Goal: Task Accomplishment & Management: Manage account settings

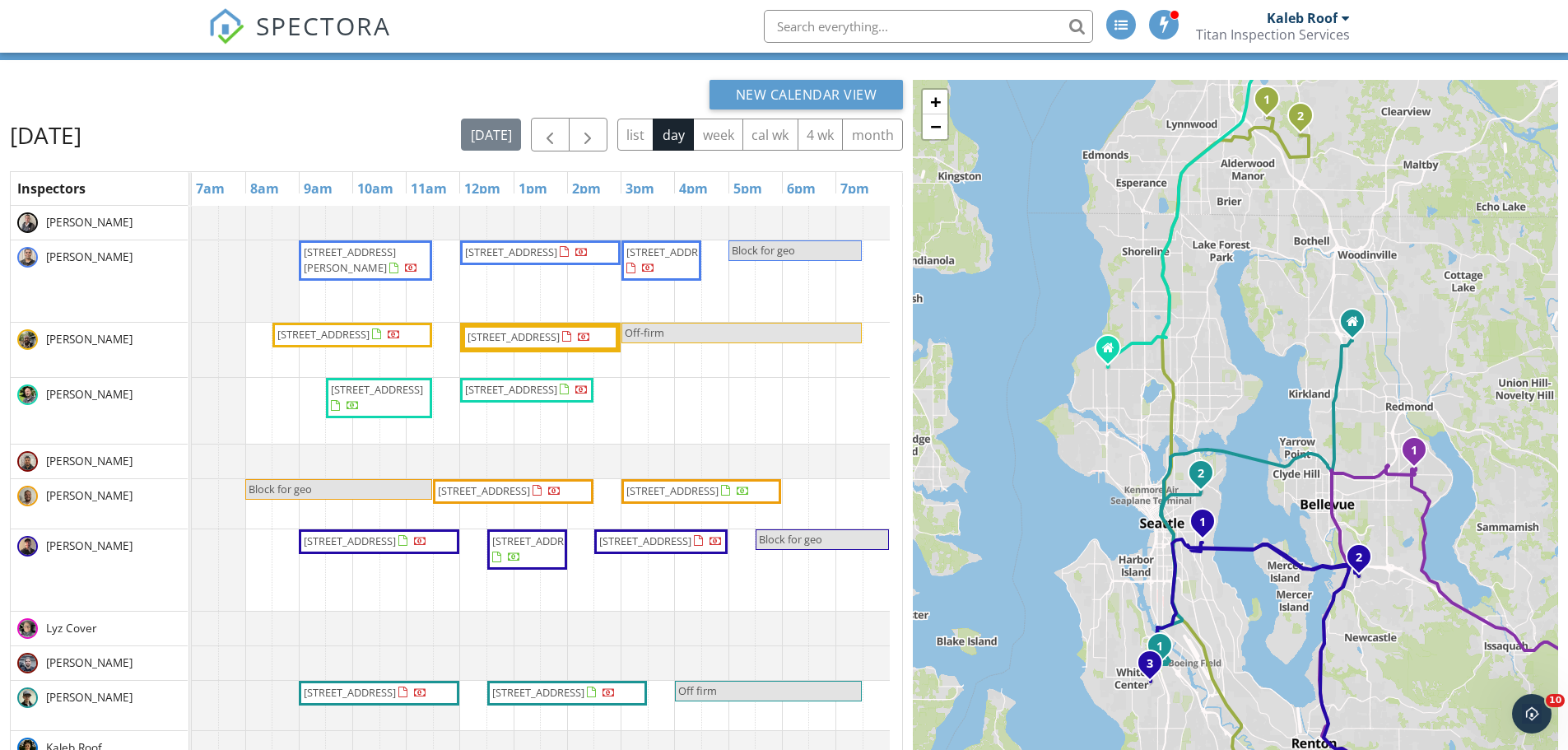
scroll to position [54, 0]
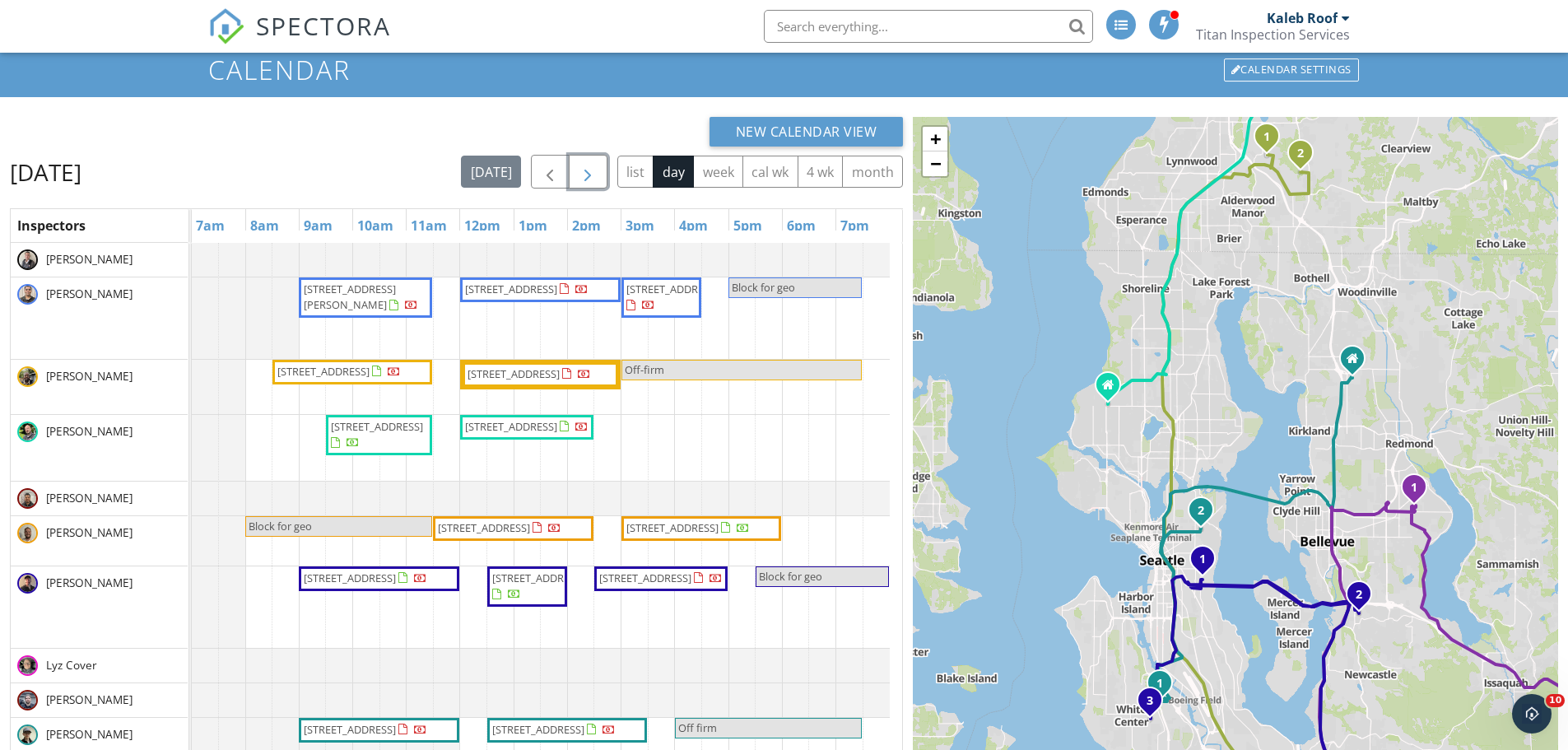
click at [593, 170] on span "button" at bounding box center [588, 172] width 20 height 20
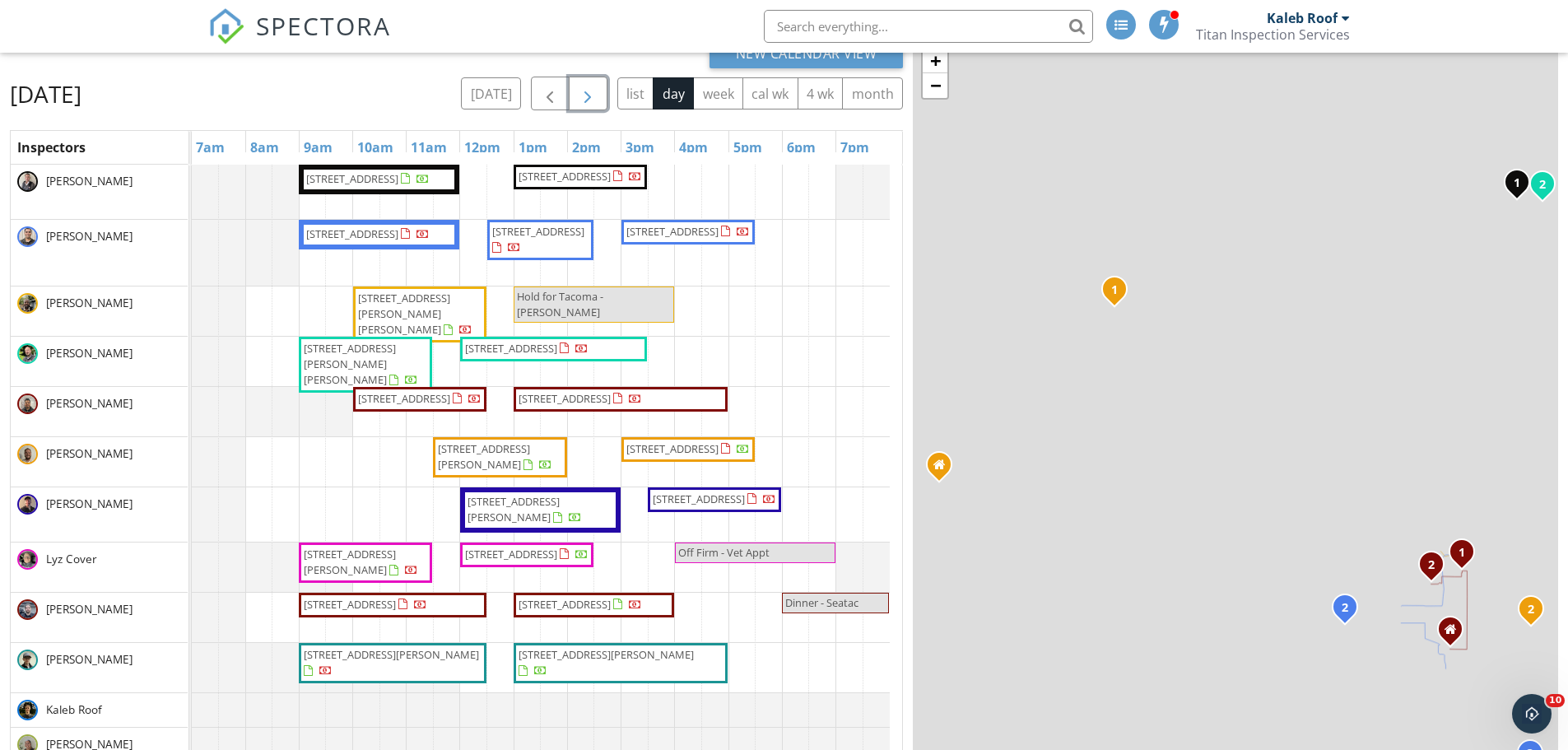
scroll to position [137, 0]
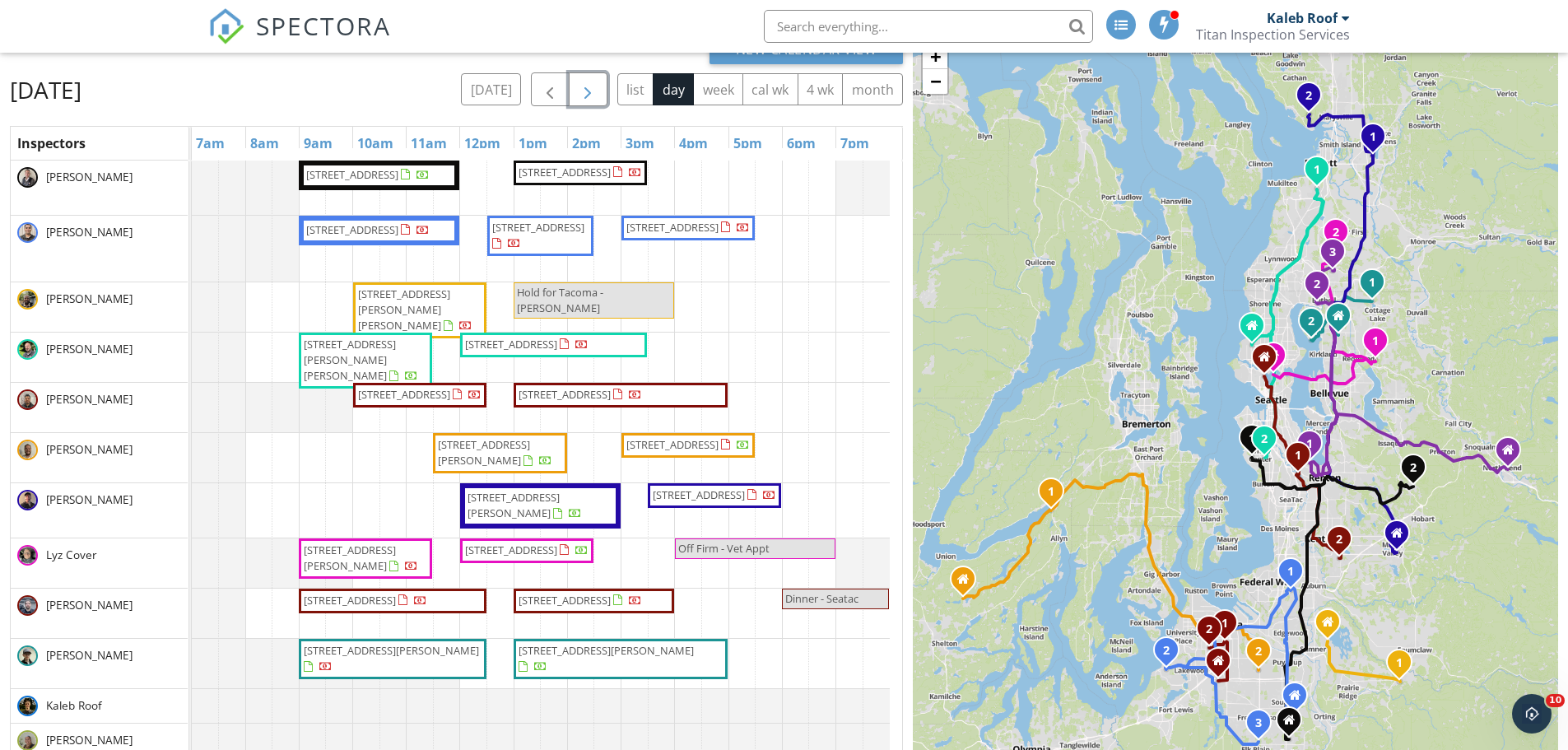
click at [576, 74] on button "button" at bounding box center [587, 90] width 38 height 34
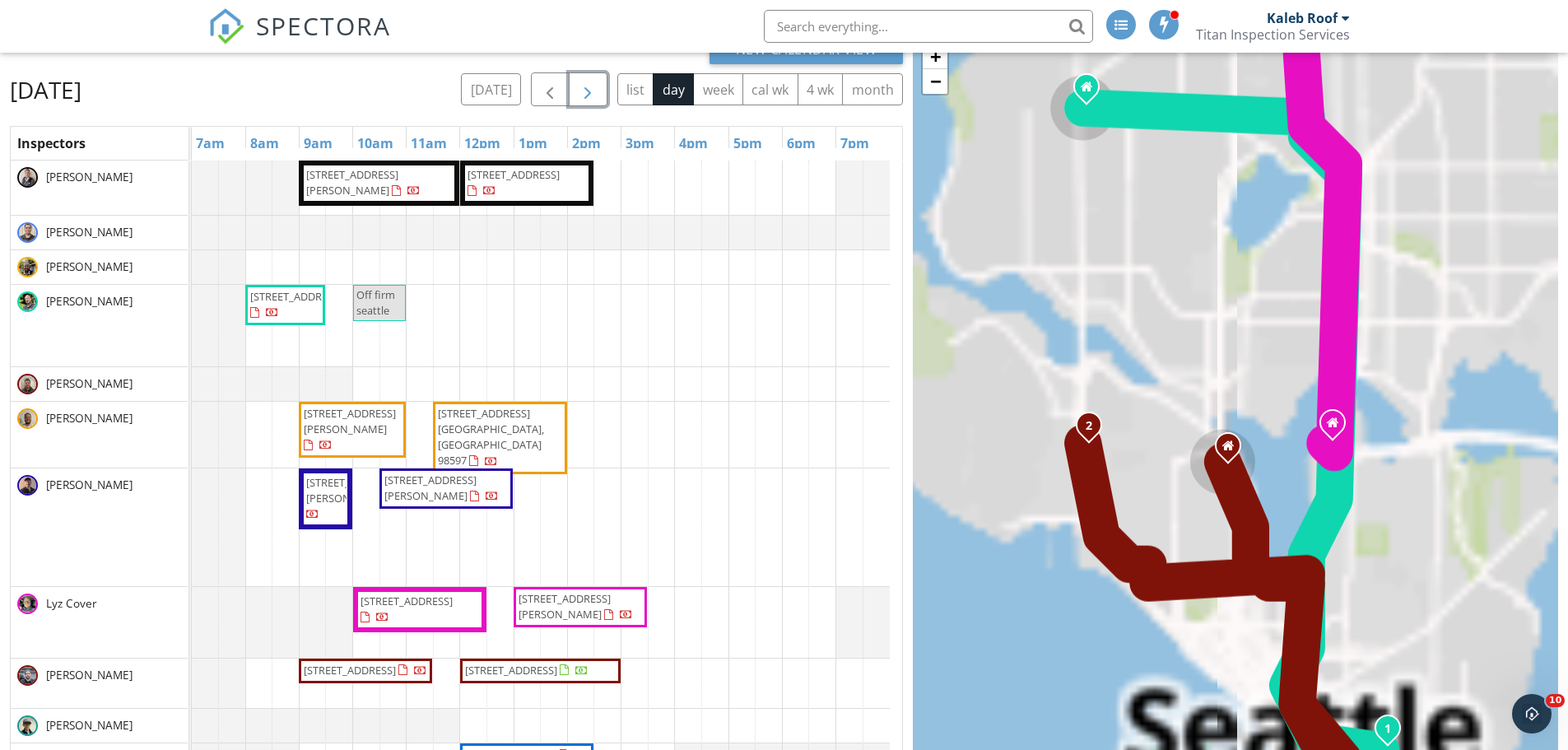
scroll to position [219, 0]
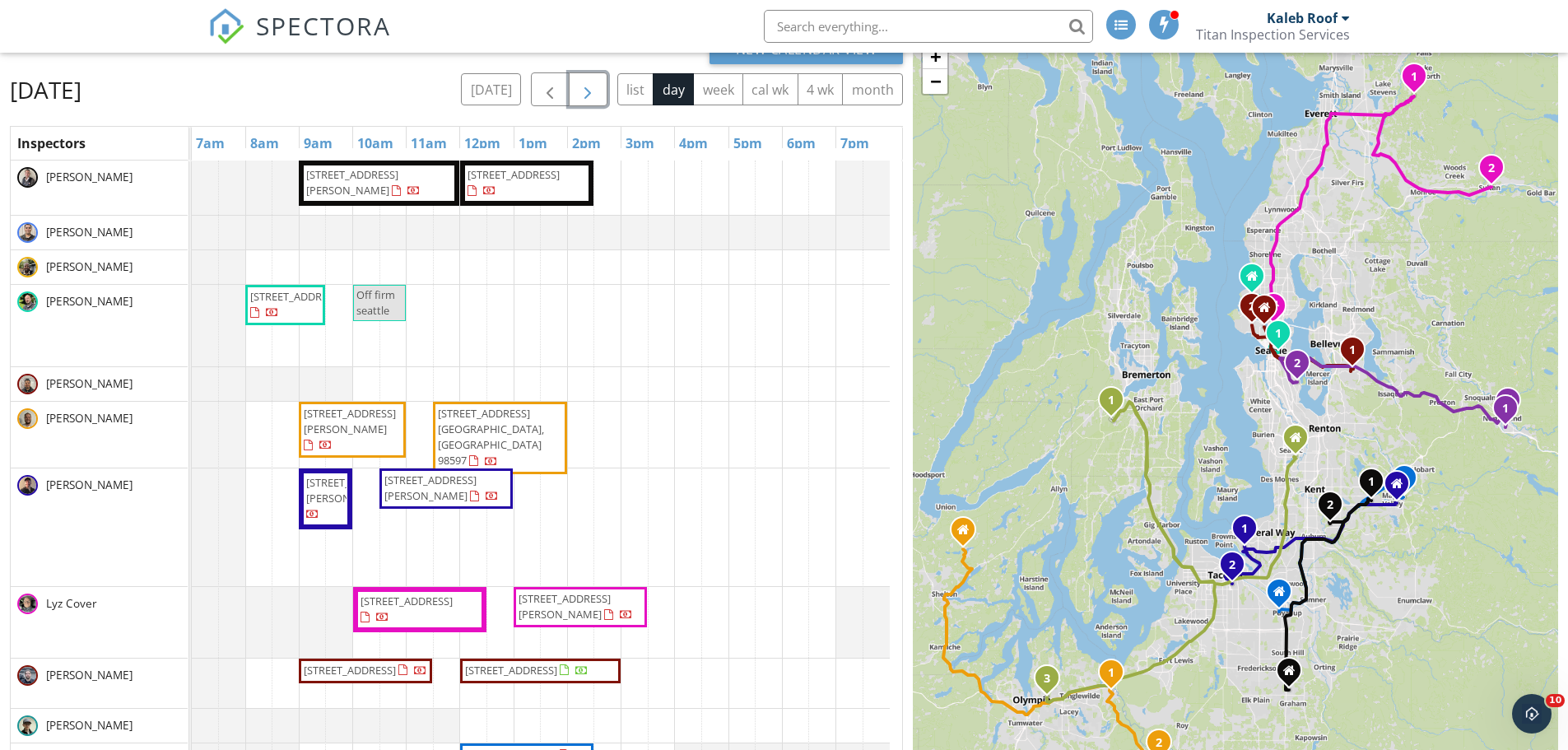
click at [597, 78] on button "button" at bounding box center [587, 90] width 38 height 34
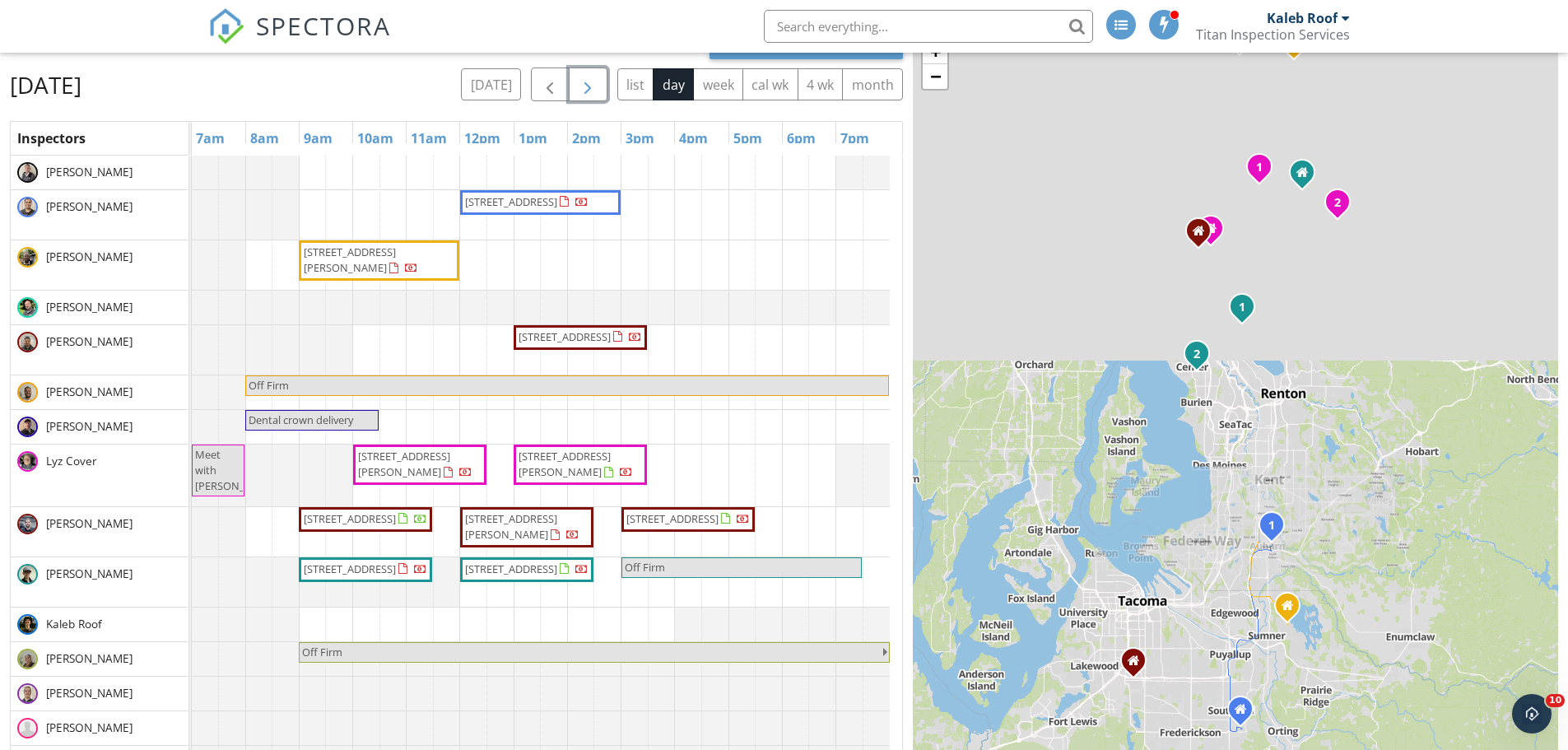
scroll to position [137, 0]
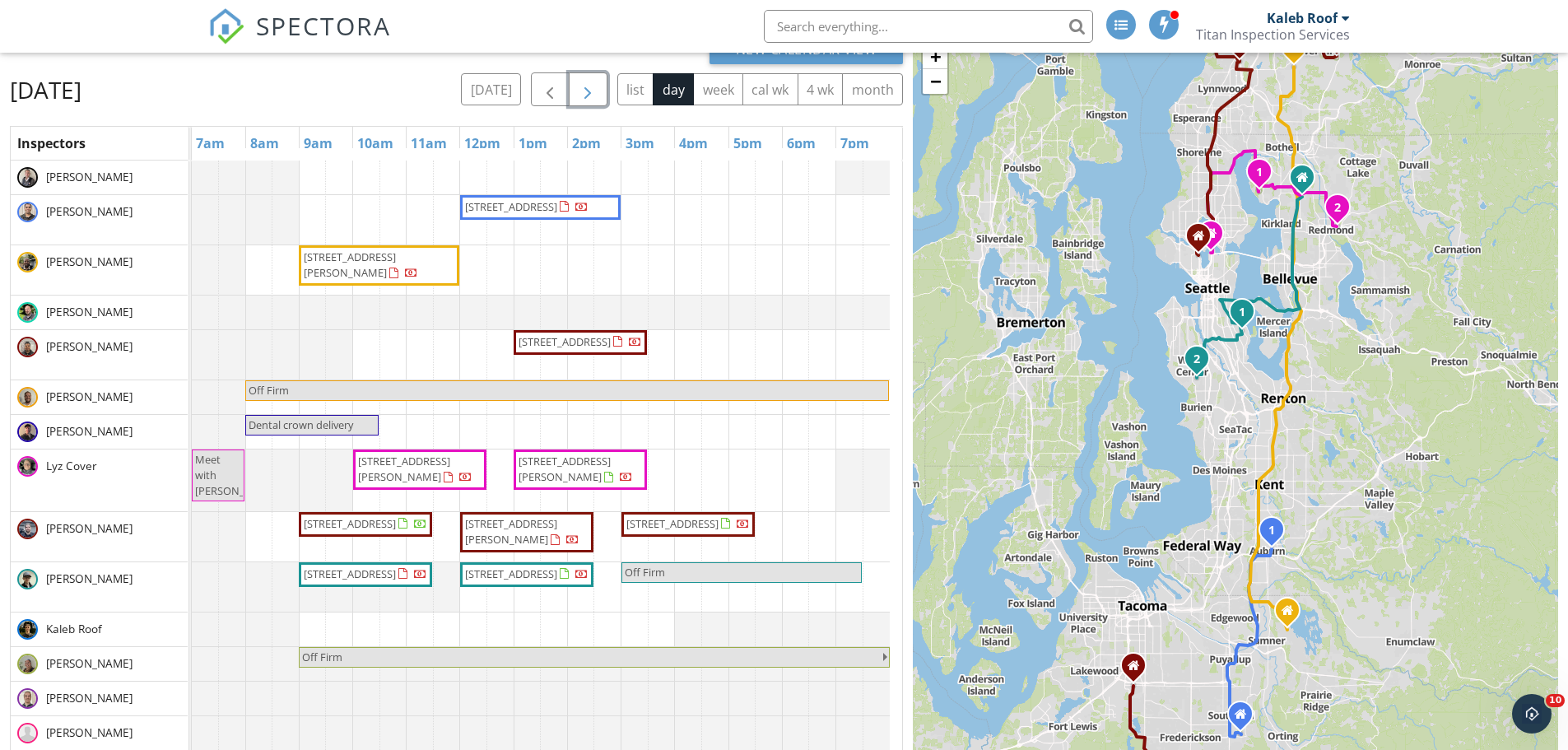
click at [598, 77] on button "button" at bounding box center [587, 90] width 38 height 34
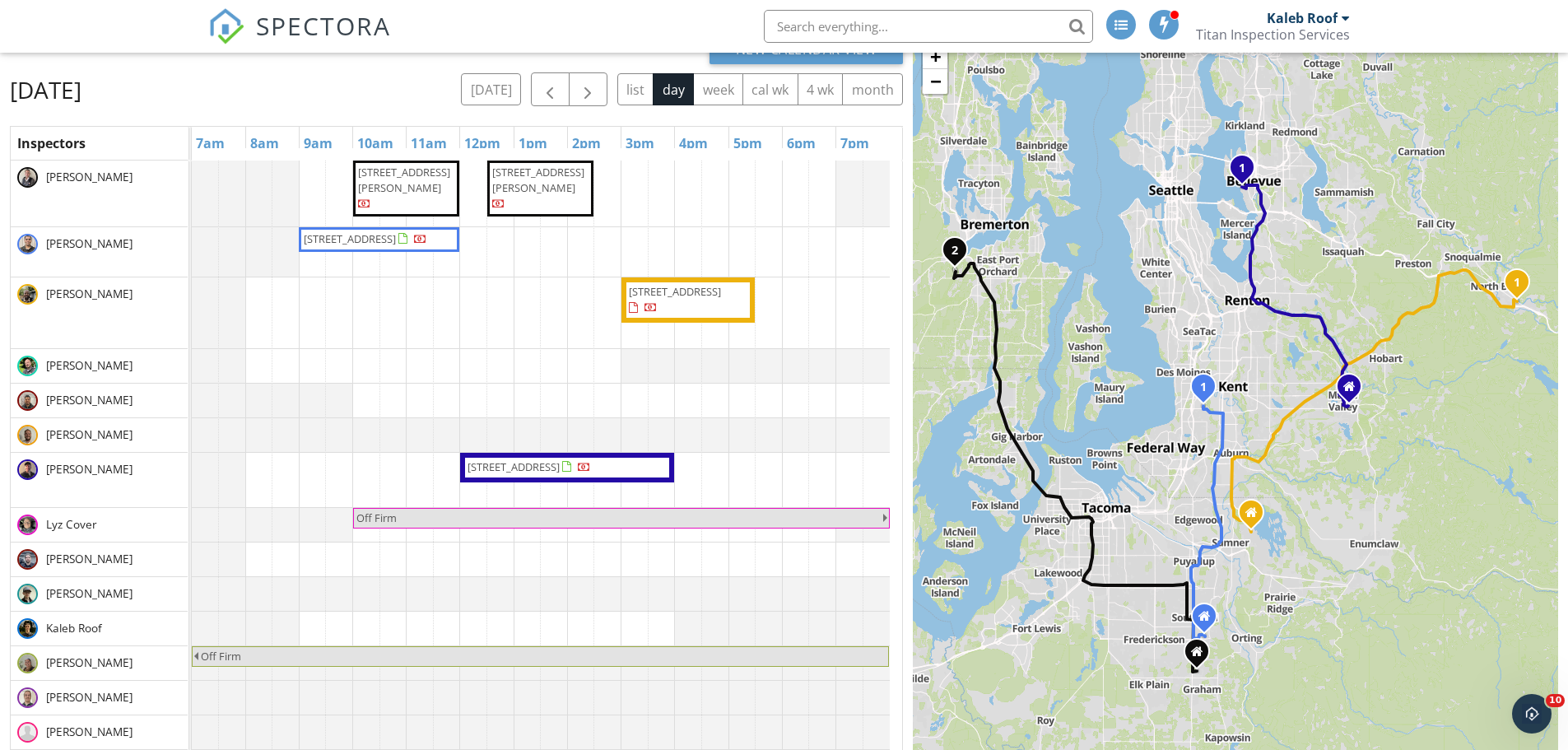
click at [526, 84] on div "today list day week cal wk 4 wk month" at bounding box center [682, 90] width 442 height 34
click at [513, 83] on button "today" at bounding box center [490, 89] width 60 height 33
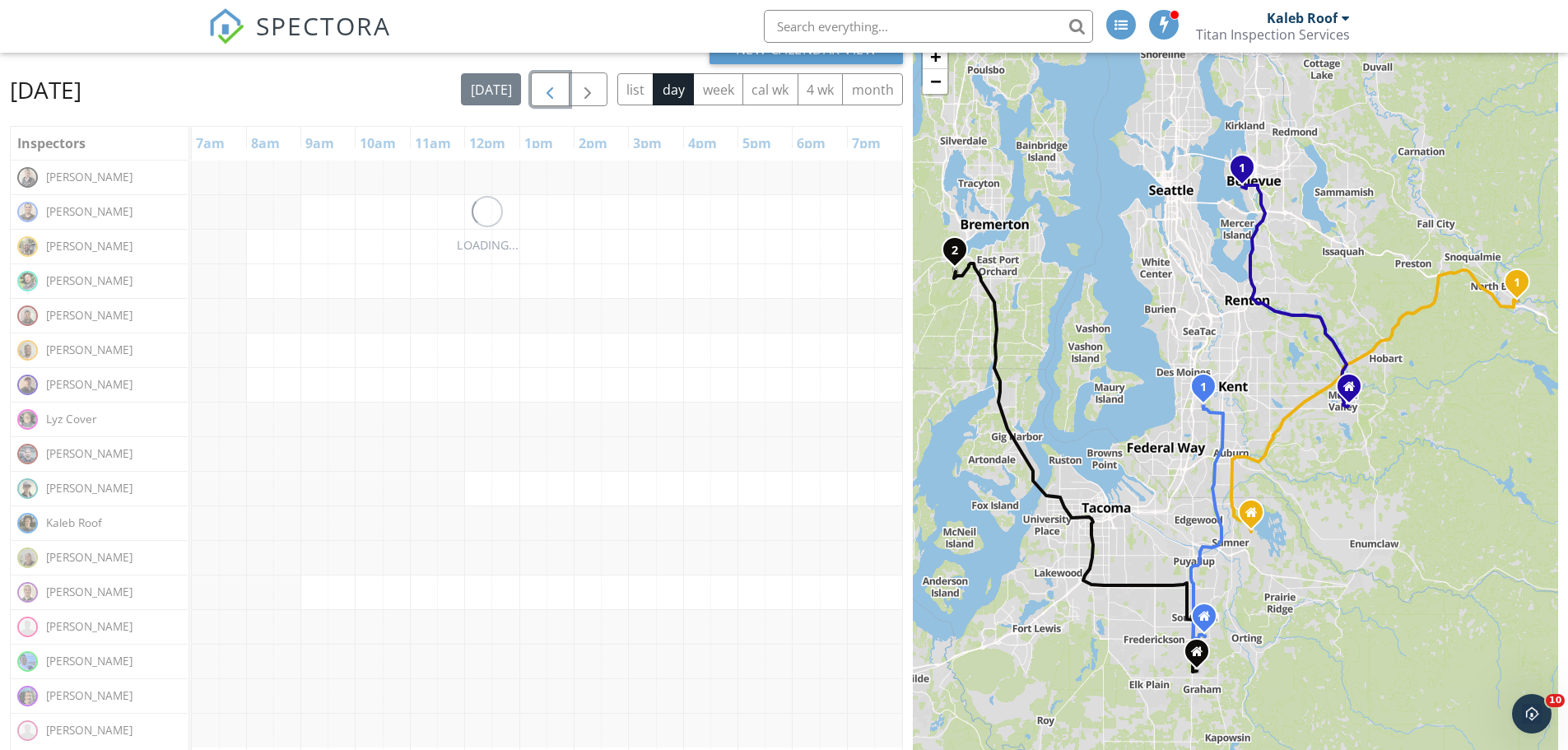
click at [547, 86] on span "button" at bounding box center [550, 90] width 20 height 20
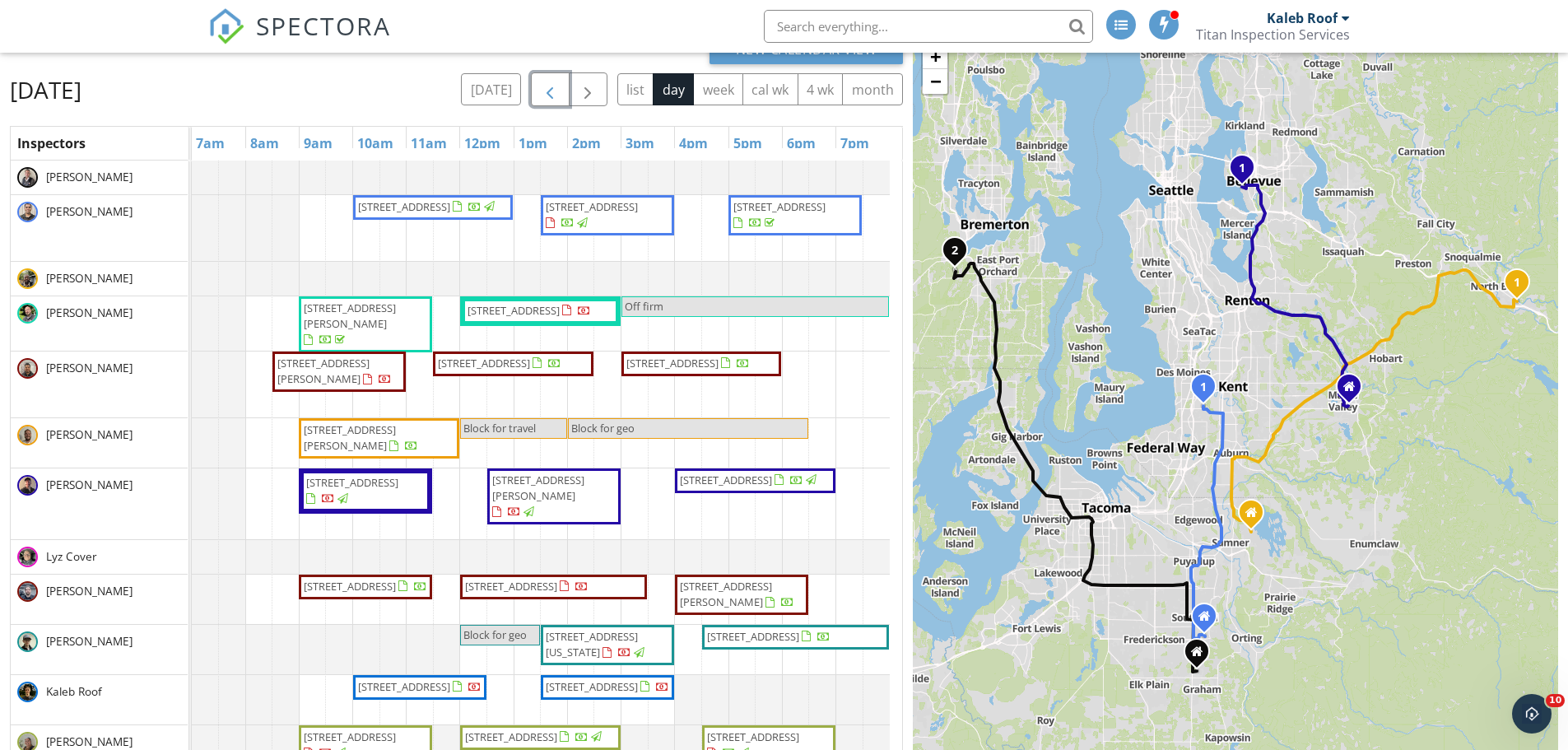
click at [551, 91] on span "button" at bounding box center [550, 90] width 20 height 20
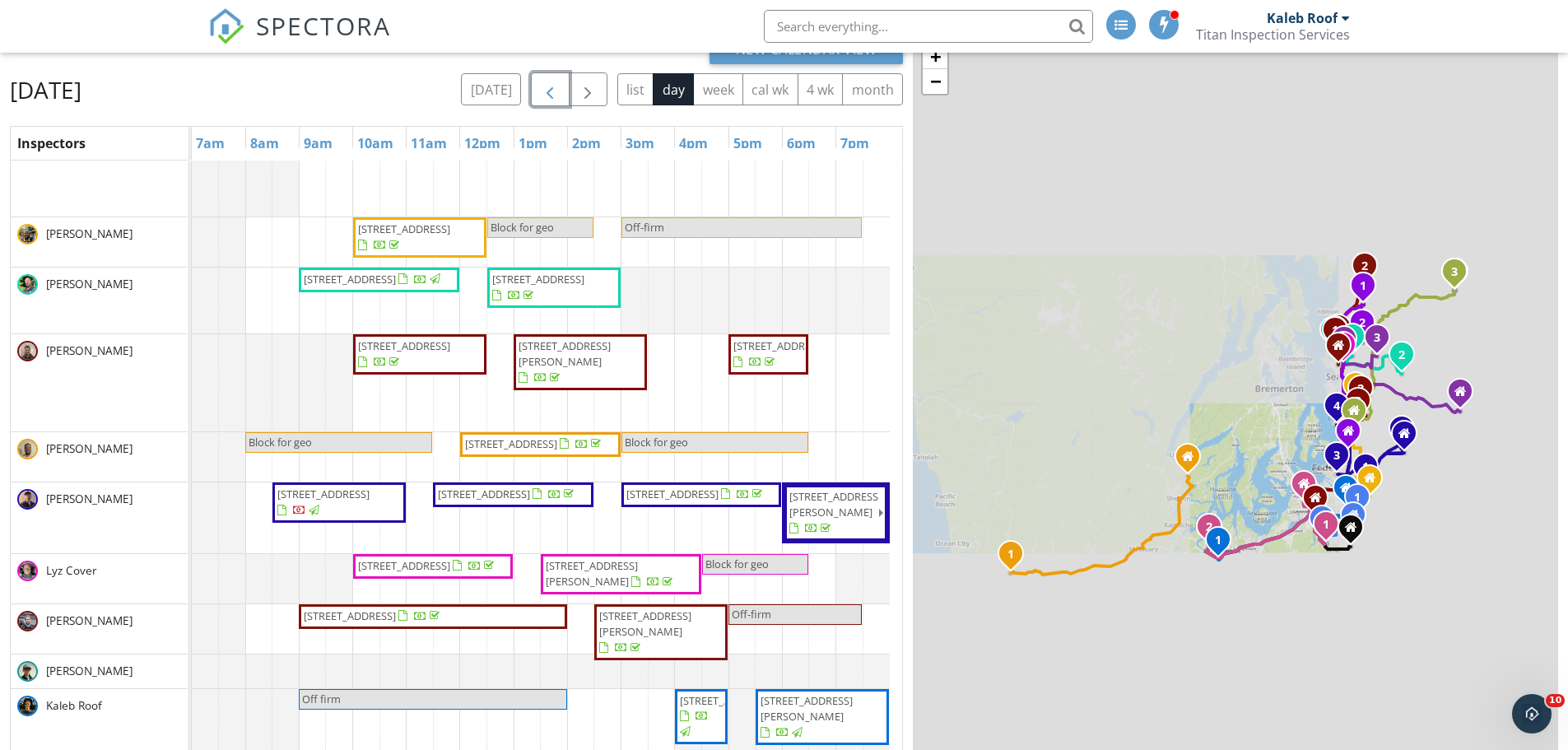
scroll to position [468, 0]
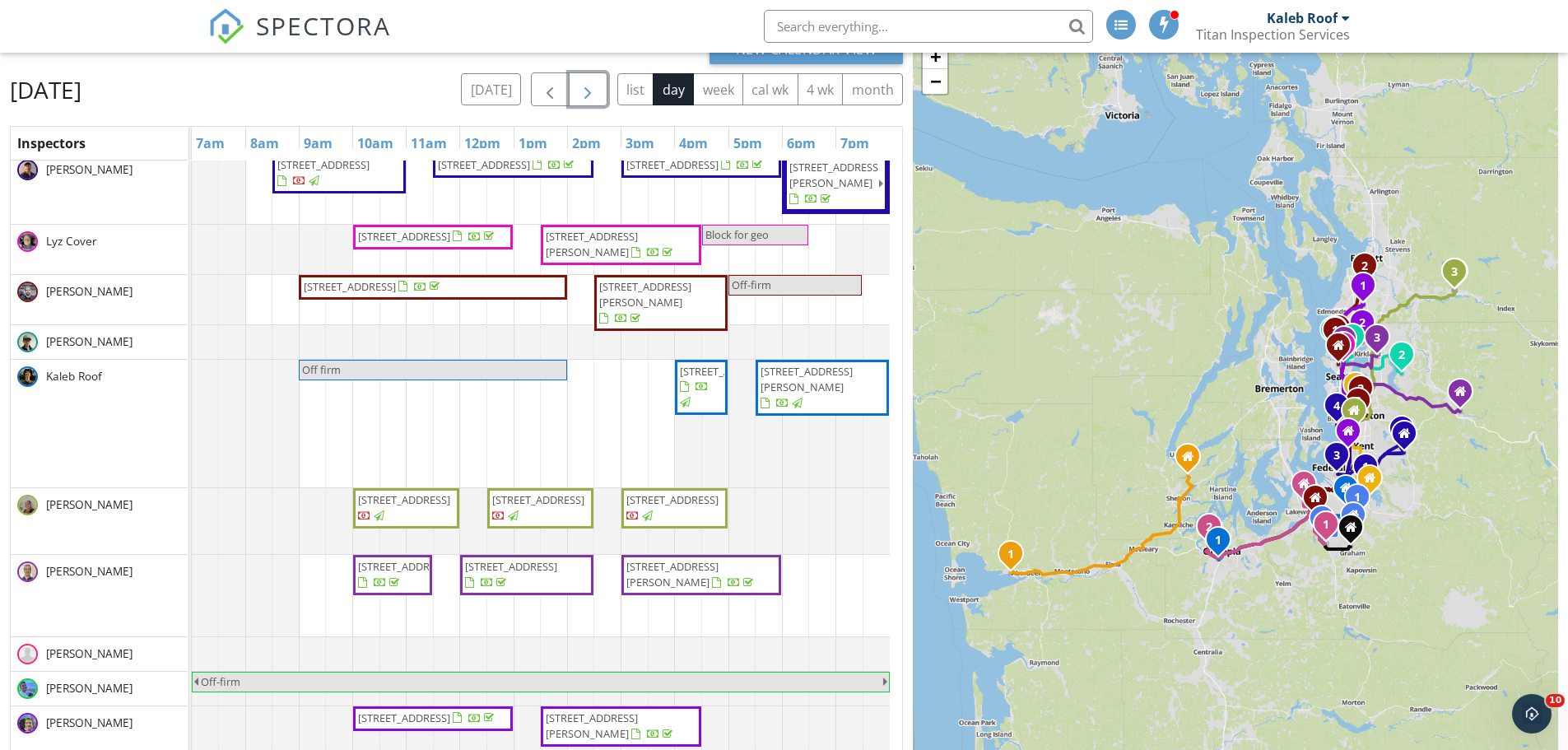
click at [583, 100] on span "button" at bounding box center [588, 90] width 20 height 20
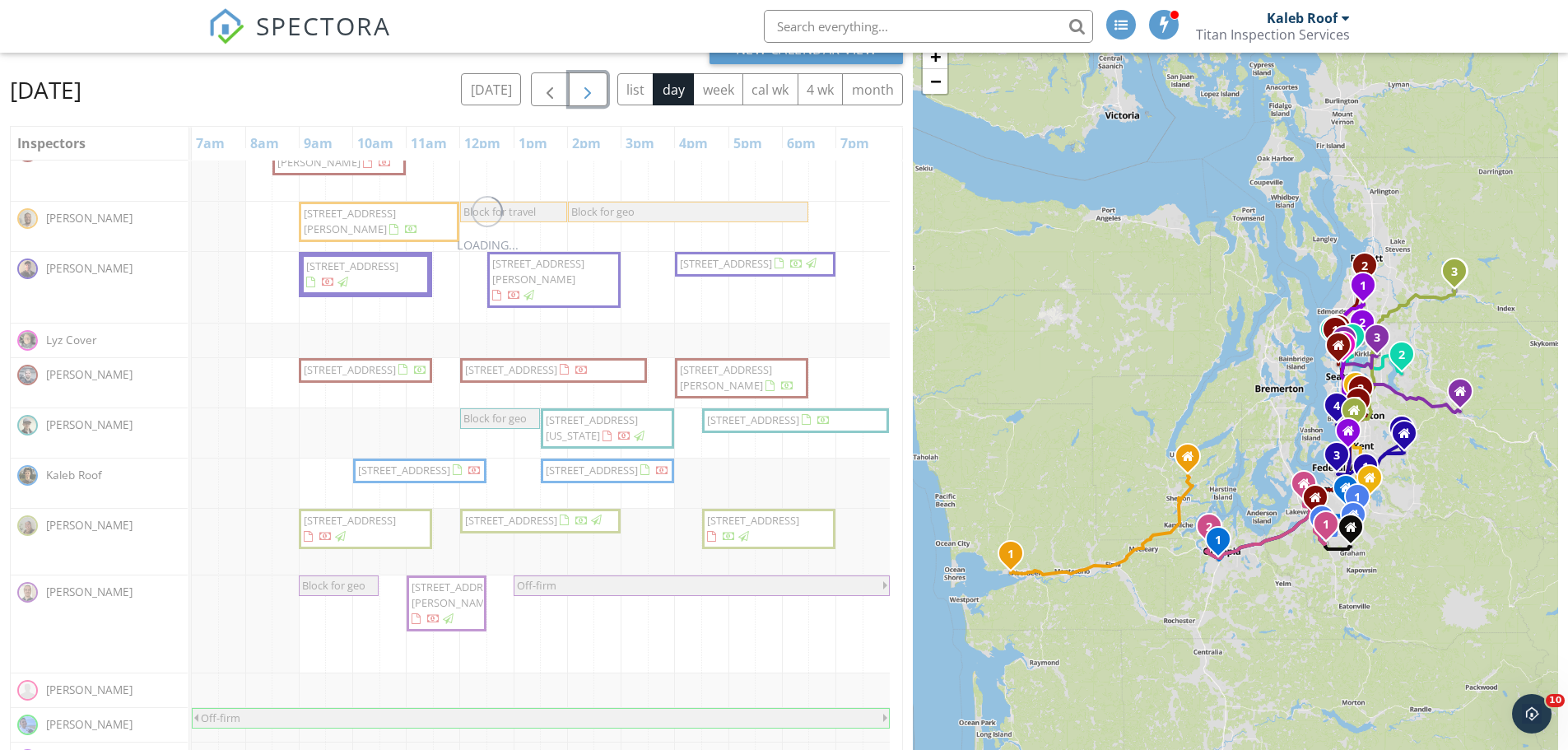
scroll to position [217, 0]
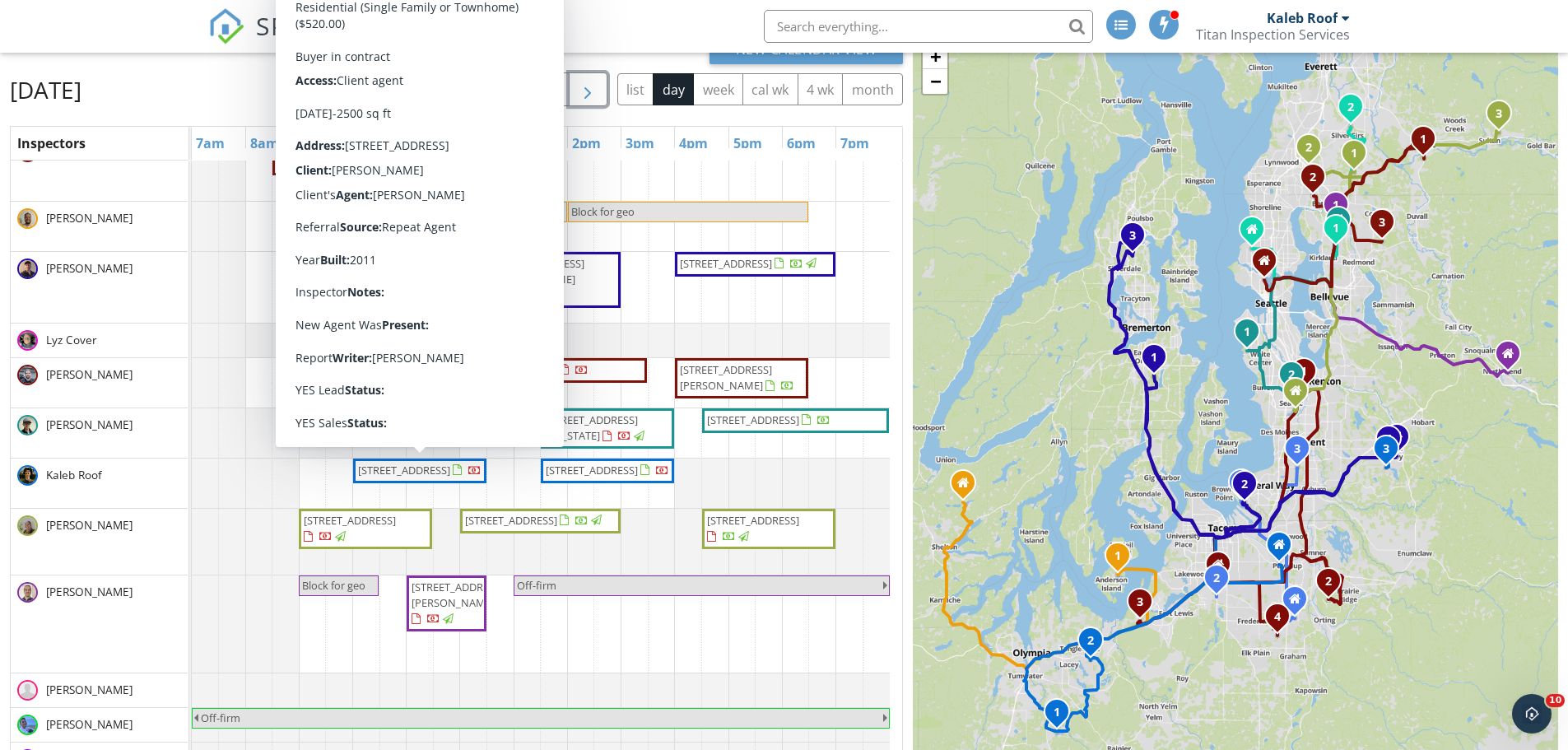
click at [375, 478] on span "1433 Bedstone Dr SE, Olympia 98513" at bounding box center [404, 470] width 93 height 15
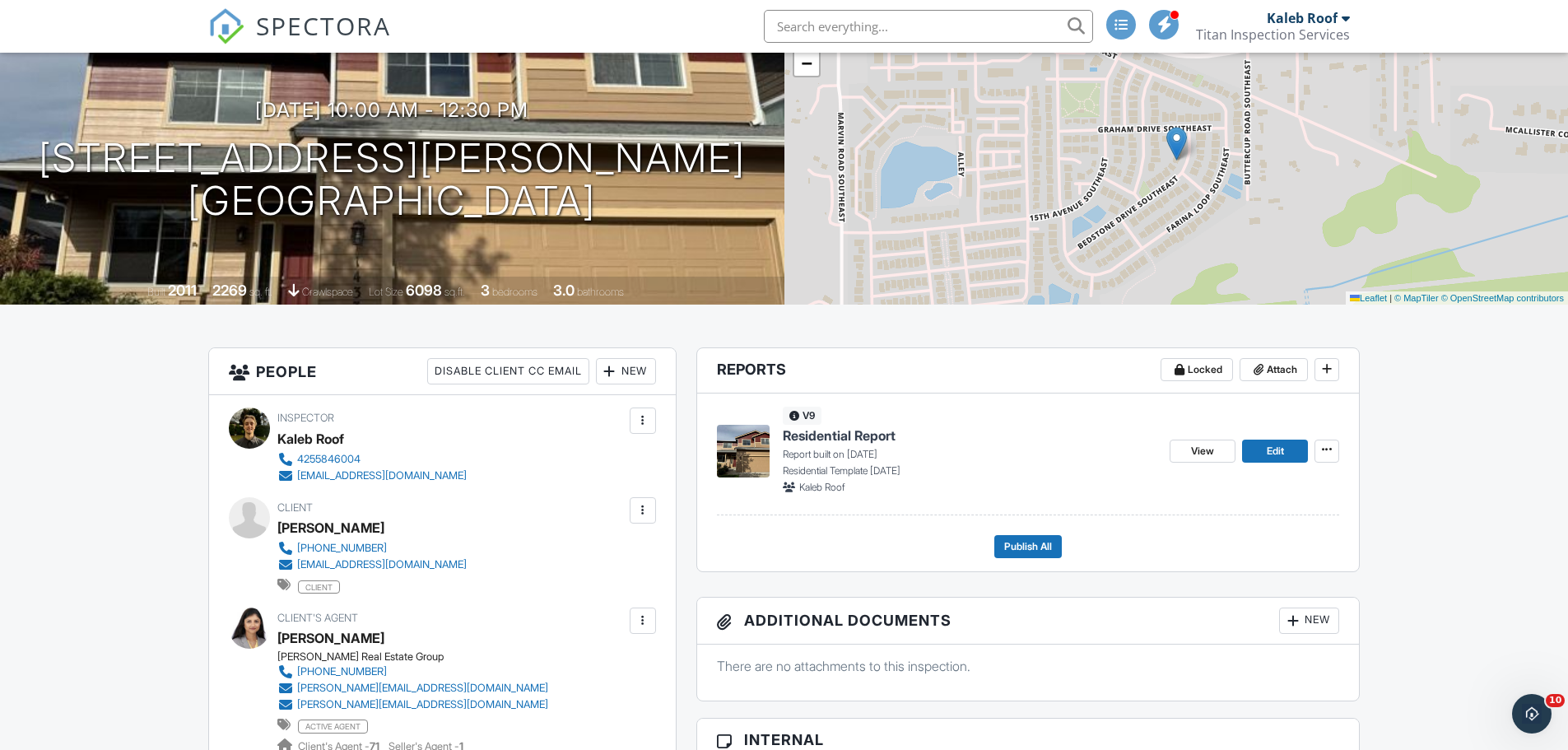
scroll to position [165, 0]
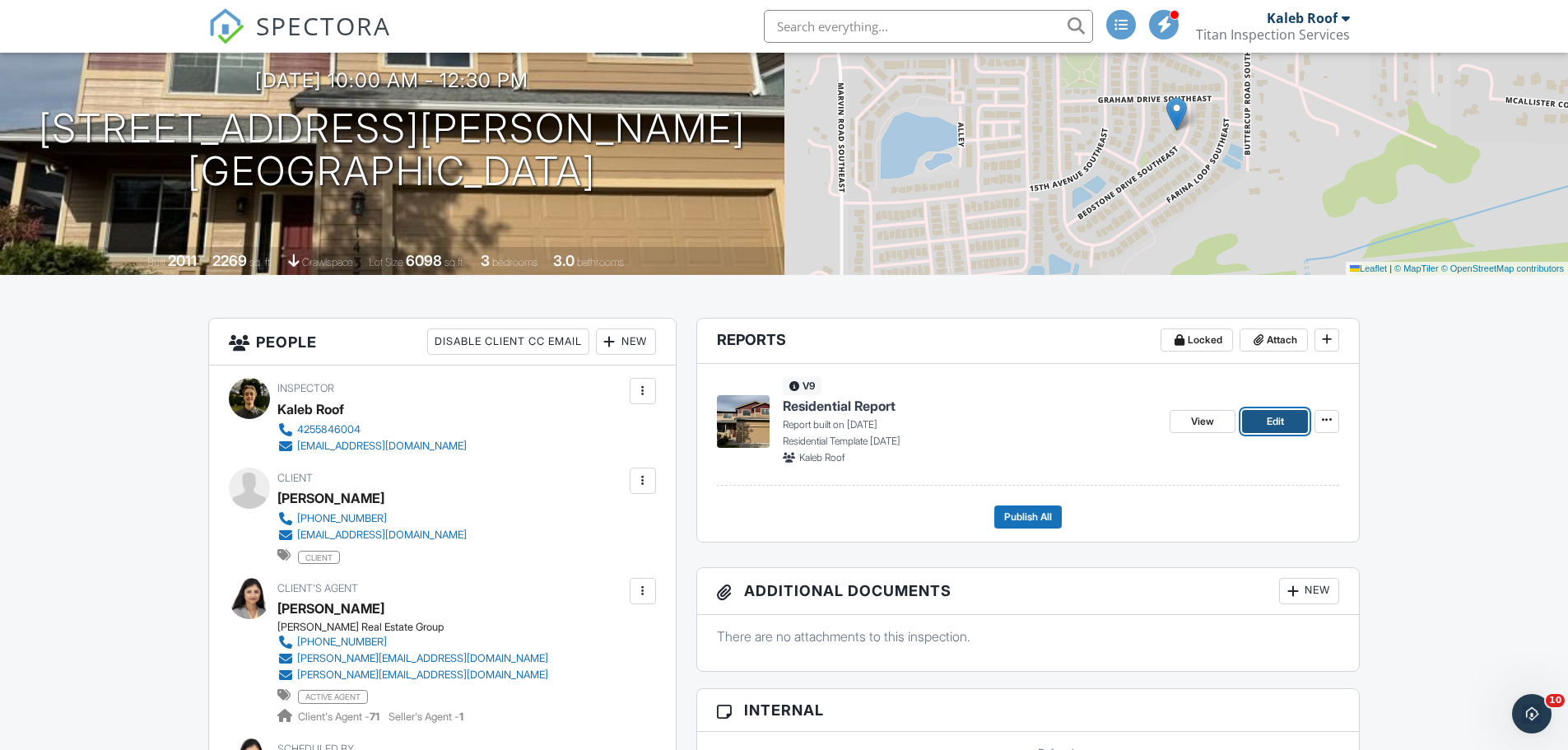
click at [1259, 425] on link "Edit" at bounding box center [1274, 421] width 66 height 23
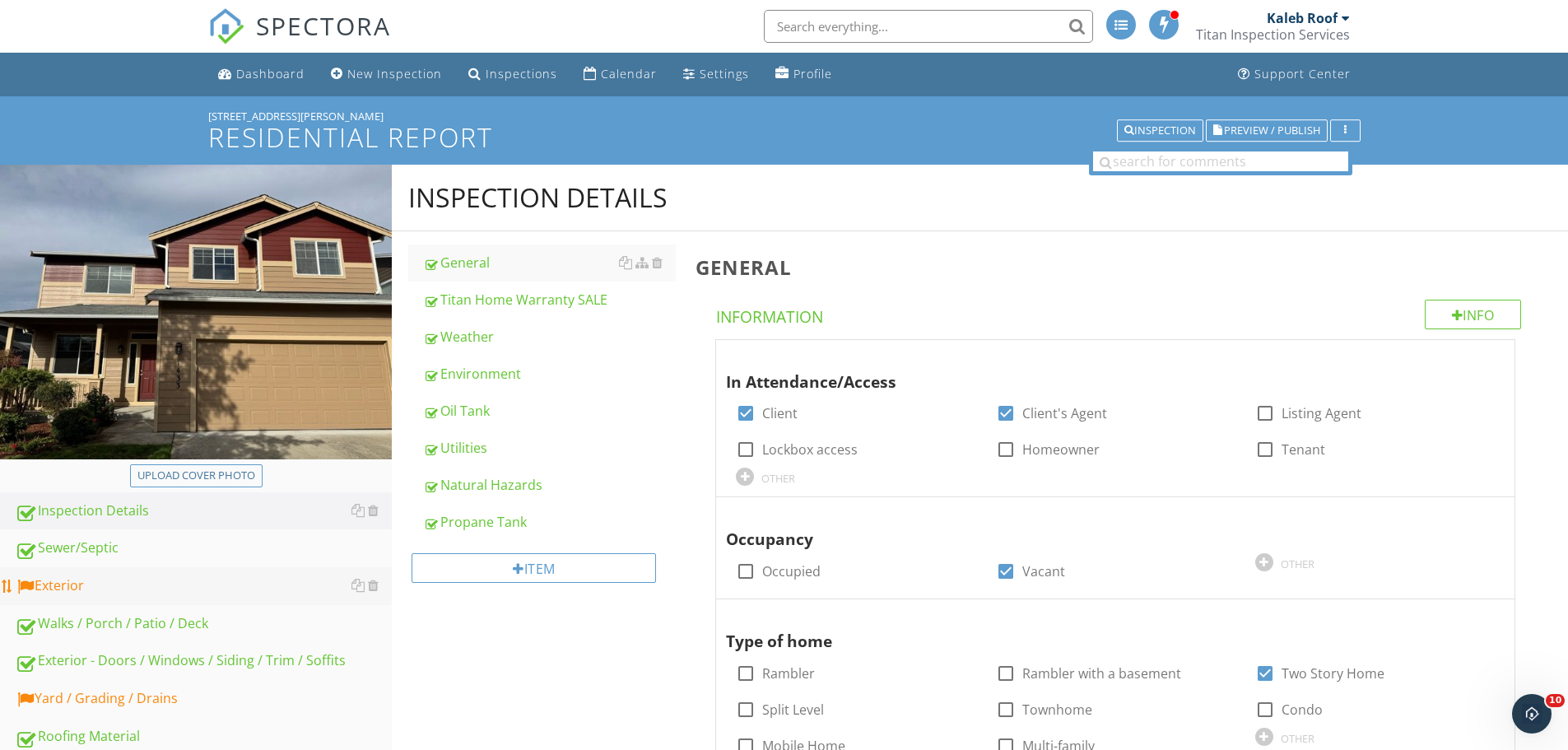
click at [141, 588] on div "Exterior" at bounding box center [203, 586] width 377 height 22
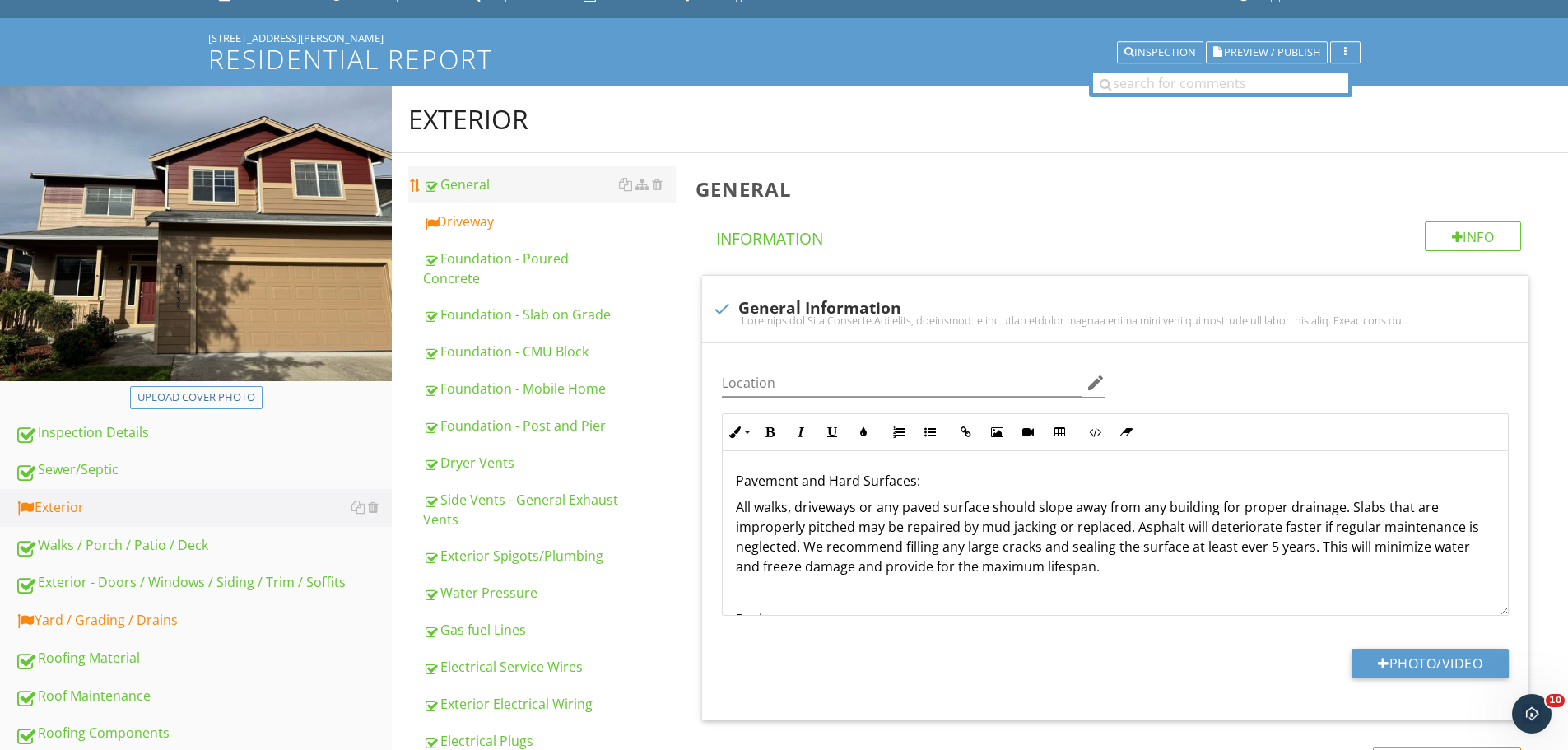
scroll to position [83, 0]
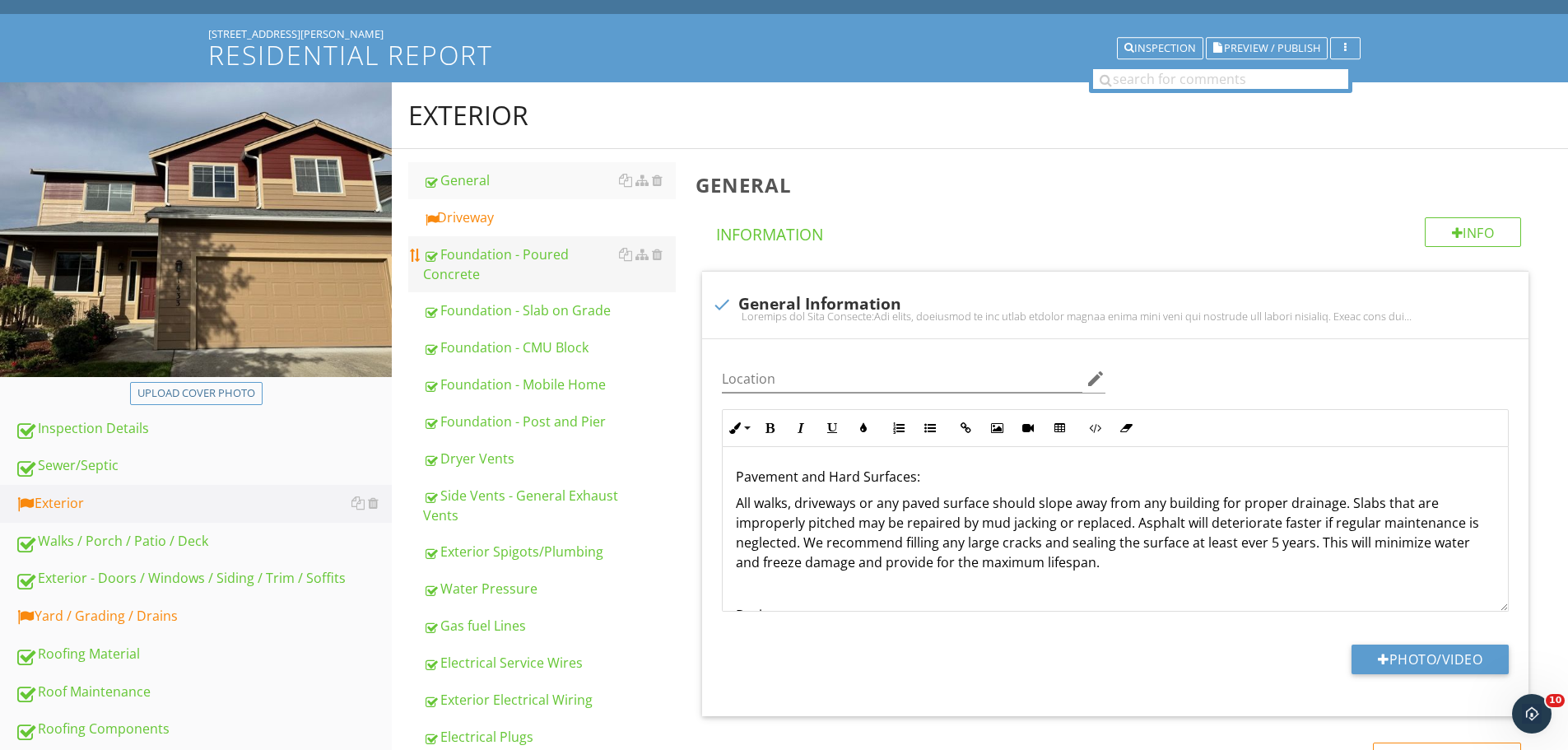
click at [530, 245] on div "Foundation - Poured Concrete" at bounding box center [549, 264] width 253 height 39
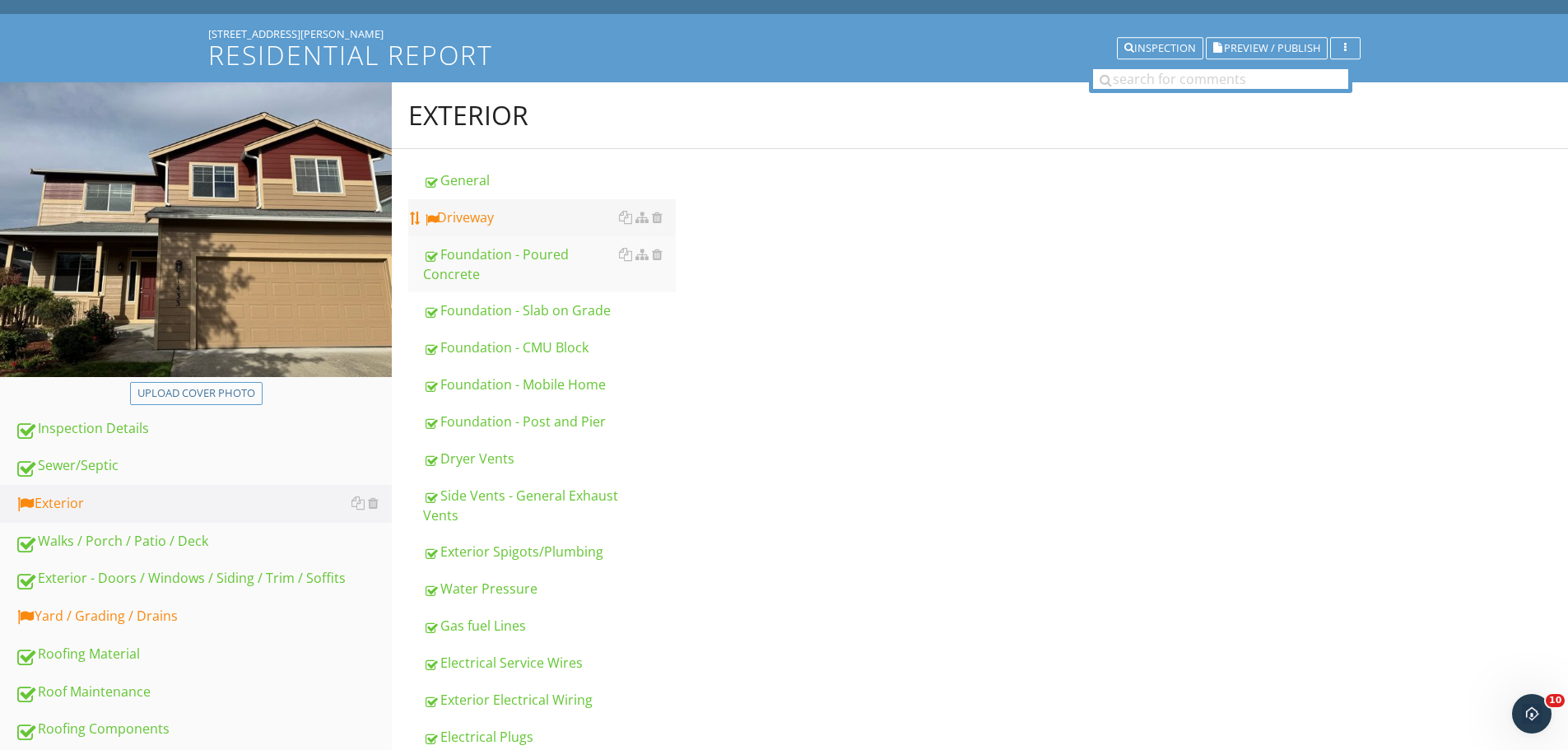
click at [528, 222] on div "Driveway" at bounding box center [549, 218] width 253 height 20
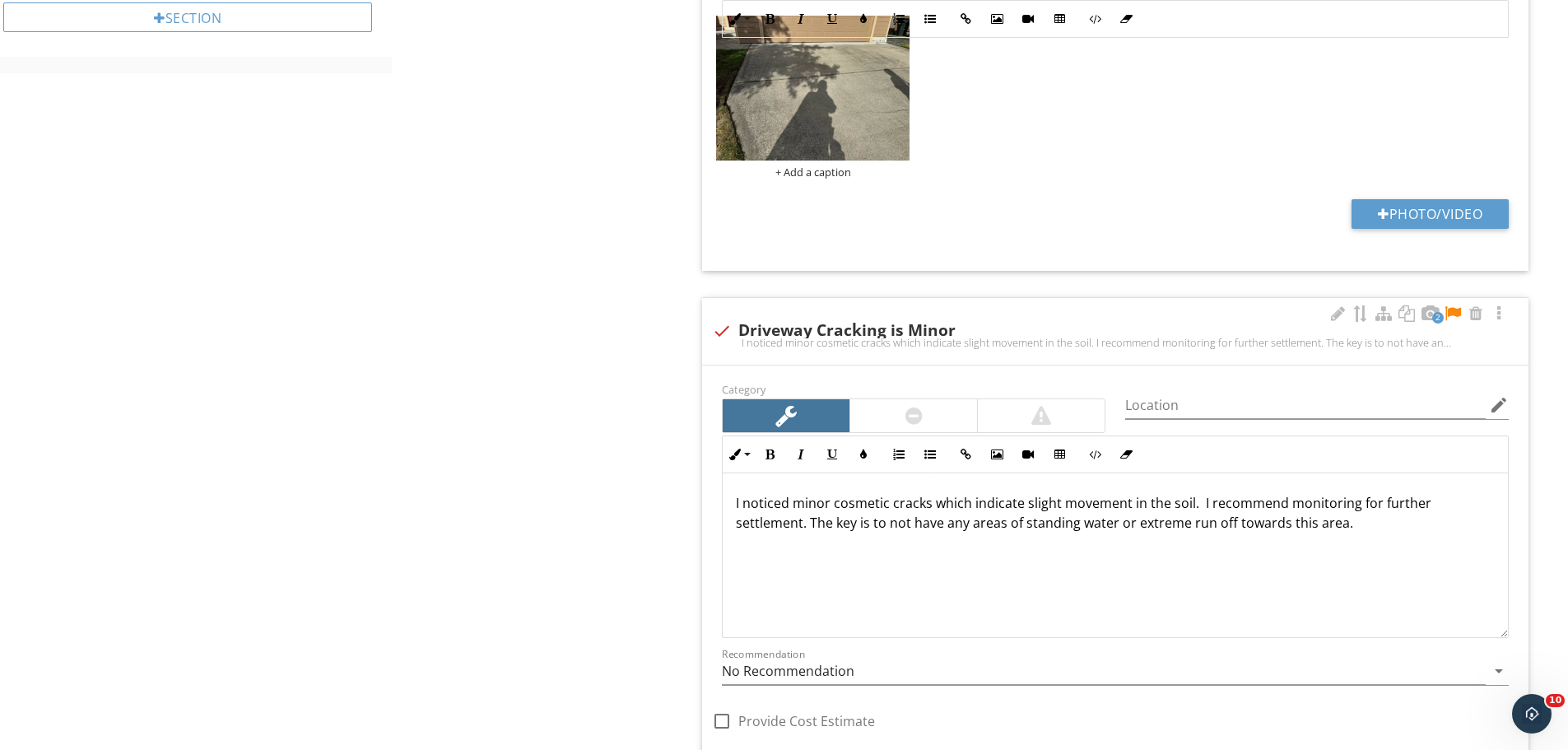
scroll to position [1399, 0]
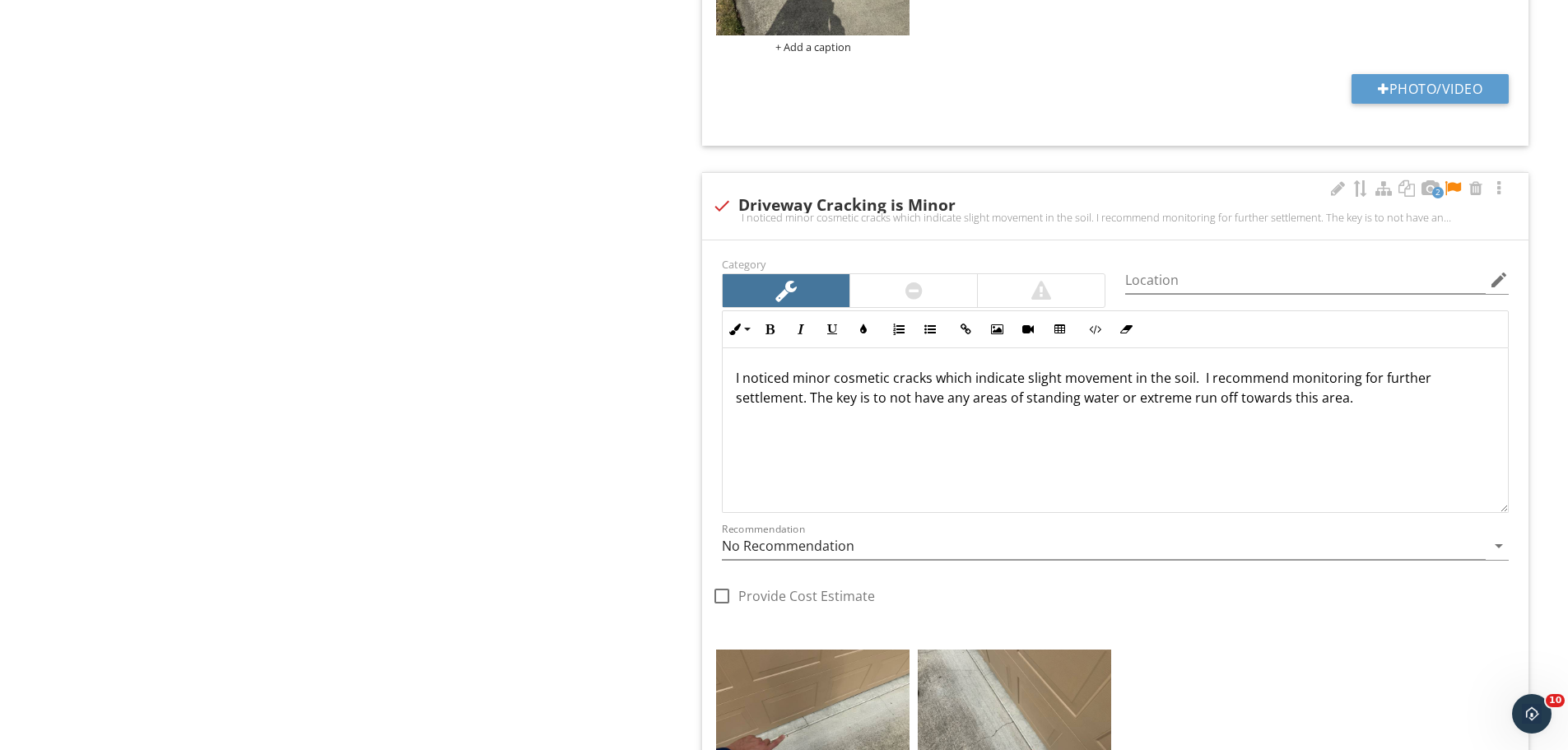
click at [1458, 188] on div at bounding box center [1453, 188] width 20 height 17
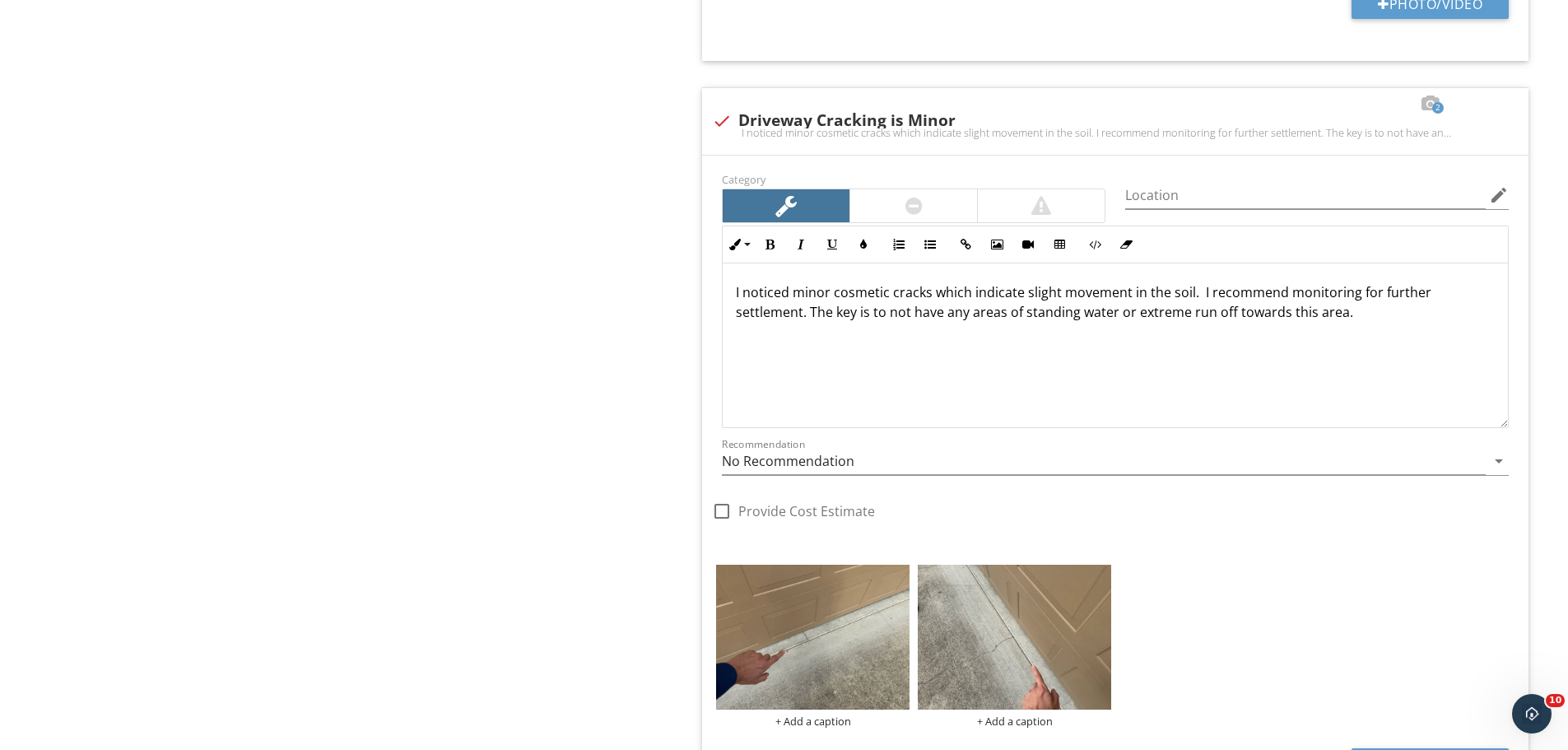
scroll to position [1482, 0]
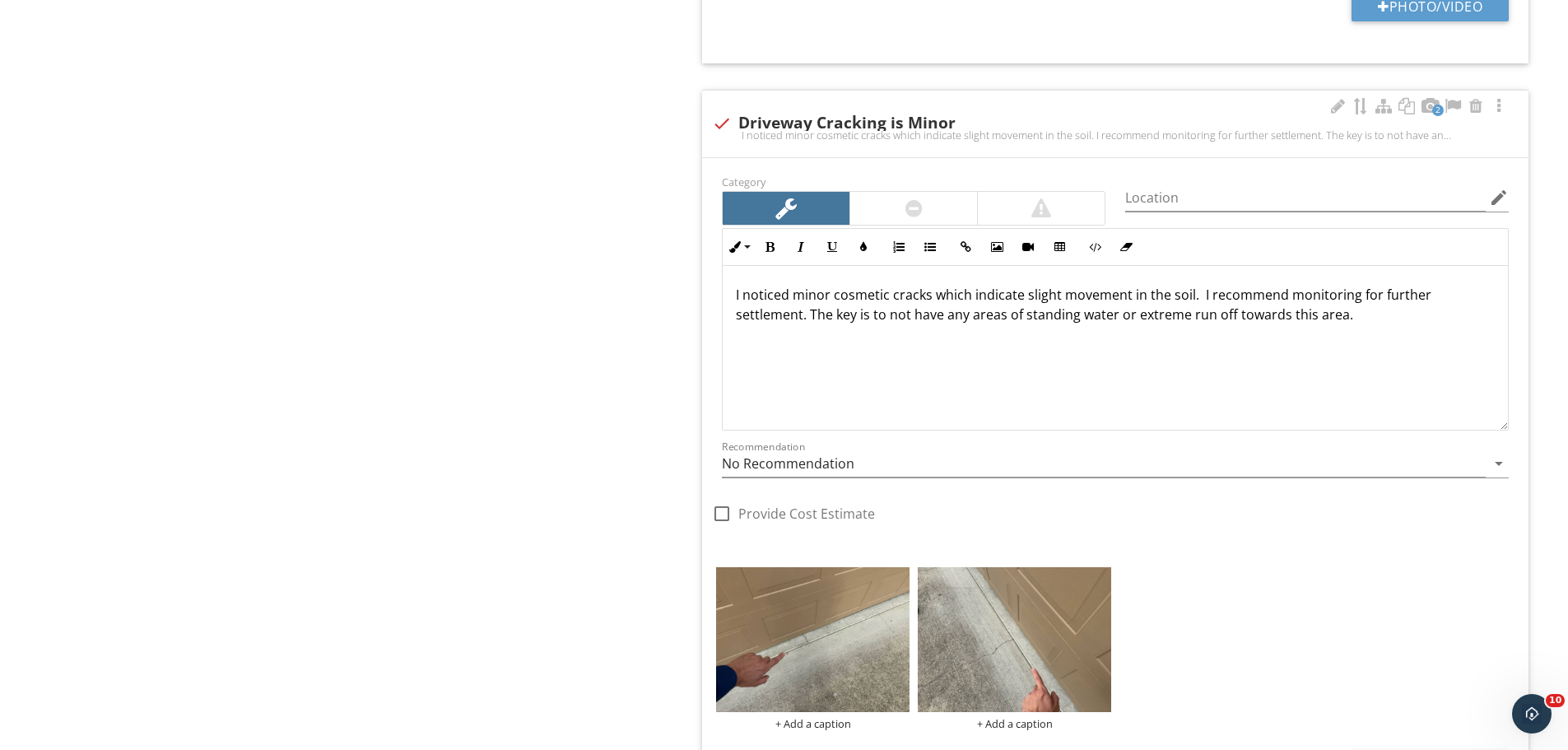
click at [1405, 332] on div "I noticed minor cosmetic cracks which indicate slight movement in the soil. I r…" at bounding box center [1115, 347] width 785 height 165
click at [967, 256] on button "Insert Link" at bounding box center [965, 247] width 32 height 32
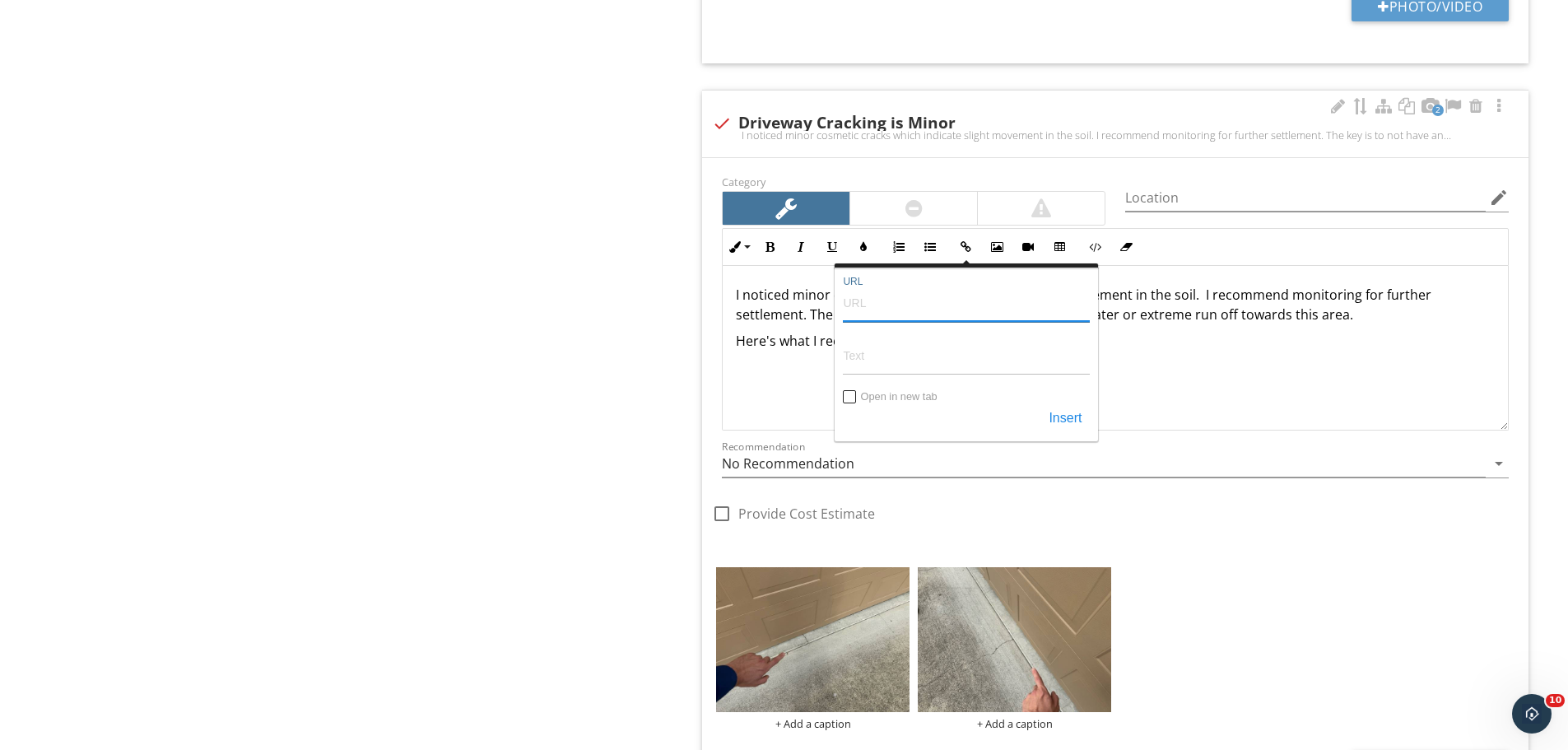
click at [919, 303] on input "URL" at bounding box center [966, 303] width 247 height 39
paste input "https://www.lowes.com/pd/DAP-Gray-Cement-1-62-lb-Crack-Filler/5014232309?user=s…"
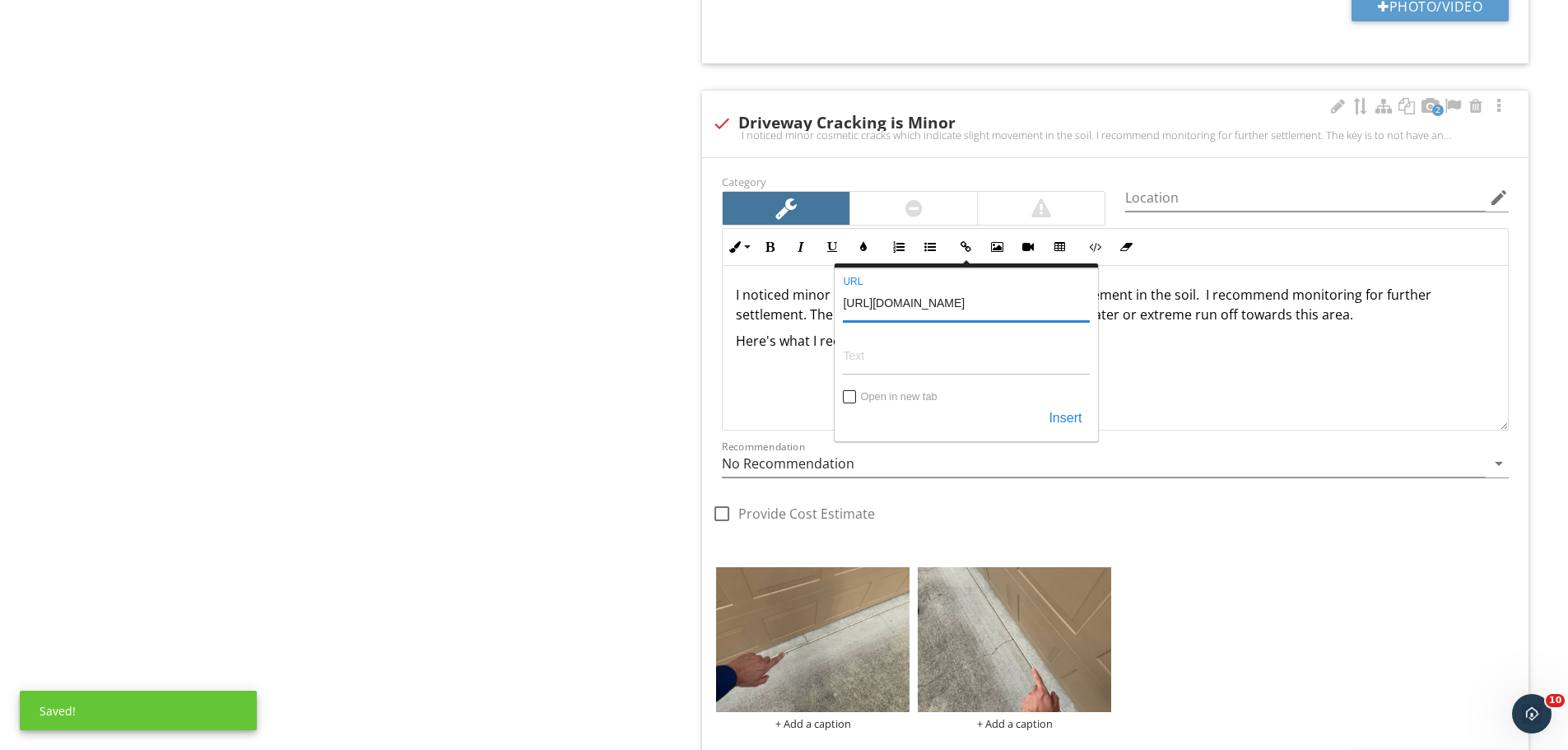
scroll to position [0, 2125]
type input "https://www.lowes.com/pd/DAP-Gray-Cement-1-62-lb-Crack-Filler/5014232309?user=s…"
click at [888, 351] on input "Text" at bounding box center [966, 356] width 247 height 39
paste input "https://www.lowes.com/pd/DAP-Gray-Cement-1-62-lb-Crack-Filler/5014232309?user=s…"
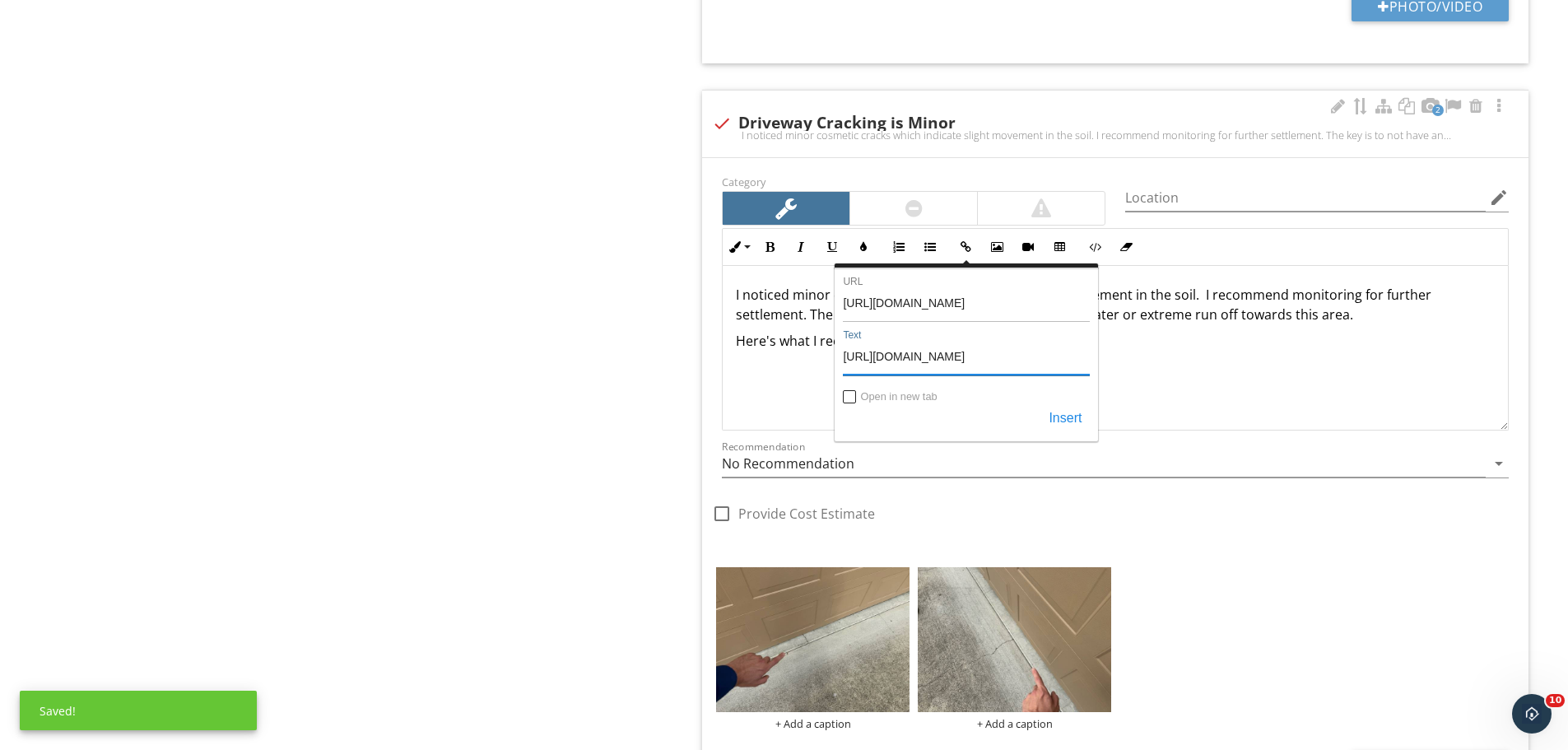
scroll to position [0, 2125]
type input "https://www.lowes.com/pd/DAP-Gray-Cement-1-62-lb-Crack-Filler/5014232309?user=s…"
click at [868, 392] on label "Open in new tab" at bounding box center [898, 397] width 77 height 13
click at [857, 392] on input "Open in new tab" at bounding box center [849, 398] width 13 height 13
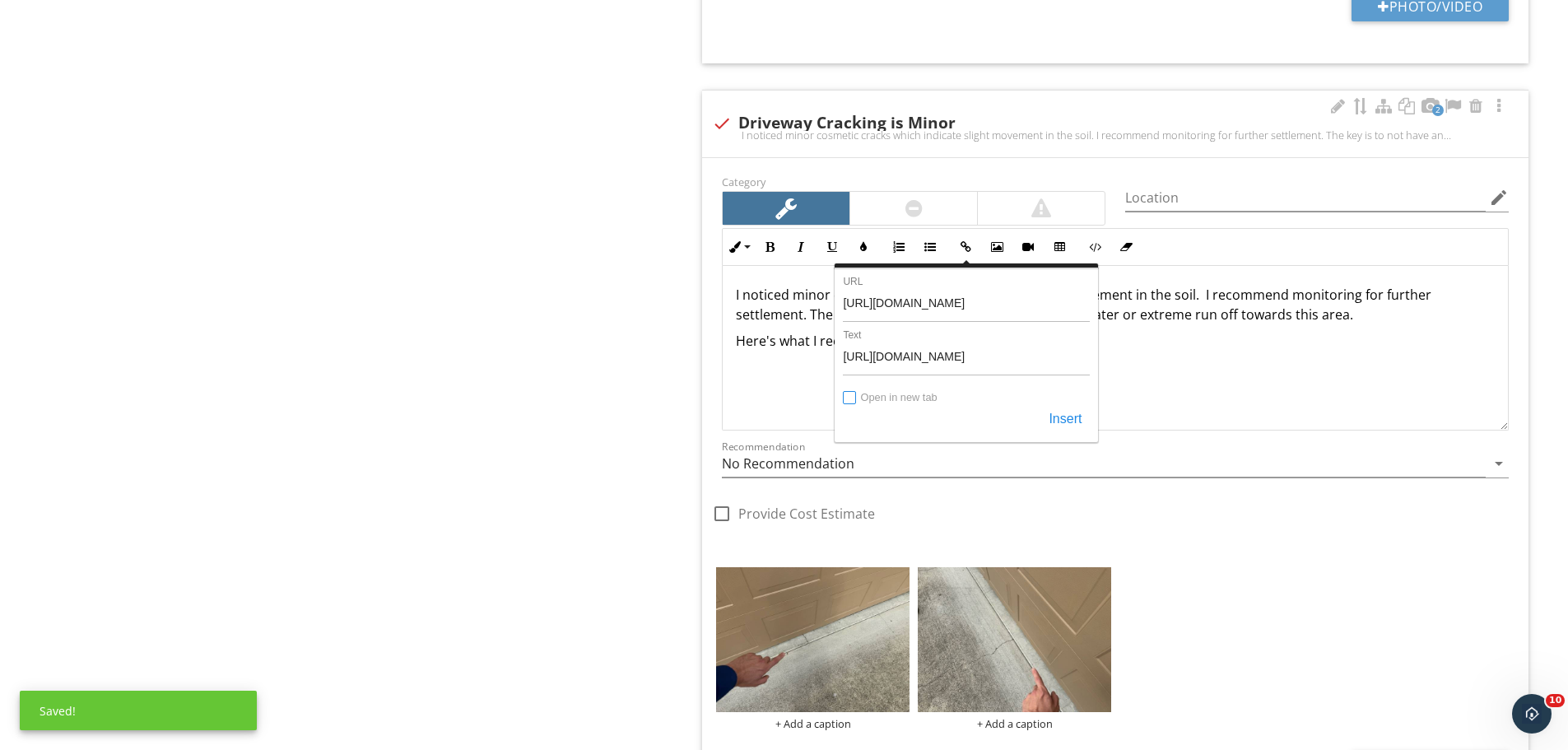
checkbox input "true"
click at [1047, 418] on button "Insert" at bounding box center [1065, 419] width 49 height 30
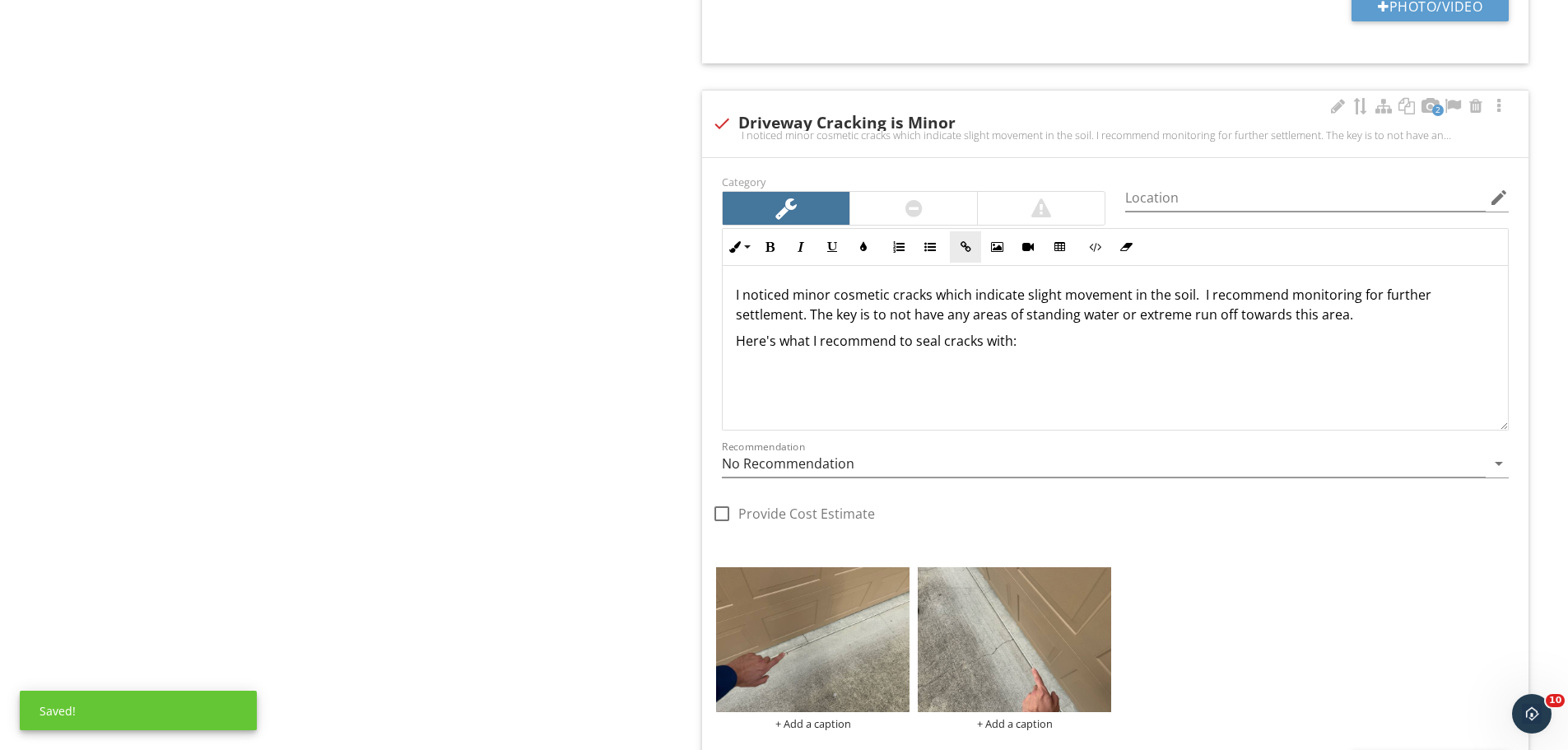
click at [952, 246] on button "Insert Link" at bounding box center [965, 247] width 32 height 32
checkbox input "false"
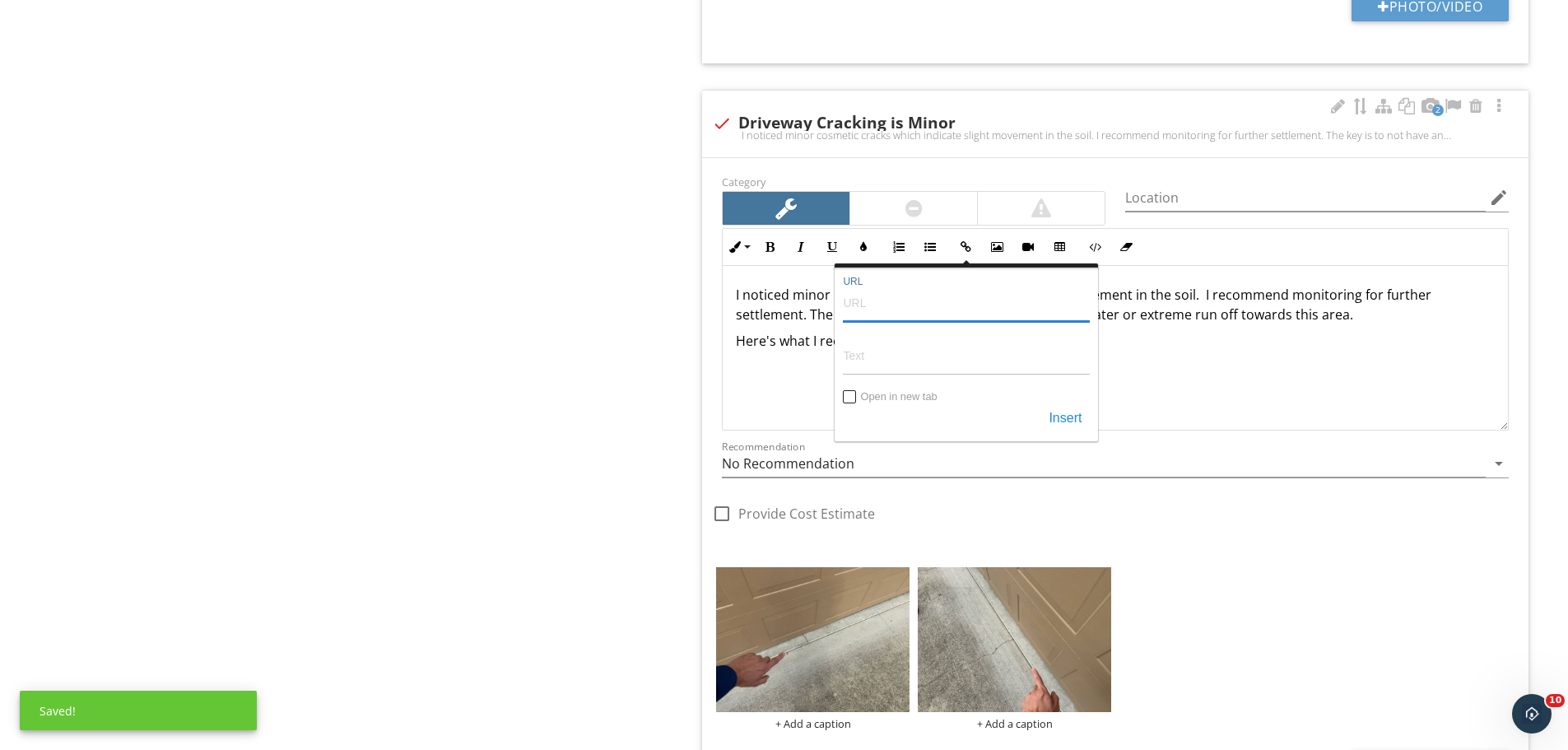
click at [944, 311] on input "URL" at bounding box center [966, 303] width 247 height 39
paste input "https://www.lowes.com/pd/DAP-Gray-Cement-1-62-lb-Crack-Filler/5014232309?user=s…"
type input "https://www.lowes.com/pd/DAP-Gray-Cement-1-62-lb-Crack-Filler/5014232309?user=s…"
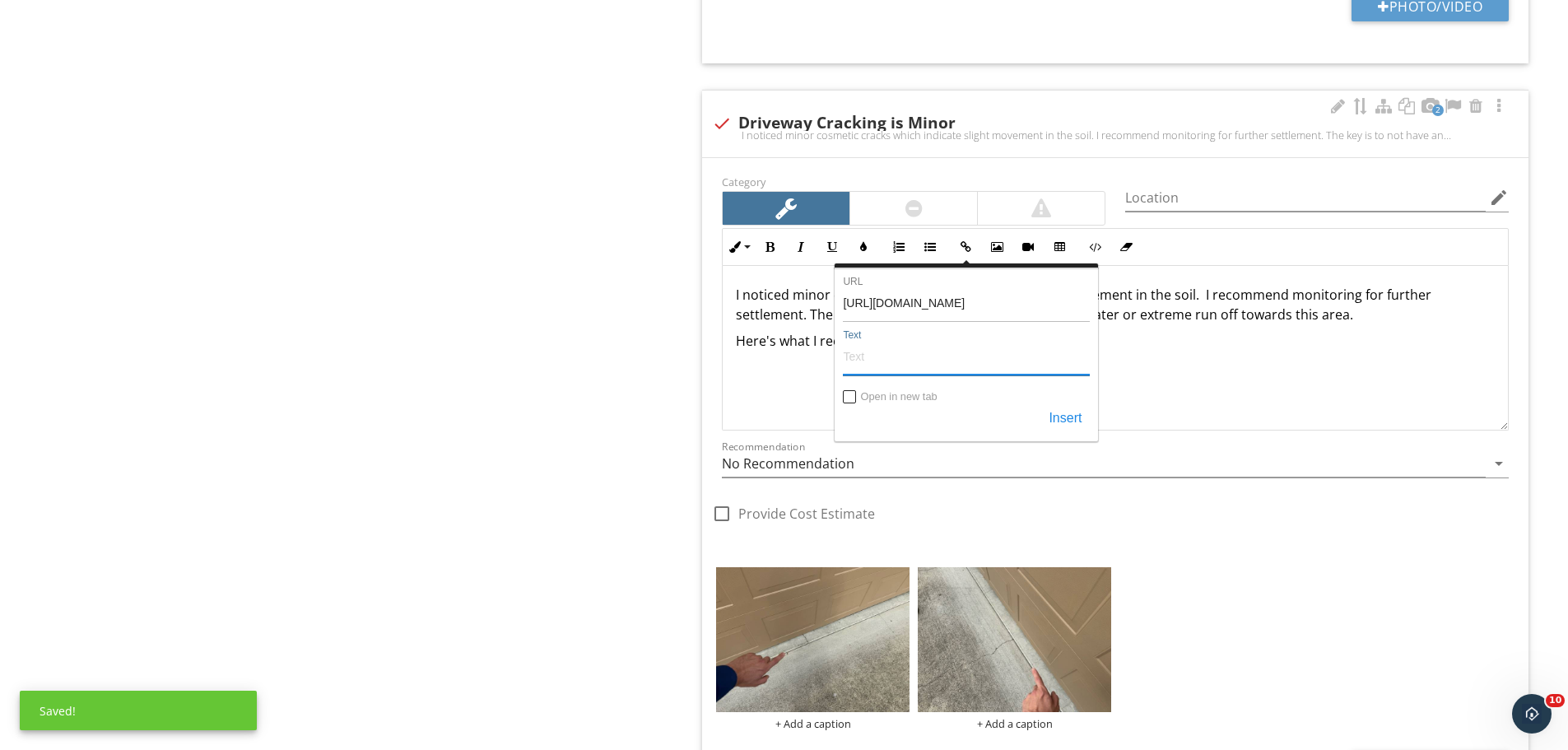
click at [892, 378] on div "Text" at bounding box center [966, 355] width 247 height 52
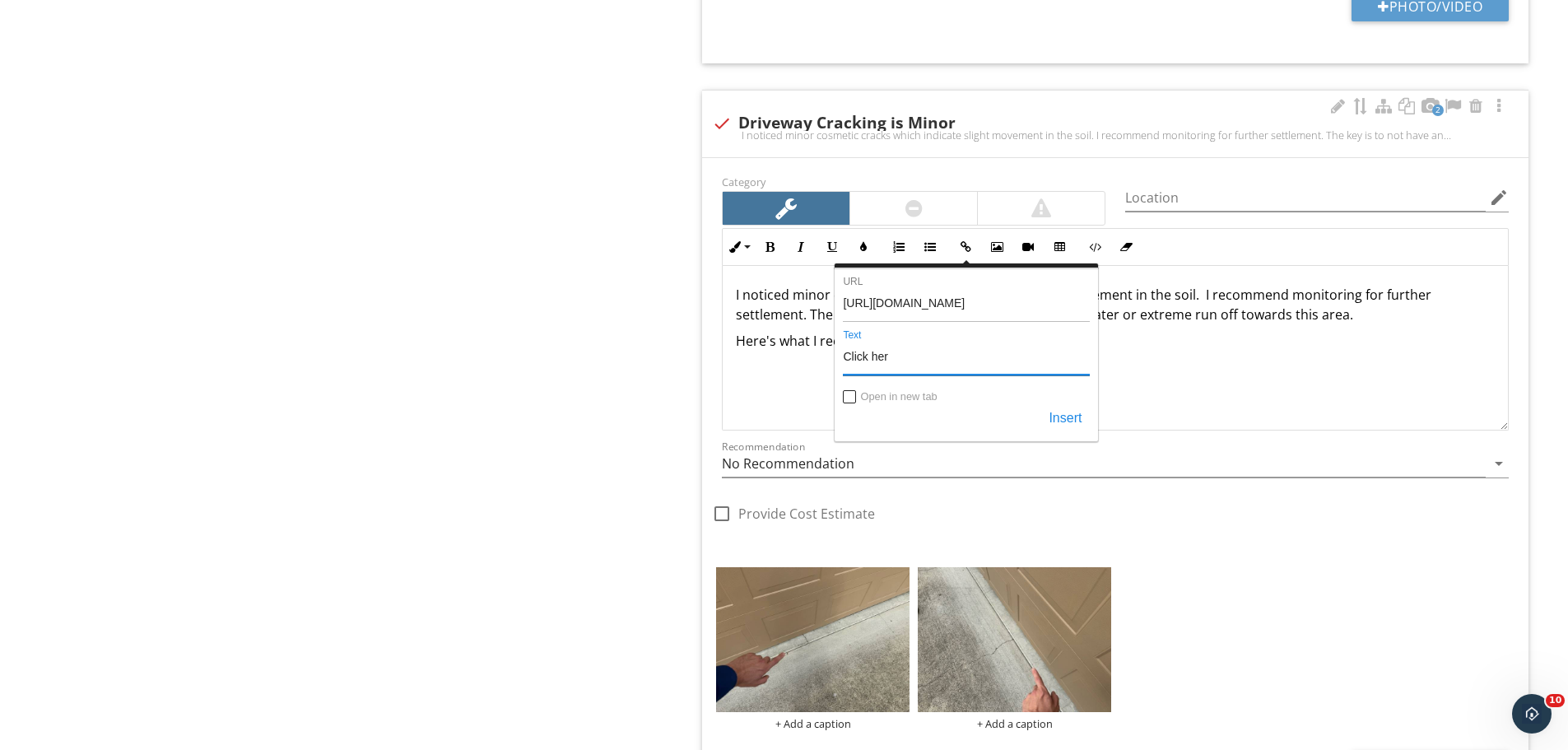
type input "Click here"
click at [883, 438] on div "Back https://www.lowes.com/pd/DAP-Gray-Cement-1-62-lb-Crack-Filler/5014232309?u…" at bounding box center [965, 352] width 263 height 177
drag, startPoint x: 1088, startPoint y: 408, endPoint x: 1079, endPoint y: 411, distance: 9.5
click at [1083, 410] on button "Insert" at bounding box center [1065, 419] width 49 height 30
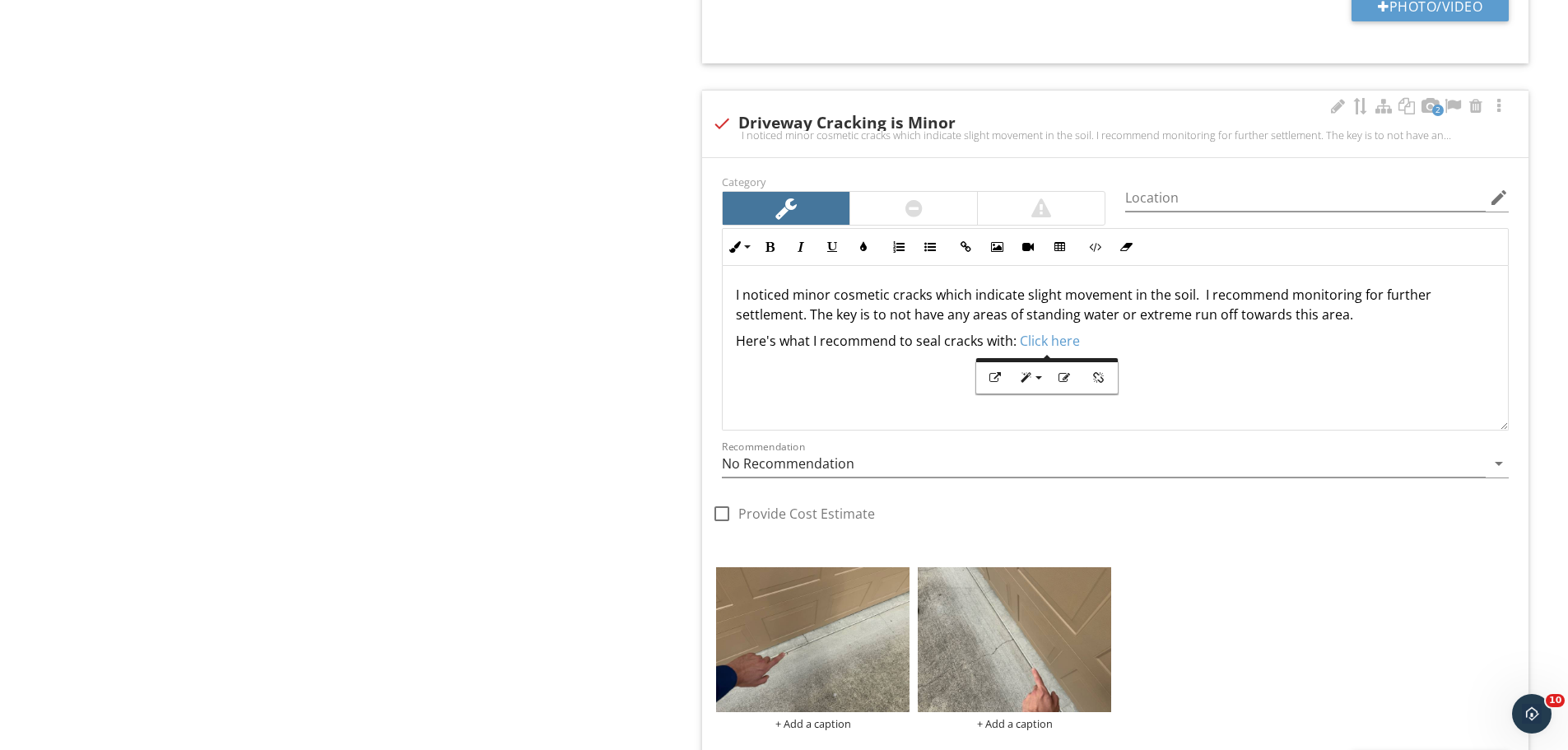
click at [1143, 350] on p "Here's what I recommend to seal cracks with: ​ Click here ​​​" at bounding box center [1115, 341] width 758 height 20
click at [1162, 336] on p "Here's what I recommend to seal cracks with: ​ Click here ​​​" at bounding box center [1115, 341] width 758 height 20
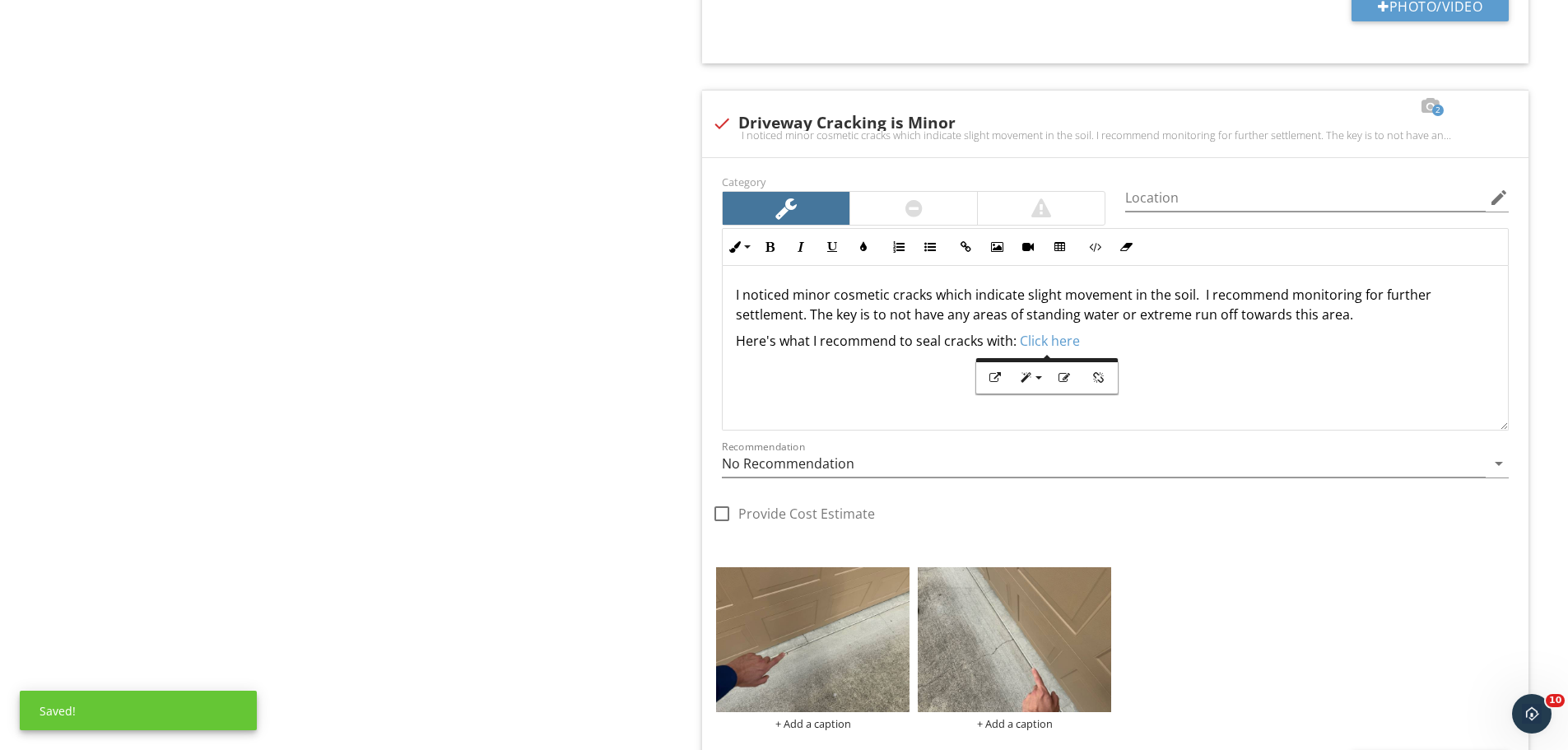
click at [402, 375] on div "Exterior General Driveway Foundation - Poured Concrete Foundation - Slab on Gra…" at bounding box center [980, 26] width 1176 height 2687
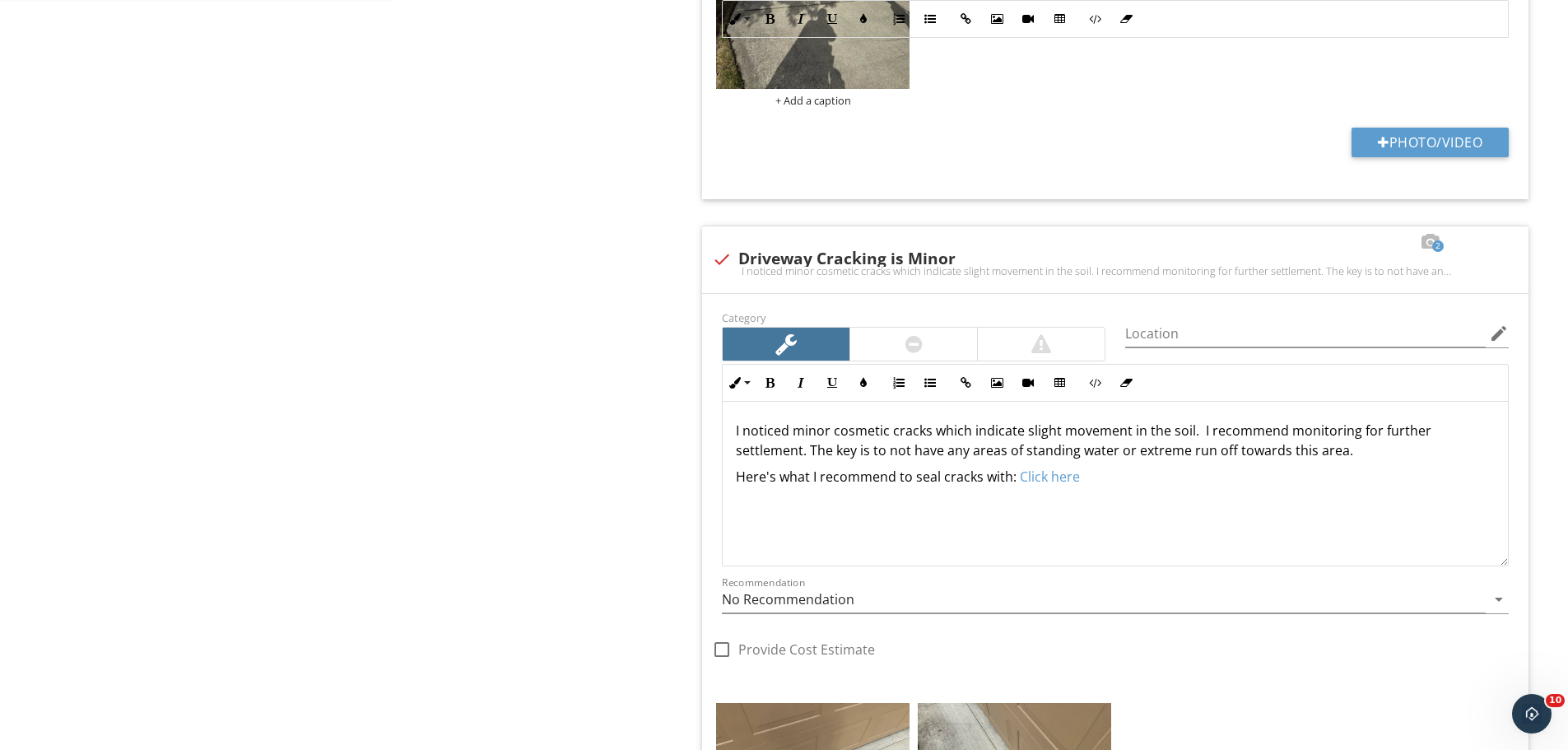
scroll to position [1399, 0]
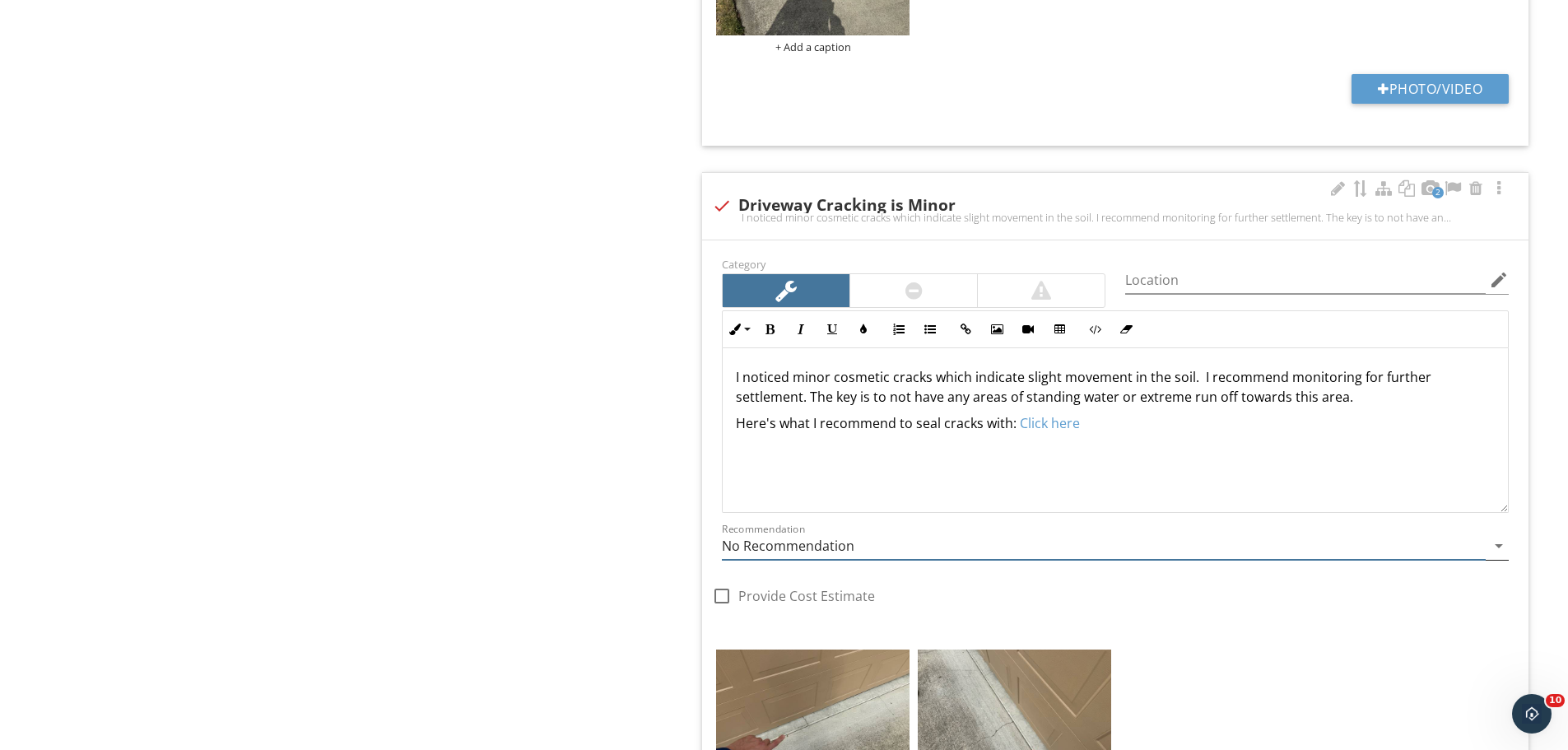
click at [774, 535] on input "No Recommendation" at bounding box center [1103, 547] width 763 height 28
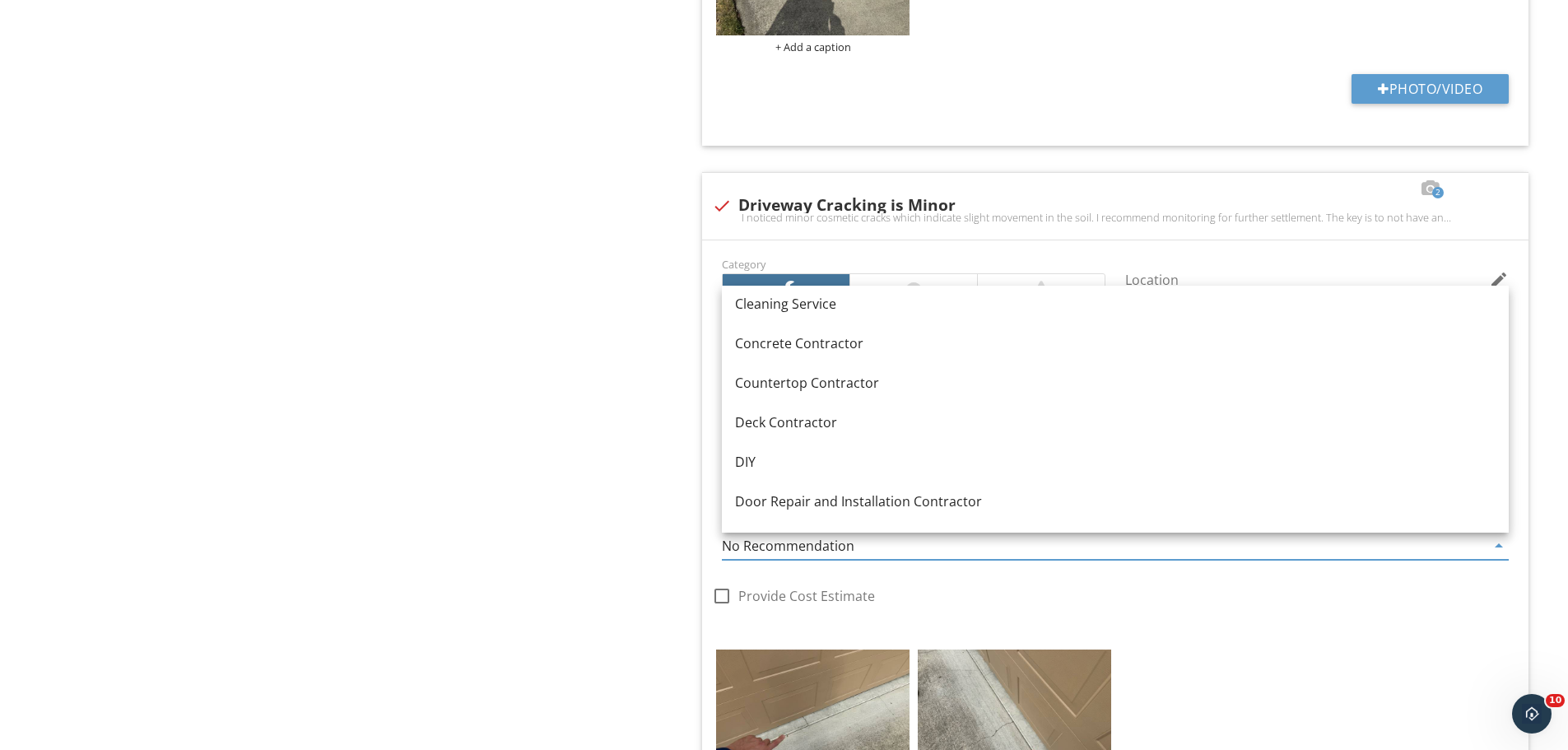
scroll to position [494, 0]
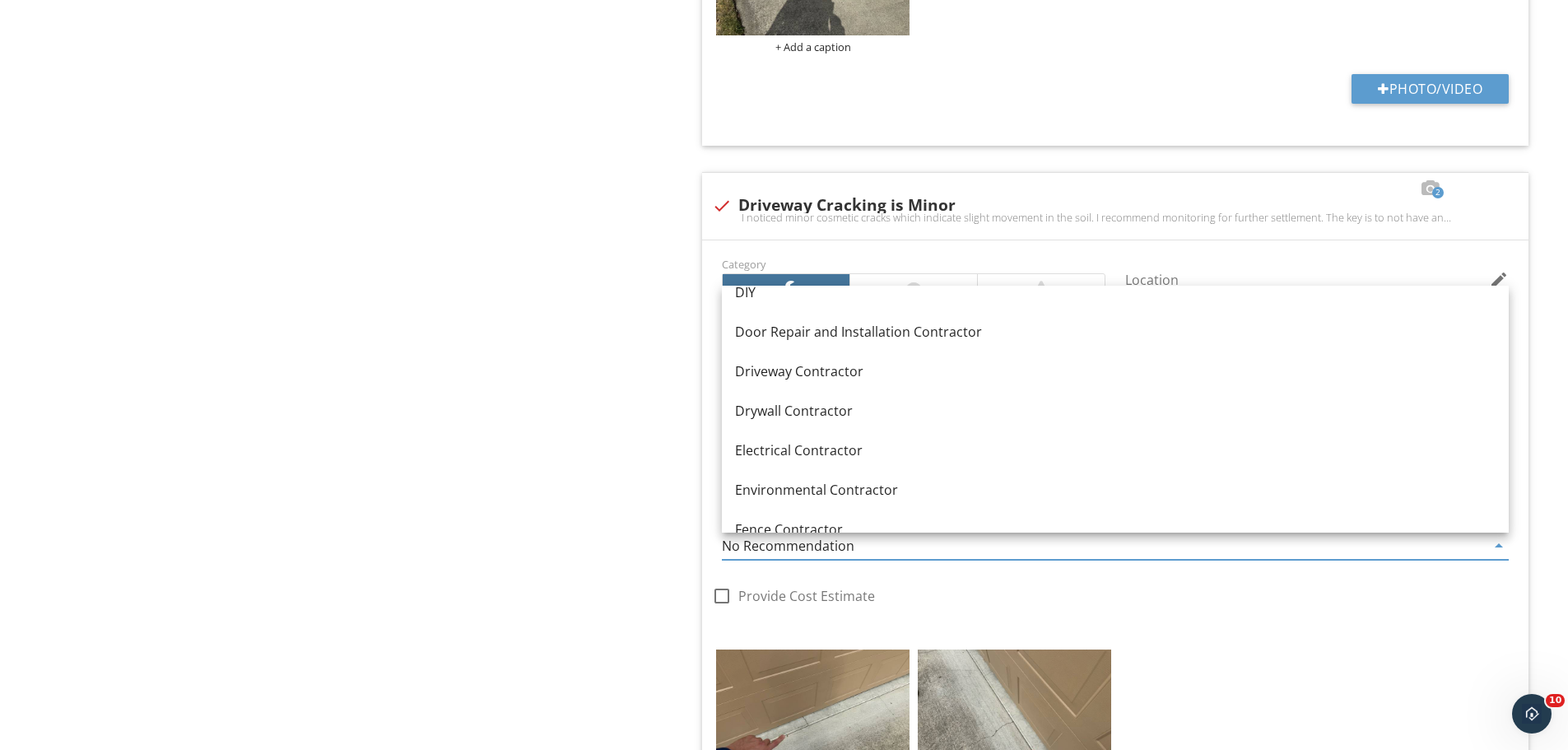
drag, startPoint x: 426, startPoint y: 313, endPoint x: 454, endPoint y: 289, distance: 36.9
click at [428, 313] on div "Exterior General Driveway Foundation - Poured Concrete Foundation - Slab on Gra…" at bounding box center [980, 108] width 1176 height 2687
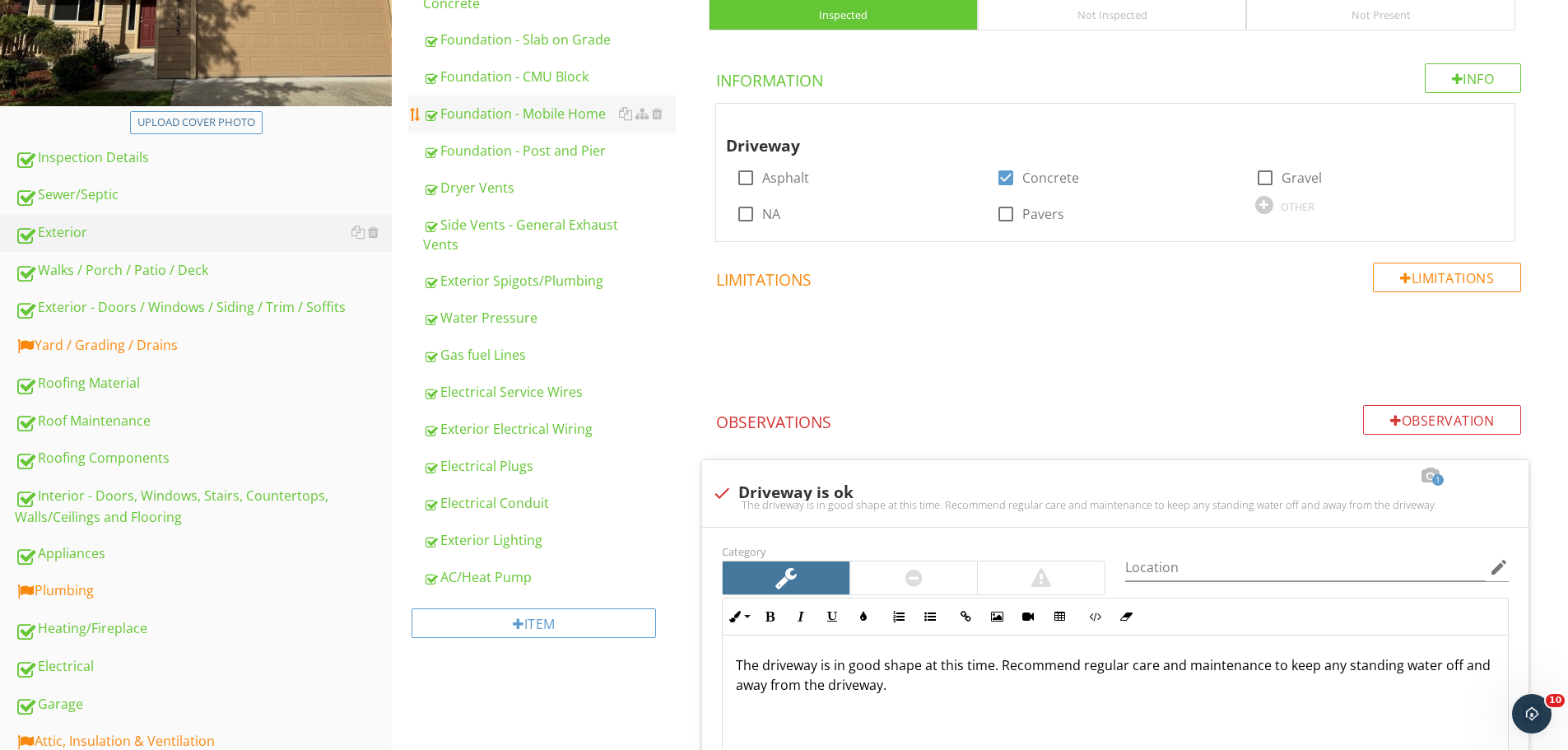
scroll to position [247, 0]
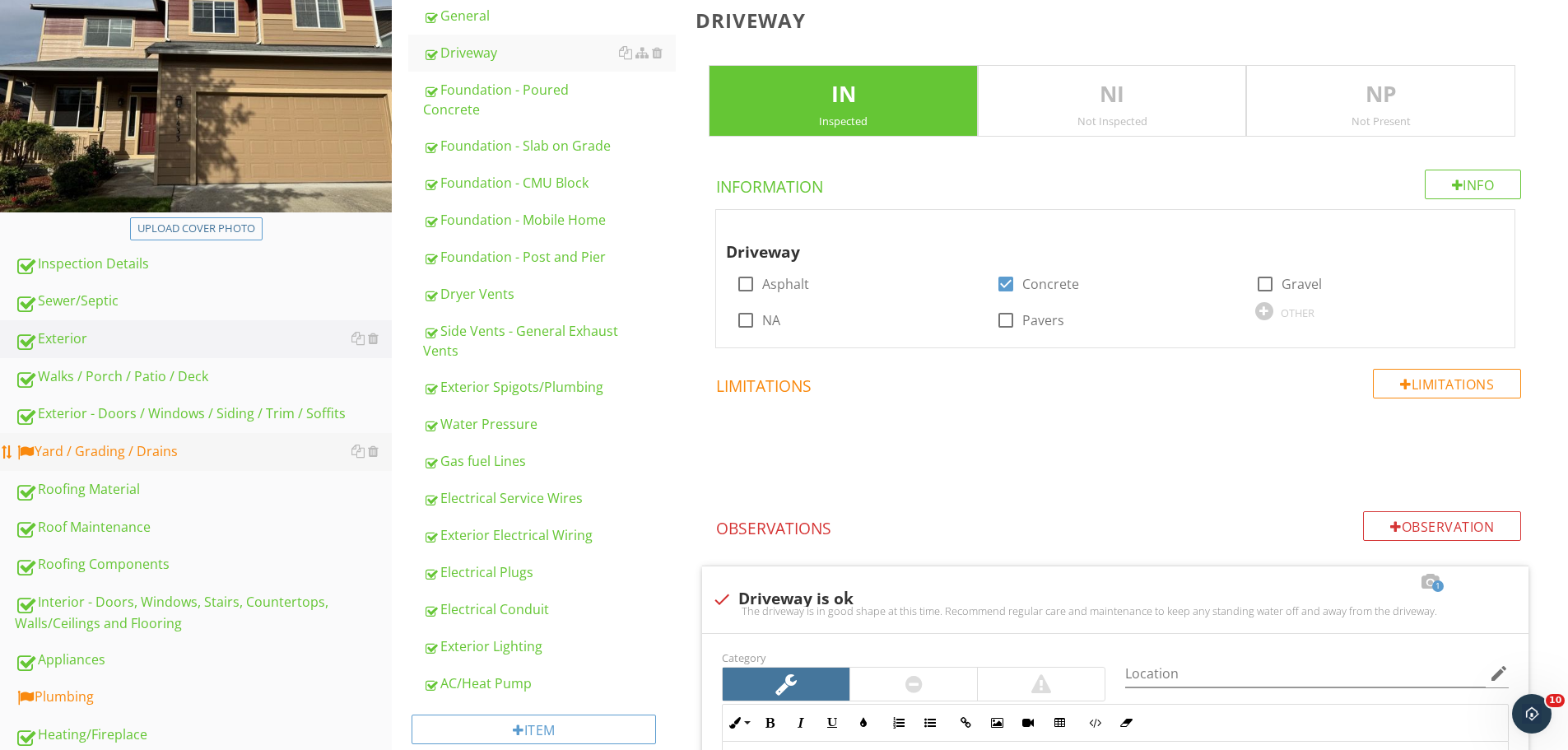
click at [114, 436] on link "Yard / Grading / Drains" at bounding box center [203, 451] width 377 height 37
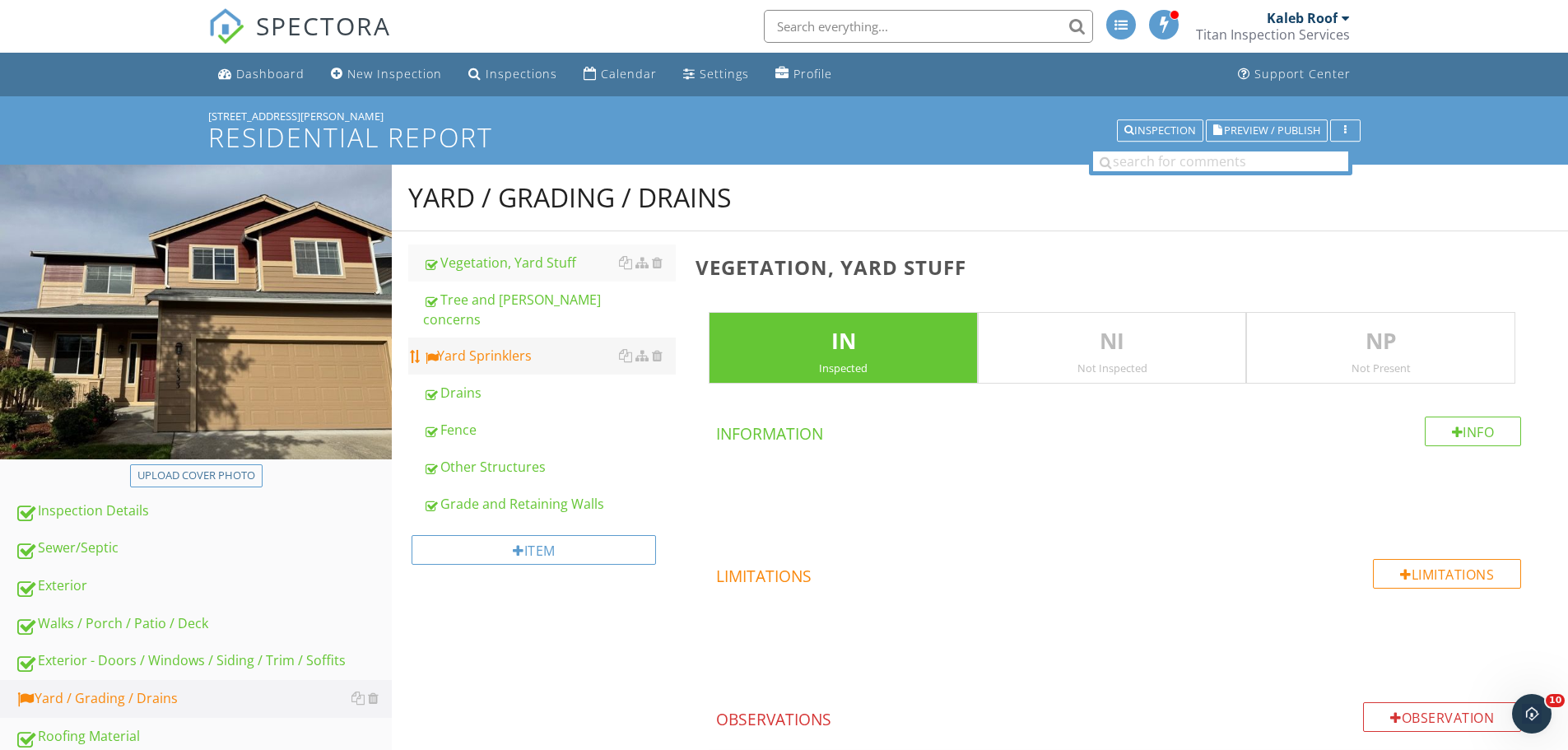
click at [540, 346] on div "Yard Sprinklers" at bounding box center [549, 356] width 253 height 20
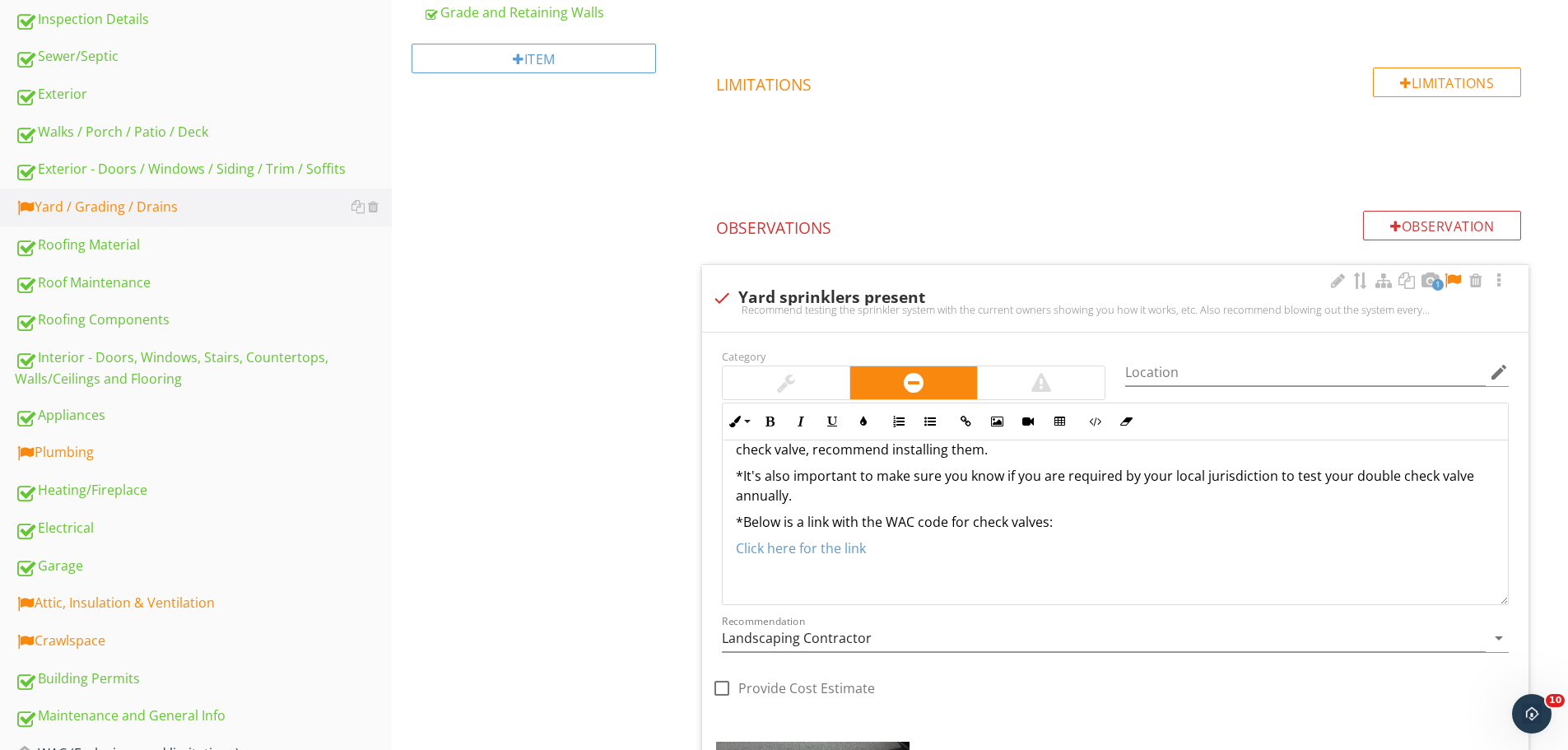
scroll to position [412, 0]
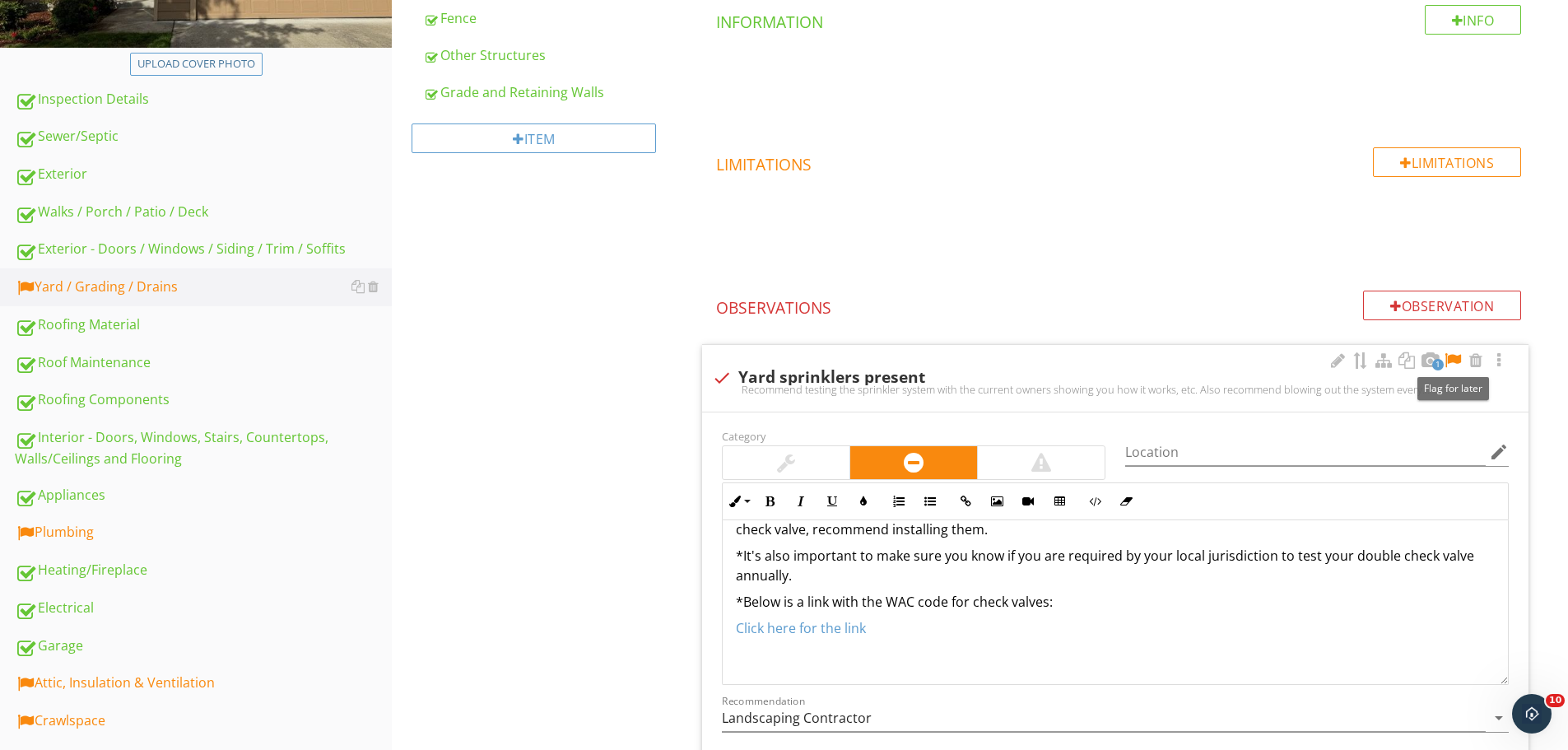
drag, startPoint x: 1457, startPoint y: 356, endPoint x: 1405, endPoint y: 345, distance: 53.2
click at [1457, 357] on div at bounding box center [1453, 361] width 20 height 17
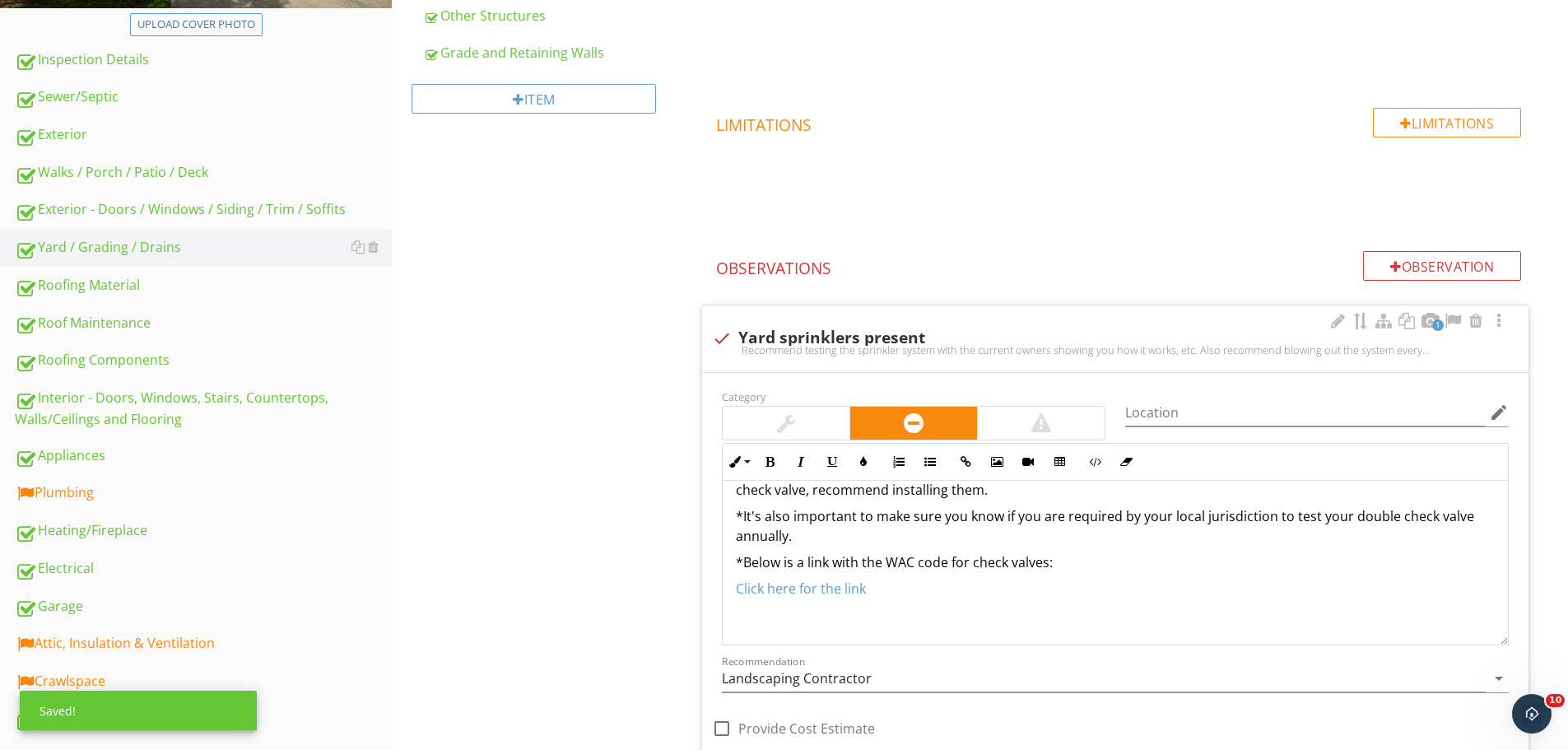
scroll to position [658, 0]
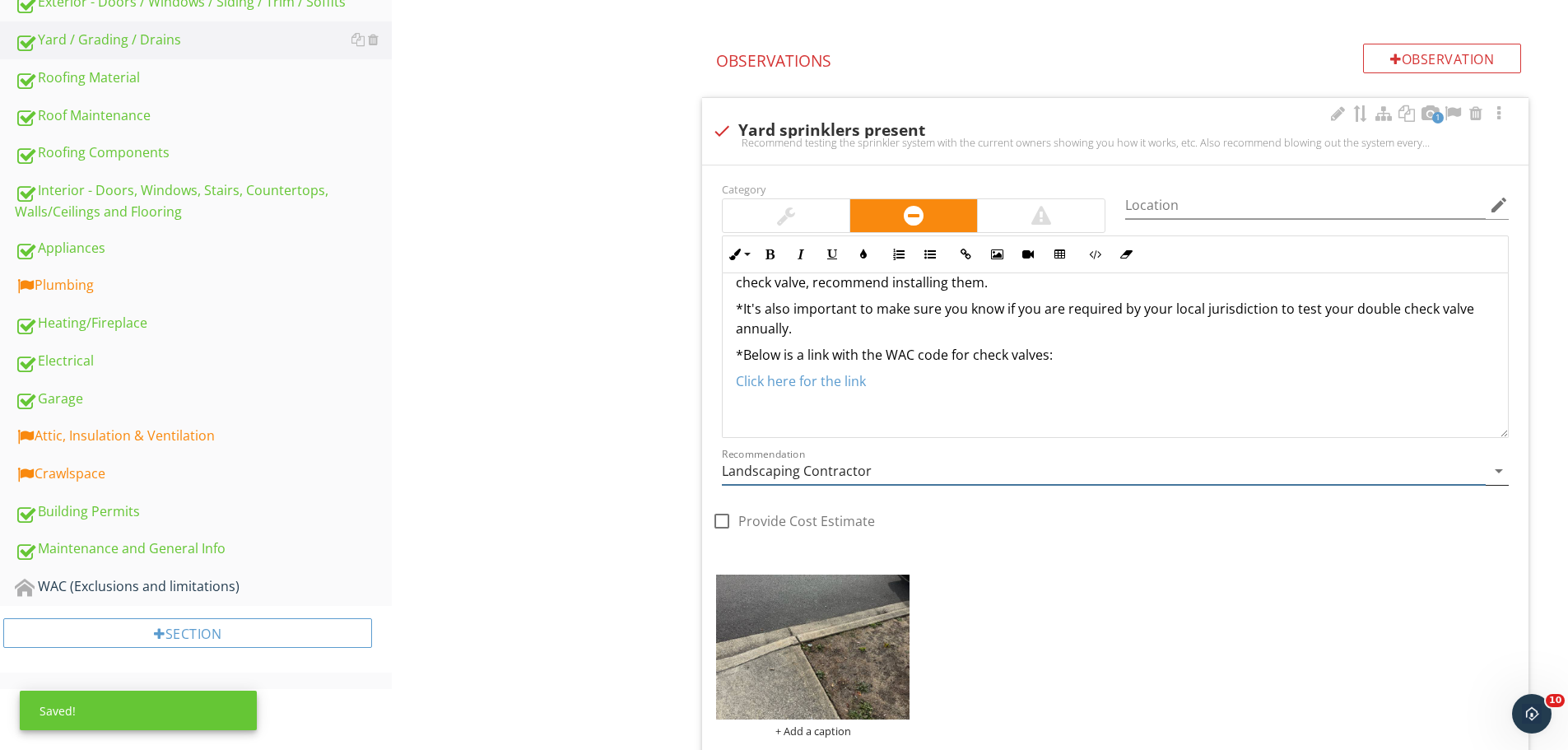
click at [838, 478] on input "Landscaping Contractor" at bounding box center [1103, 472] width 763 height 28
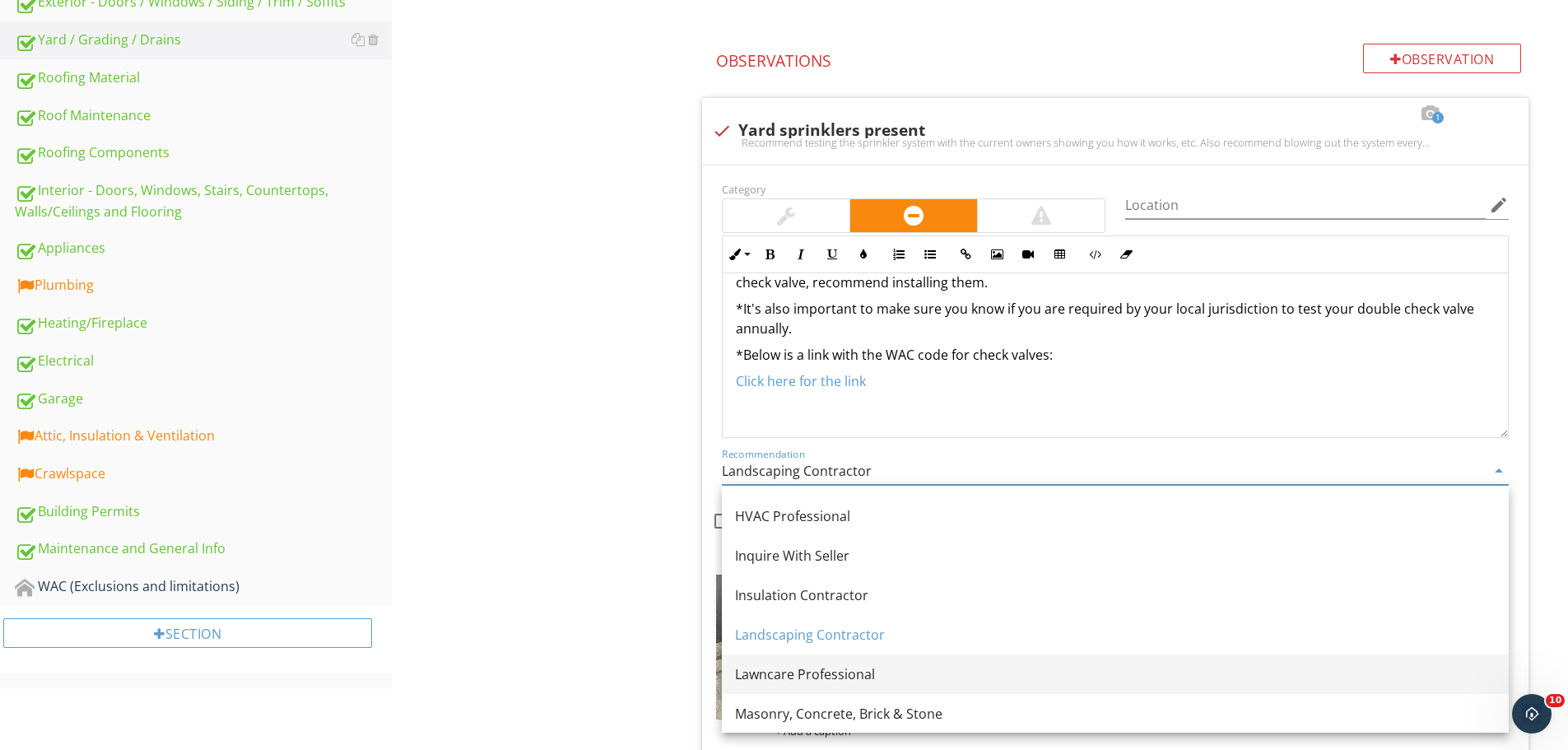
scroll to position [1298, 0]
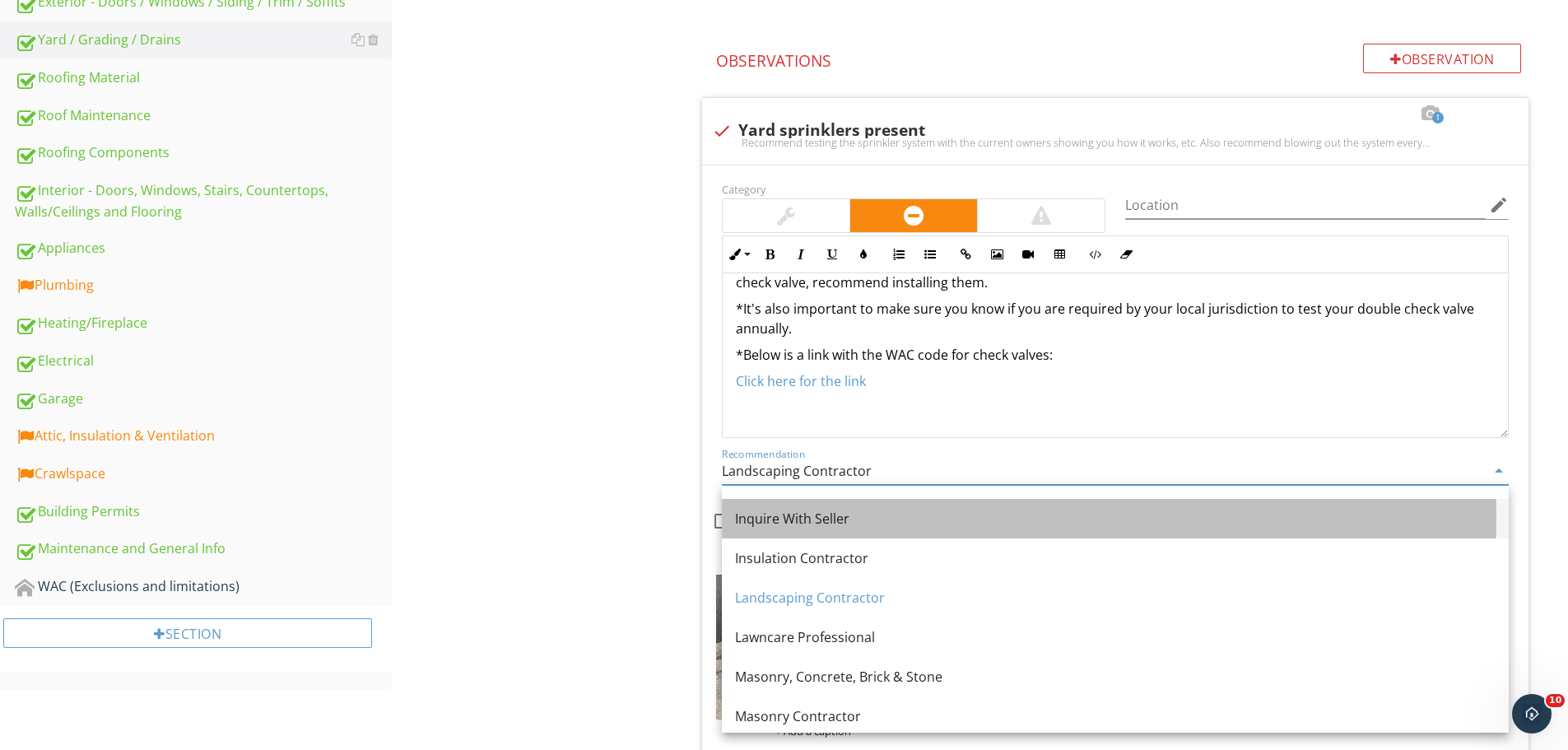
click at [824, 534] on link "Inquire With Seller" at bounding box center [1115, 518] width 787 height 39
type input "Inquire With Seller"
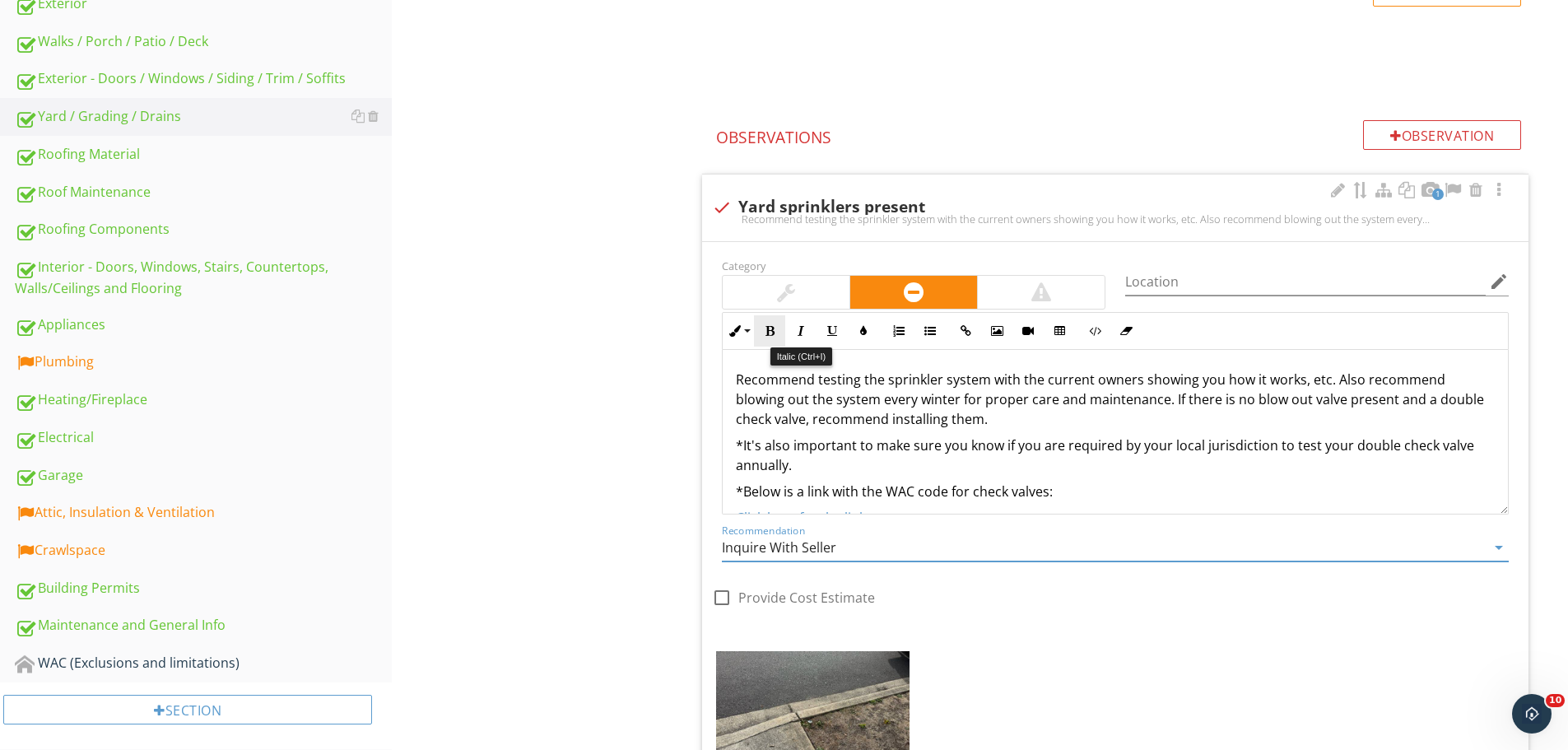
scroll to position [577, 0]
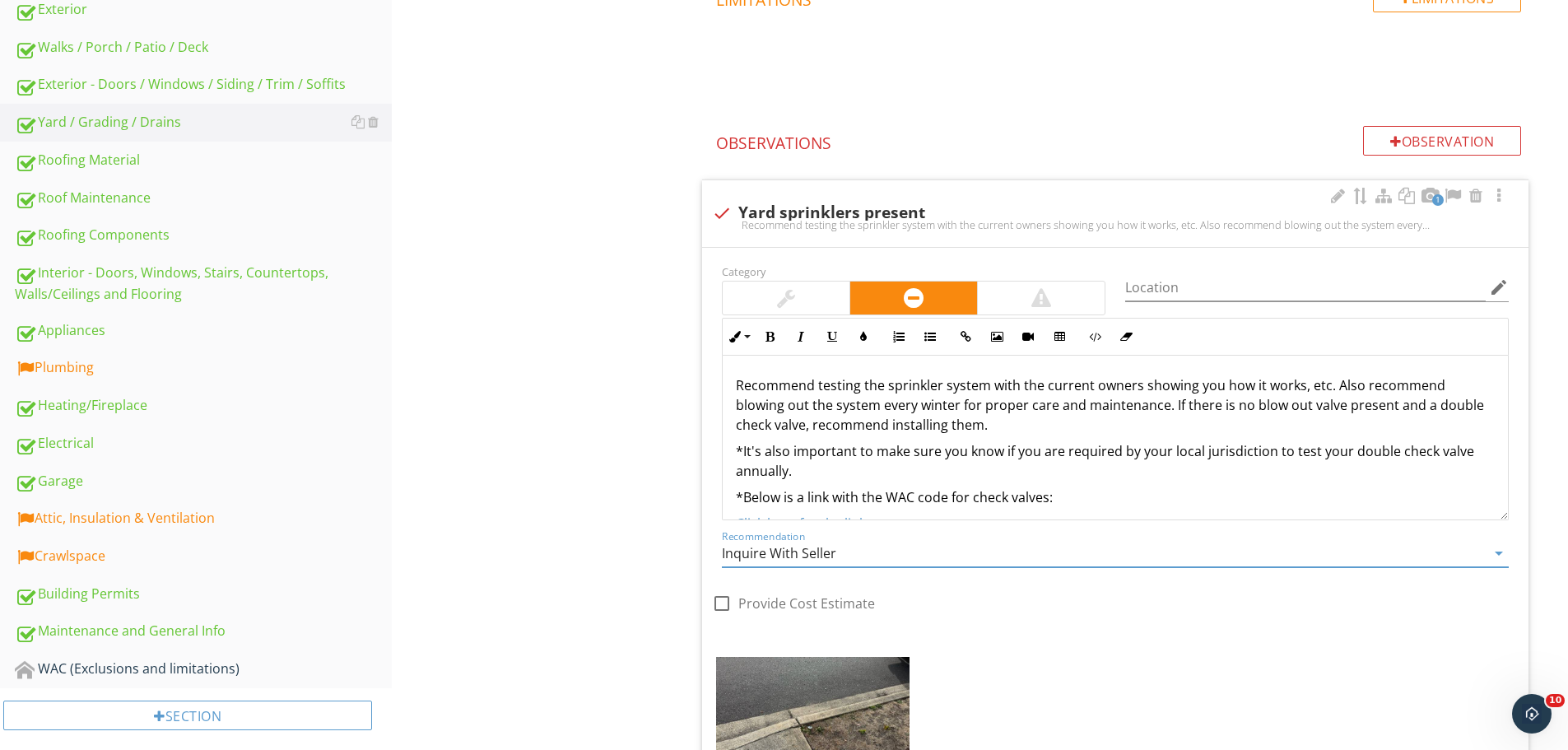
click at [745, 379] on p "Recommend testing the sprinkler system with the current owners showing you how …" at bounding box center [1115, 405] width 758 height 59
click at [741, 381] on p "Recommend testing the sprinkler system with the current owners showing you how …" at bounding box center [1115, 405] width 758 height 59
click at [1400, 428] on p "*The sprinkler system appears to be controlled by the HOA. Recommend testing th…" at bounding box center [1115, 405] width 758 height 59
click at [1374, 475] on p "*It's also important to make sure you know if you are required by your local ju…" at bounding box center [1115, 461] width 758 height 39
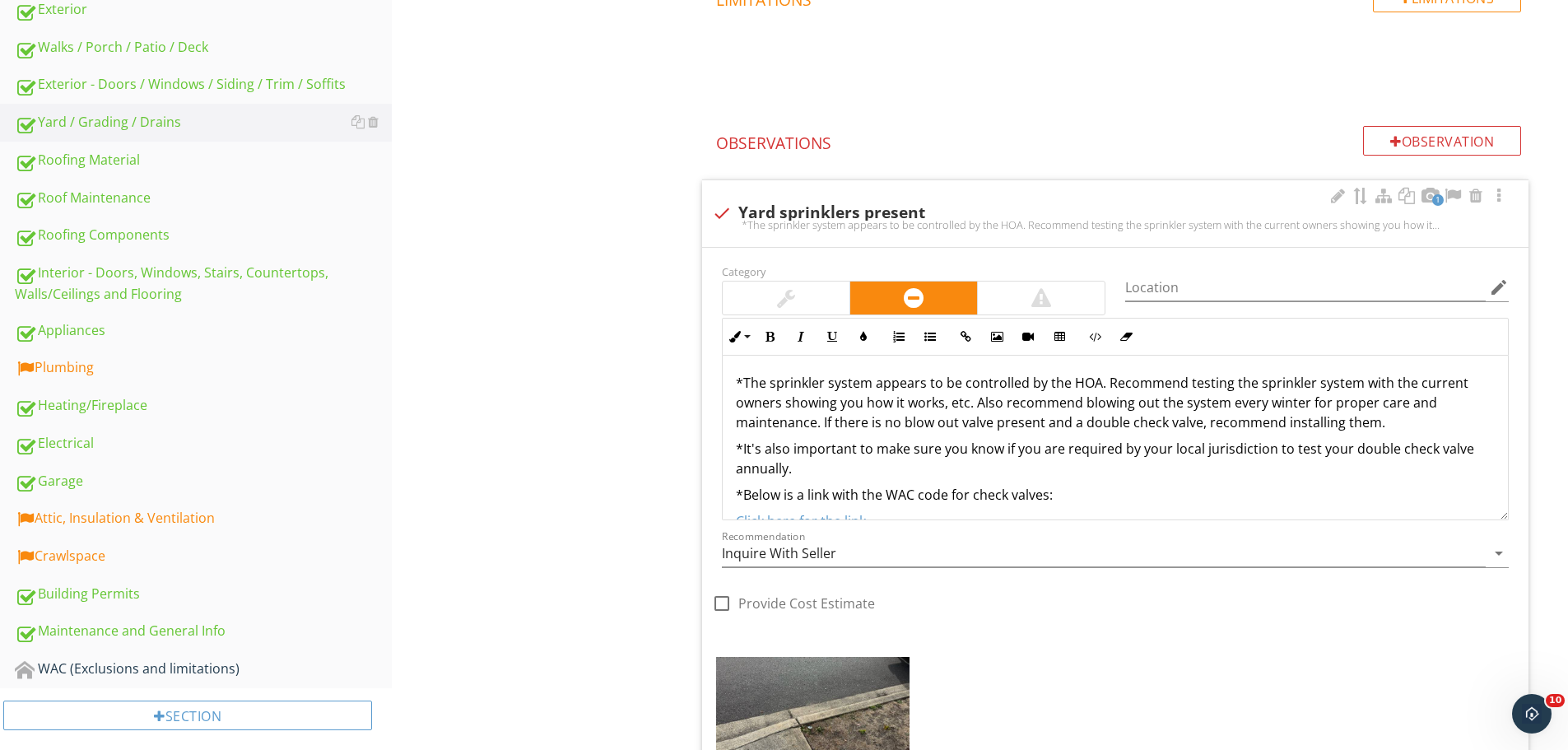
scroll to position [0, 0]
drag, startPoint x: 1397, startPoint y: 418, endPoint x: 1319, endPoint y: 424, distance: 78.2
click at [1316, 426] on p "*The sprinkler system appears to be controlled by the HOA. Recommend testing th…" at bounding box center [1115, 405] width 758 height 59
click at [812, 299] on div at bounding box center [786, 298] width 127 height 33
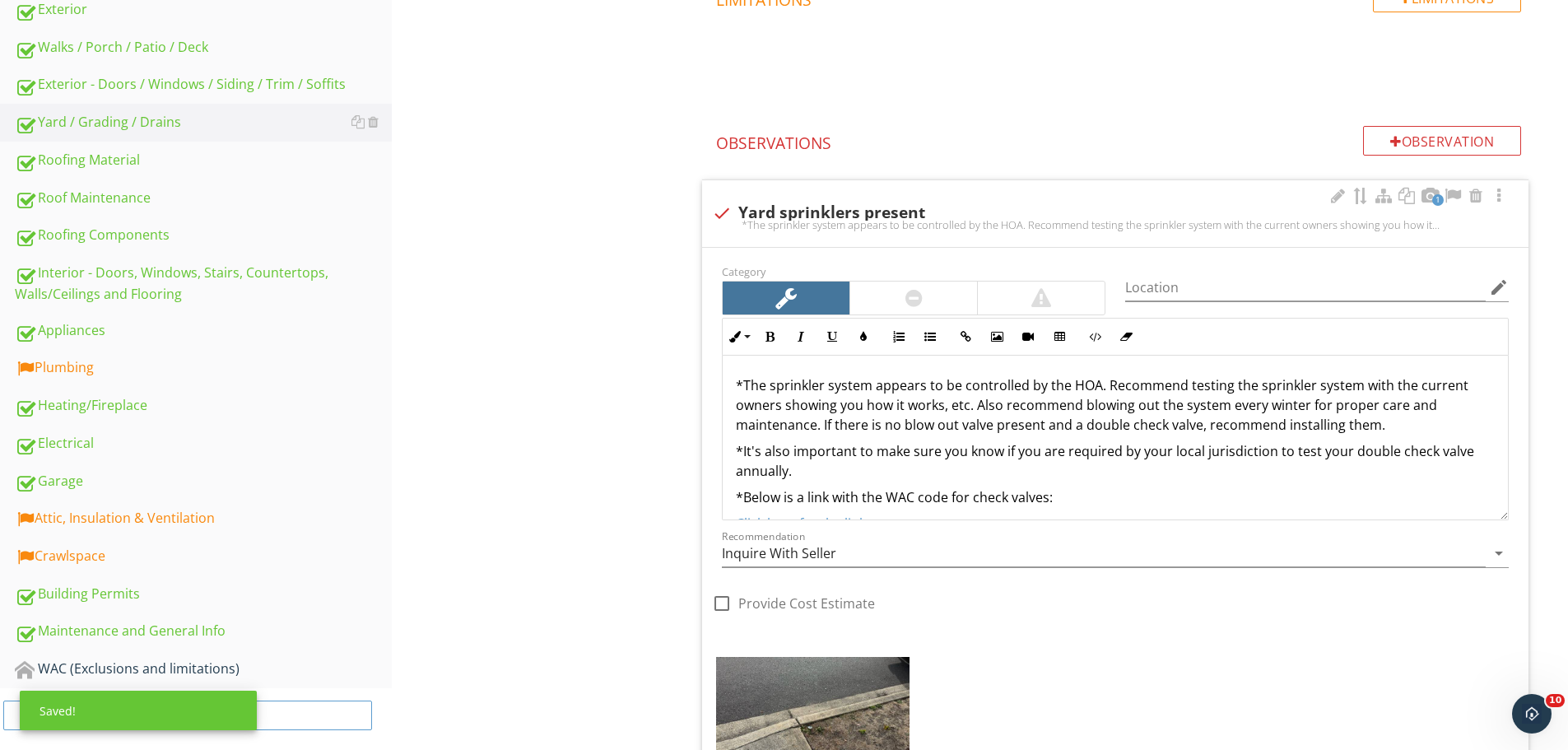
drag, startPoint x: 1406, startPoint y: 427, endPoint x: 1409, endPoint y: 437, distance: 10.4
click at [1409, 437] on div "*The sprinkler system appears to be controlled by the HOA. Recommend testing th…" at bounding box center [1115, 467] width 785 height 224
click at [1105, 385] on p "*The sprinkler system appears to be controlled by the HOA. Recommend testing th…" at bounding box center [1115, 405] width 758 height 59
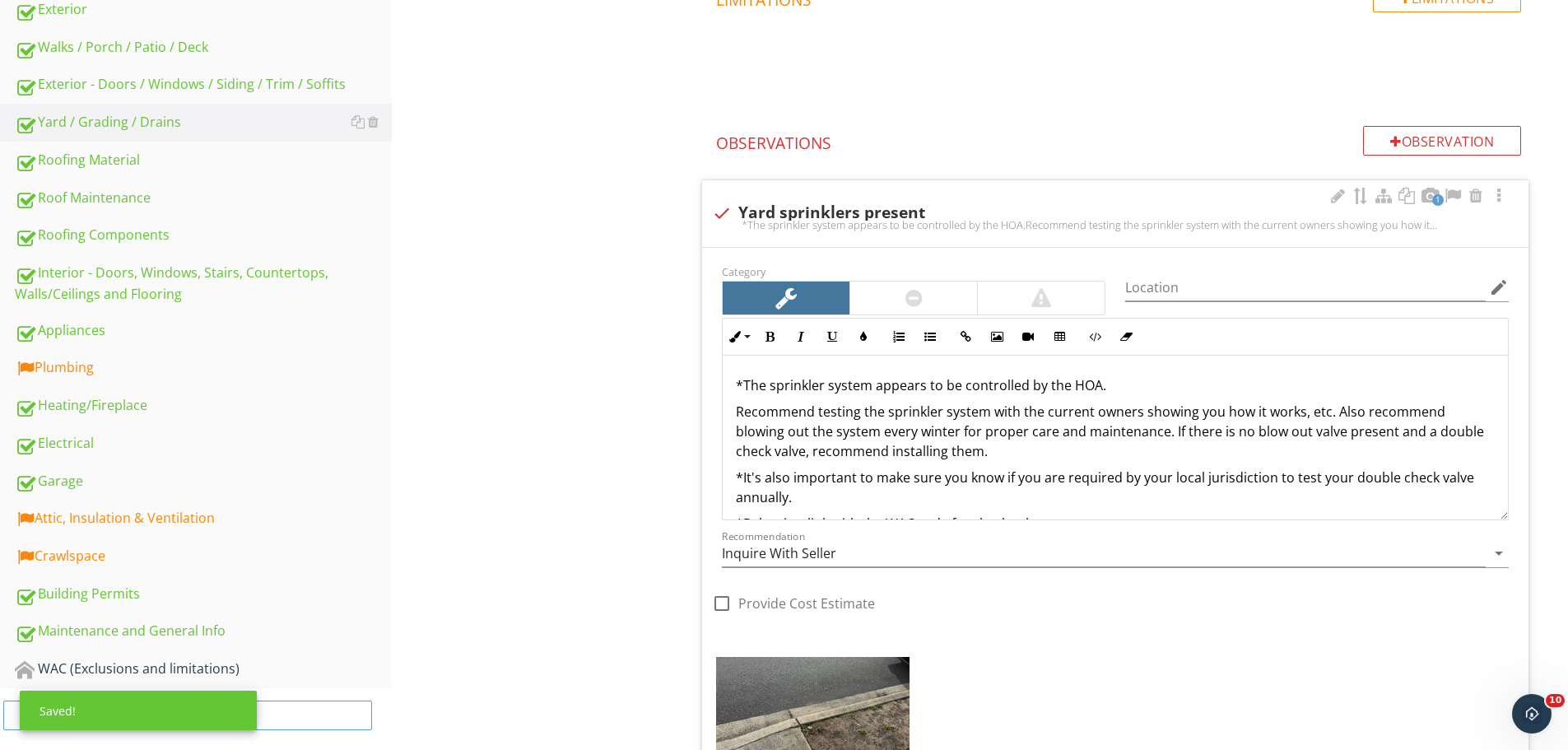
click at [618, 376] on div "Yard / Grading / Drains Vegetation, Yard Stuff Tree and Bush concerns Yard Spri…" at bounding box center [980, 284] width 1176 height 1392
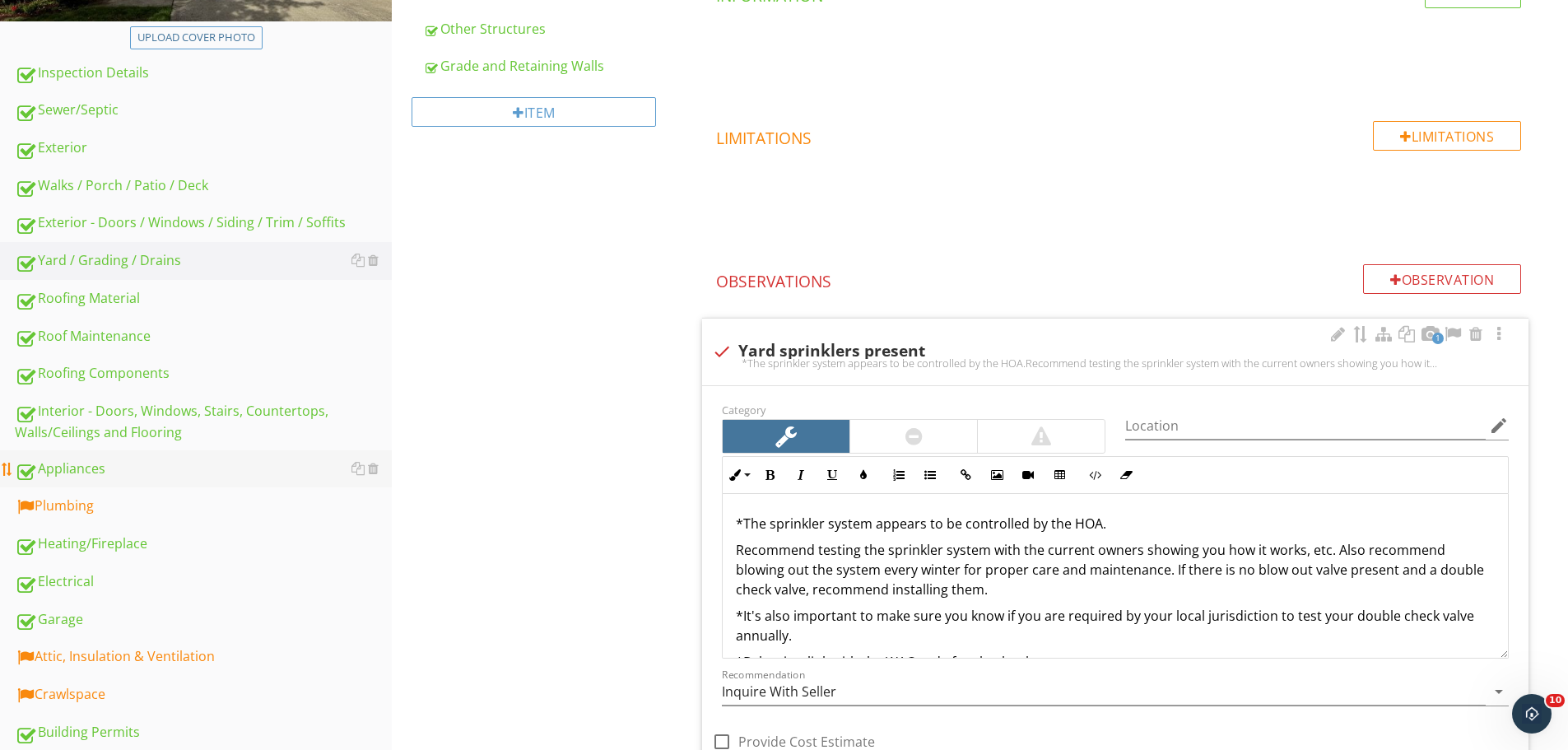
scroll to position [412, 0]
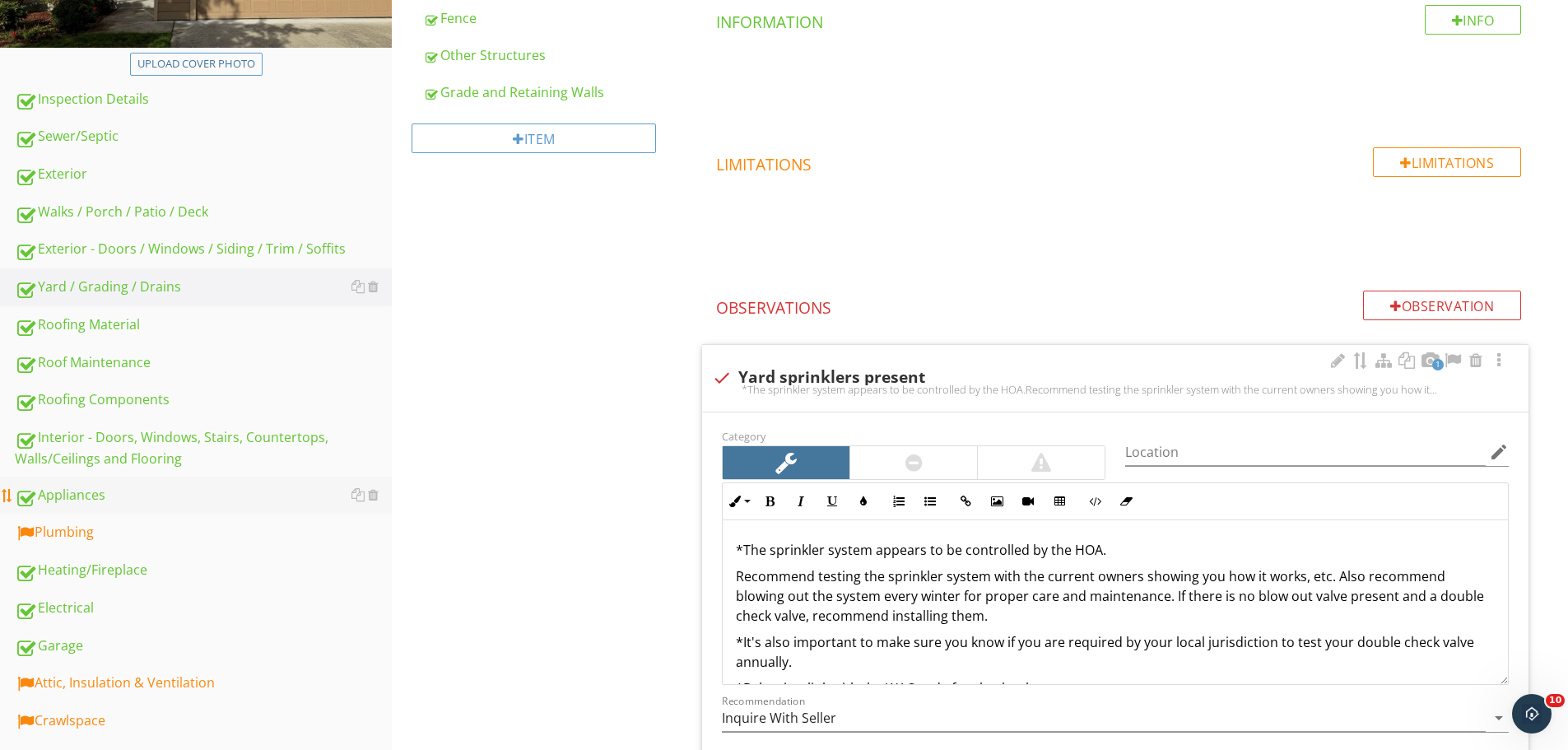
click at [196, 505] on div "Appliances" at bounding box center [203, 496] width 377 height 22
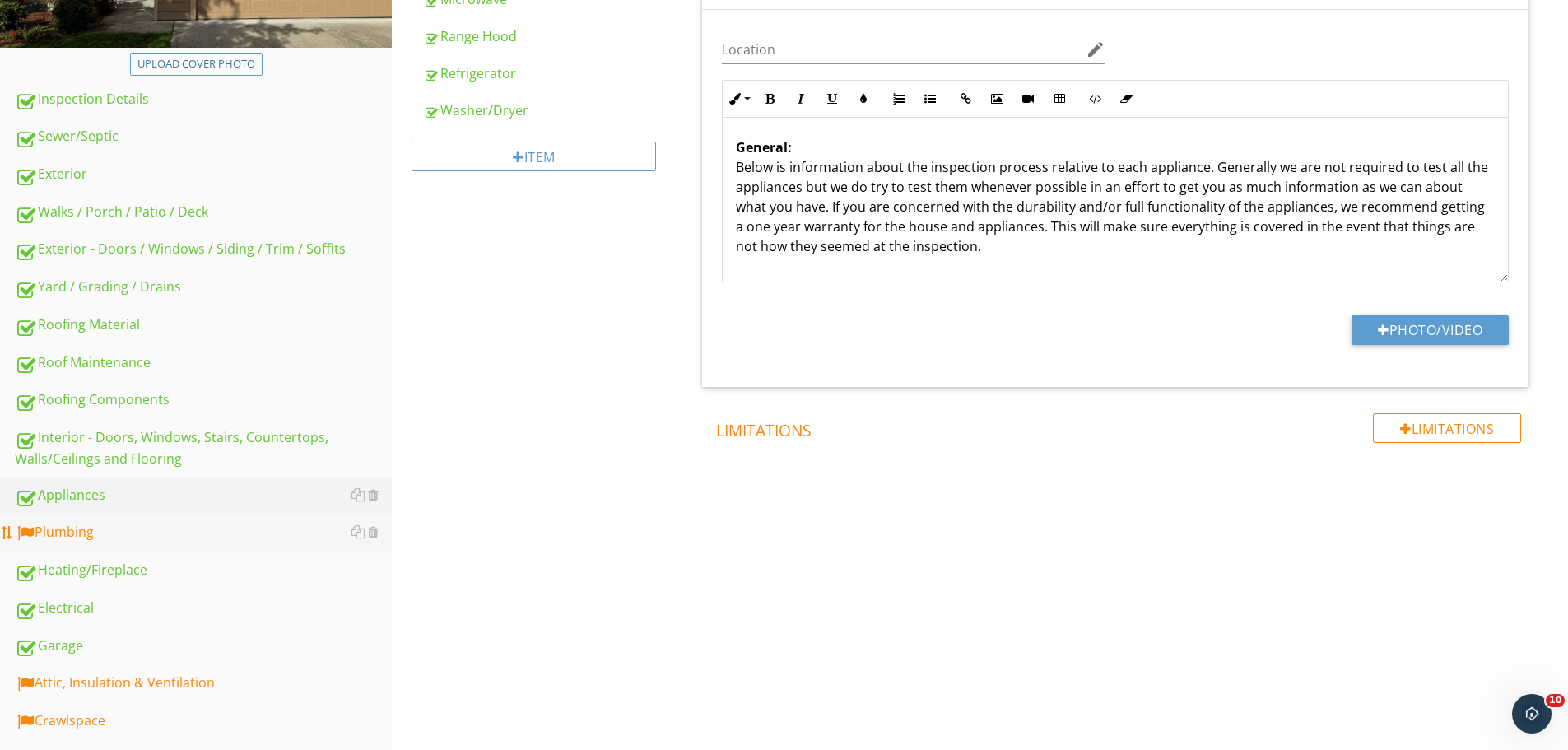
click at [194, 529] on div "Plumbing" at bounding box center [203, 533] width 377 height 22
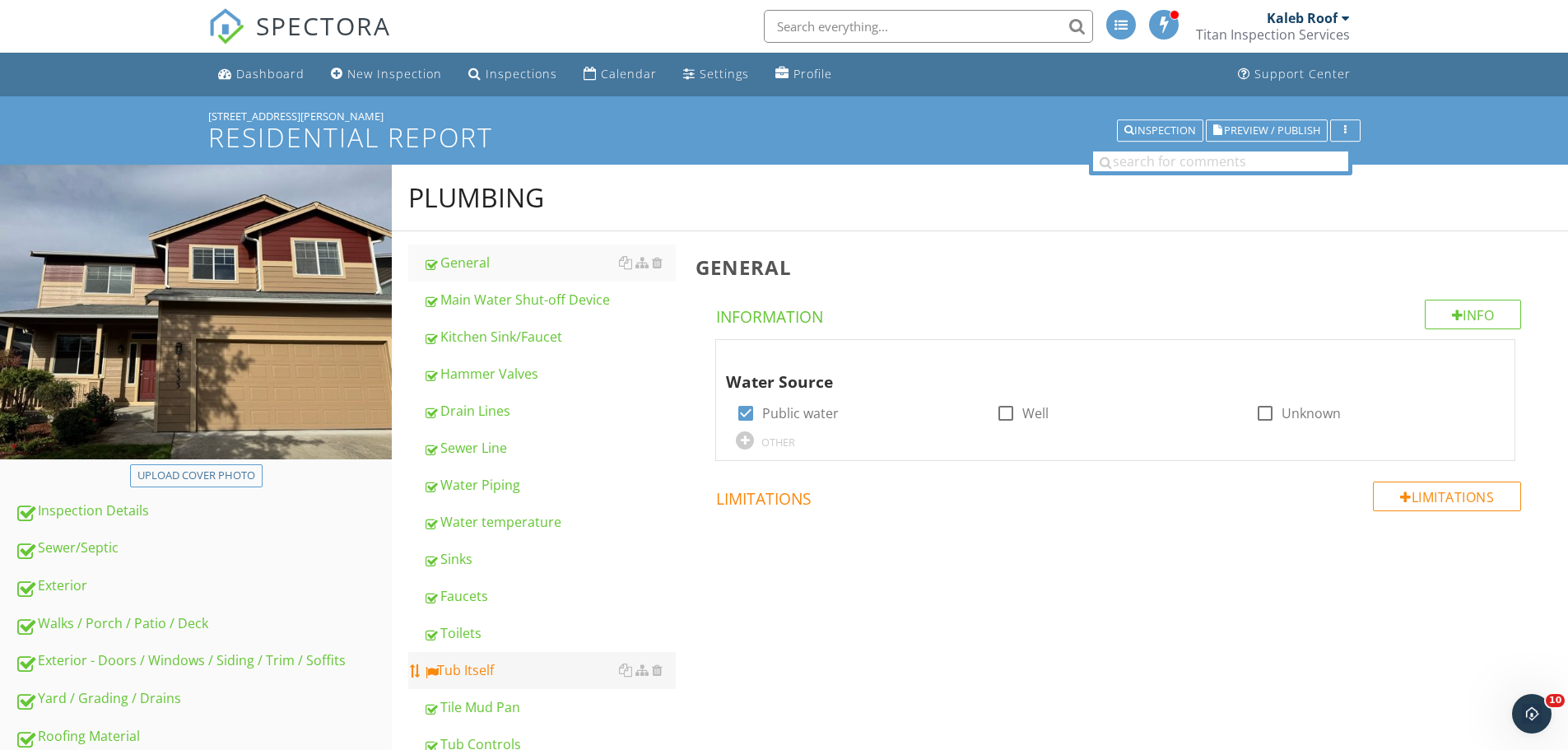
click at [553, 676] on div "Tub Itself" at bounding box center [549, 670] width 253 height 20
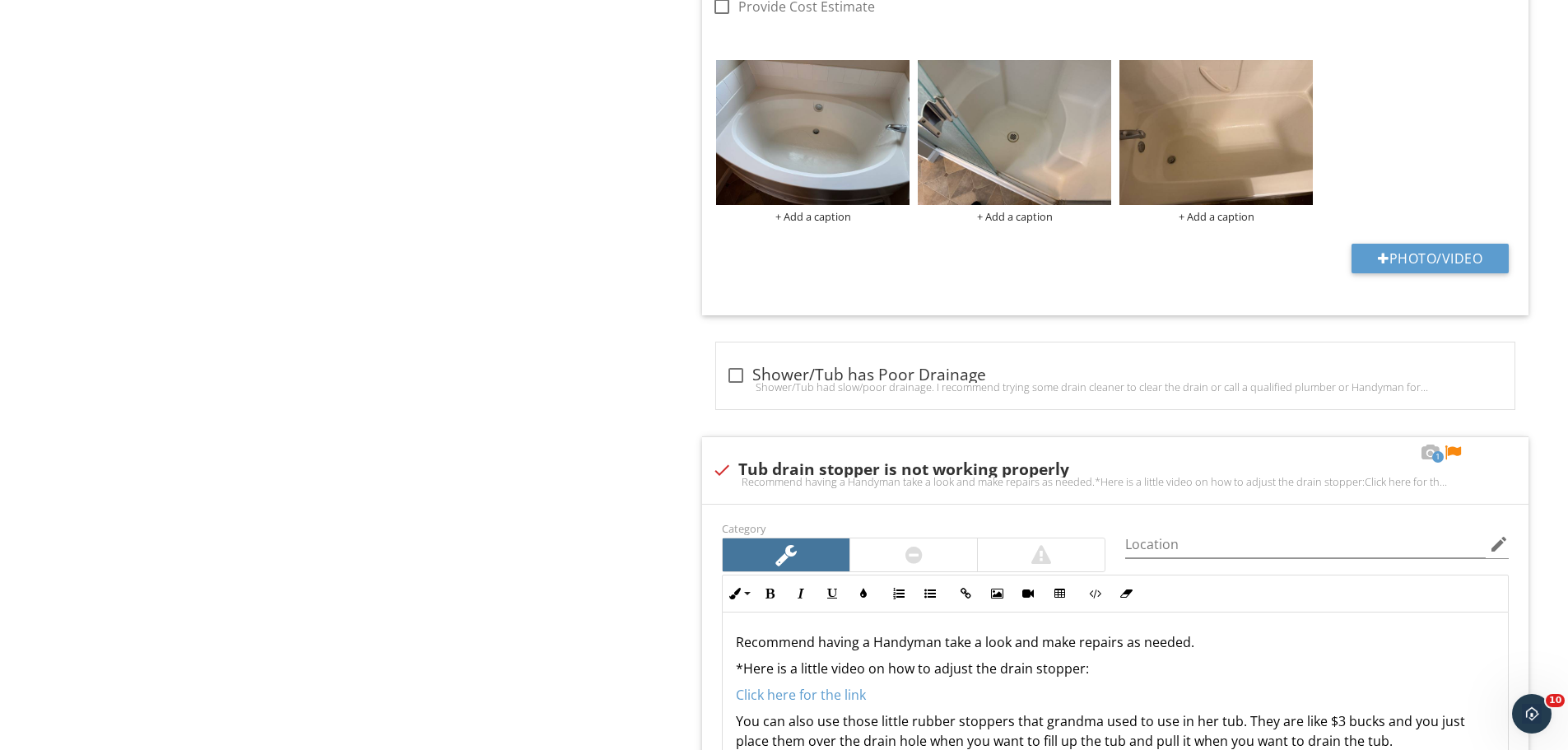
scroll to position [1894, 0]
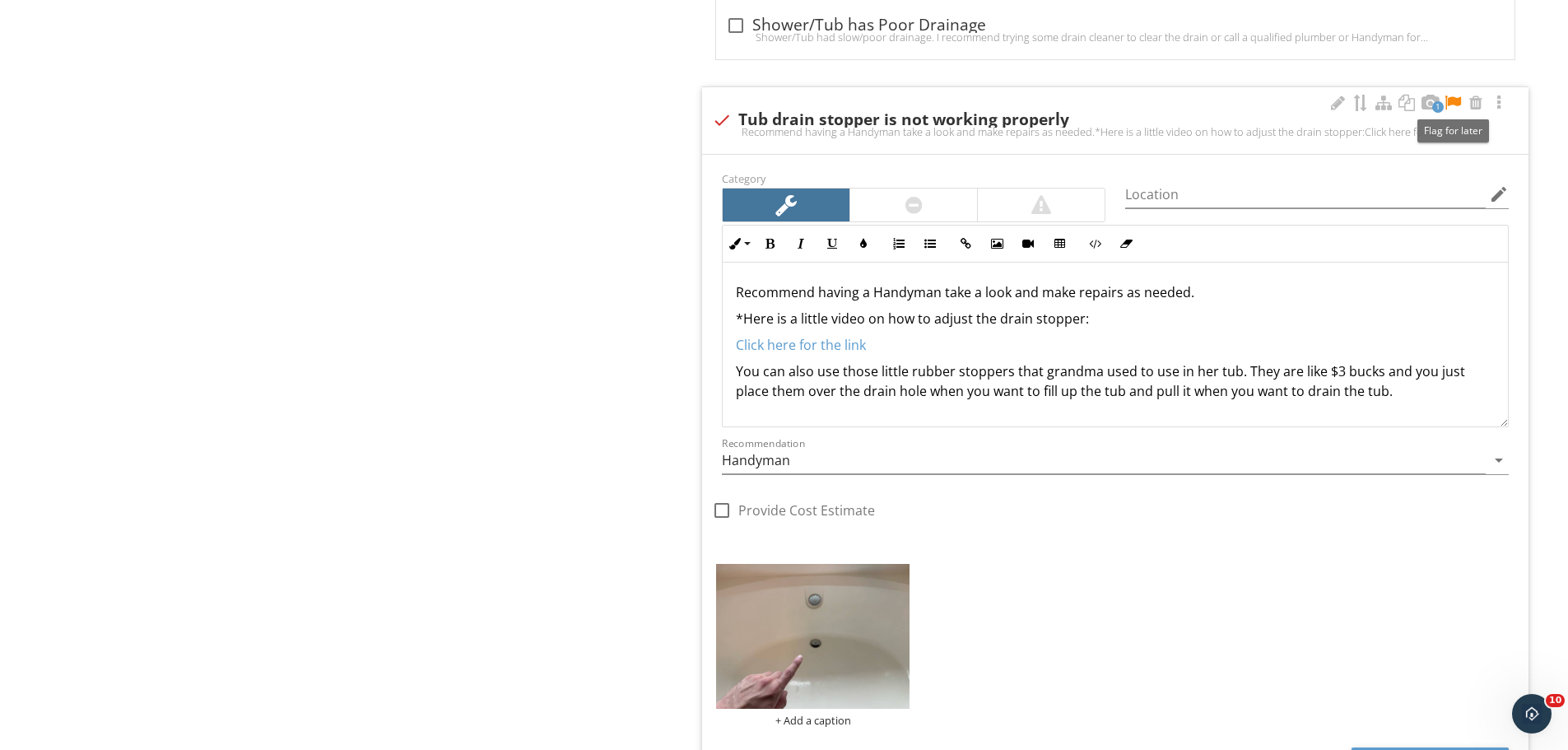
click at [1450, 100] on div at bounding box center [1453, 102] width 20 height 17
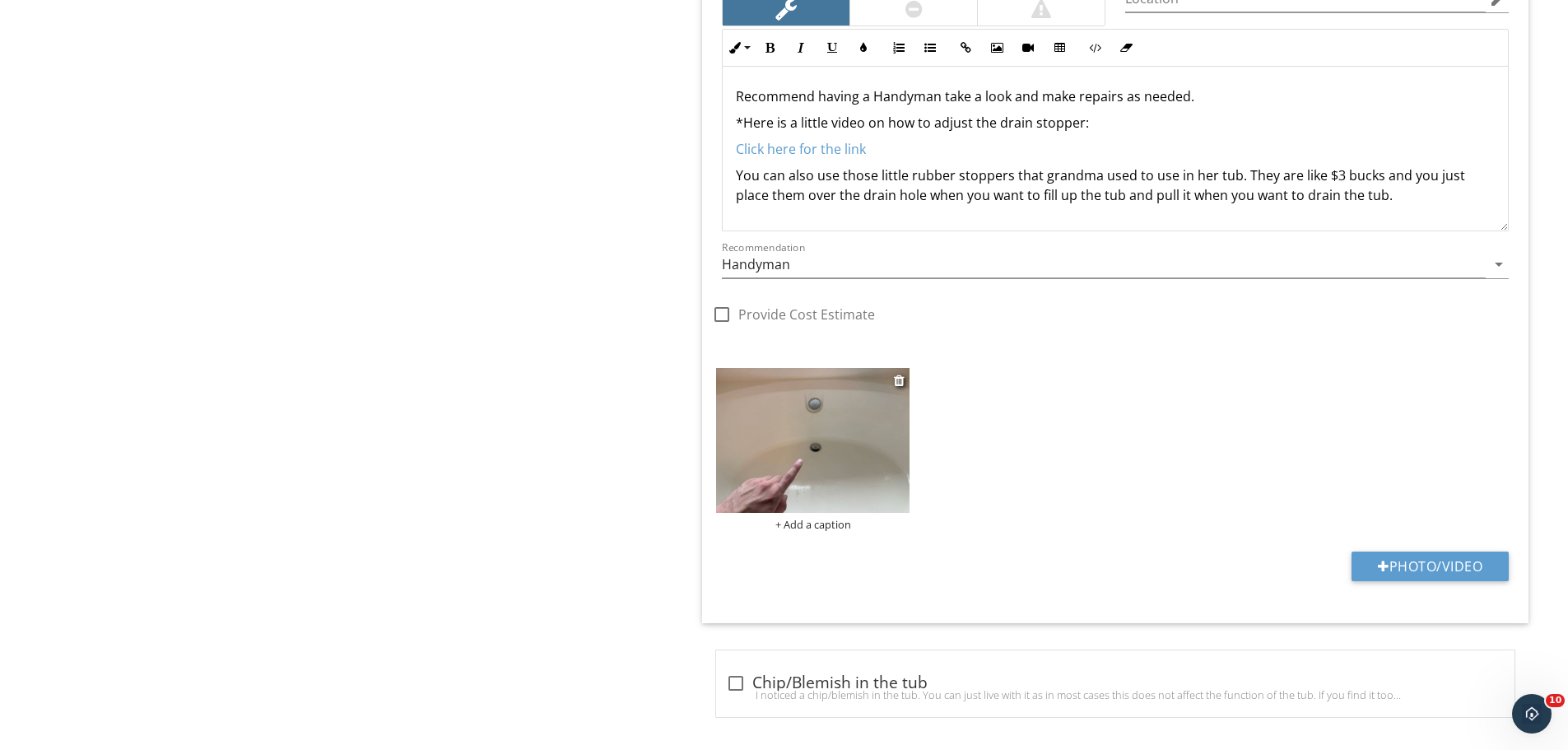
scroll to position [2099, 0]
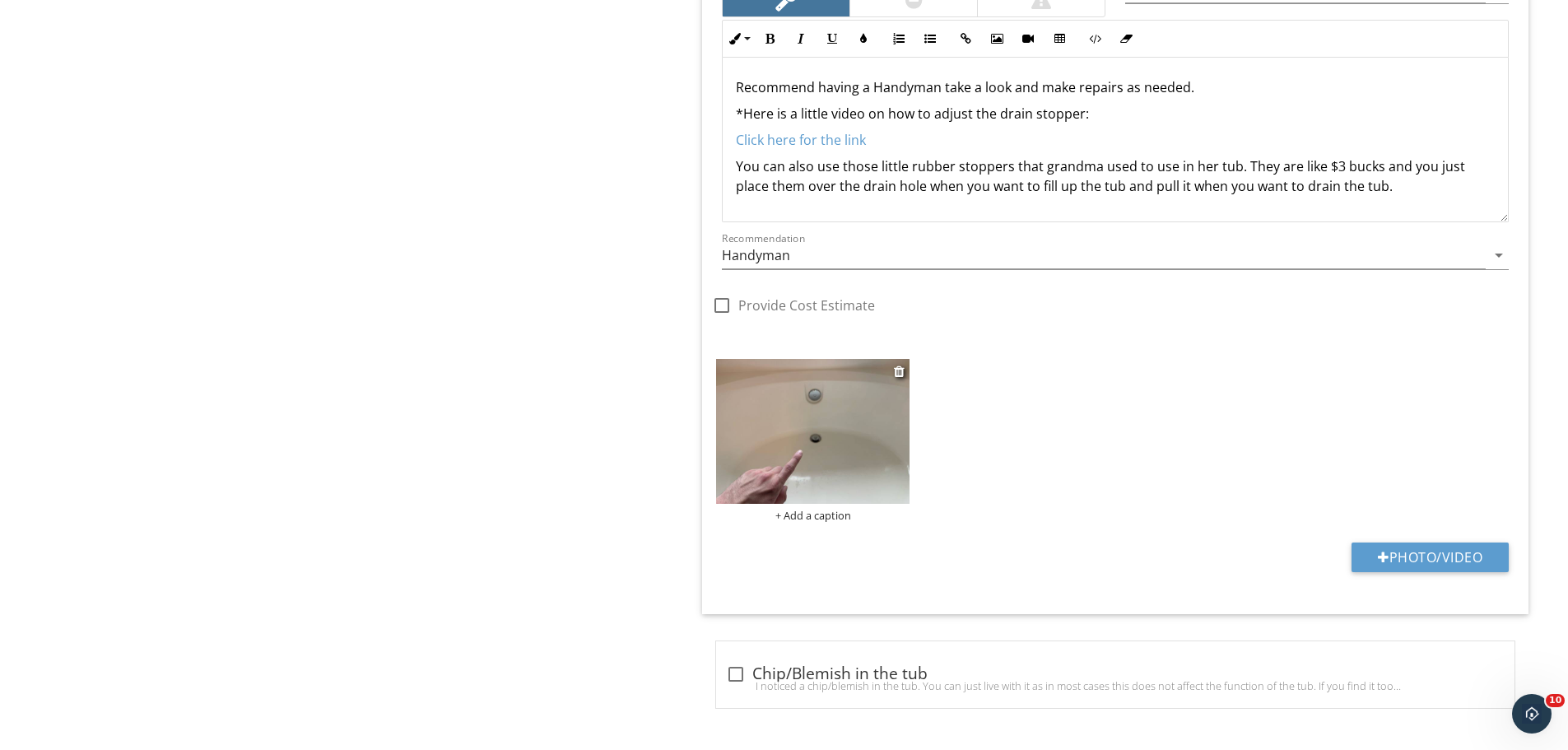
click at [822, 449] on img at bounding box center [813, 431] width 193 height 145
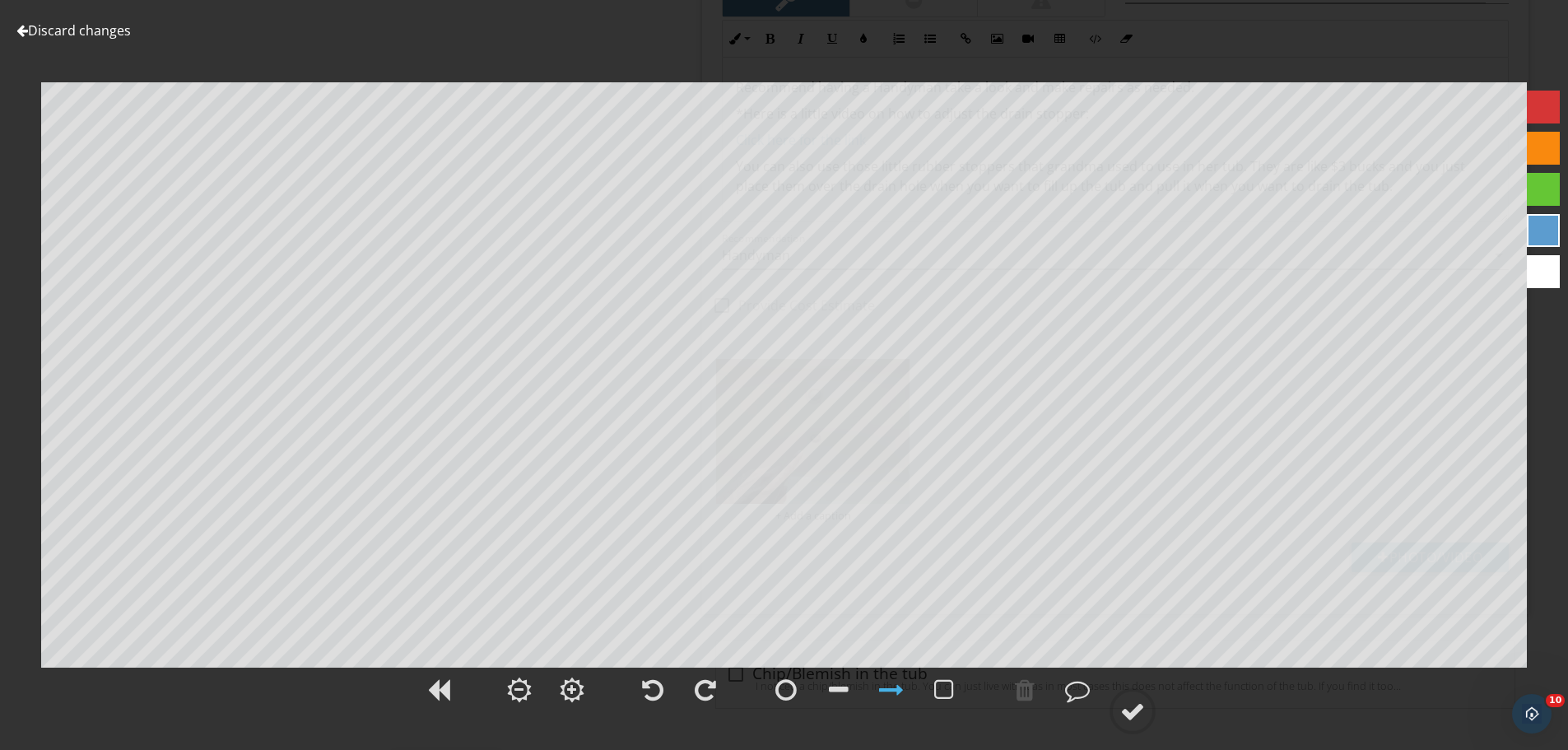
click at [102, 13] on div "Discard changes Add Location" at bounding box center [784, 375] width 1568 height 750
click at [99, 31] on link "Discard changes" at bounding box center [74, 31] width 114 height 18
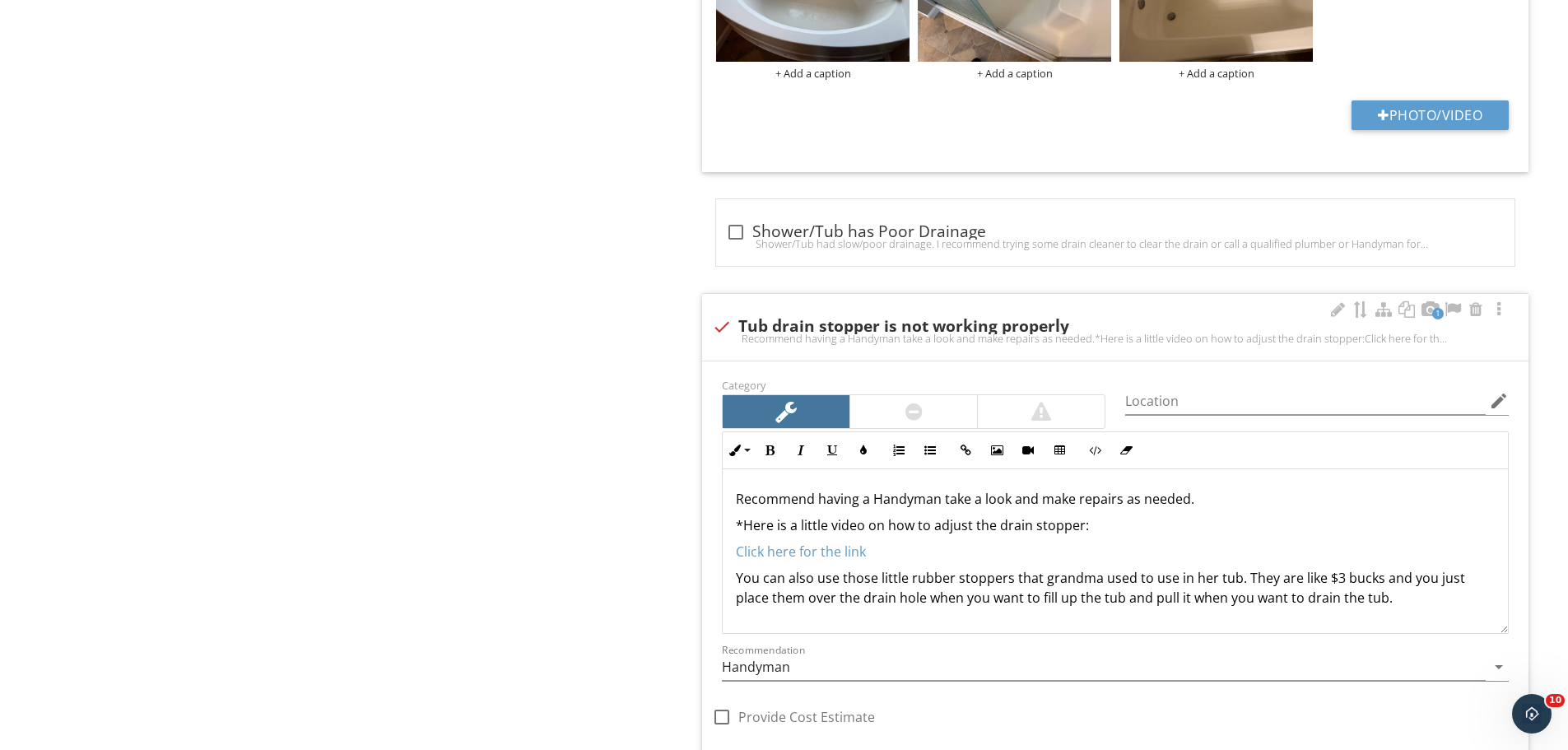
click at [958, 341] on div "Recommend having a Handyman take a look and make repairs as needed.*Here is a l…" at bounding box center [1115, 338] width 807 height 13
checkbox input "true"
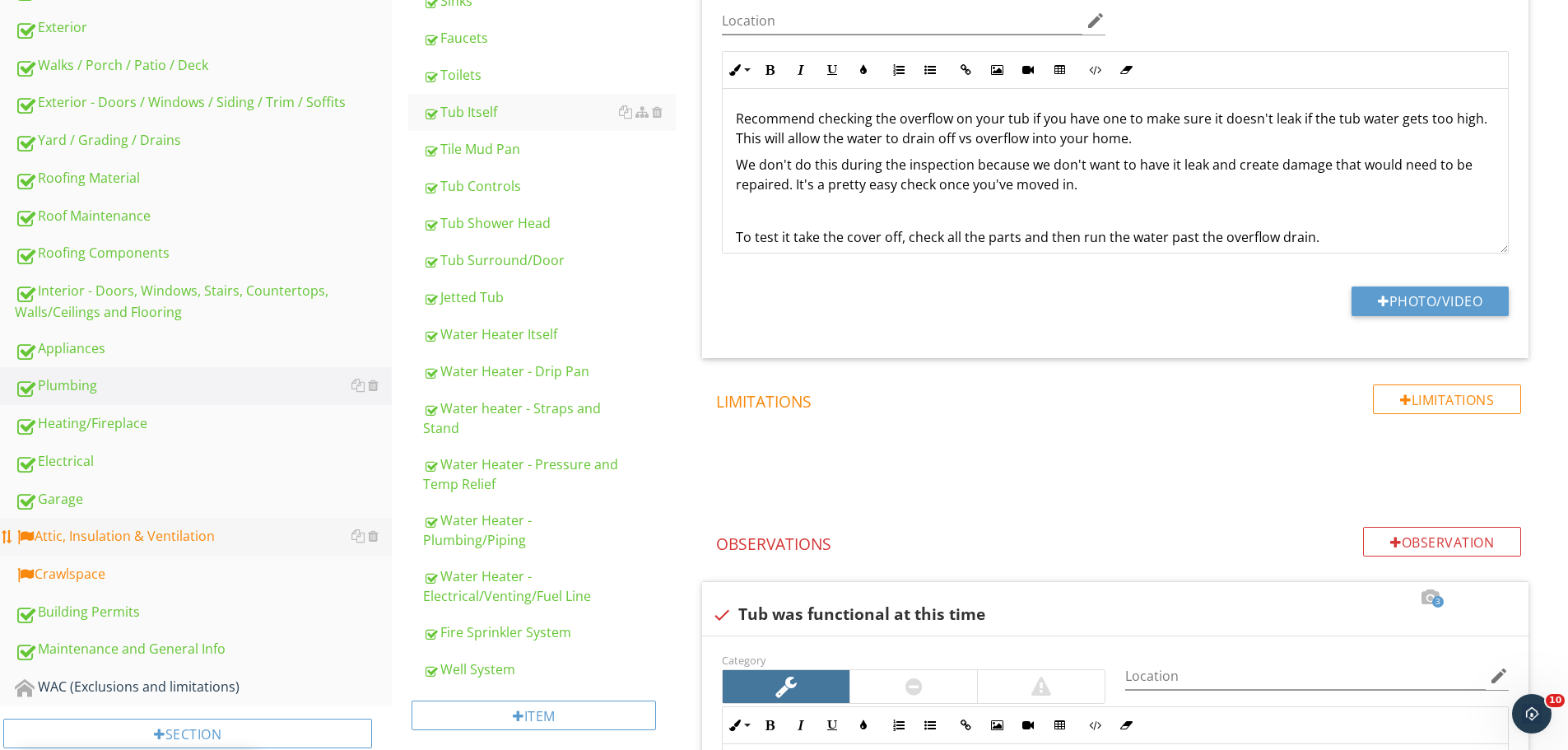
click at [215, 532] on div "Attic, Insulation & Ventilation" at bounding box center [203, 537] width 377 height 22
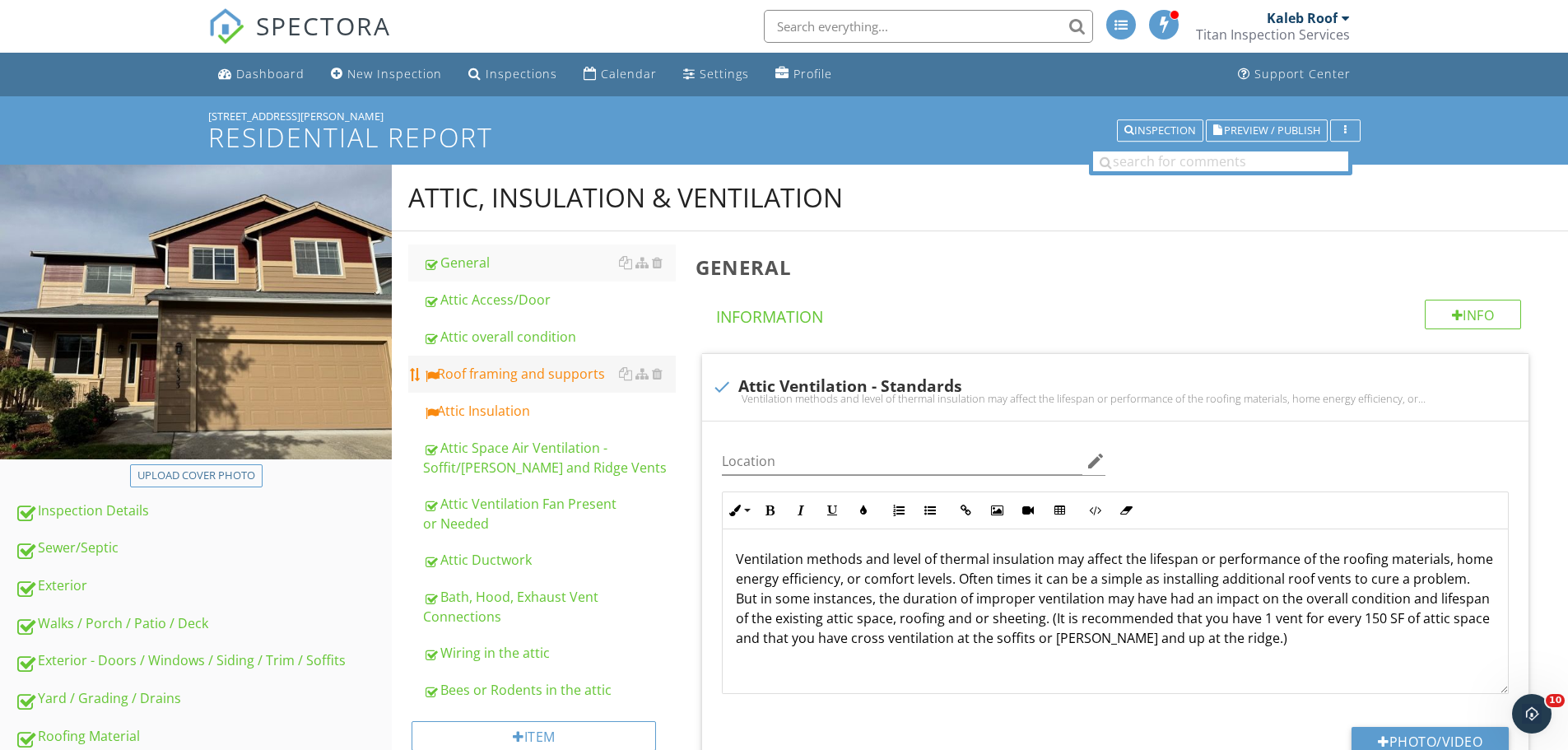
click at [528, 363] on link "Roof framing and supports" at bounding box center [549, 374] width 253 height 36
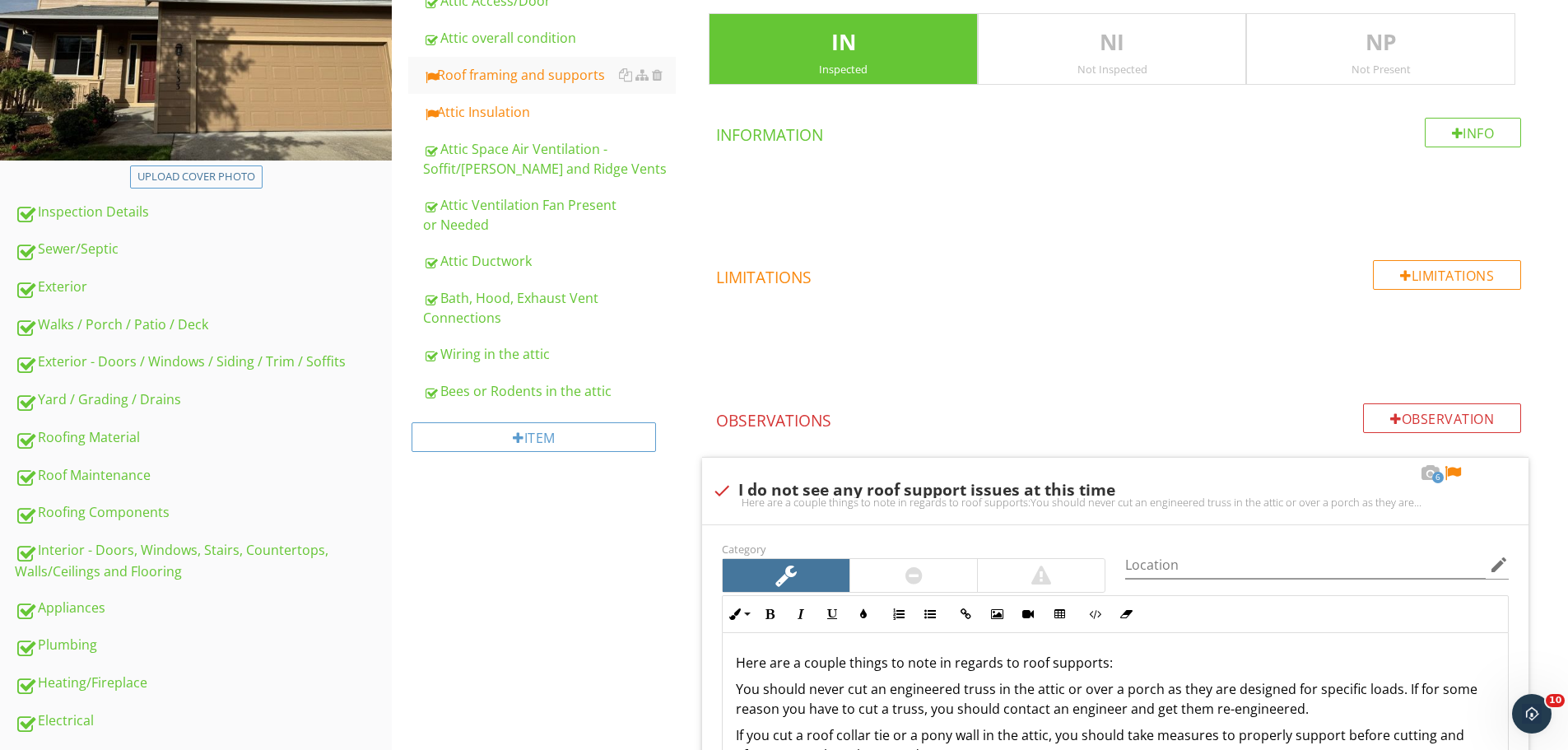
scroll to position [494, 0]
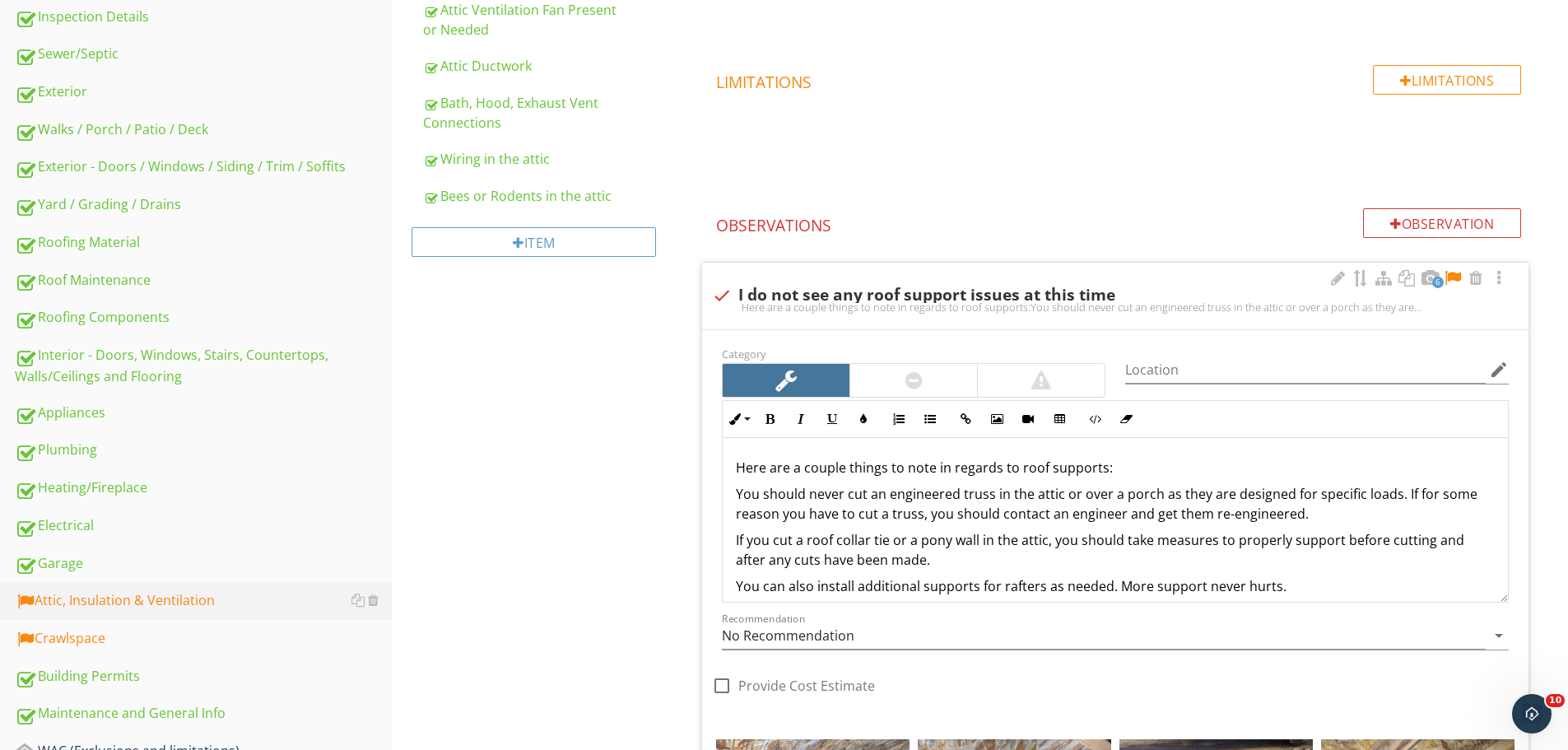
click at [1454, 272] on div at bounding box center [1453, 278] width 20 height 17
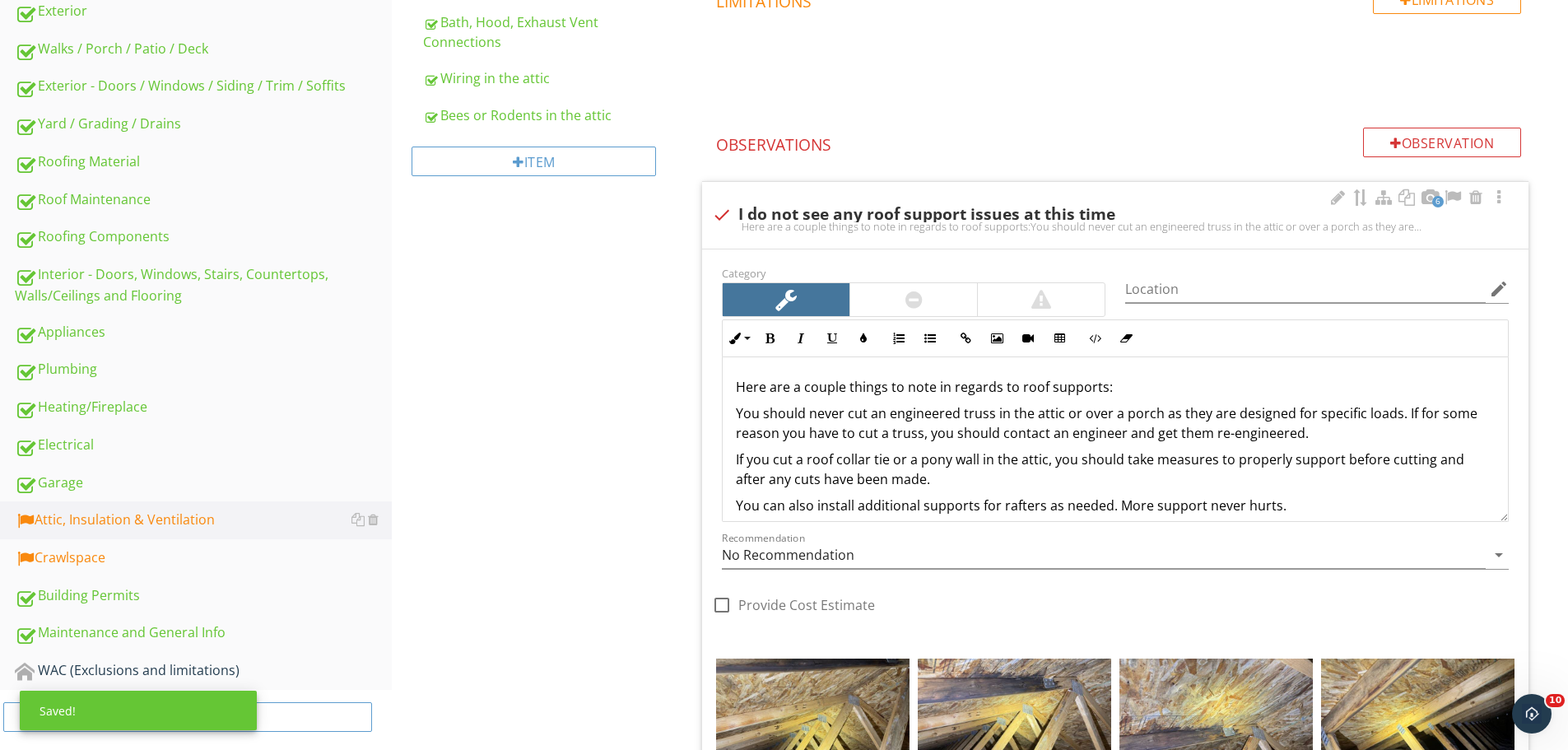
scroll to position [541, 0]
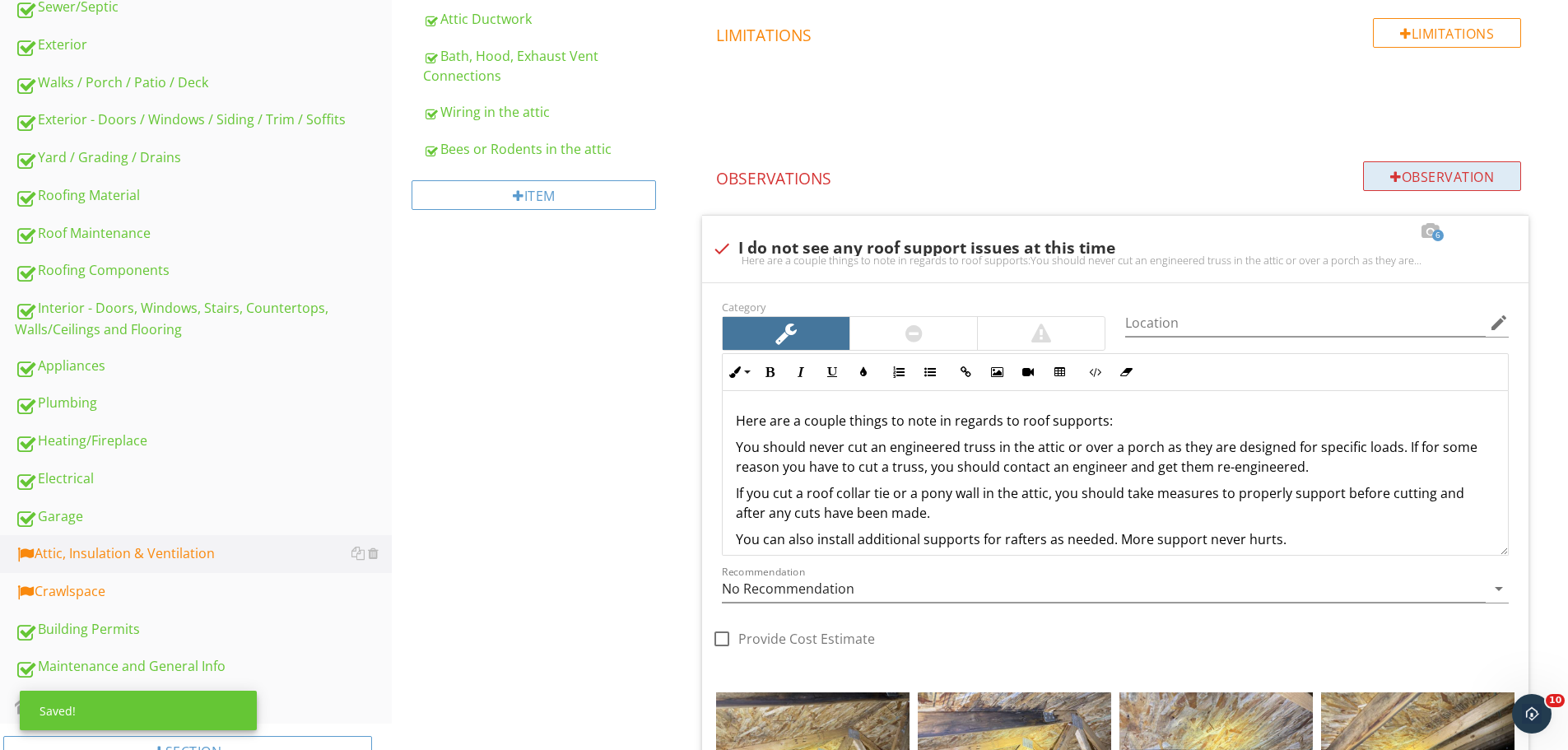
click at [1415, 186] on div "Observation" at bounding box center [1442, 176] width 158 height 30
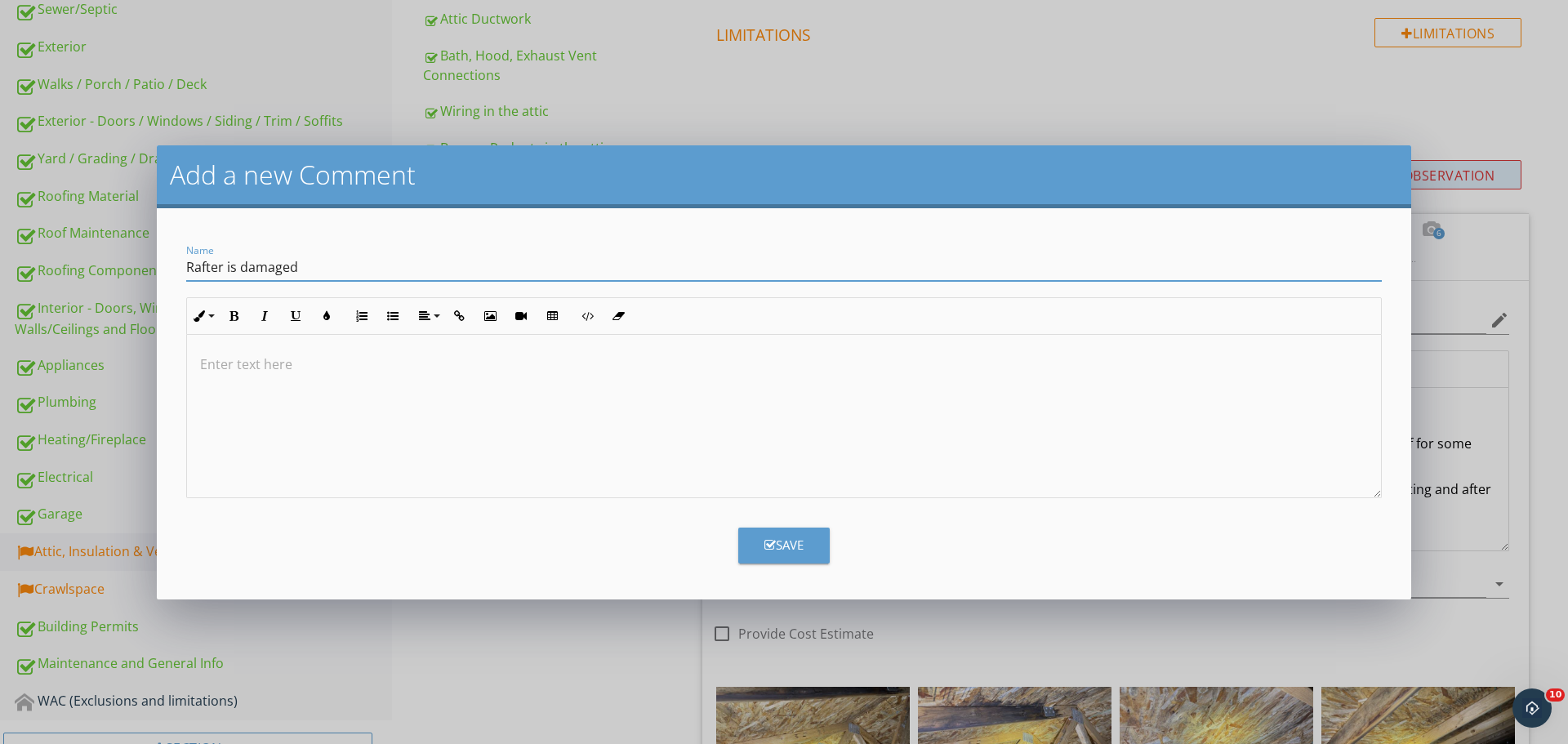
type input "Rafter is damaged"
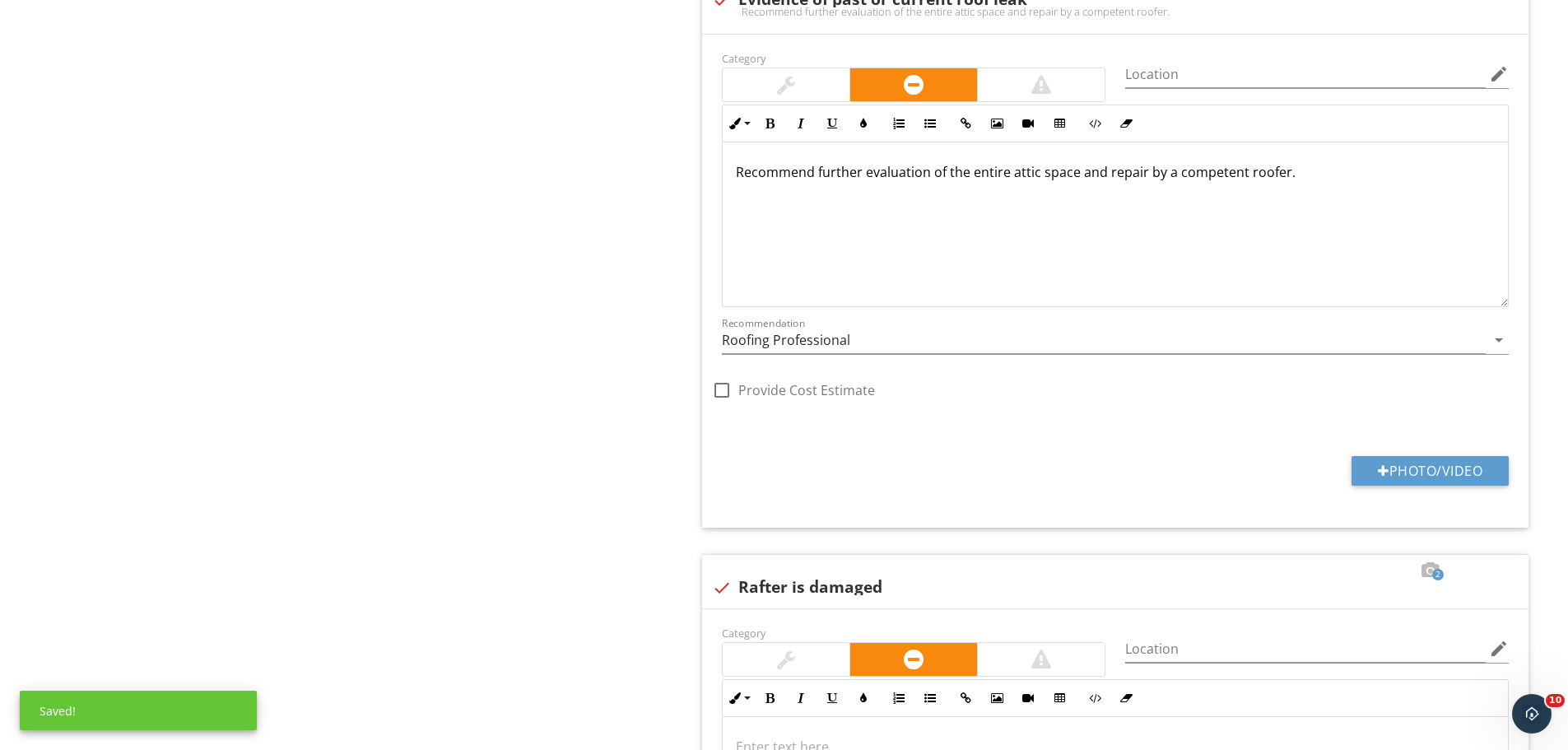
scroll to position [1859, 0]
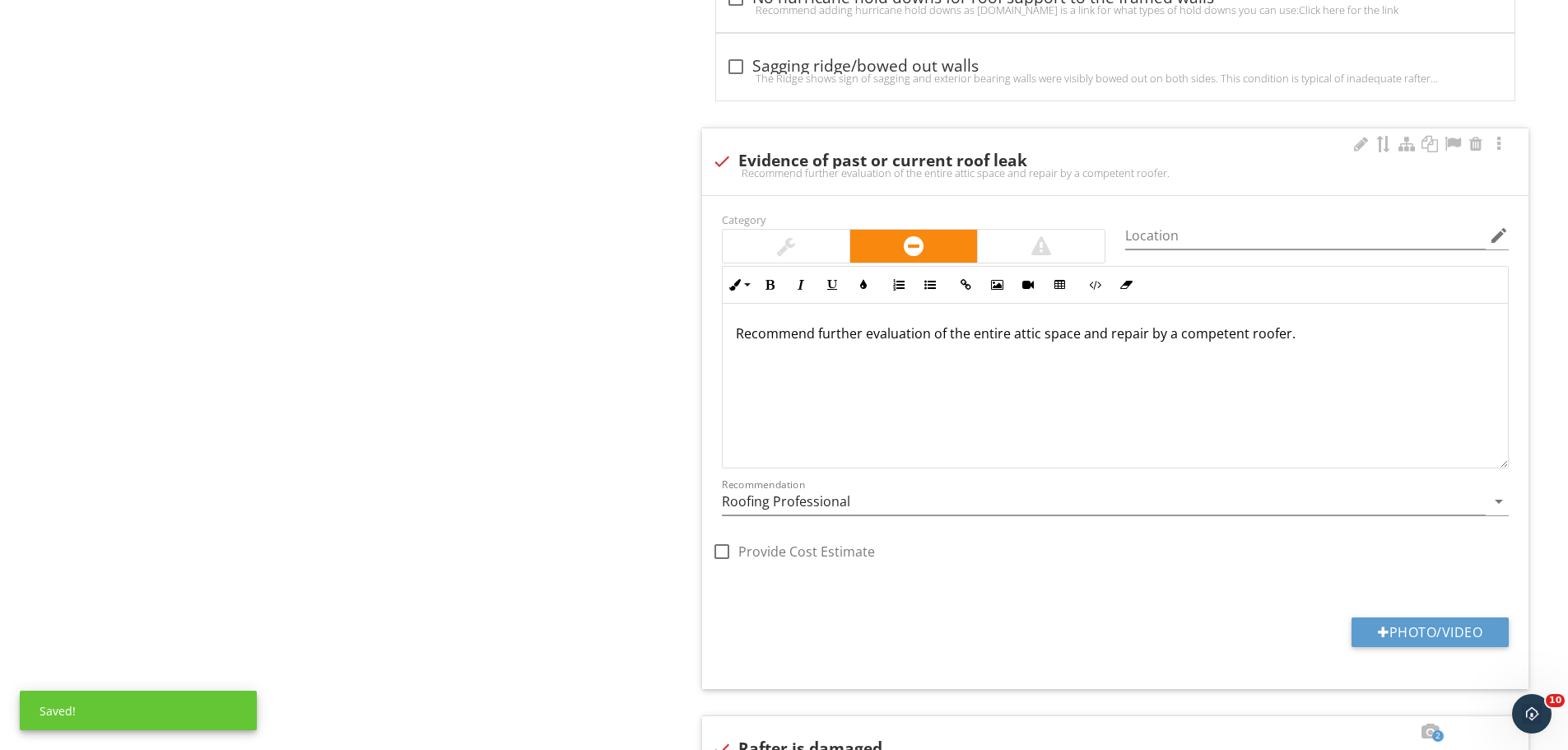
click at [949, 170] on div "Recommend further evaluation of the entire attic space and repair by a competen…" at bounding box center [1115, 172] width 807 height 13
checkbox input "true"
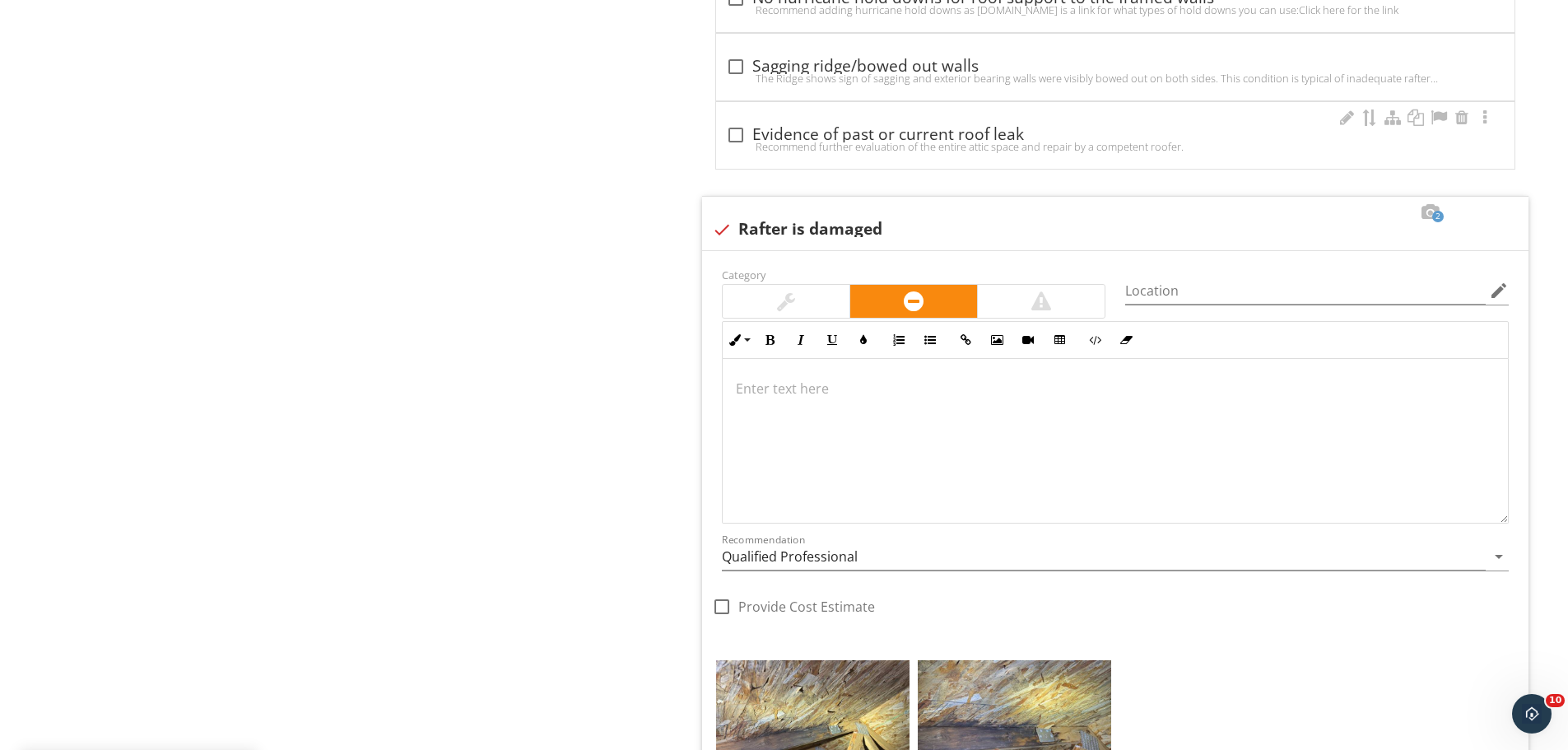
click at [963, 140] on div "Recommend further evaluation of the entire attic space and repair by a competen…" at bounding box center [1115, 146] width 778 height 13
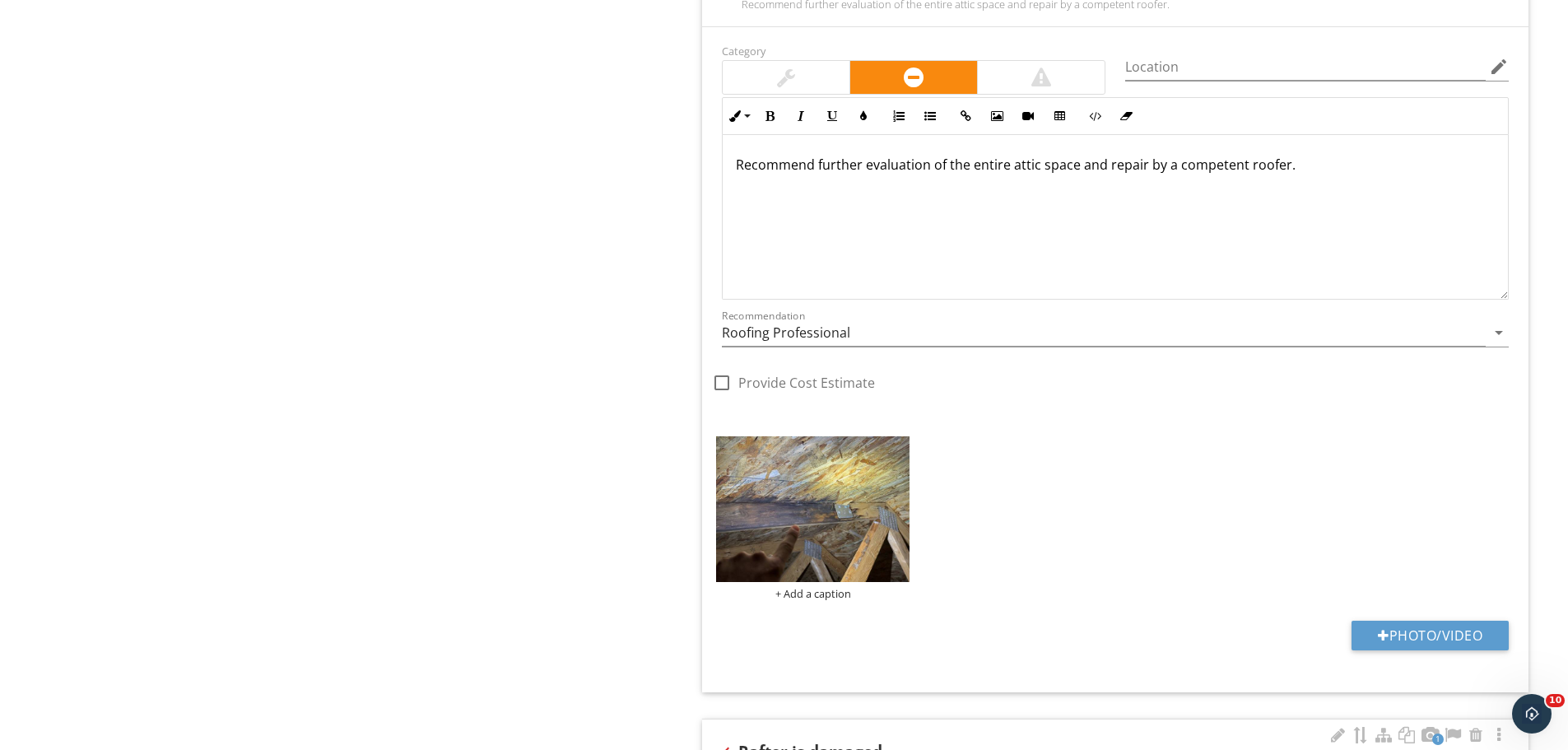
scroll to position [1941, 0]
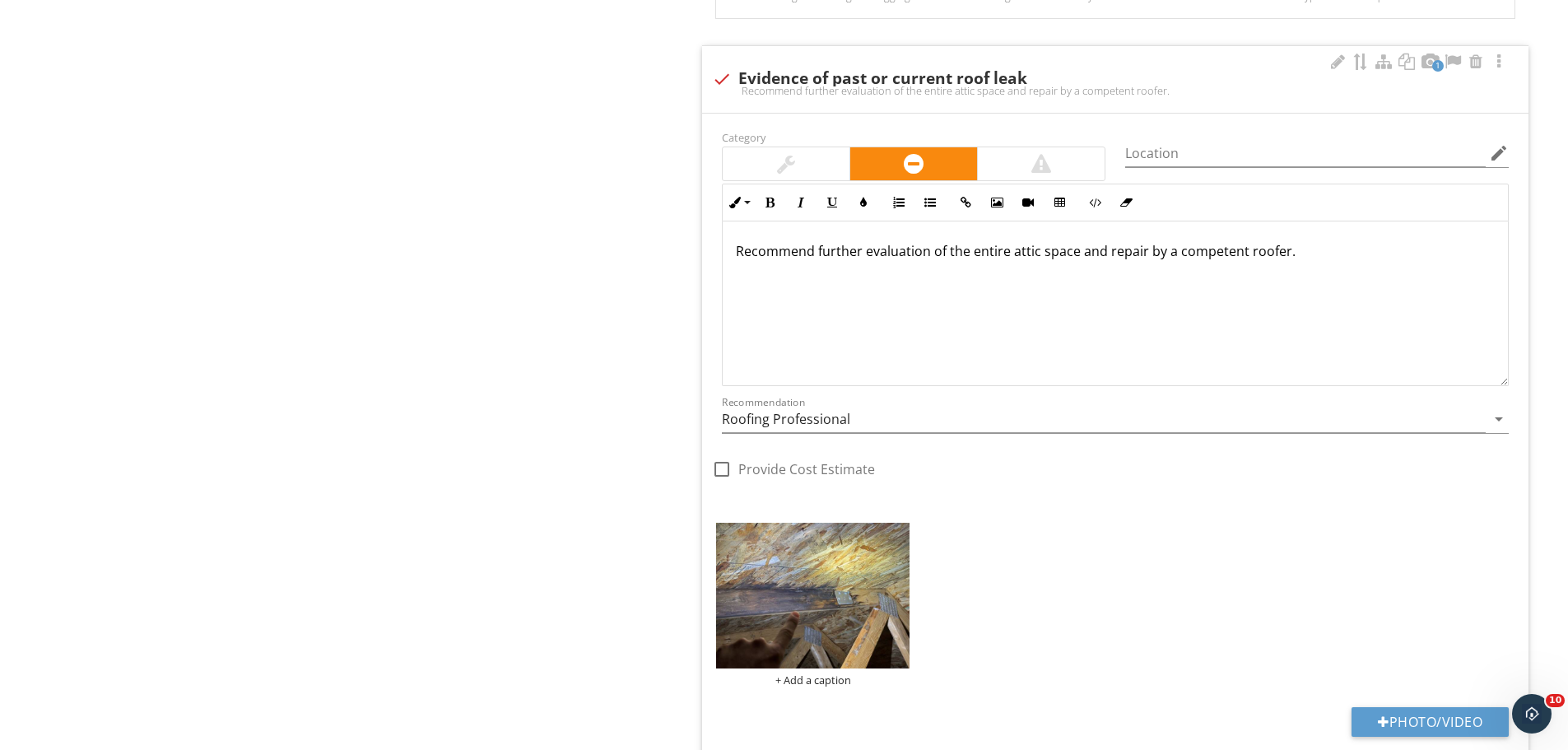
click at [740, 258] on p "Recommend further evaluation of the entire attic space and repair by a competen…" at bounding box center [1115, 251] width 758 height 20
drag, startPoint x: 1125, startPoint y: 251, endPoint x: 1268, endPoint y: 256, distance: 143.1
click at [1268, 256] on p "This is under the roof tie down. Recommend further evaluation of the entire att…" at bounding box center [1115, 251] width 758 height 20
click at [1351, 251] on p "This is under the roof tie down. Recommend further evaluation and repair by a c…" at bounding box center [1115, 251] width 758 height 20
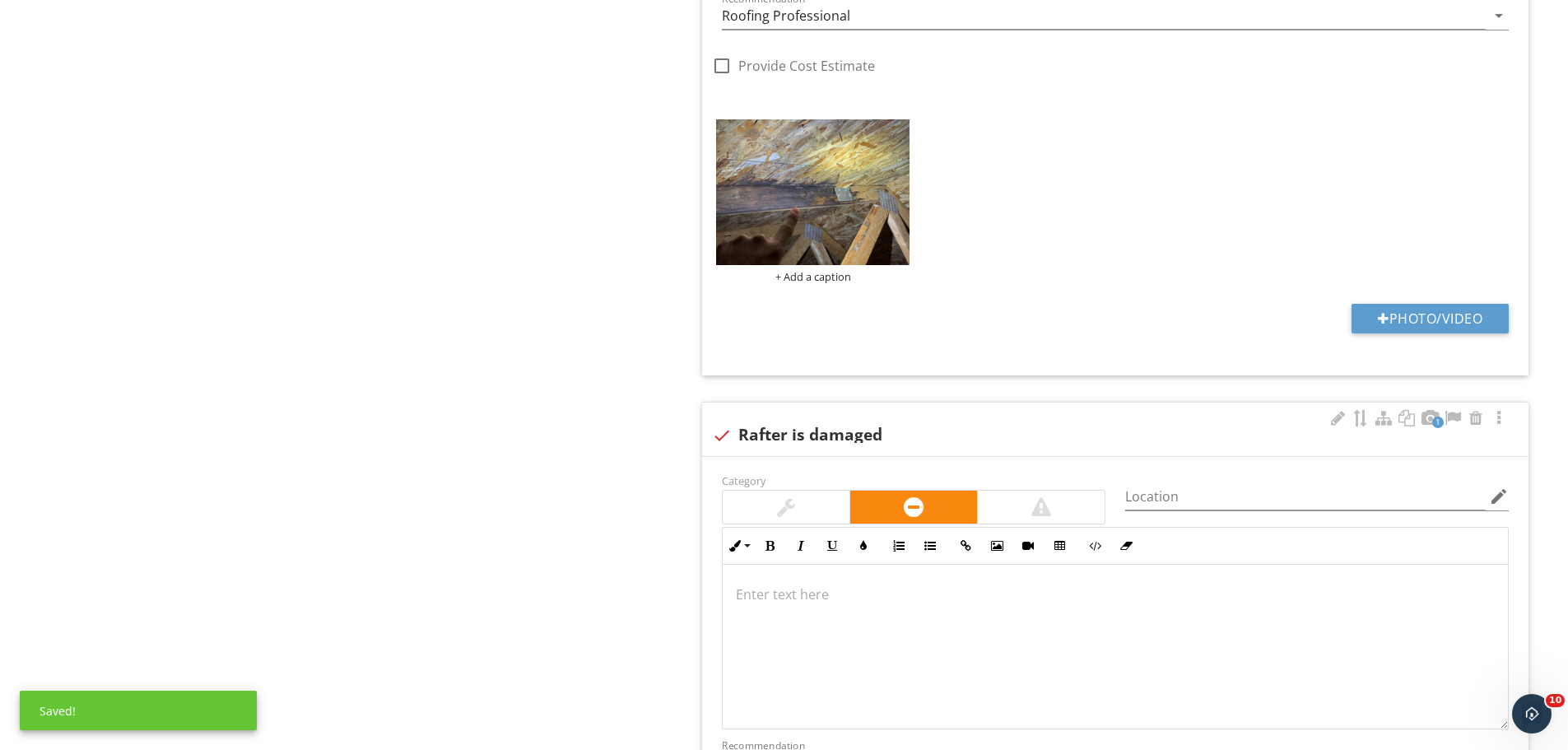
scroll to position [2682, 0]
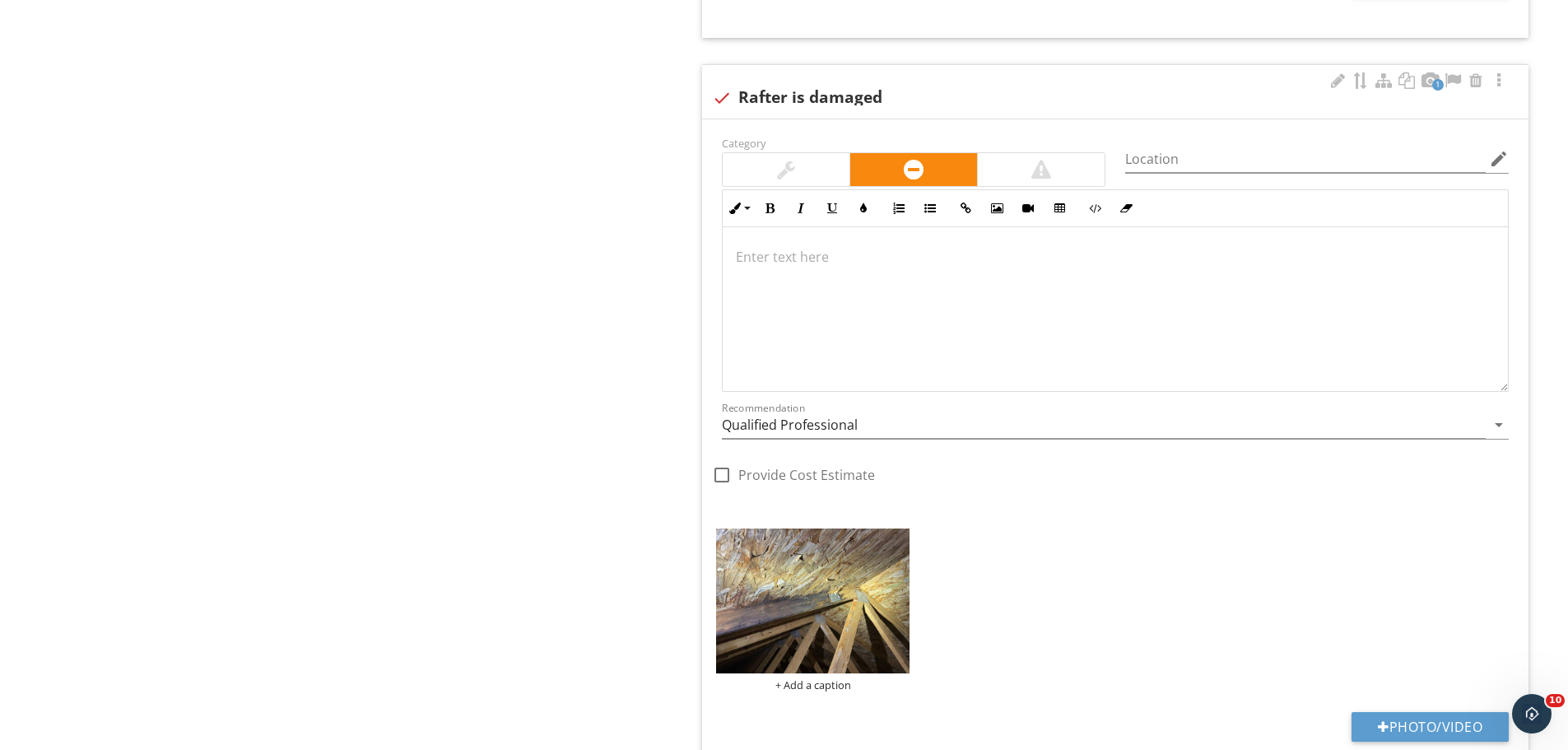
click at [855, 307] on div at bounding box center [1115, 309] width 785 height 165
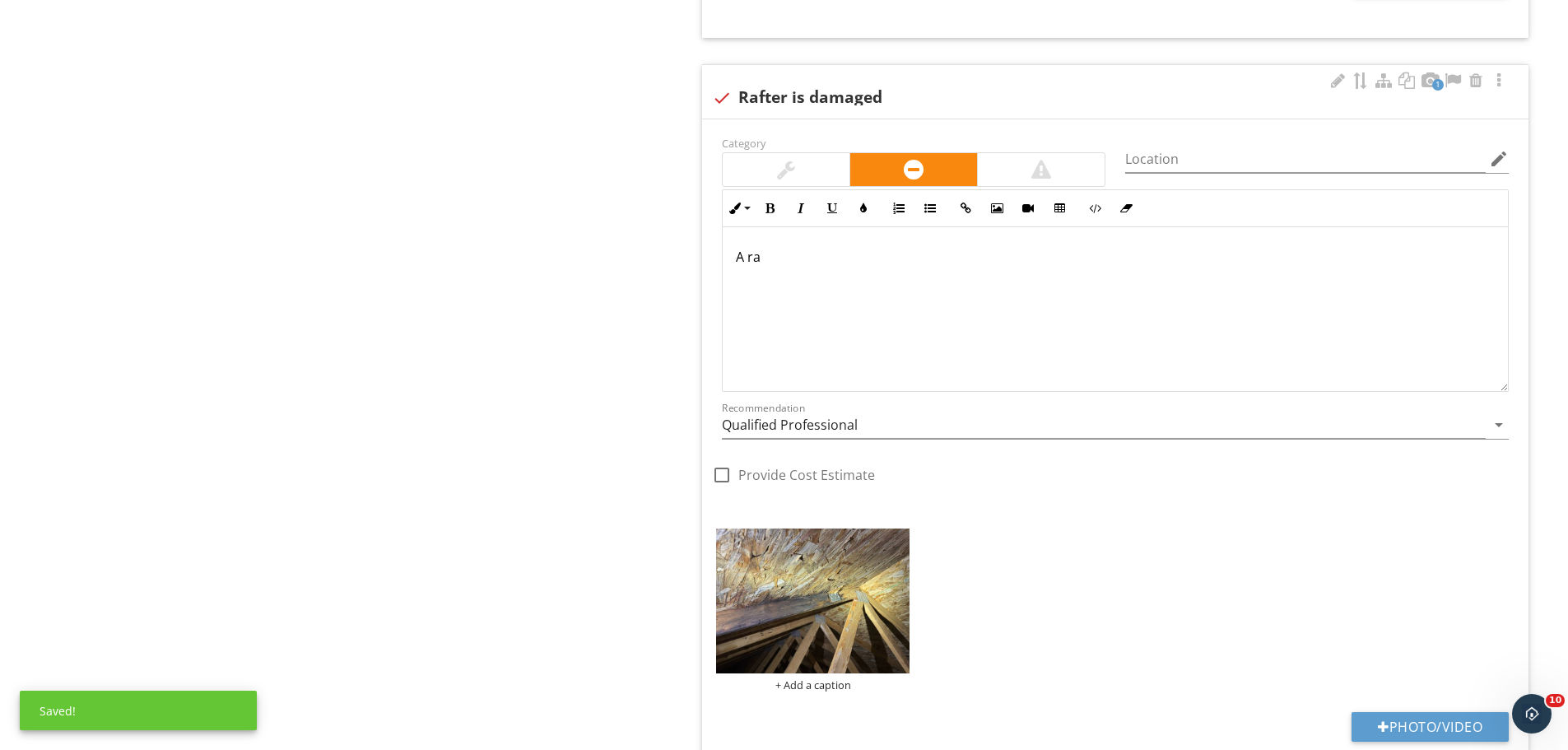
scroll to position [2695, 0]
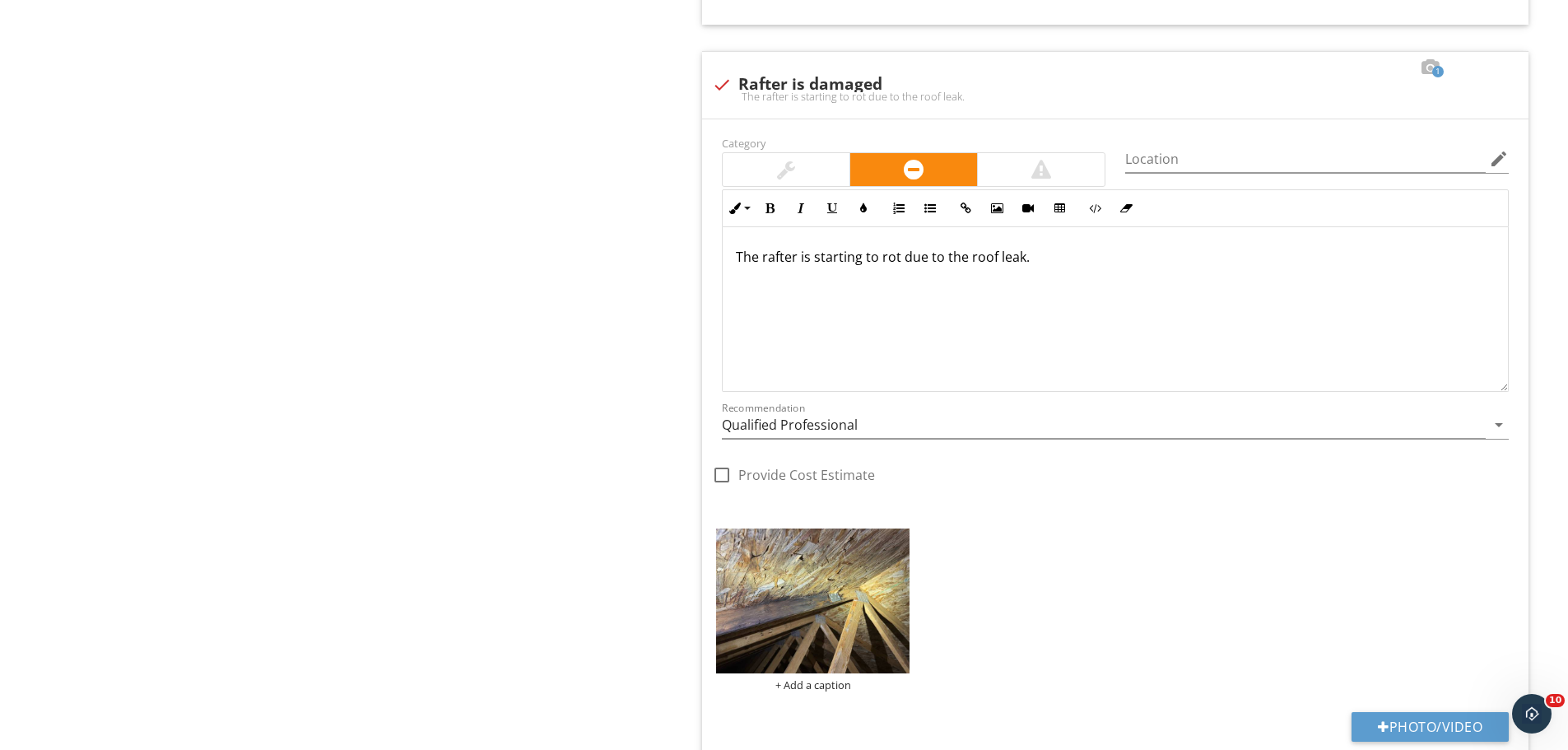
click at [1047, 258] on p "The rafter is starting to rot due to the roof leak." at bounding box center [1115, 257] width 758 height 20
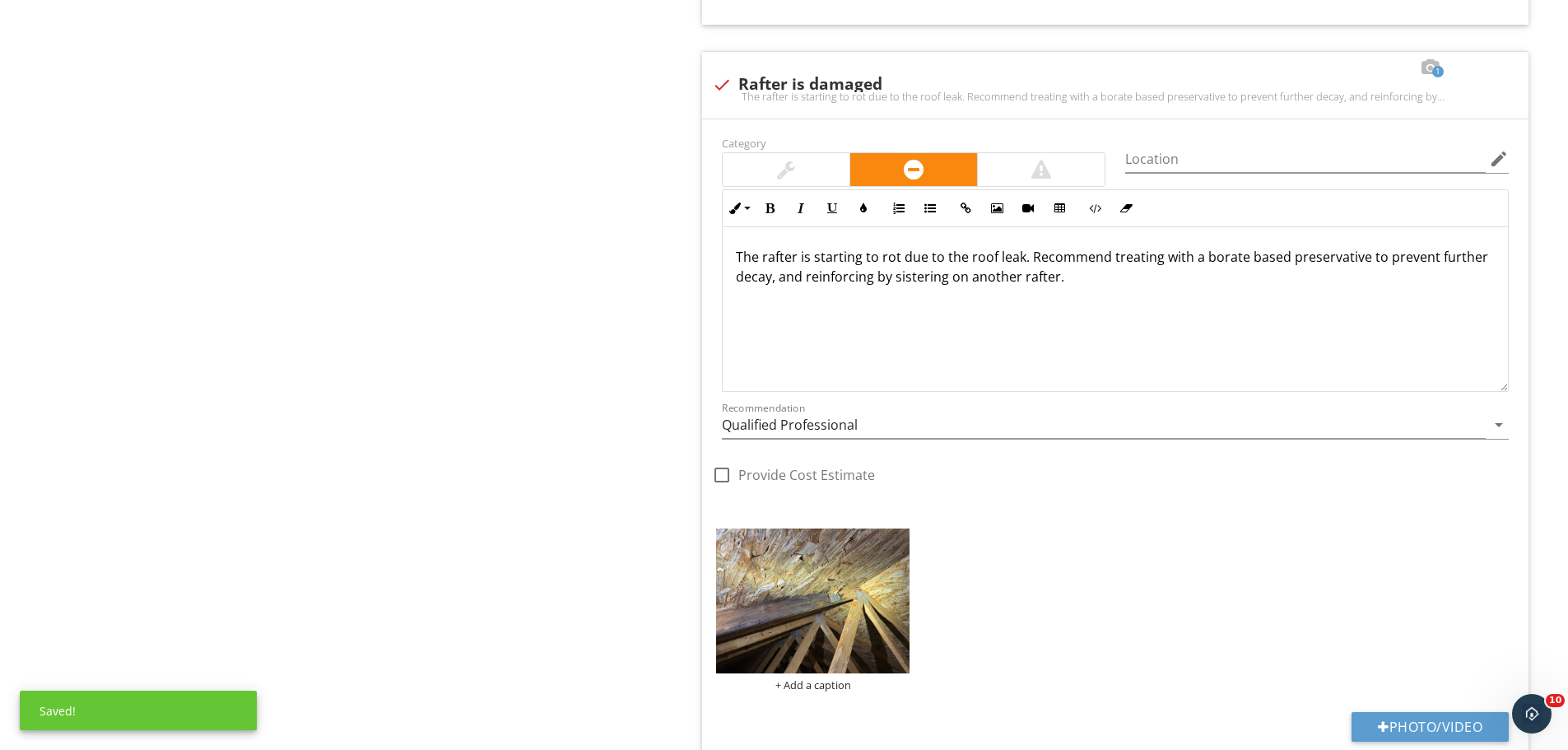
click at [744, 278] on p "The rafter is starting to rot due to the roof leak. Recommend treating with a b…" at bounding box center [1115, 267] width 758 height 39
click at [735, 278] on div "The rafter is starting to rot due to the roof leak. Recommend treating with a b…" at bounding box center [1115, 309] width 785 height 165
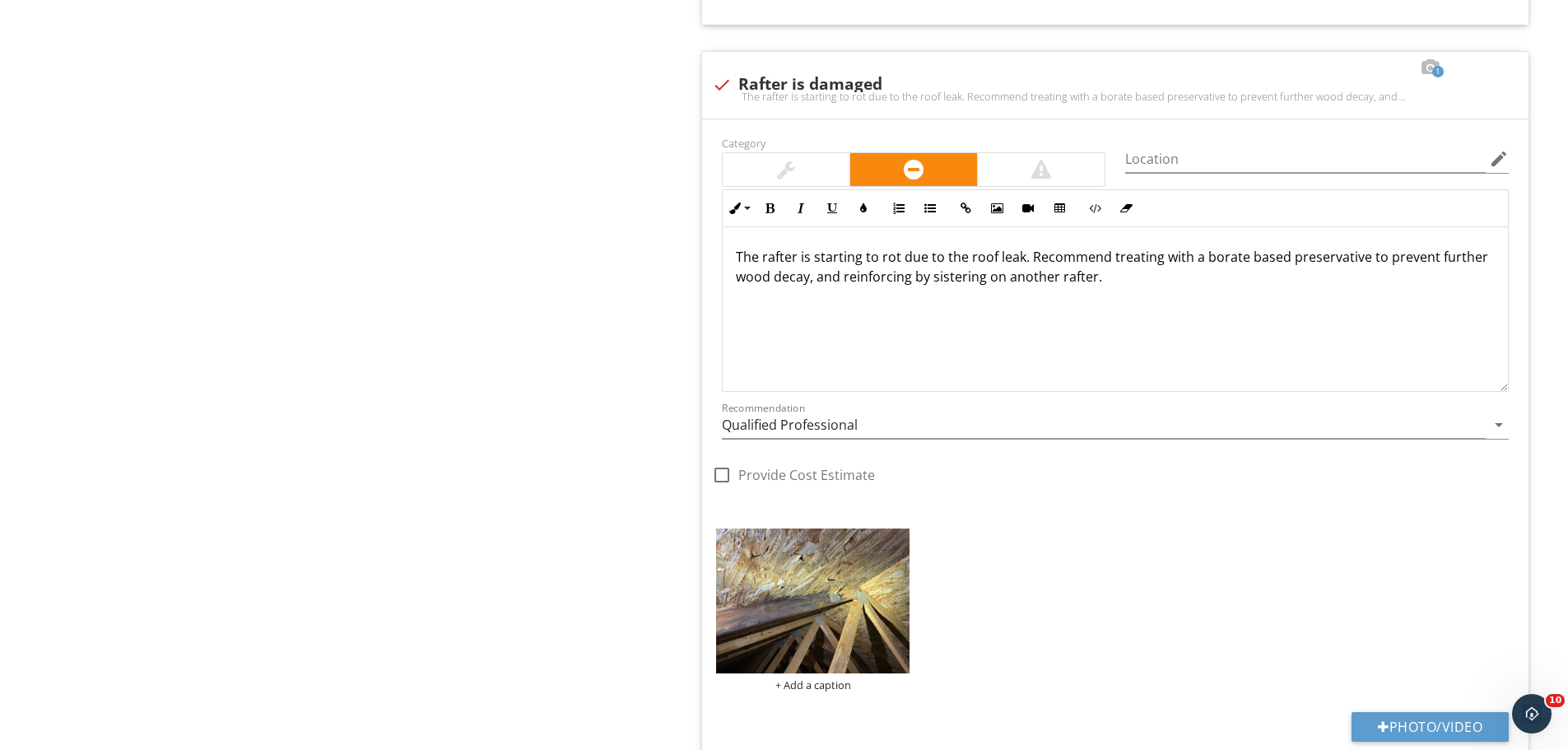
click at [1178, 285] on p "The rafter is starting to rot due to the roof leak. Recommend treating with a b…" at bounding box center [1115, 267] width 758 height 39
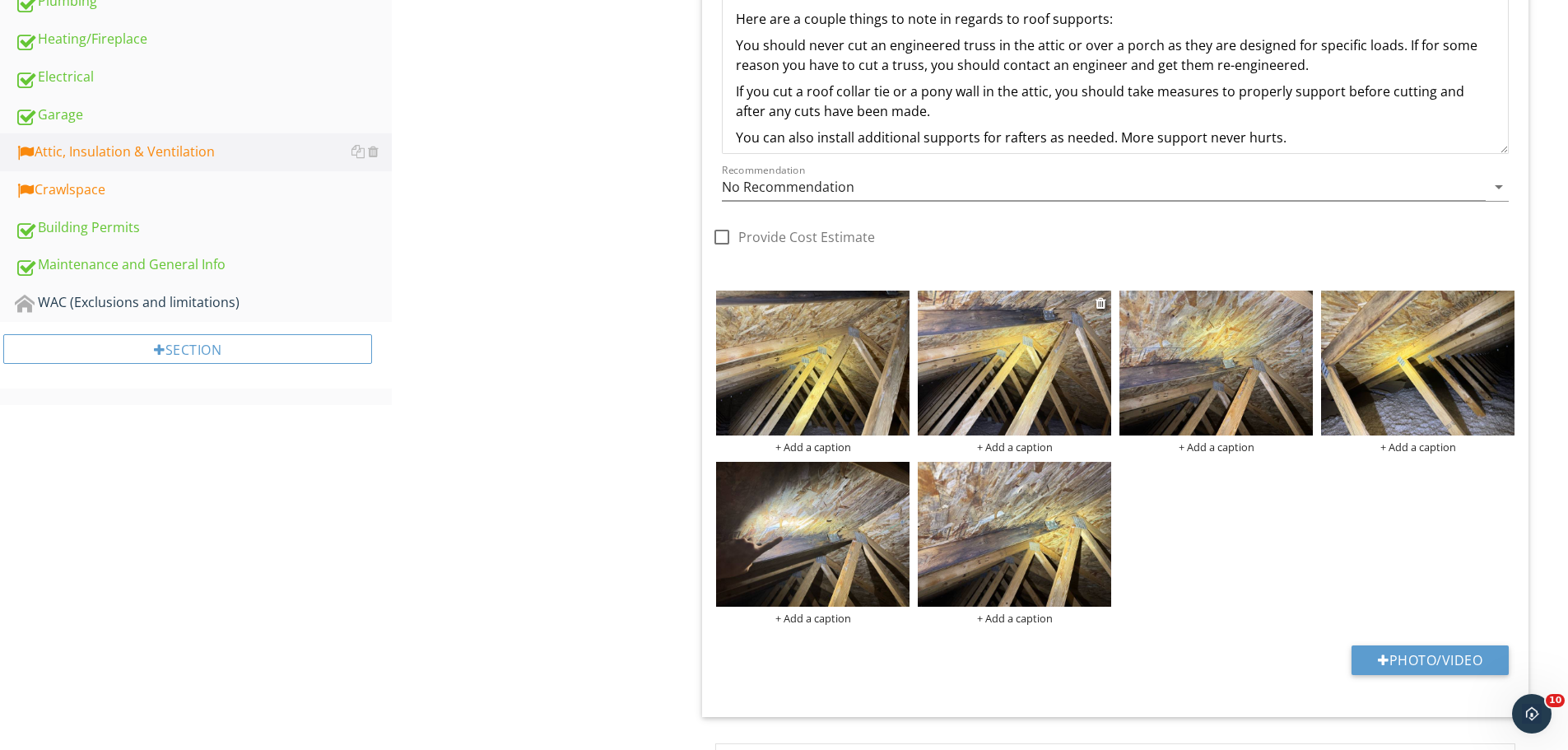
scroll to position [966, 0]
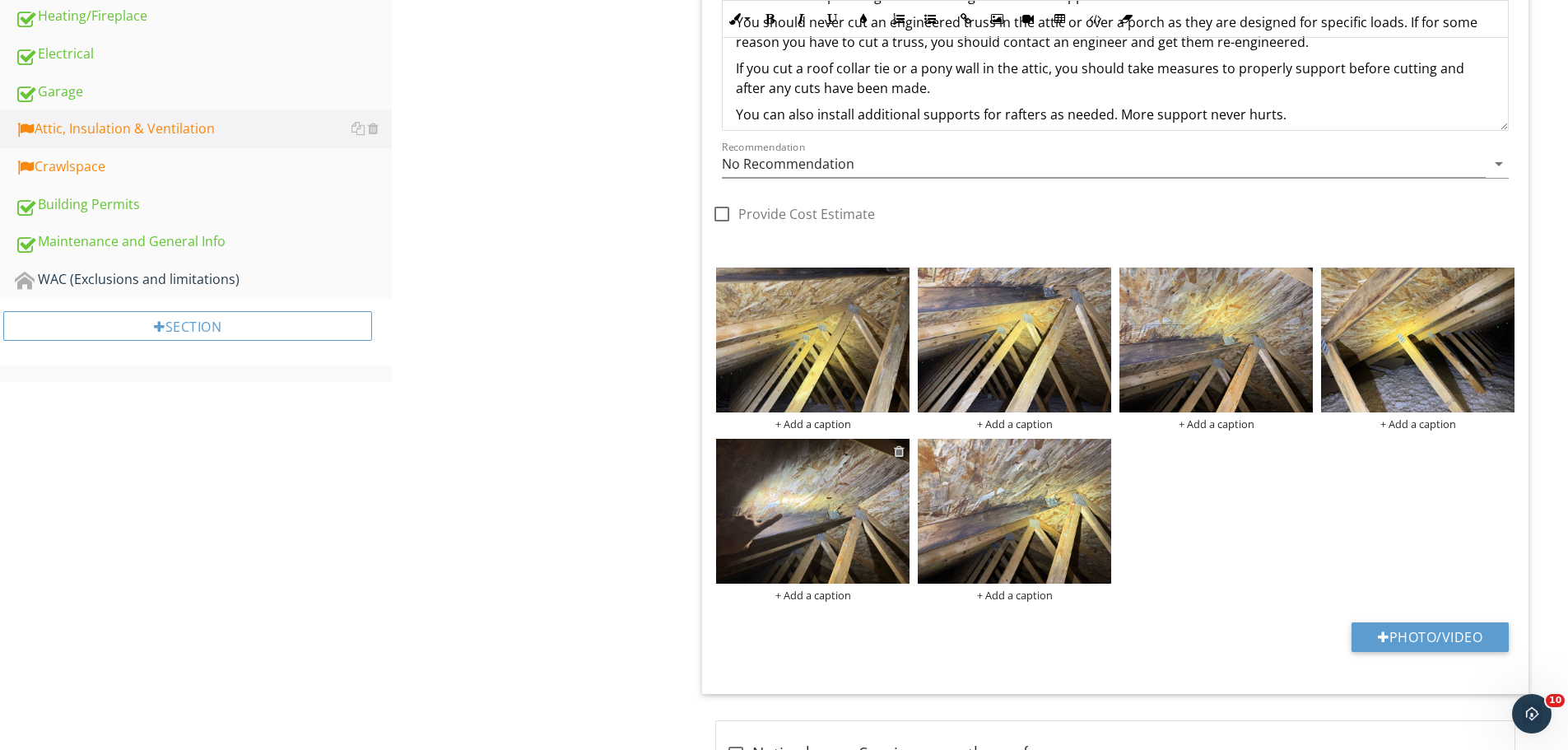
click at [895, 449] on div at bounding box center [898, 450] width 11 height 13
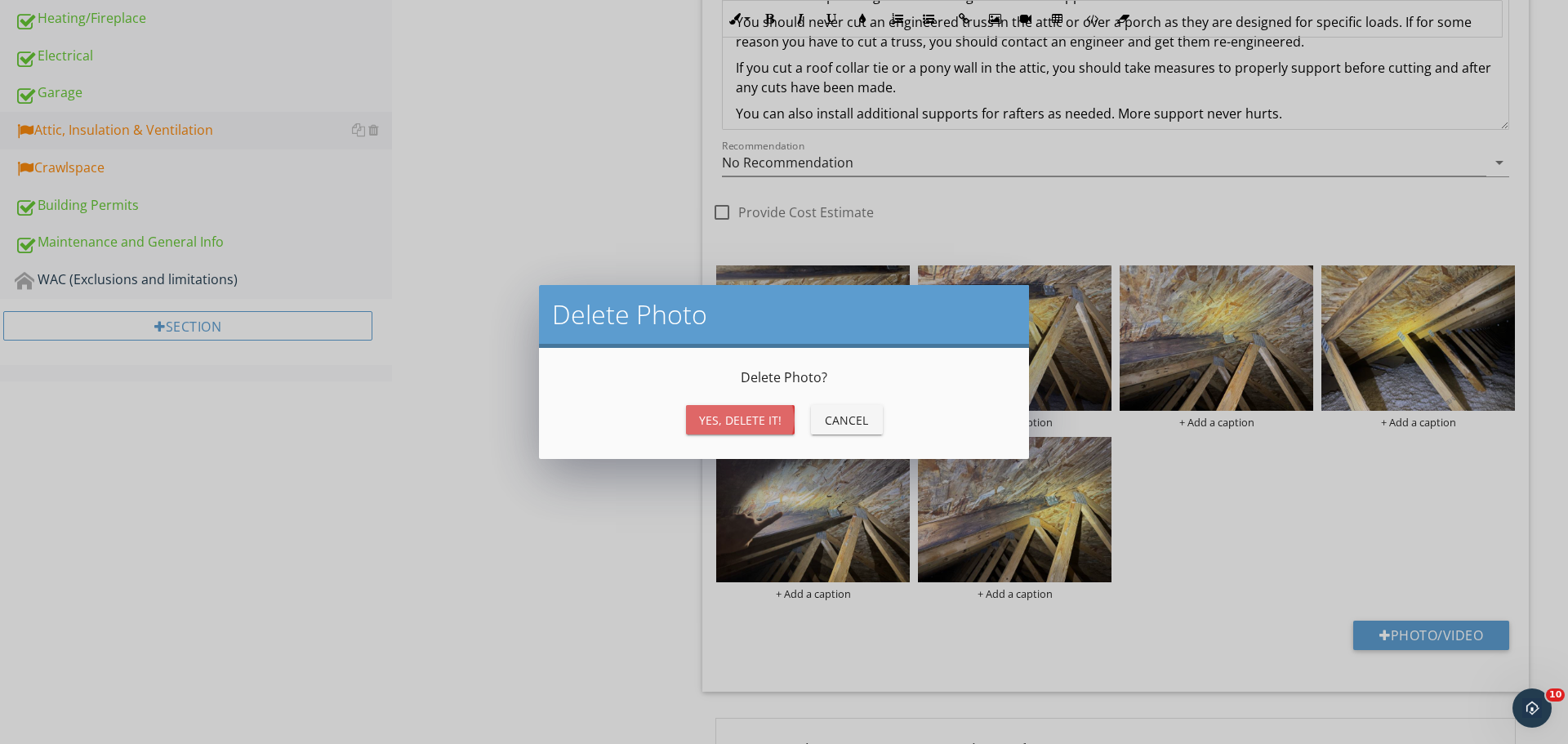
click at [727, 419] on div "Yes, Delete it!" at bounding box center [740, 420] width 82 height 18
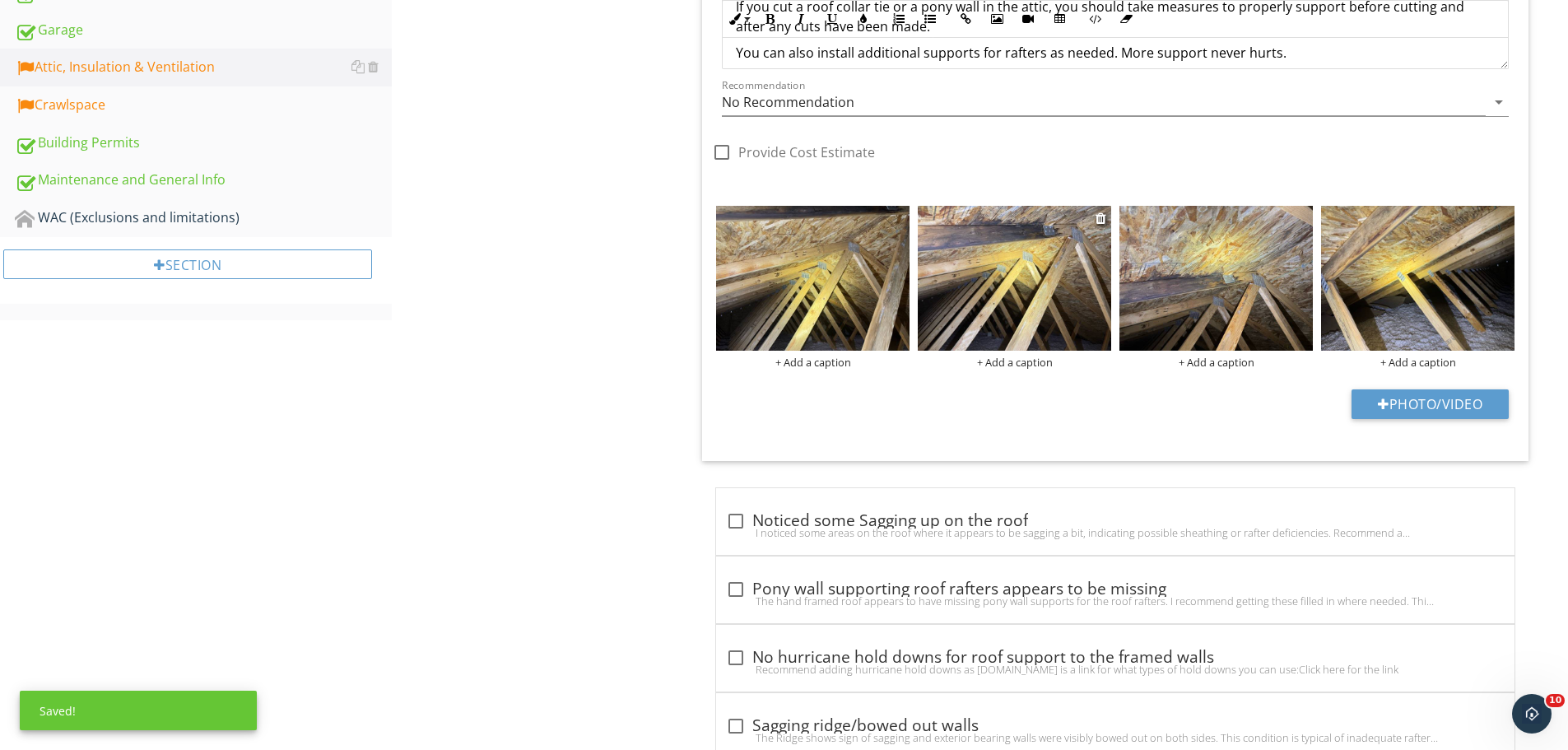
scroll to position [970, 0]
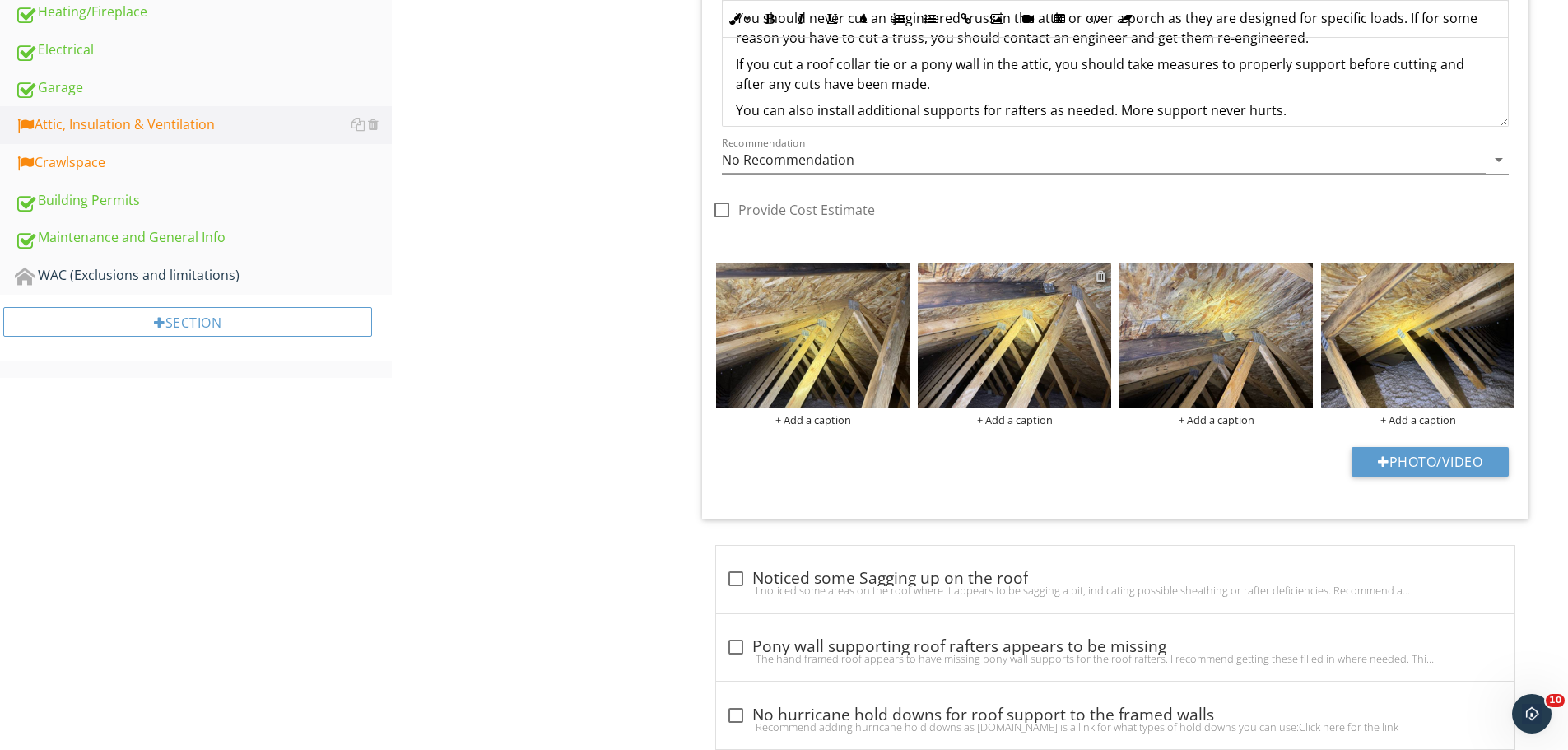
click at [1098, 275] on div at bounding box center [1100, 275] width 11 height 13
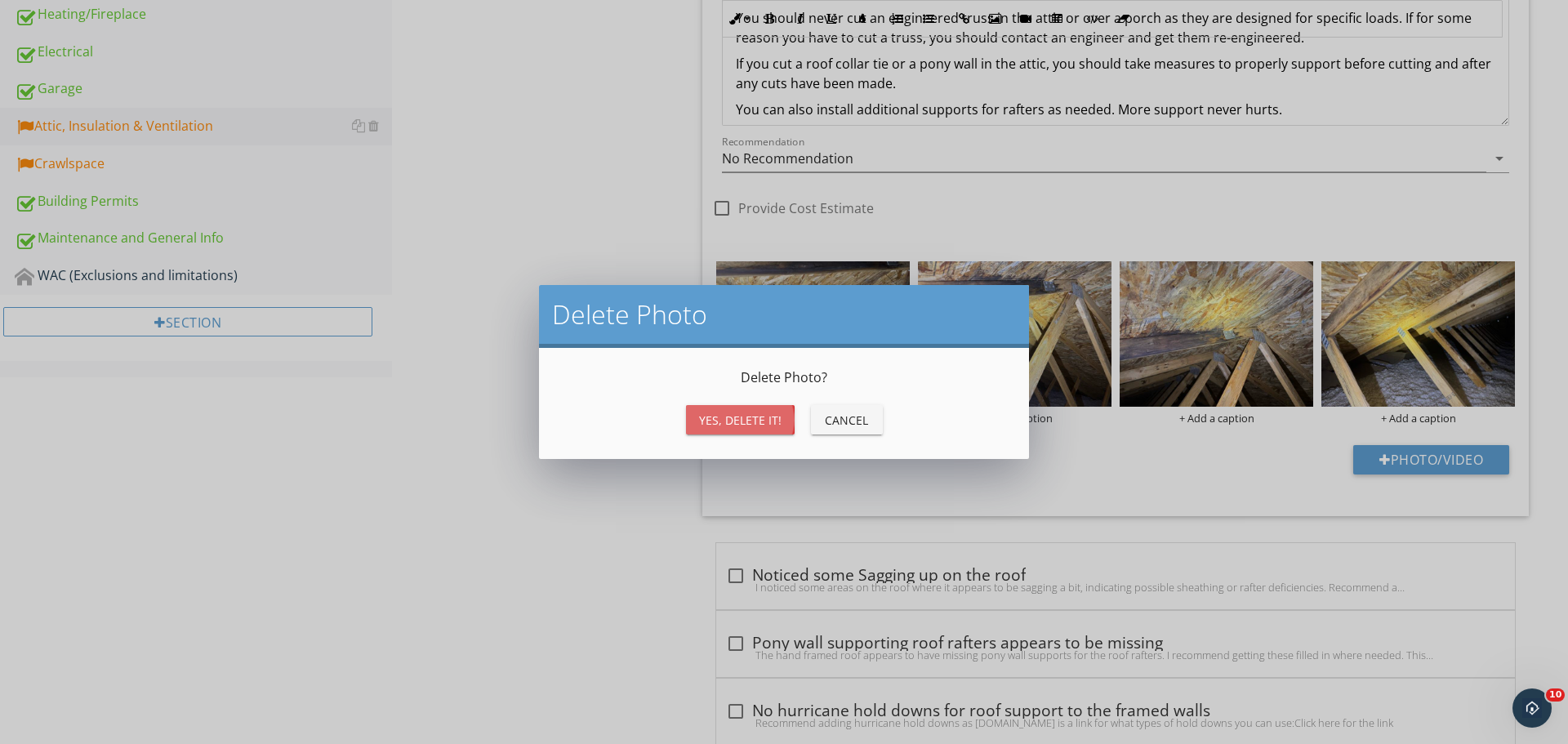
click at [761, 419] on div "Yes, Delete it!" at bounding box center [740, 420] width 82 height 18
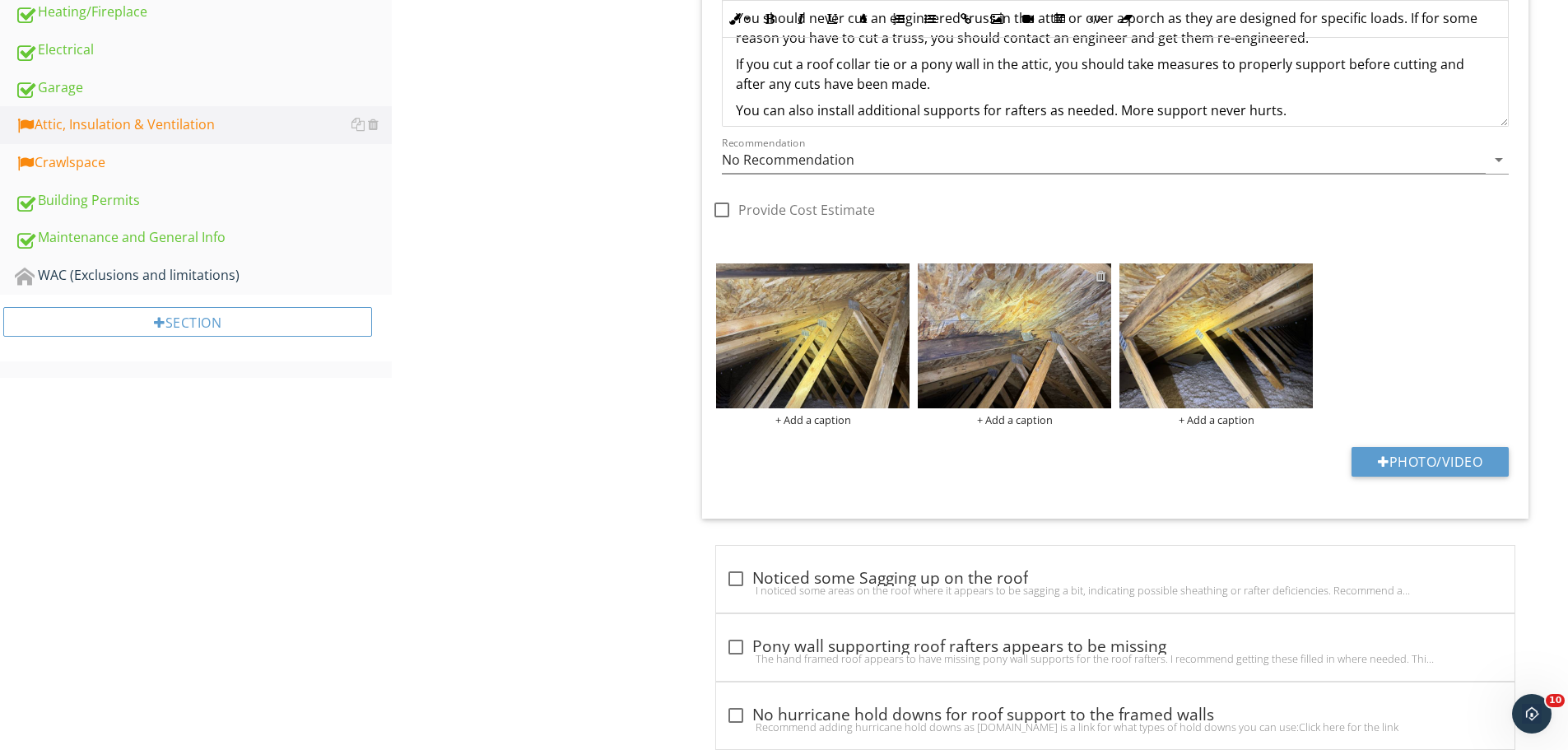
click at [1098, 278] on div at bounding box center [1100, 275] width 11 height 13
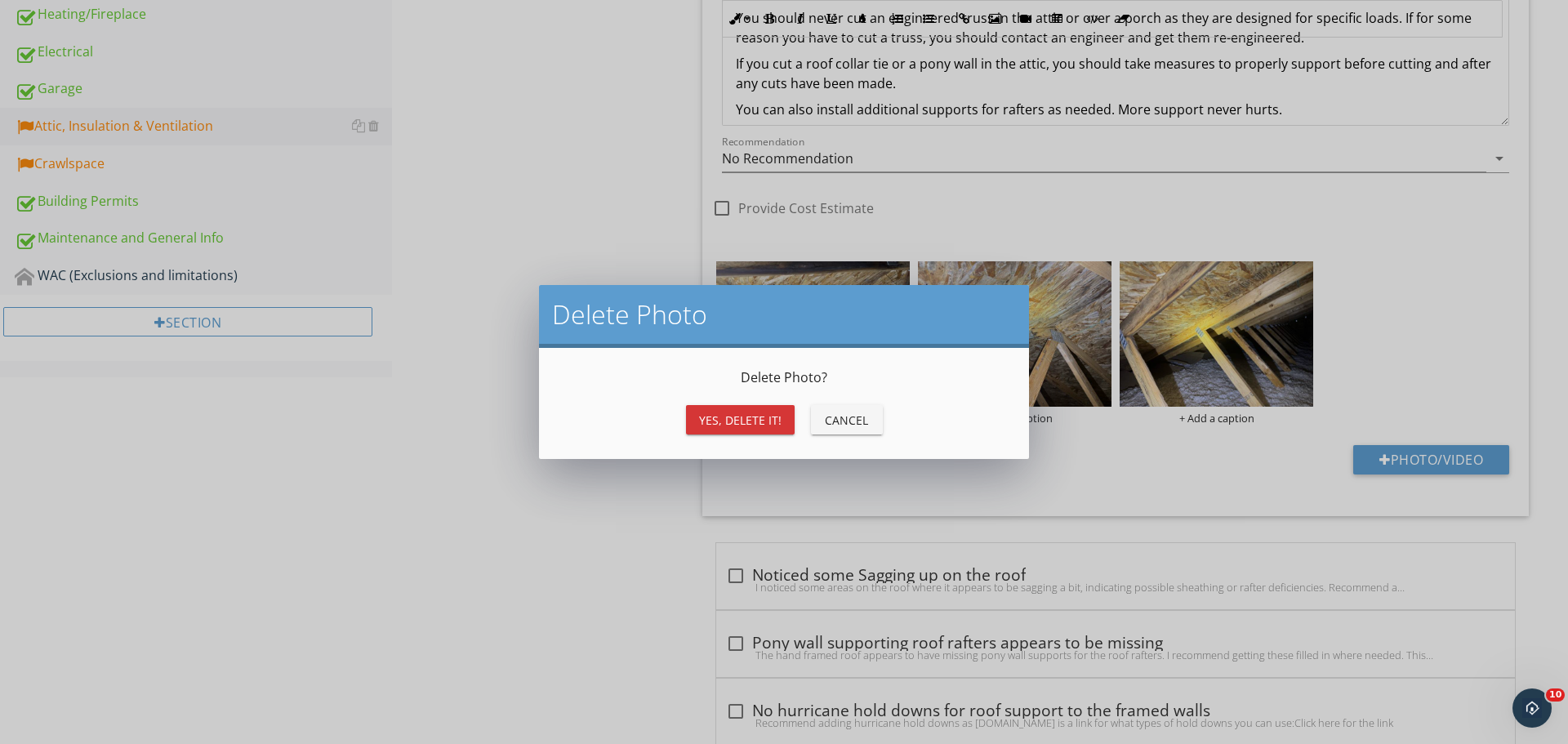
click at [767, 410] on button "Yes, Delete it!" at bounding box center [740, 419] width 109 height 29
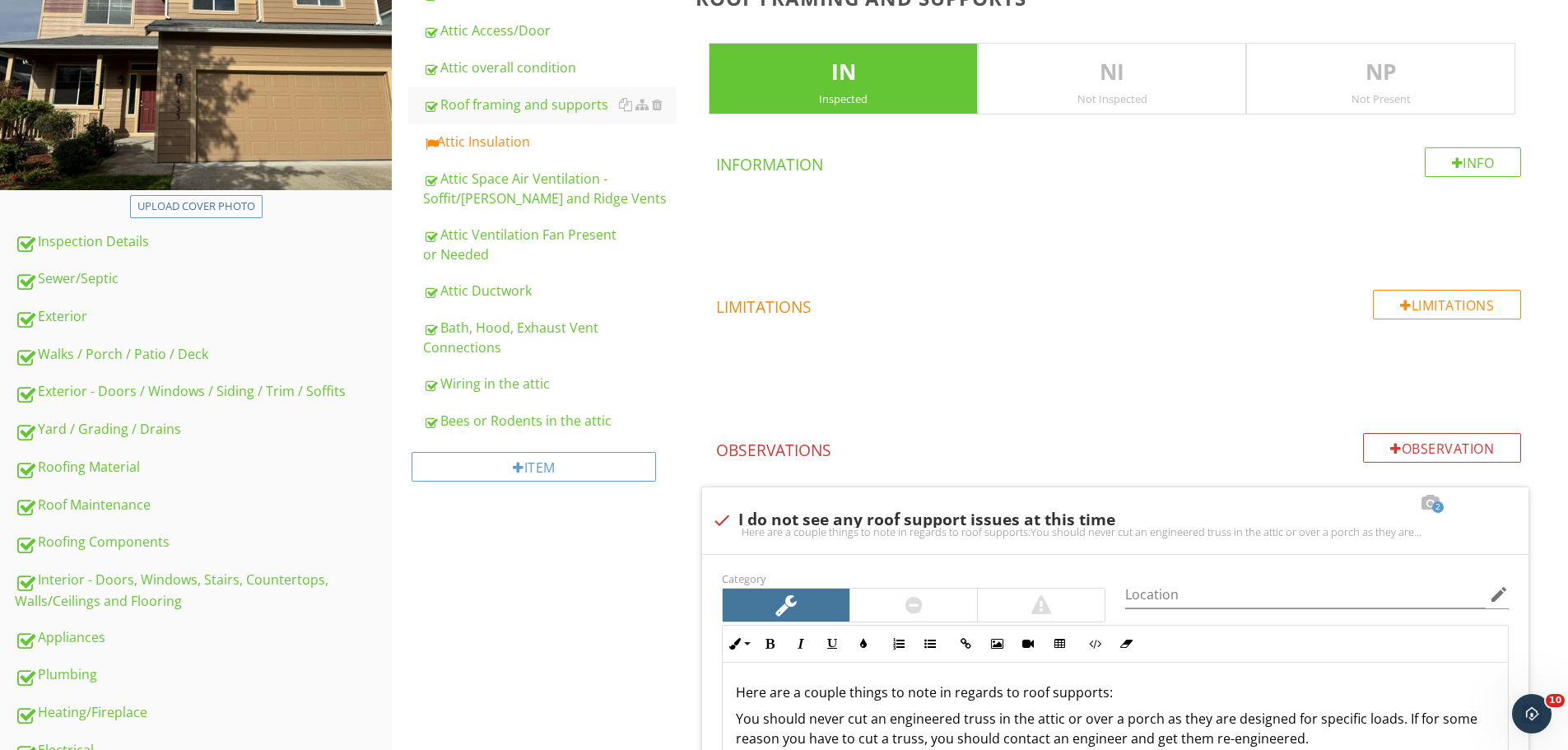
scroll to position [229, 0]
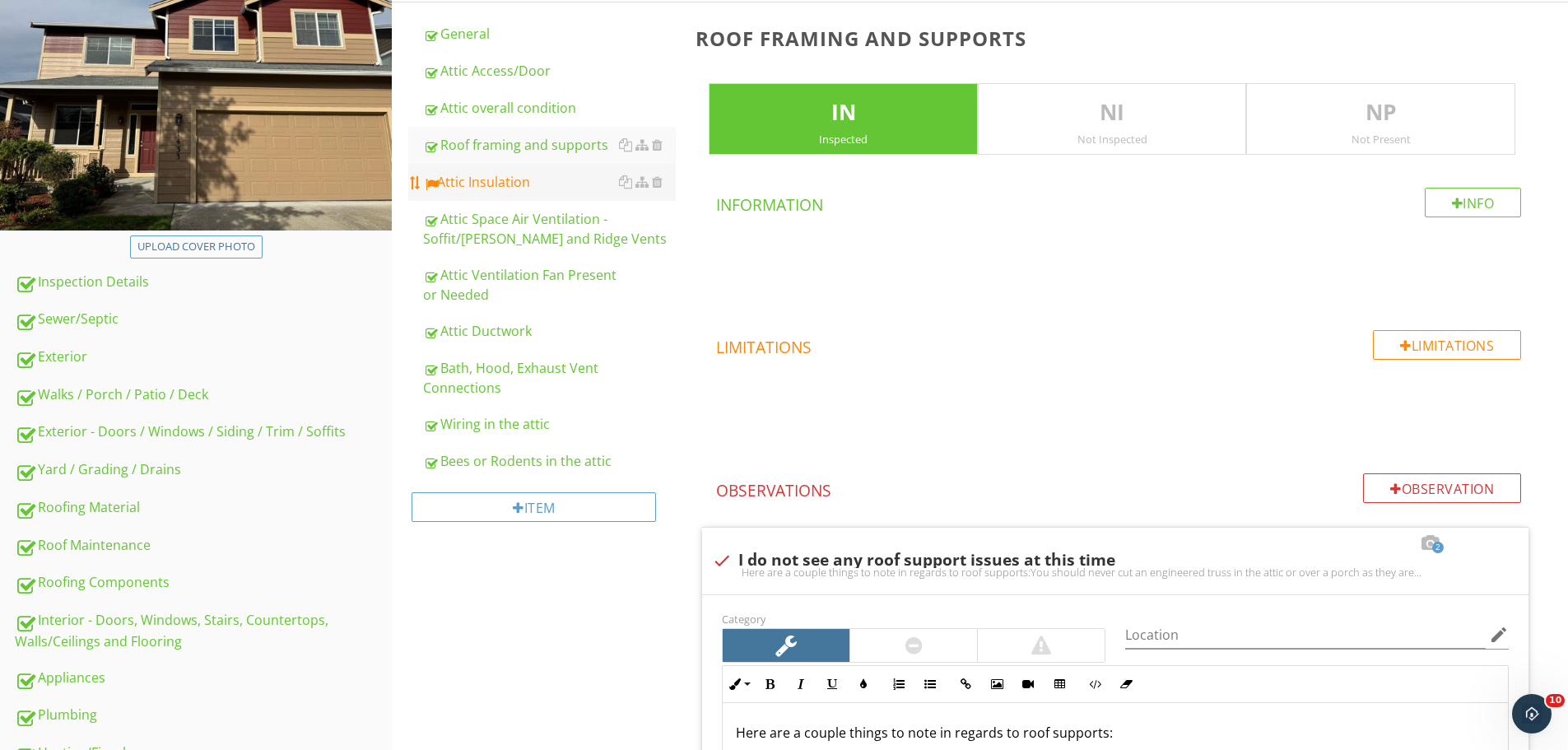
click at [534, 191] on div "Attic Insulation" at bounding box center [549, 182] width 253 height 20
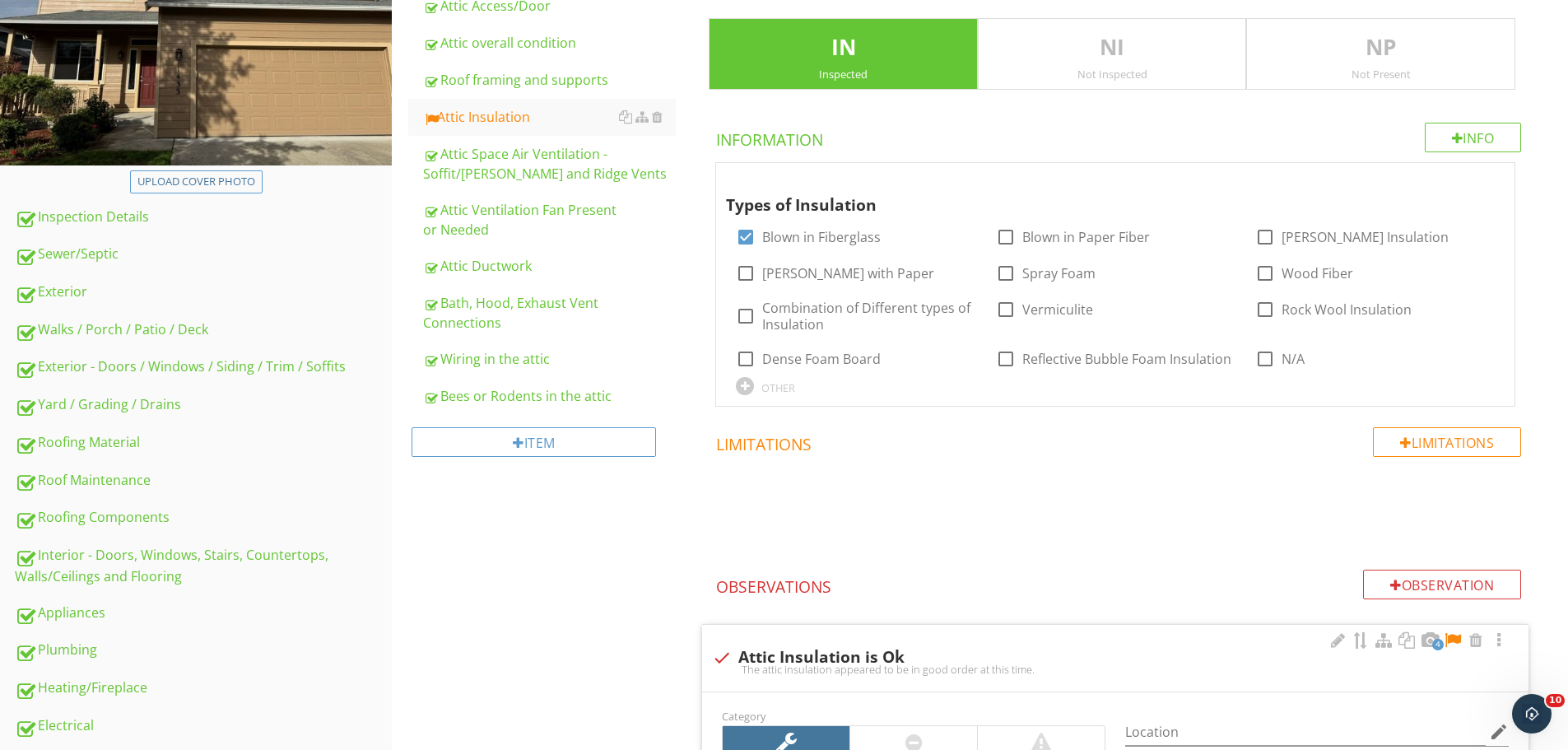
scroll to position [805, 0]
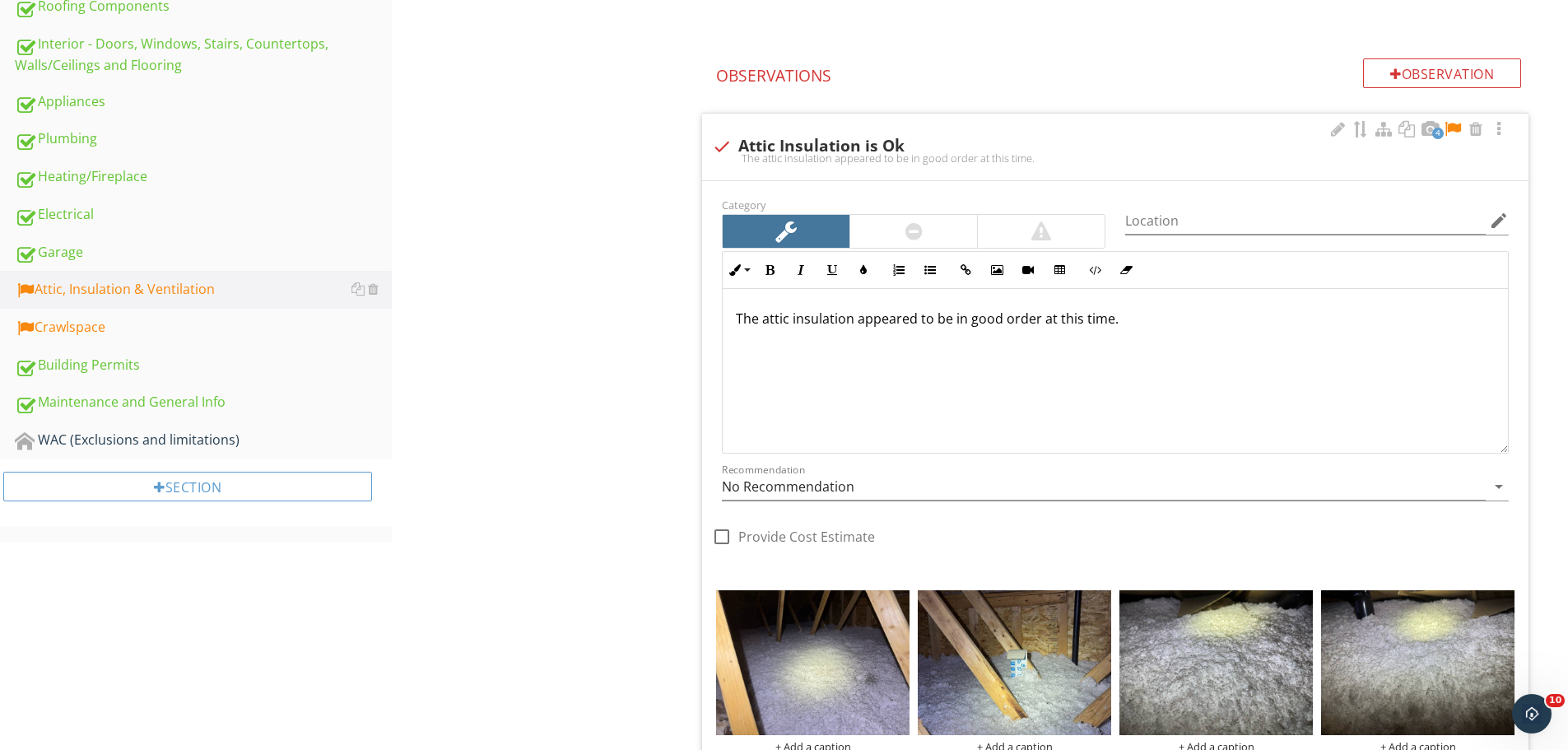
click at [1457, 133] on div at bounding box center [1453, 129] width 20 height 17
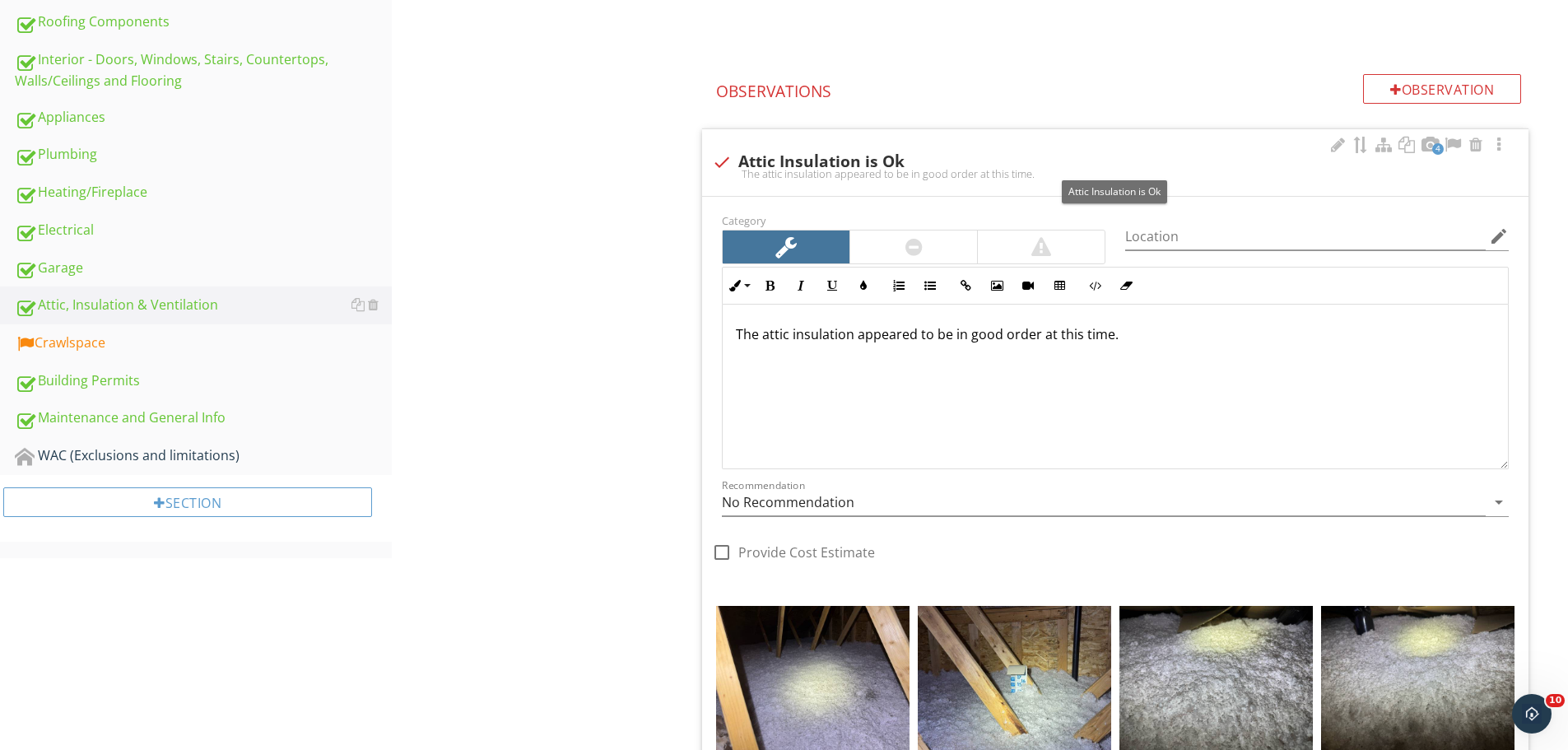
scroll to position [792, 0]
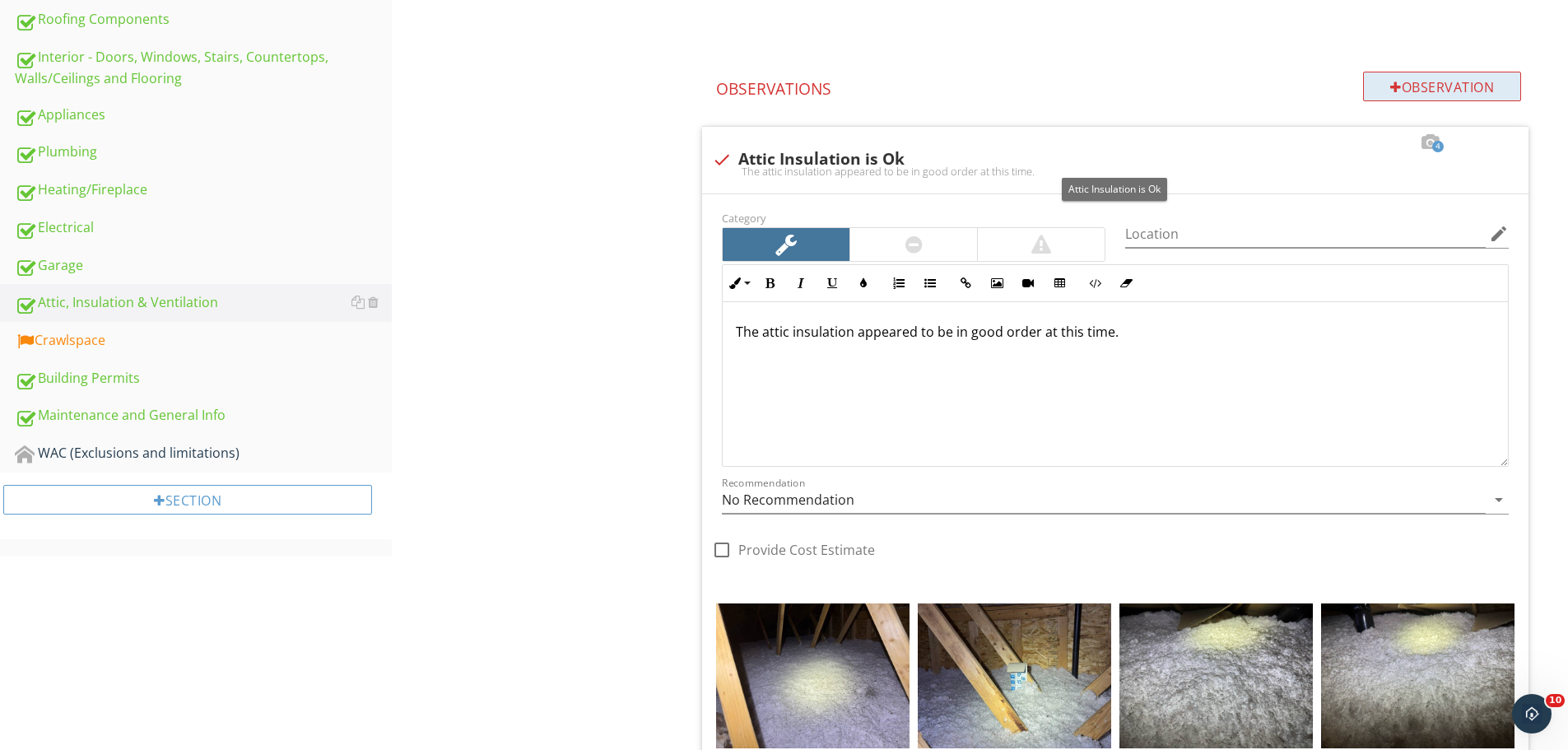
click at [1424, 83] on div "Observation" at bounding box center [1442, 87] width 158 height 30
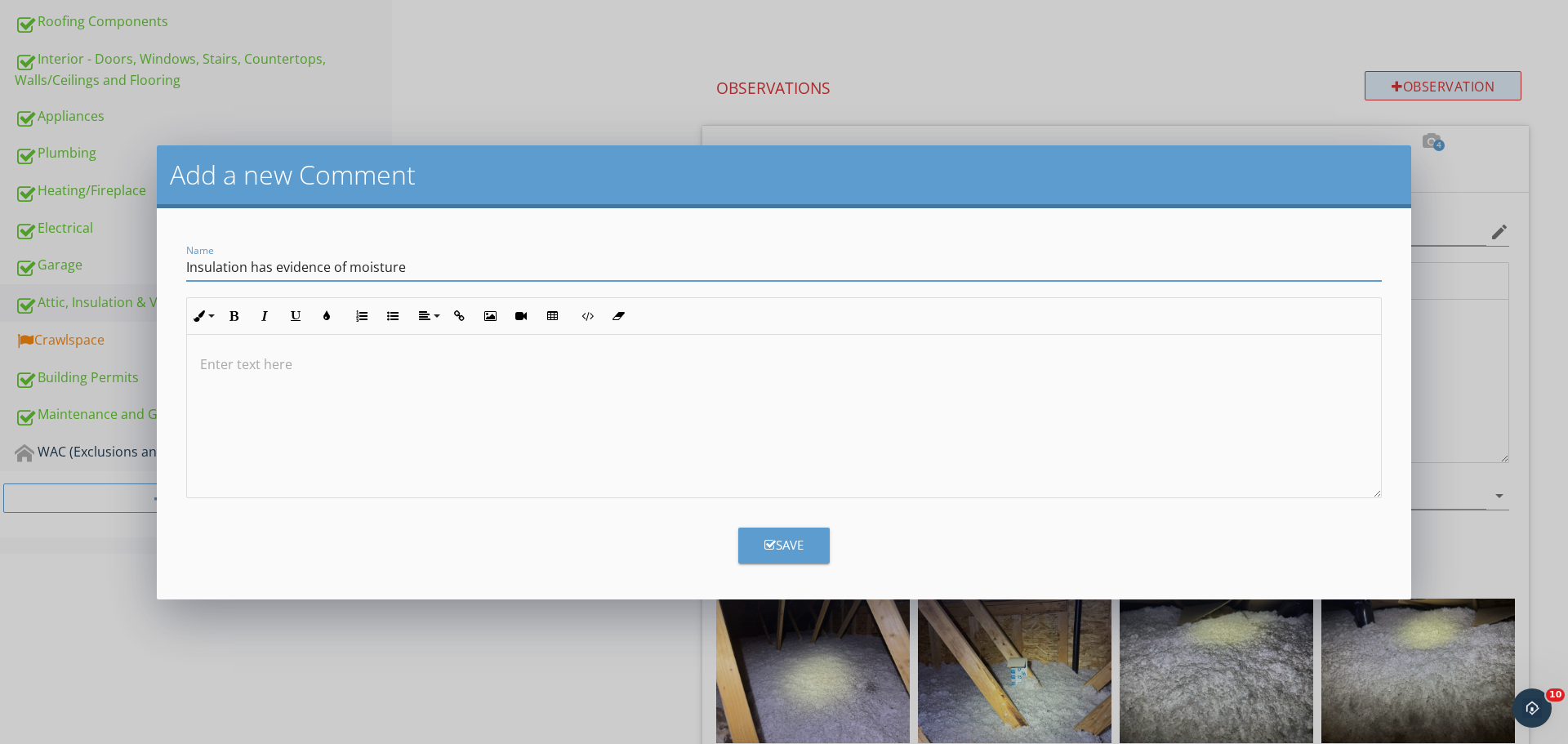
type input "Insulation has evidence of moisture"
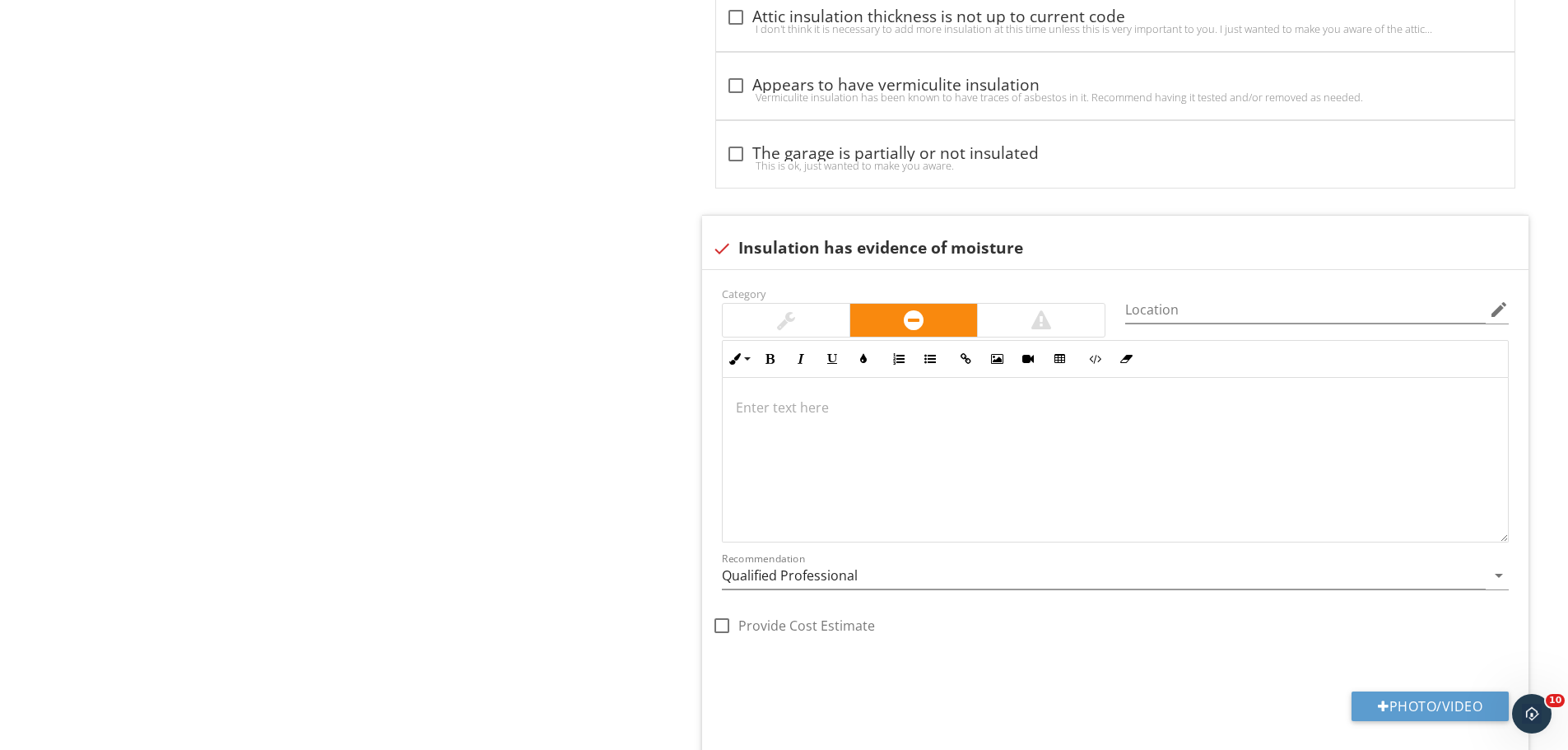
scroll to position [2628, 0]
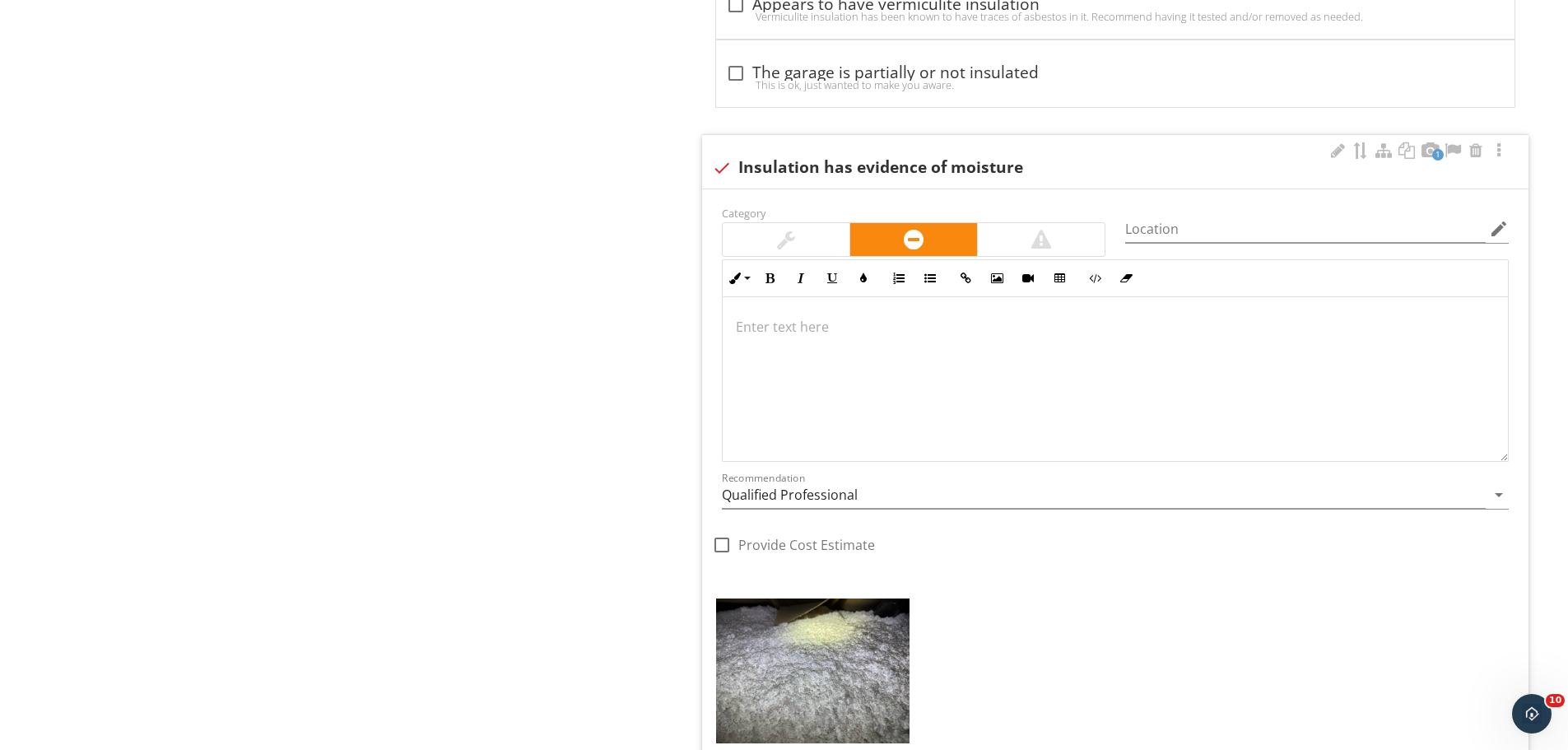
click at [908, 355] on div at bounding box center [1115, 379] width 785 height 165
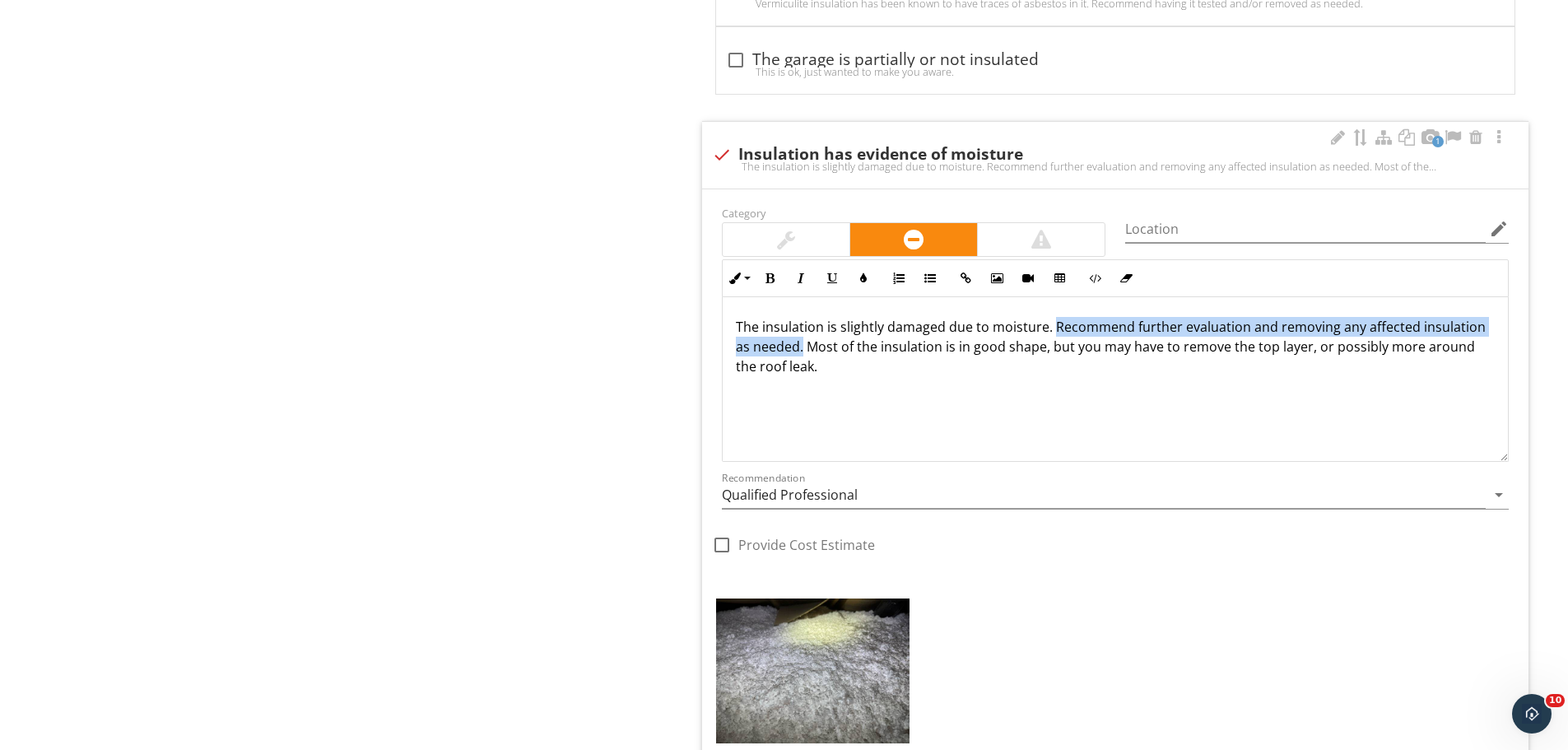
drag, startPoint x: 1052, startPoint y: 323, endPoint x: 803, endPoint y: 343, distance: 249.8
click at [803, 343] on p "The insulation is slightly damaged due to moisture. Recommend further evaluatio…" at bounding box center [1115, 347] width 758 height 59
copy p "Recommend further evaluation and removing any affected insulation as needed."
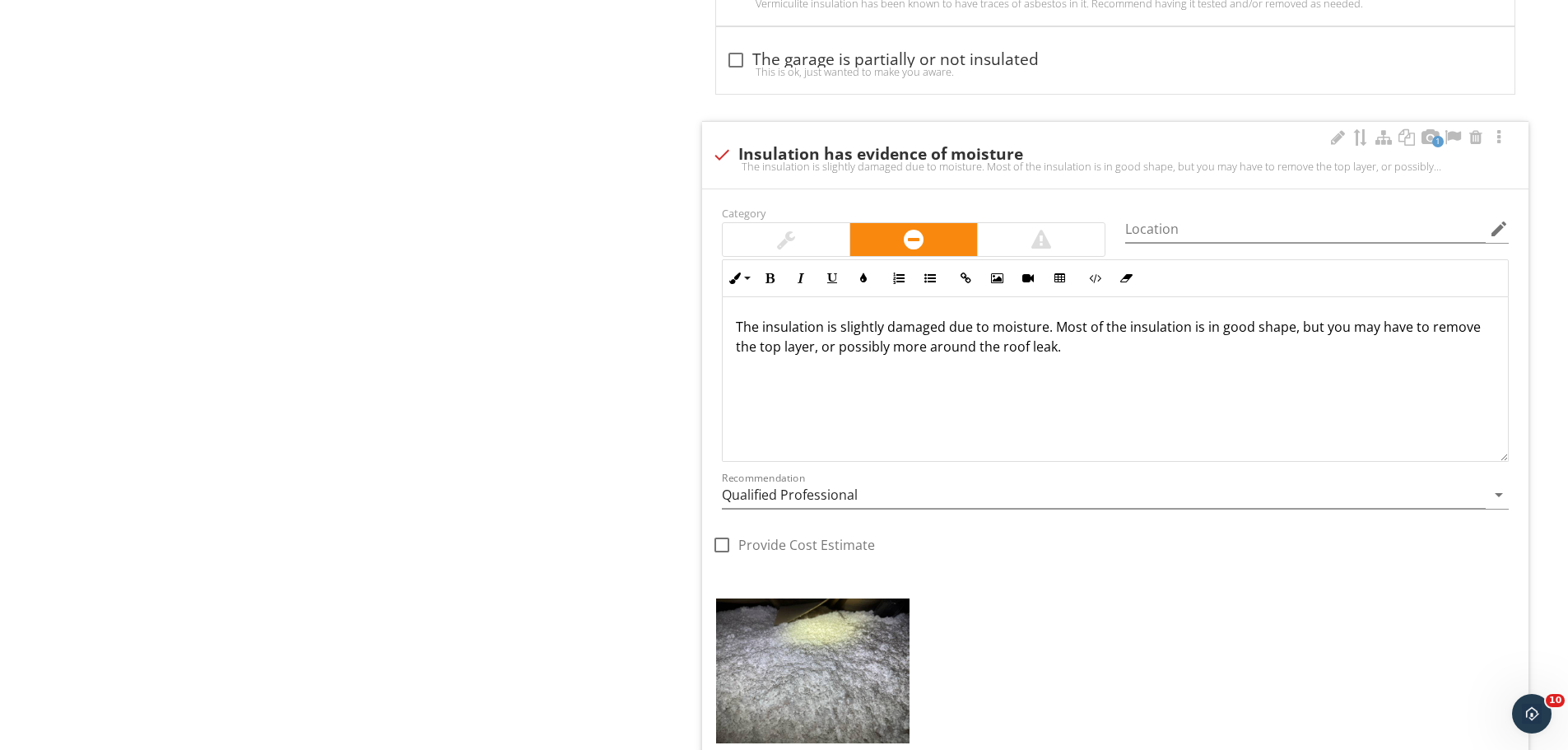
click at [1093, 346] on p "The insulation is slightly damaged due to moisture. Most of the insulation is i…" at bounding box center [1115, 337] width 758 height 39
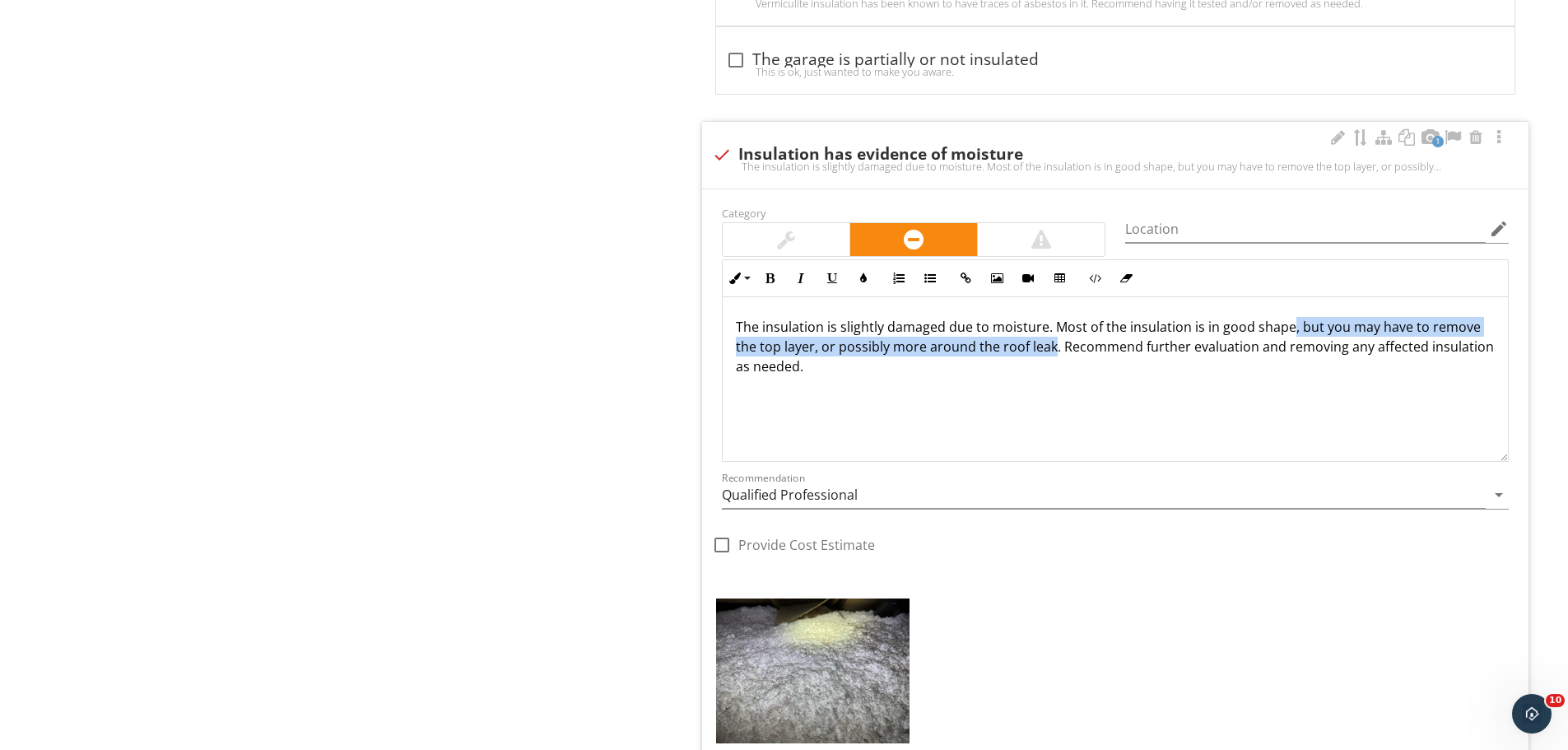
drag, startPoint x: 1052, startPoint y: 348, endPoint x: 1288, endPoint y: 323, distance: 237.3
click at [1288, 323] on p "The insulation is slightly damaged due to moisture. Most of the insulation is i…" at bounding box center [1115, 347] width 758 height 59
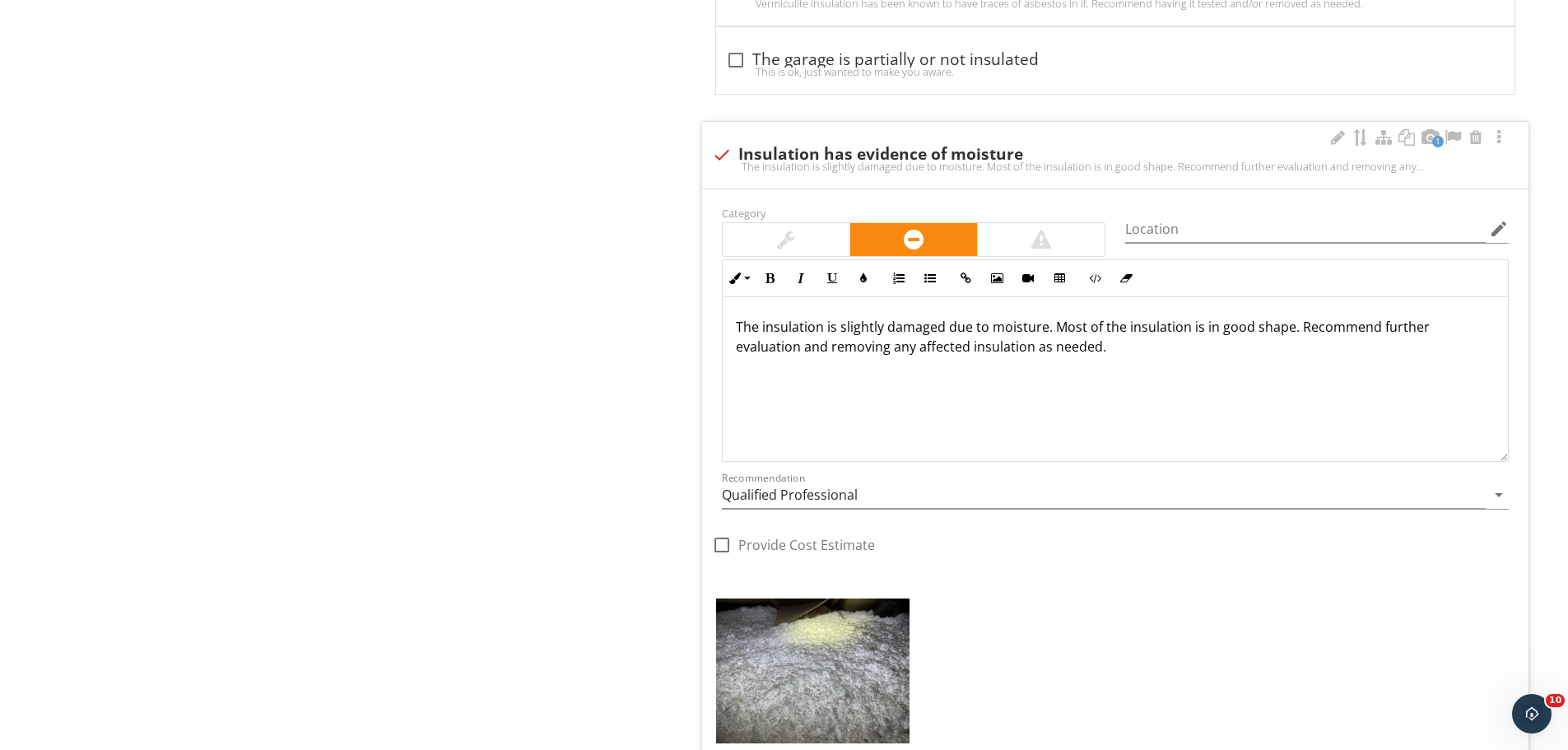
click at [1154, 343] on p "The insulation is slightly damaged due to moisture. Most of the insulation is i…" at bounding box center [1115, 337] width 758 height 39
click at [830, 488] on input "Qualified Professional" at bounding box center [1103, 496] width 763 height 28
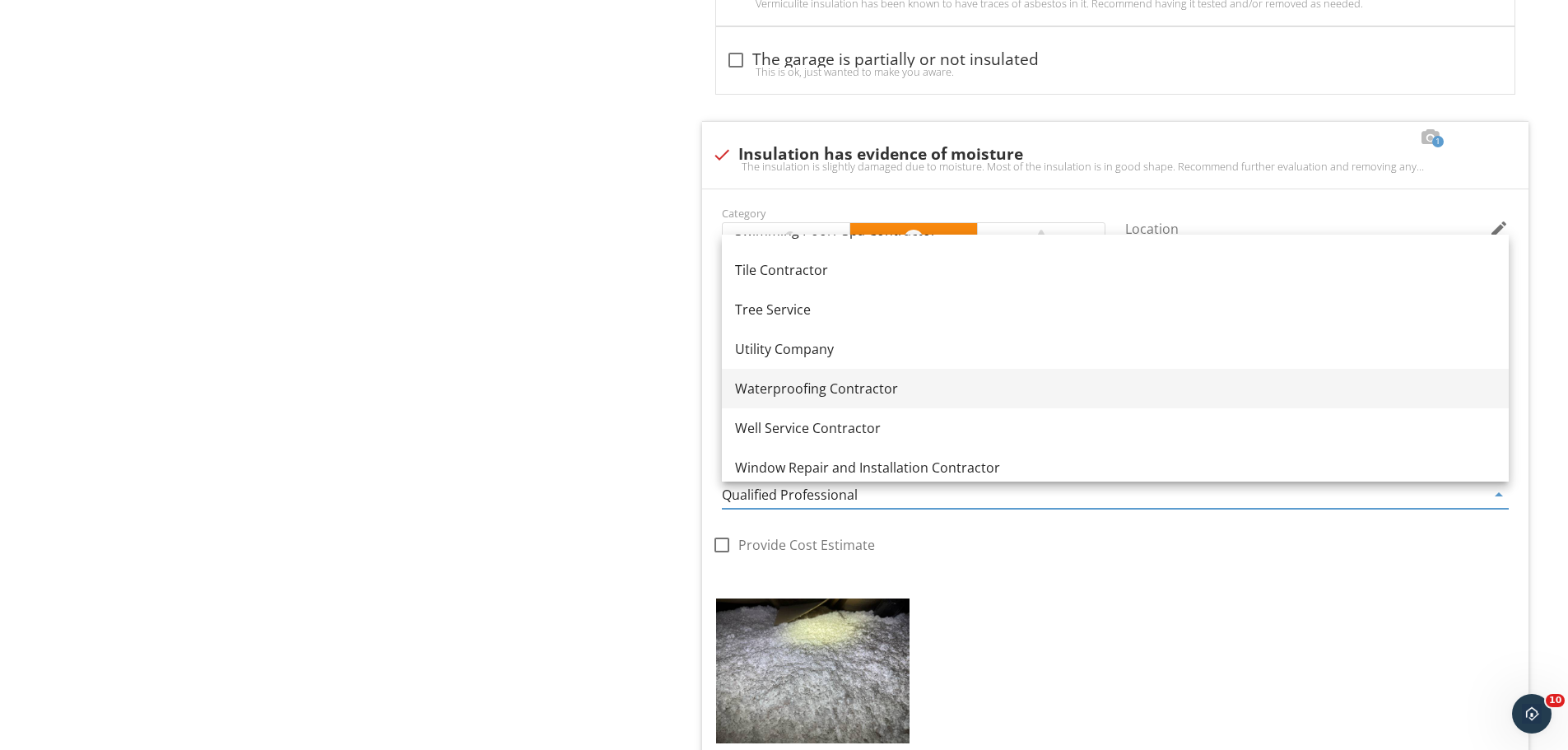
scroll to position [2295, 0]
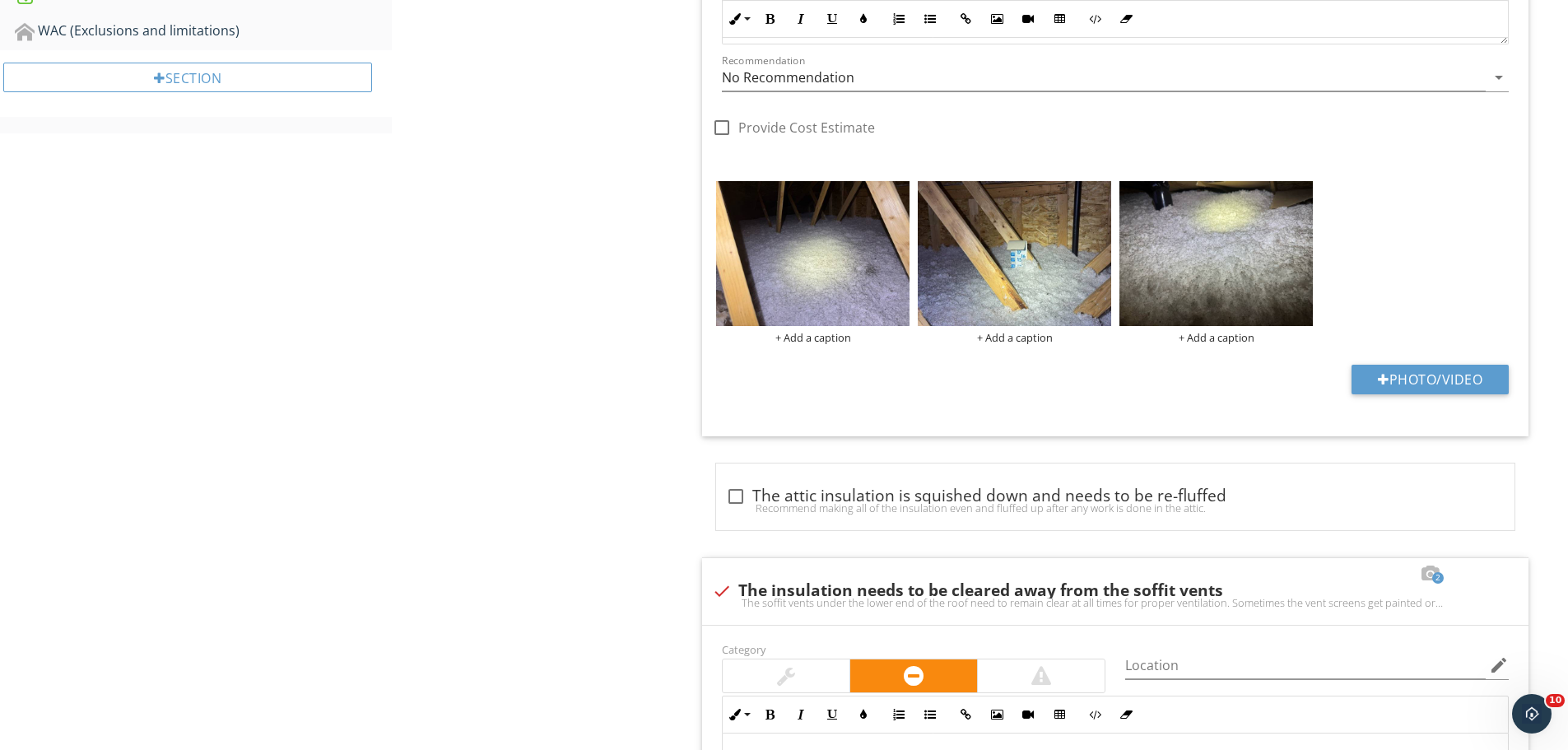
scroll to position [1077, 0]
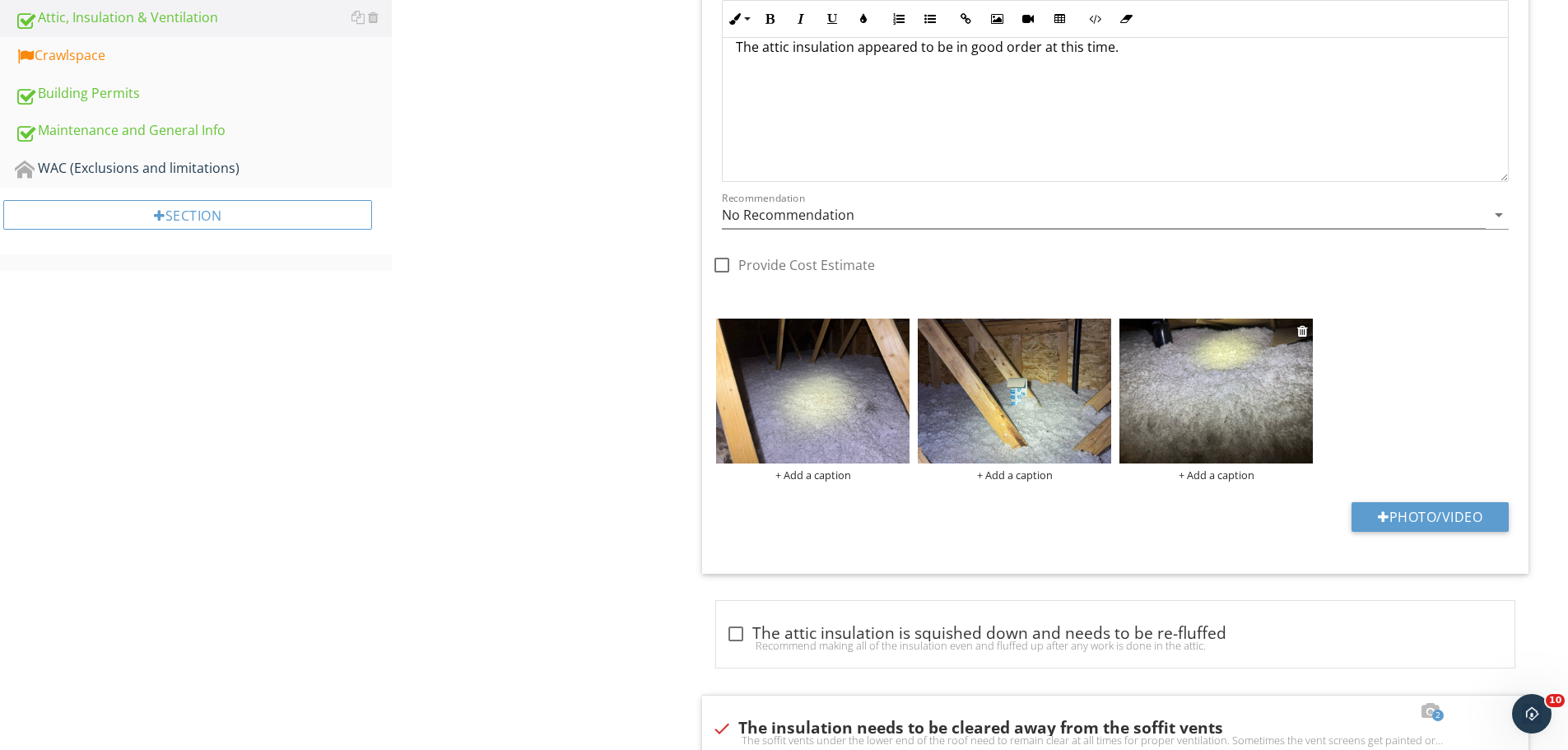
click at [1295, 328] on img at bounding box center [1215, 390] width 193 height 145
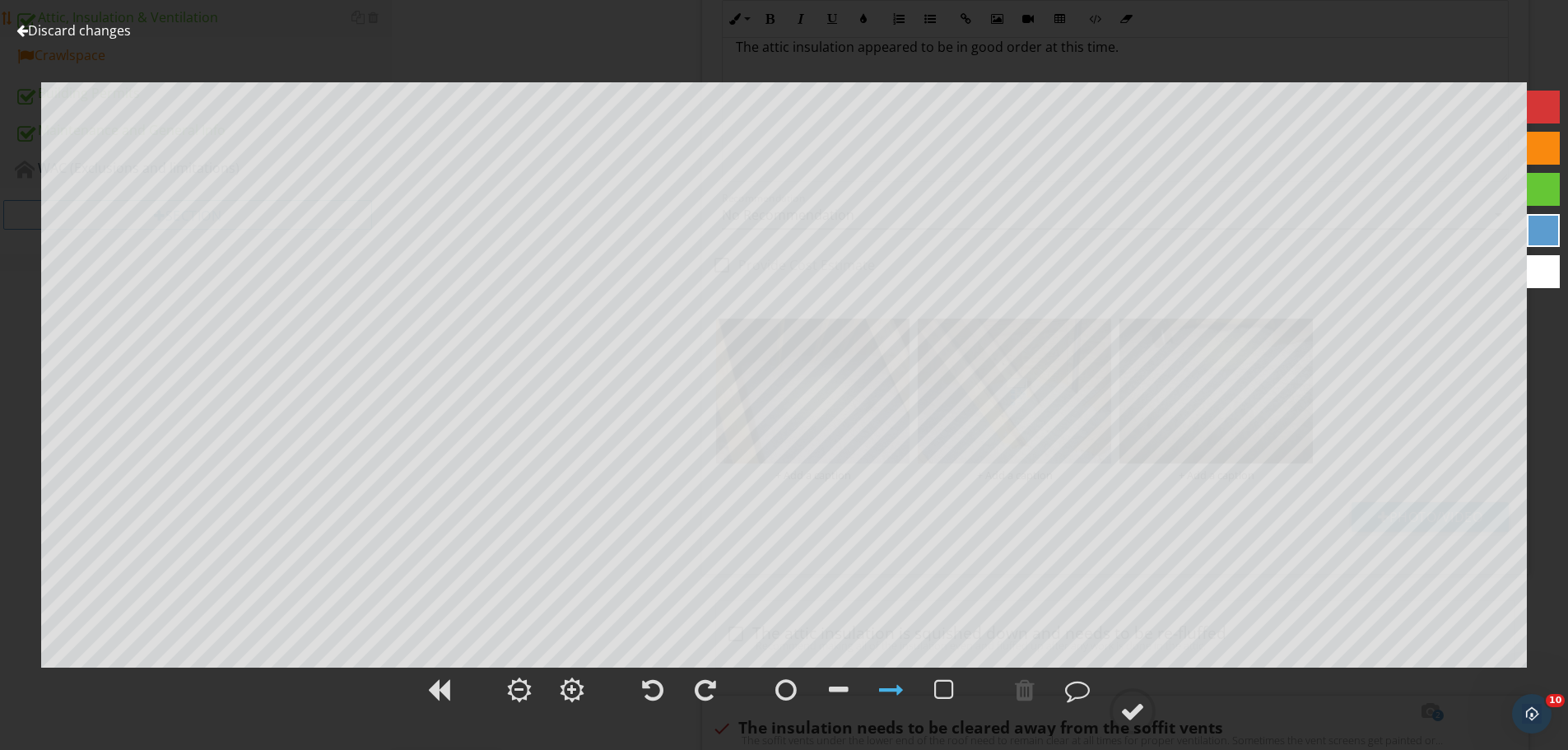
click at [57, 33] on link "Discard changes" at bounding box center [74, 31] width 114 height 18
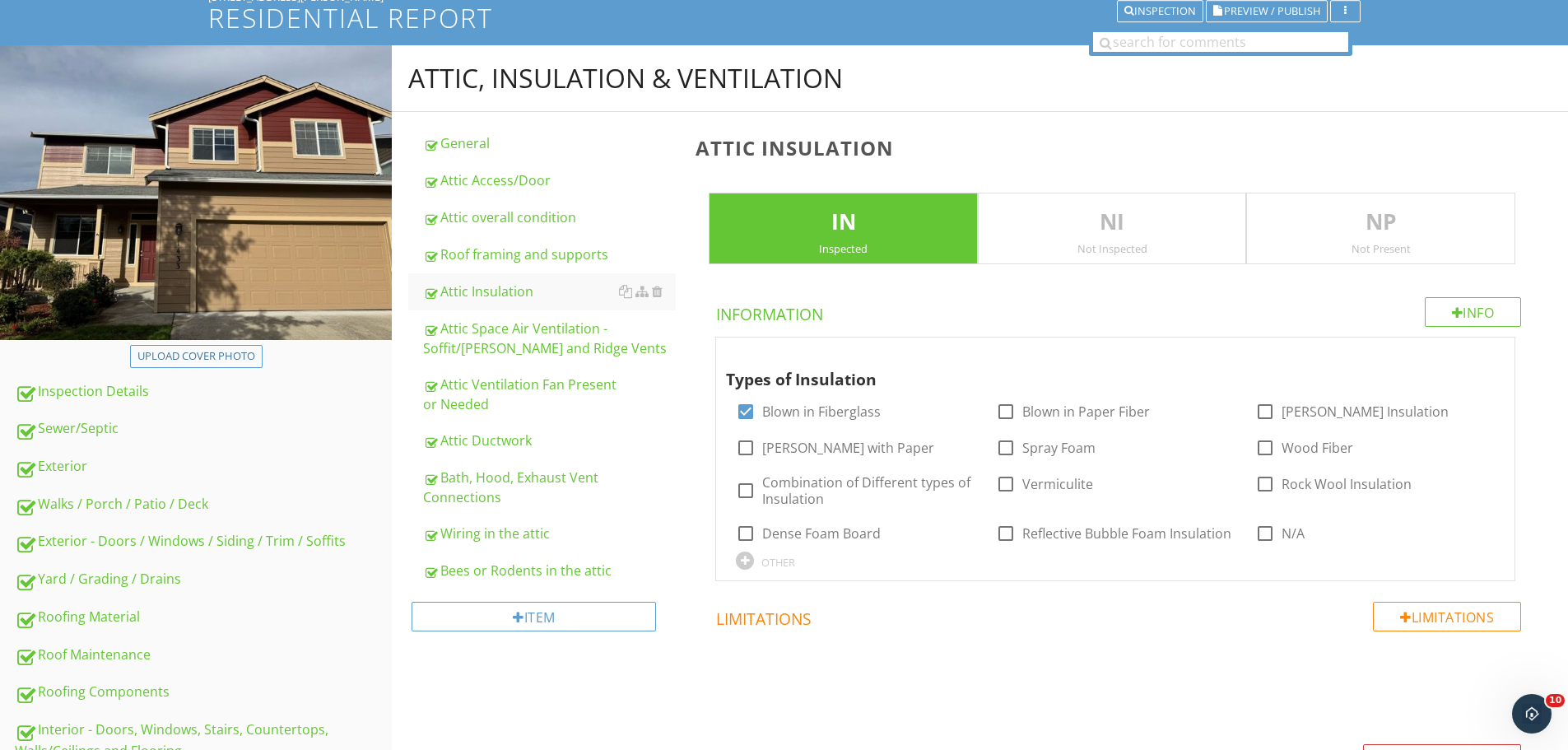
scroll to position [508, 0]
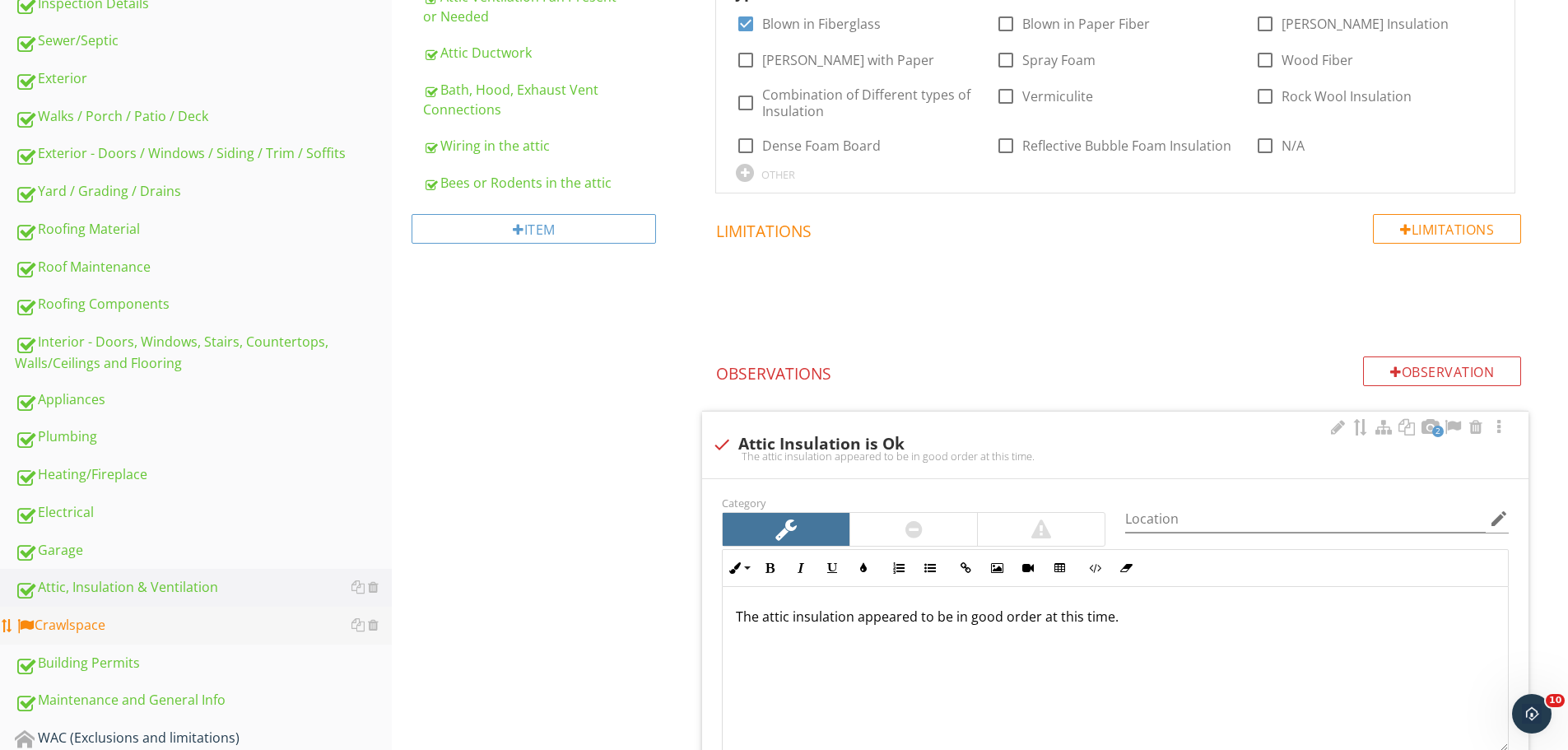
click at [138, 627] on div "Crawlspace" at bounding box center [203, 626] width 377 height 22
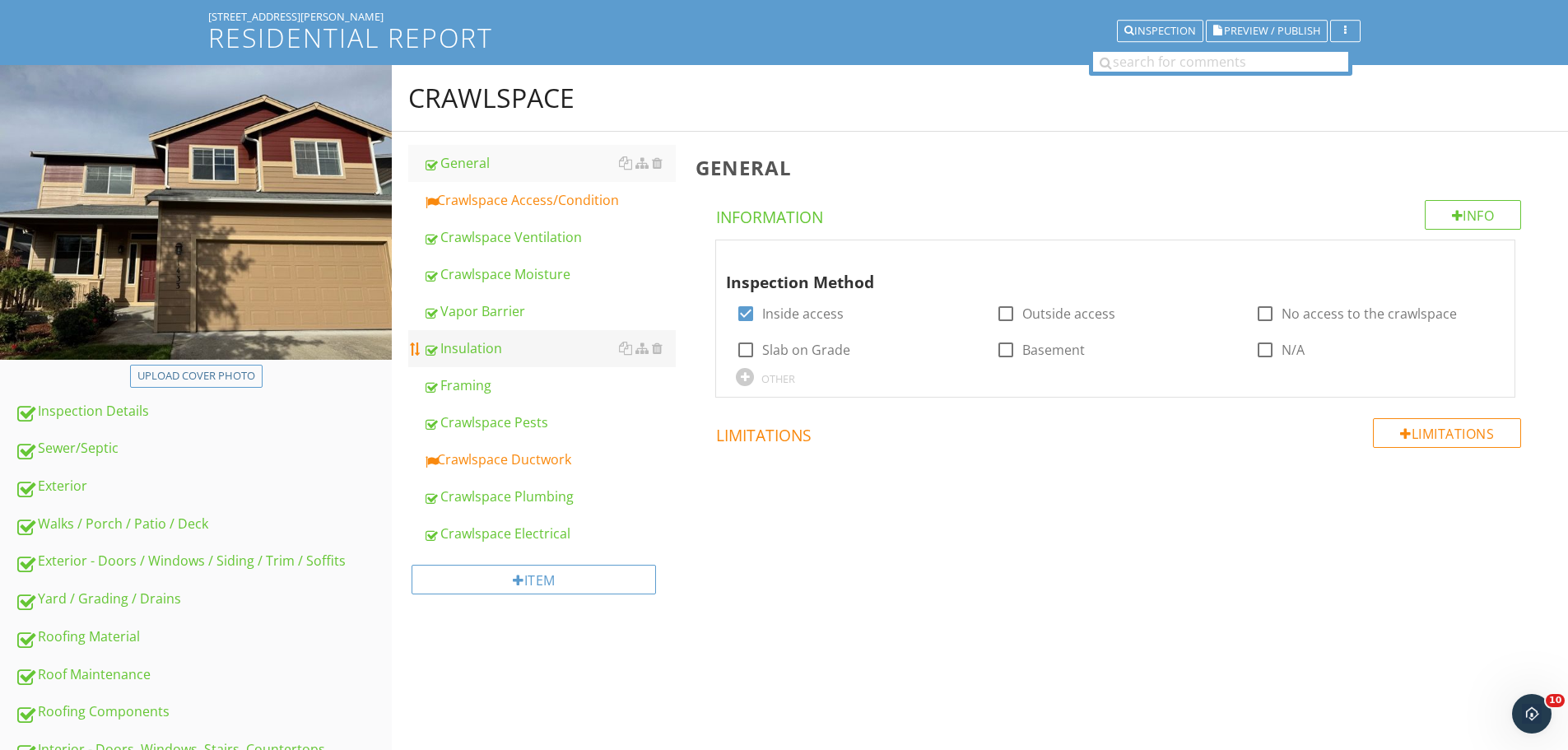
scroll to position [13, 0]
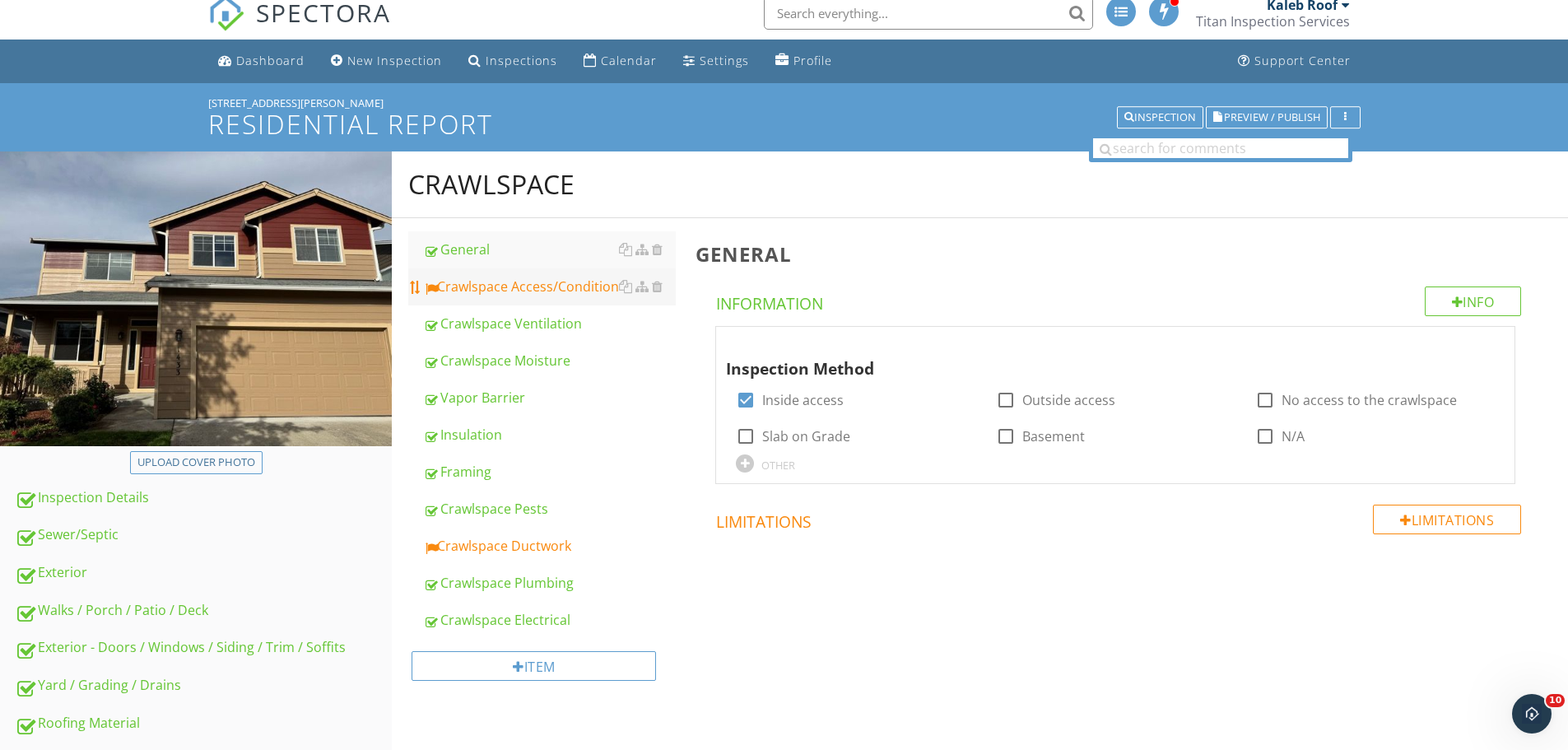
click at [508, 270] on link "Crawlspace Access/Condition" at bounding box center [549, 286] width 253 height 36
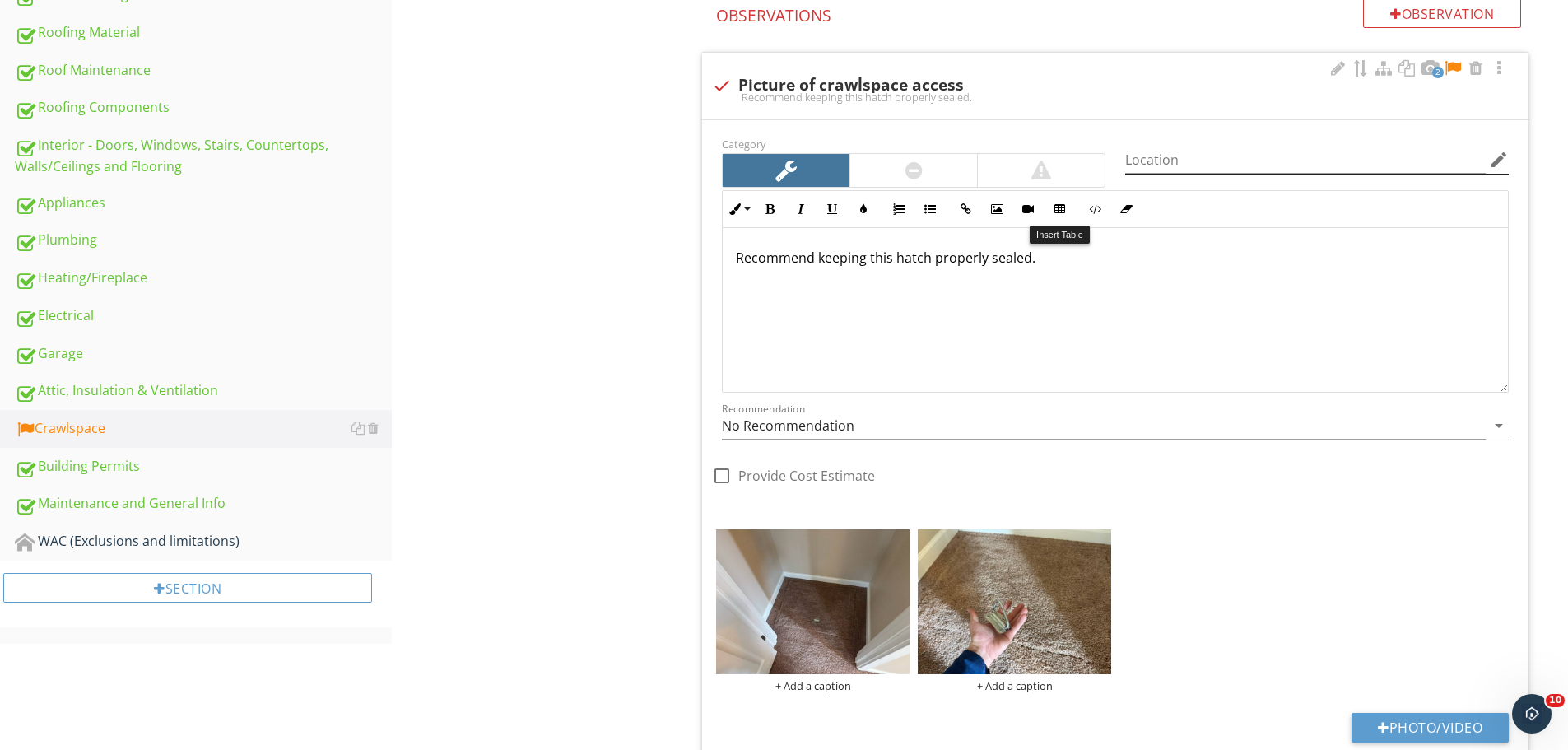
scroll to position [754, 0]
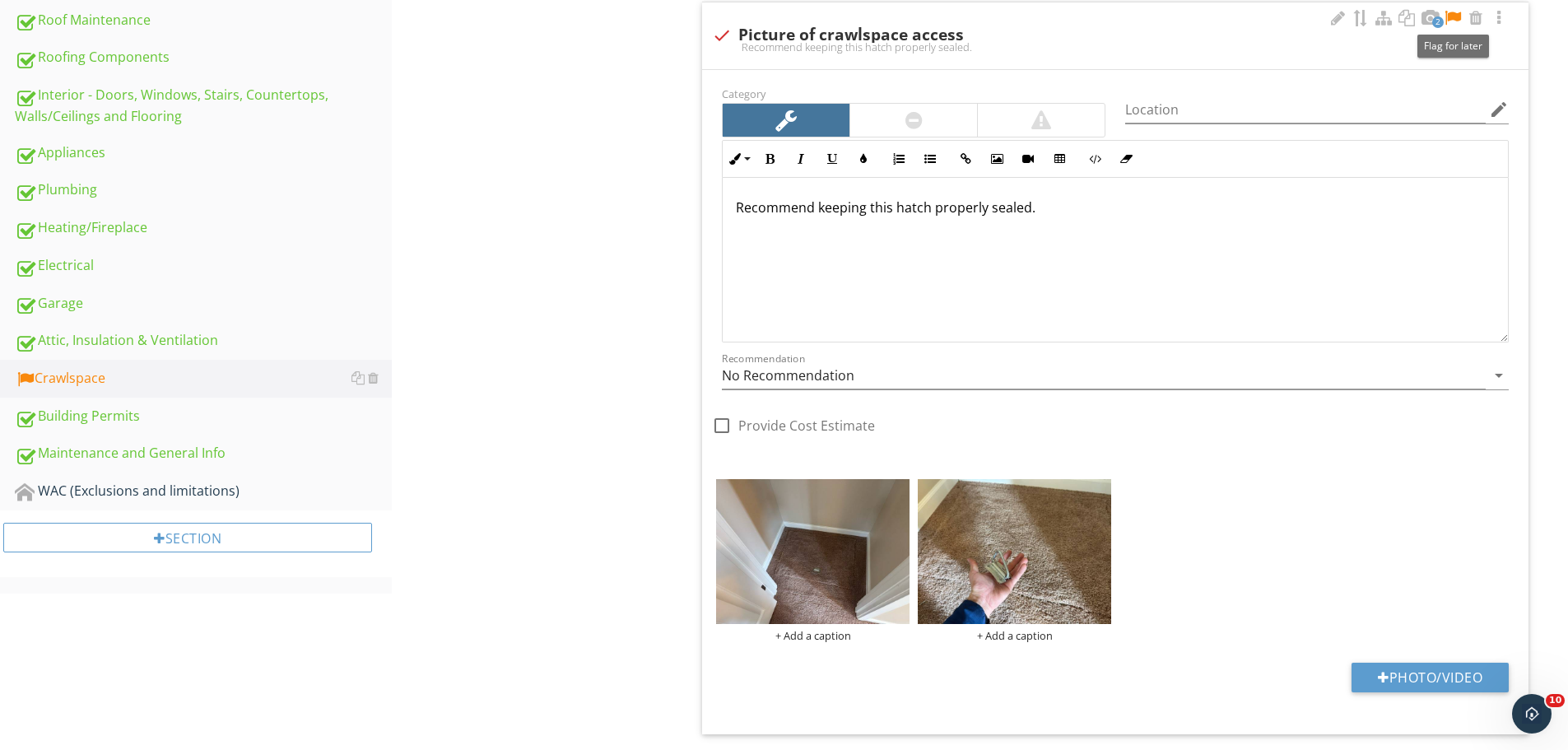
click at [1455, 17] on div at bounding box center [1453, 18] width 20 height 17
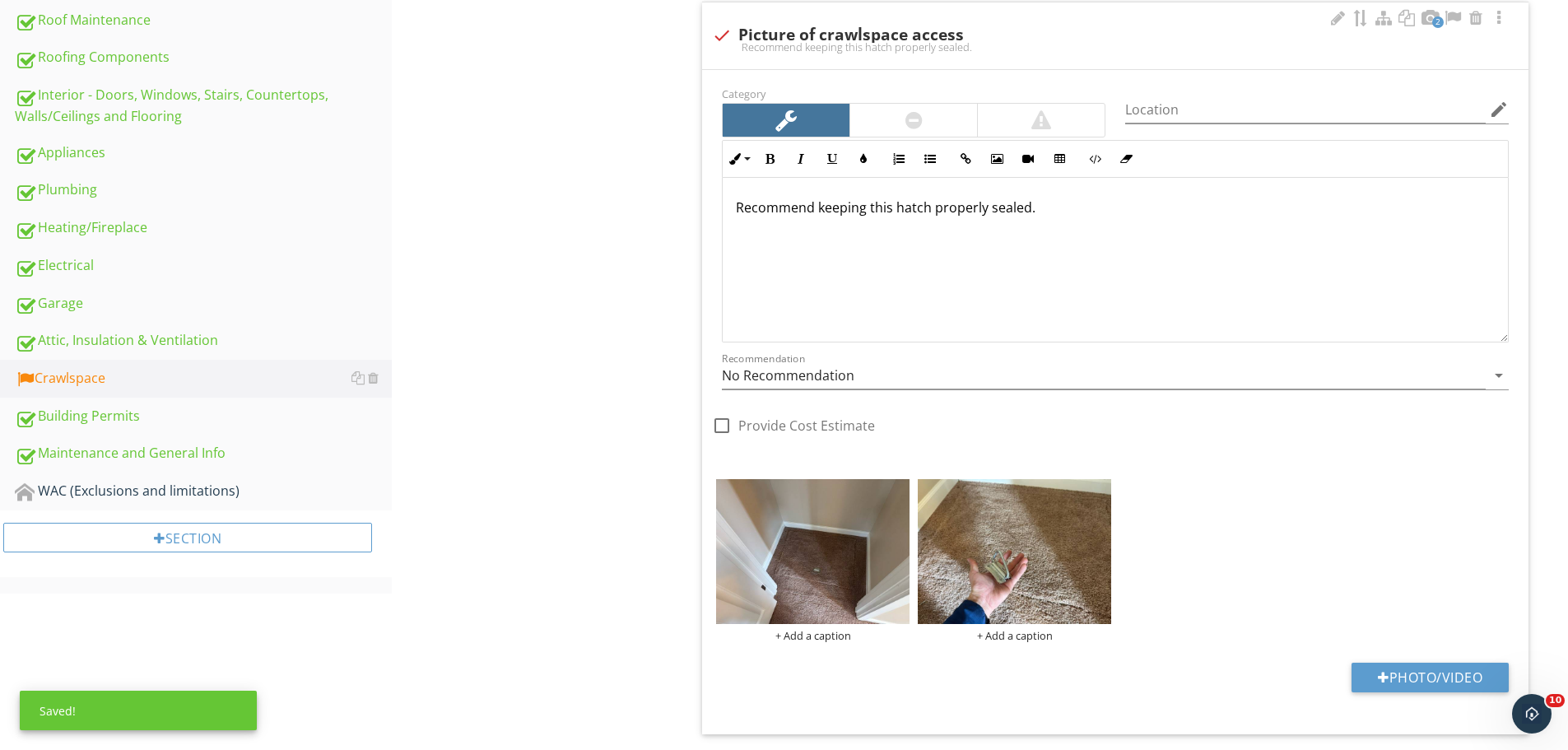
click at [1134, 209] on p "Recommend keeping this hatch properly sealed." at bounding box center [1115, 208] width 758 height 20
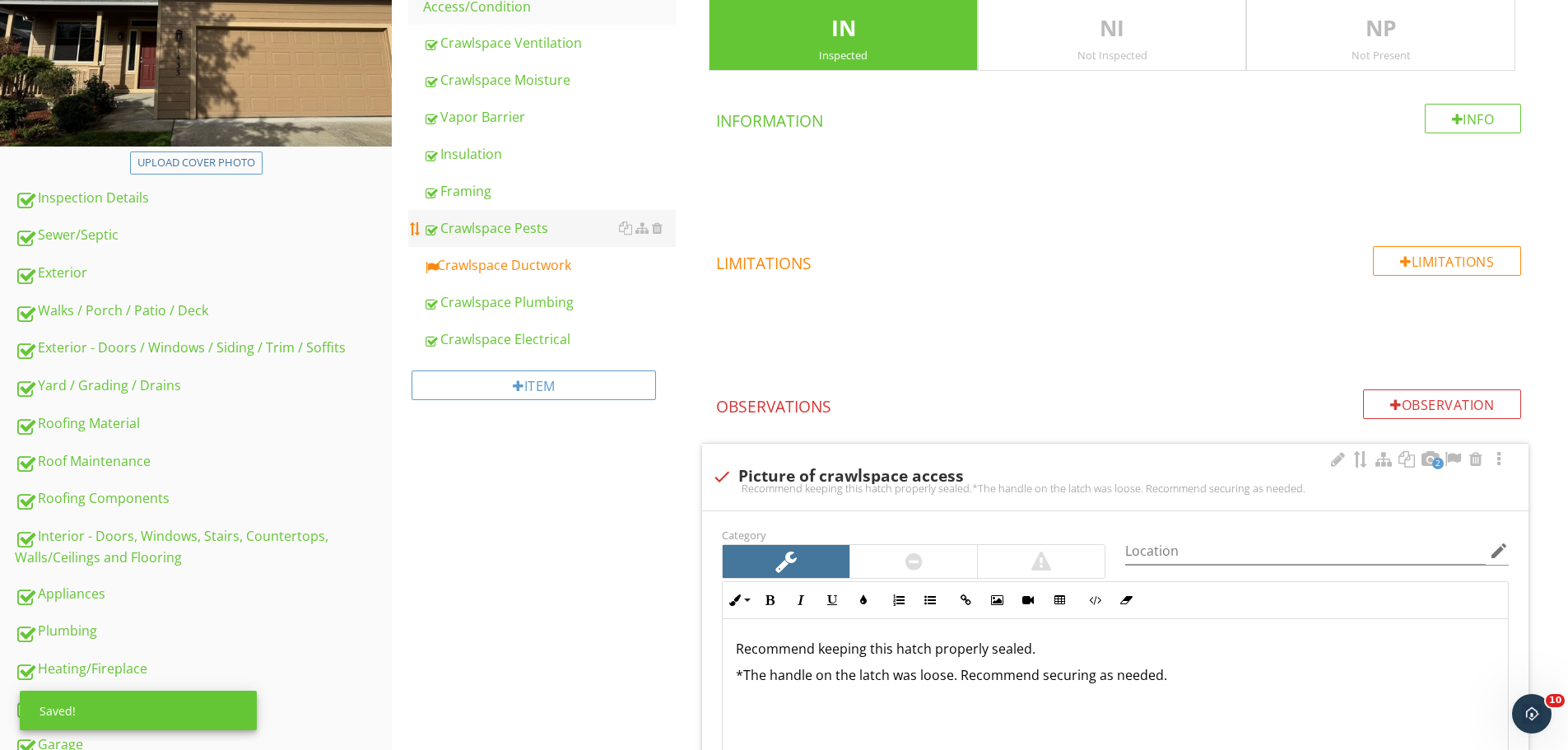
scroll to position [260, 0]
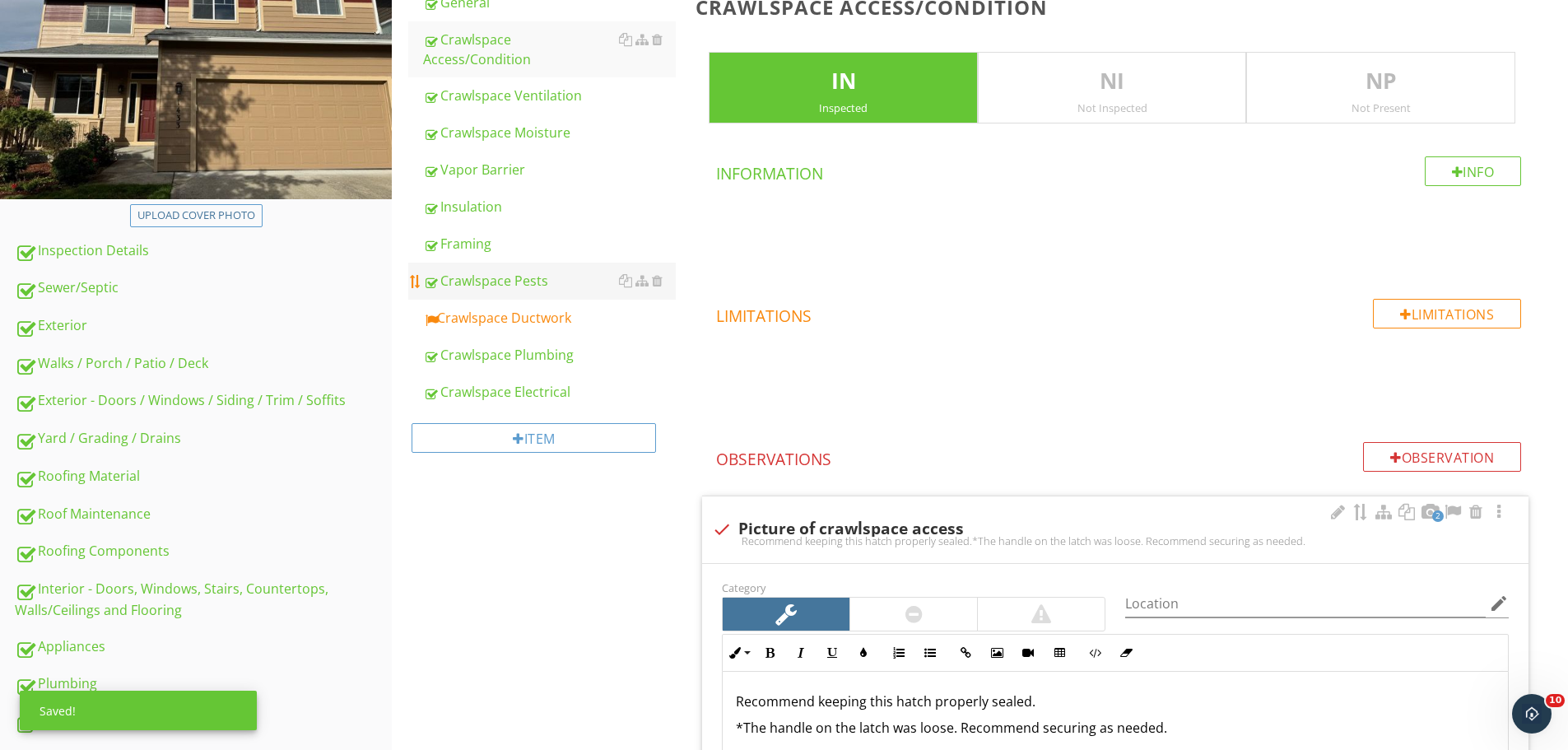
click at [563, 273] on link "Crawlspace Pests" at bounding box center [549, 281] width 253 height 36
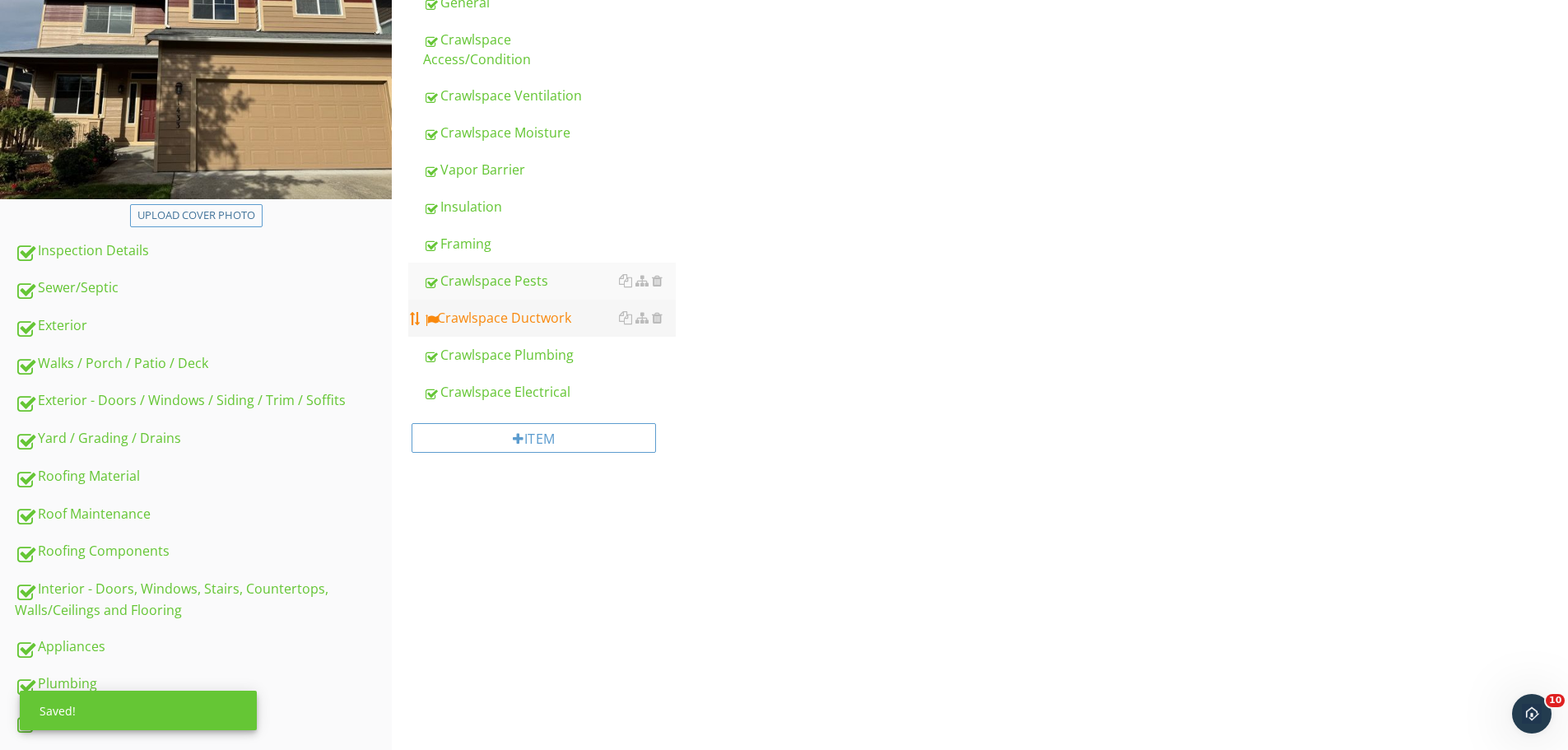
click at [545, 307] on div "Crawlspace Ductwork" at bounding box center [549, 317] width 253 height 20
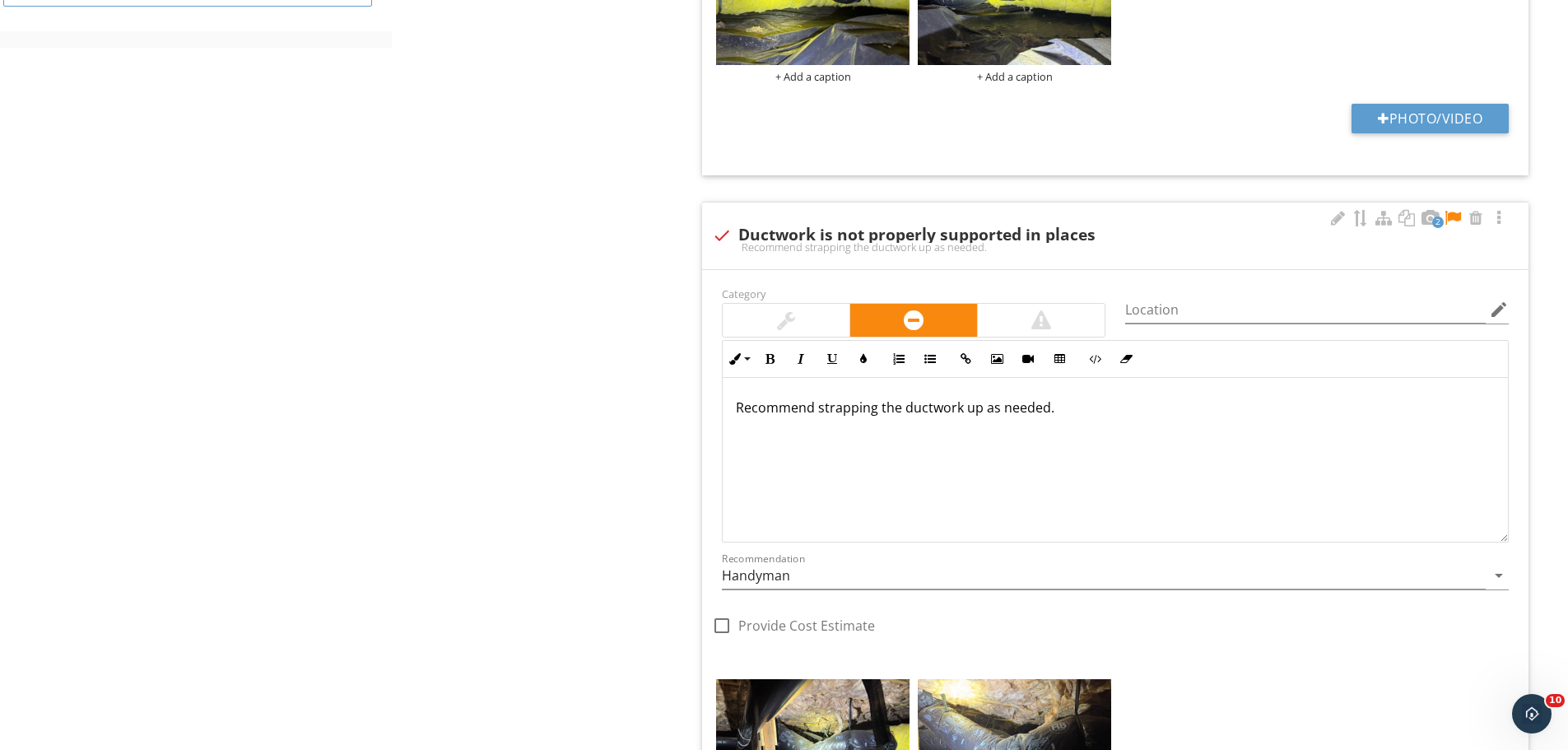
scroll to position [1495, 0]
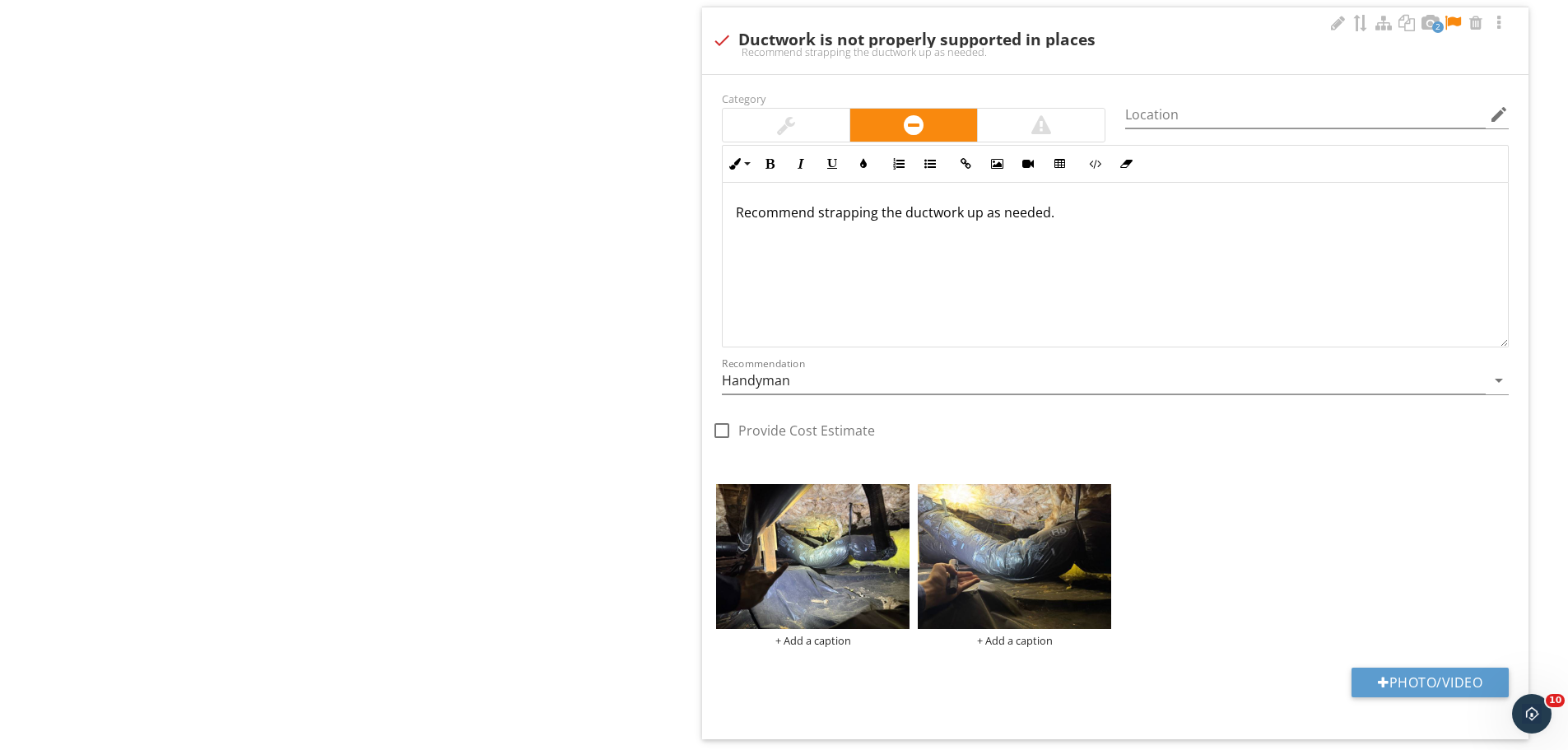
click at [1459, 21] on div at bounding box center [1453, 23] width 20 height 17
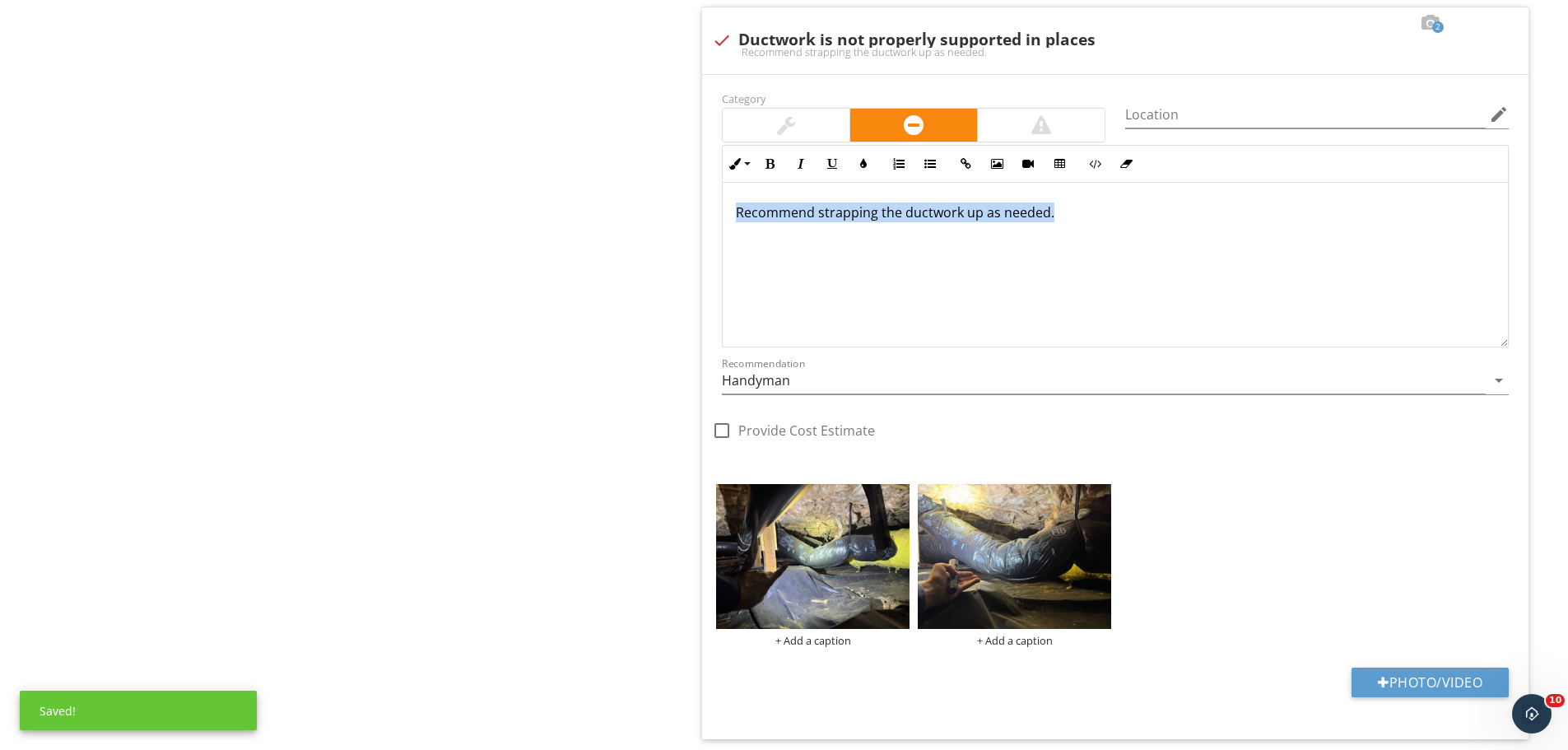
drag, startPoint x: 1153, startPoint y: 225, endPoint x: 655, endPoint y: 225, distance: 498.0
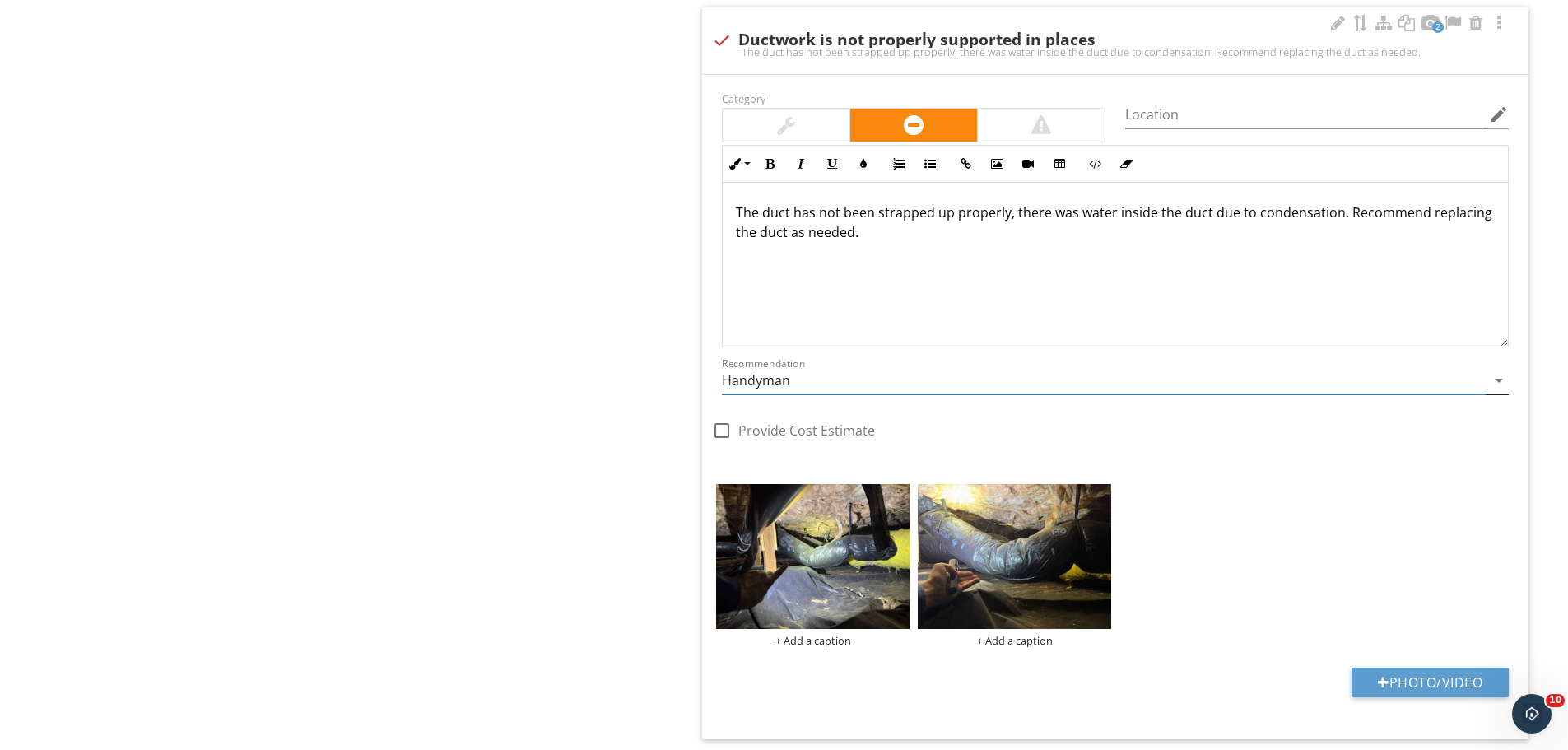
click at [803, 384] on input "Handyman" at bounding box center [1103, 381] width 763 height 28
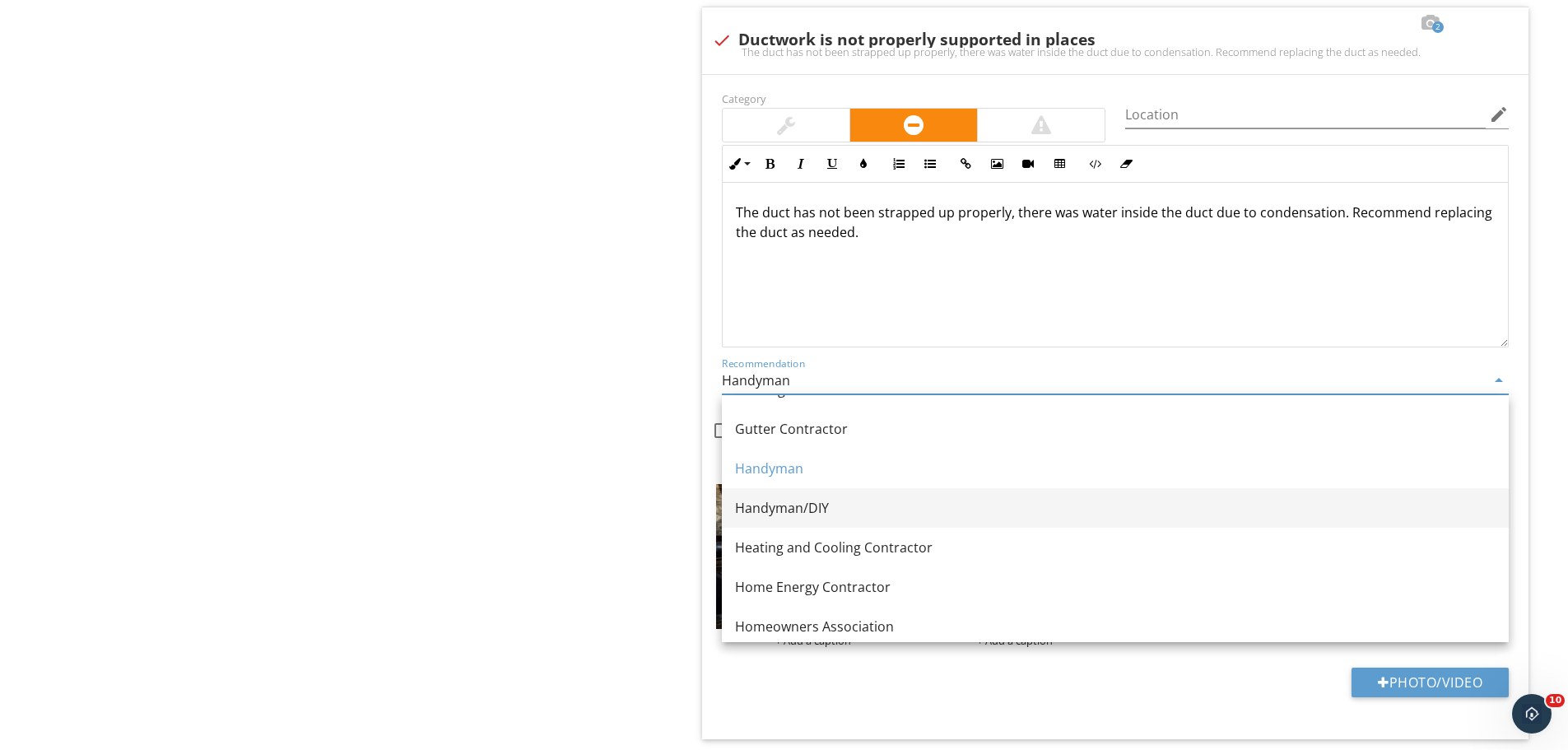
scroll to position [1051, 0]
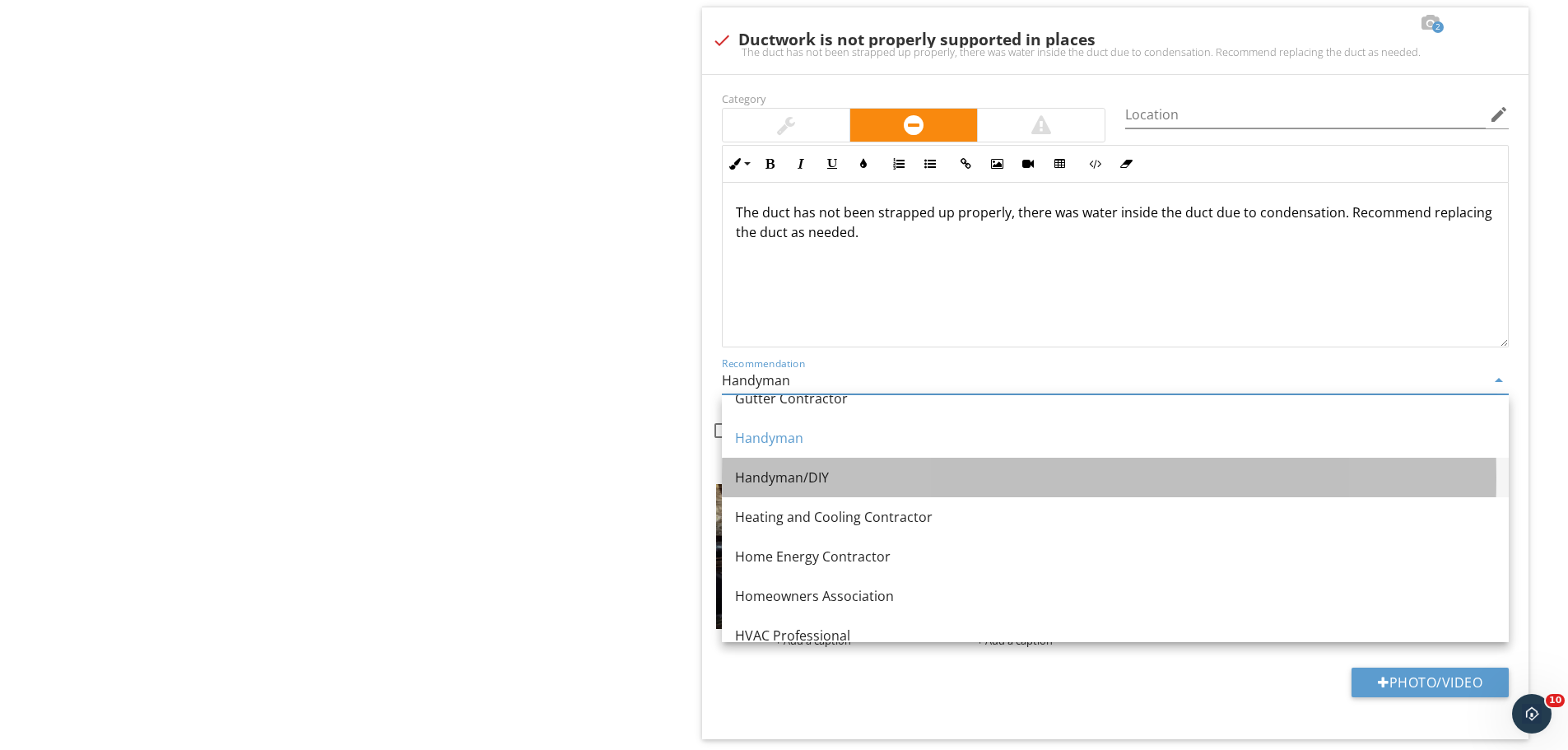
click at [818, 488] on link "Handyman/DIY" at bounding box center [1115, 478] width 787 height 39
type input "Handyman/DIY"
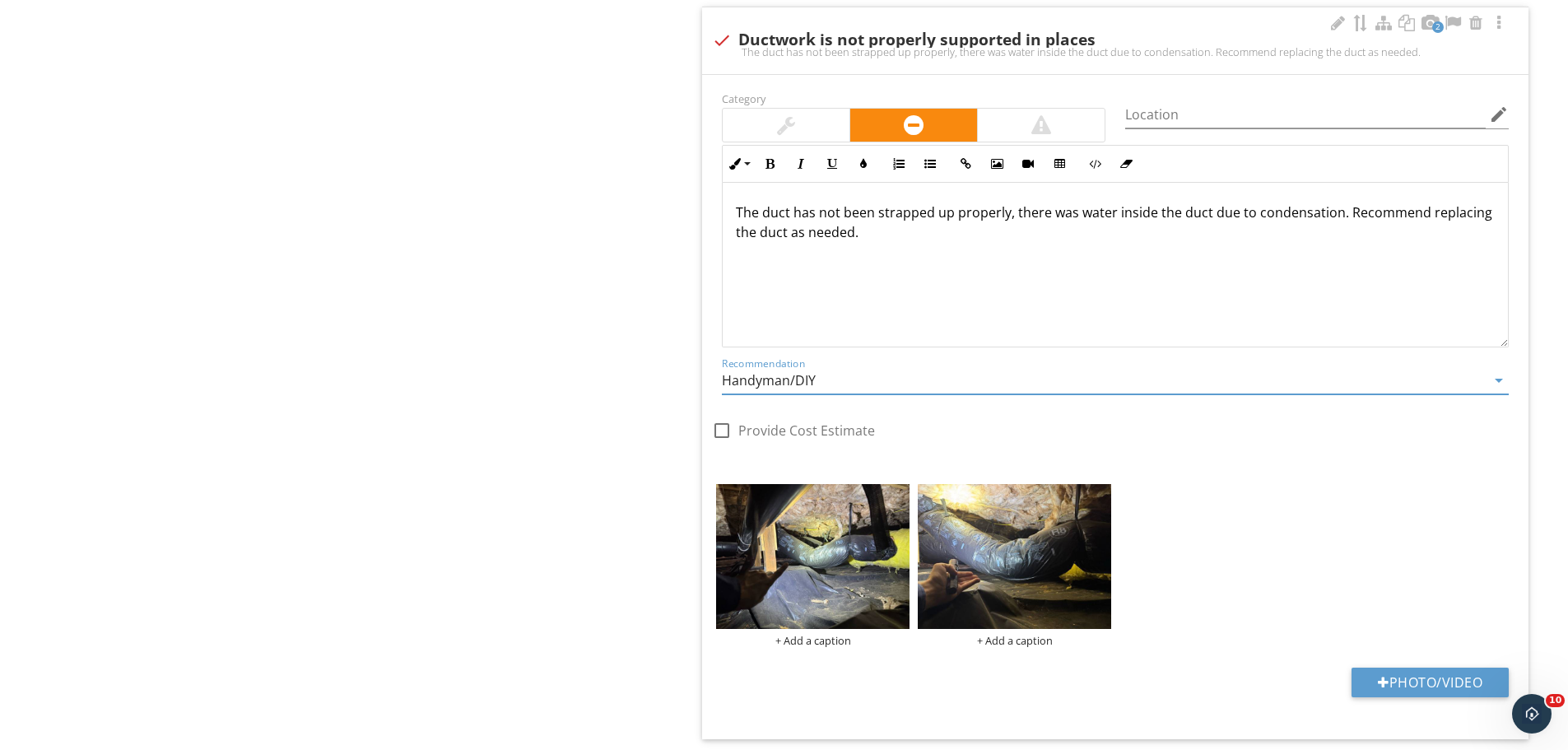
click at [939, 242] on div "The duct has not been strapped up properly, there was water inside the duct due…" at bounding box center [1115, 264] width 785 height 165
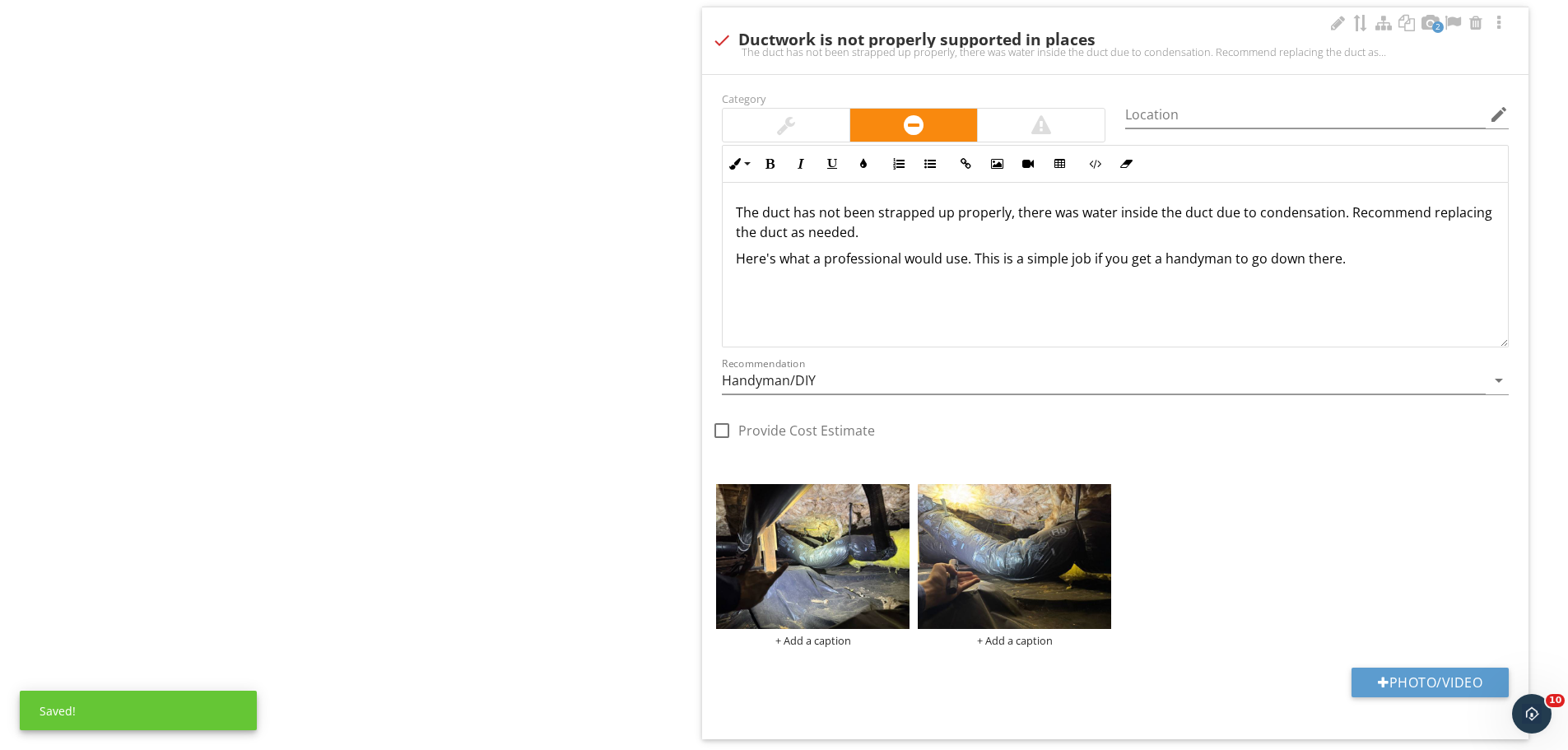
click at [971, 260] on p "Here's what a professional would use. This is a simple job if you get a handyma…" at bounding box center [1115, 258] width 758 height 20
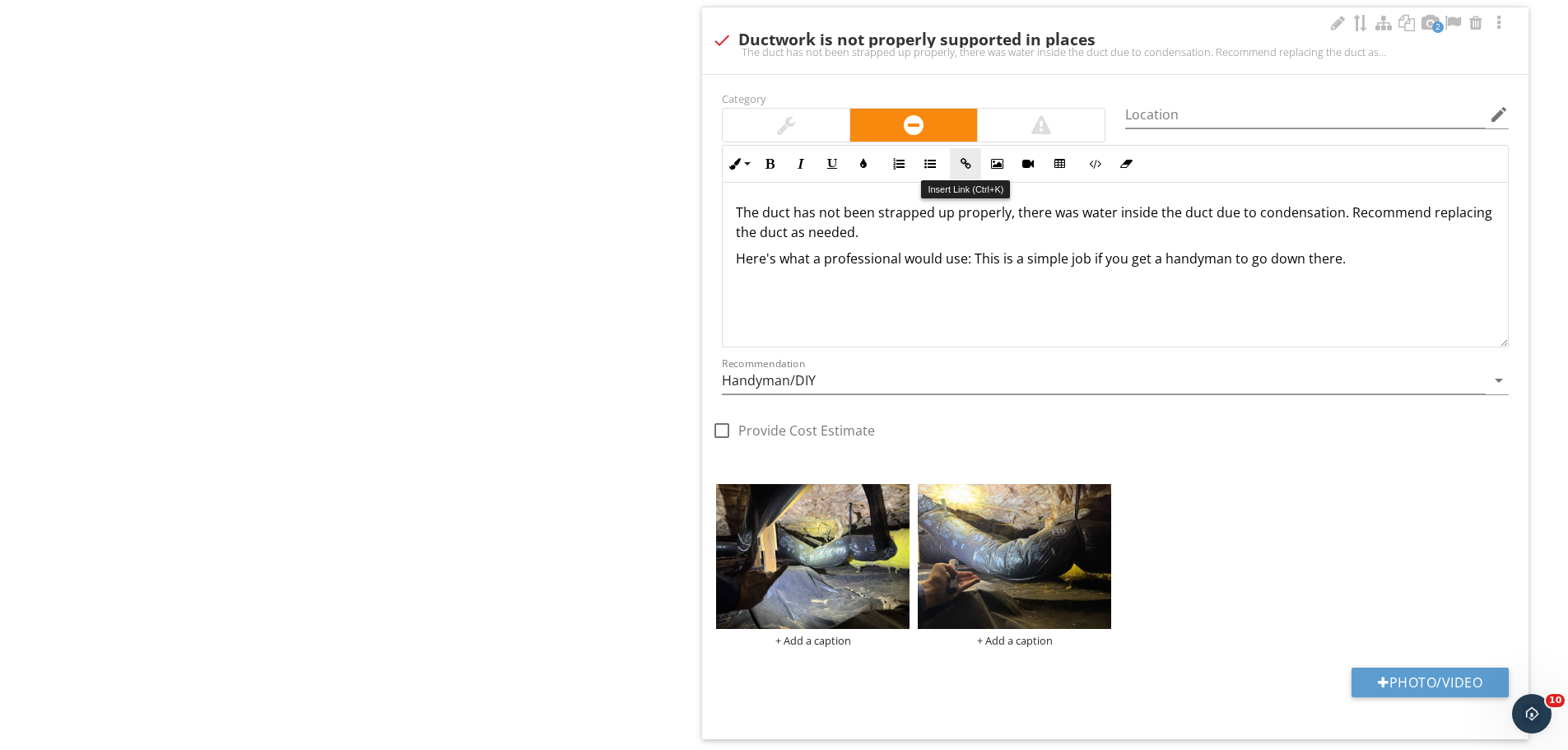
click at [967, 170] on icon "button" at bounding box center [965, 164] width 12 height 12
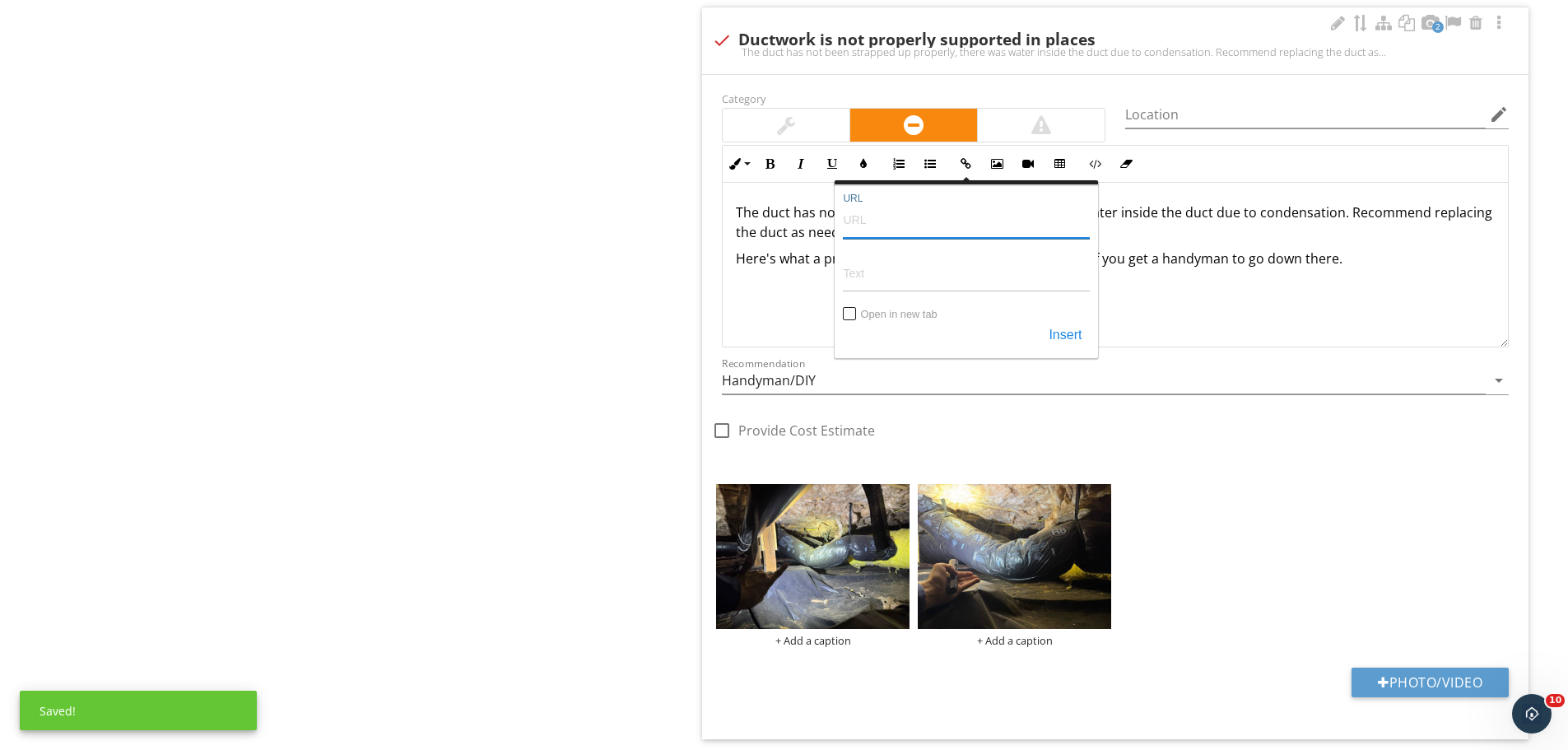
click at [939, 221] on input "URL" at bounding box center [966, 219] width 247 height 39
paste input "https://www.homedepot.com/p/Master-Flow-6-in-x-25-ft-Insulated-Flexible-Duct-R6…"
type input "https://www.homedepot.com/p/Master-Flow-6-in-x-25-ft-Insulated-Flexible-Duct-R6…"
click at [883, 267] on input "Text" at bounding box center [966, 273] width 247 height 39
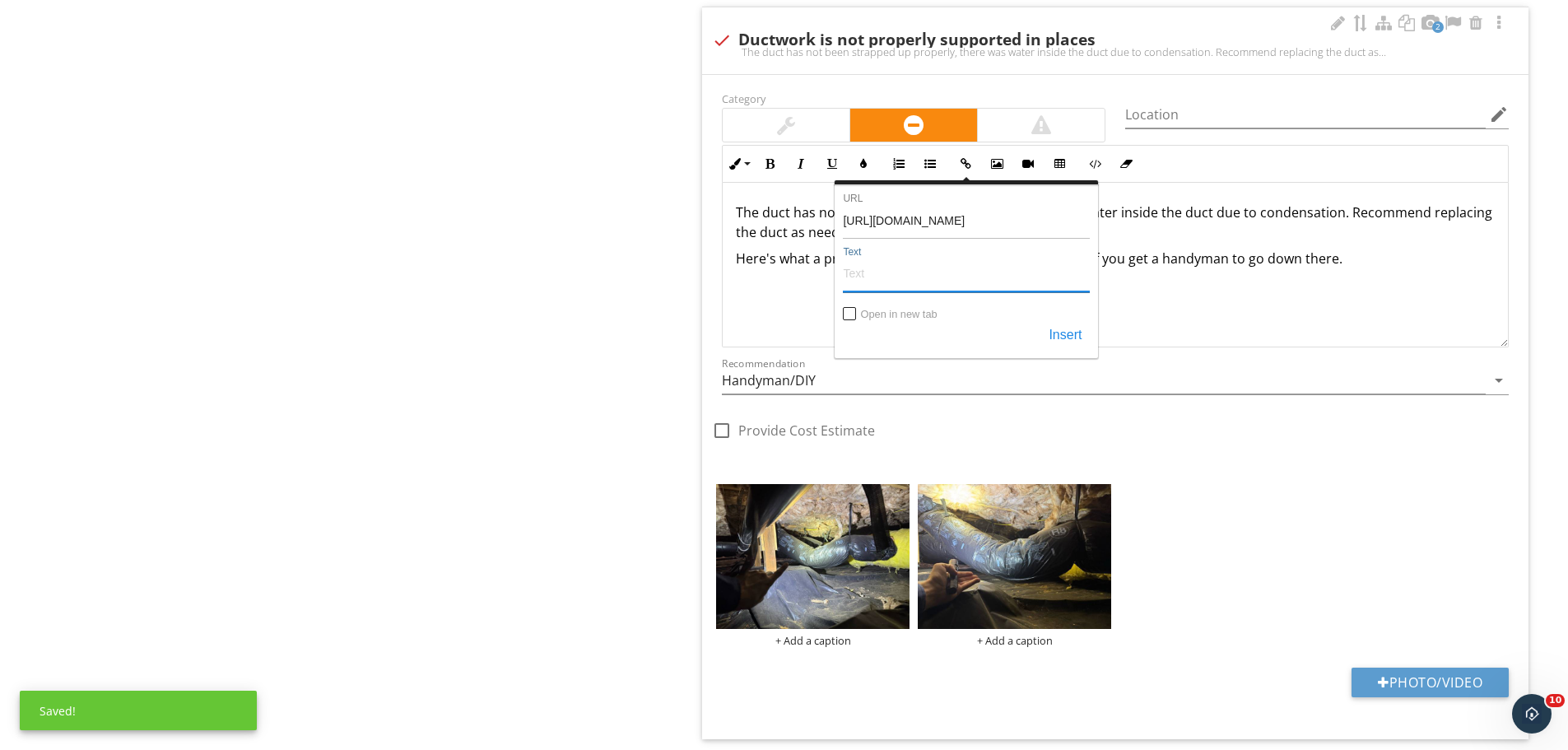
scroll to position [0, 0]
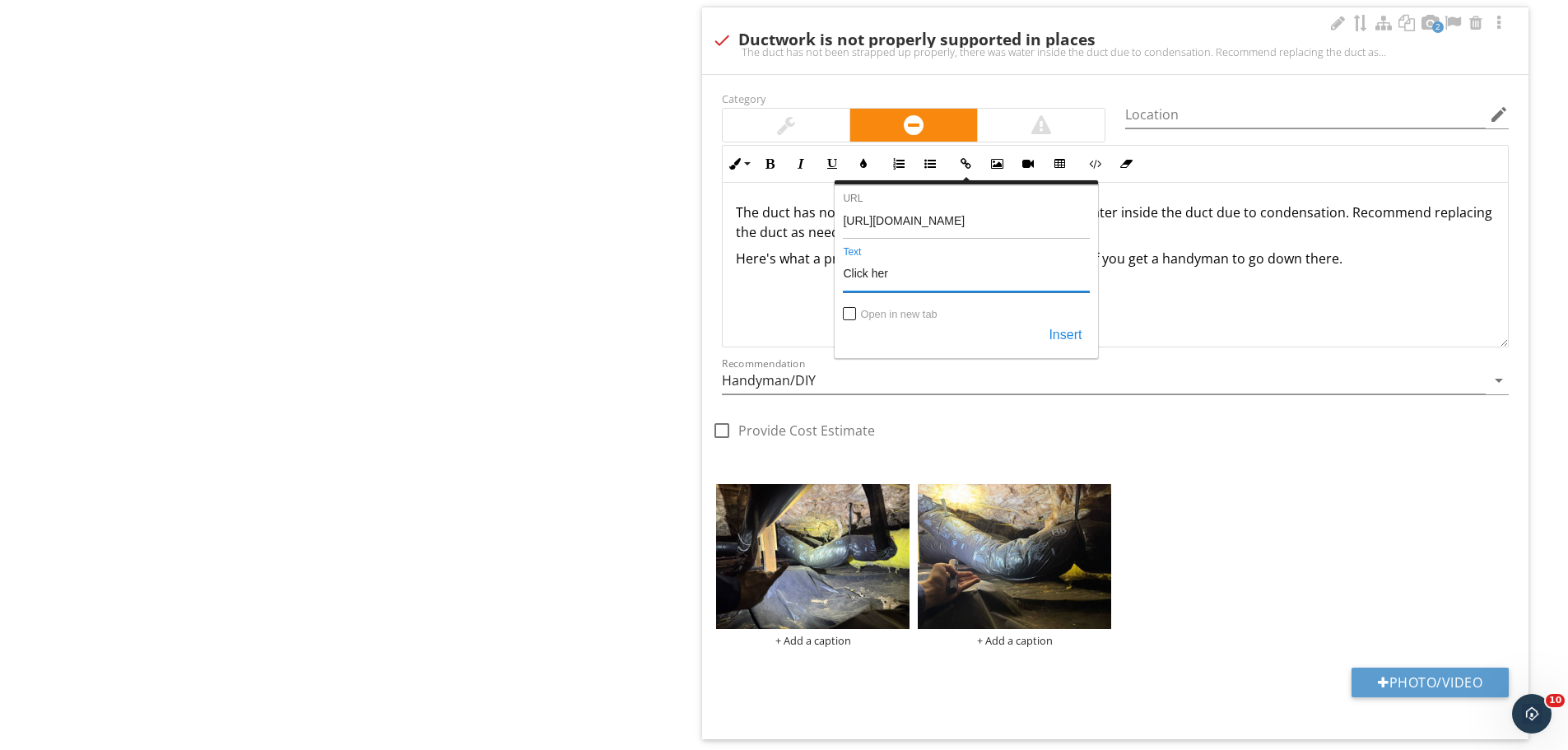
type input "Click here"
click at [1078, 331] on button "Insert" at bounding box center [1065, 336] width 49 height 30
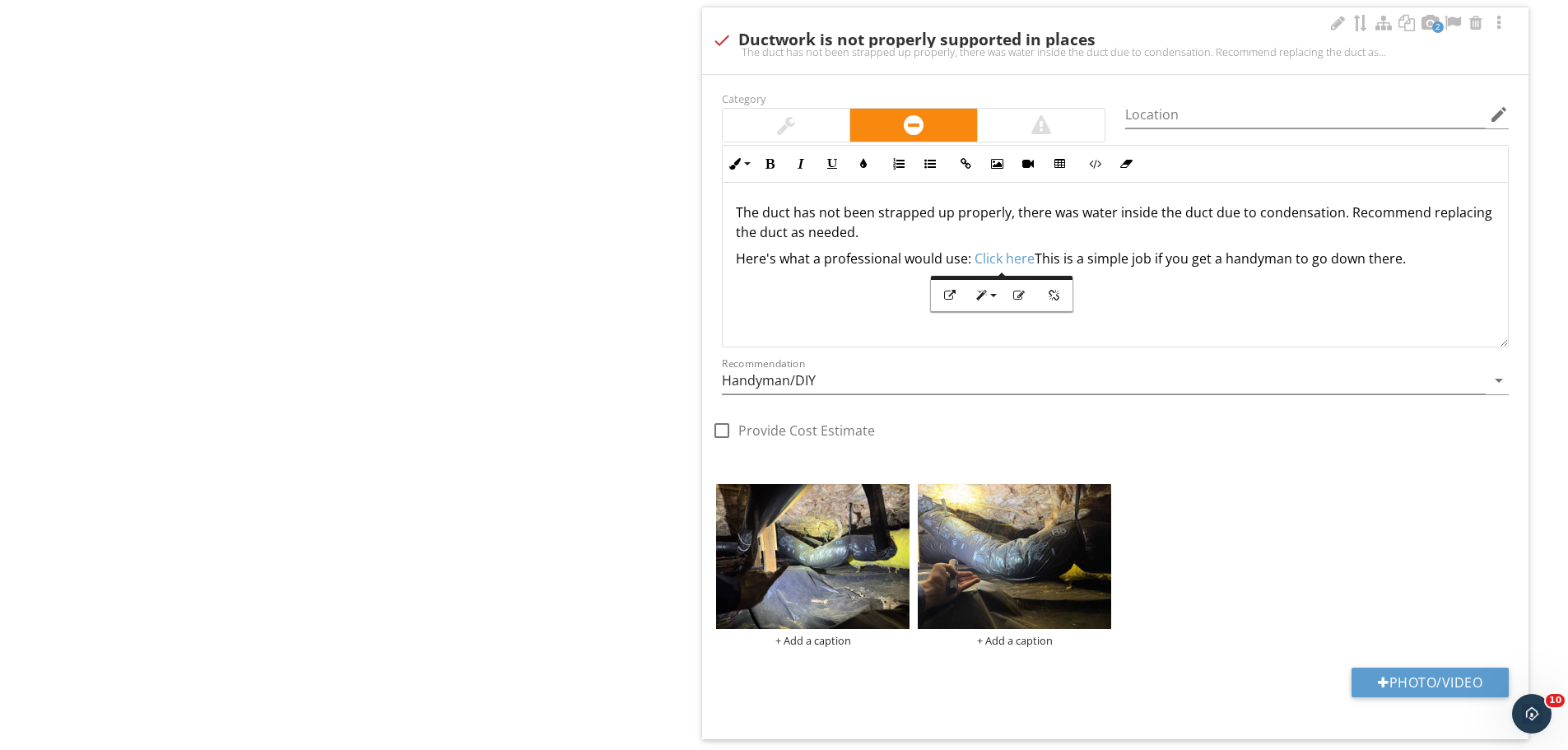
click at [1087, 252] on p "Here's what a professional would use: ​ Click here ​​​This is a simple job if y…" at bounding box center [1115, 258] width 758 height 20
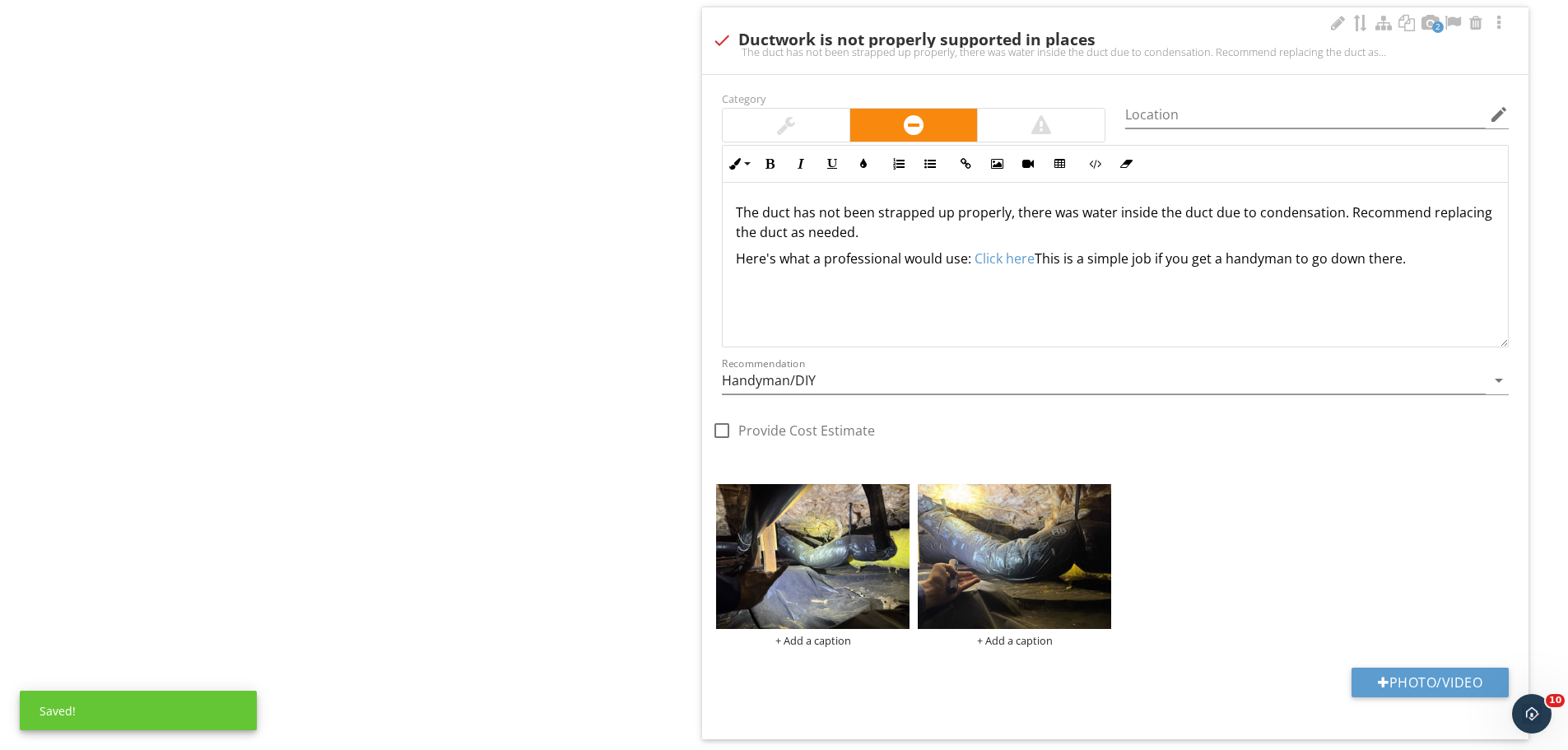
click at [1034, 265] on p "Here's what a professional would use: ​ Click here ​​​This is a simple job if y…" at bounding box center [1115, 258] width 758 height 20
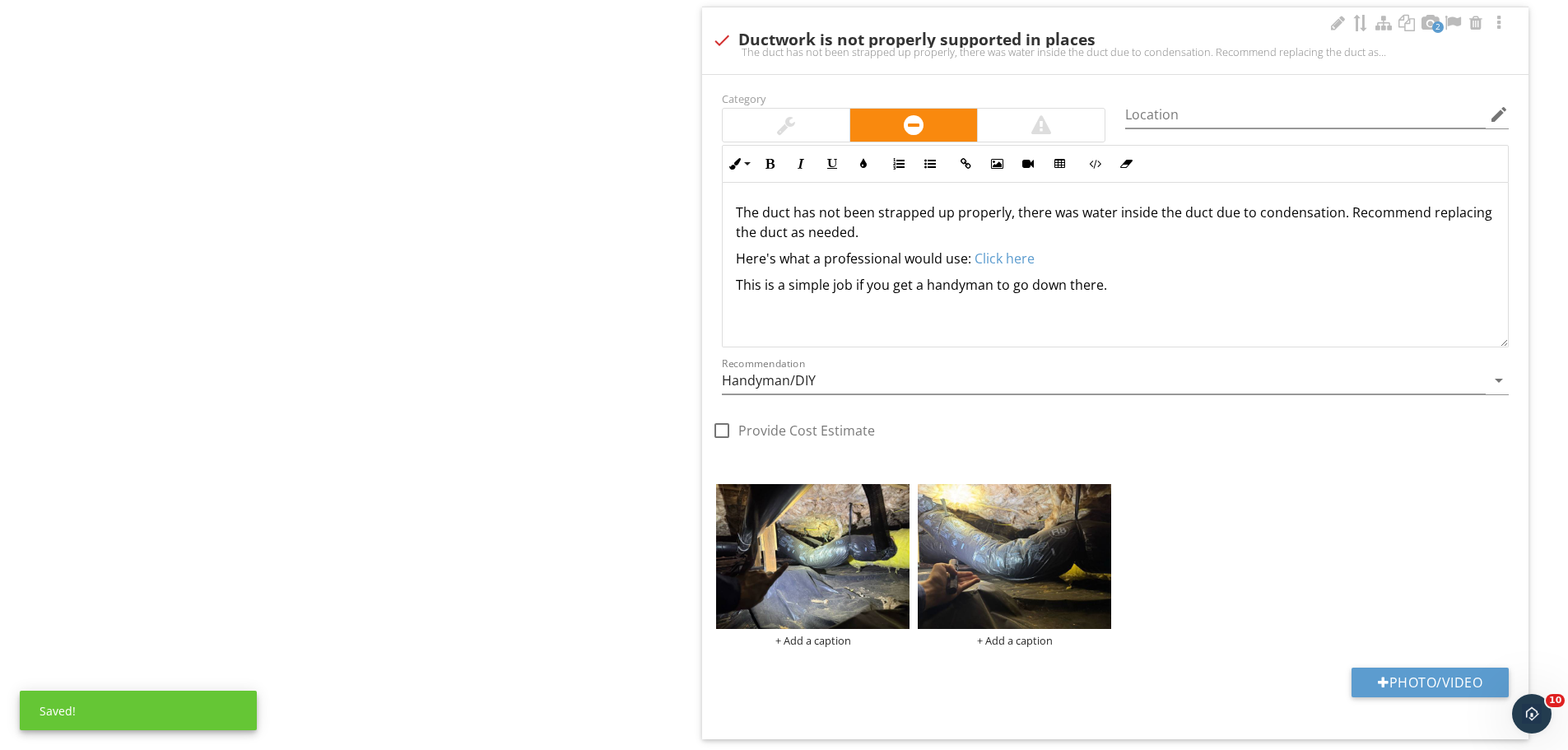
click at [1142, 281] on p "This is a simple job if you get a handyman to go down there." at bounding box center [1115, 285] width 758 height 20
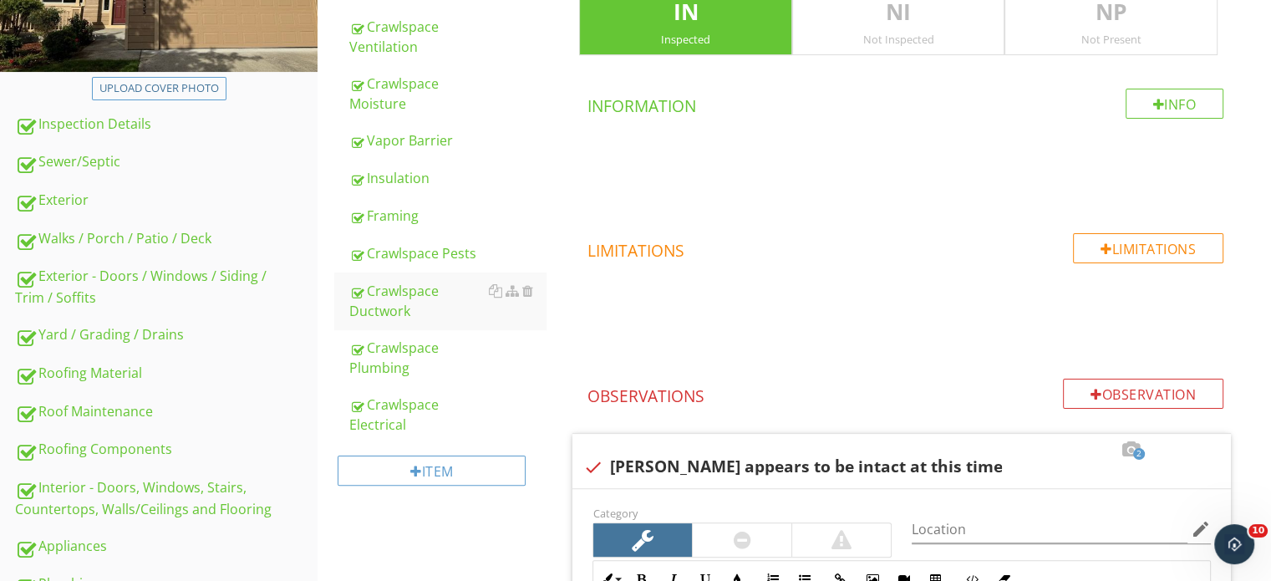
scroll to position [585, 0]
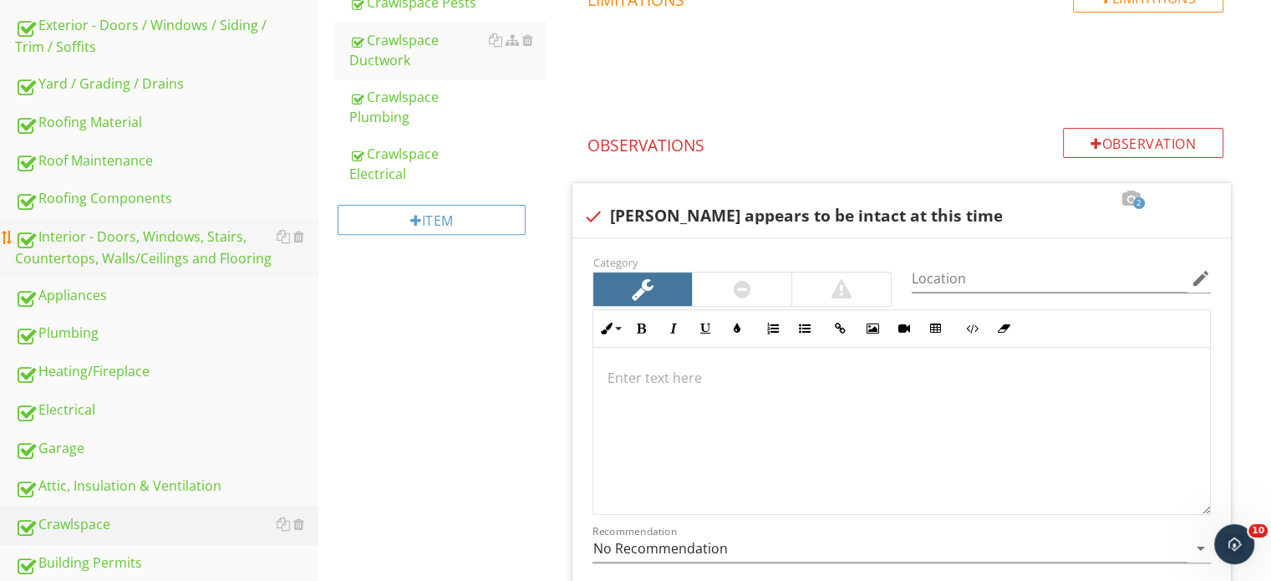
click at [93, 255] on div "Interior - Doors, Windows, Stairs, Countertops, Walls/Ceilings and Flooring" at bounding box center [166, 247] width 302 height 42
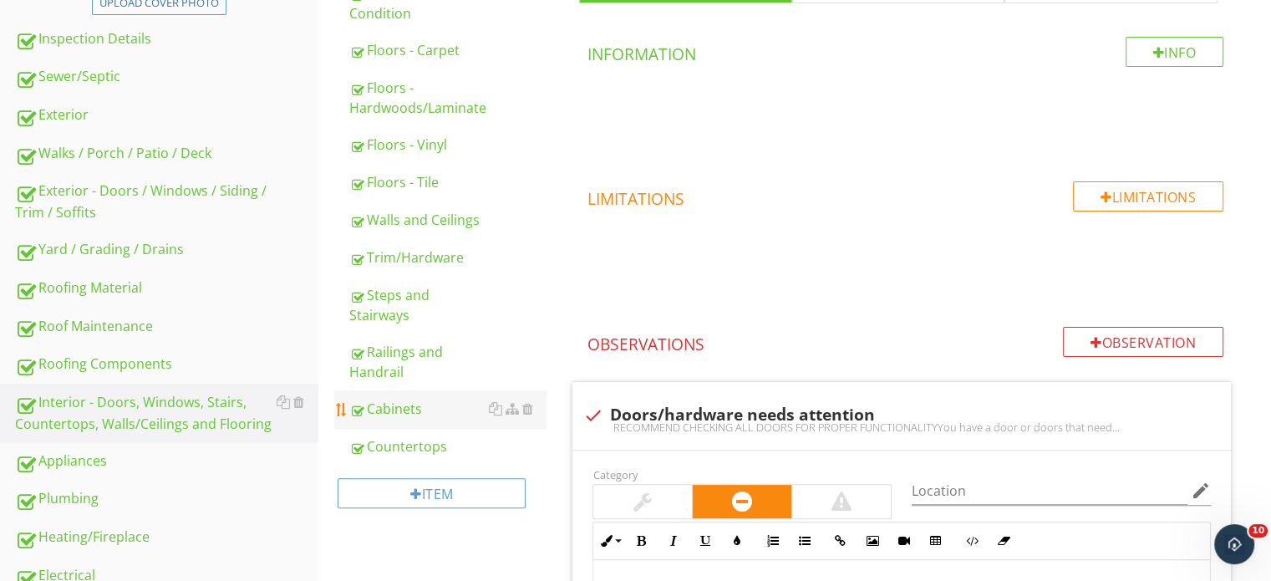
scroll to position [418, 0]
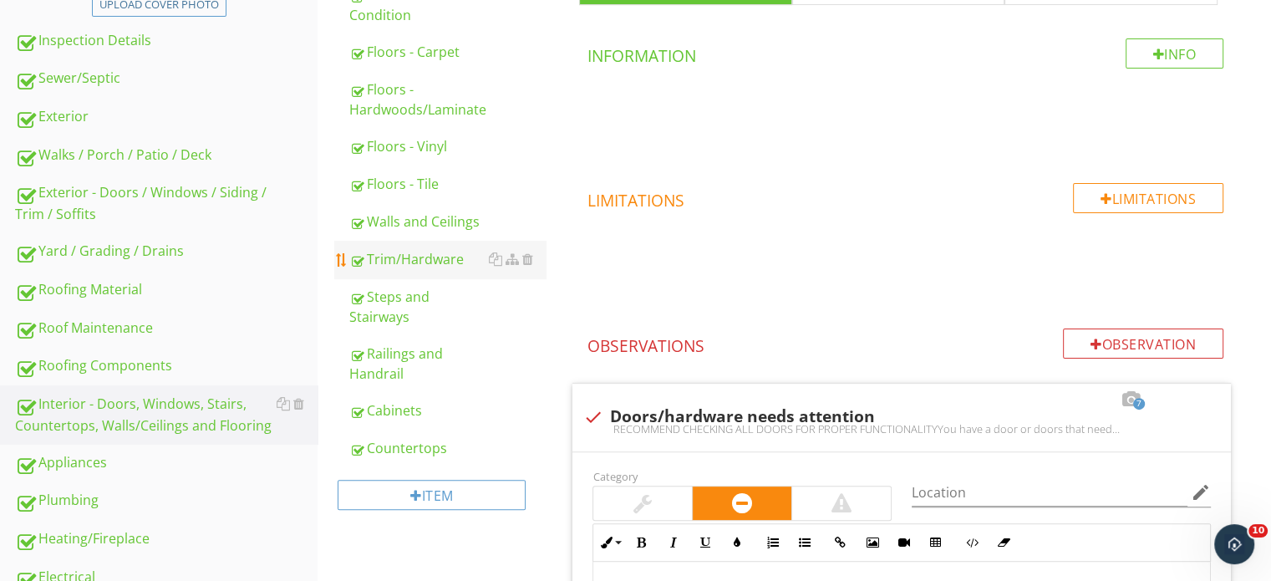
click at [416, 270] on link "Trim/Hardware" at bounding box center [447, 259] width 196 height 37
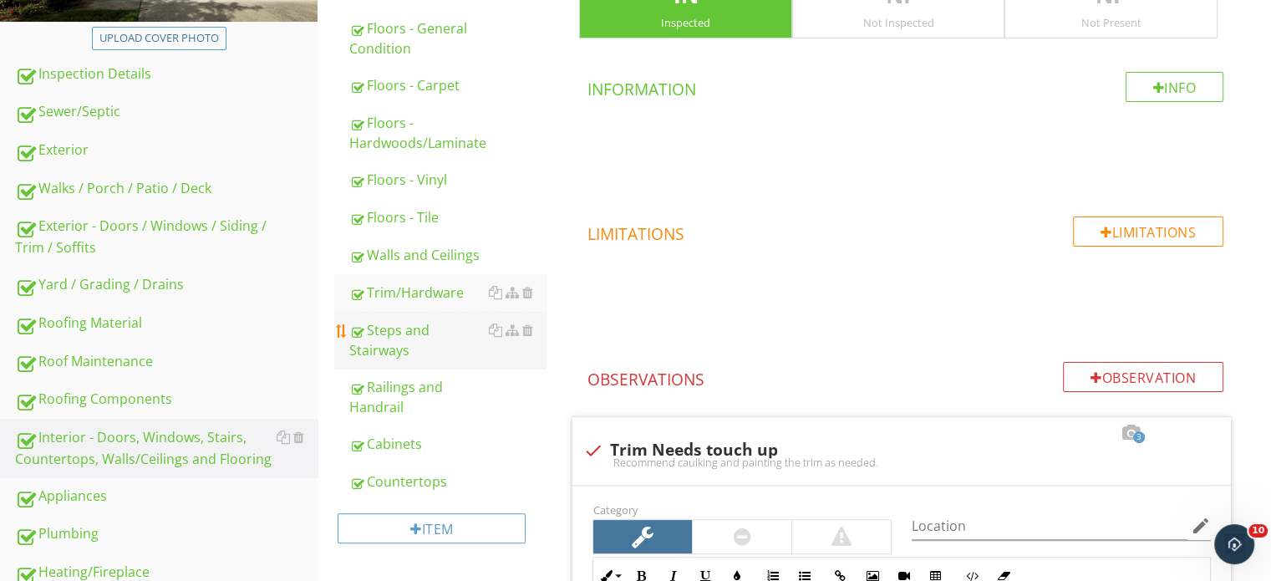
scroll to position [364, 0]
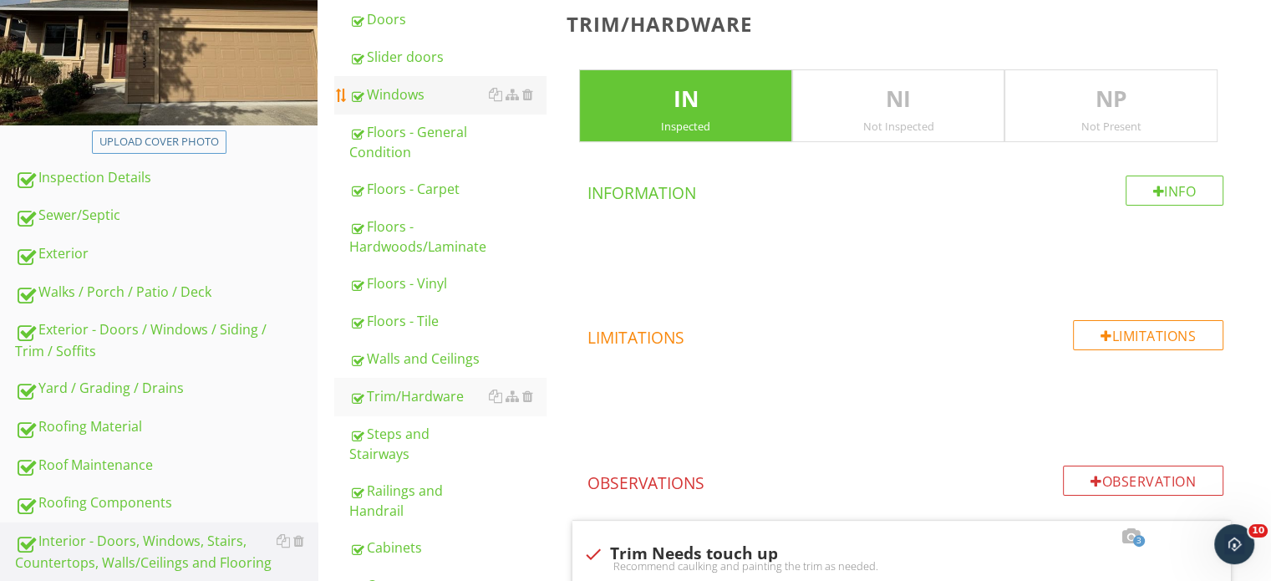
click at [431, 99] on div "Windows" at bounding box center [447, 94] width 196 height 20
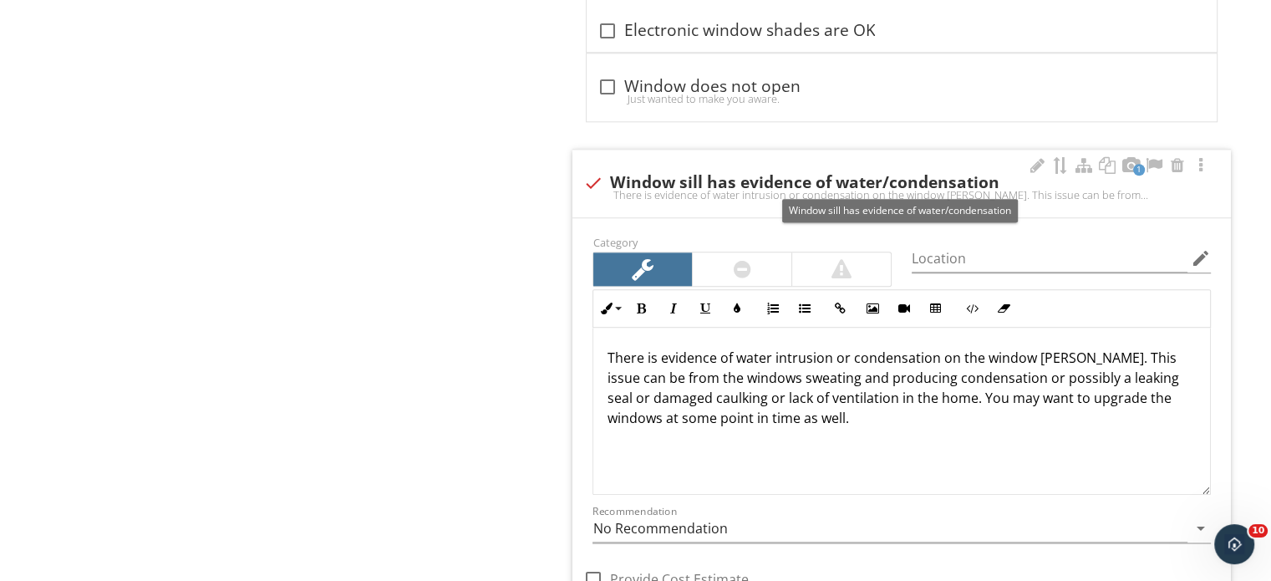
click at [738, 170] on div "check Window sill has evidence of water/condensation" at bounding box center [901, 181] width 638 height 23
checkbox input "true"
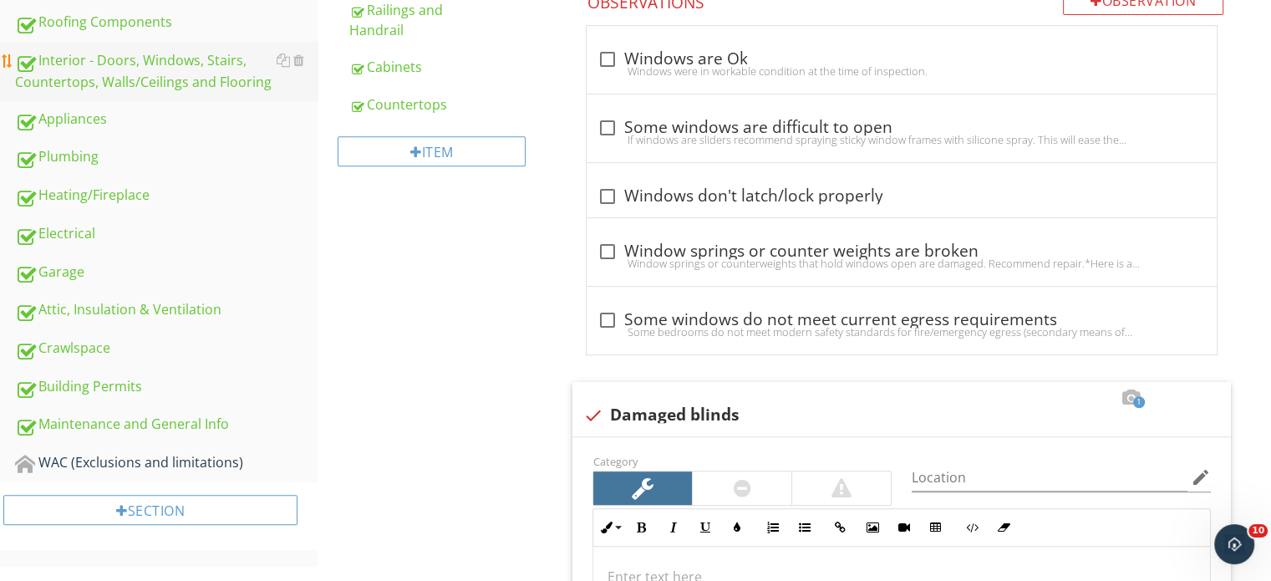
scroll to position [556, 0]
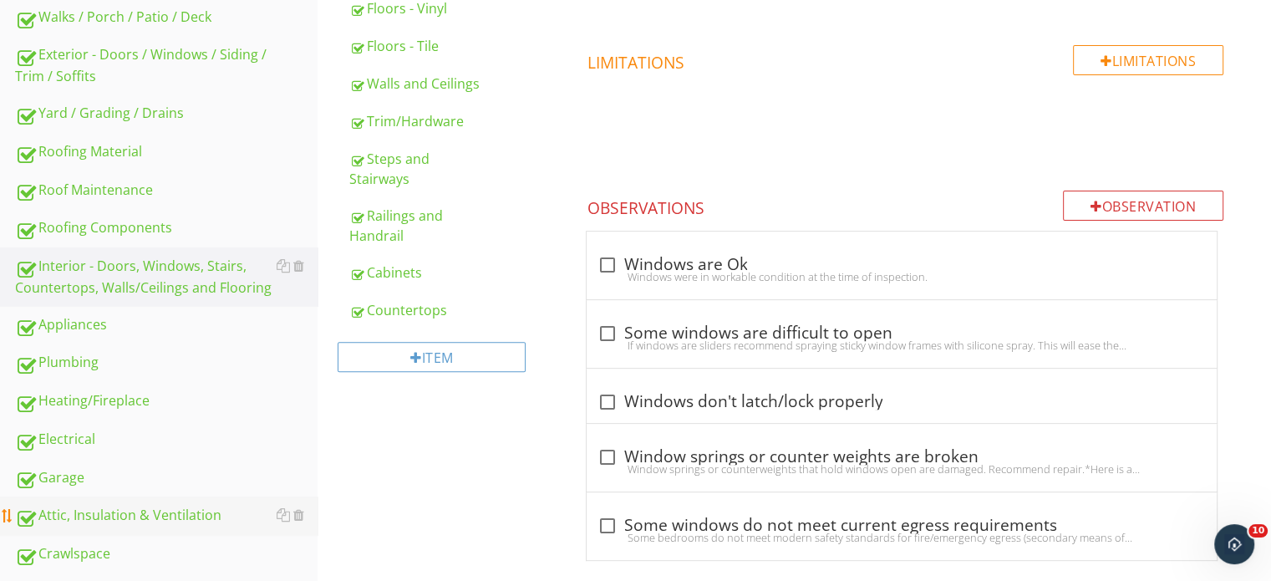
click at [130, 507] on div "Attic, Insulation & Ventilation" at bounding box center [166, 516] width 302 height 22
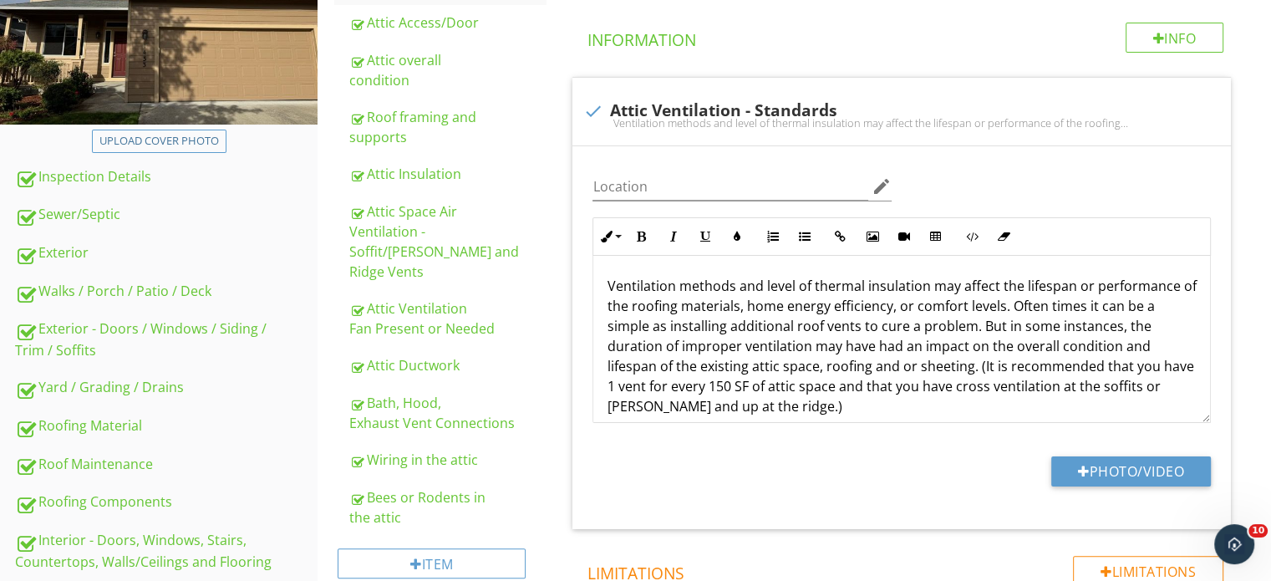
scroll to position [221, 0]
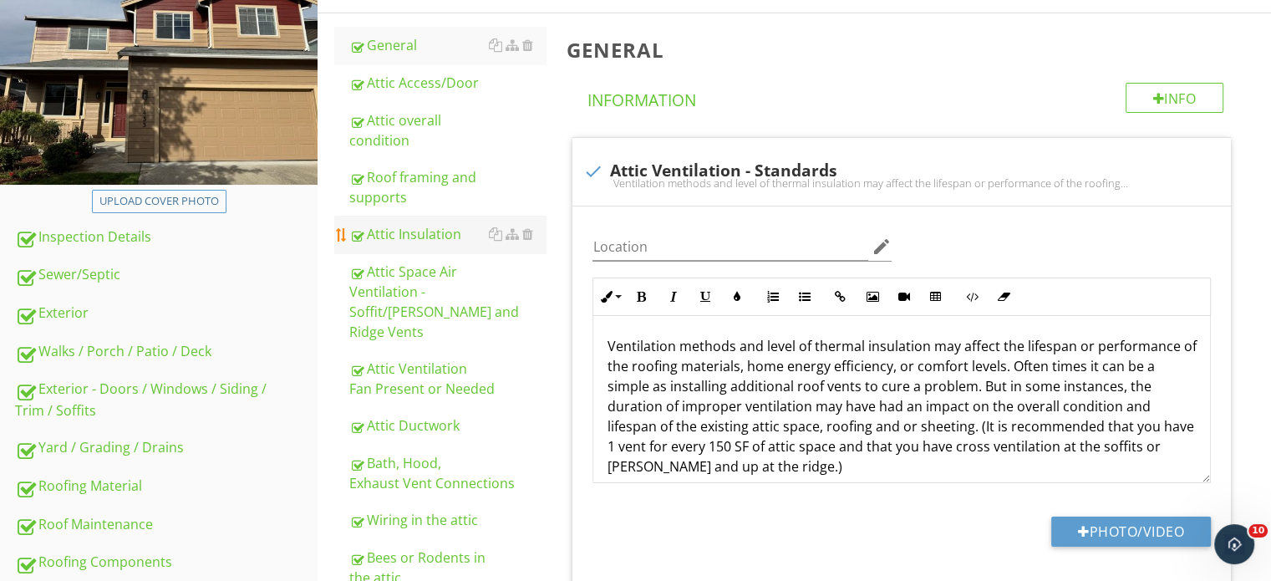
click at [445, 219] on link "Attic Insulation" at bounding box center [447, 234] width 196 height 37
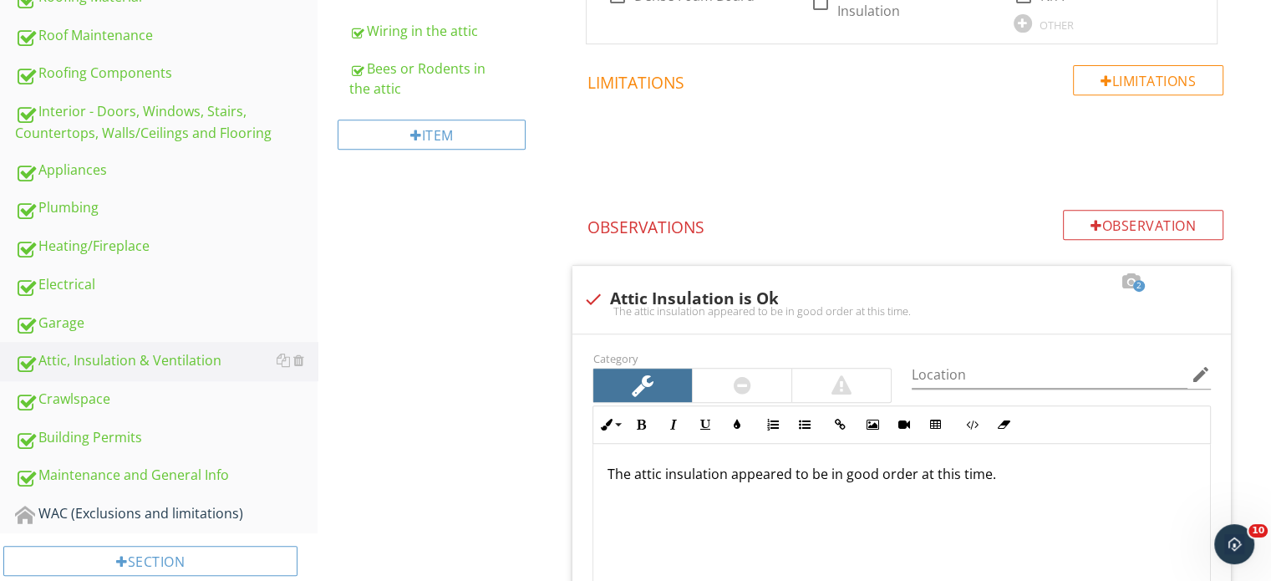
scroll to position [723, 0]
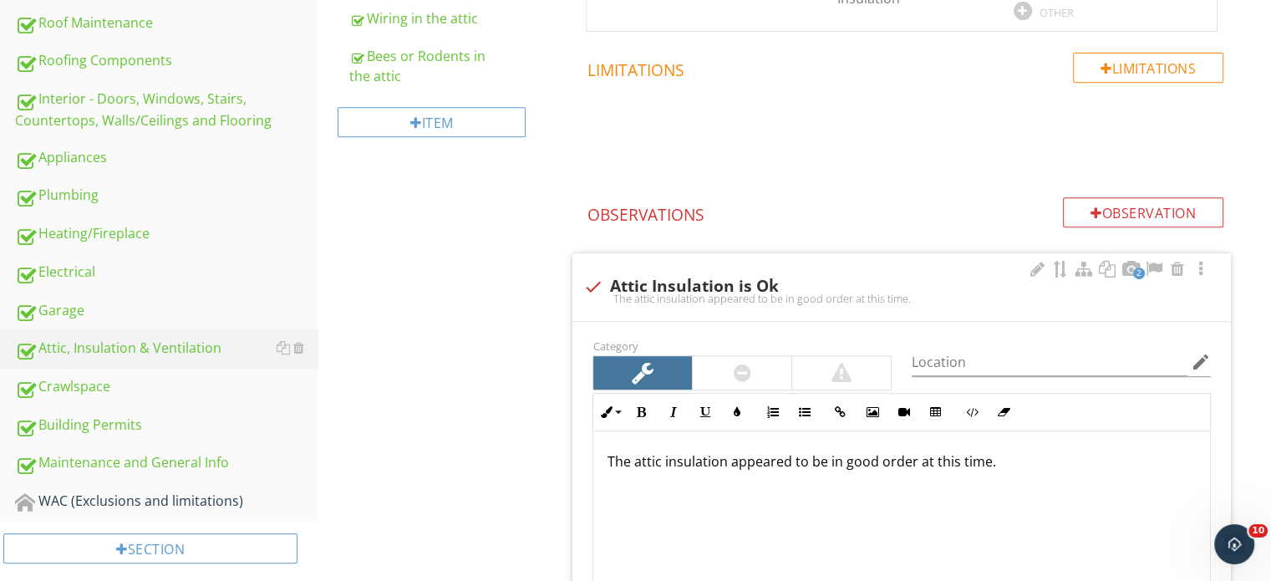
click at [760, 277] on div "check Attic Insulation is Ok" at bounding box center [901, 287] width 638 height 20
checkbox input "true"
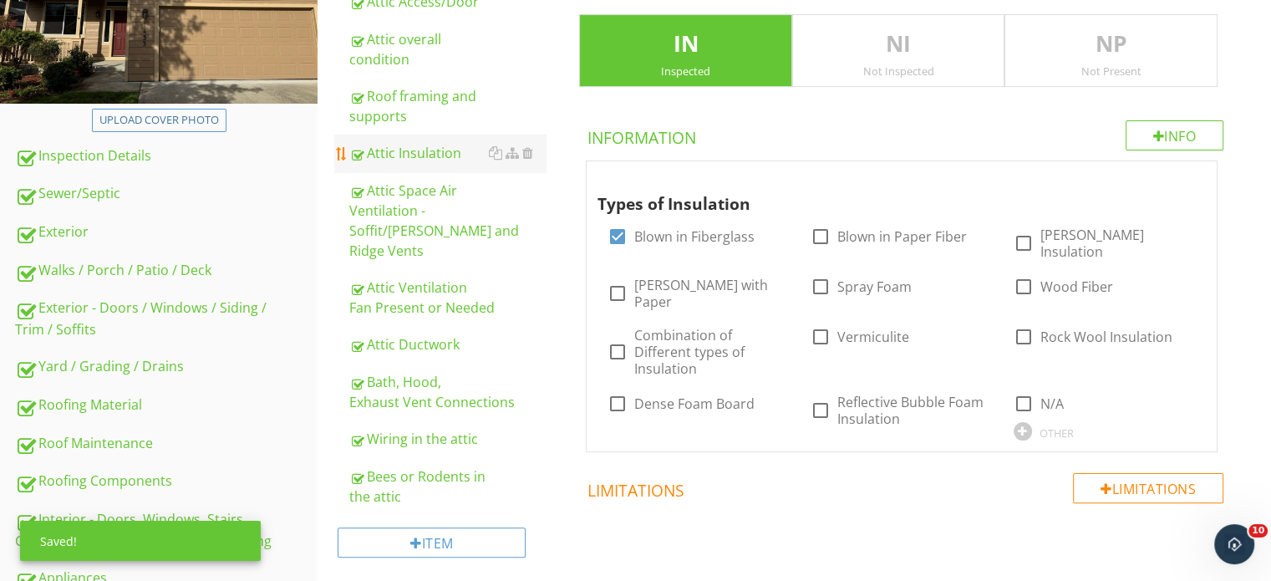
scroll to position [221, 0]
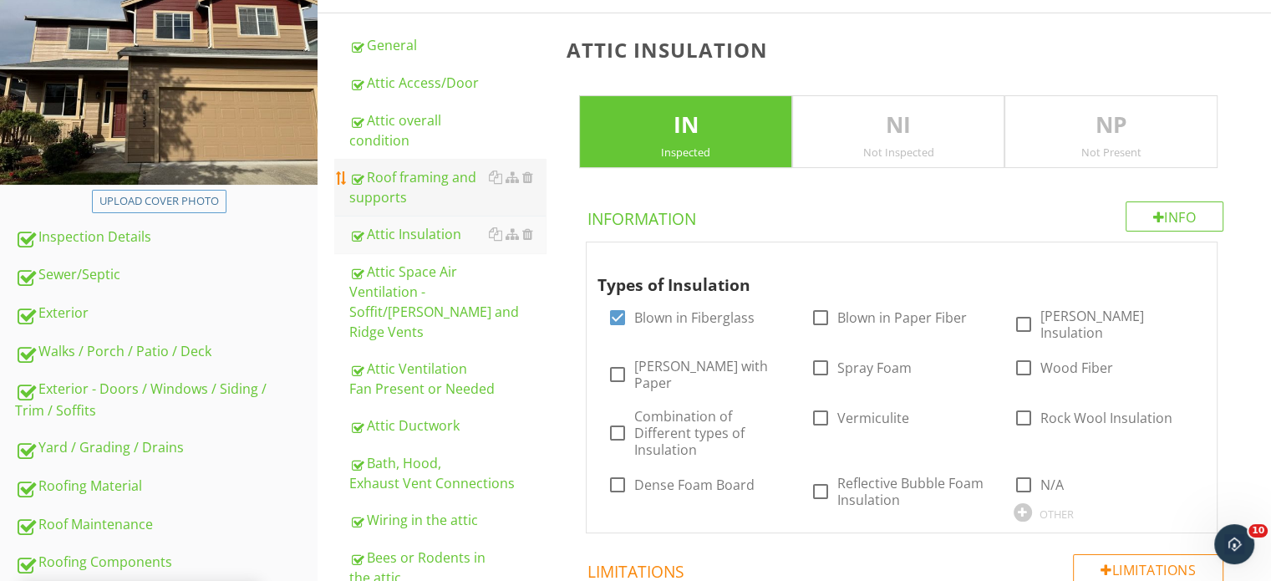
click at [426, 169] on div "Roof framing and supports" at bounding box center [447, 187] width 196 height 40
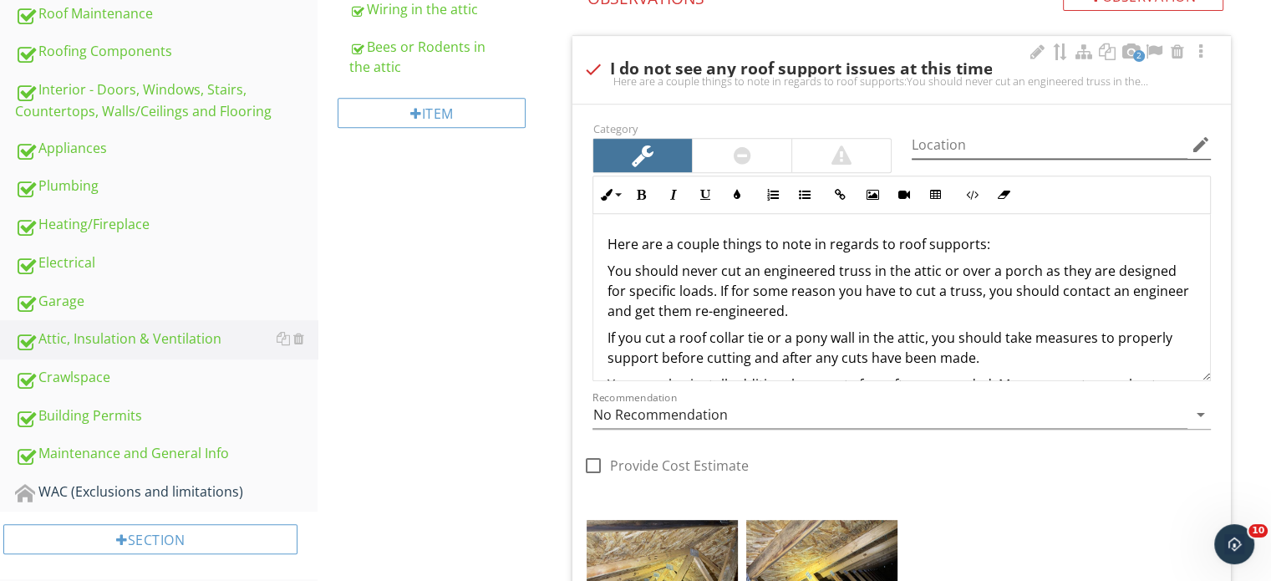
scroll to position [723, 0]
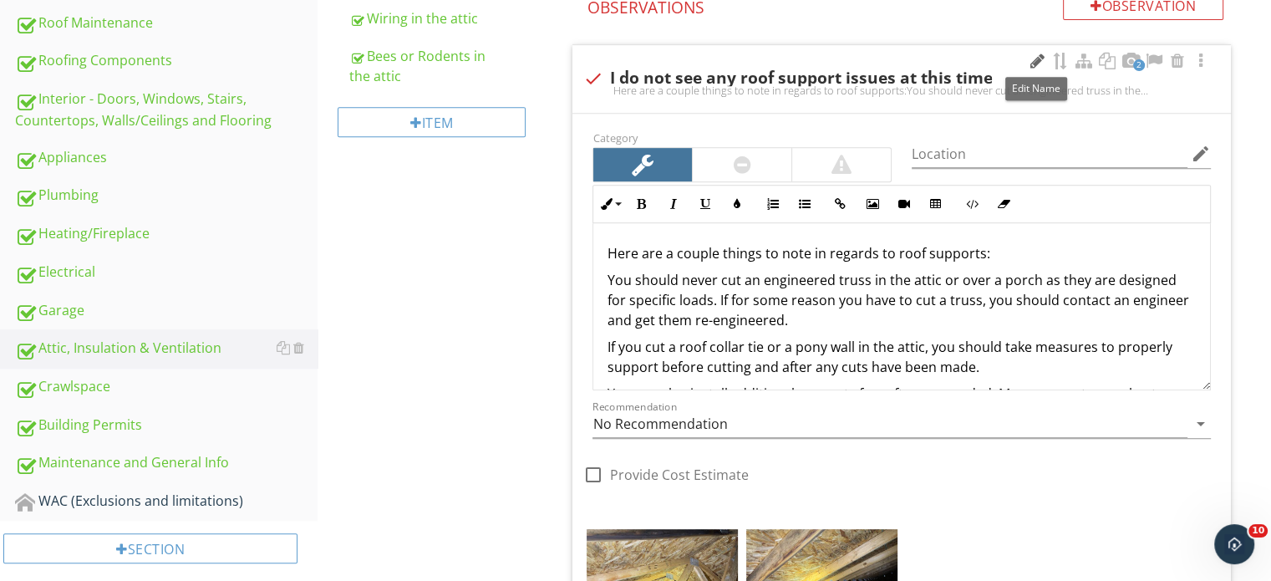
click at [1039, 58] on div at bounding box center [1037, 61] width 20 height 17
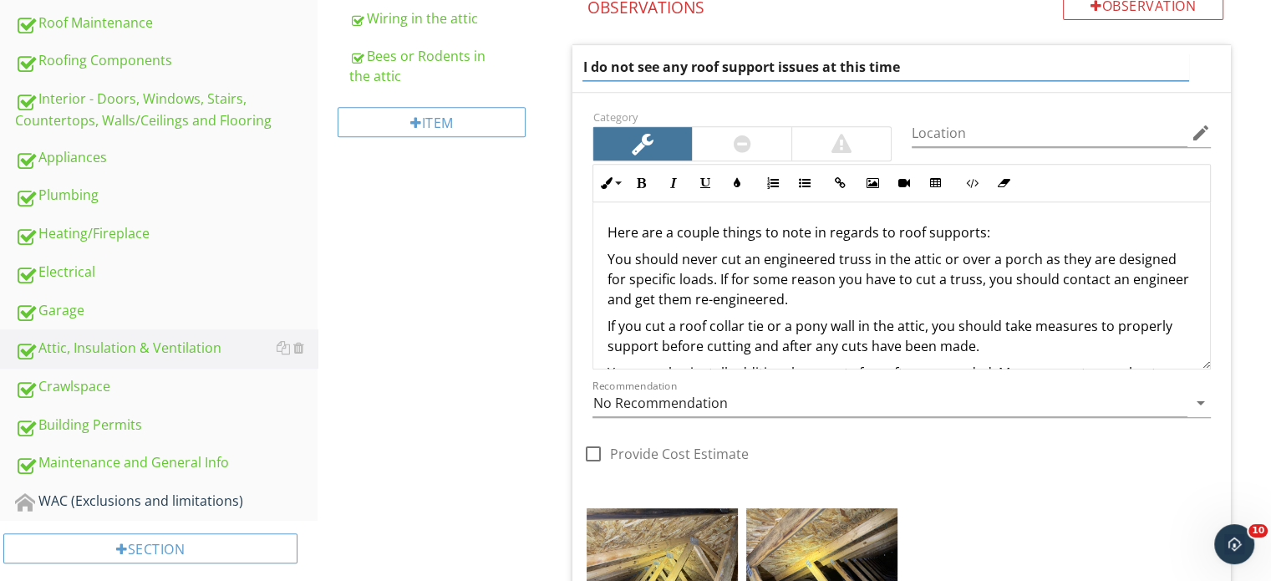
drag, startPoint x: 944, startPoint y: 59, endPoint x: 528, endPoint y: 76, distance: 416.4
type input "Framing is ok"
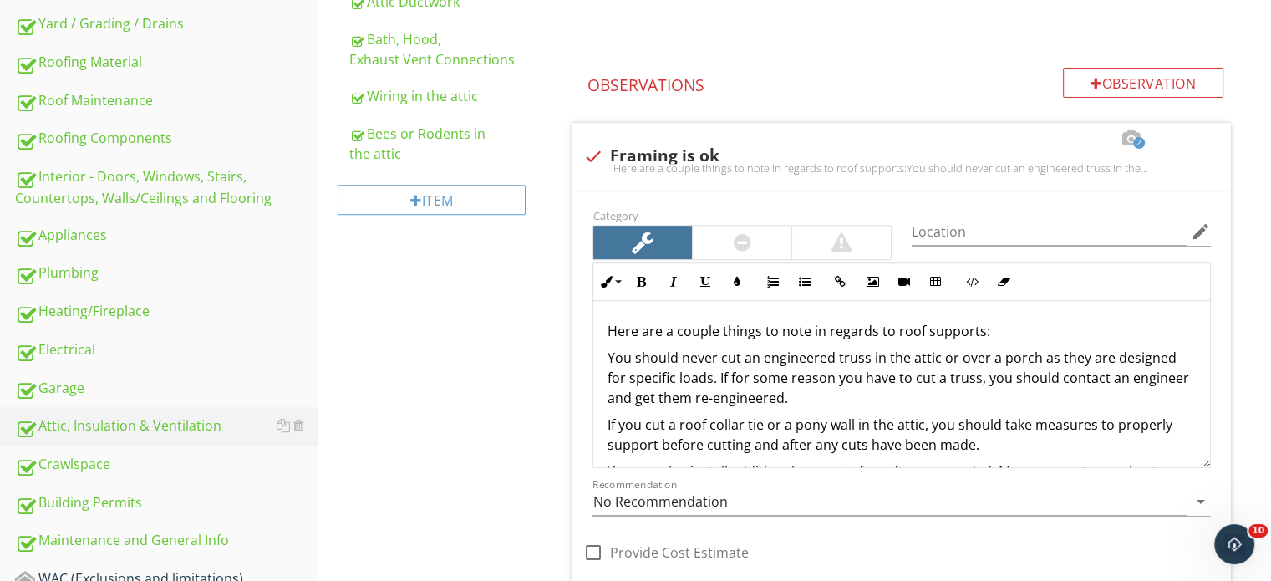
scroll to position [639, 0]
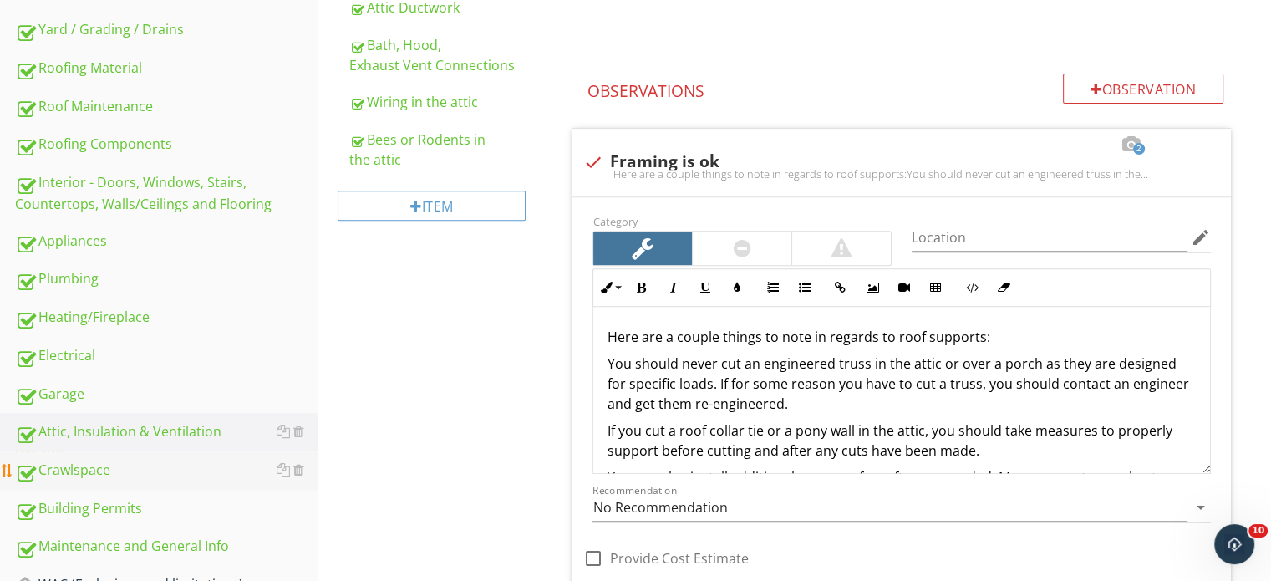
click at [142, 451] on link "Crawlspace" at bounding box center [166, 470] width 302 height 38
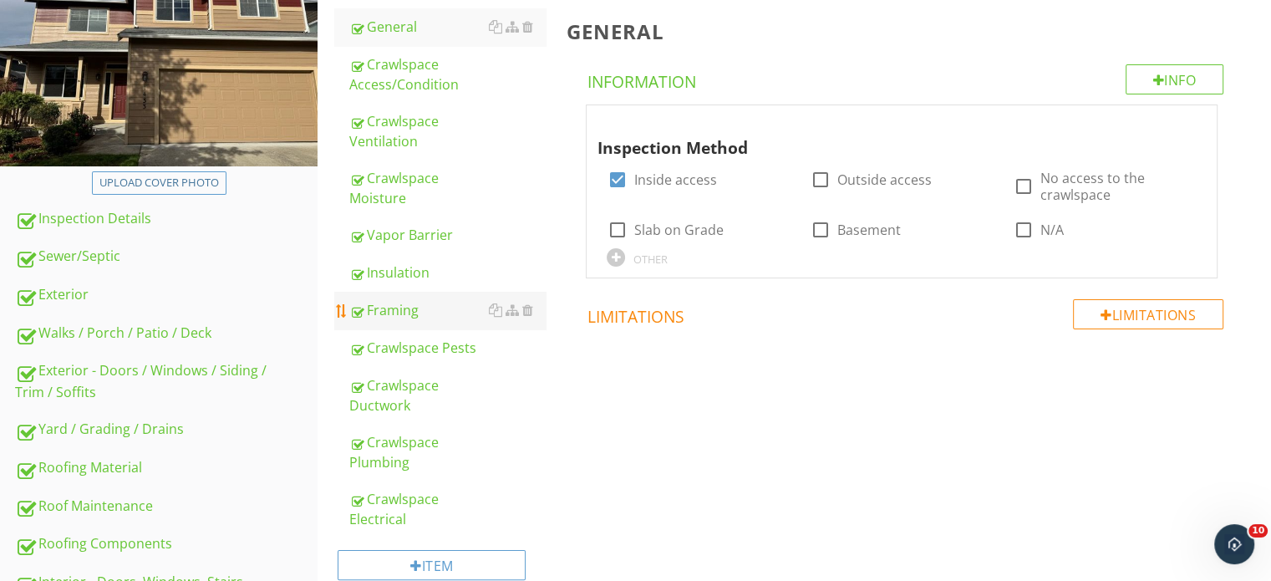
scroll to position [221, 0]
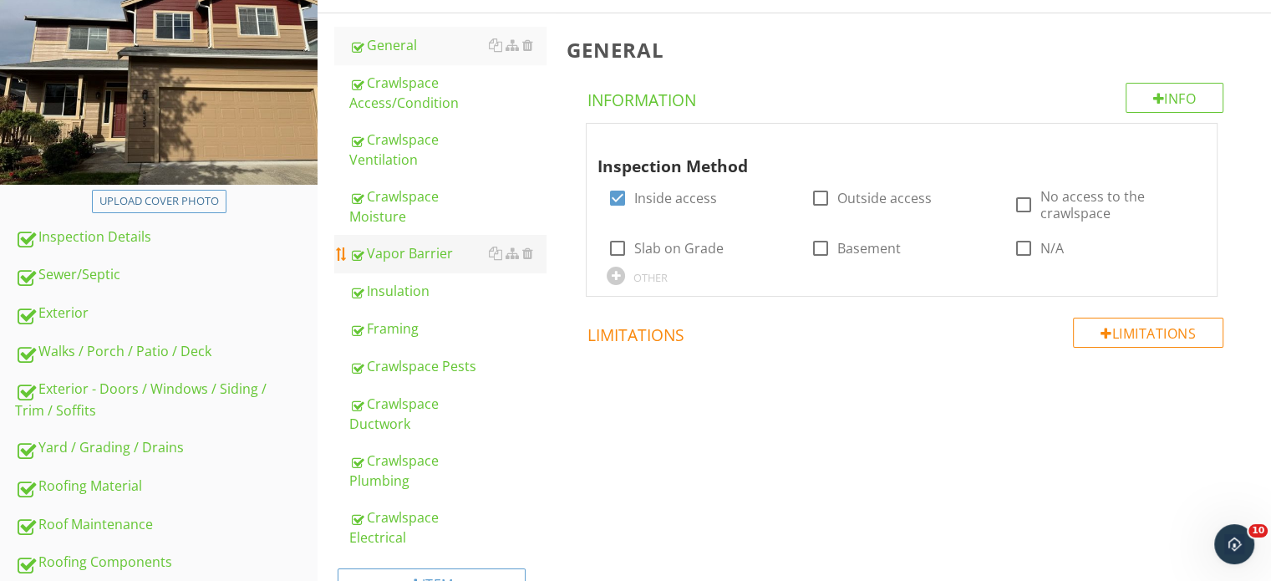
click at [416, 235] on link "Vapor Barrier" at bounding box center [447, 253] width 196 height 37
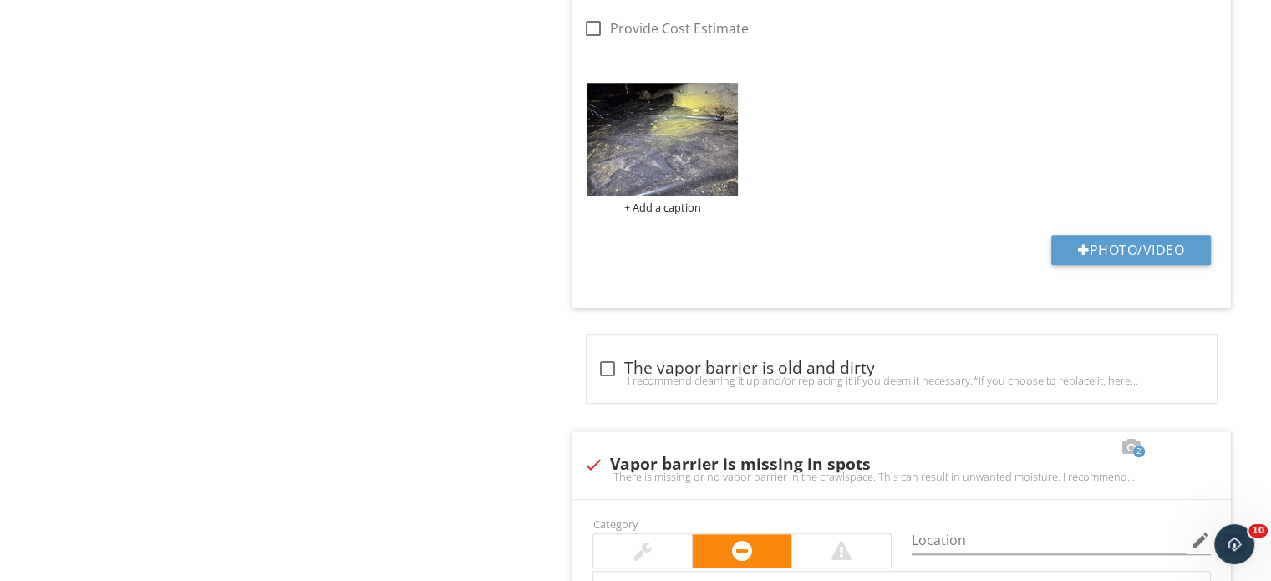
scroll to position [1893, 0]
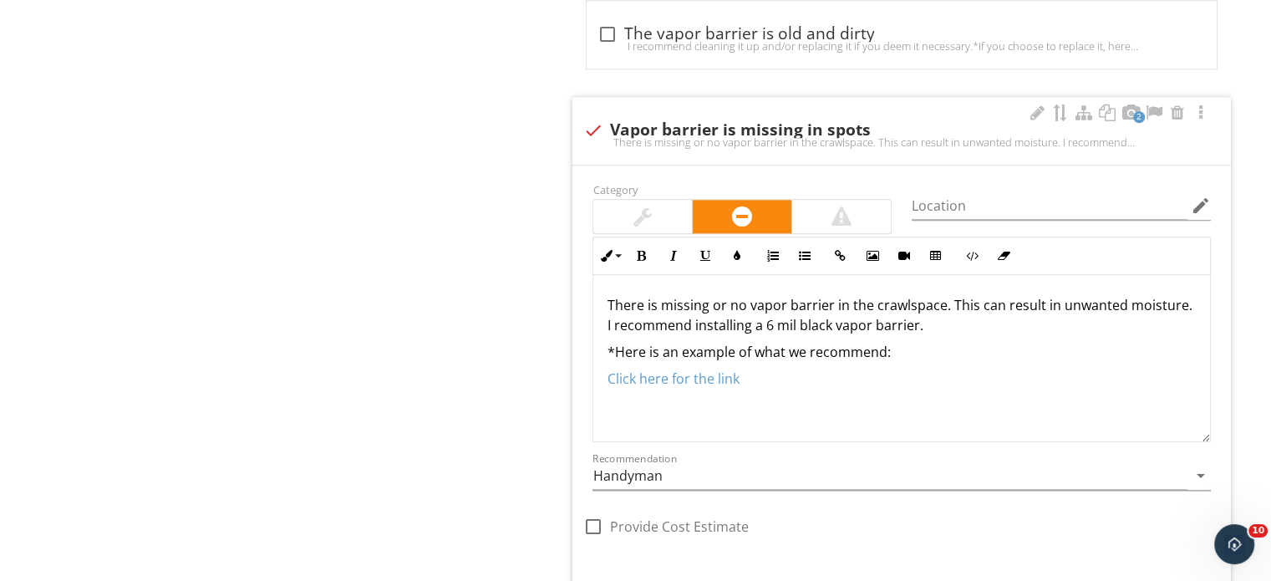
click at [803, 124] on div "check Vapor barrier is missing in spots" at bounding box center [901, 130] width 638 height 20
checkbox input "true"
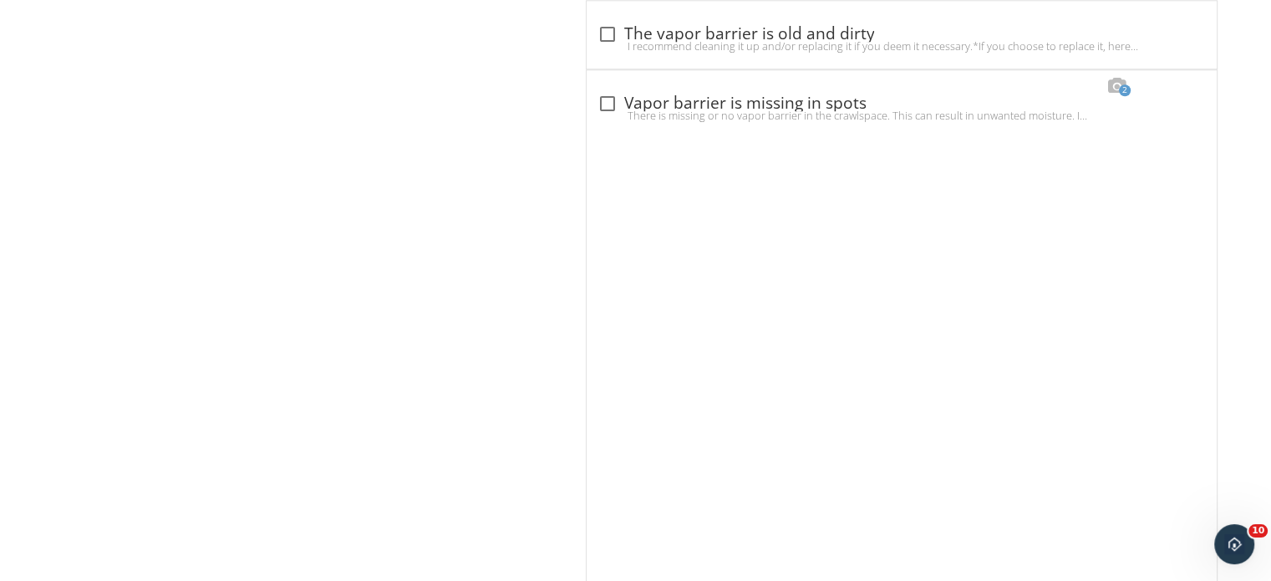
scroll to position [1557, 0]
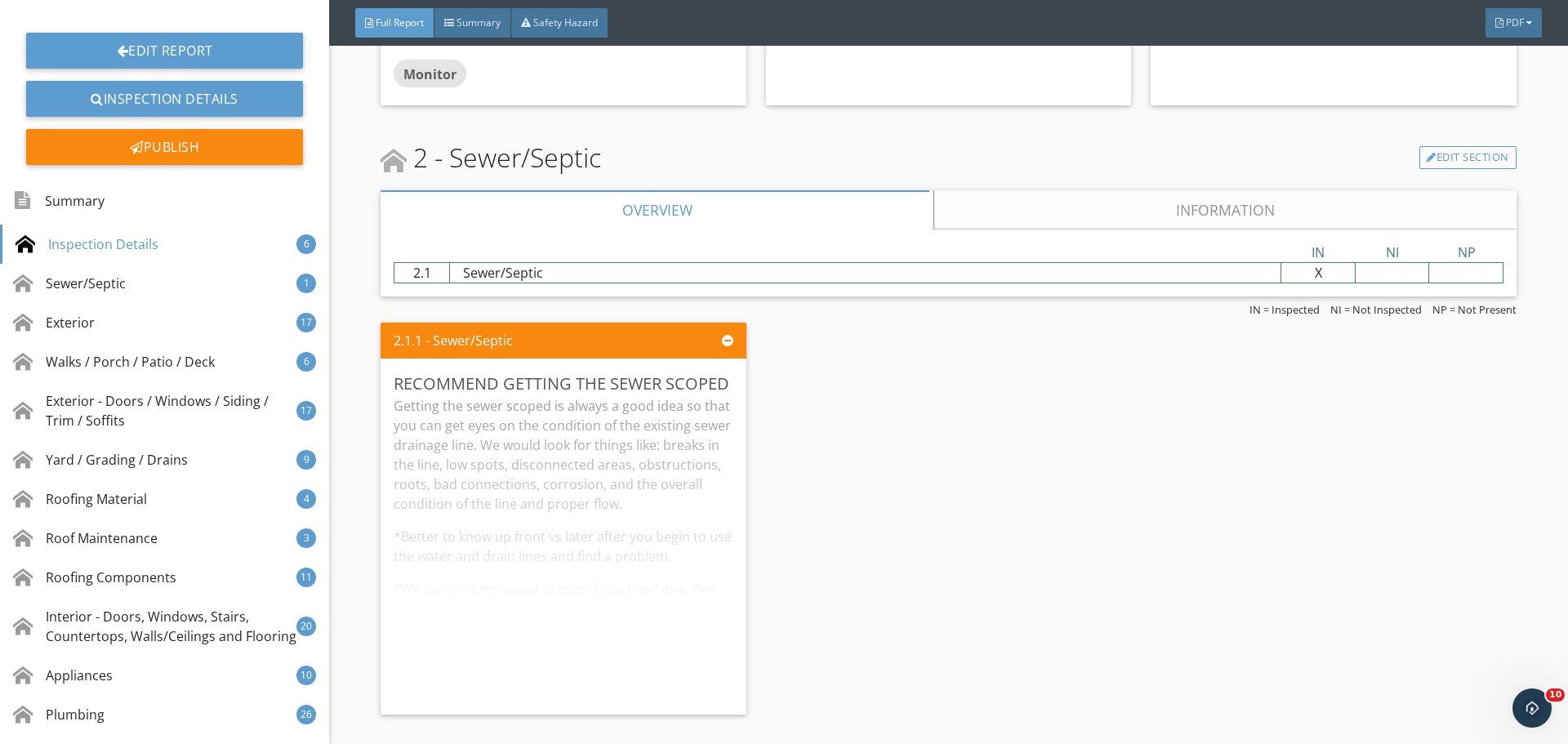
scroll to position [2123, 0]
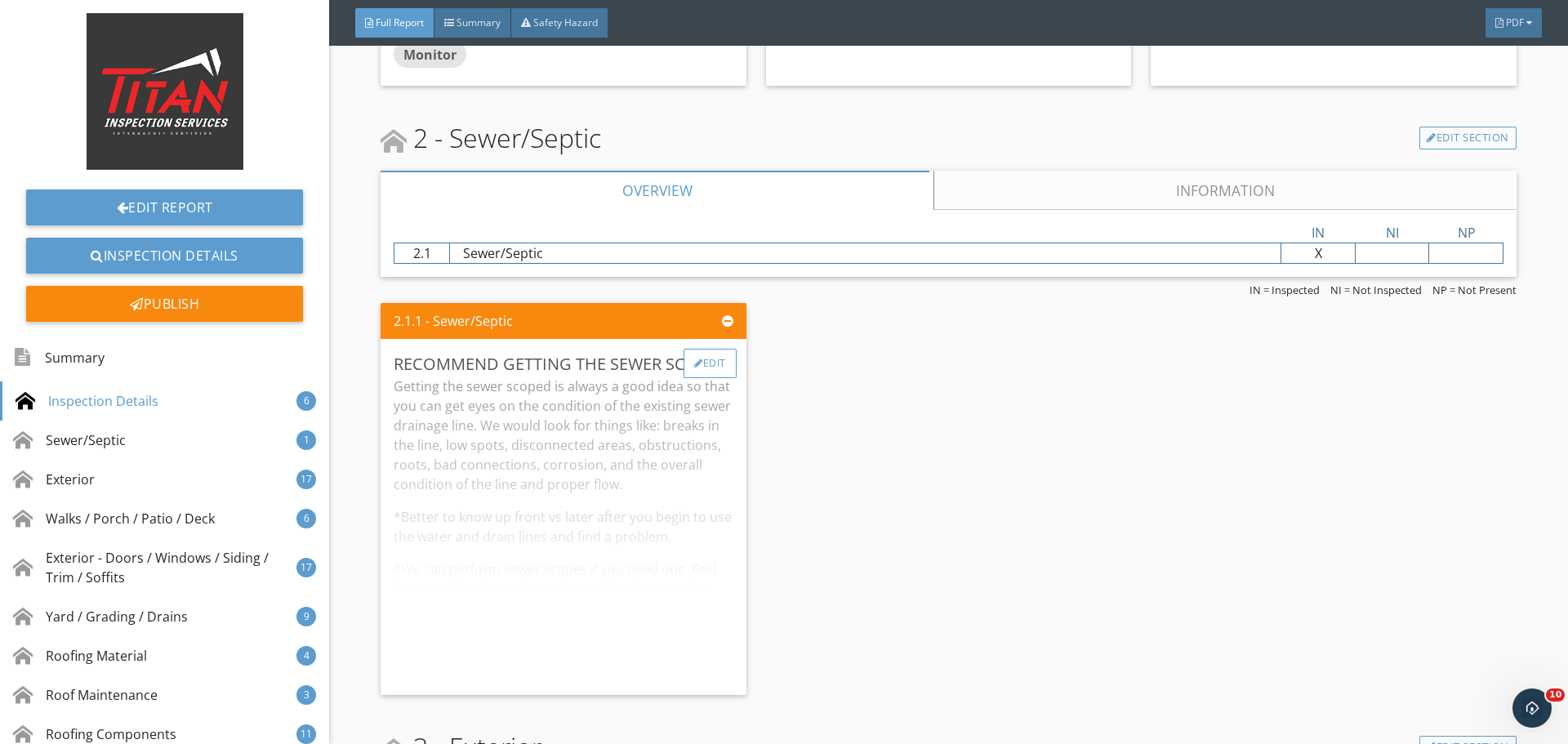
click at [713, 363] on div "Edit" at bounding box center [710, 364] width 53 height 29
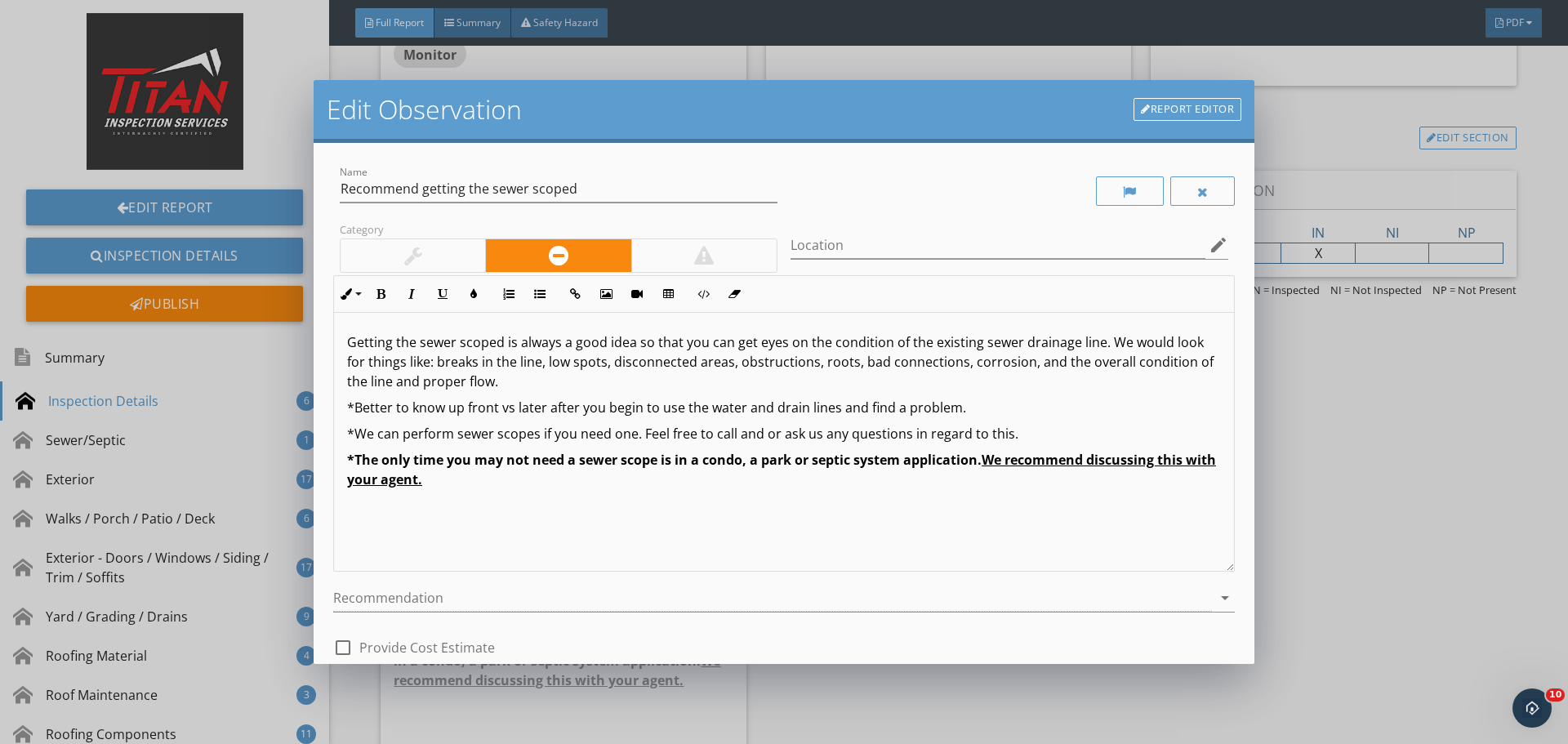
click at [1438, 271] on div "Edit Observation Report Editor Name Recommend getting the sewer scoped Category…" at bounding box center [784, 372] width 1568 height 744
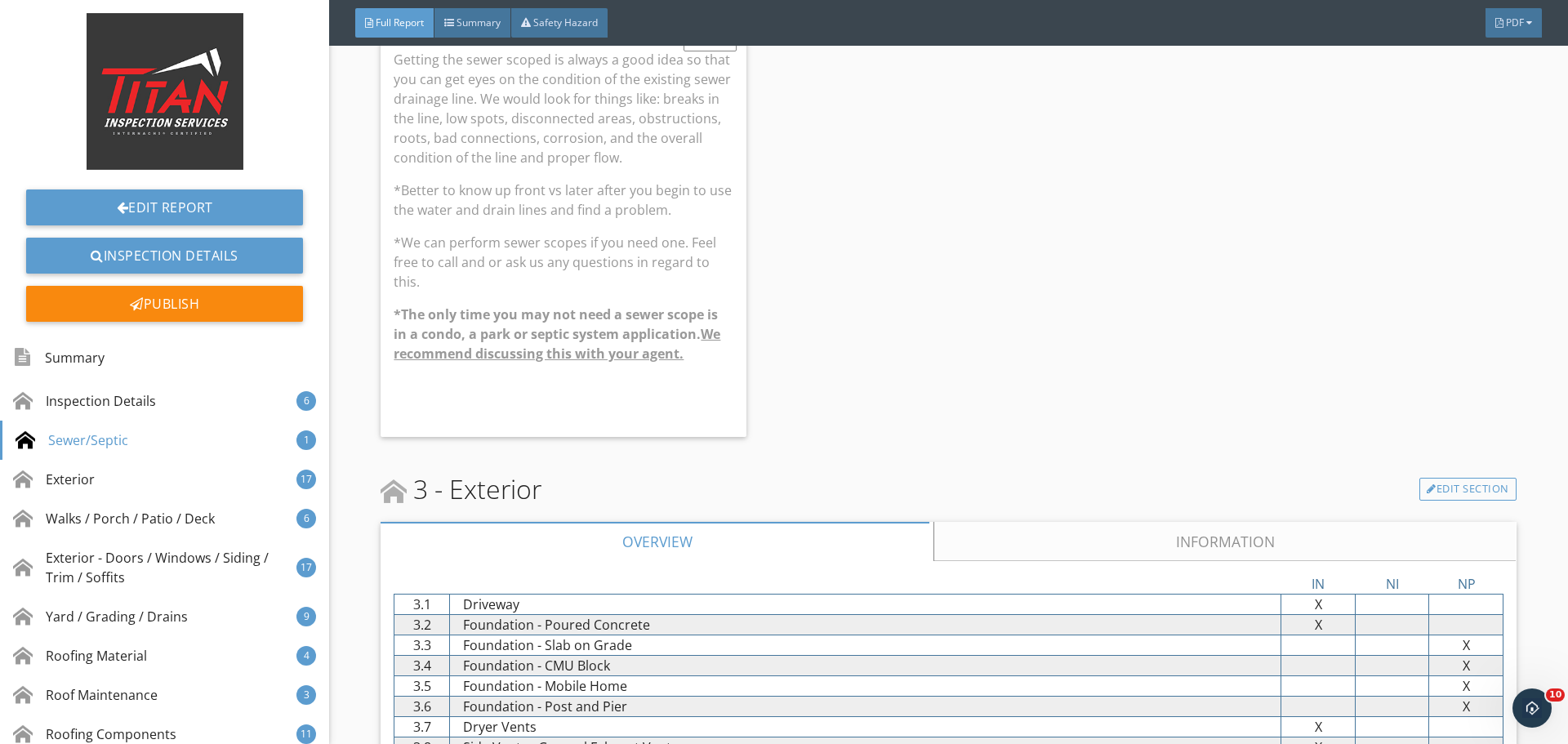
drag, startPoint x: 653, startPoint y: 291, endPoint x: 670, endPoint y: 287, distance: 17.5
click at [651, 290] on p "*We can perform sewer scopes if you need one. Feel free to call and or ask us a…" at bounding box center [563, 262] width 339 height 59
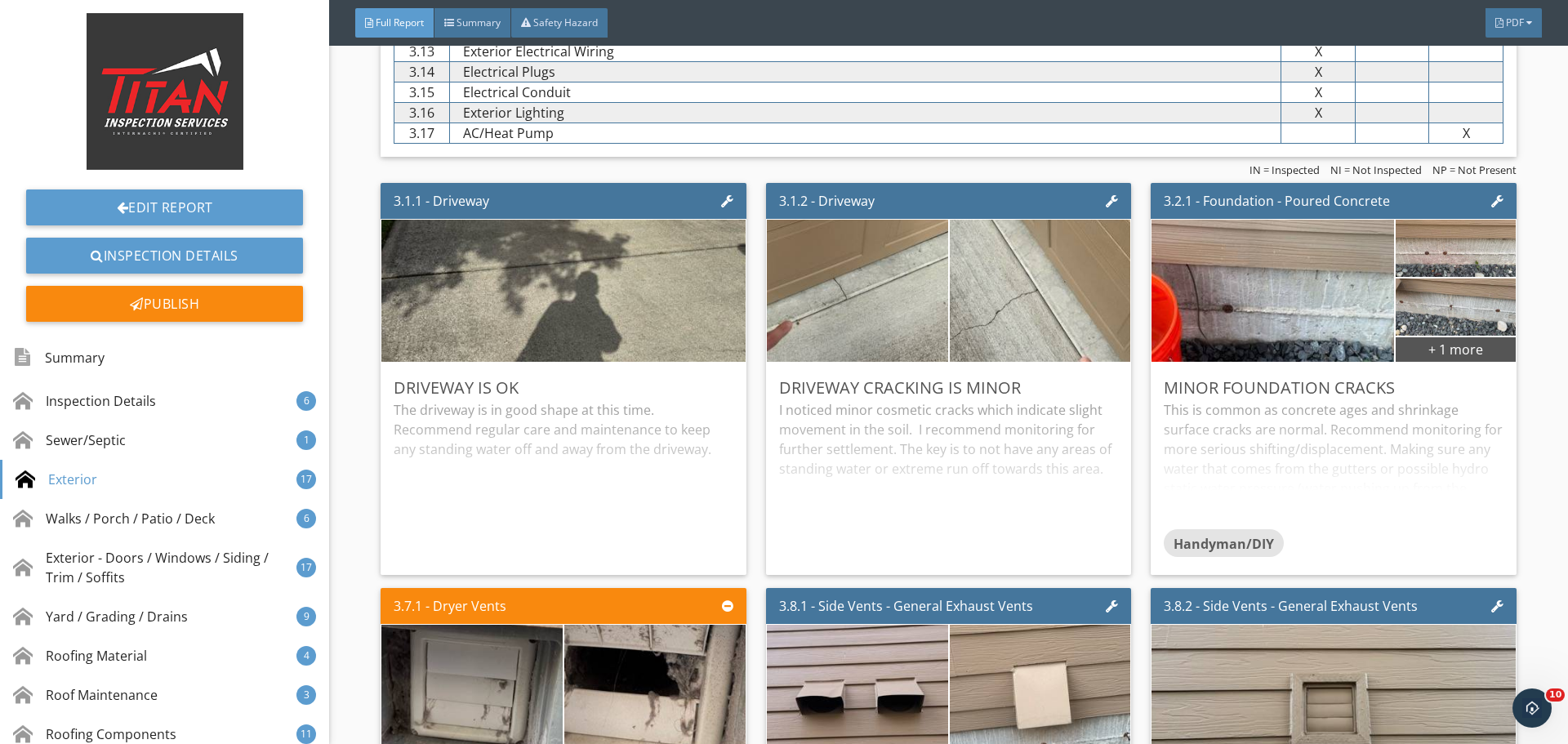
scroll to position [3186, 0]
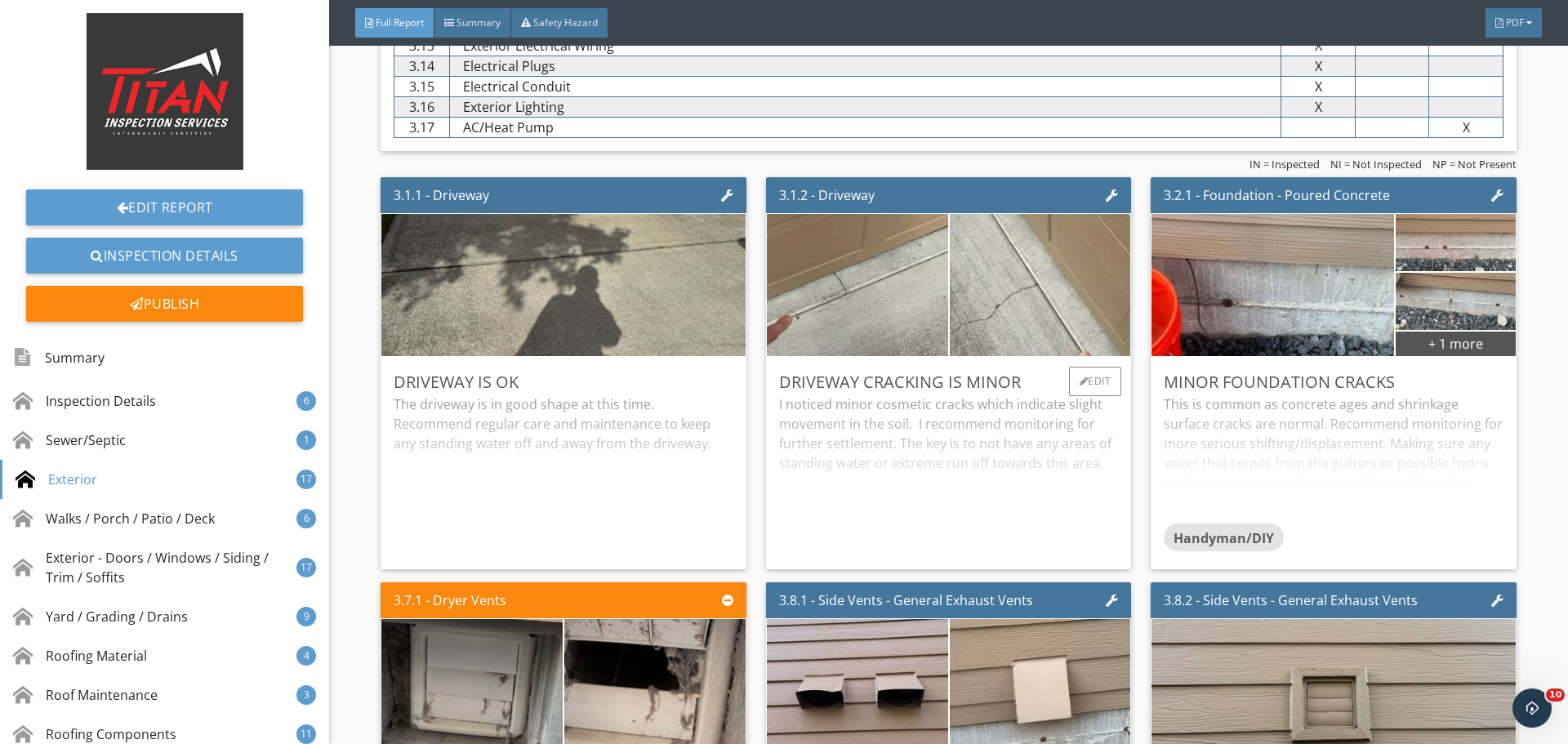
click at [976, 431] on div "I noticed minor cosmetic cracks which indicate slight movement in the soil. I r…" at bounding box center [948, 475] width 339 height 161
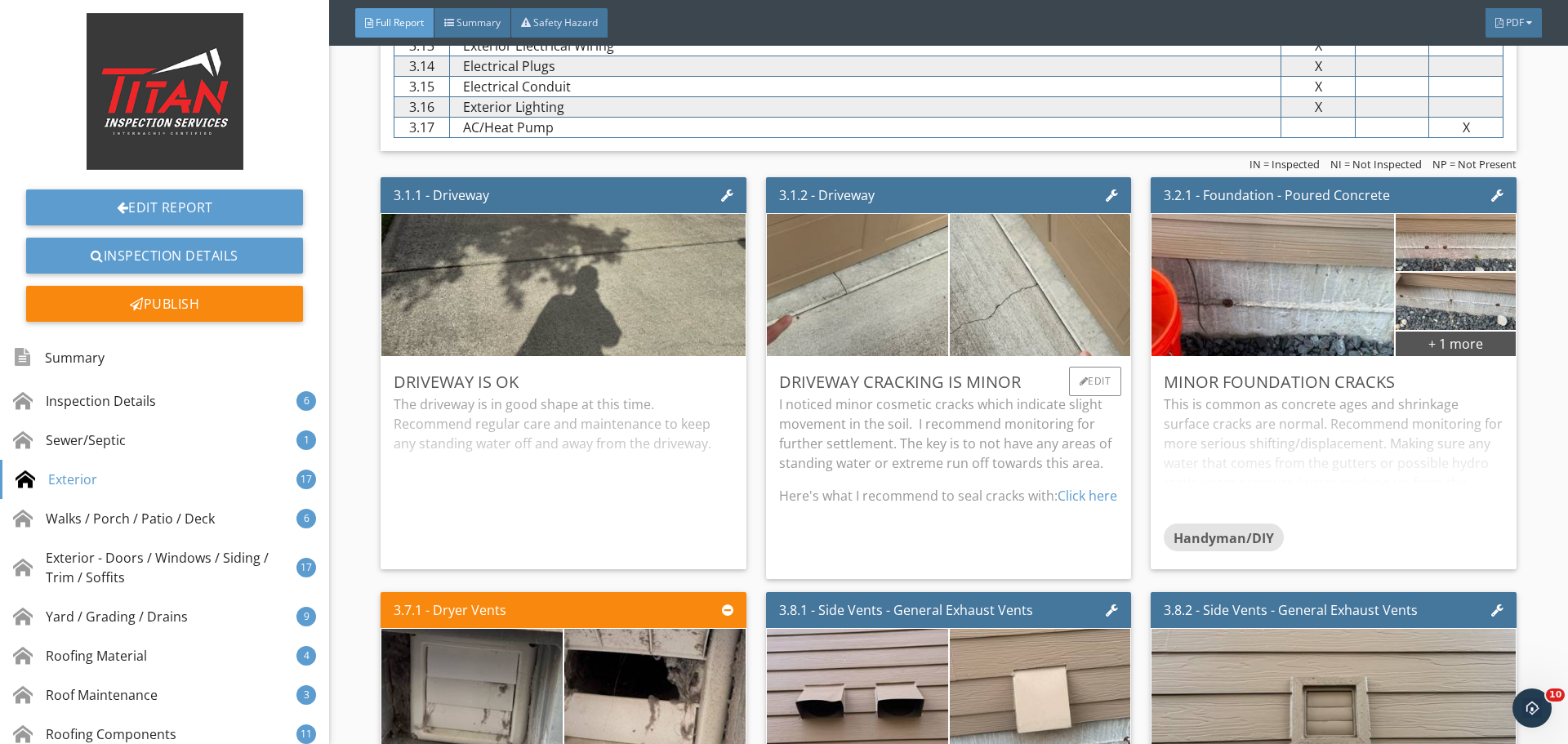
click at [974, 434] on p "I noticed minor cosmetic cracks which indicate slight movement in the soil. I r…" at bounding box center [948, 434] width 339 height 78
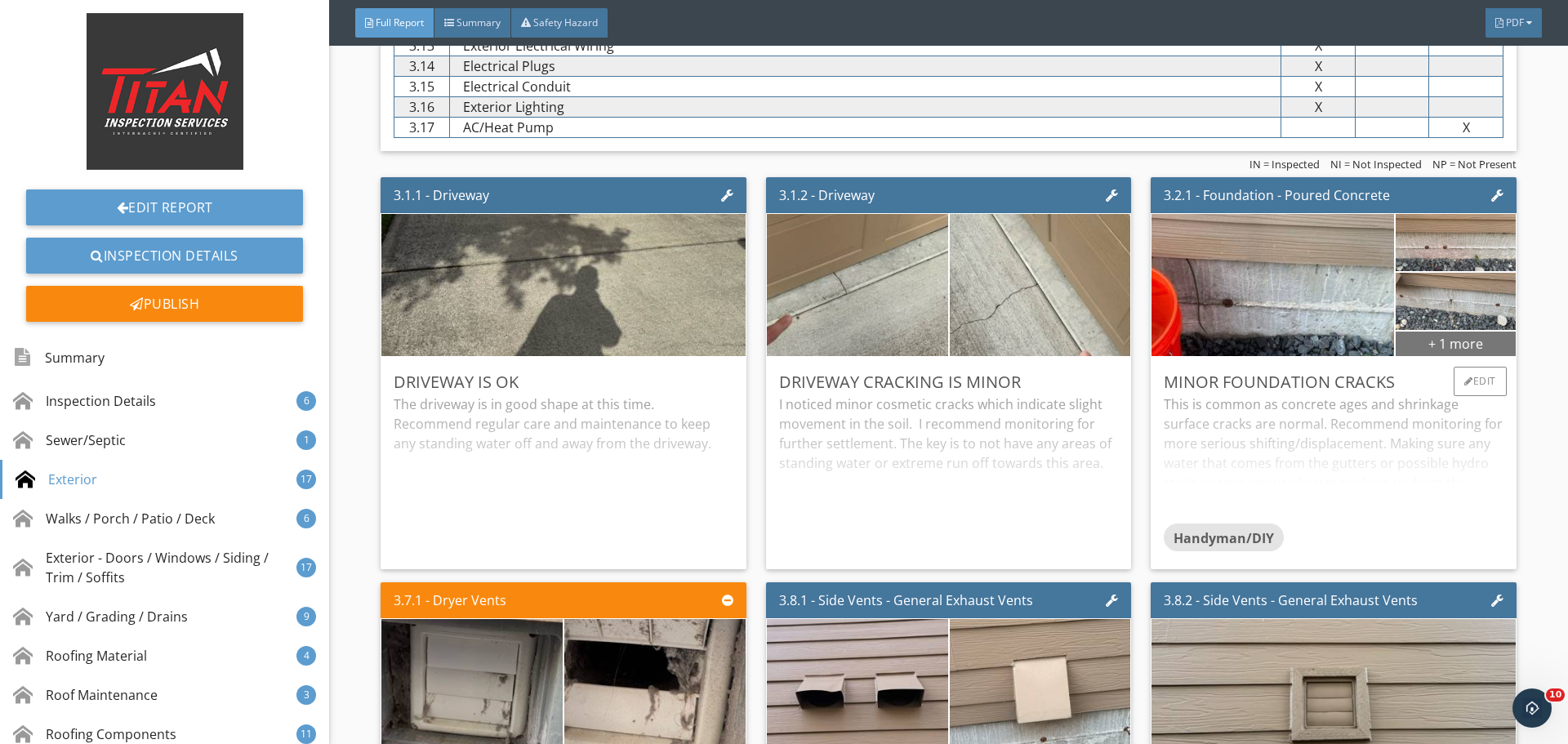
click at [1416, 344] on div "+ 1 more" at bounding box center [1456, 343] width 119 height 26
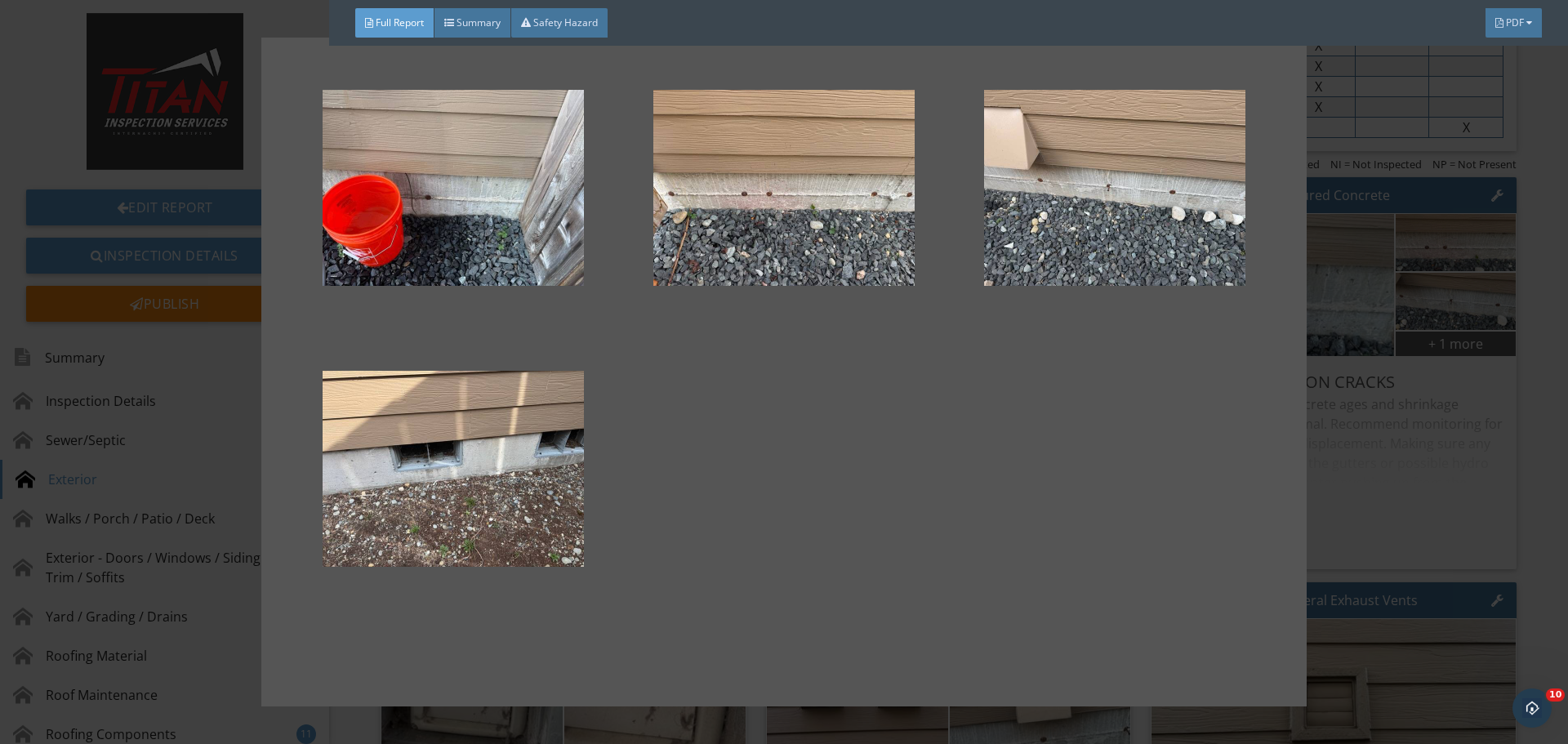
click at [1475, 345] on div at bounding box center [784, 372] width 1568 height 744
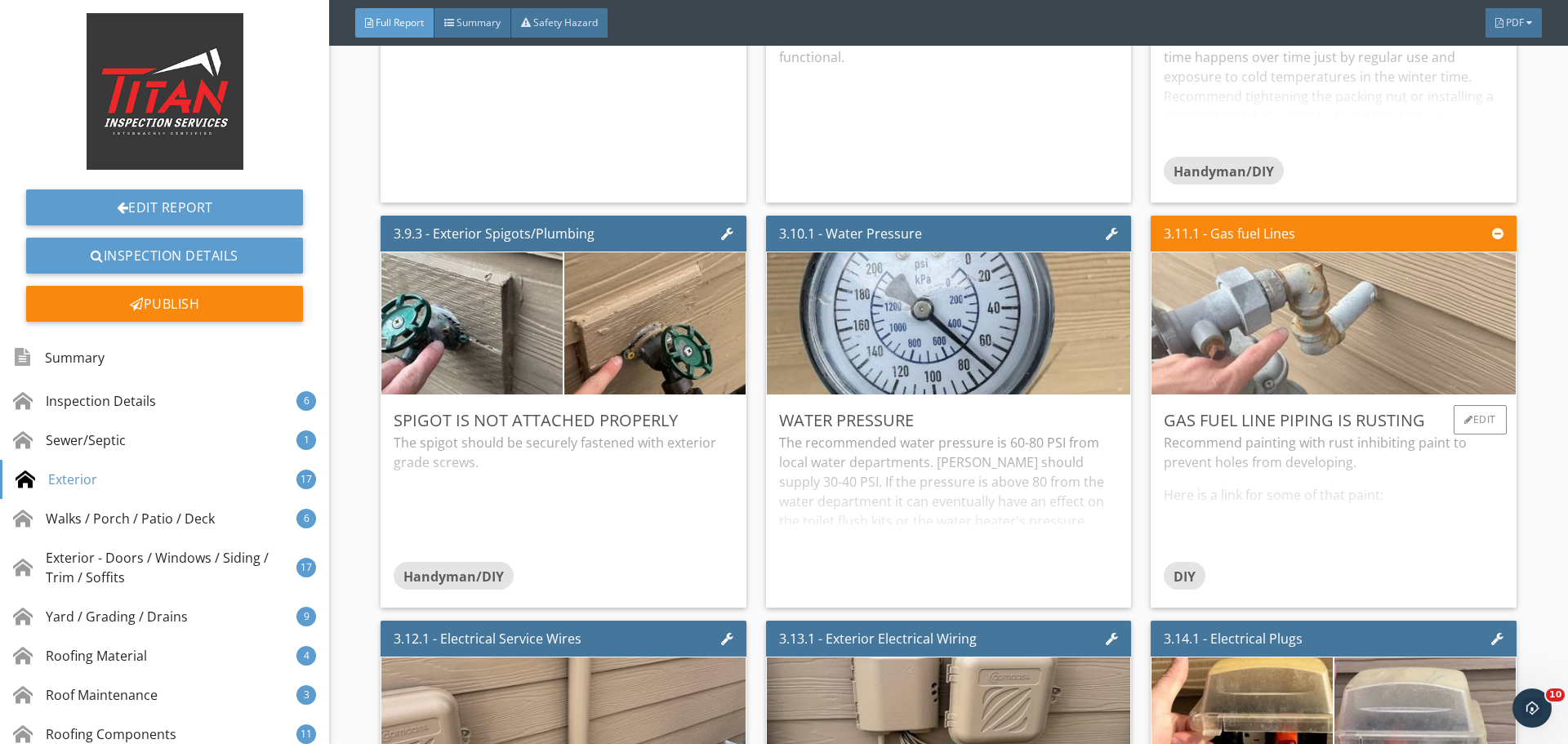
scroll to position [4329, 0]
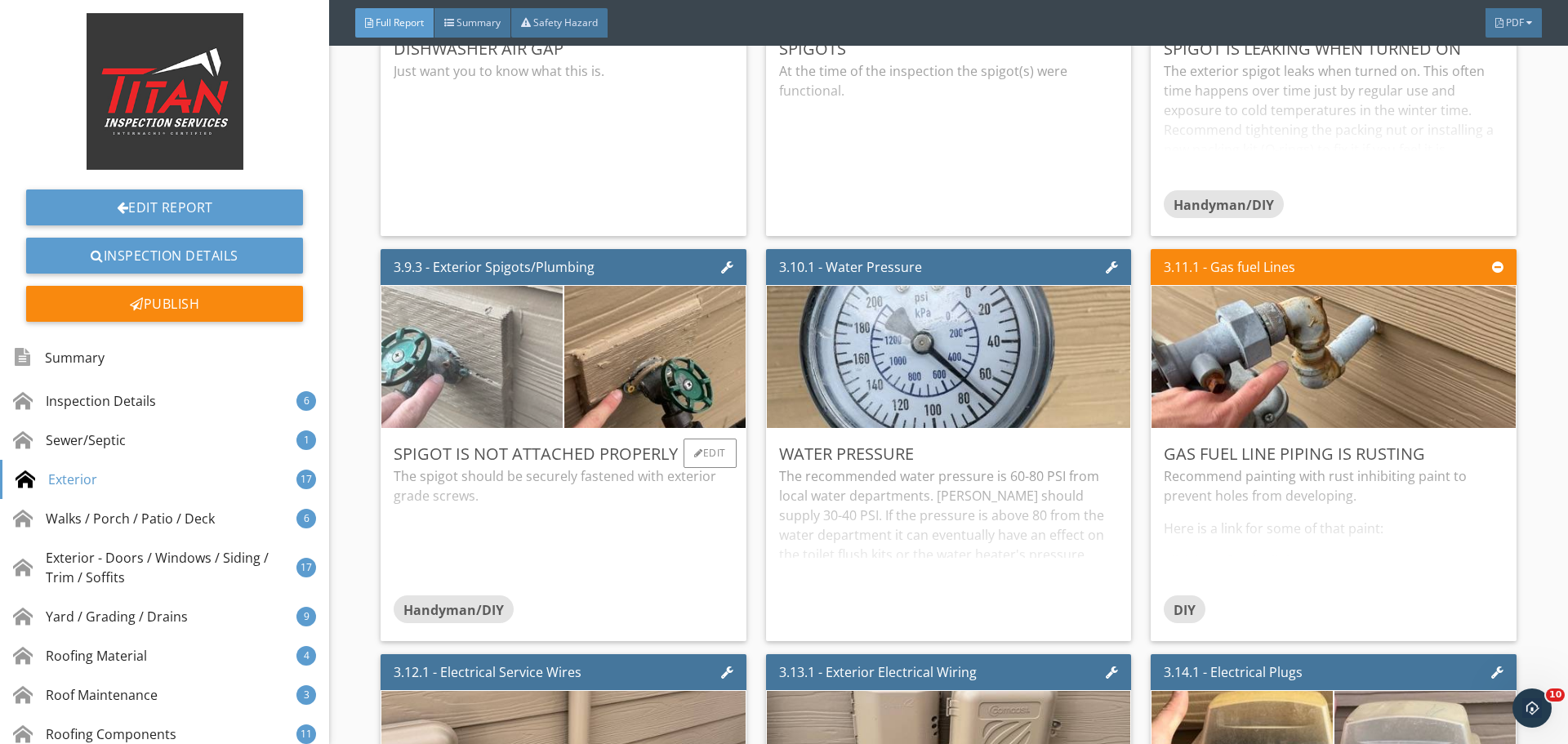
click at [518, 365] on img at bounding box center [471, 357] width 453 height 340
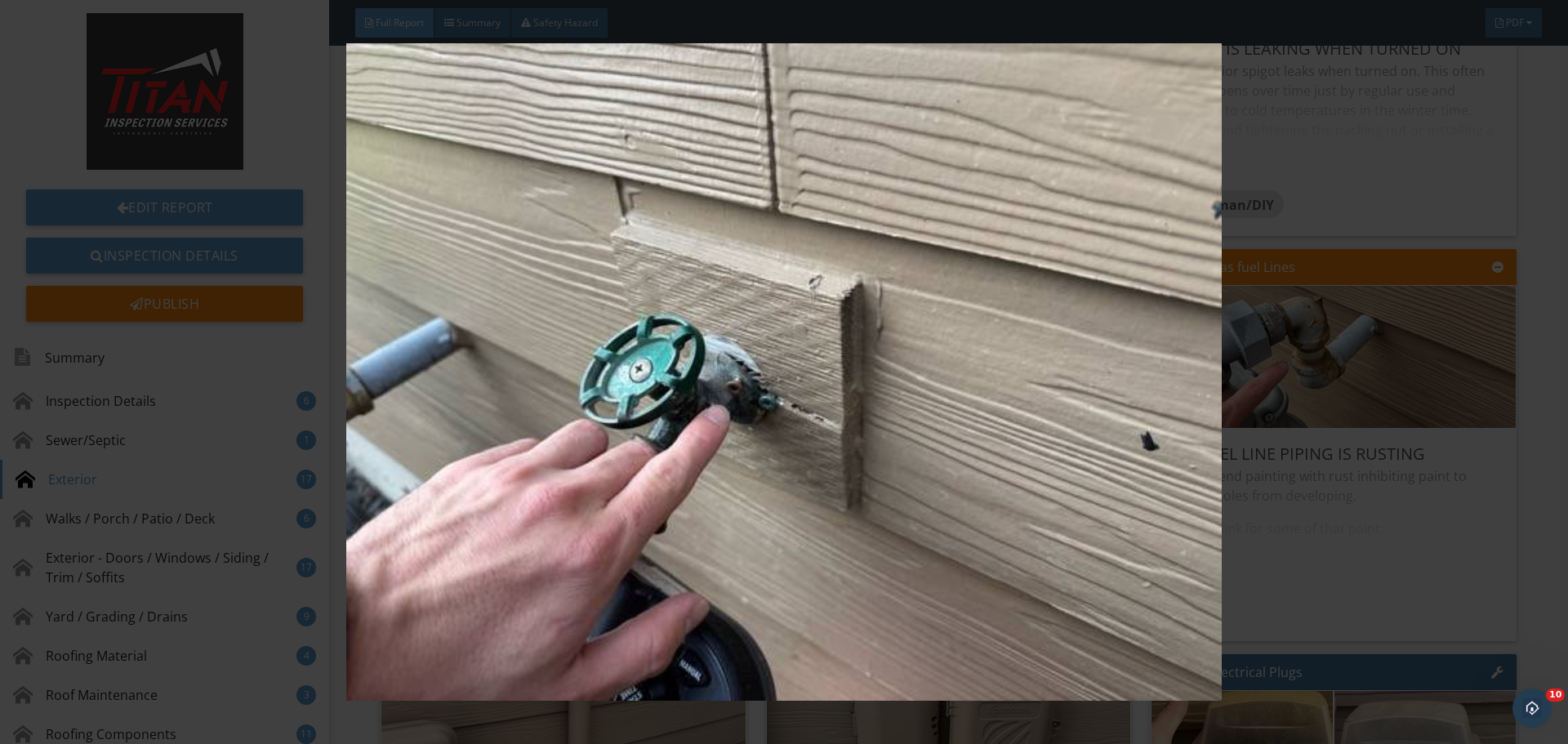
click at [1393, 299] on img at bounding box center [783, 372] width 1440 height 658
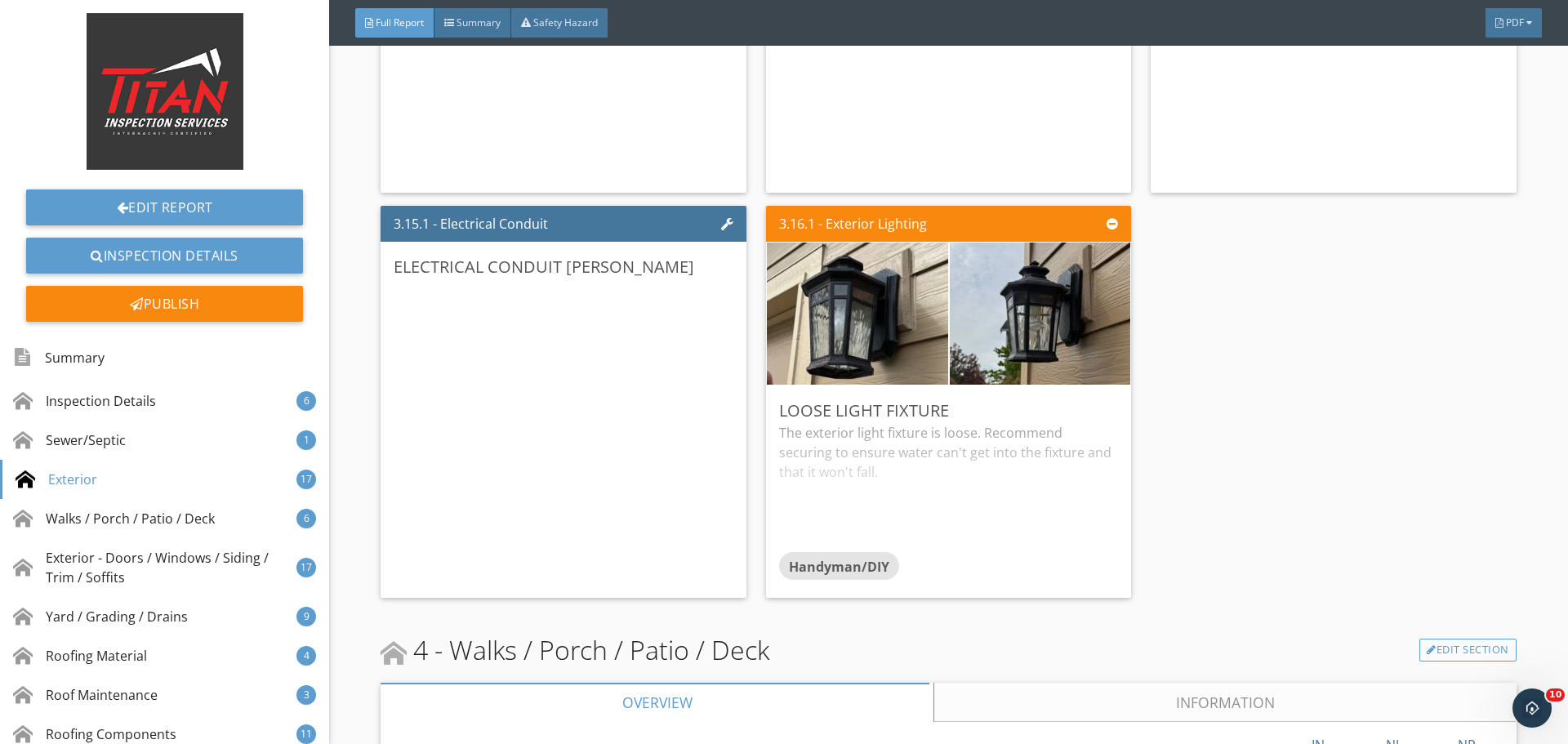
scroll to position [5228, 0]
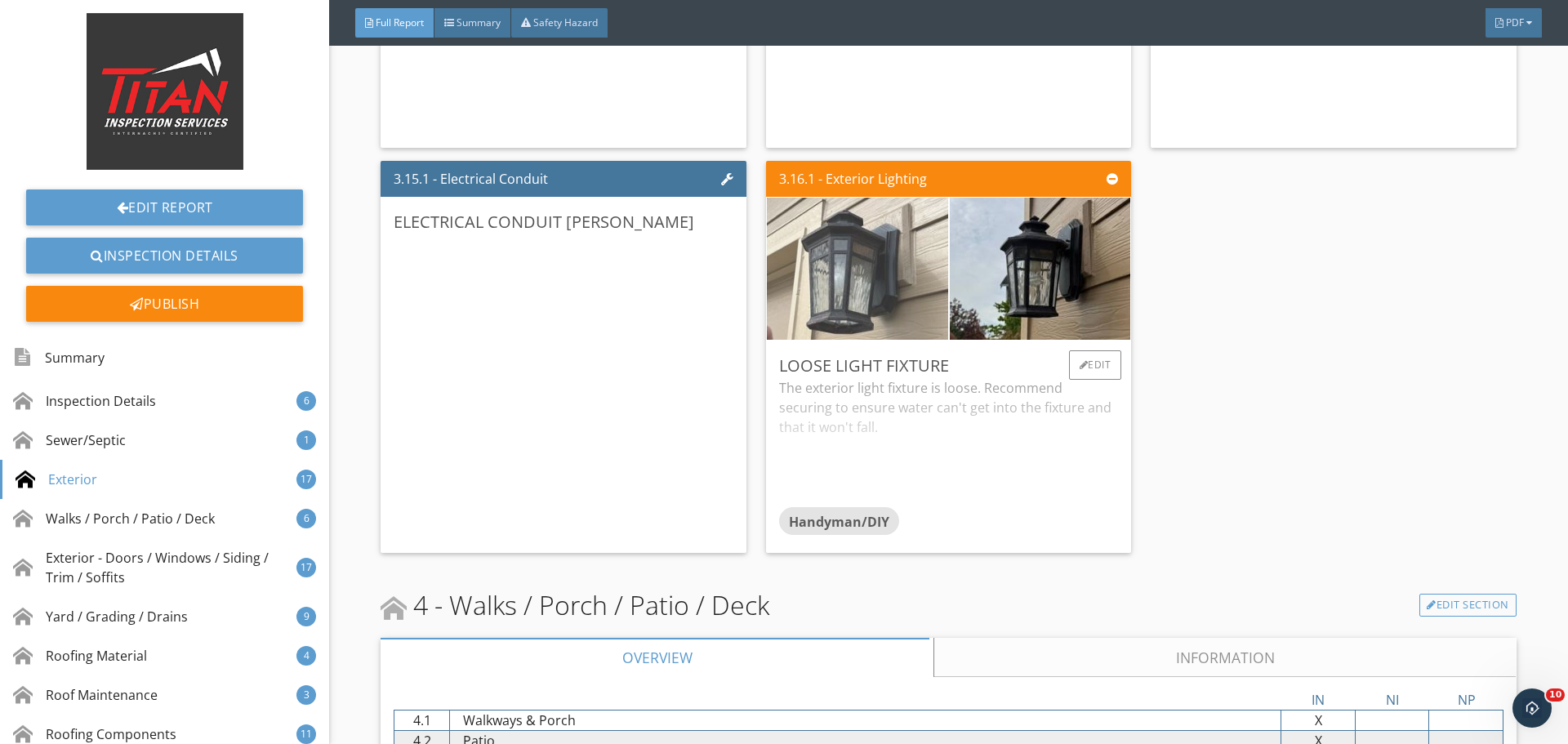
click at [913, 300] on img at bounding box center [857, 269] width 453 height 340
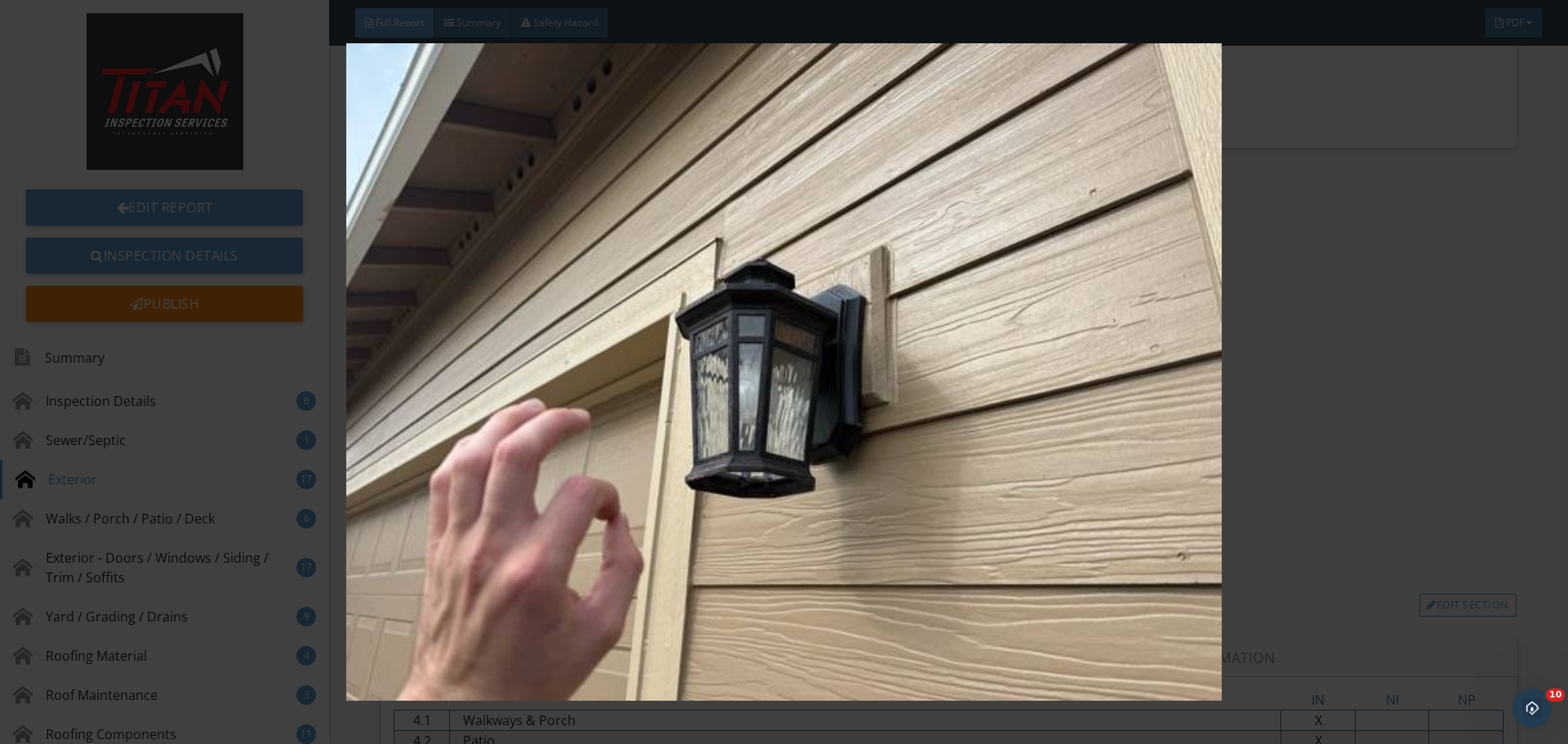
click at [1204, 293] on img at bounding box center [783, 372] width 1440 height 658
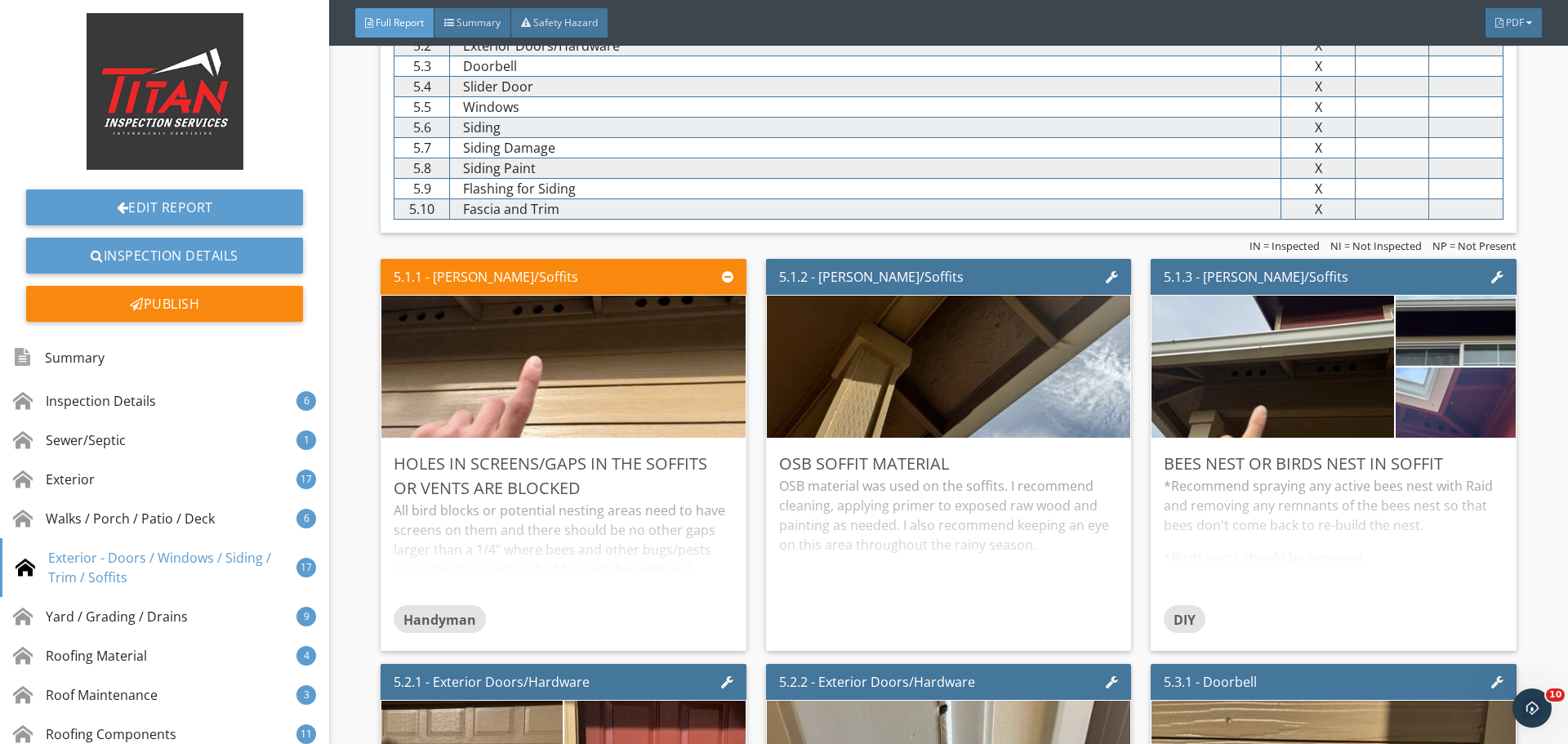
scroll to position [7107, 0]
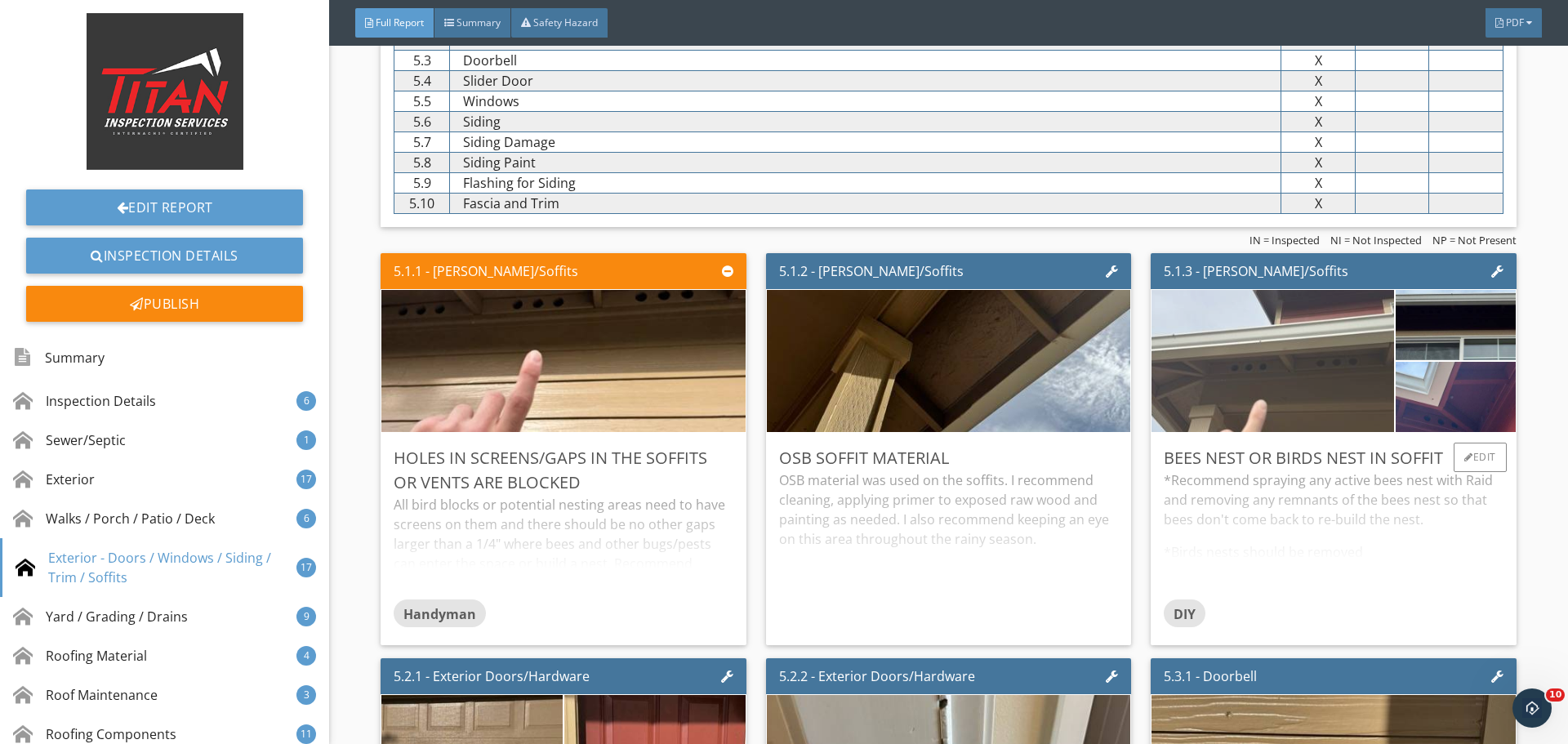
click at [1301, 357] on img at bounding box center [1273, 361] width 474 height 355
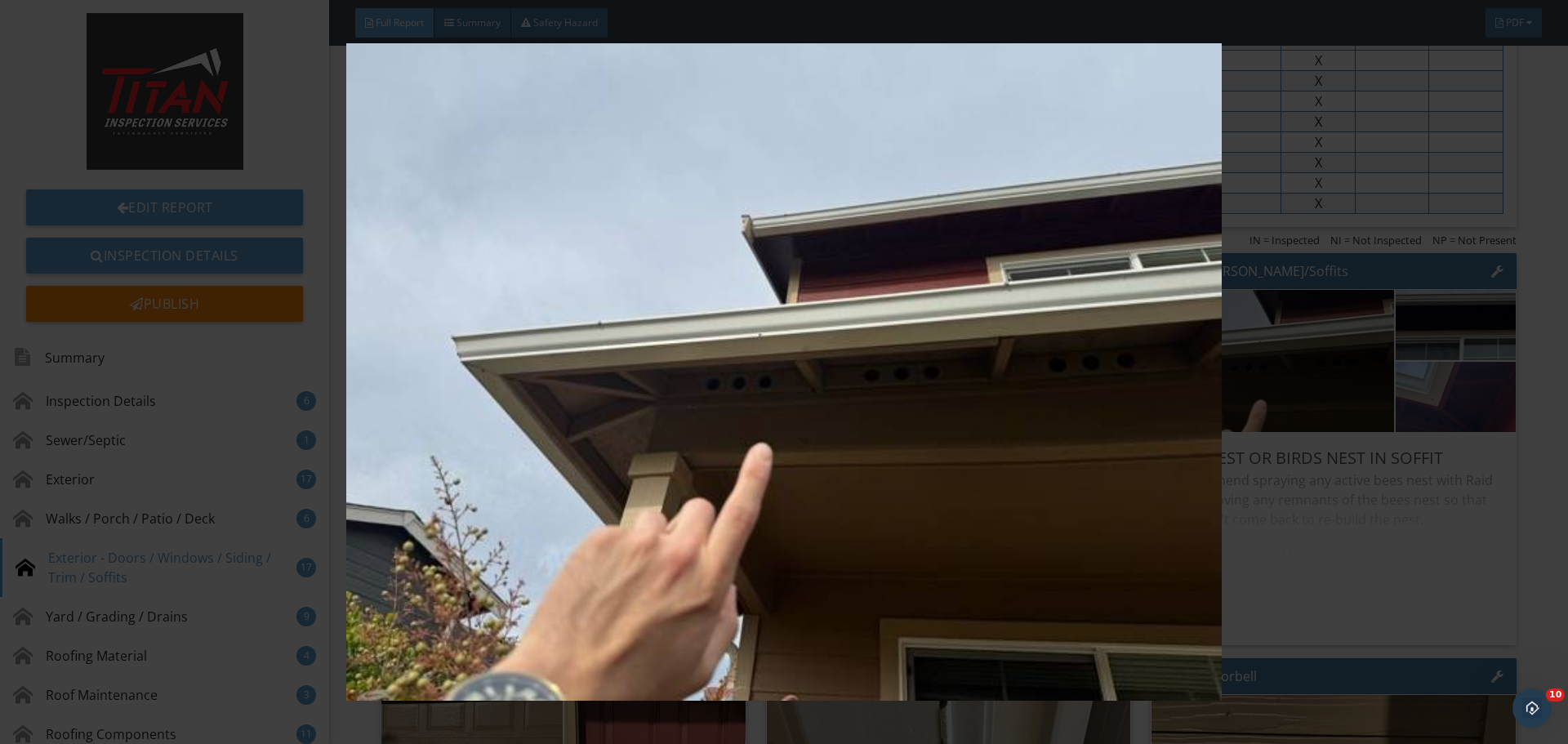
click at [1403, 355] on img at bounding box center [783, 372] width 1440 height 658
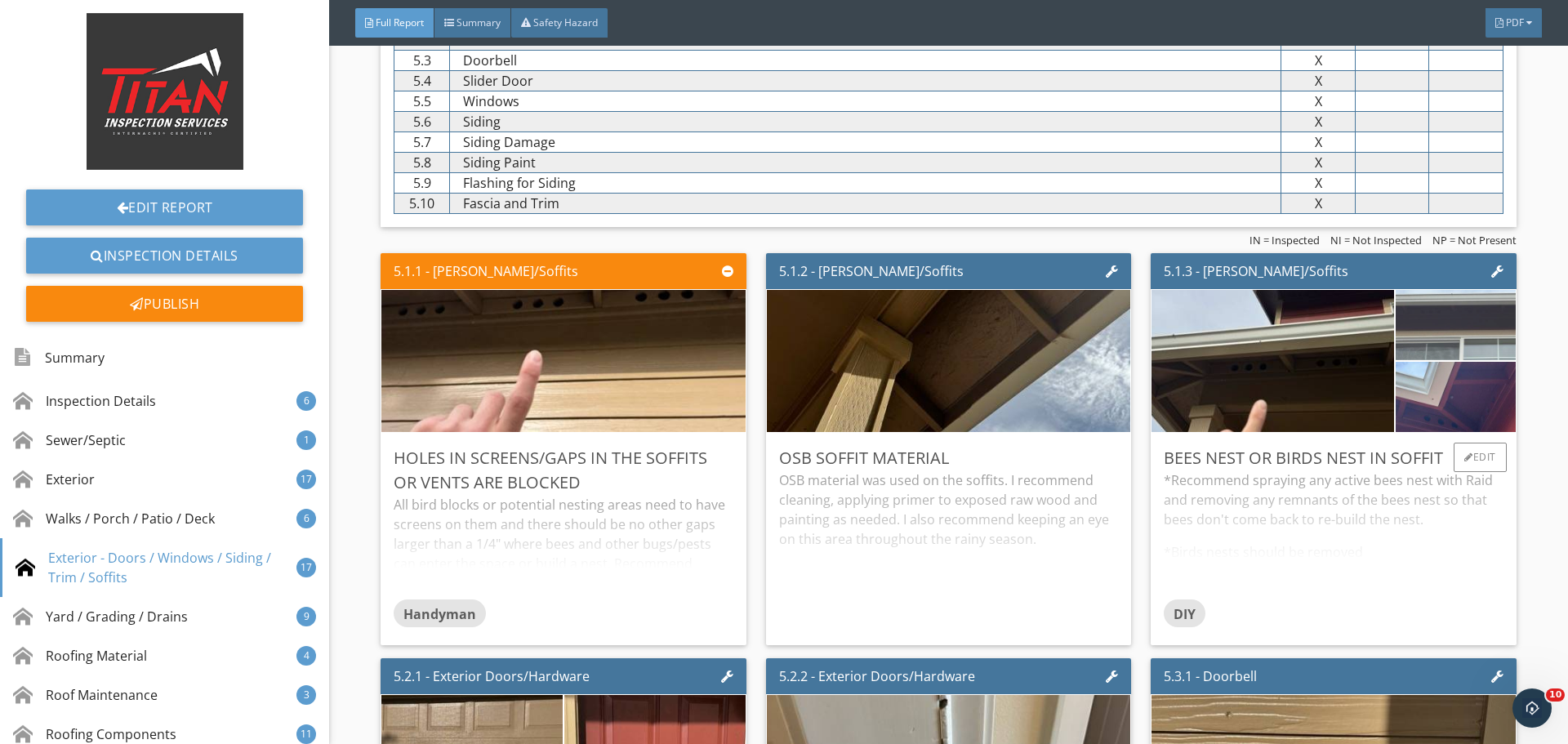
click at [1432, 348] on img at bounding box center [1456, 326] width 235 height 176
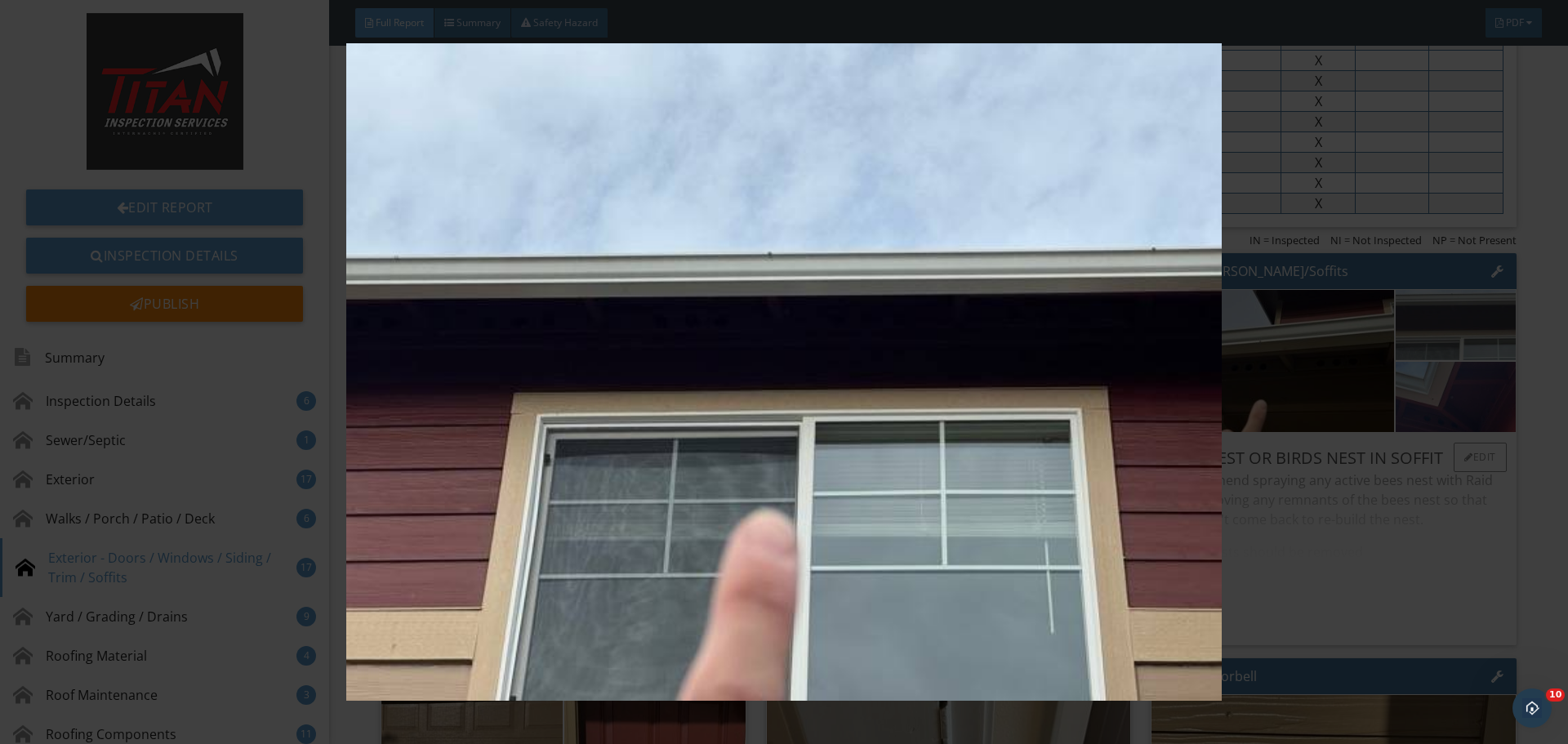
click at [1432, 348] on img at bounding box center [783, 372] width 1440 height 658
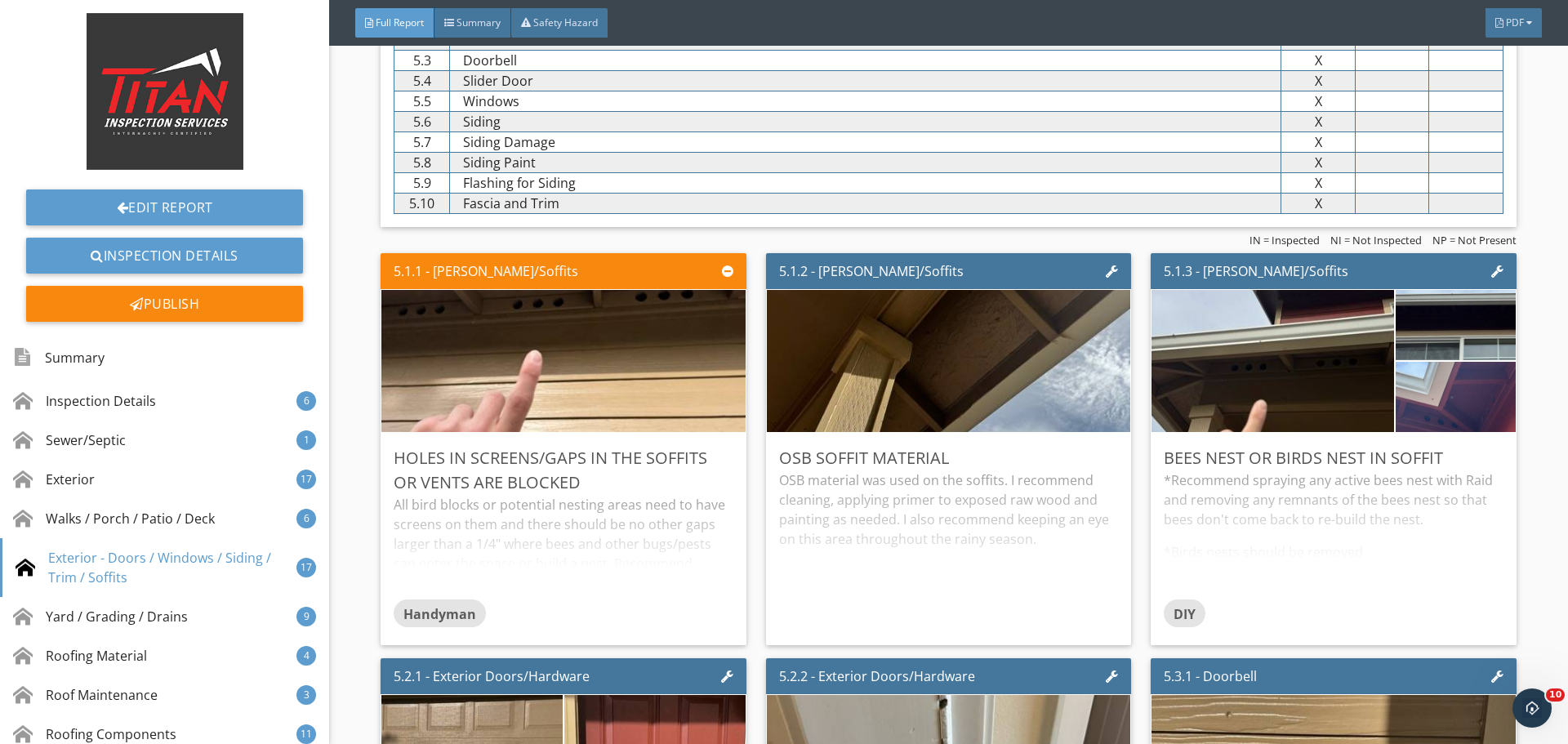
click at [1435, 396] on img at bounding box center [1456, 398] width 235 height 176
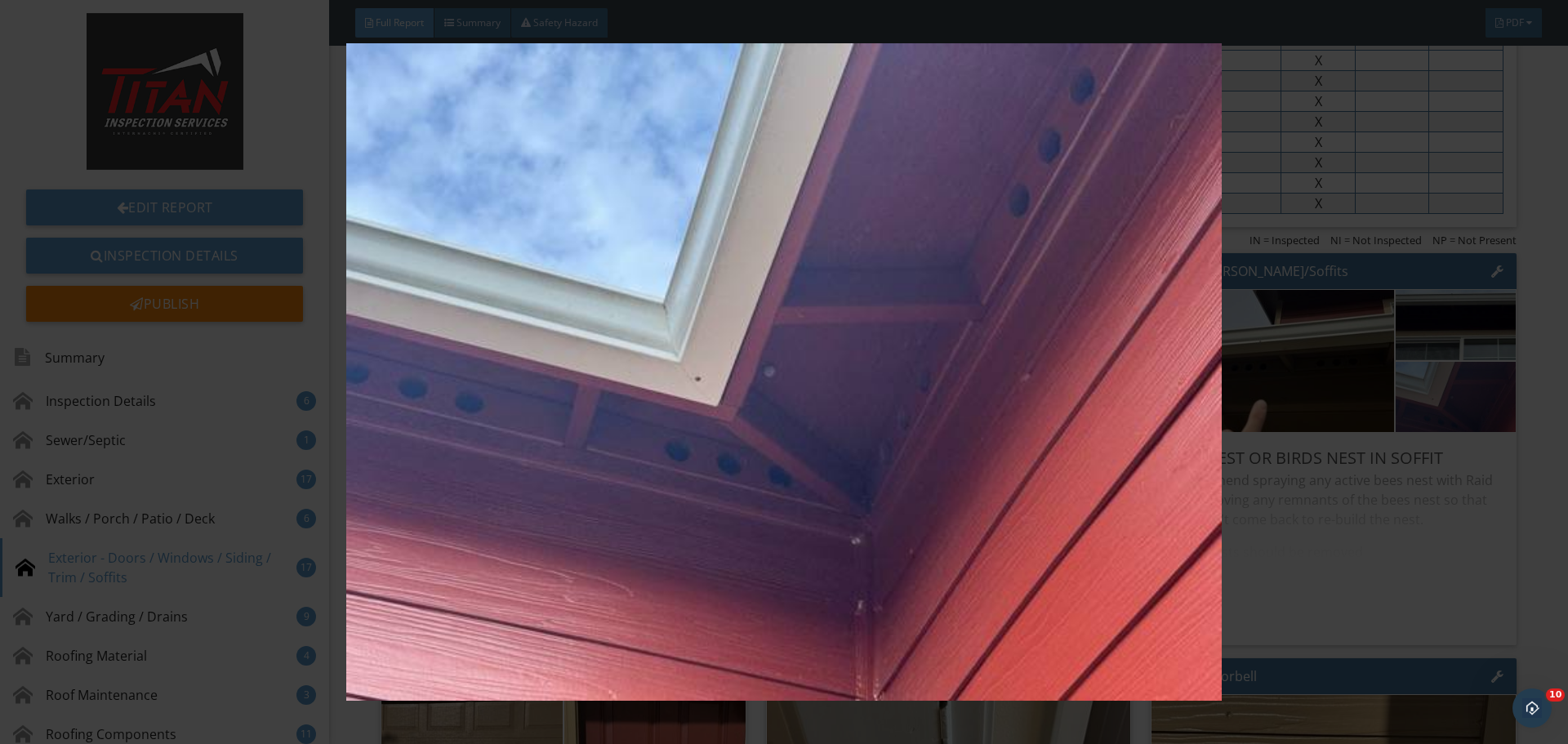
click at [1428, 377] on img at bounding box center [783, 372] width 1440 height 658
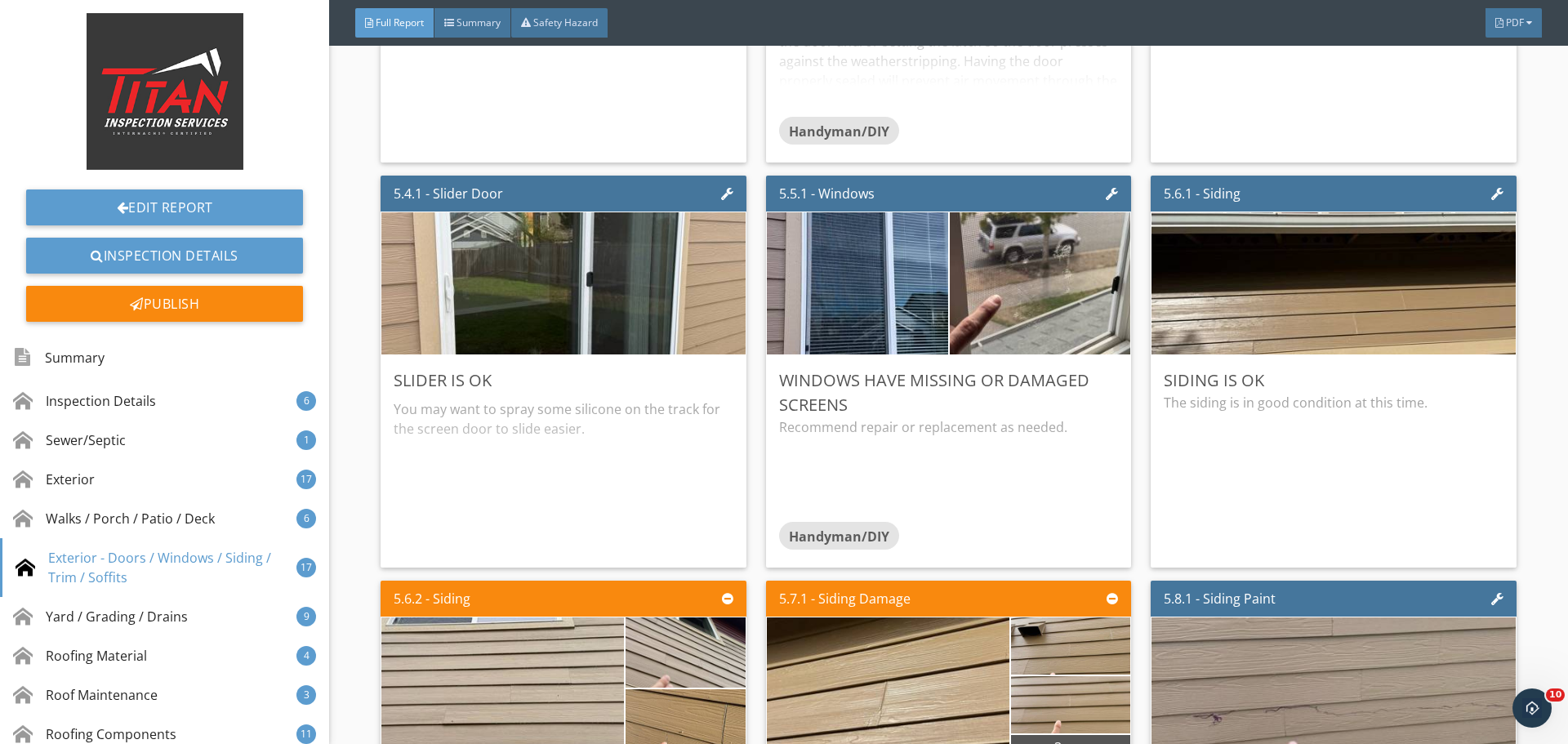
scroll to position [8005, 0]
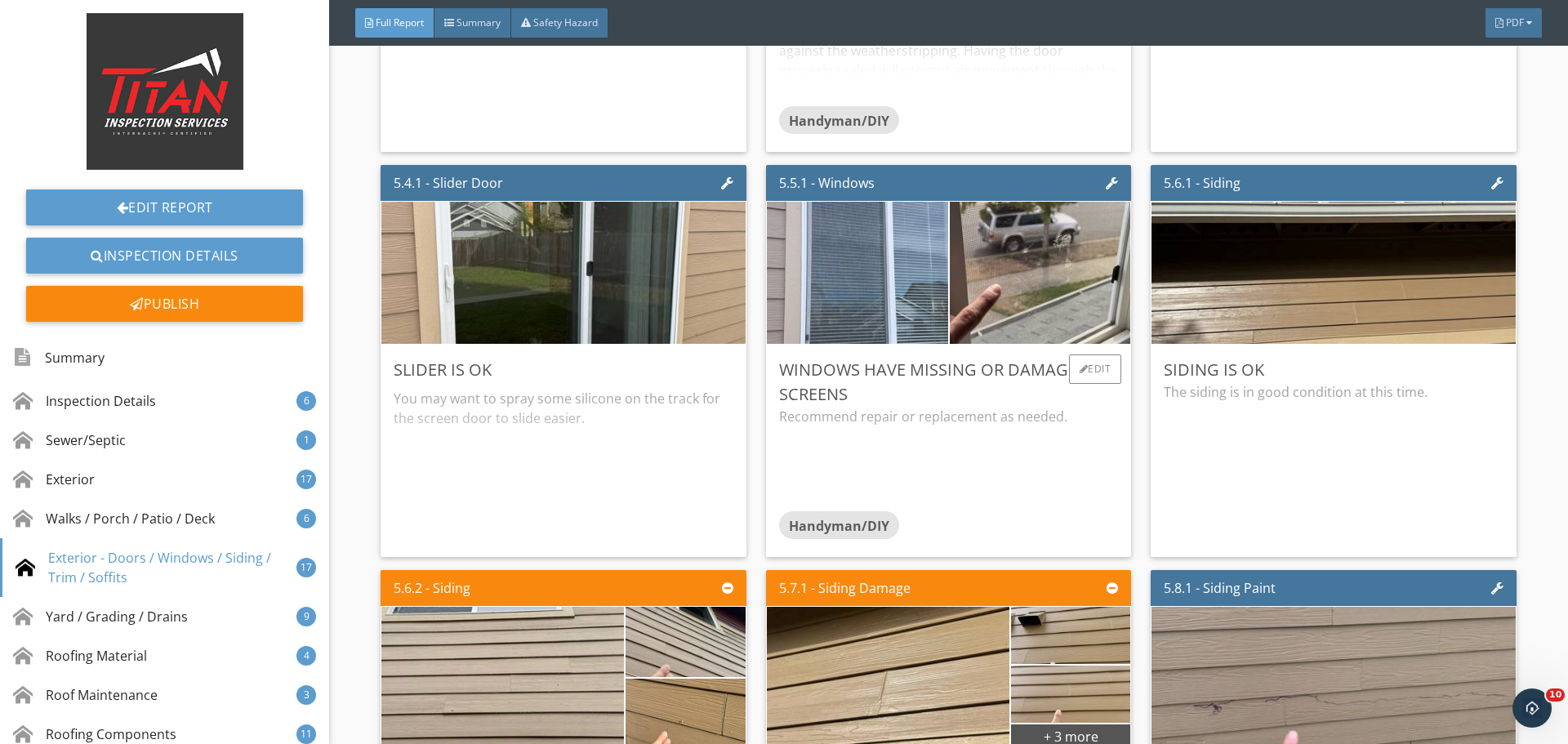
click at [870, 292] on img at bounding box center [857, 273] width 453 height 340
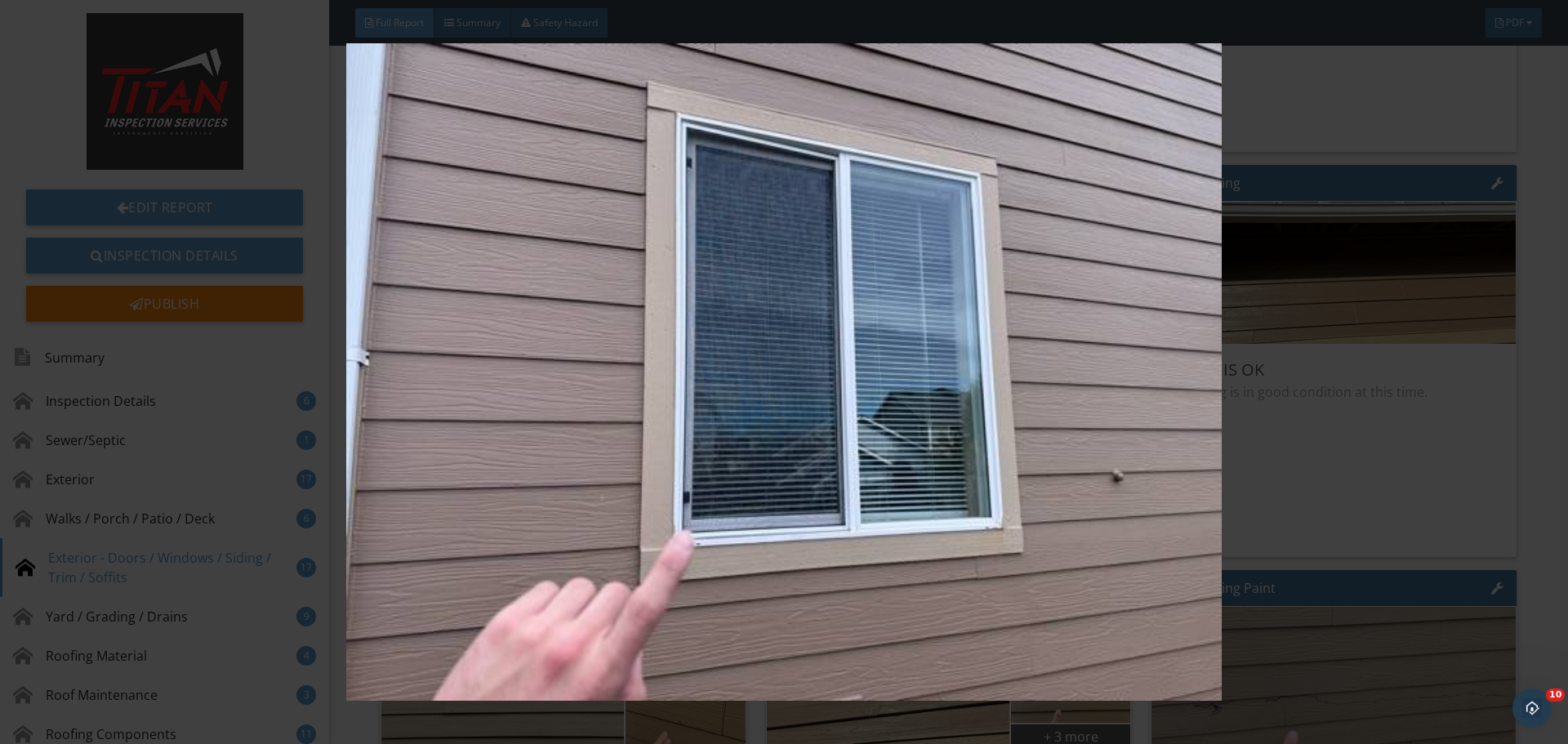
click at [1393, 316] on img at bounding box center [783, 372] width 1440 height 658
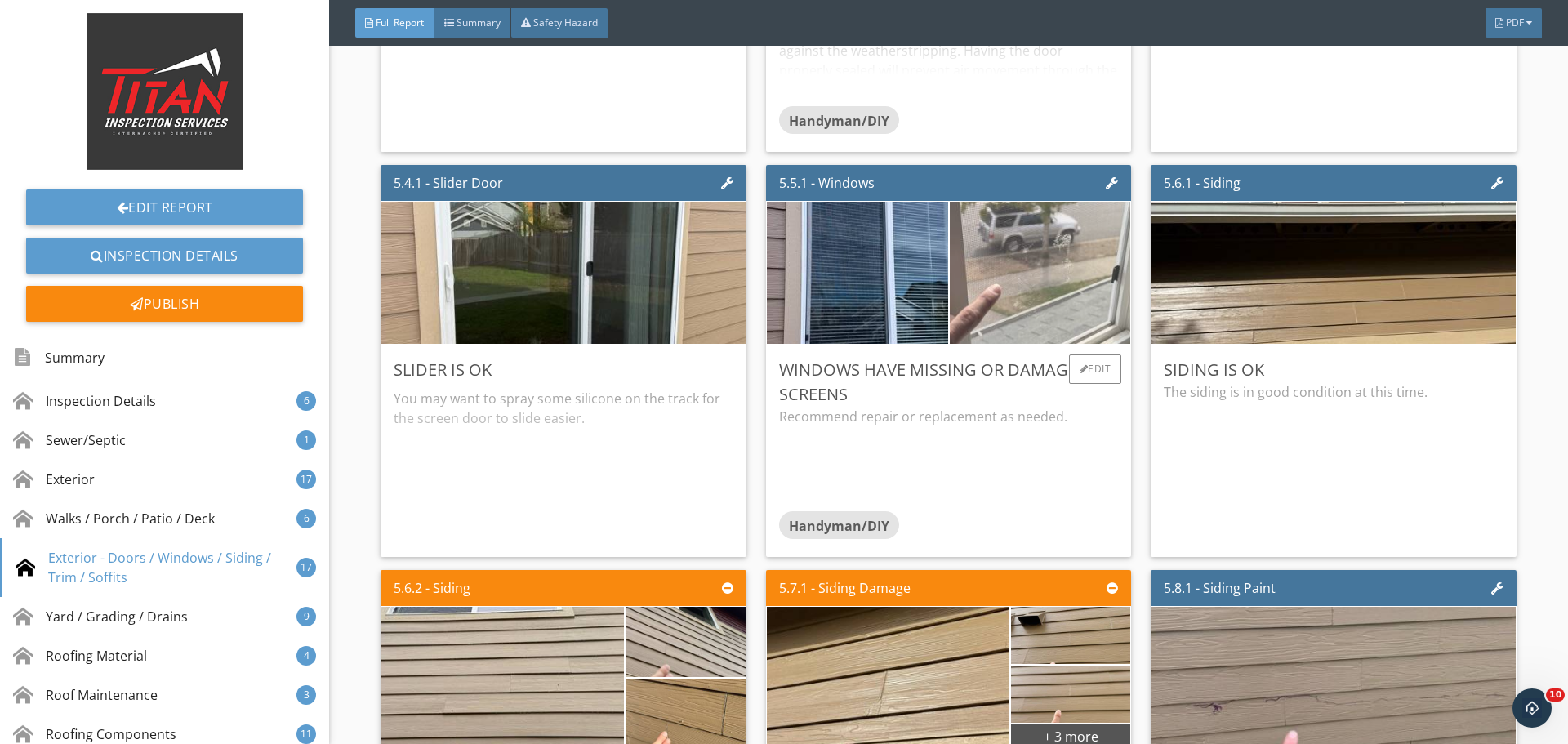
click at [1070, 295] on img at bounding box center [1039, 273] width 453 height 340
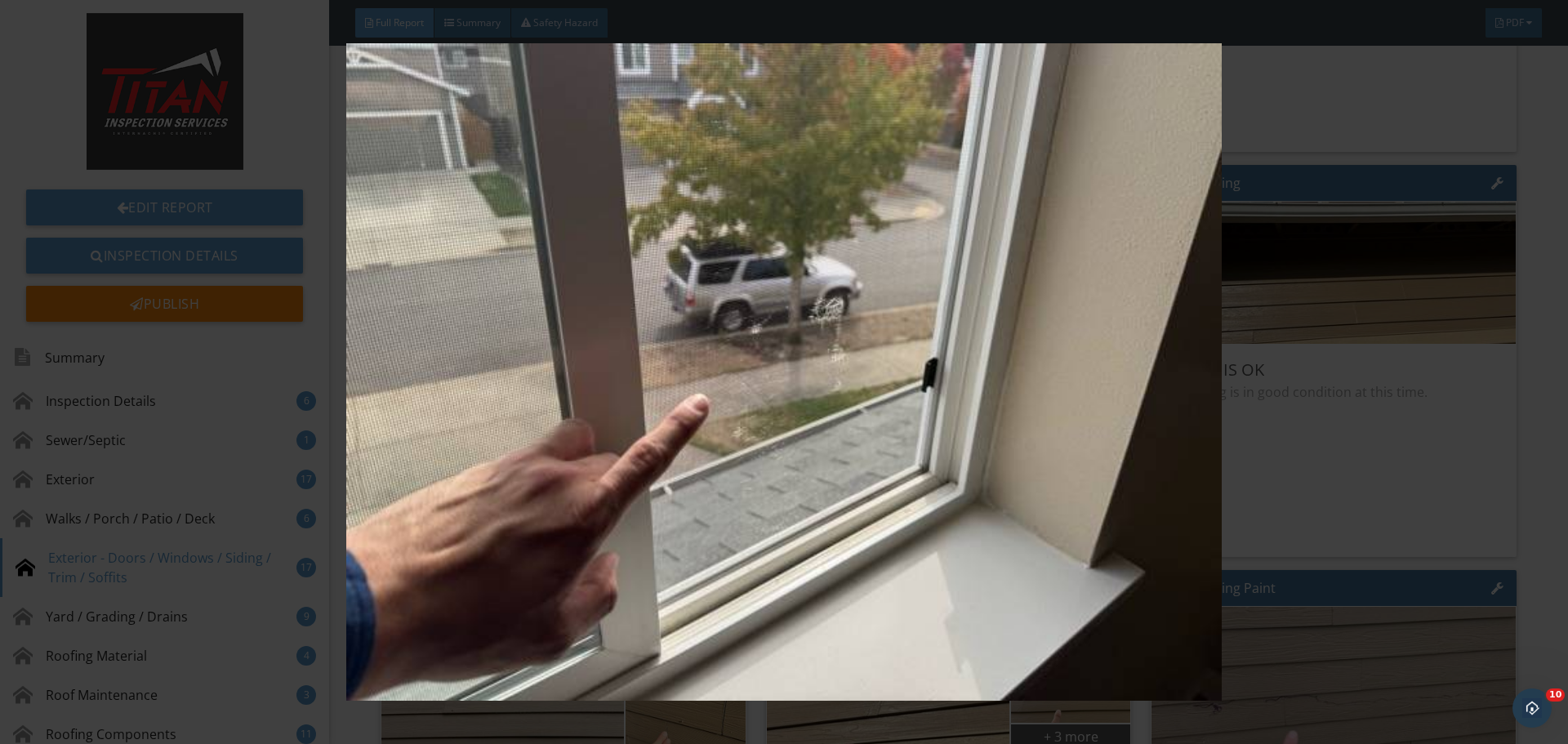
click at [1337, 316] on img at bounding box center [783, 372] width 1440 height 658
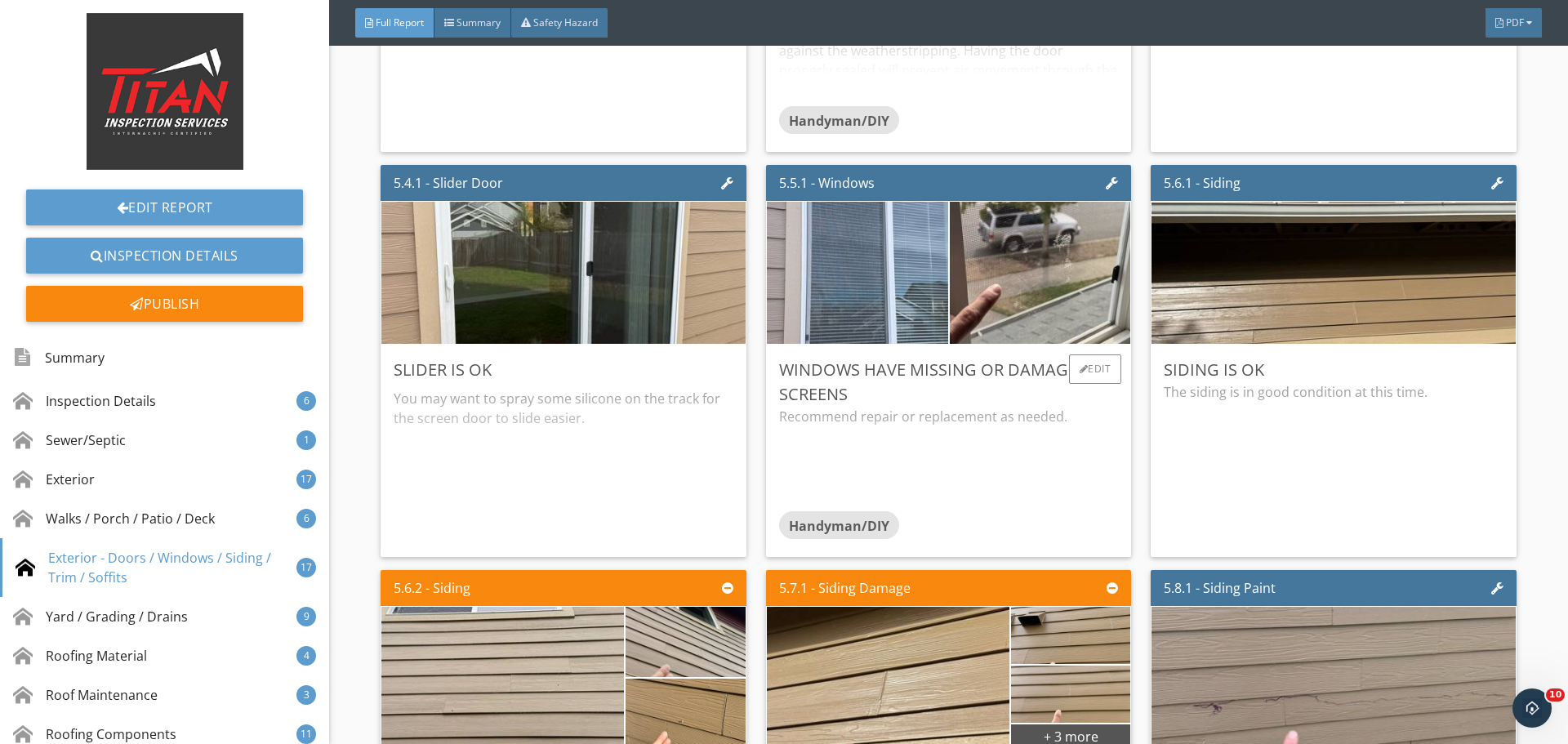
click at [887, 297] on img at bounding box center [857, 273] width 453 height 340
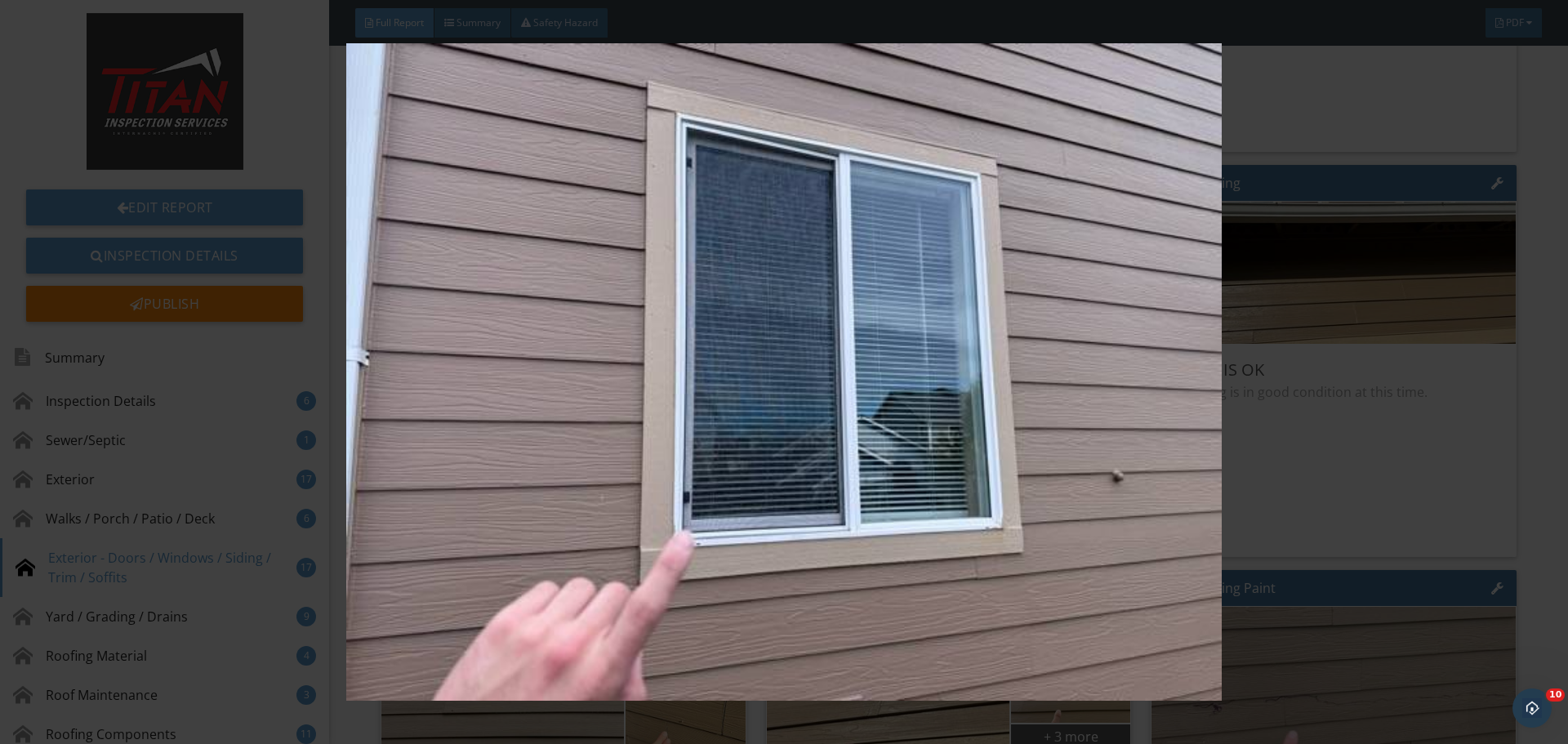
click at [1337, 363] on img at bounding box center [783, 372] width 1440 height 658
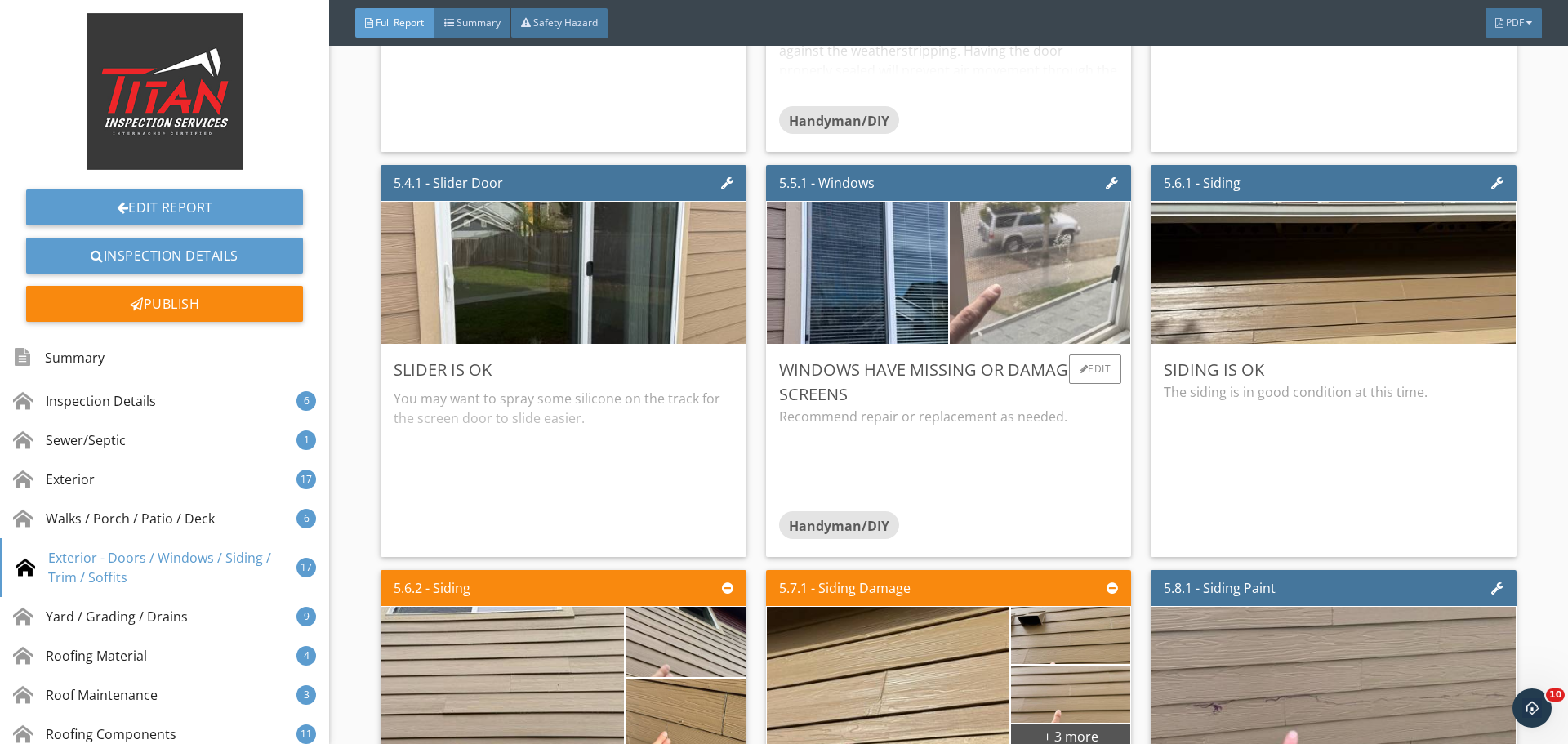
click at [1025, 324] on img at bounding box center [1039, 273] width 453 height 340
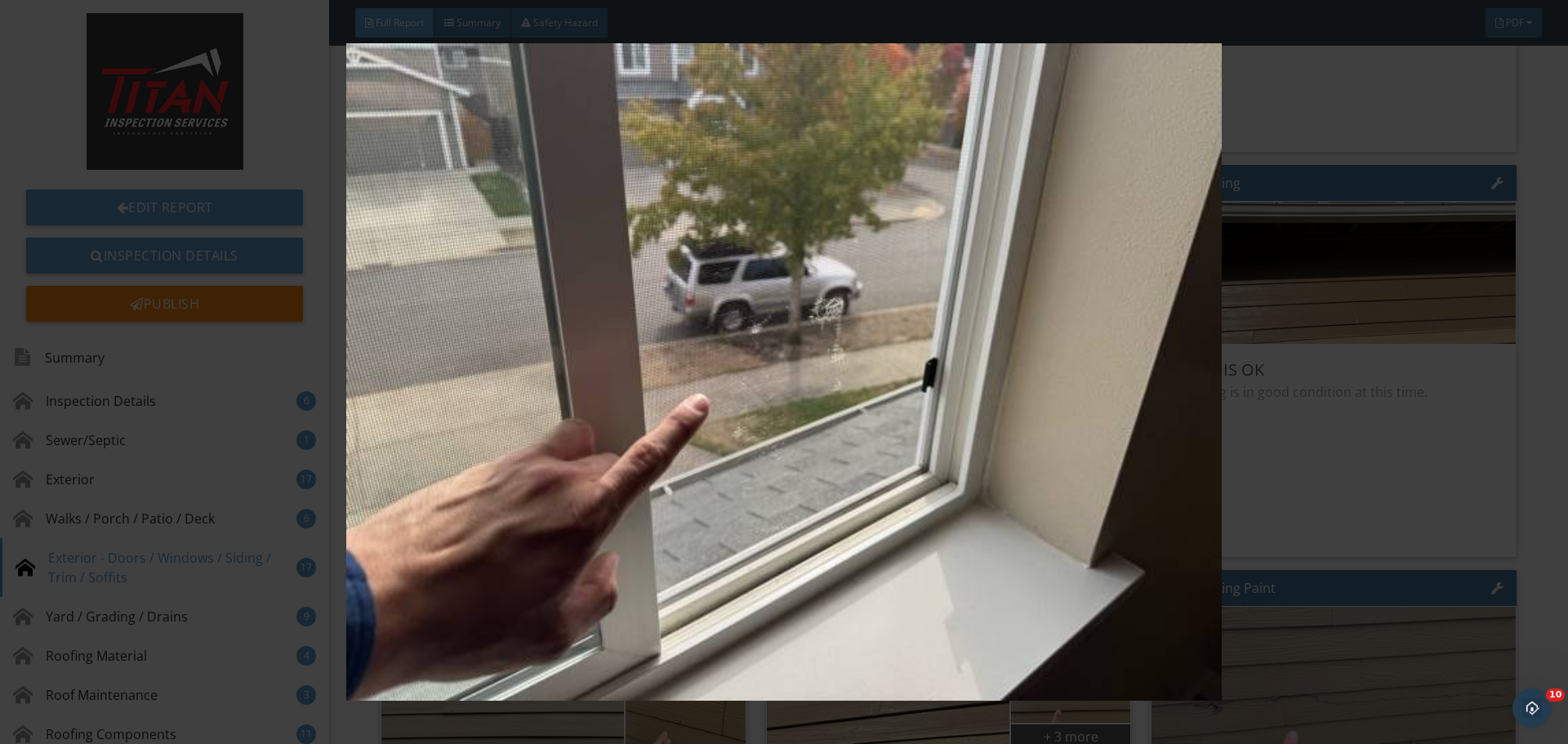
click at [1403, 330] on img at bounding box center [783, 372] width 1440 height 658
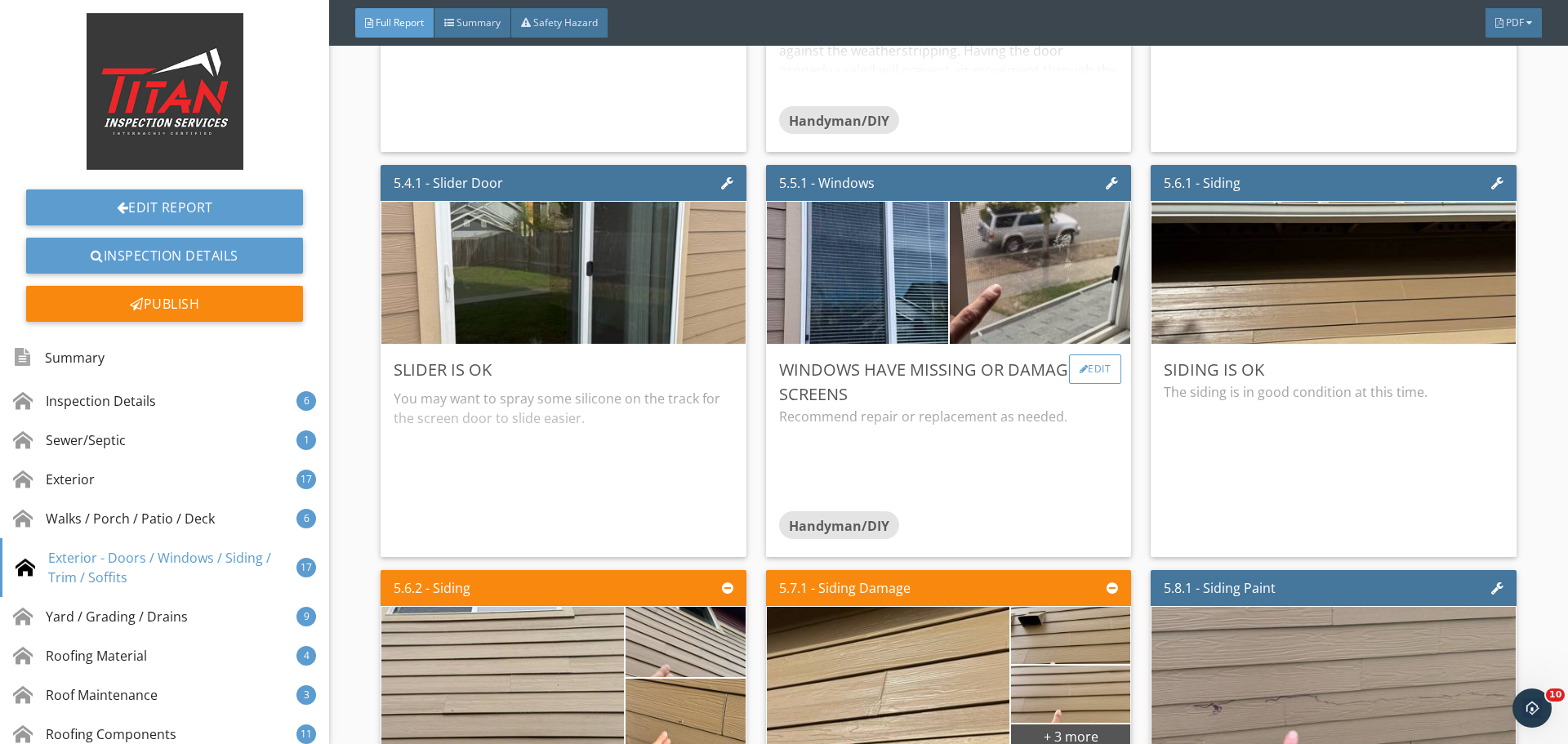
click at [1085, 372] on div "Edit" at bounding box center [1096, 370] width 53 height 29
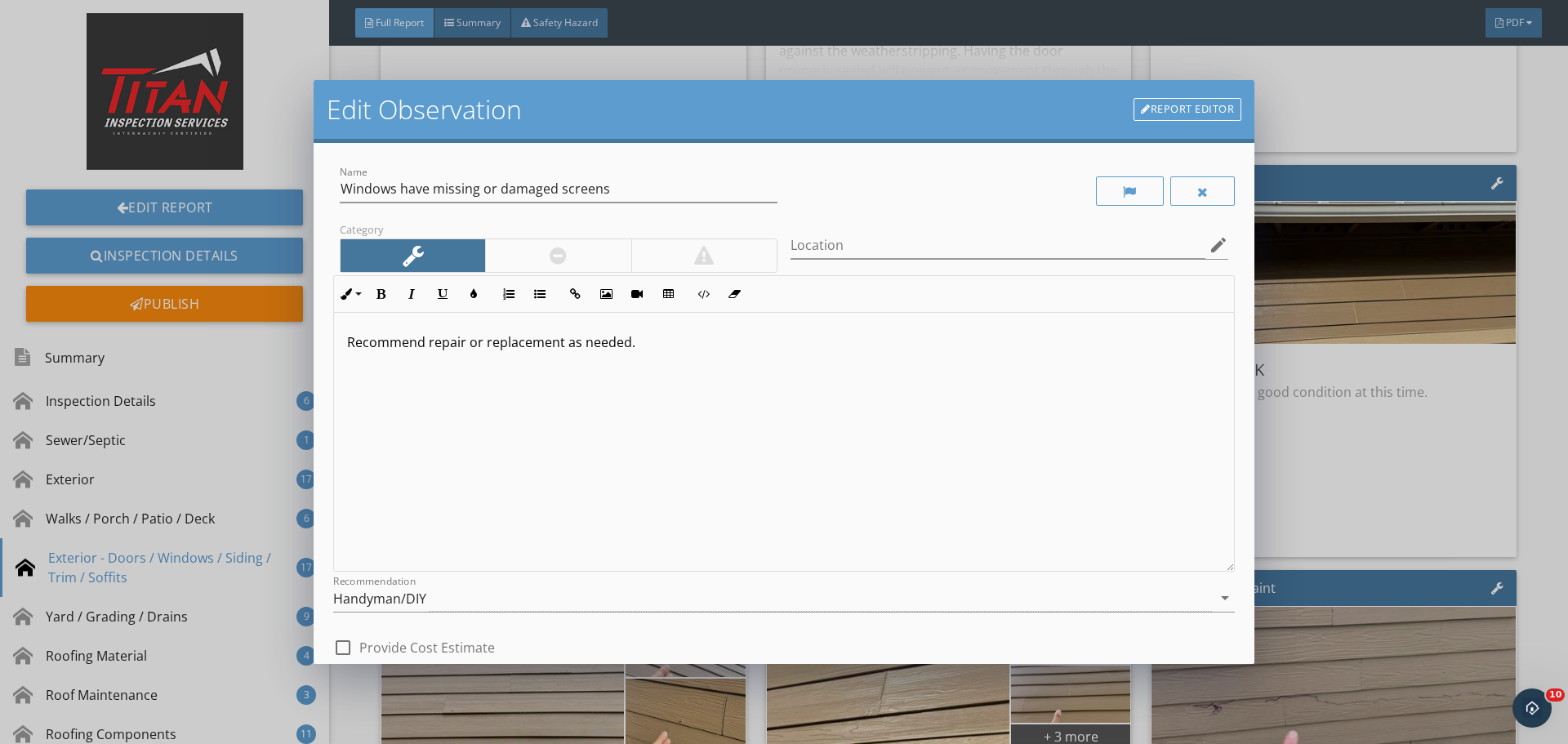
click at [1466, 412] on div "Edit Observation Report Editor Name Windows have missing or damaged screens Cat…" at bounding box center [784, 372] width 1568 height 744
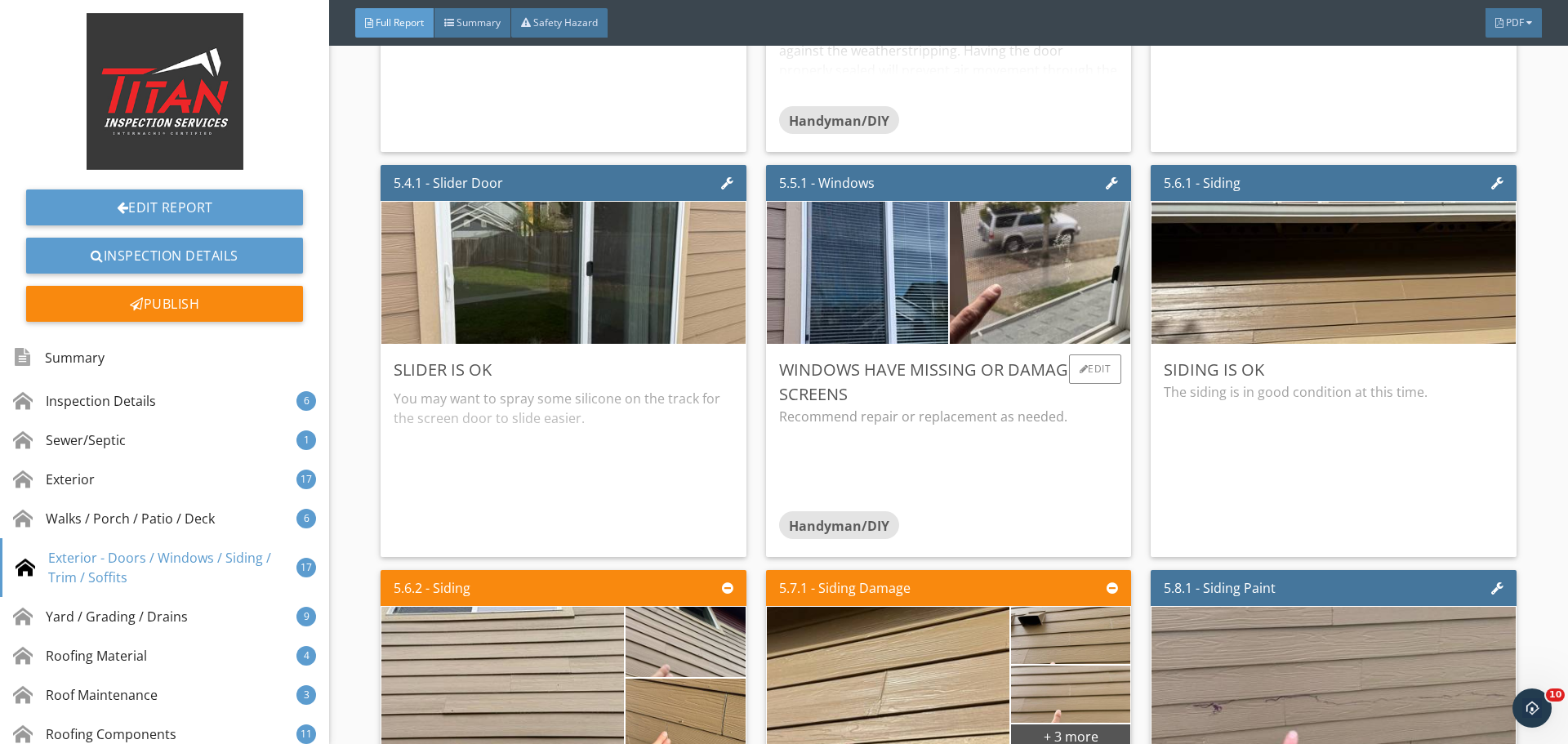
click at [970, 390] on div "Windows have missing or damaged screens" at bounding box center [948, 382] width 339 height 49
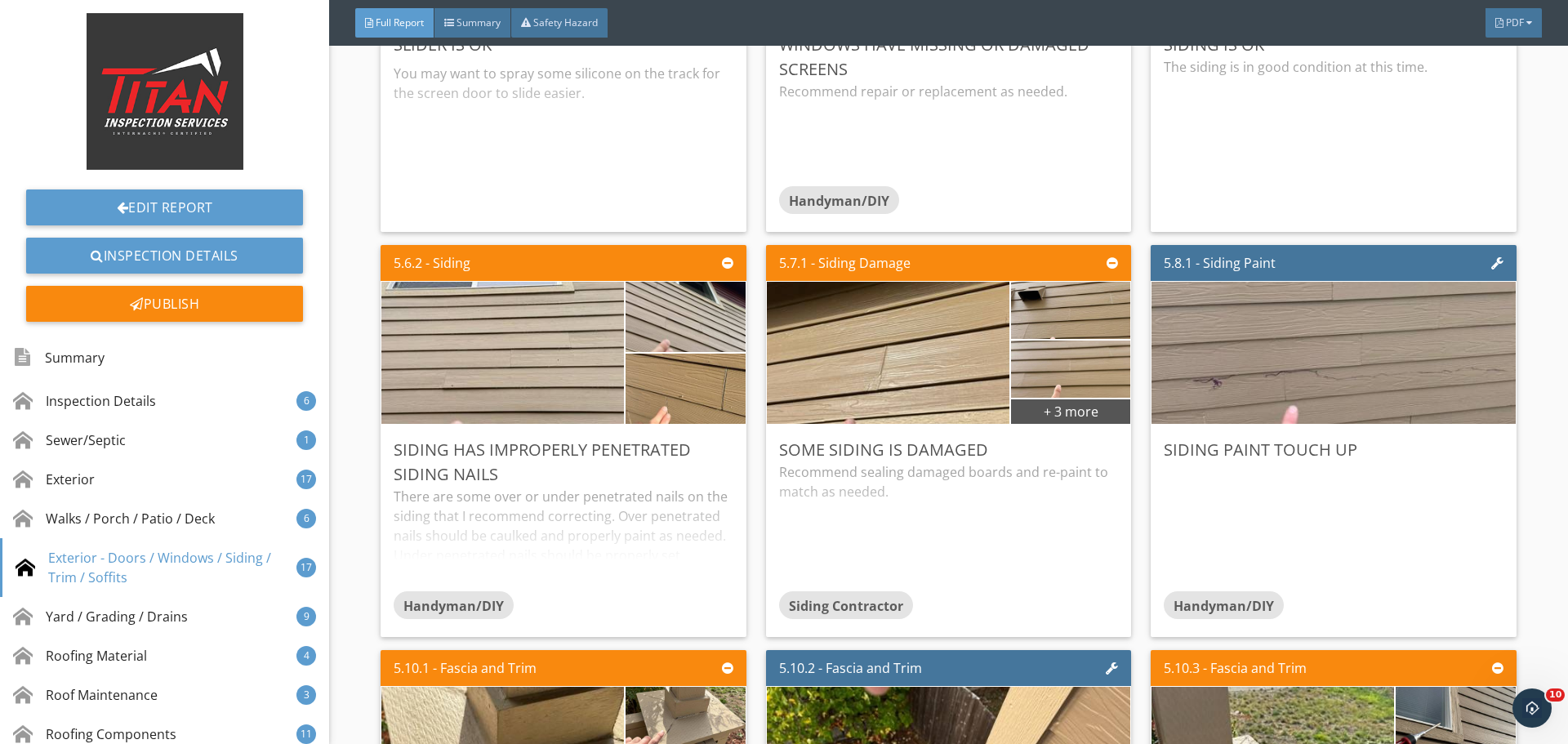
scroll to position [8333, 0]
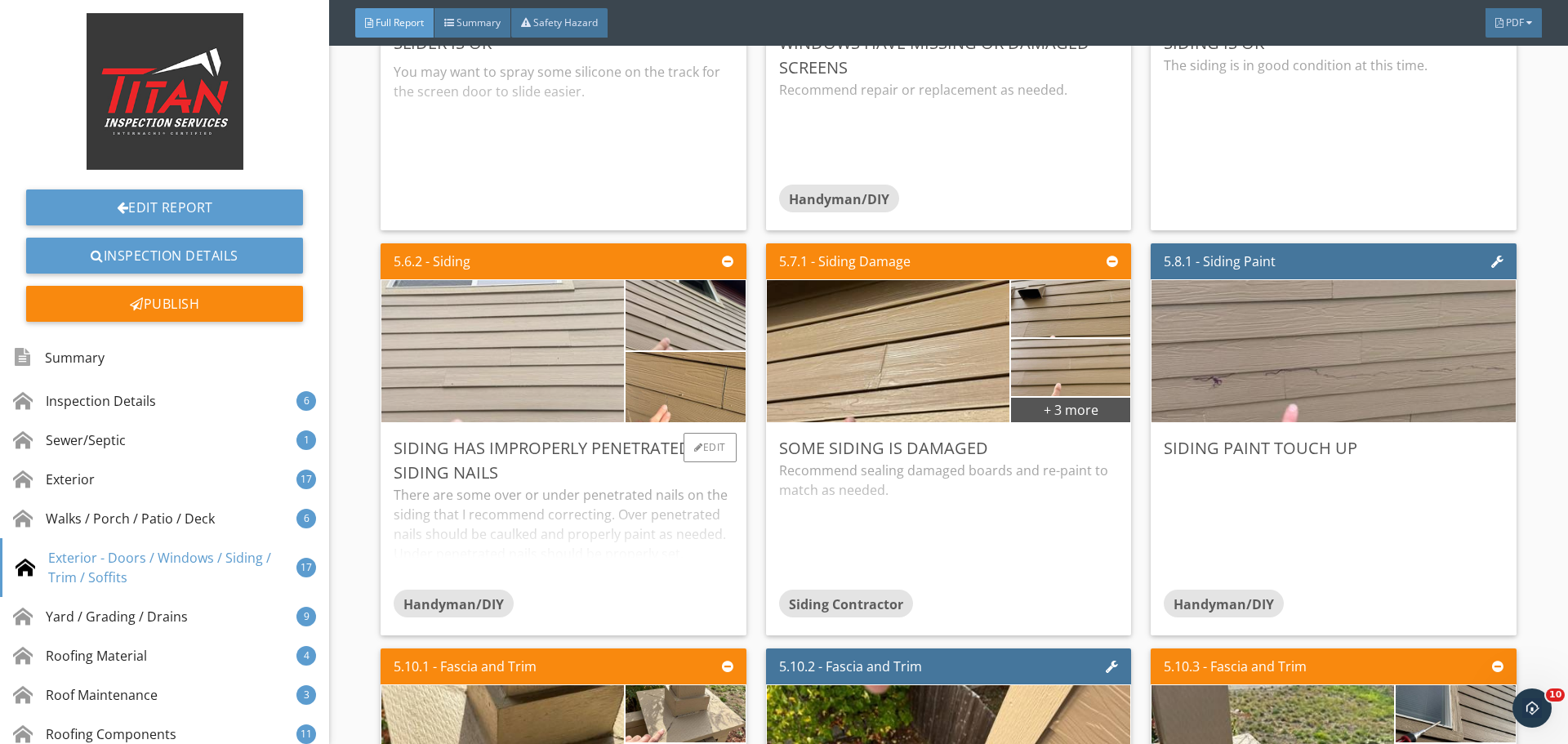
click at [470, 343] on img at bounding box center [502, 351] width 474 height 355
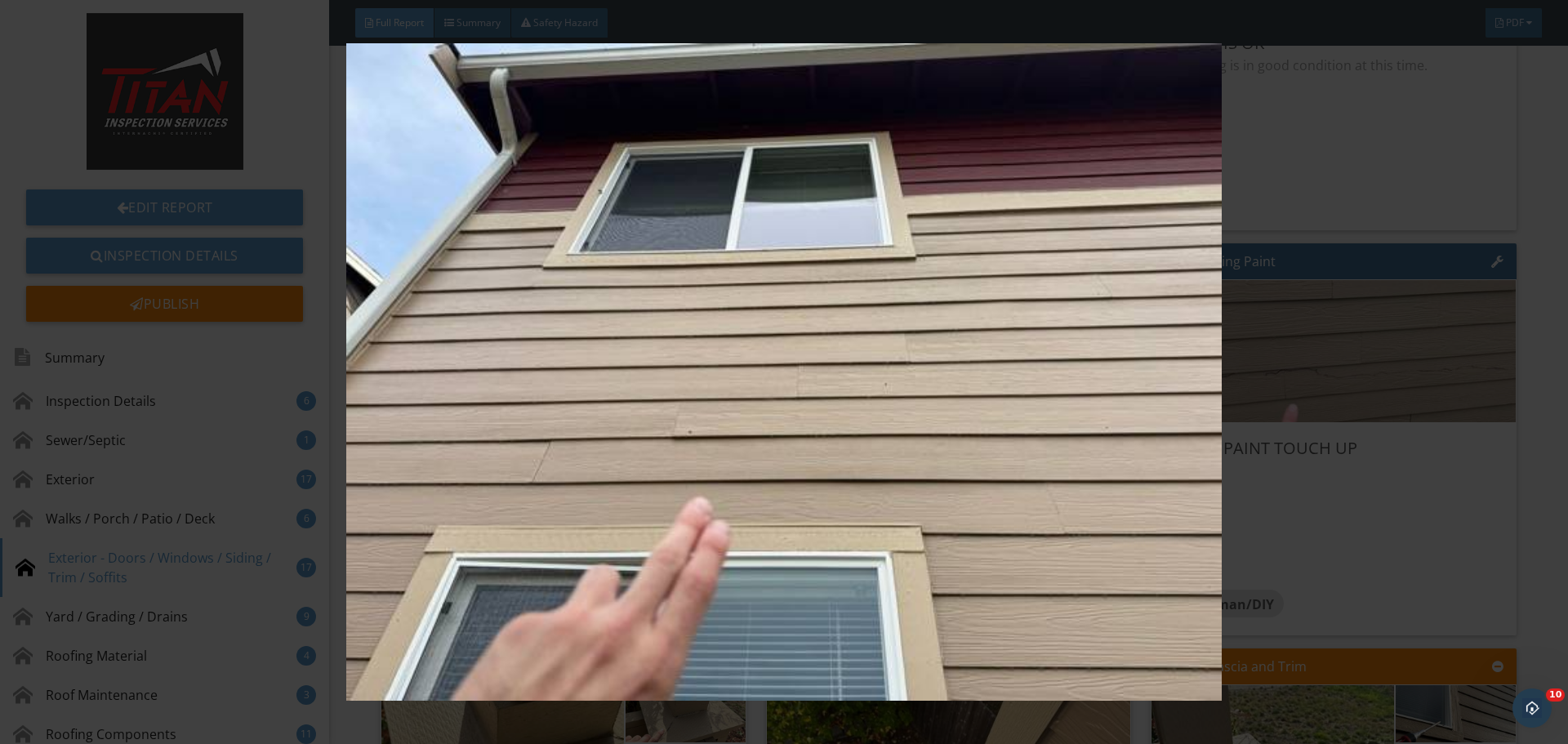
click at [1144, 329] on img at bounding box center [783, 372] width 1440 height 658
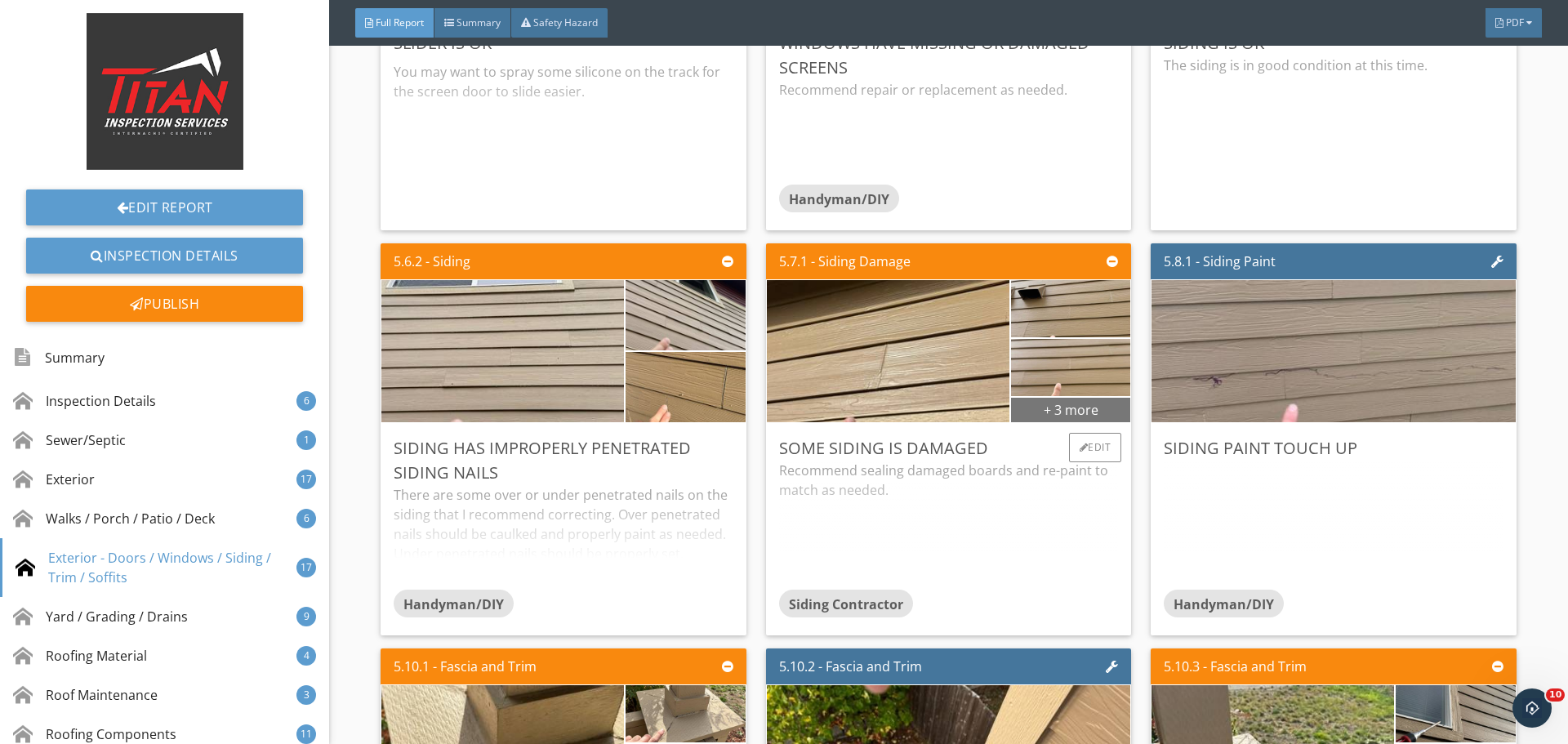
click at [1088, 408] on div "+ 3 more" at bounding box center [1070, 409] width 119 height 26
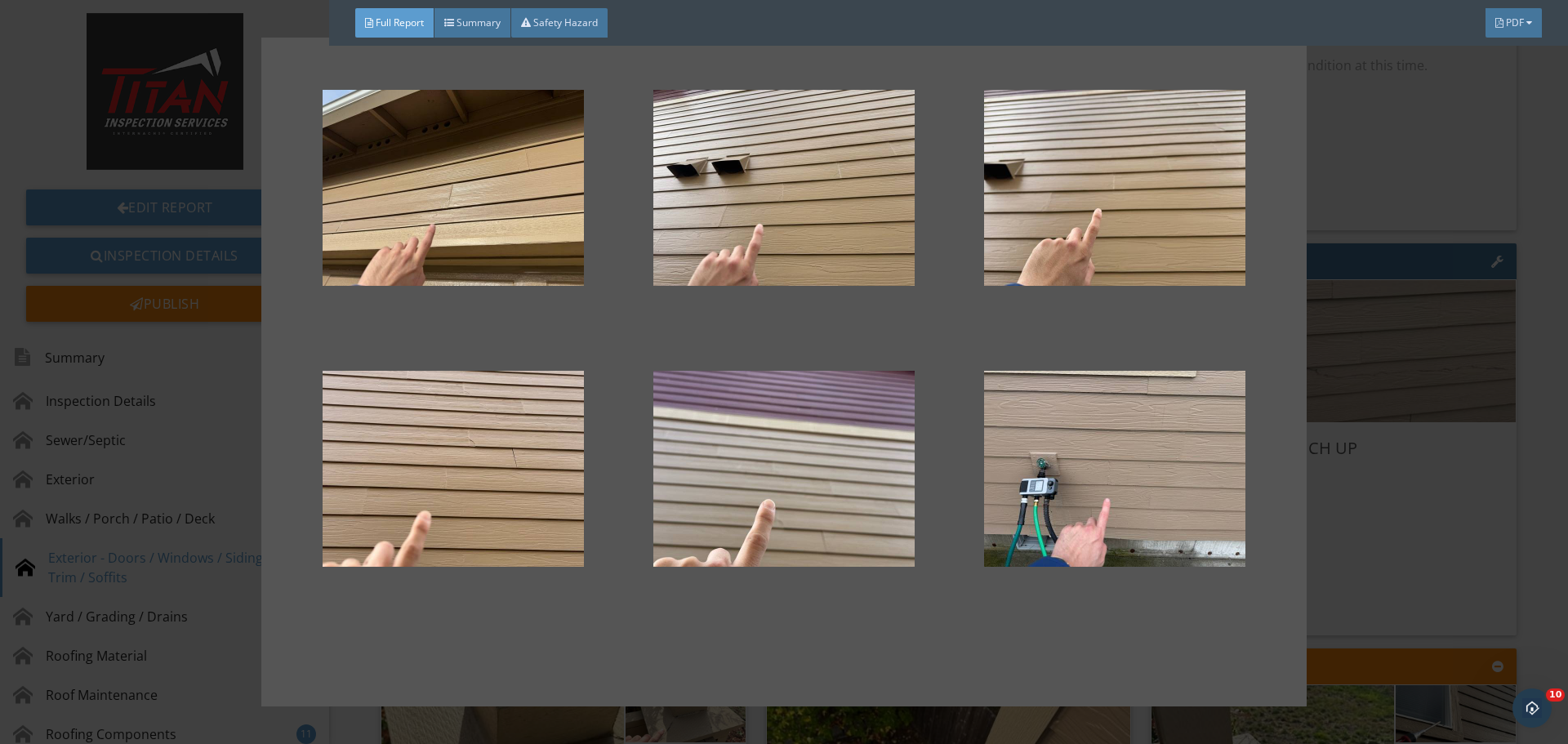
click at [1489, 436] on div at bounding box center [784, 372] width 1568 height 744
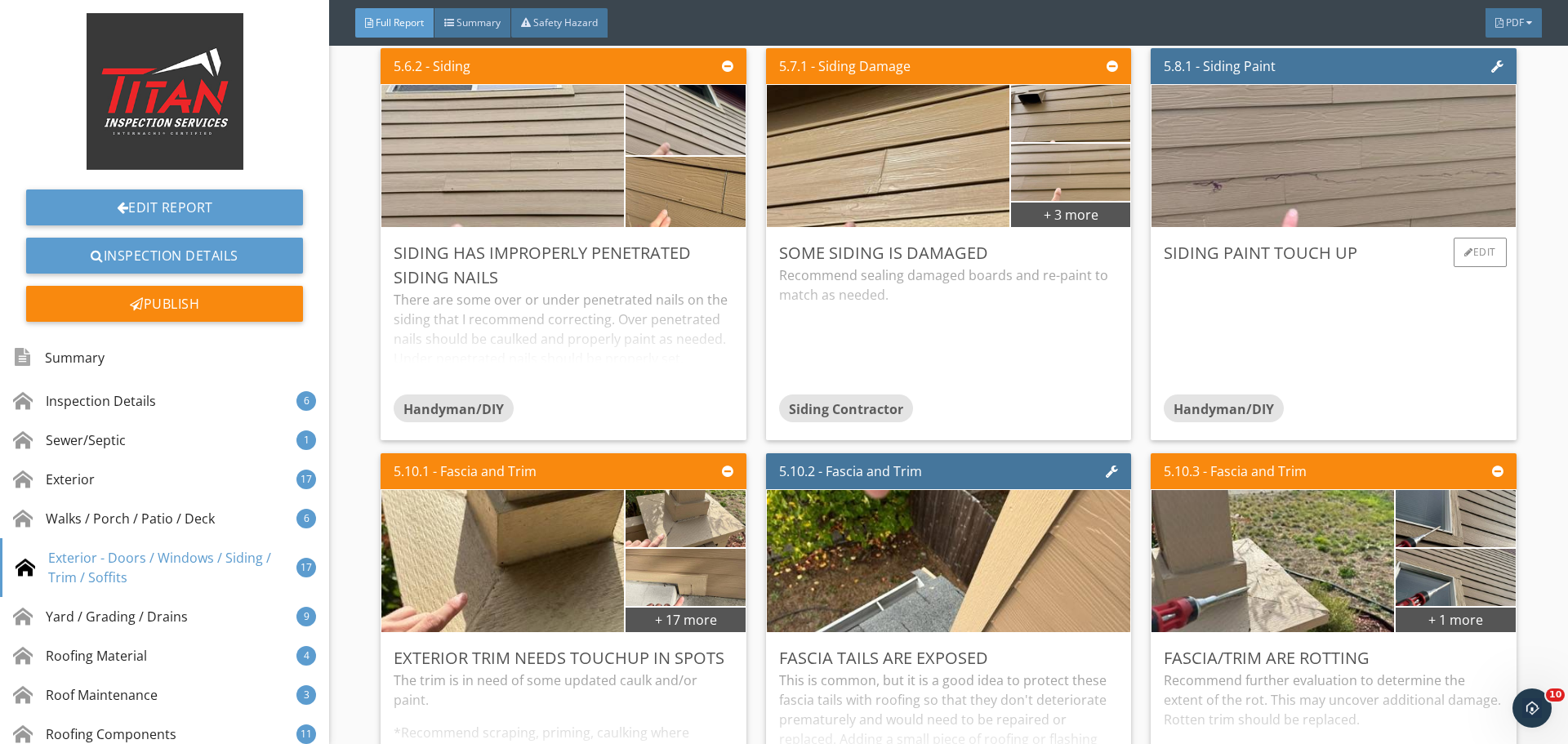
scroll to position [8659, 0]
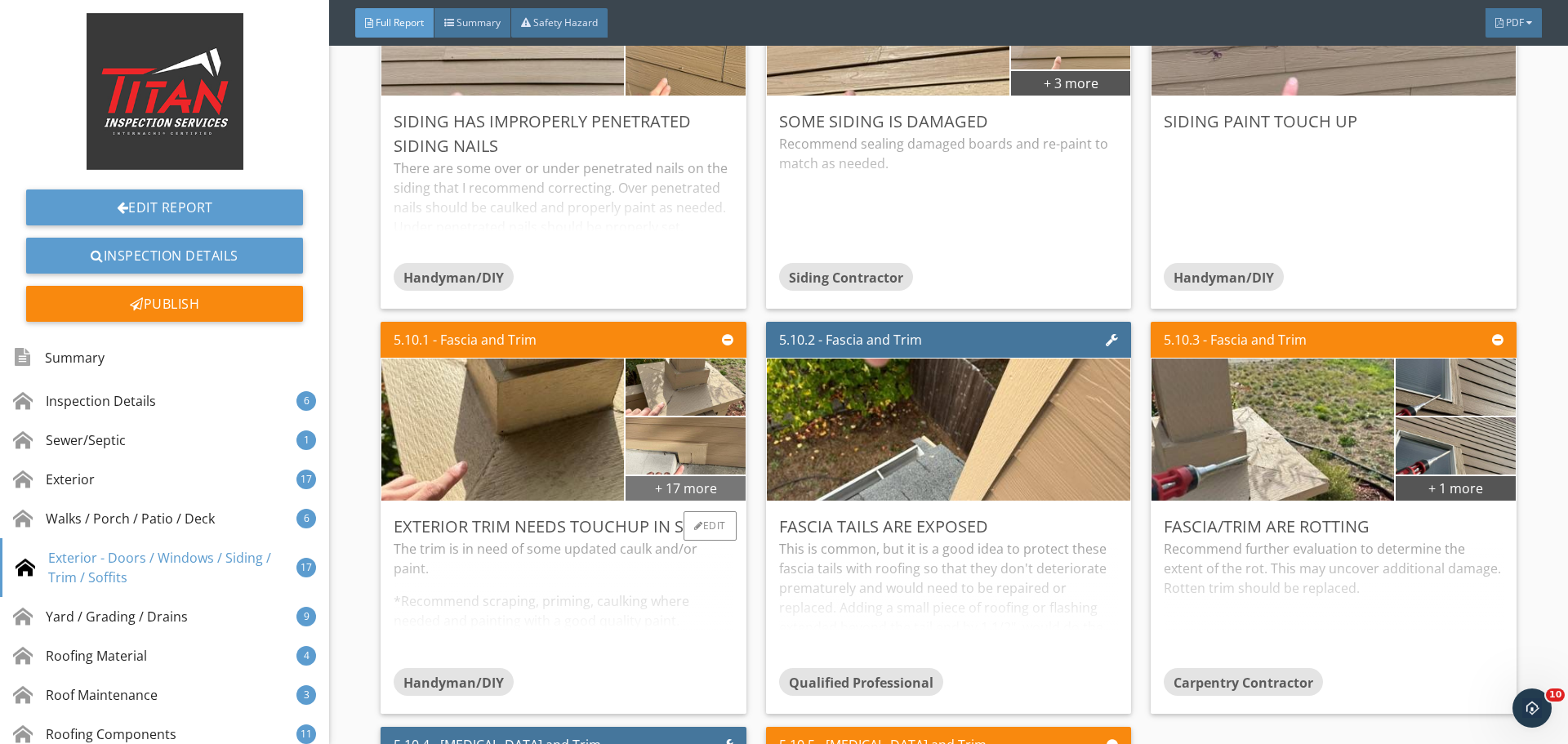
click at [709, 484] on div "+ 17 more" at bounding box center [685, 487] width 119 height 26
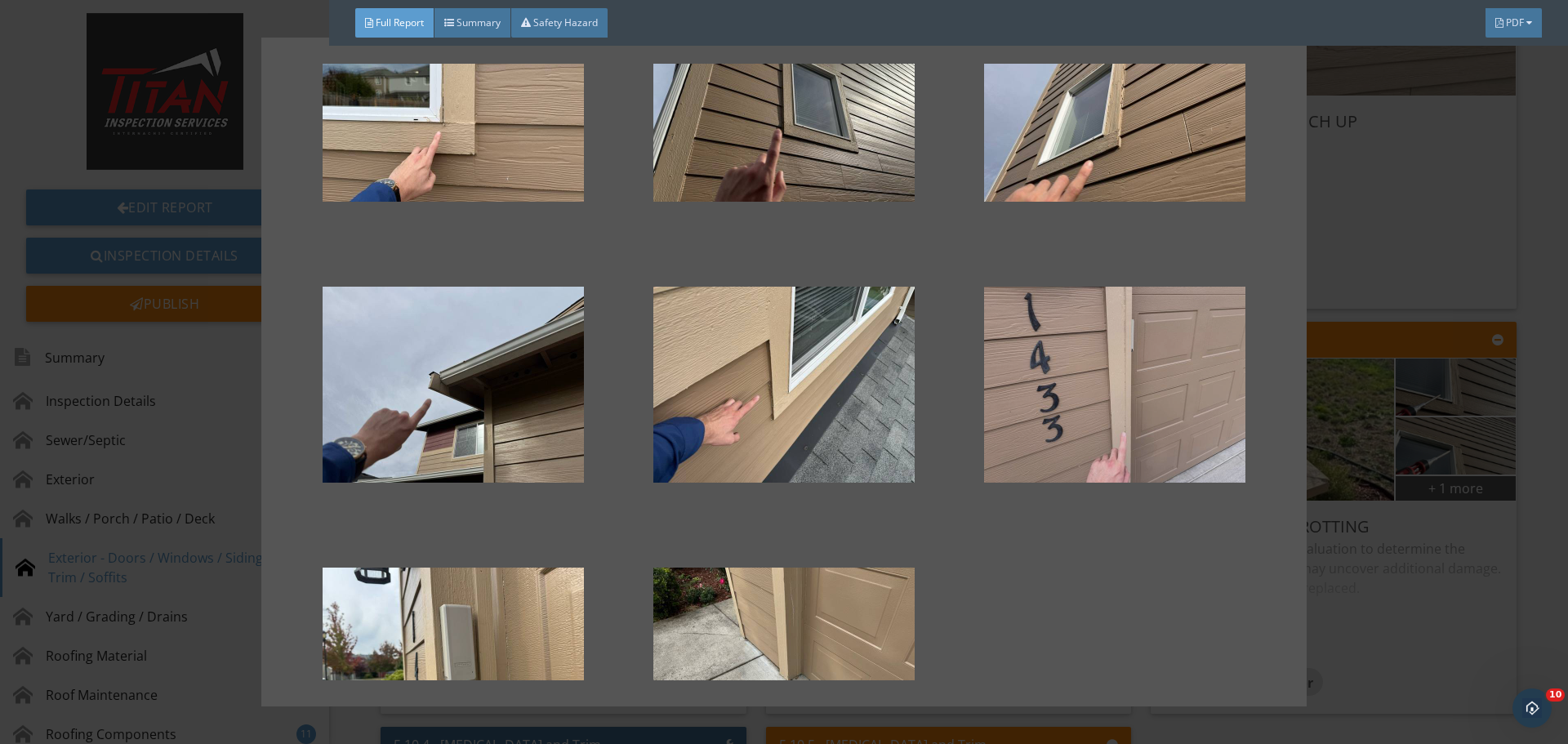
scroll to position [1349, 0]
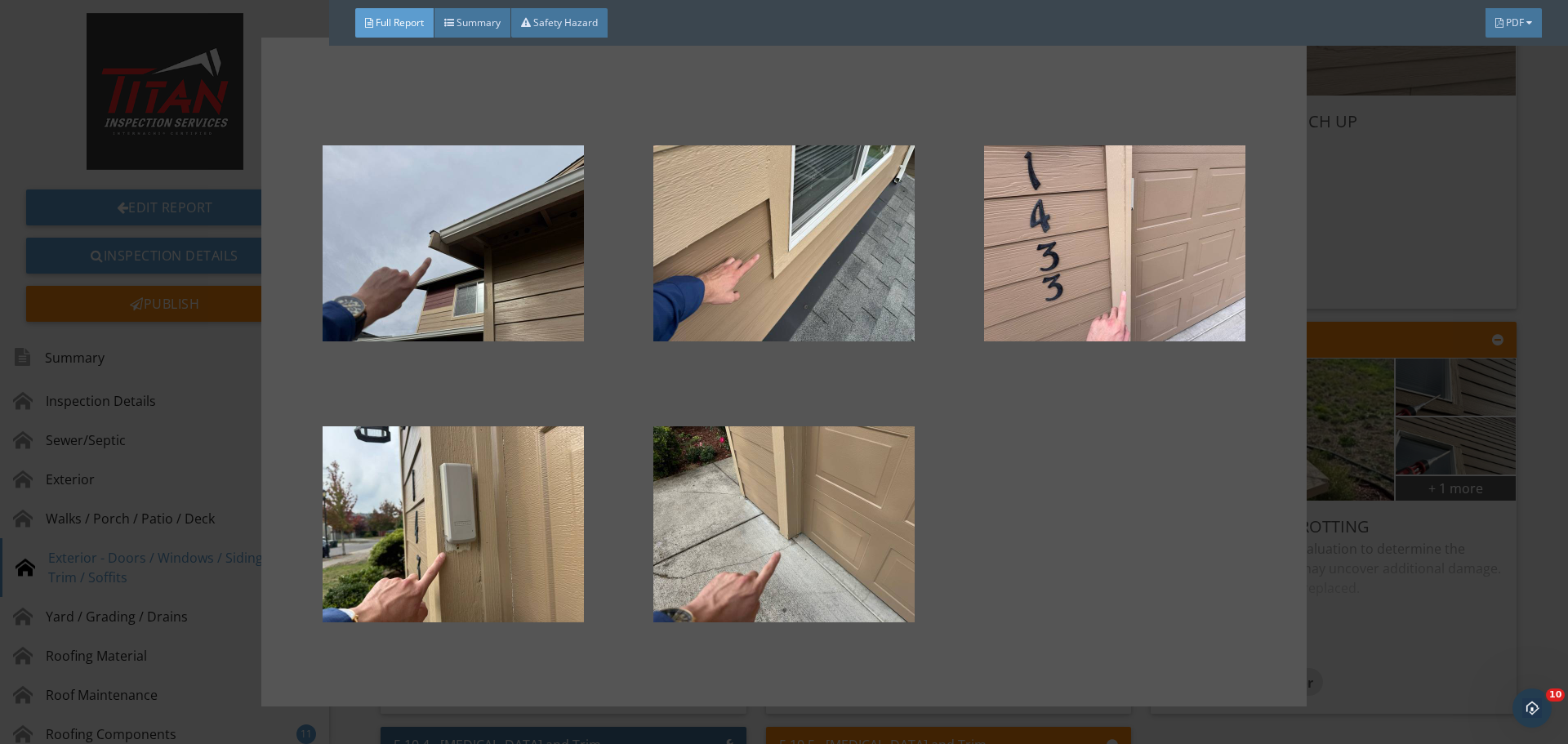
click at [1419, 377] on div at bounding box center [784, 372] width 1568 height 744
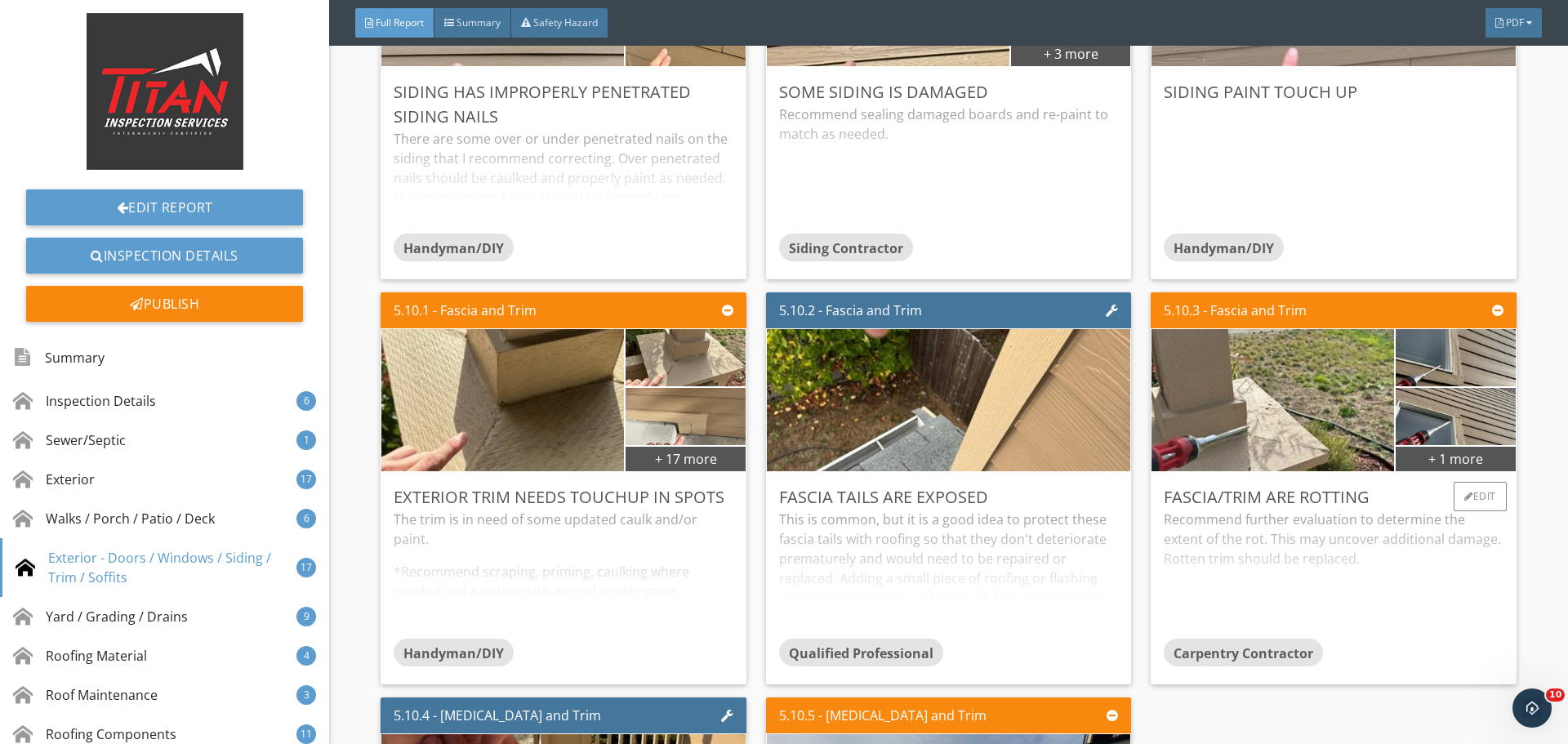
scroll to position [8740, 0]
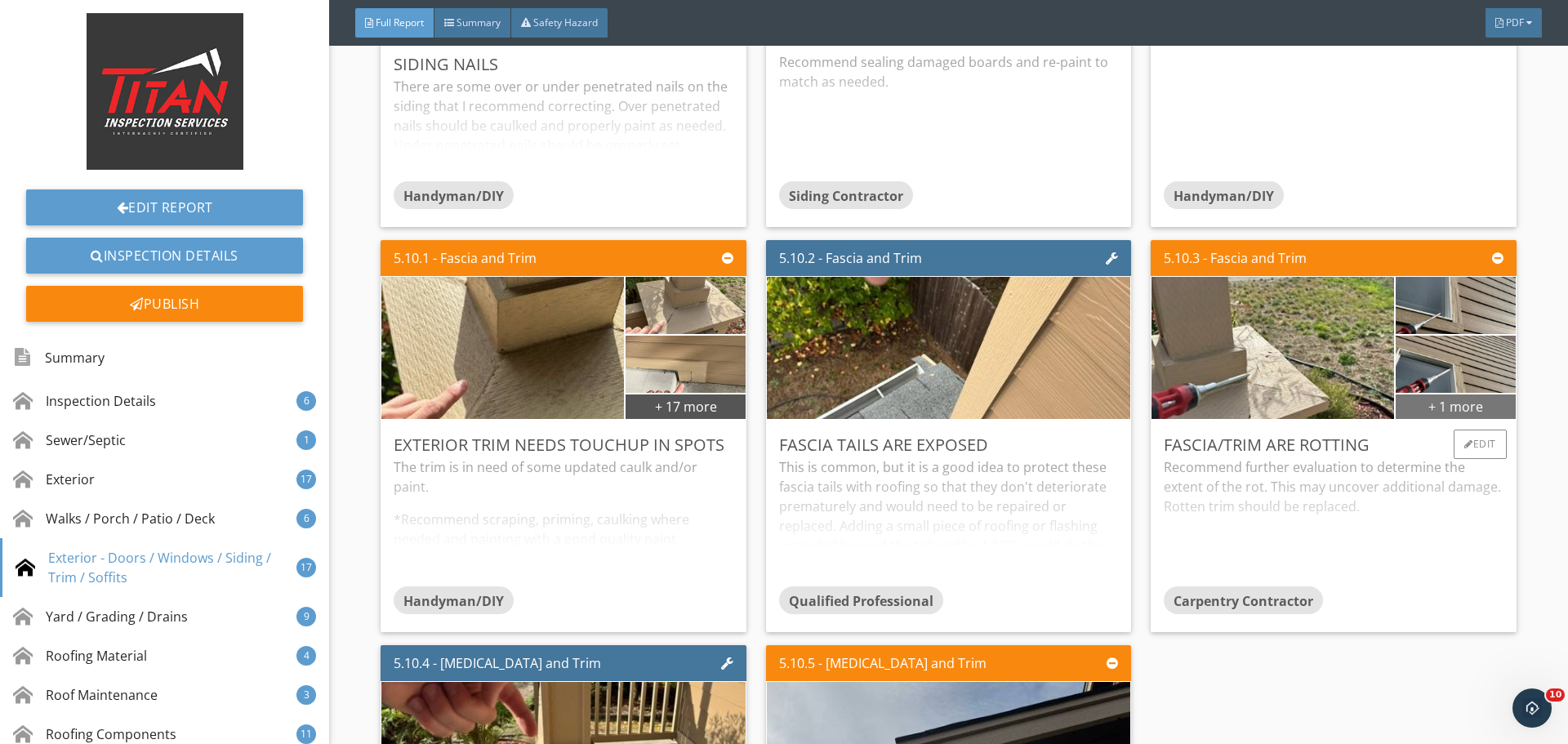
click at [1433, 411] on div "+ 1 more" at bounding box center [1456, 406] width 119 height 26
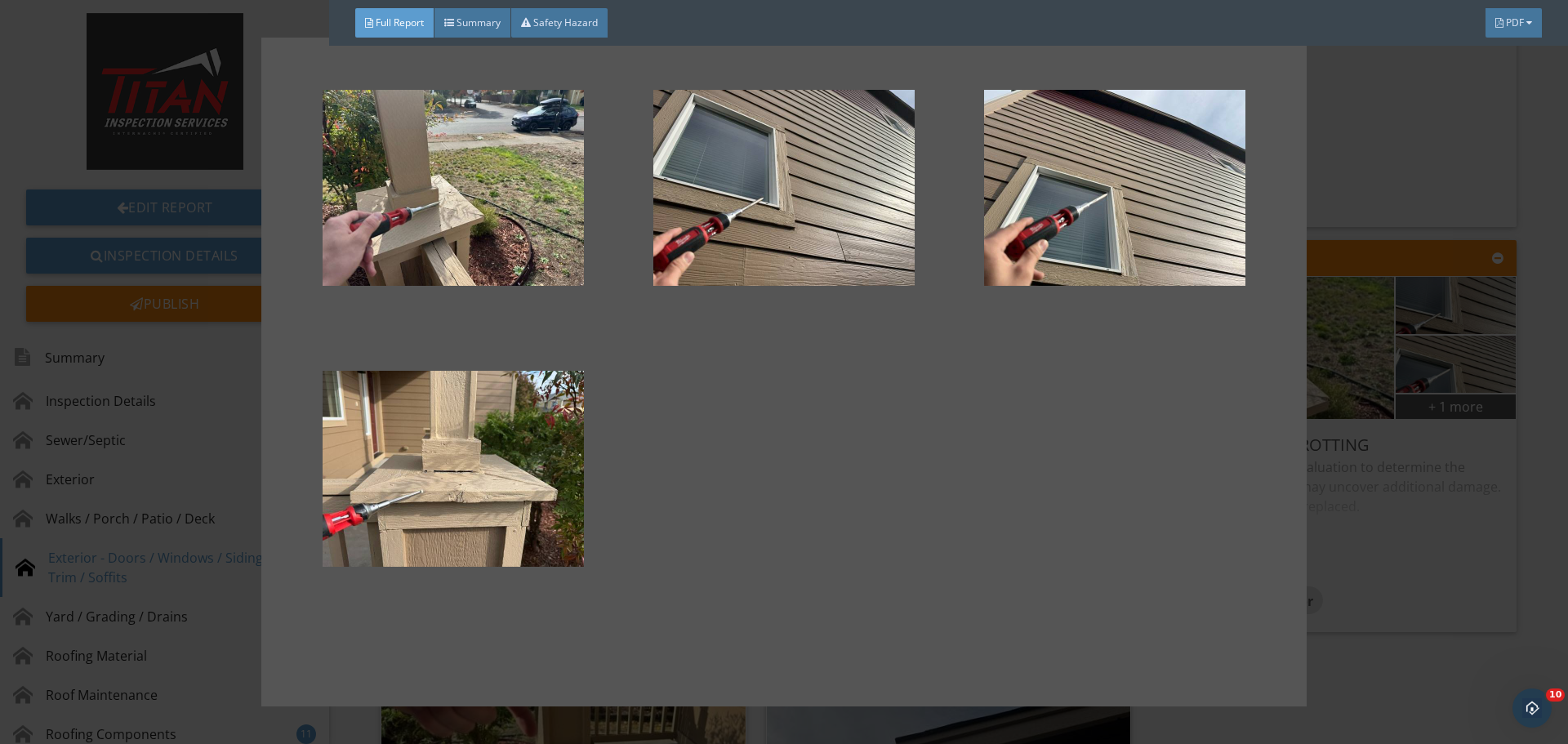
click at [1401, 450] on div at bounding box center [784, 372] width 1568 height 744
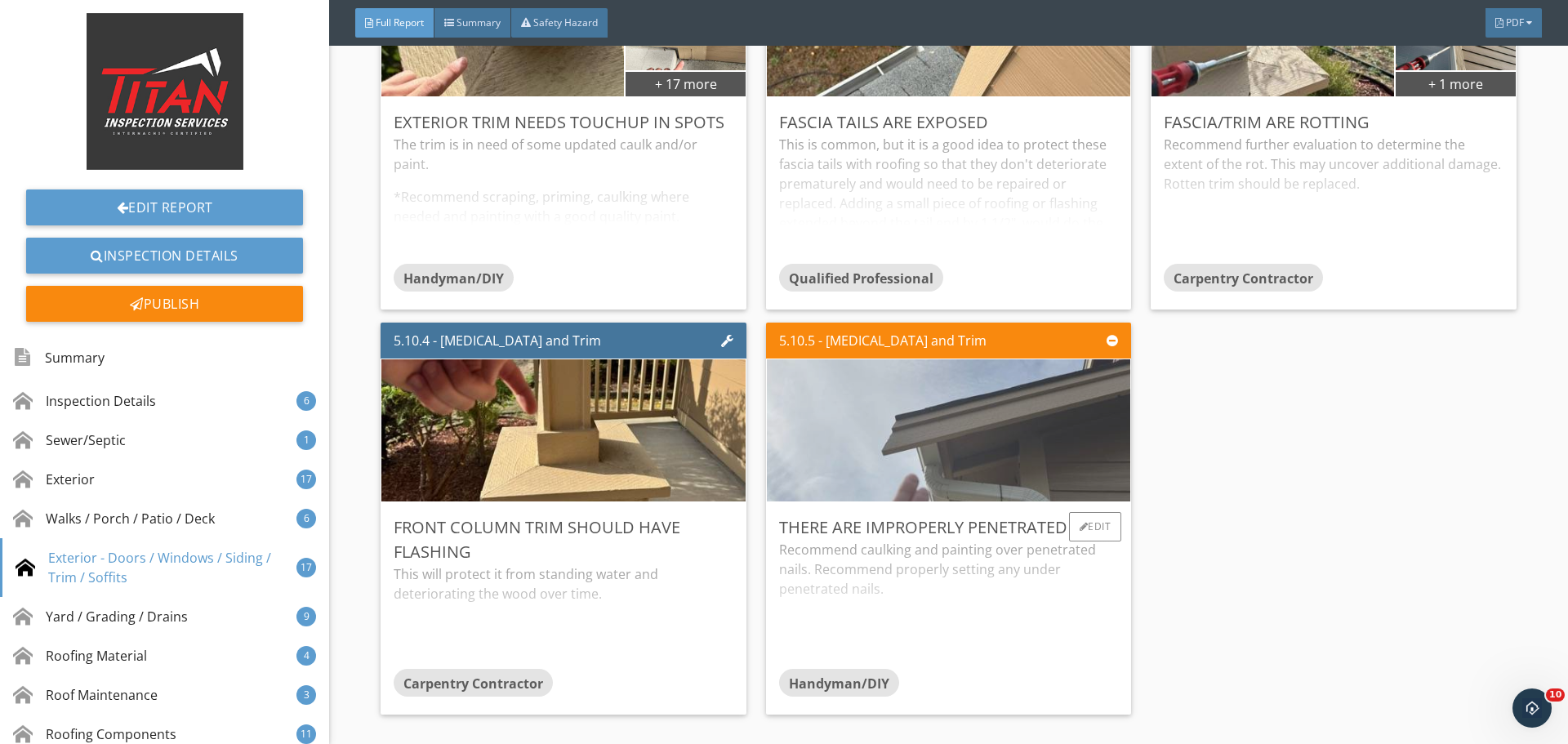
scroll to position [9068, 0]
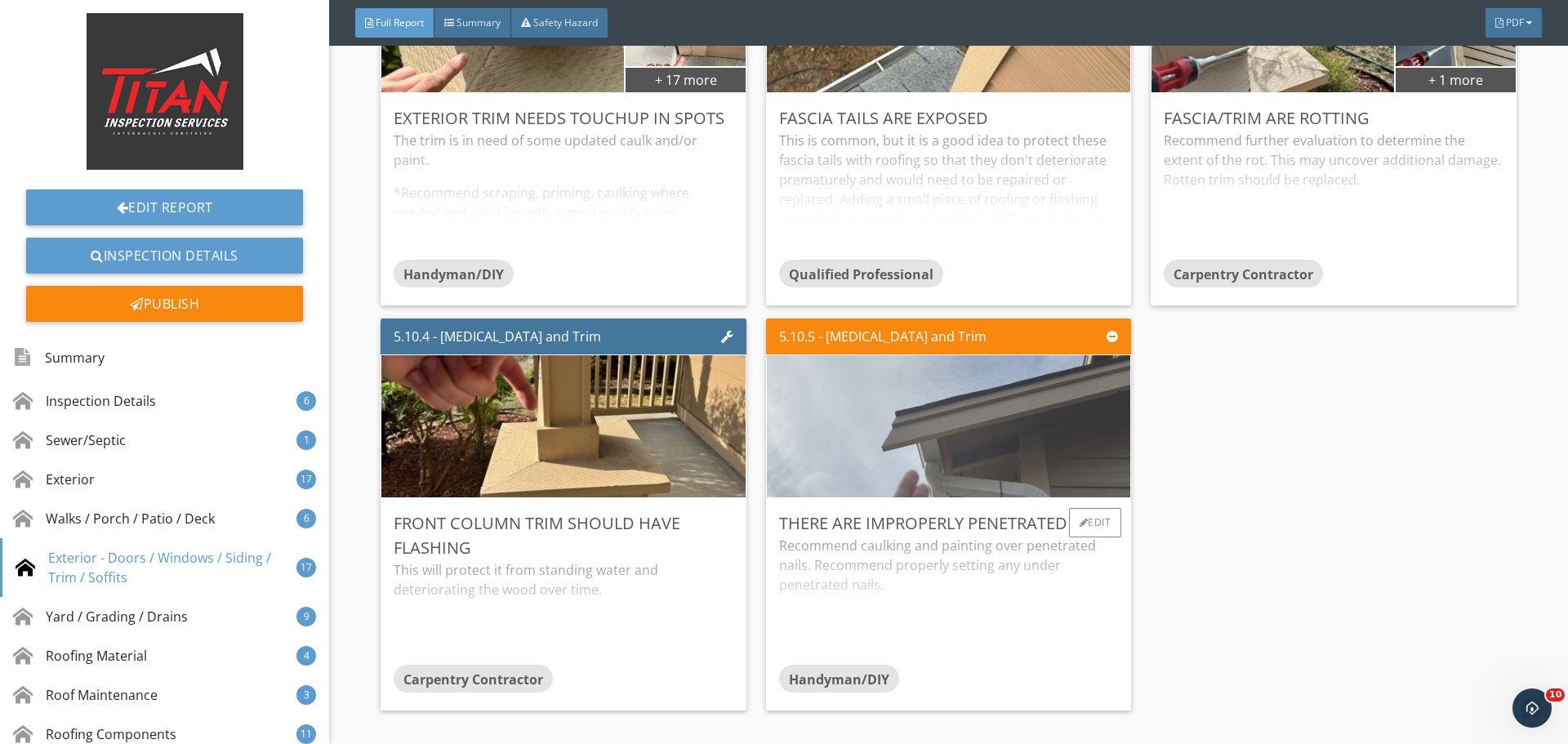
click at [1018, 418] on img at bounding box center [949, 426] width 474 height 355
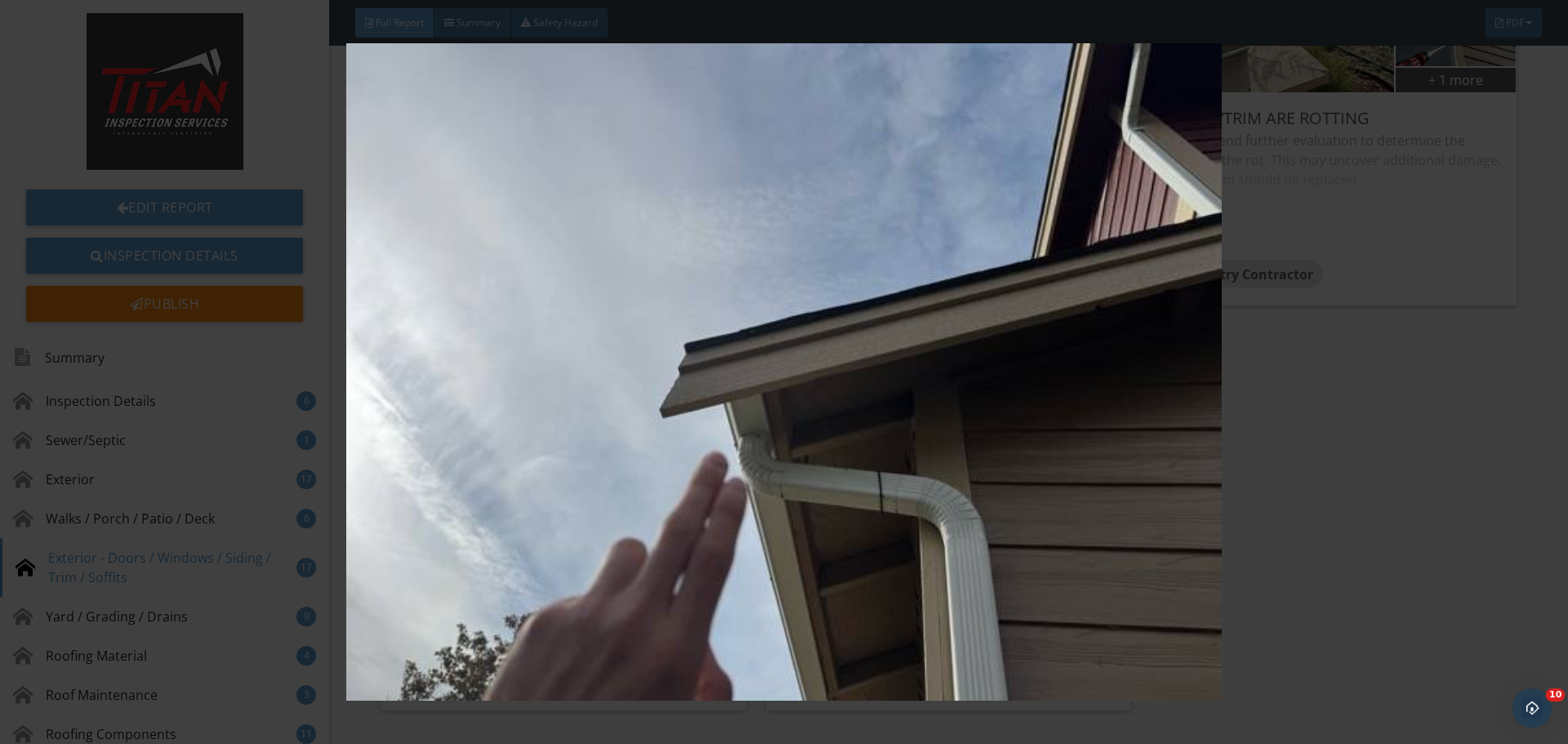
click at [1524, 363] on div at bounding box center [784, 372] width 1568 height 744
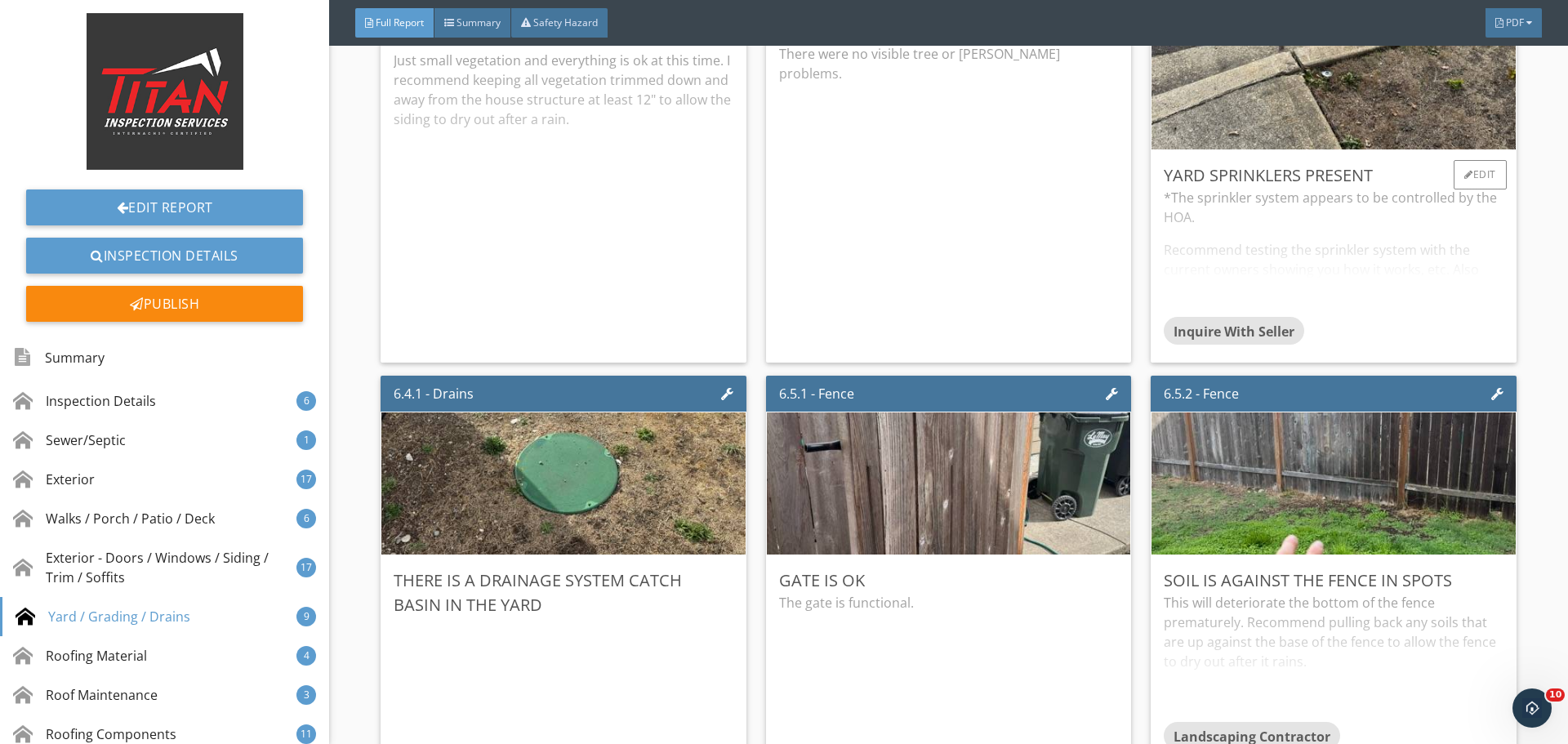
scroll to position [10211, 0]
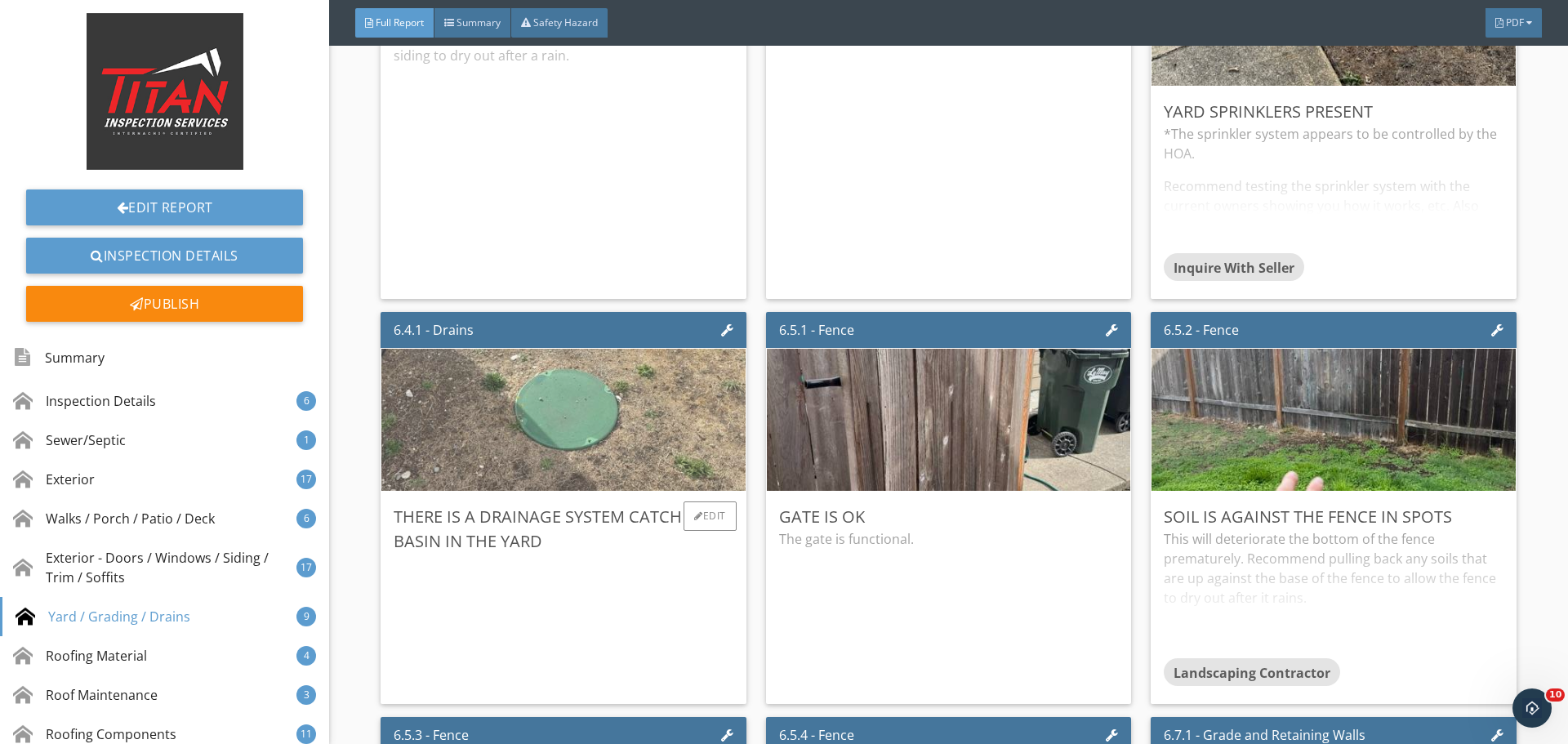
click at [662, 396] on img at bounding box center [563, 419] width 474 height 355
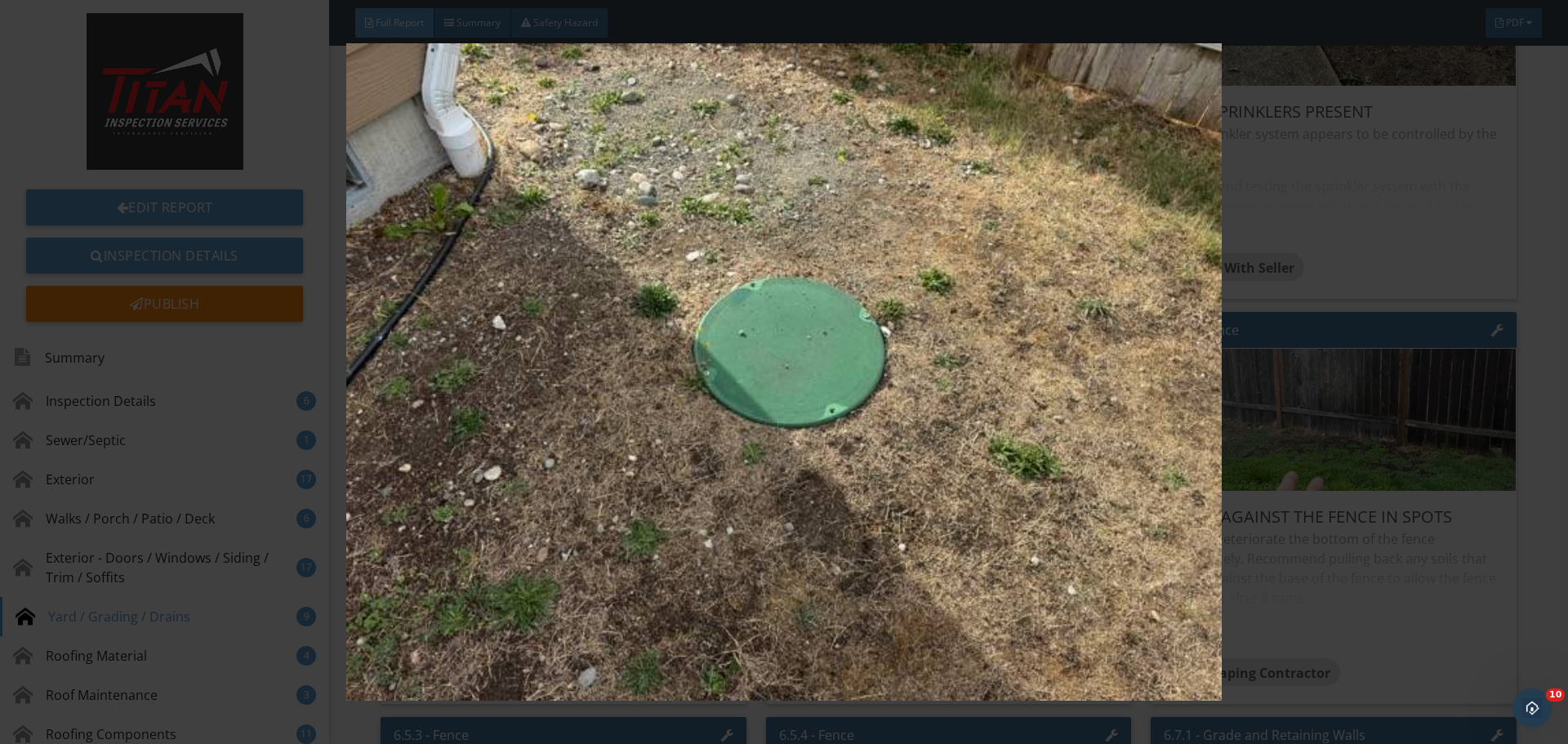
click at [1361, 398] on img at bounding box center [783, 372] width 1440 height 658
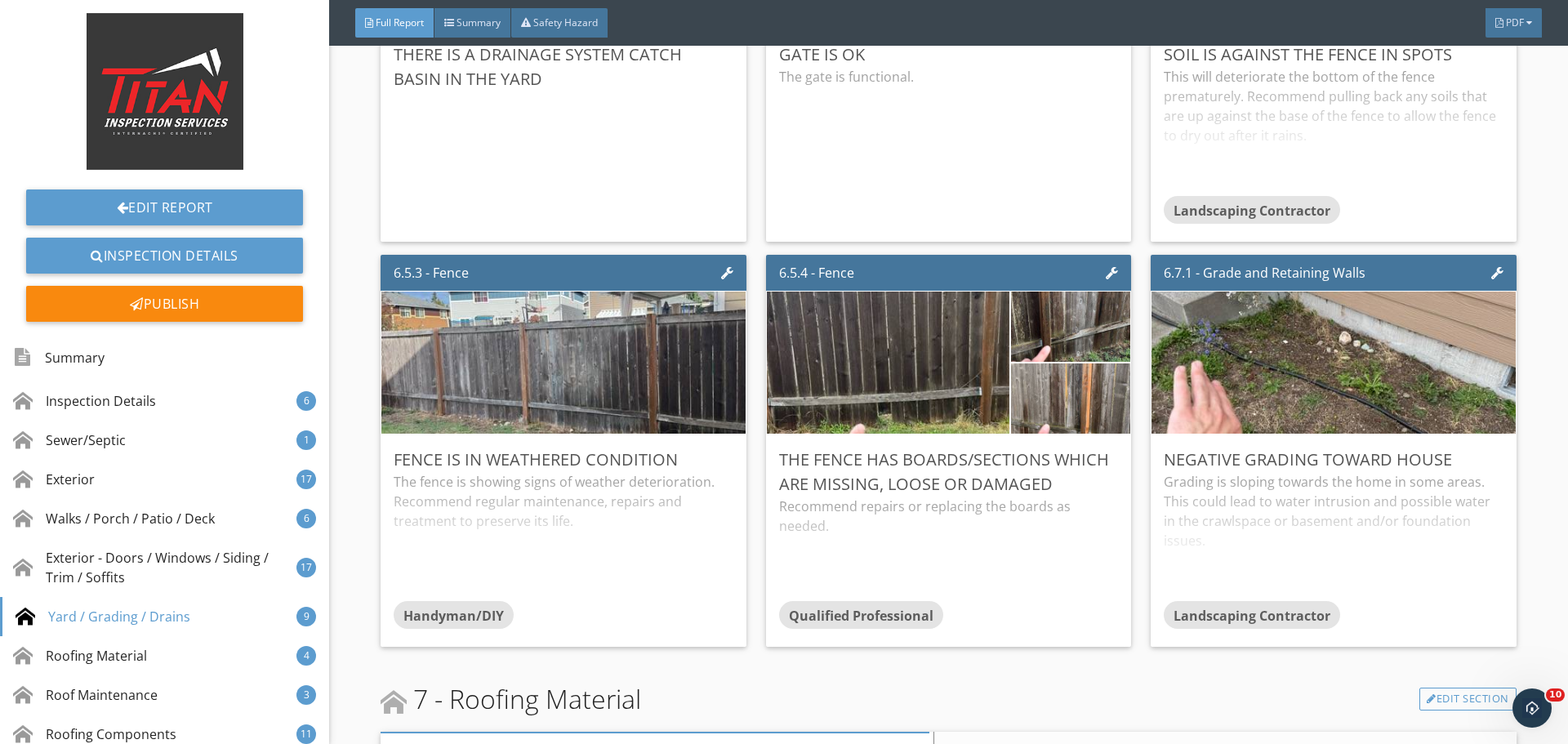
scroll to position [10701, 0]
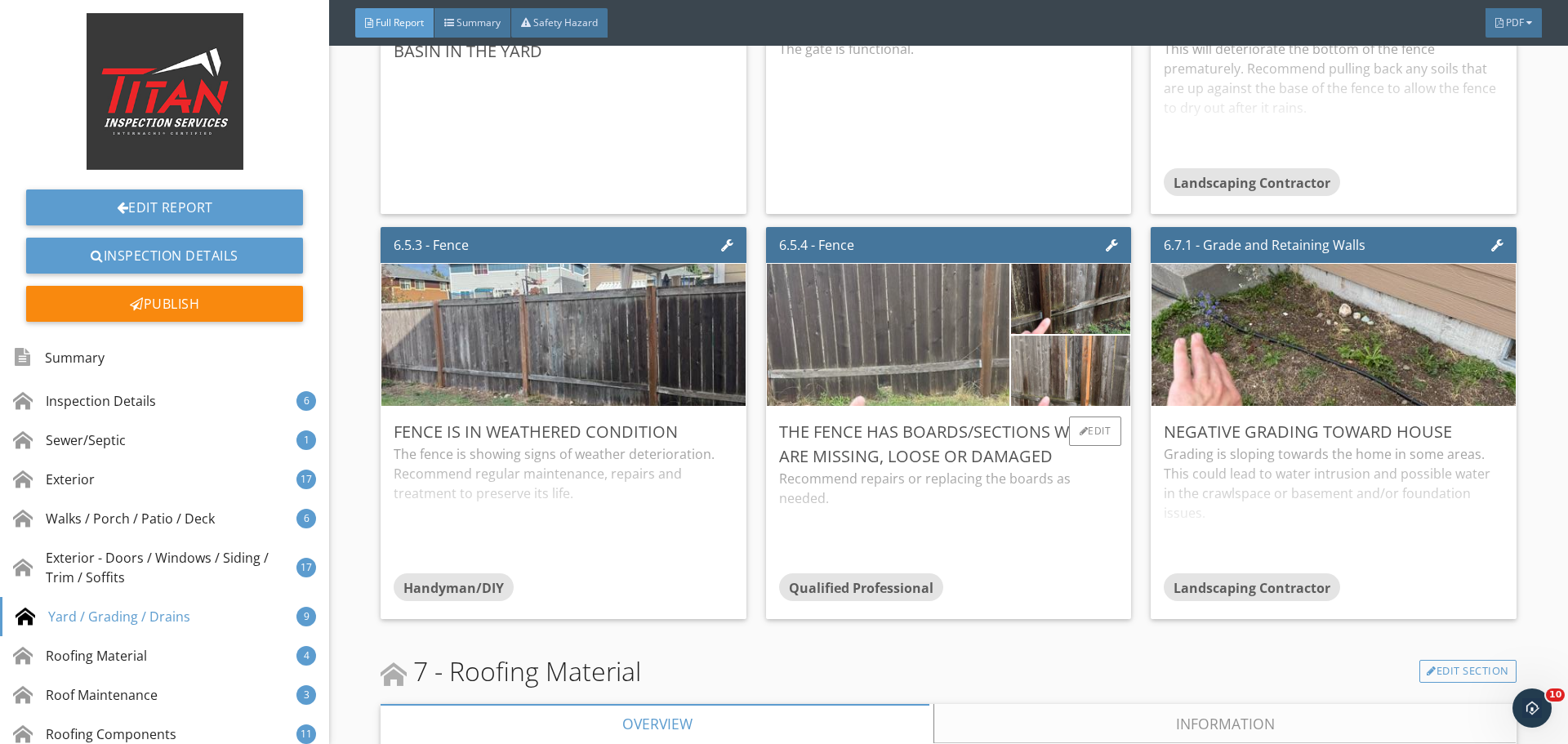
click at [965, 357] on img at bounding box center [888, 334] width 474 height 355
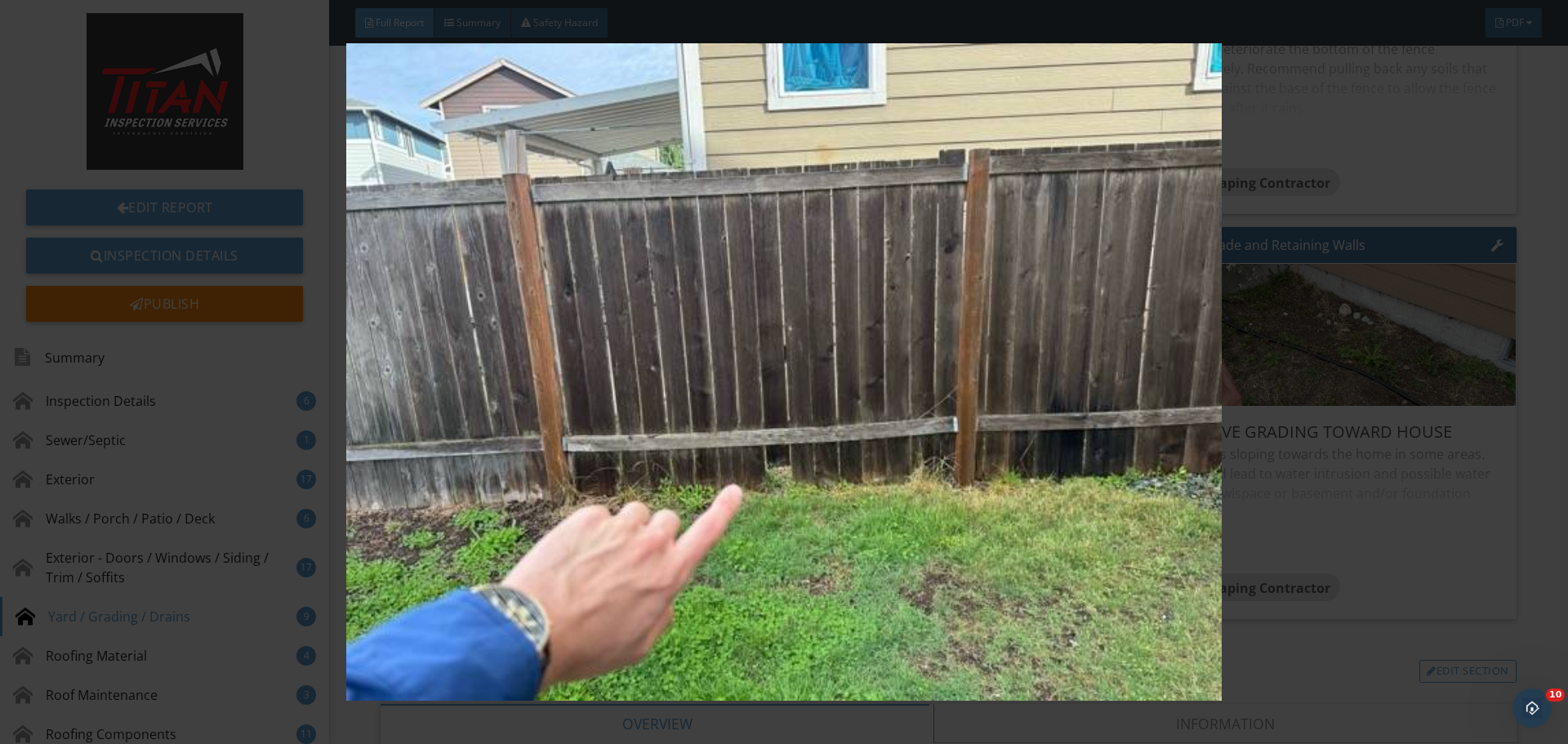
click at [1317, 277] on img at bounding box center [783, 372] width 1440 height 658
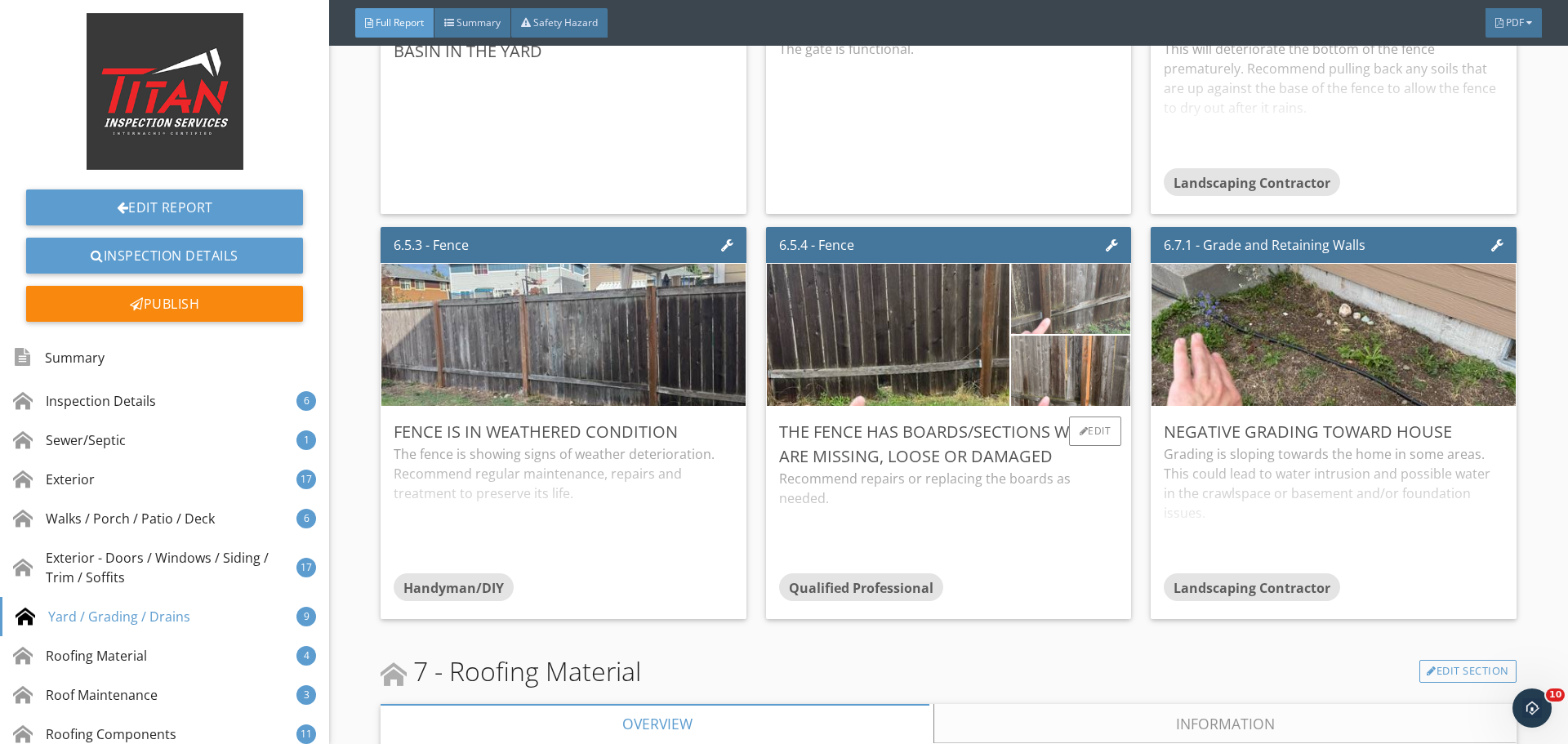
click at [1039, 287] on img at bounding box center [1071, 299] width 235 height 176
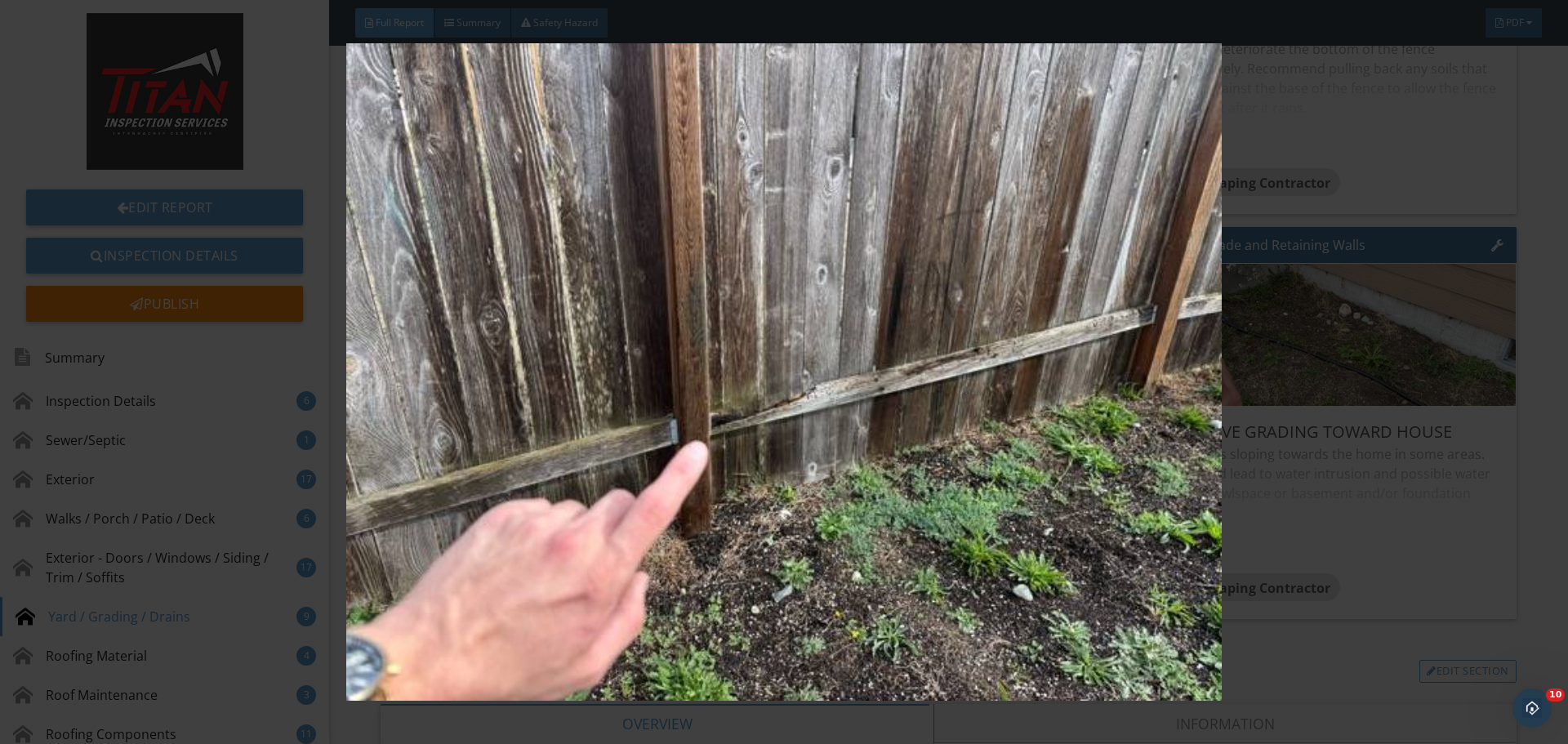
click at [1338, 338] on img at bounding box center [783, 372] width 1440 height 658
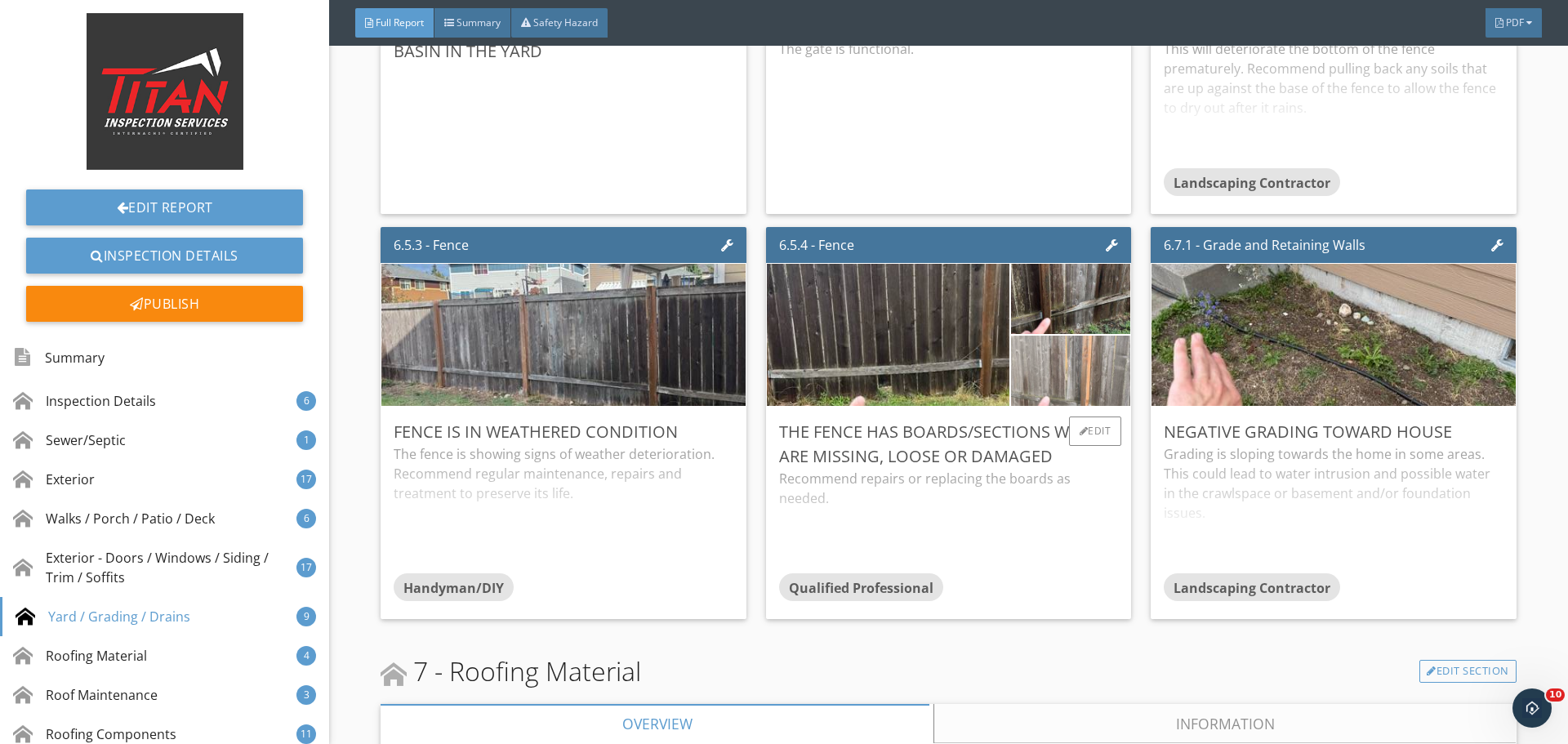
click at [1079, 365] on img at bounding box center [1071, 372] width 235 height 176
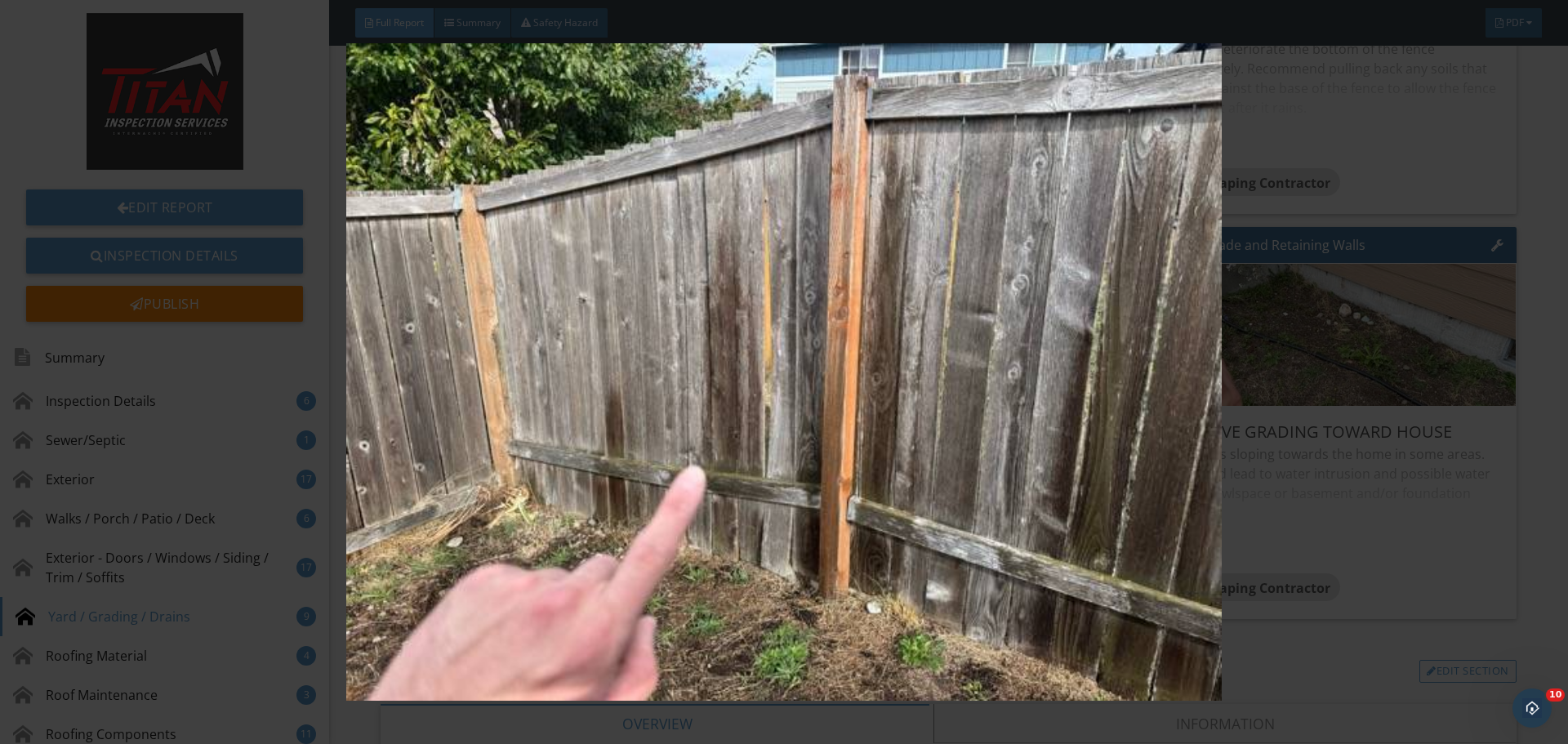
drag, startPoint x: 1416, startPoint y: 365, endPoint x: 1426, endPoint y: 365, distance: 10.0
click at [1415, 365] on img at bounding box center [783, 372] width 1440 height 658
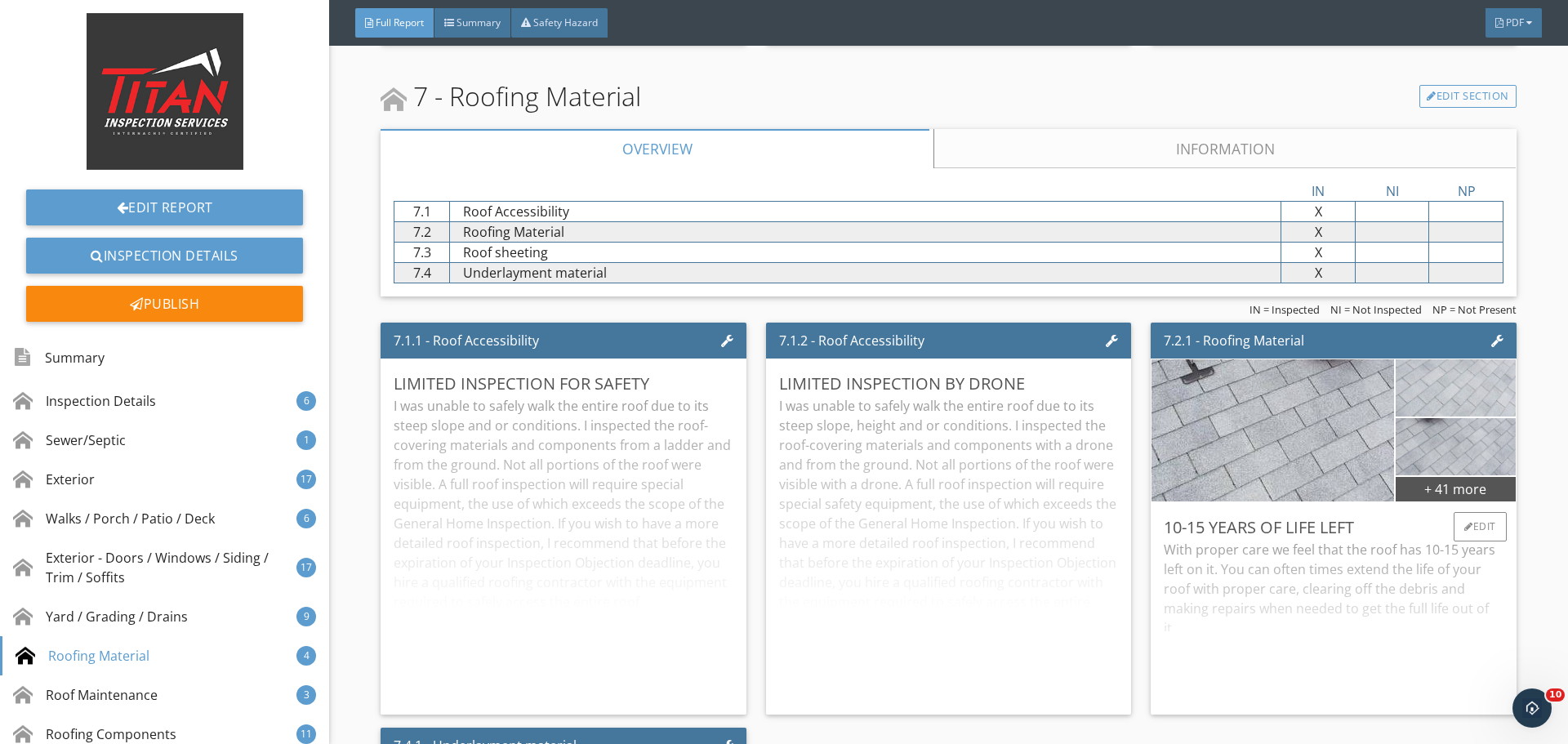
scroll to position [11272, 0]
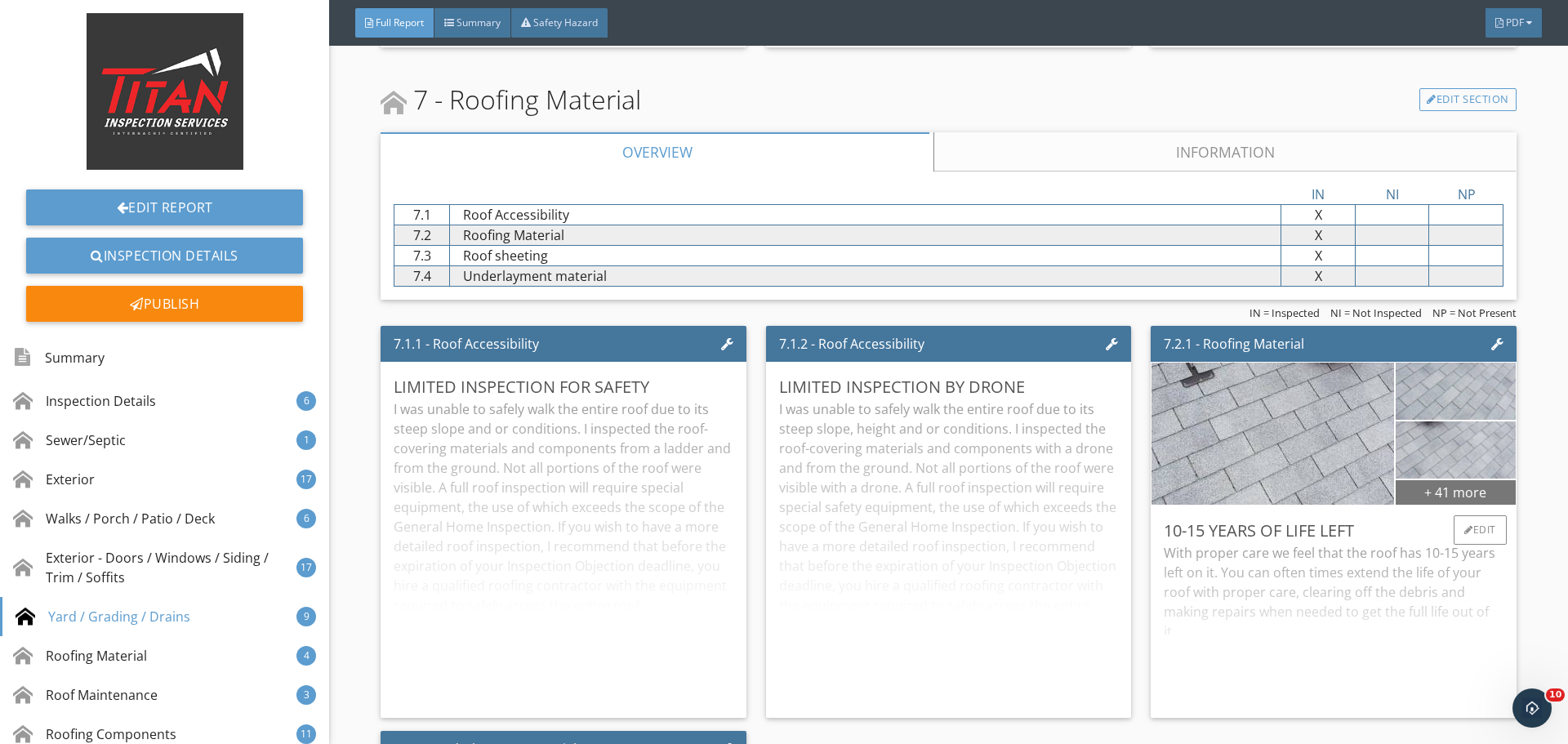
click at [1416, 493] on div "+ 41 more" at bounding box center [1456, 492] width 119 height 26
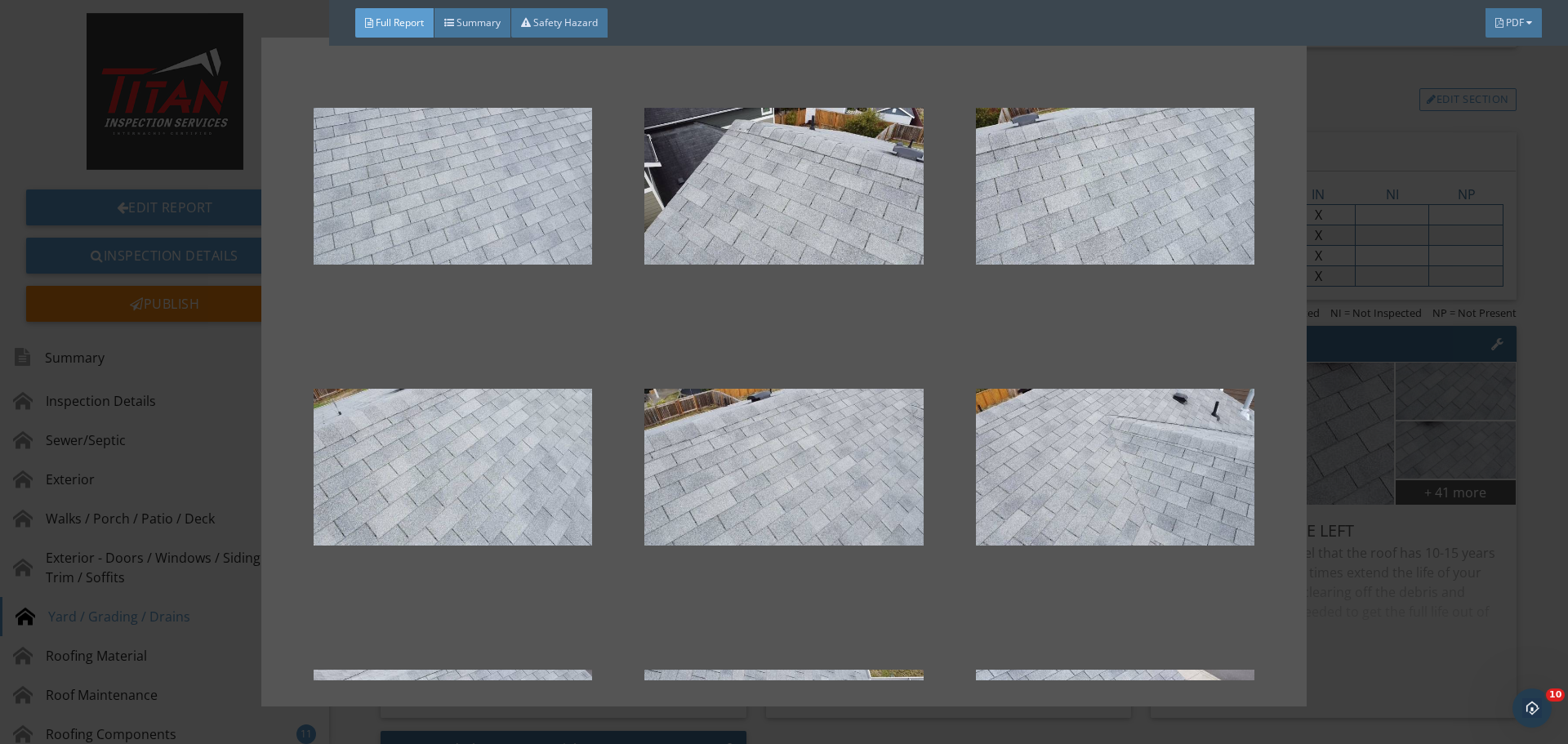
scroll to position [1553, 0]
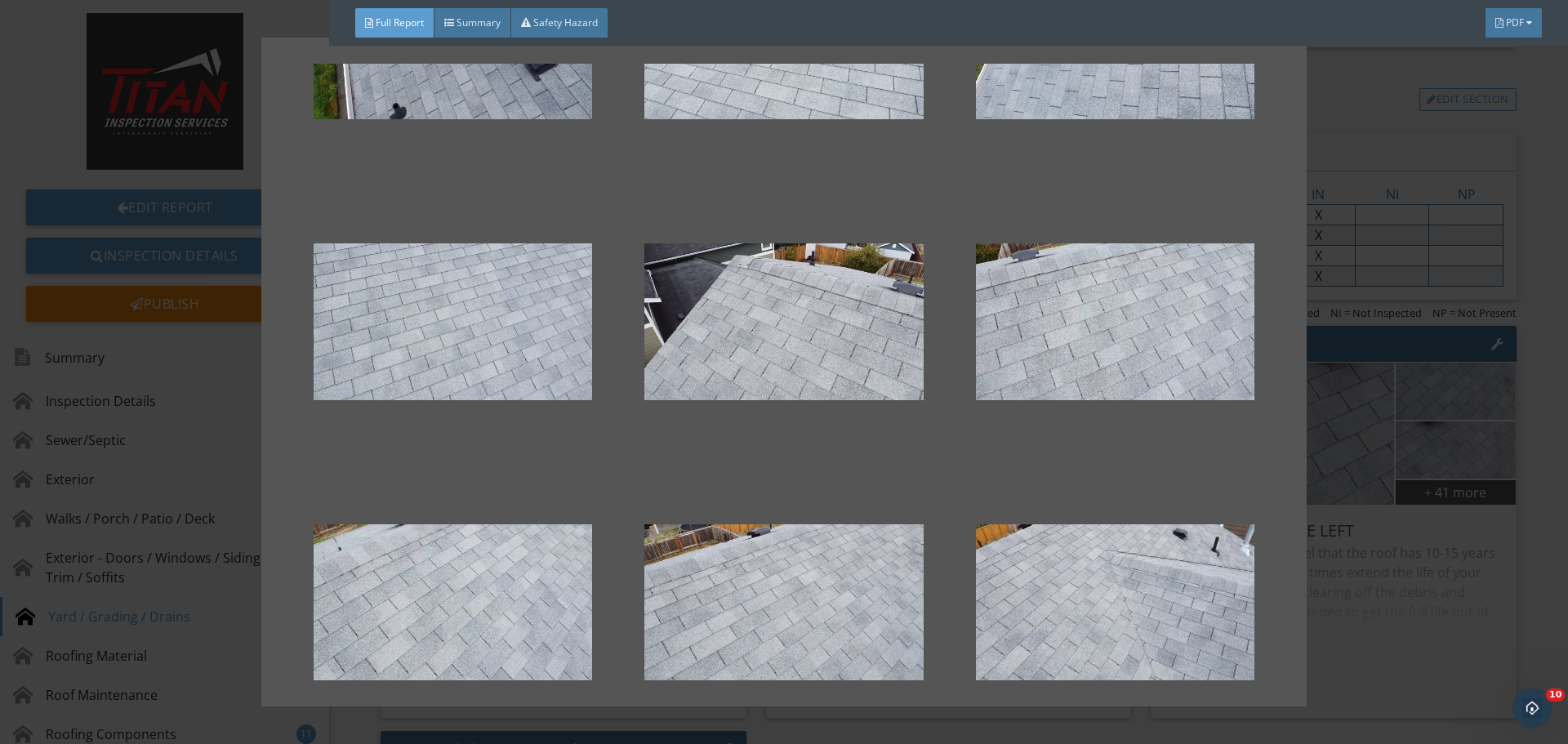
click at [1483, 357] on div at bounding box center [784, 372] width 1568 height 744
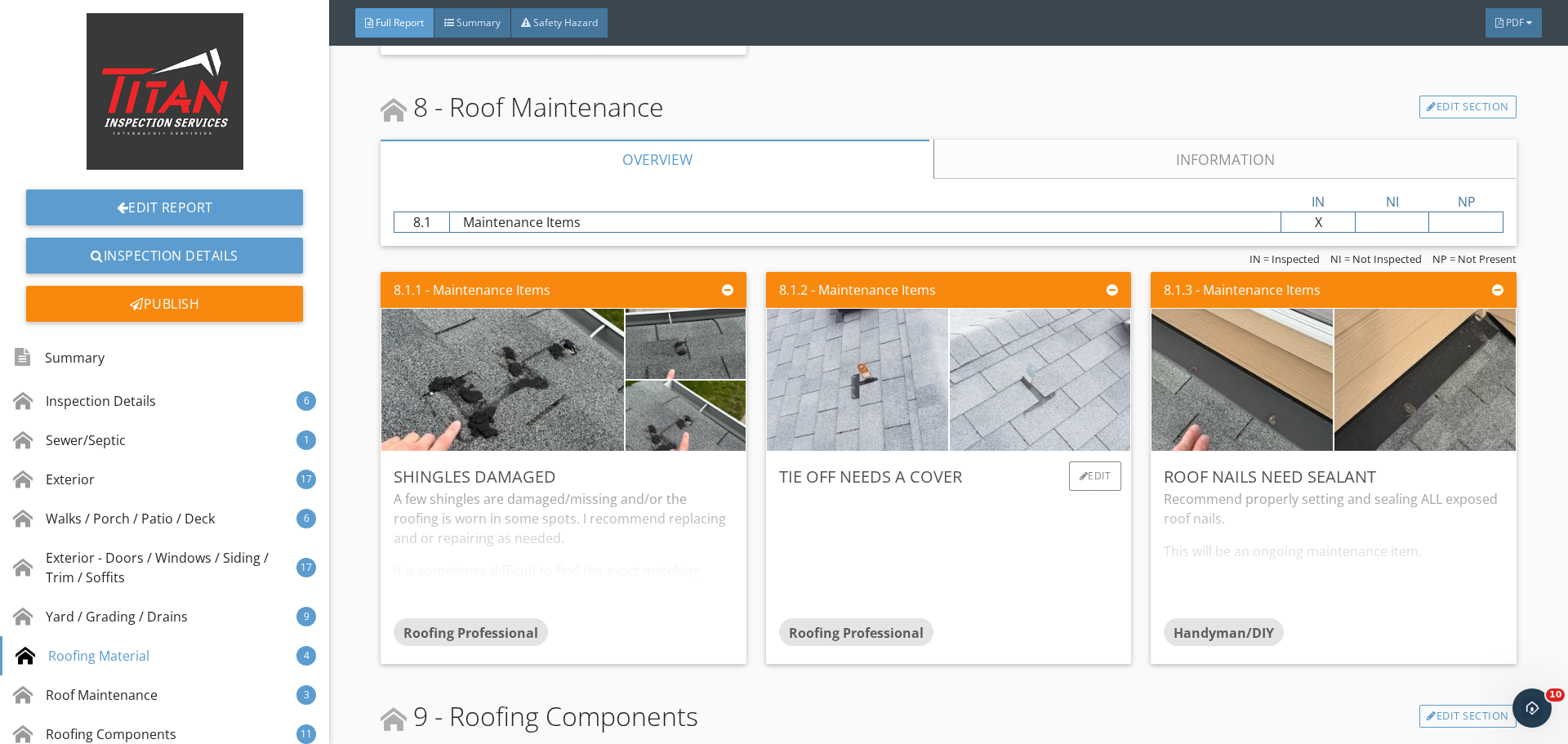
scroll to position [12416, 0]
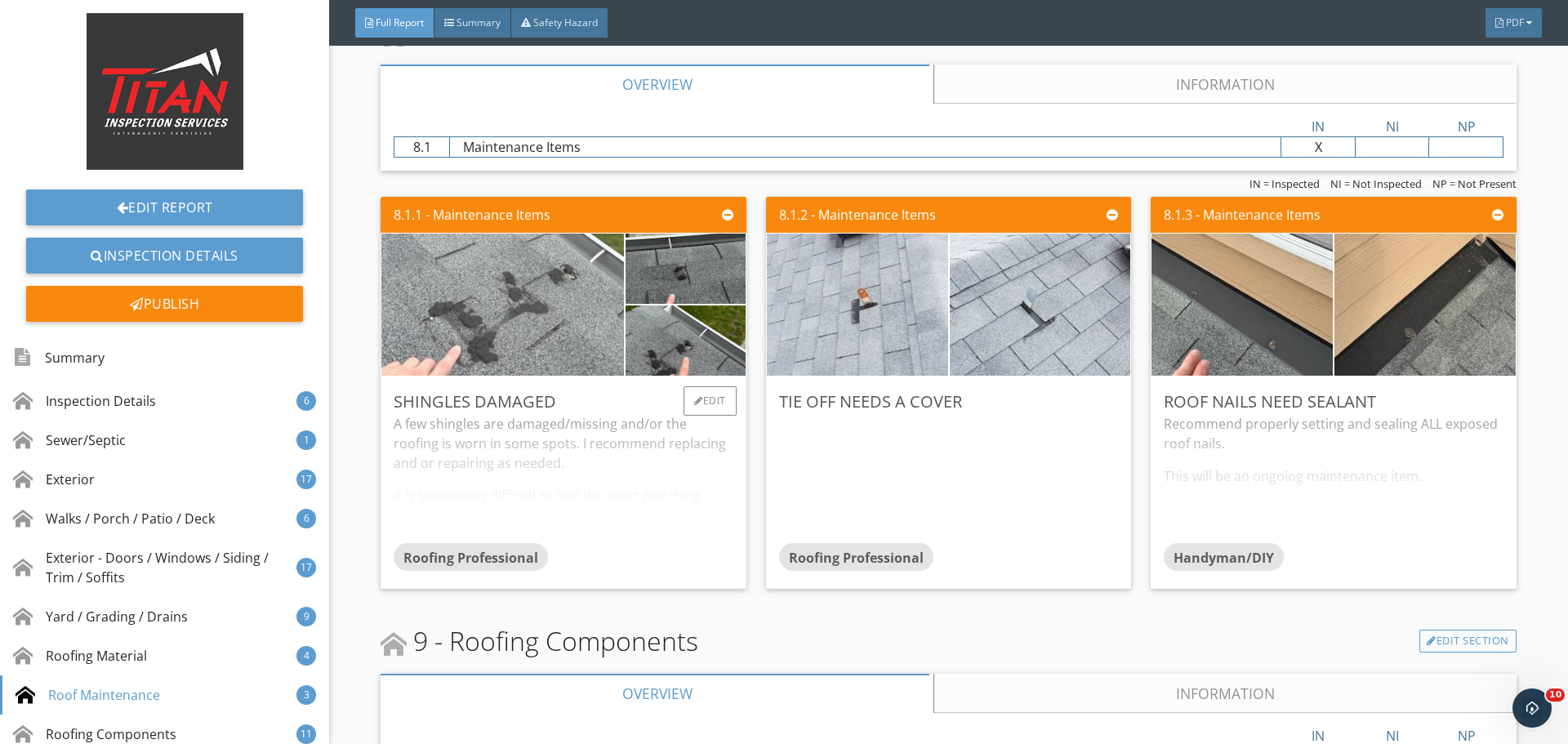
click at [520, 340] on img at bounding box center [502, 304] width 474 height 355
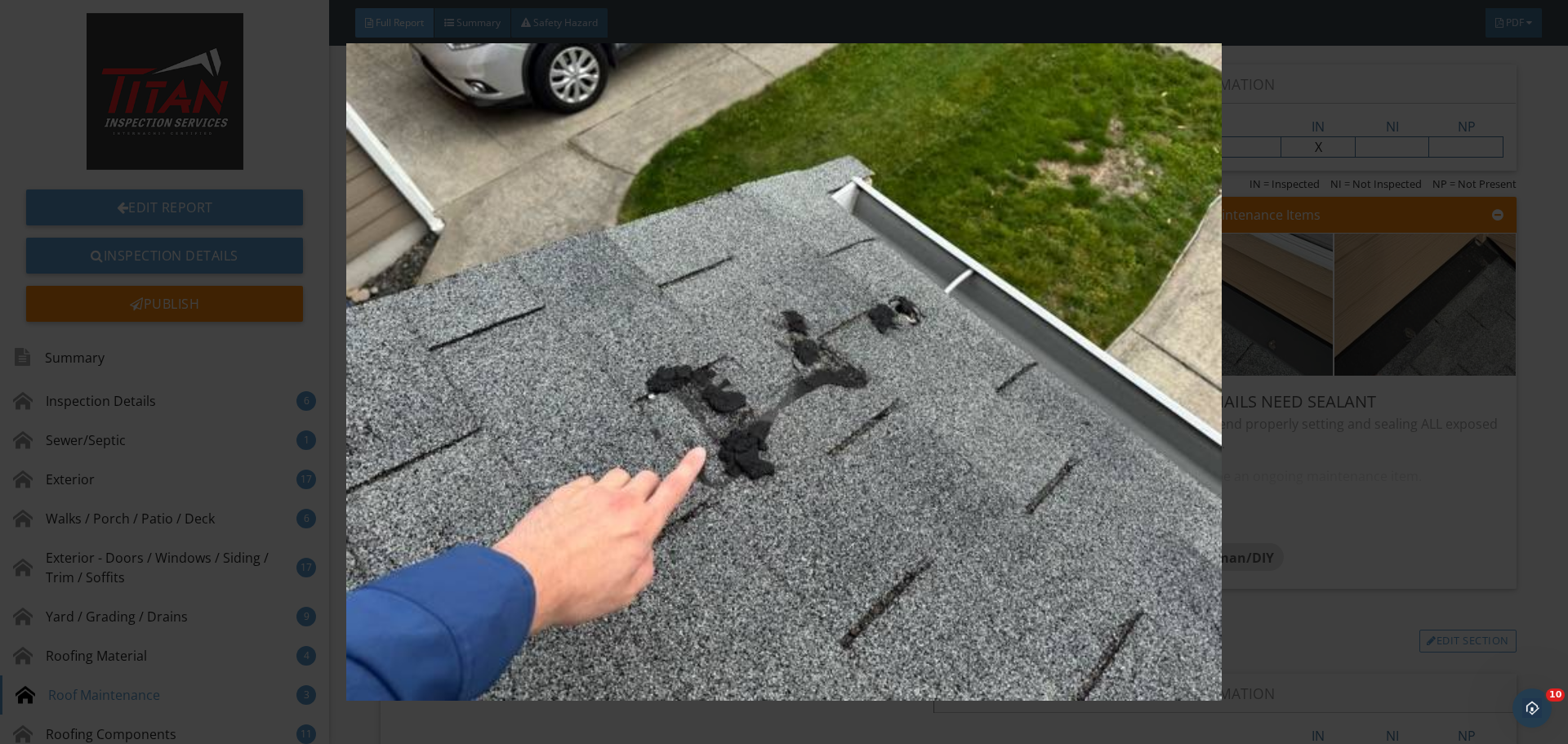
click at [1373, 404] on img at bounding box center [783, 372] width 1440 height 658
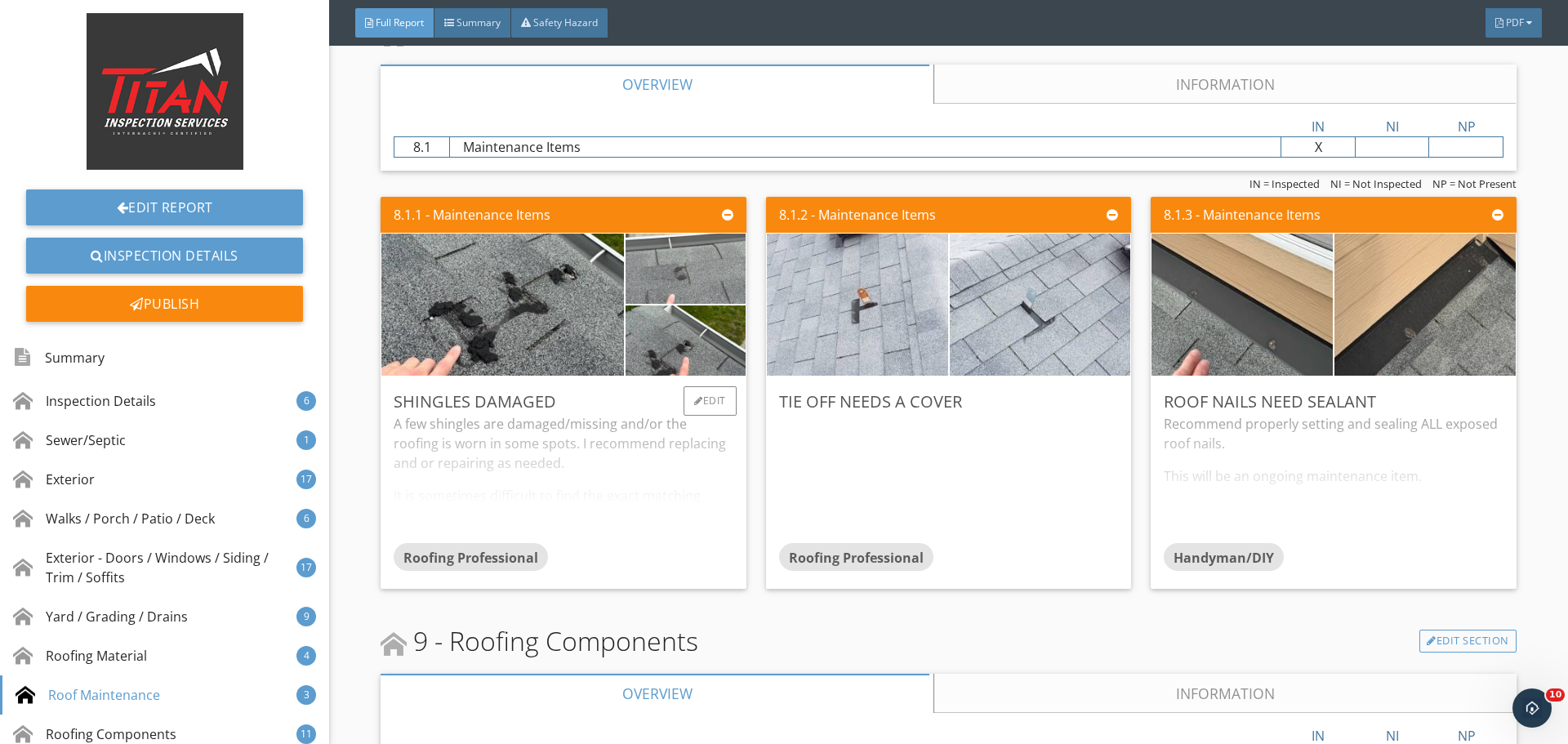
click at [663, 283] on img at bounding box center [686, 269] width 235 height 176
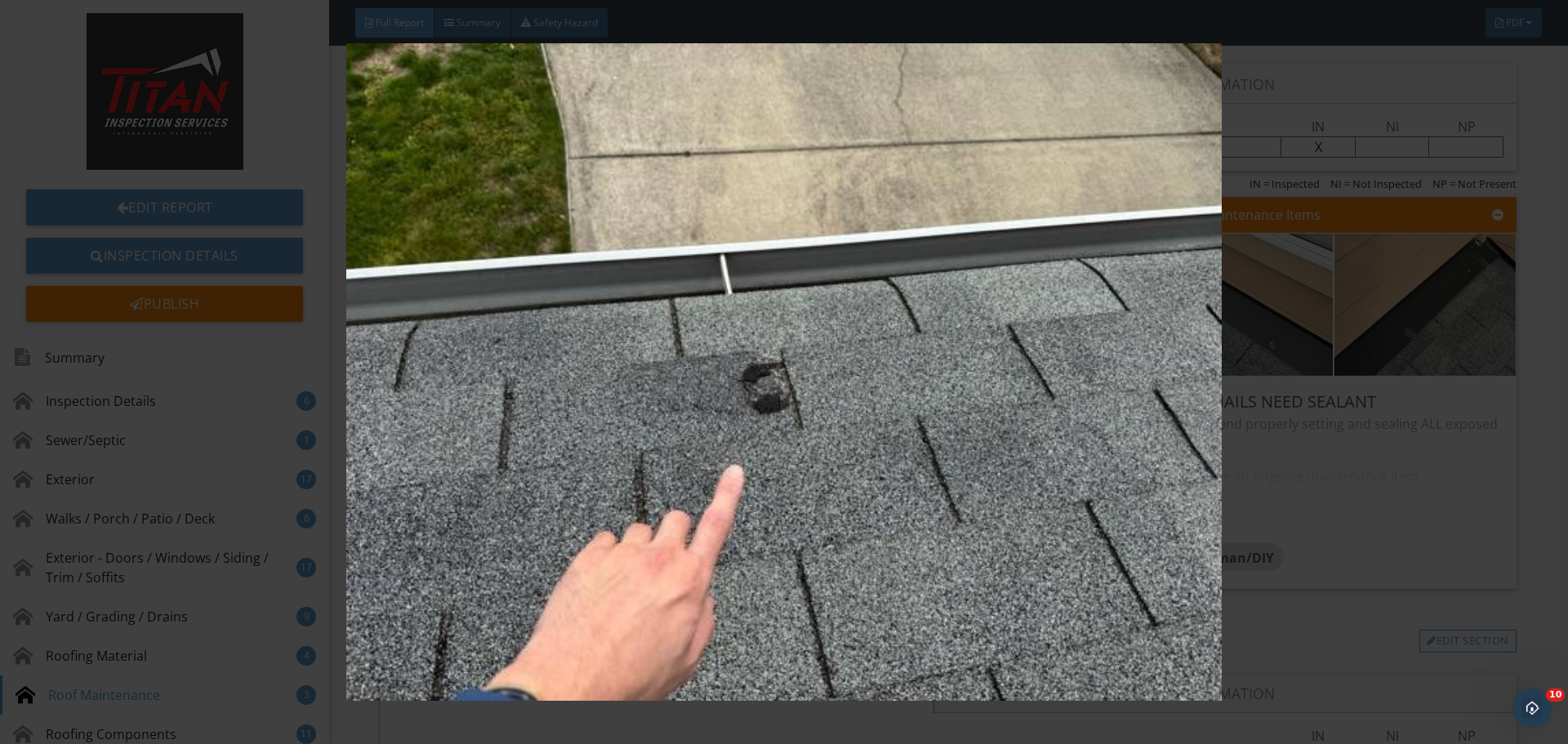
click at [1388, 378] on img at bounding box center [783, 372] width 1440 height 658
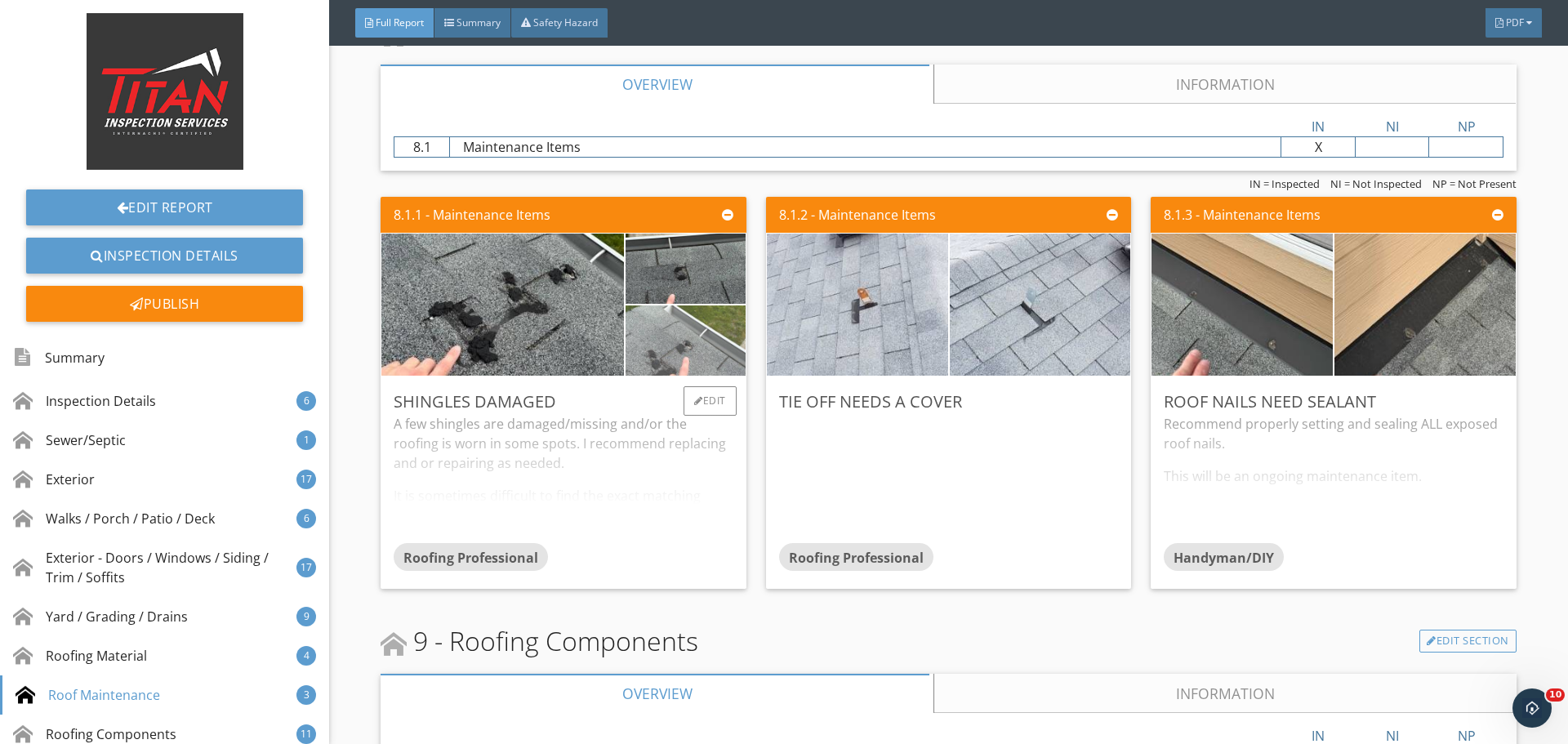
click at [693, 350] on img at bounding box center [686, 341] width 235 height 176
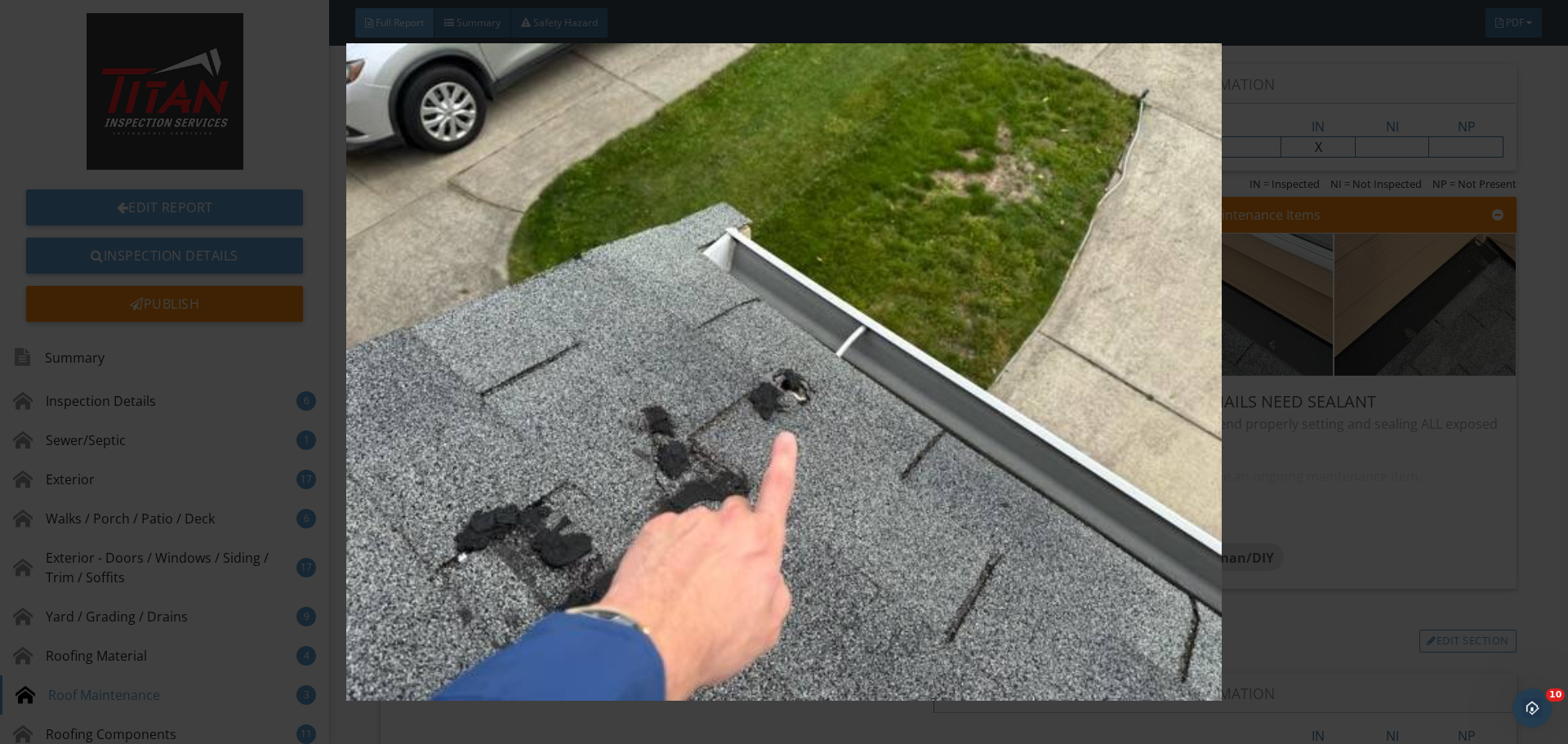
click at [1378, 385] on img at bounding box center [783, 372] width 1440 height 658
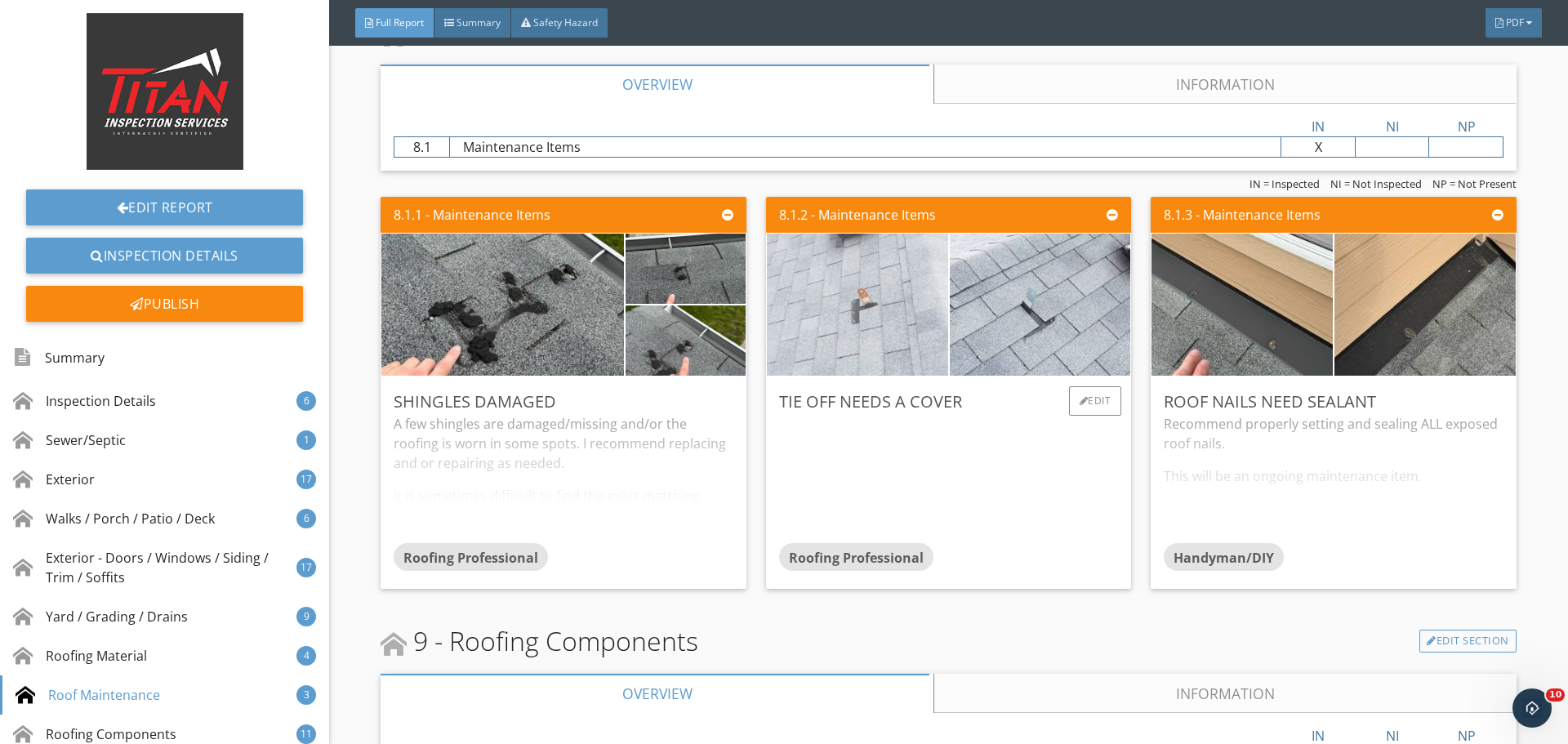
click at [870, 323] on img at bounding box center [857, 304] width 453 height 255
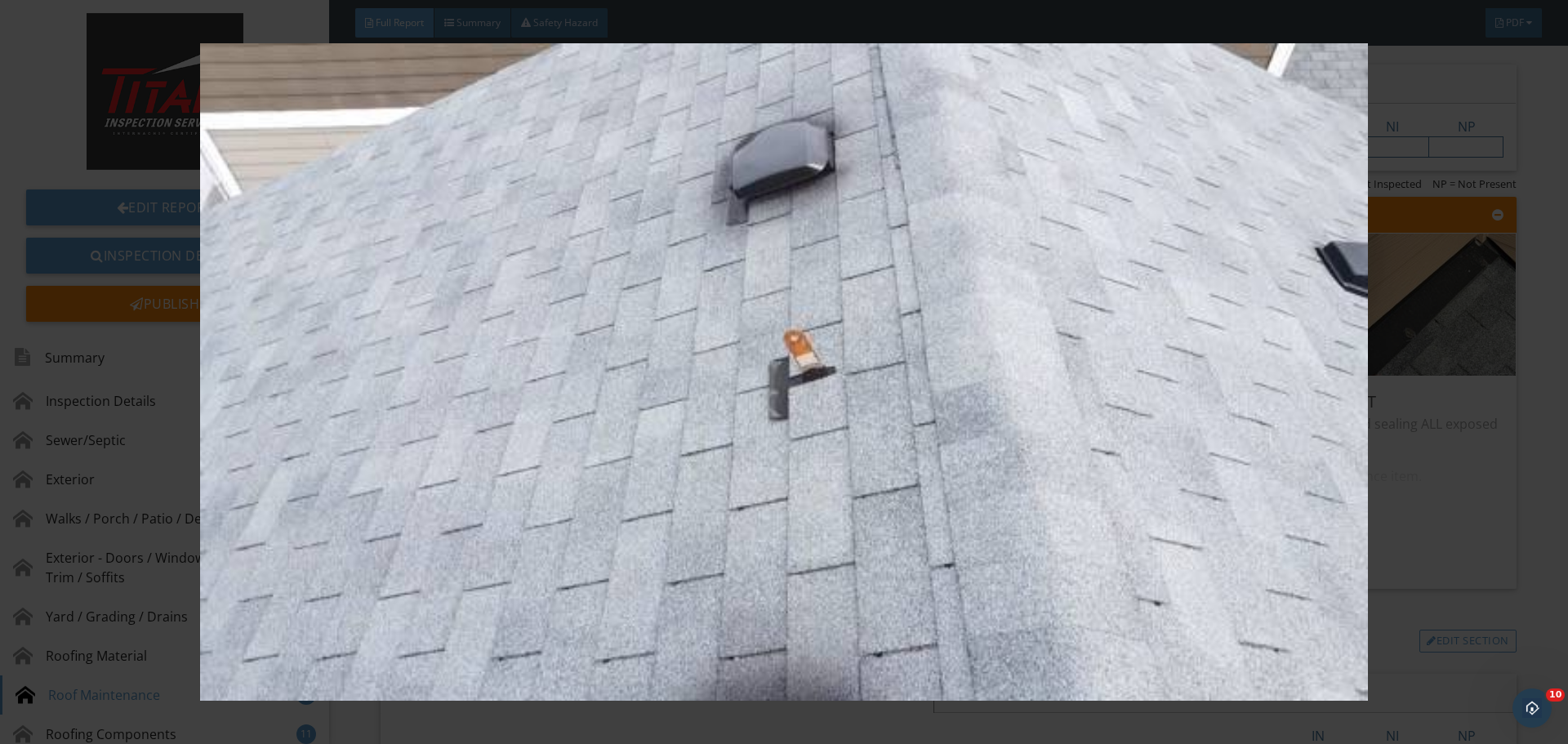
click at [1487, 353] on img at bounding box center [783, 372] width 1440 height 658
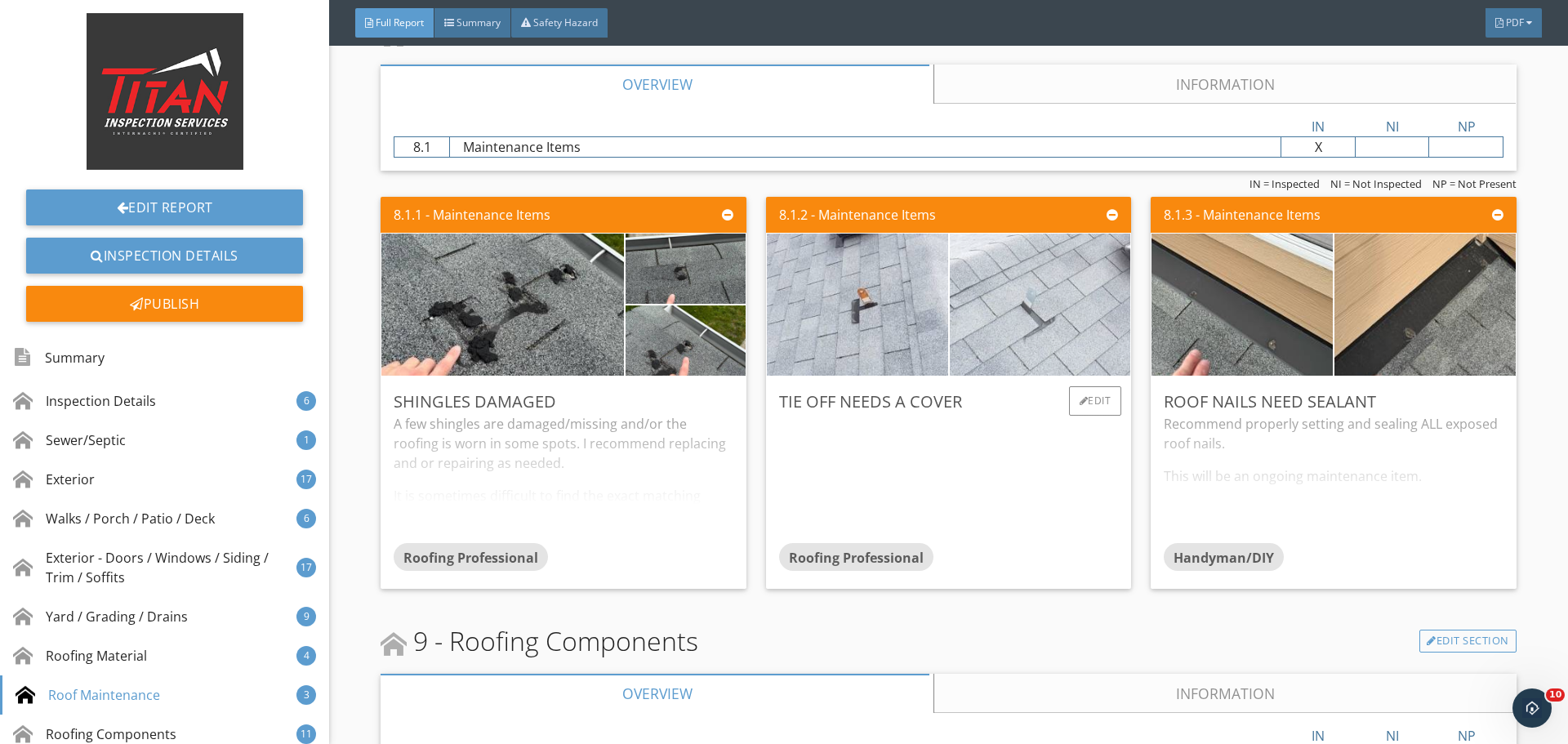
click at [989, 316] on img at bounding box center [1039, 304] width 453 height 255
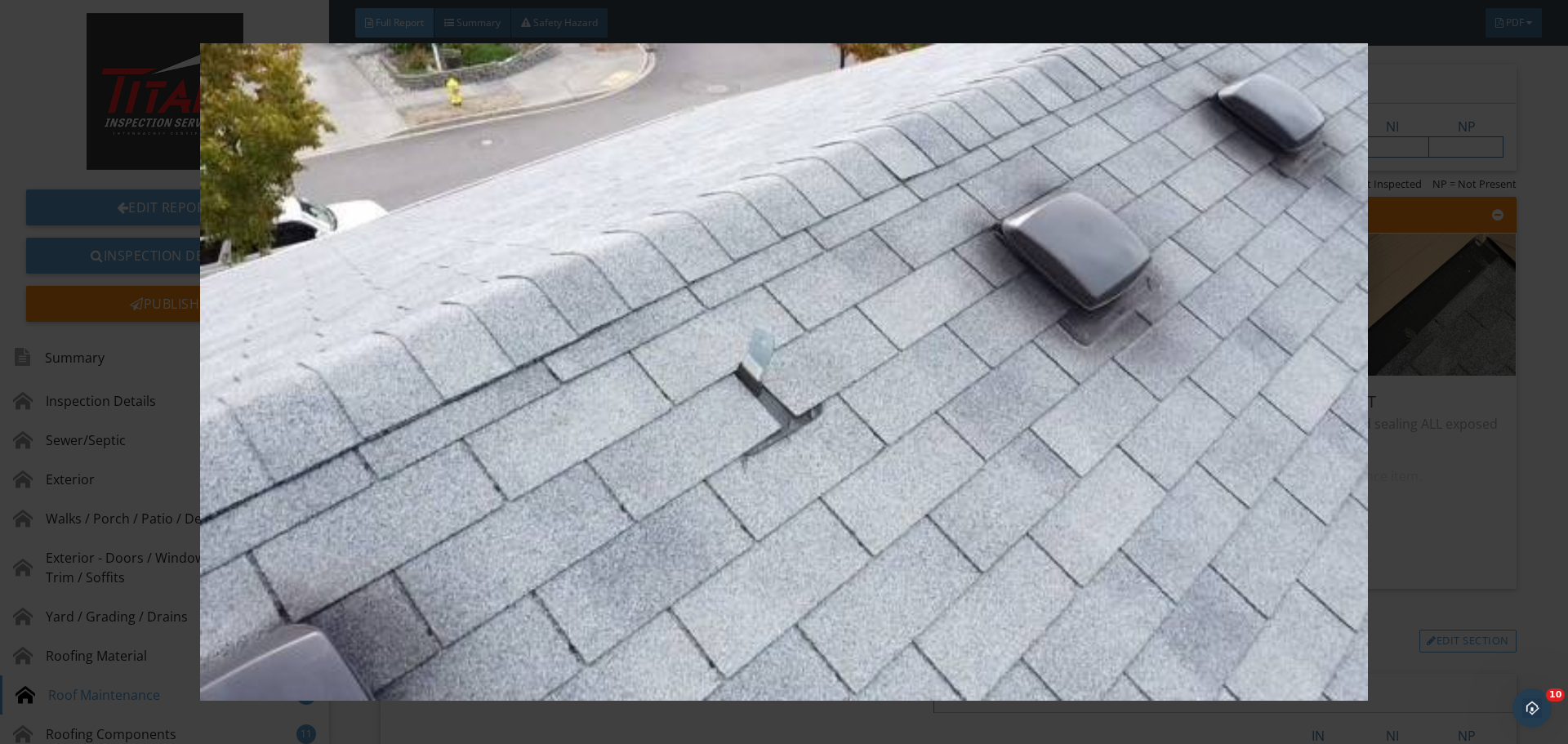
click at [1361, 365] on img at bounding box center [783, 372] width 1440 height 658
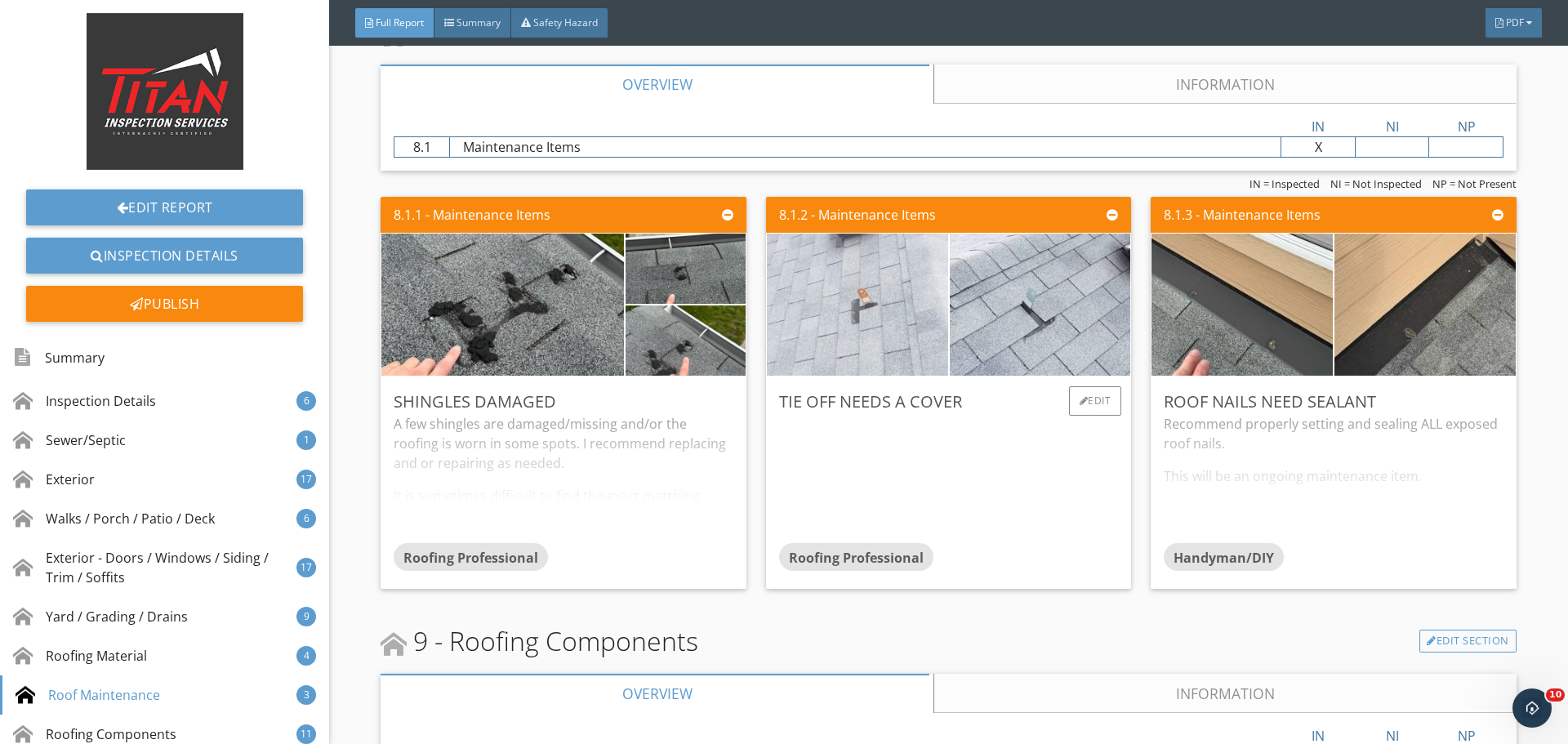
click at [878, 316] on img at bounding box center [857, 304] width 453 height 255
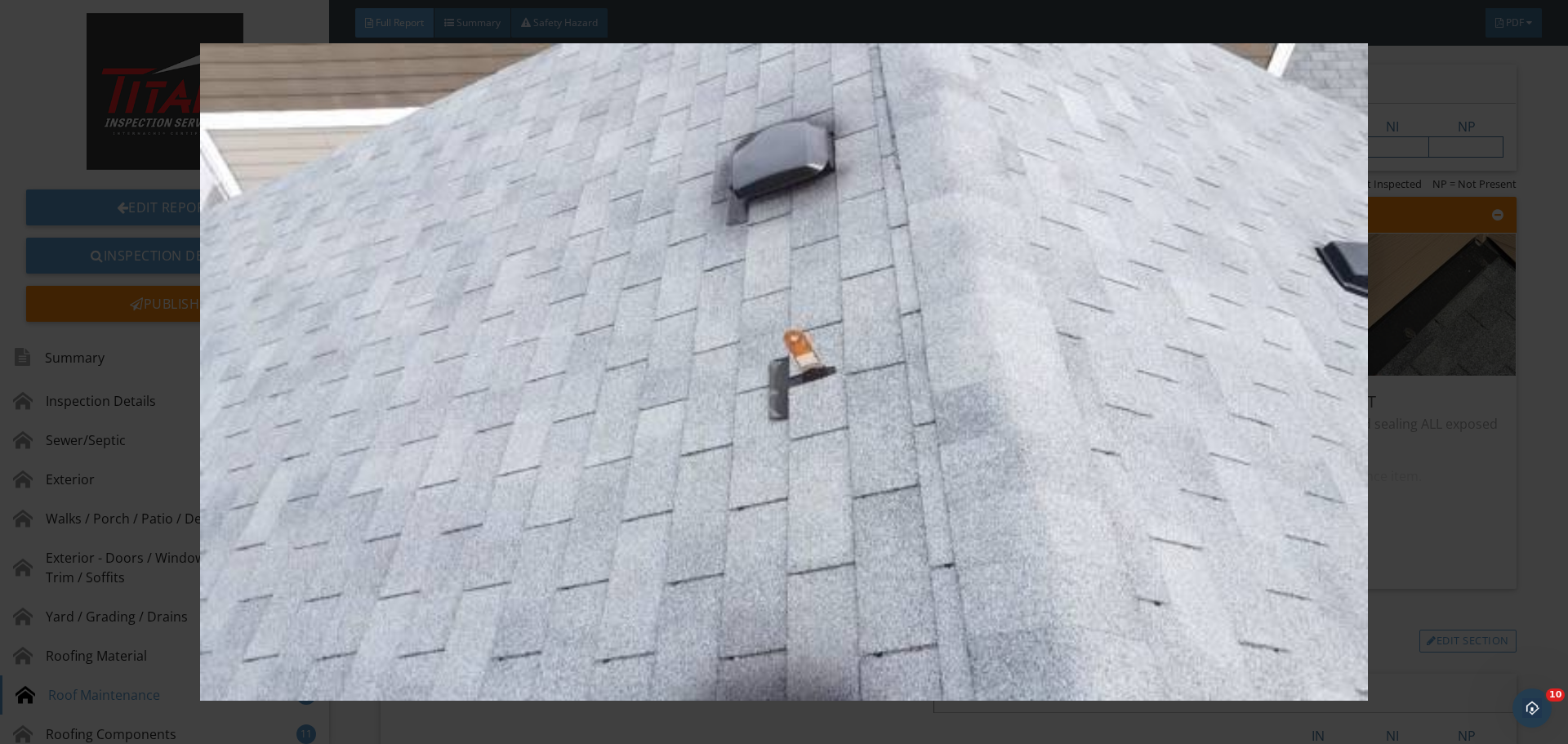
click at [1415, 346] on img at bounding box center [783, 372] width 1440 height 658
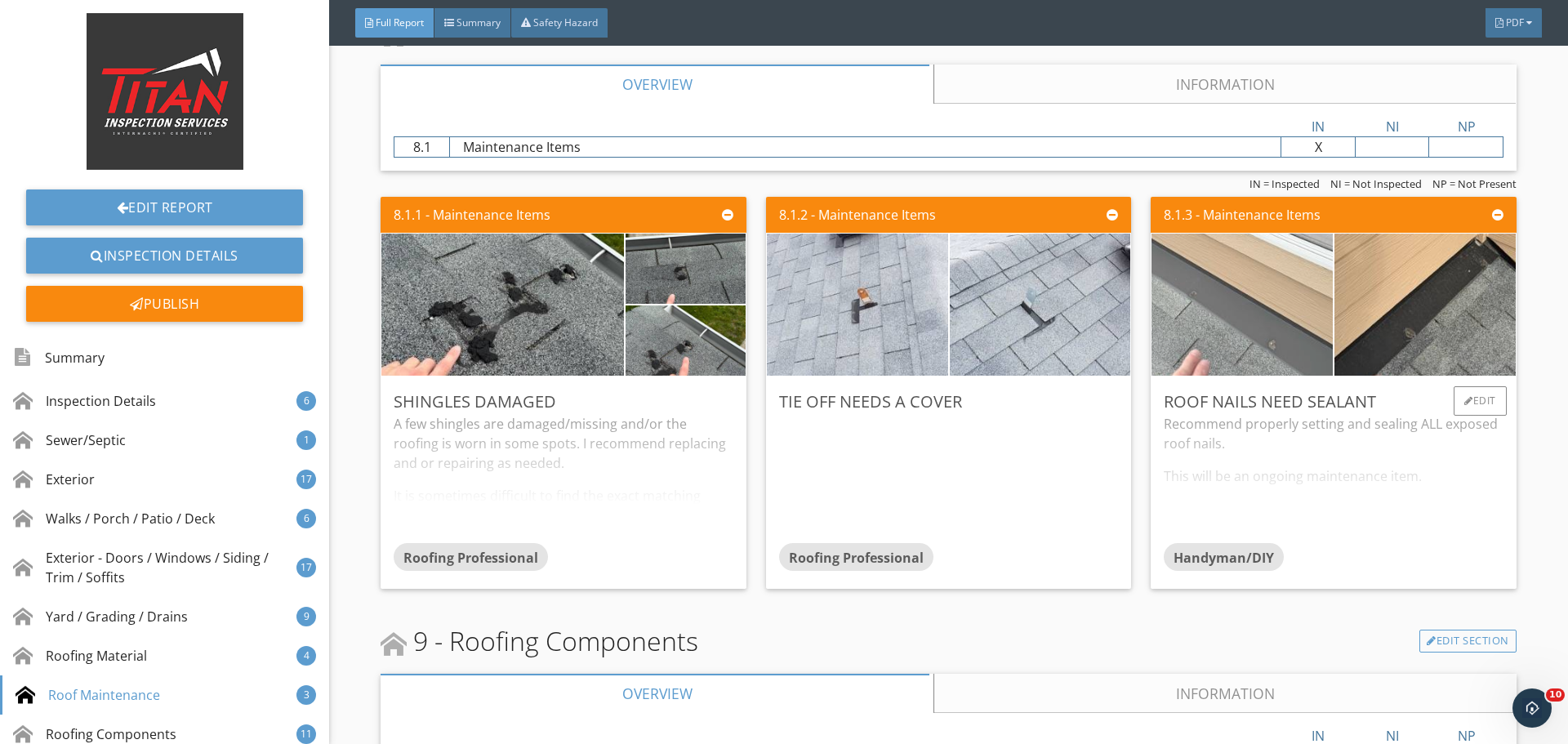
click at [1284, 342] on img at bounding box center [1241, 305] width 453 height 340
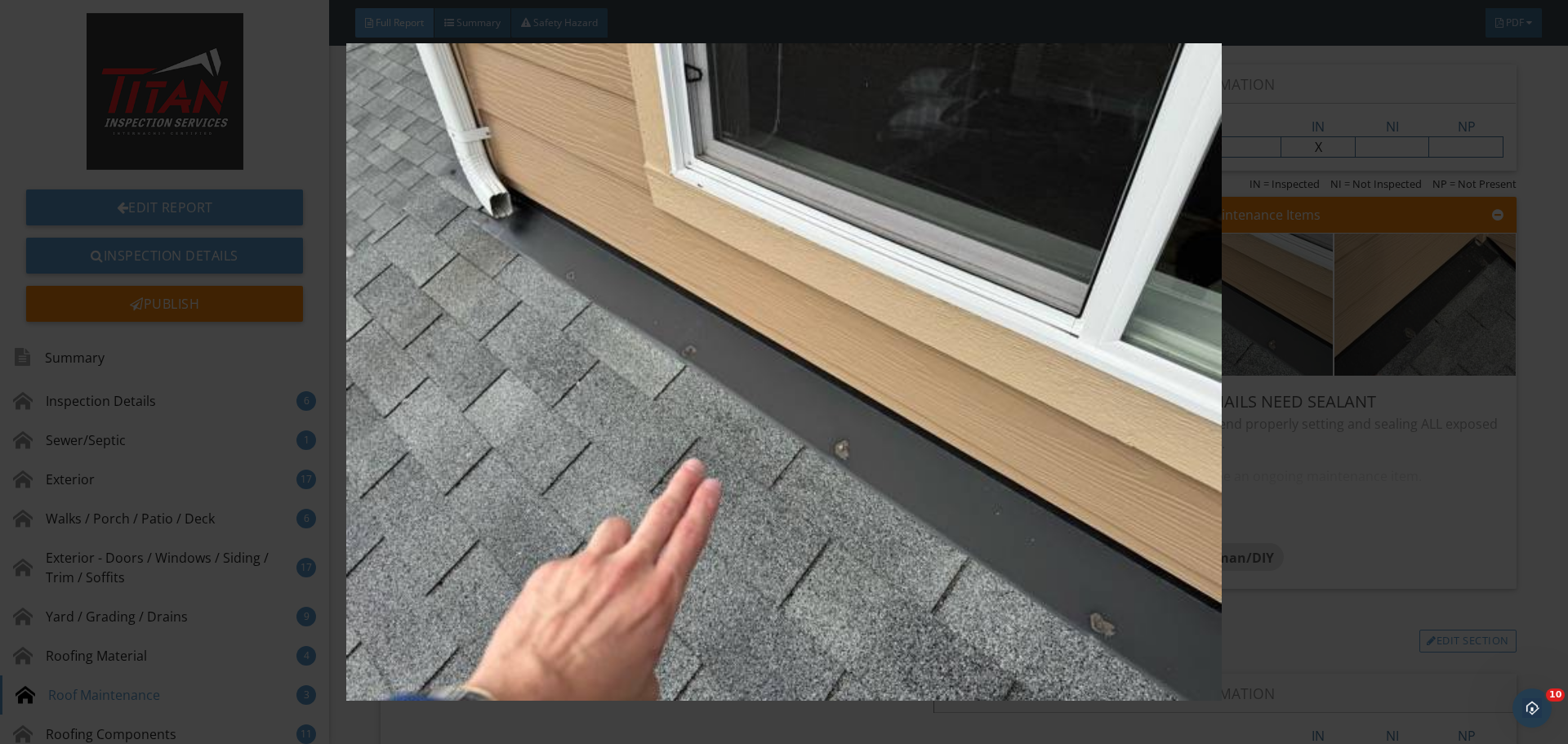
click at [1435, 345] on img at bounding box center [783, 372] width 1440 height 658
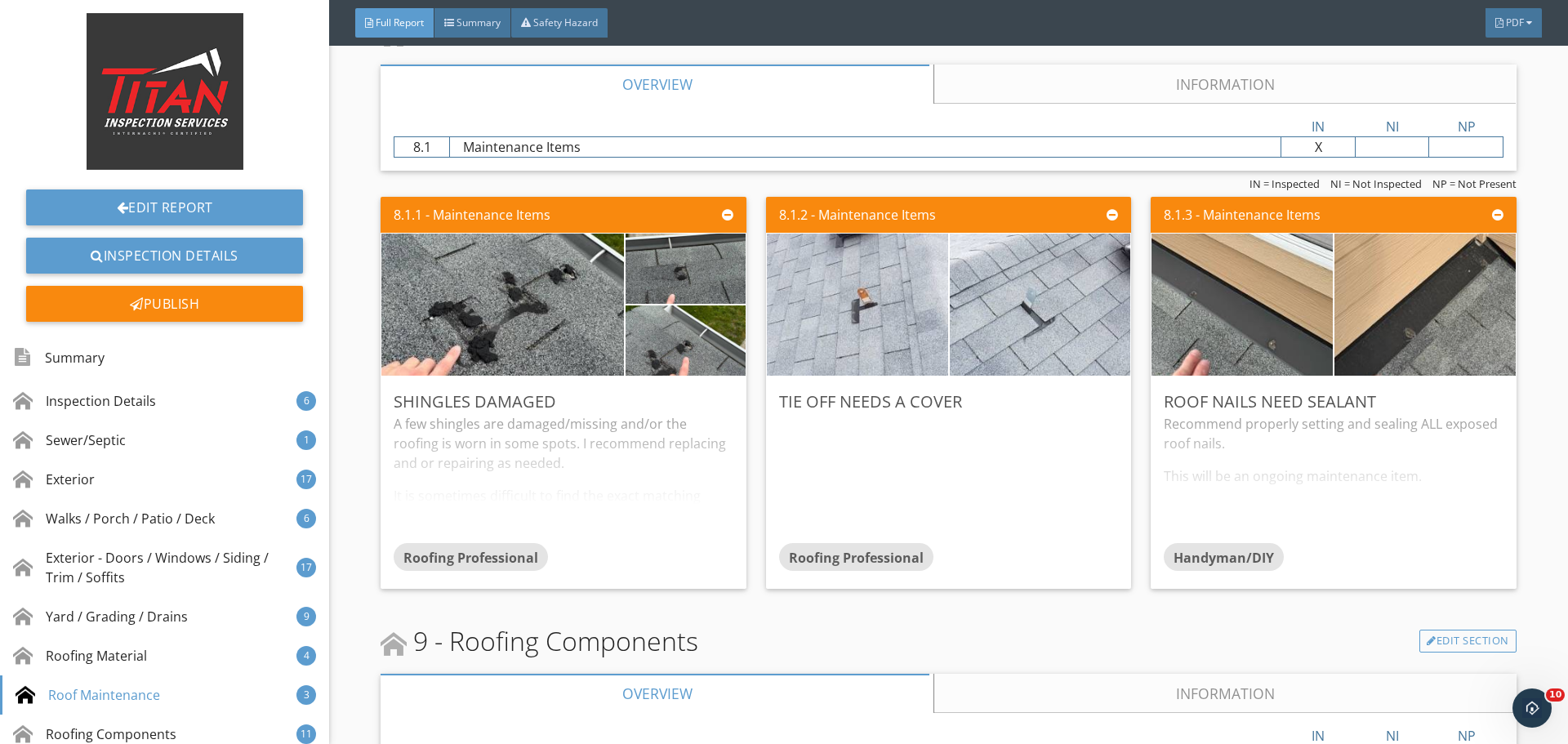
click at [1411, 343] on img at bounding box center [1425, 305] width 453 height 340
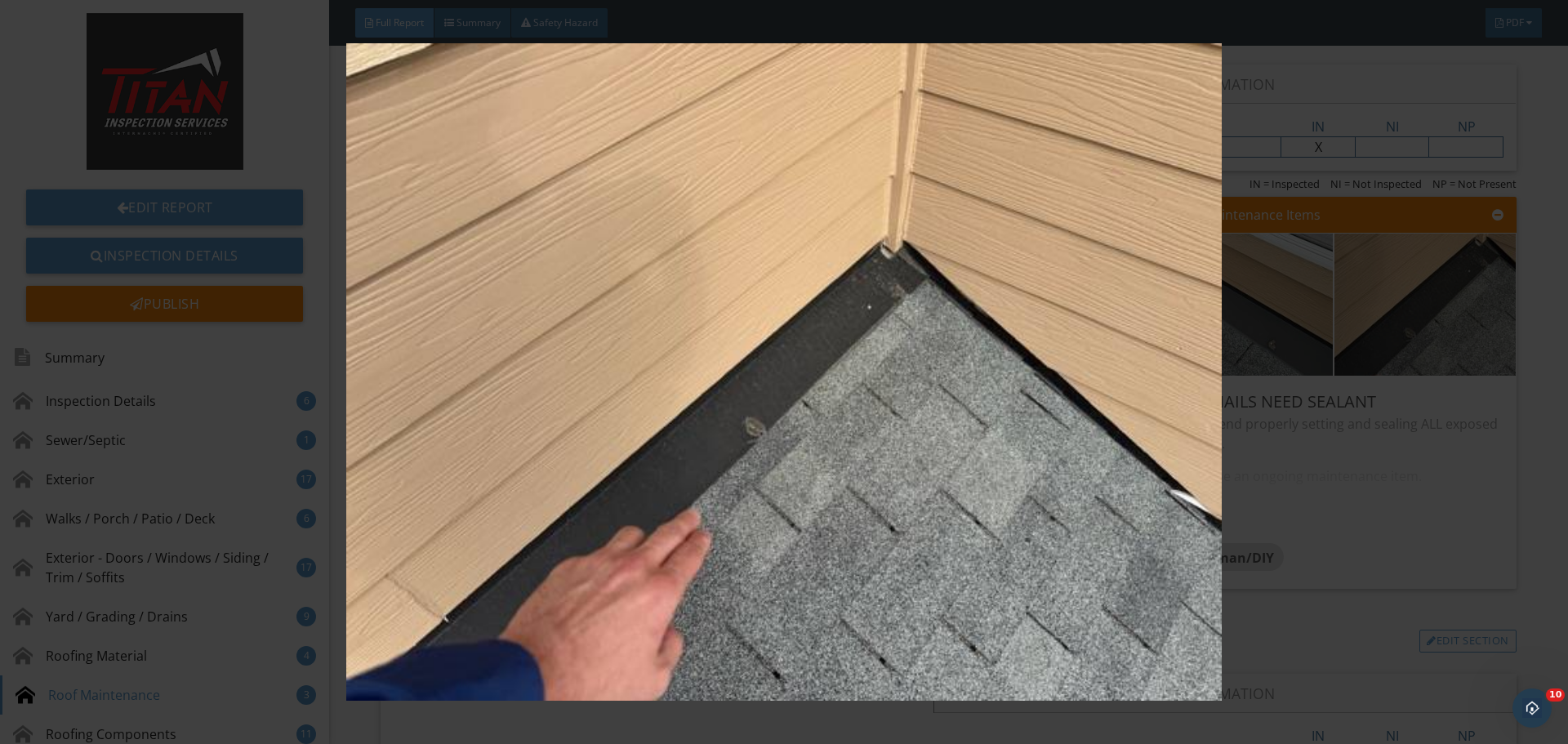
click at [1411, 343] on img at bounding box center [783, 372] width 1440 height 658
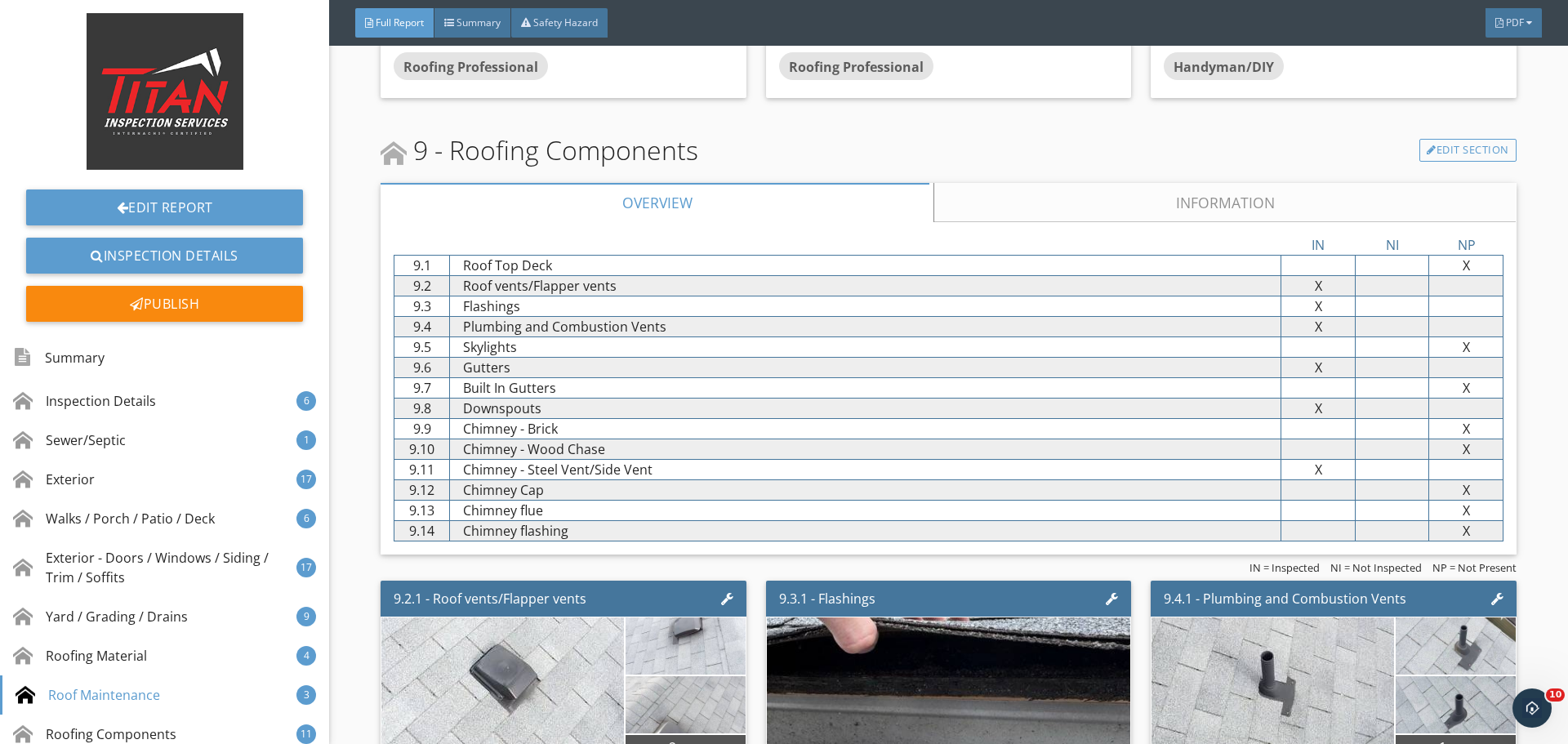
scroll to position [12988, 0]
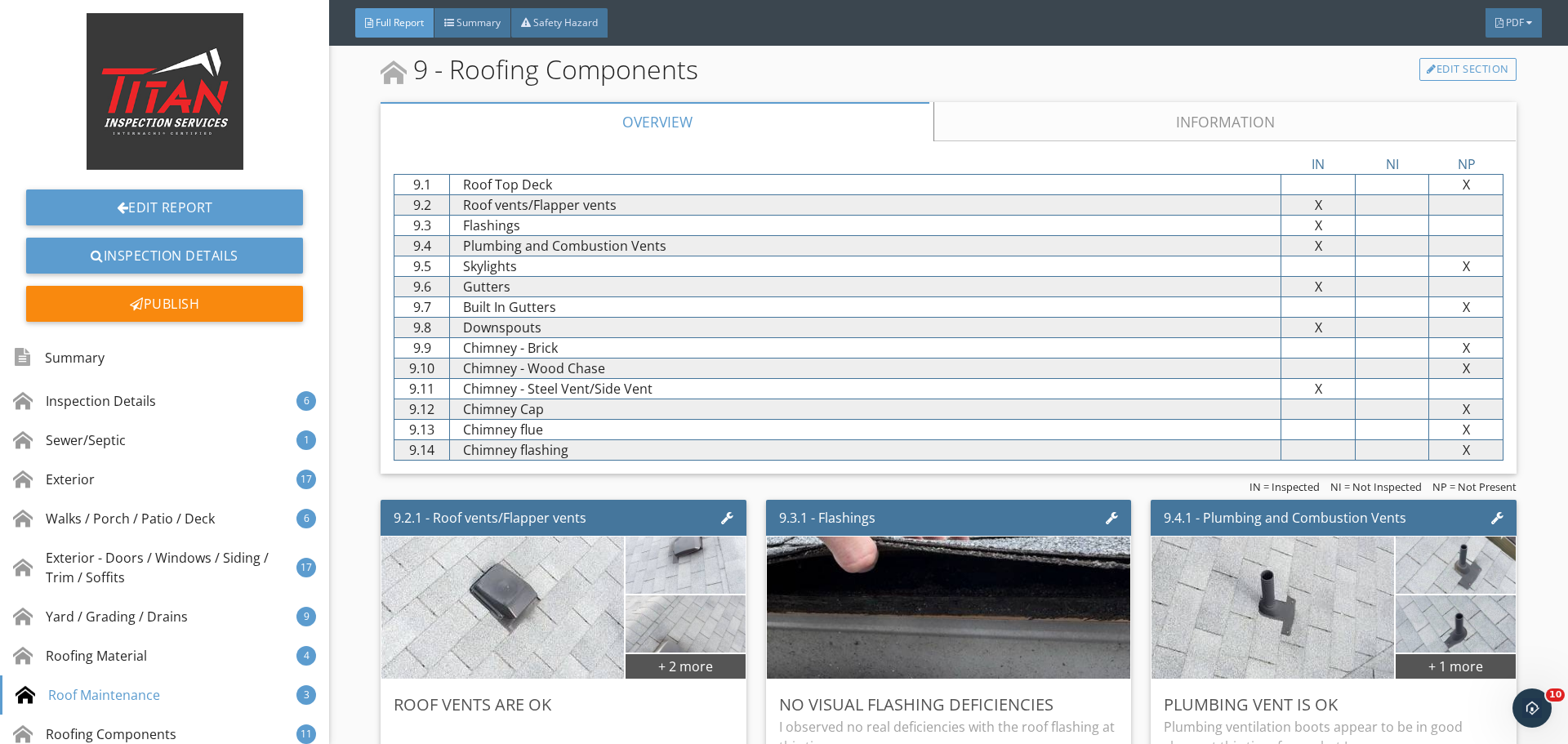
click at [1328, 268] on div "X" at bounding box center [1318, 266] width 73 height 20
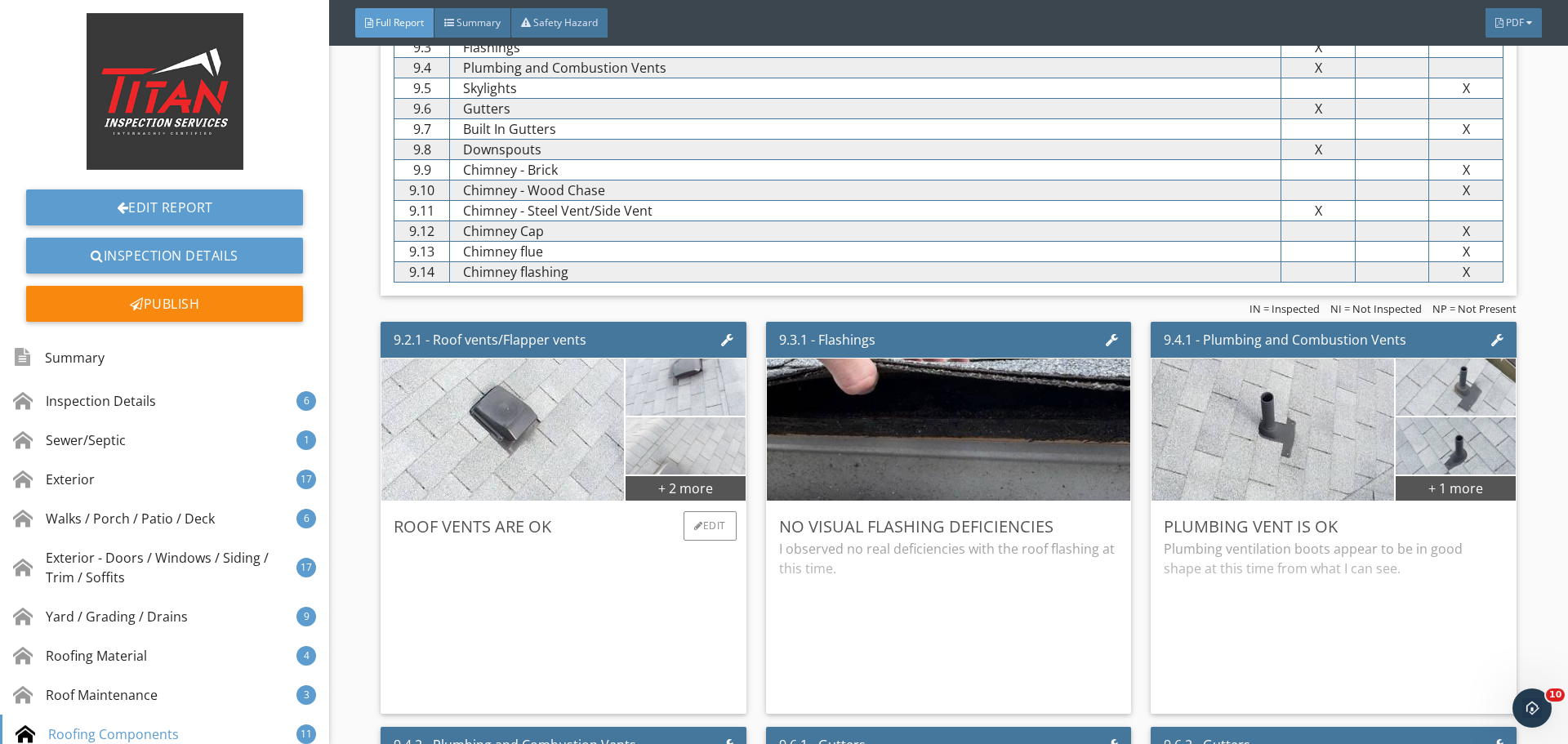
scroll to position [13234, 0]
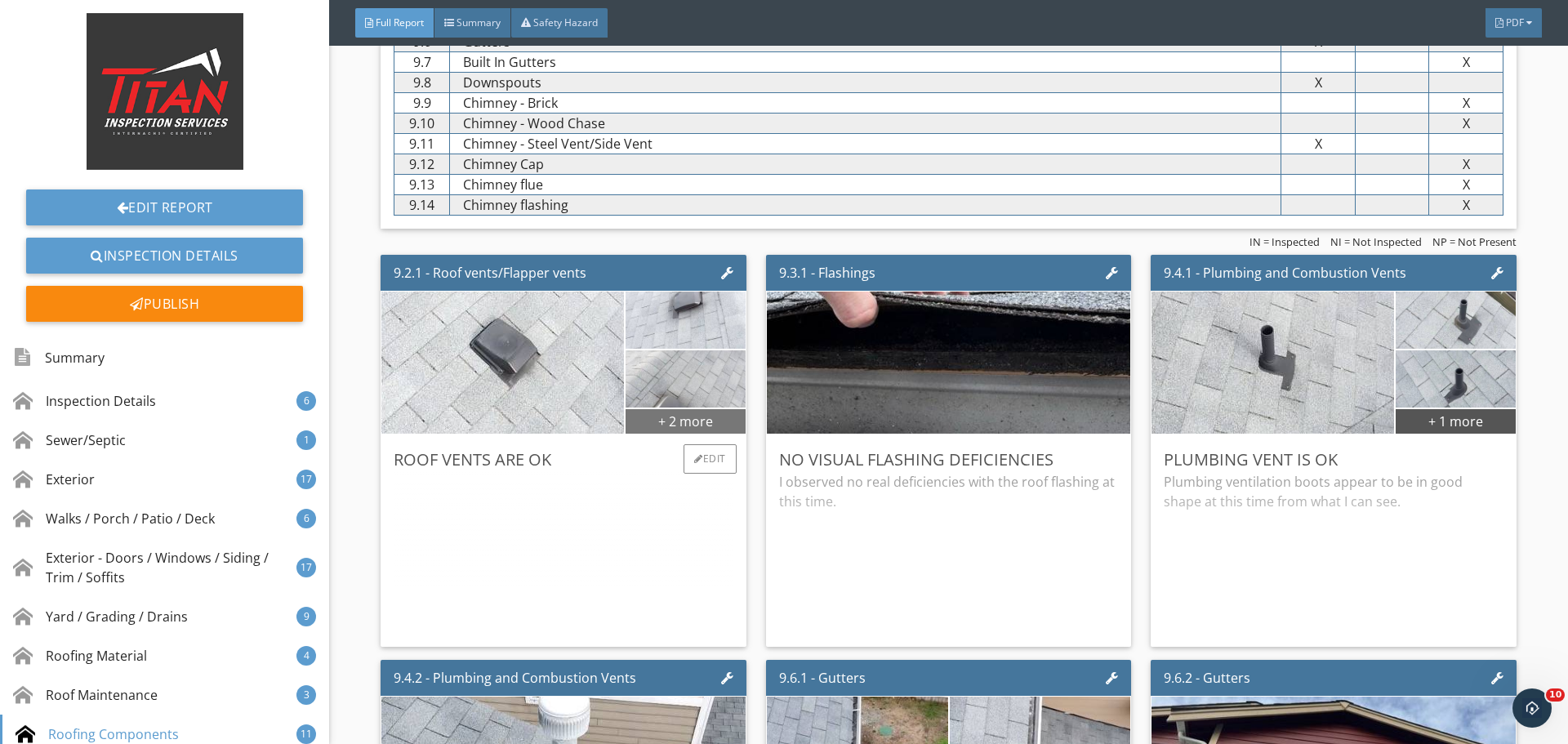
click at [703, 414] on div "+ 2 more" at bounding box center [685, 420] width 119 height 26
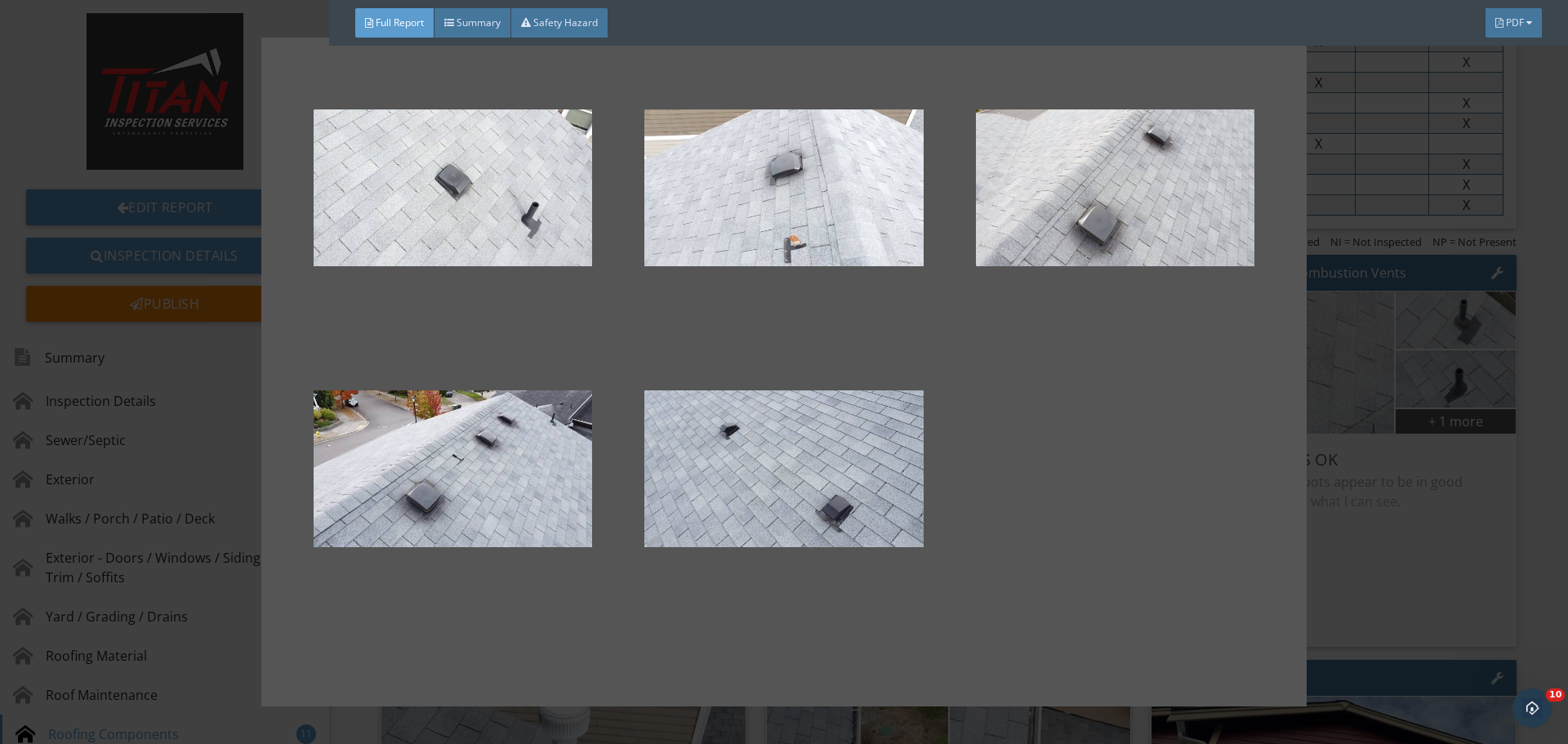
click at [1342, 374] on div at bounding box center [784, 372] width 1568 height 744
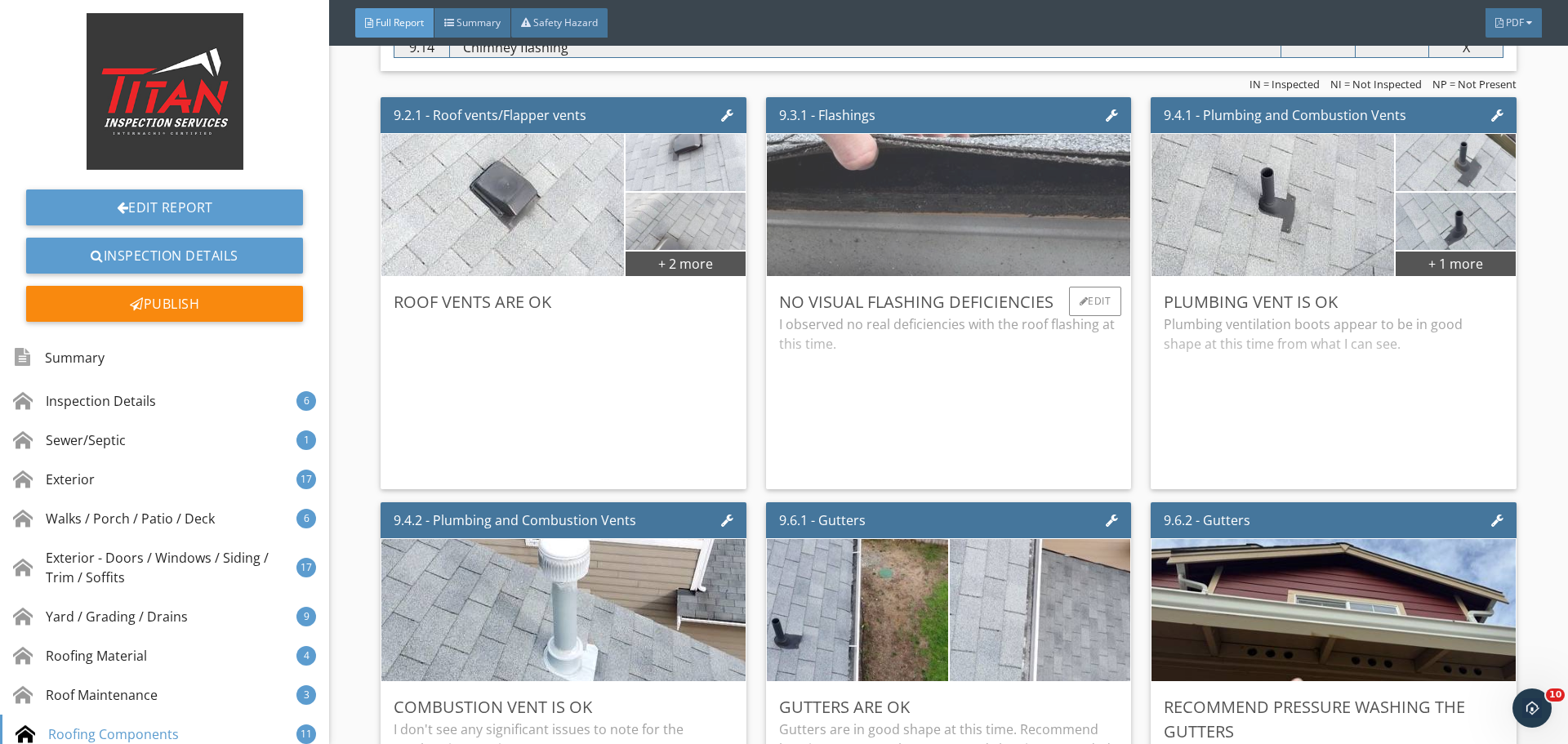
scroll to position [13397, 0]
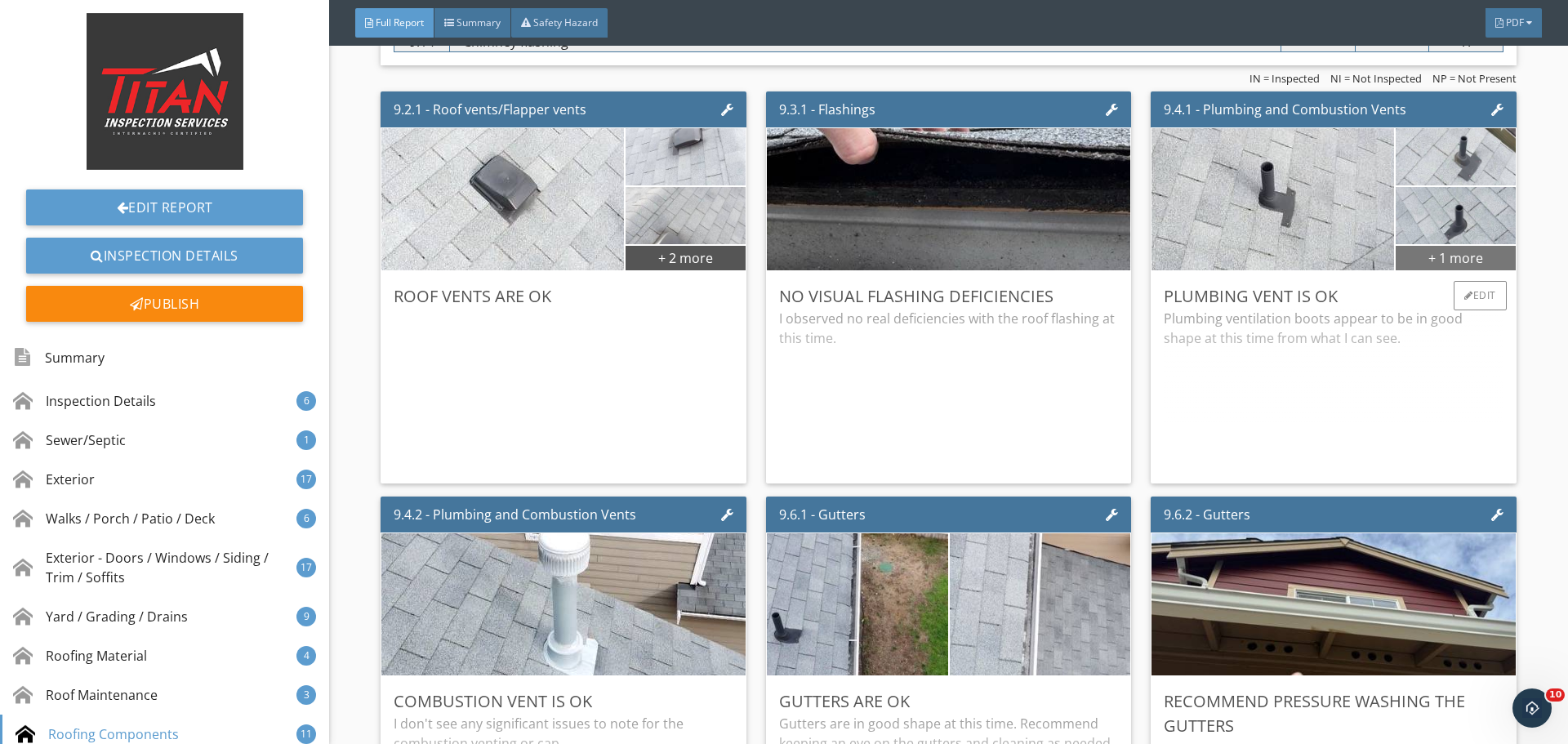
click at [1453, 251] on div "+ 1 more" at bounding box center [1456, 257] width 119 height 26
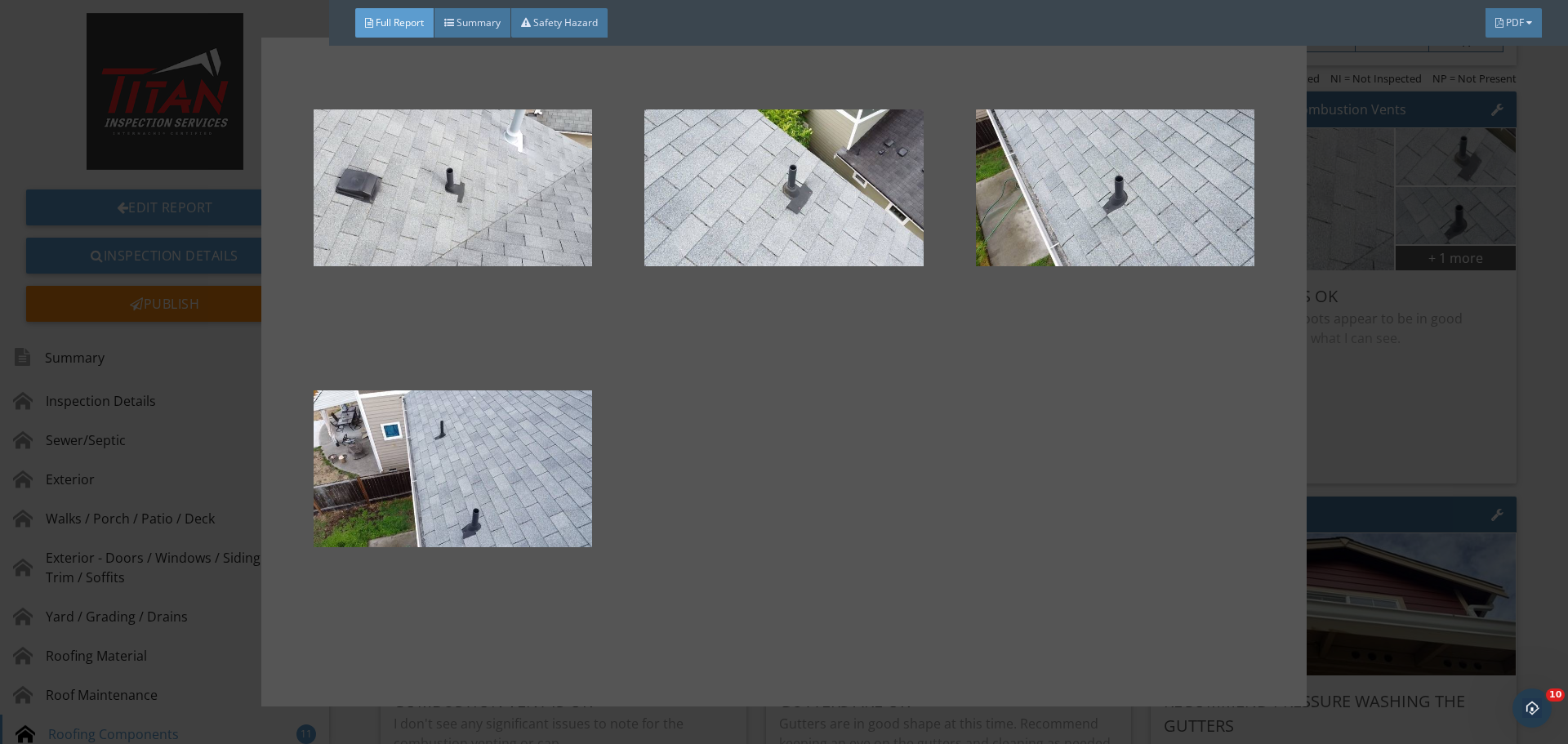
click at [1446, 253] on div at bounding box center [784, 372] width 1568 height 744
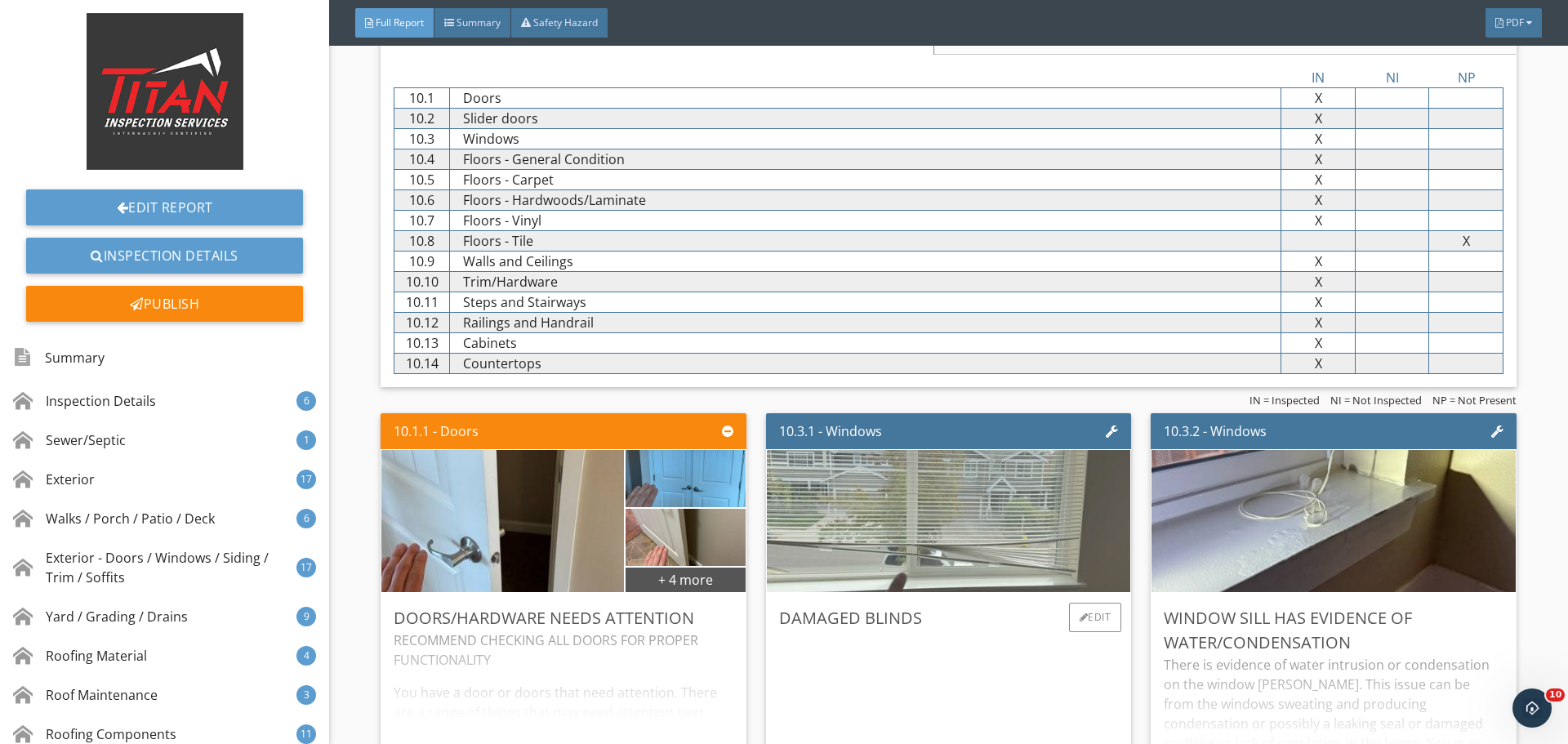
scroll to position [15357, 0]
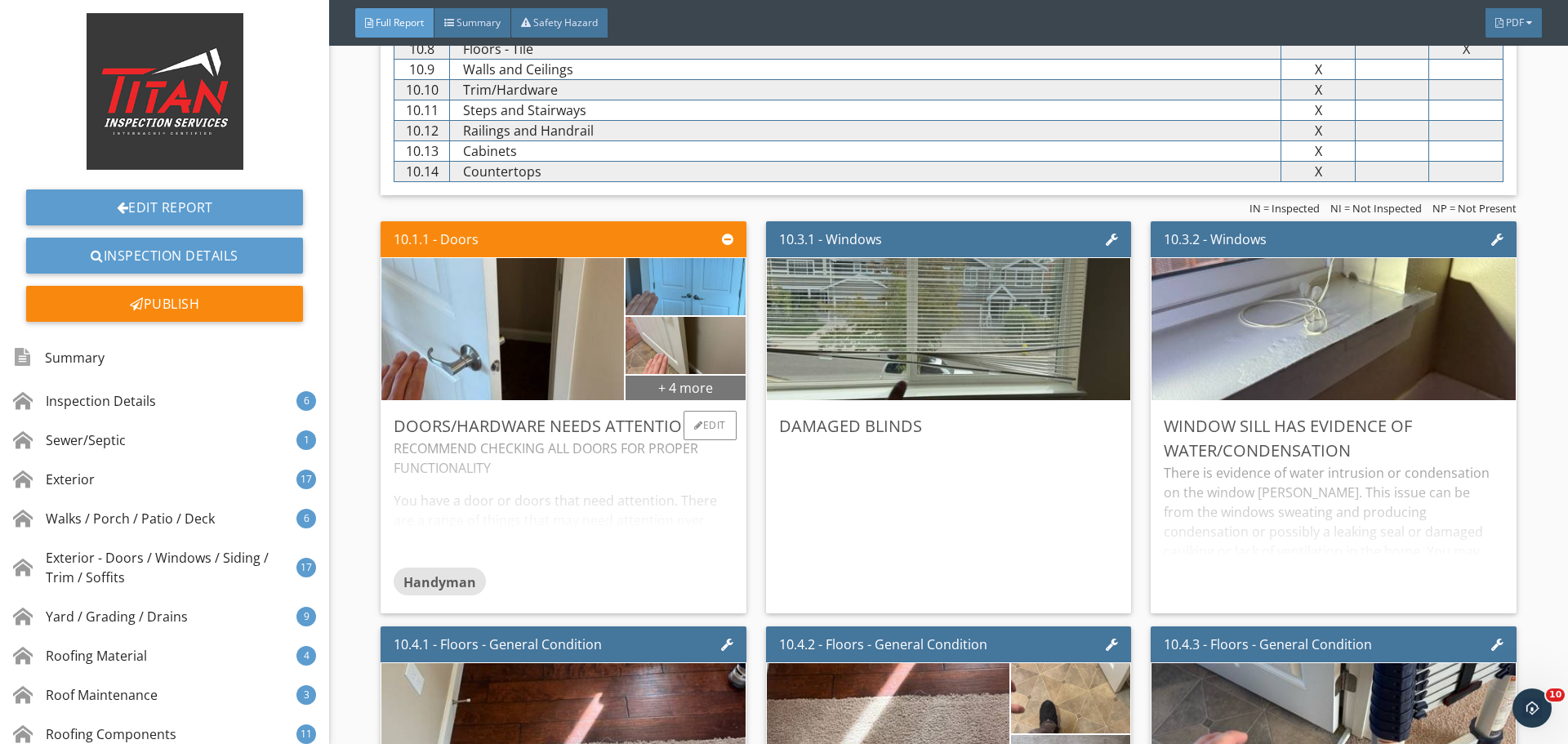
click at [697, 386] on div "+ 4 more" at bounding box center [685, 387] width 119 height 26
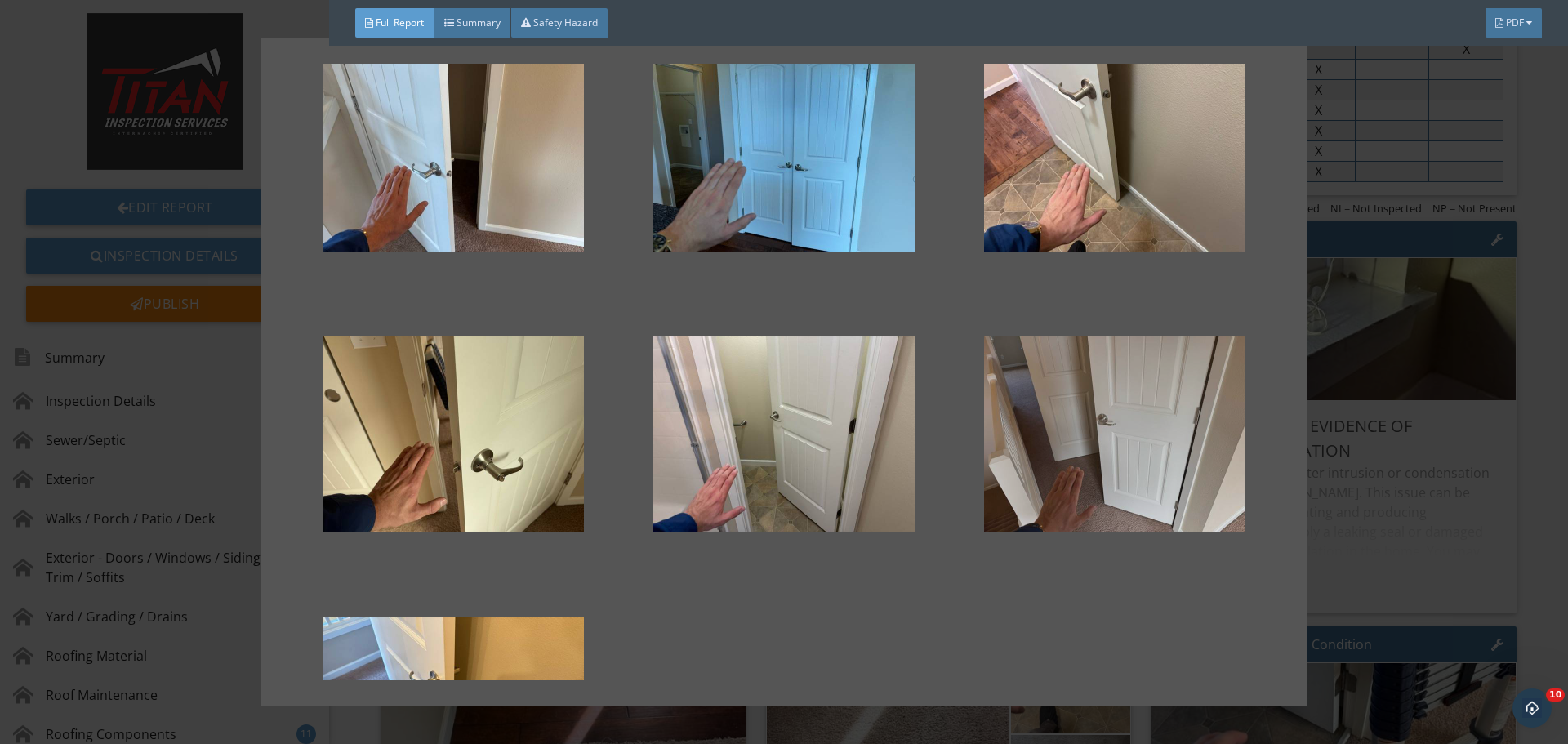
scroll to position [163, 0]
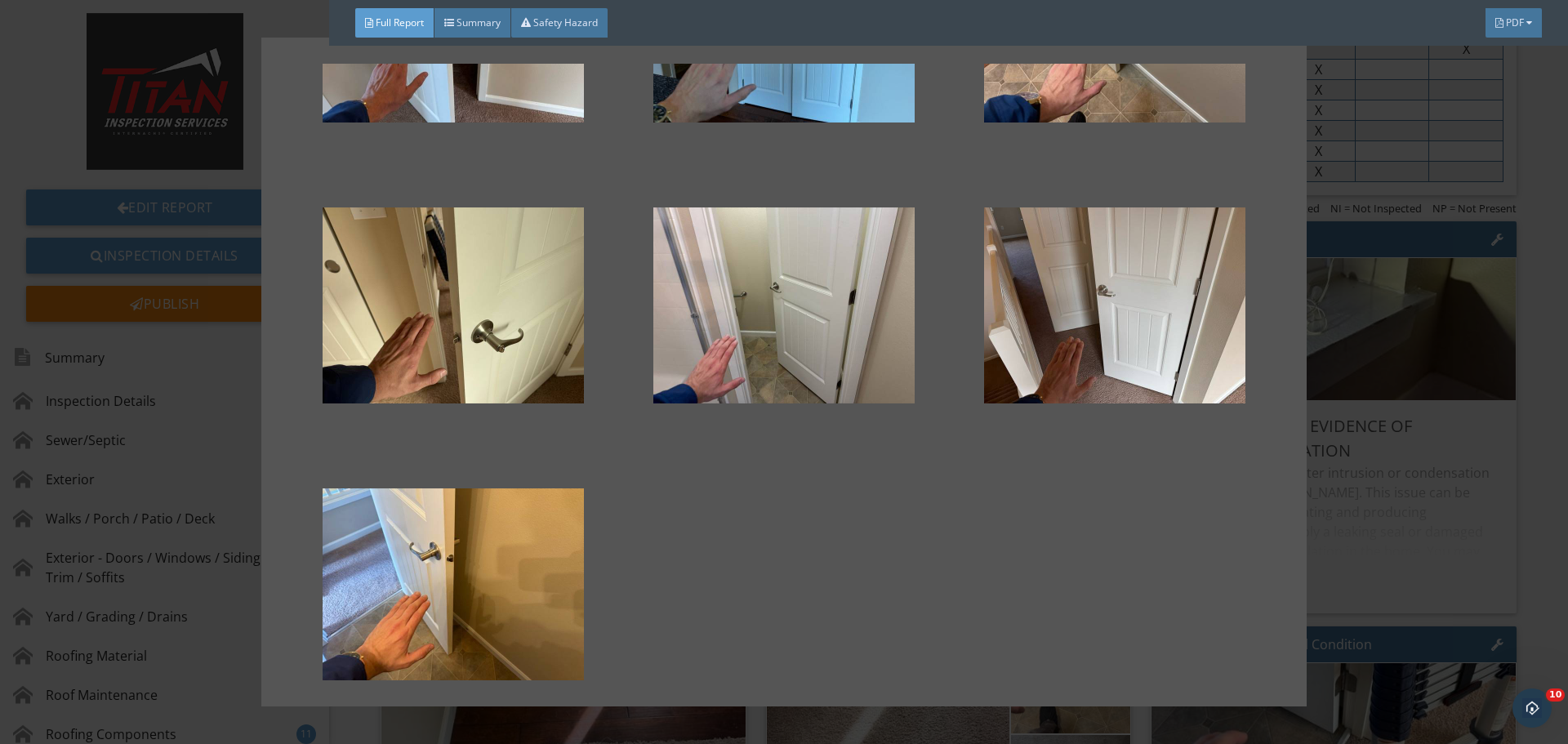
click at [1378, 404] on div at bounding box center [784, 372] width 1568 height 744
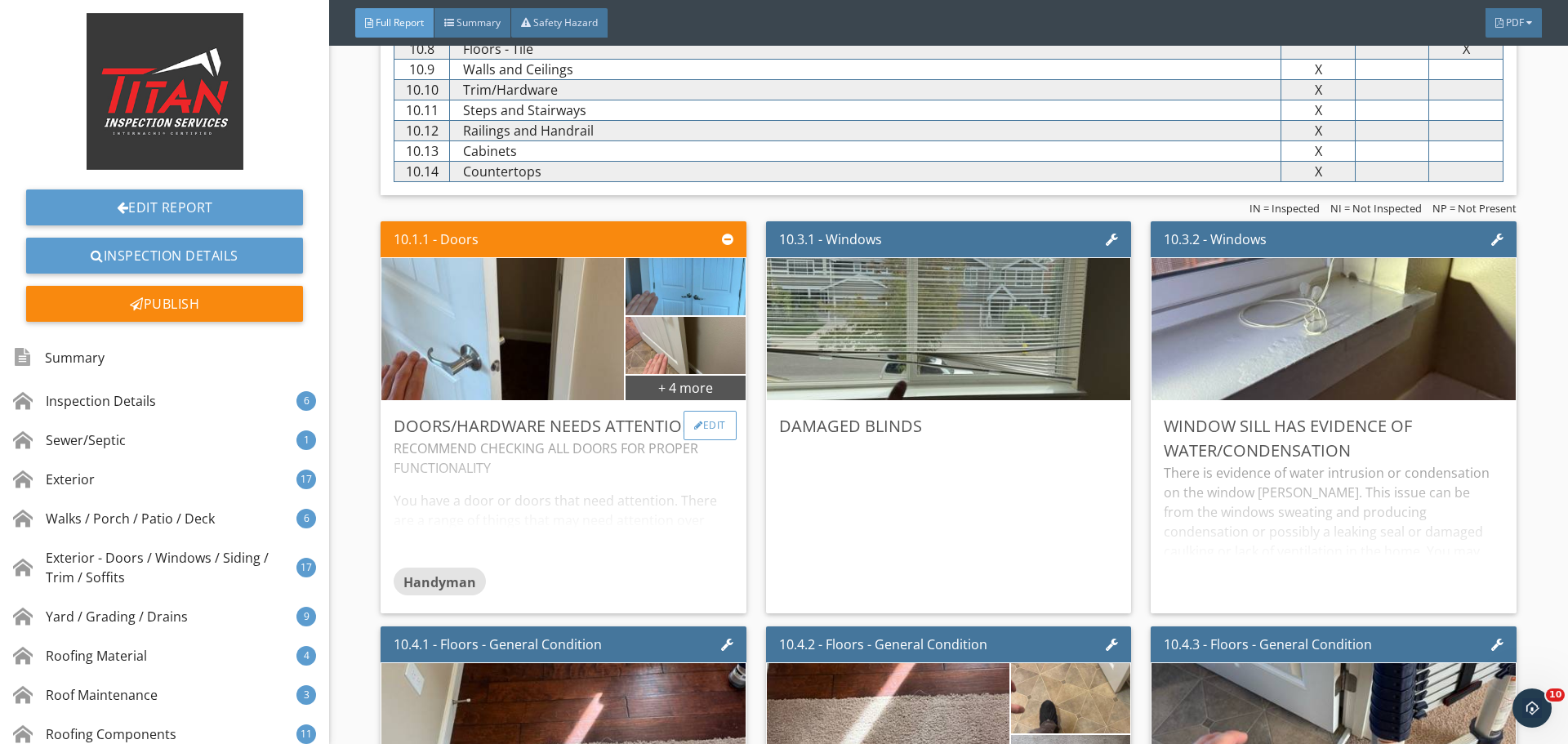
click at [694, 421] on div at bounding box center [698, 425] width 9 height 10
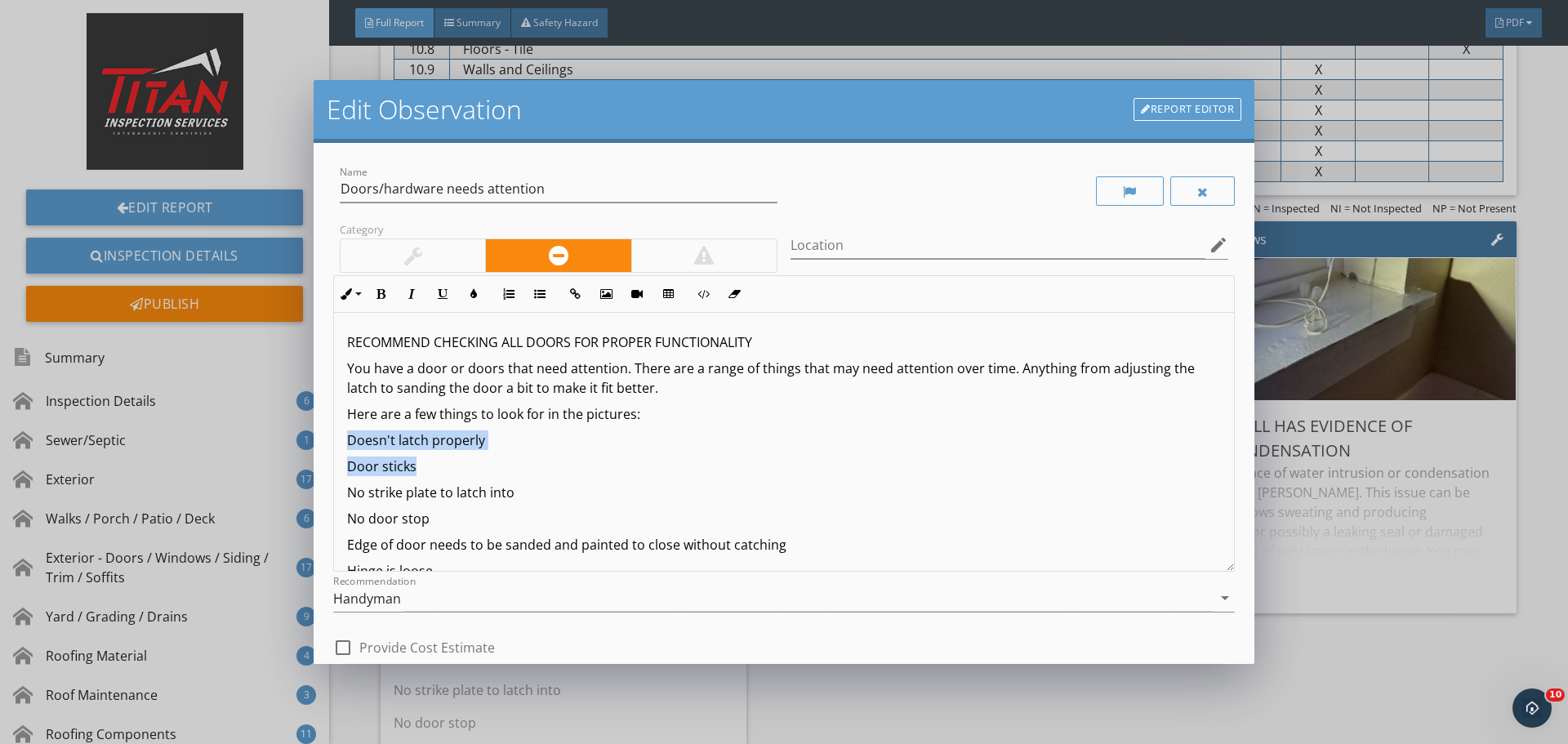
drag, startPoint x: 458, startPoint y: 467, endPoint x: 323, endPoint y: 425, distance: 141.4
click at [323, 425] on div "Name Doors/hardware needs attention Category Location edit Inline Style XLarge …" at bounding box center [784, 403] width 941 height 521
click at [476, 309] on button "Colors" at bounding box center [474, 294] width 31 height 31
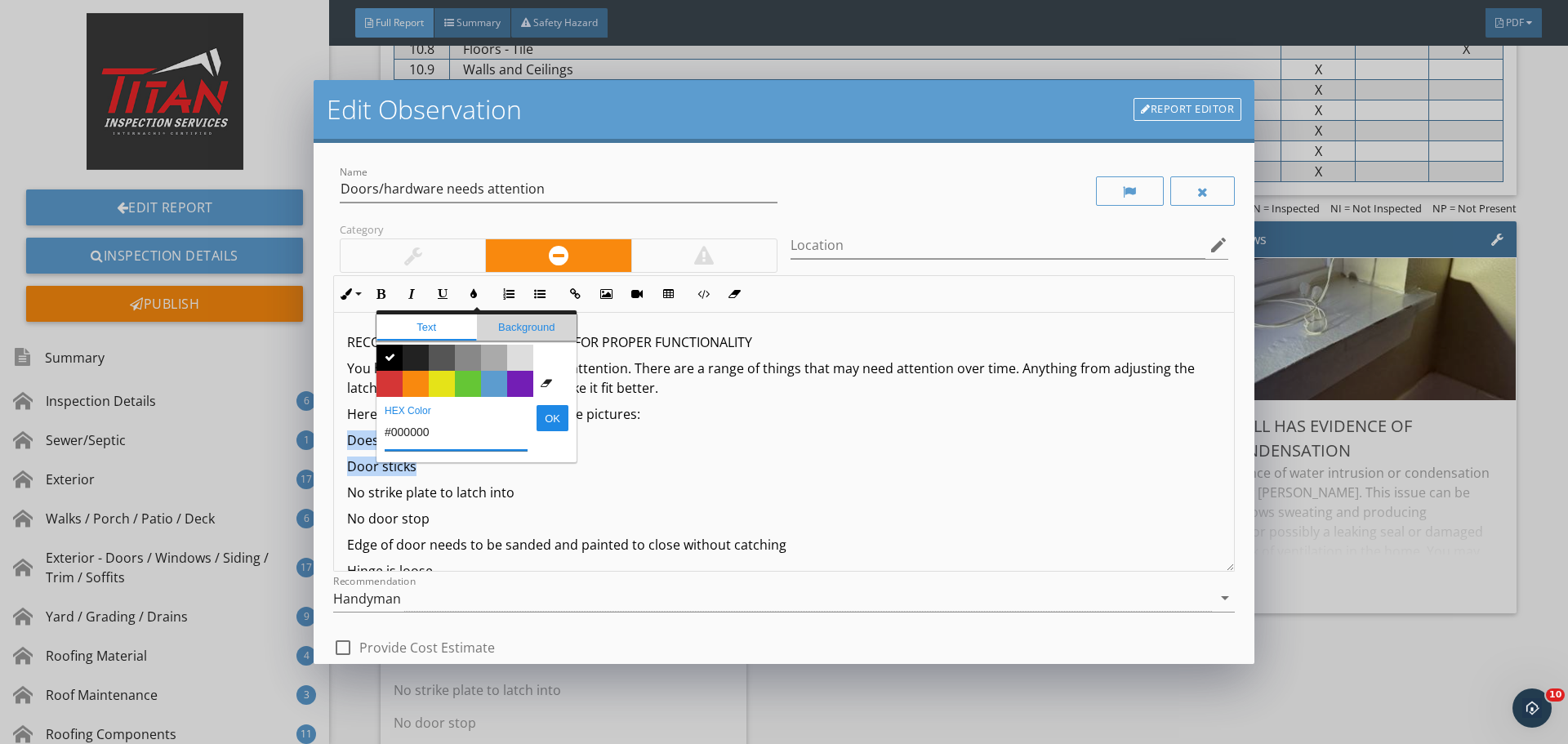
click at [495, 331] on span "Background" at bounding box center [527, 328] width 101 height 26
click at [438, 390] on span "Color #e5e318" at bounding box center [442, 383] width 26 height 26
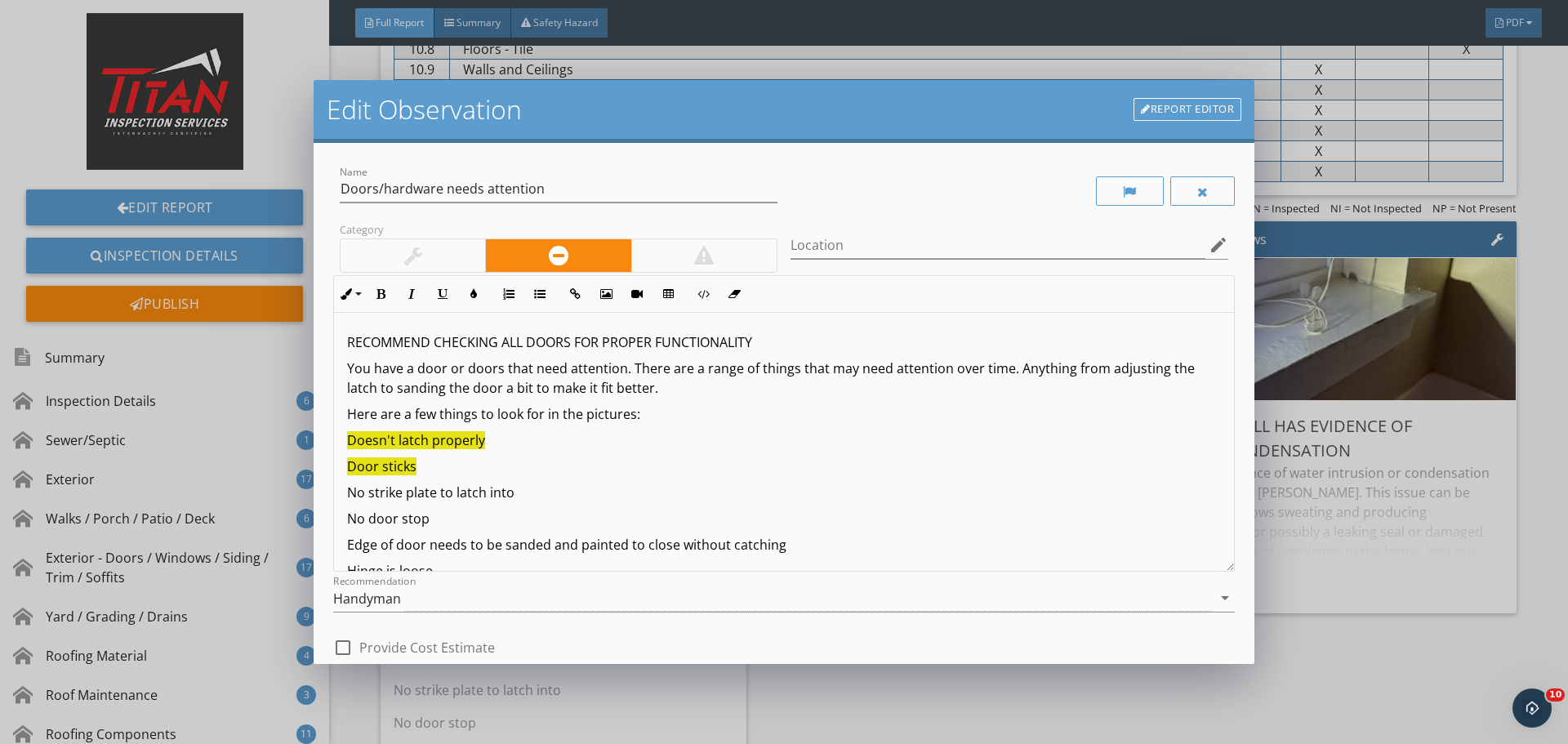
click at [569, 478] on div "RECOMMEND CHECKING ALL DOORS FOR PROPER FUNCTIONALITY You have a door or doors …" at bounding box center [784, 561] width 900 height 497
drag, startPoint x: 441, startPoint y: 513, endPoint x: 286, endPoint y: 503, distance: 155.3
click at [290, 505] on div "Edit Observation Report Editor Name Doors/hardware needs attention Category Loc…" at bounding box center [784, 372] width 1568 height 744
click at [469, 286] on button "Colors" at bounding box center [474, 294] width 31 height 31
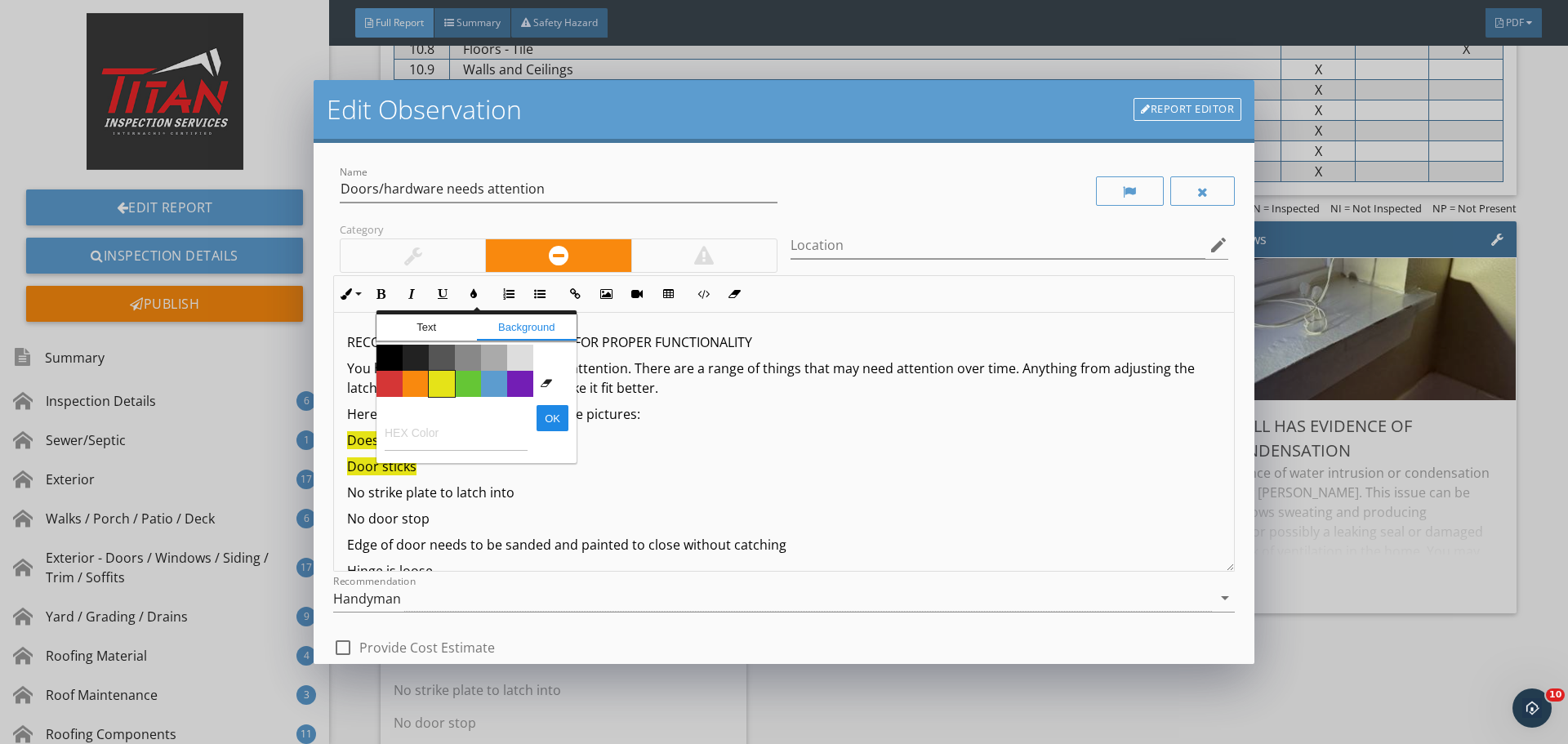
click at [445, 385] on span "Color #e5e318" at bounding box center [442, 383] width 26 height 26
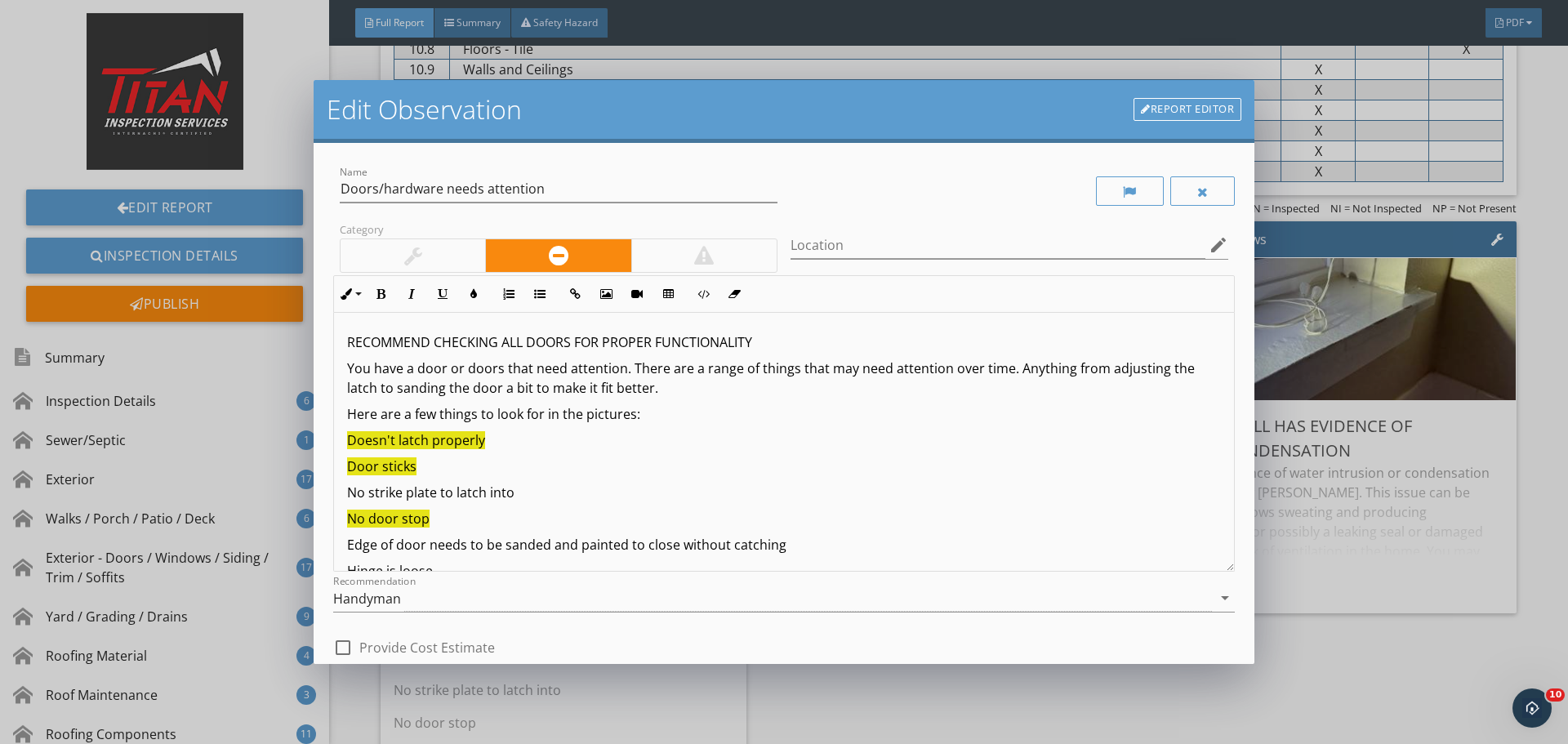
click at [601, 482] on div "RECOMMEND CHECKING ALL DOORS FOR PROPER FUNCTIONALITY You have a door or doors …" at bounding box center [784, 561] width 900 height 497
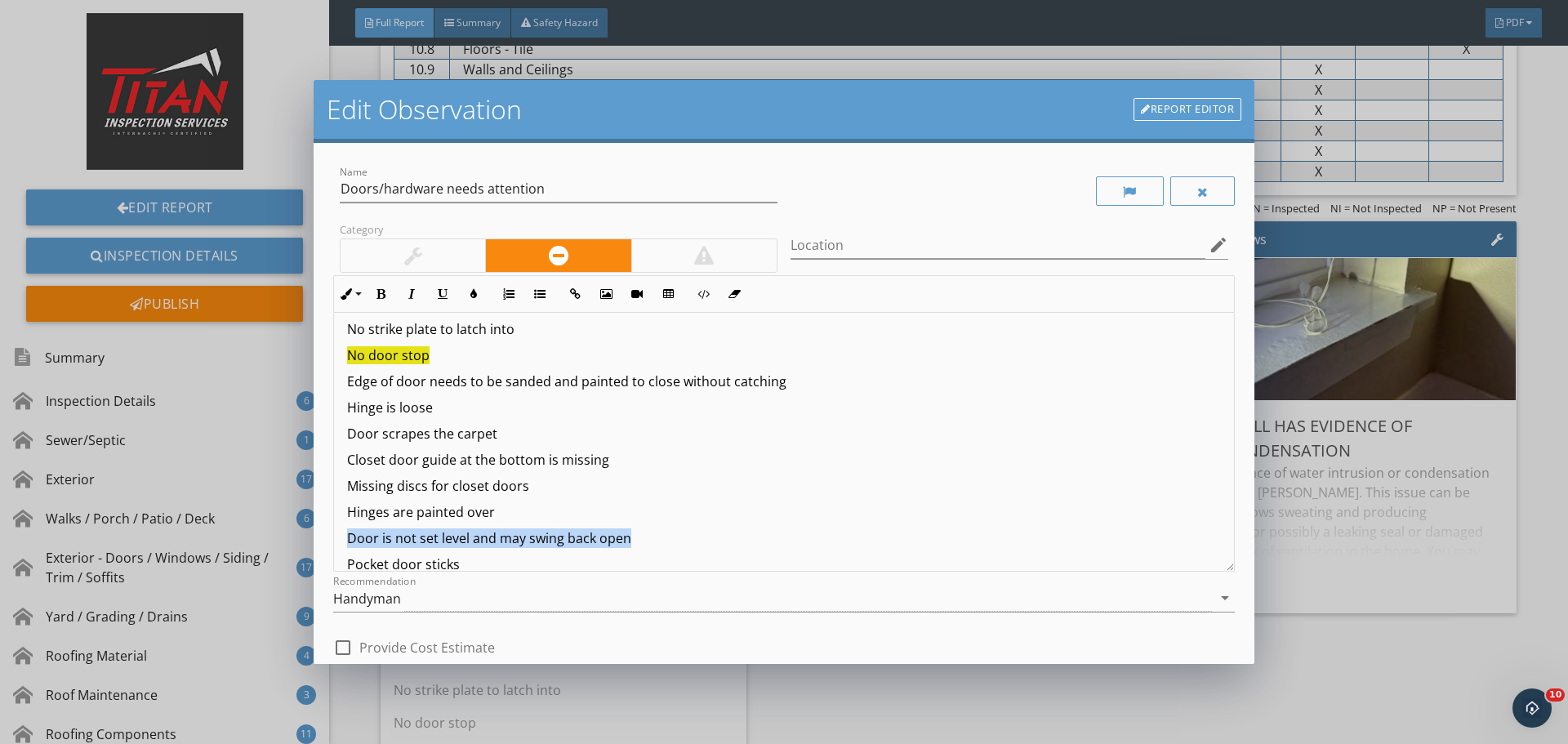
drag, startPoint x: 632, startPoint y: 534, endPoint x: 326, endPoint y: 504, distance: 307.5
click at [313, 523] on div "Edit Observation Report Editor Name Doors/hardware needs attention Category Loc…" at bounding box center [784, 372] width 1568 height 744
click at [465, 295] on button "Colors" at bounding box center [474, 294] width 31 height 31
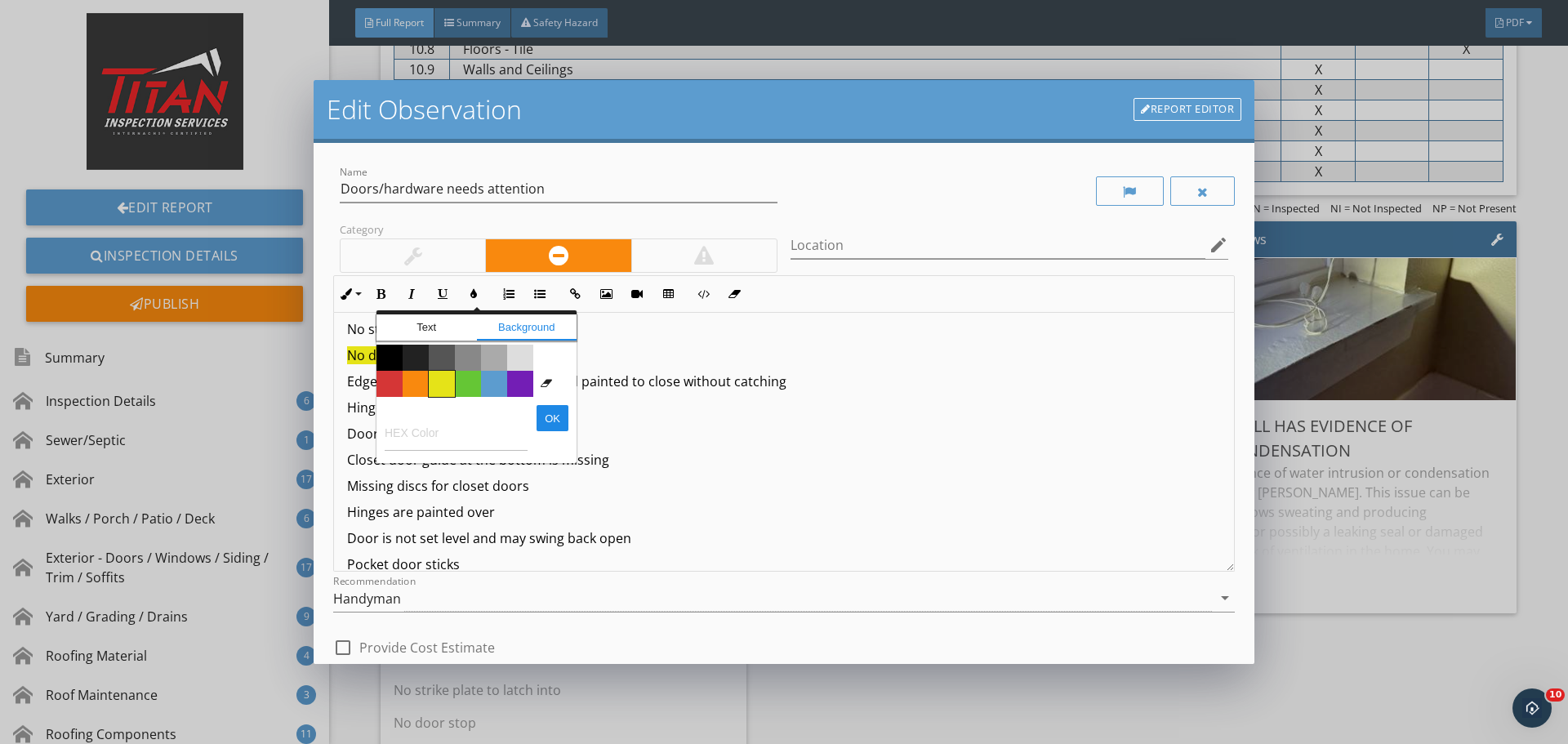
click at [450, 388] on span "Color #e5e318" at bounding box center [442, 383] width 26 height 26
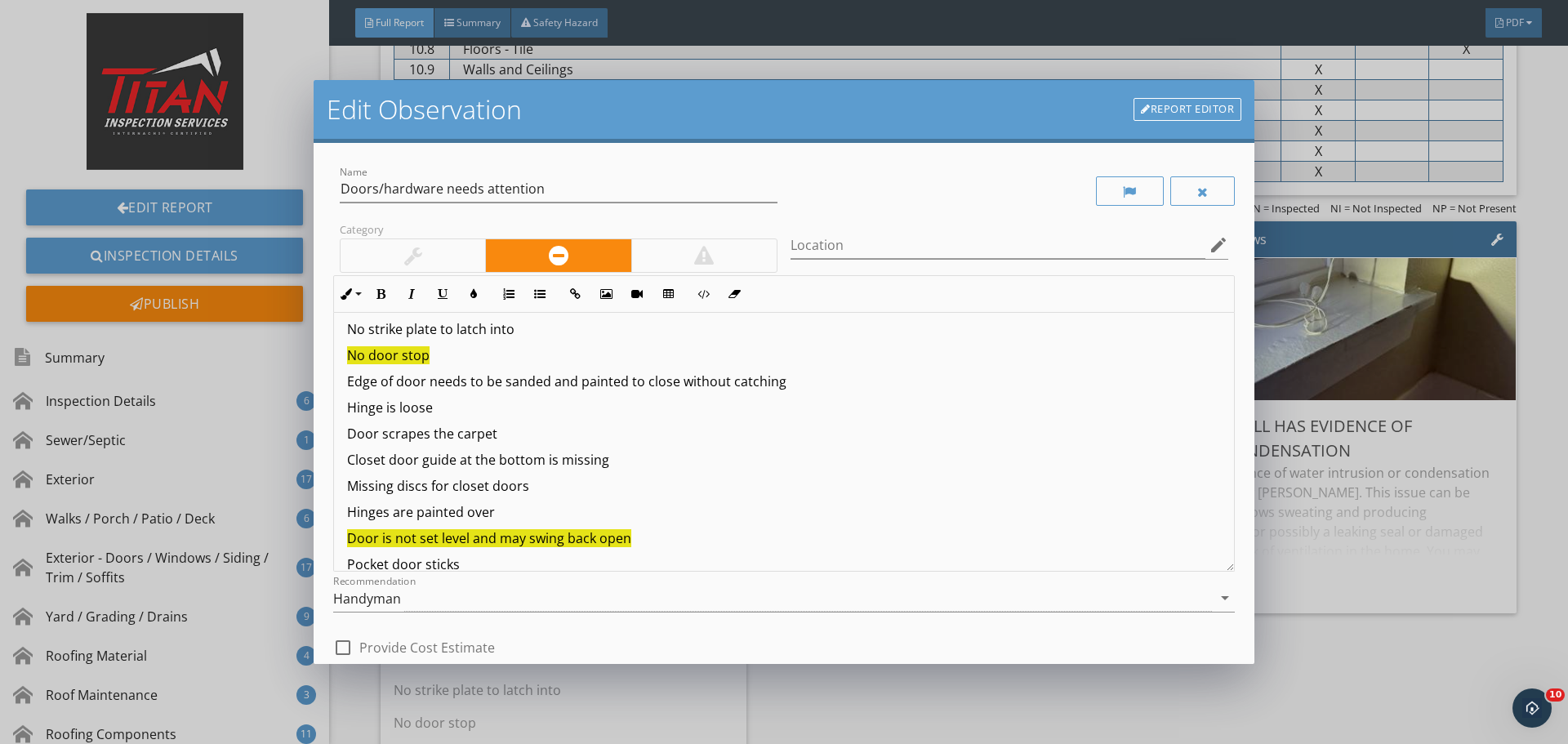
click at [734, 495] on p "Missing discs for closet doors" at bounding box center [784, 486] width 874 height 20
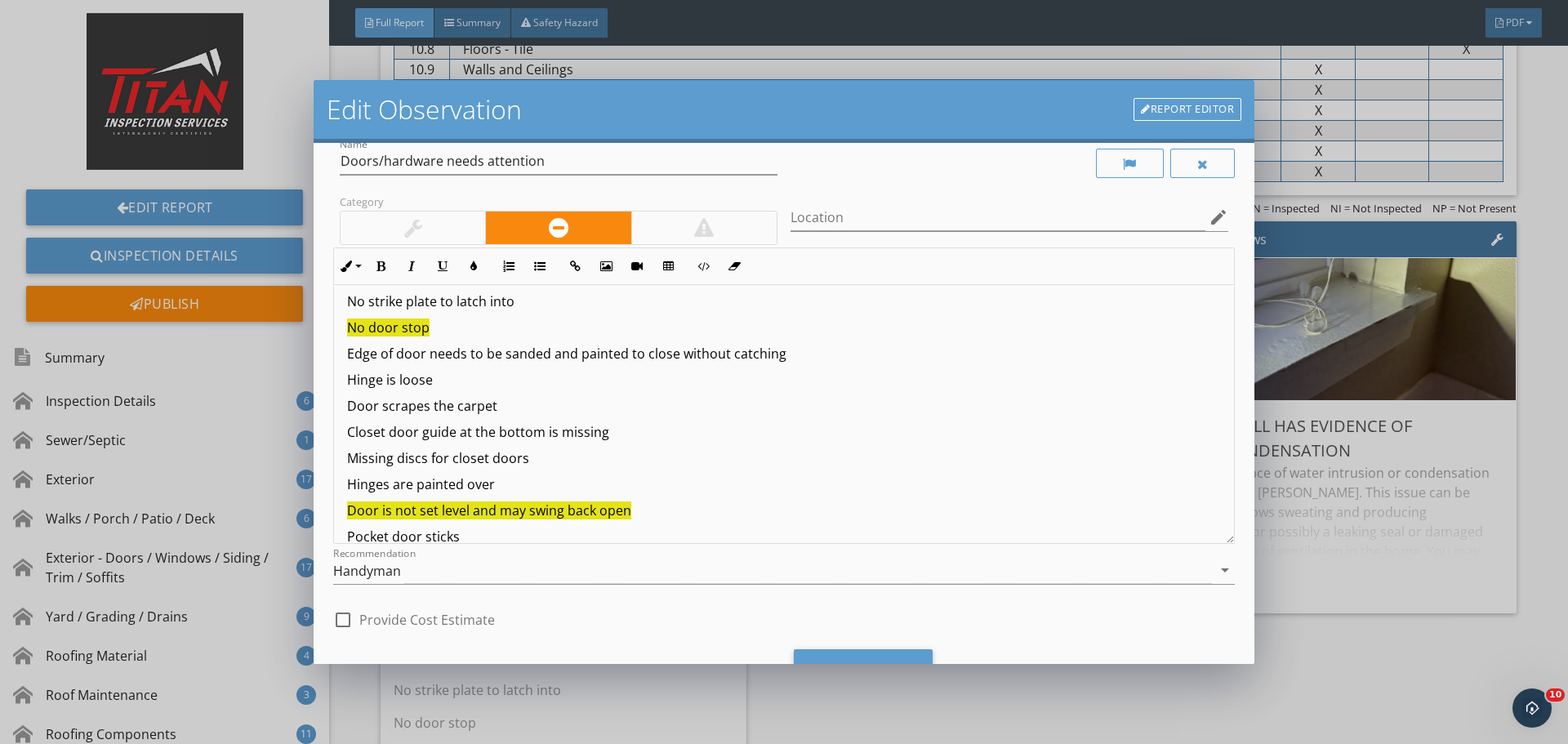
scroll to position [102, 0]
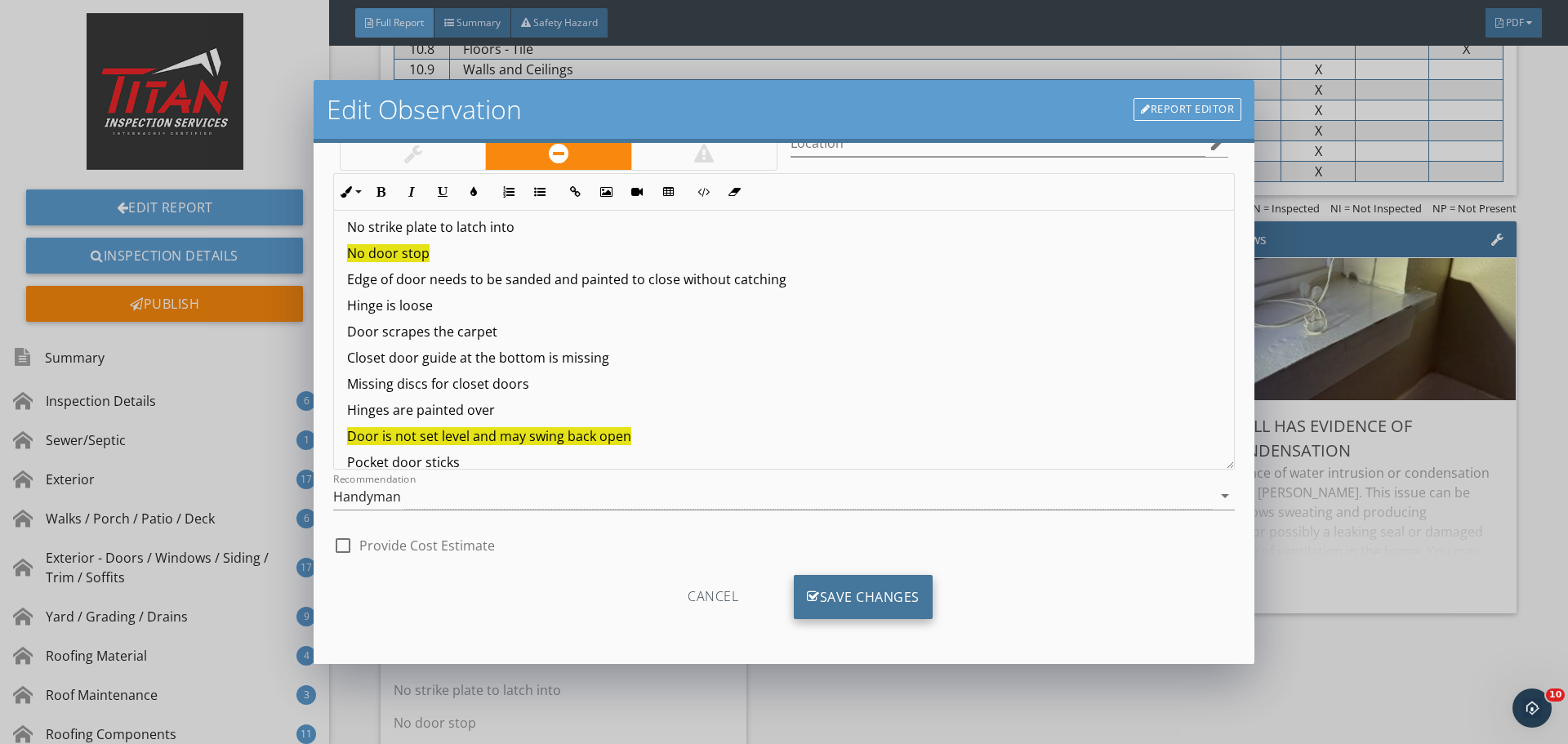
click at [877, 587] on div "Save Changes" at bounding box center [863, 596] width 139 height 44
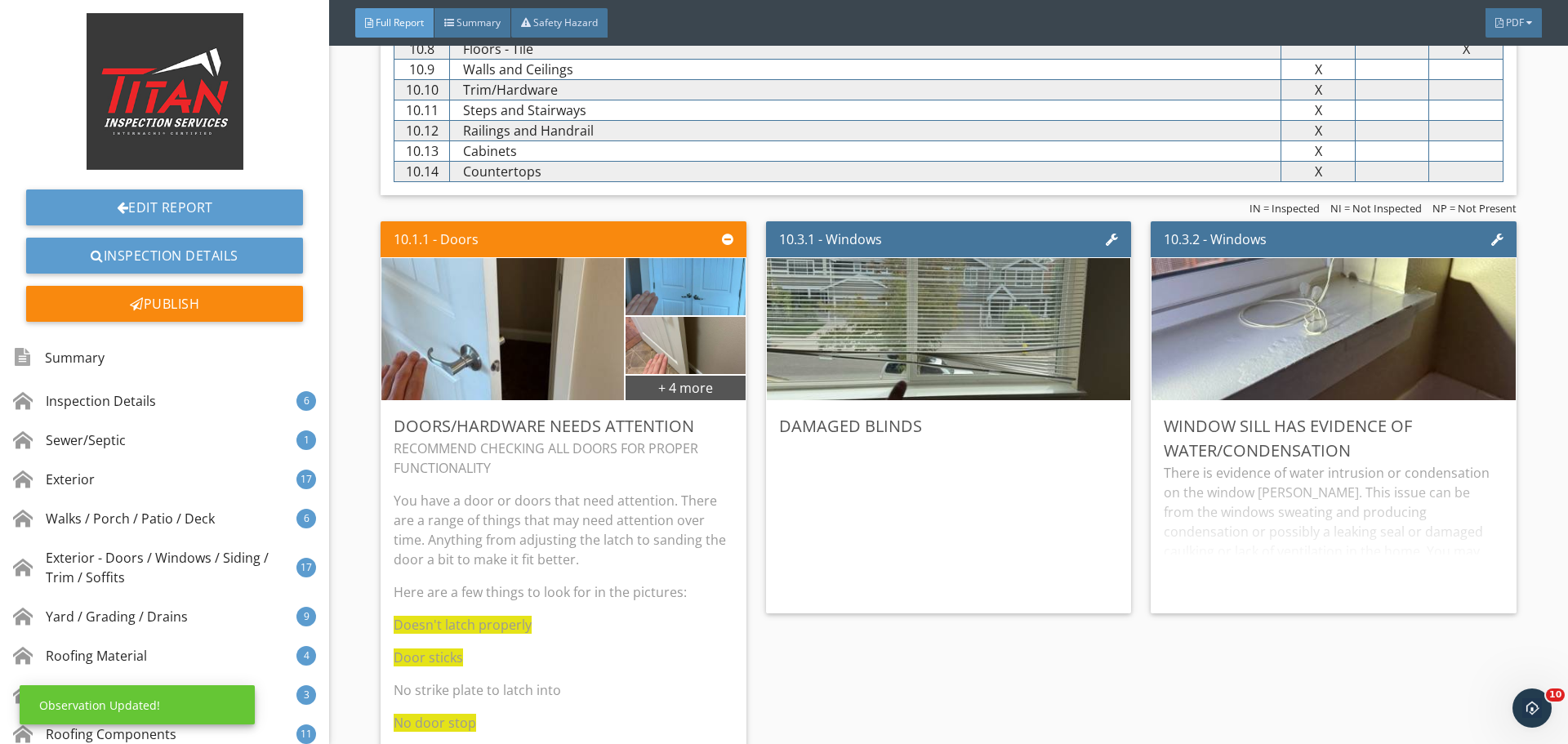
click at [505, 559] on p "You have a door or doors that need attention. There are a range of things that …" at bounding box center [563, 530] width 339 height 78
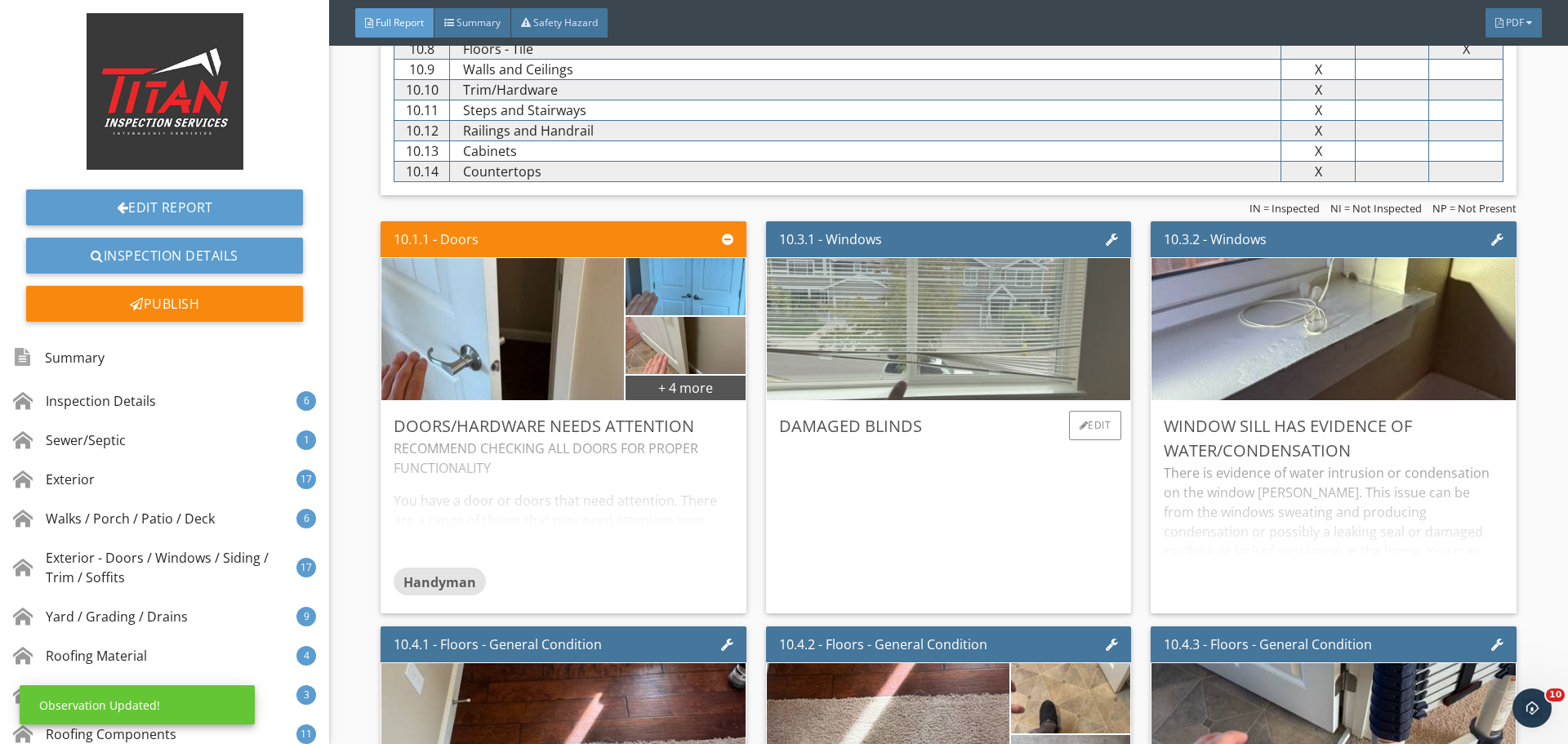
click at [966, 389] on img at bounding box center [949, 328] width 474 height 355
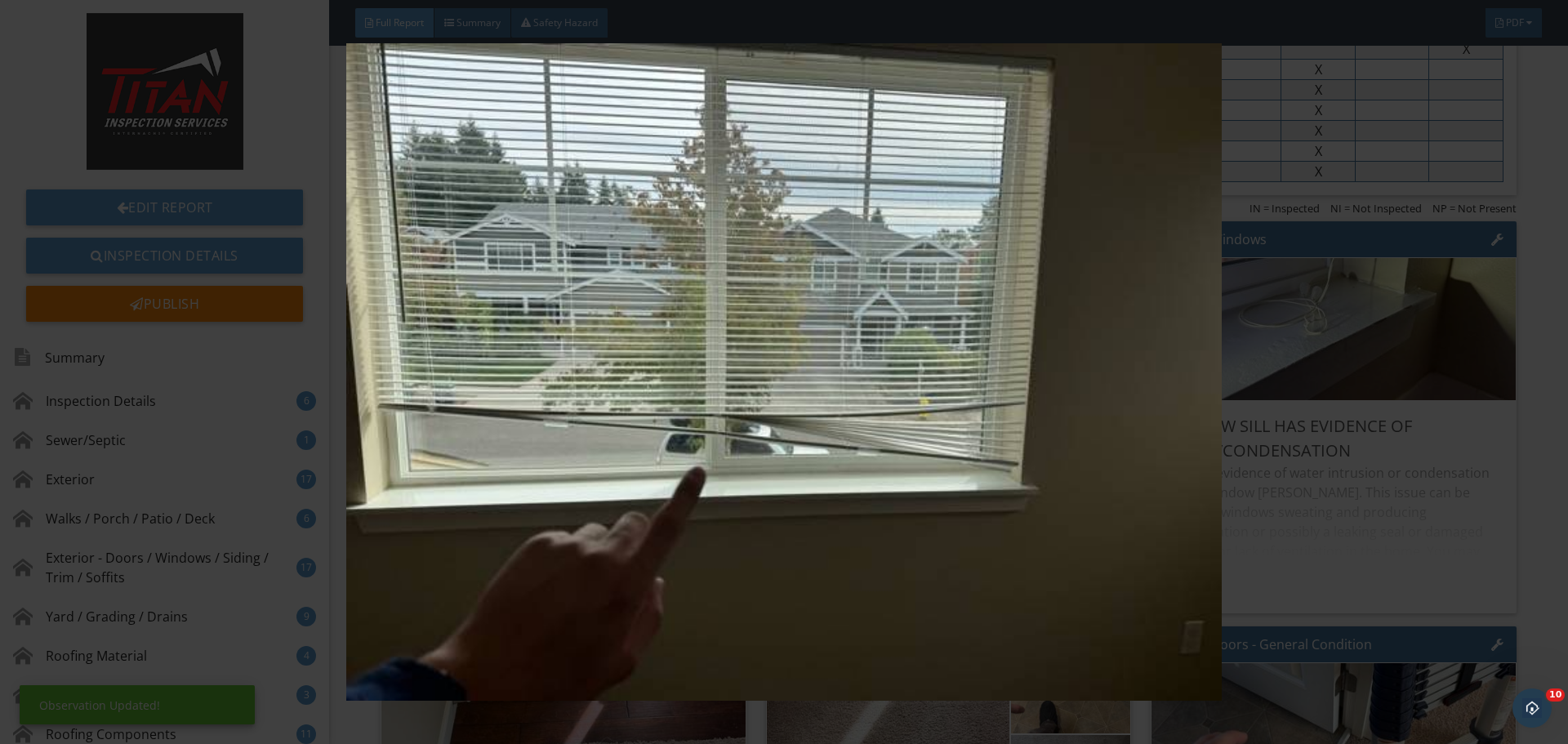
click at [1428, 388] on img at bounding box center [783, 372] width 1440 height 658
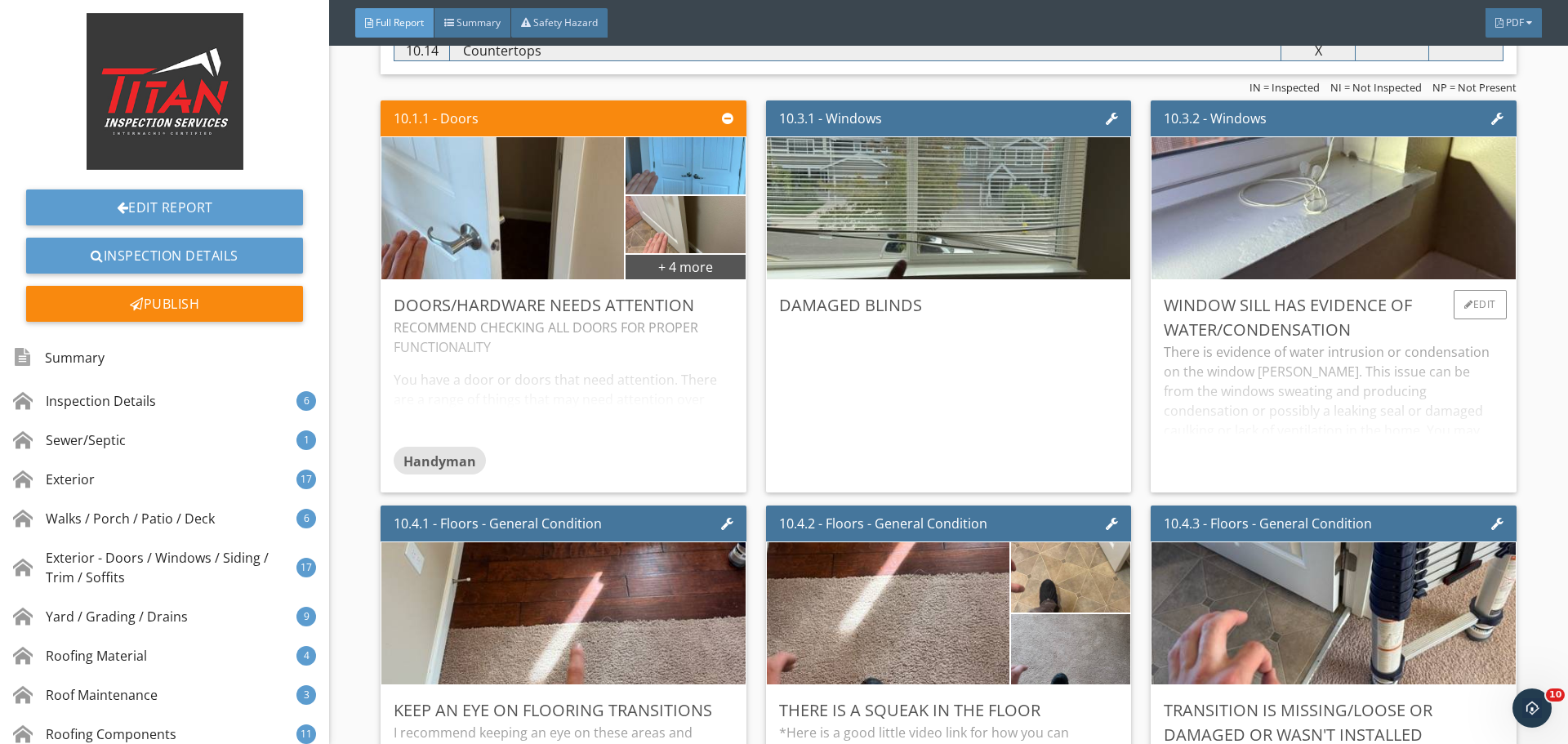
scroll to position [15520, 0]
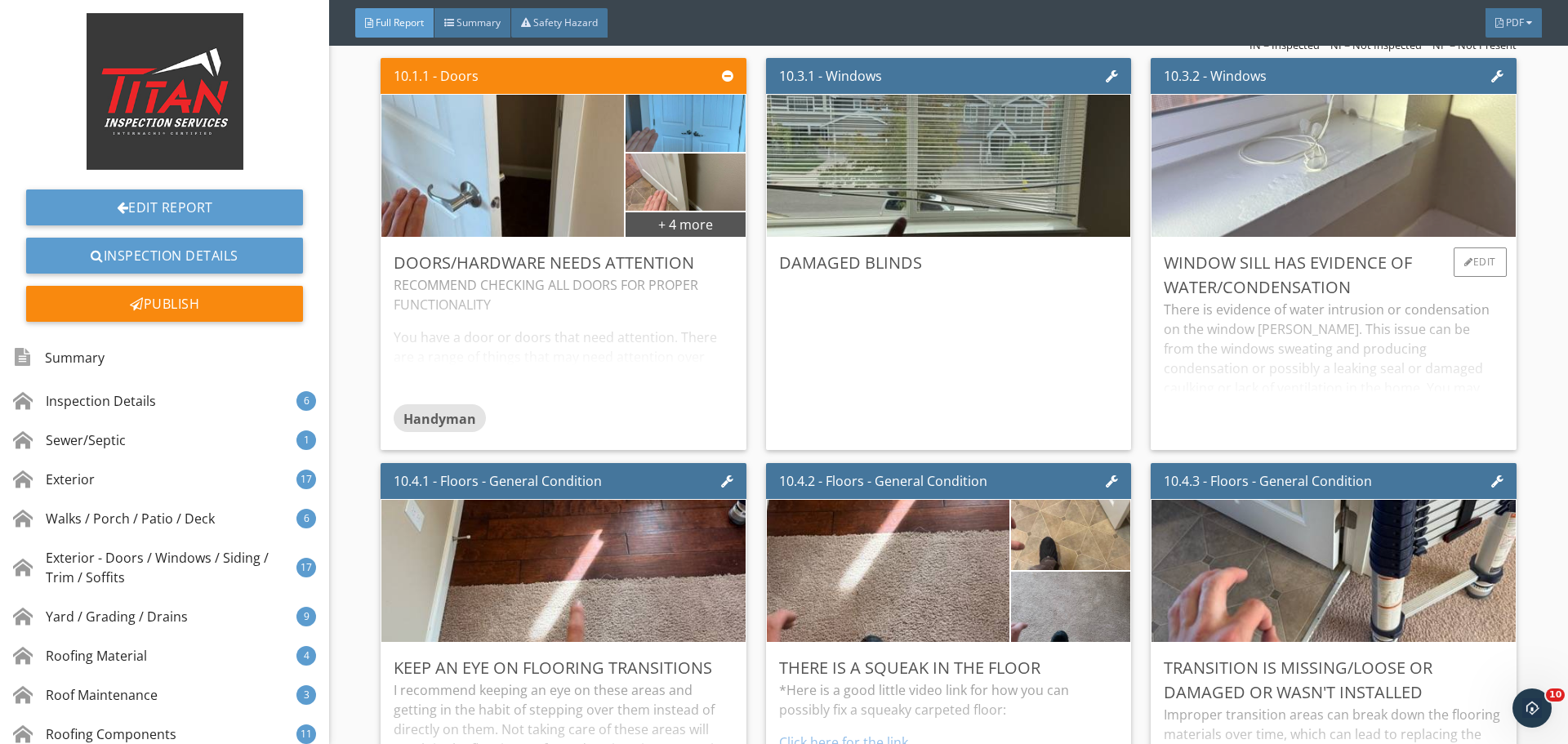
click at [1357, 185] on img at bounding box center [1333, 165] width 474 height 355
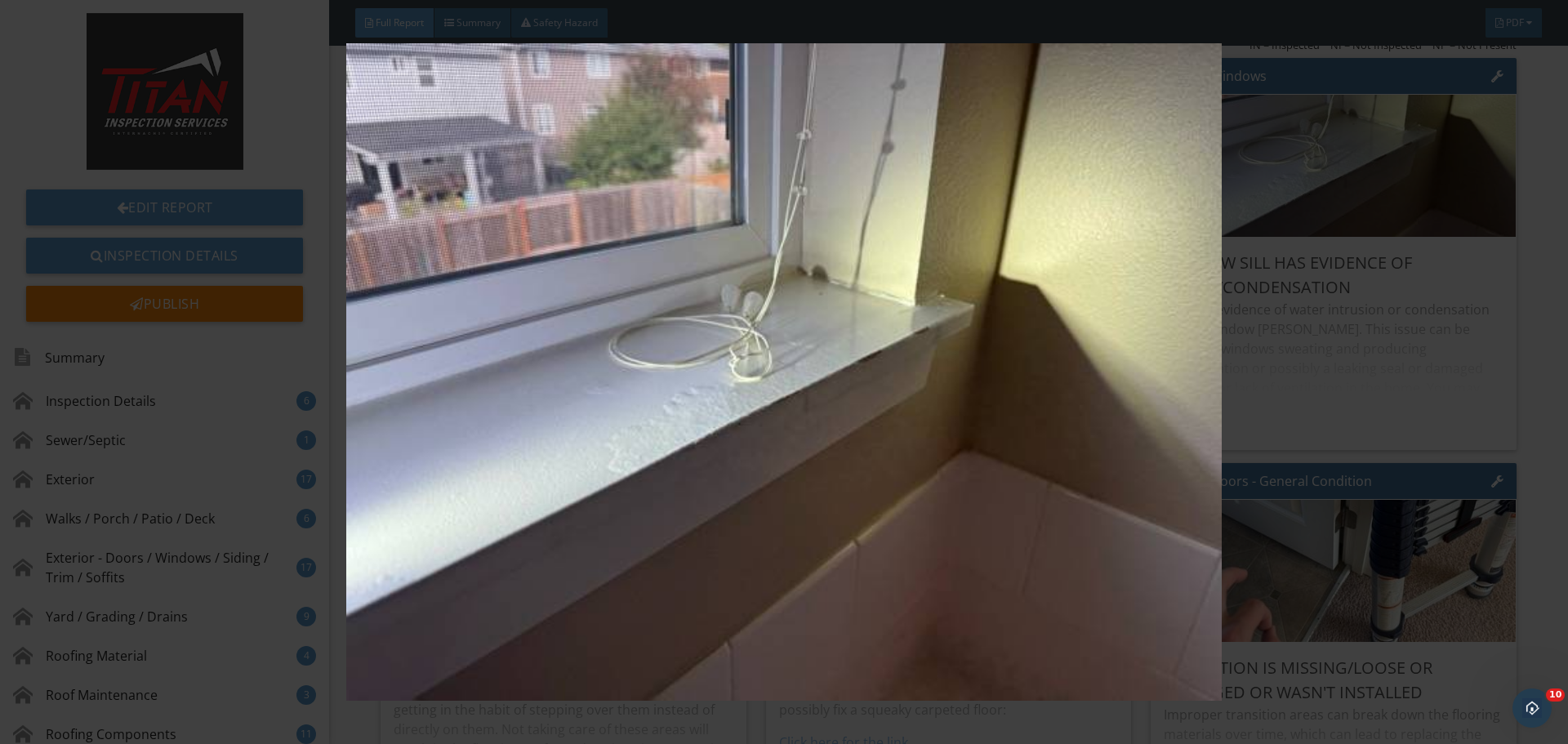
click at [1360, 186] on img at bounding box center [783, 372] width 1440 height 658
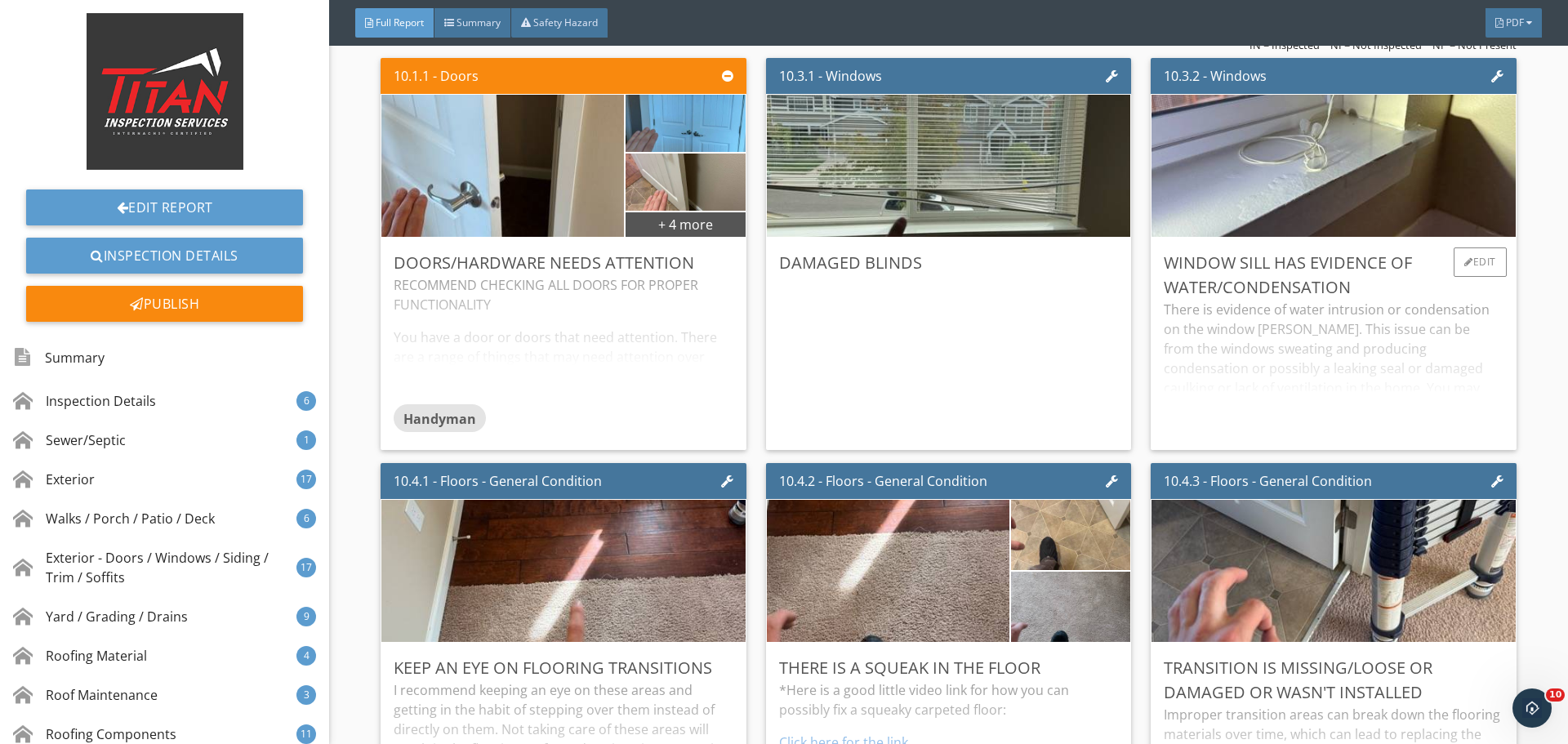
click at [1418, 372] on div "There is evidence of water intrusion or condensation on the window sills. This …" at bounding box center [1333, 369] width 339 height 137
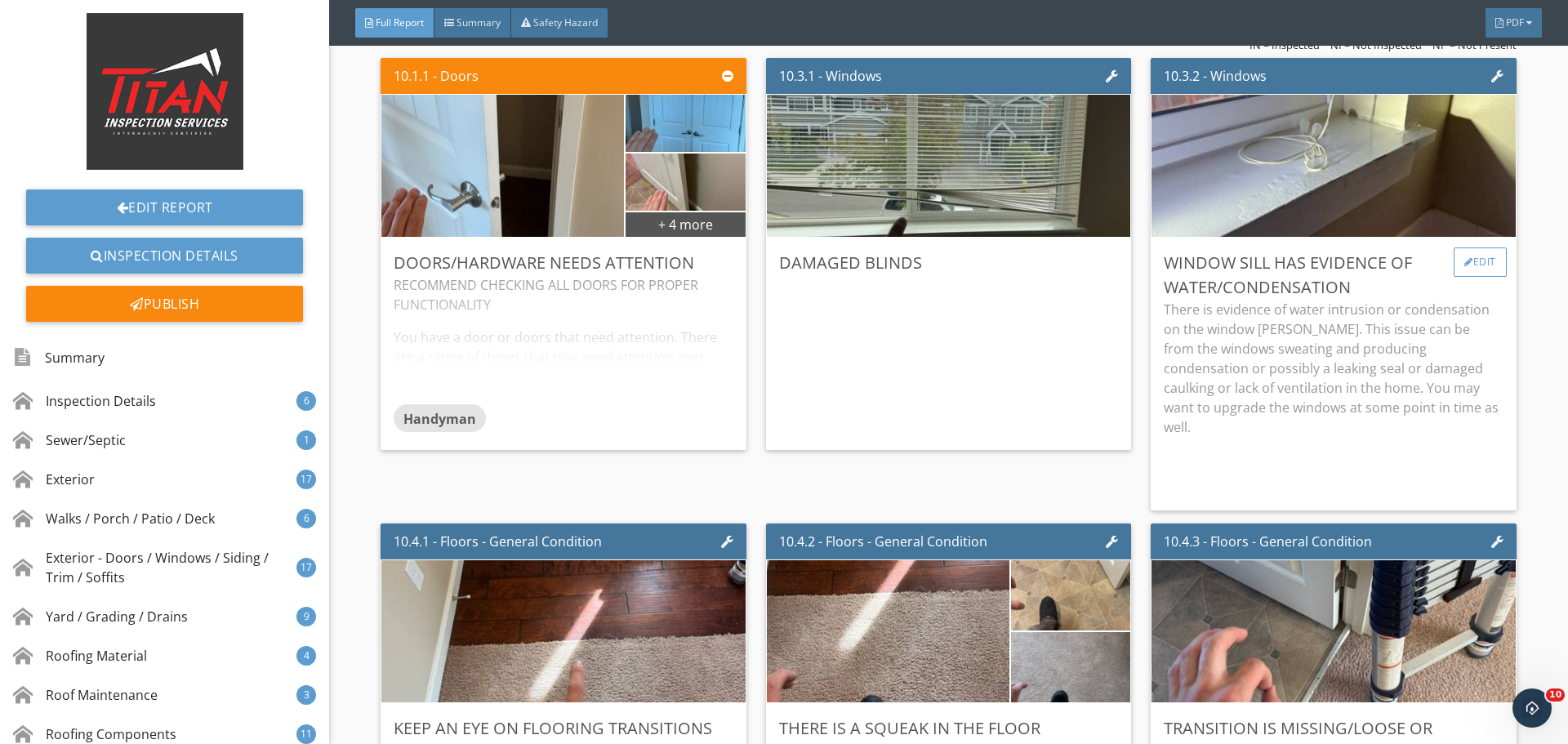
click at [1465, 259] on div "Edit" at bounding box center [1480, 262] width 53 height 29
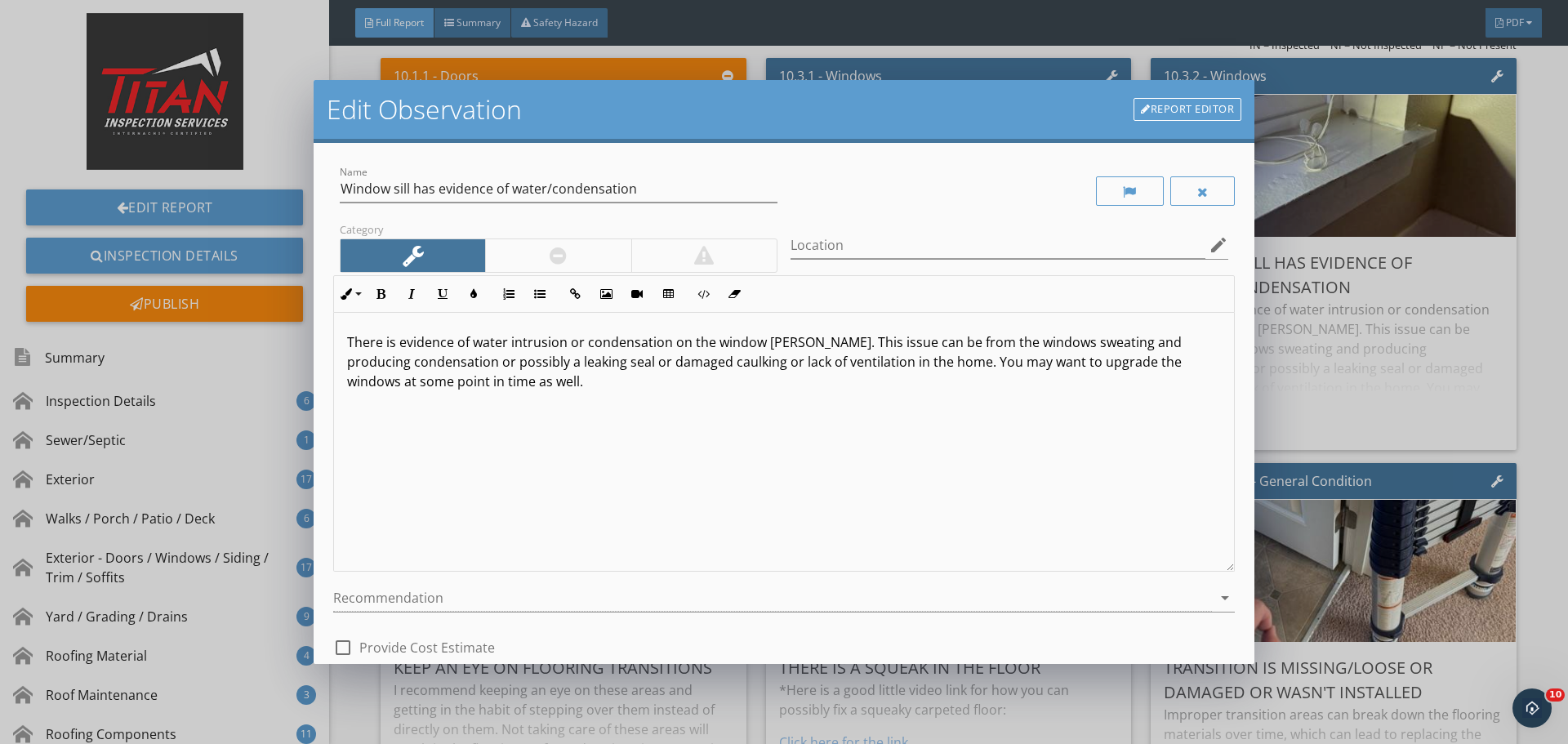
click at [966, 425] on div "There is evidence of water intrusion or condensation on the window sills. This …" at bounding box center [784, 442] width 900 height 259
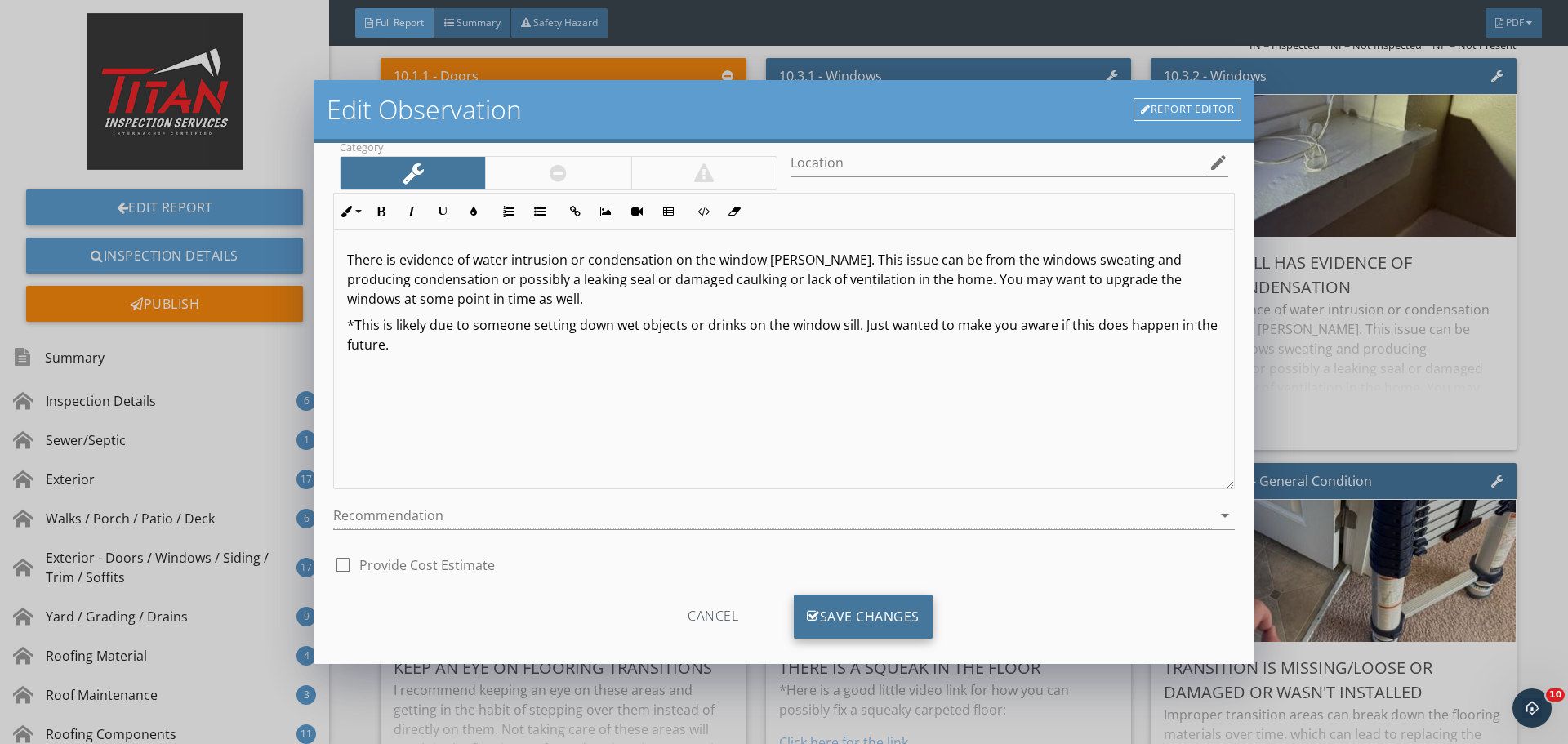
scroll to position [102, 0]
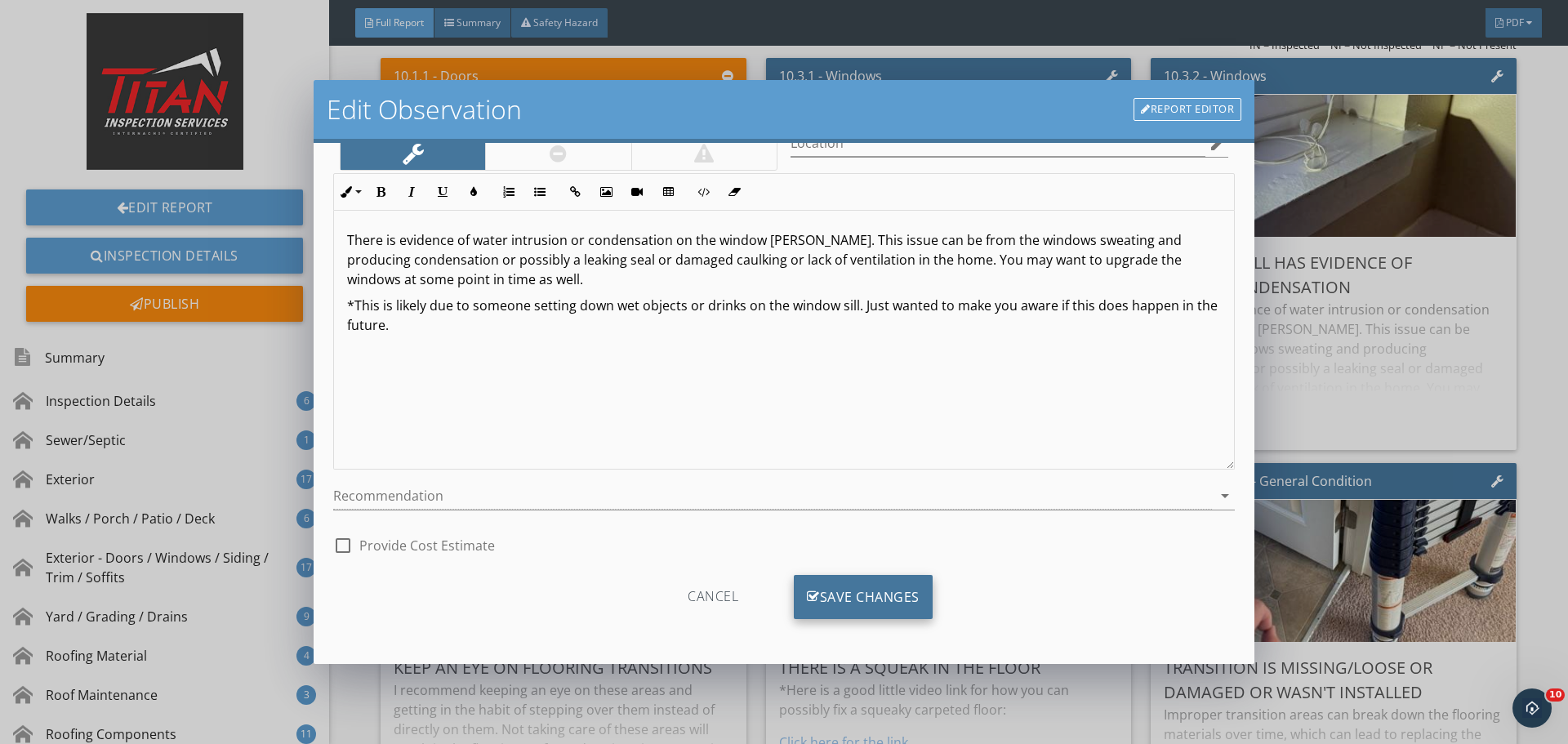
click at [849, 609] on div "Save Changes" at bounding box center [863, 596] width 139 height 44
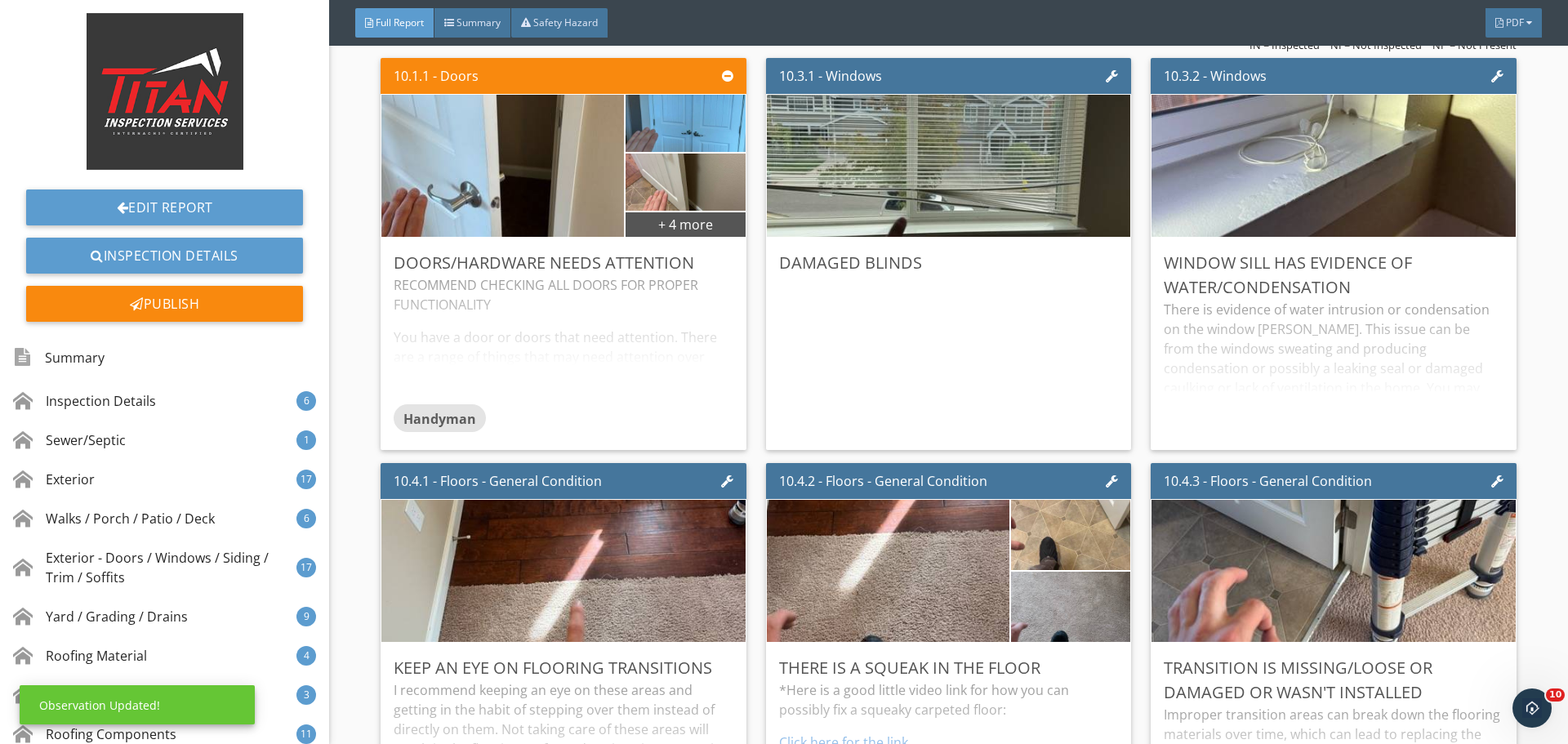
scroll to position [0, 0]
click at [1364, 344] on div "There is evidence of water intrusion or condensation on the window sills. This …" at bounding box center [1333, 369] width 339 height 137
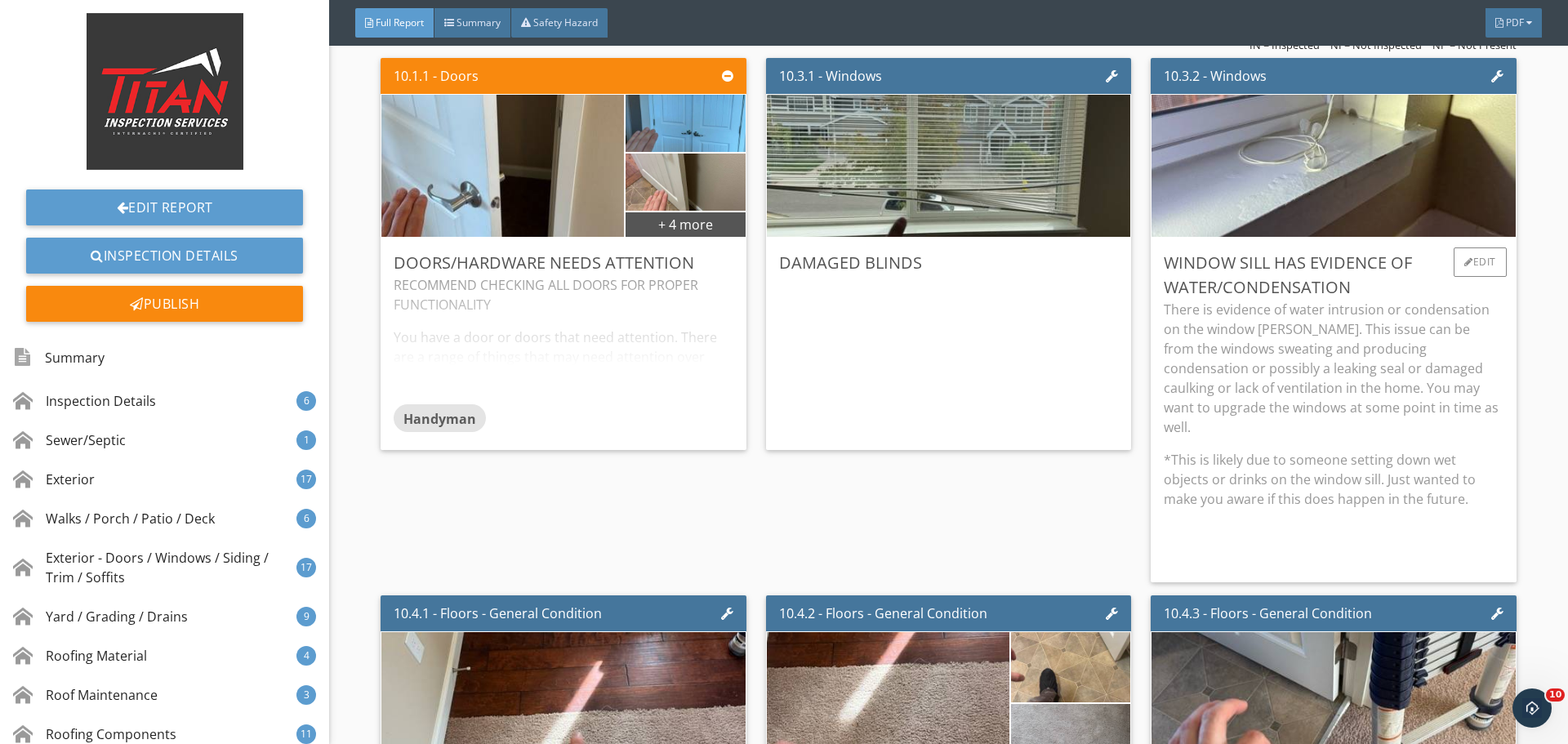
click at [1401, 416] on p "There is evidence of water intrusion or condensation on the window sills. This …" at bounding box center [1333, 369] width 339 height 137
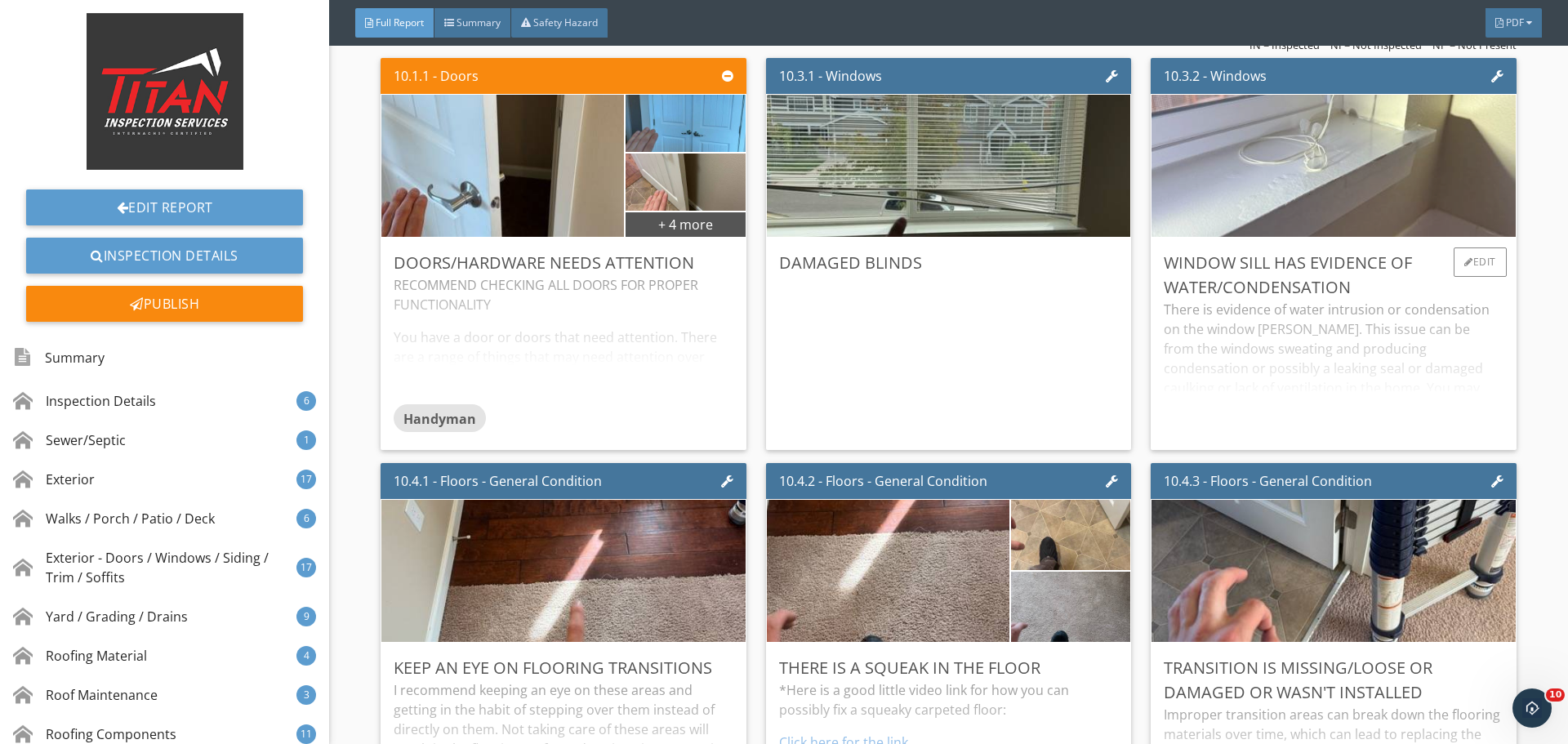
click at [1364, 198] on img at bounding box center [1333, 165] width 474 height 355
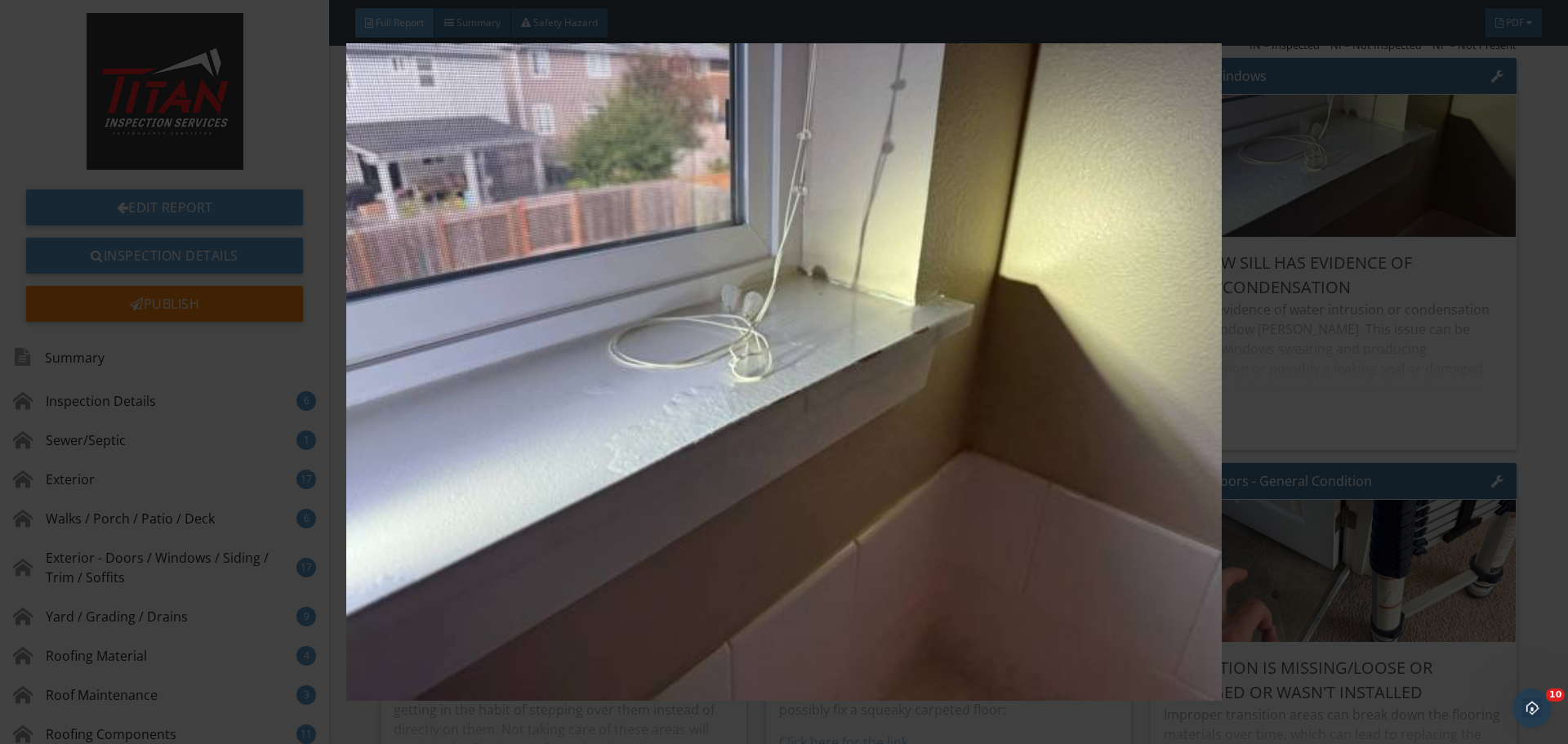
click at [1424, 293] on img at bounding box center [783, 372] width 1440 height 658
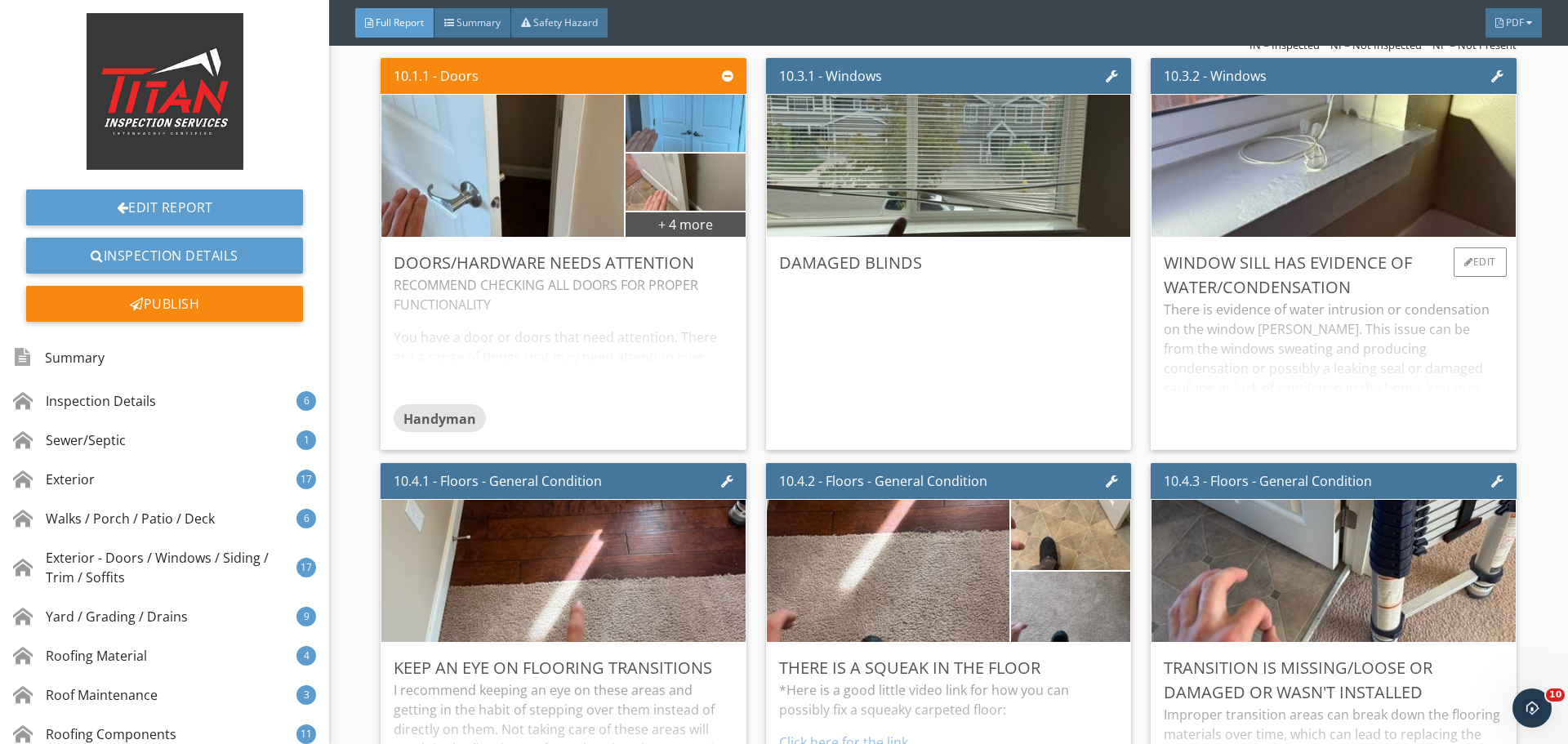
click at [1406, 353] on div "There is evidence of water intrusion or condensation on the window sills. This …" at bounding box center [1333, 369] width 339 height 137
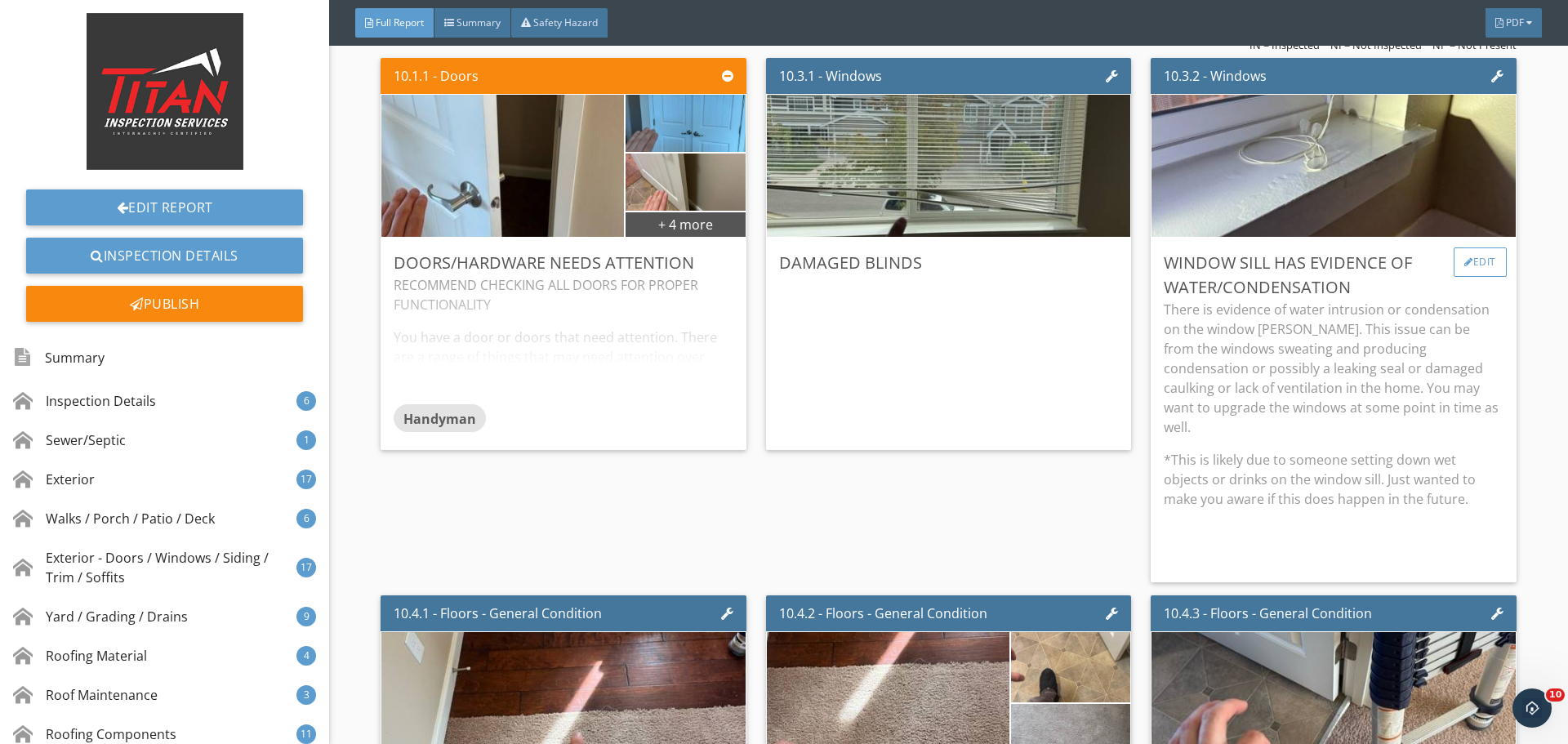
click at [1472, 276] on div "Edit" at bounding box center [1480, 262] width 53 height 29
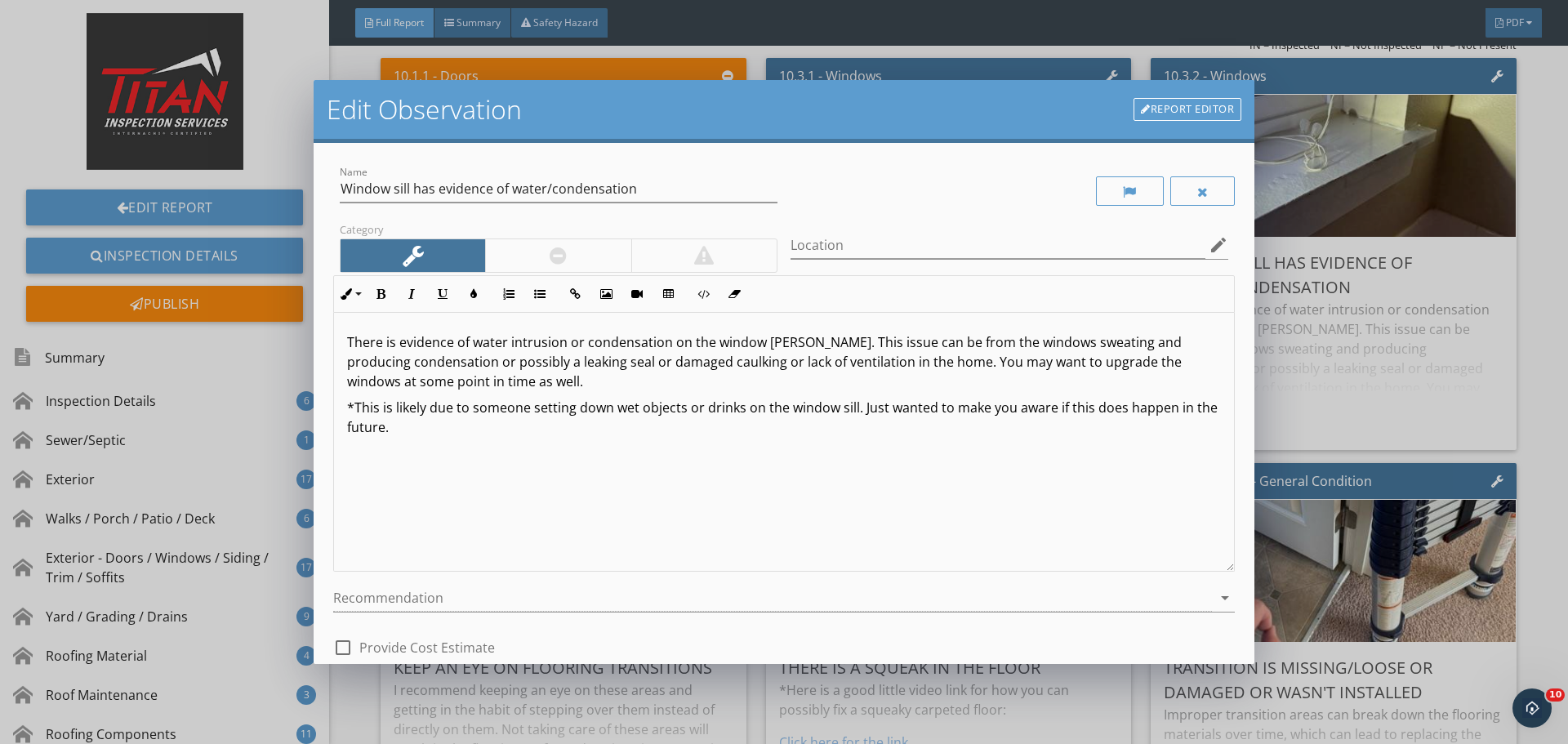
click at [425, 408] on p "*This is likely due to someone setting down wet objects or drinks on the window…" at bounding box center [784, 417] width 874 height 39
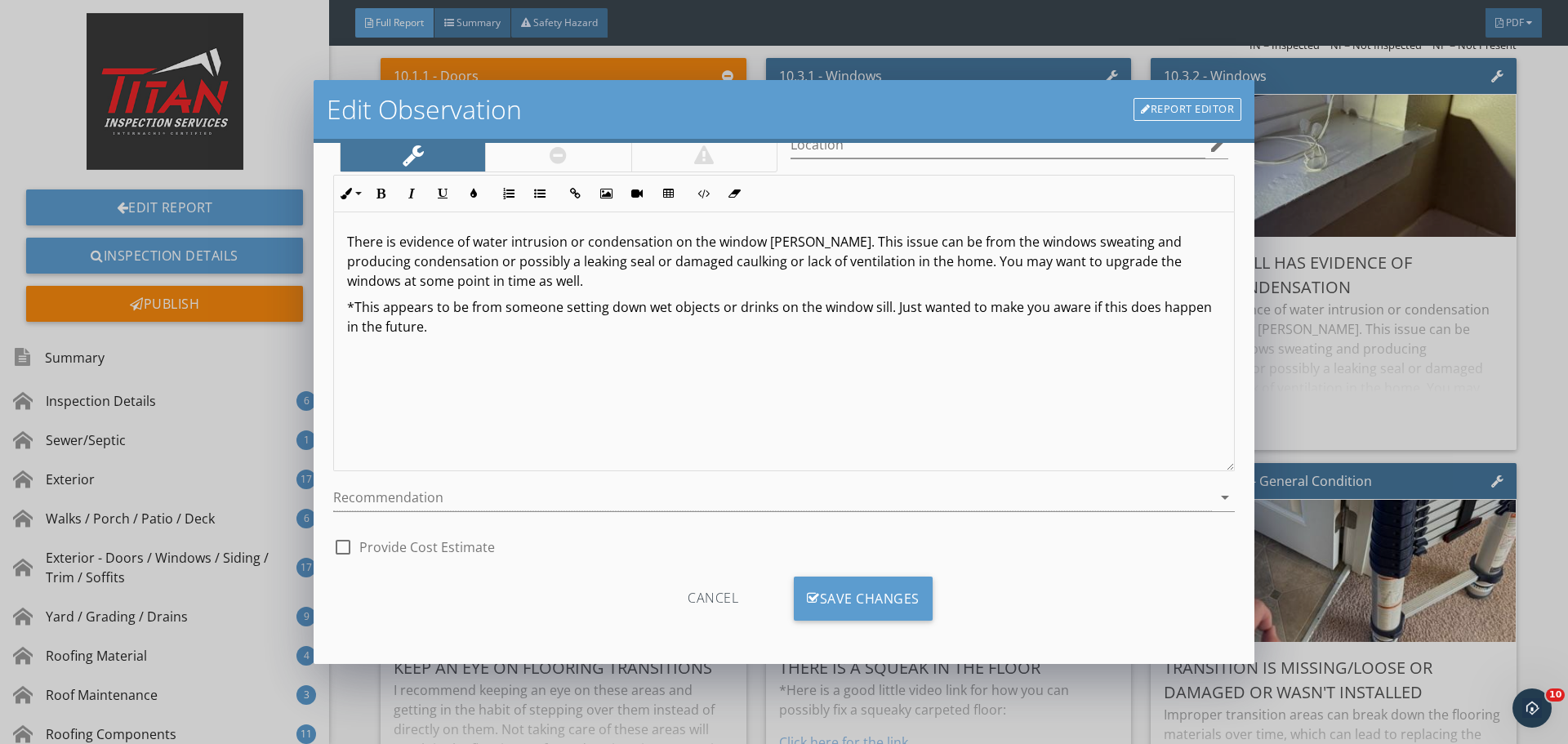
scroll to position [102, 0]
click at [854, 596] on div "Save Changes" at bounding box center [863, 596] width 139 height 44
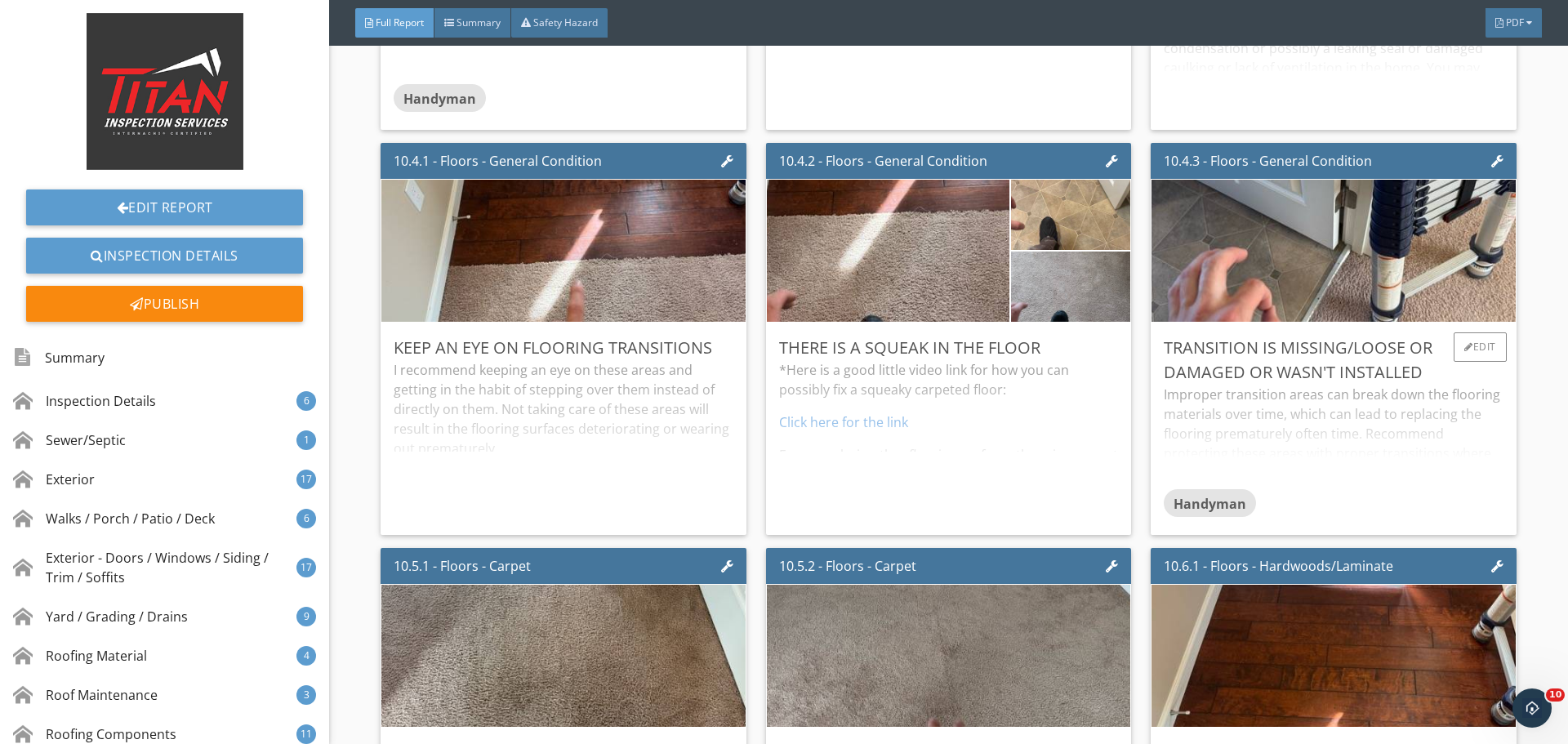
scroll to position [15848, 0]
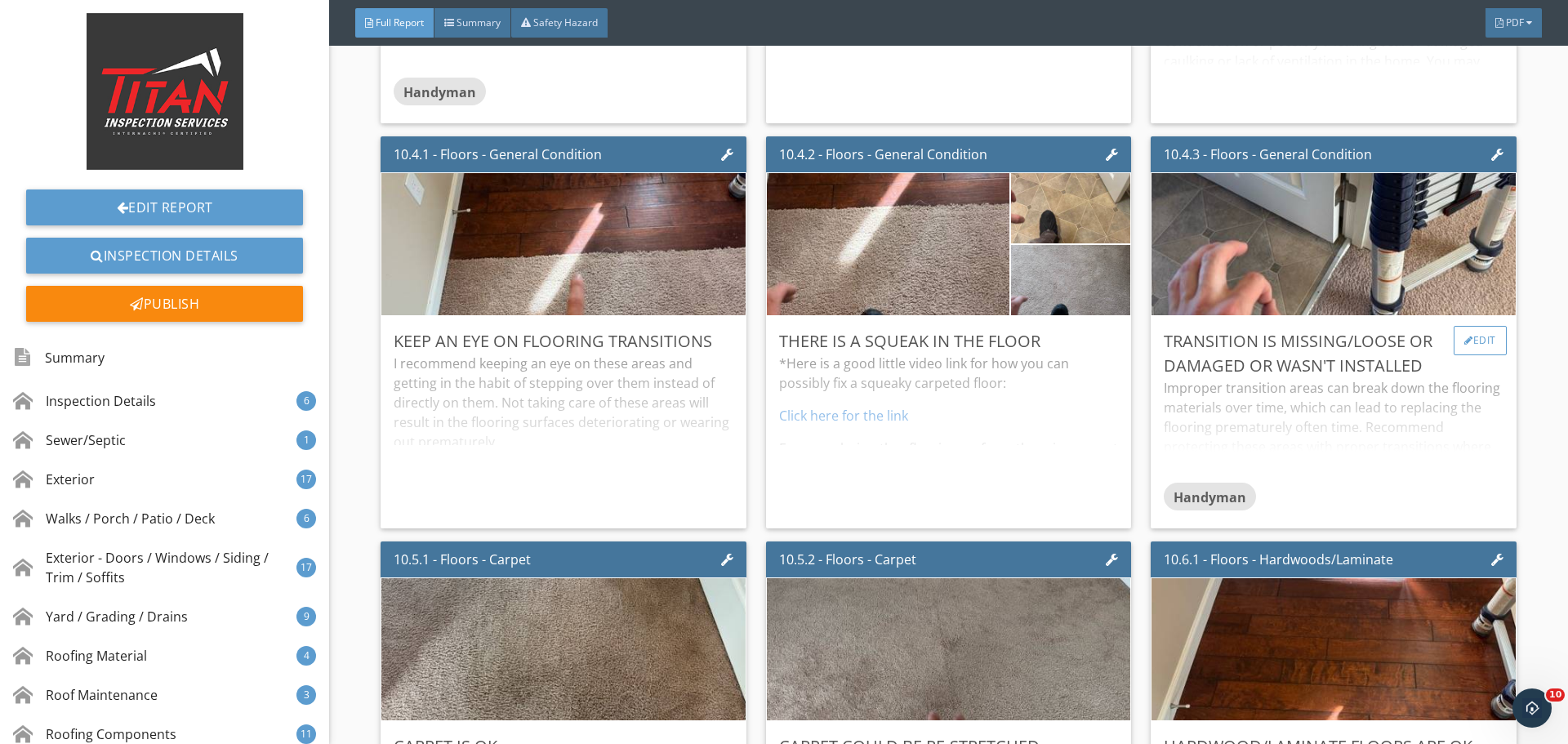
click at [1464, 338] on div at bounding box center [1468, 340] width 9 height 10
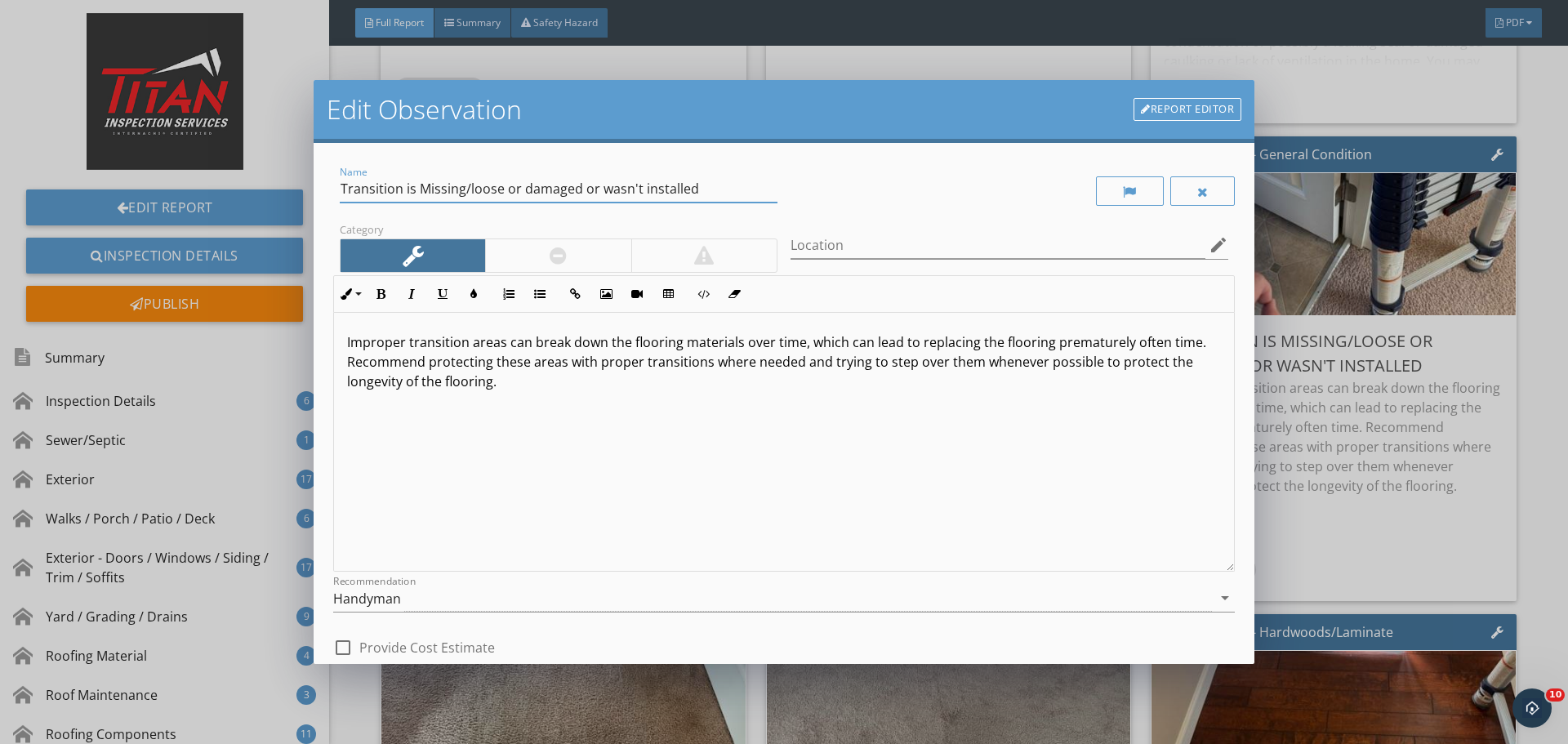
drag, startPoint x: 716, startPoint y: 189, endPoint x: 417, endPoint y: 202, distance: 299.3
click at [417, 202] on div "Name Transition is Missing/loose or damaged or wasn't installed" at bounding box center [559, 190] width 438 height 27
type input "Transition is loose"
drag, startPoint x: 632, startPoint y: 401, endPoint x: 321, endPoint y: 307, distance: 324.9
click at [321, 307] on div "Name Transition is loose Category Location edit Inline Style XLarge Large Norma…" at bounding box center [784, 403] width 941 height 521
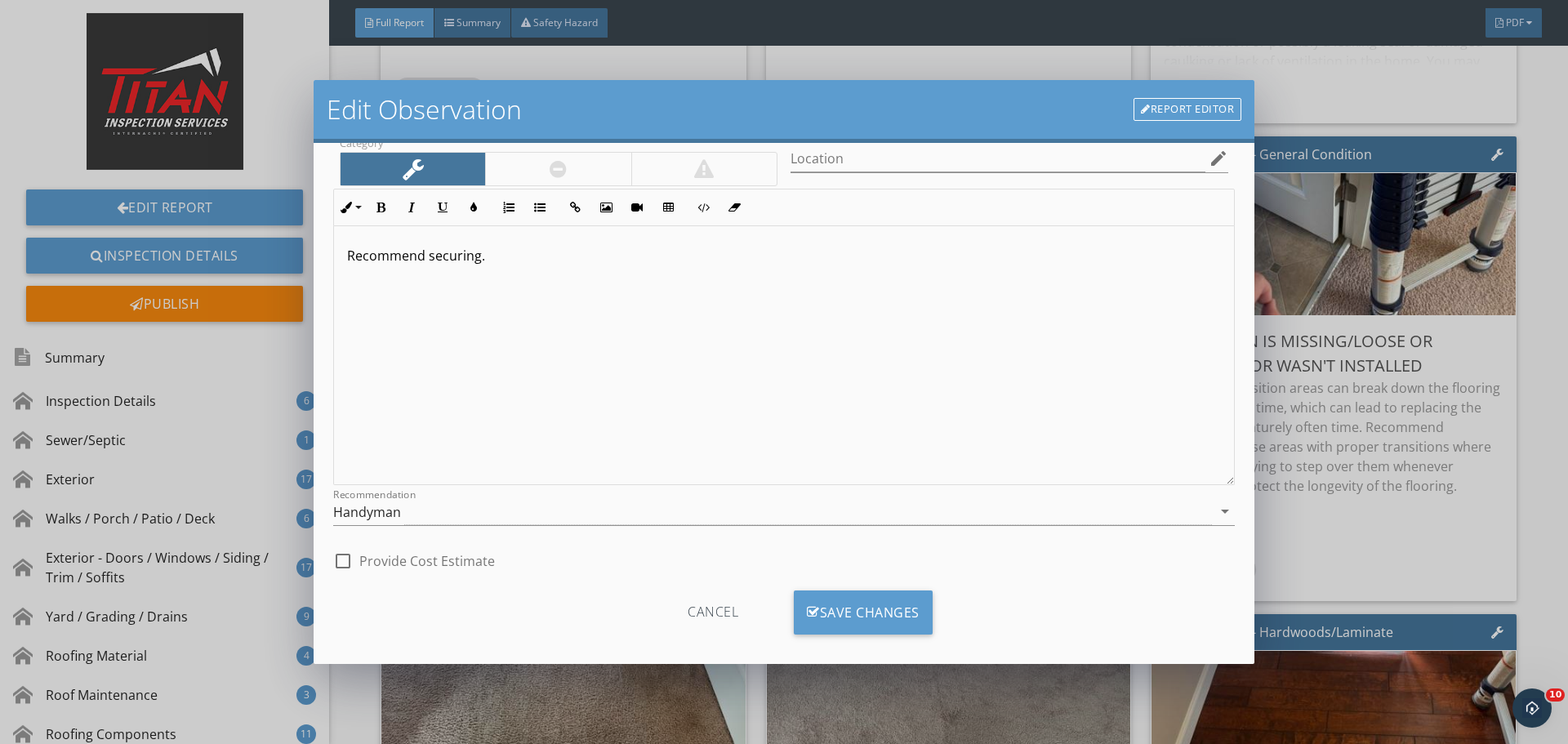
scroll to position [102, 0]
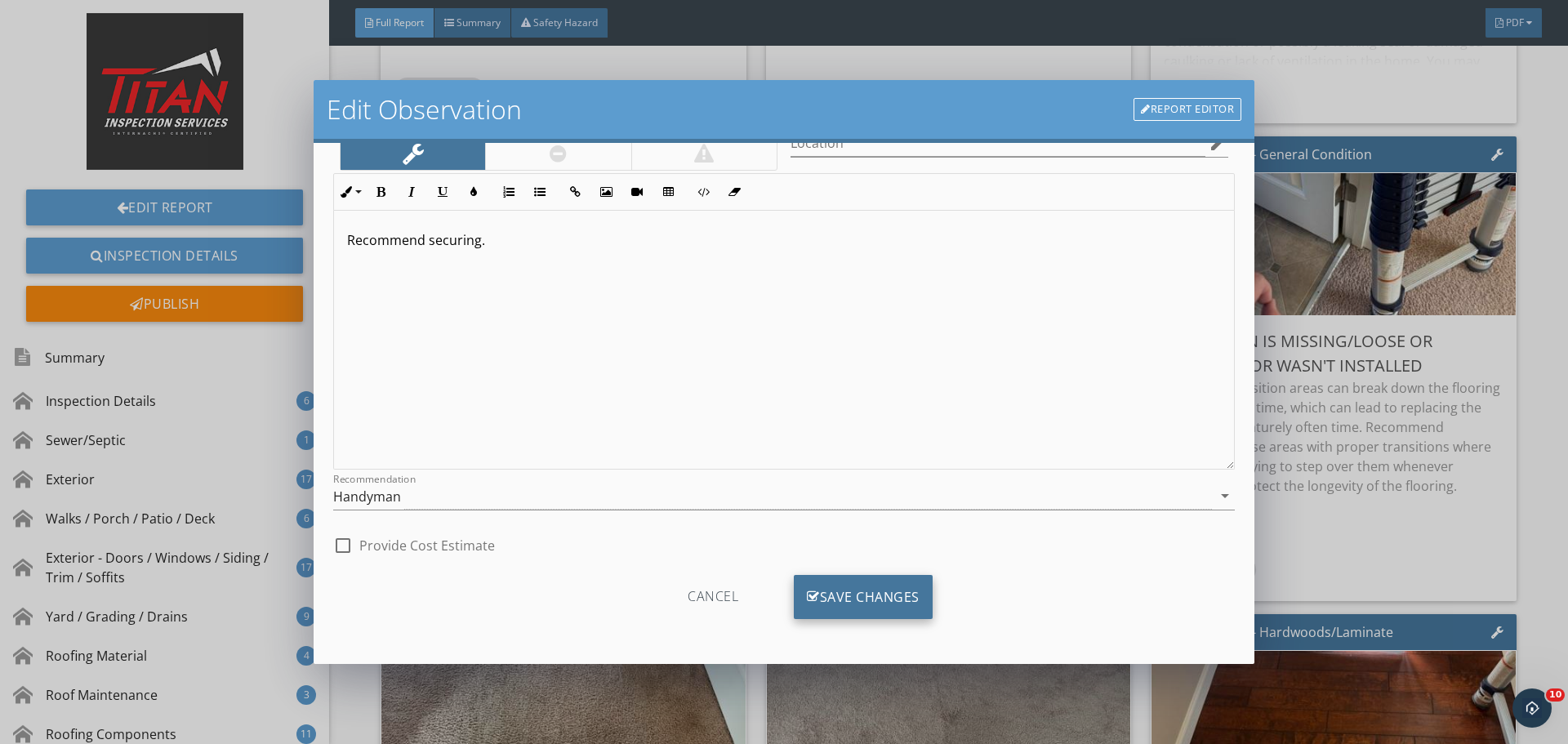
click at [867, 591] on div "Save Changes" at bounding box center [863, 596] width 139 height 44
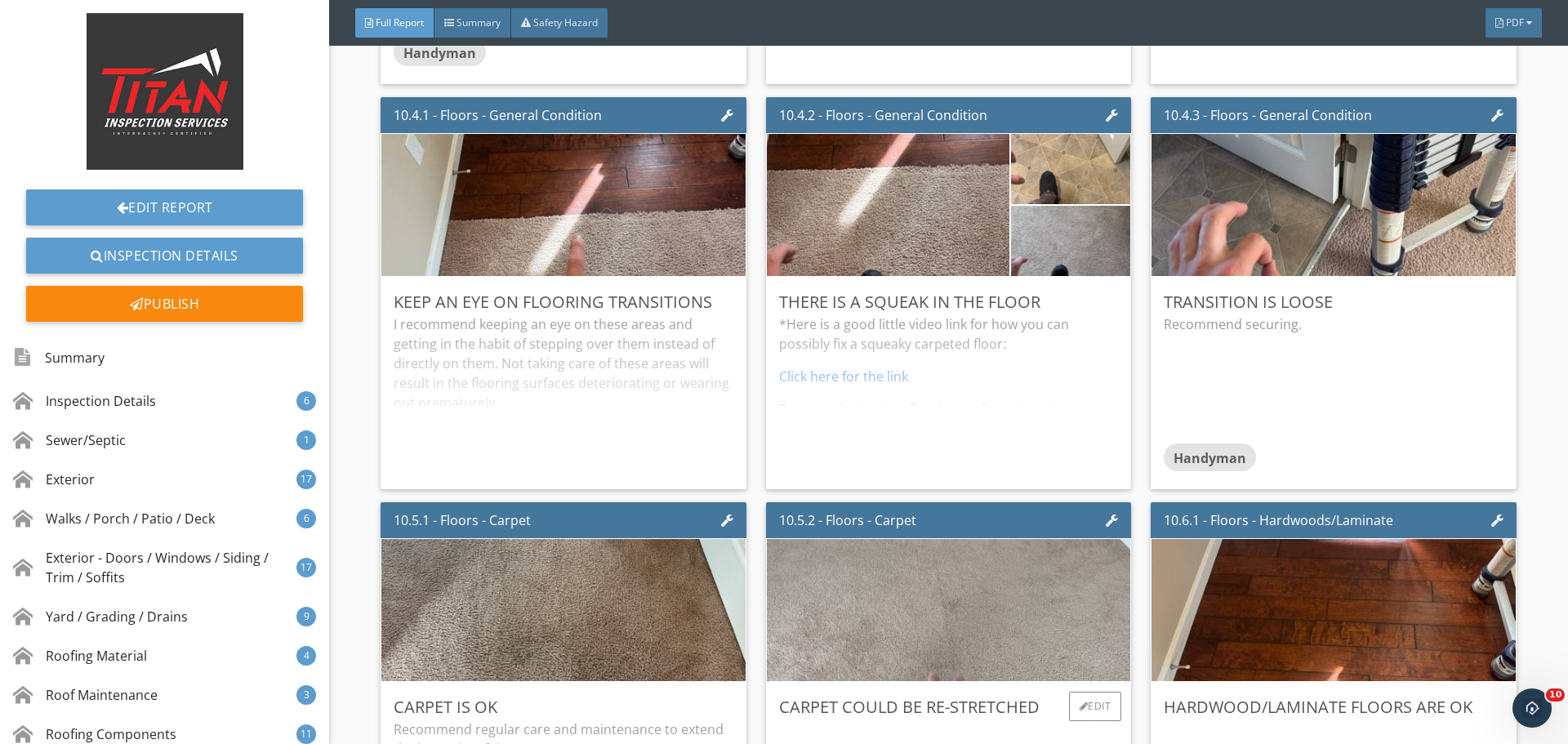
scroll to position [16092, 0]
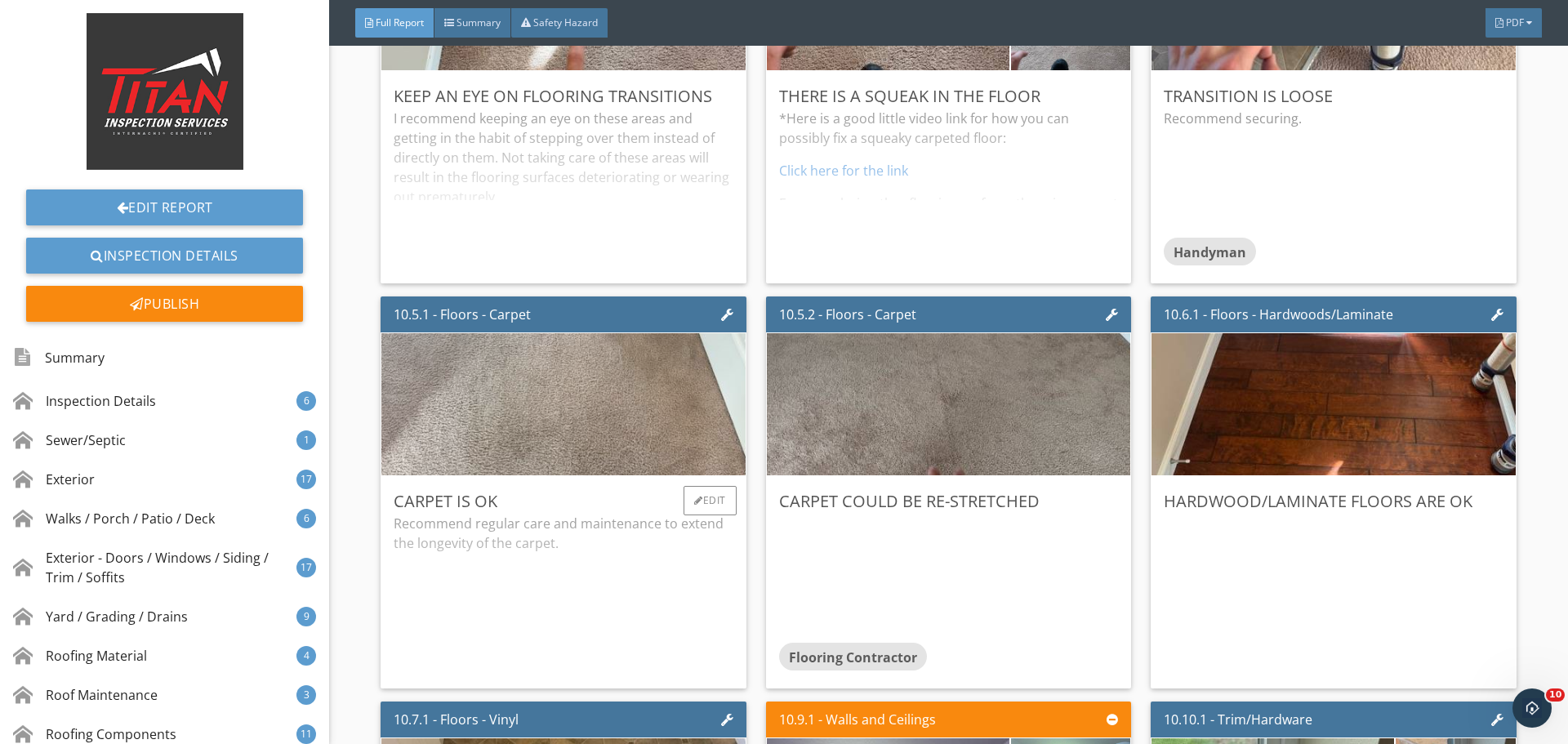
click at [648, 397] on img at bounding box center [563, 404] width 474 height 355
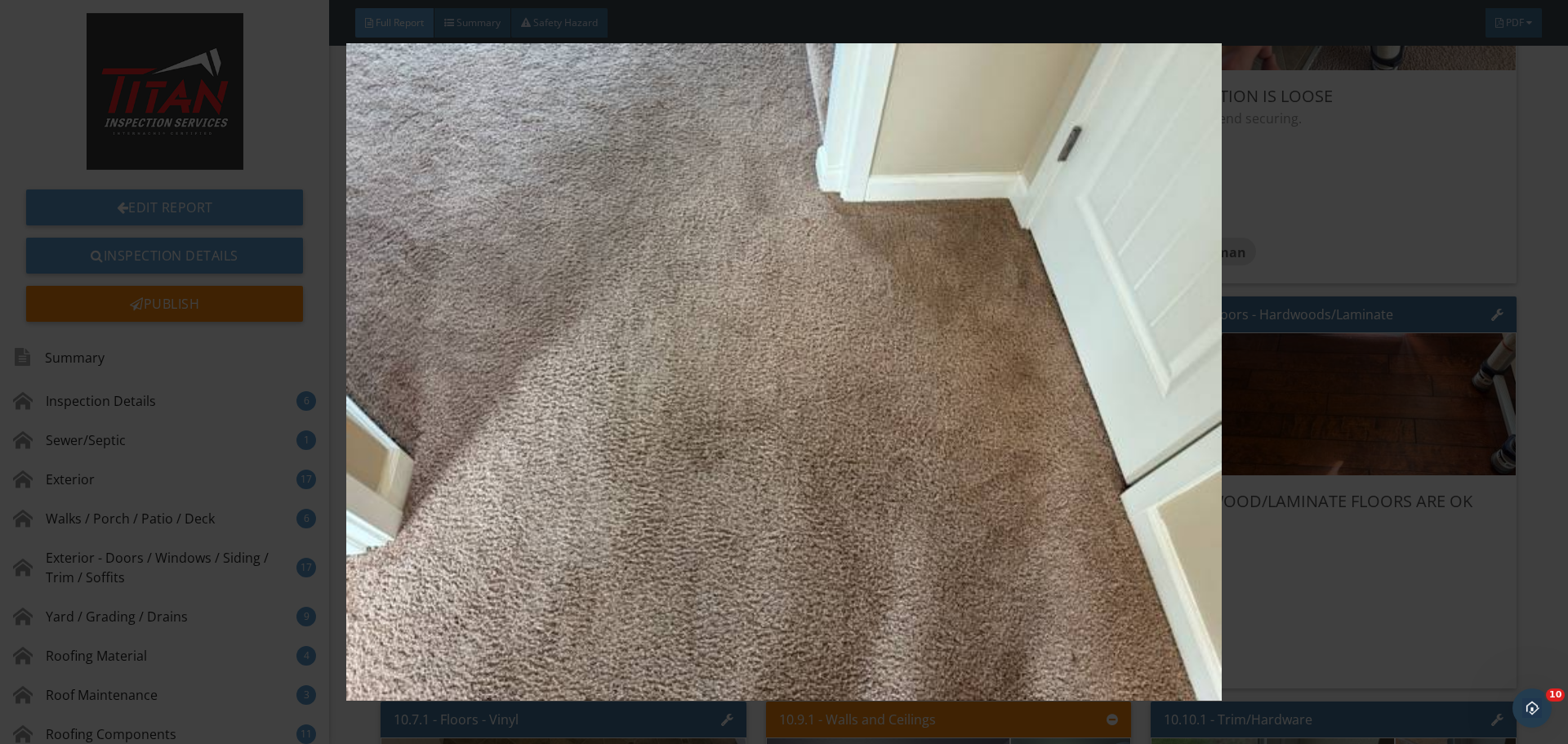
click at [1404, 401] on img at bounding box center [783, 372] width 1440 height 658
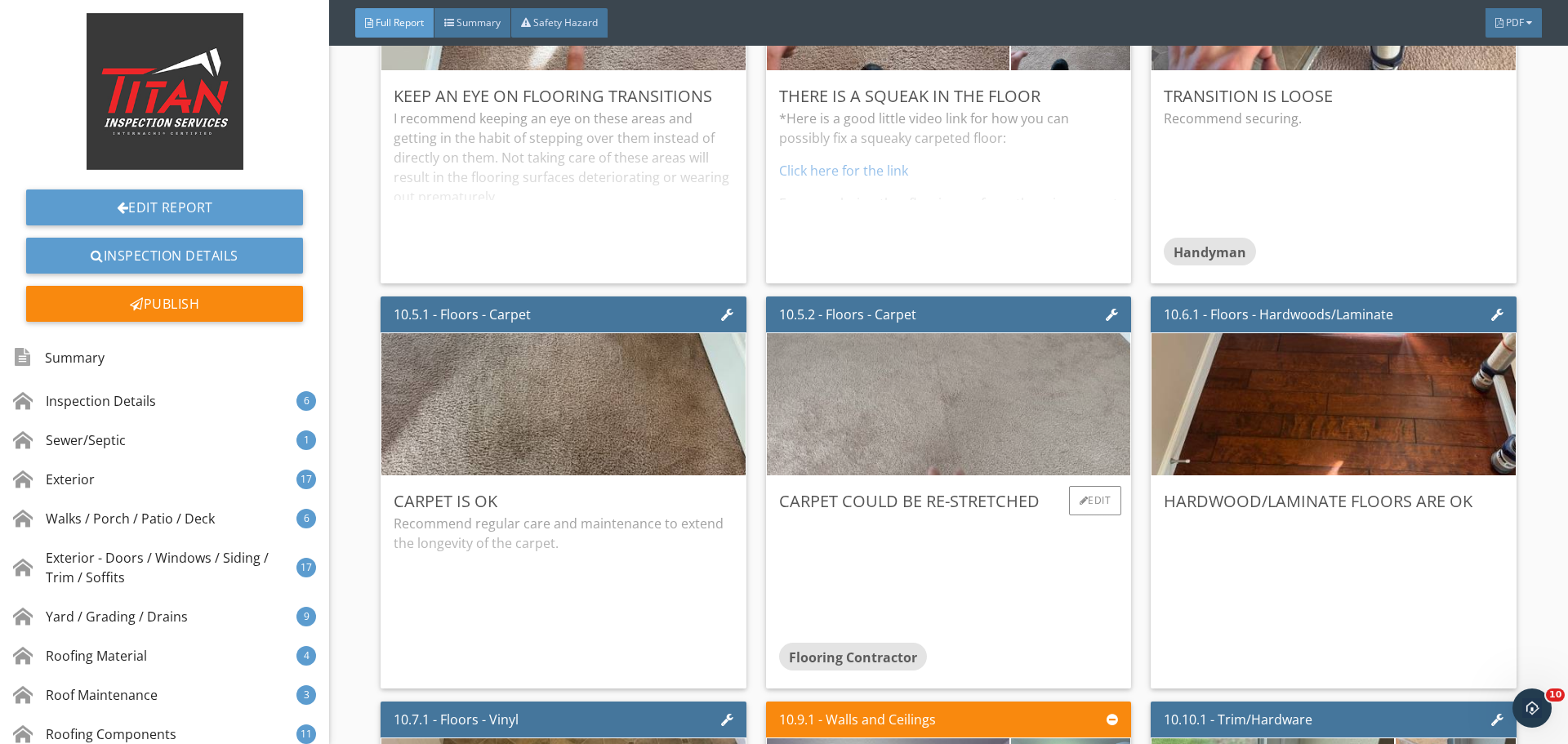
click at [943, 398] on img at bounding box center [949, 404] width 474 height 355
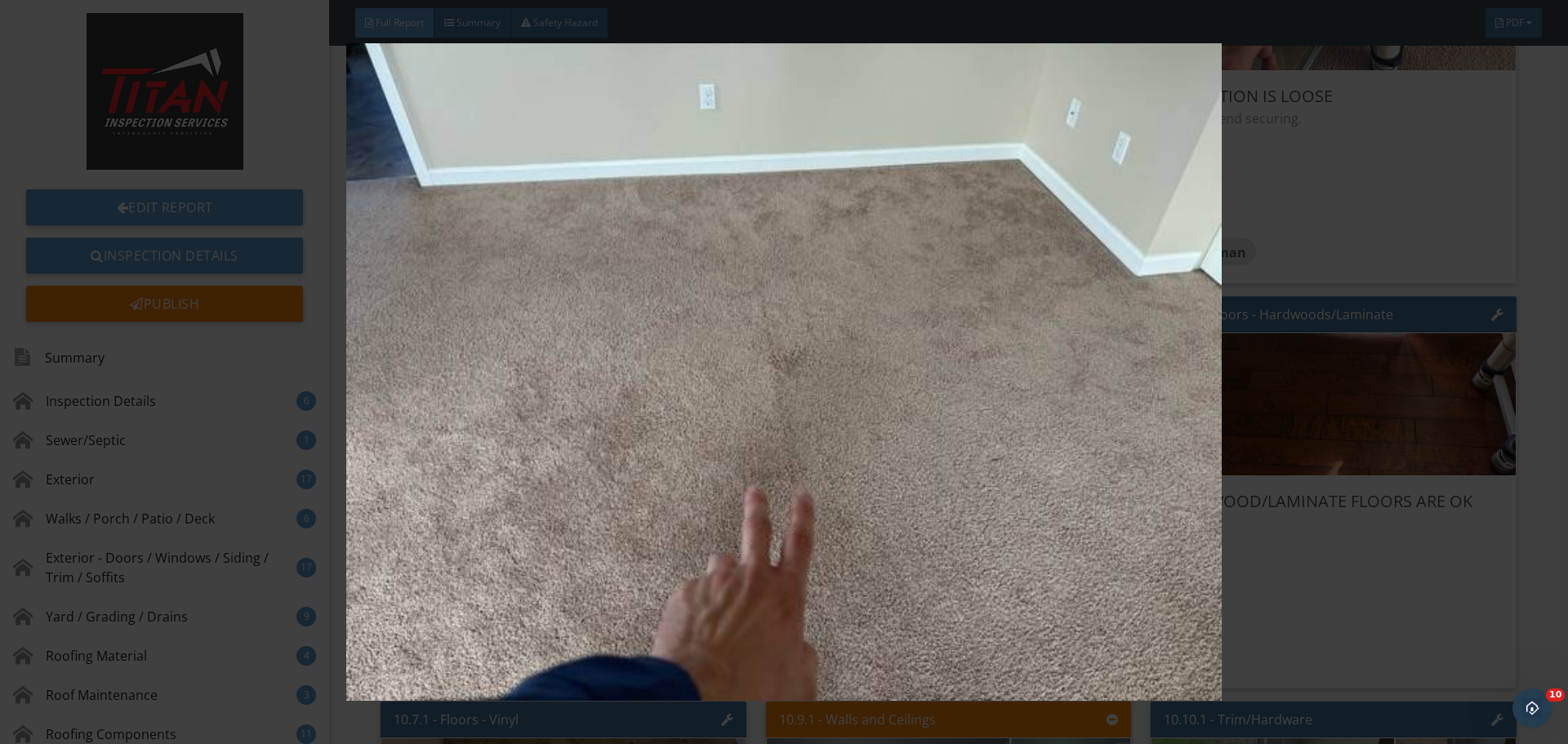
click at [1288, 445] on img at bounding box center [783, 372] width 1440 height 658
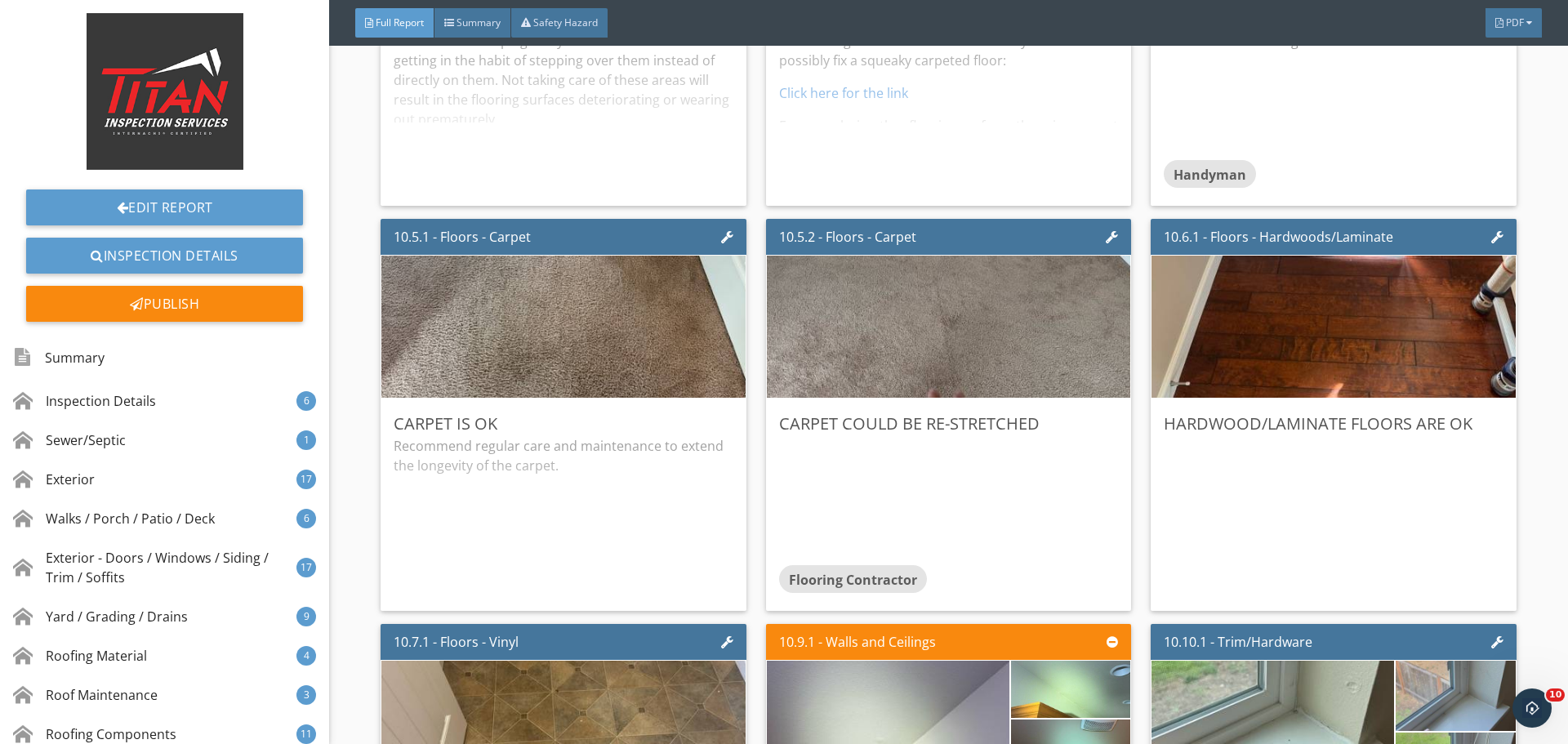
scroll to position [16174, 0]
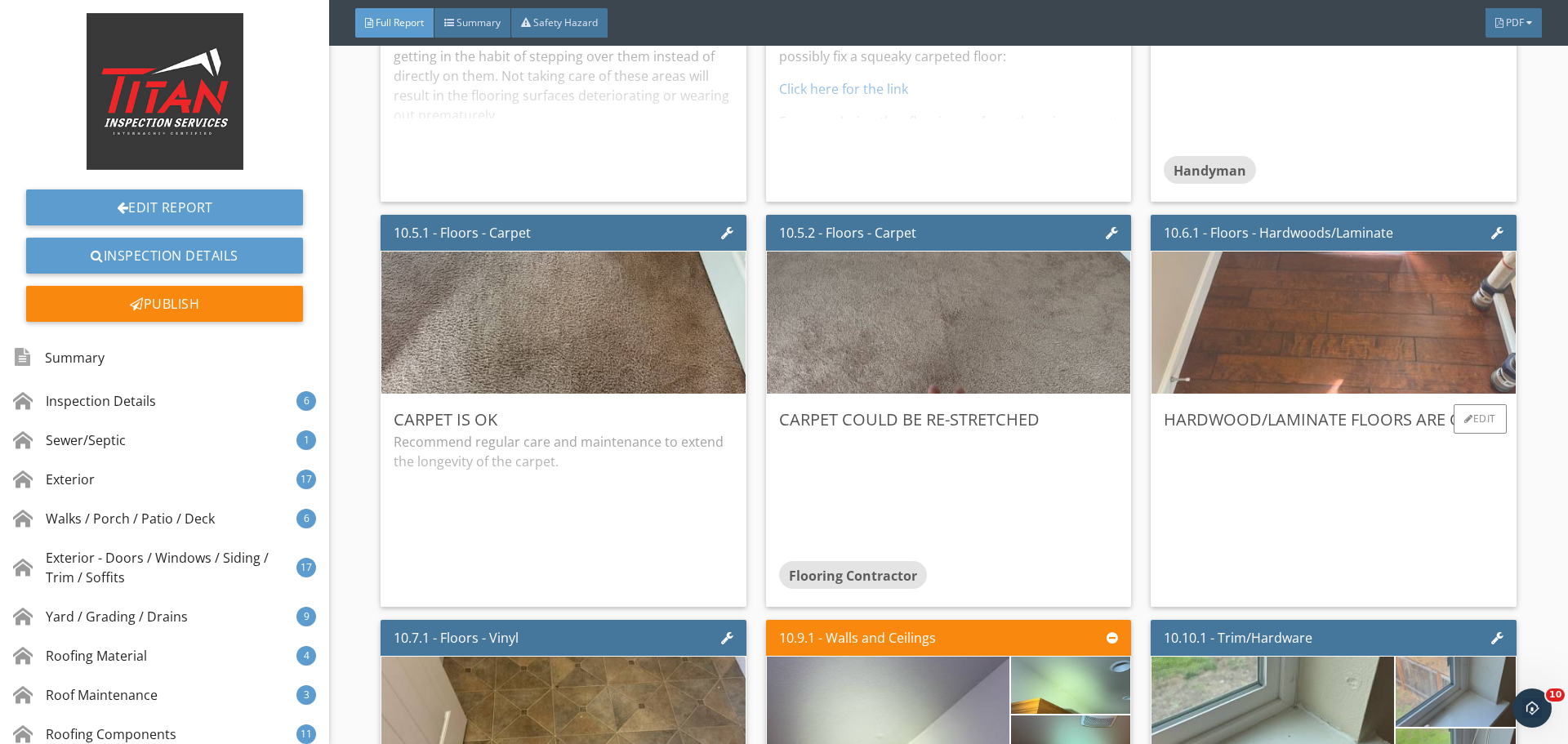
click at [1326, 340] on img at bounding box center [1333, 323] width 474 height 355
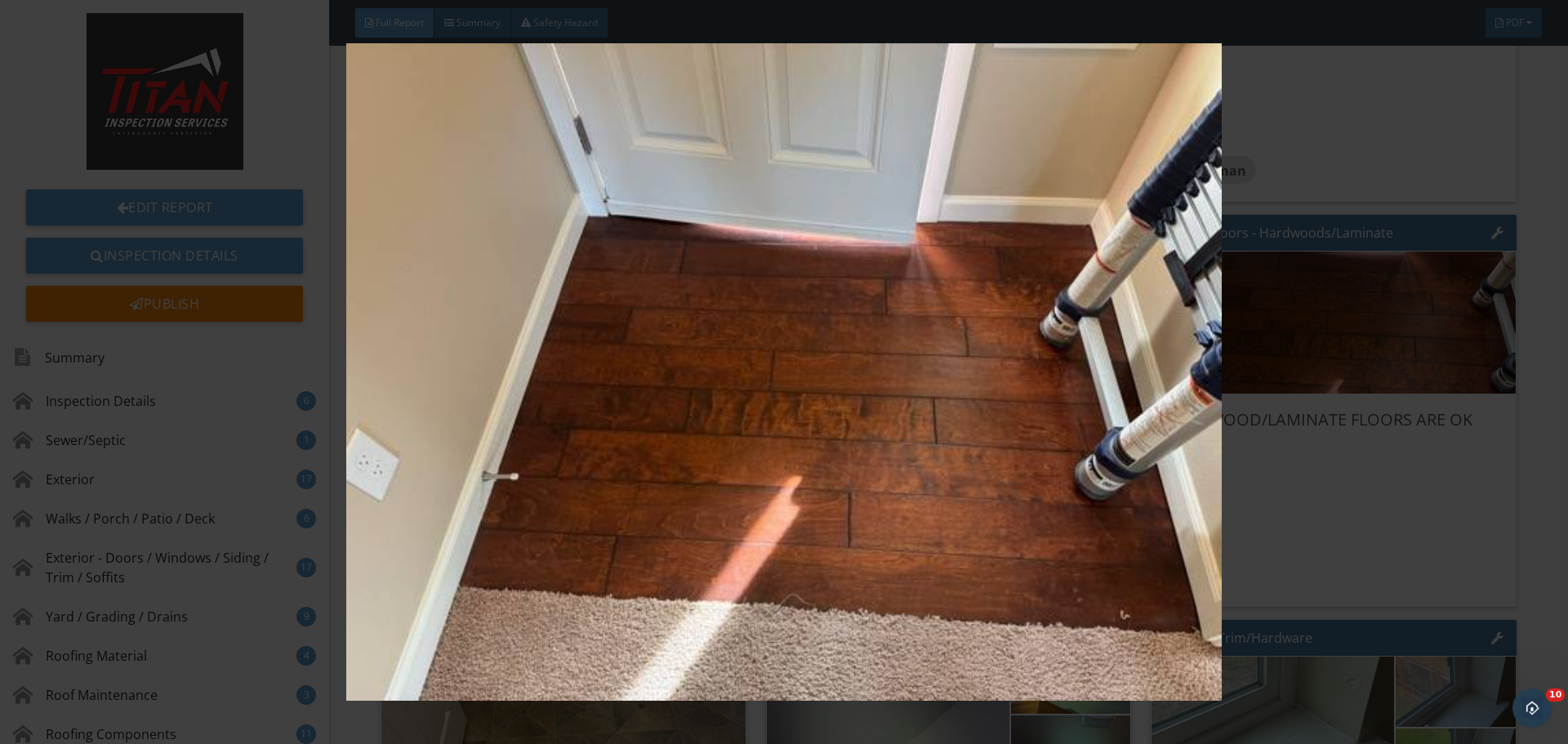
click at [1335, 326] on img at bounding box center [783, 372] width 1440 height 658
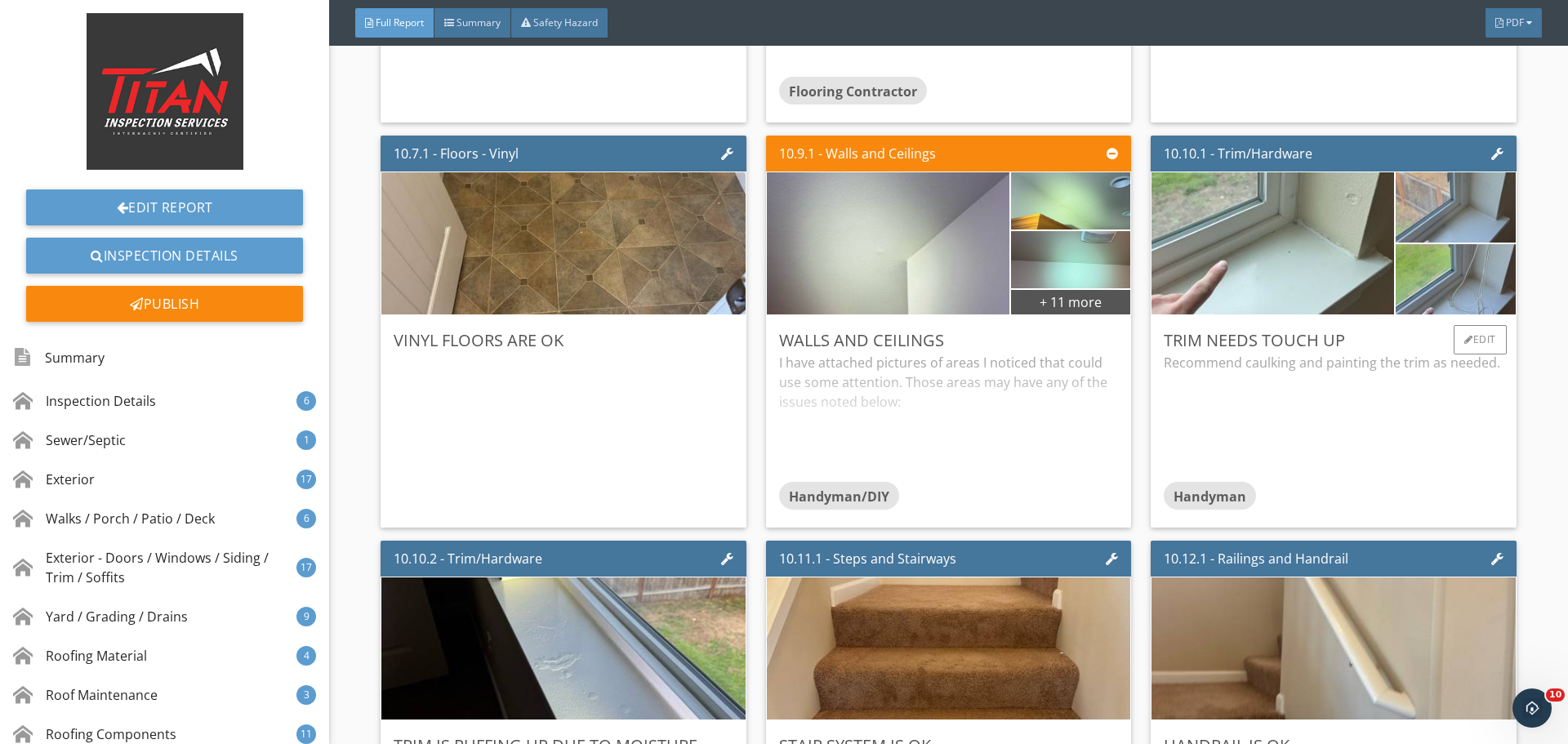
scroll to position [16664, 0]
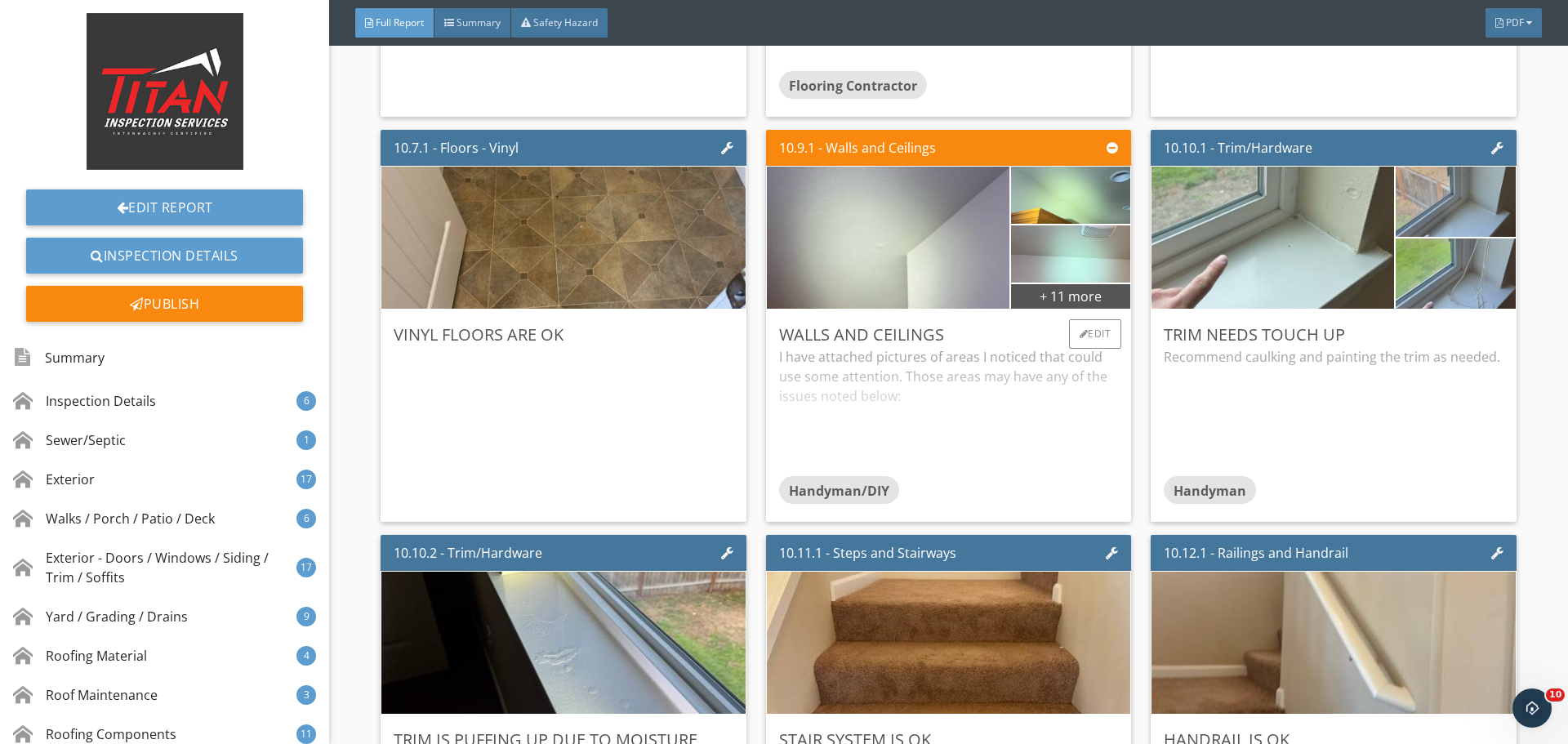
click at [1043, 277] on img at bounding box center [1070, 254] width 191 height 143
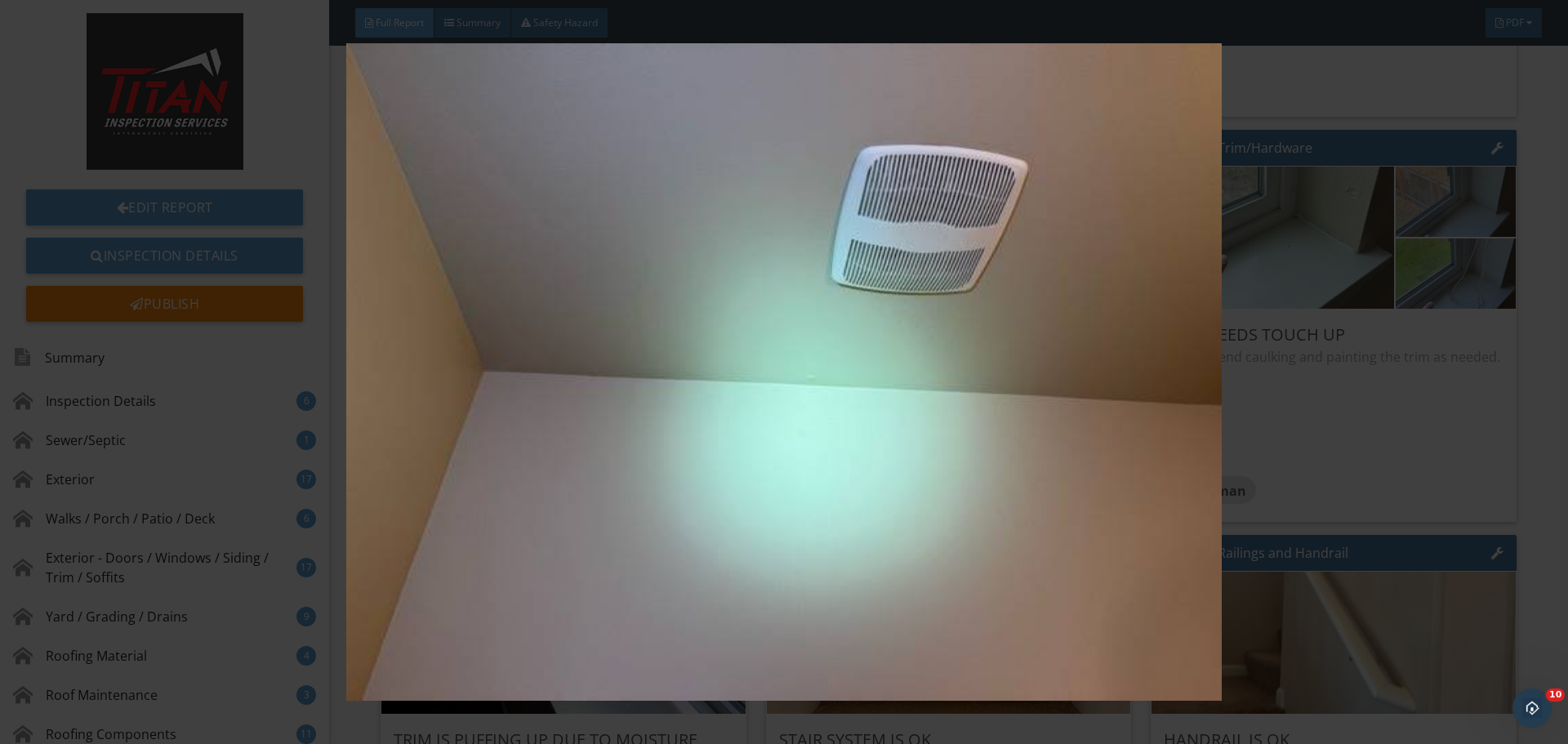
click at [1381, 291] on img at bounding box center [783, 372] width 1440 height 658
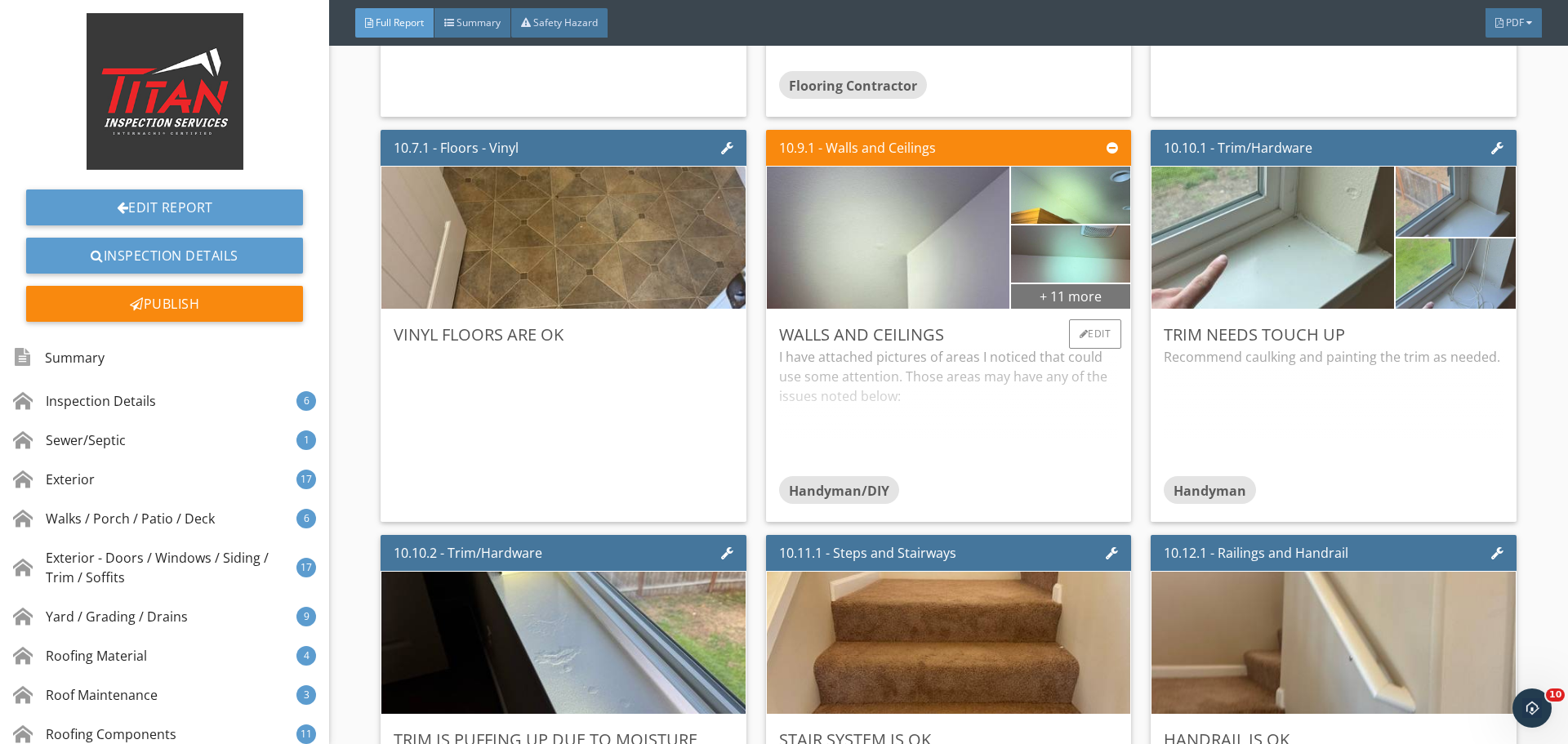
click at [1092, 300] on div "+ 11 more" at bounding box center [1070, 295] width 119 height 26
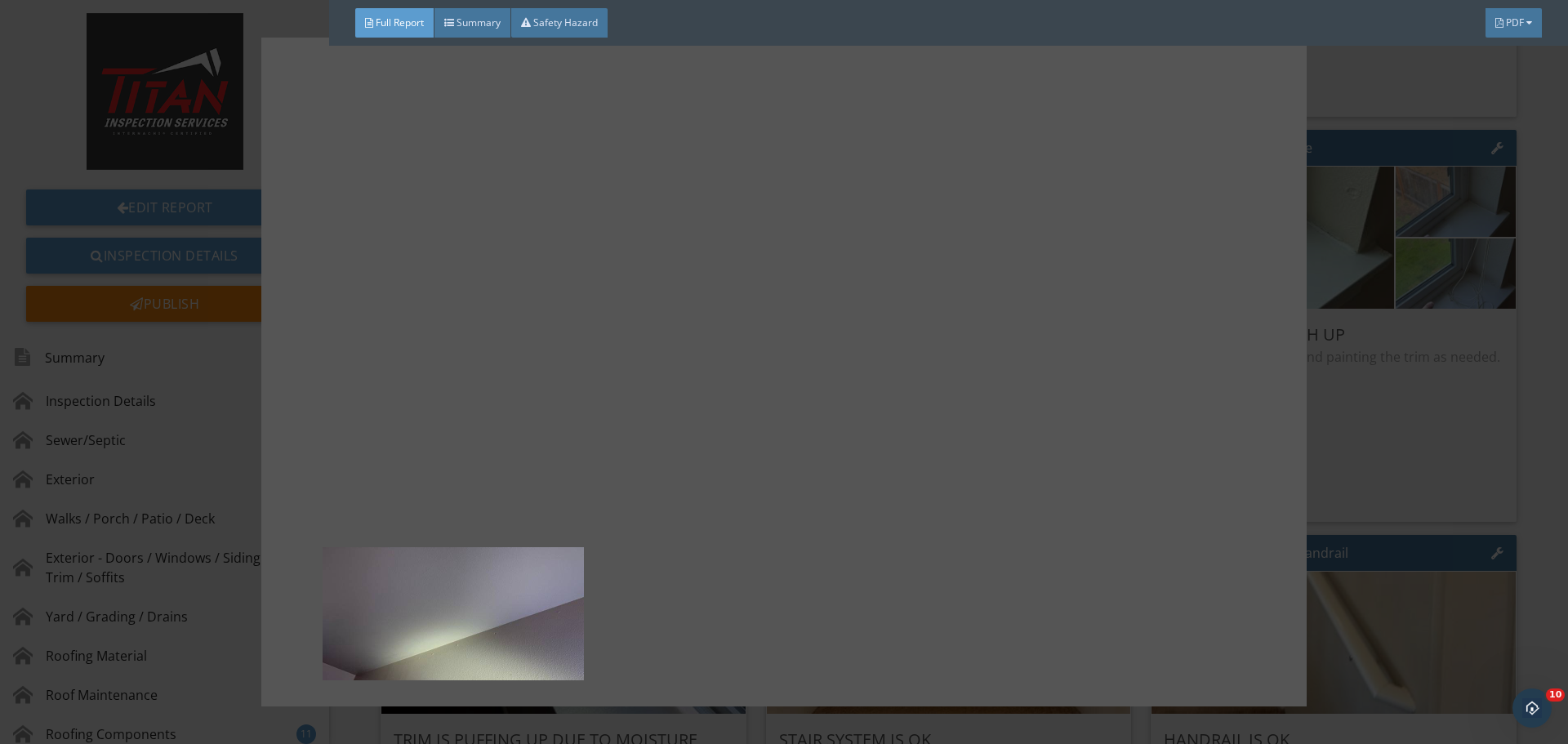
scroll to position [787, 0]
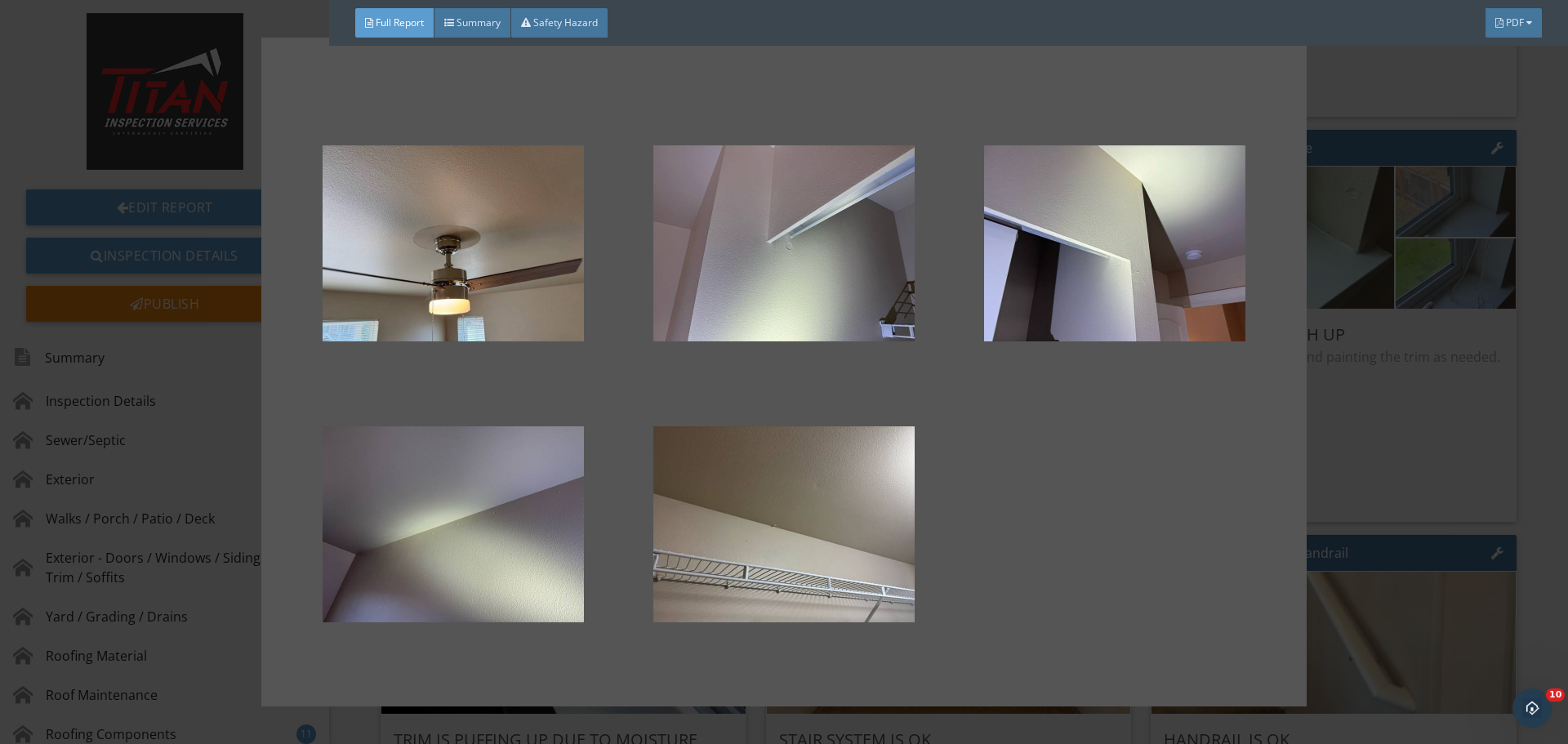
click at [1420, 357] on div at bounding box center [784, 372] width 1568 height 744
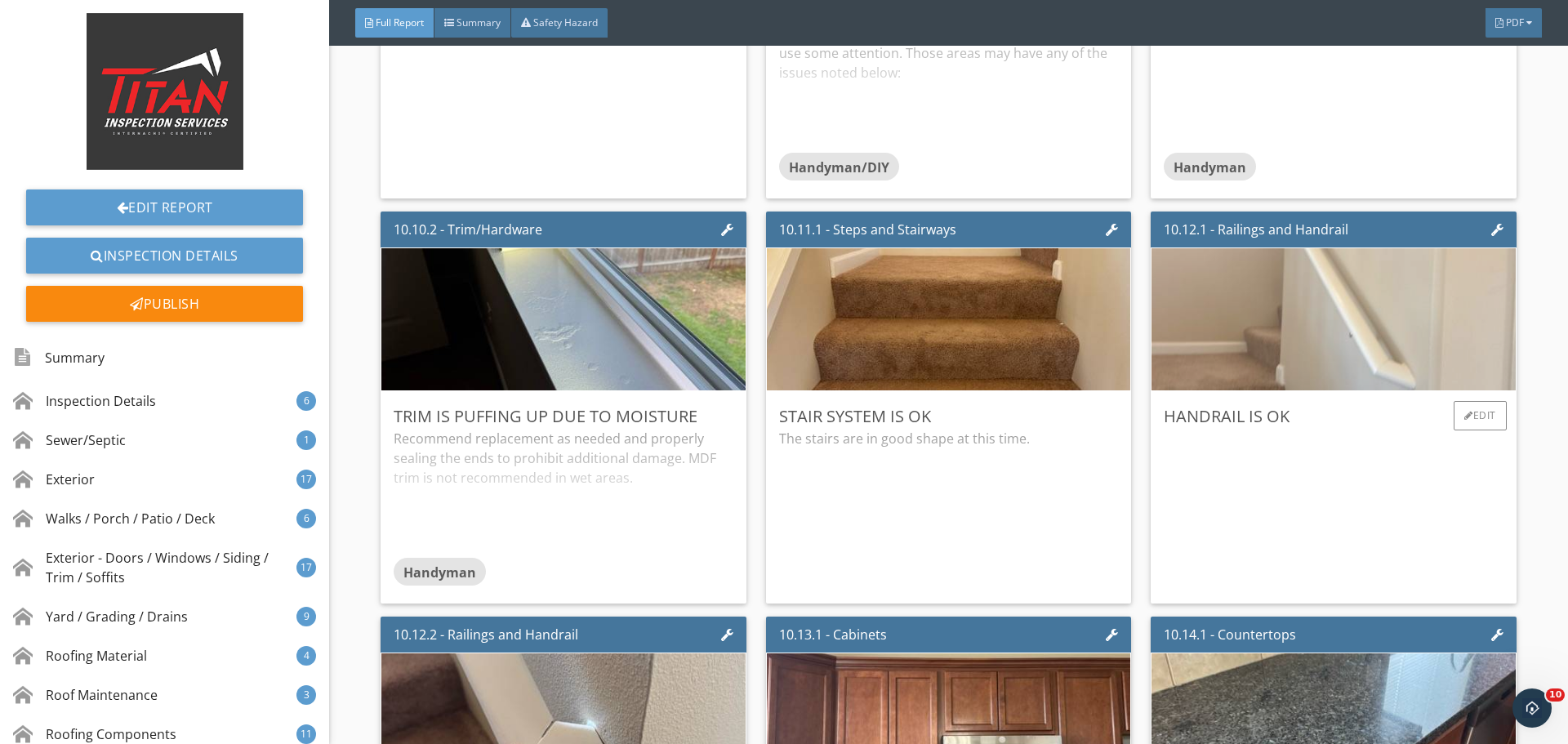
scroll to position [16991, 0]
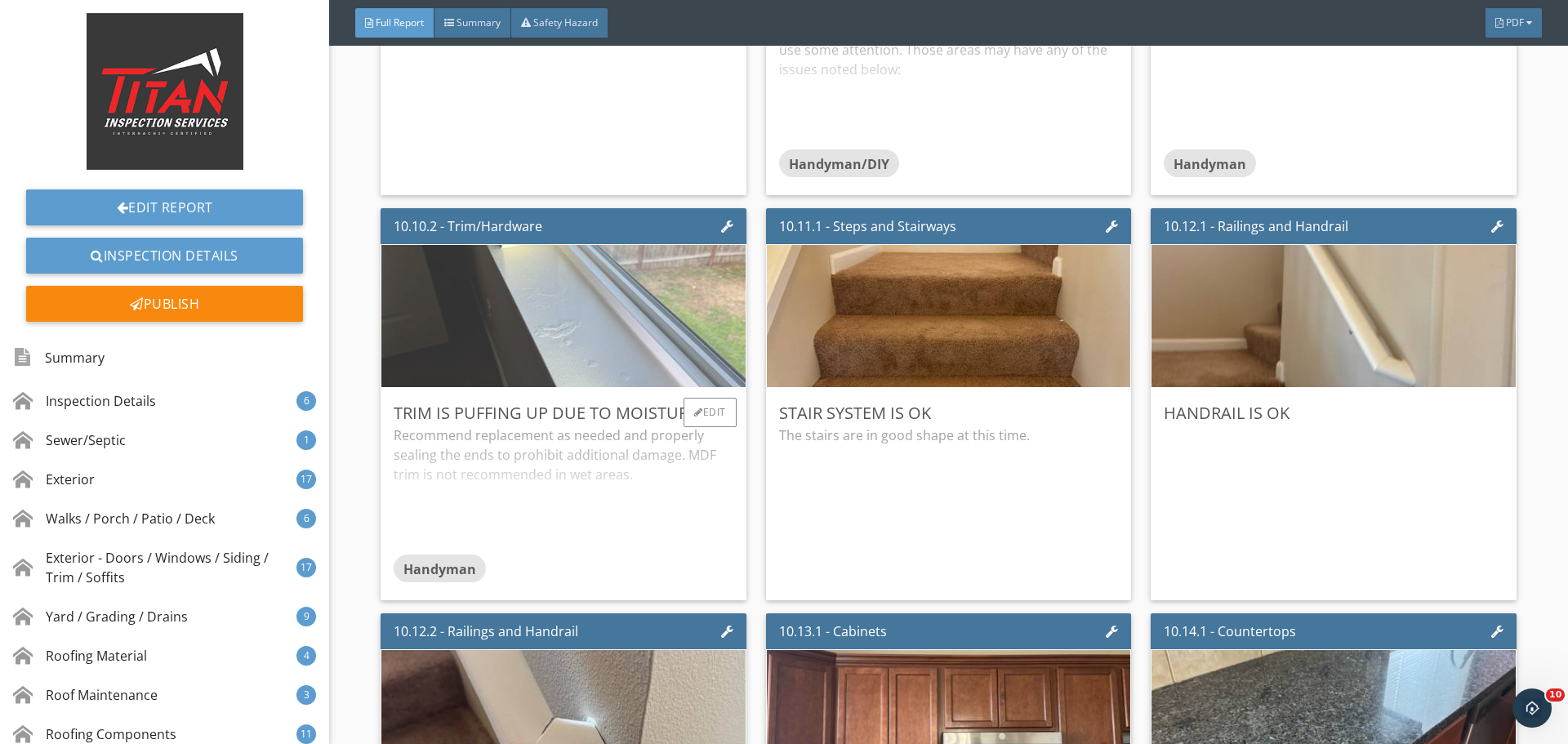
click at [650, 301] on img at bounding box center [563, 316] width 474 height 355
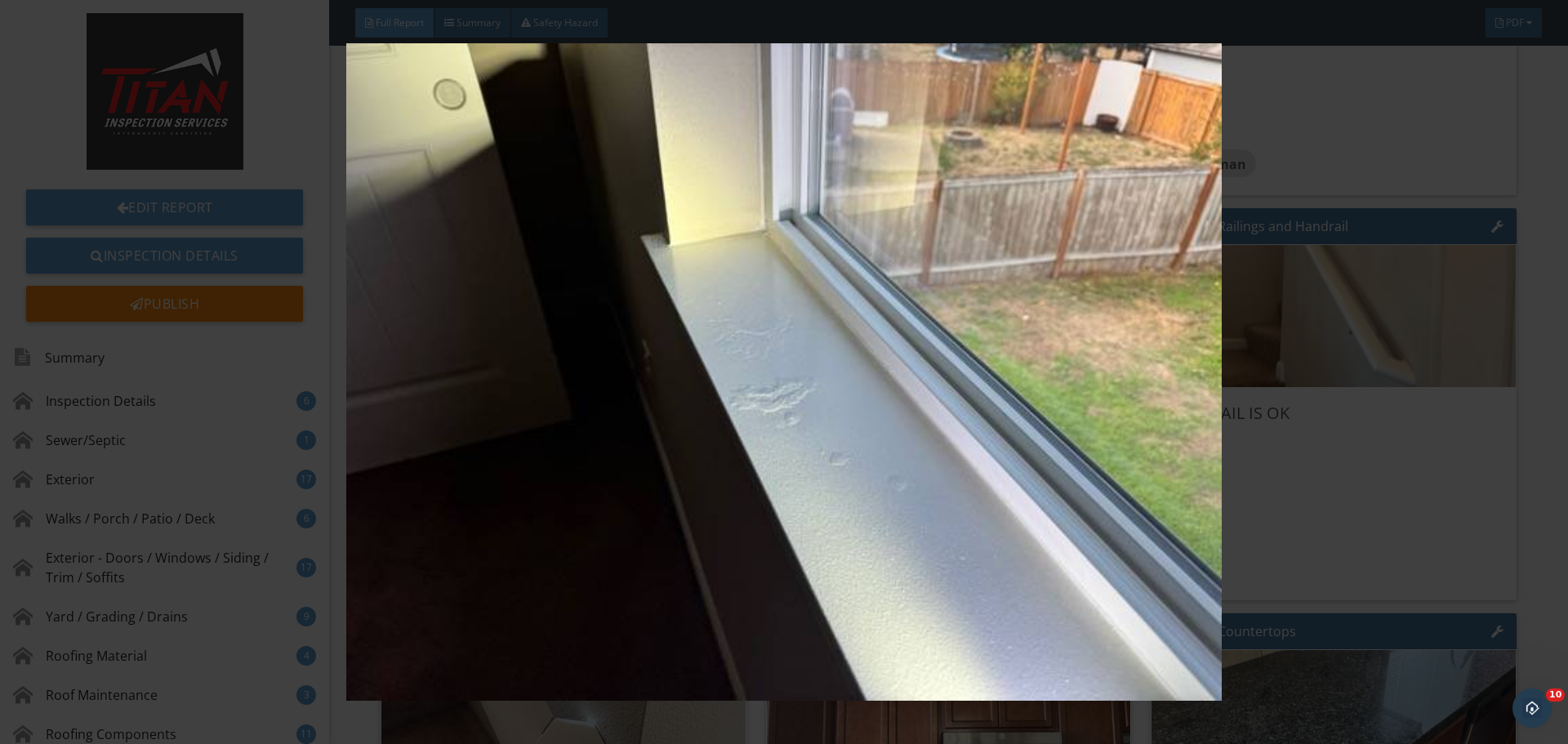
click at [1333, 324] on img at bounding box center [783, 372] width 1440 height 658
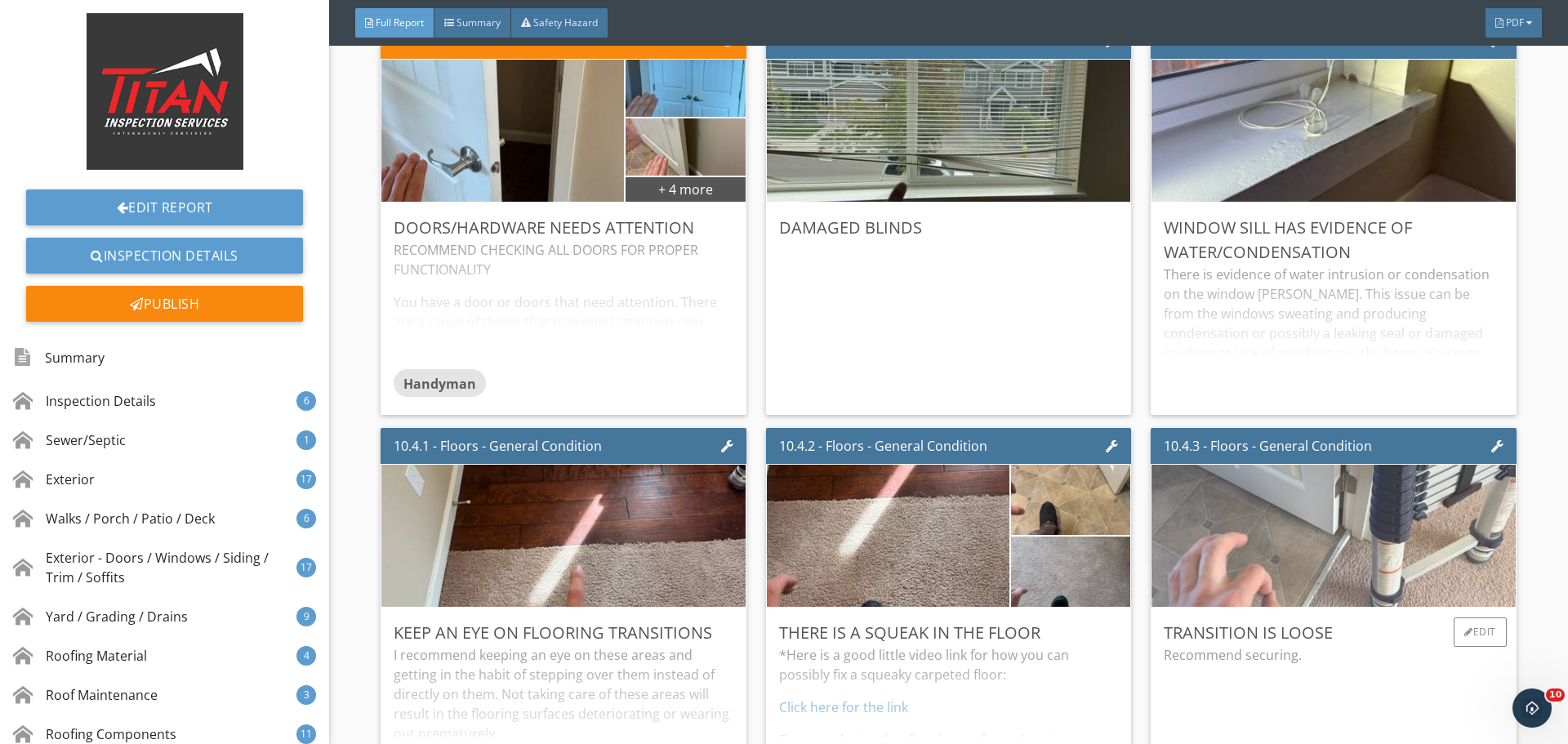
scroll to position [15439, 0]
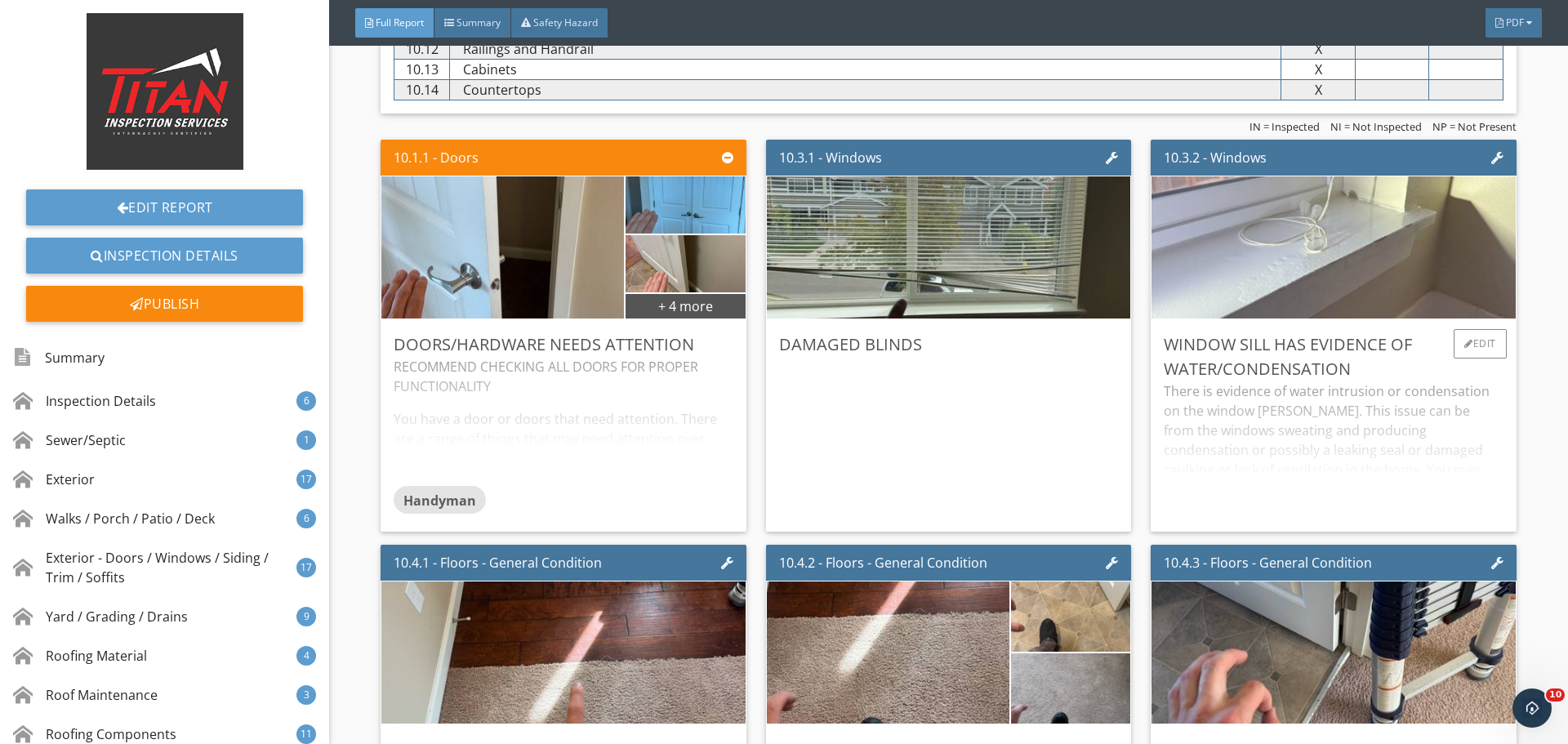
click at [1335, 220] on img at bounding box center [1333, 247] width 474 height 355
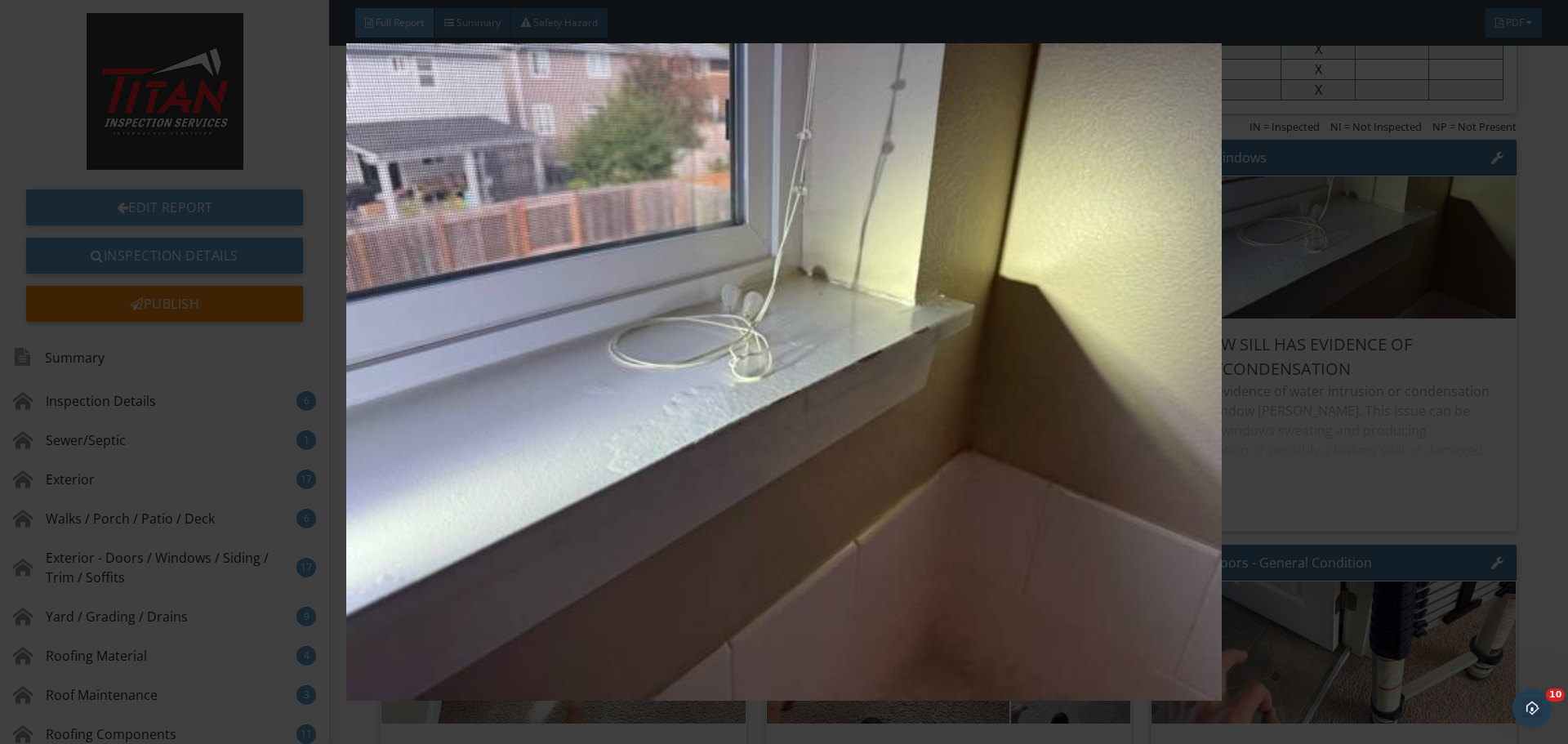
click at [1537, 342] on div at bounding box center [784, 372] width 1568 height 744
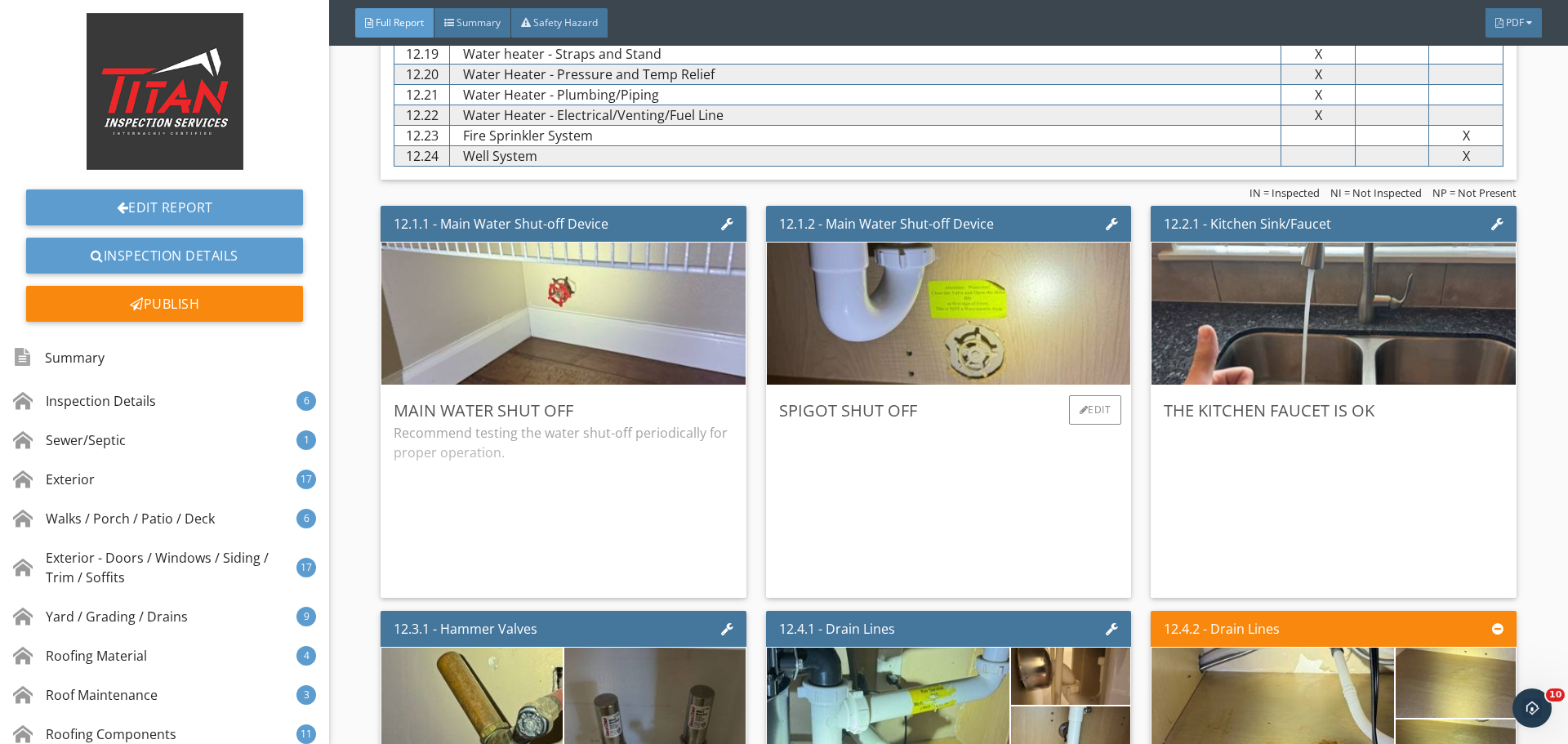
scroll to position [21321, 0]
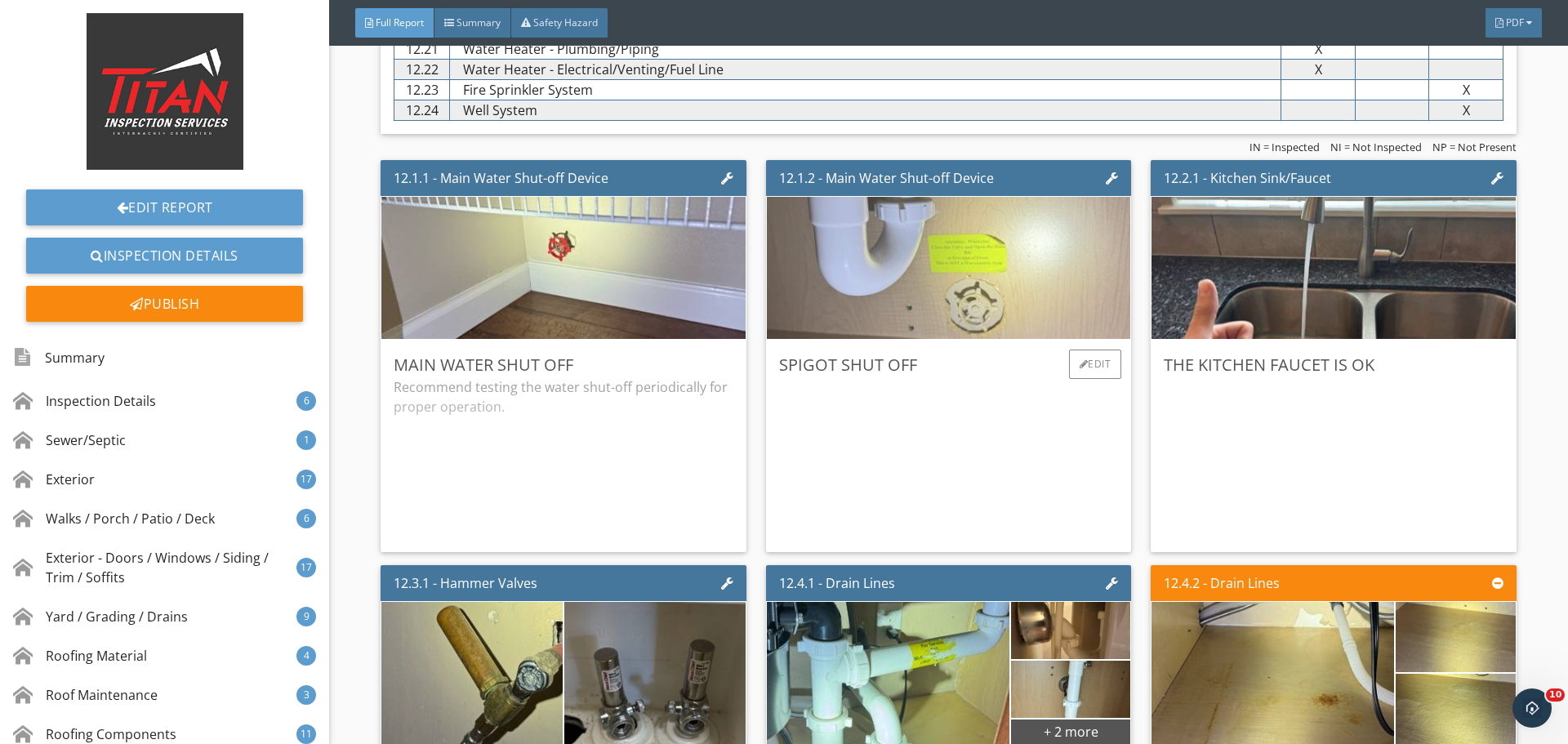
click at [923, 314] on img at bounding box center [949, 268] width 474 height 355
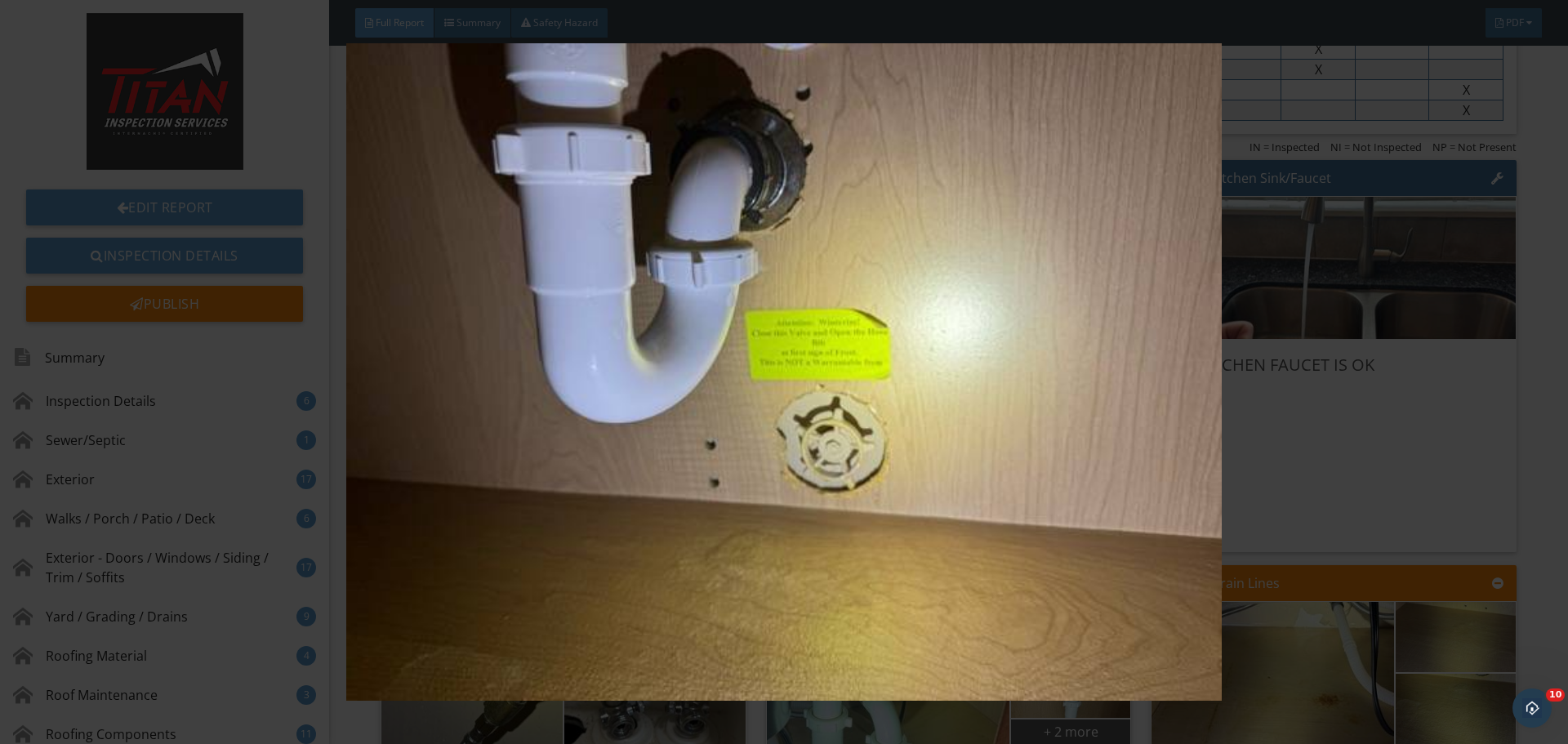
click at [1372, 325] on img at bounding box center [783, 372] width 1440 height 658
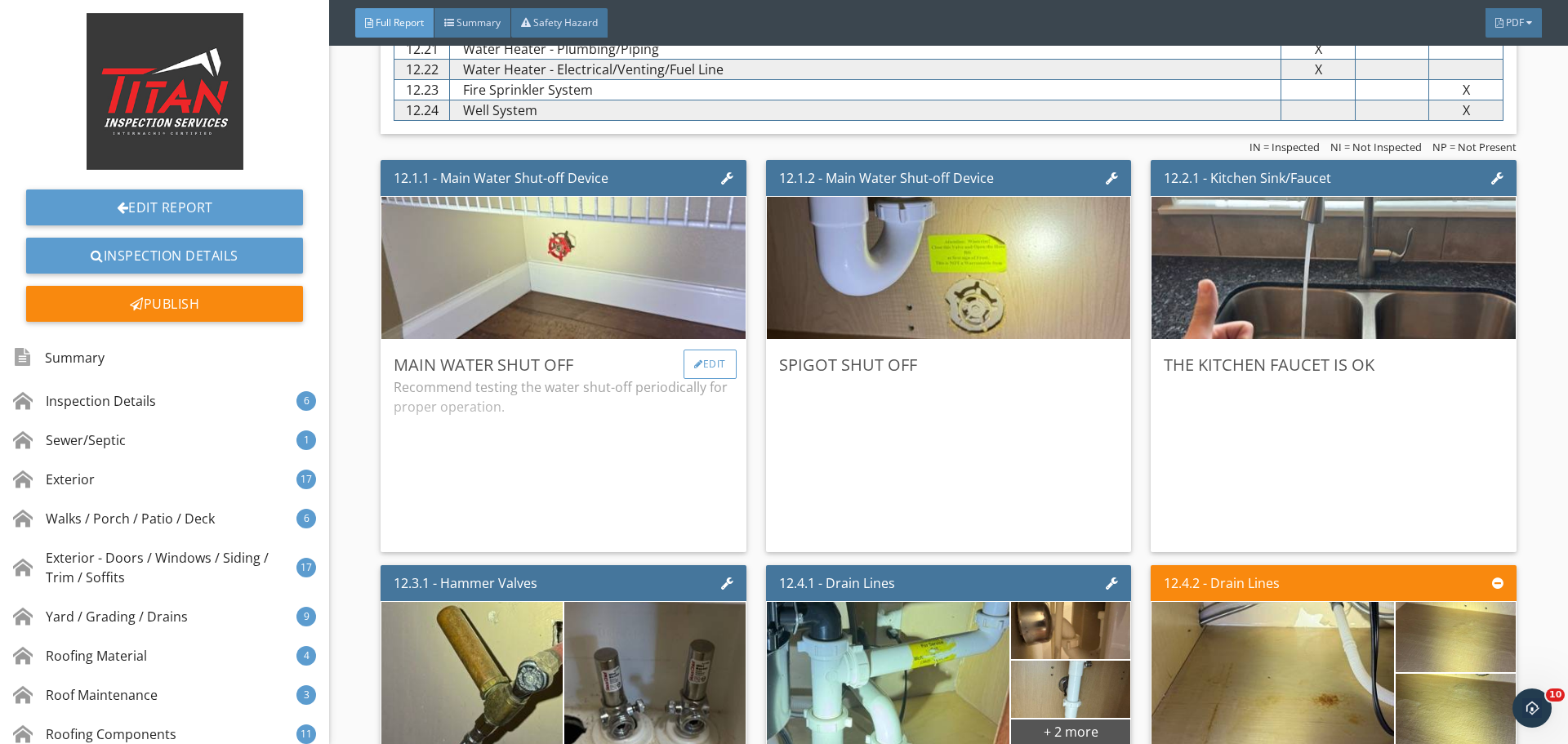
click at [716, 360] on div "Edit" at bounding box center [710, 365] width 53 height 29
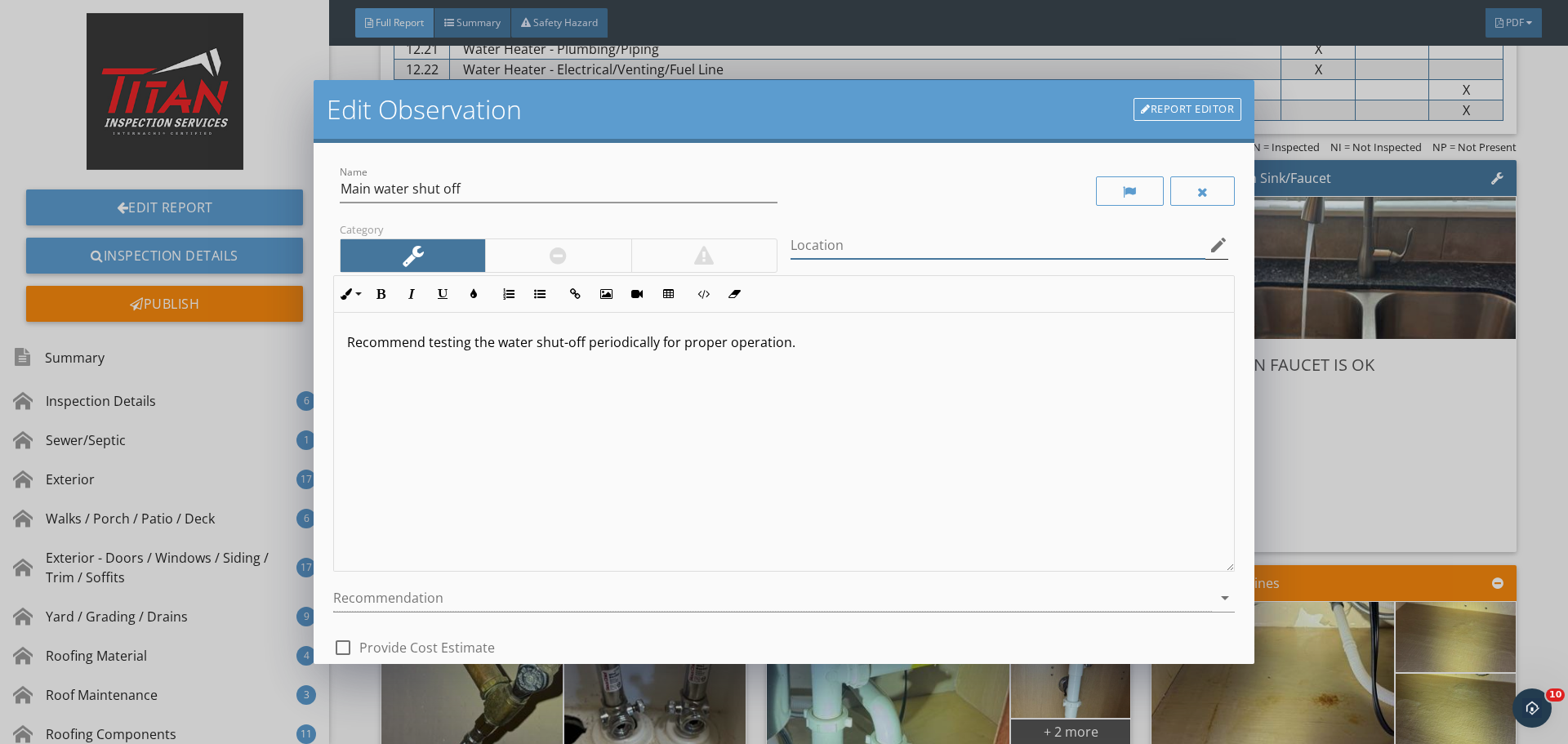
click at [884, 238] on input "Location" at bounding box center [998, 245] width 414 height 27
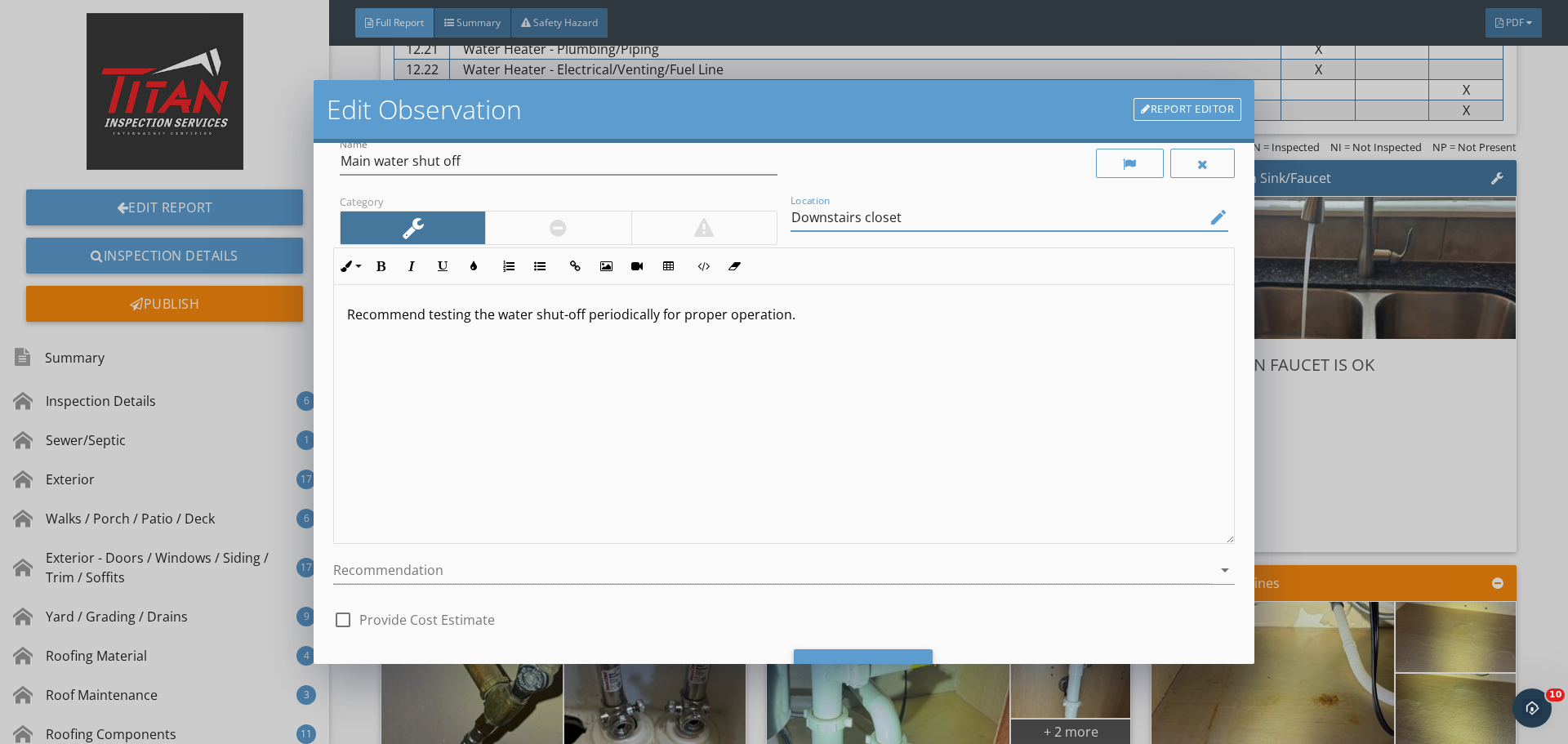
scroll to position [102, 0]
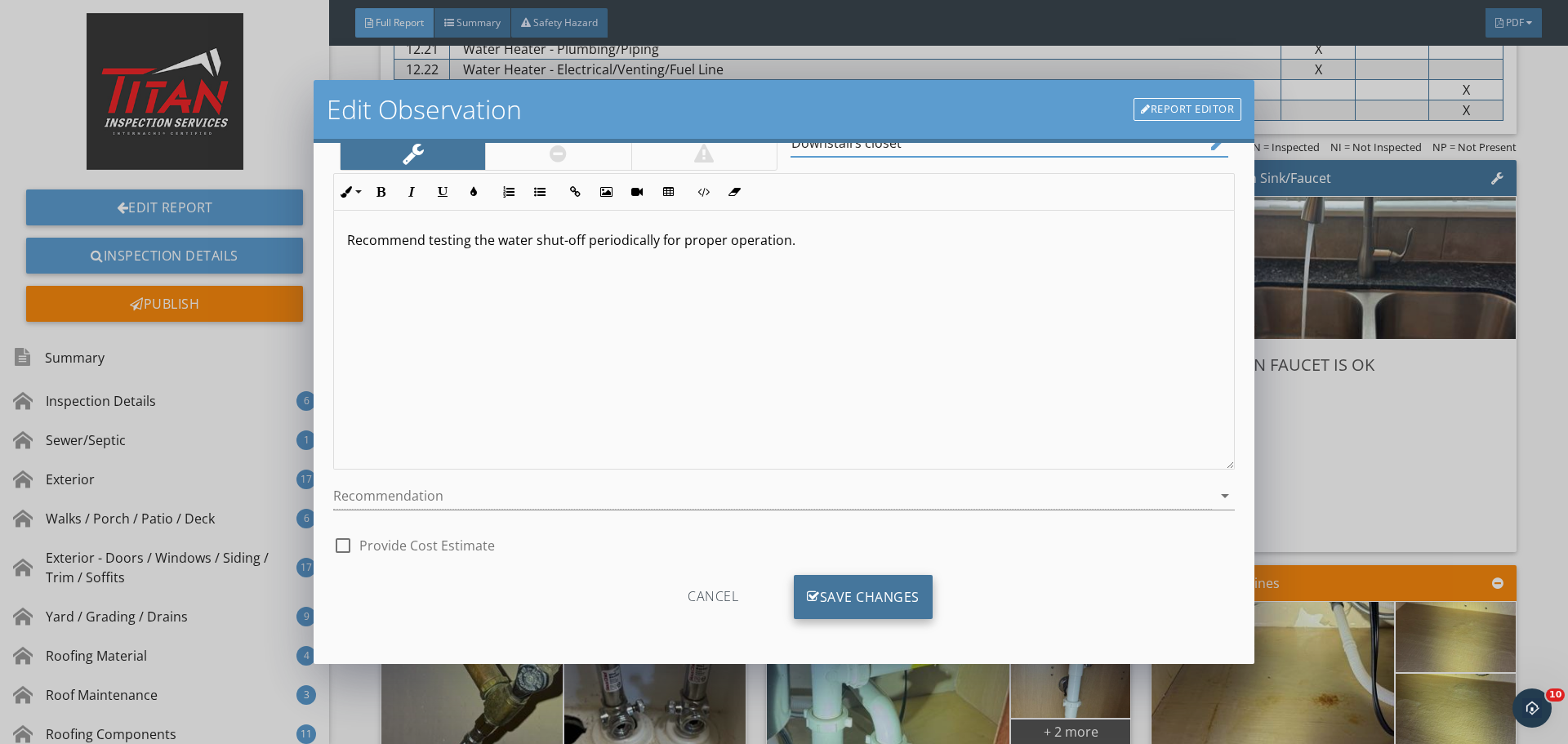
type input "Downstairs closet"
click at [840, 593] on div "Save Changes" at bounding box center [863, 596] width 139 height 44
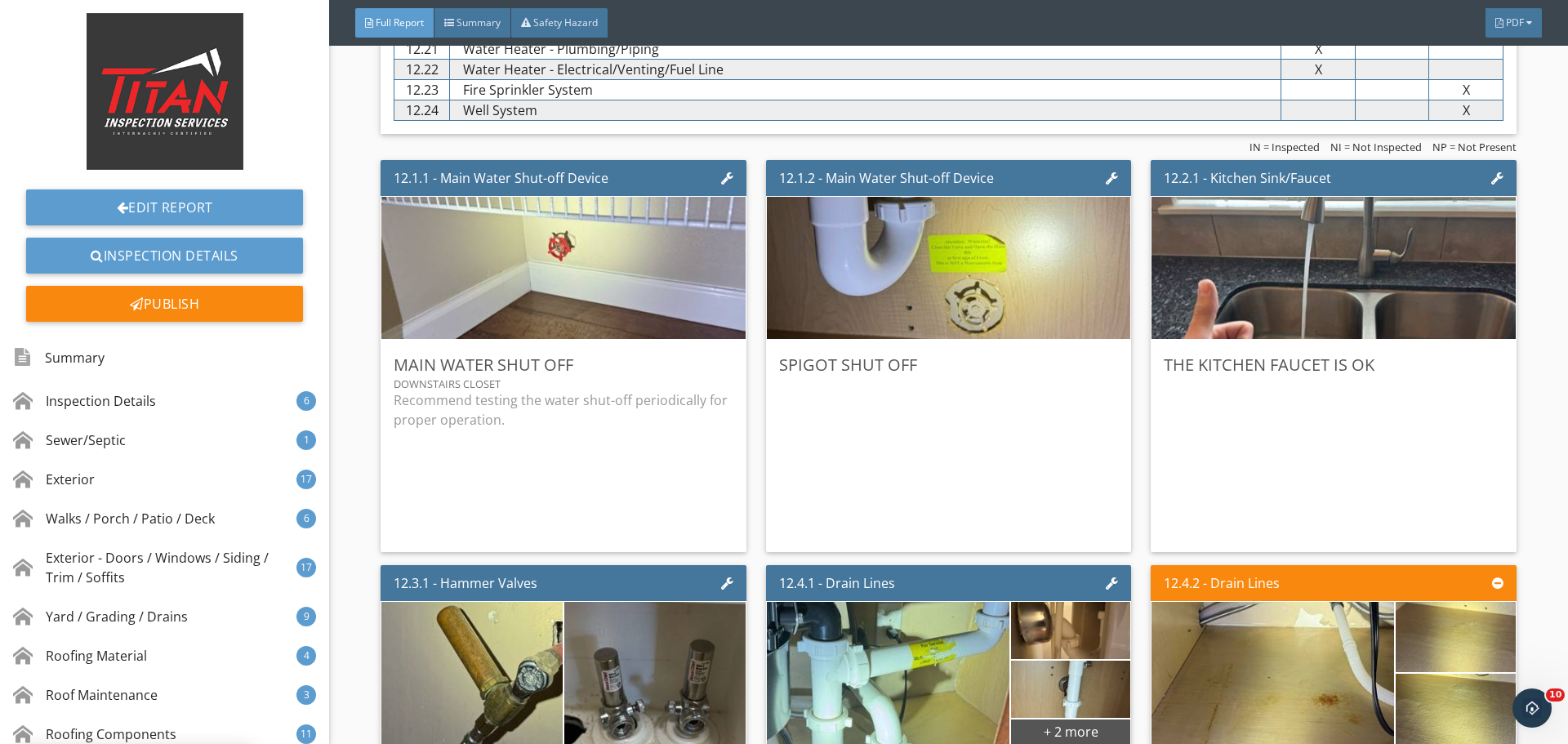
scroll to position [0, 0]
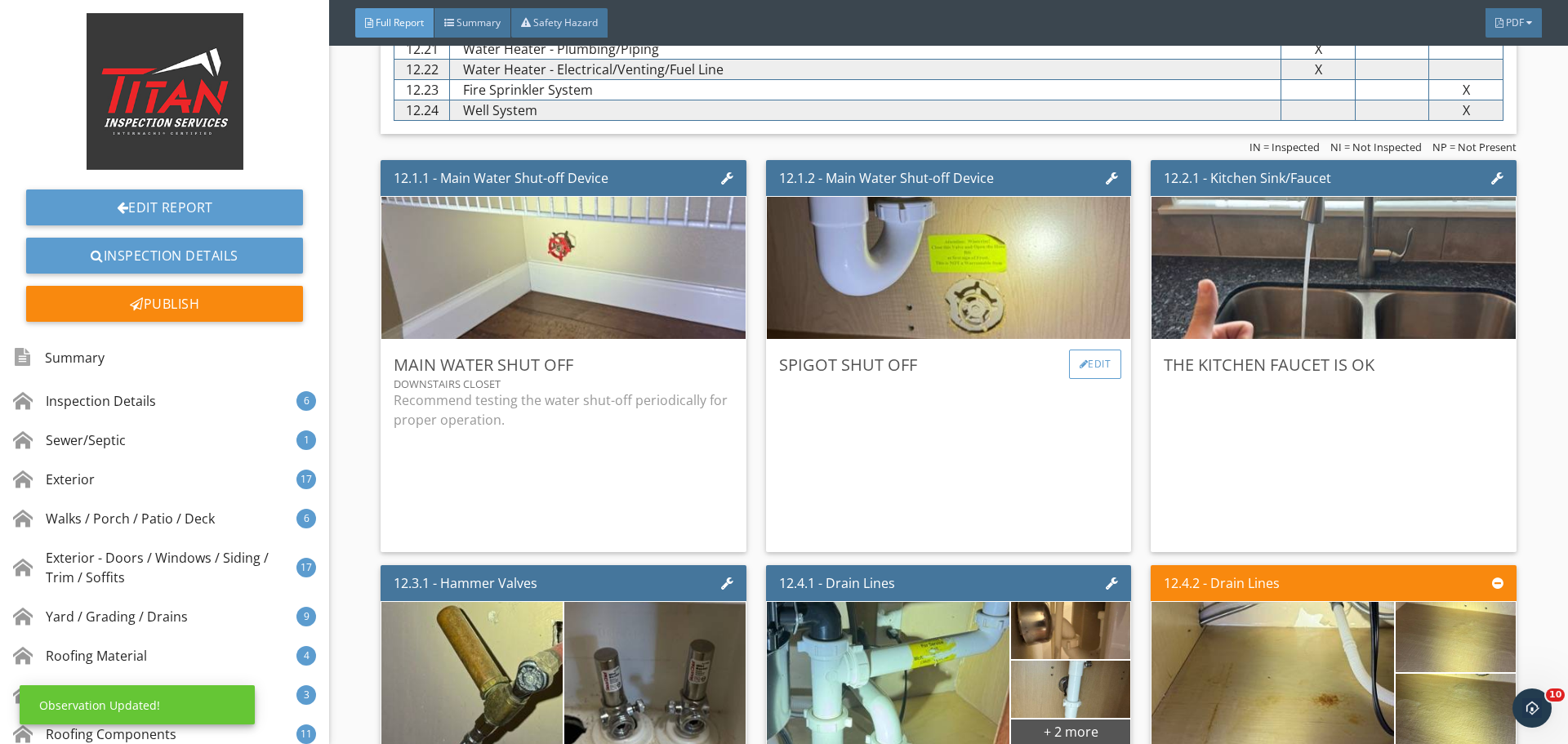
click at [1104, 371] on div "Edit" at bounding box center [1096, 365] width 53 height 29
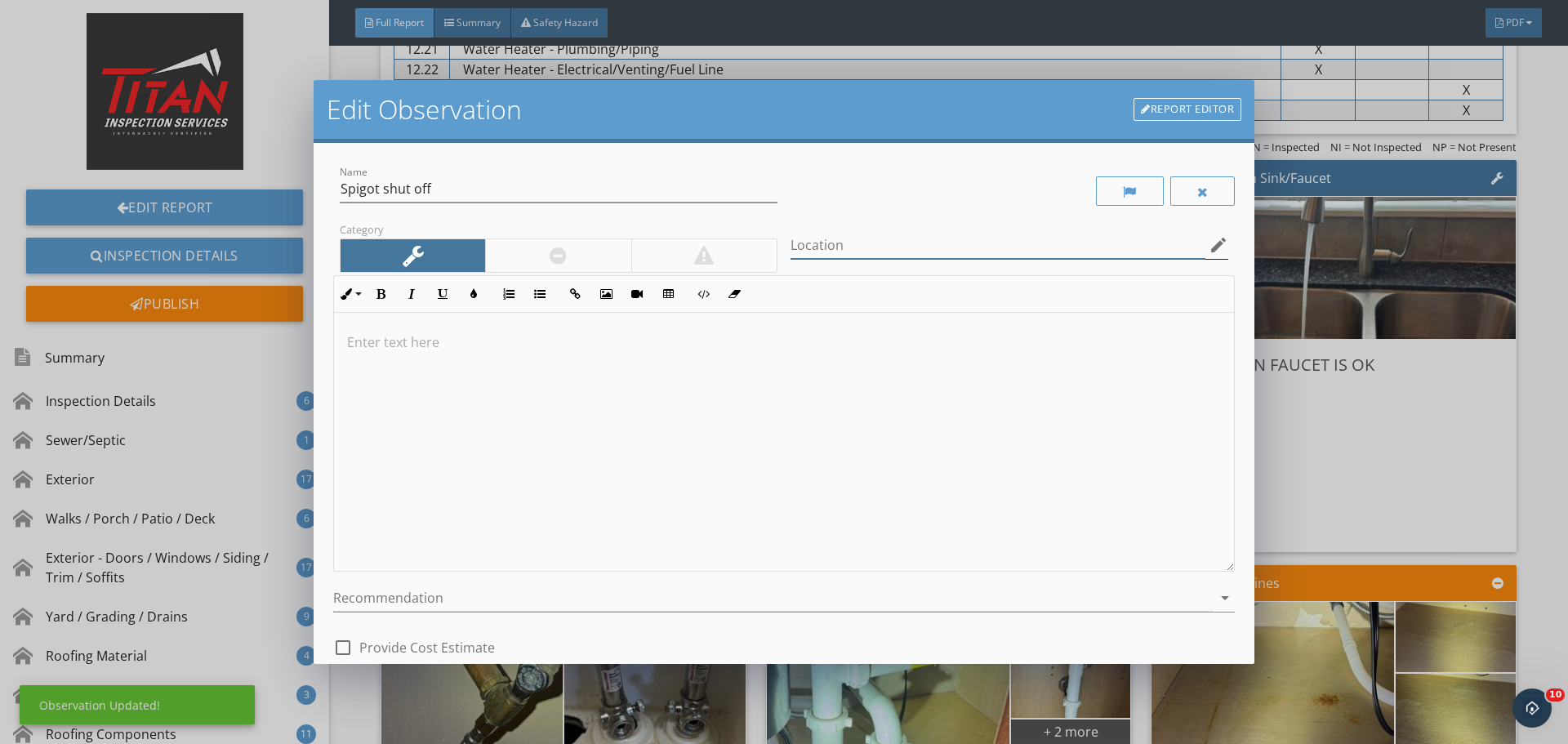
click at [881, 257] on input "Location" at bounding box center [998, 245] width 414 height 27
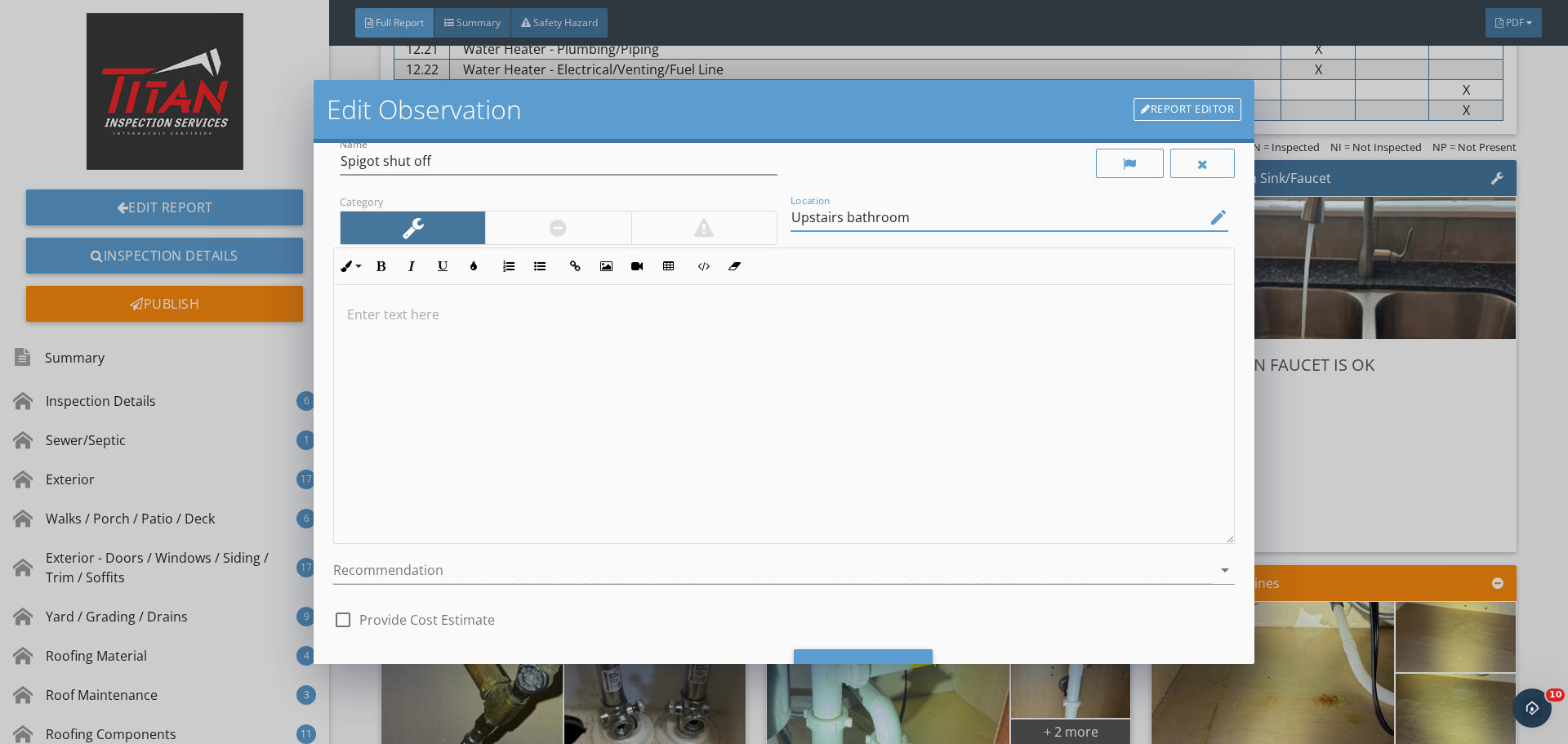
scroll to position [102, 0]
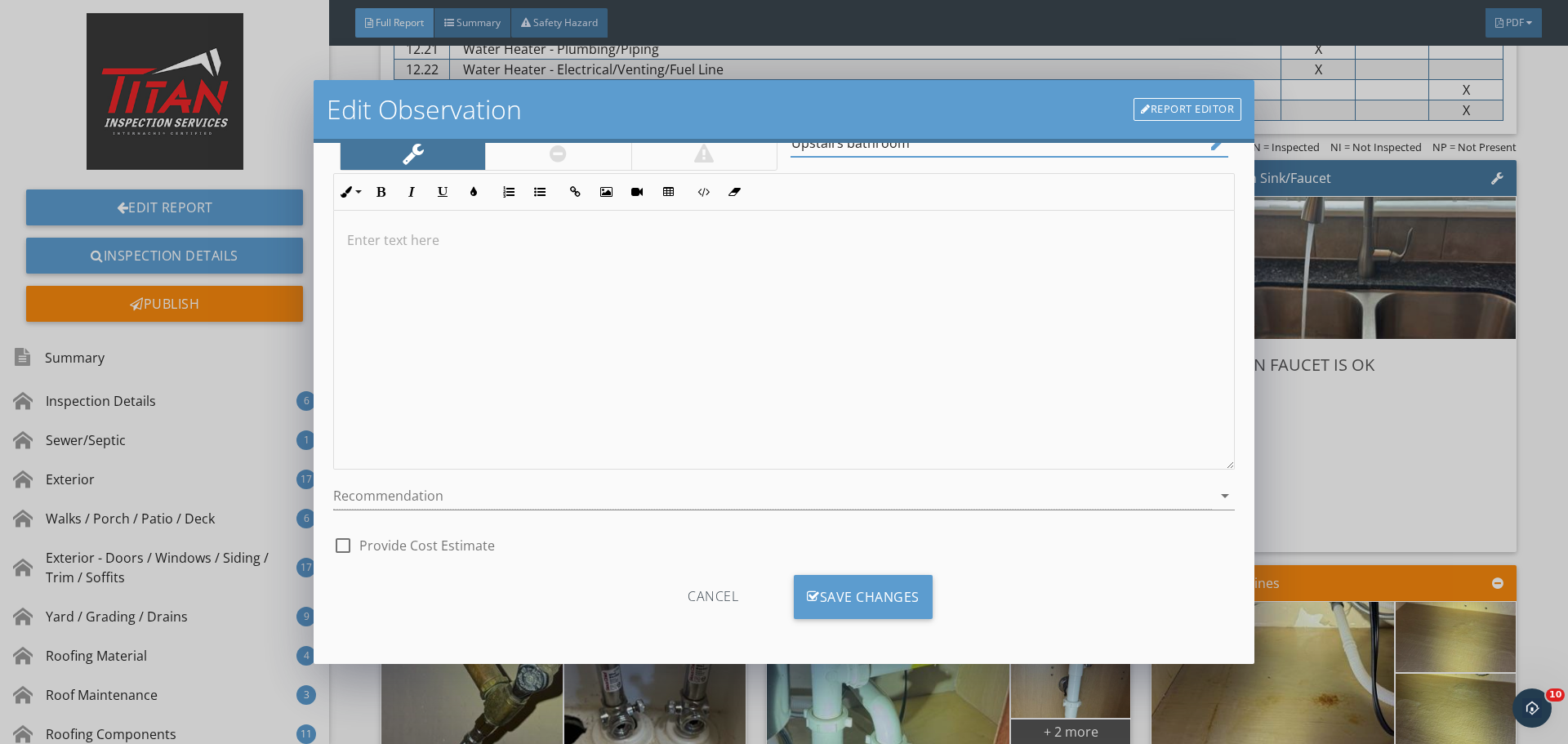
type input "Upstairs bathroom"
click at [832, 564] on div "Name Spigot shut off Category Location Upstairs bathroom edit Inline Style XLar…" at bounding box center [784, 403] width 941 height 521
click at [834, 579] on div "Save Changes" at bounding box center [863, 596] width 139 height 44
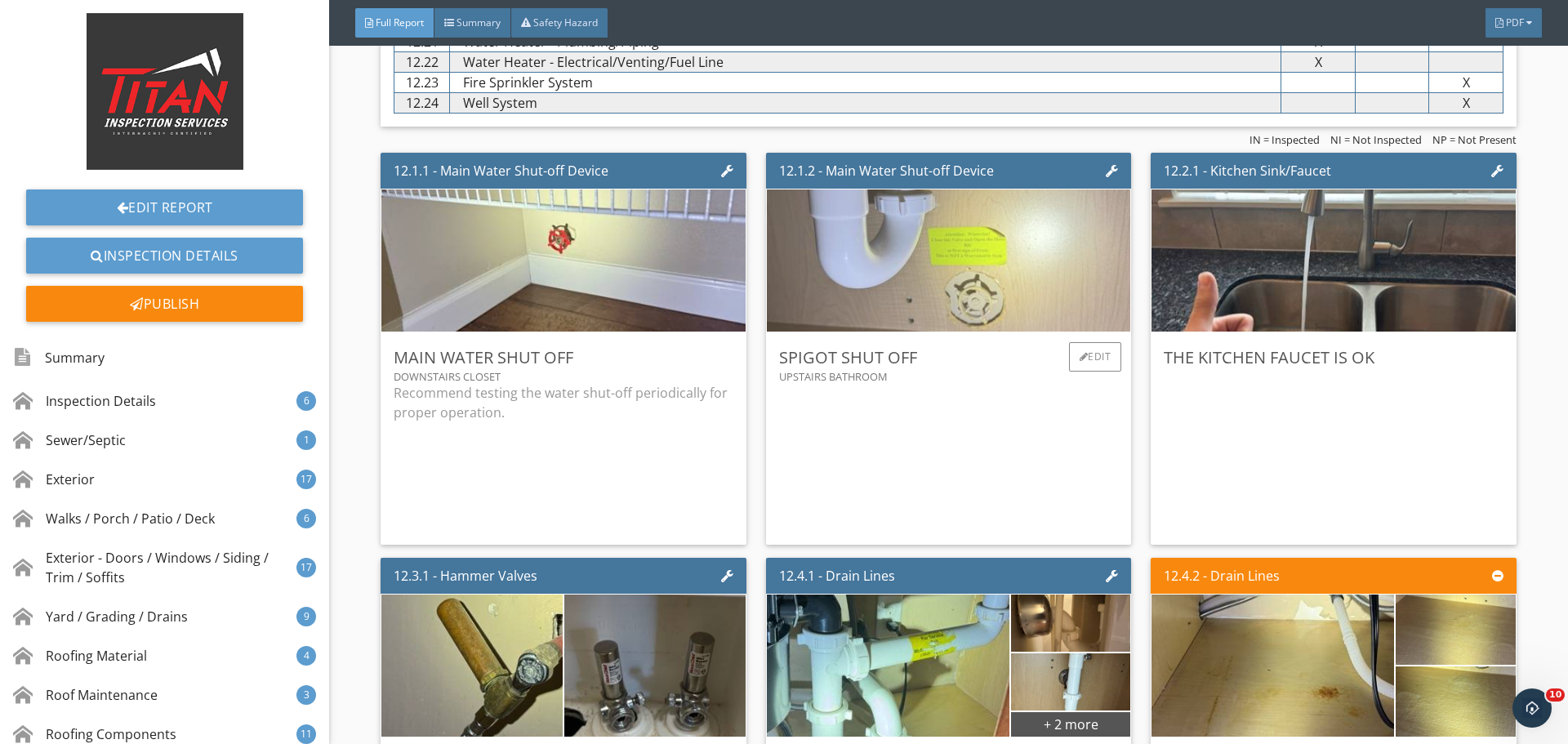
scroll to position [21321, 0]
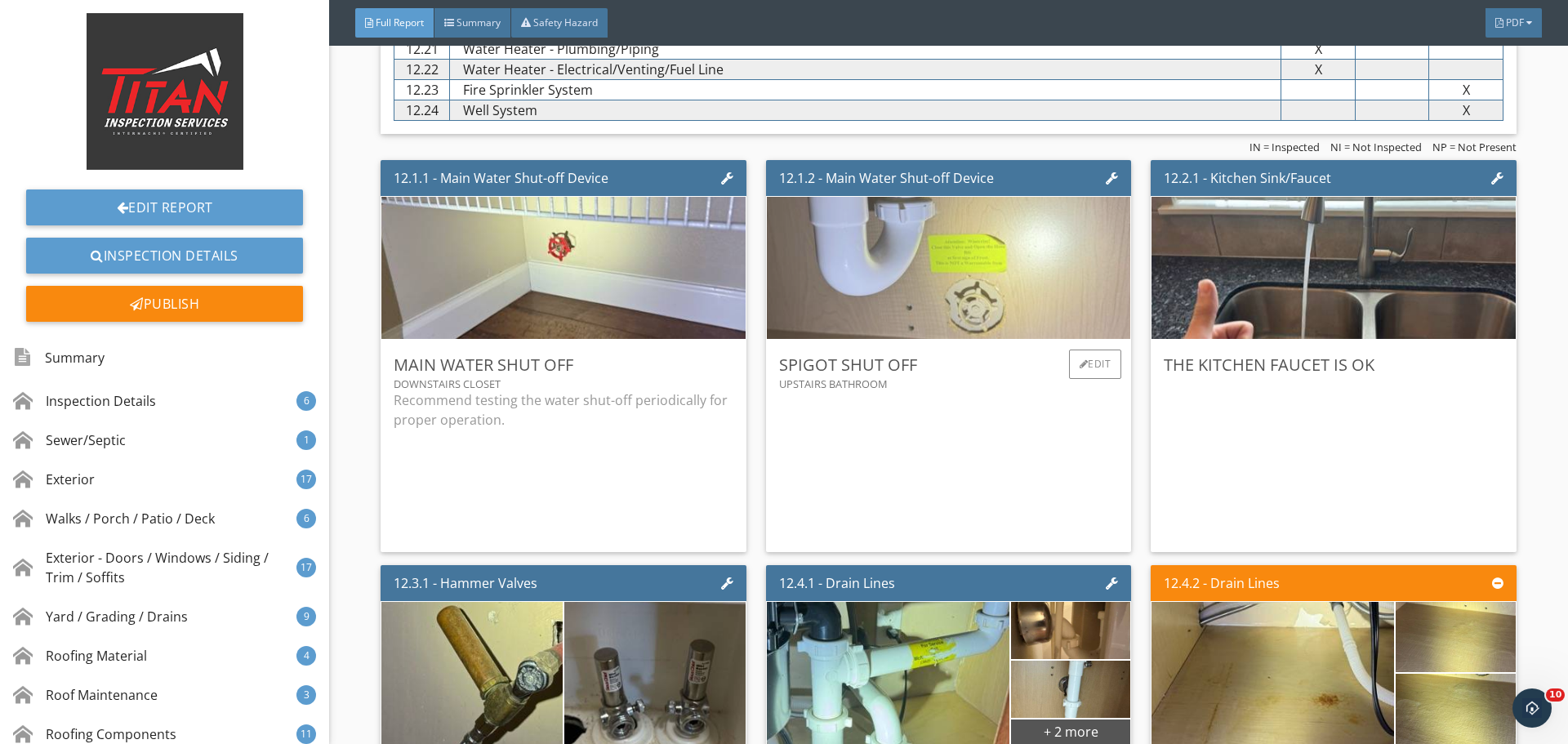
click at [1001, 252] on img at bounding box center [949, 268] width 474 height 355
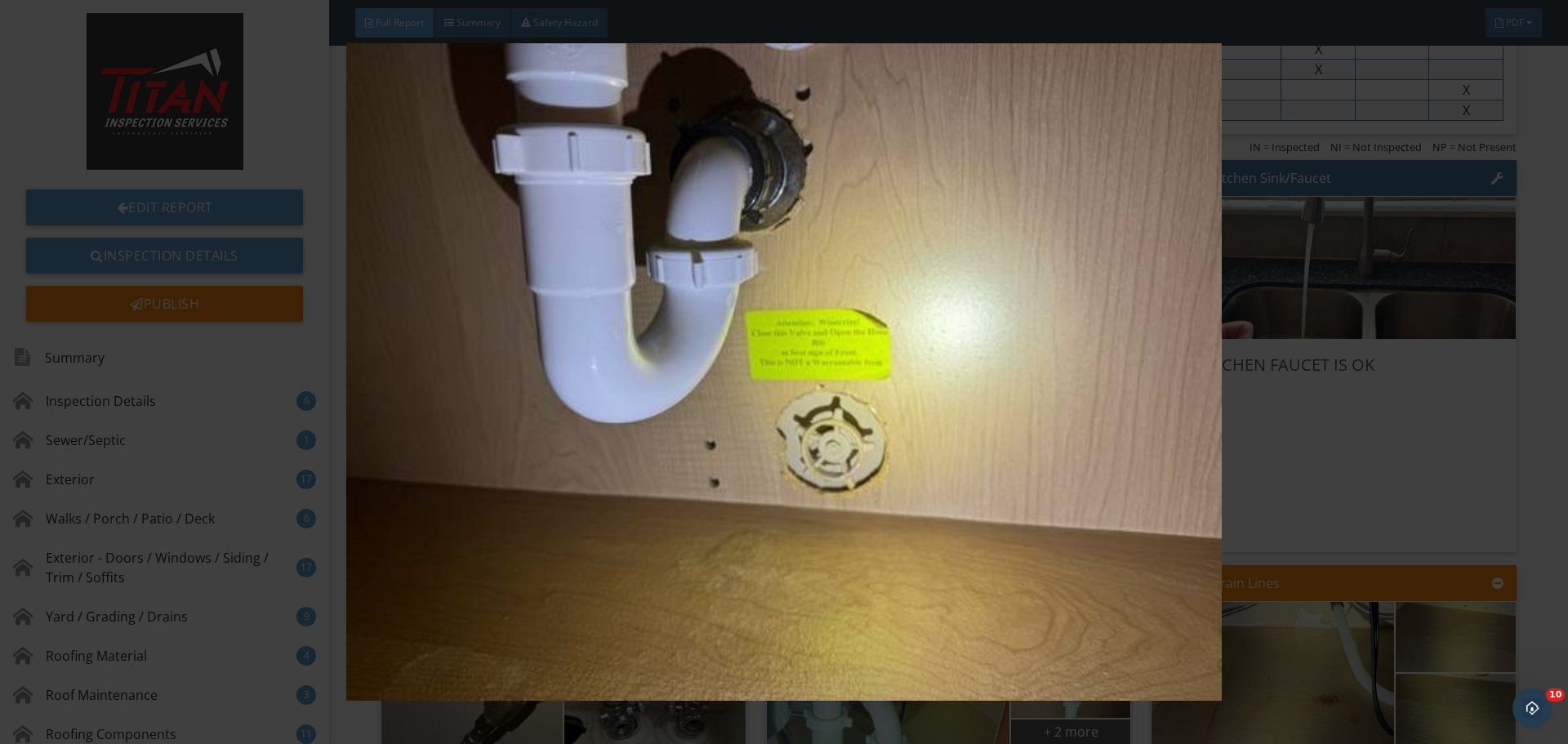
click at [1401, 419] on img at bounding box center [783, 372] width 1440 height 658
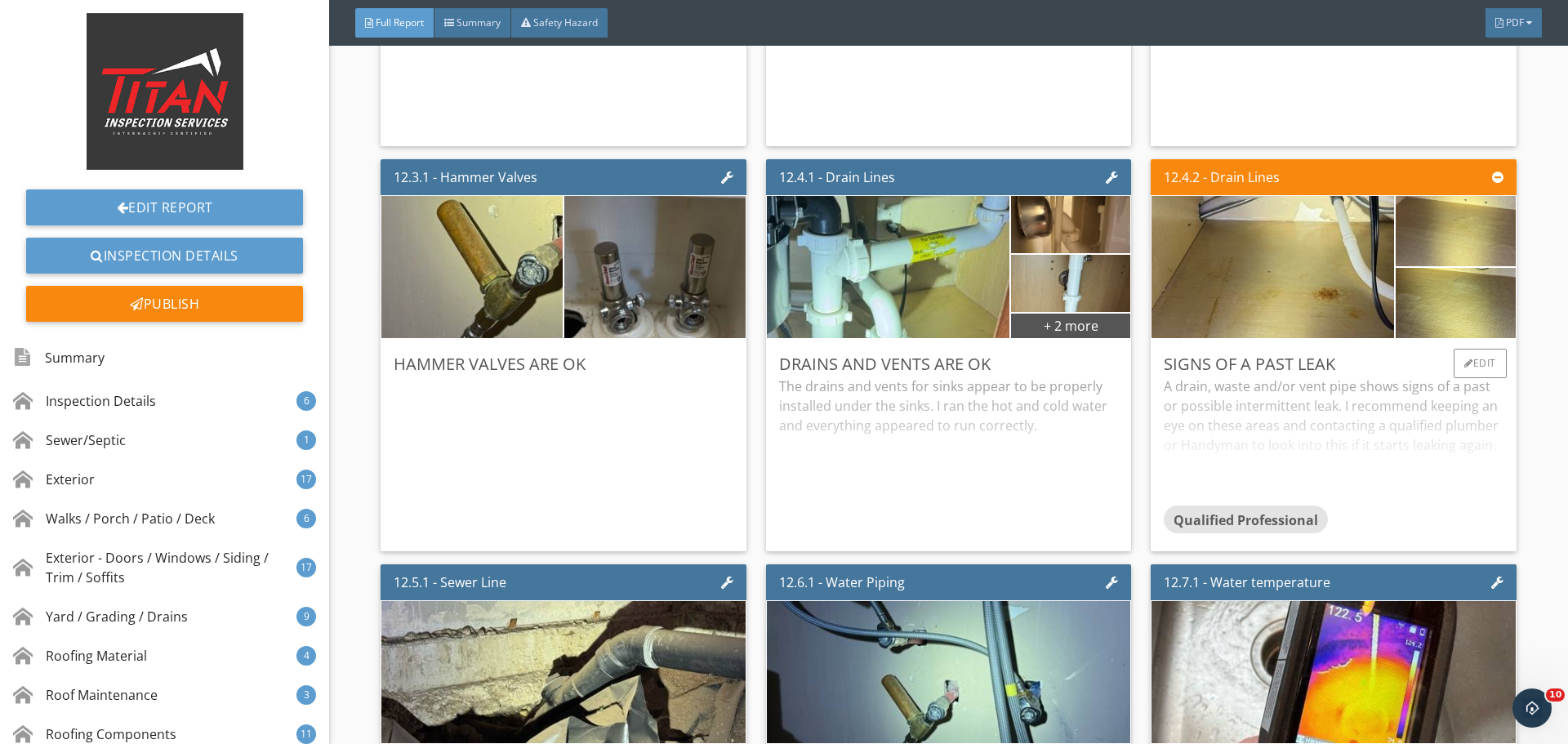
scroll to position [21729, 0]
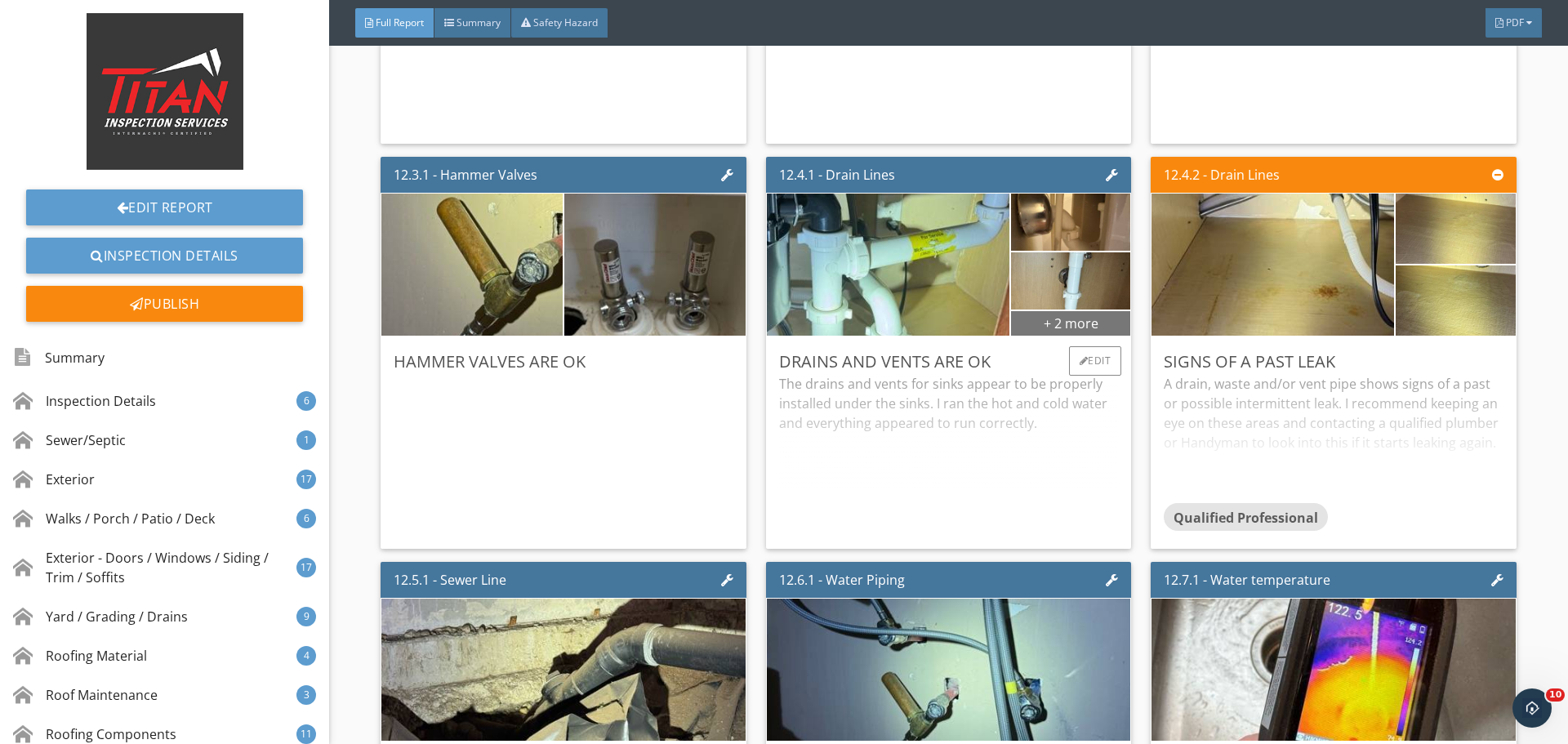
click at [1080, 317] on div "+ 2 more" at bounding box center [1070, 323] width 119 height 26
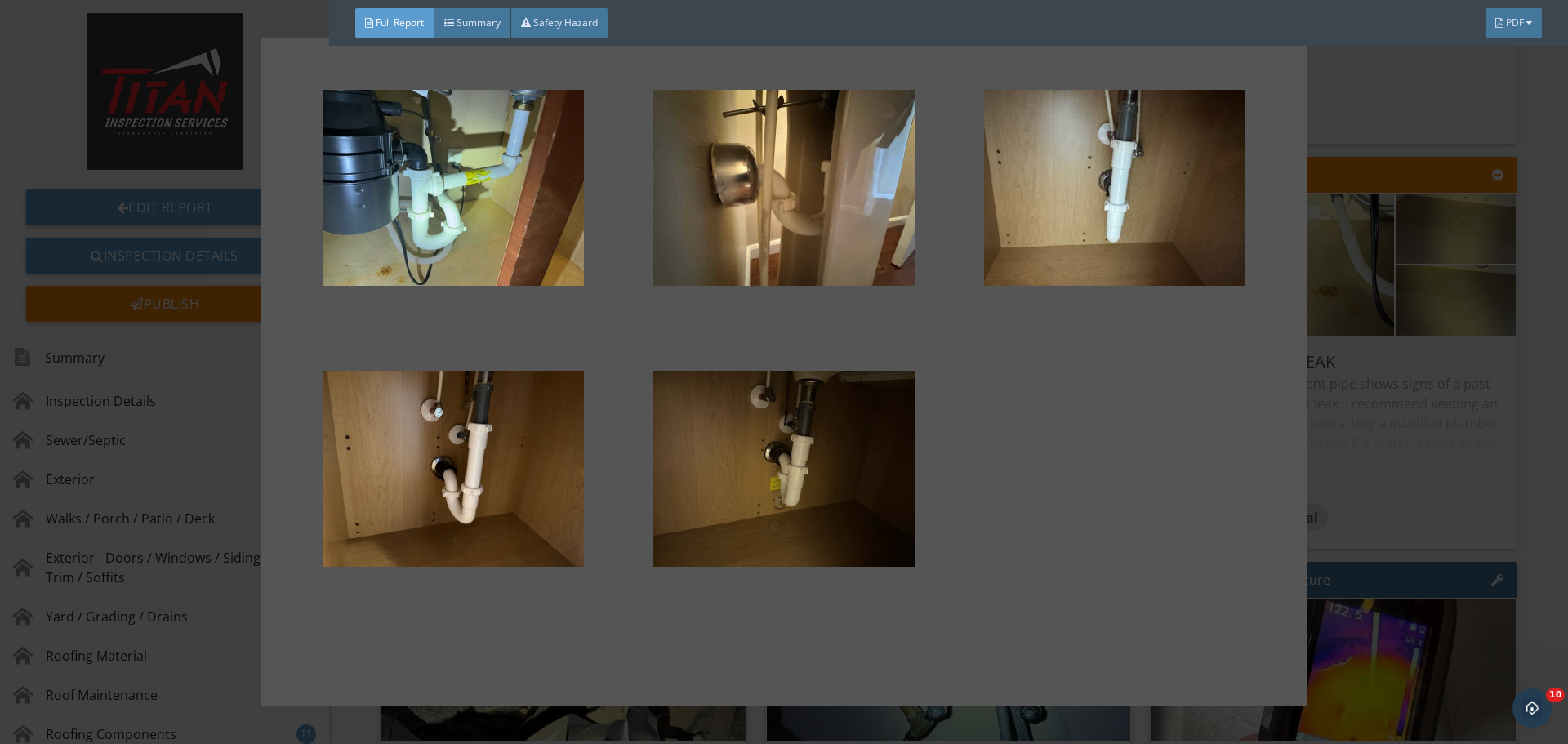
click at [1440, 410] on div at bounding box center [784, 372] width 1568 height 744
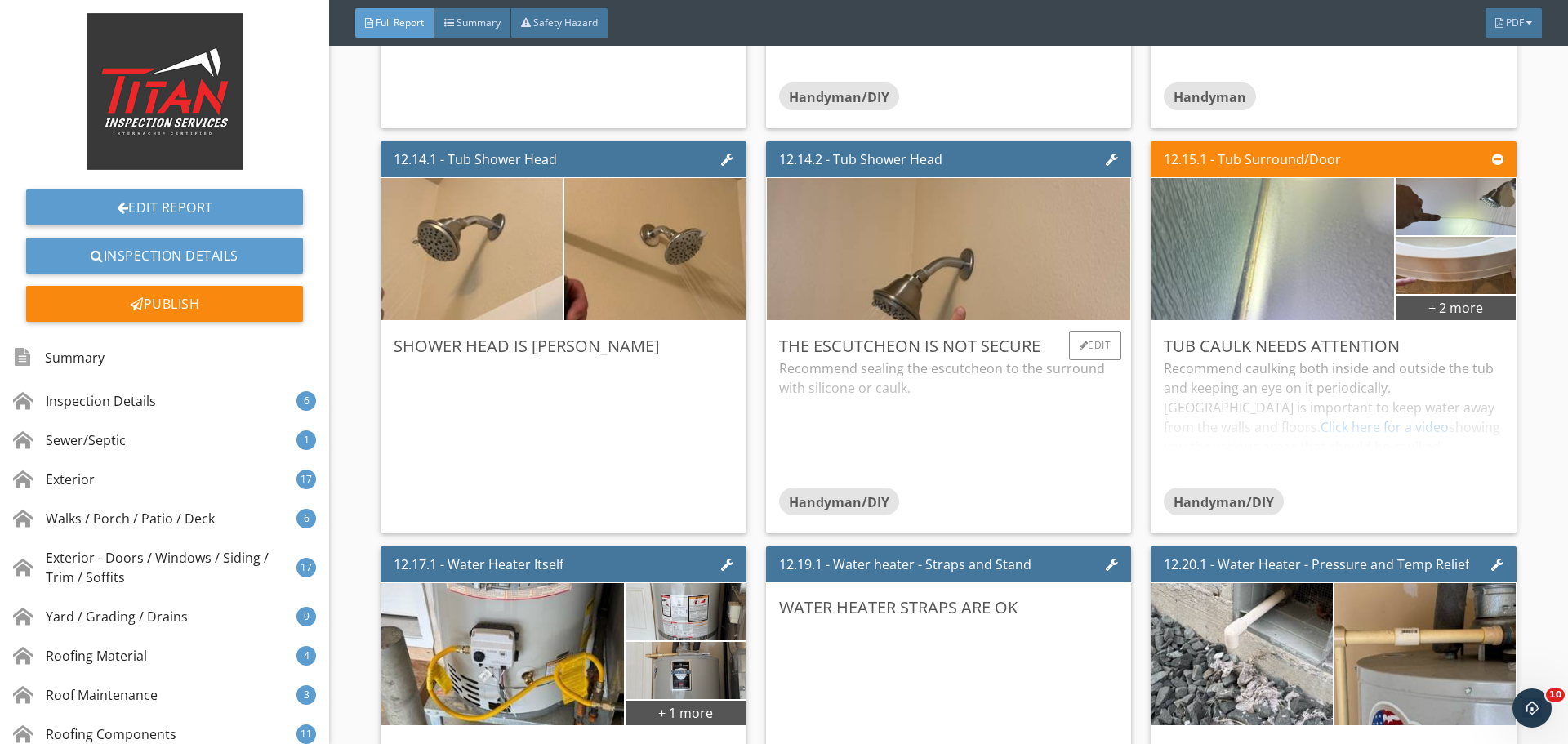
scroll to position [23771, 0]
click at [1454, 311] on div "+ 2 more" at bounding box center [1456, 306] width 119 height 26
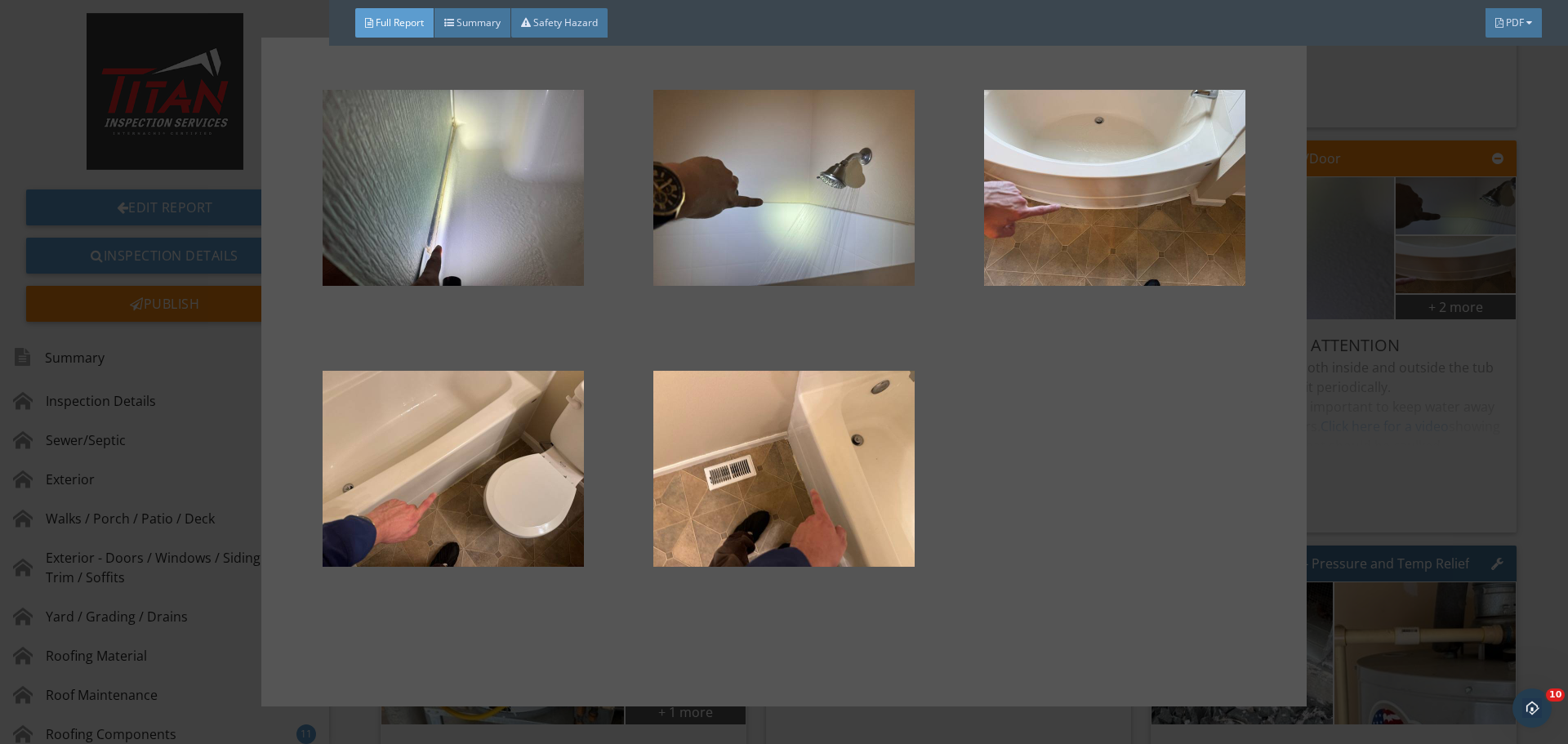
click at [1361, 285] on div at bounding box center [784, 372] width 1568 height 744
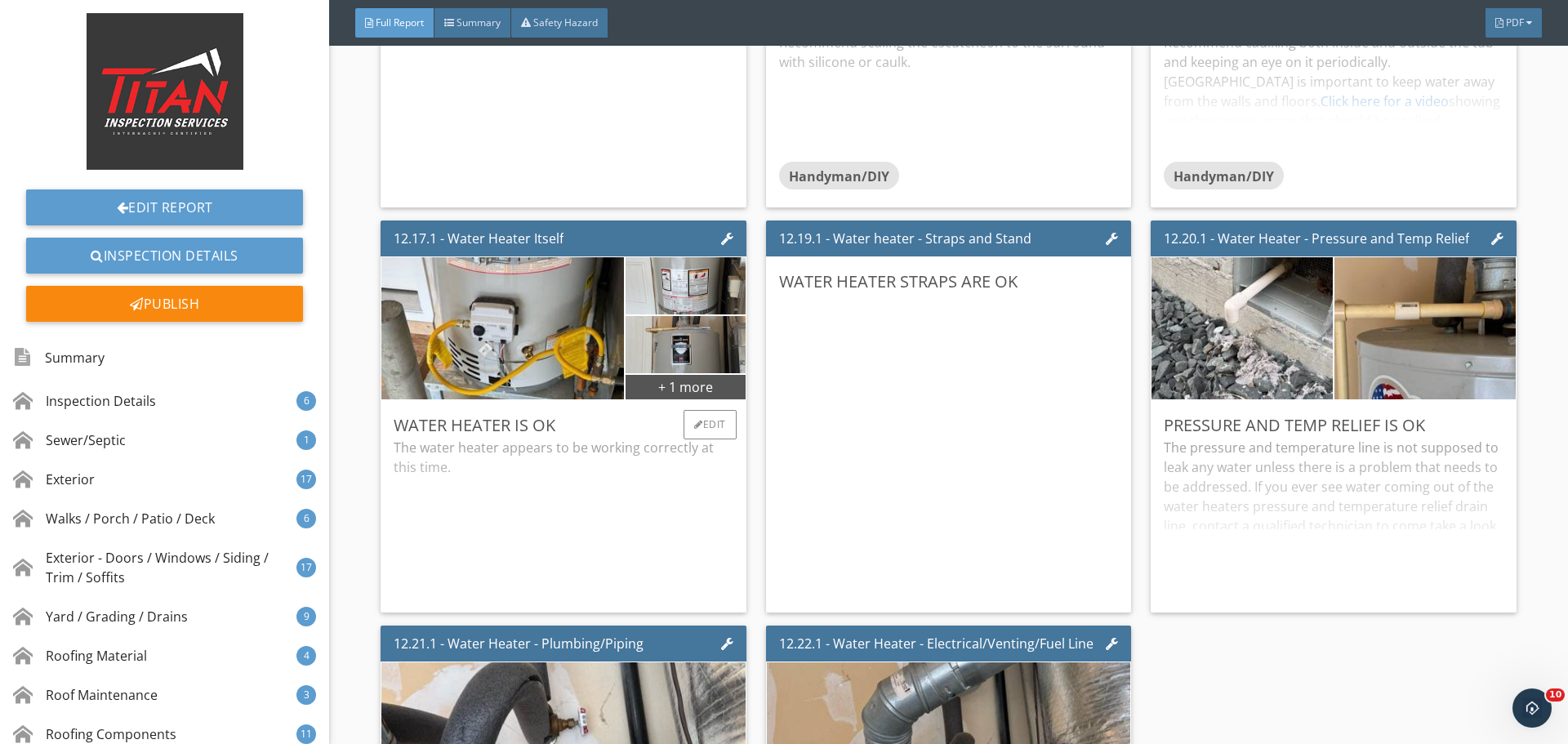
scroll to position [24097, 0]
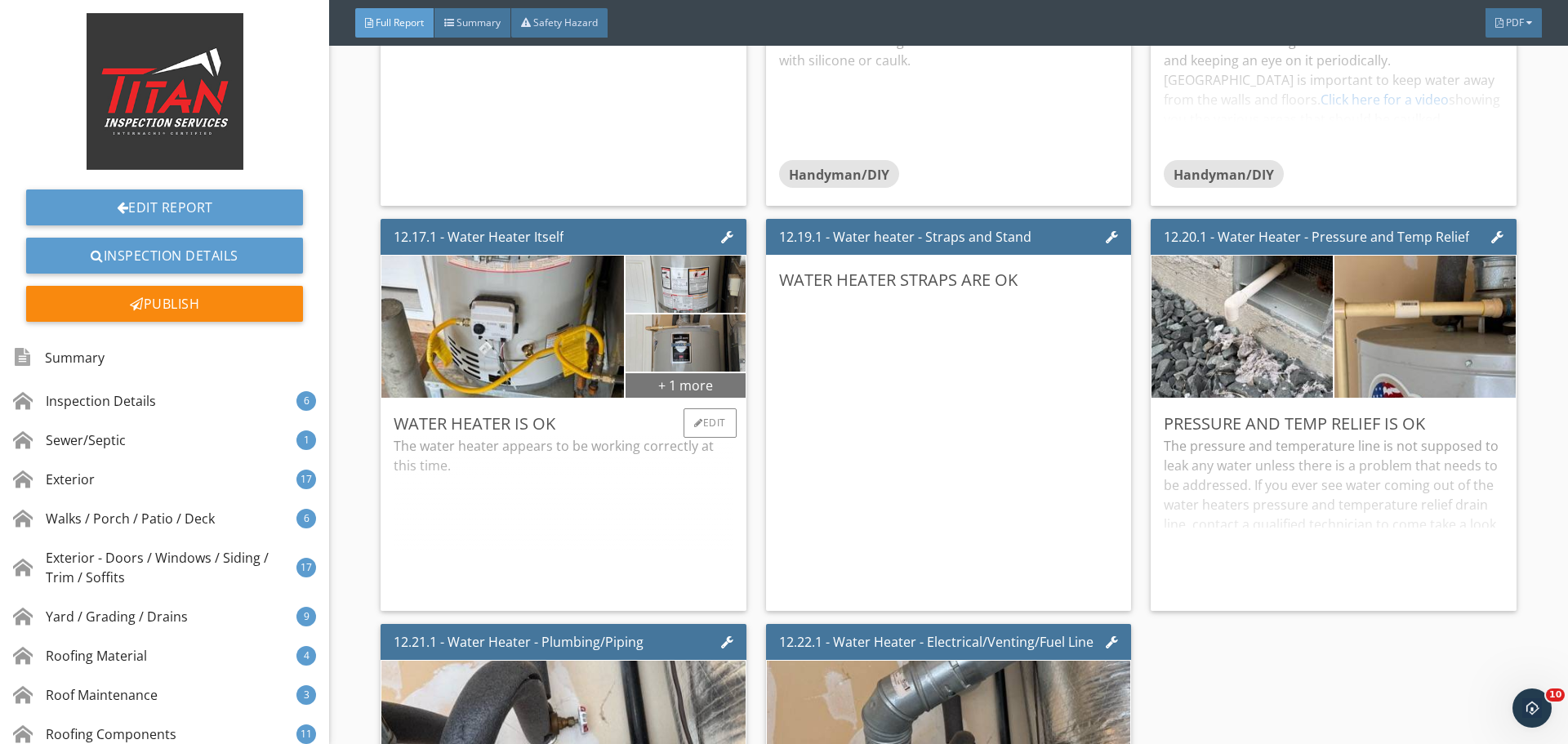
click at [697, 377] on div "+ 1 more" at bounding box center [685, 384] width 119 height 26
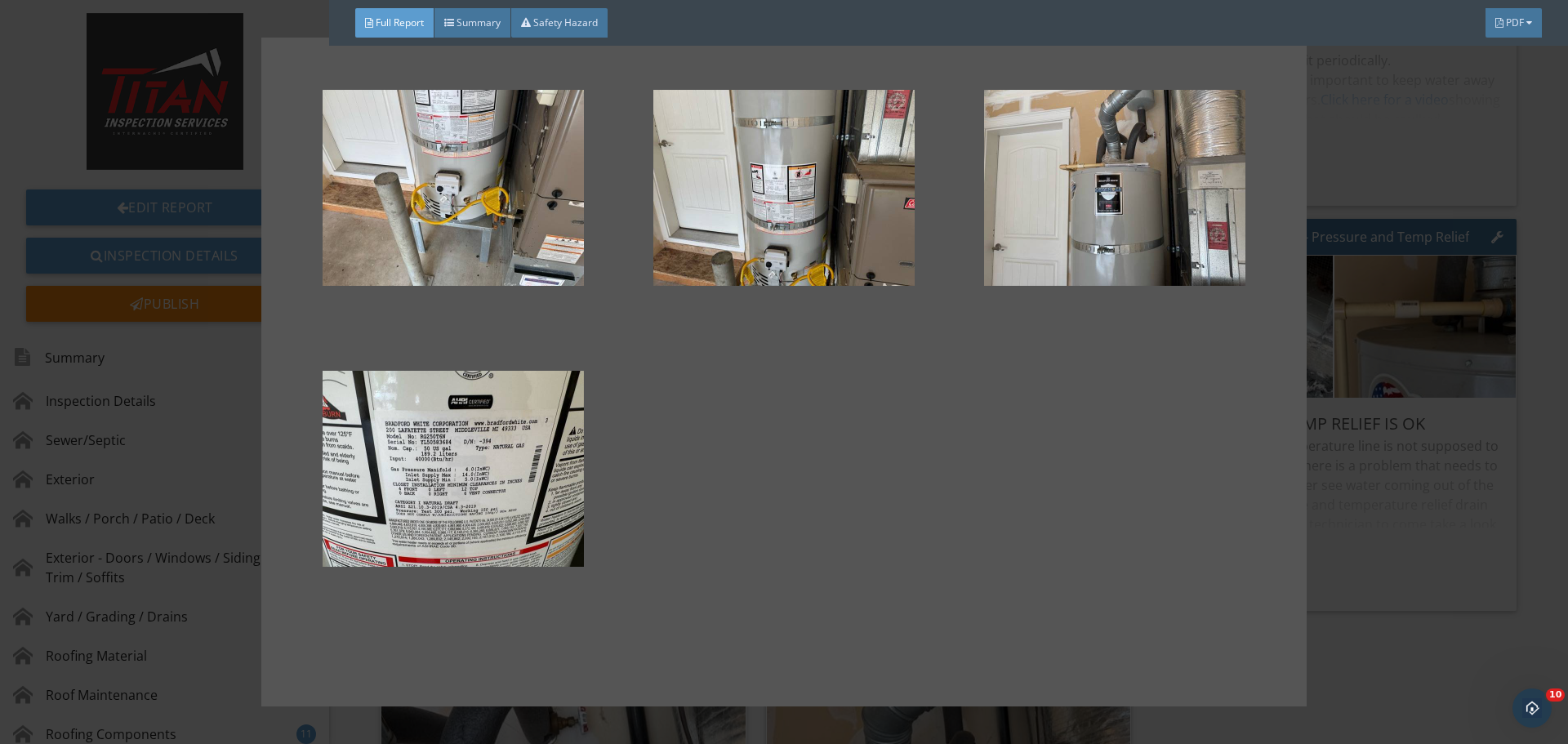
click at [1368, 309] on div at bounding box center [784, 372] width 1568 height 744
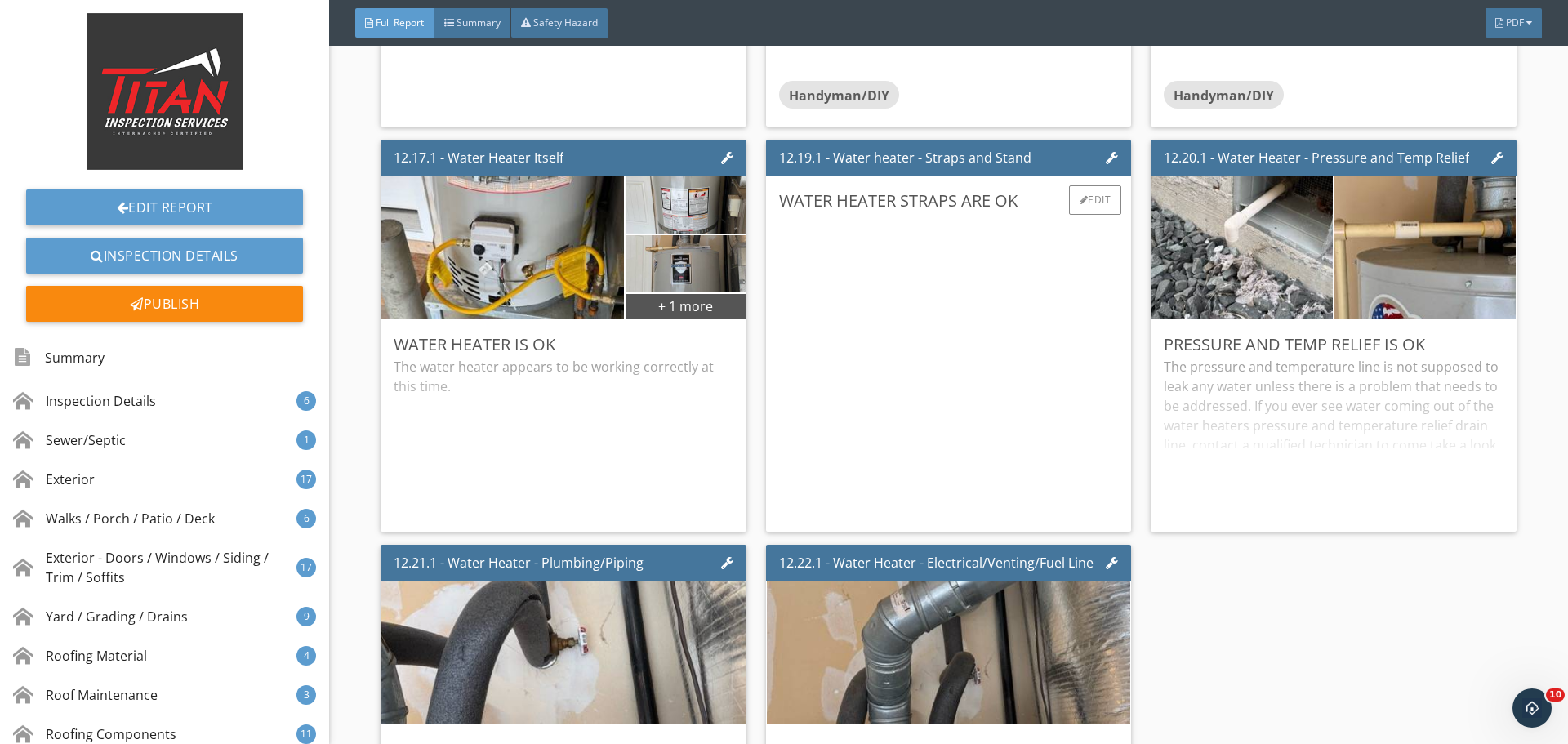
scroll to position [24180, 0]
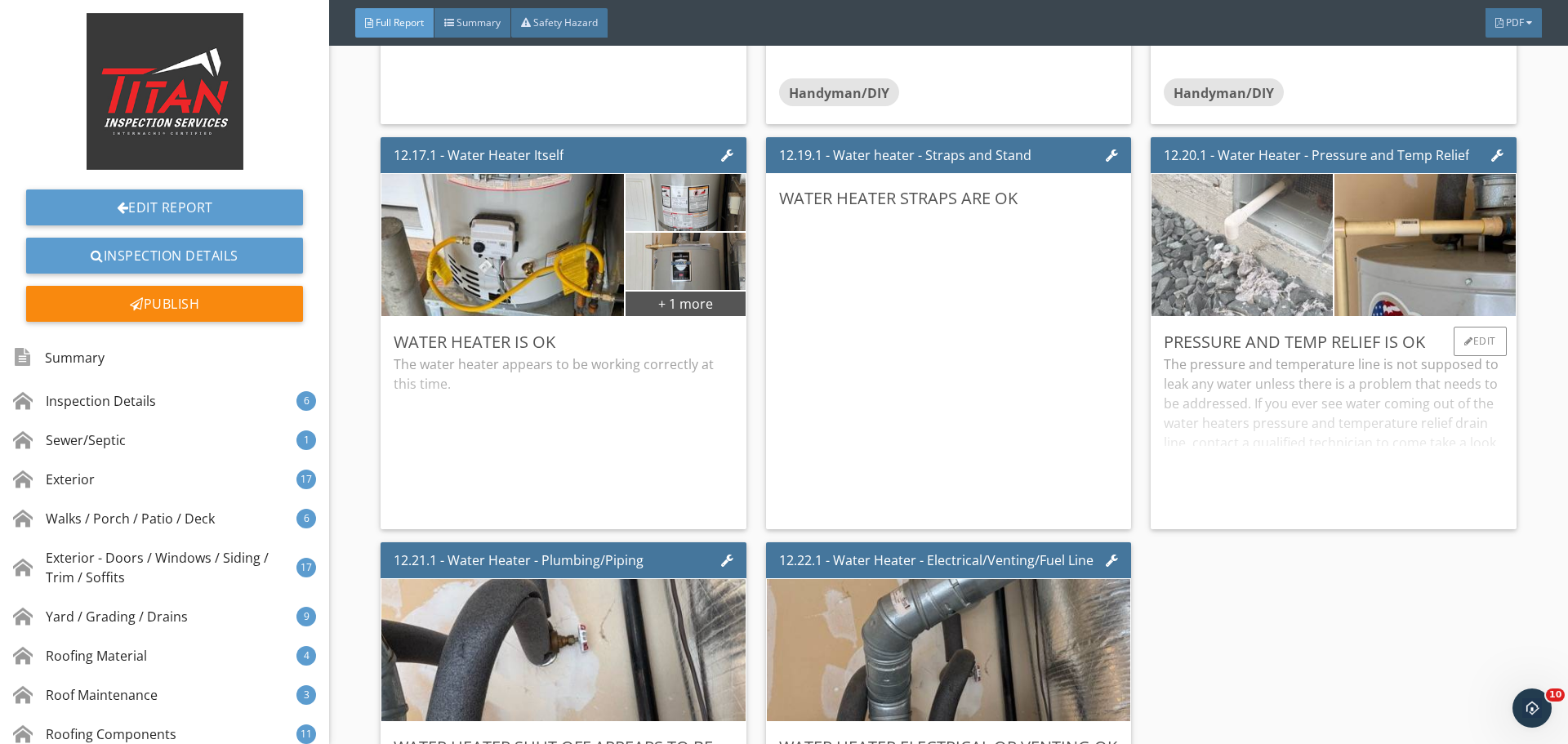
click at [1262, 290] on img at bounding box center [1241, 245] width 453 height 340
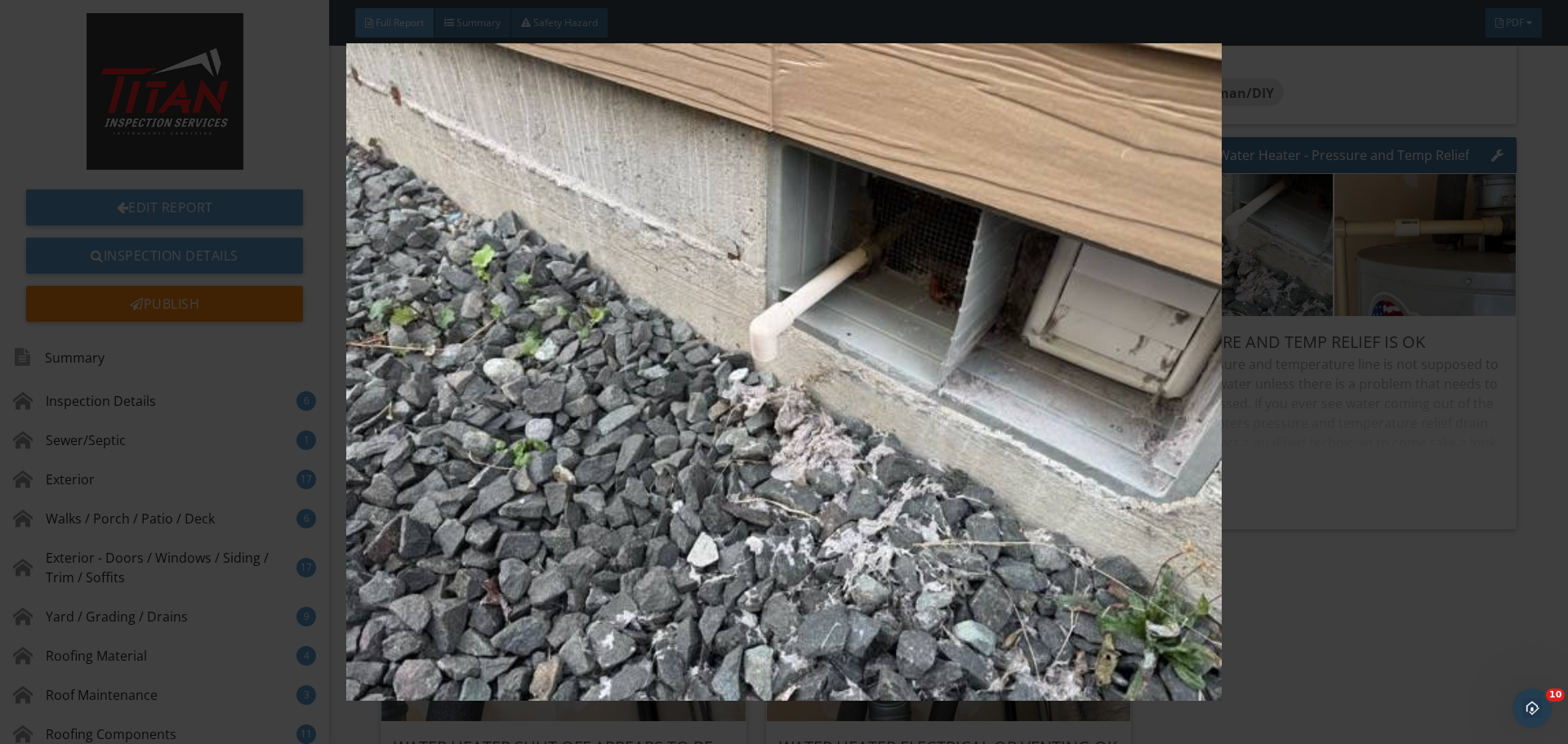
click at [1328, 296] on img at bounding box center [783, 372] width 1440 height 658
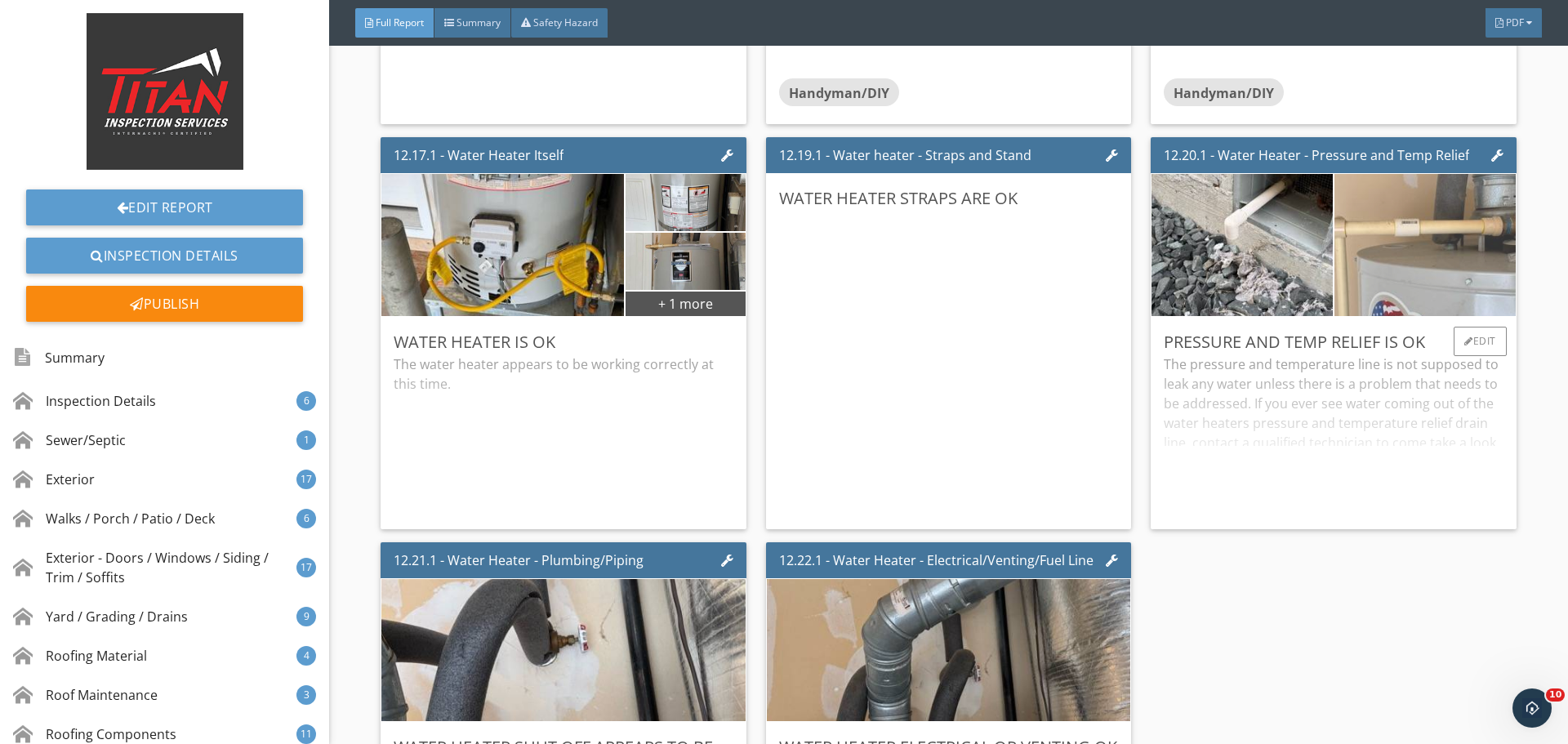
click at [1393, 280] on img at bounding box center [1425, 245] width 453 height 340
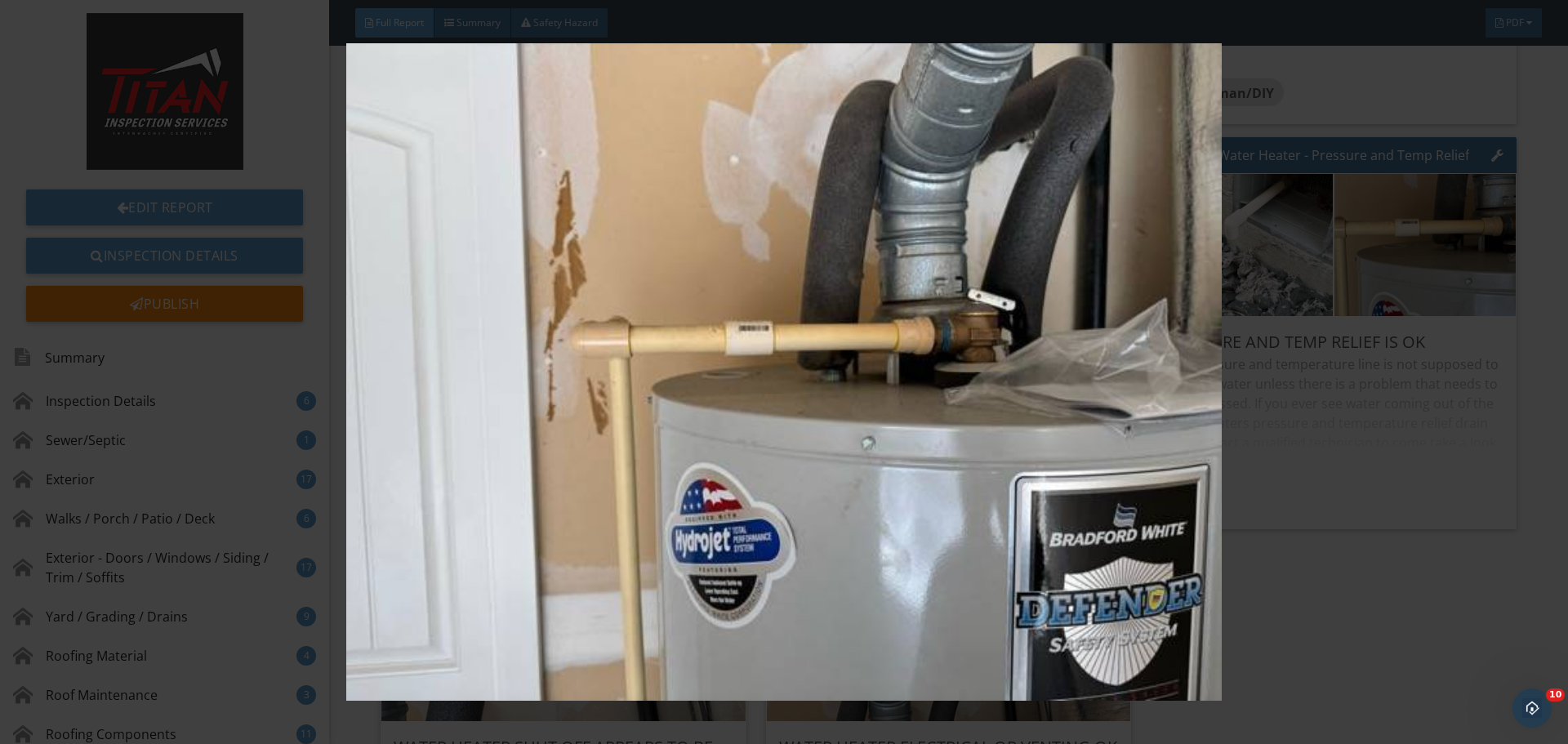
click at [1389, 281] on img at bounding box center [783, 372] width 1440 height 658
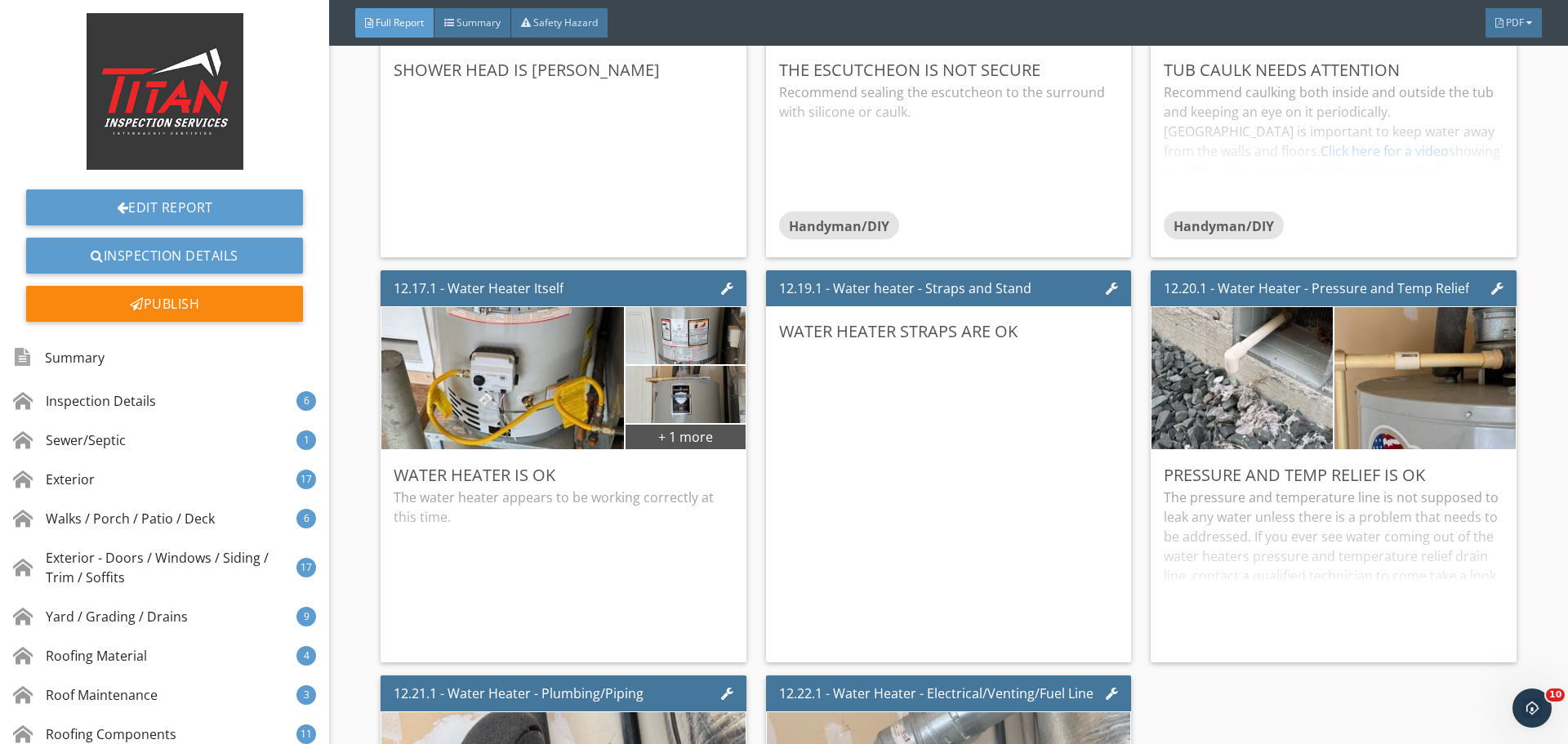
scroll to position [23934, 0]
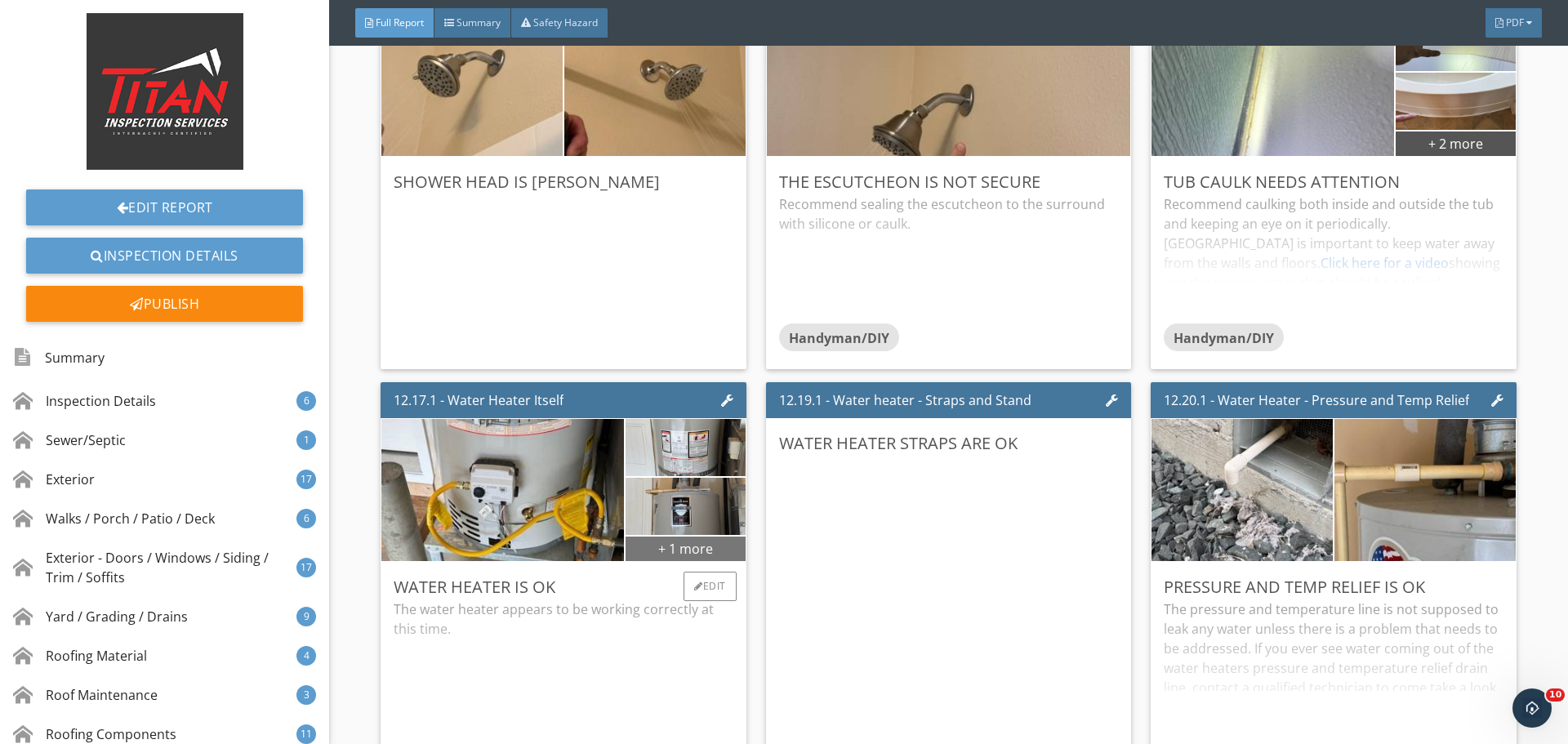
click at [721, 541] on div "+ 1 more" at bounding box center [685, 547] width 119 height 26
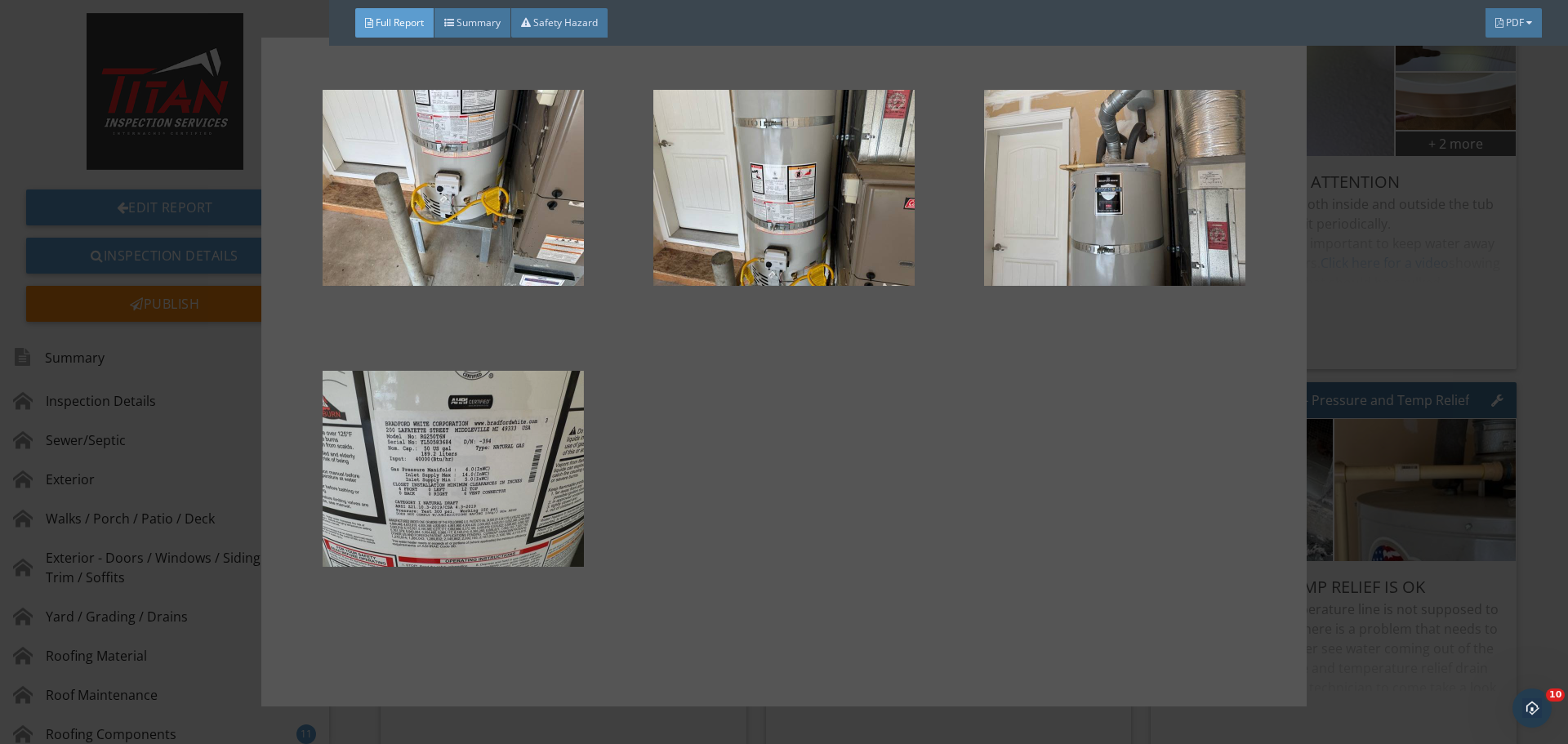
click at [510, 385] on div at bounding box center [453, 468] width 279 height 197
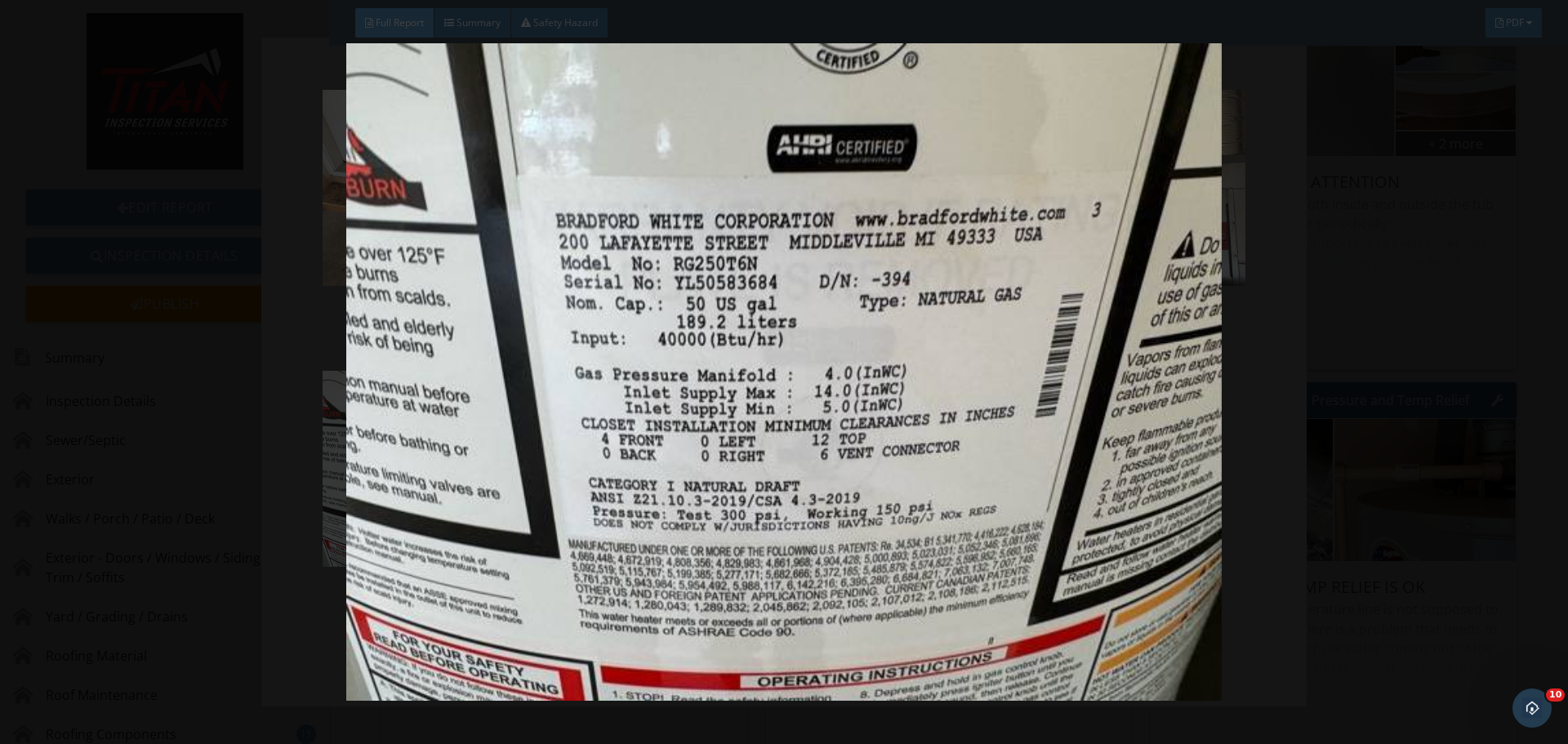
click at [1408, 420] on img at bounding box center [783, 372] width 1440 height 658
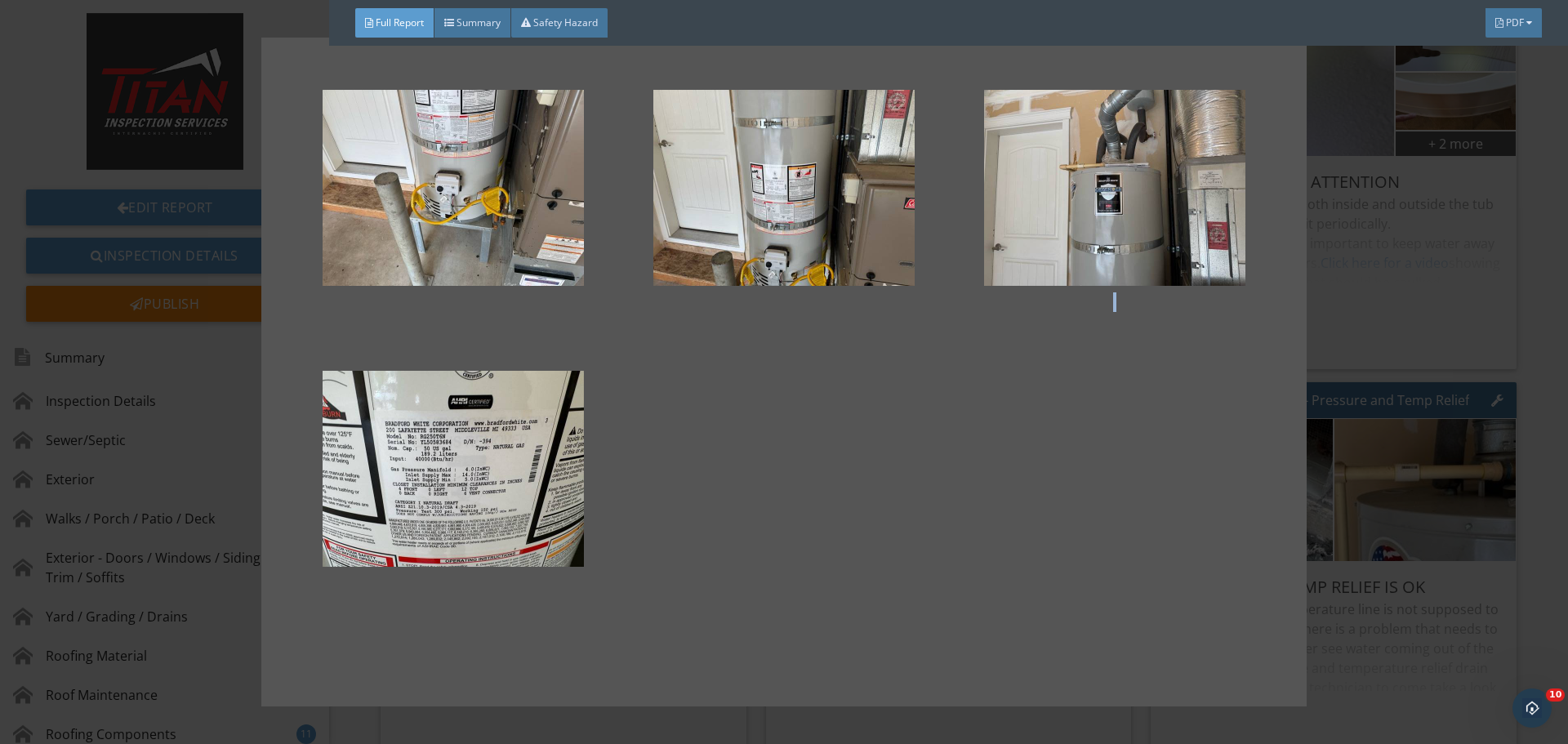
click at [1408, 420] on div at bounding box center [784, 372] width 1568 height 744
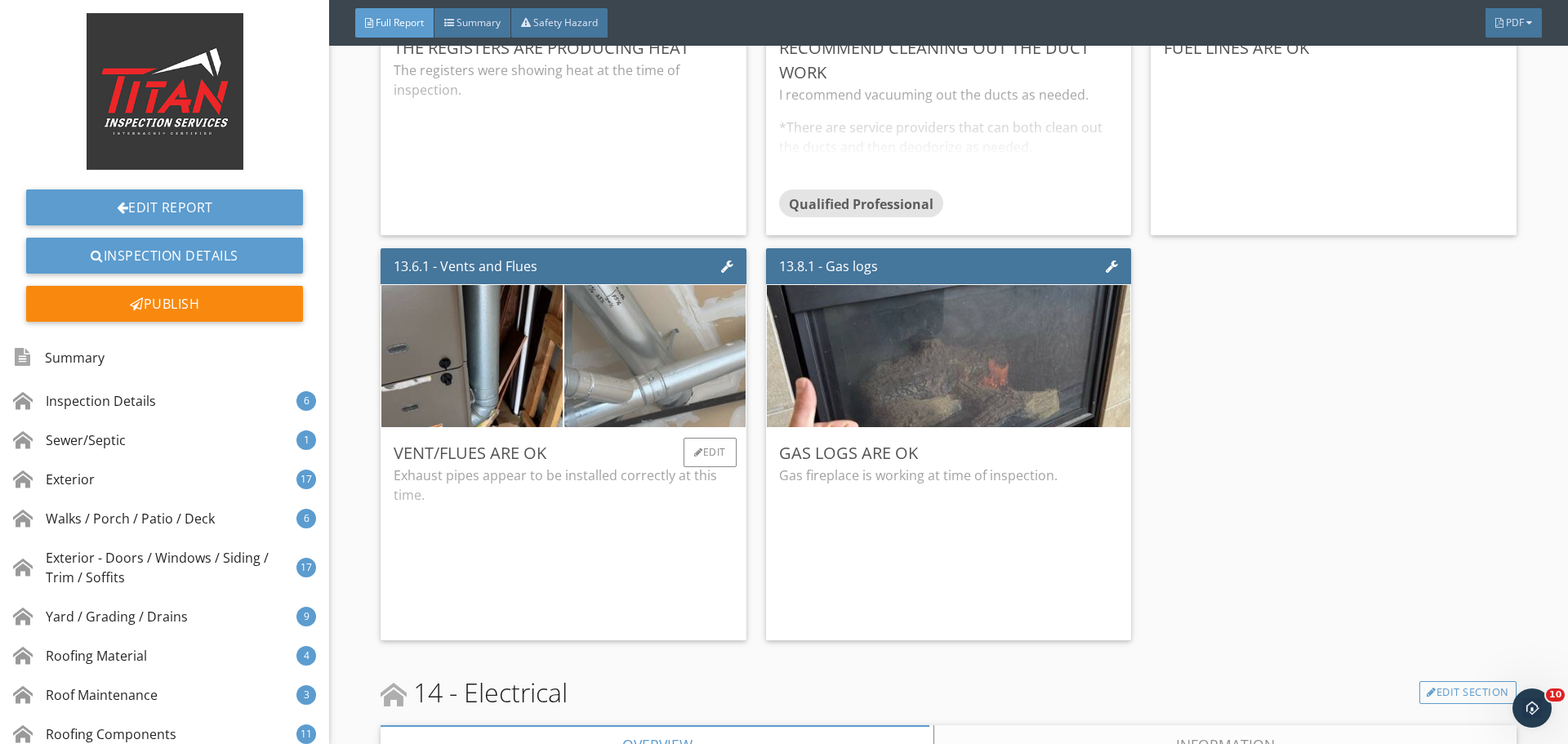
scroll to position [26059, 0]
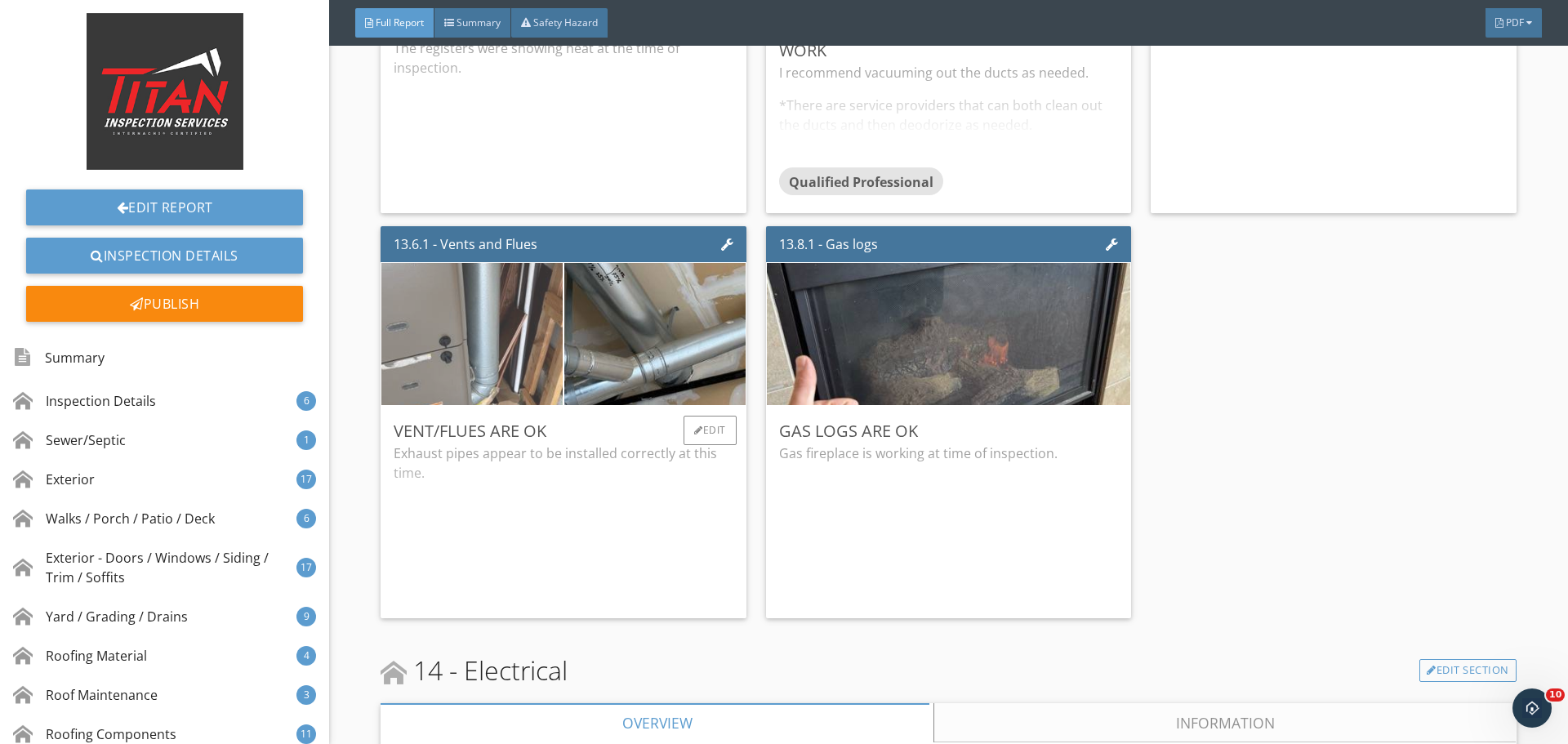
click at [512, 364] on img at bounding box center [471, 334] width 453 height 340
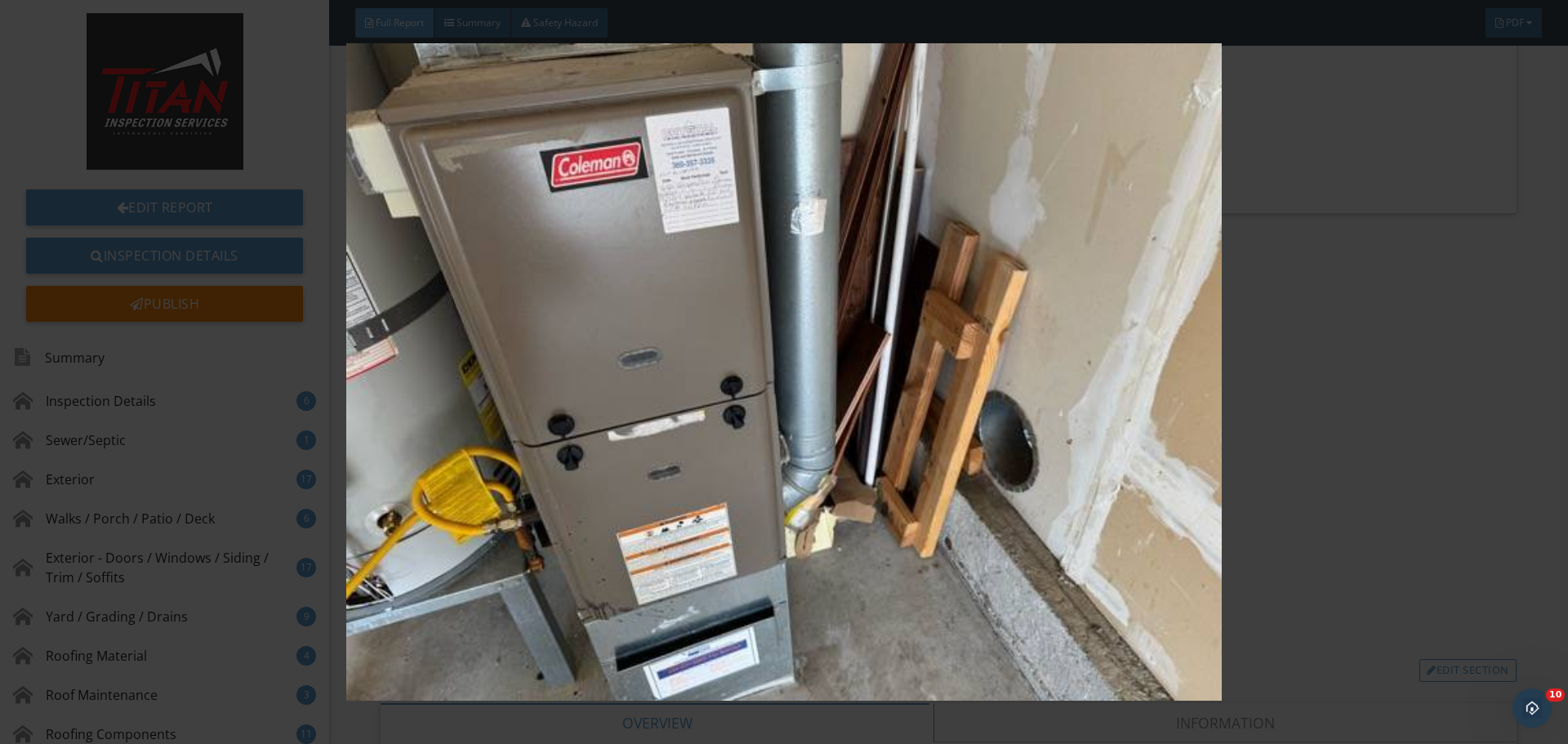
click at [1293, 393] on img at bounding box center [783, 372] width 1440 height 658
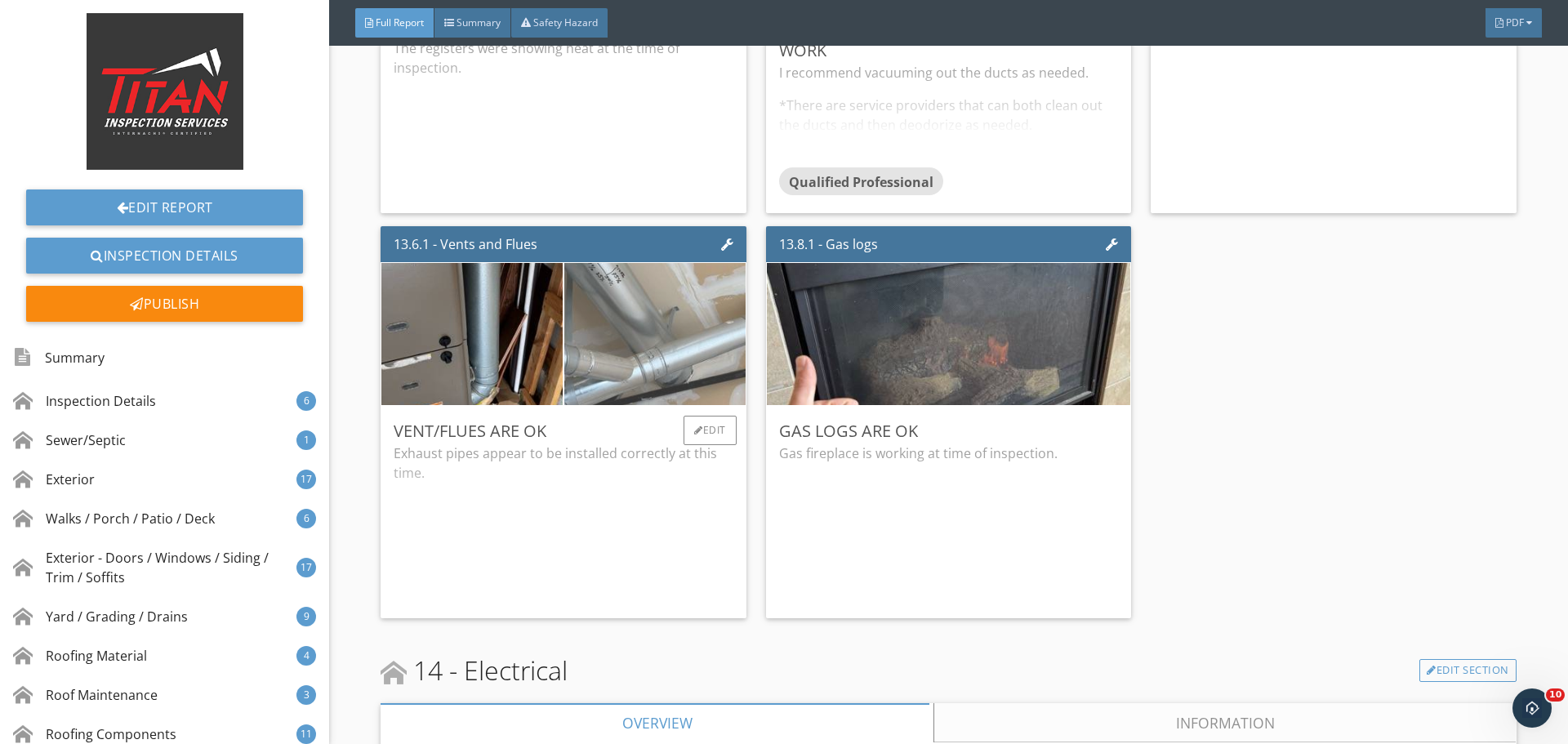
click at [663, 350] on img at bounding box center [655, 334] width 453 height 340
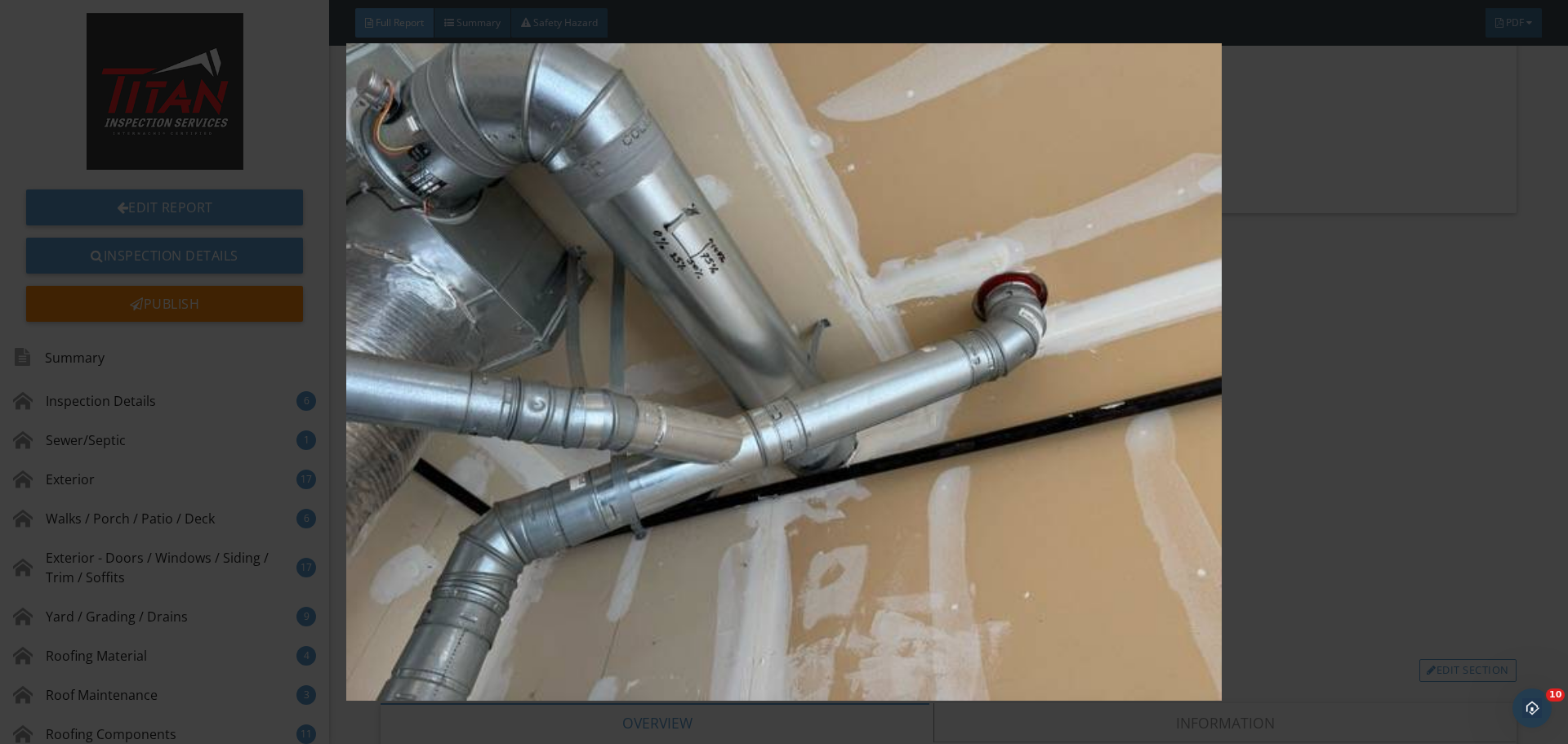
click at [1336, 375] on img at bounding box center [783, 372] width 1440 height 658
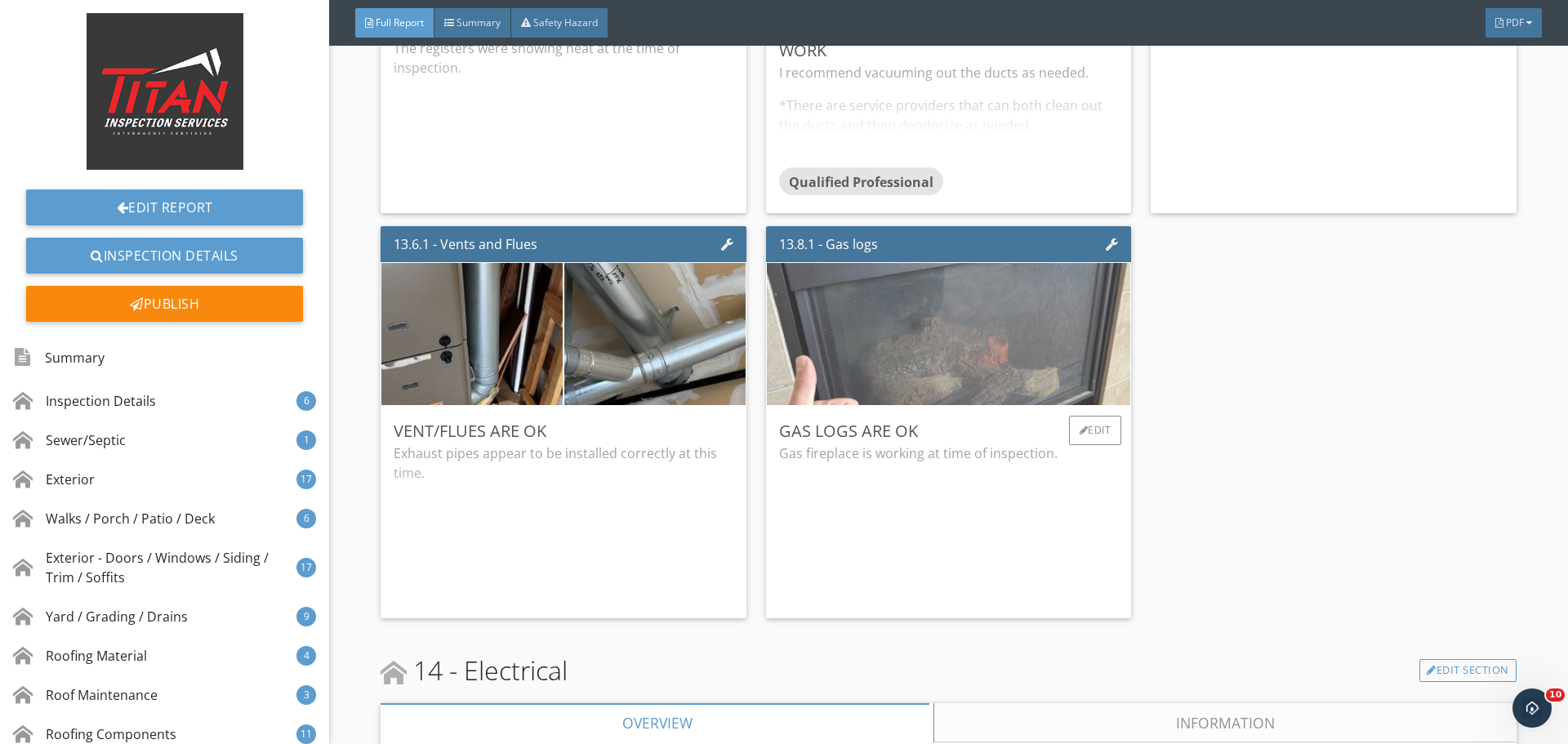
click at [994, 327] on img at bounding box center [949, 333] width 474 height 355
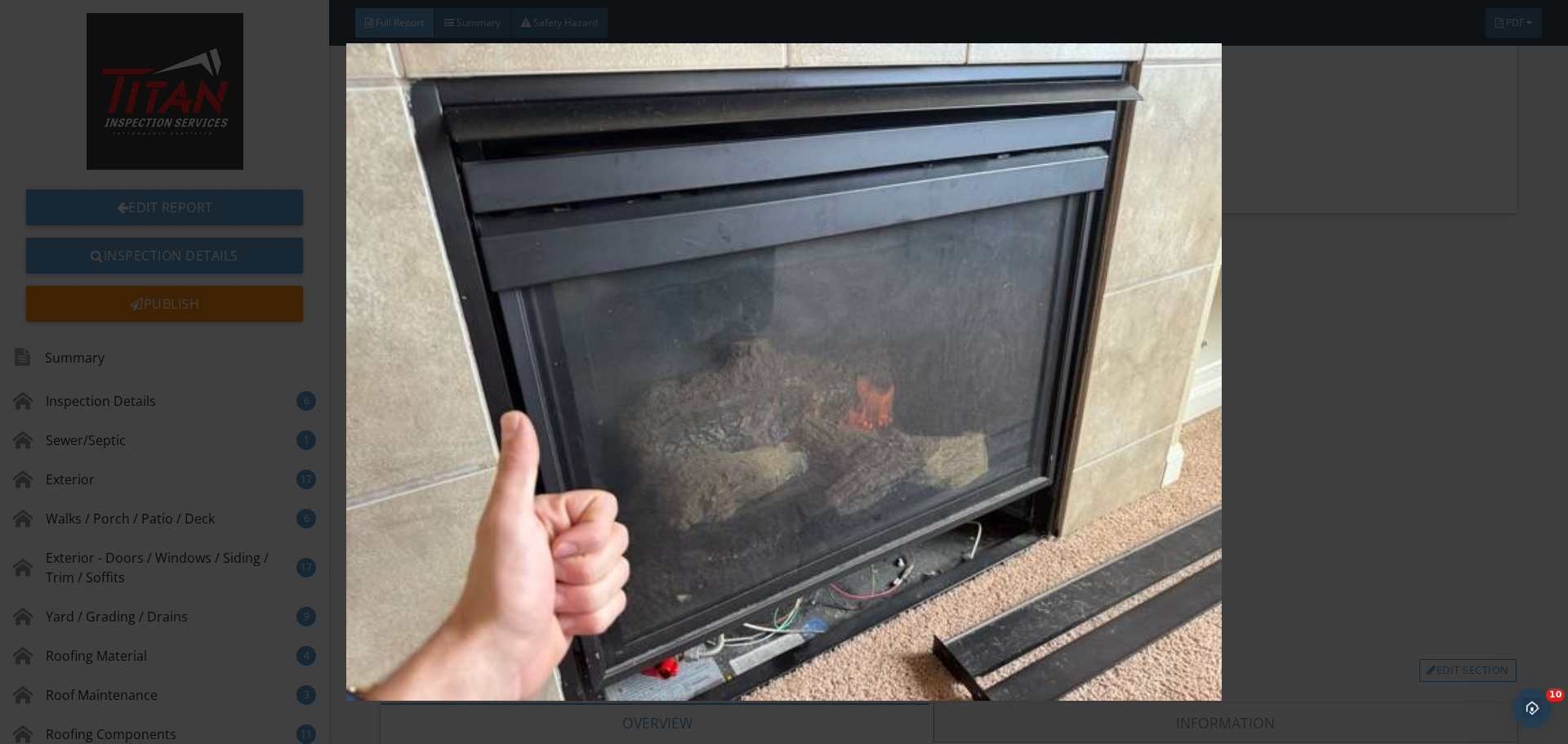
click at [1419, 373] on img at bounding box center [783, 372] width 1440 height 658
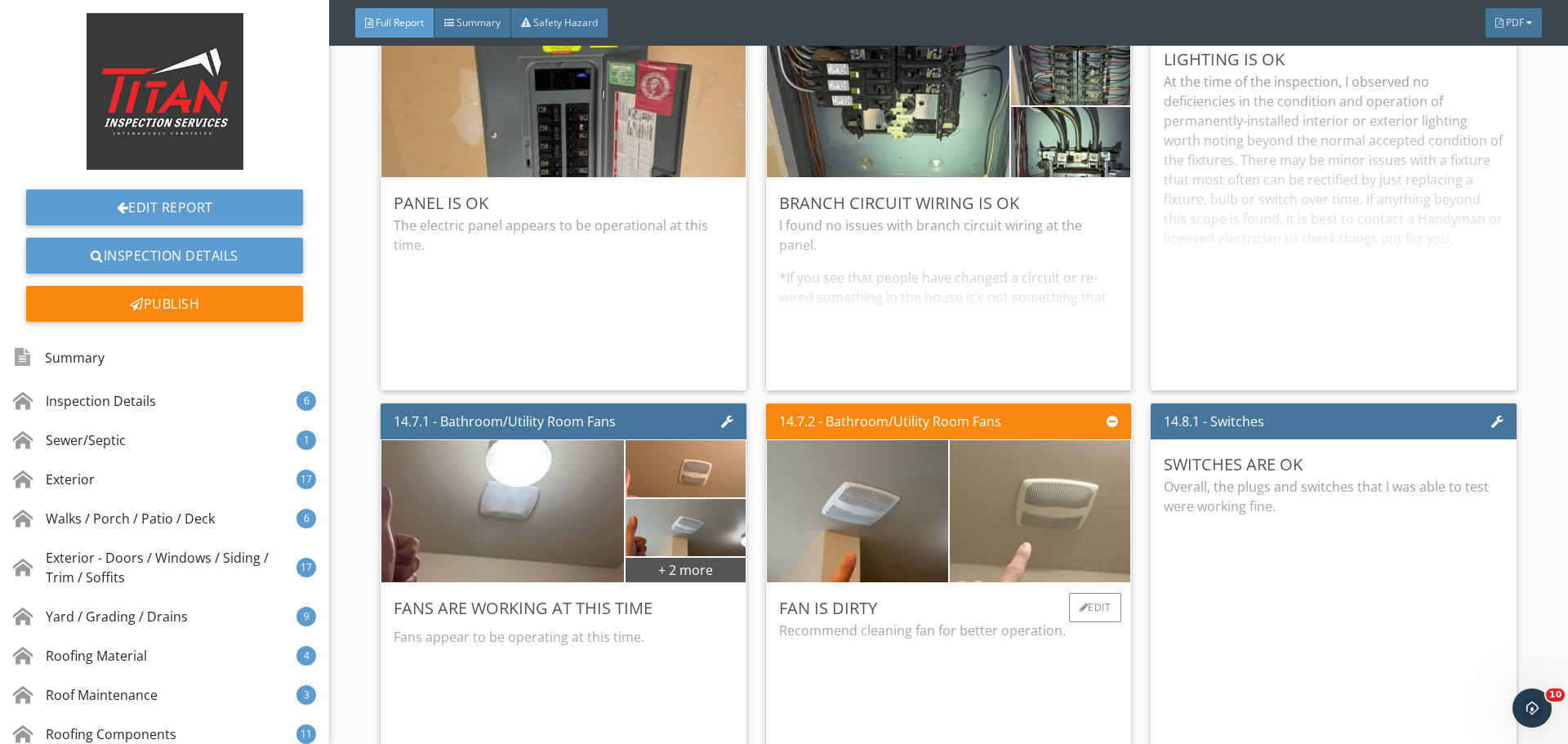
scroll to position [27284, 0]
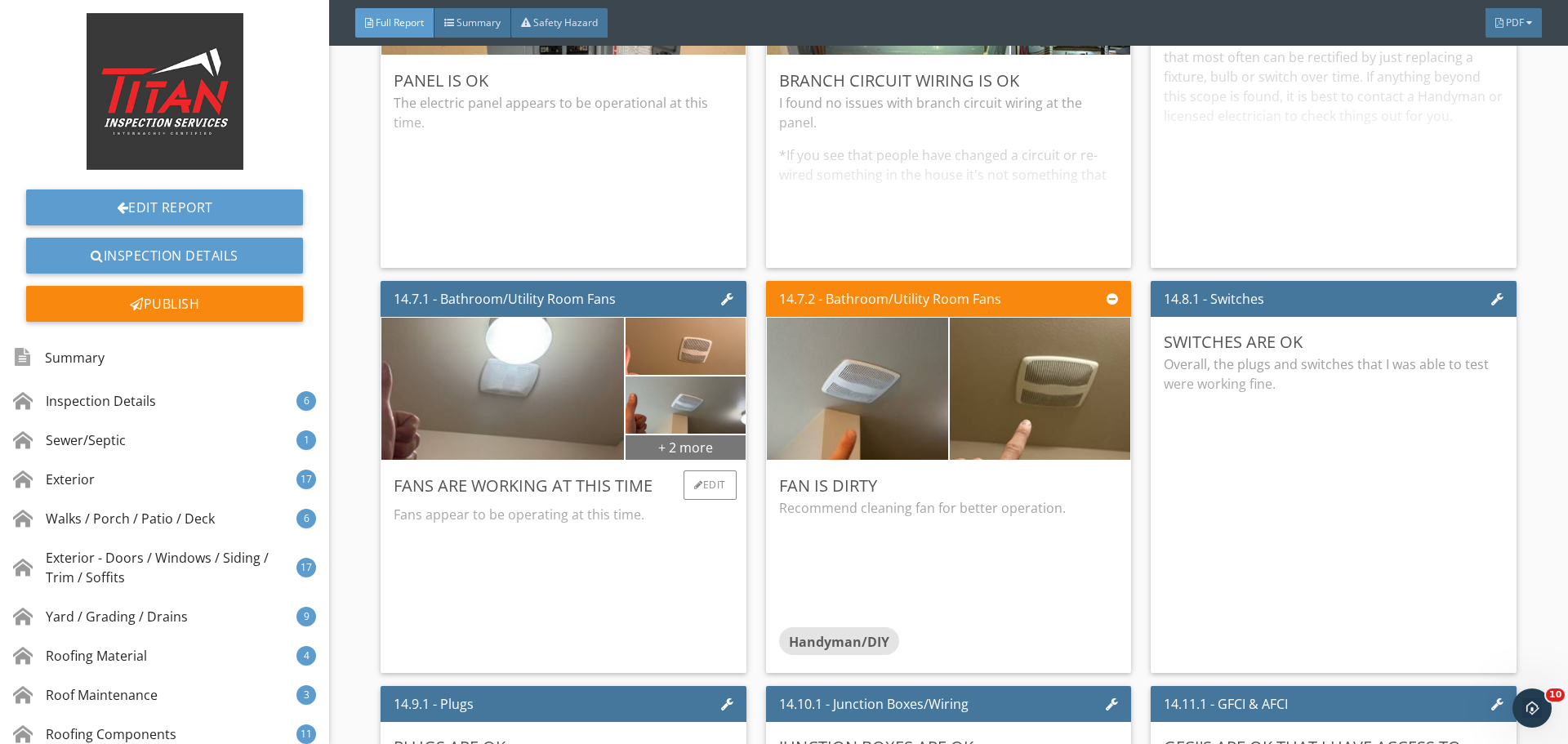
click at [717, 454] on div "+ 2 more" at bounding box center [685, 447] width 119 height 26
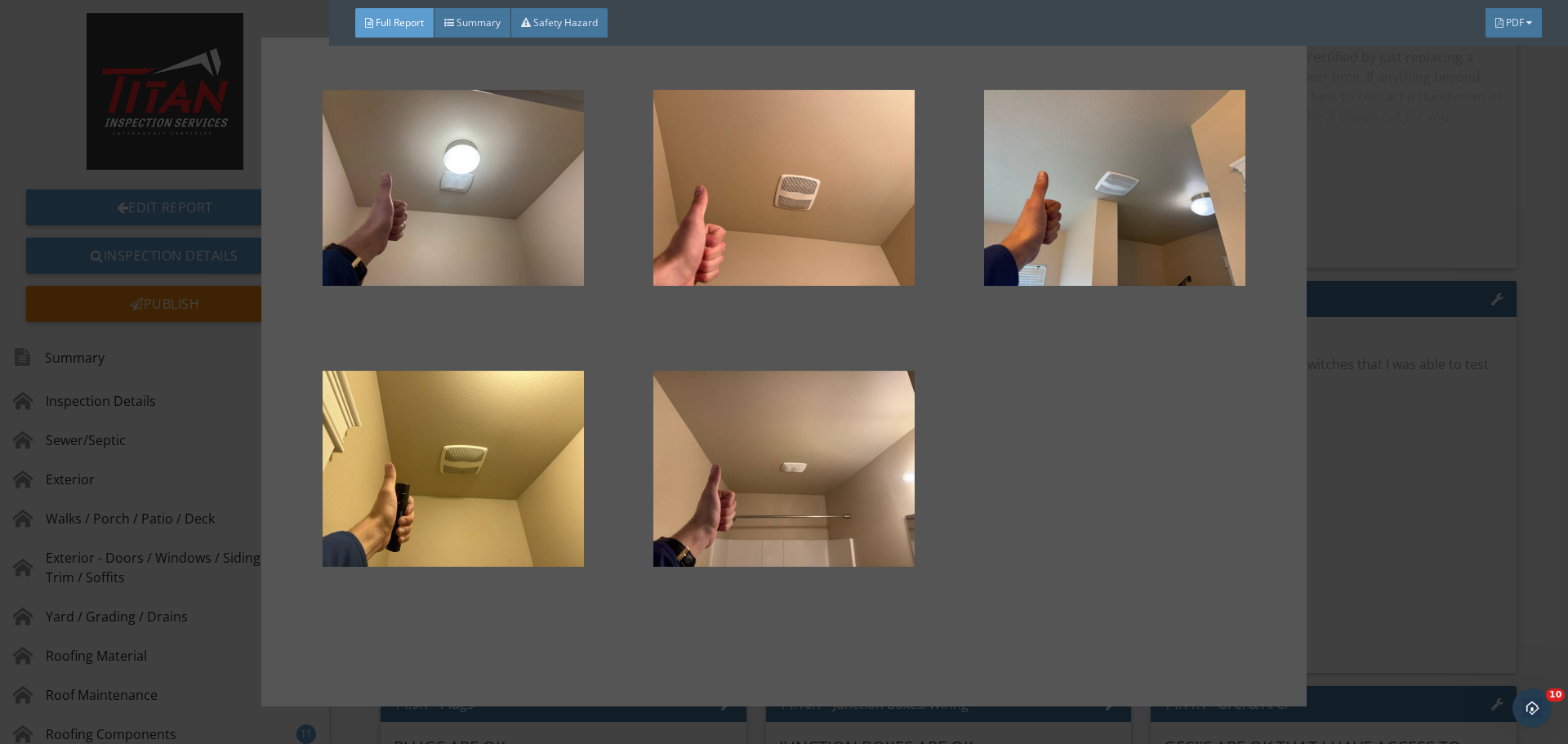
click at [1359, 416] on div at bounding box center [784, 372] width 1568 height 744
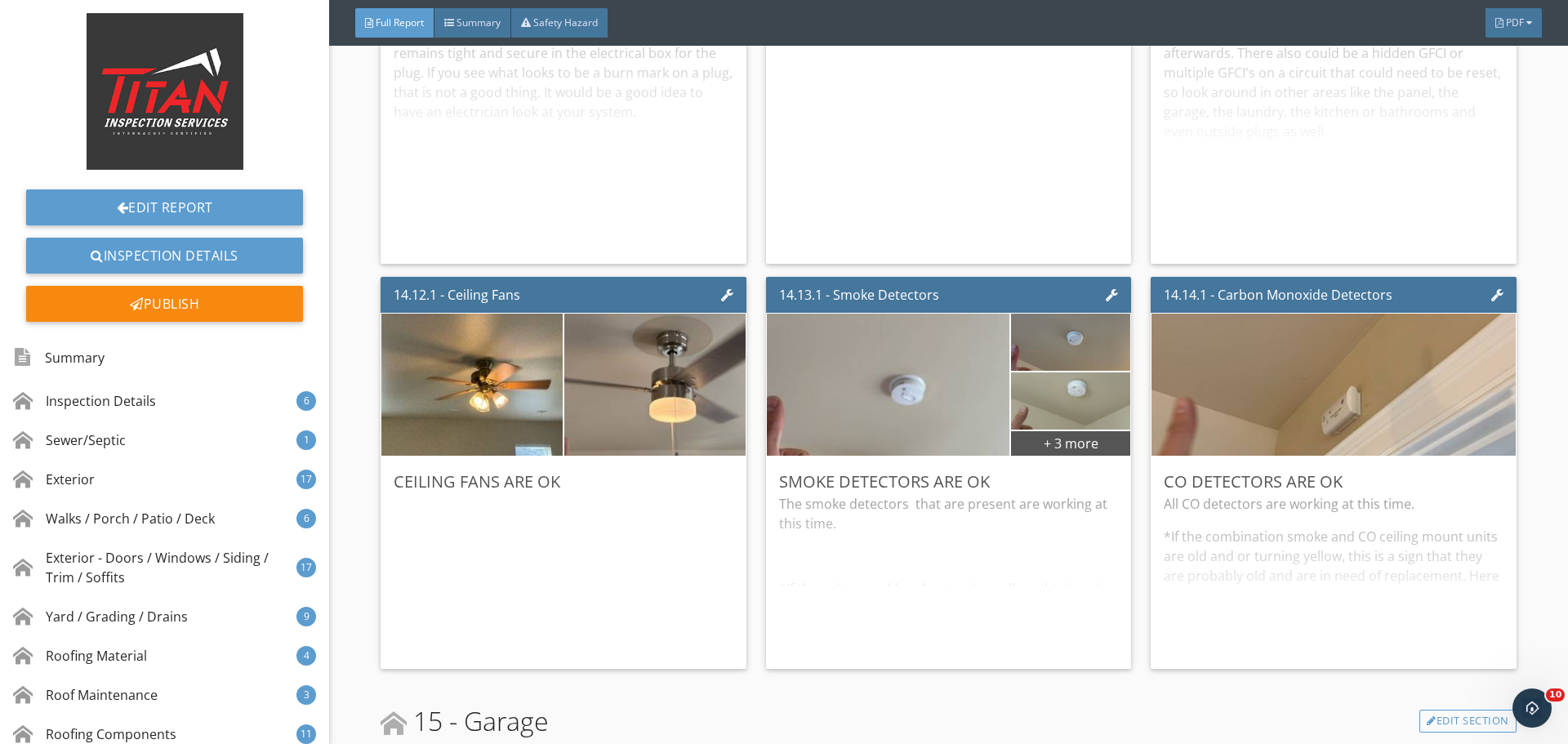
scroll to position [28101, 0]
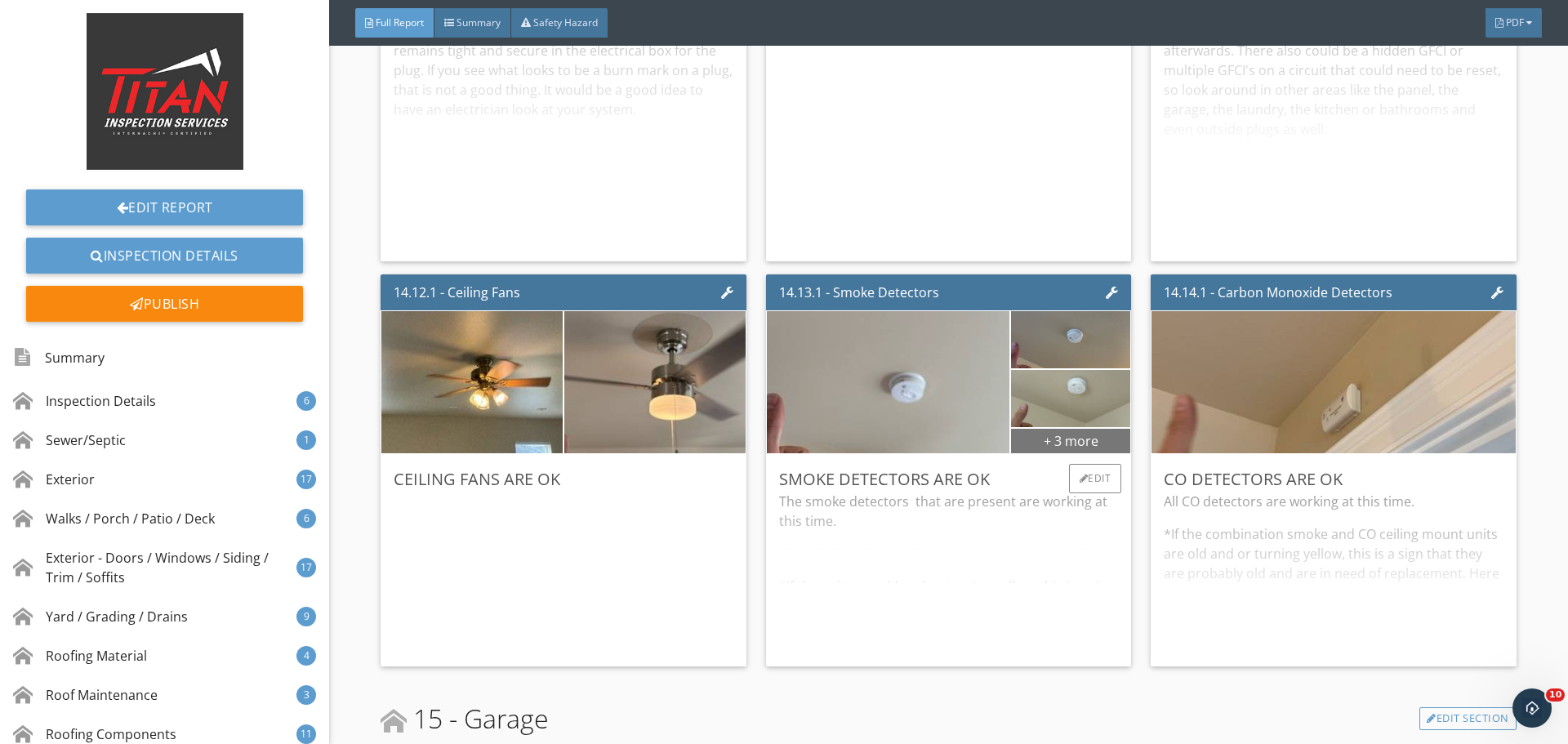
click at [1063, 435] on div "+ 3 more" at bounding box center [1070, 440] width 119 height 26
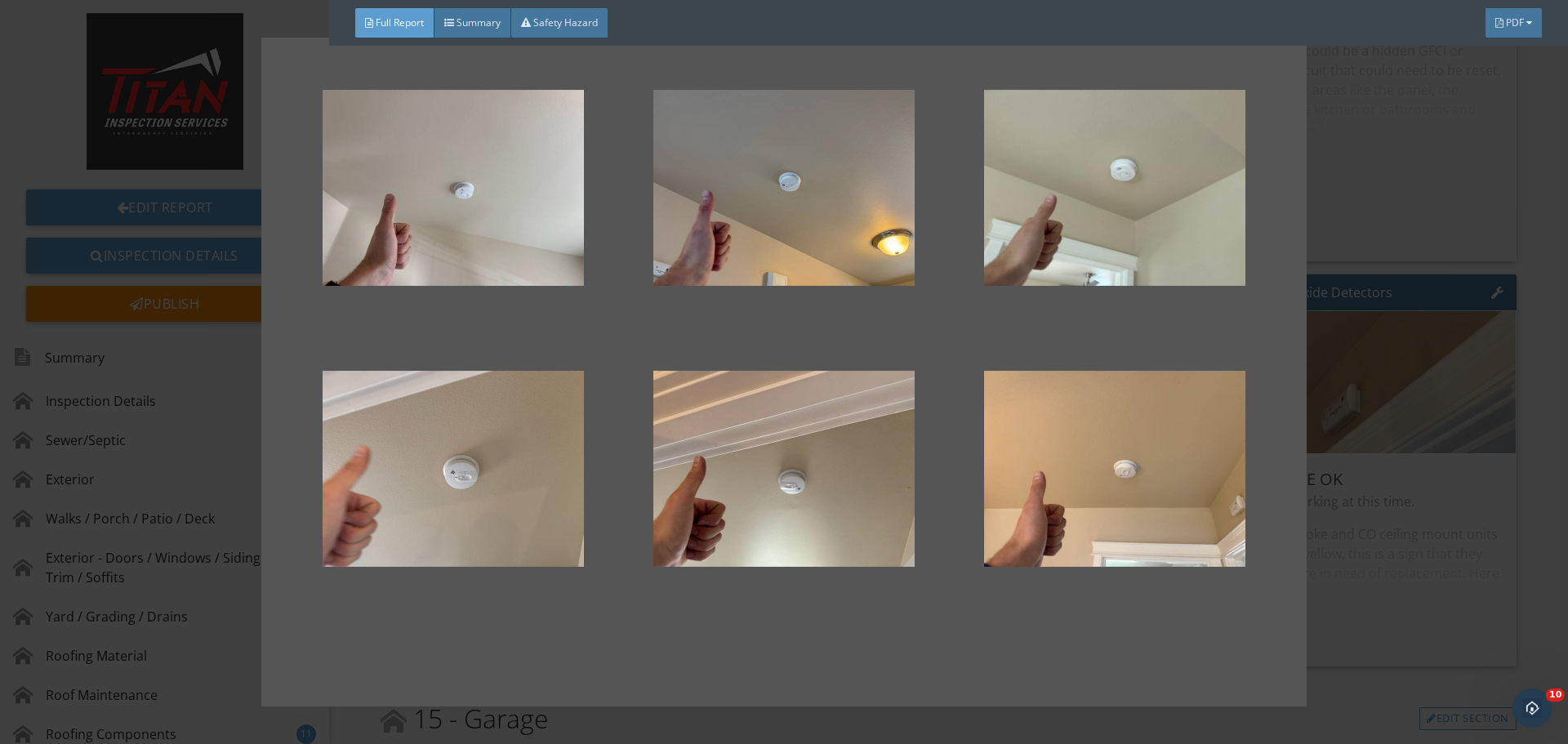
click at [1522, 436] on div at bounding box center [784, 372] width 1568 height 744
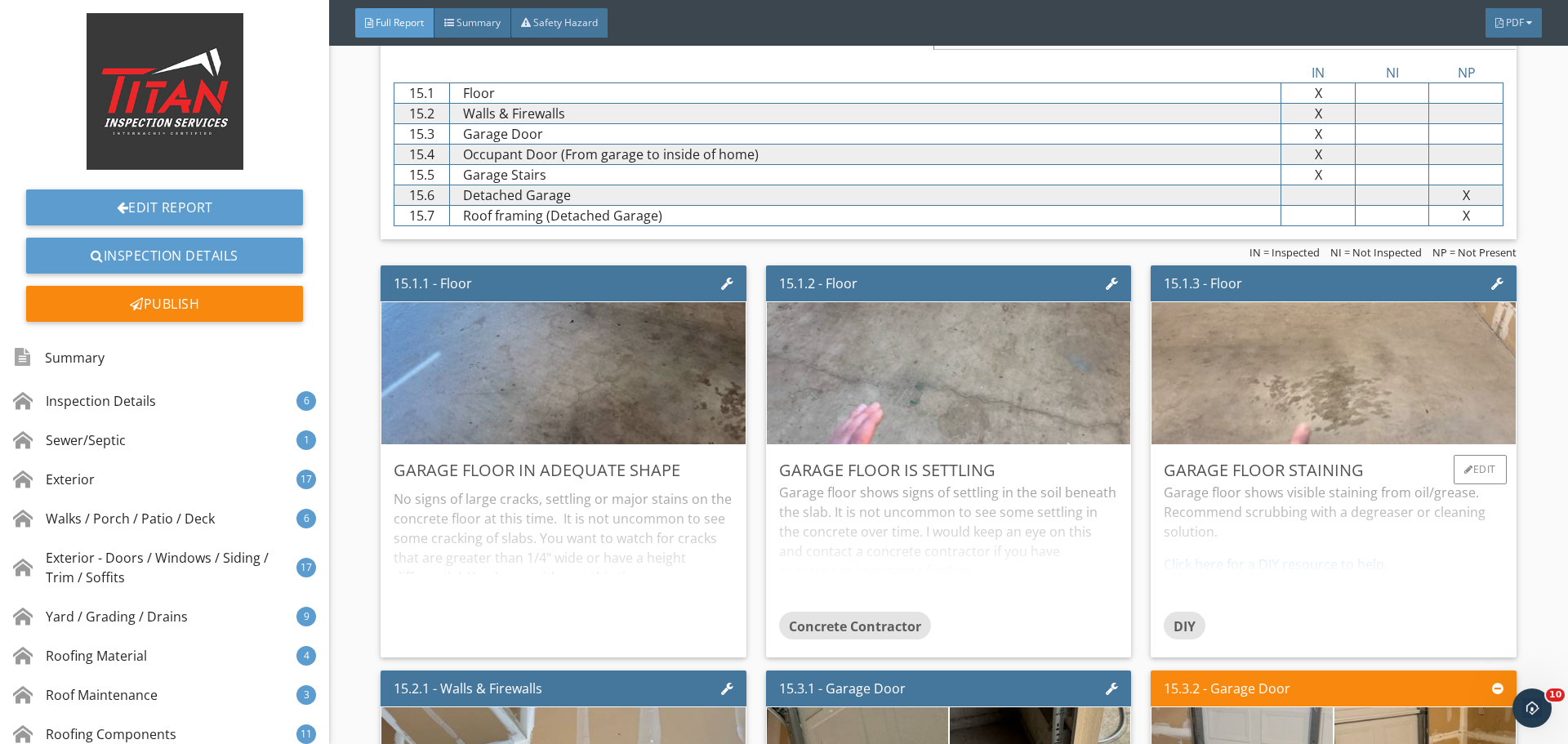
scroll to position [28836, 0]
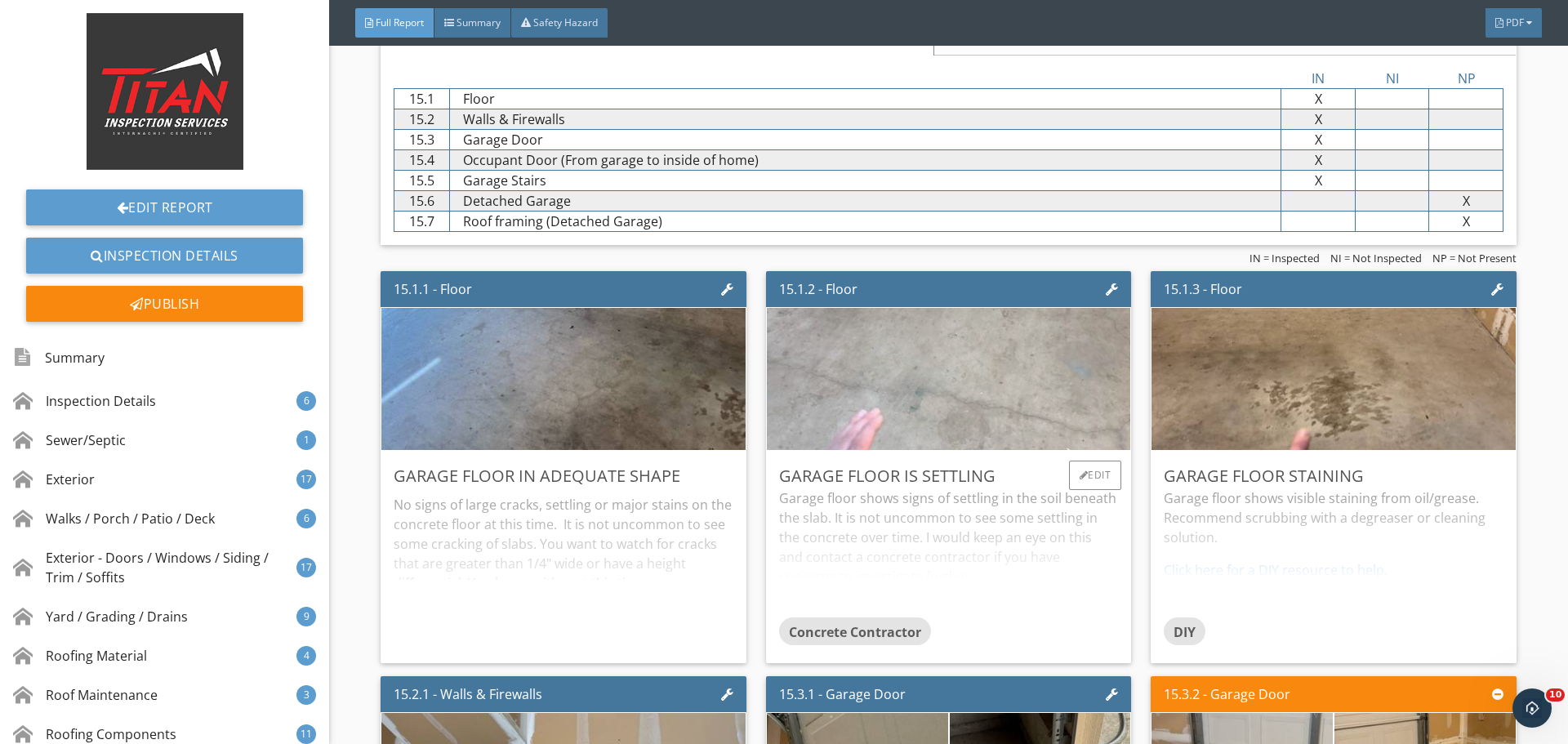
click at [847, 405] on img at bounding box center [949, 378] width 474 height 355
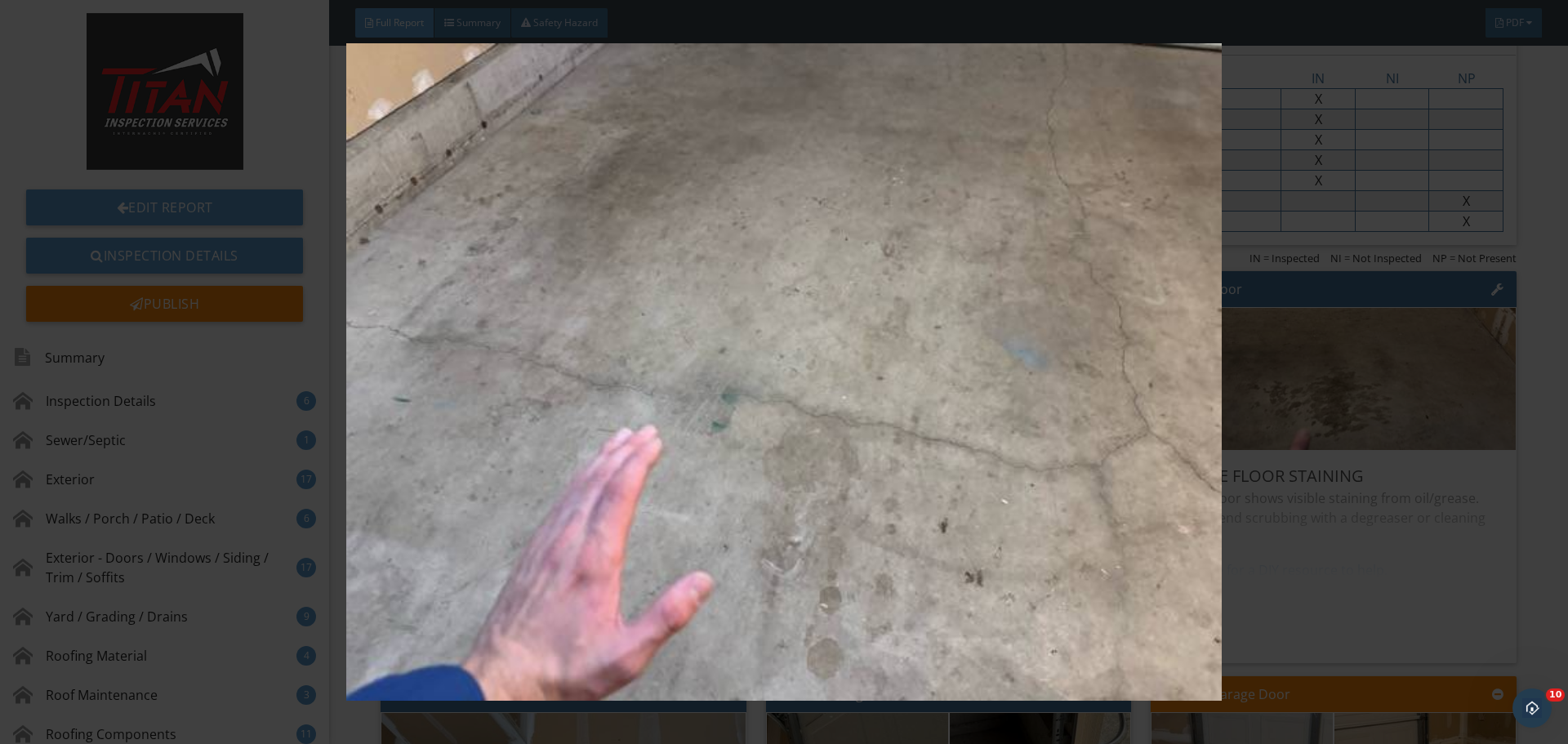
click at [1349, 402] on img at bounding box center [783, 372] width 1440 height 658
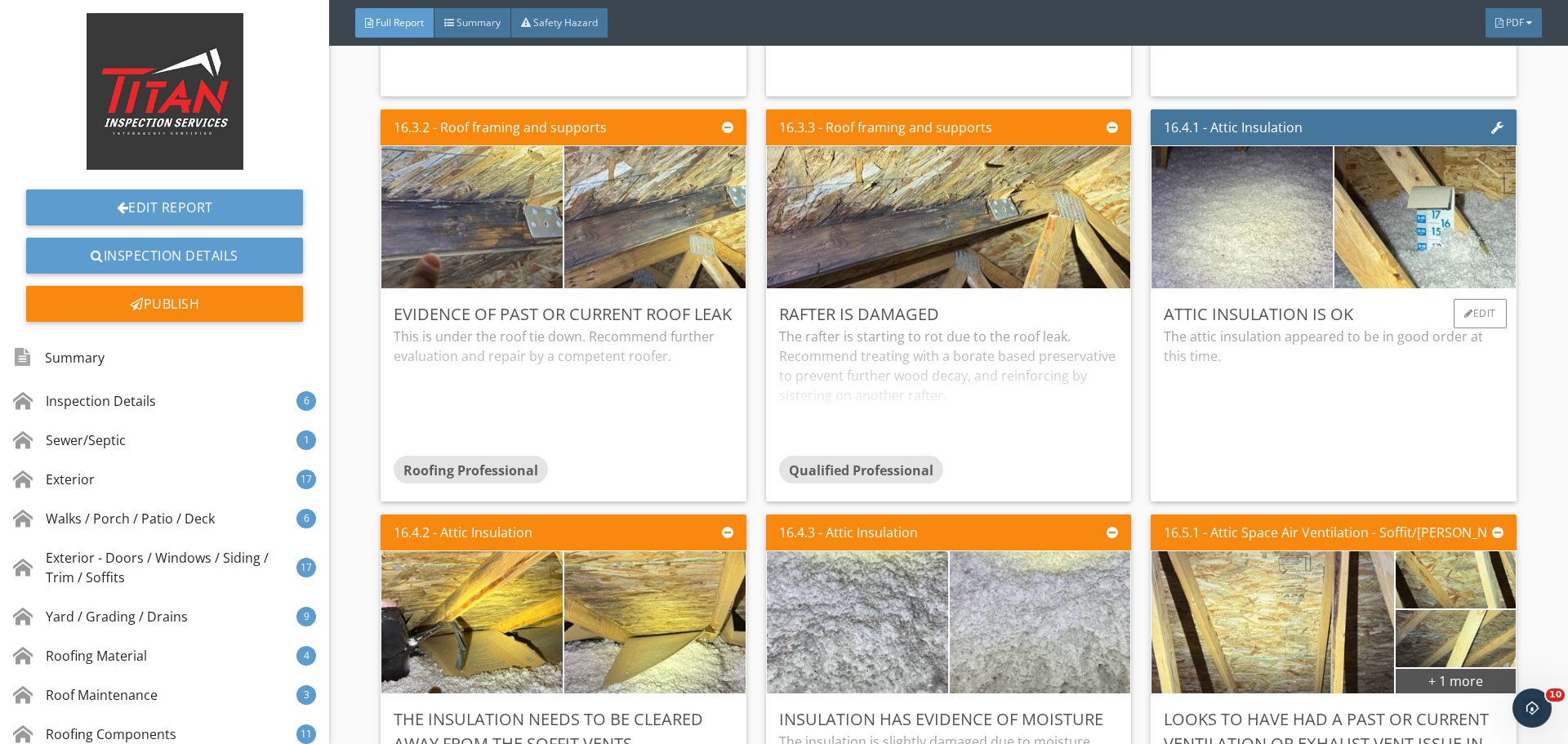
scroll to position [31532, 0]
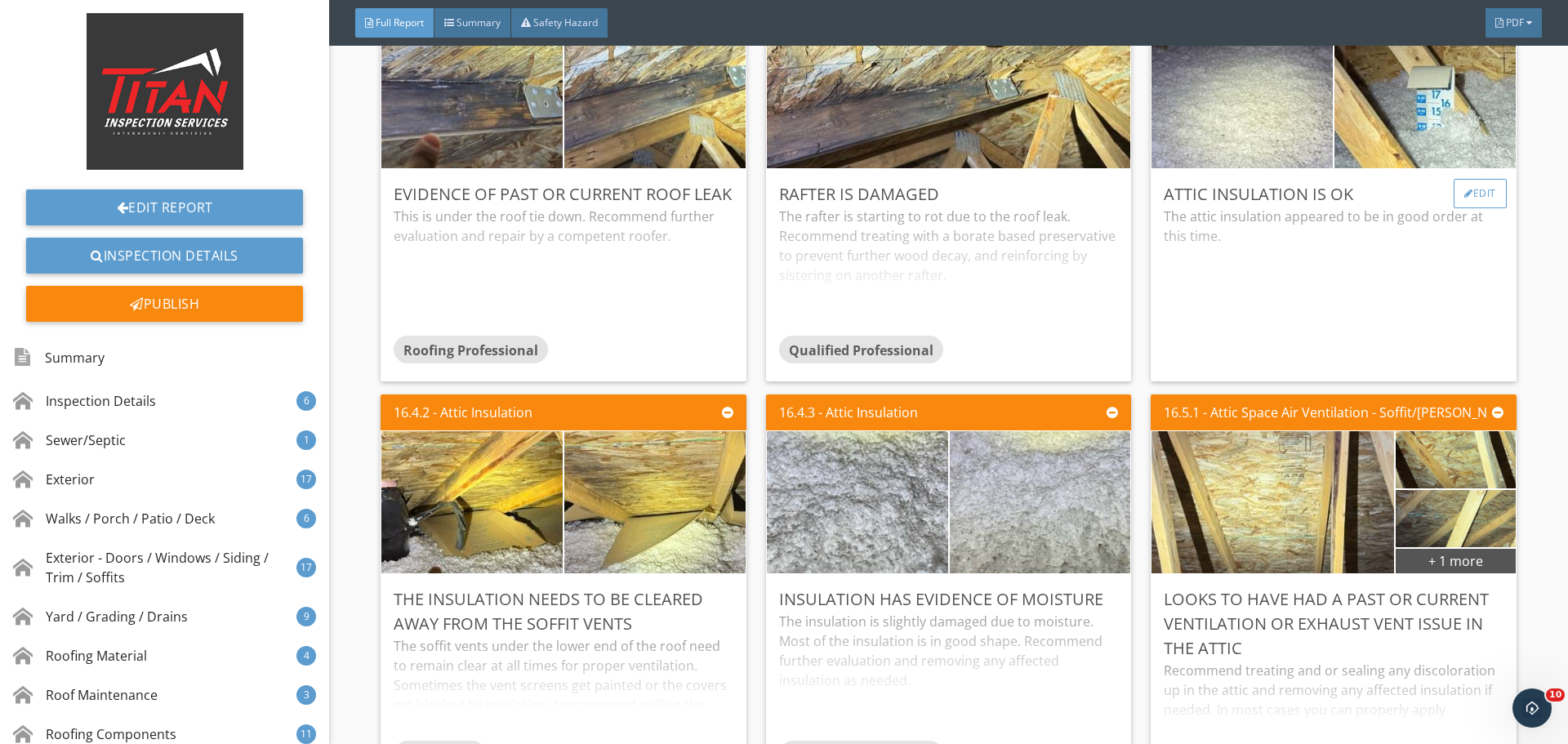
click at [1464, 197] on div at bounding box center [1468, 194] width 9 height 10
drag, startPoint x: 1493, startPoint y: 272, endPoint x: 1484, endPoint y: 272, distance: 9.0
click at [1486, 272] on div at bounding box center [784, 372] width 1568 height 744
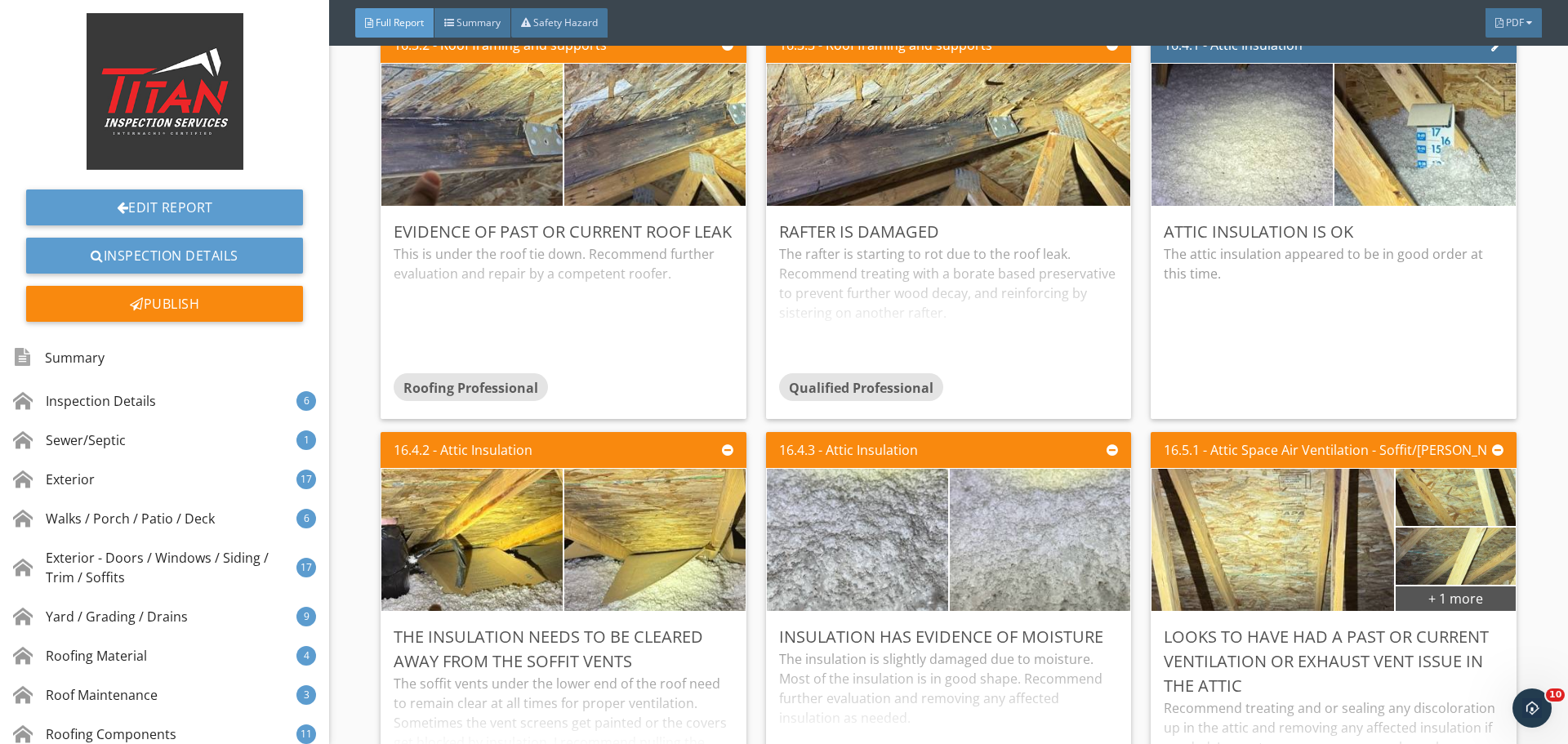
scroll to position [31449, 0]
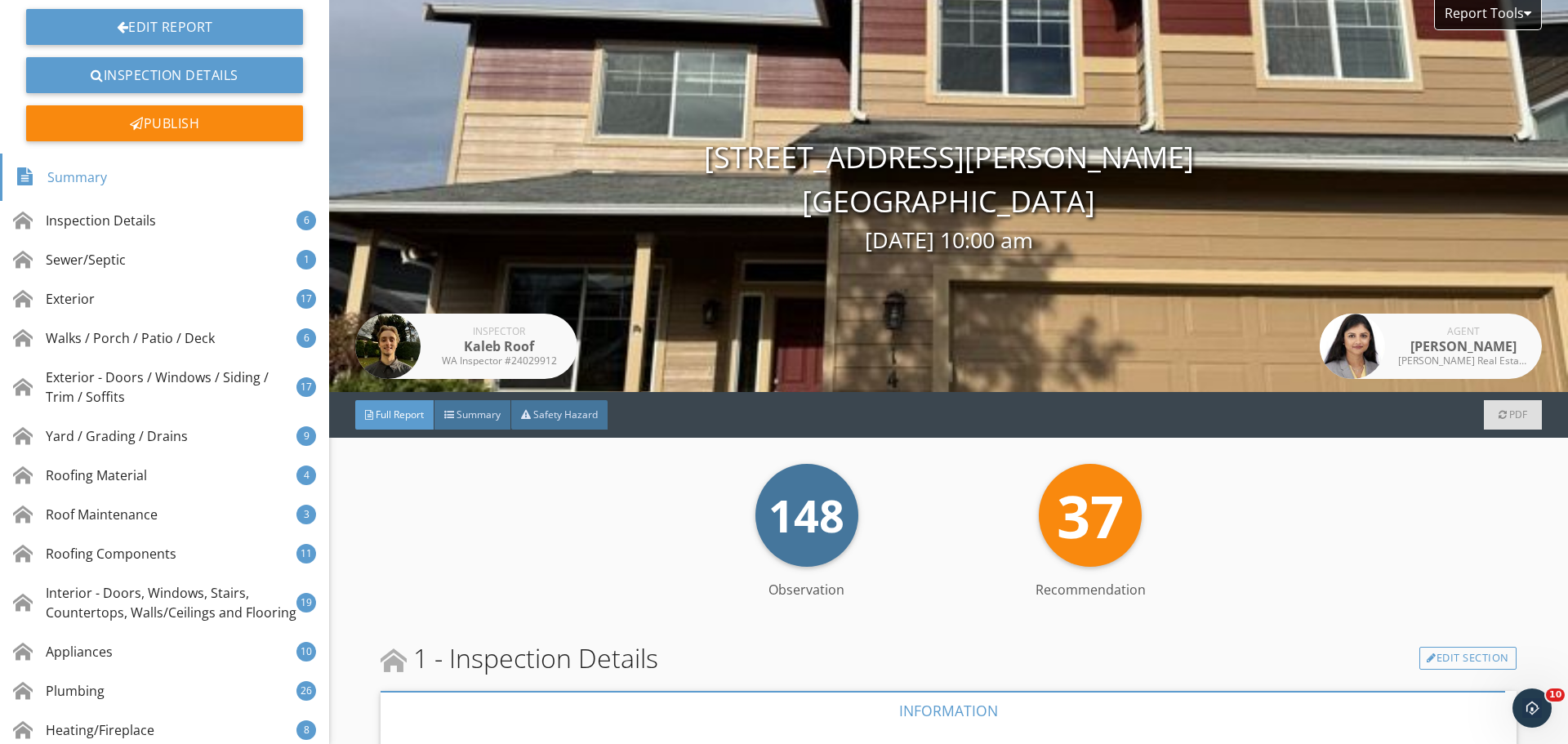
scroll to position [409, 0]
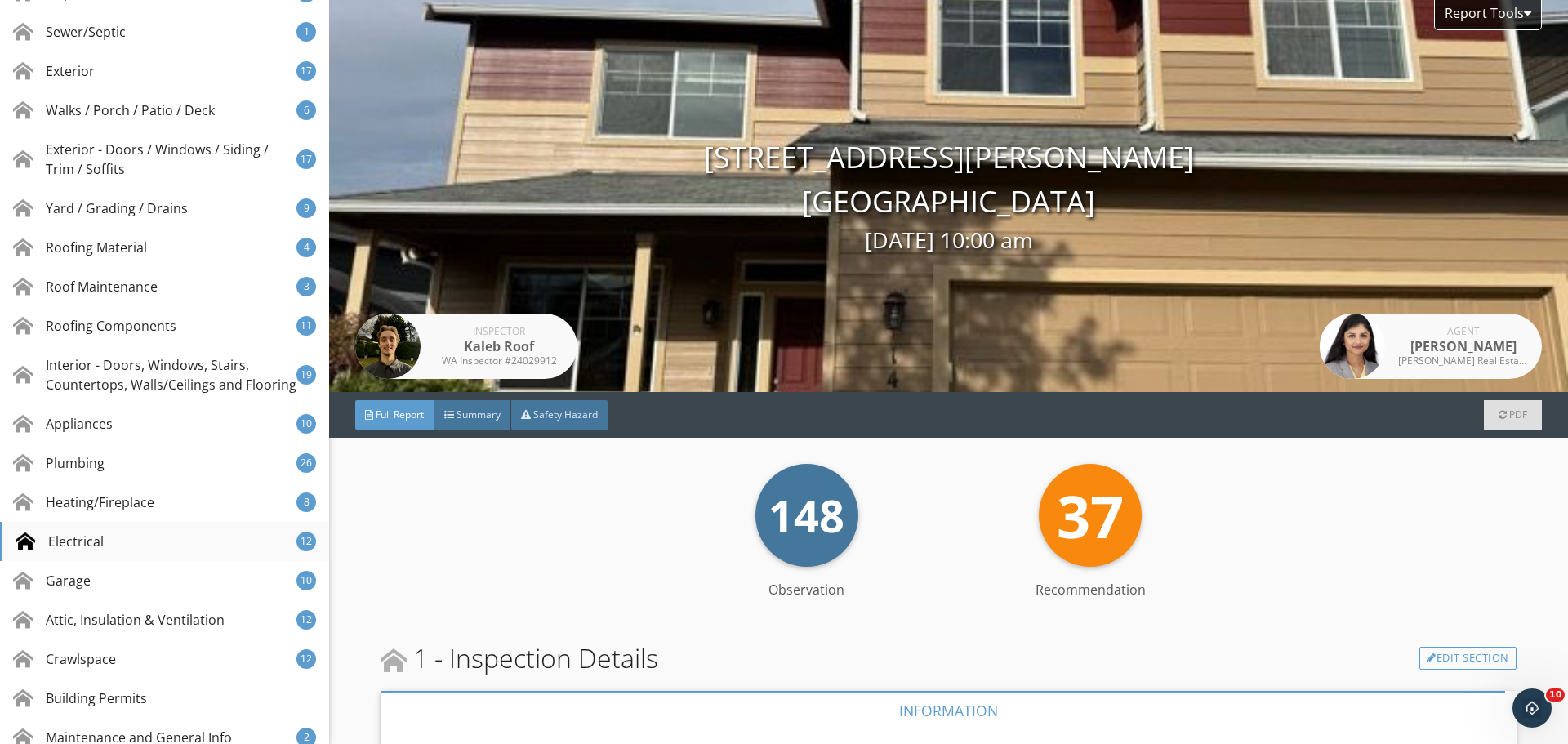
click at [196, 548] on div "Electrical 12" at bounding box center [164, 542] width 329 height 39
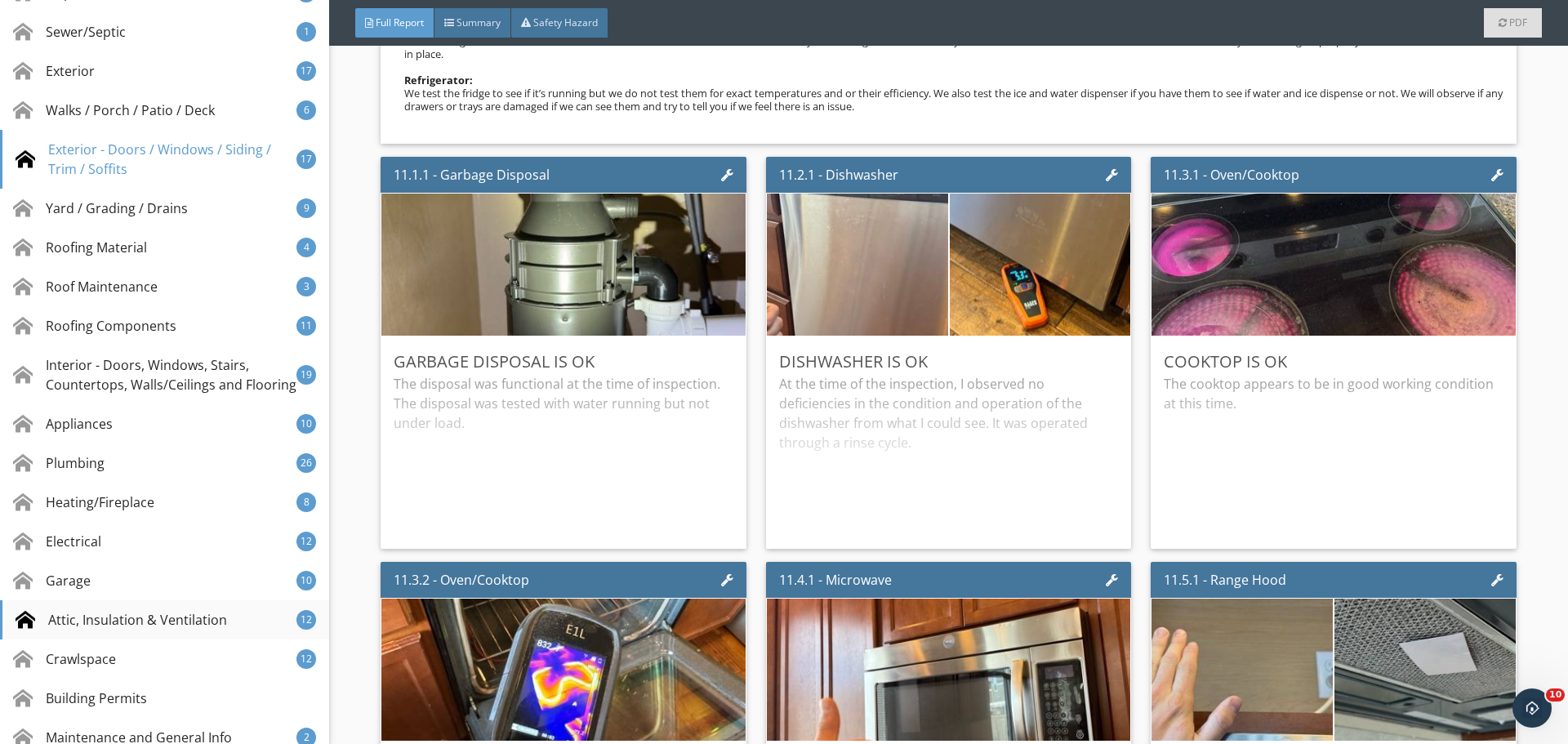
click at [209, 630] on div "Attic, Insulation & Ventilation" at bounding box center [121, 620] width 211 height 20
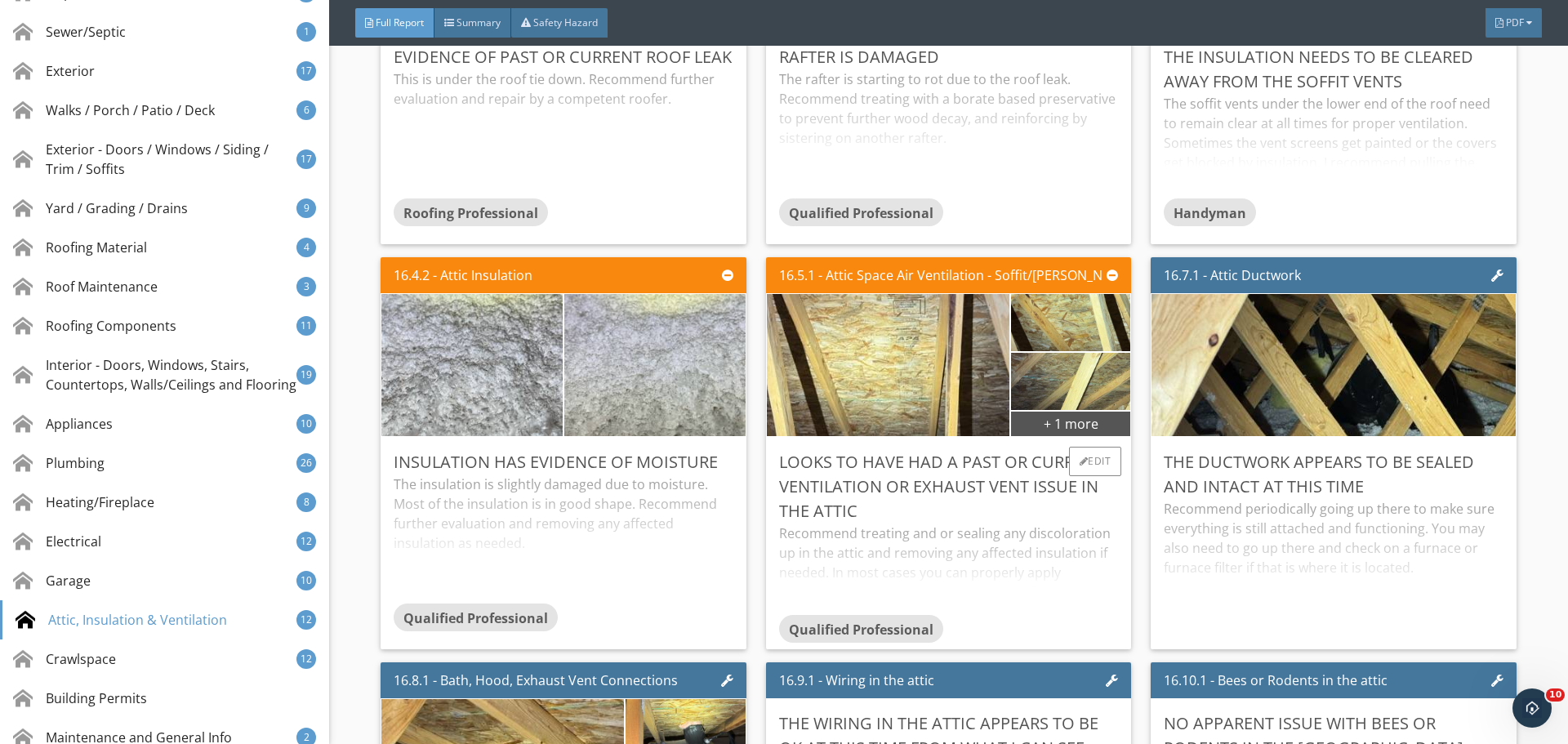
scroll to position [31727, 0]
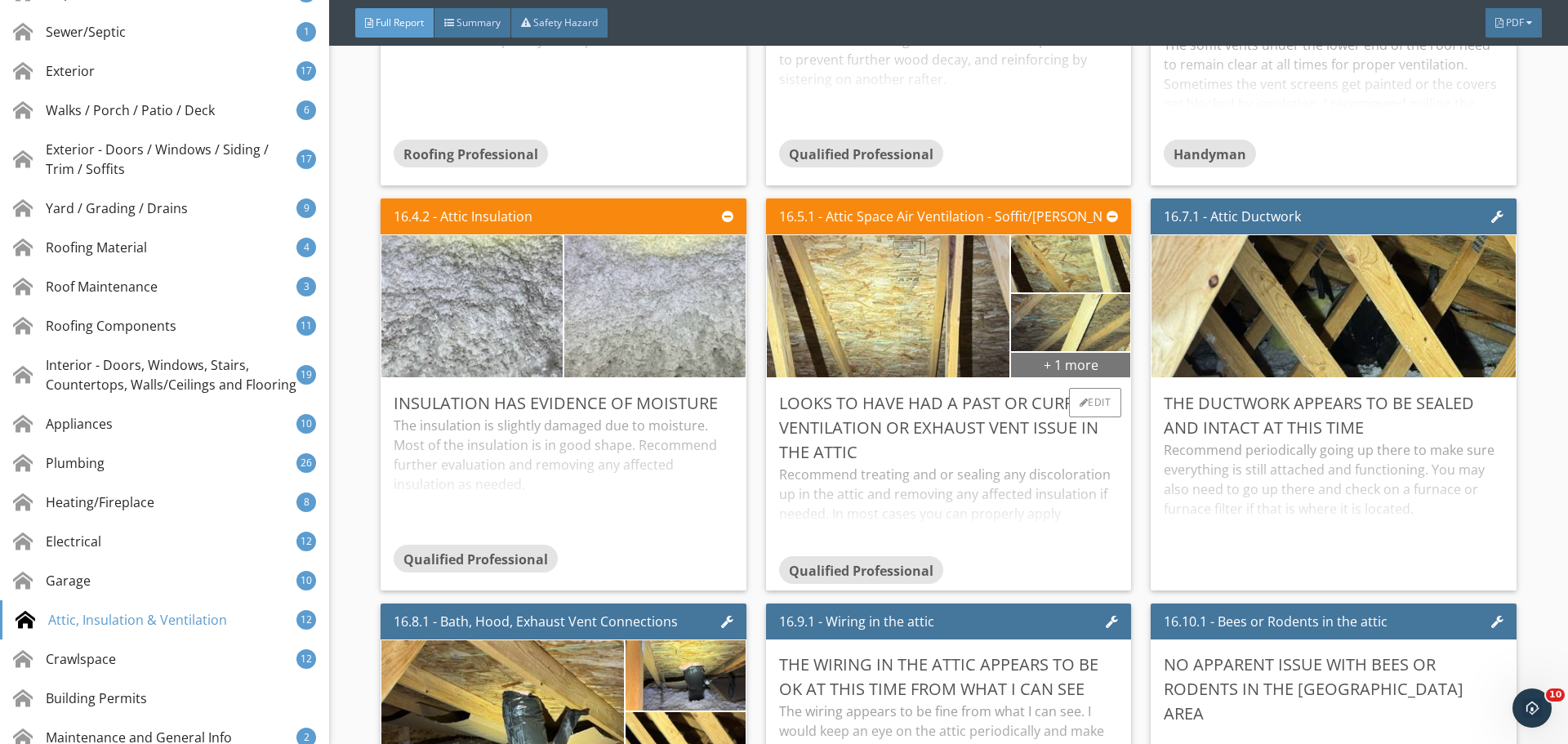
click at [1030, 367] on div "+ 1 more" at bounding box center [1070, 364] width 119 height 26
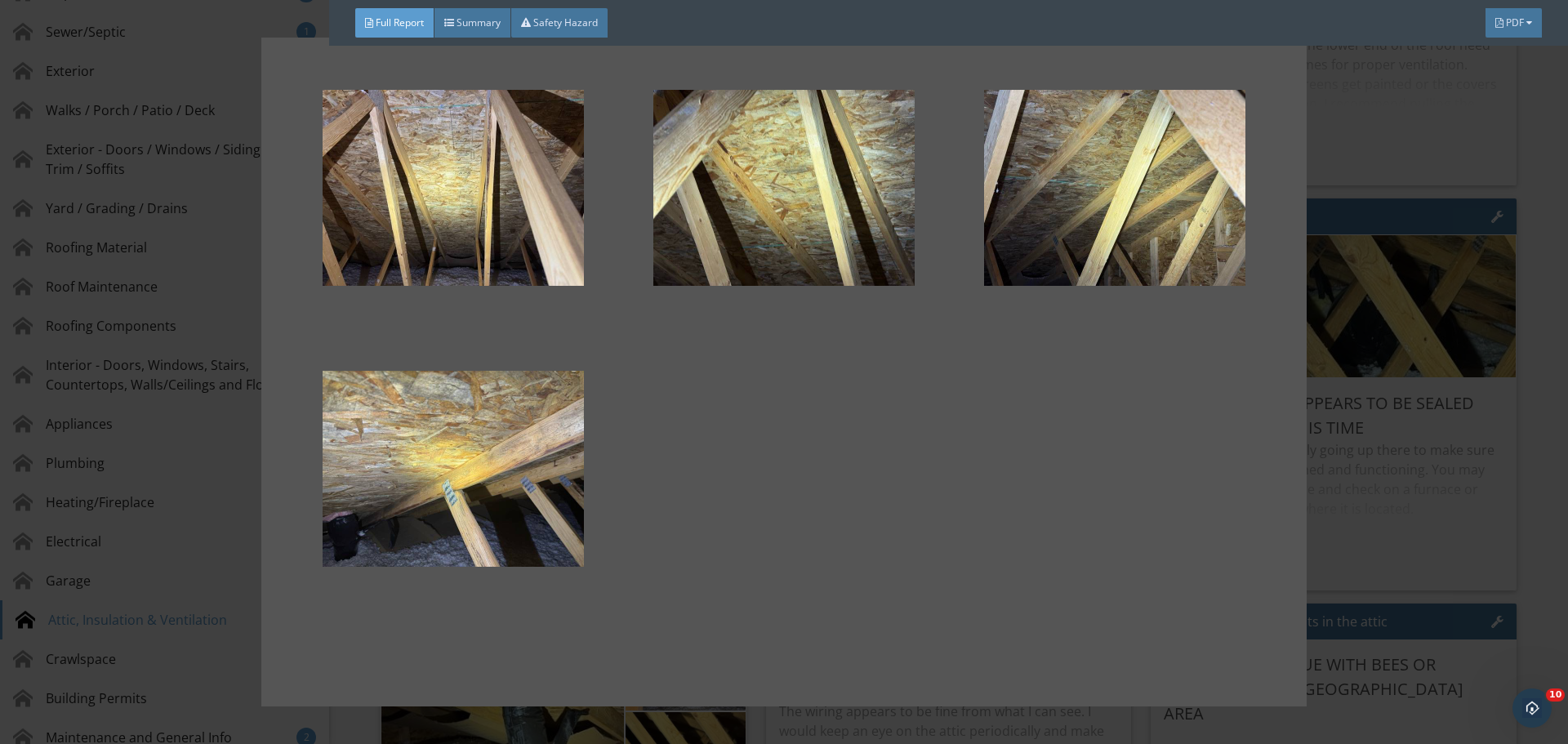
click at [1458, 378] on div at bounding box center [784, 372] width 1568 height 744
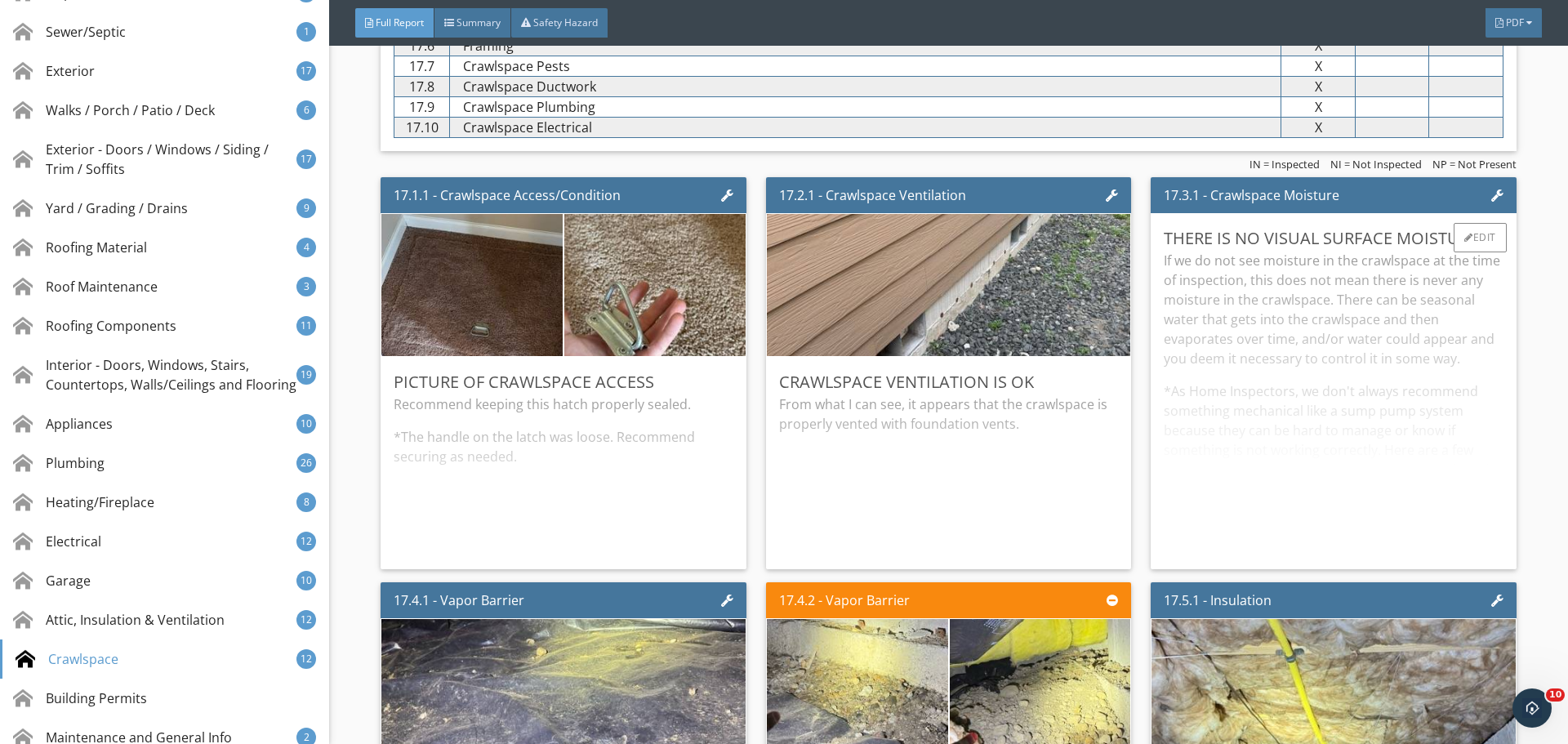
scroll to position [32953, 0]
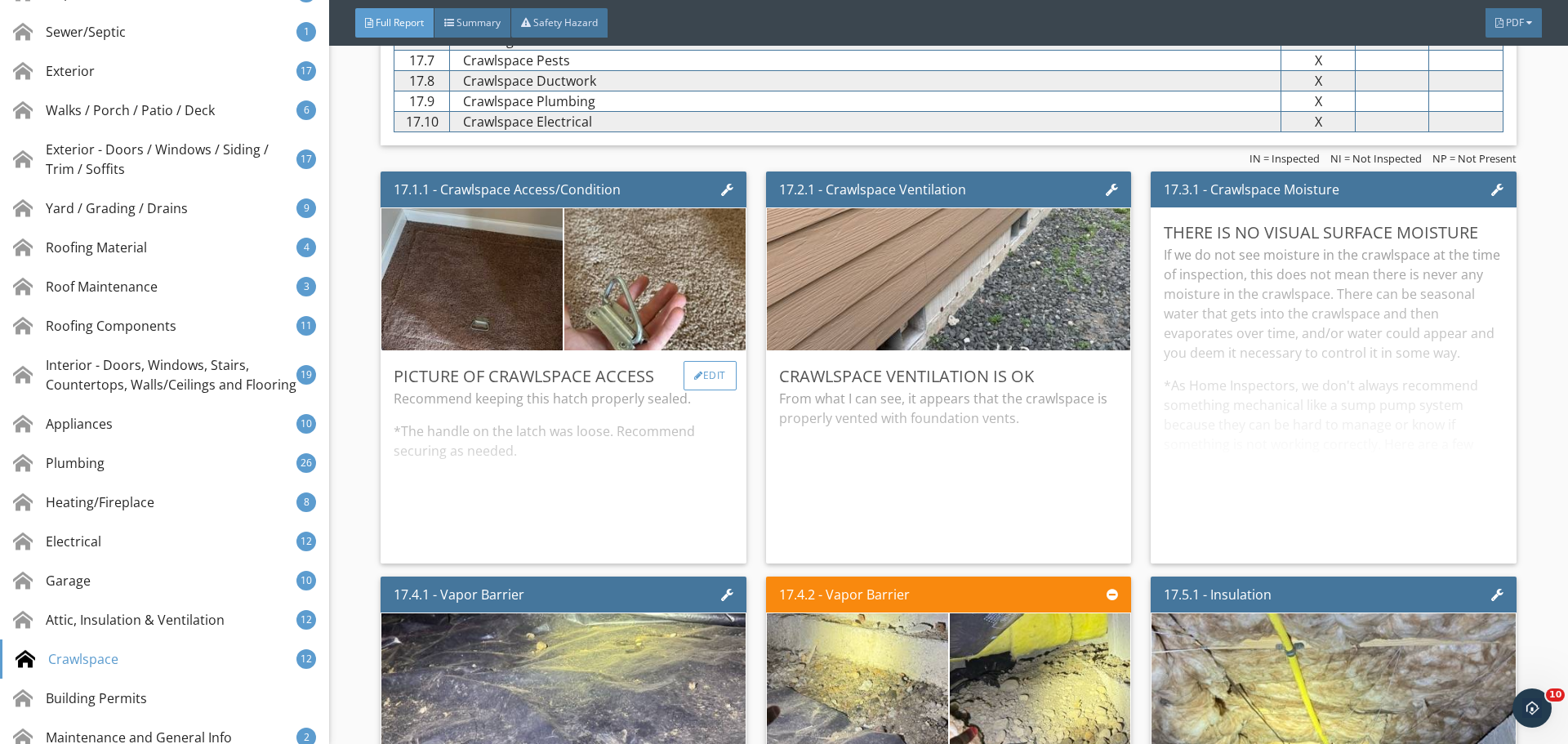
click at [705, 379] on div "Edit" at bounding box center [710, 375] width 53 height 29
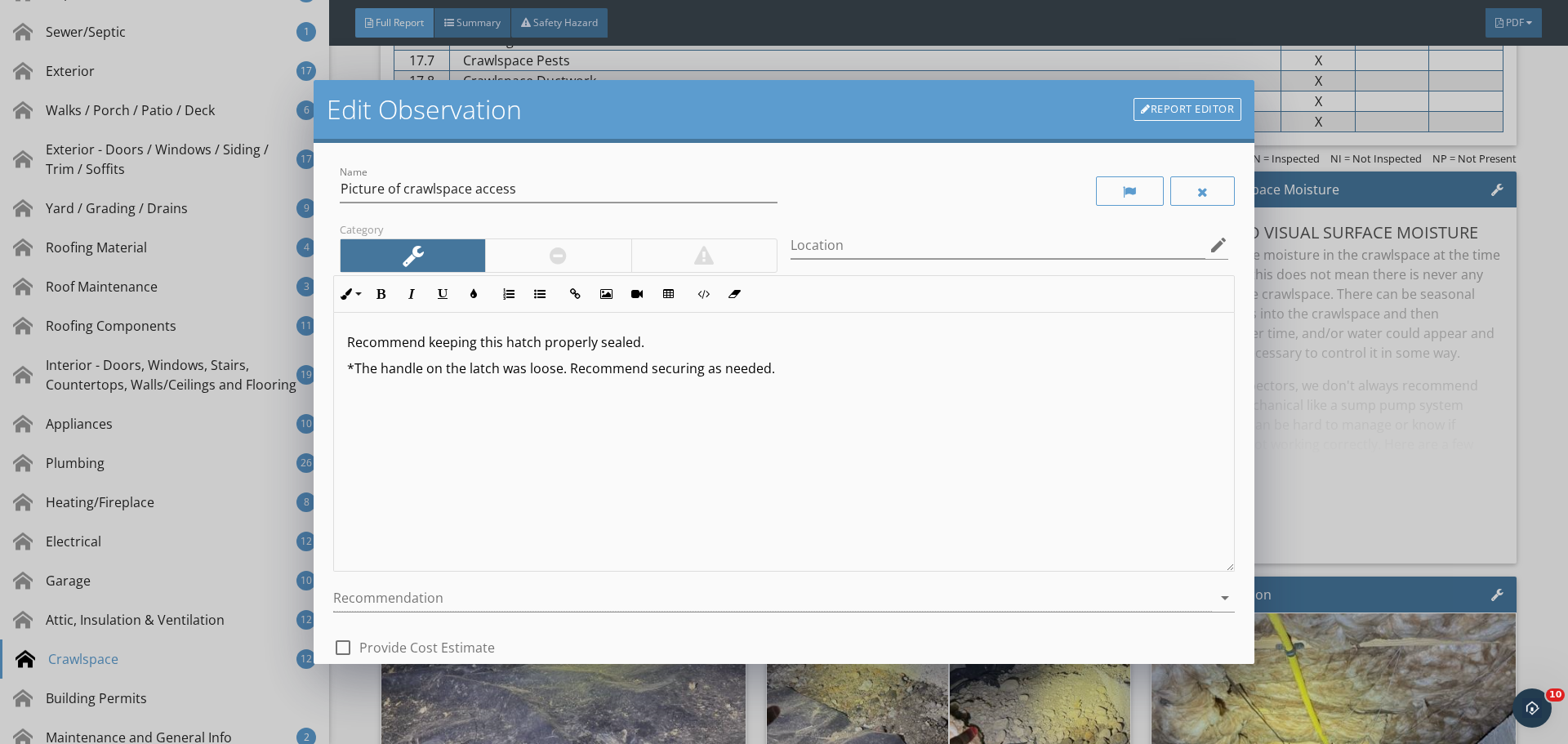
click at [492, 369] on p "*The handle on the latch was loose. Recommend securing as needed." at bounding box center [784, 369] width 874 height 20
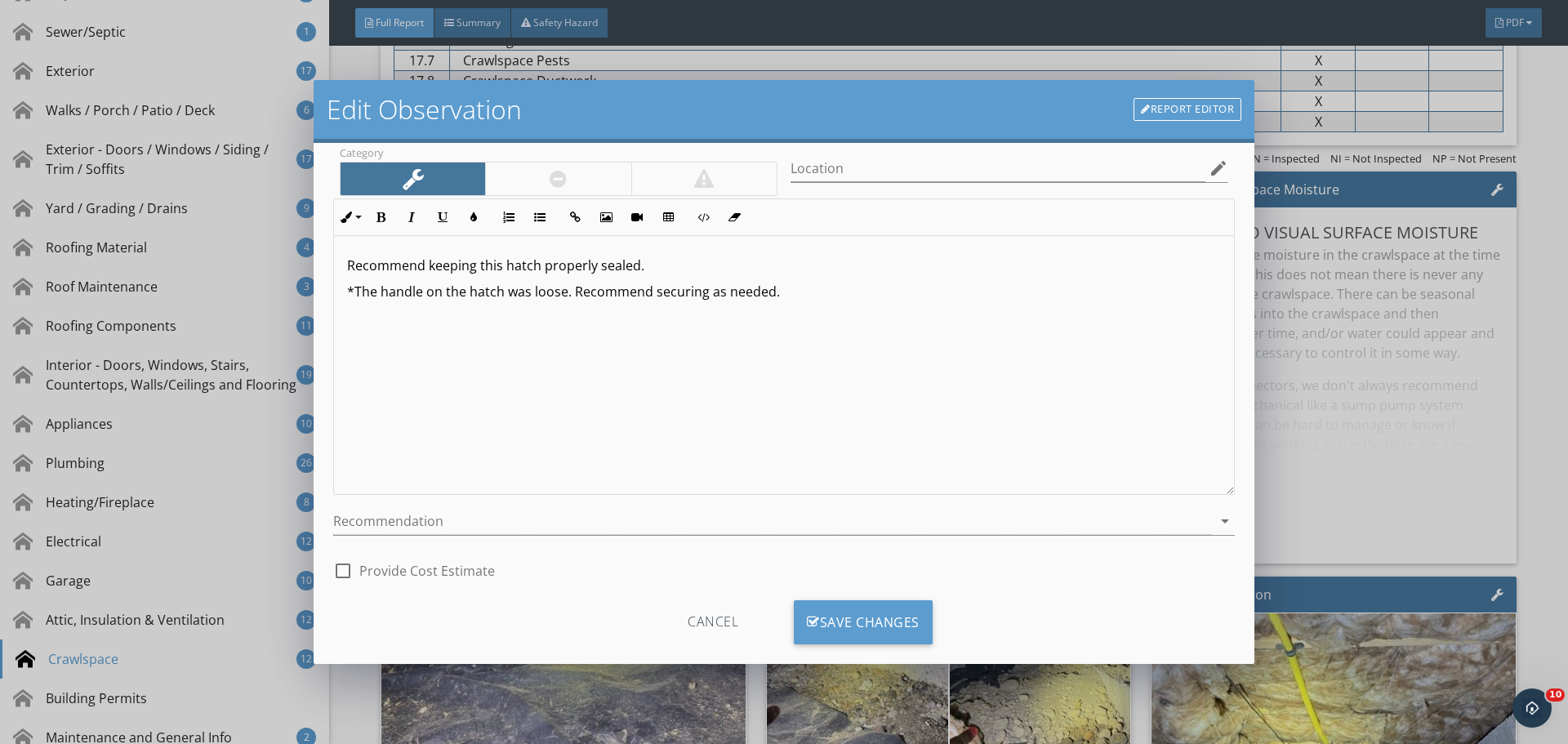
scroll to position [102, 0]
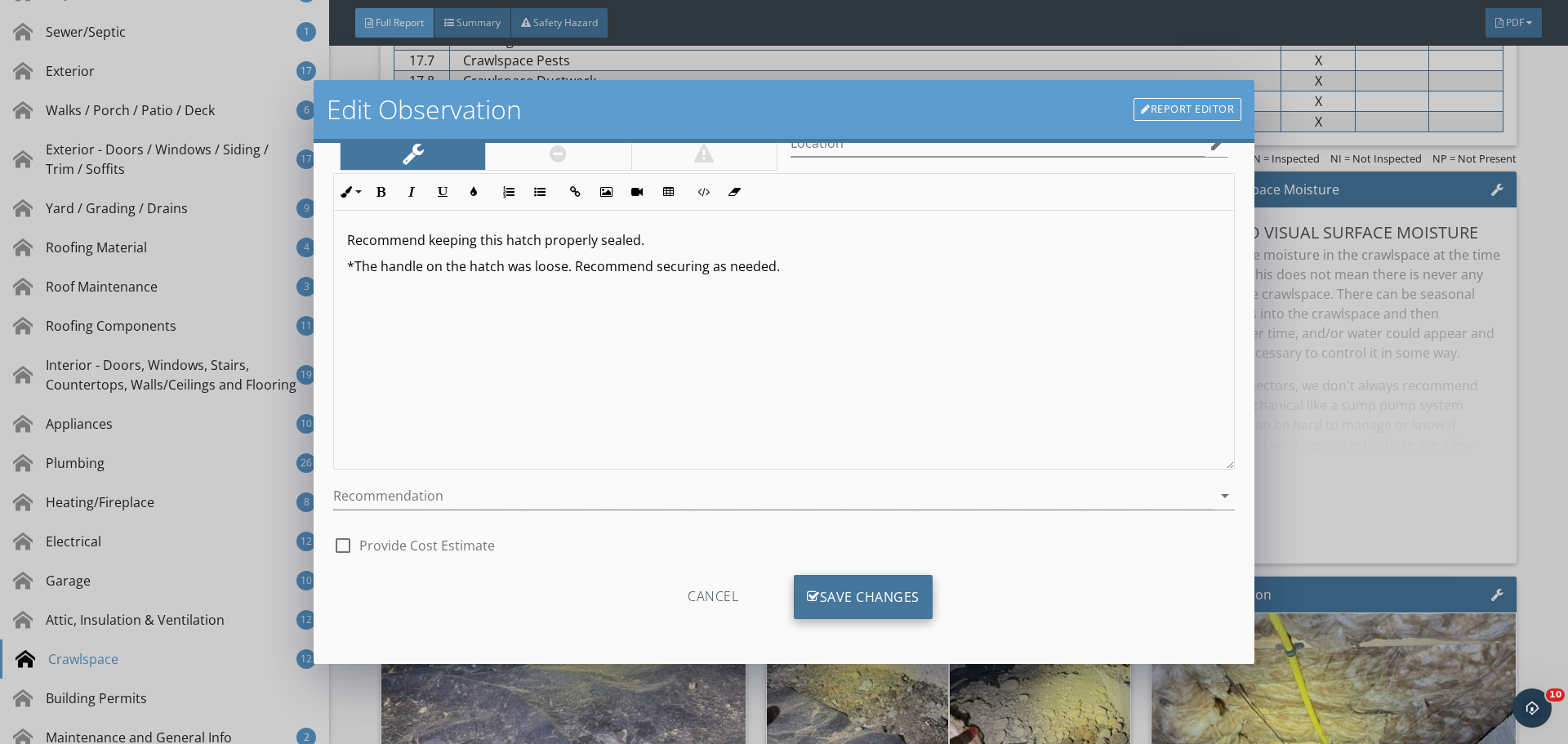
click at [834, 593] on div "Save Changes" at bounding box center [863, 596] width 139 height 44
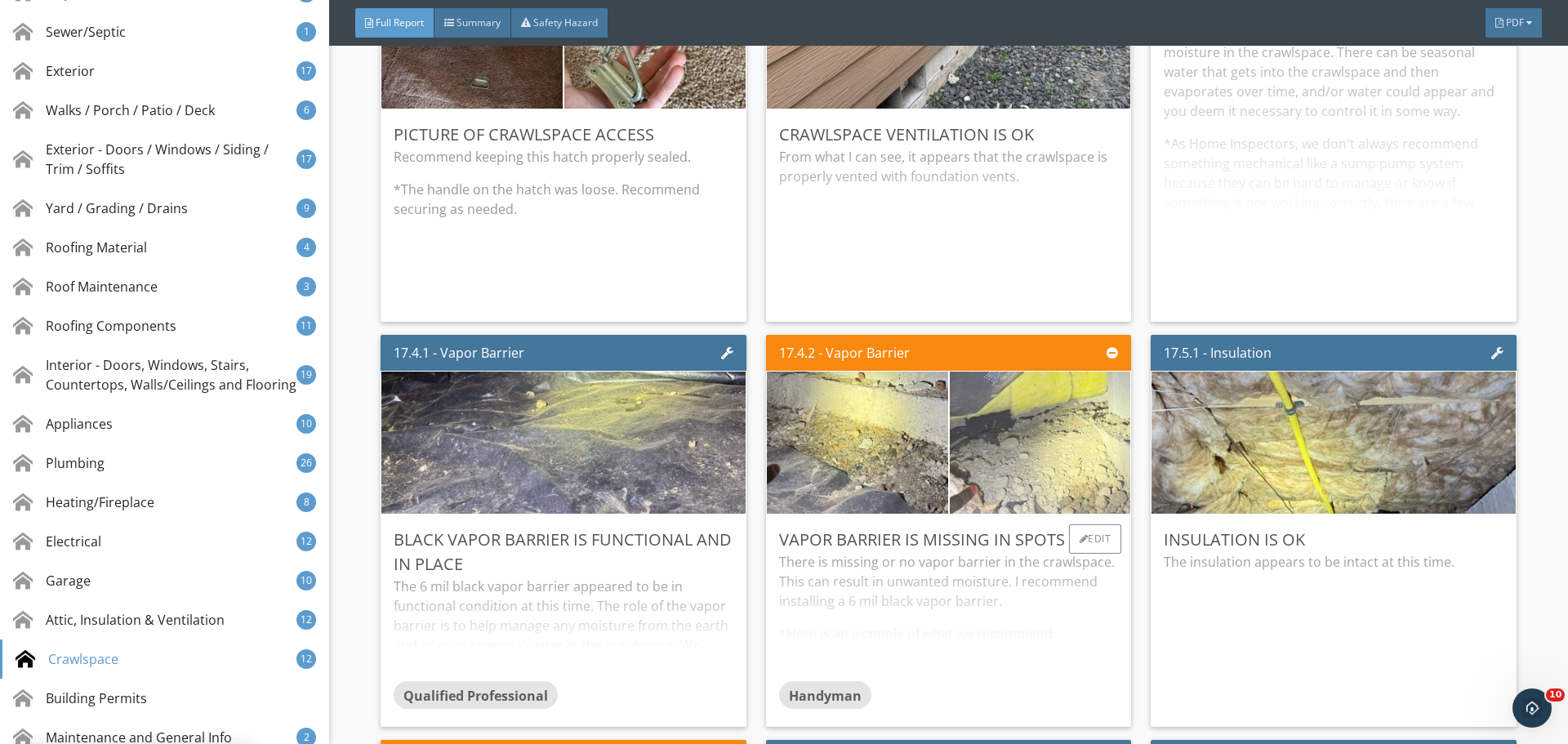
scroll to position [33197, 0]
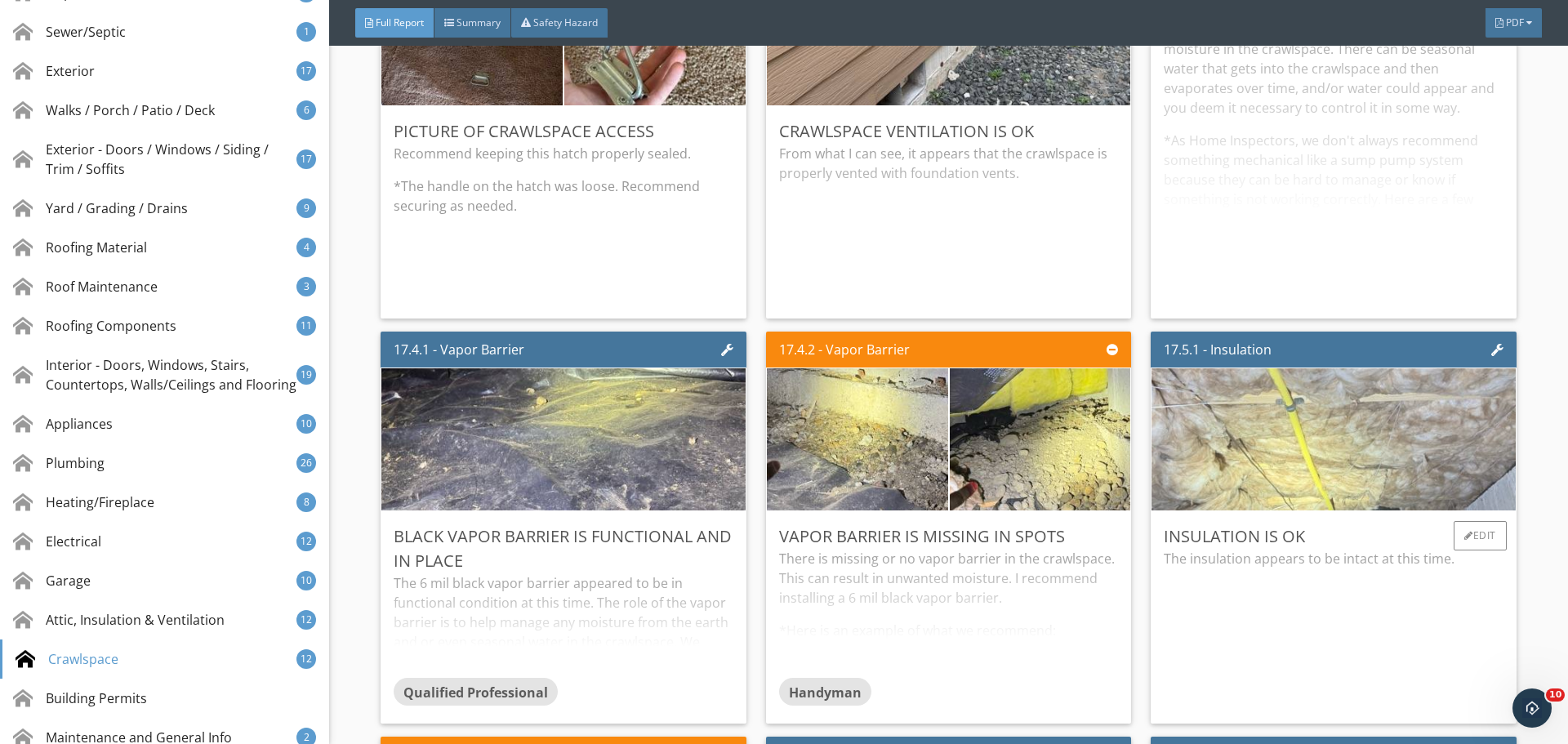
click at [1270, 427] on img at bounding box center [1333, 439] width 474 height 355
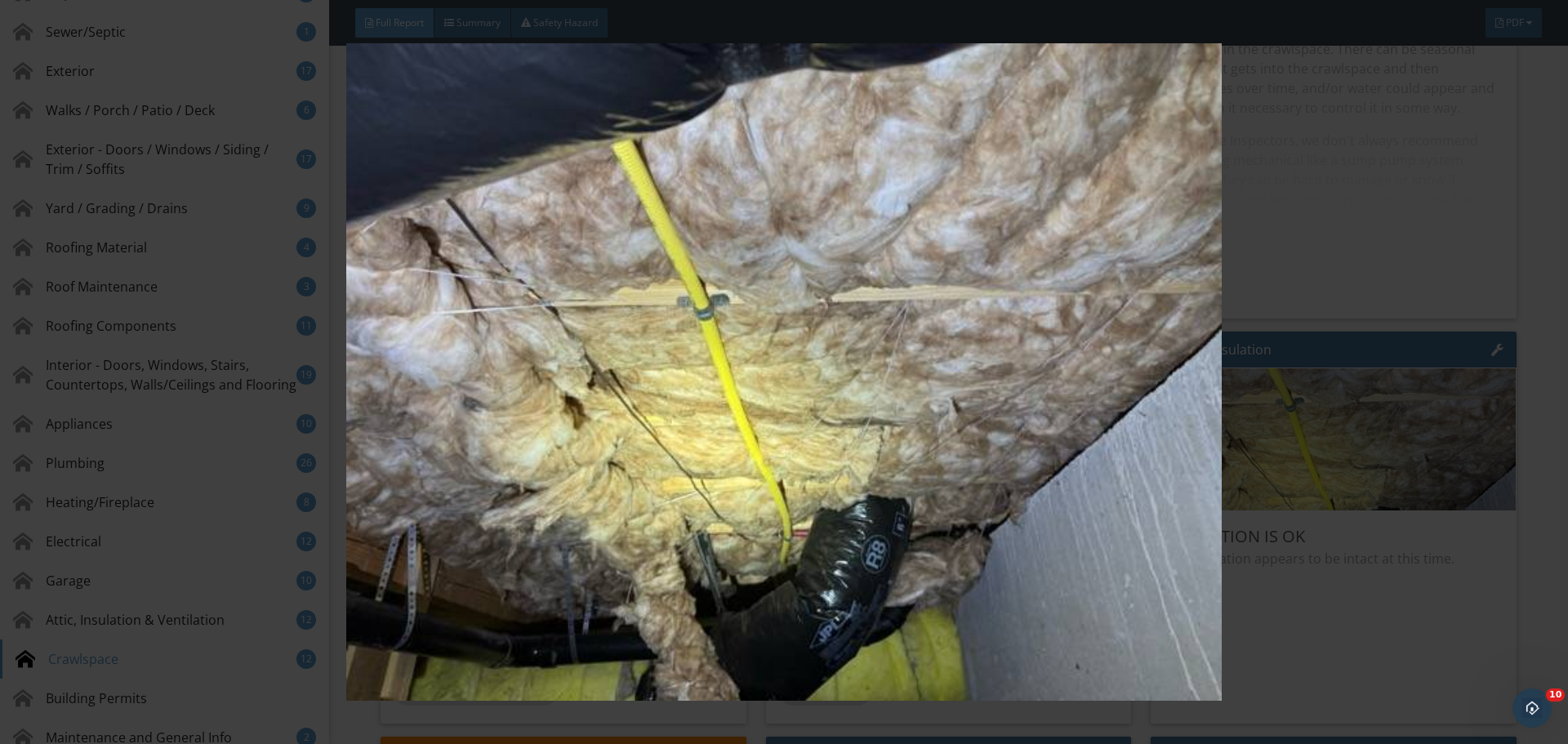
click at [1279, 416] on img at bounding box center [783, 372] width 1440 height 658
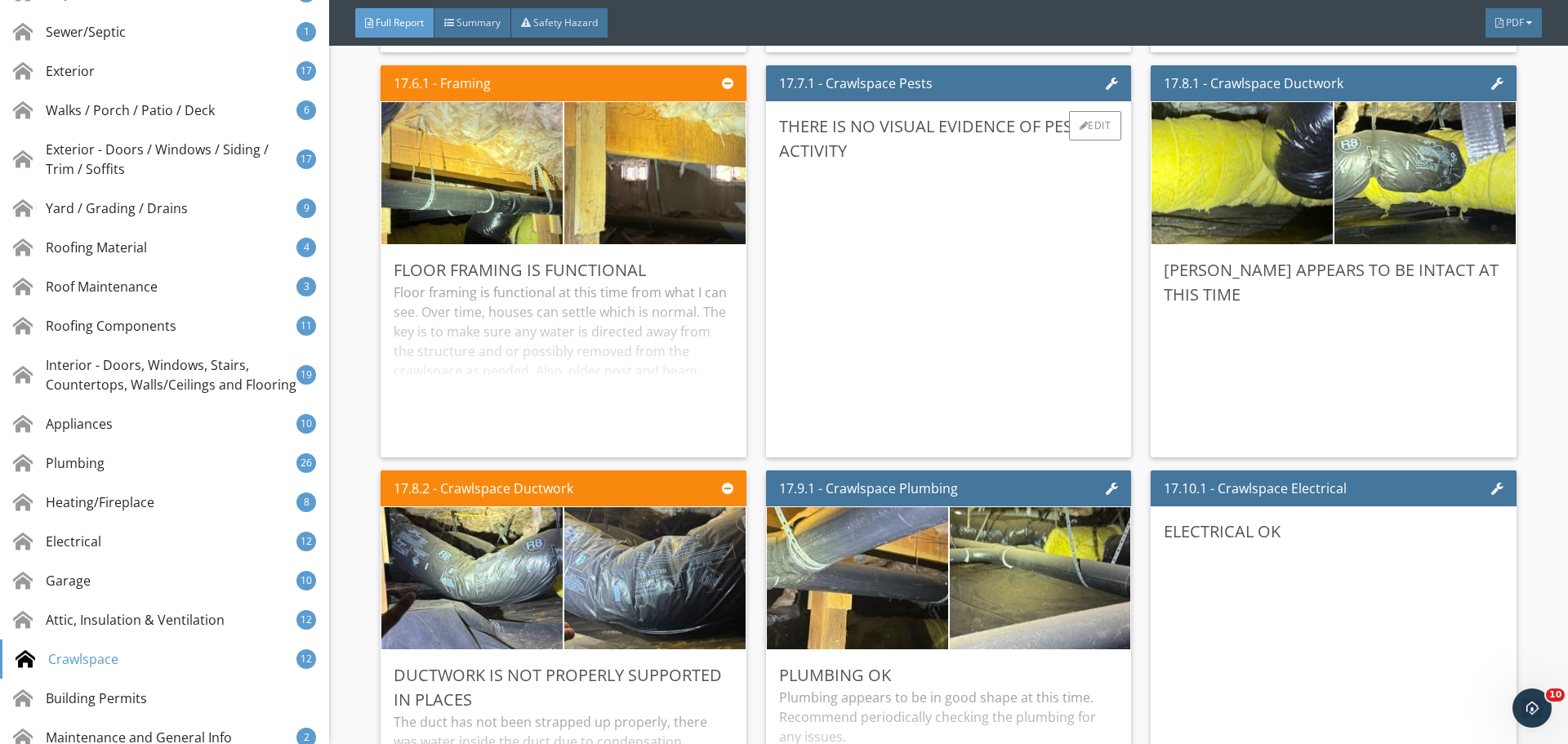
scroll to position [33852, 0]
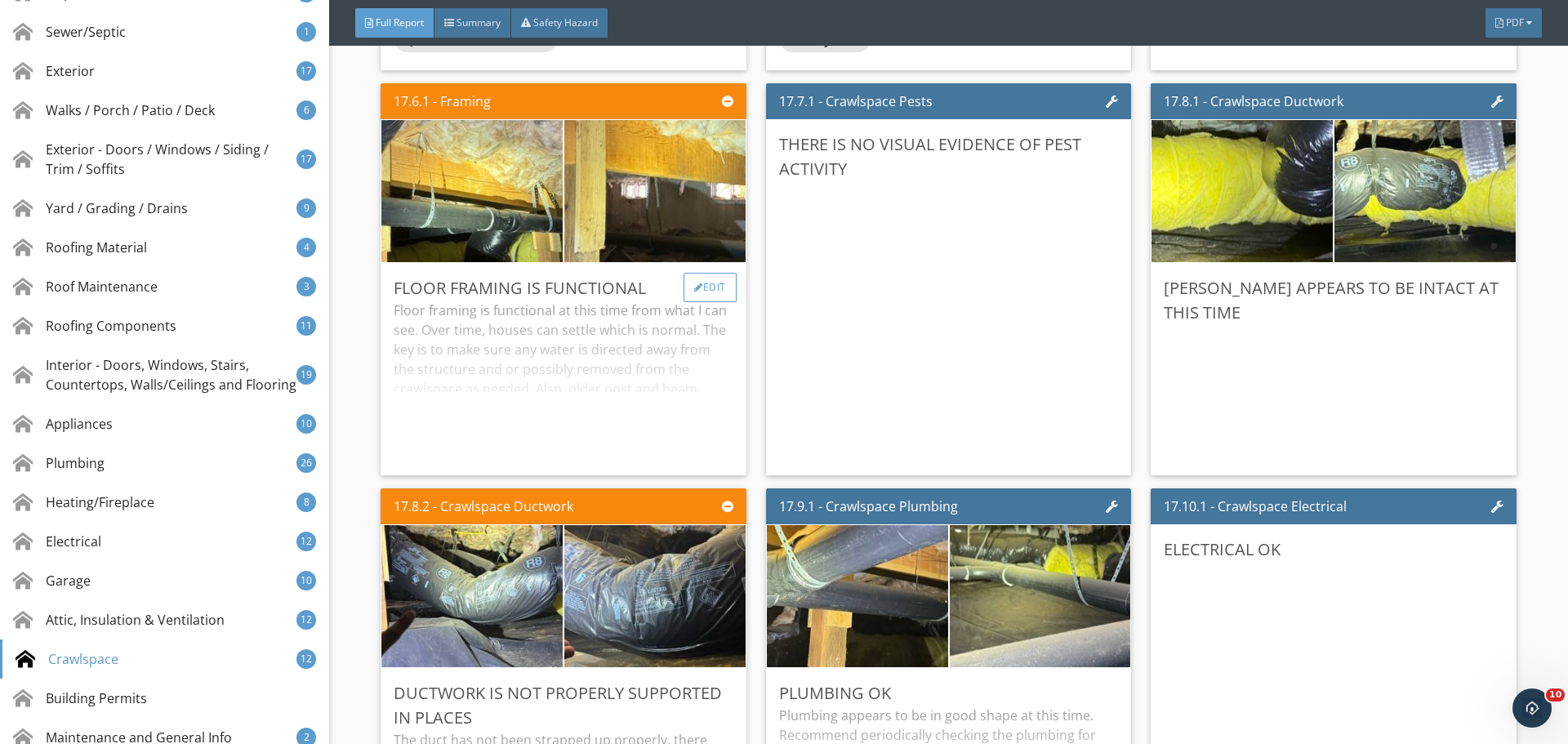
click at [705, 298] on div "Edit" at bounding box center [710, 287] width 53 height 29
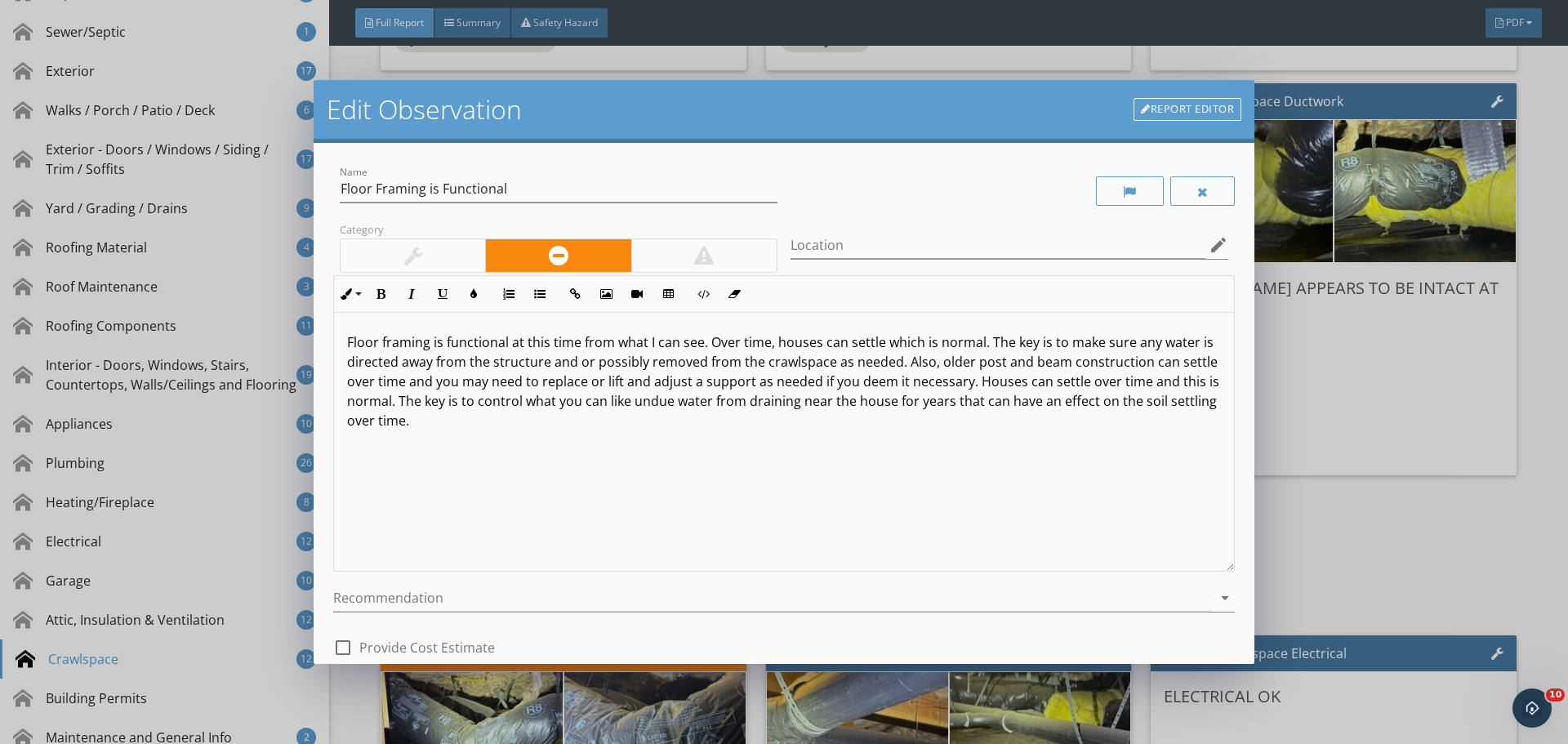
click at [414, 246] on div at bounding box center [413, 255] width 145 height 32
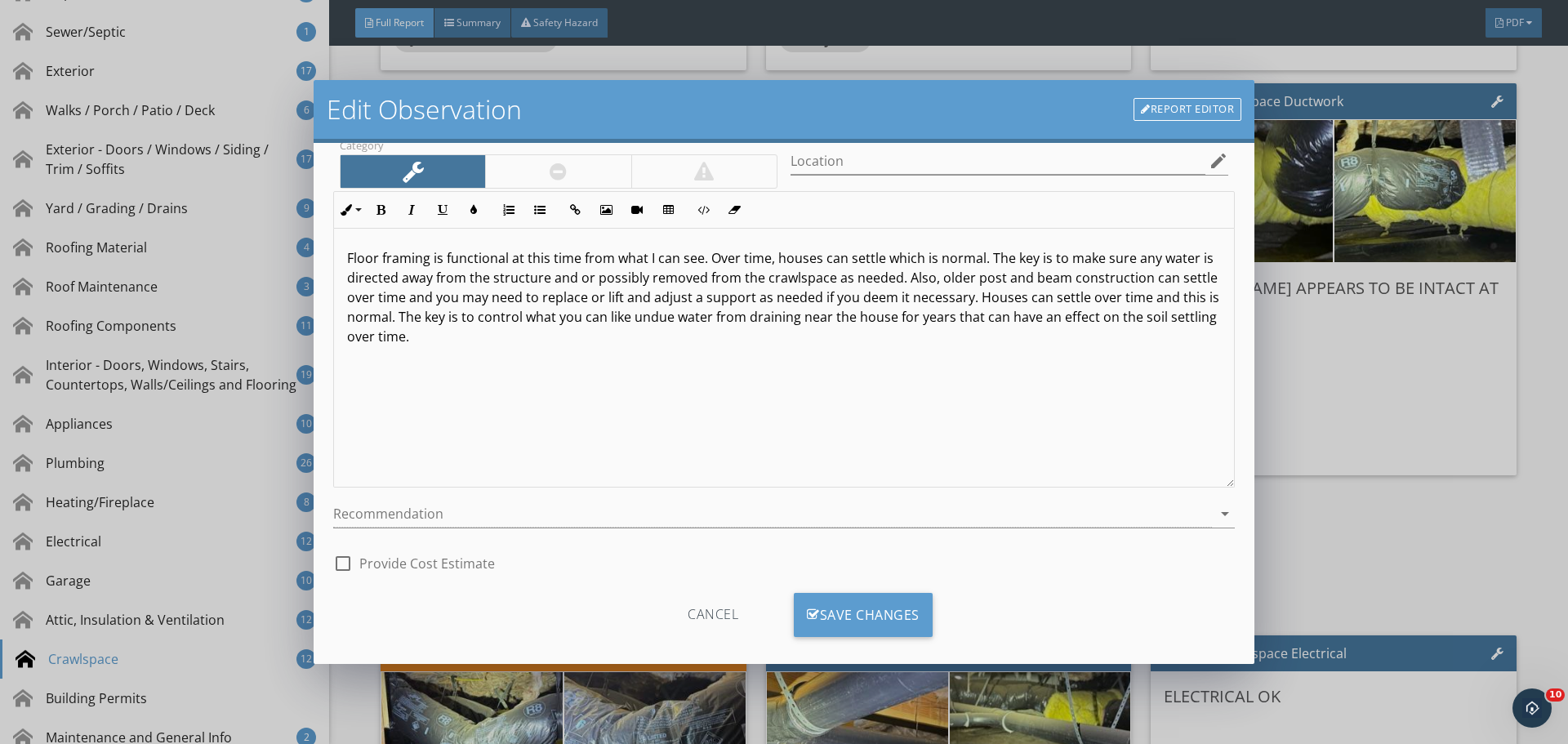
scroll to position [102, 0]
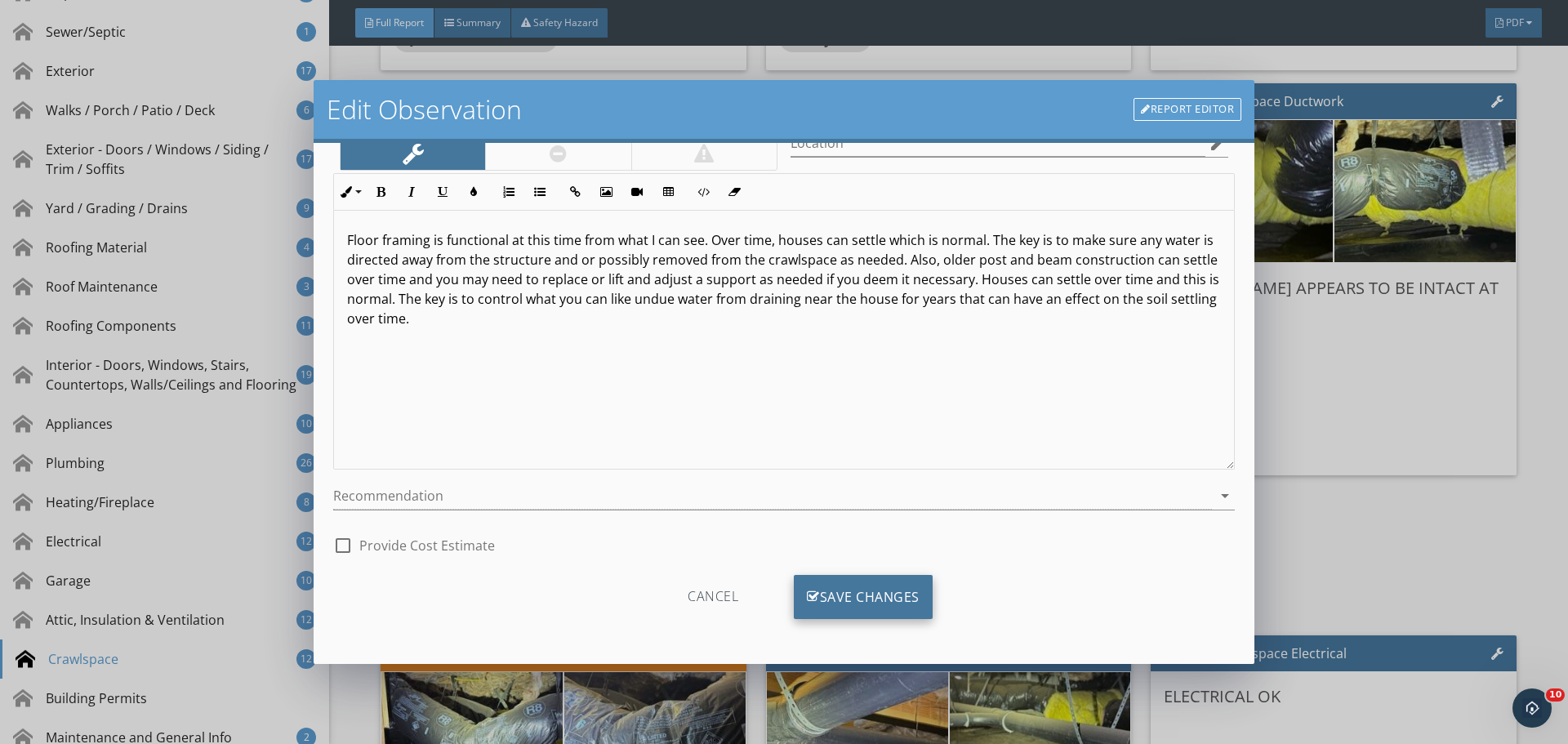
click at [872, 580] on div "Save Changes" at bounding box center [863, 596] width 139 height 44
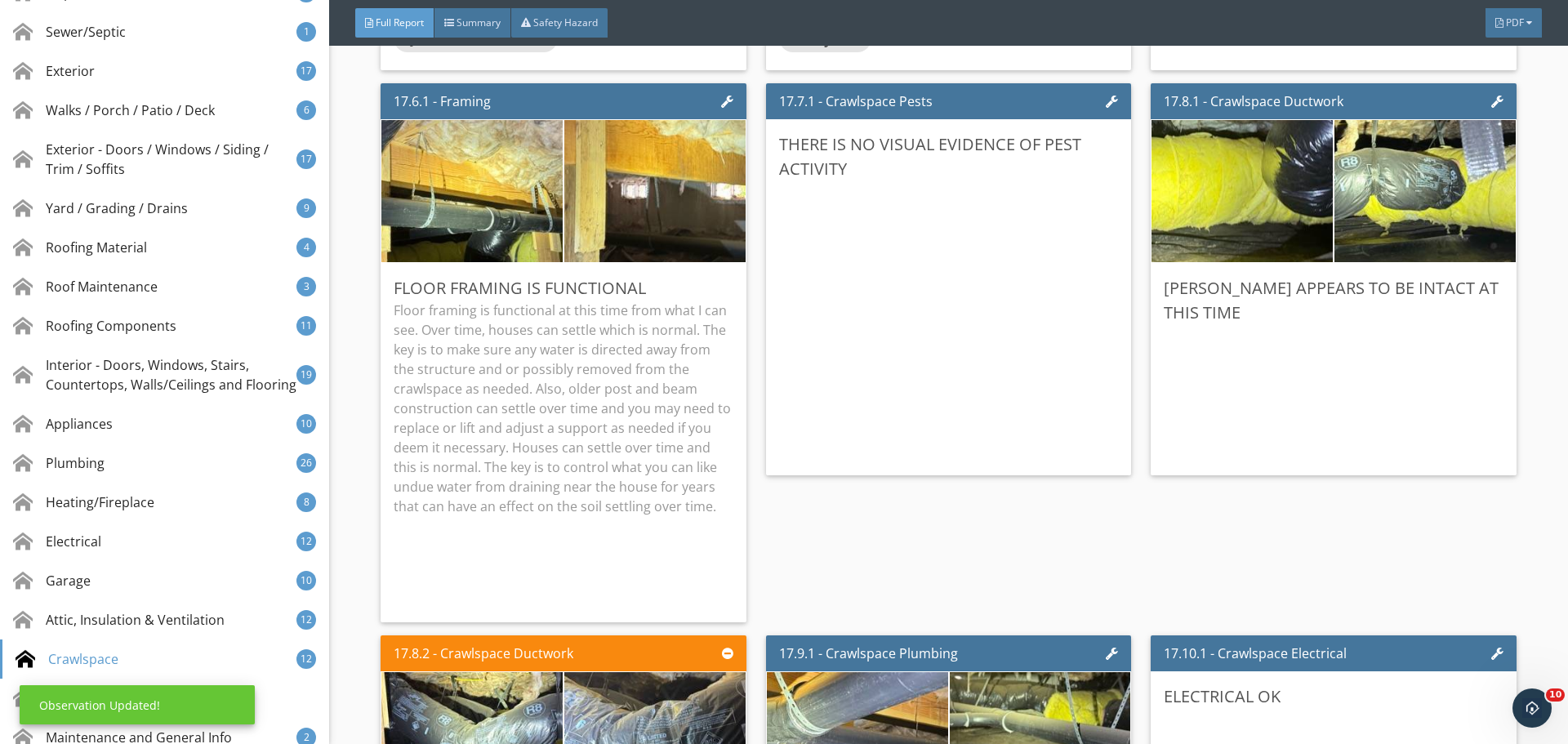
scroll to position [0, 0]
click at [690, 359] on p "Floor framing is functional at this time from what I can see. Over time, houses…" at bounding box center [563, 408] width 339 height 216
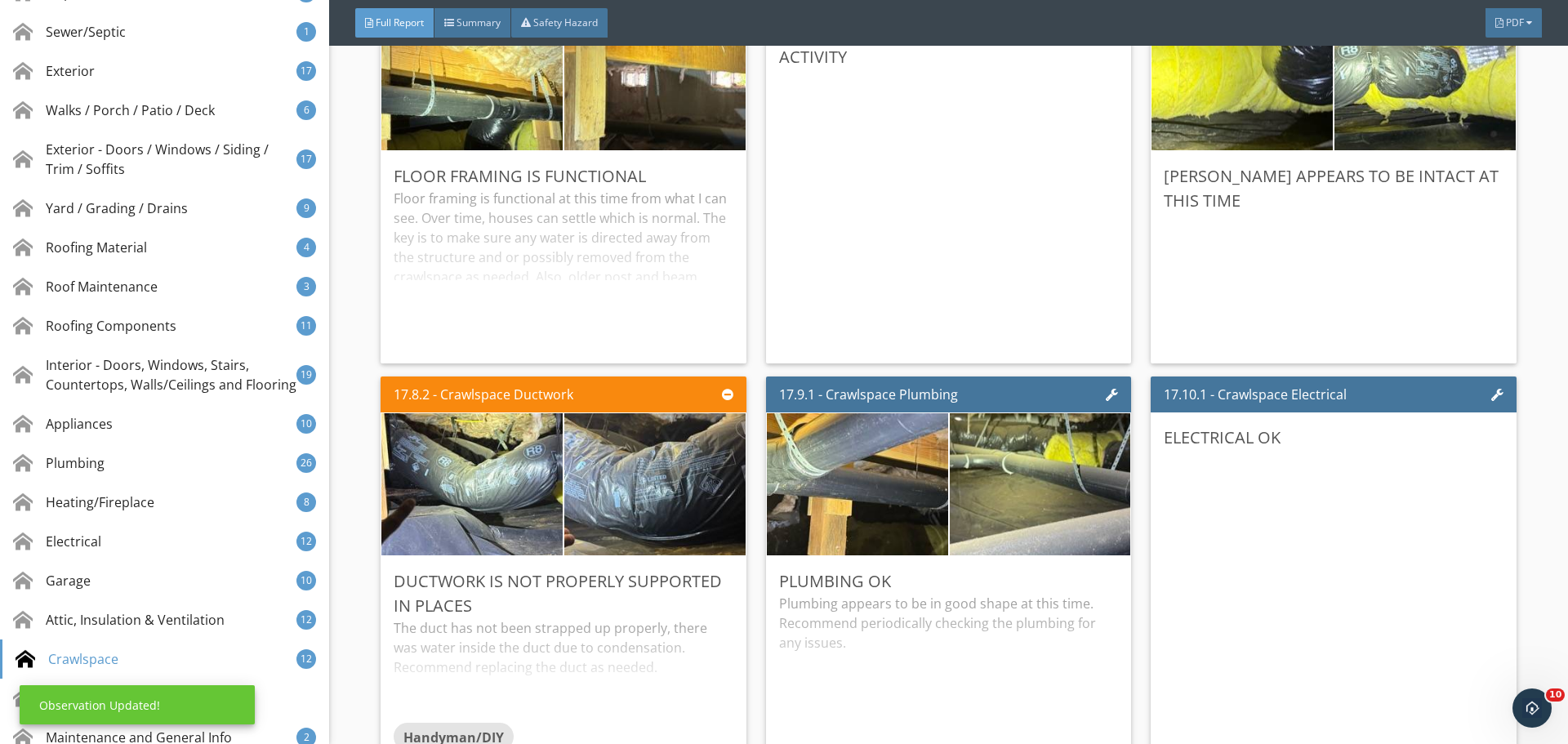
scroll to position [34015, 0]
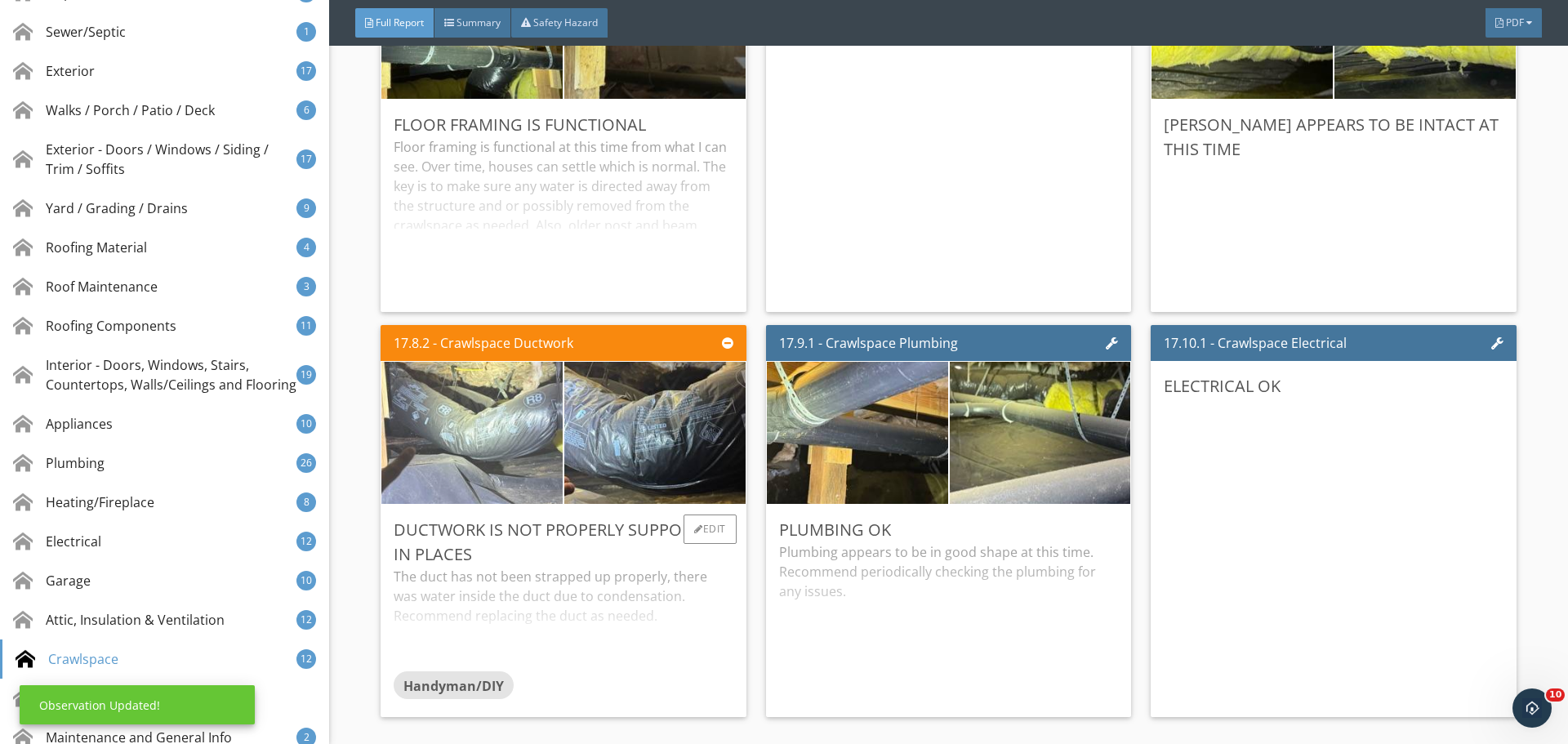
click at [489, 450] on img at bounding box center [471, 433] width 453 height 340
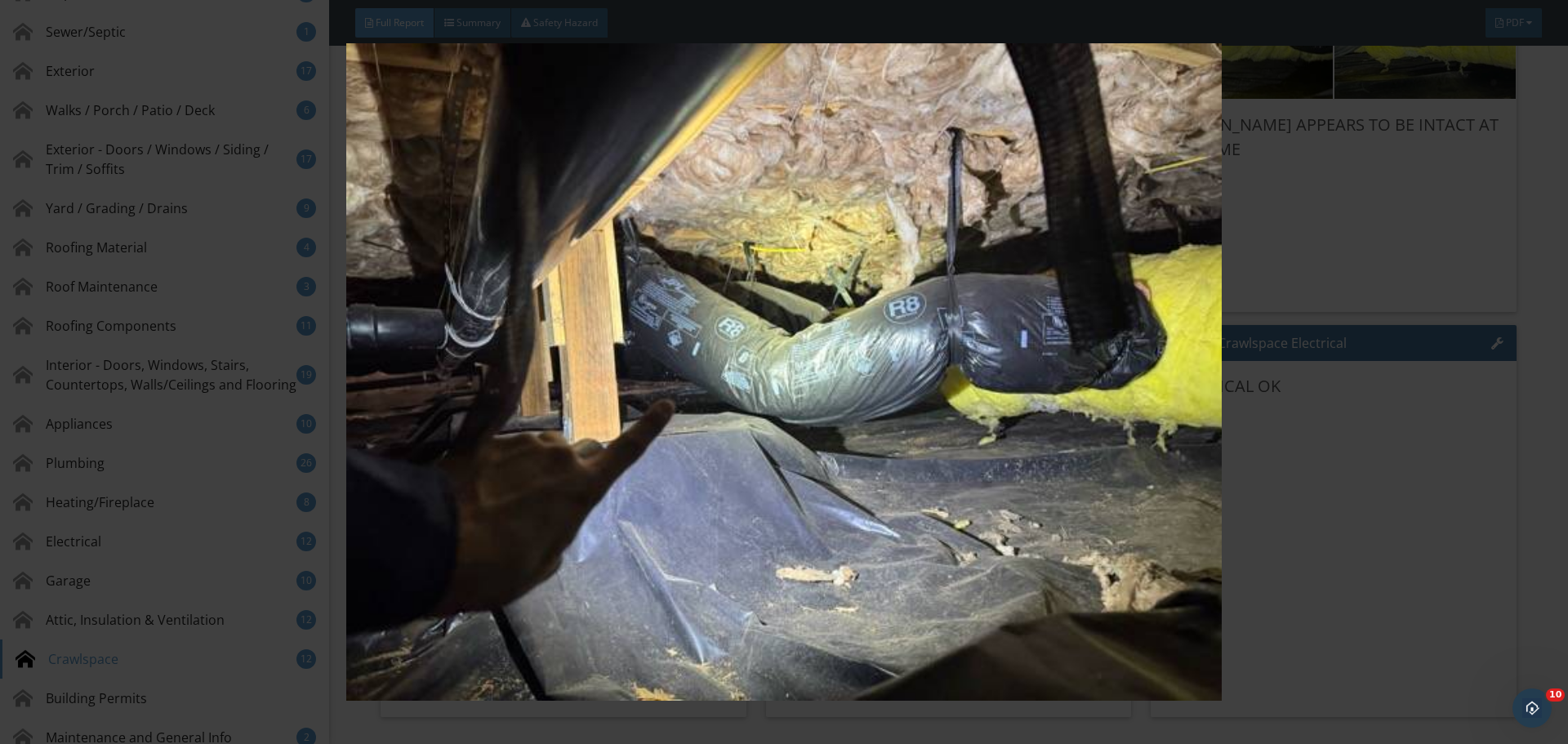
click at [1227, 422] on img at bounding box center [783, 372] width 1440 height 658
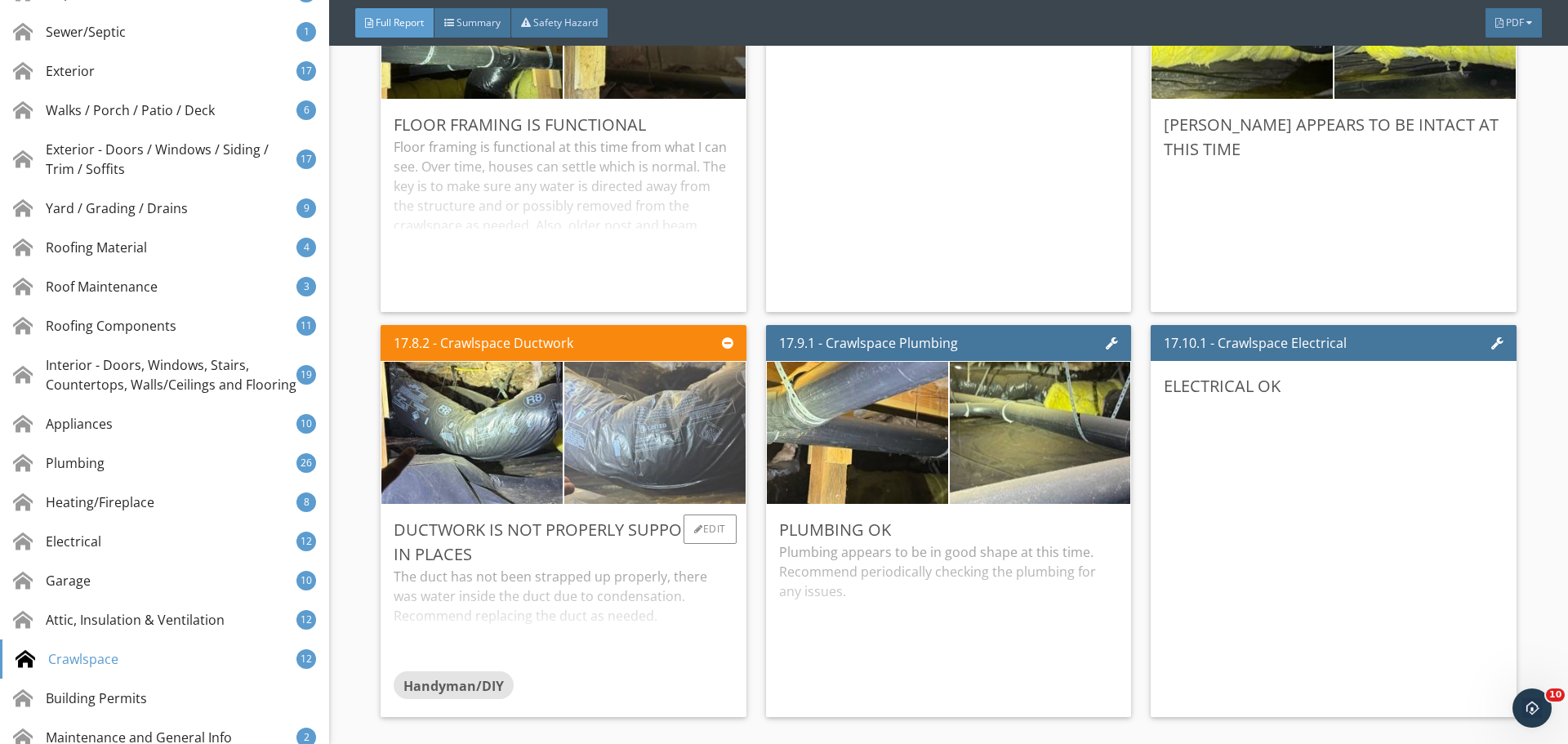
click at [654, 471] on img at bounding box center [655, 433] width 453 height 340
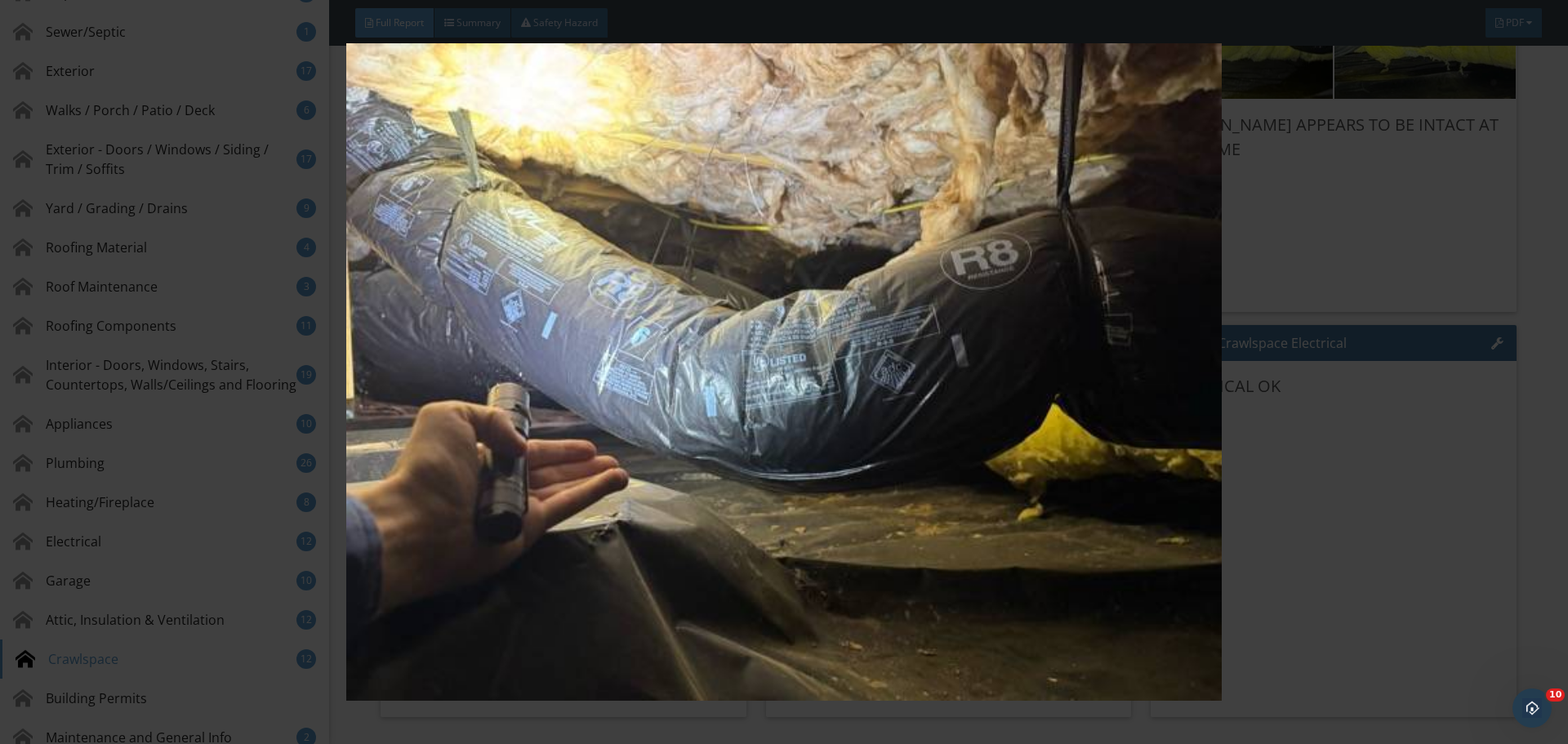
click at [1492, 395] on img at bounding box center [783, 372] width 1440 height 658
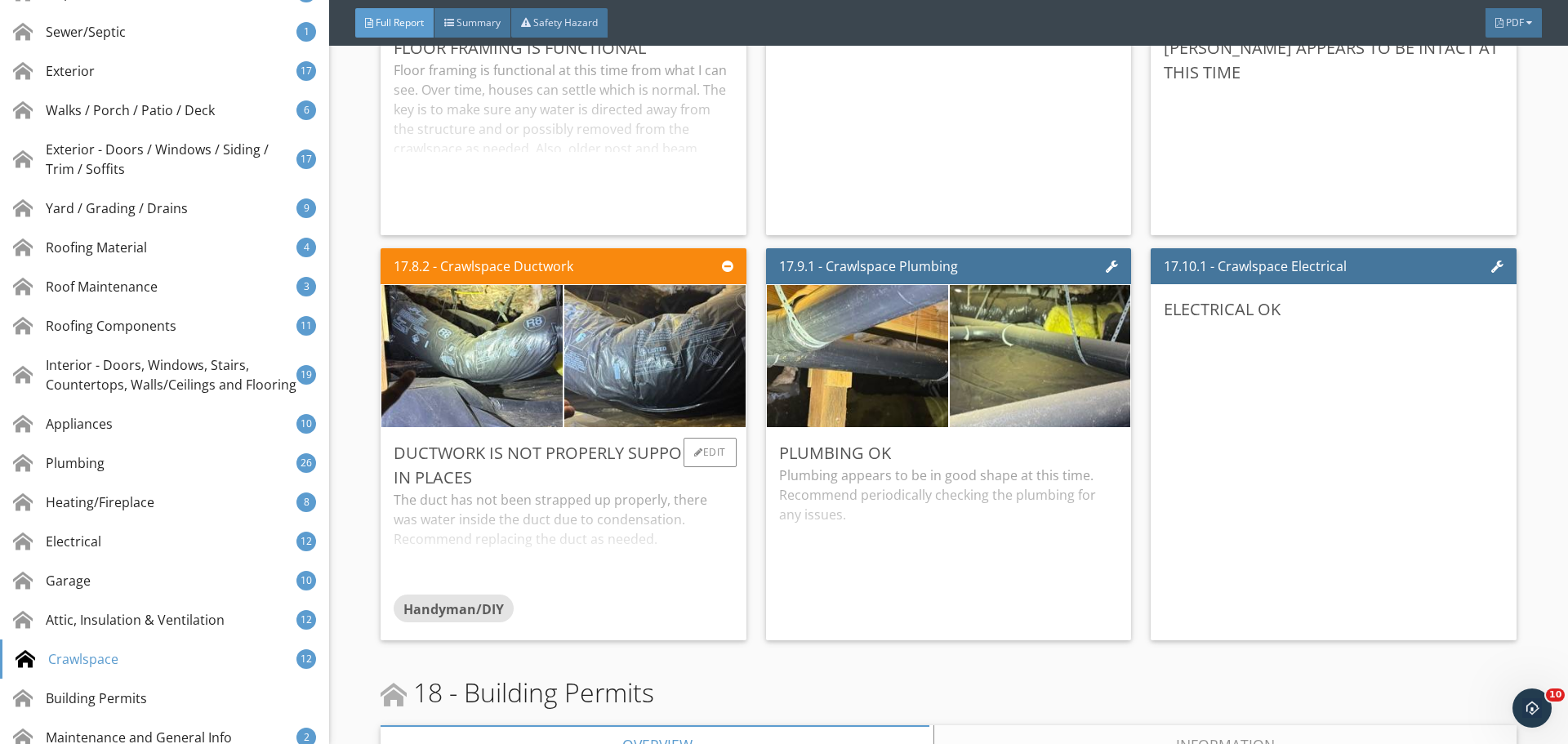
scroll to position [34097, 0]
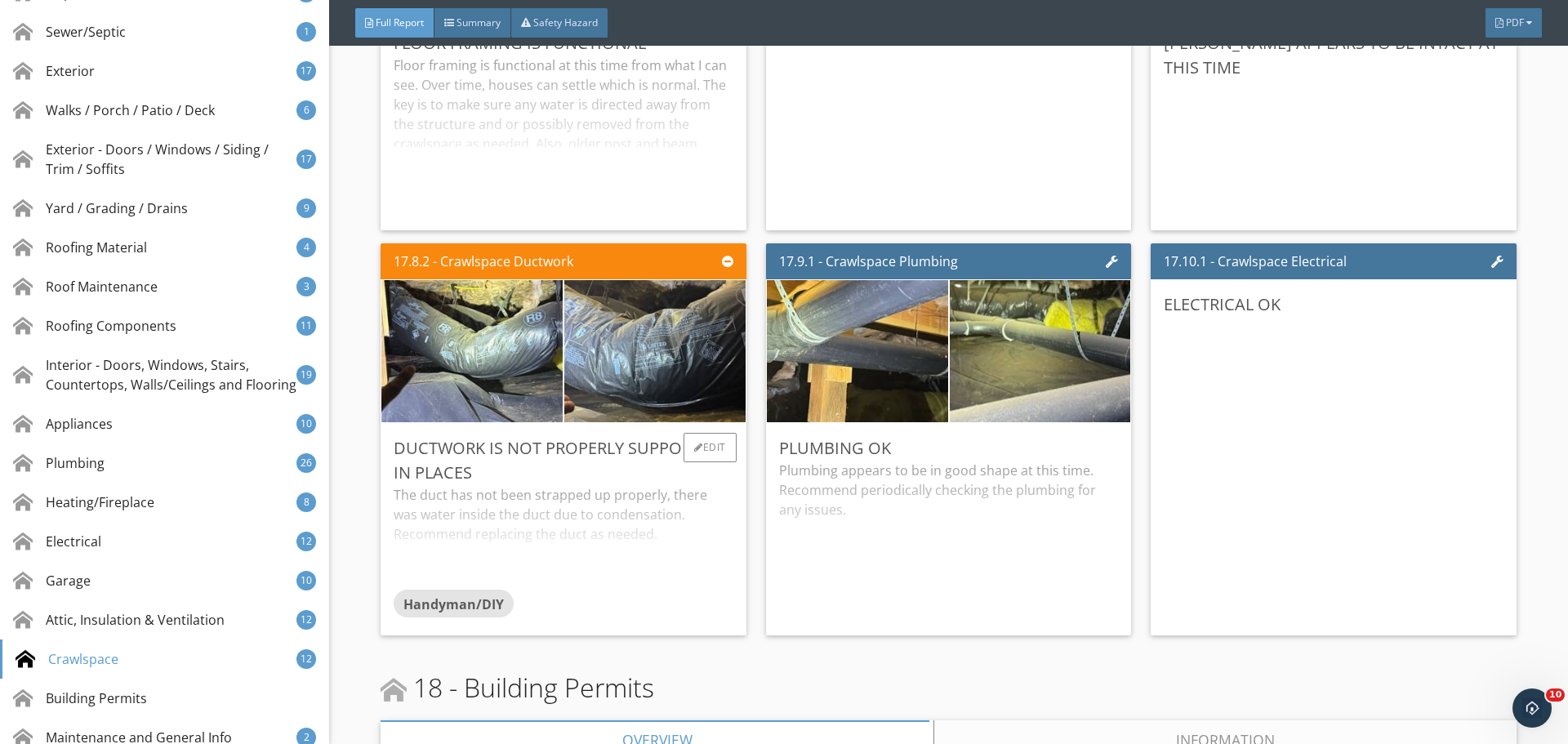
click at [681, 519] on div "The duct has not been strapped up properly, there was water inside the duct due…" at bounding box center [563, 537] width 339 height 105
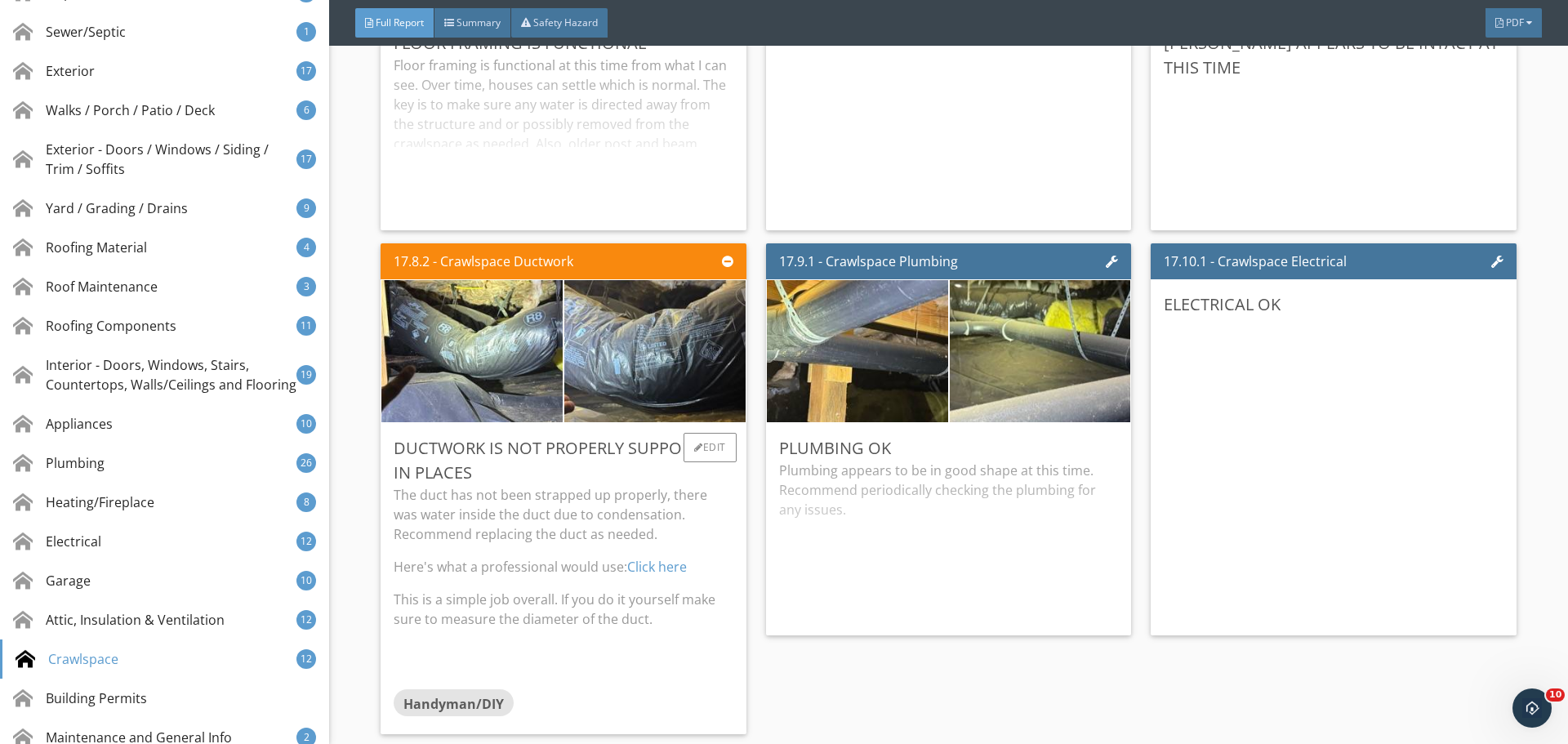
click at [642, 497] on p "The duct has not been strapped up properly, there was water inside the duct due…" at bounding box center [563, 514] width 339 height 59
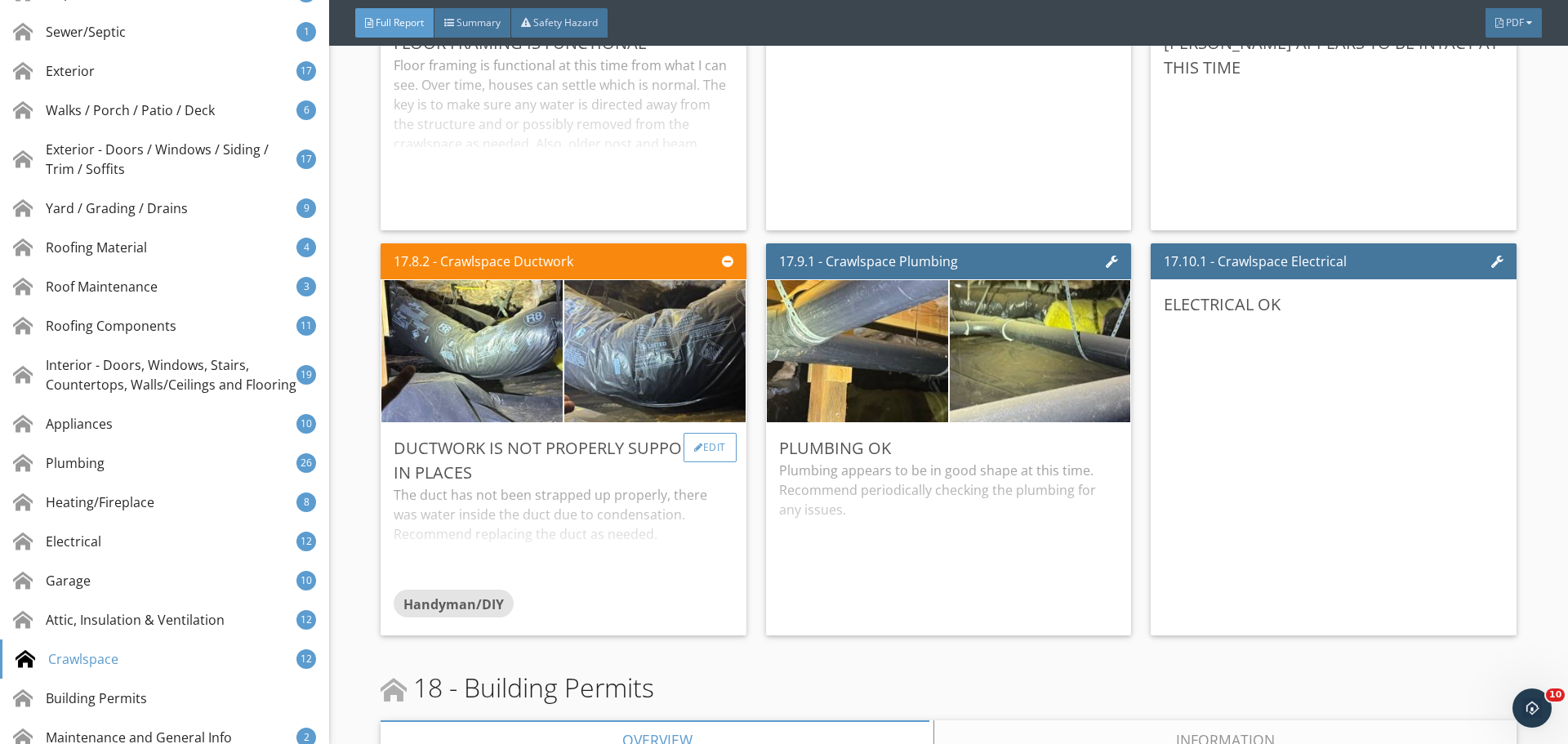
click at [691, 436] on div "Edit" at bounding box center [710, 448] width 53 height 29
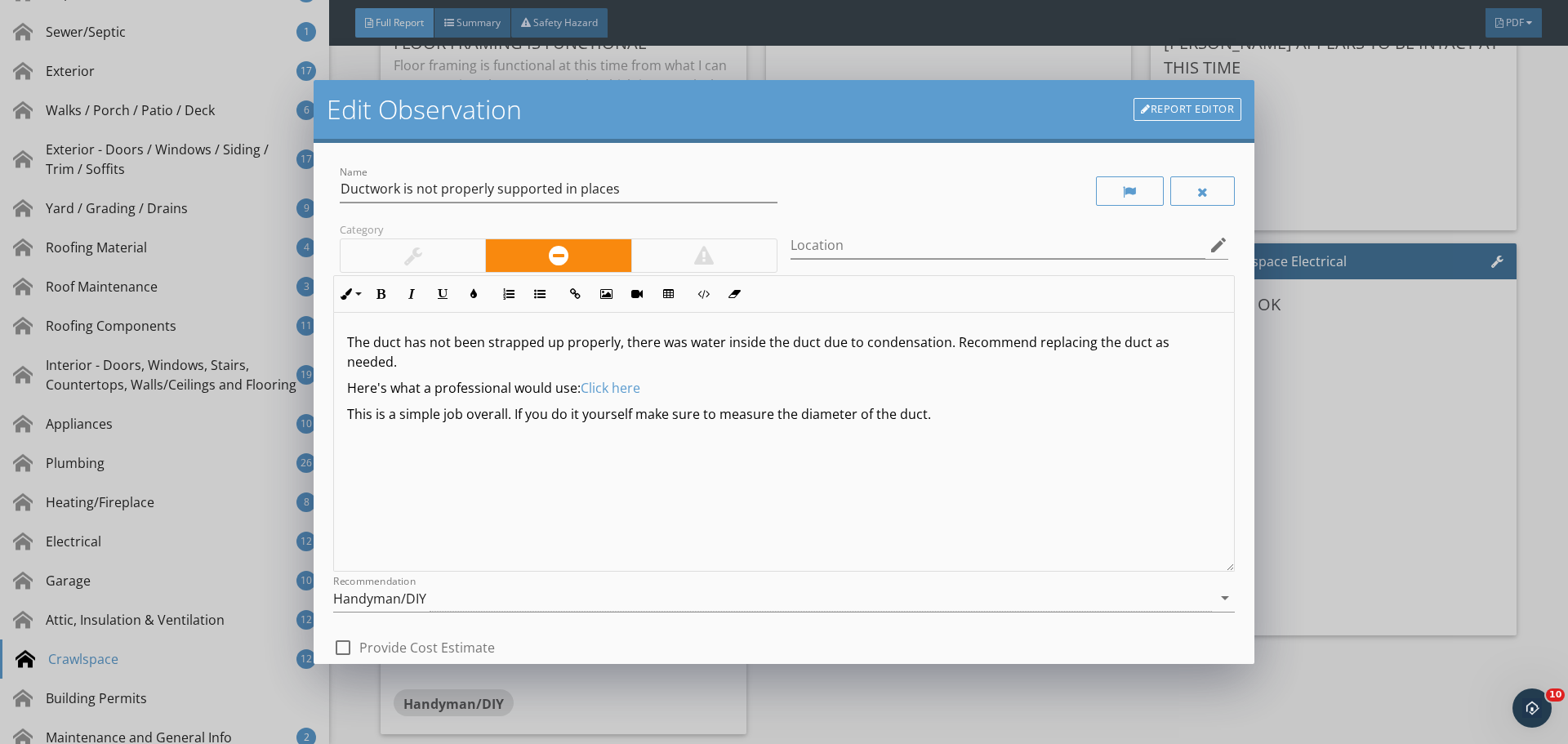
click at [917, 421] on p "This is a simple job overall. If you do it yourself make sure to measure the di…" at bounding box center [784, 415] width 874 height 20
click at [921, 419] on p "This is a simple job overall. If you do it yourself make sure to measure the di…" at bounding box center [784, 415] width 874 height 20
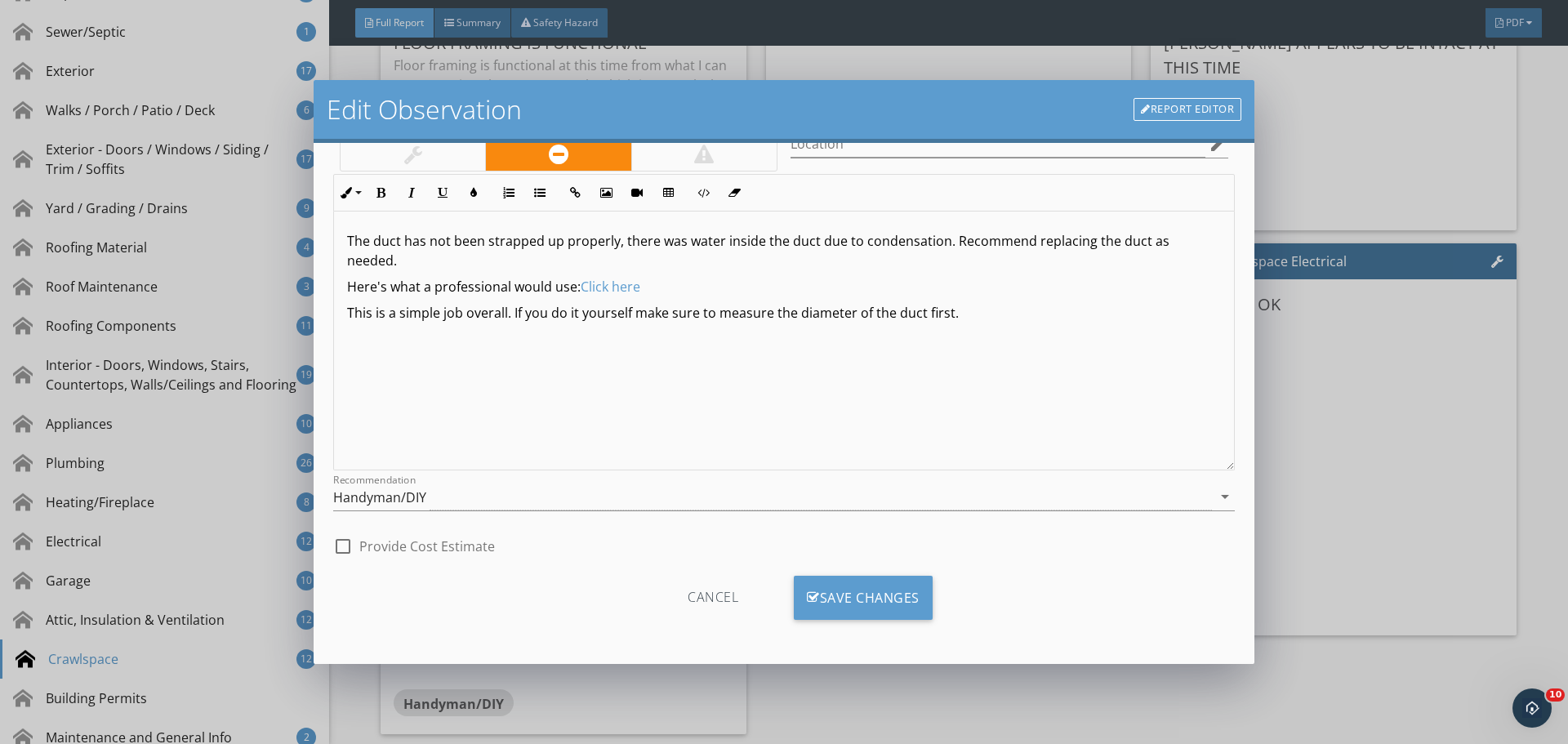
scroll to position [102, 0]
click at [837, 573] on div "Cancel Save Changes" at bounding box center [784, 603] width 901 height 82
click at [900, 594] on div "Save Changes" at bounding box center [863, 596] width 139 height 44
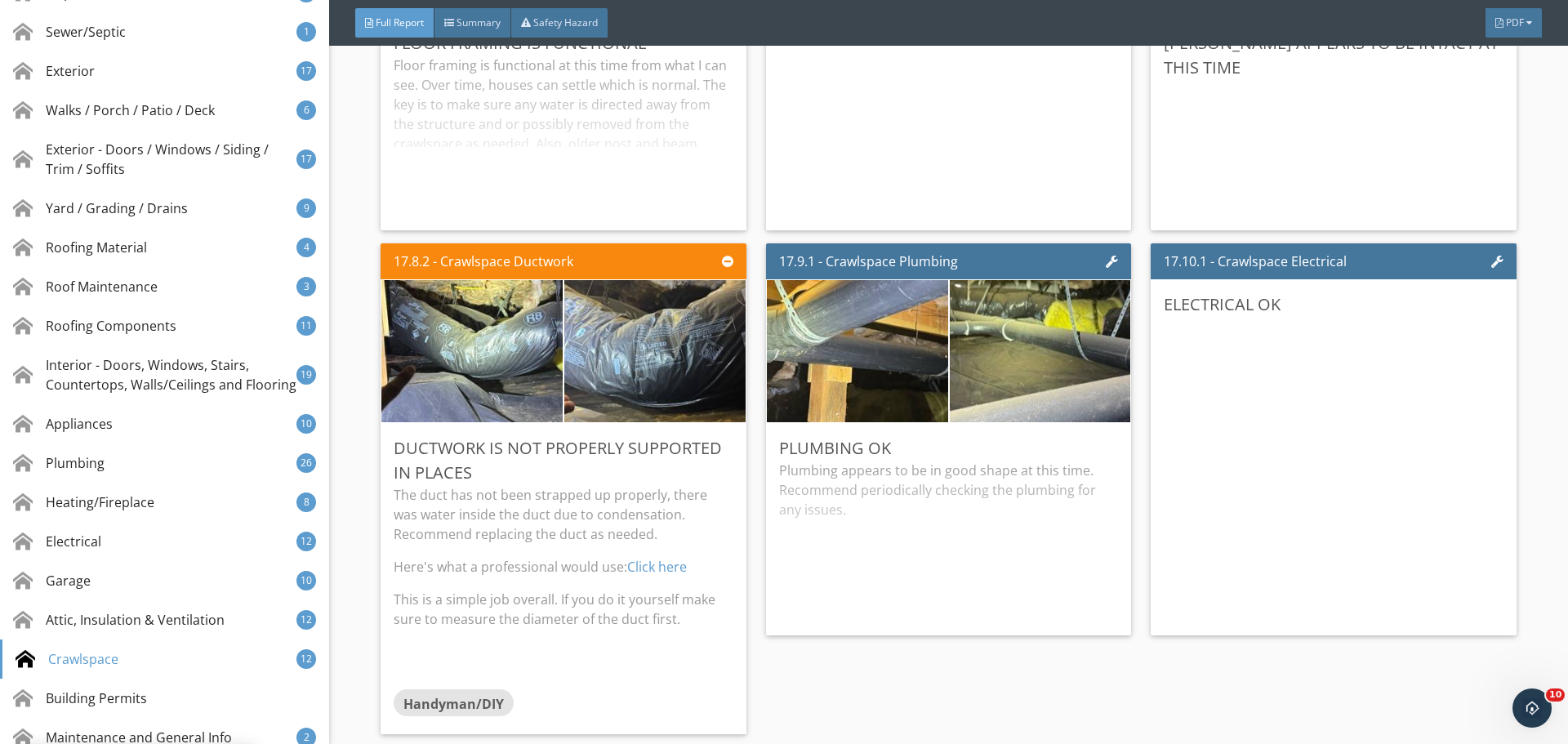
scroll to position [0, 0]
click at [615, 517] on p "The duct has not been strapped up properly, there was water inside the duct due…" at bounding box center [563, 514] width 339 height 59
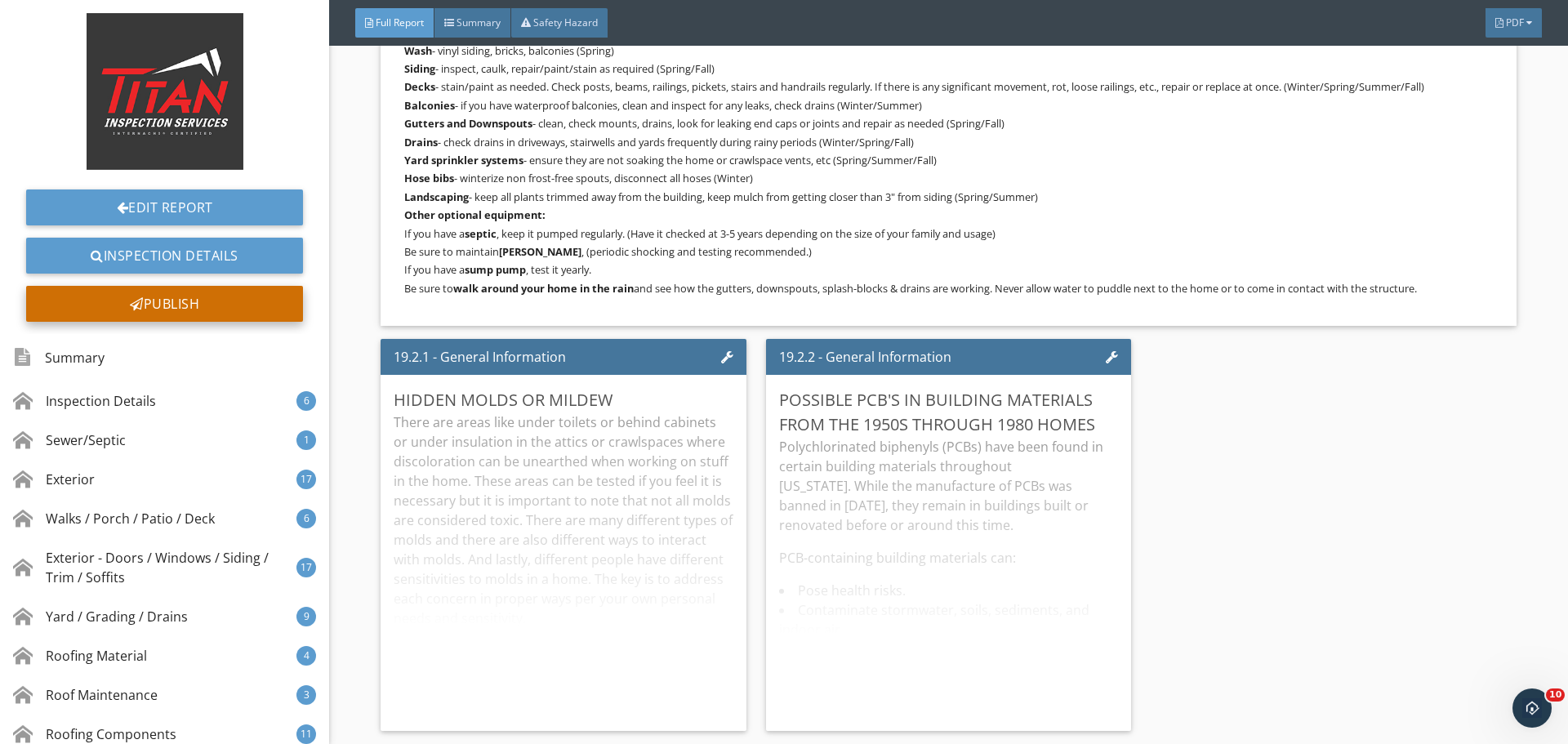
click at [174, 311] on div "Publish" at bounding box center [164, 303] width 277 height 36
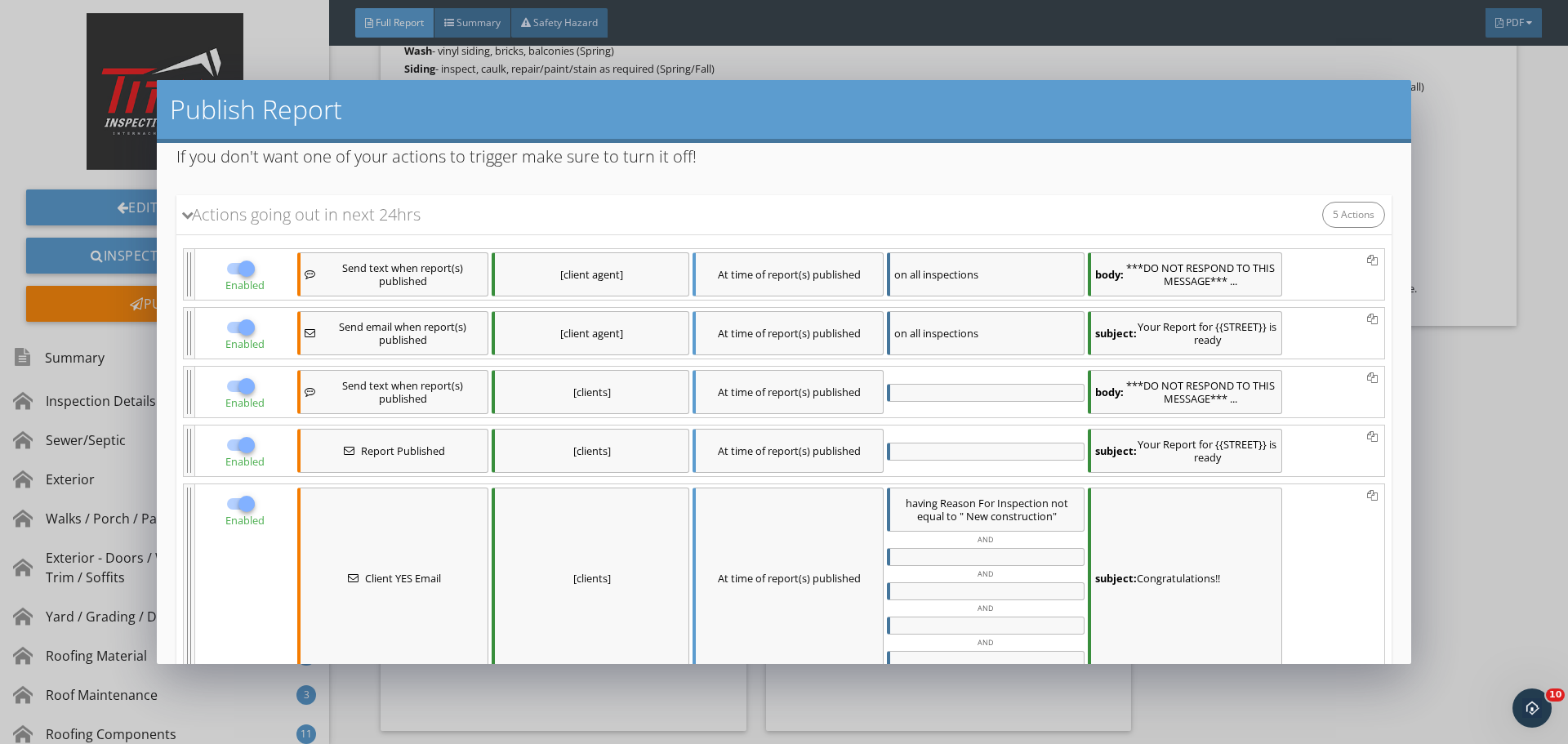
scroll to position [160, 0]
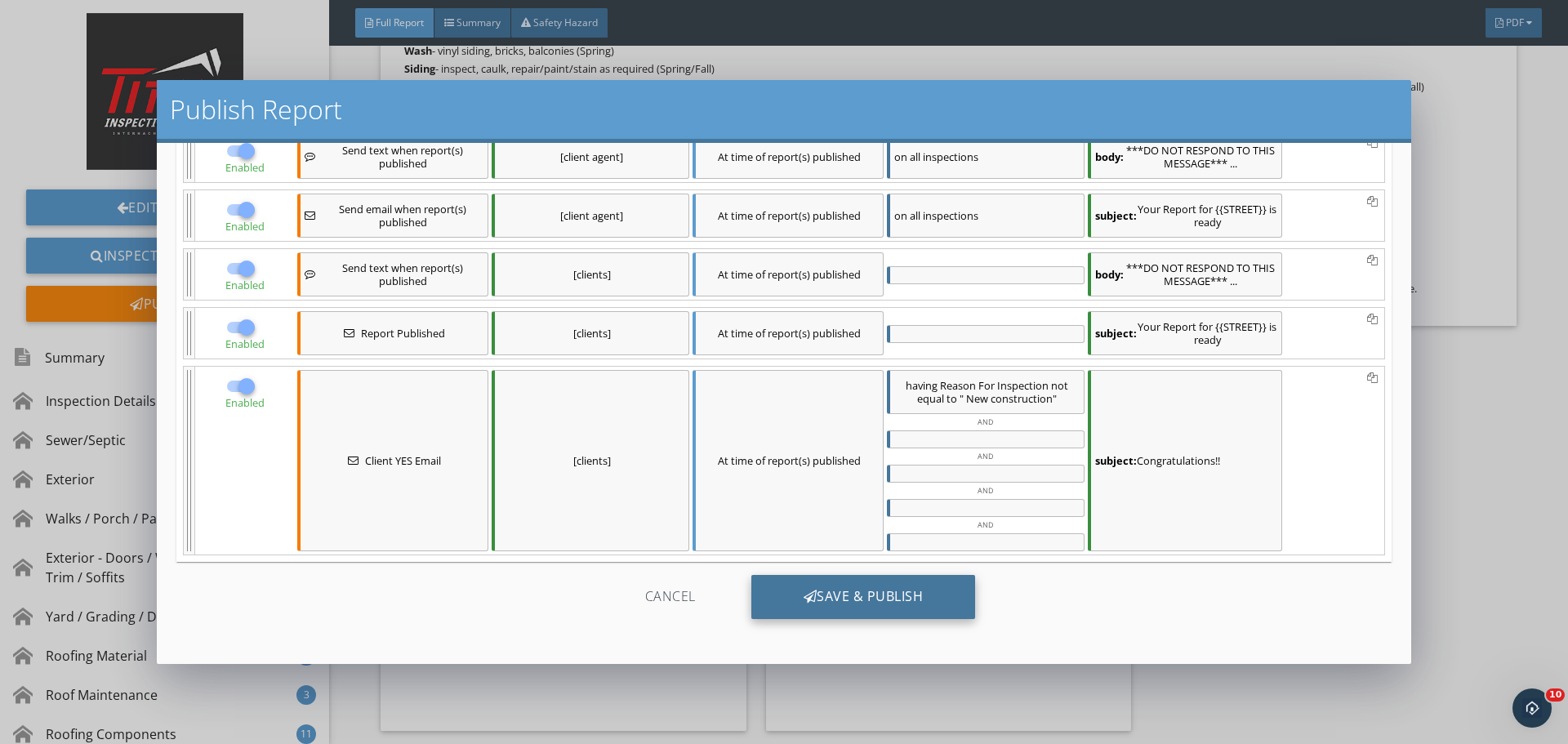
click at [816, 592] on div "Save & Publish" at bounding box center [864, 596] width 225 height 44
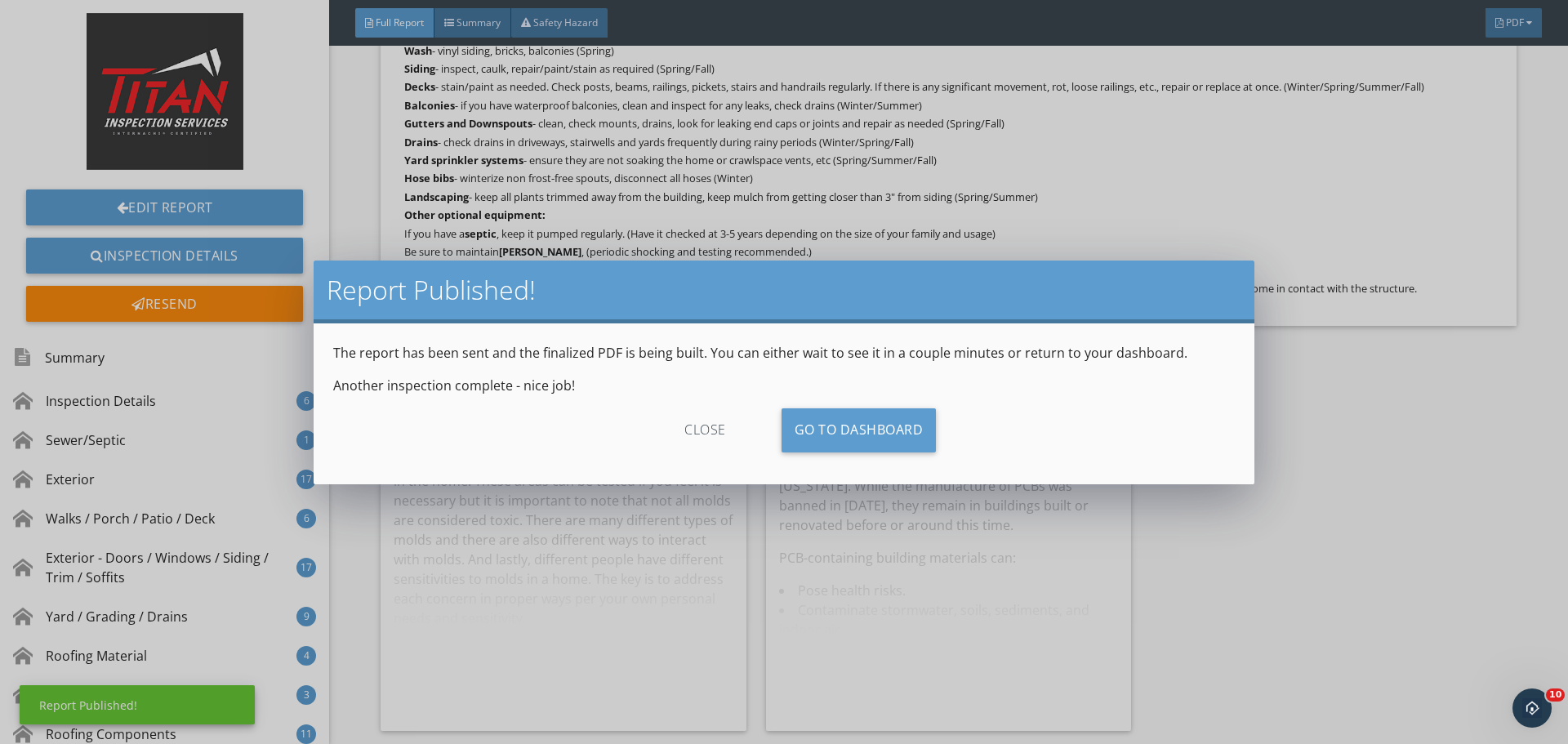
click at [677, 415] on div "close" at bounding box center [706, 430] width 147 height 44
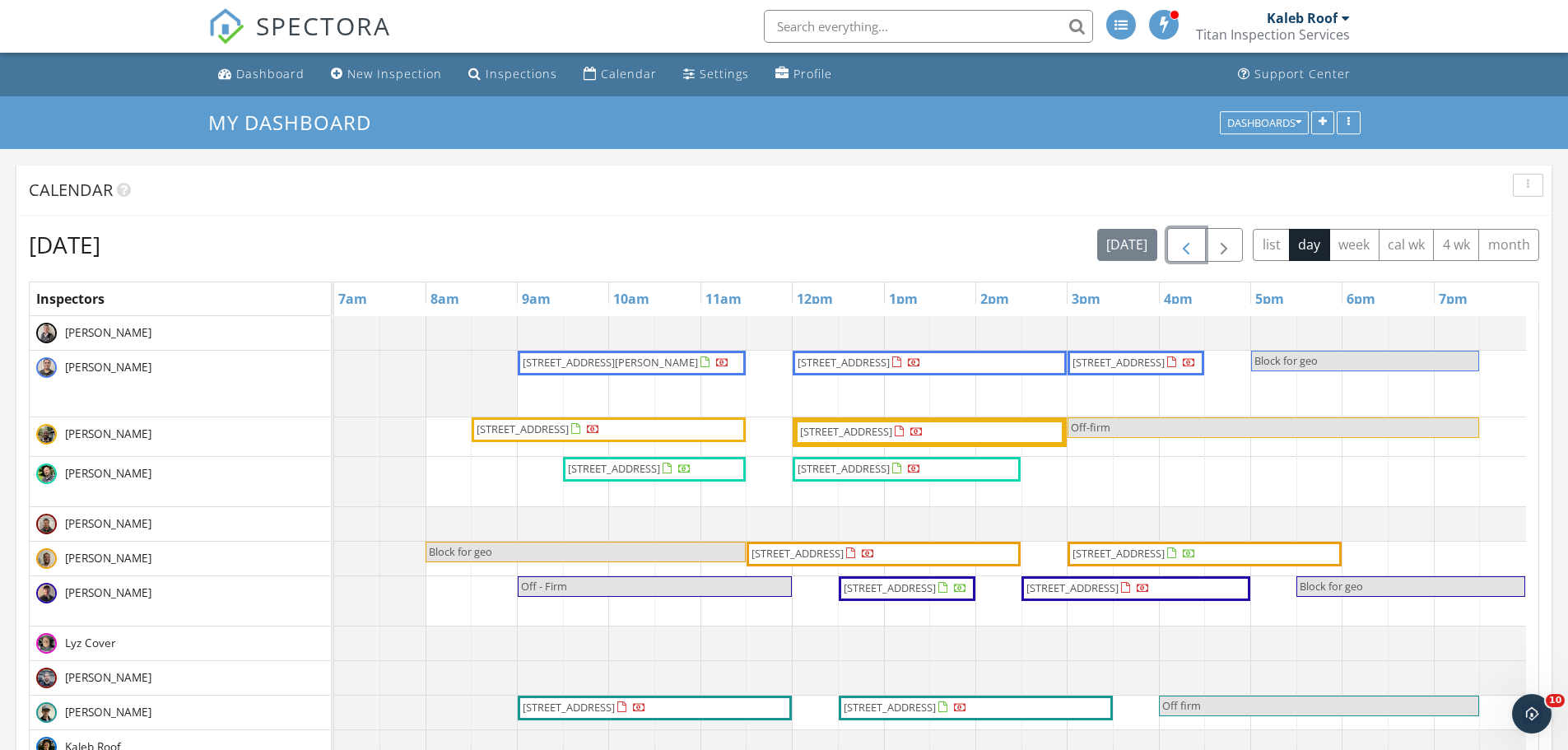
click at [1165, 241] on div "[DATE] list day week cal wk 4 wk month" at bounding box center [1318, 244] width 442 height 34
click at [1184, 242] on span "button" at bounding box center [1186, 245] width 20 height 20
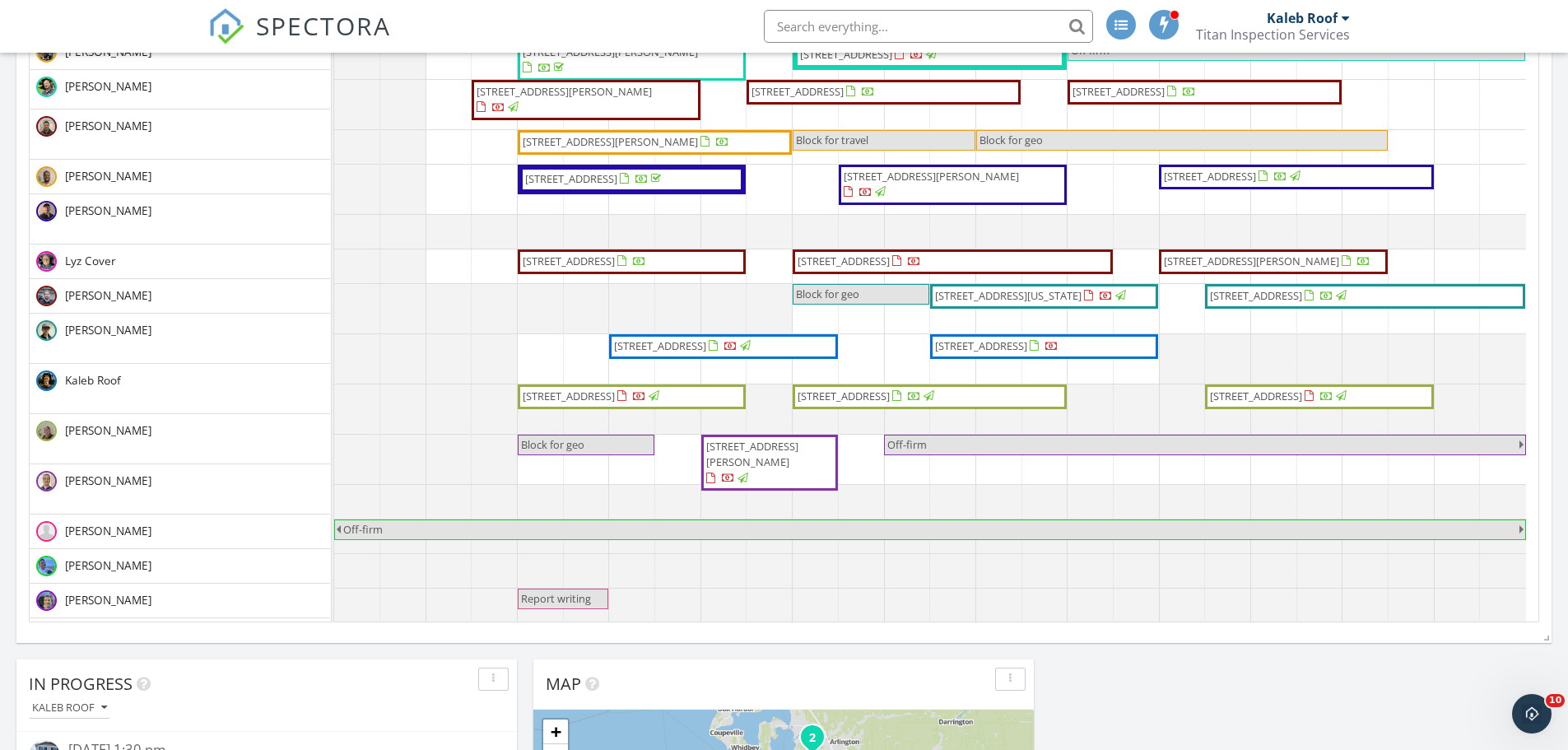
scroll to position [66, 0]
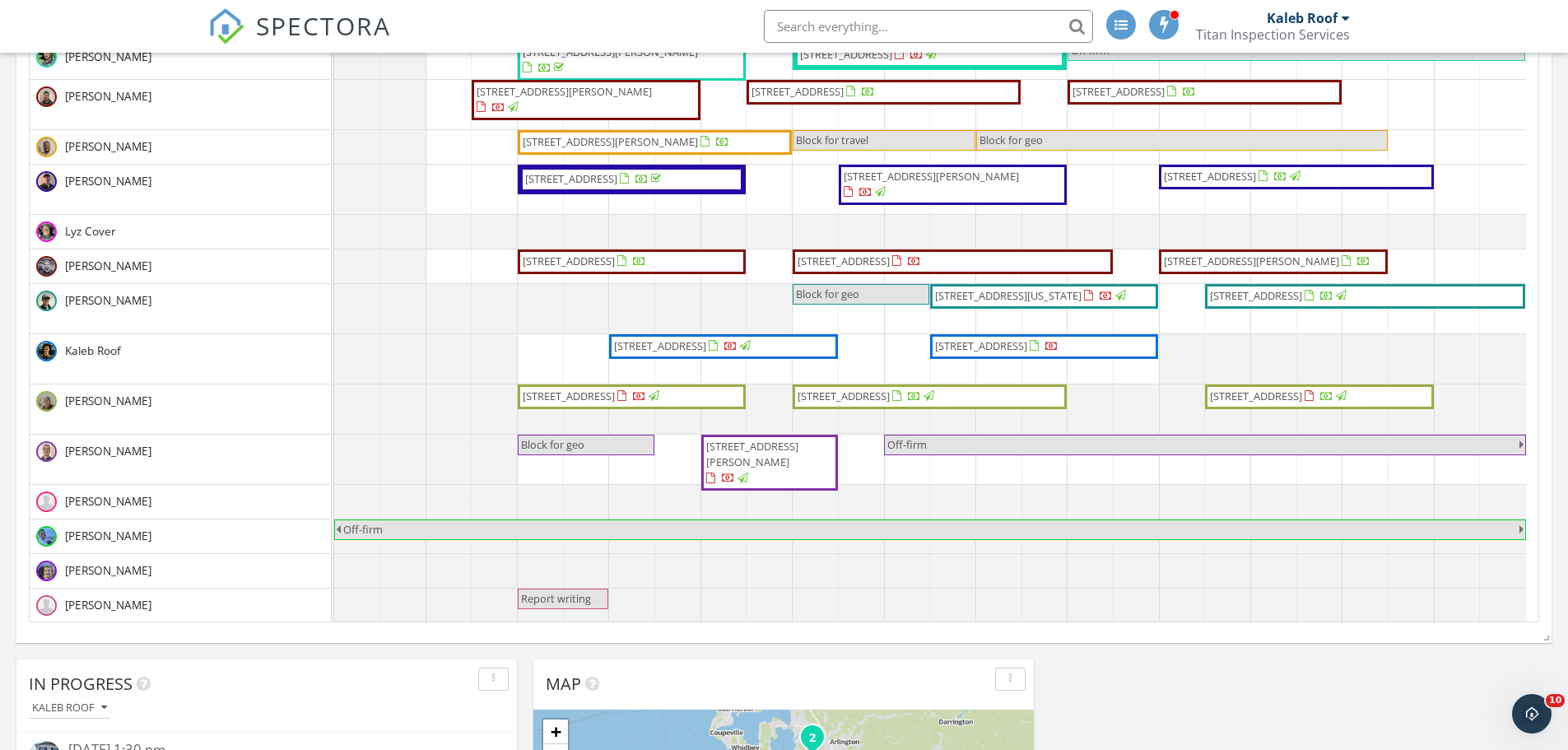
click at [1019, 347] on span "[STREET_ADDRESS]" at bounding box center [981, 345] width 93 height 15
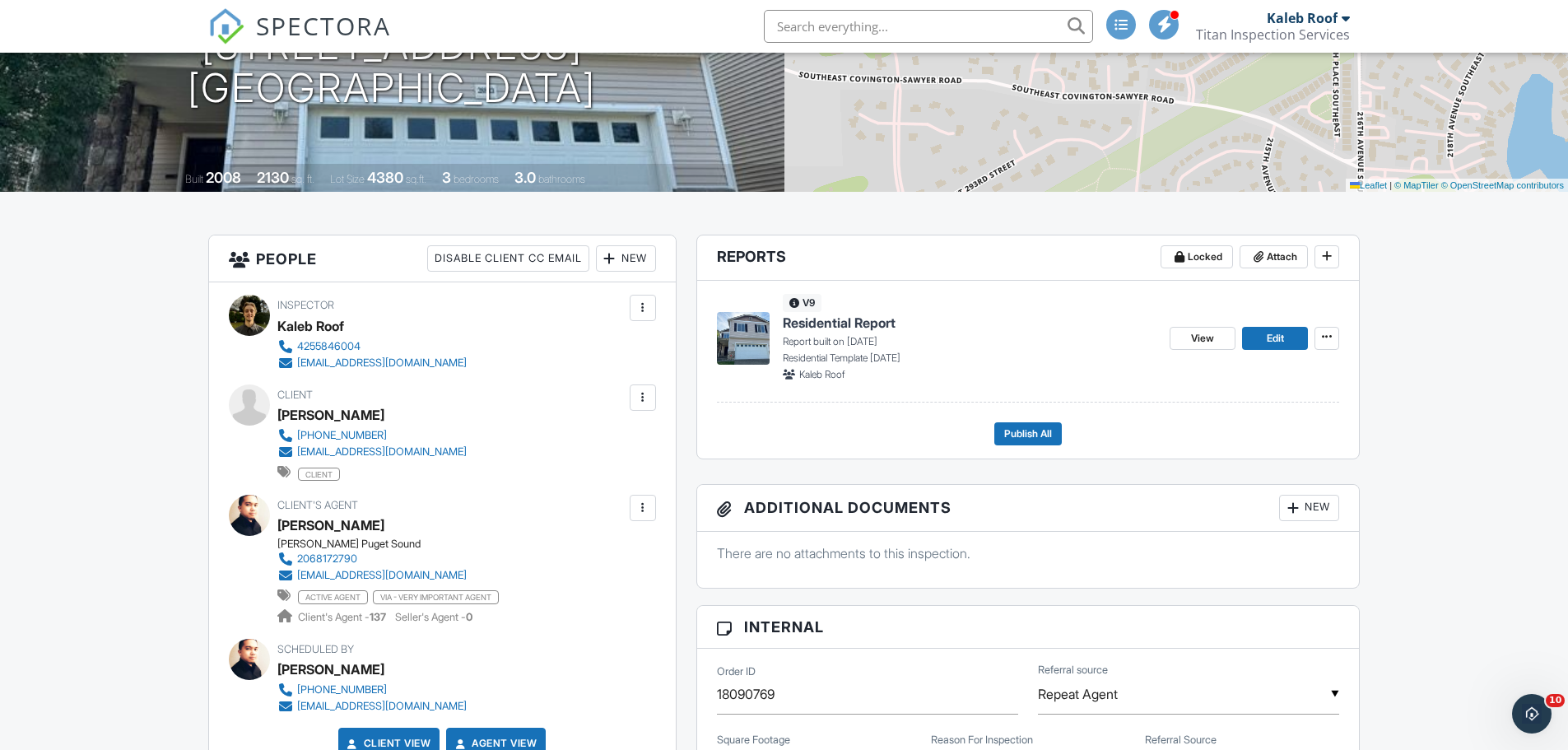
scroll to position [247, 0]
click at [1269, 339] on span "Edit" at bounding box center [1275, 339] width 18 height 17
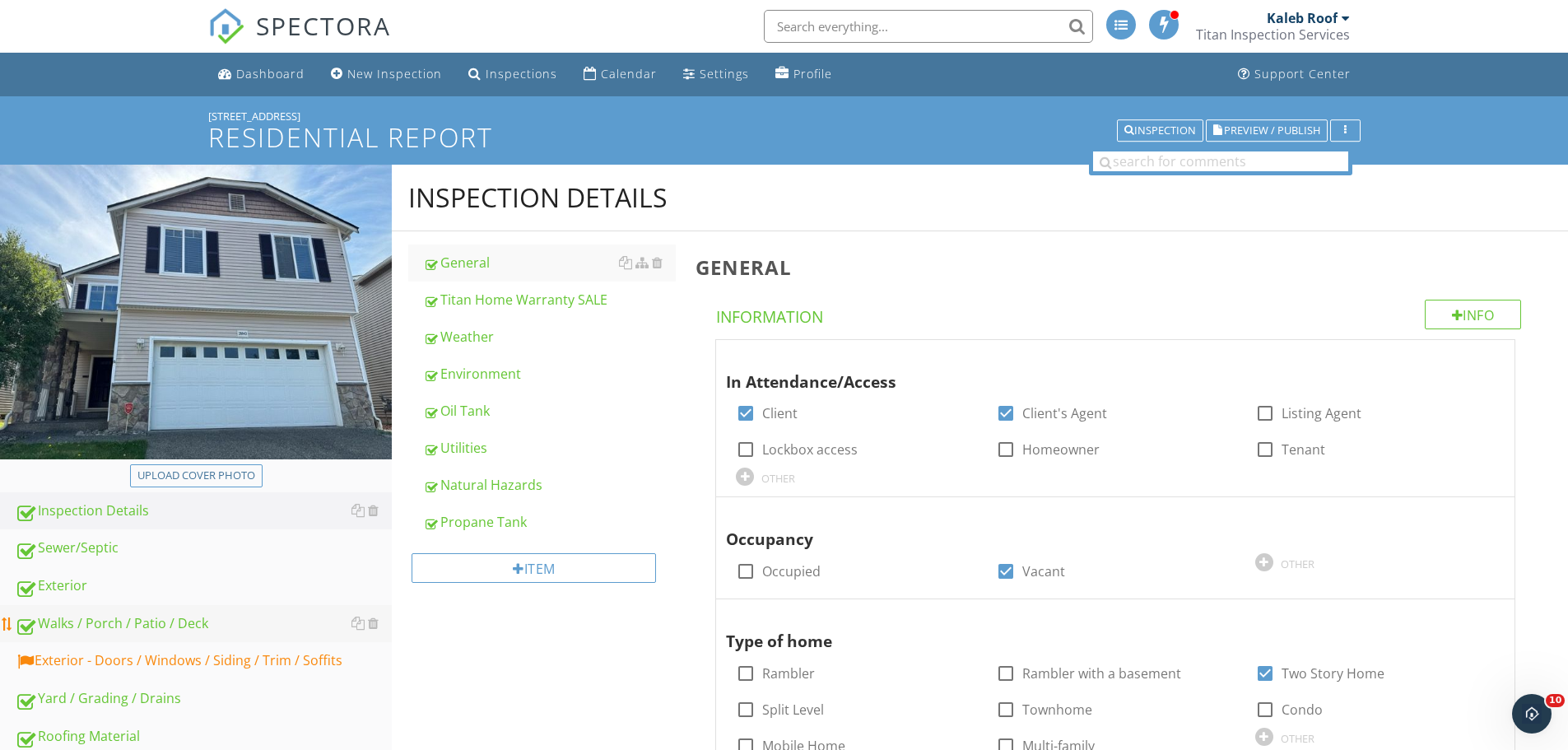
drag, startPoint x: 279, startPoint y: 650, endPoint x: 335, endPoint y: 625, distance: 61.3
click at [279, 648] on link "Exterior - Doors / Windows / Siding / Trim / Soffits" at bounding box center [203, 661] width 377 height 37
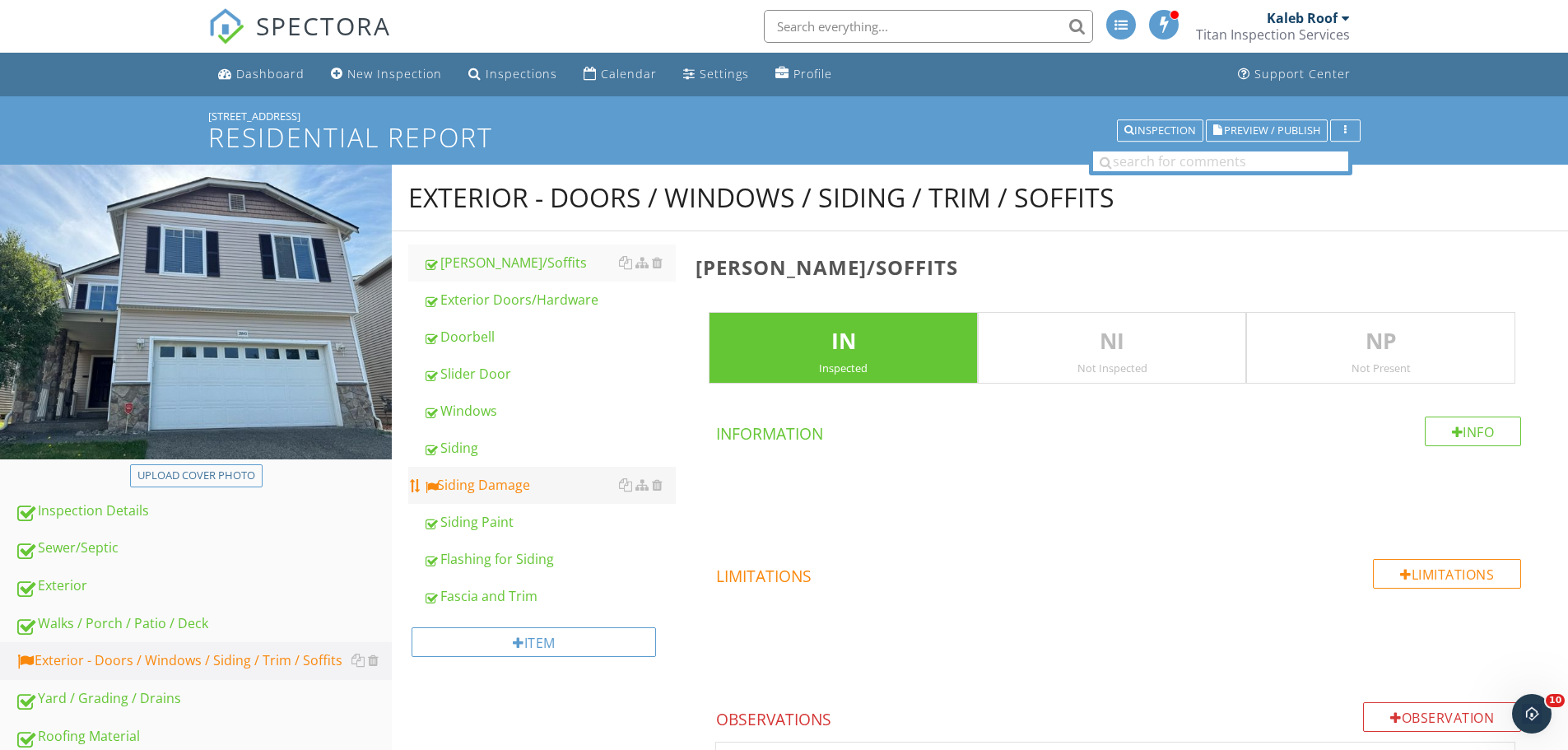
click at [483, 477] on div "Siding Damage" at bounding box center [549, 485] width 253 height 20
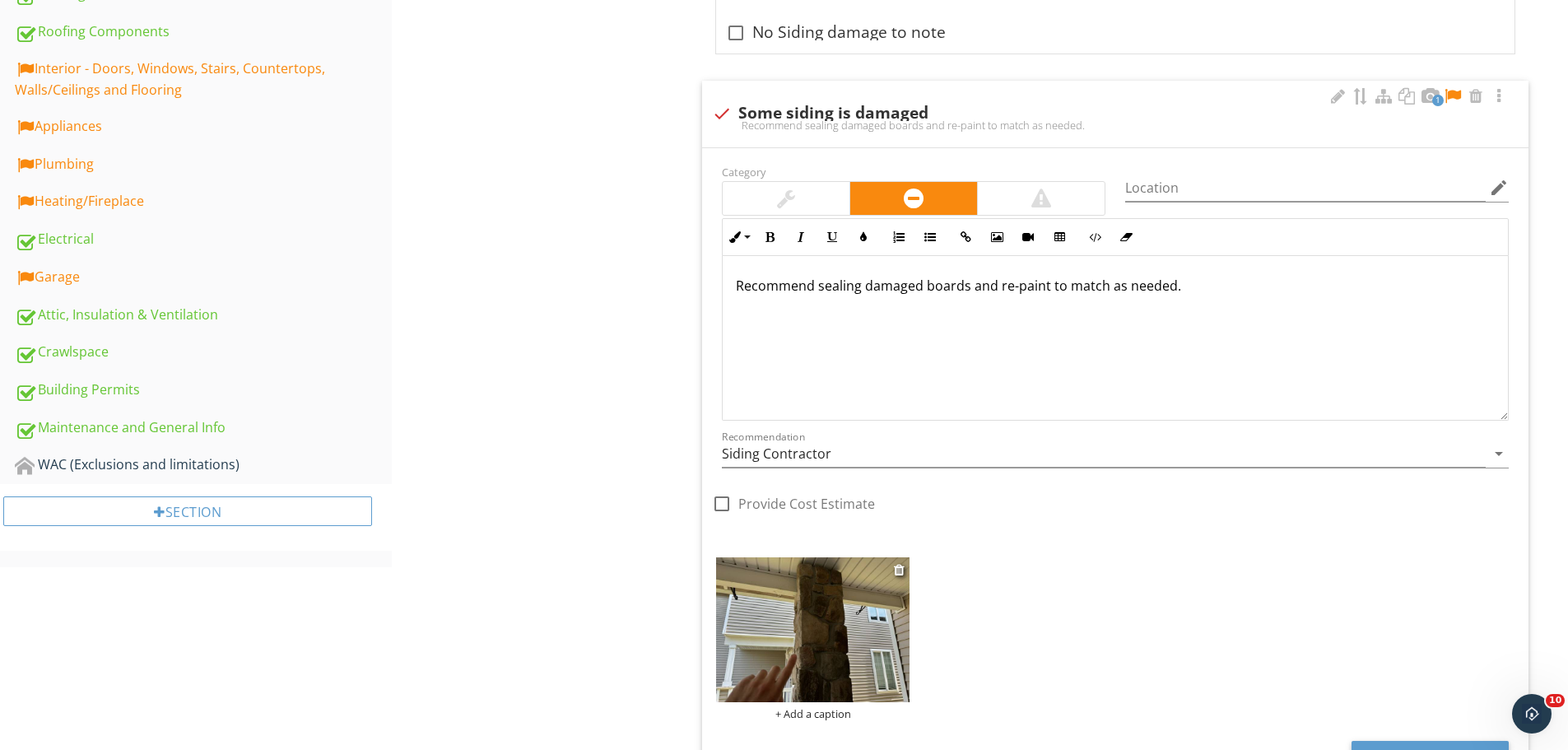
scroll to position [741, 0]
click at [821, 600] on img at bounding box center [813, 631] width 193 height 145
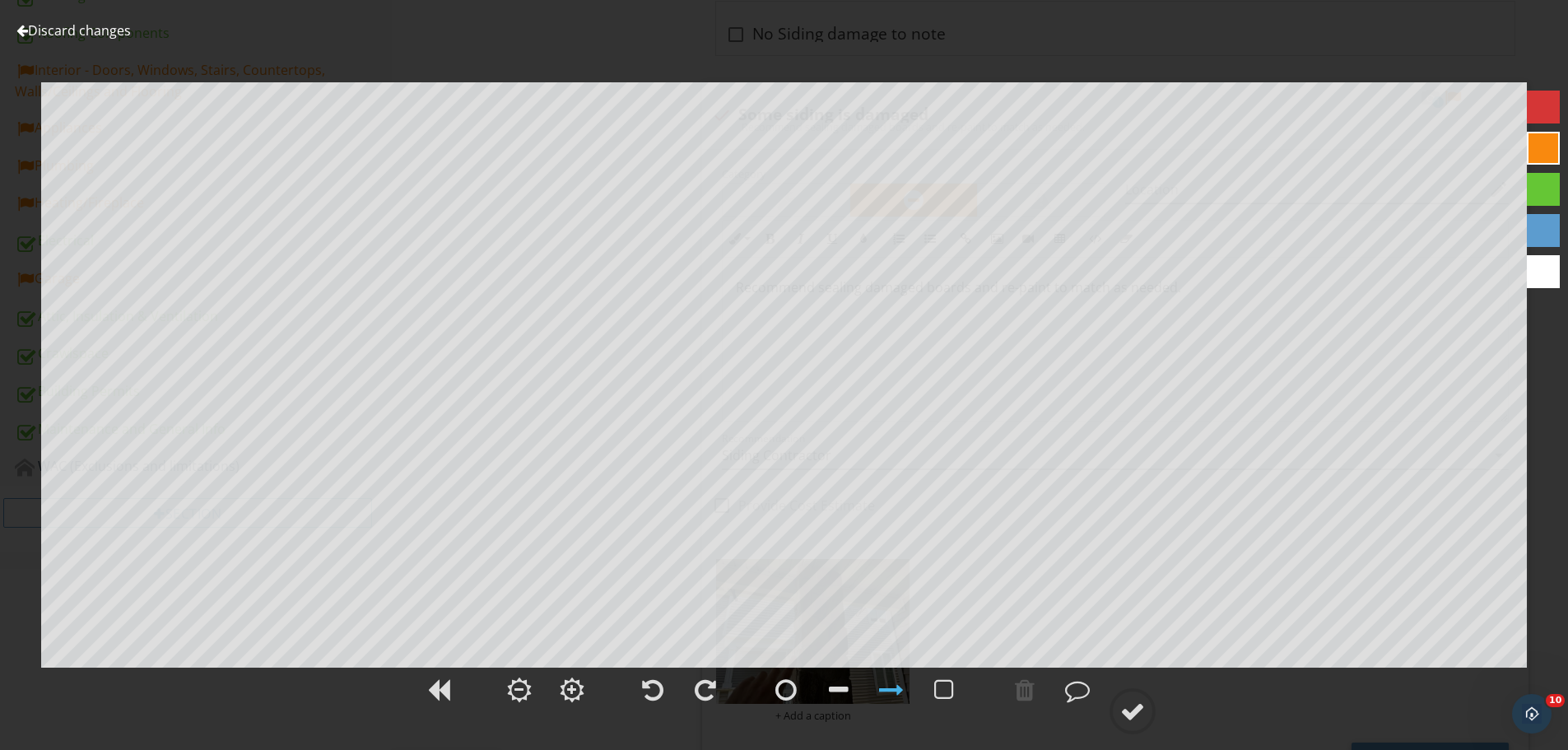
click at [99, 26] on link "Discard changes" at bounding box center [74, 31] width 114 height 18
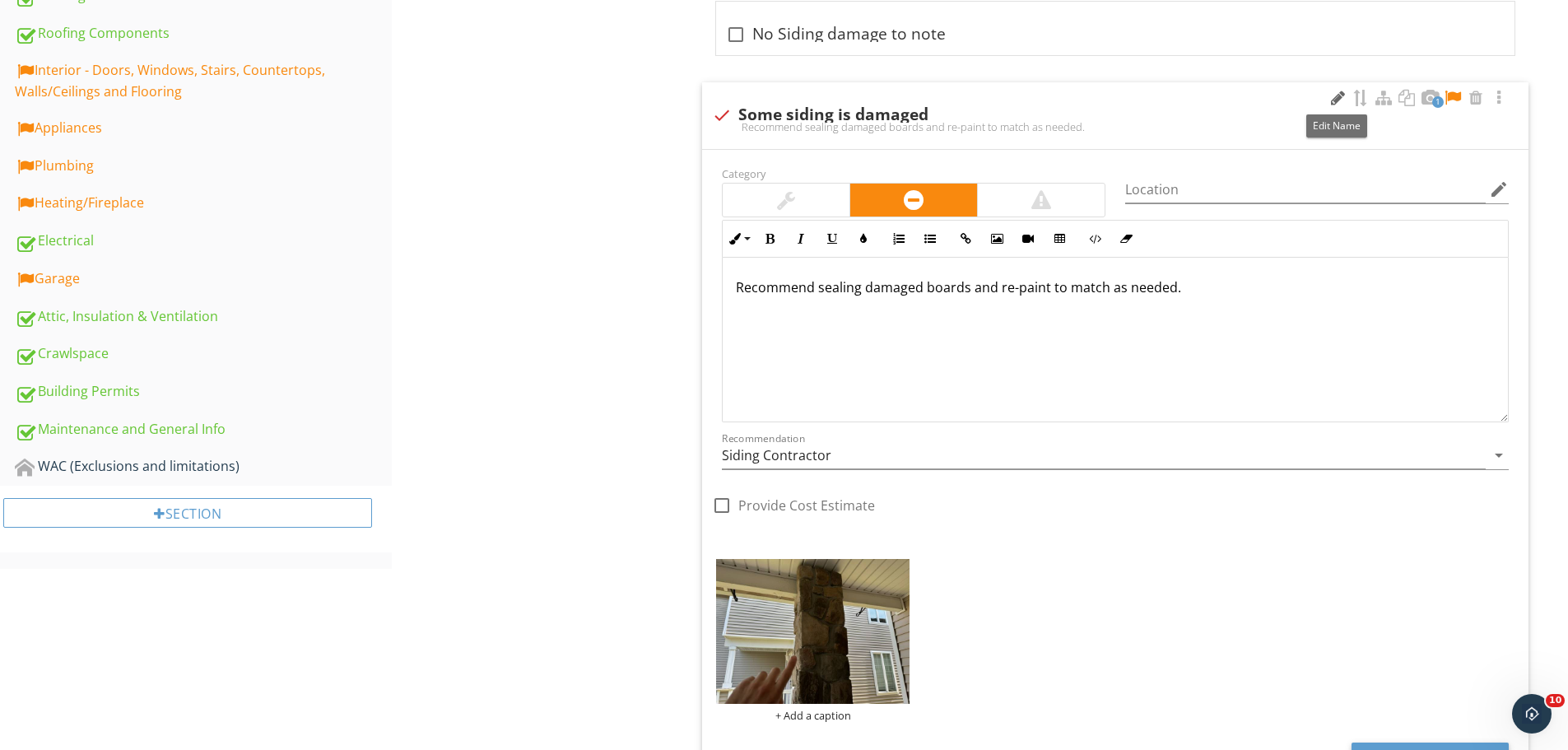
click at [1329, 98] on div at bounding box center [1338, 98] width 20 height 17
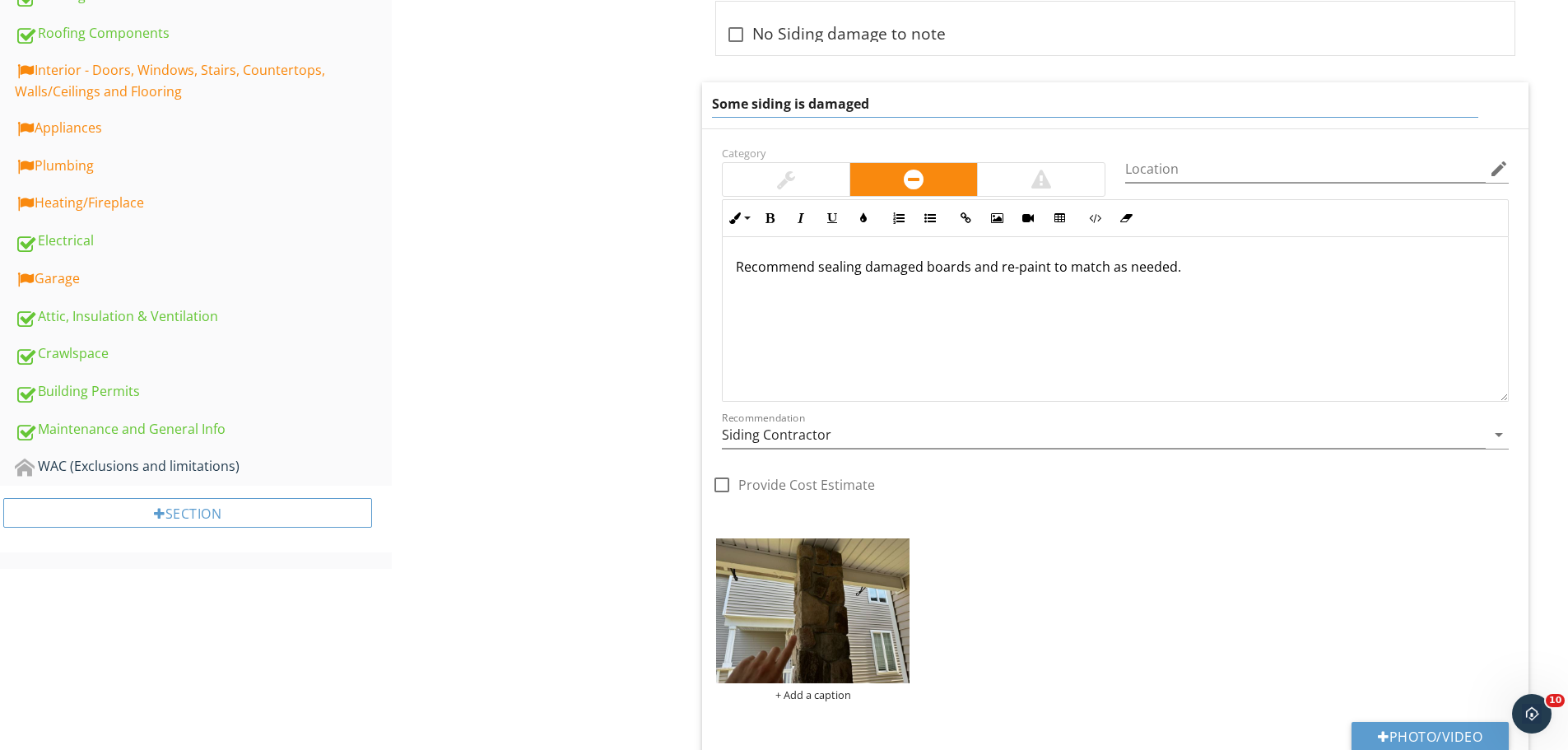
drag, startPoint x: 987, startPoint y: 112, endPoint x: 673, endPoint y: 111, distance: 314.0
click at [674, 111] on div "Exterior - Doors / Windows / Siding / Trim / Soffits [PERSON_NAME]/Soffits Exte…" at bounding box center [980, 658] width 1176 height 2471
type input "Deteriorating mortar"
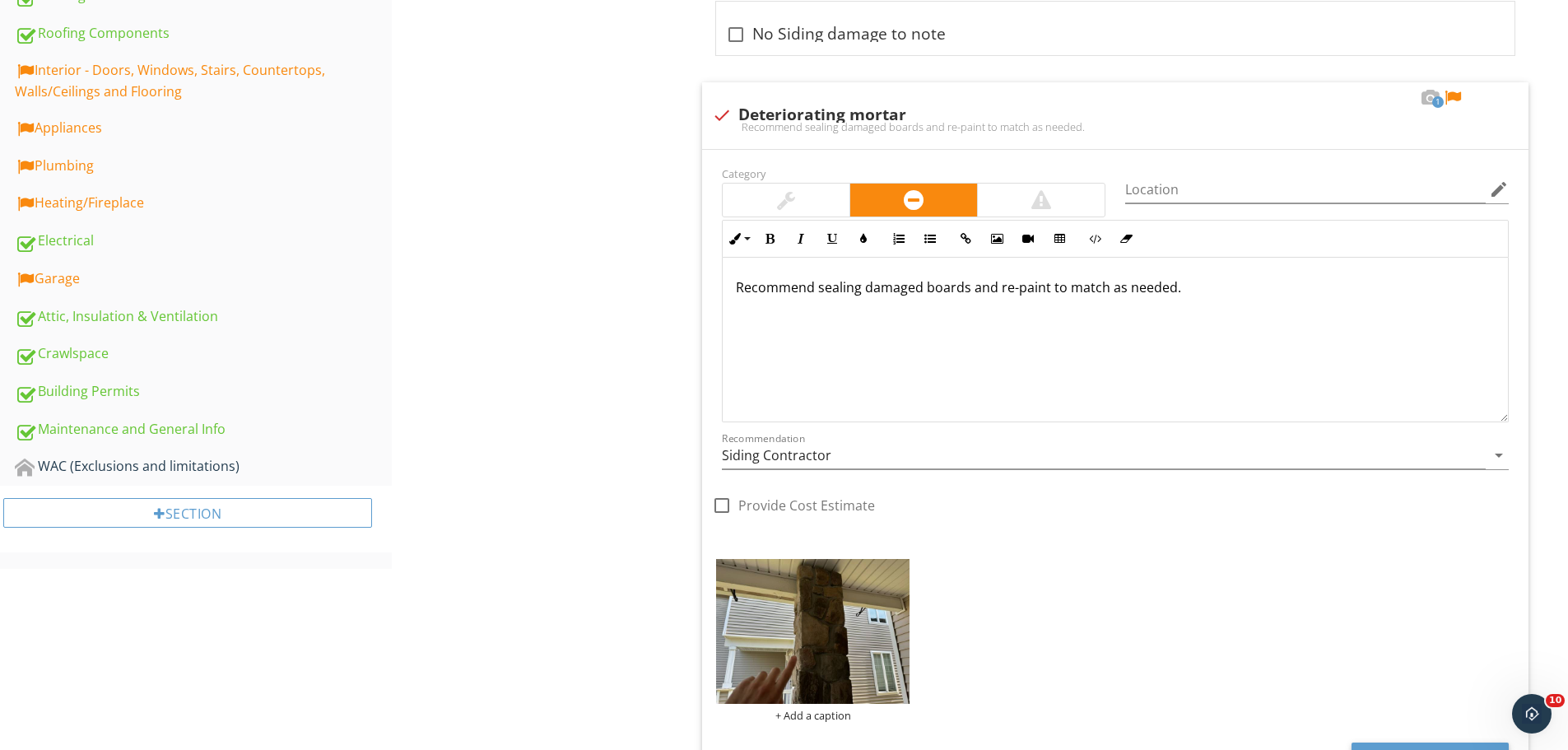
click at [653, 217] on div "Exterior - Doors / Windows / Siding / Trim / Soffits [PERSON_NAME]/Soffits Exte…" at bounding box center [980, 669] width 1176 height 2491
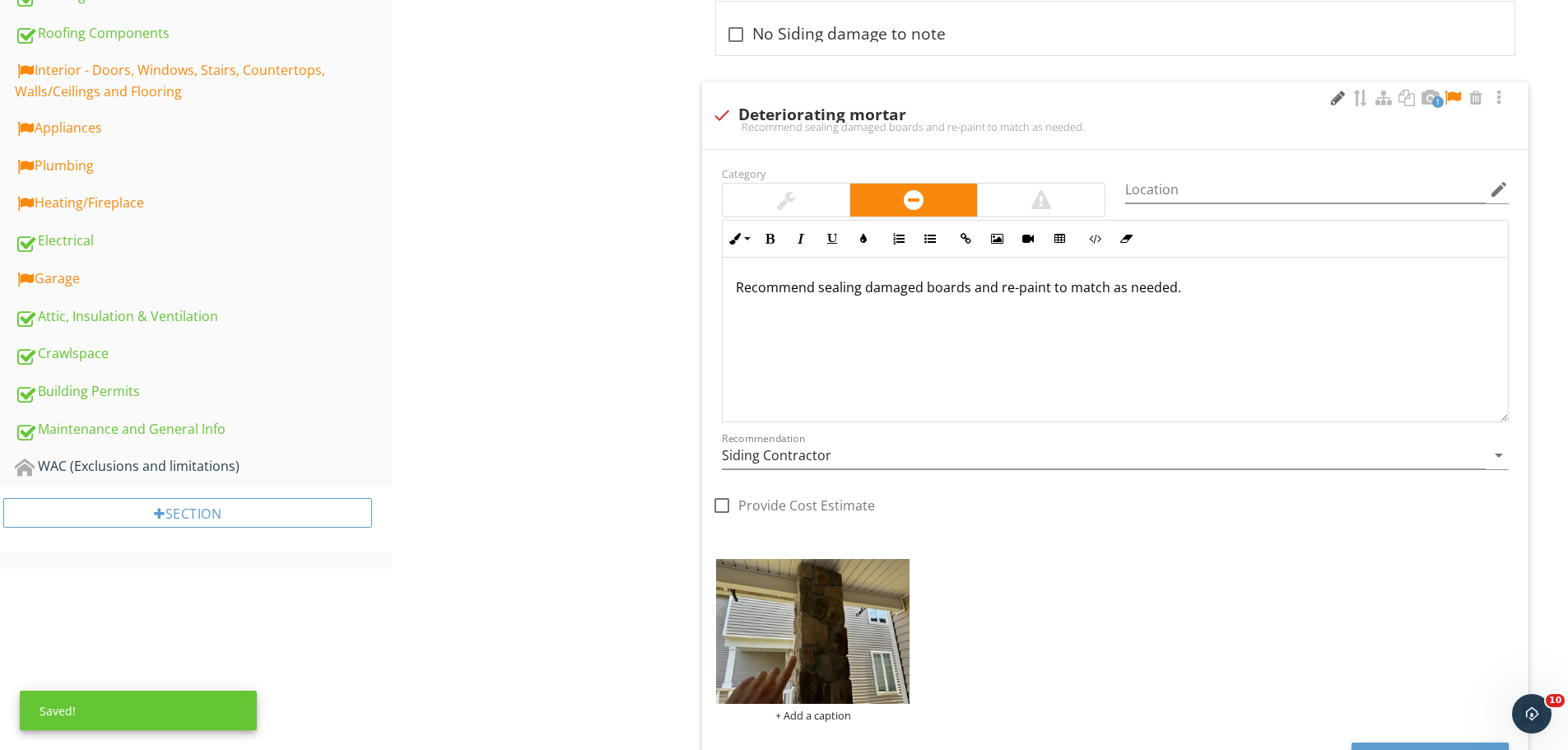
click at [1342, 98] on div at bounding box center [1338, 98] width 20 height 17
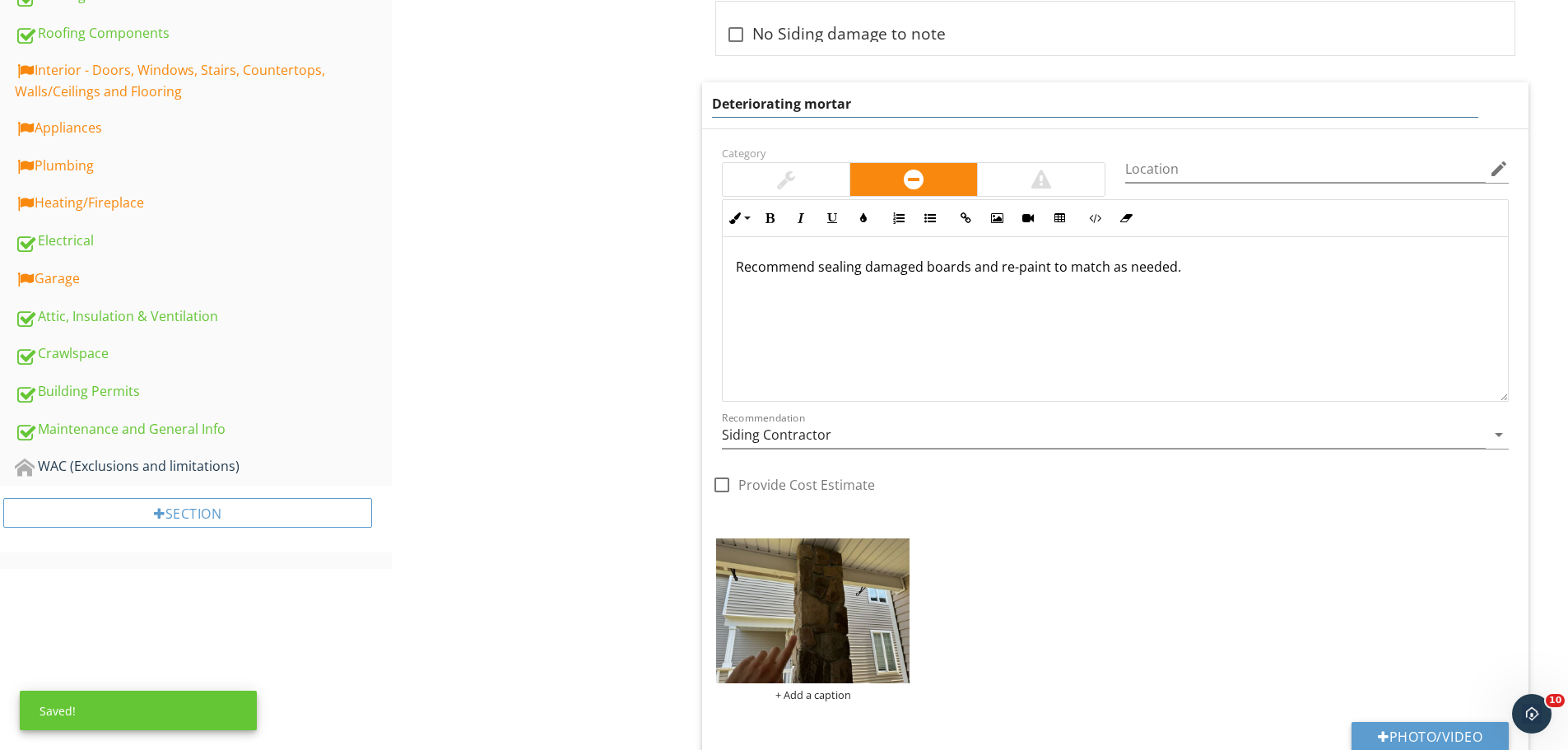
click at [749, 102] on input "Deteriorating mortar" at bounding box center [1095, 104] width 766 height 28
click at [751, 102] on input "Deteriorating mortar" at bounding box center [1095, 104] width 766 height 28
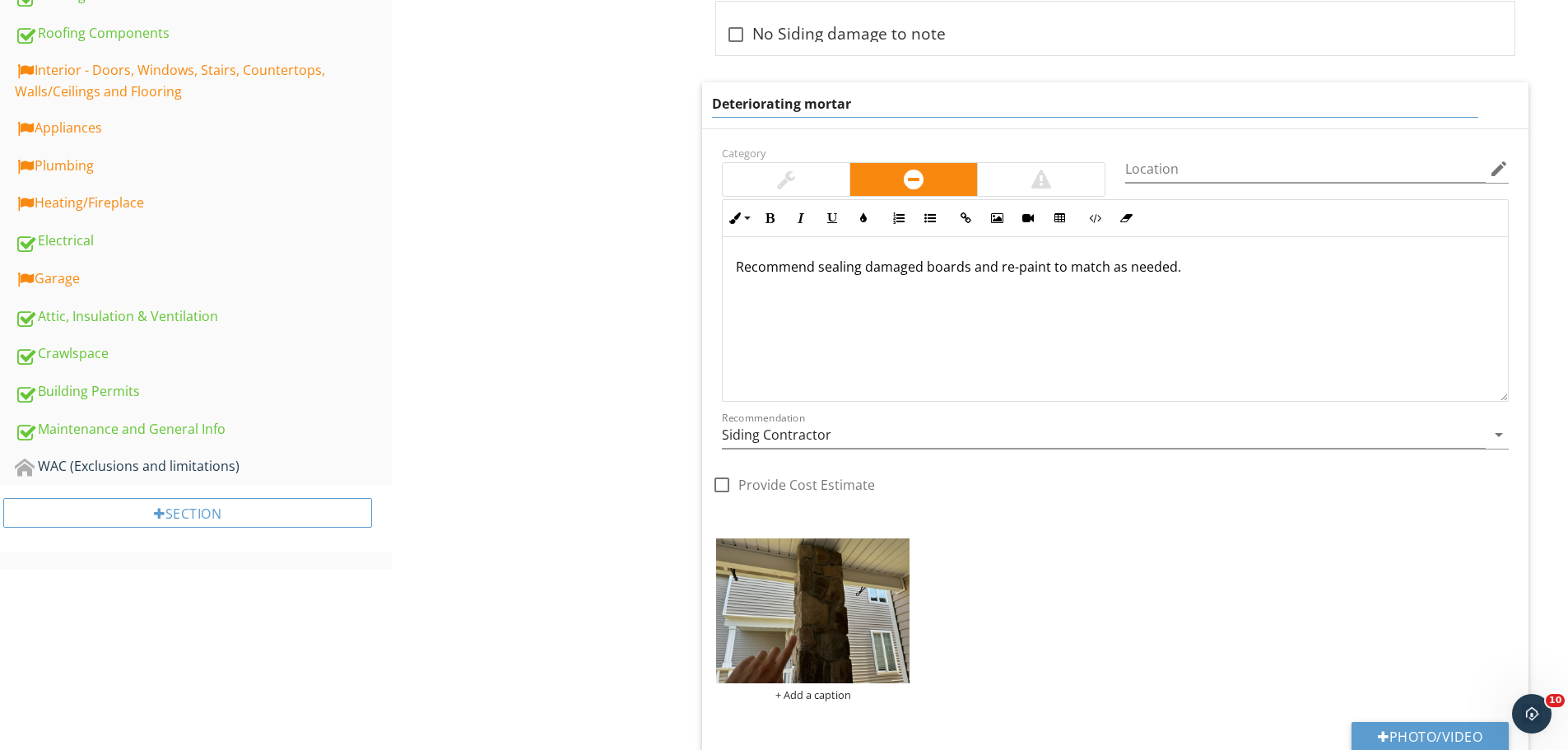
click at [867, 100] on input "Deteriorating mortar" at bounding box center [1095, 104] width 766 height 28
click at [766, 102] on input "Deteriorating mortar" at bounding box center [1095, 104] width 766 height 28
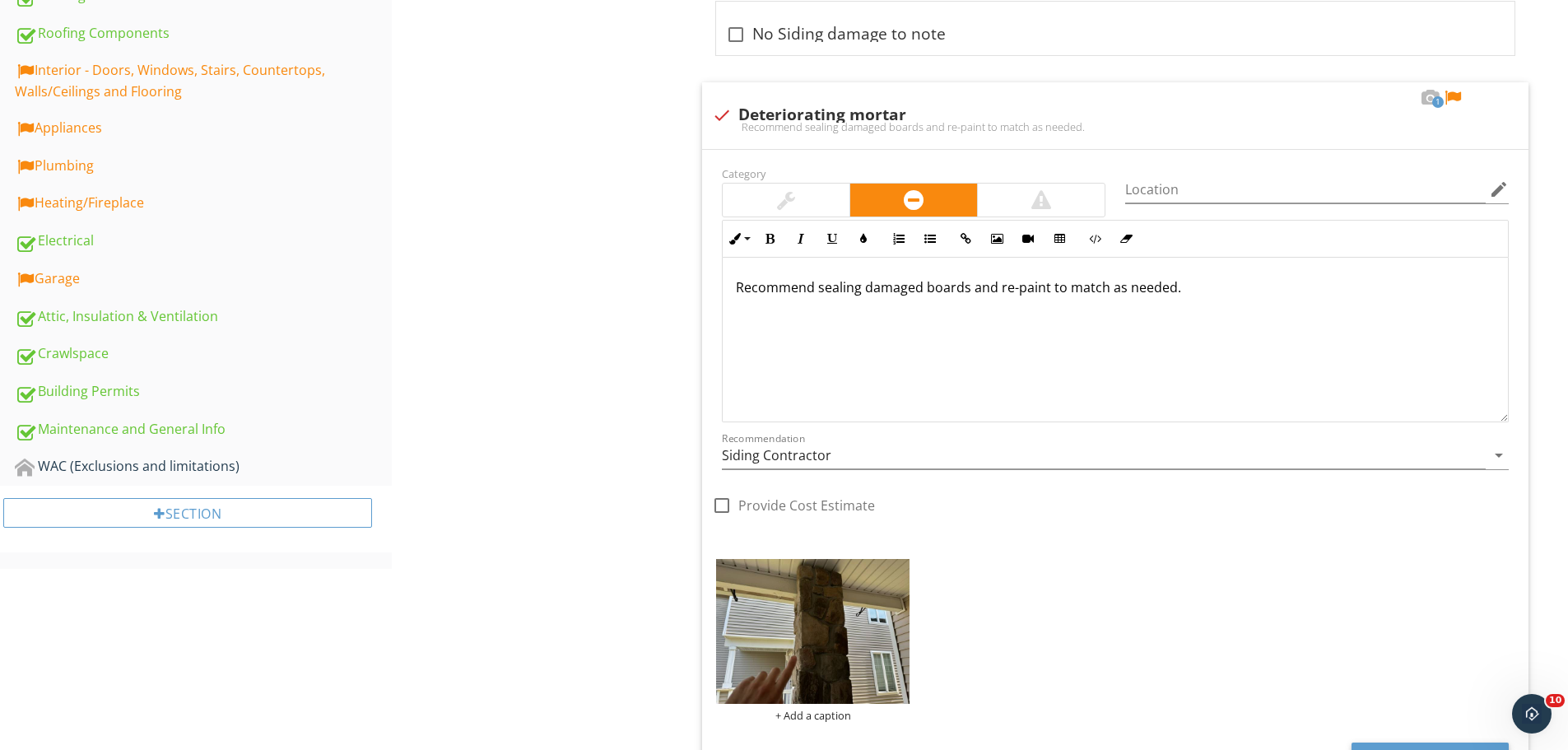
drag, startPoint x: 1256, startPoint y: 301, endPoint x: 637, endPoint y: 300, distance: 619.0
click at [640, 301] on div "Exterior - Doors / Windows / Siding / Trim / Soffits [PERSON_NAME]/Soffits Exte…" at bounding box center [980, 669] width 1176 height 2491
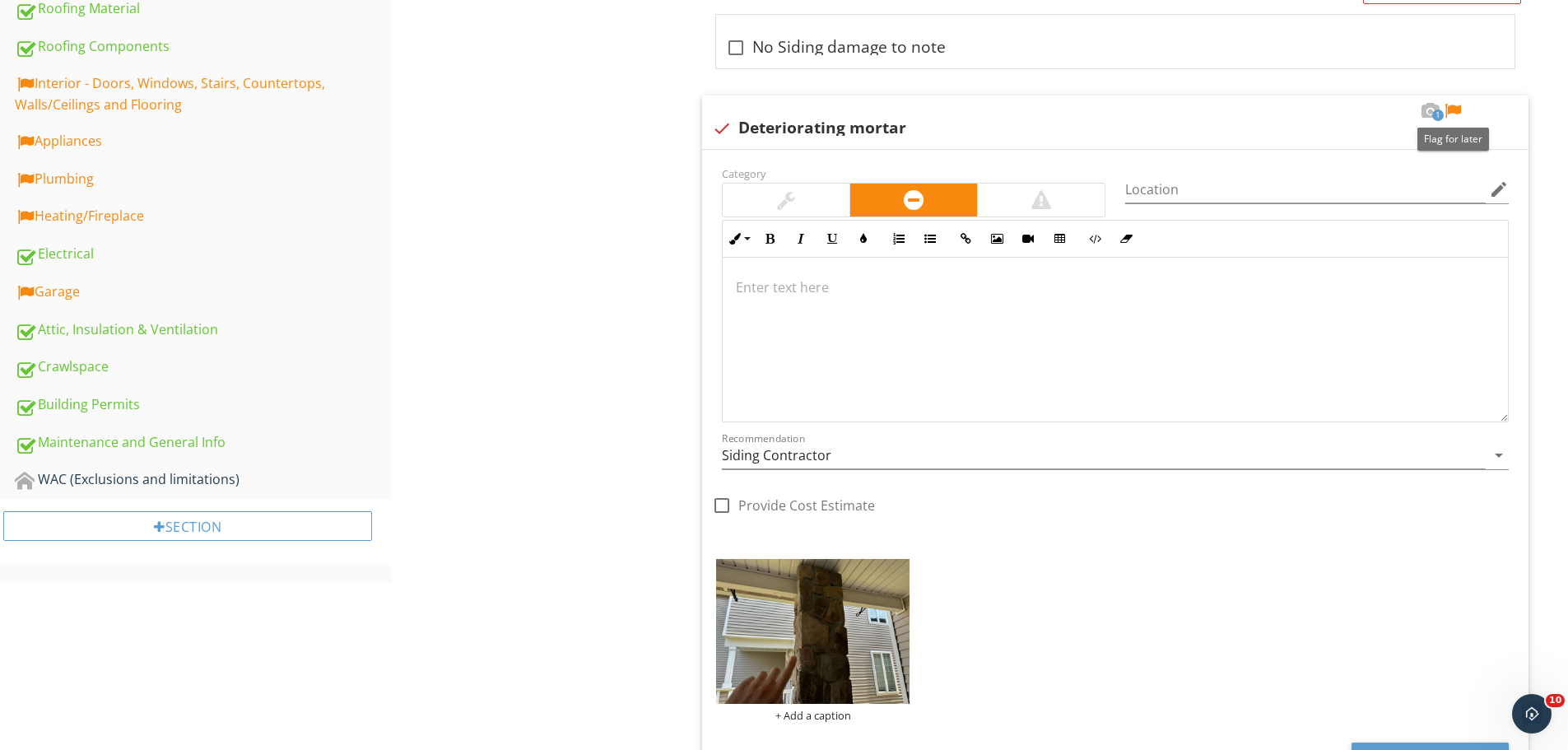
click at [1452, 110] on div at bounding box center [1453, 110] width 20 height 17
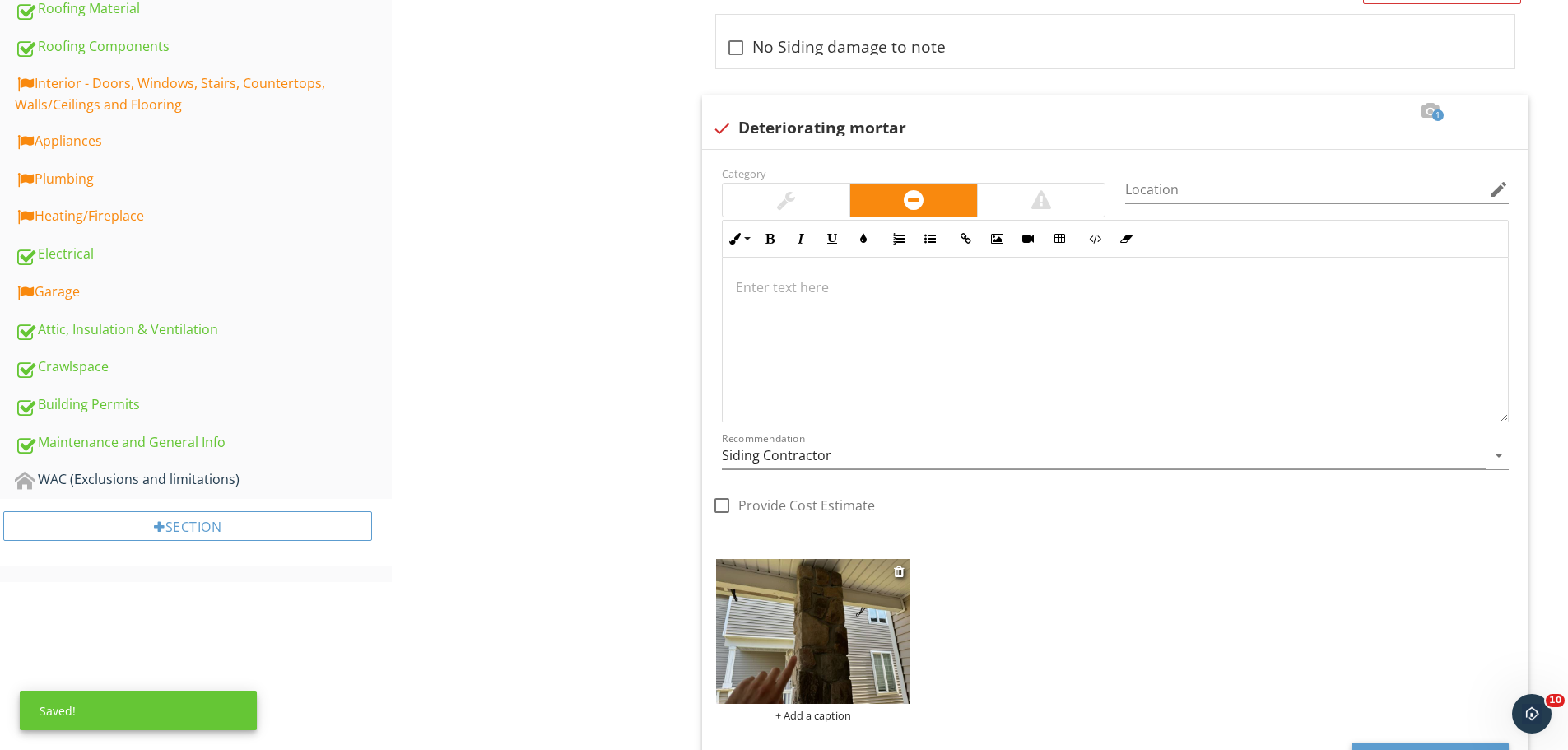
drag, startPoint x: 793, startPoint y: 733, endPoint x: 724, endPoint y: 643, distance: 113.4
click at [852, 291] on p at bounding box center [1115, 288] width 758 height 20
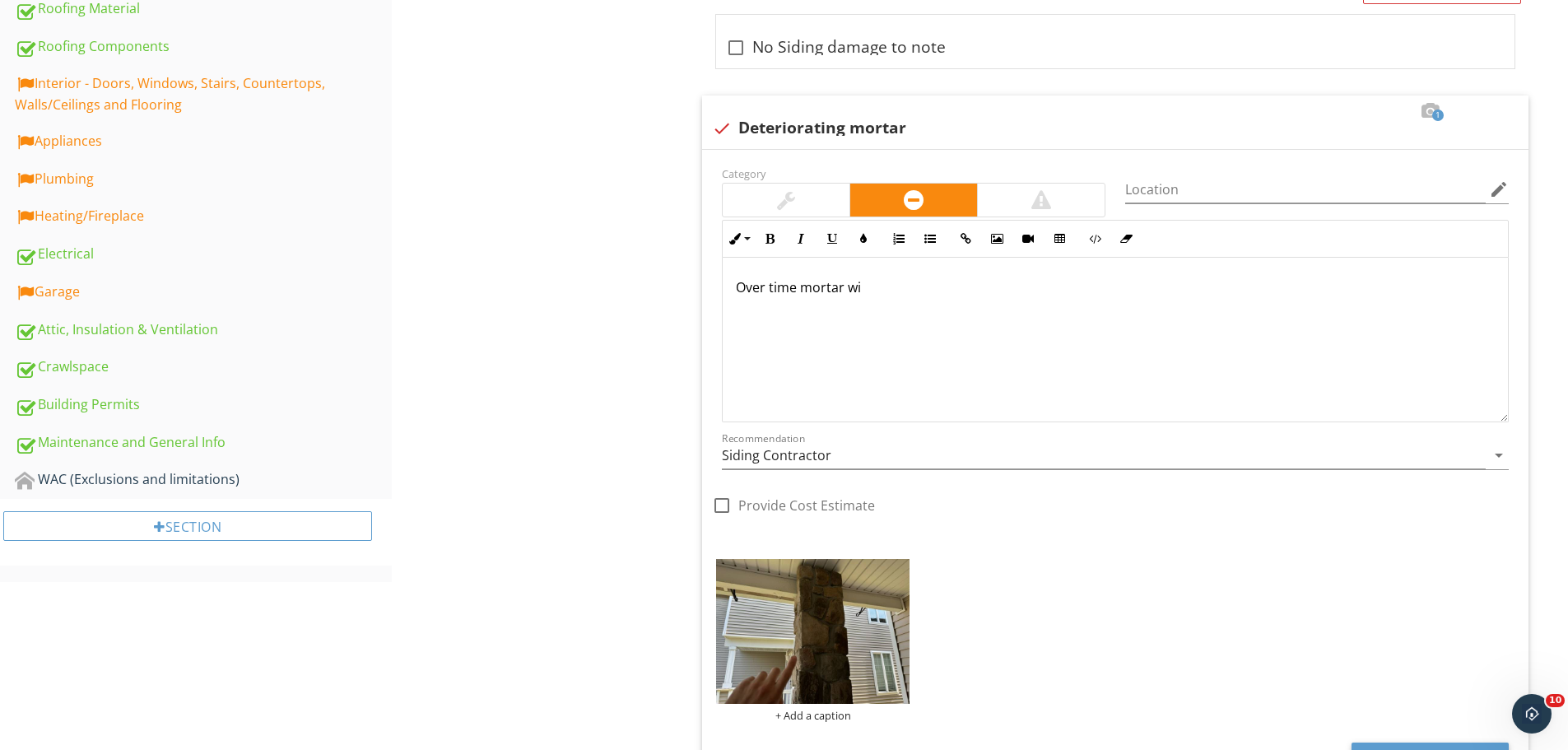
scroll to position [741, 0]
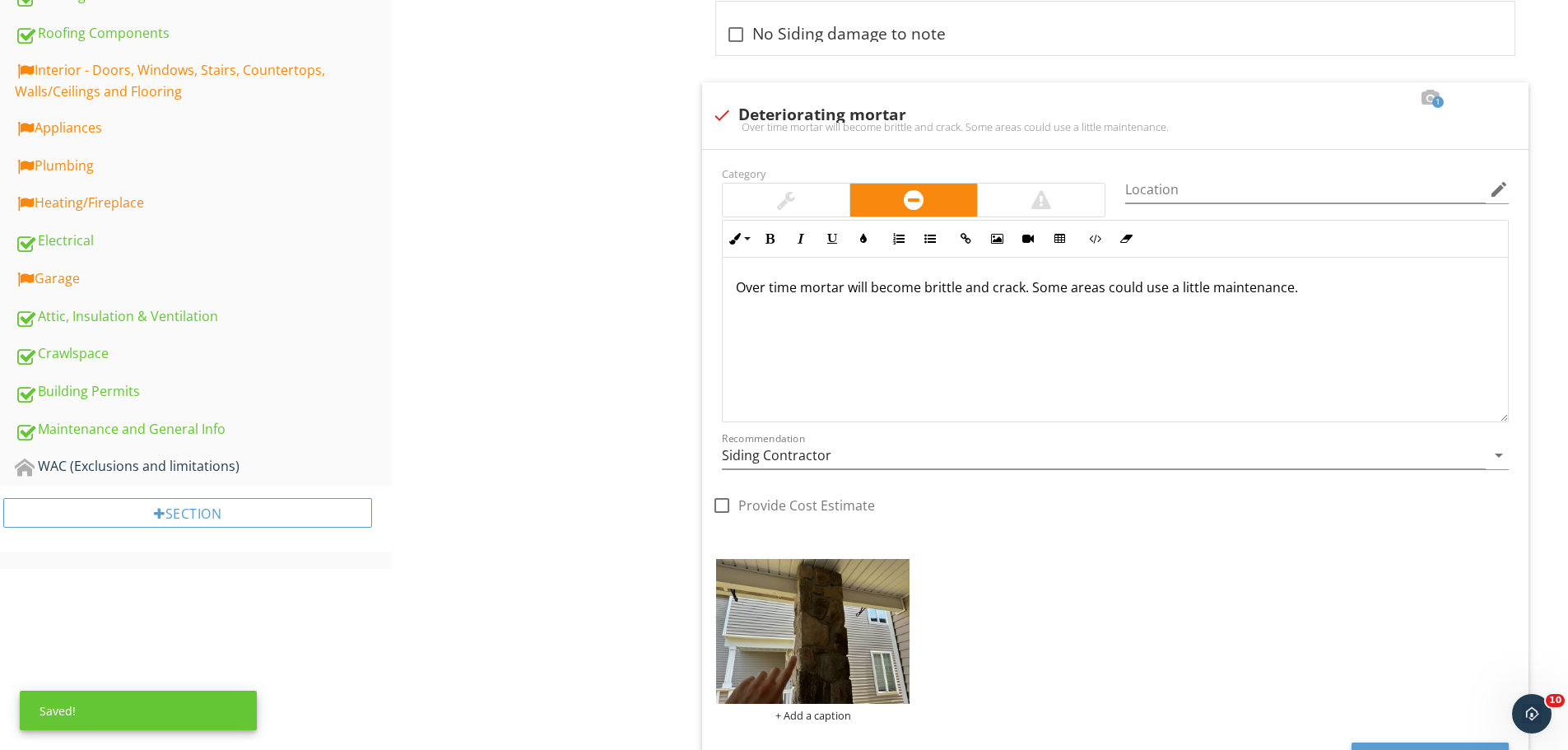
click at [1329, 280] on p "Over time mortar will become brittle and crack. Some areas could use a little m…" at bounding box center [1115, 288] width 758 height 20
click at [1119, 363] on div "Over time mortar will become brittle and crack. Some areas could be sealed. Rec…" at bounding box center [1115, 340] width 785 height 165
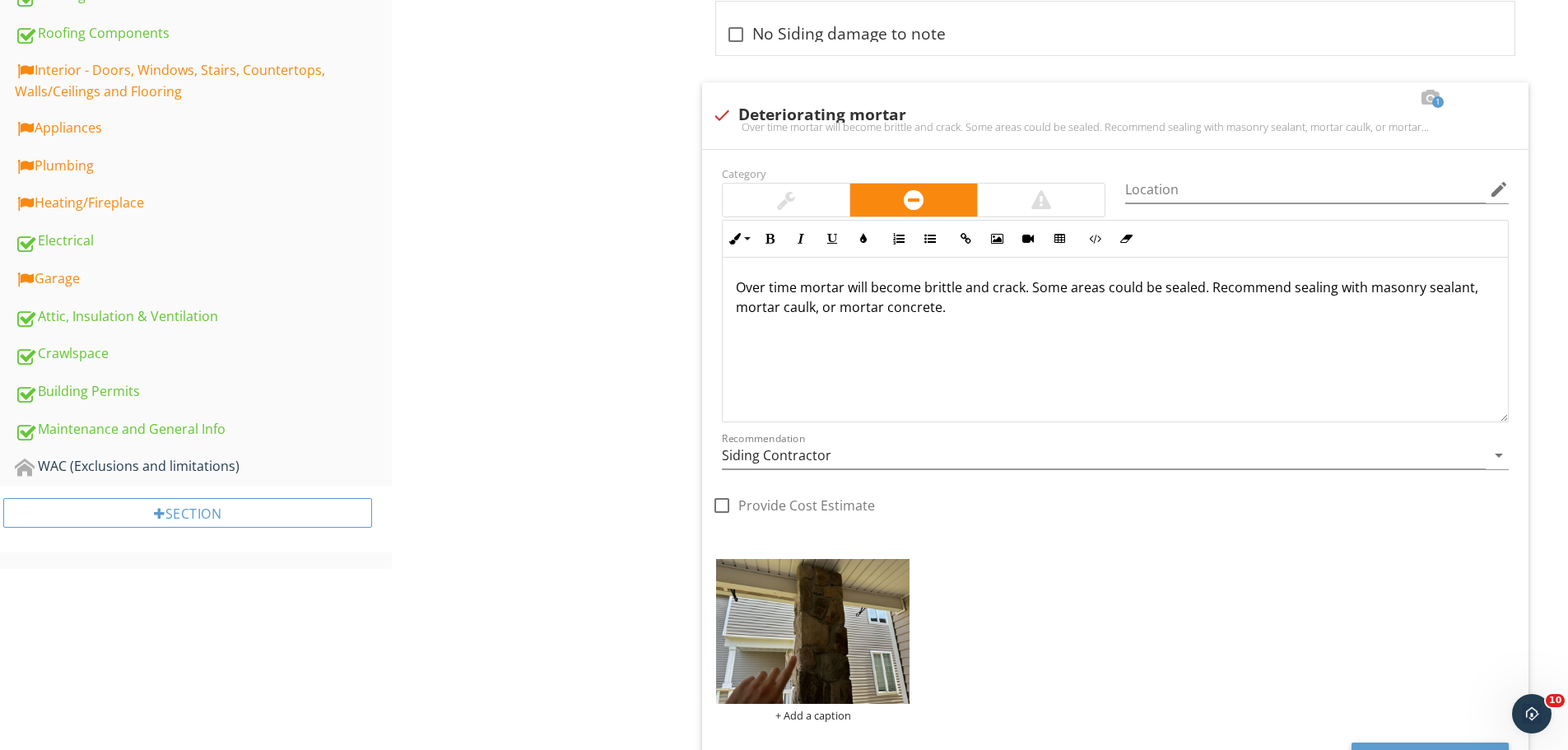
click at [1158, 288] on p "Over time mortar will become brittle and crack. Some areas could be sealed. Rec…" at bounding box center [1115, 298] width 758 height 39
click at [1161, 287] on p "Over time mortar will become brittle and crack. Some areas could be sealed. Rec…" at bounding box center [1115, 298] width 758 height 39
click at [1143, 318] on div "Over time mortar will become brittle and crack. Some areas could be resealed. R…" at bounding box center [1115, 340] width 785 height 165
click at [887, 446] on input "Siding Contractor" at bounding box center [1103, 456] width 763 height 28
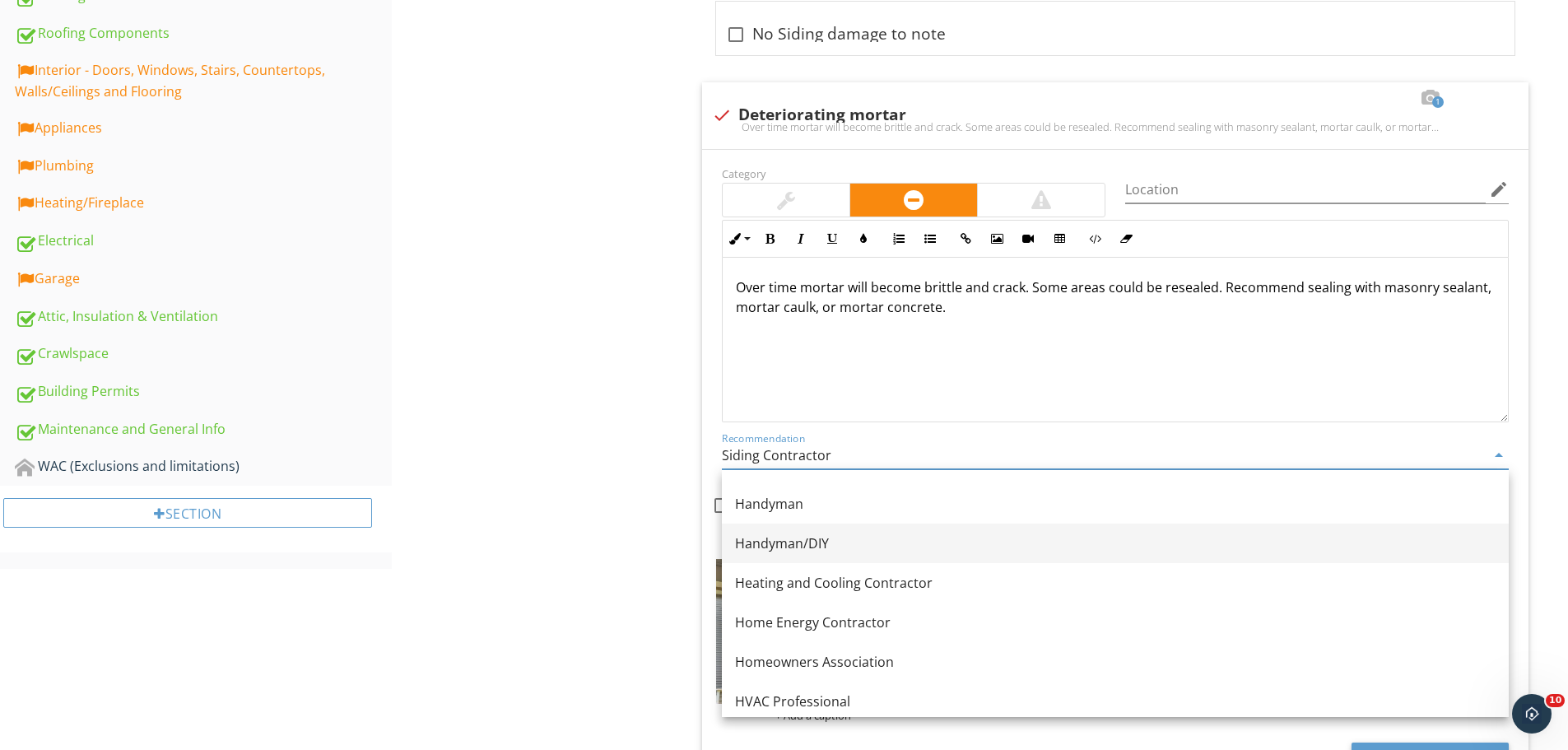
scroll to position [1051, 0]
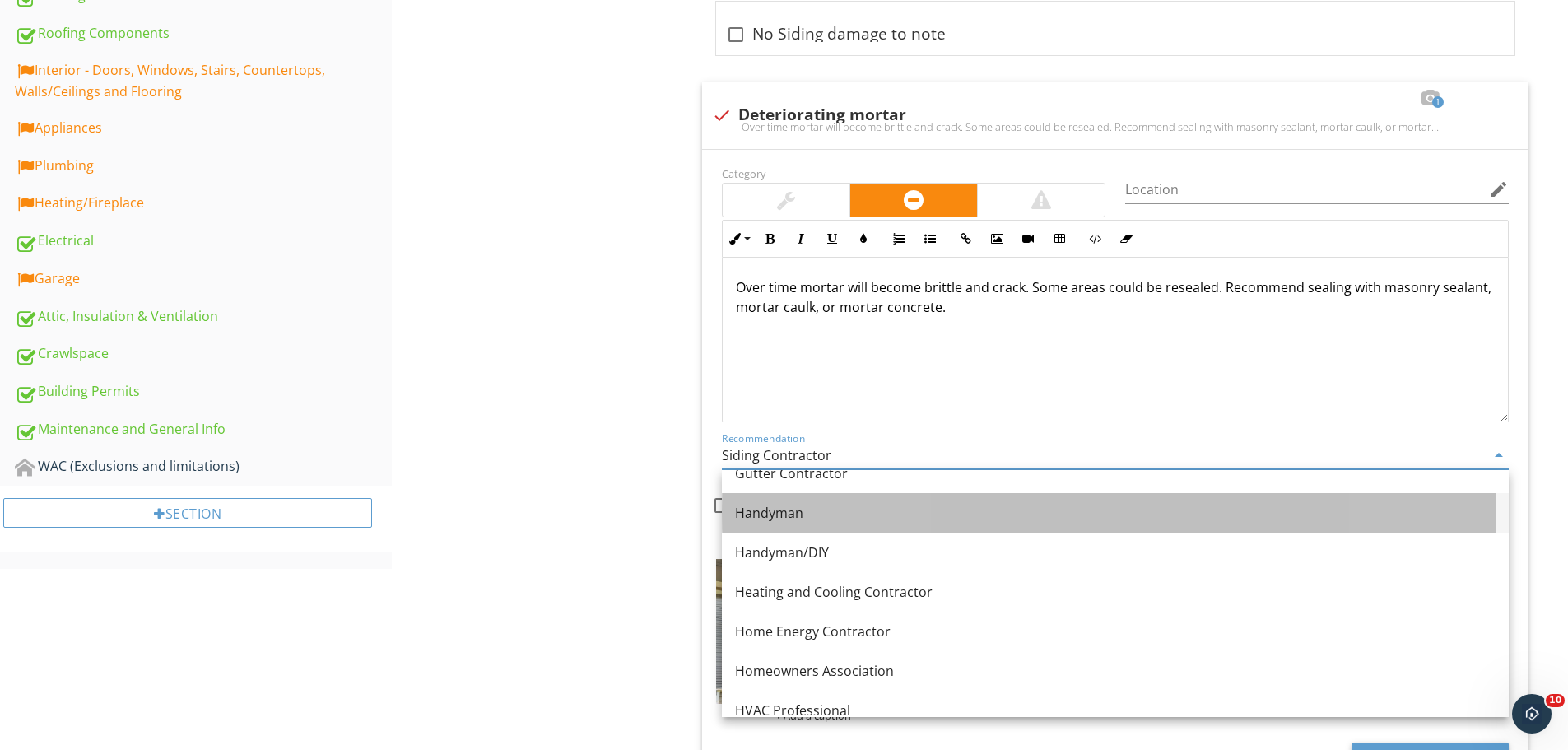
click at [841, 519] on div "Handyman" at bounding box center [1115, 513] width 760 height 20
type input "Handyman"
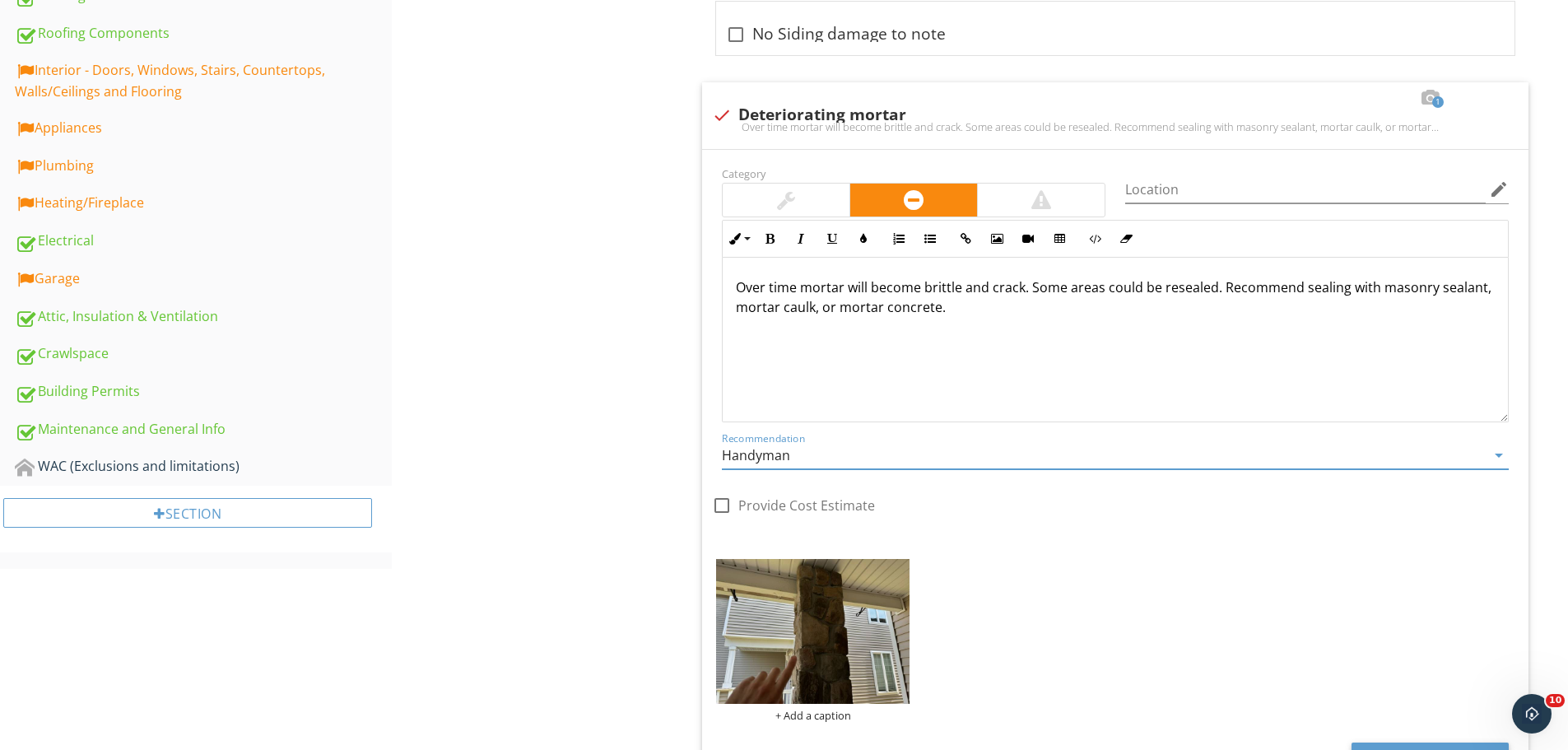
click at [487, 448] on div "Exterior - Doors / Windows / Siding / Trim / Soffits [PERSON_NAME]/Soffits Exte…" at bounding box center [980, 669] width 1176 height 2491
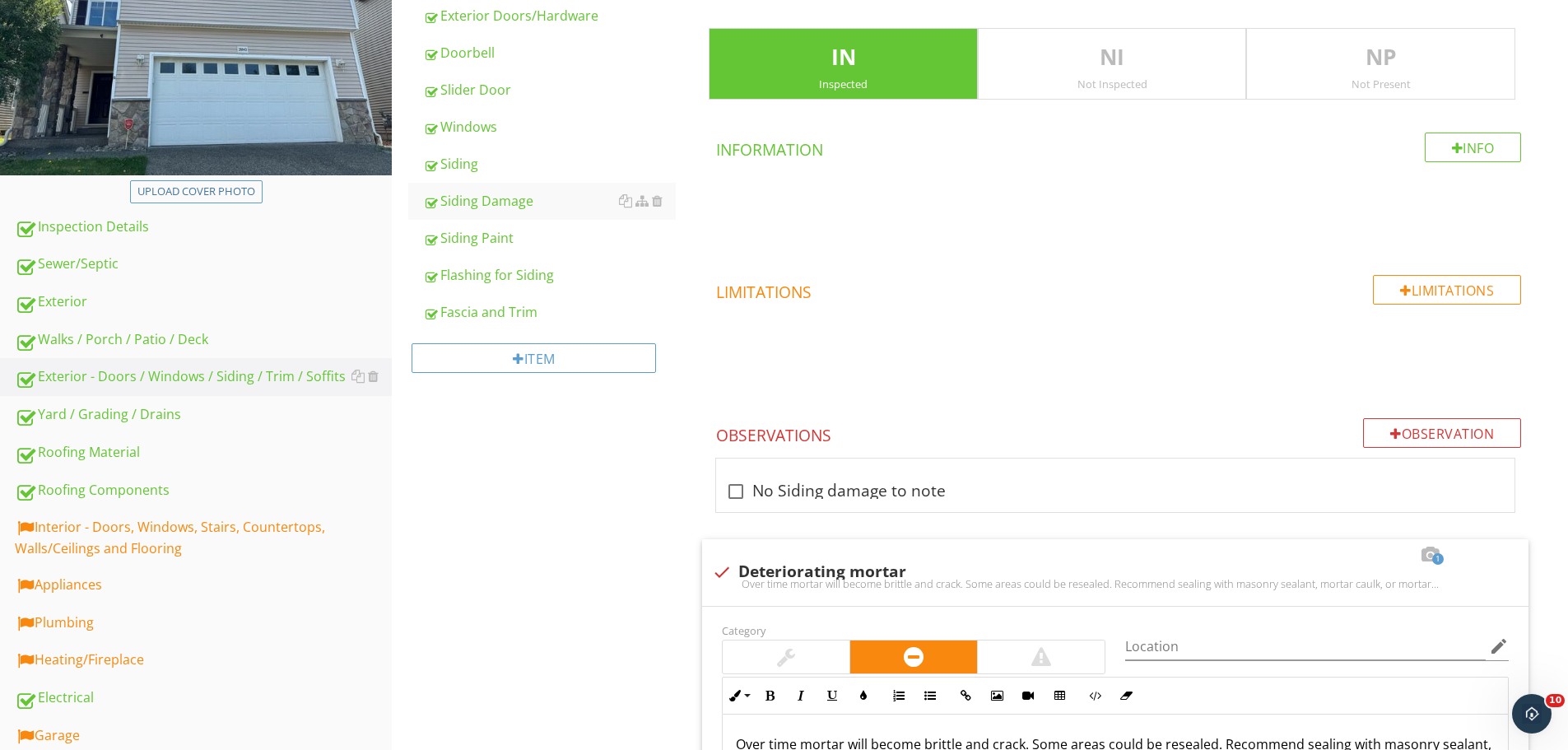
scroll to position [247, 0]
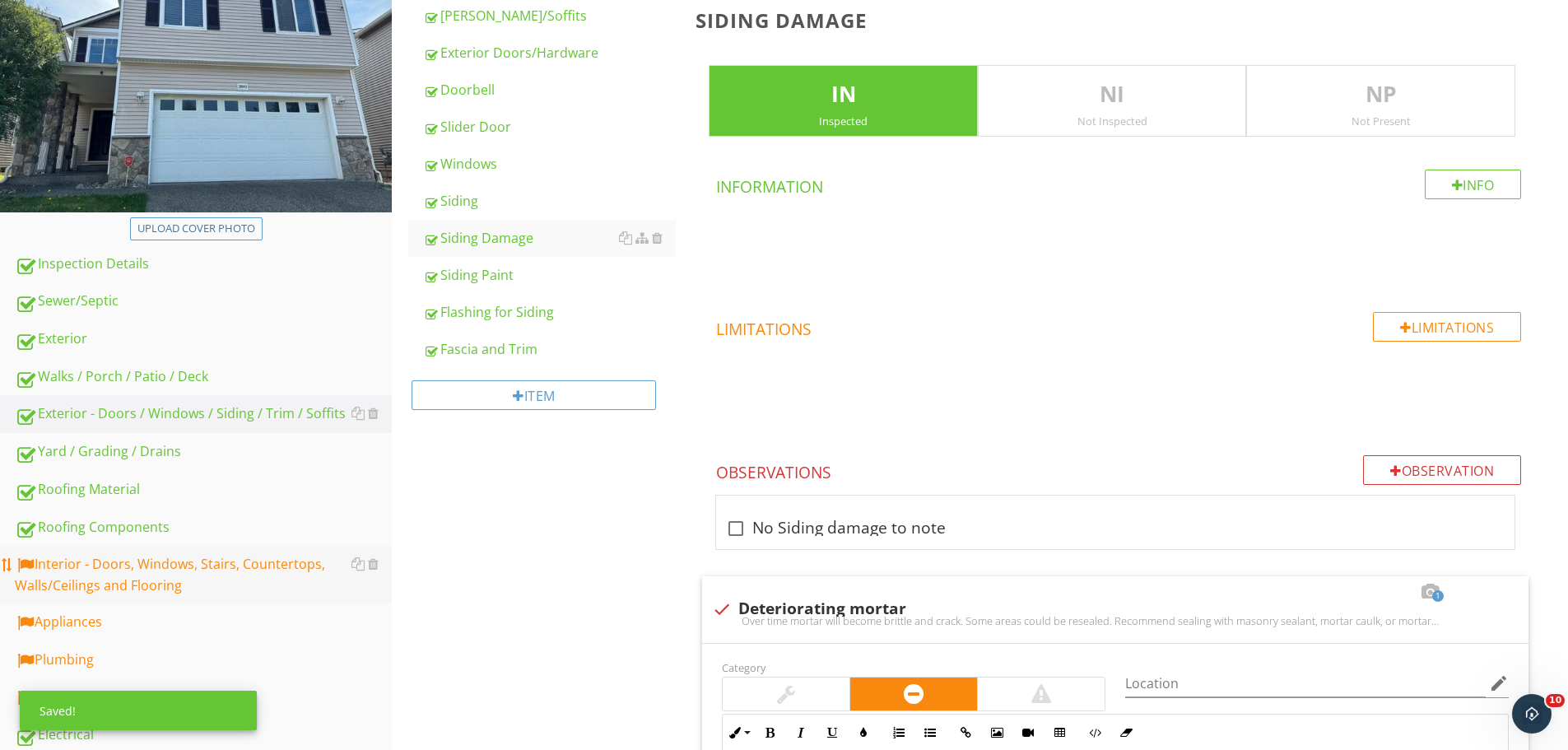
click at [209, 571] on div "Interior - Doors, Windows, Stairs, Countertops, Walls/Ceilings and Flooring" at bounding box center [203, 575] width 377 height 41
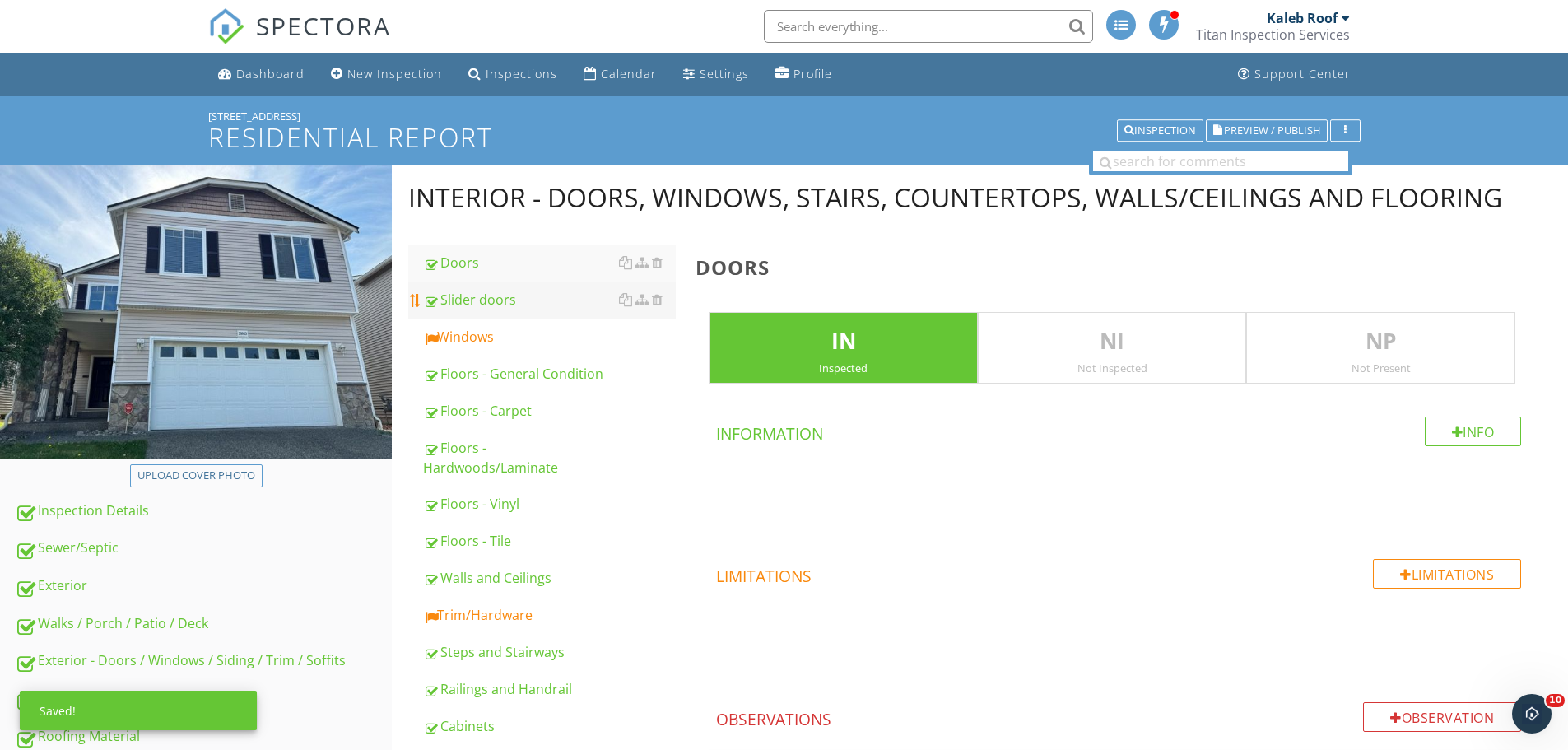
click at [510, 315] on link "Slider doors" at bounding box center [549, 300] width 253 height 36
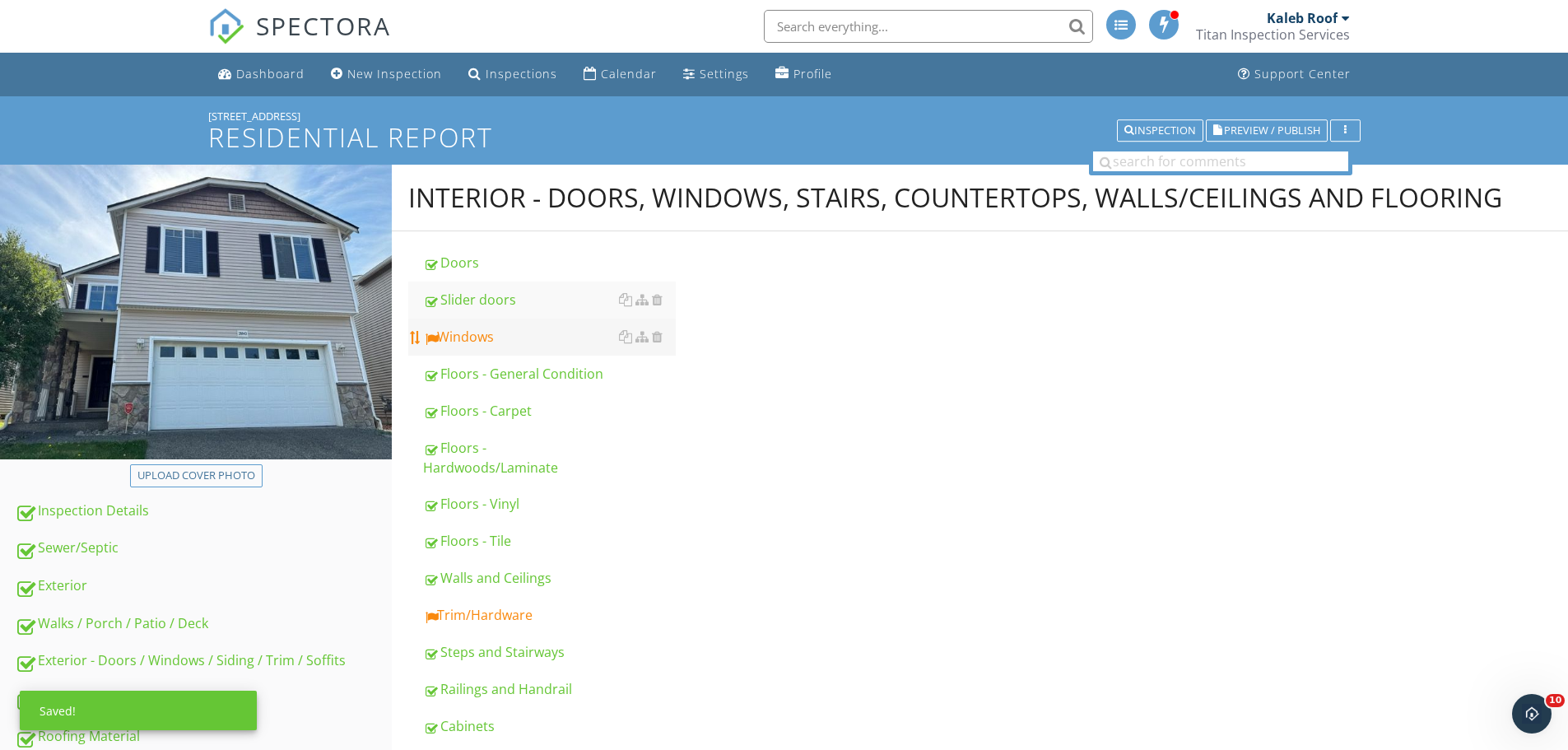
click at [511, 335] on div "Windows" at bounding box center [549, 337] width 253 height 20
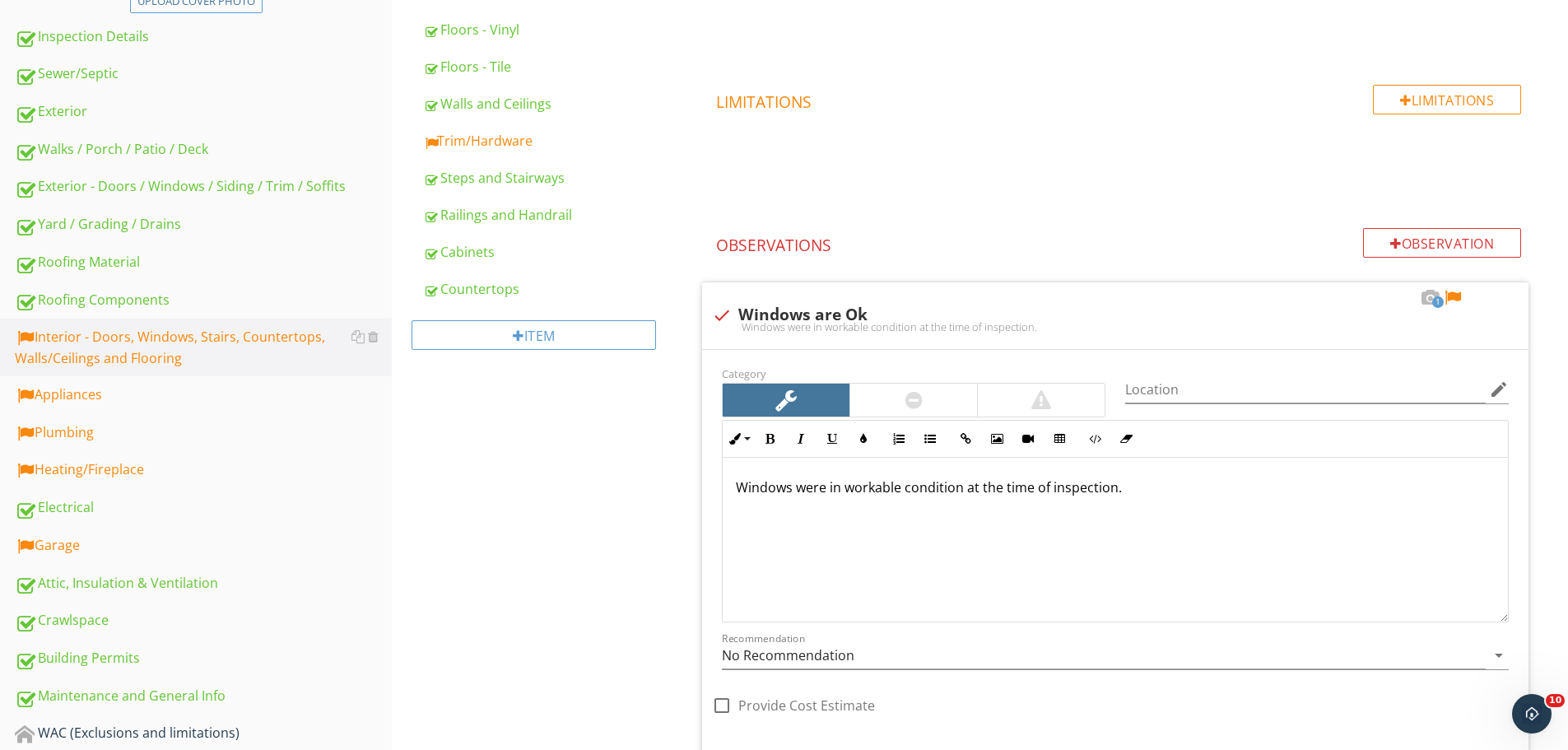
scroll to position [494, 0]
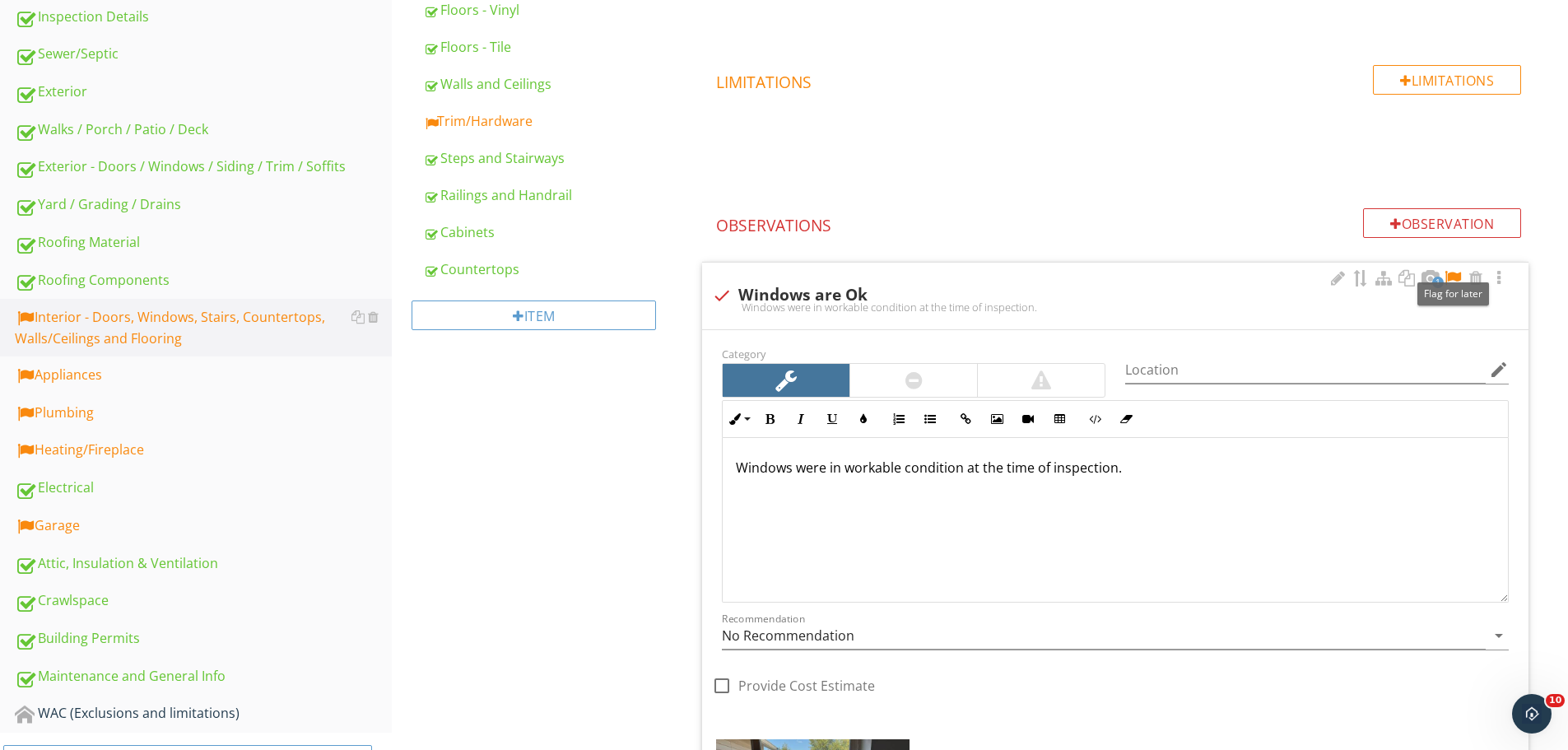
click at [1449, 279] on div at bounding box center [1453, 278] width 20 height 17
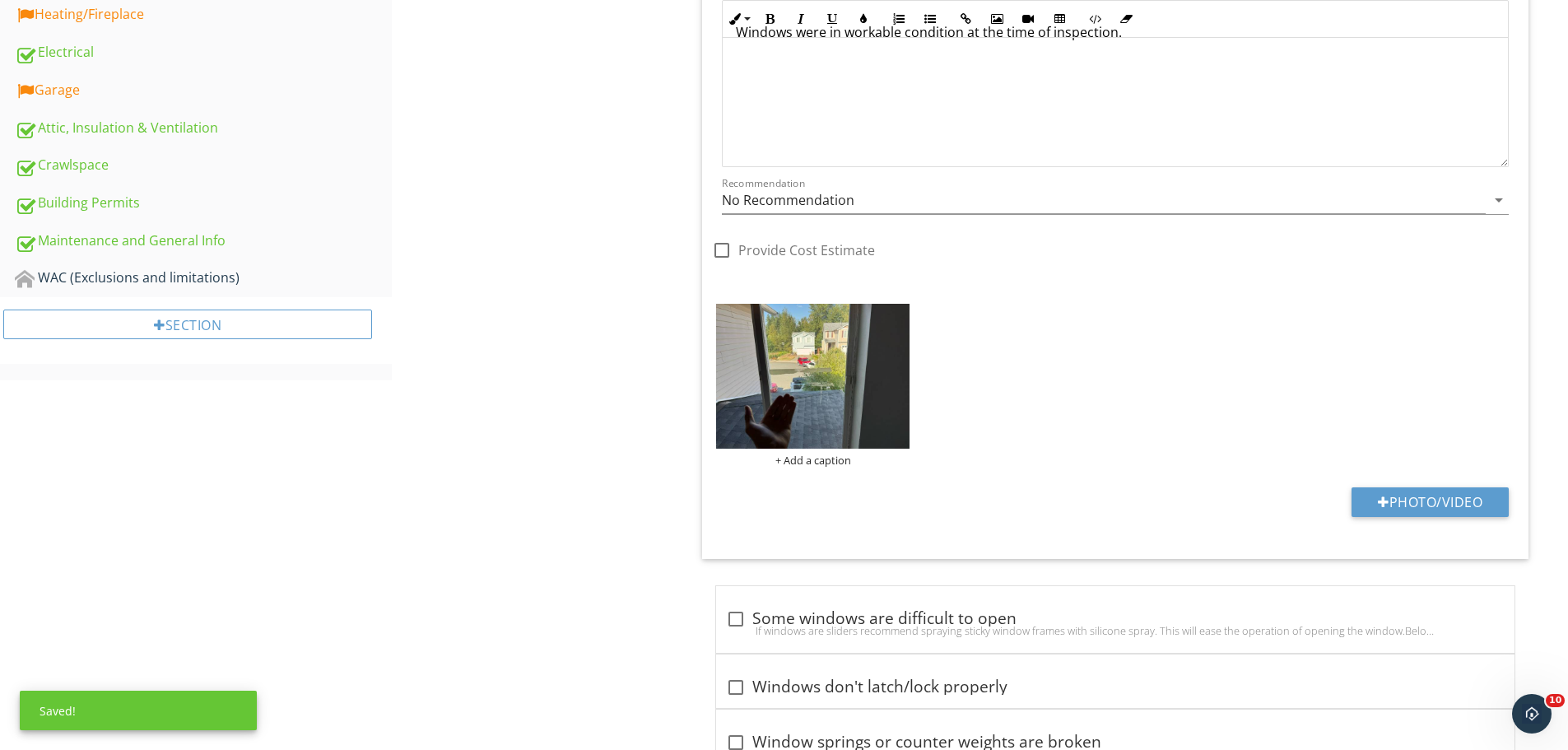
scroll to position [824, 0]
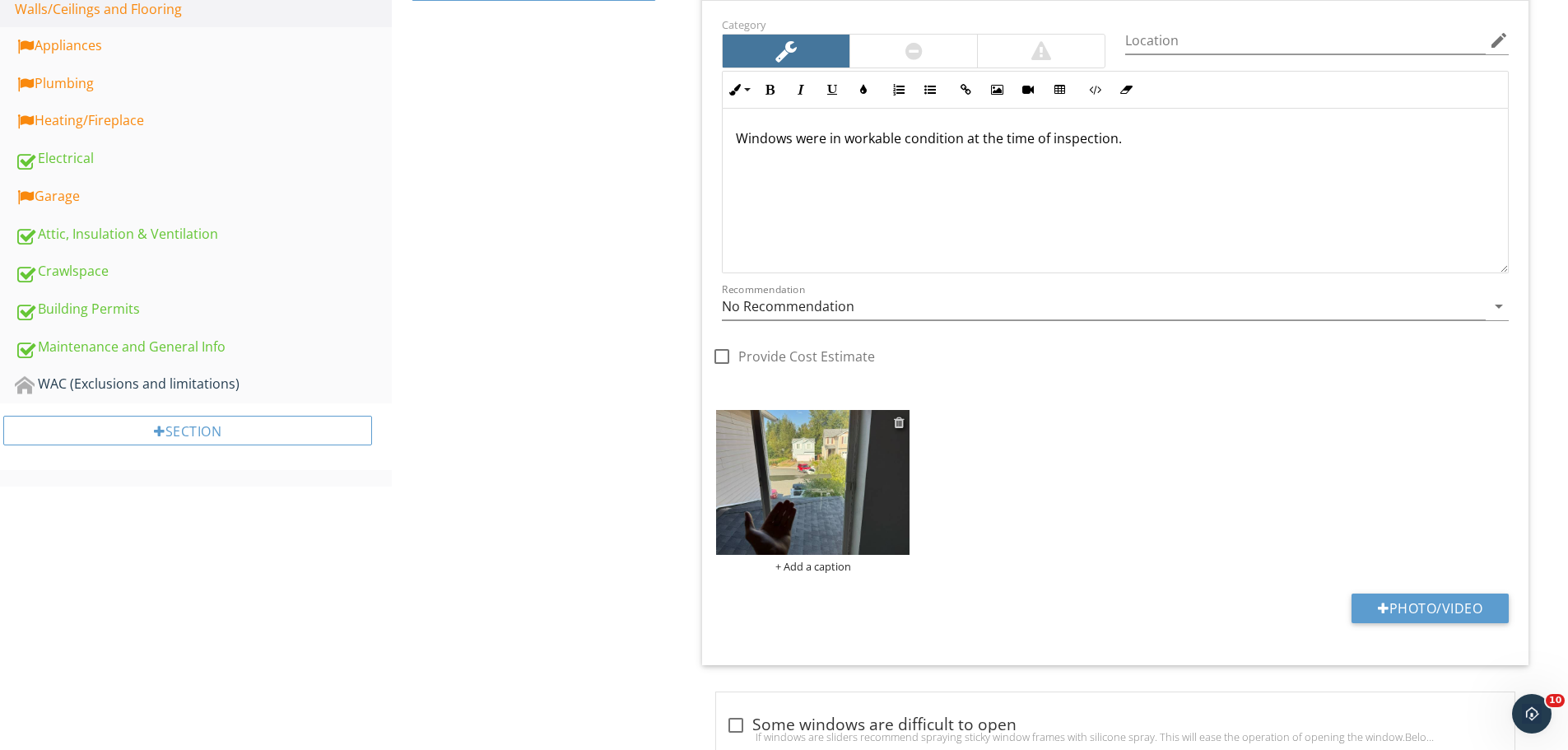
click at [895, 416] on div at bounding box center [898, 422] width 11 height 13
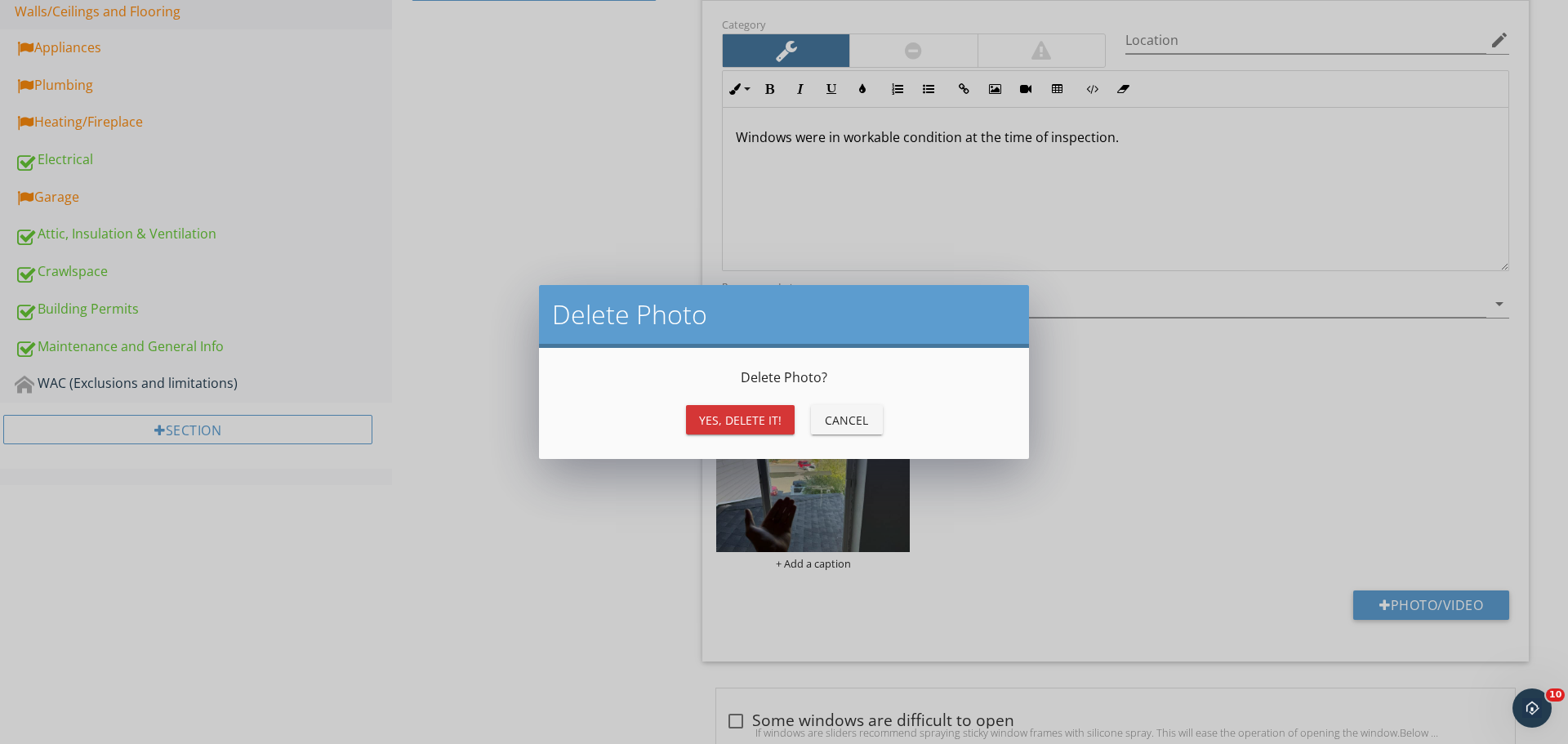
click at [693, 407] on button "Yes, Delete it!" at bounding box center [740, 419] width 109 height 29
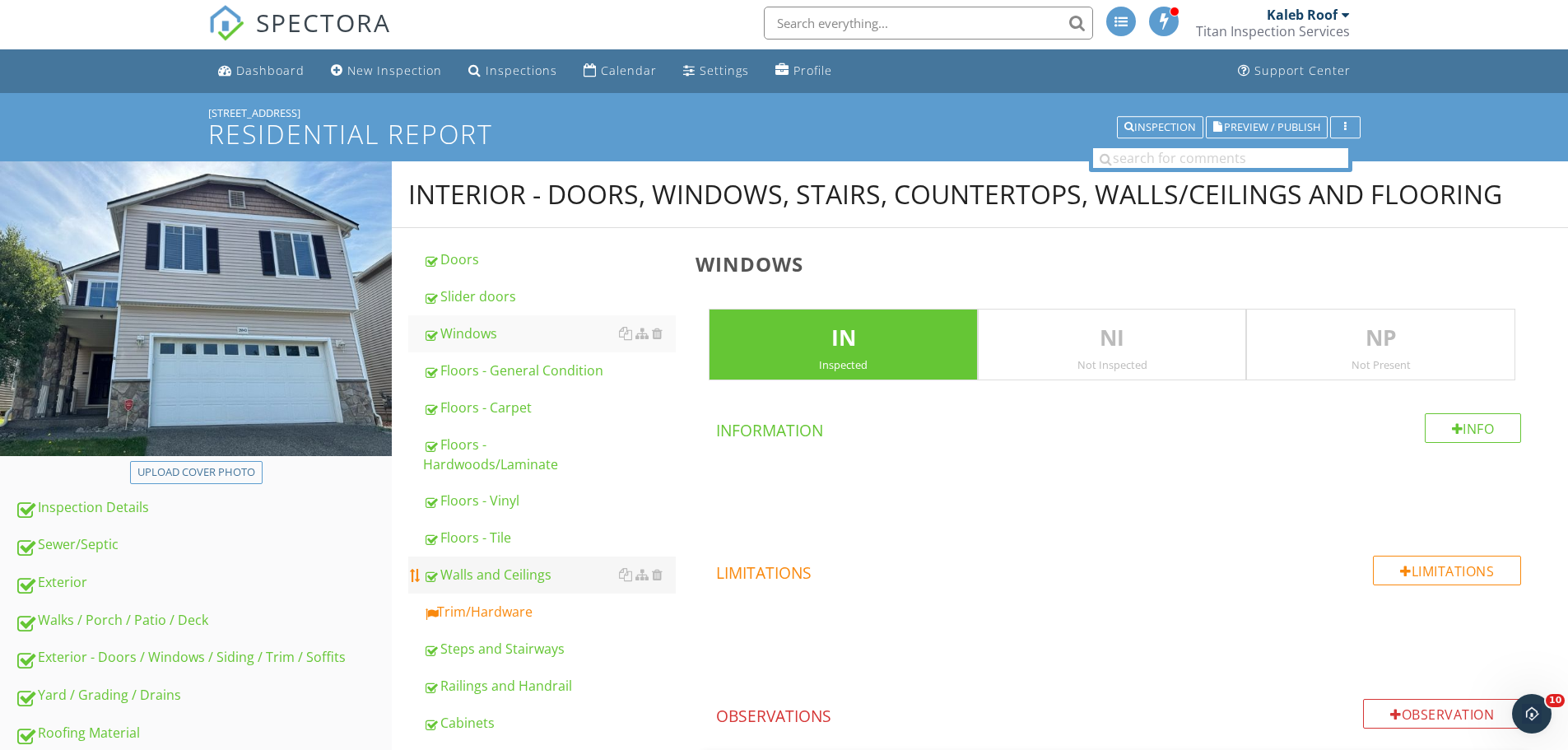
scroll to position [0, 0]
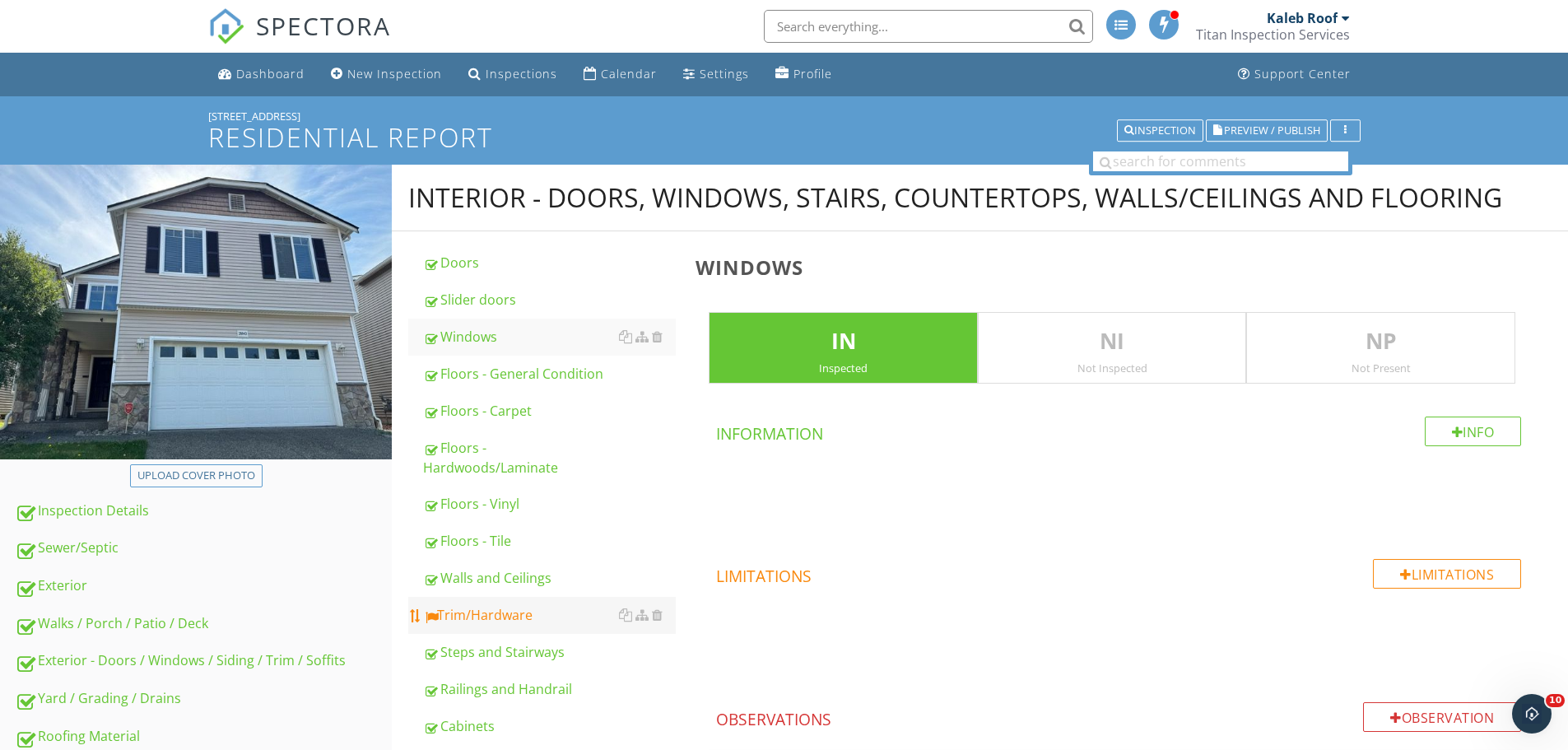
click at [488, 608] on div "Trim/Hardware" at bounding box center [549, 615] width 253 height 20
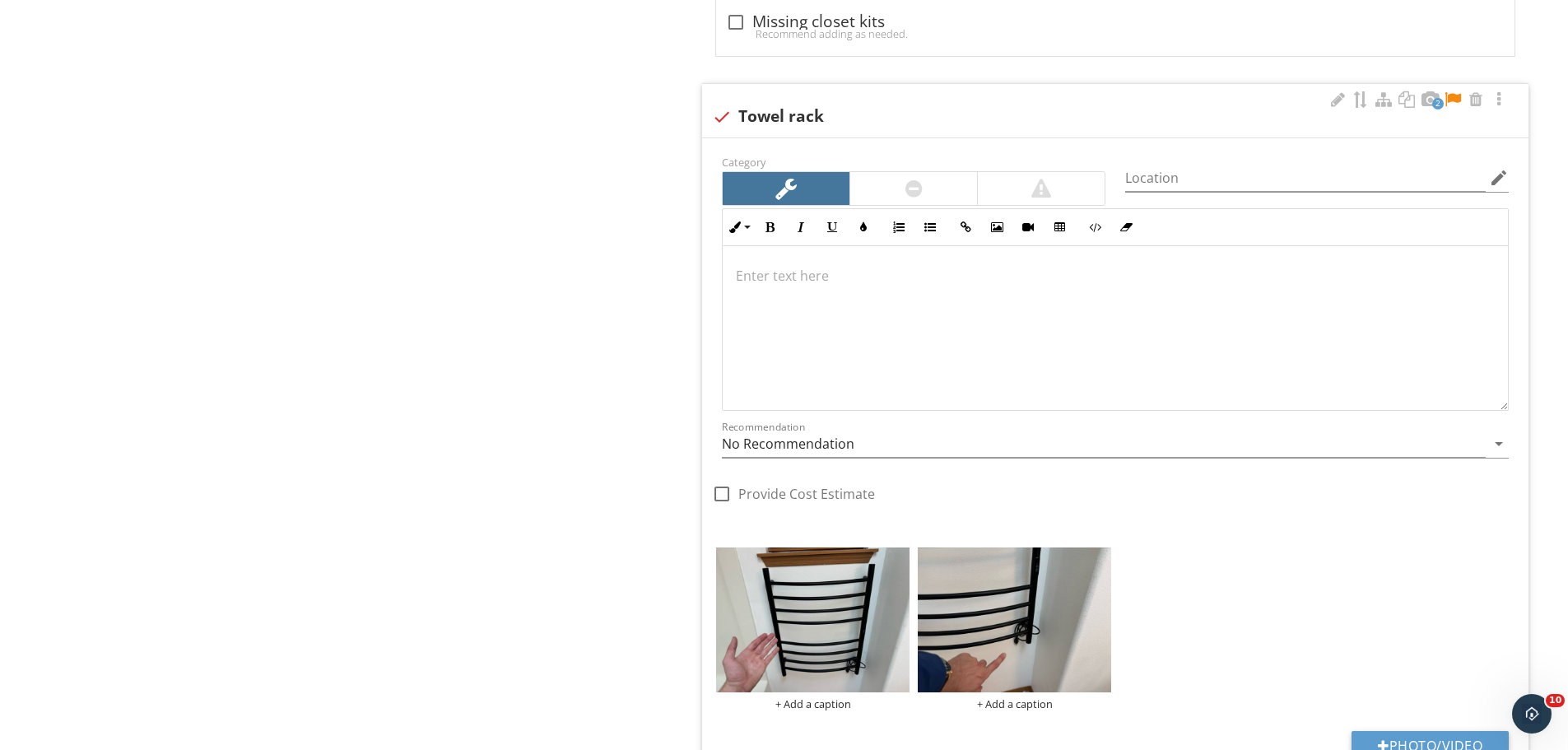
scroll to position [1730, 0]
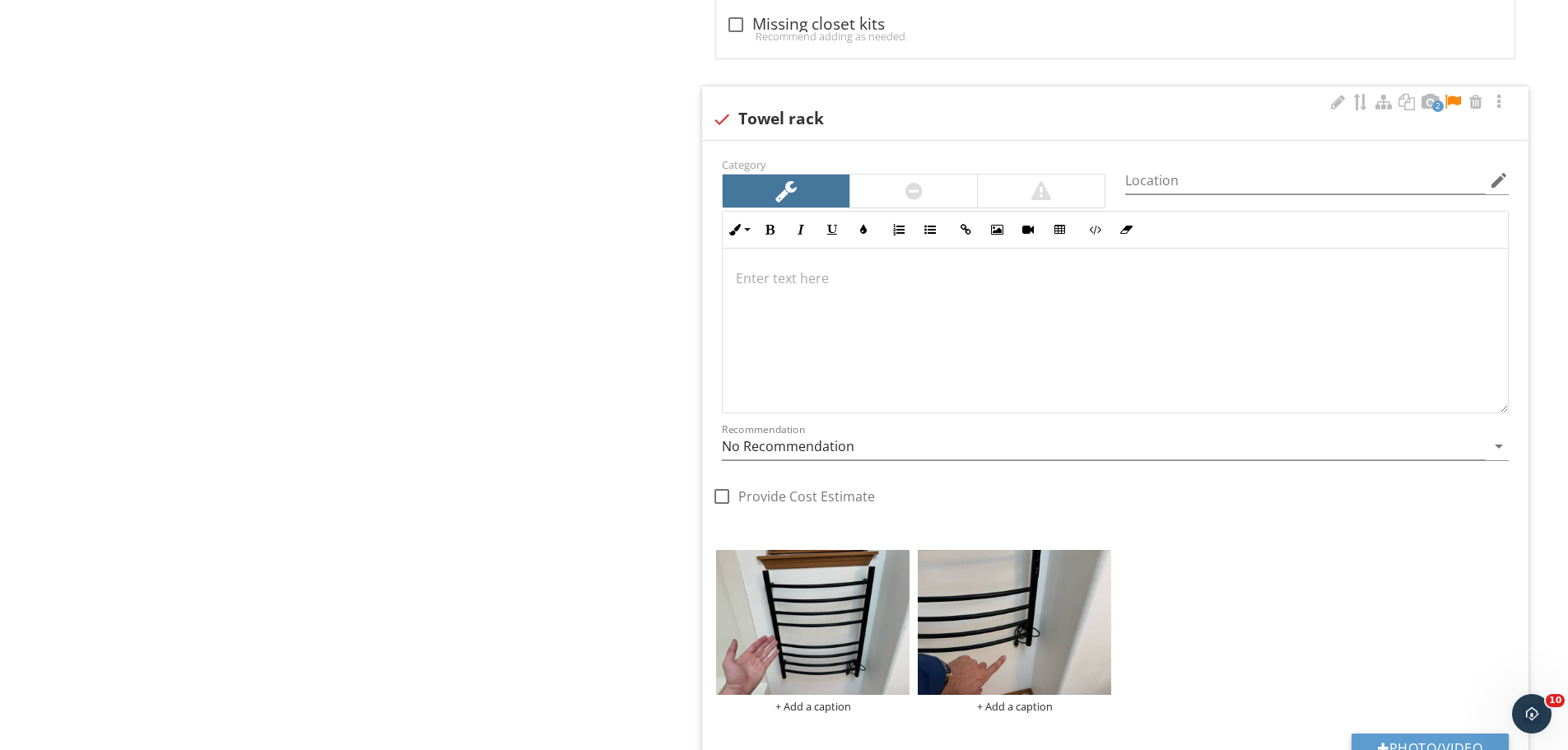
click at [1458, 100] on div at bounding box center [1453, 102] width 20 height 17
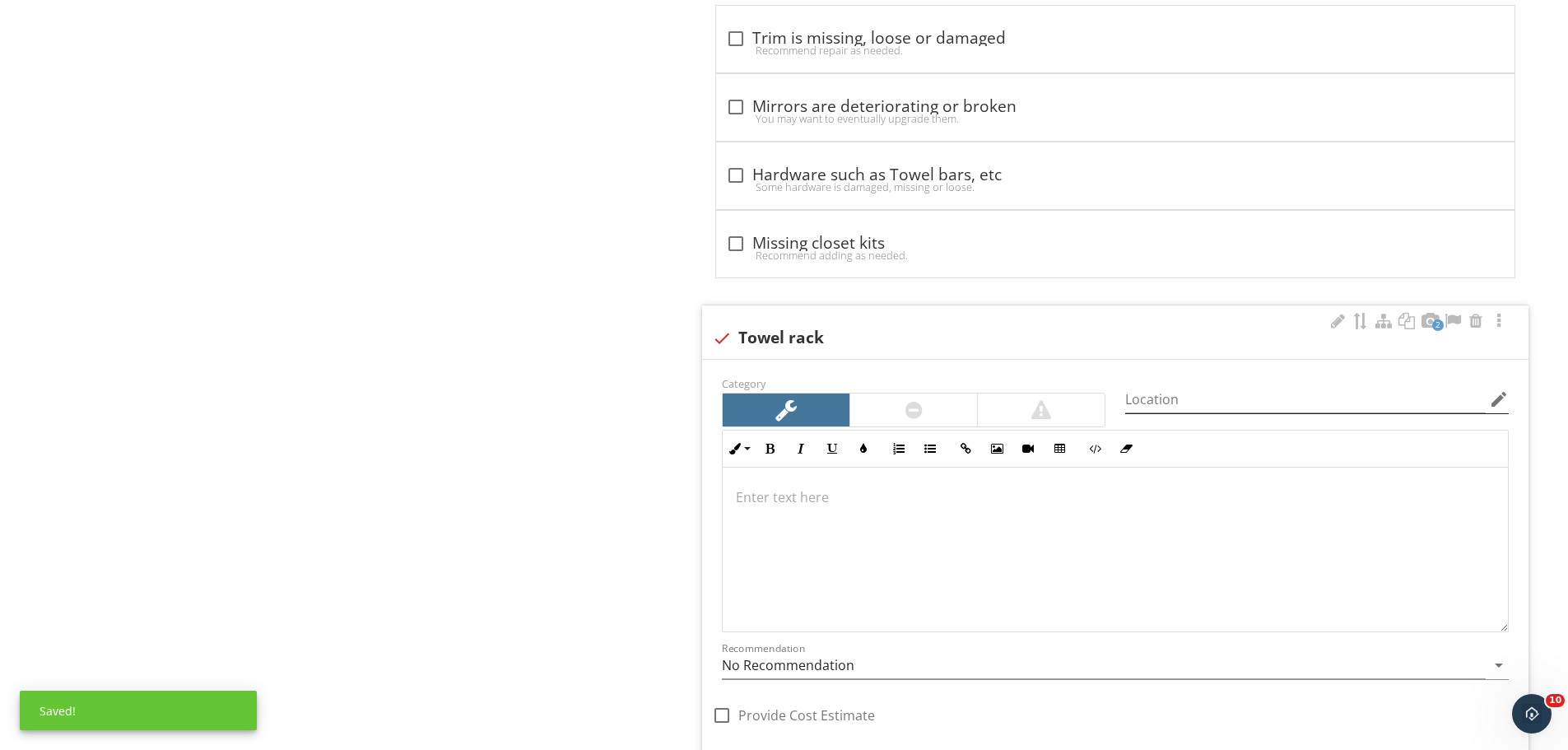
scroll to position [1565, 0]
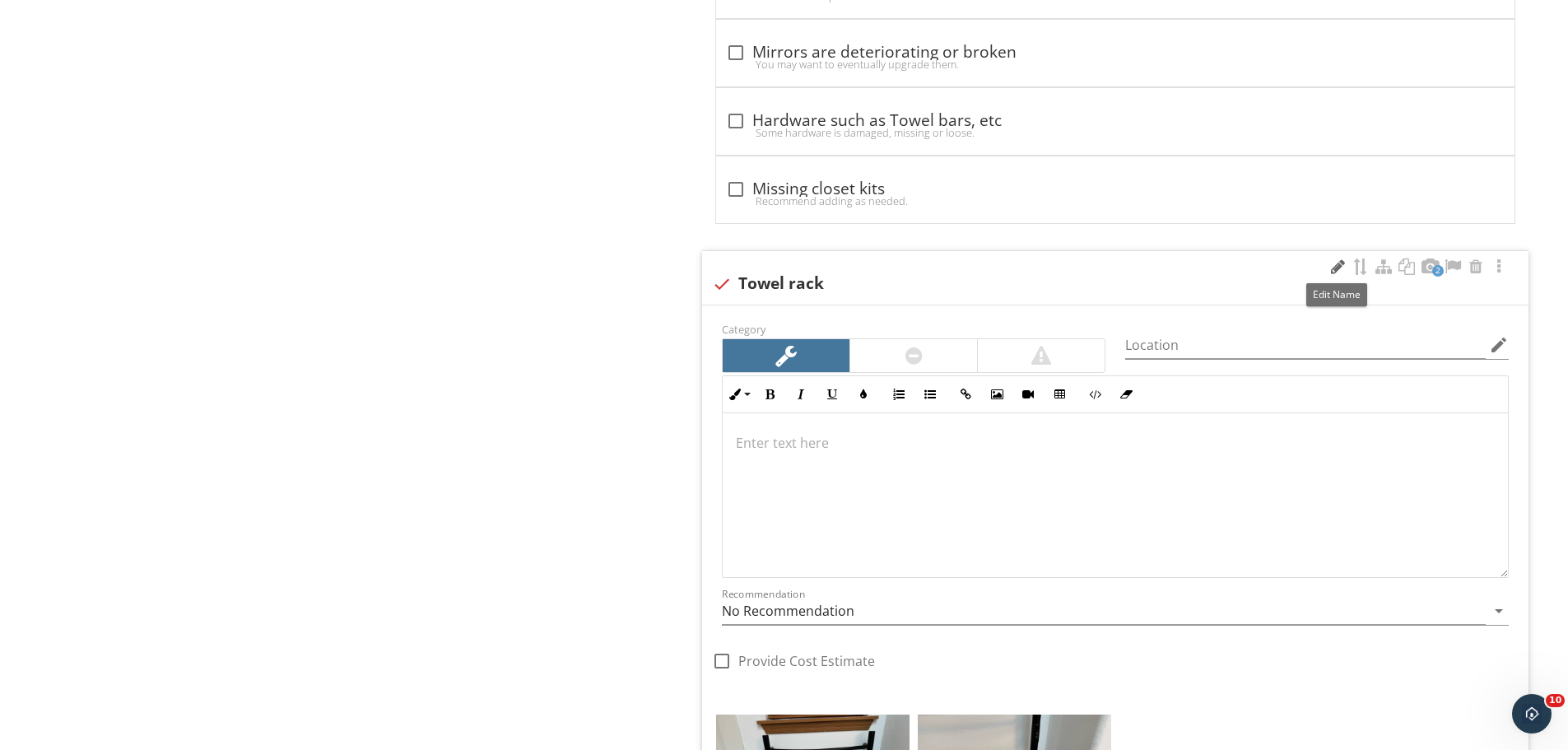
click at [1329, 266] on div at bounding box center [1338, 266] width 20 height 17
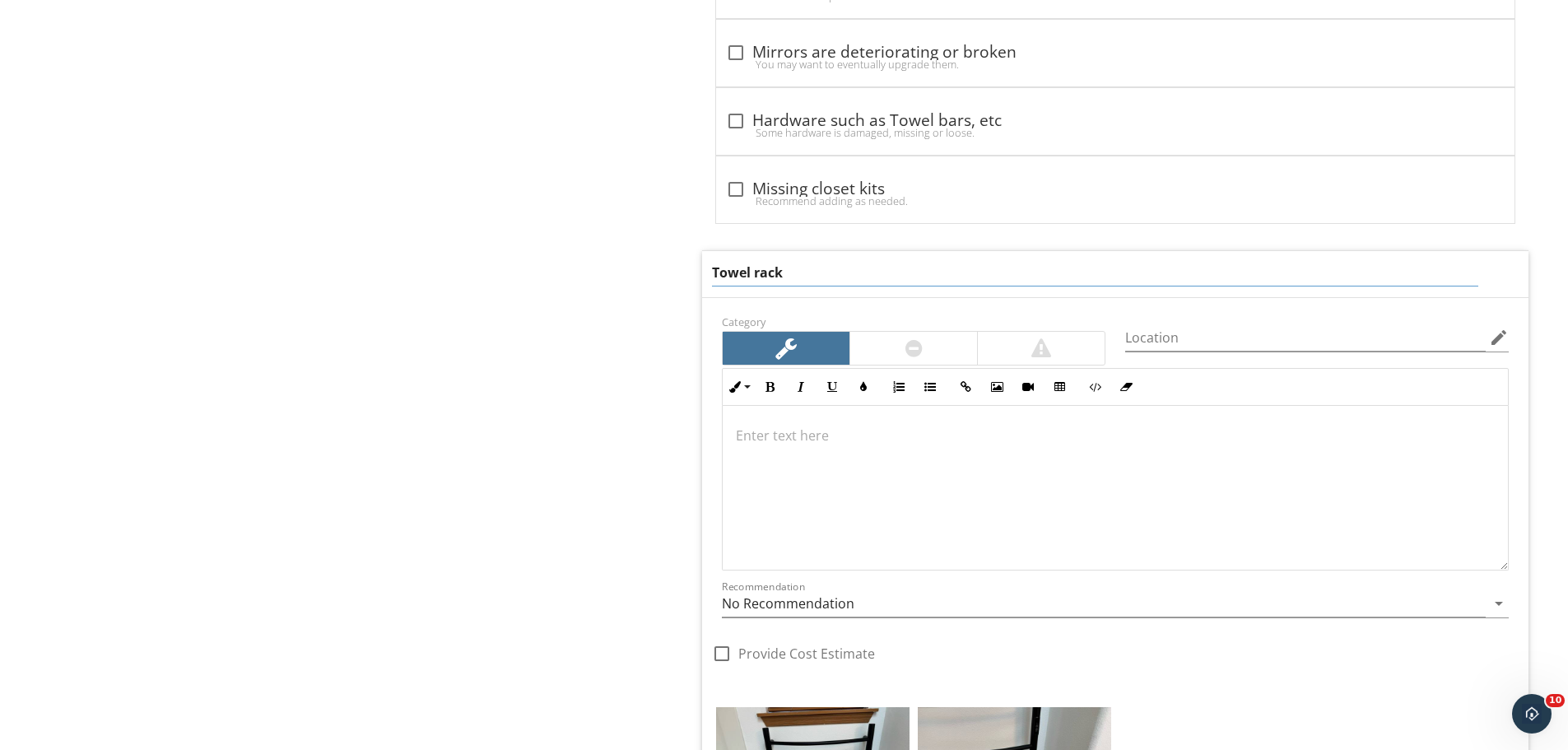
drag, startPoint x: 898, startPoint y: 280, endPoint x: 606, endPoint y: 284, distance: 292.0
type input "Heated towel rack"
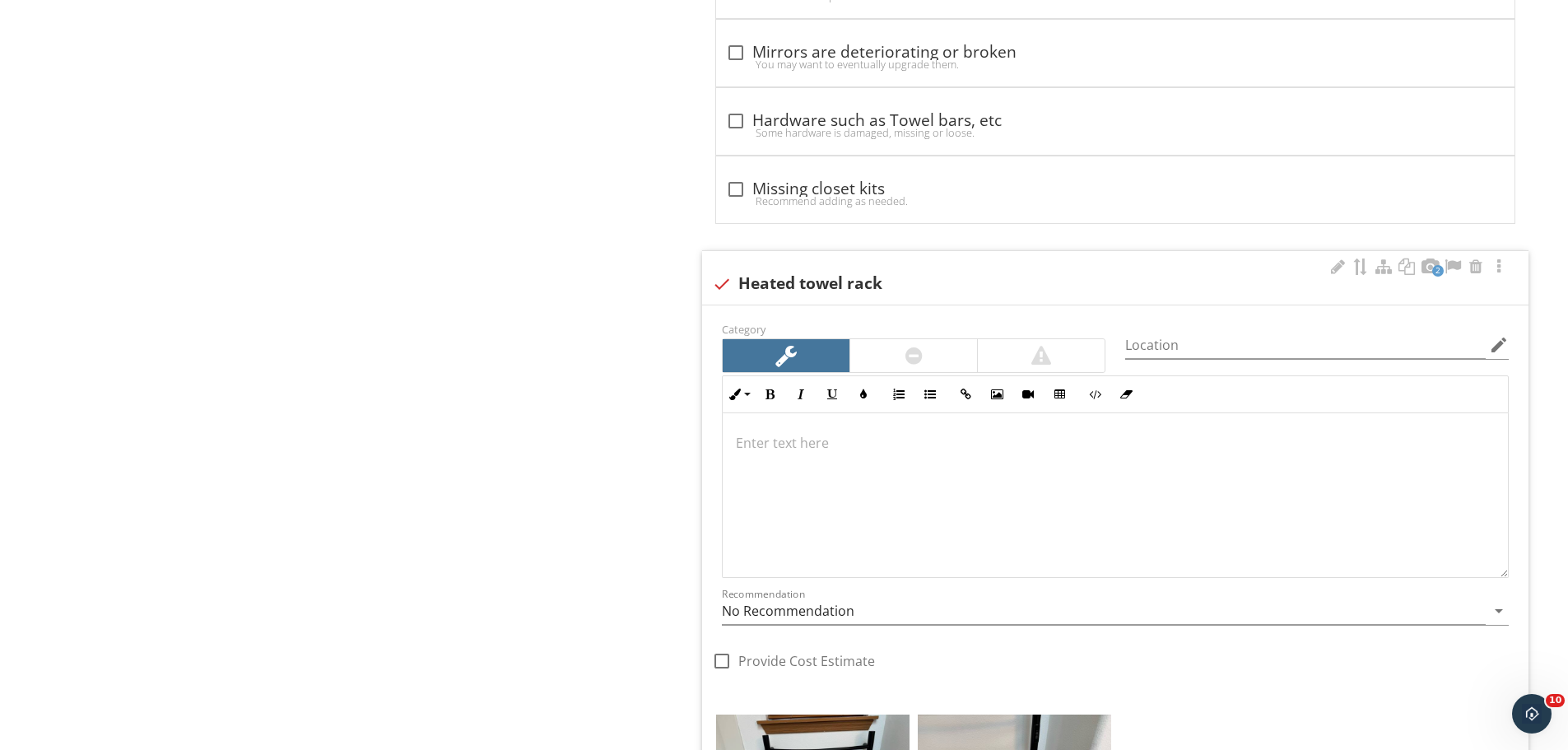
click at [953, 496] on div at bounding box center [1115, 495] width 785 height 165
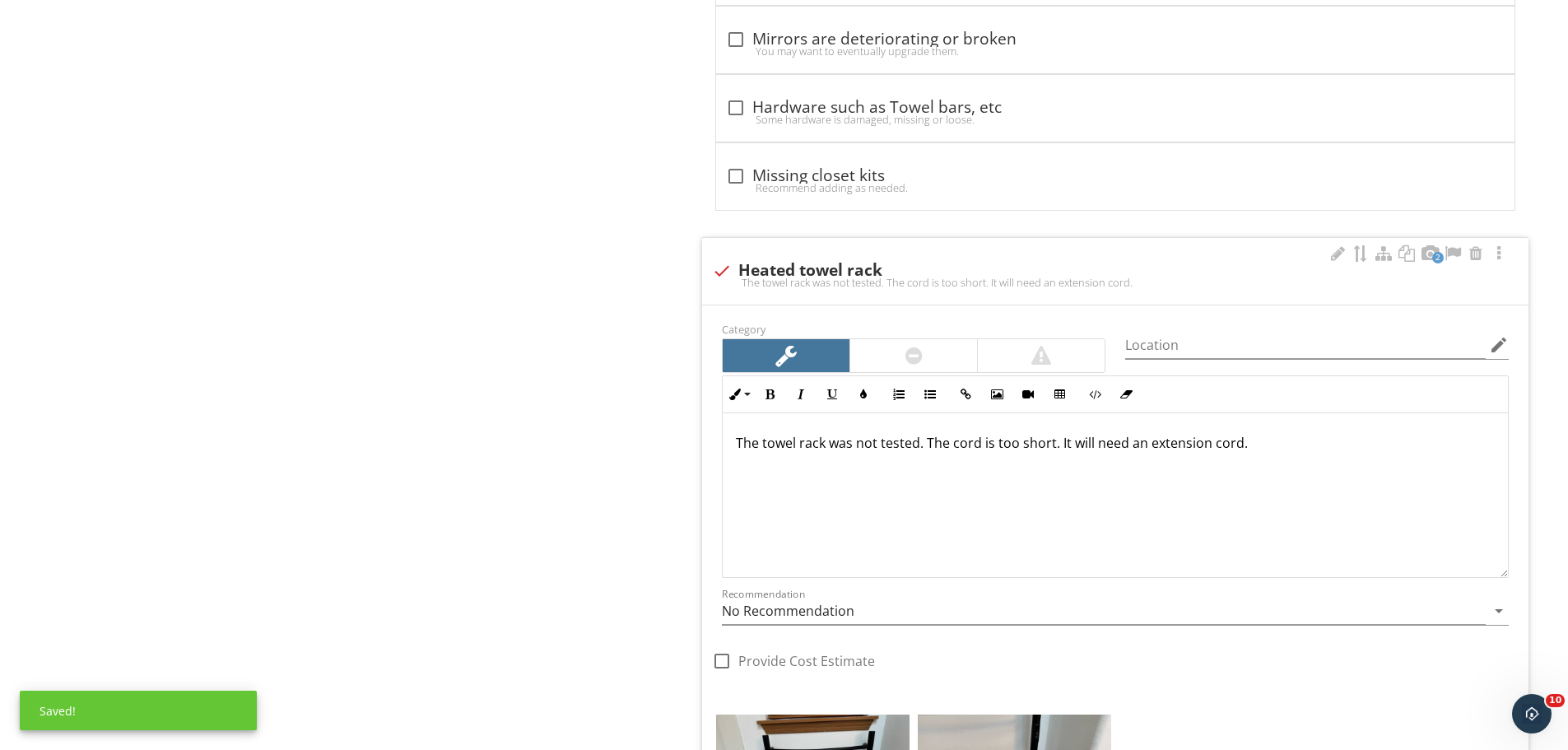
click at [1029, 583] on div "Category Location edit Inline Style XLarge Large Normal Small Light Small/Light…" at bounding box center [1115, 506] width 807 height 375
click at [1023, 588] on div "Recommendation No Recommendation arrow_drop_down" at bounding box center [1115, 615] width 787 height 53
click at [1005, 603] on input "No Recommendation" at bounding box center [1103, 612] width 763 height 28
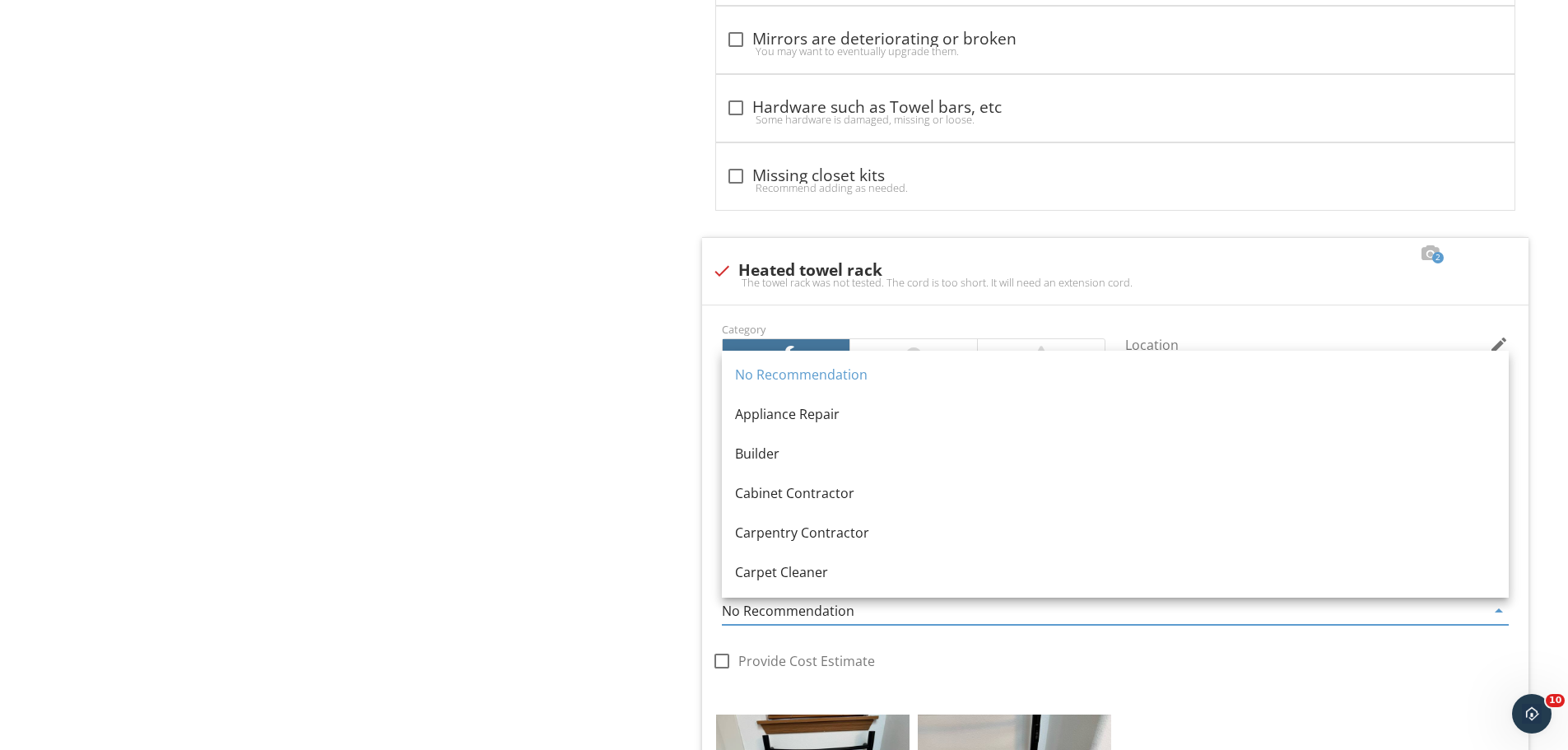
scroll to position [0, 0]
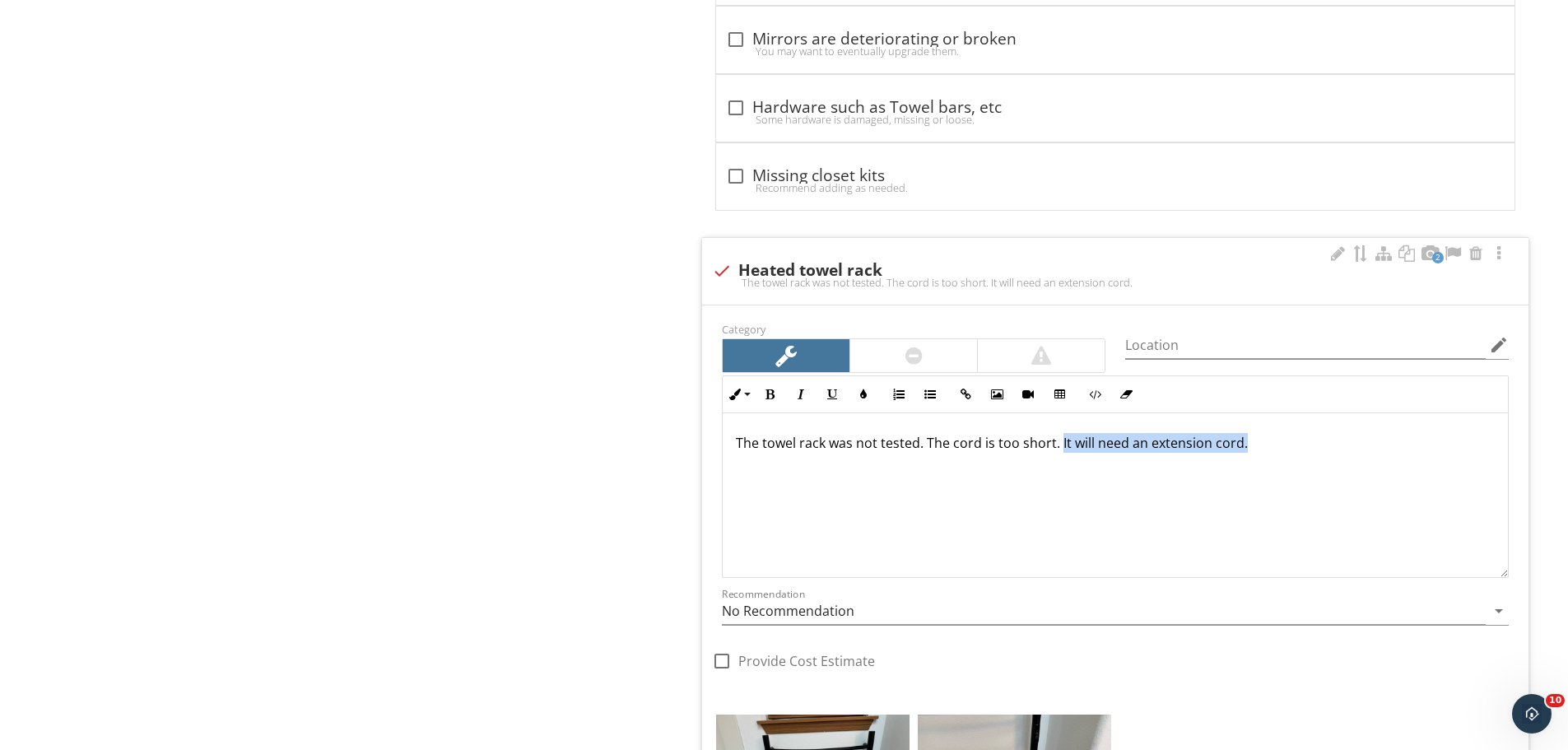
drag, startPoint x: 1286, startPoint y: 440, endPoint x: 1058, endPoint y: 462, distance: 229.1
click at [1058, 462] on div "The towel rack was not tested. The cord is too short. It will need an extension…" at bounding box center [1115, 495] width 785 height 165
drag, startPoint x: 704, startPoint y: 407, endPoint x: 630, endPoint y: 413, distance: 74.2
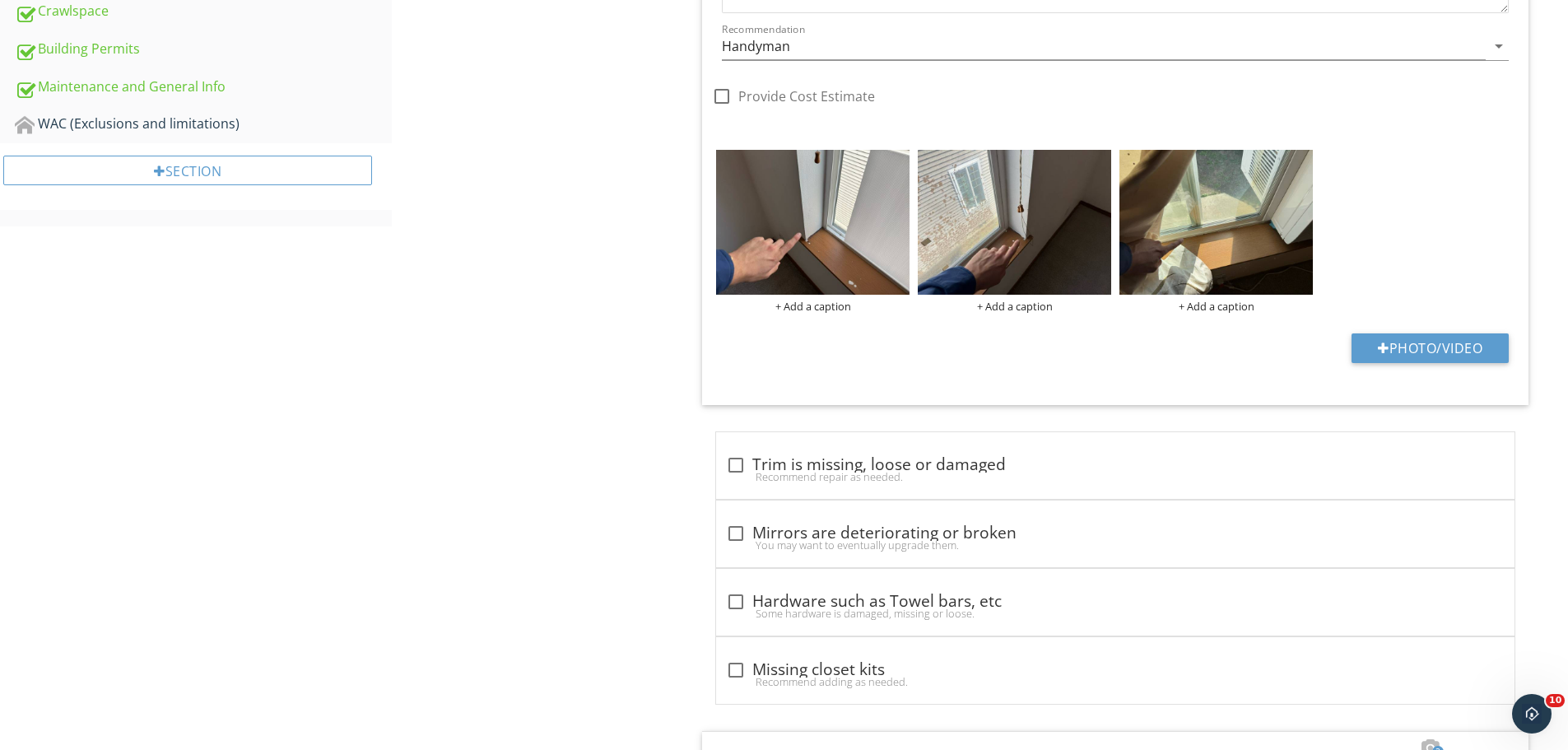
click at [412, 418] on div "Interior - Doors, Windows, Stairs, Countertops, Walls/Ceilings and Flooring Doo…" at bounding box center [980, 341] width 1176 height 2519
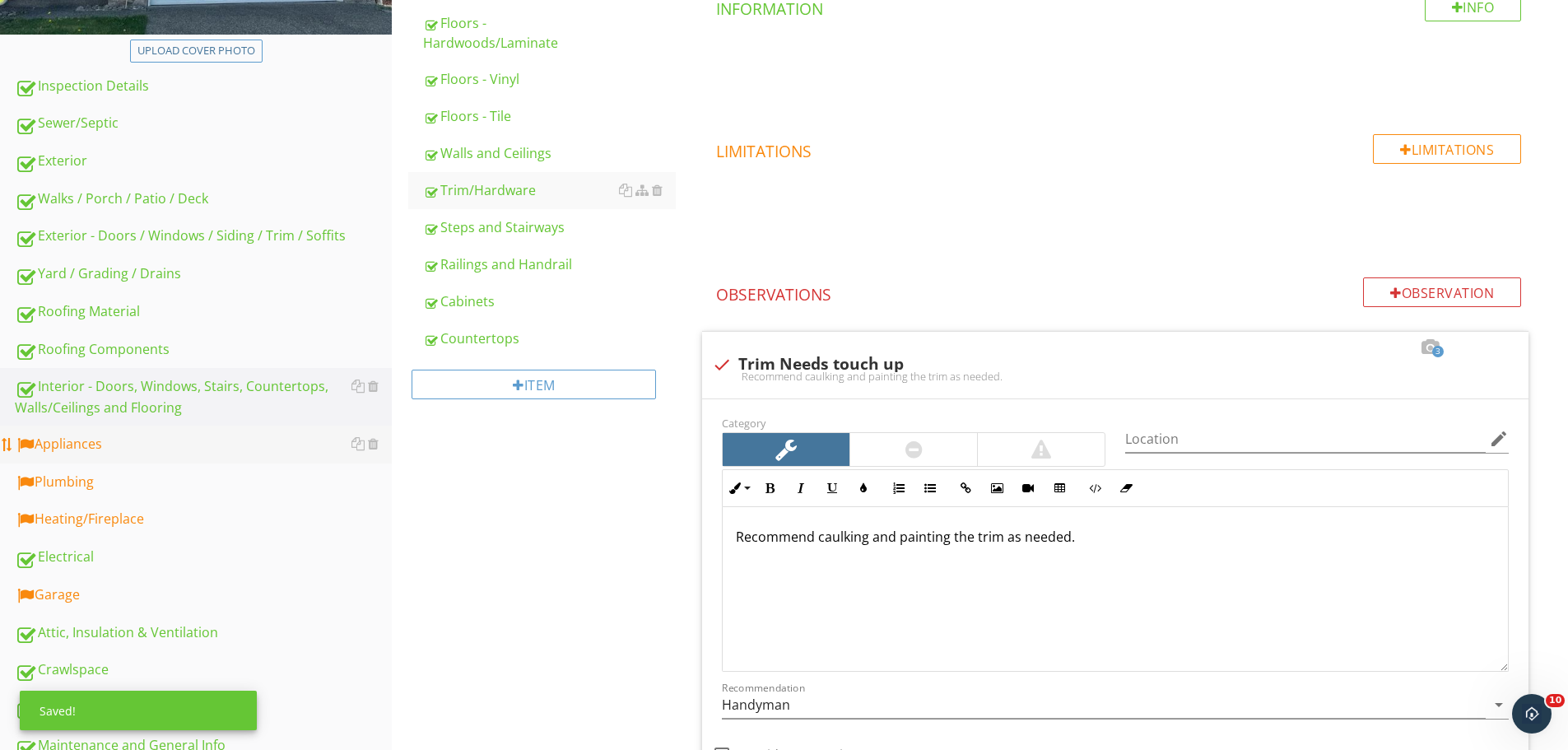
click at [214, 448] on div "Appliances" at bounding box center [203, 444] width 377 height 22
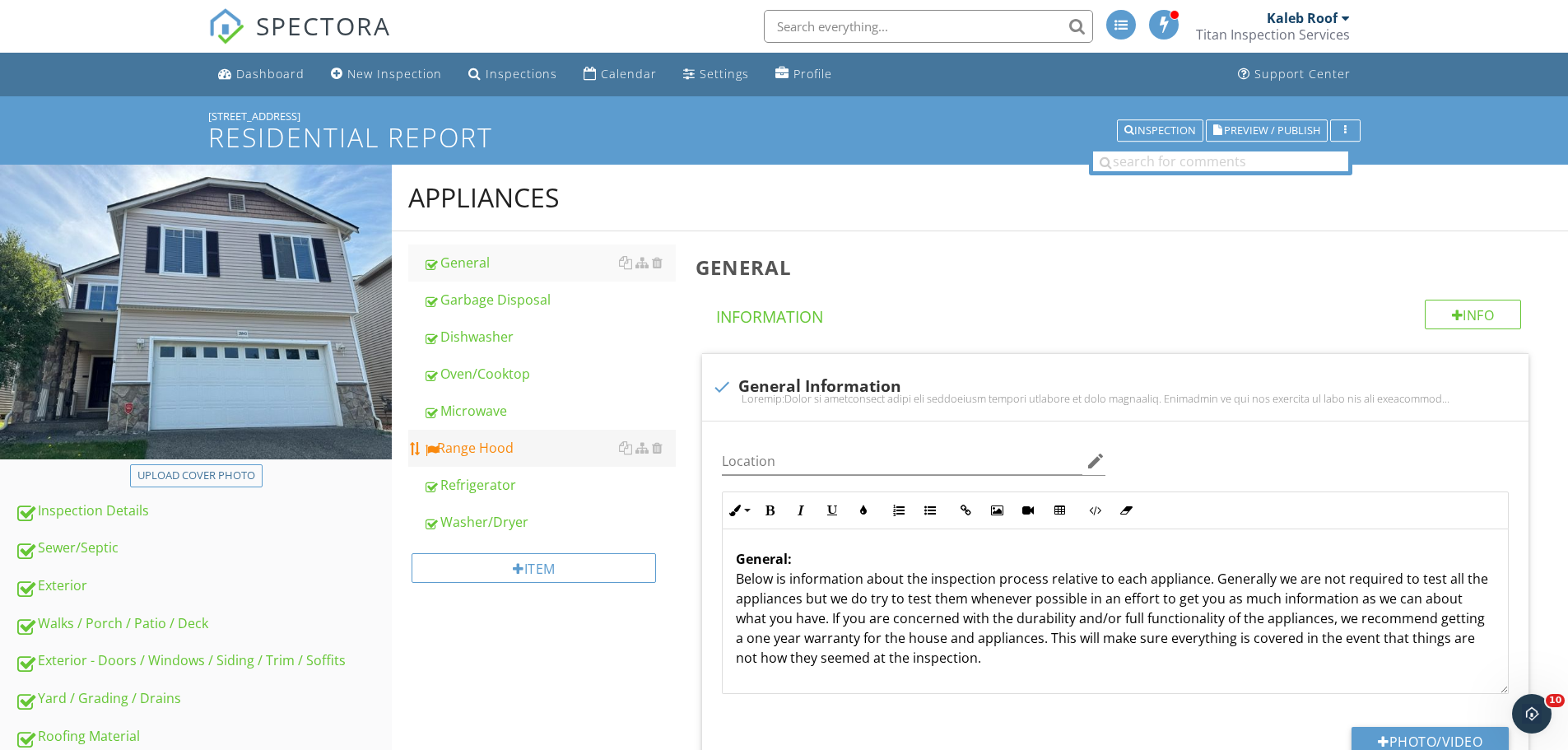
click at [514, 451] on div "Range Hood" at bounding box center [549, 448] width 253 height 20
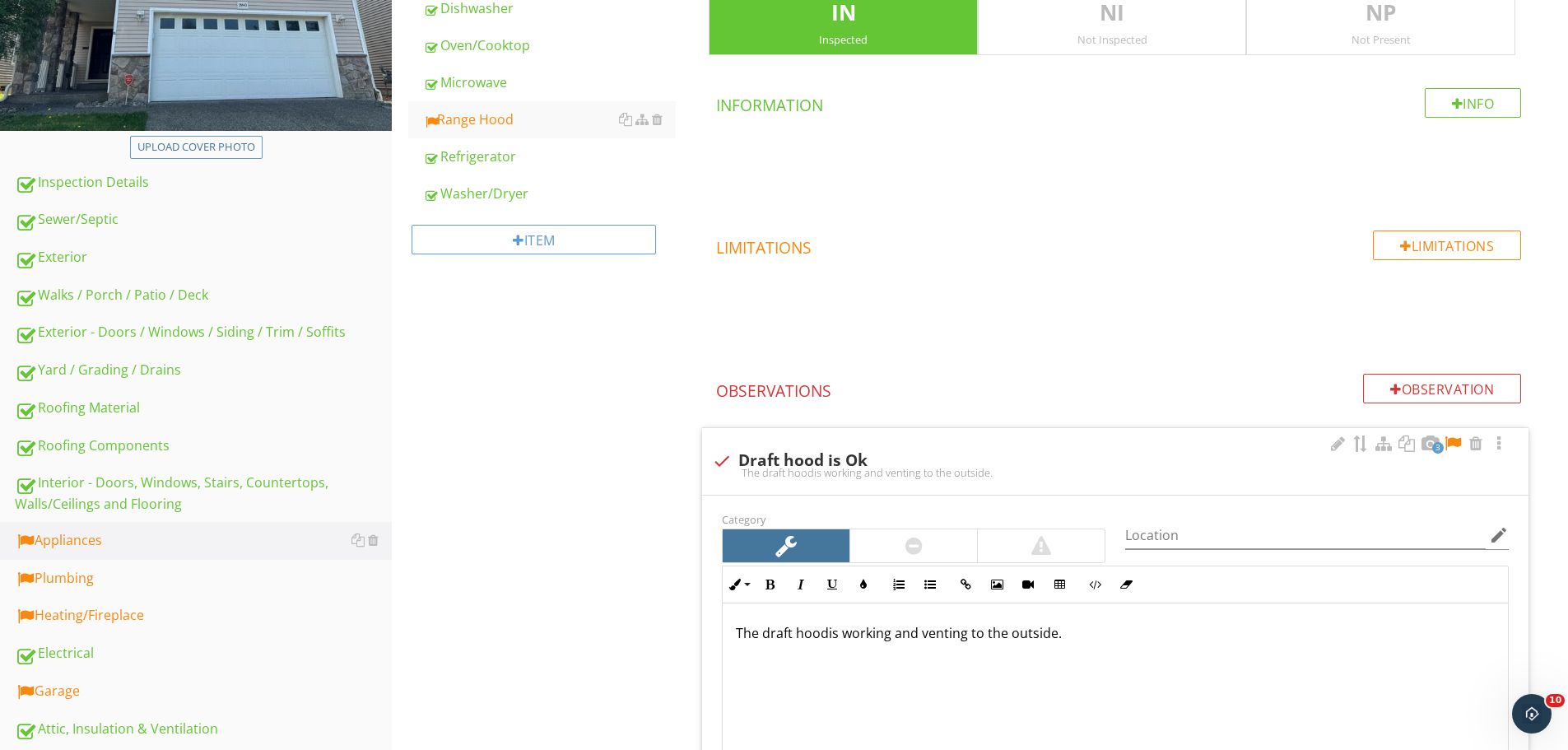
scroll to position [412, 0]
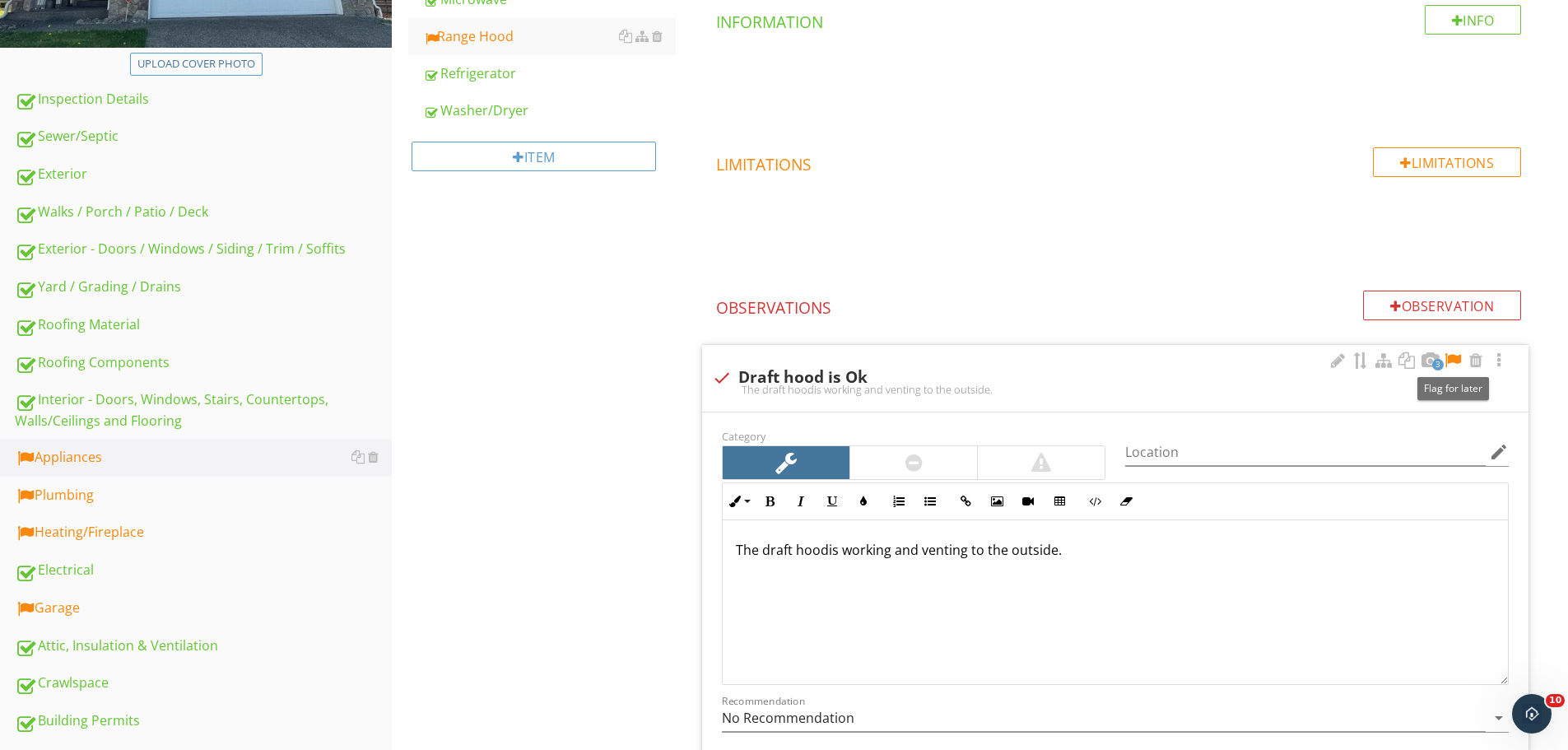
click at [1451, 358] on div at bounding box center [1453, 361] width 20 height 17
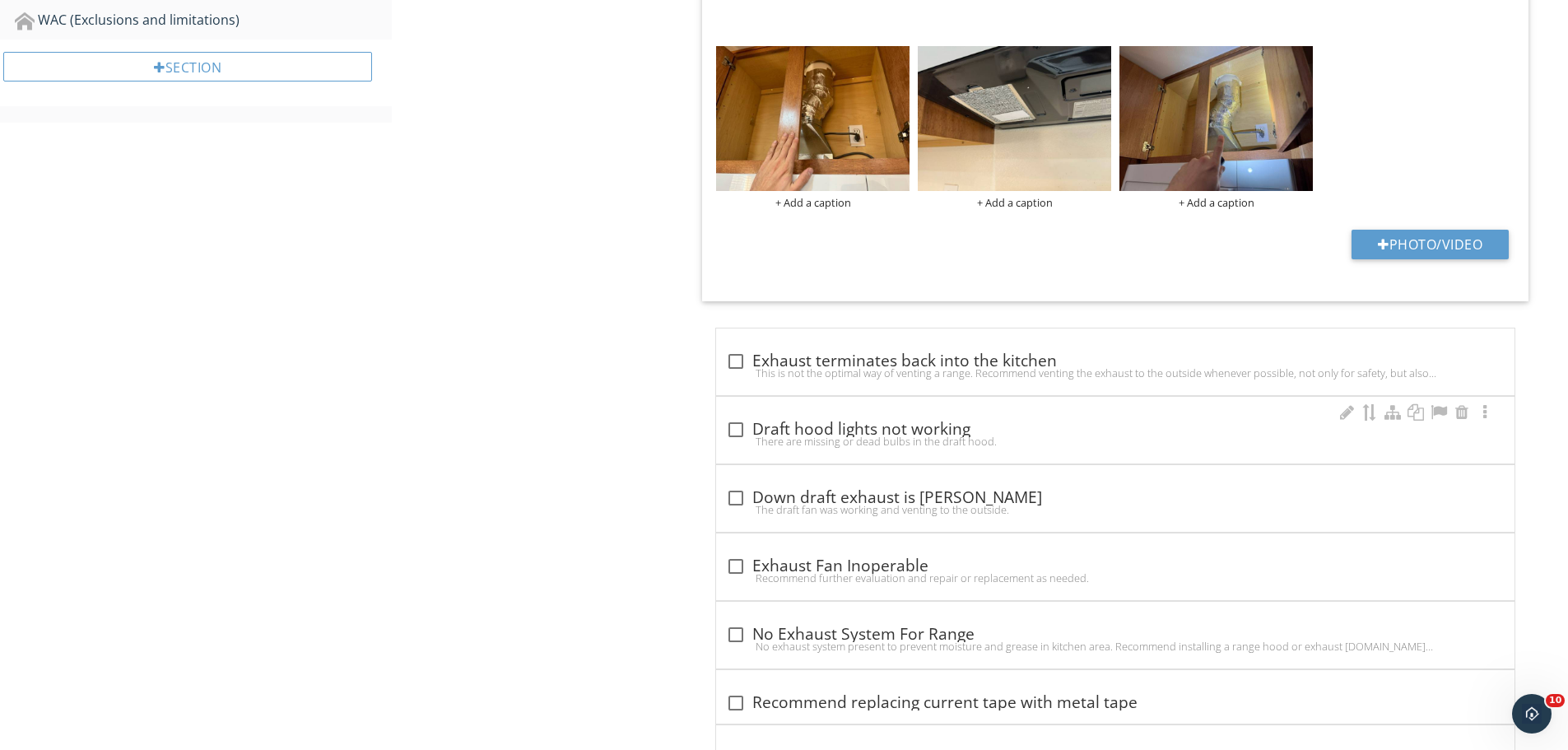
scroll to position [1235, 0]
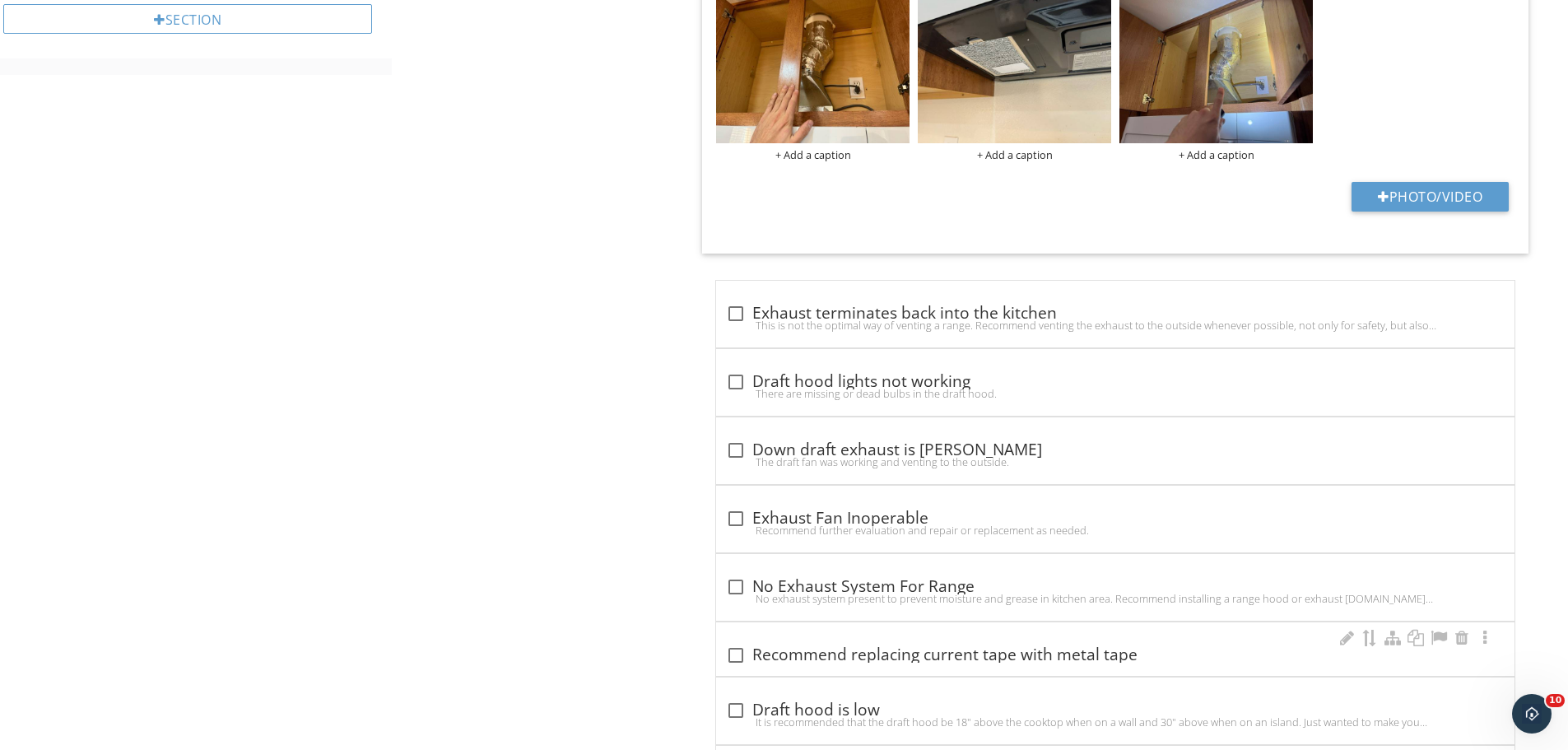
click at [975, 654] on div "check_box_outline_blank Recommend replacing current tape with metal tape" at bounding box center [1115, 655] width 778 height 20
checkbox input "true"
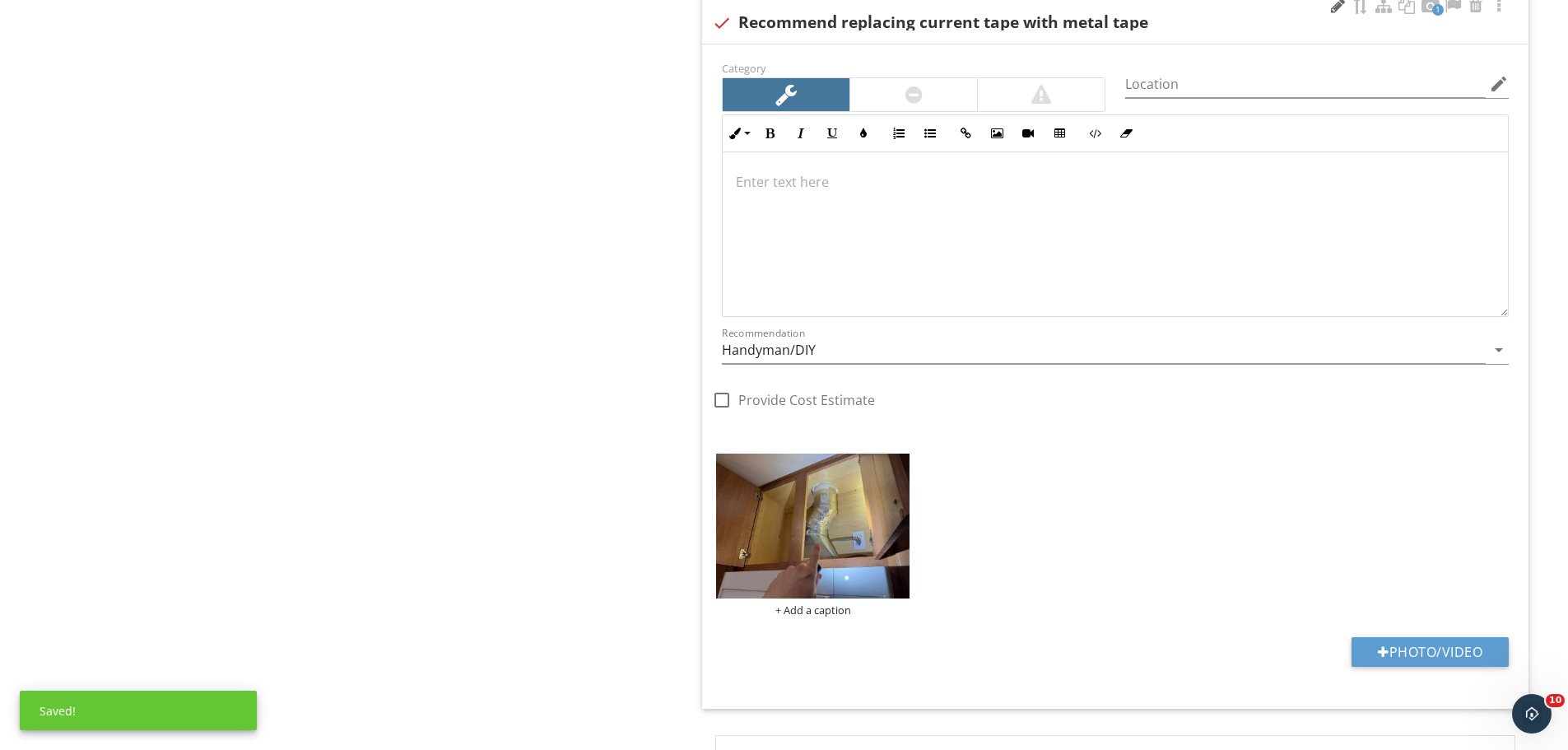
click at [1338, 8] on div at bounding box center [1338, 5] width 20 height 17
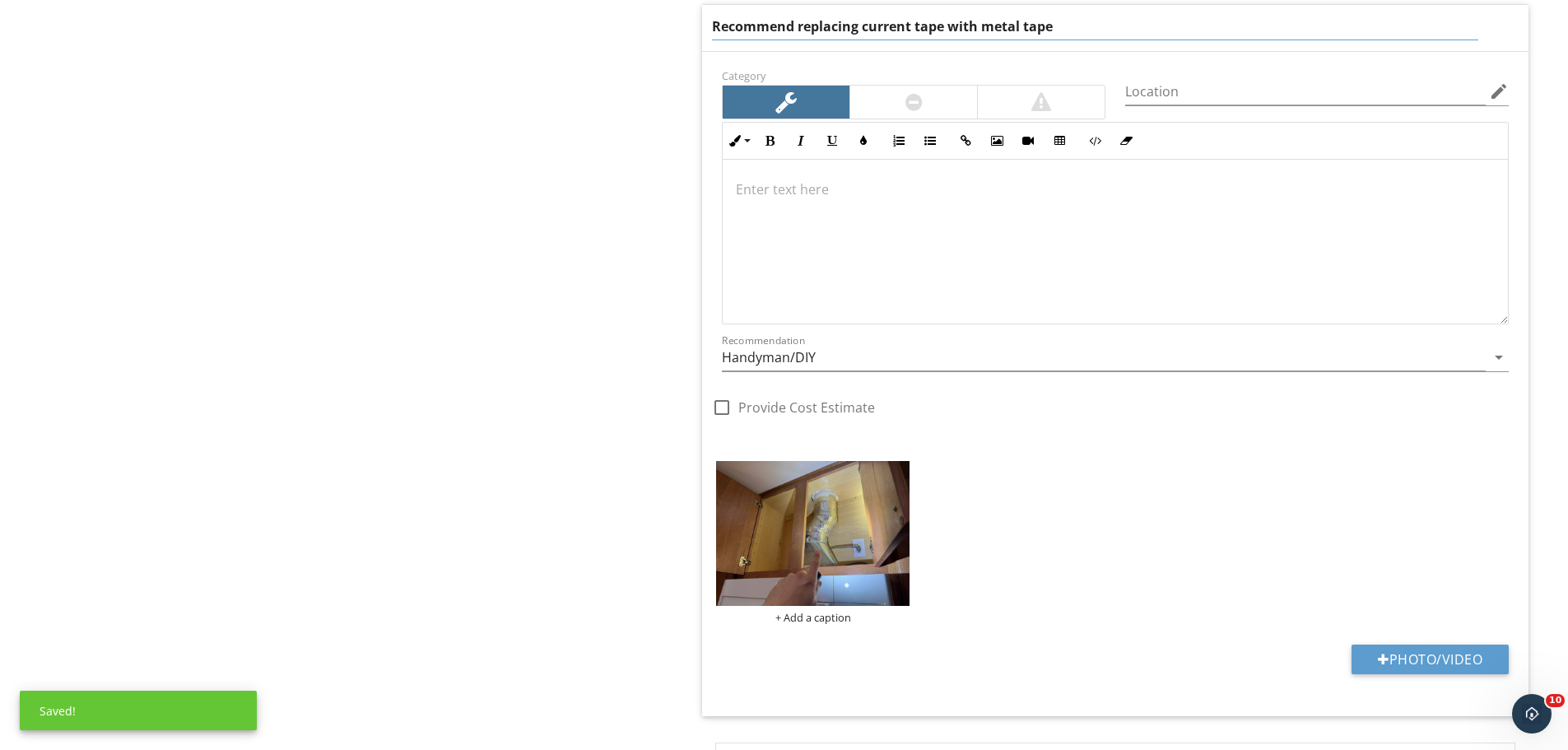
click at [833, 23] on input "Recommend replacing current tape with metal tape" at bounding box center [1095, 27] width 766 height 28
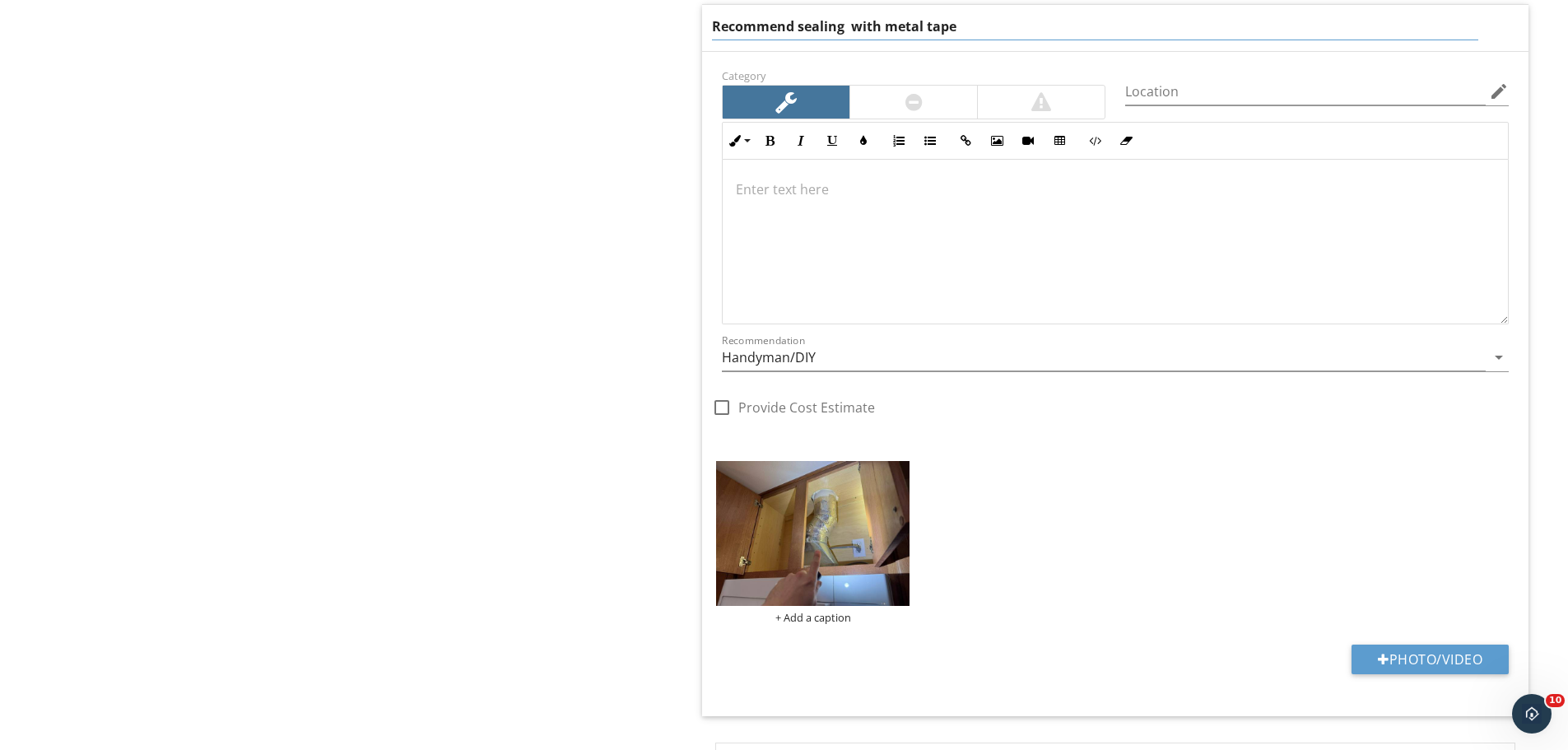
type input "Recommend sealing with metal tape"
click at [957, 227] on div at bounding box center [1115, 241] width 785 height 165
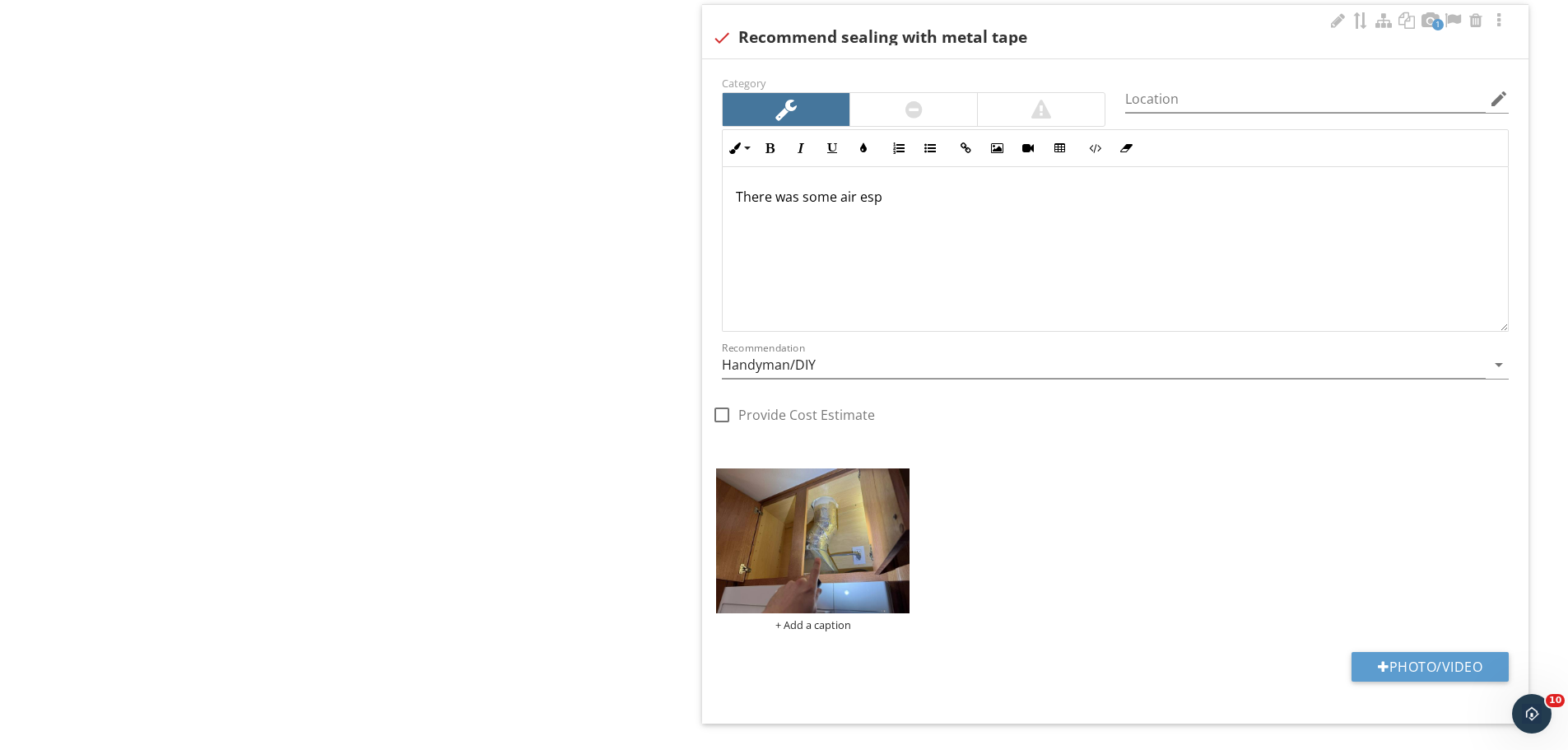
scroll to position [1892, 0]
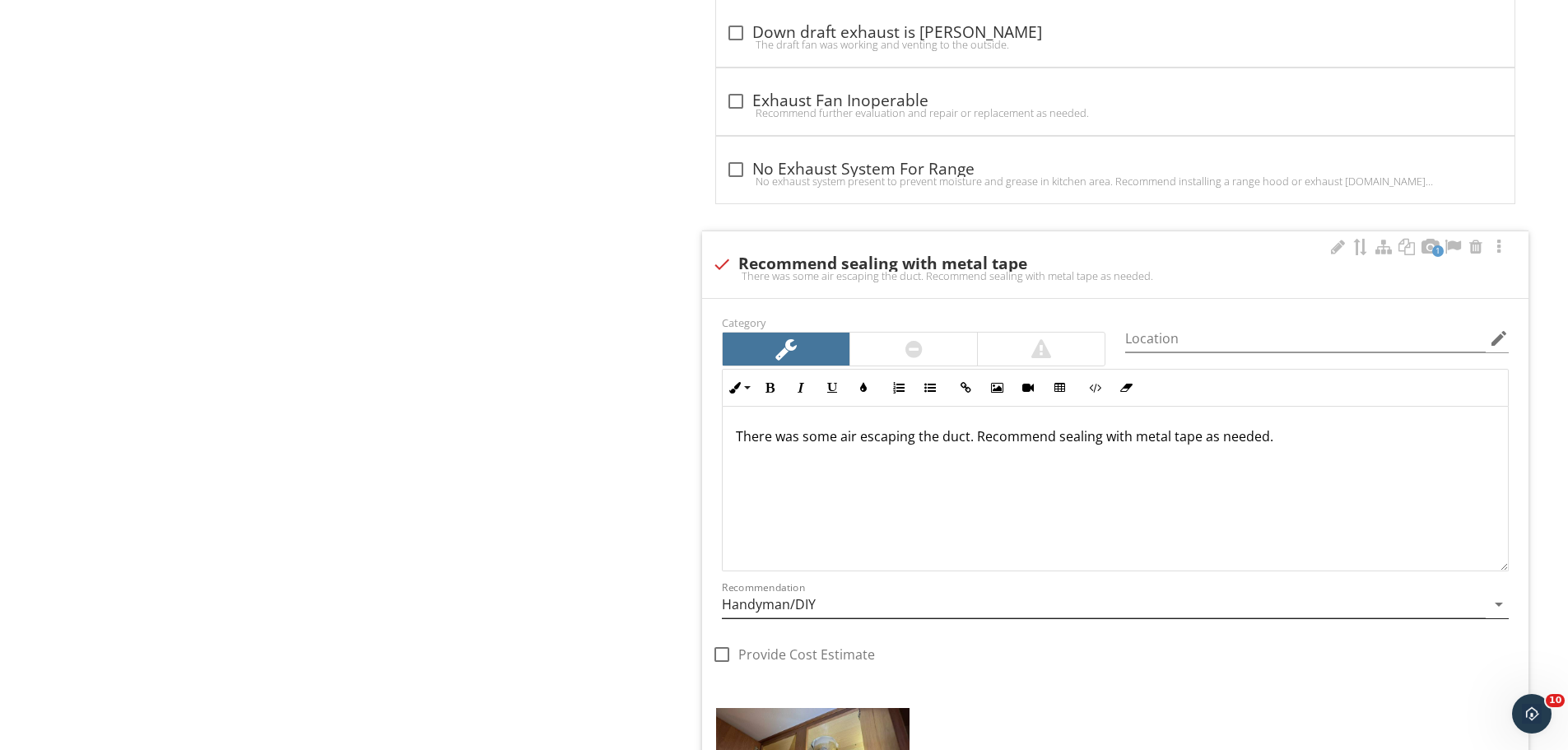
scroll to position [1728, 0]
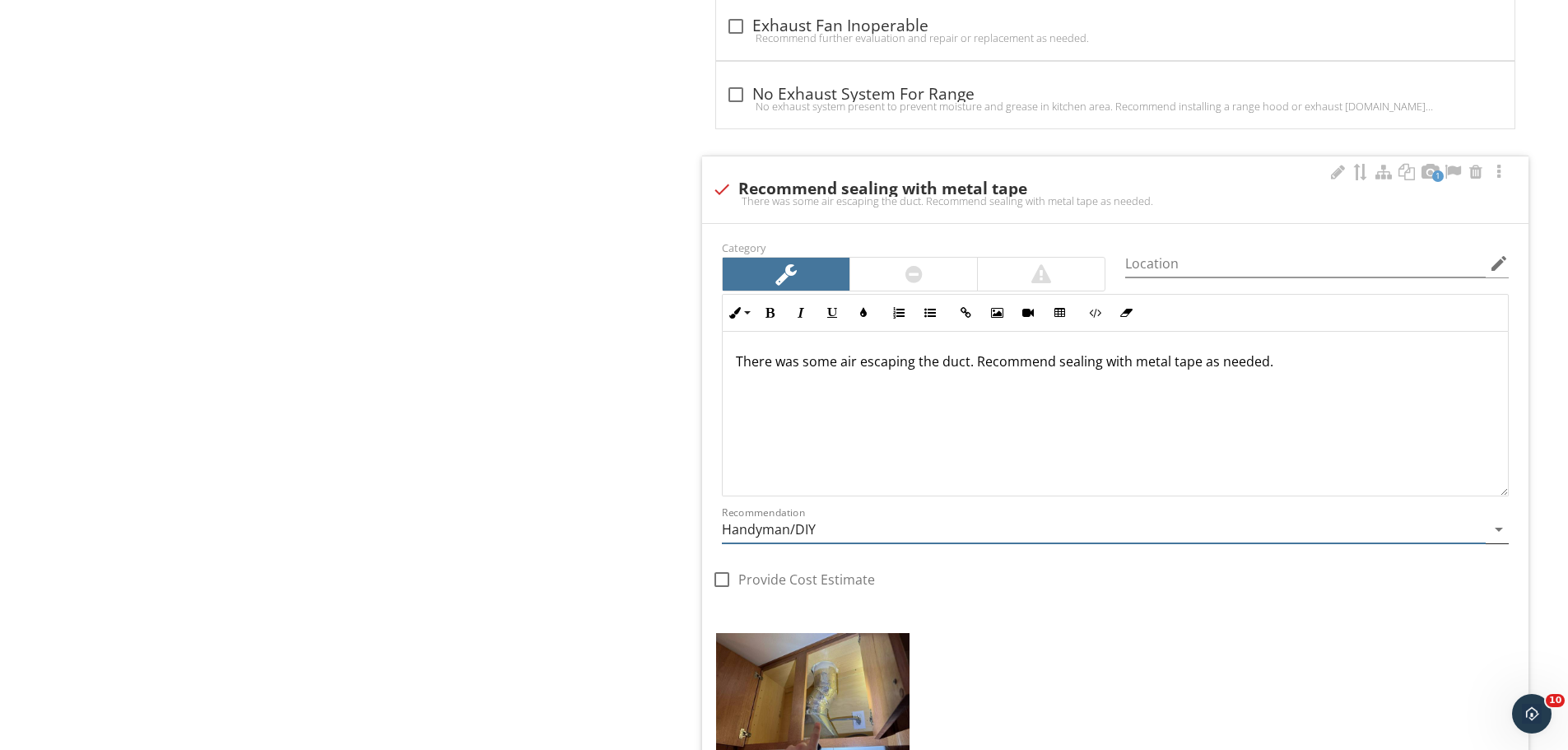
click at [799, 539] on input "Handyman/DIY" at bounding box center [1103, 530] width 763 height 28
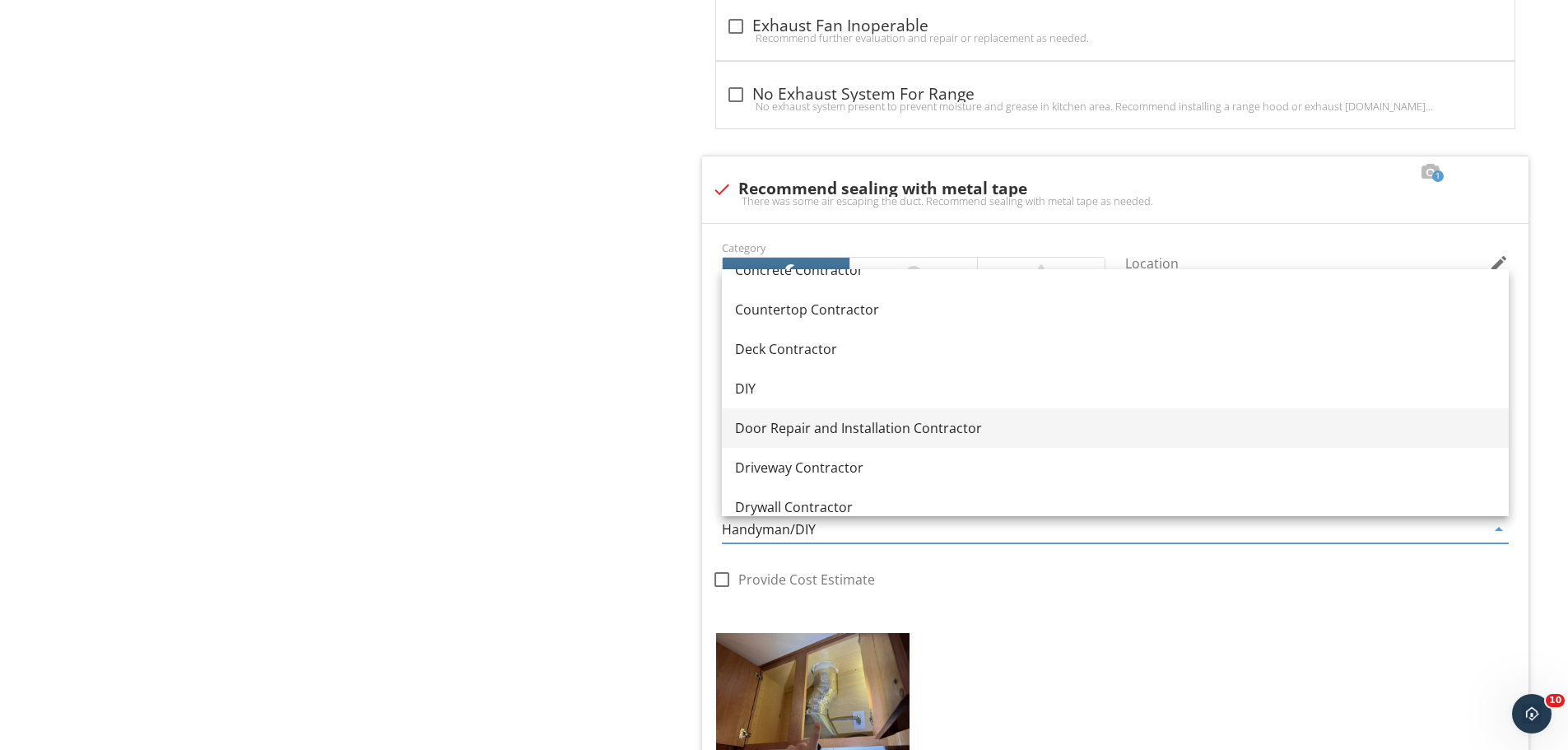
scroll to position [412, 0]
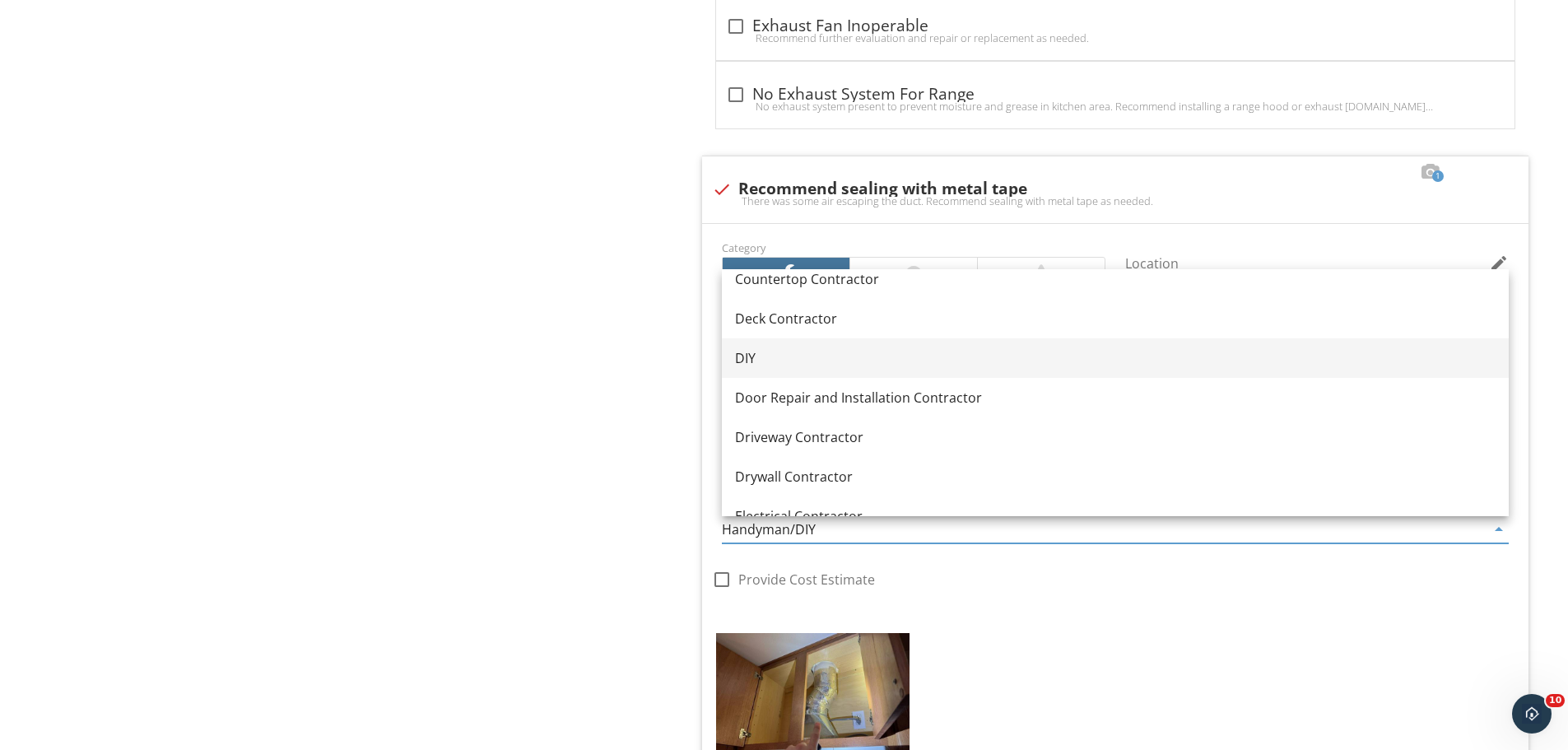
click at [773, 360] on div "DIY" at bounding box center [1115, 358] width 760 height 20
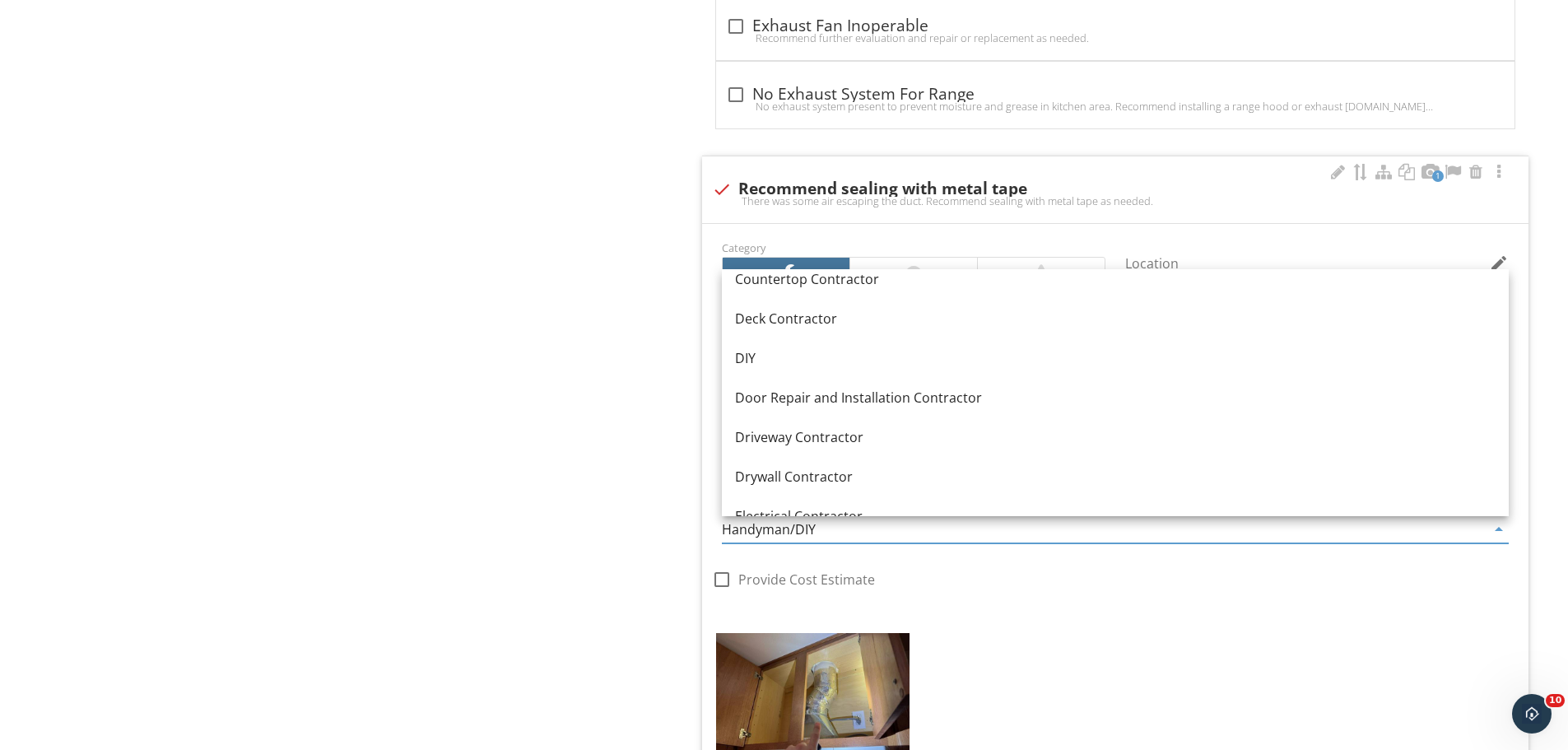
type input "DIY"
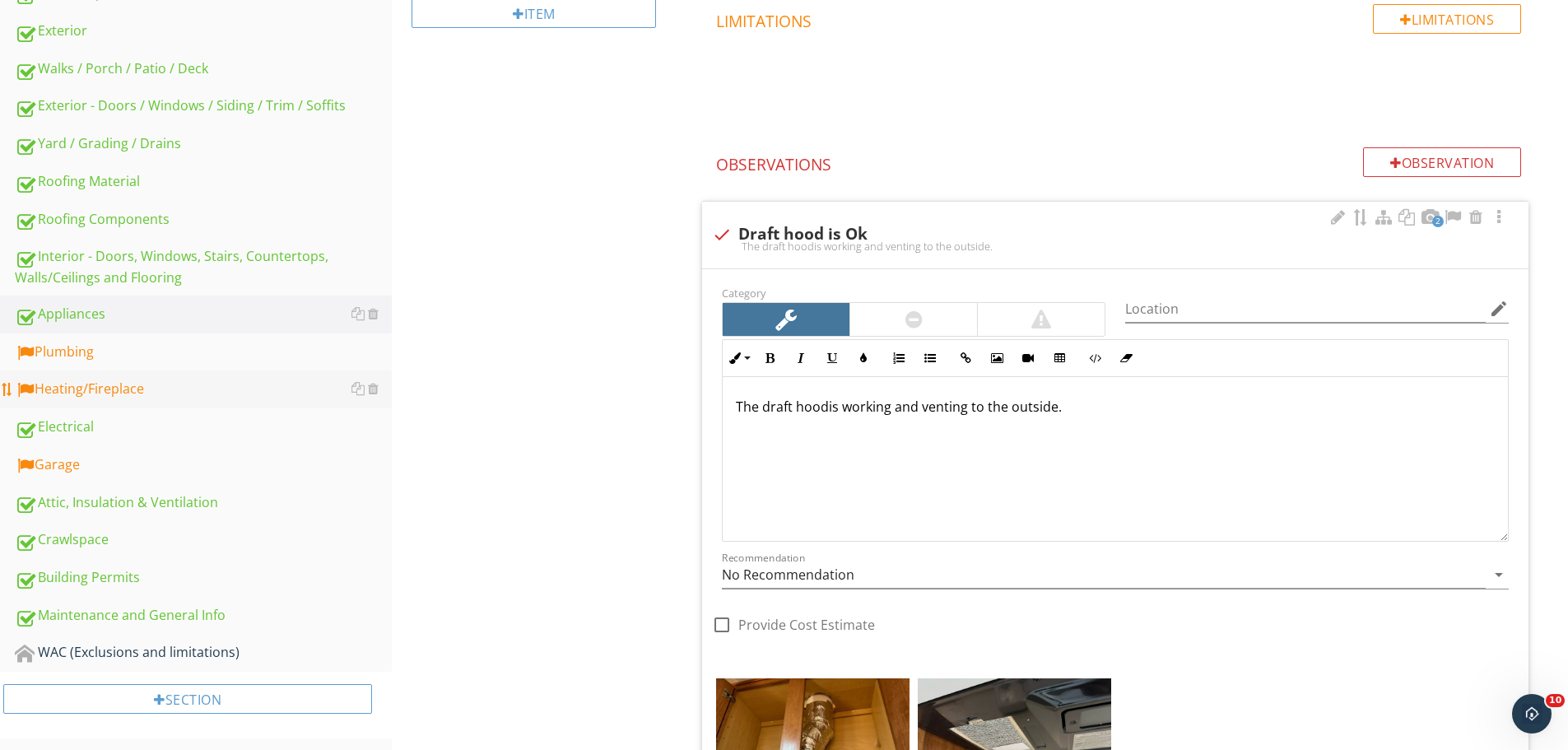
scroll to position [493, 0]
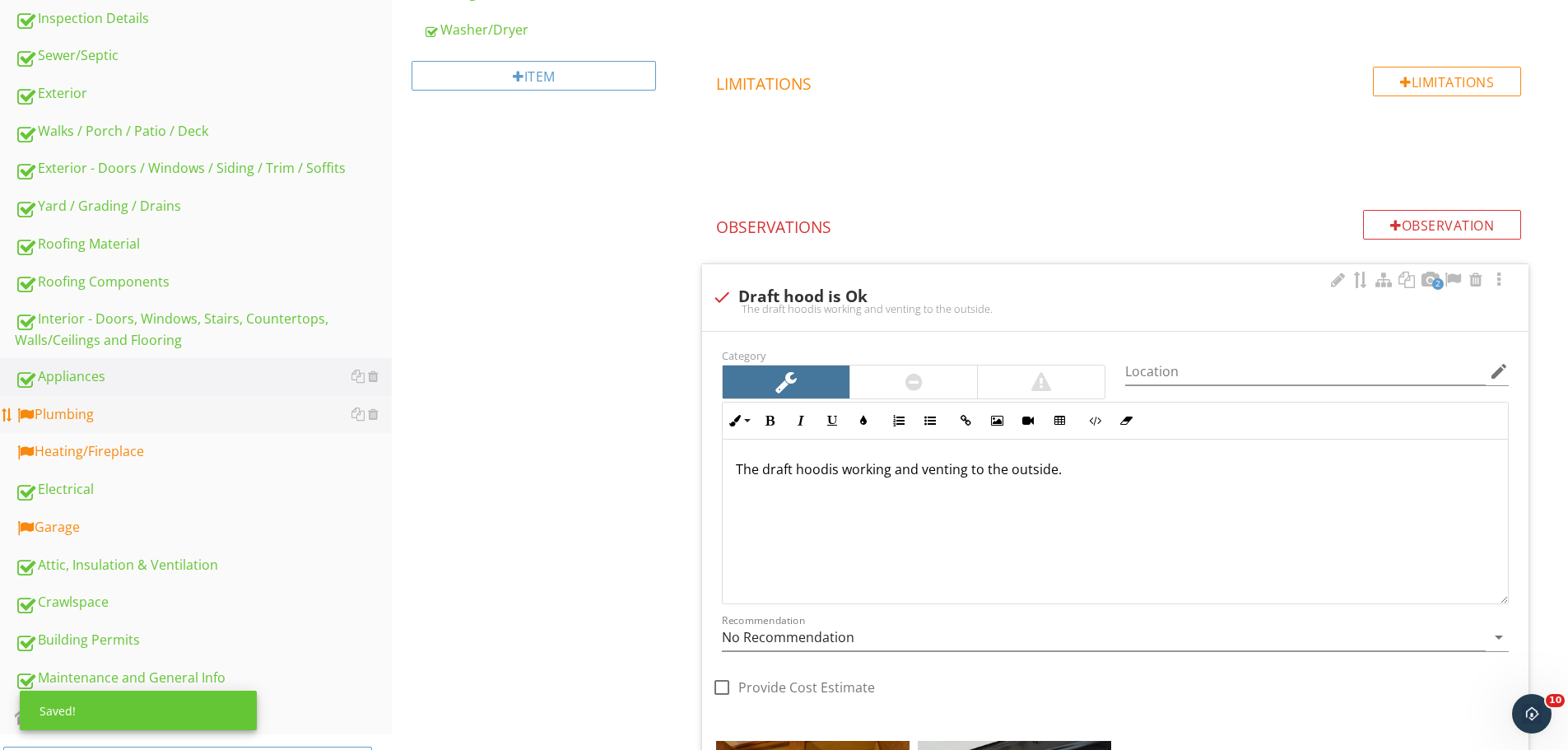
click at [152, 401] on link "Plumbing" at bounding box center [203, 415] width 377 height 37
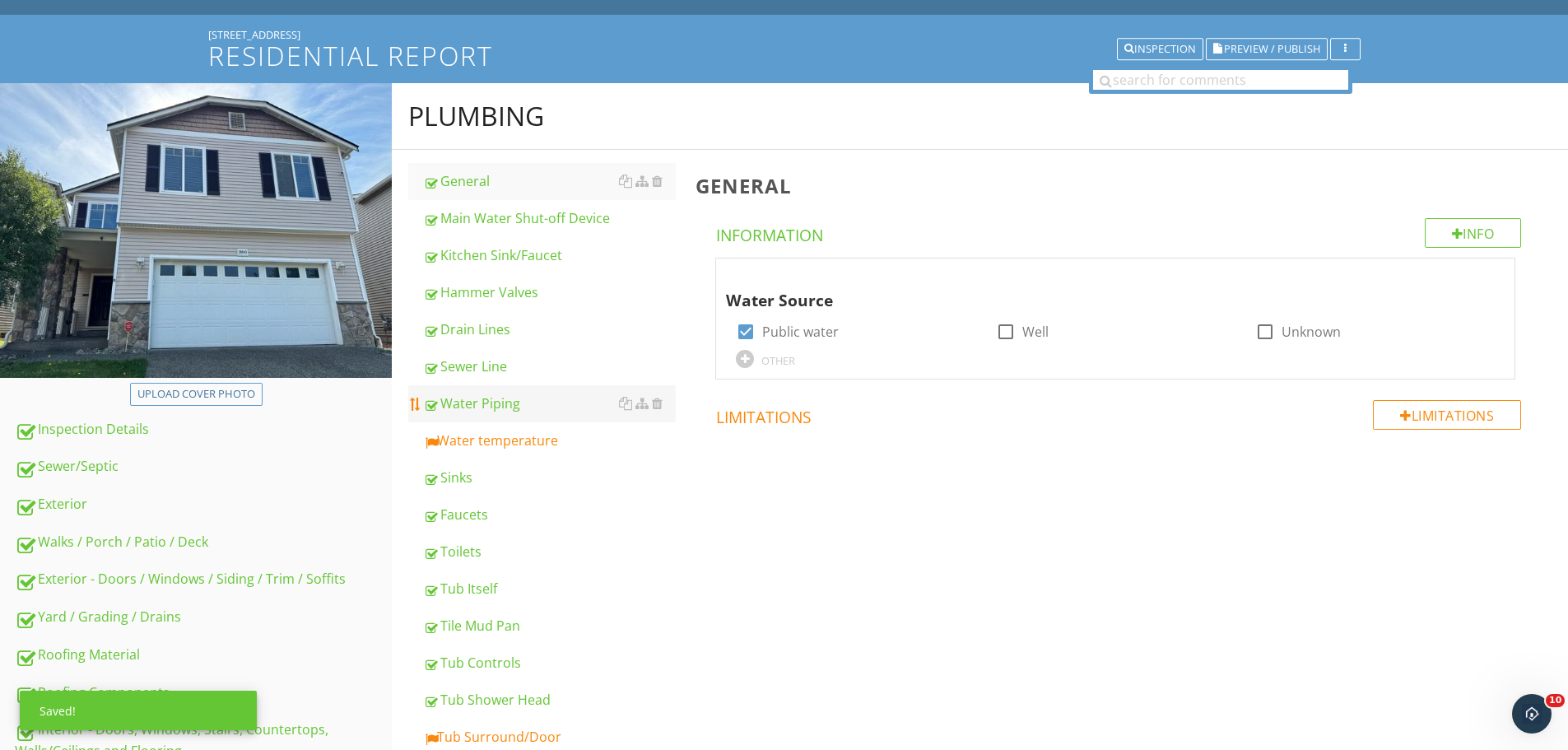
scroll to position [81, 0]
click at [504, 434] on div "Water temperature" at bounding box center [549, 442] width 253 height 20
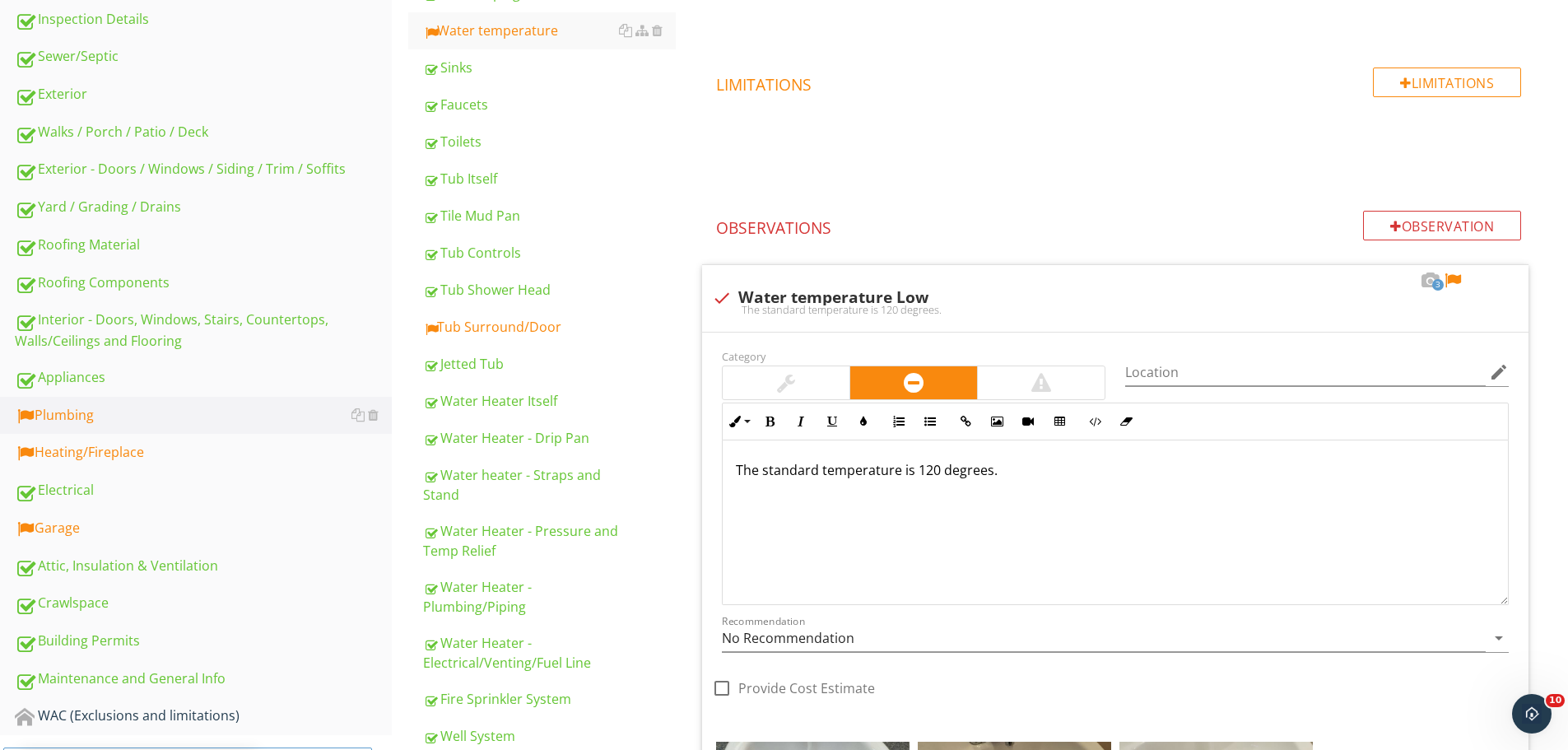
scroll to position [493, 0]
click at [1455, 280] on div at bounding box center [1453, 280] width 20 height 17
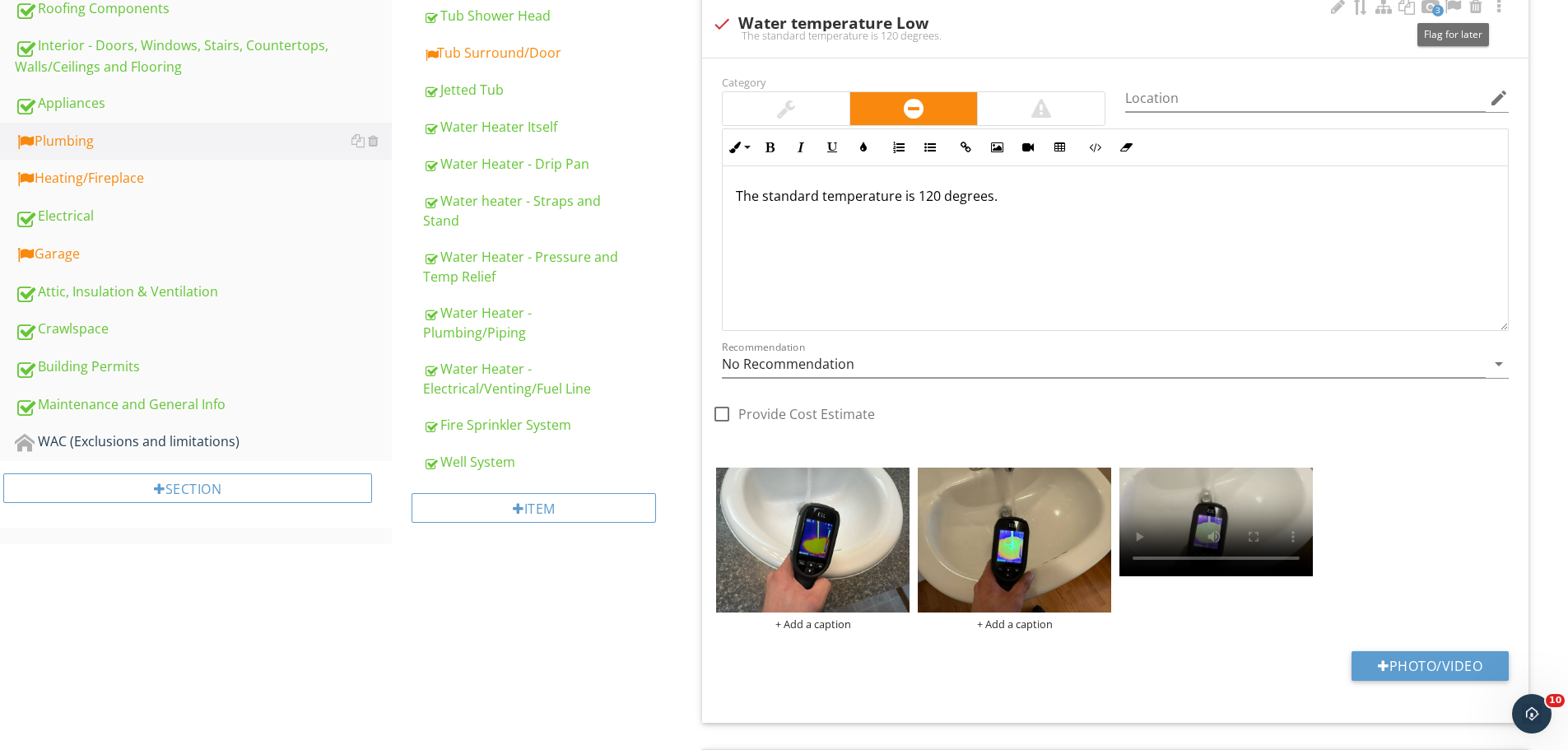
scroll to position [822, 0]
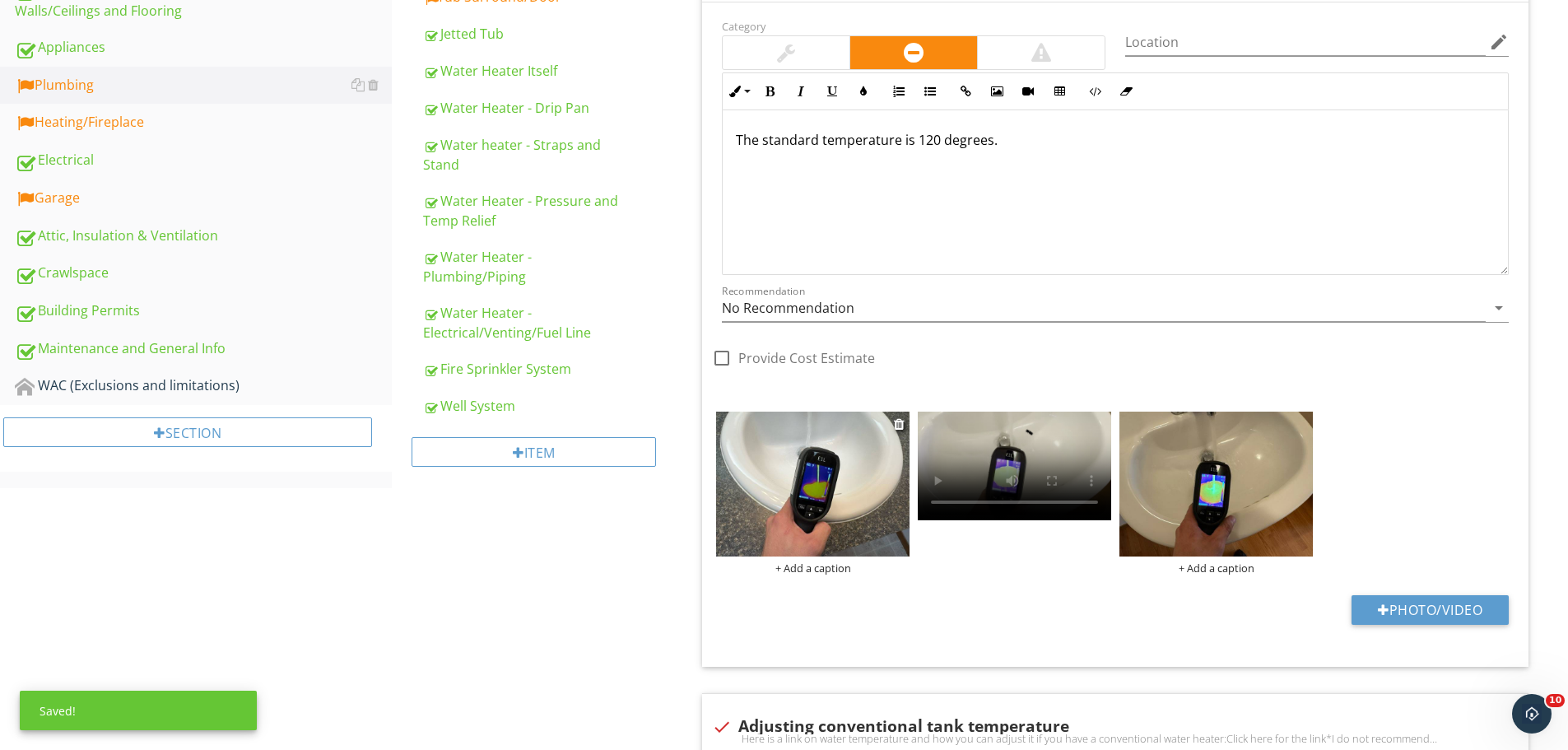
click at [783, 461] on img at bounding box center [813, 484] width 193 height 145
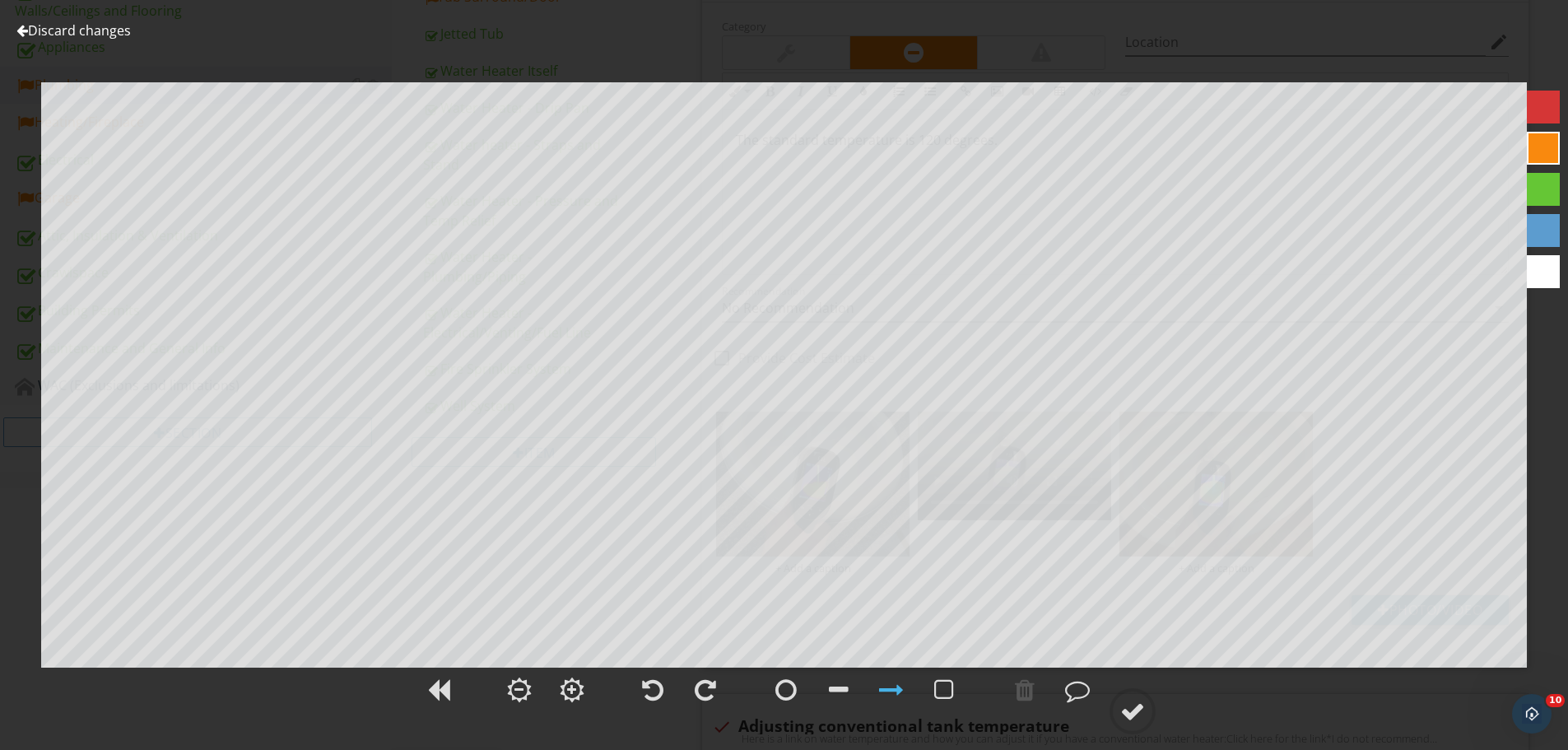
click at [75, 30] on link "Discard changes" at bounding box center [74, 31] width 114 height 18
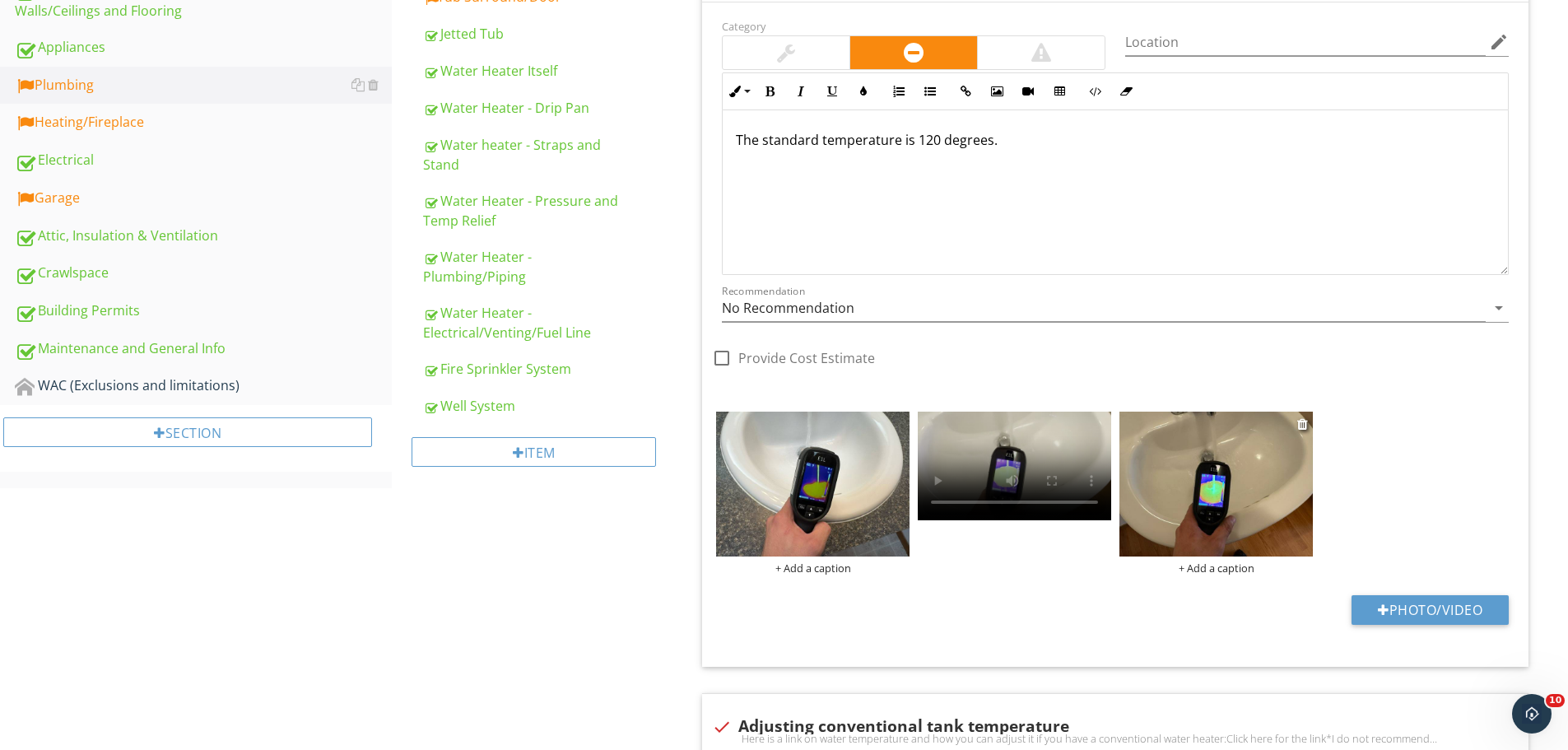
click at [1200, 479] on img at bounding box center [1215, 484] width 193 height 145
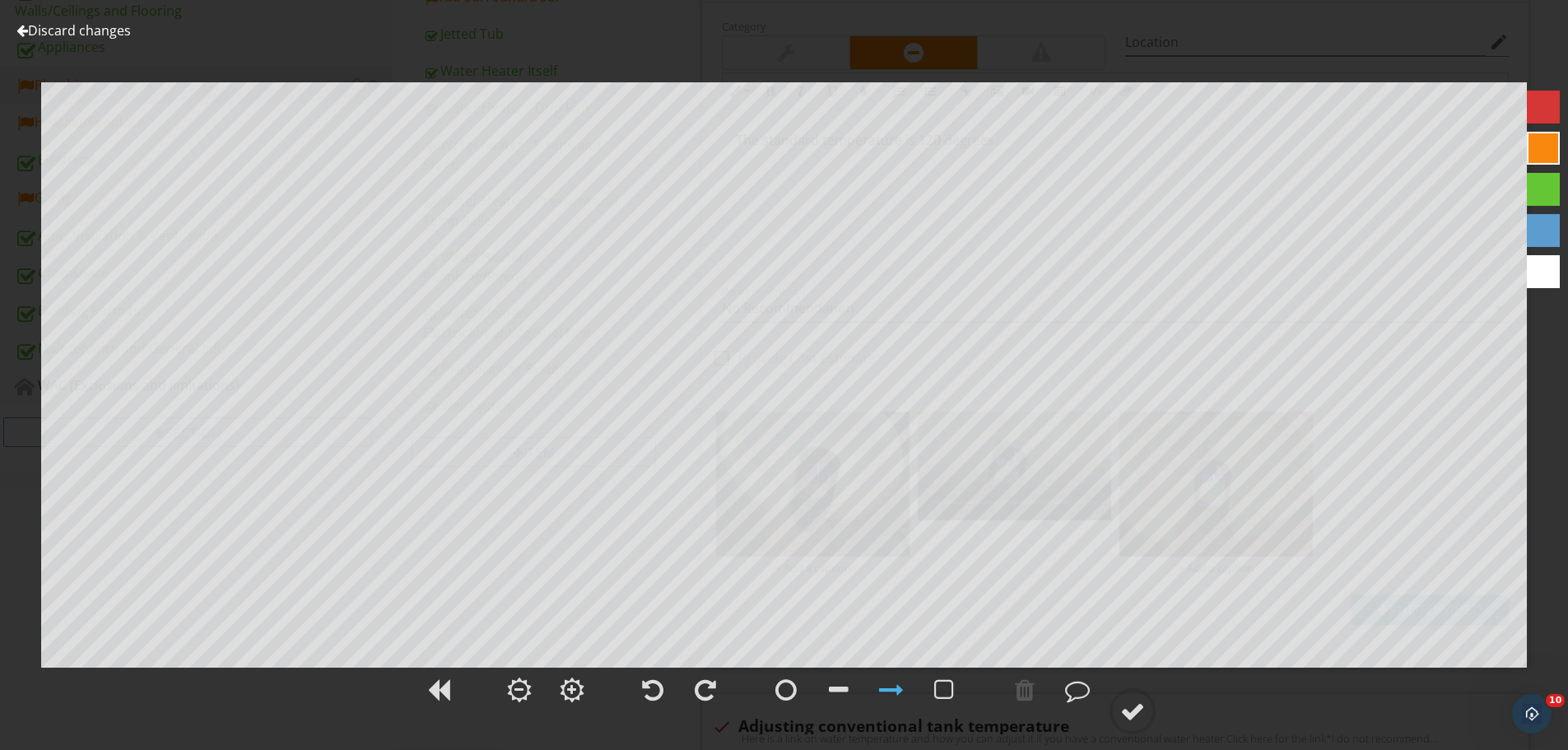
click at [88, 31] on link "Discard changes" at bounding box center [74, 31] width 114 height 18
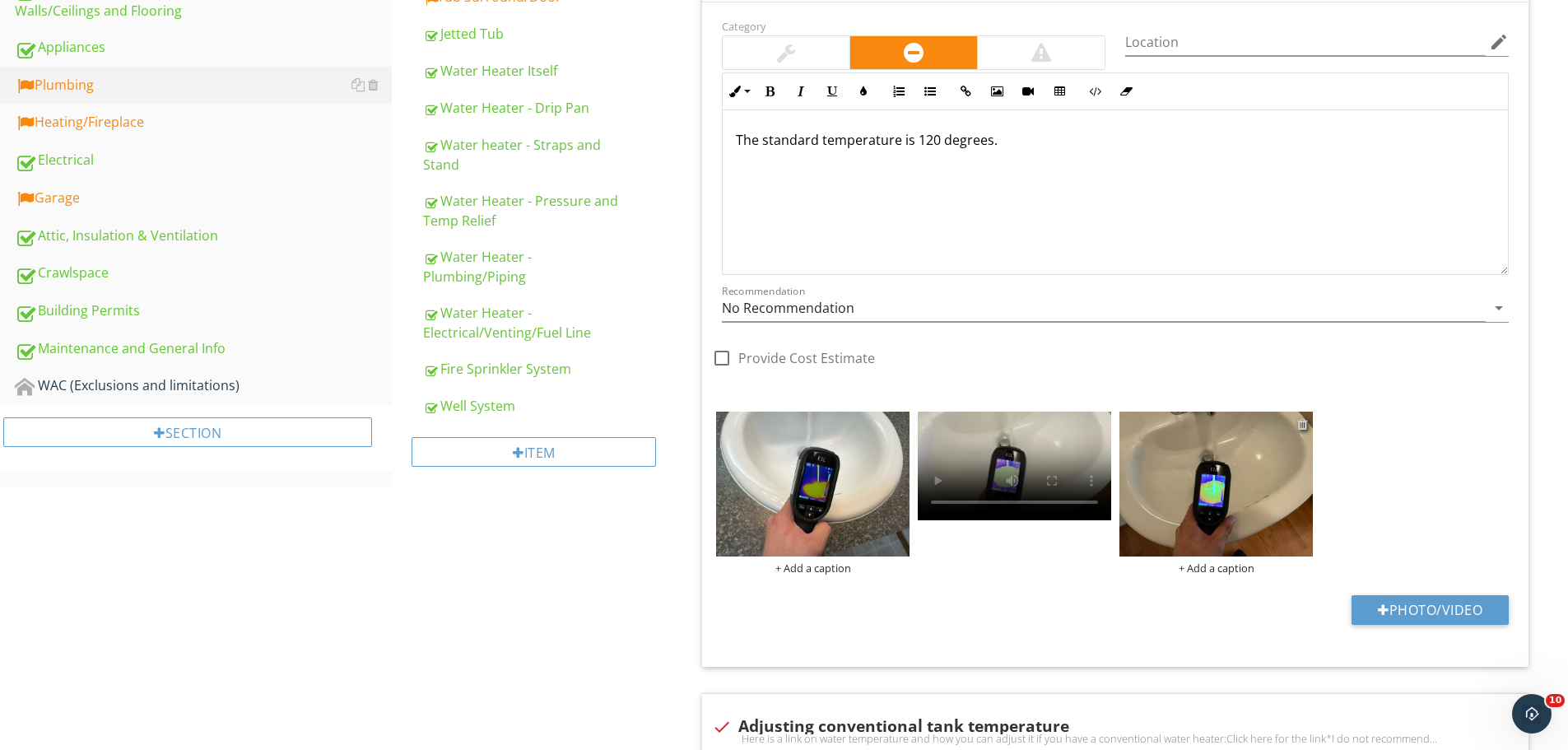
click at [1303, 423] on div at bounding box center [1302, 424] width 11 height 13
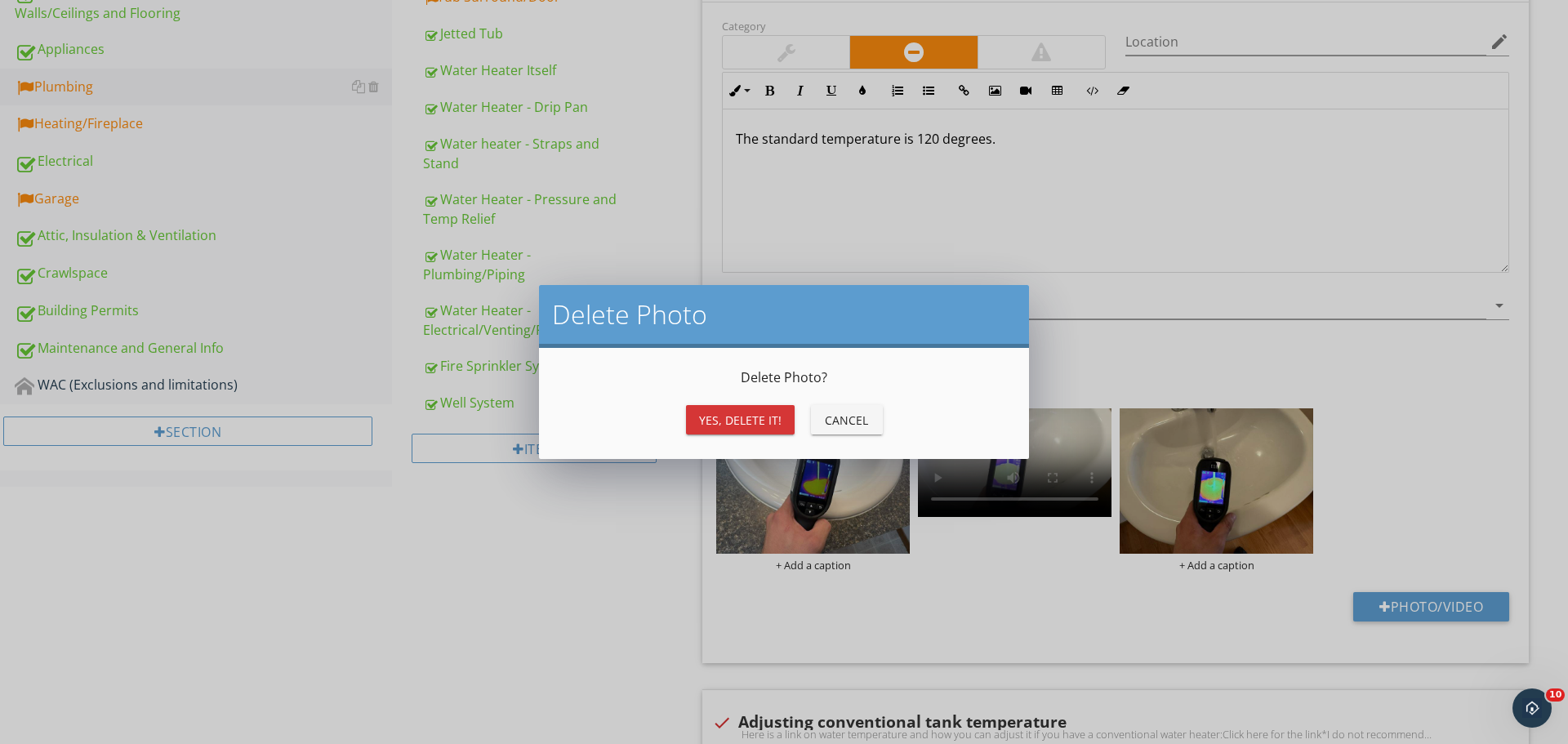
click at [695, 424] on button "Yes, Delete it!" at bounding box center [740, 419] width 109 height 29
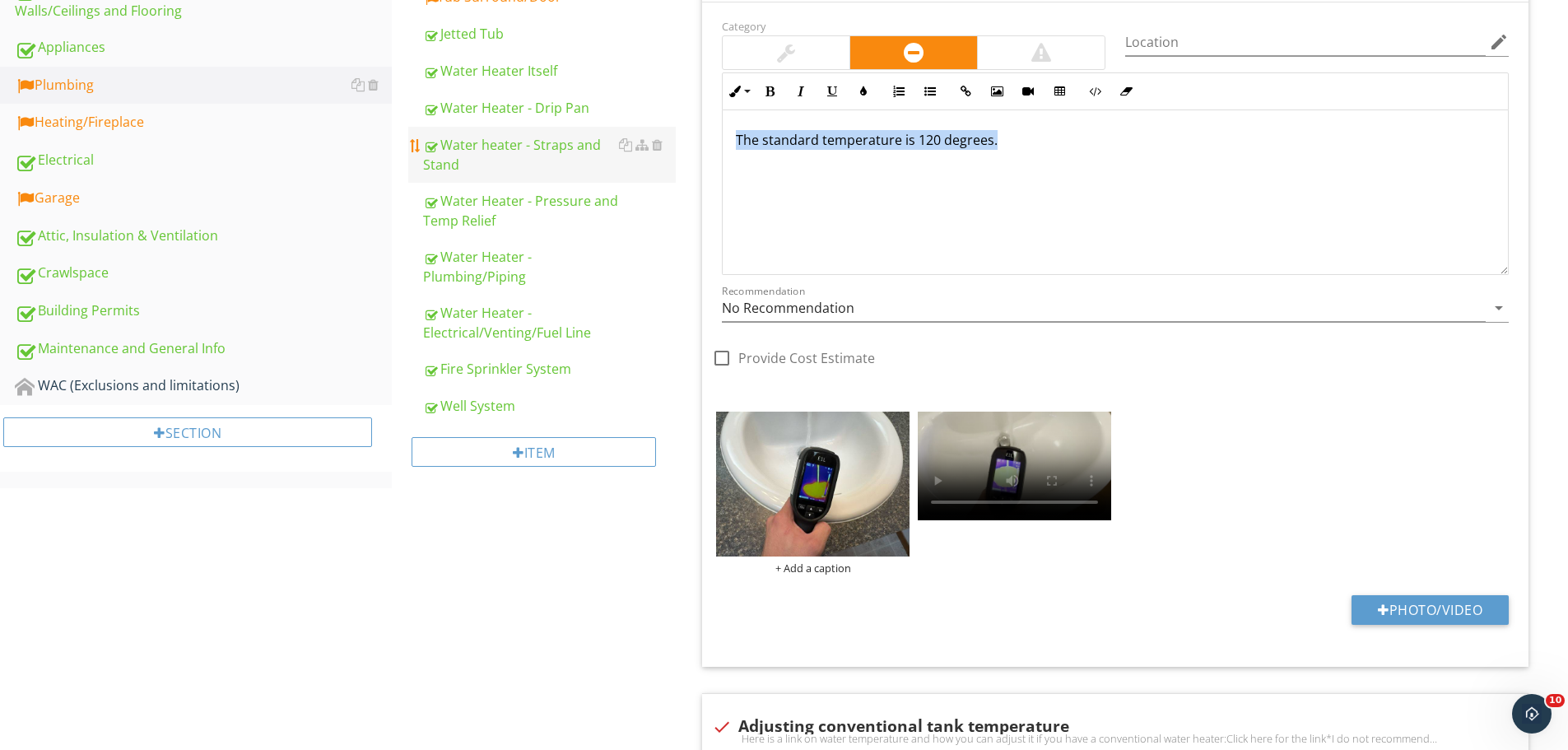
drag, startPoint x: 1064, startPoint y: 163, endPoint x: 673, endPoint y: 161, distance: 391.0
click at [673, 161] on div "Plumbing General Main Water Shut-off Device Kitchen Sink/Faucet Hammer Valves D…" at bounding box center [980, 367] width 1176 height 2048
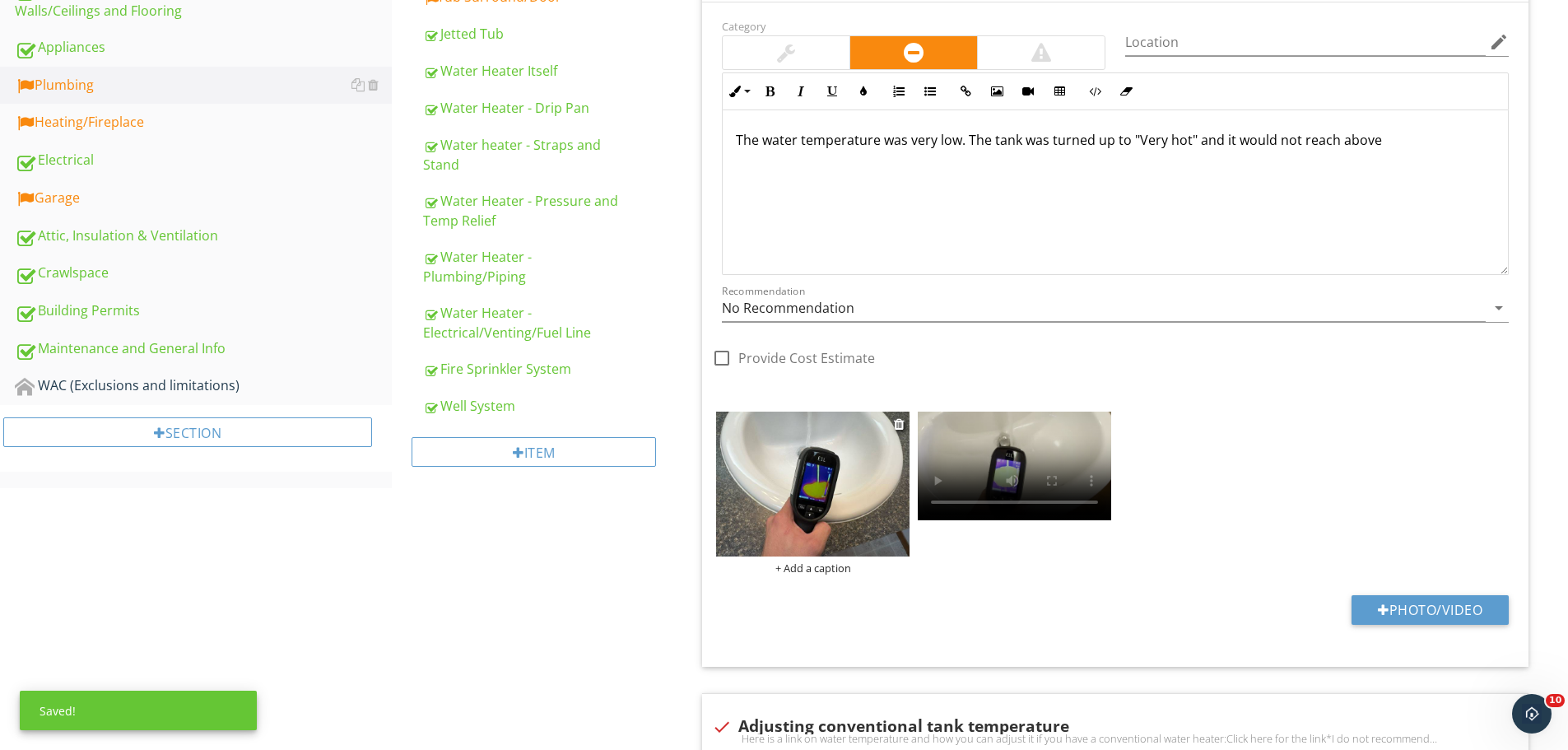
click at [802, 505] on img at bounding box center [813, 484] width 193 height 145
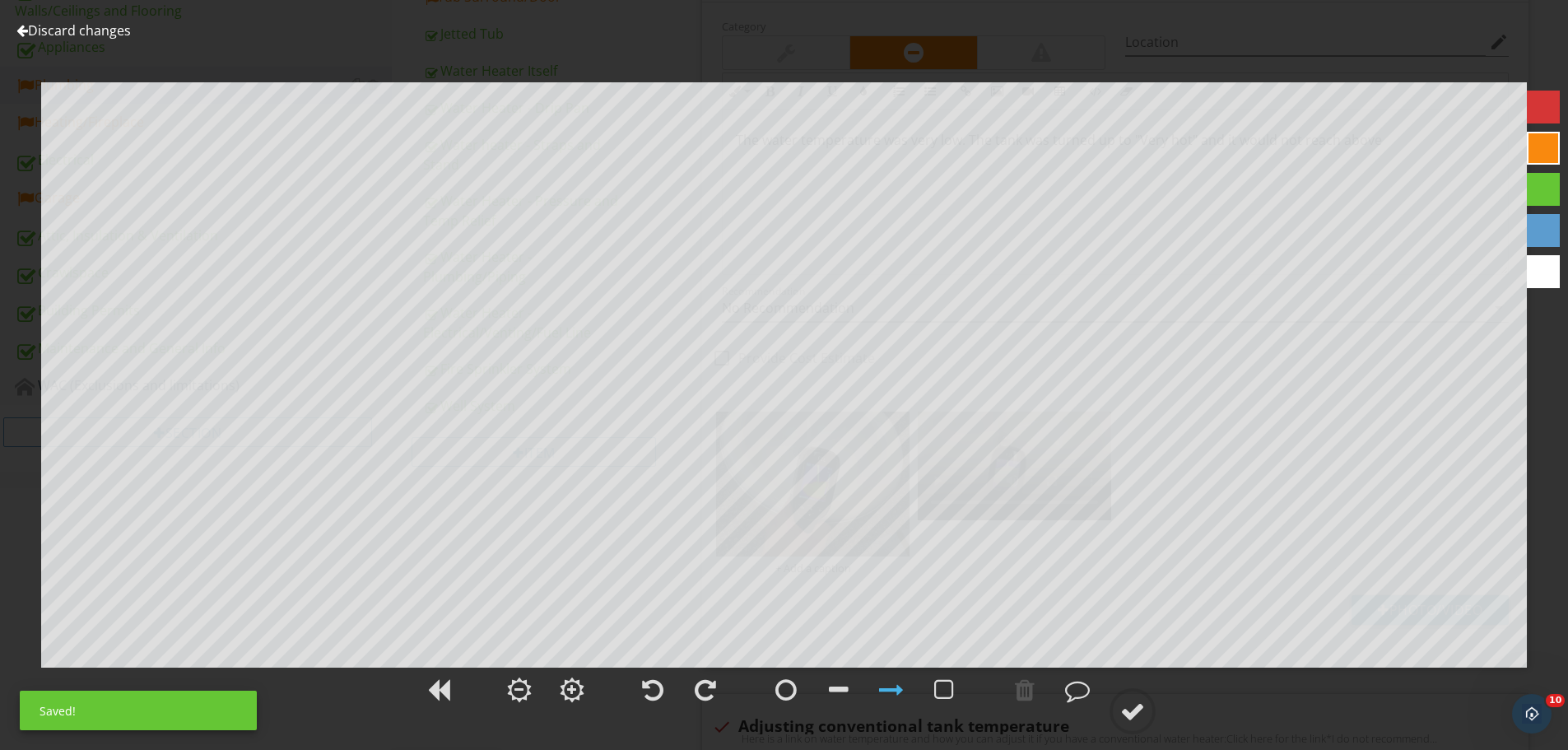
click at [71, 34] on link "Discard changes" at bounding box center [74, 31] width 114 height 18
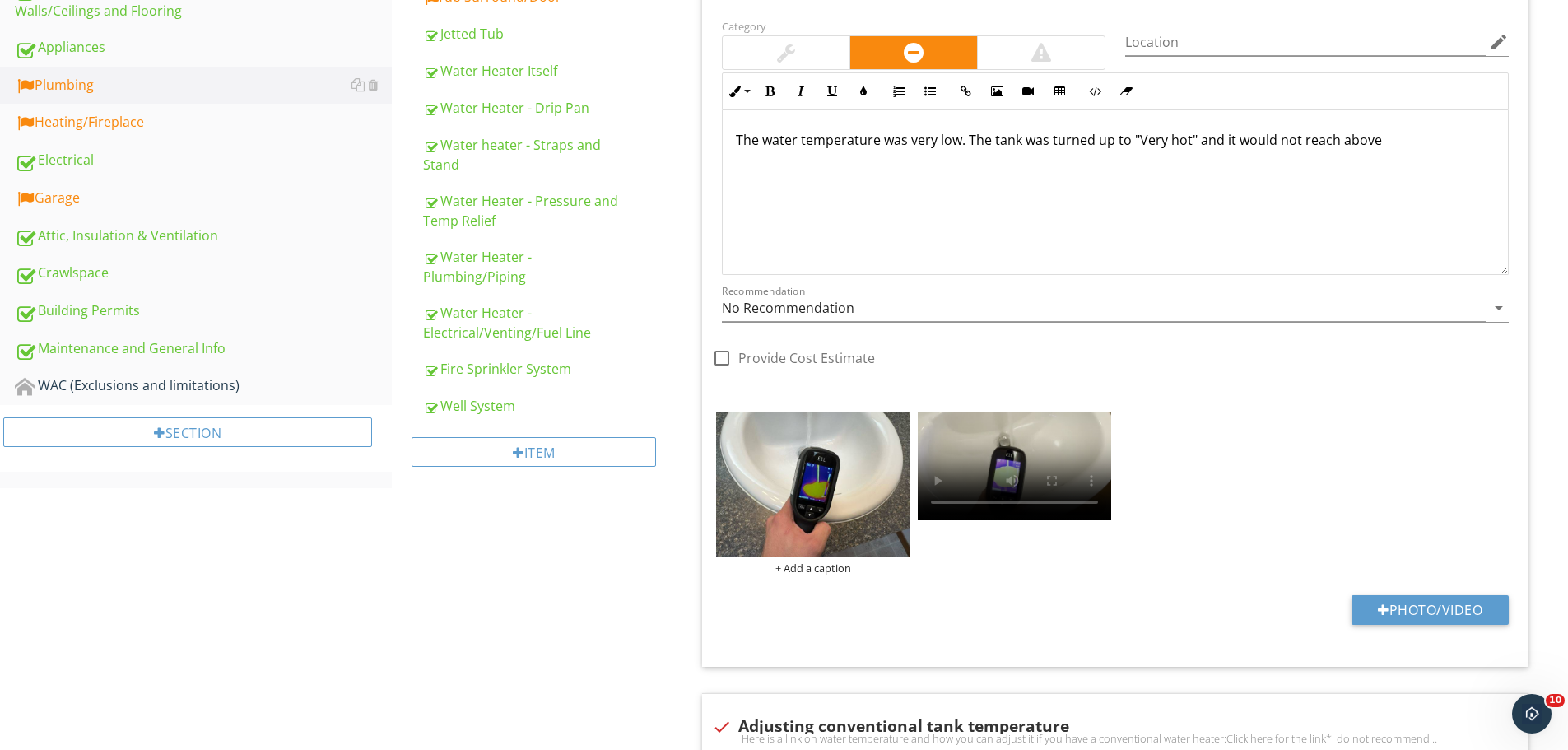
click at [1464, 121] on div "The water temperature was very low. The tank was turned up to "Very hot" and it…" at bounding box center [1115, 192] width 785 height 165
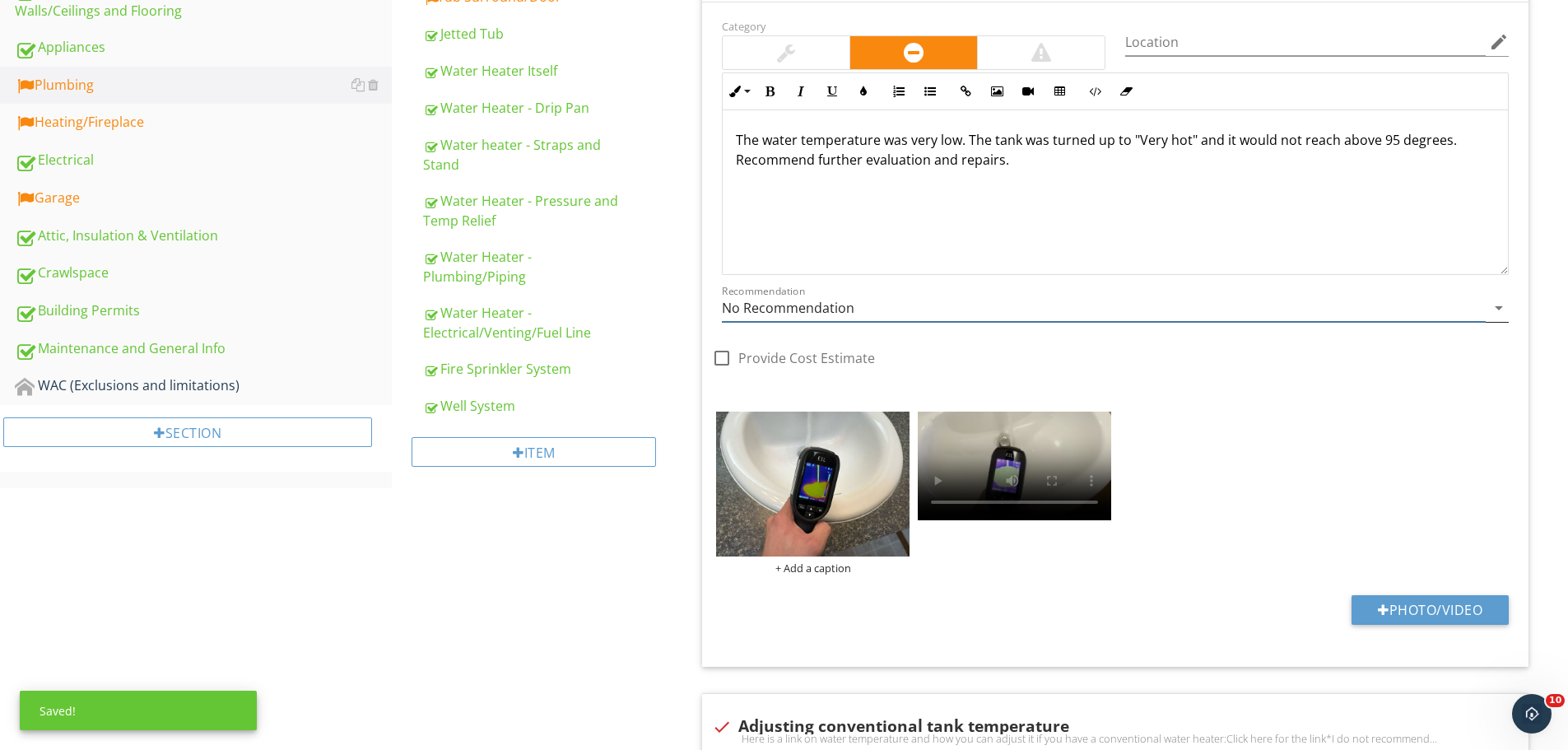
click at [864, 311] on input "No Recommendation" at bounding box center [1103, 308] width 763 height 28
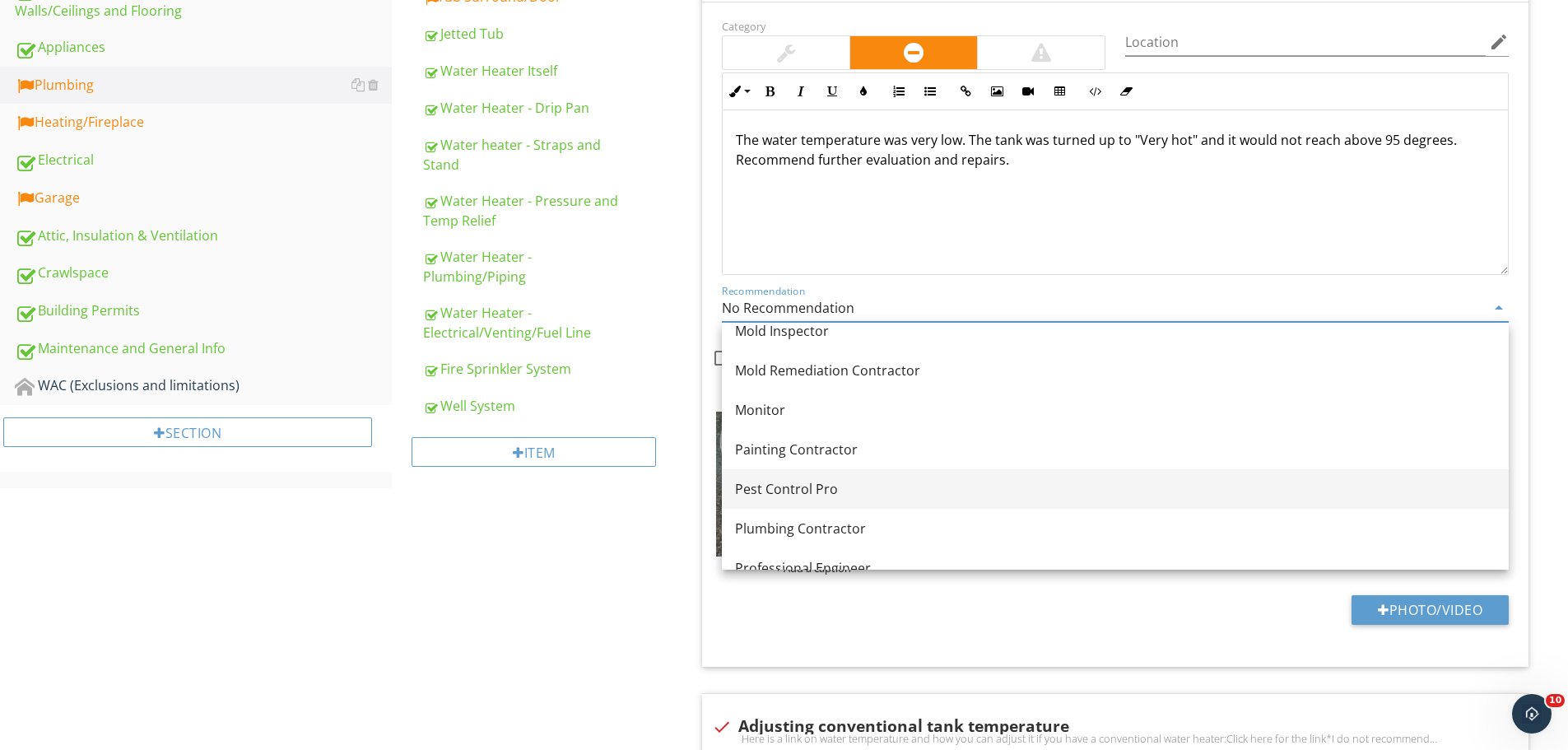
scroll to position [1647, 0]
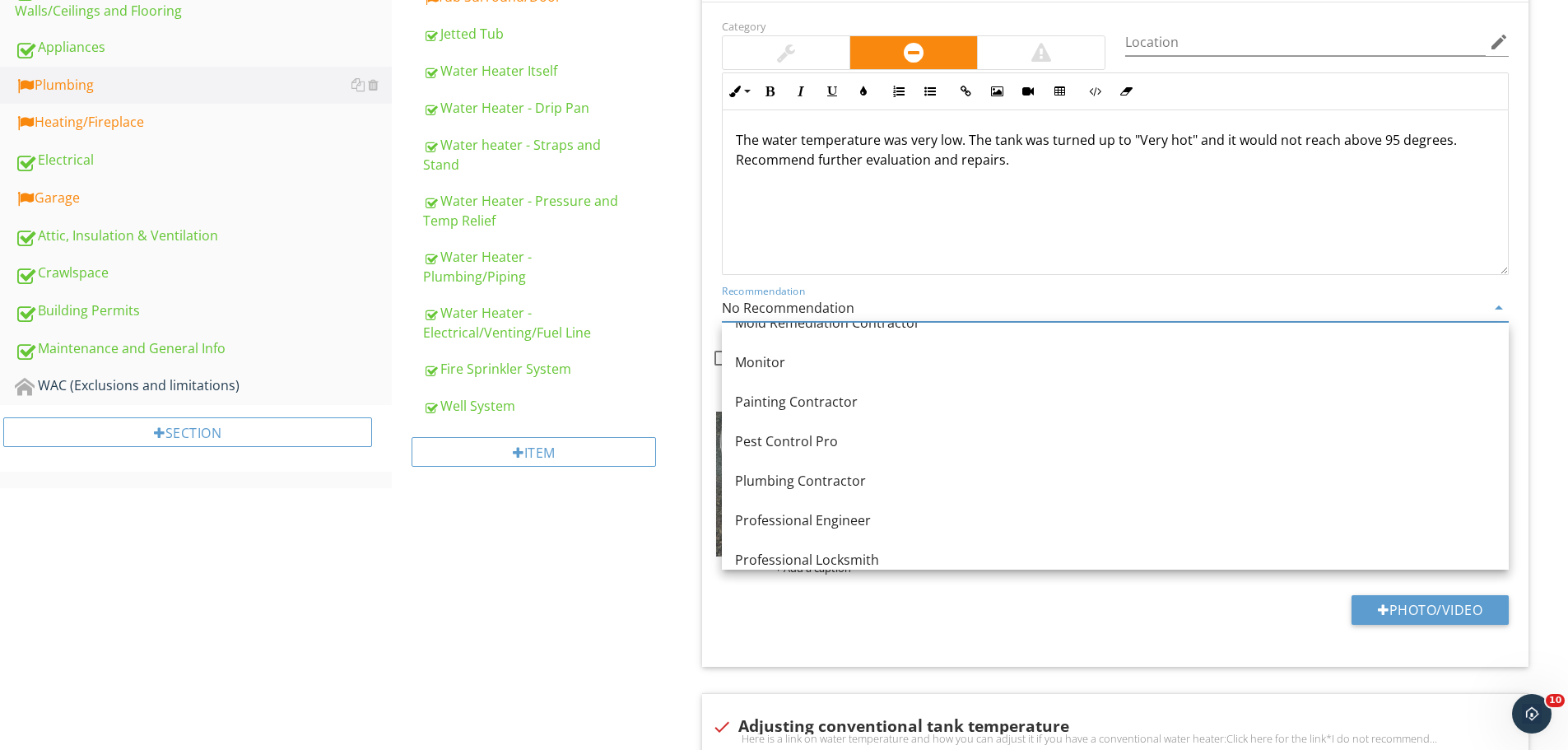
drag, startPoint x: 877, startPoint y: 485, endPoint x: 859, endPoint y: 478, distance: 19.3
click at [877, 484] on div "Plumbing Contractor" at bounding box center [1115, 481] width 760 height 20
type input "Plumbing Contractor"
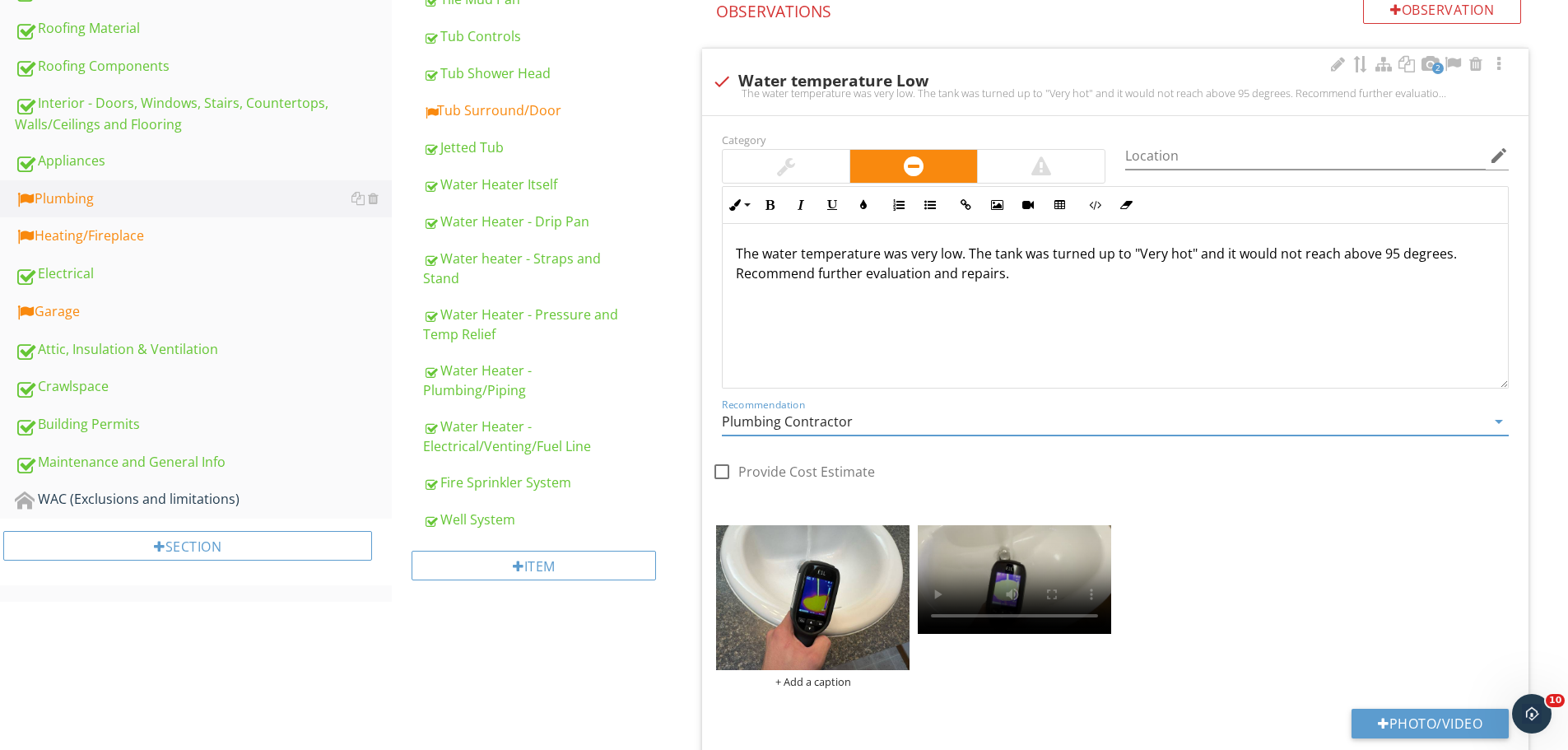
scroll to position [657, 0]
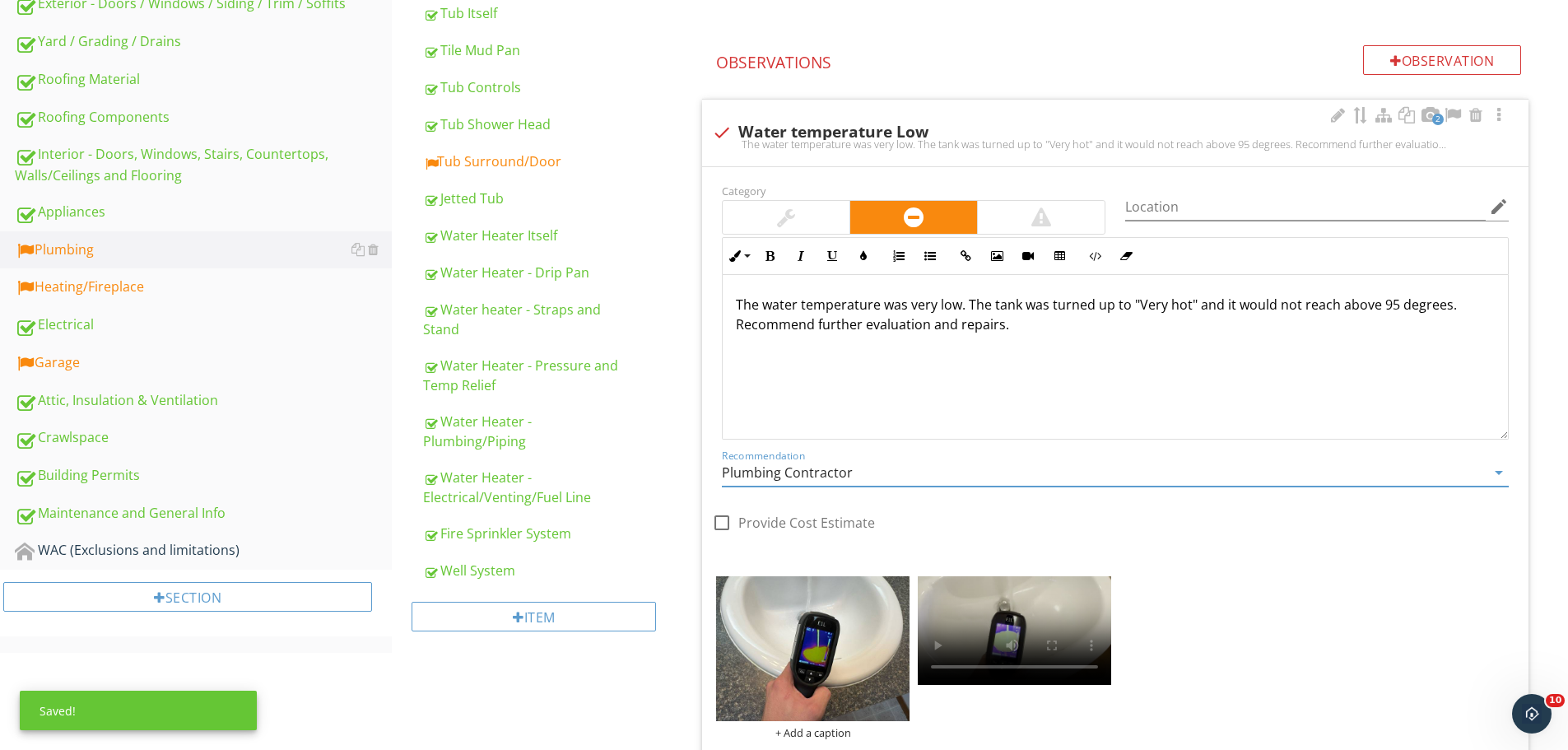
click at [736, 307] on p "The water temperature was very low. The tank was turned up to "Very hot" and it…" at bounding box center [1115, 314] width 758 height 39
click at [1142, 301] on p "The water temperature was very low. The tank was turned up to "Very hot" and it…" at bounding box center [1115, 314] width 758 height 39
click at [1306, 326] on p "The water temperature was very low. The tank was turned up to "very hot" and it…" at bounding box center [1115, 314] width 758 height 39
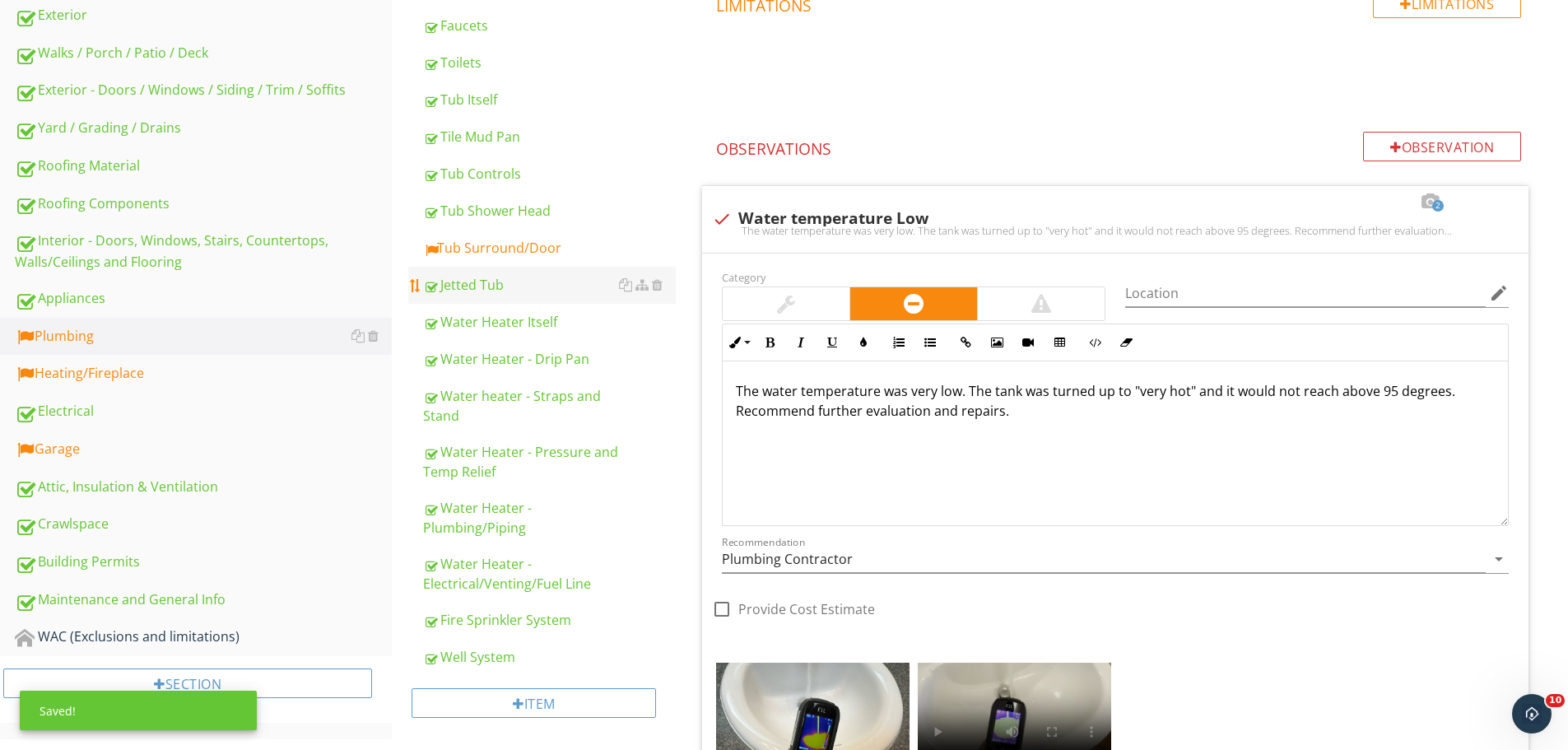
scroll to position [493, 0]
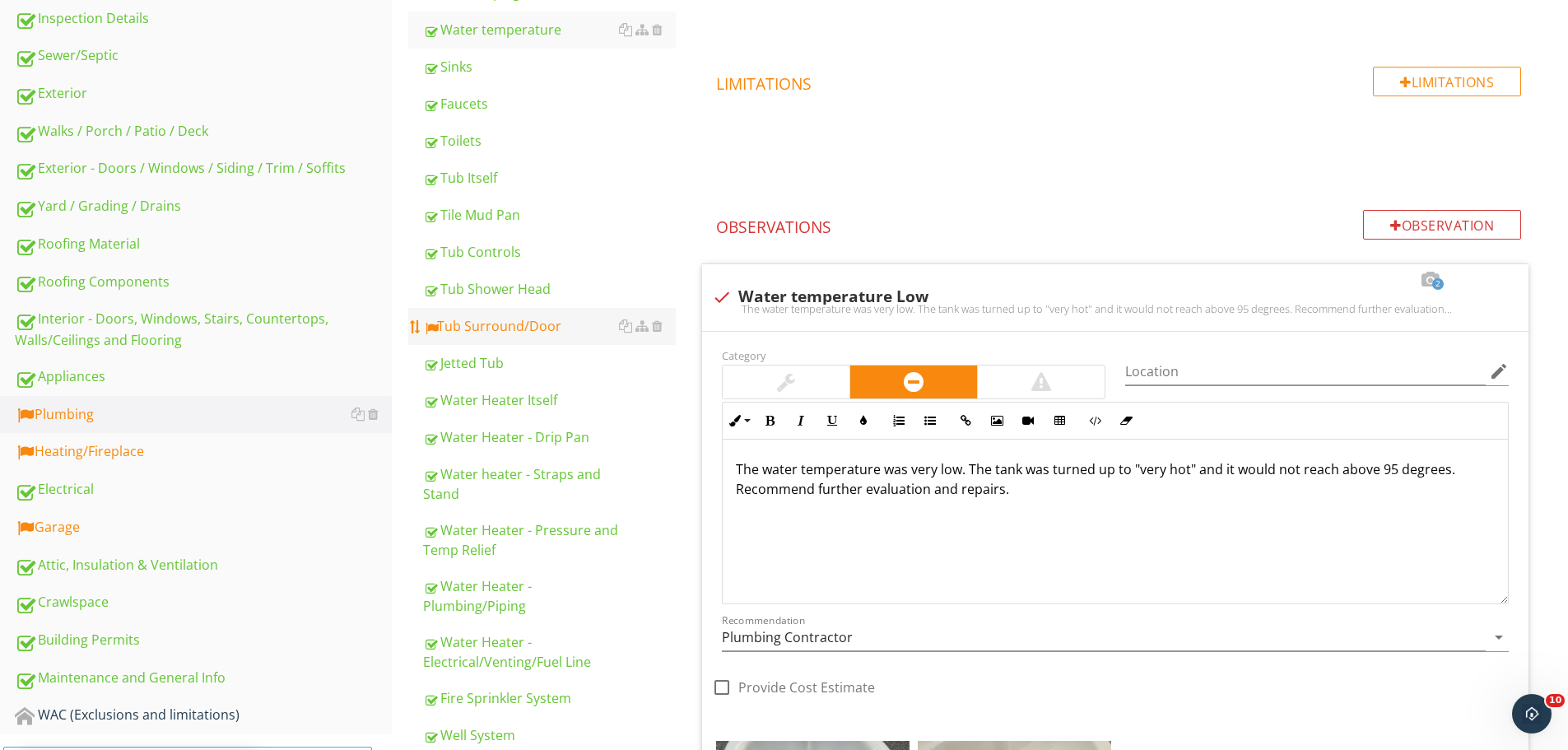
click at [462, 339] on link "Tub Surround/Door" at bounding box center [549, 325] width 253 height 36
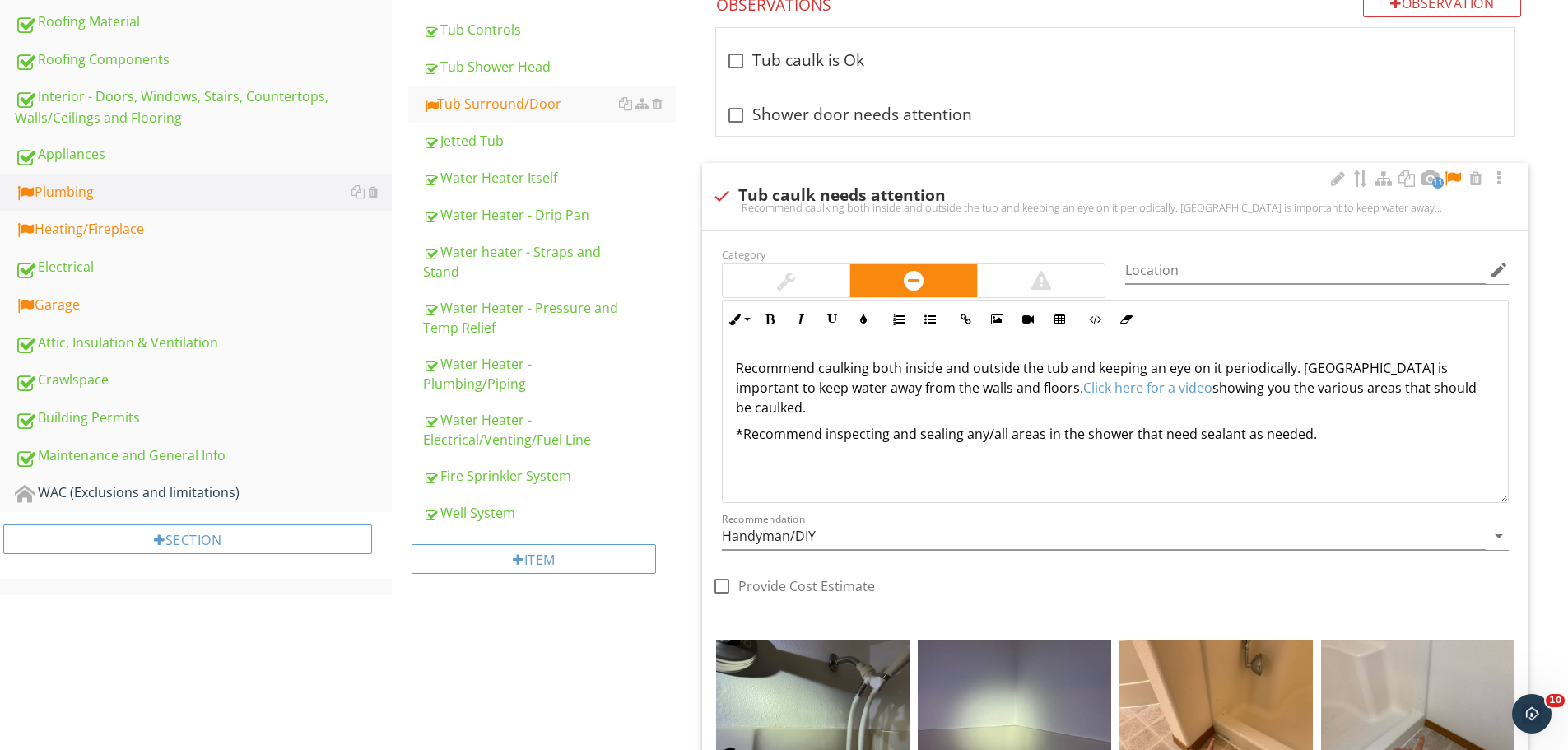
scroll to position [739, 0]
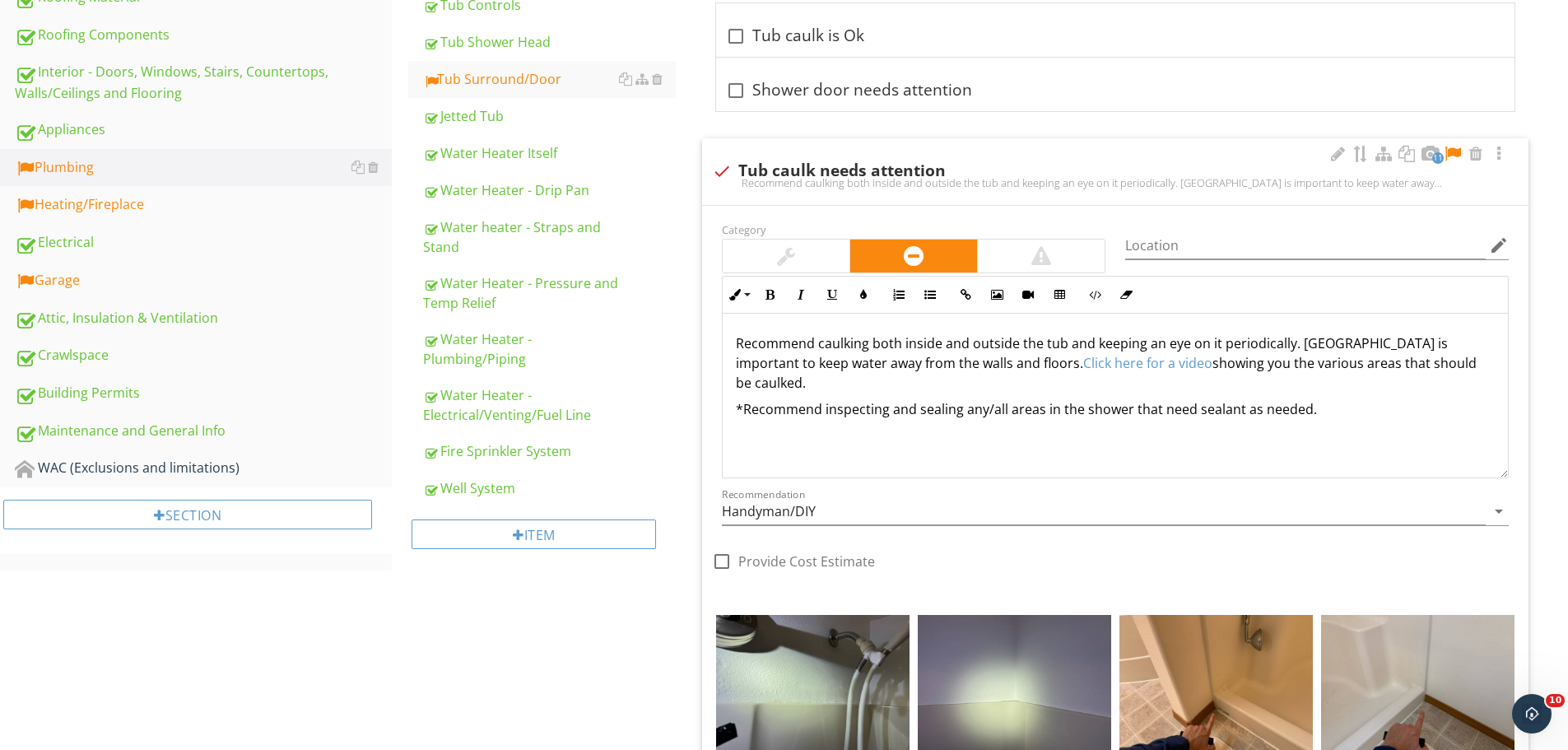
click at [1453, 153] on div at bounding box center [1453, 154] width 20 height 17
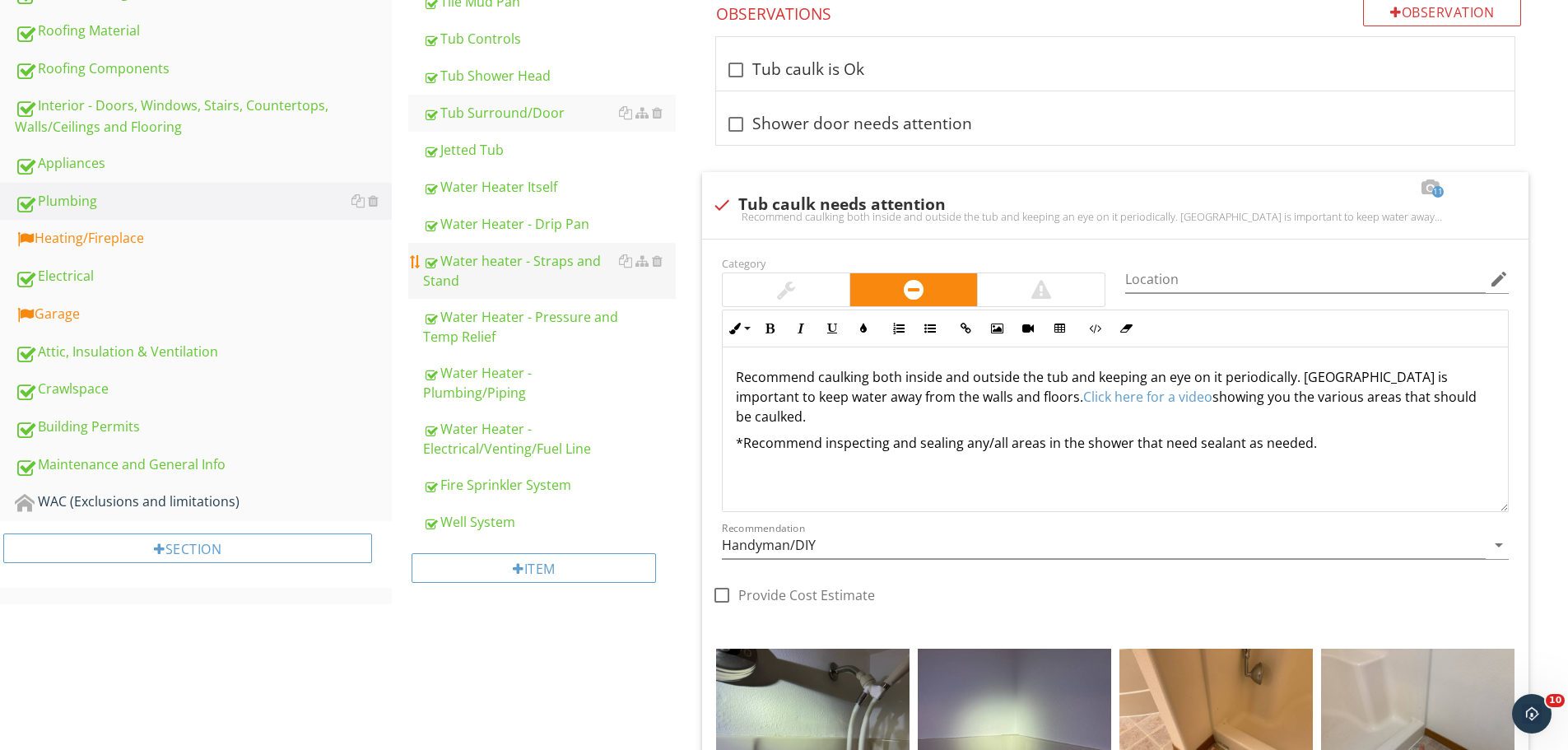
scroll to position [493, 0]
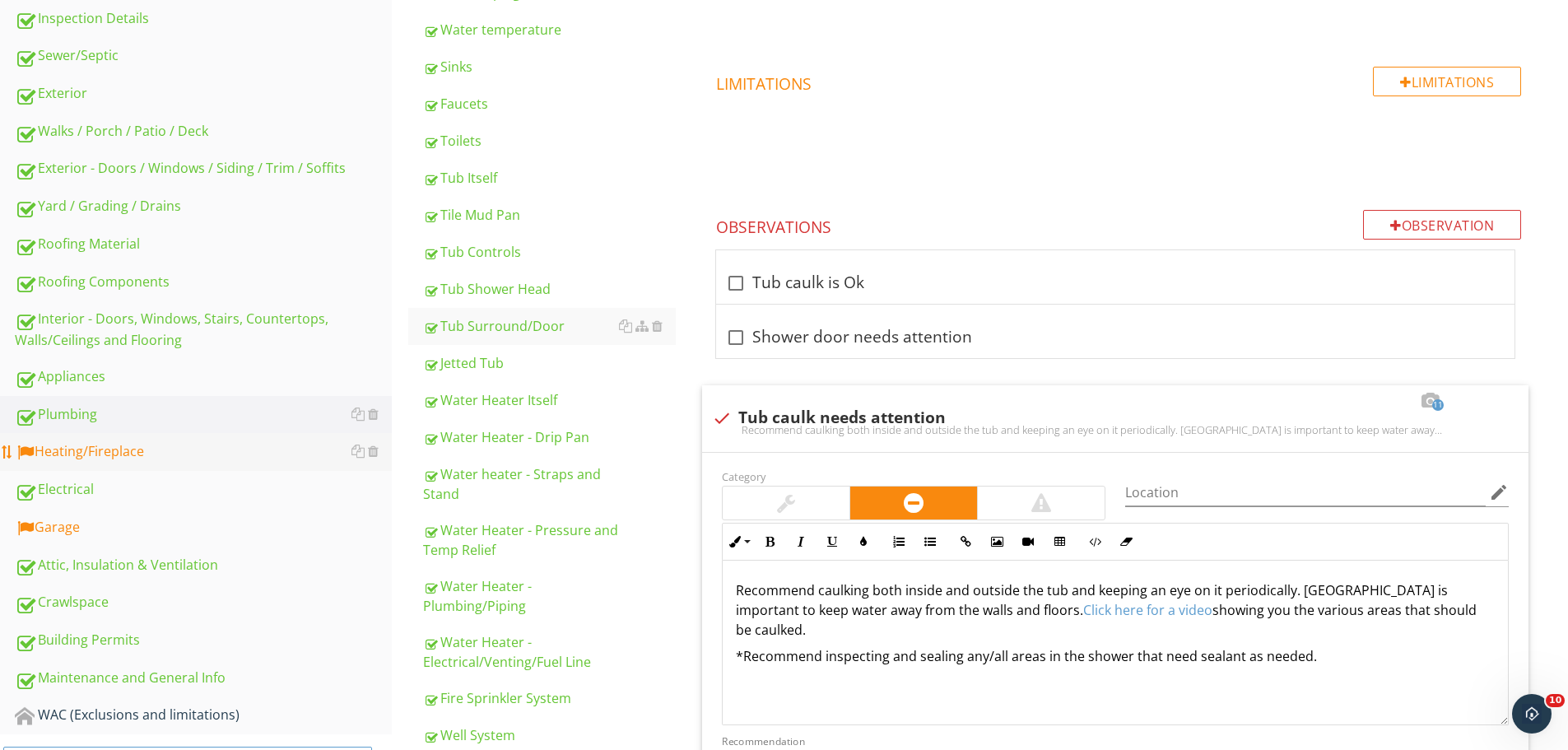
click at [225, 448] on div "Heating/Fireplace" at bounding box center [203, 452] width 377 height 22
type textarea "<p>Recommend caulking both inside and outside the tub and keeping an eye on it …"
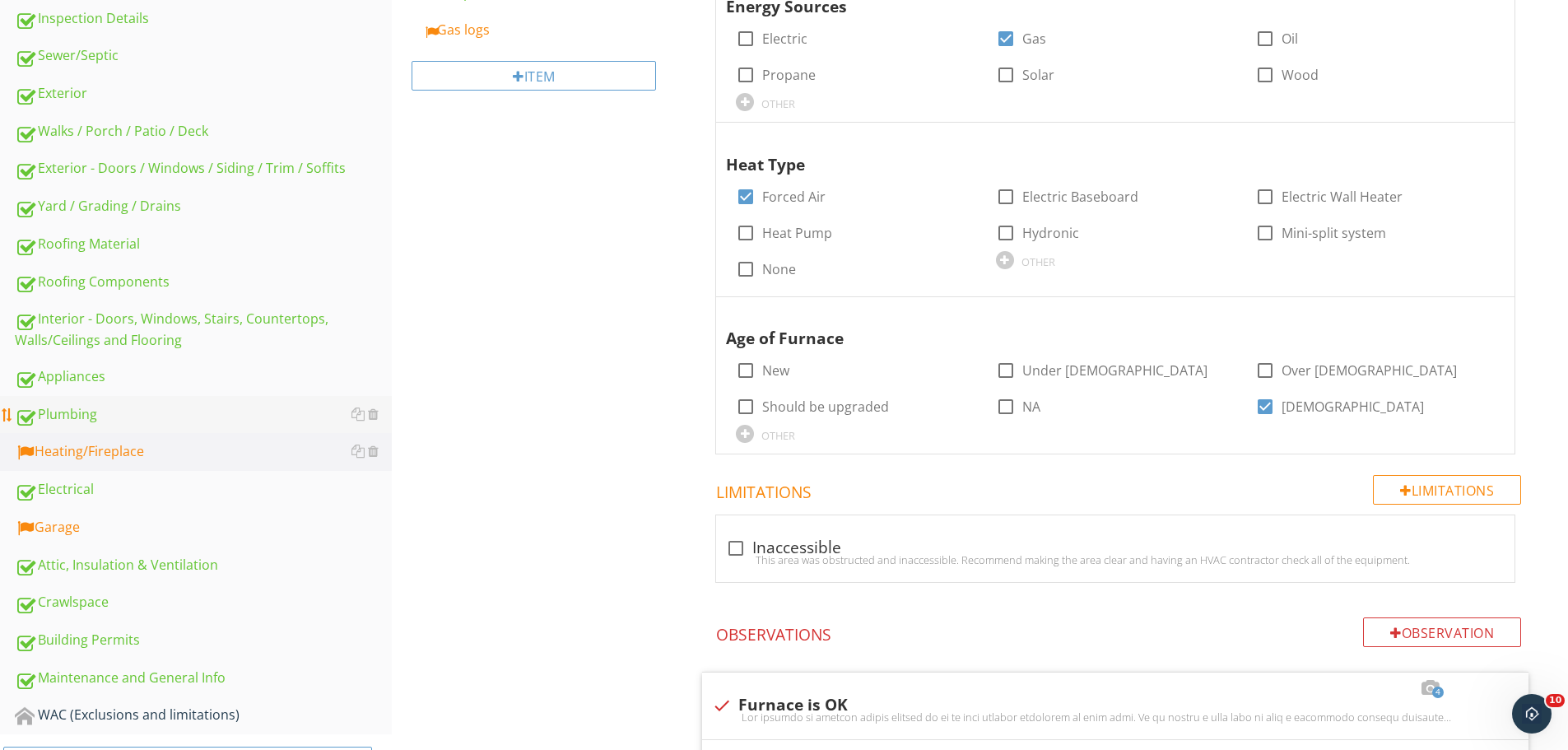
click at [209, 404] on div "Plumbing" at bounding box center [203, 415] width 377 height 22
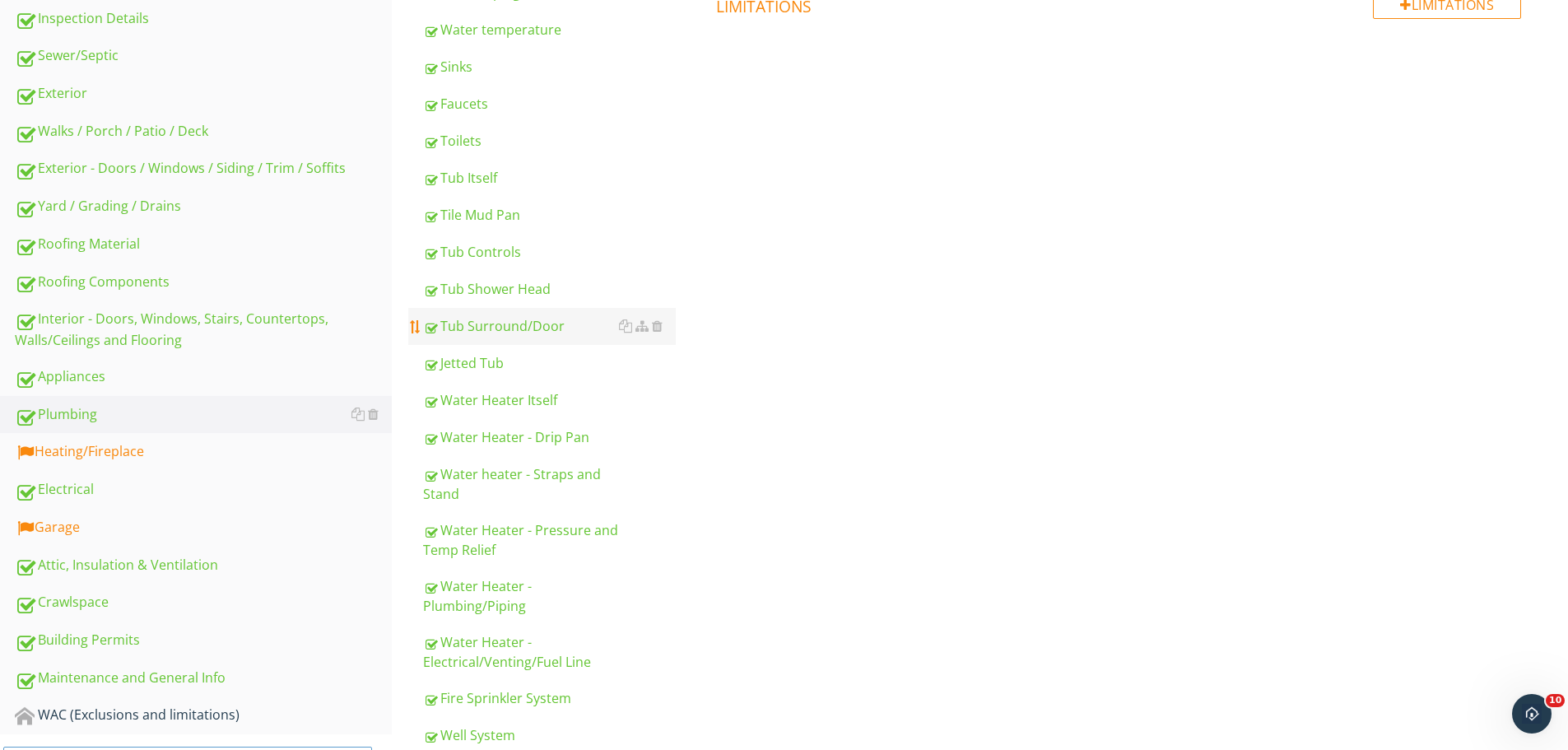
click at [515, 338] on link "Tub Surround/Door" at bounding box center [549, 325] width 253 height 36
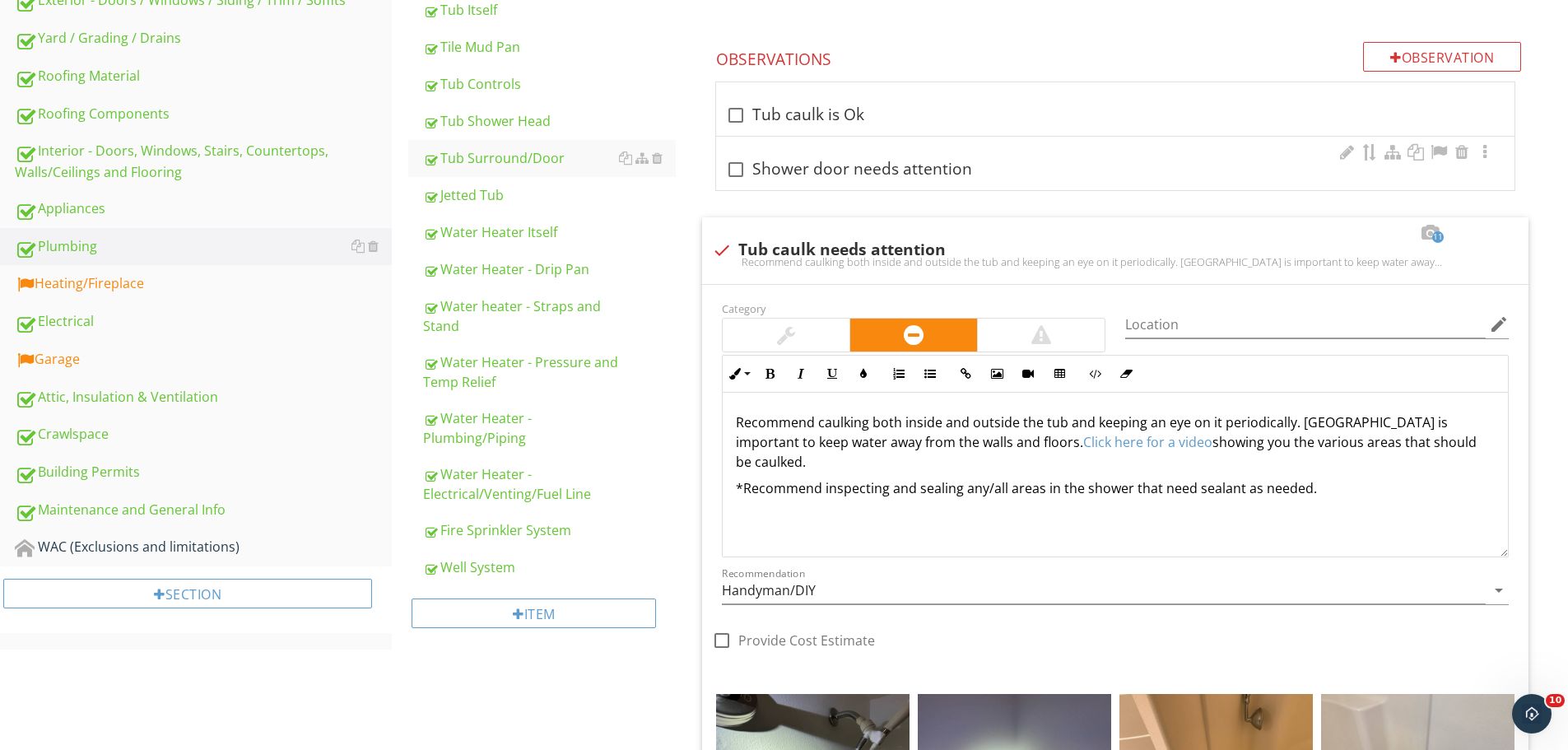
scroll to position [657, 0]
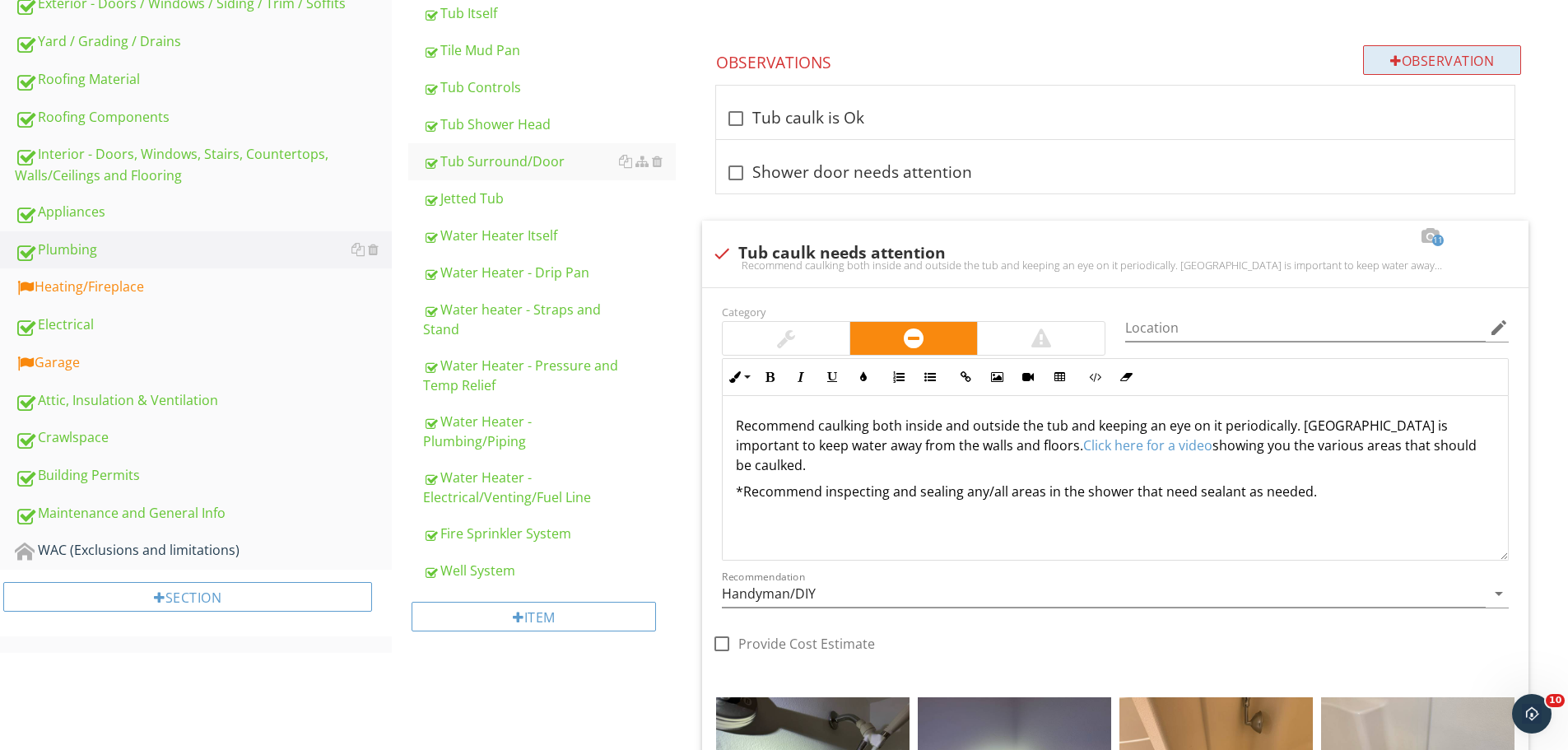
click at [1390, 69] on div "Observation" at bounding box center [1442, 60] width 158 height 30
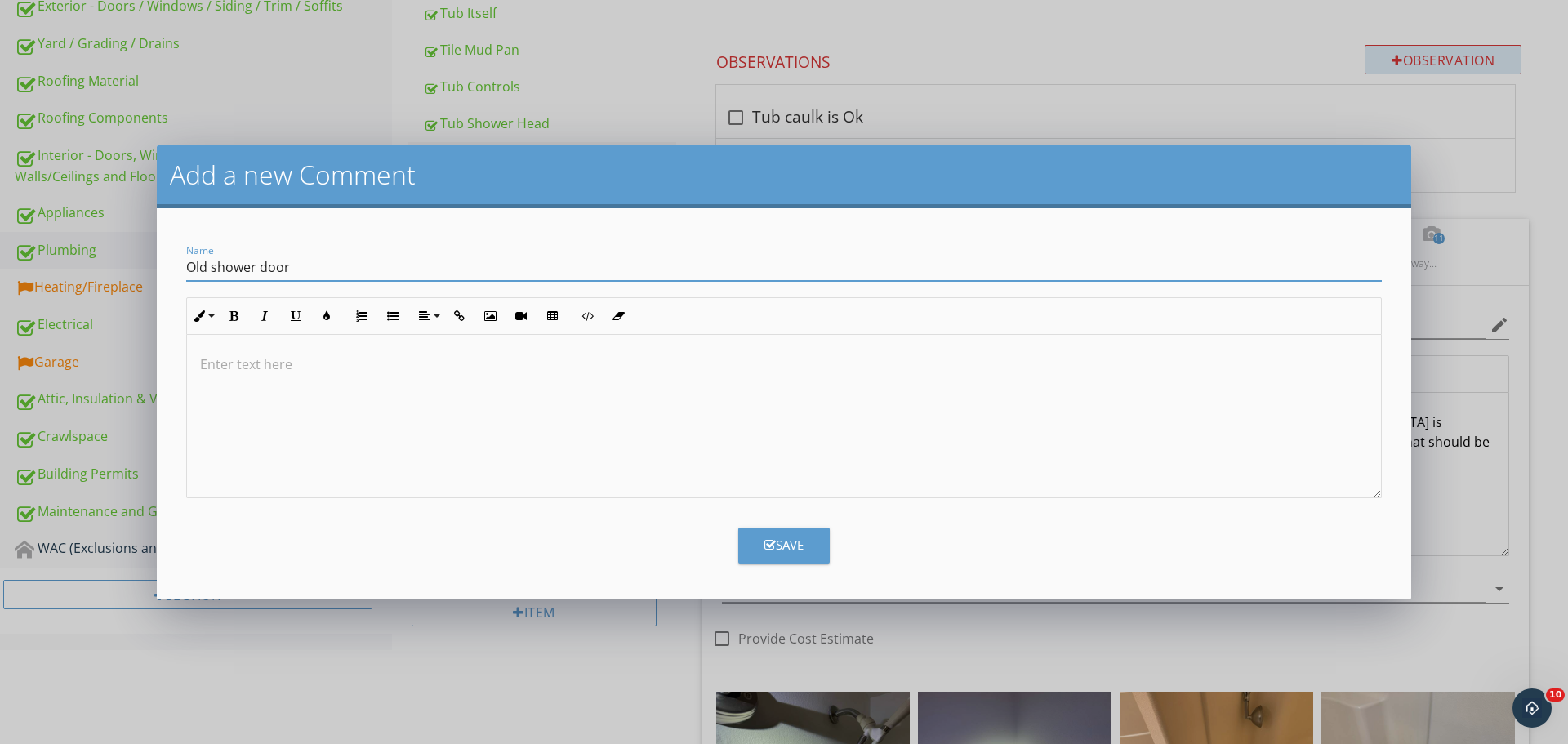
type input "Old shower door"
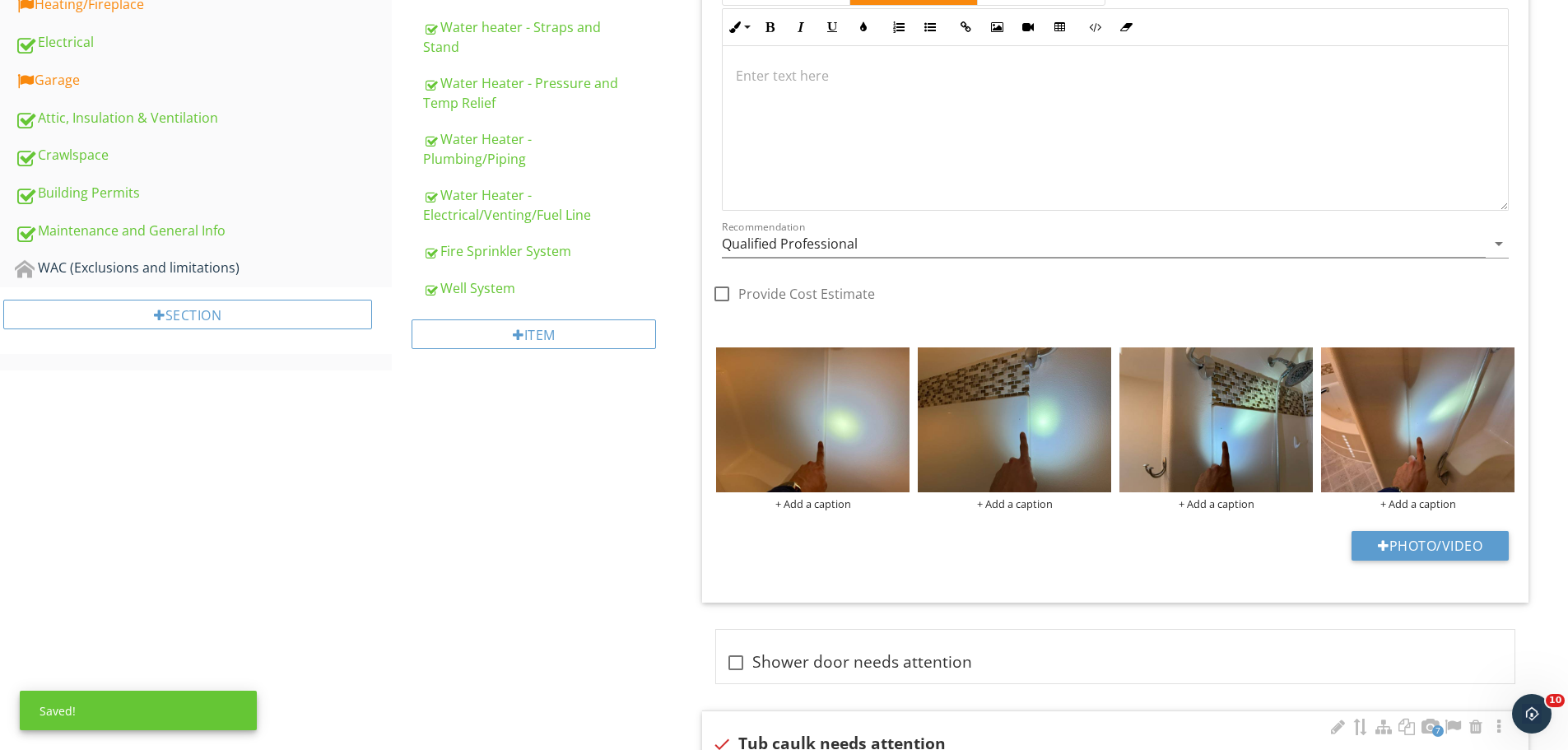
scroll to position [819, 0]
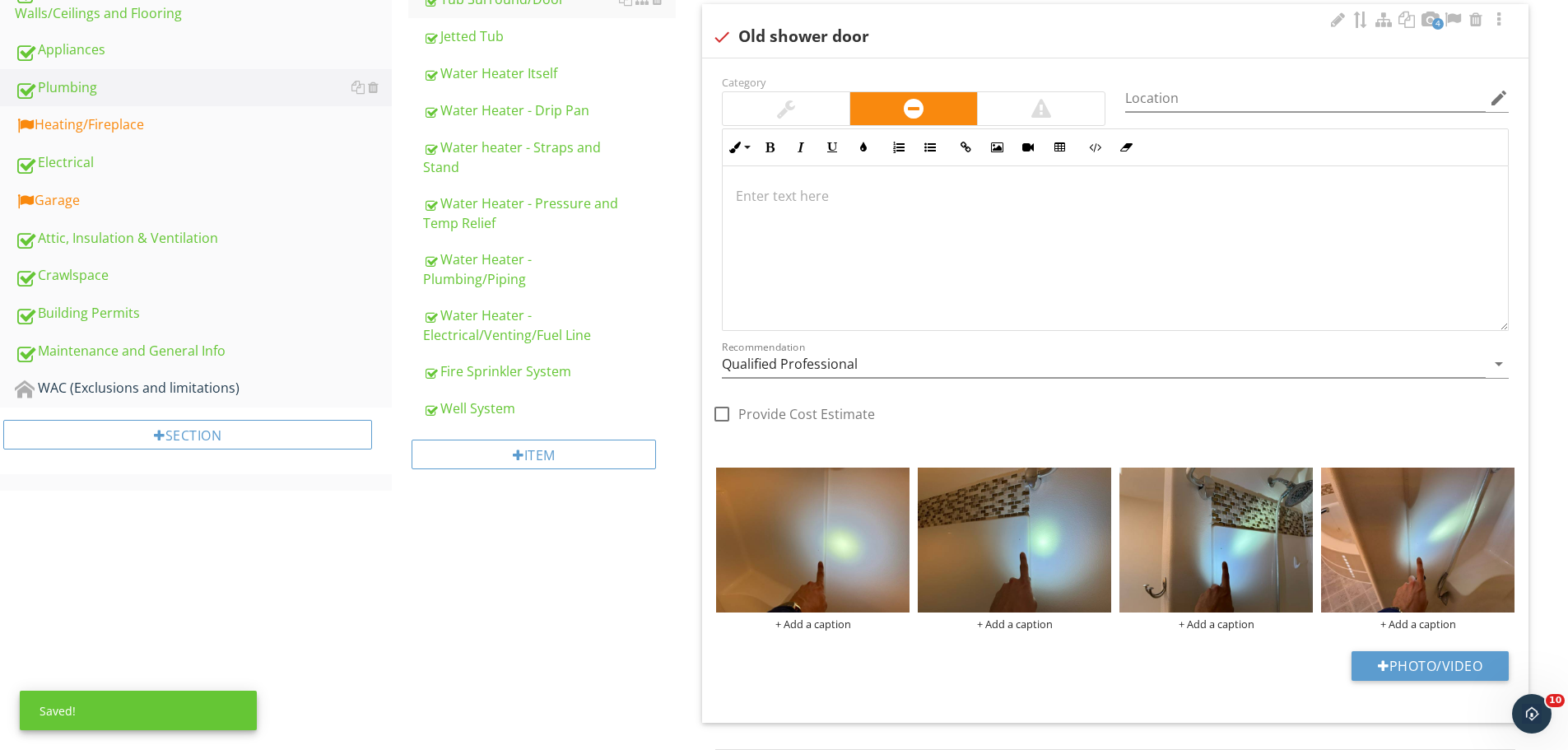
click at [1078, 246] on div at bounding box center [1115, 248] width 785 height 165
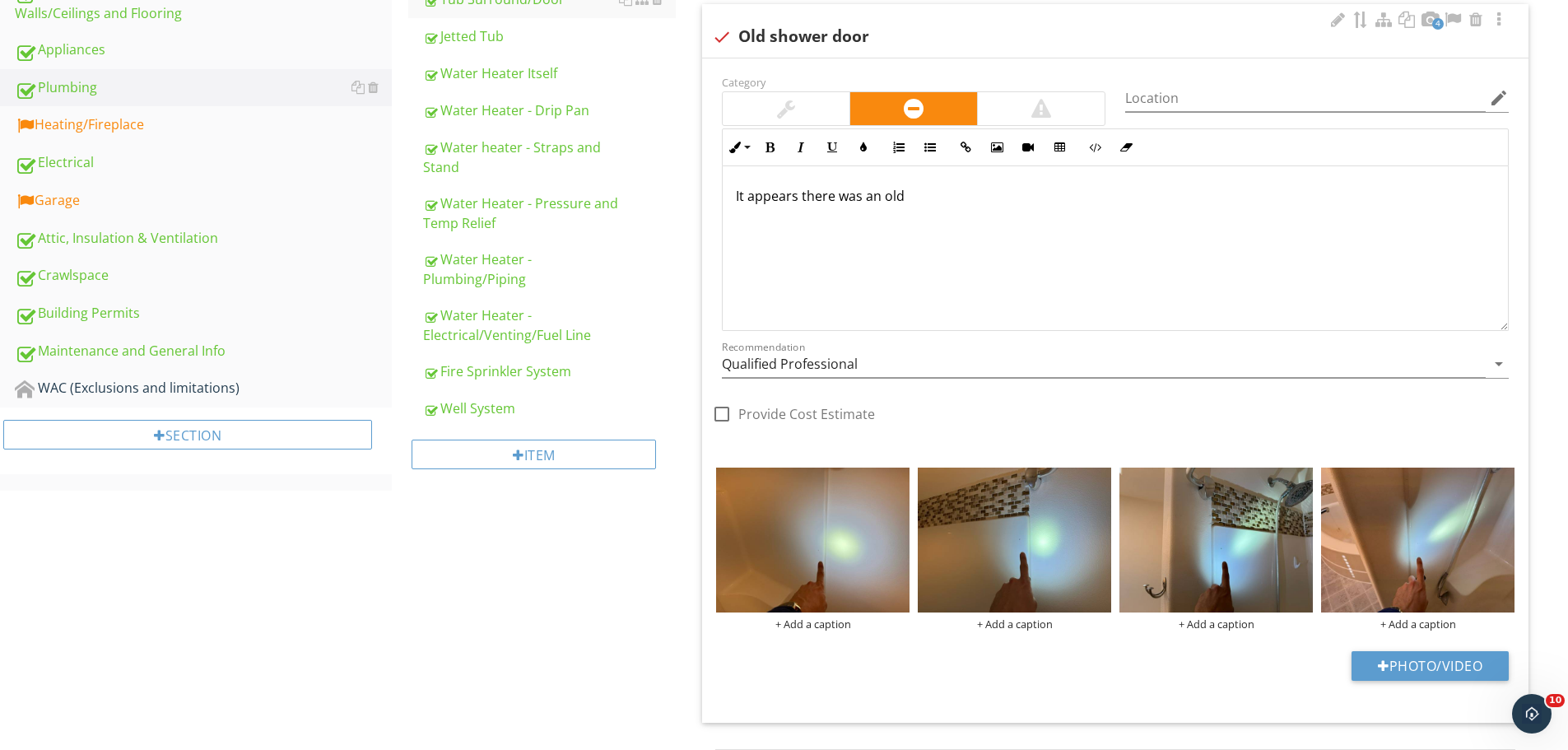
scroll to position [833, 0]
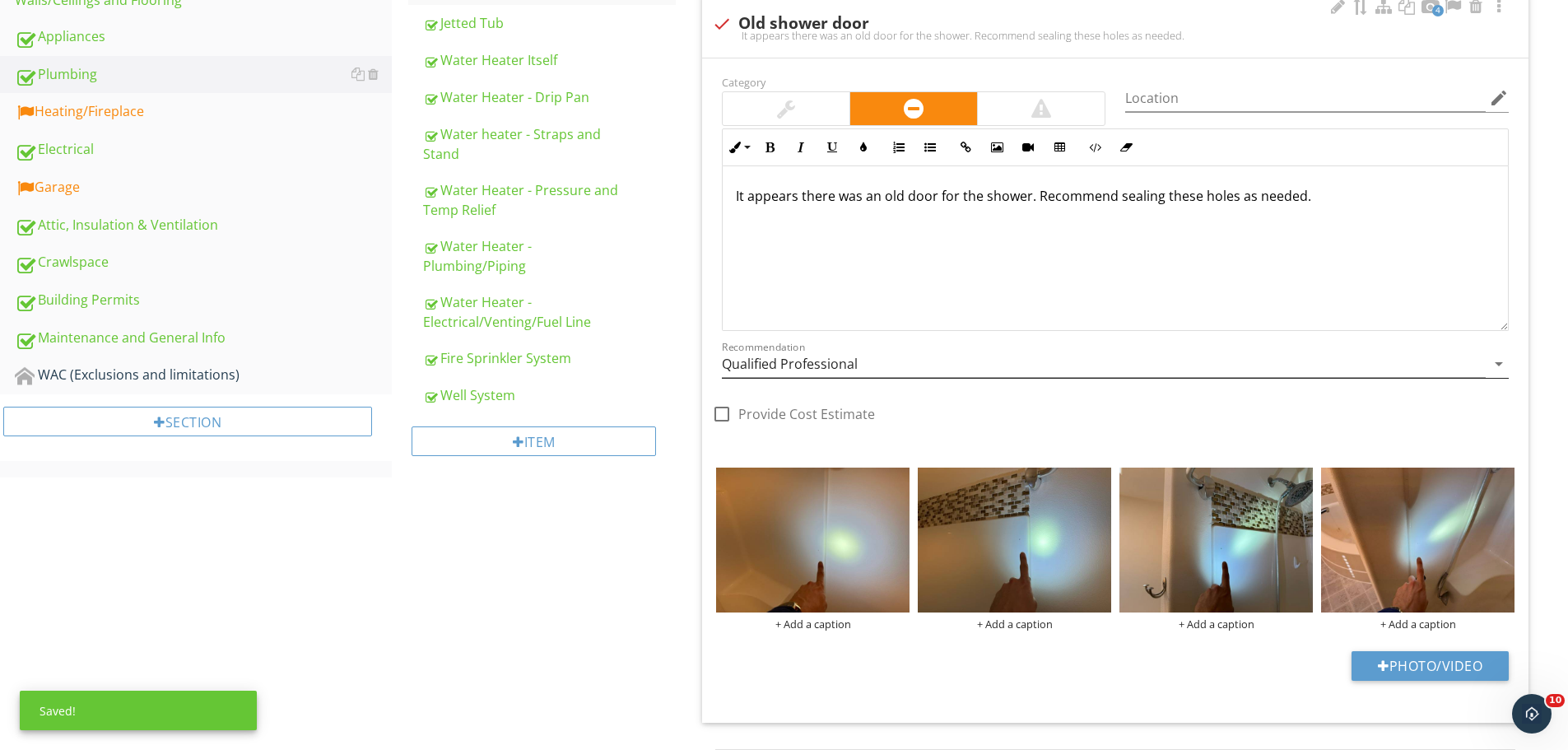
click at [800, 378] on div "Recommendation Qualified Professional arrow_drop_down" at bounding box center [1115, 373] width 787 height 43
click at [795, 374] on input "Qualified Professional" at bounding box center [1103, 365] width 763 height 28
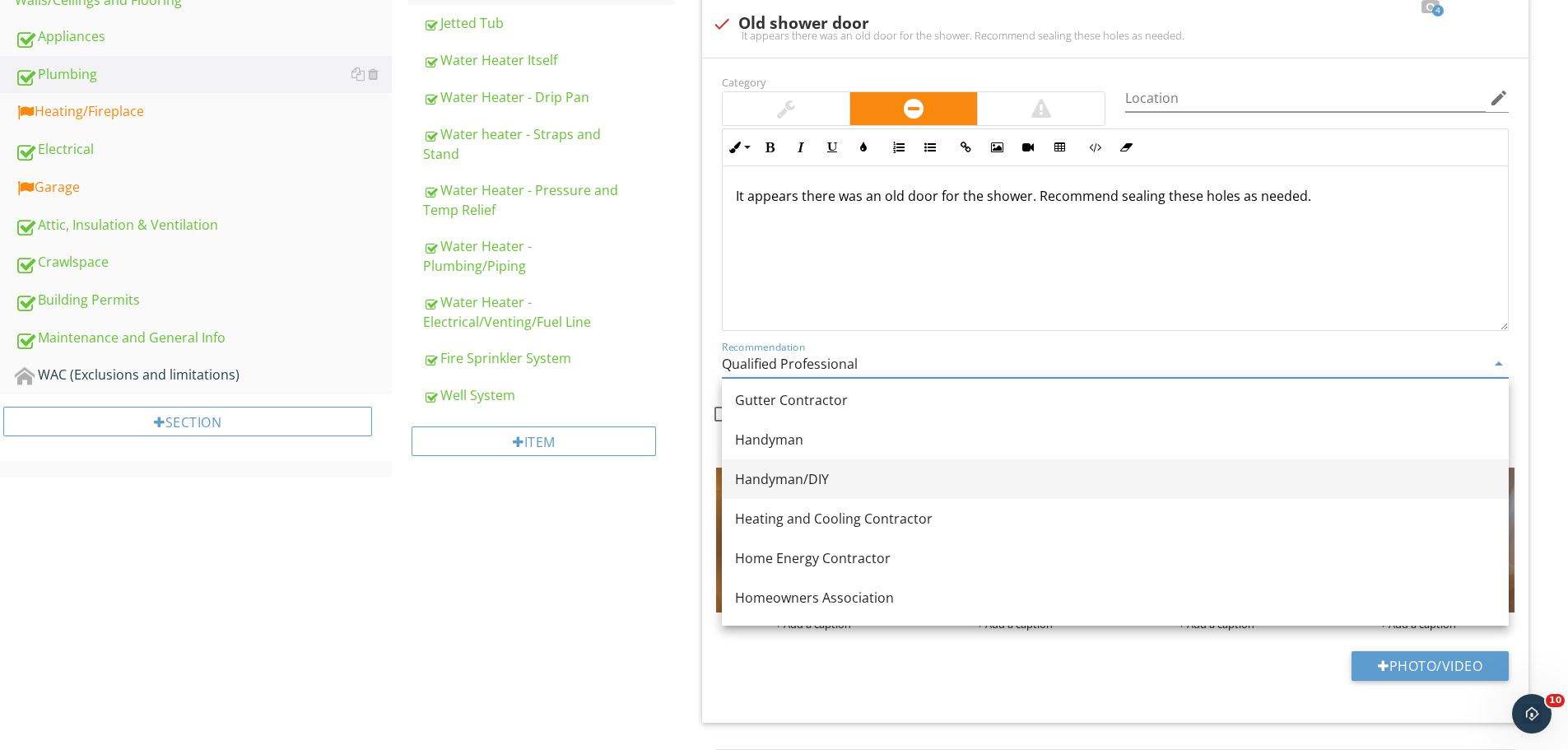
scroll to position [1051, 0]
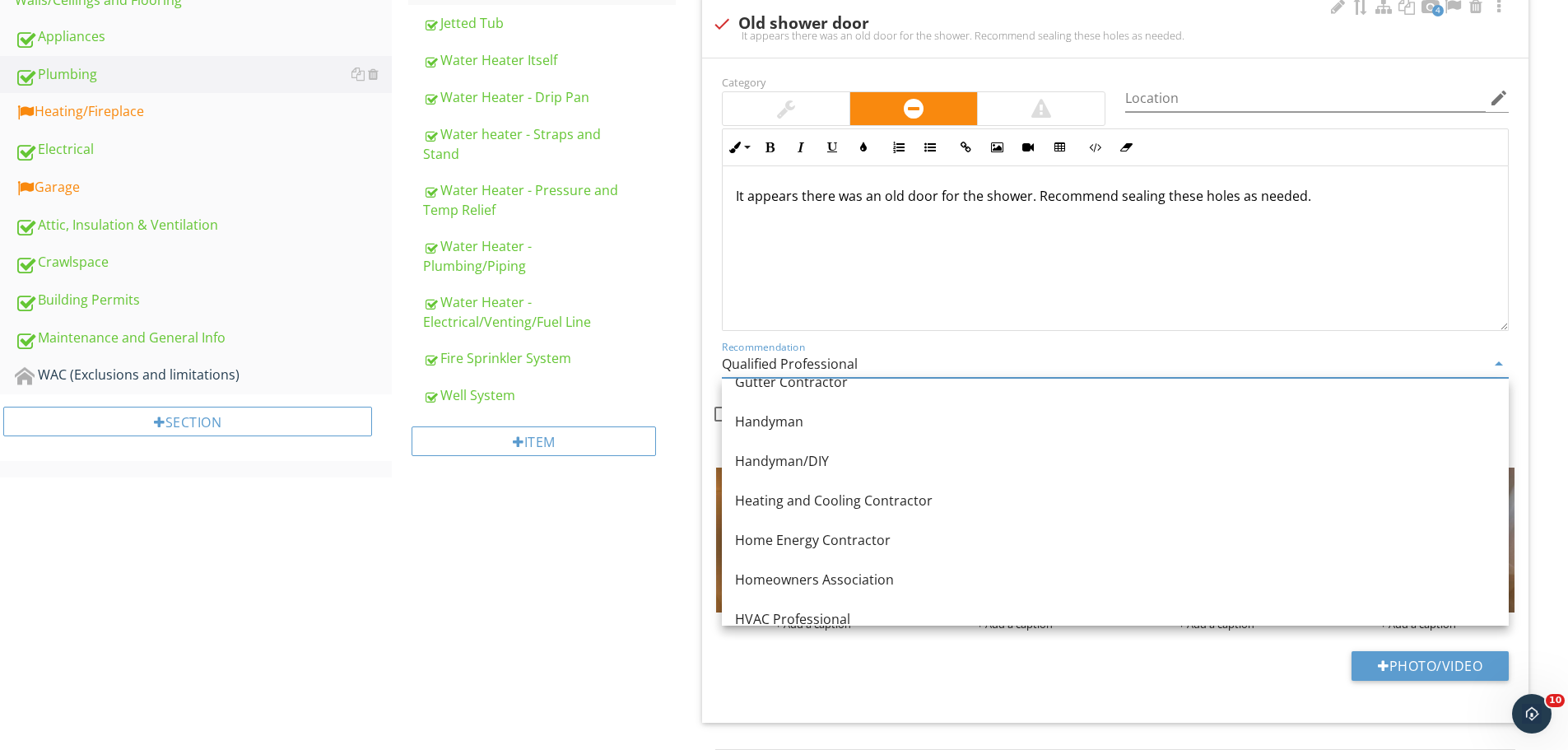
click at [828, 456] on div "Handyman/DIY" at bounding box center [1115, 461] width 760 height 20
type input "Handyman/DIY"
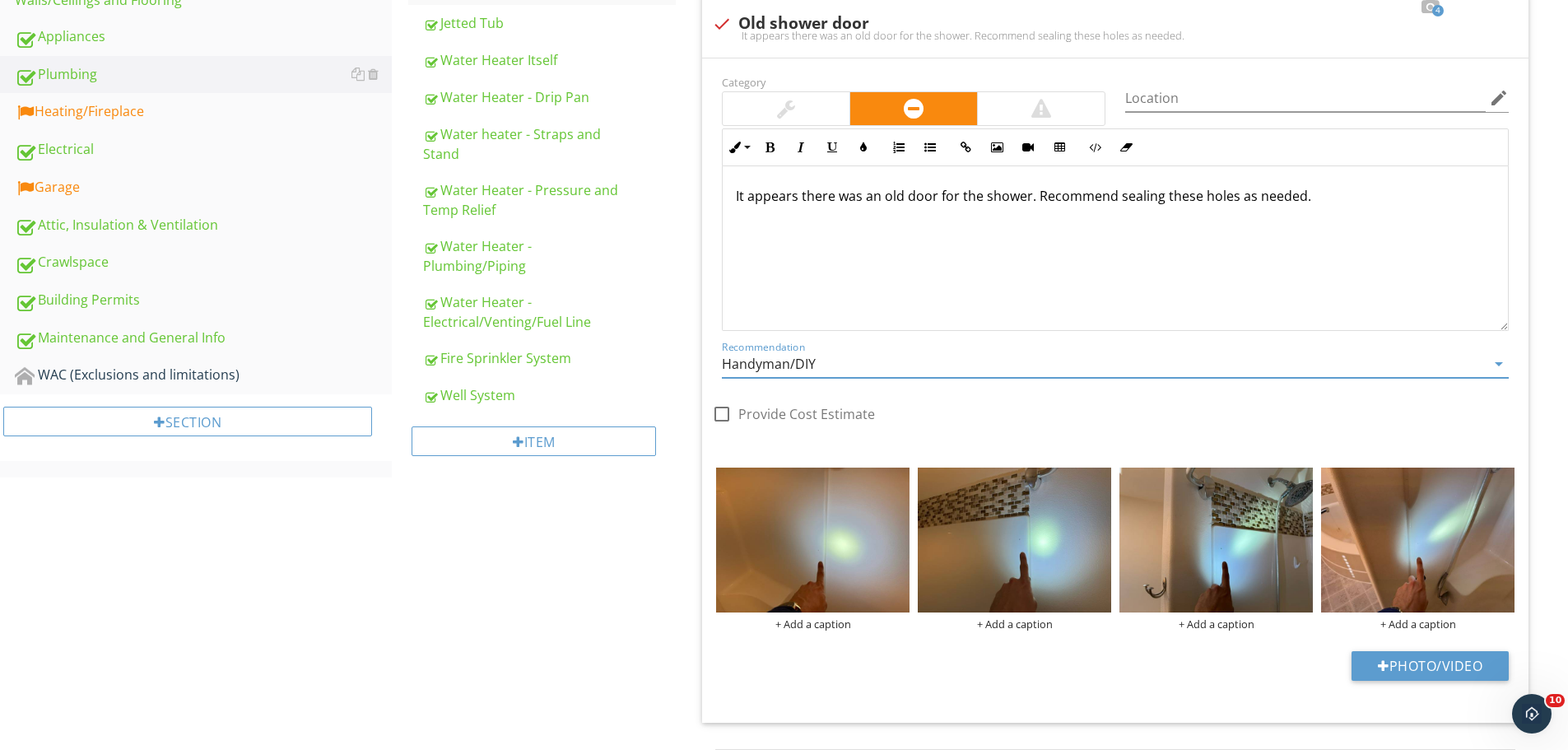
click at [578, 510] on div "Plumbing General Main Water Shut-off Device Kitchen Sink/Faucet Hammer Valves D…" at bounding box center [980, 635] width 1176 height 2607
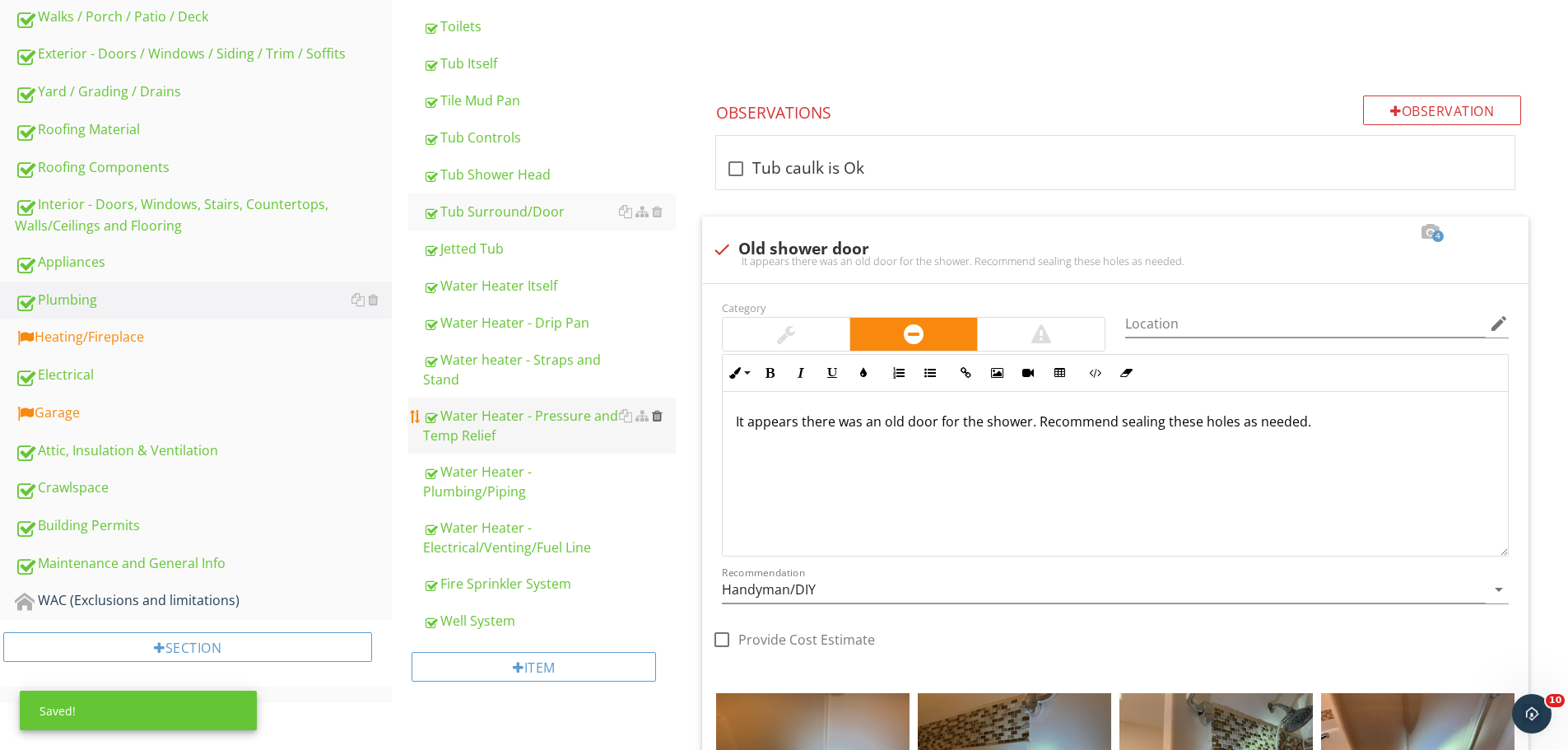
scroll to position [585, 0]
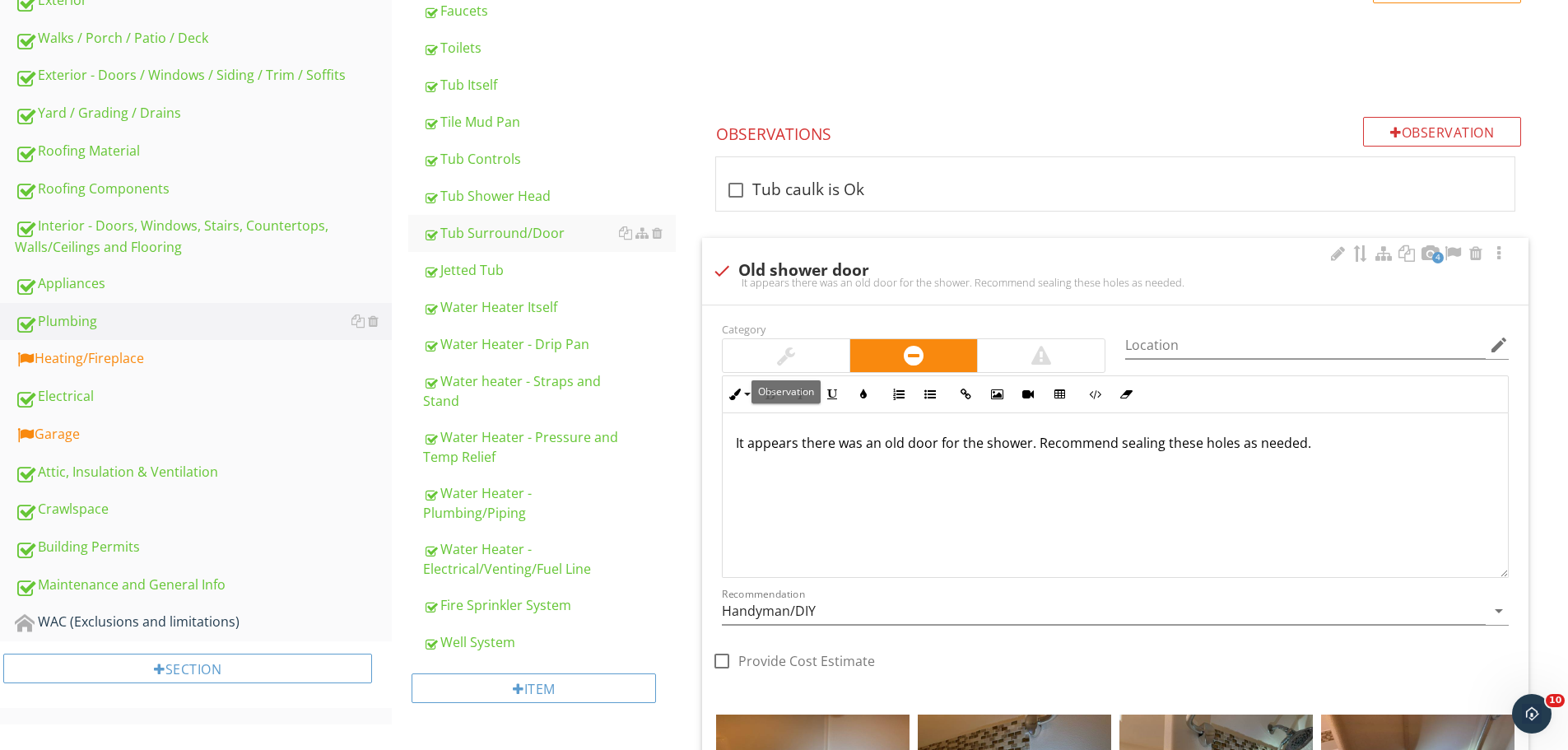
click at [799, 363] on div at bounding box center [786, 355] width 127 height 33
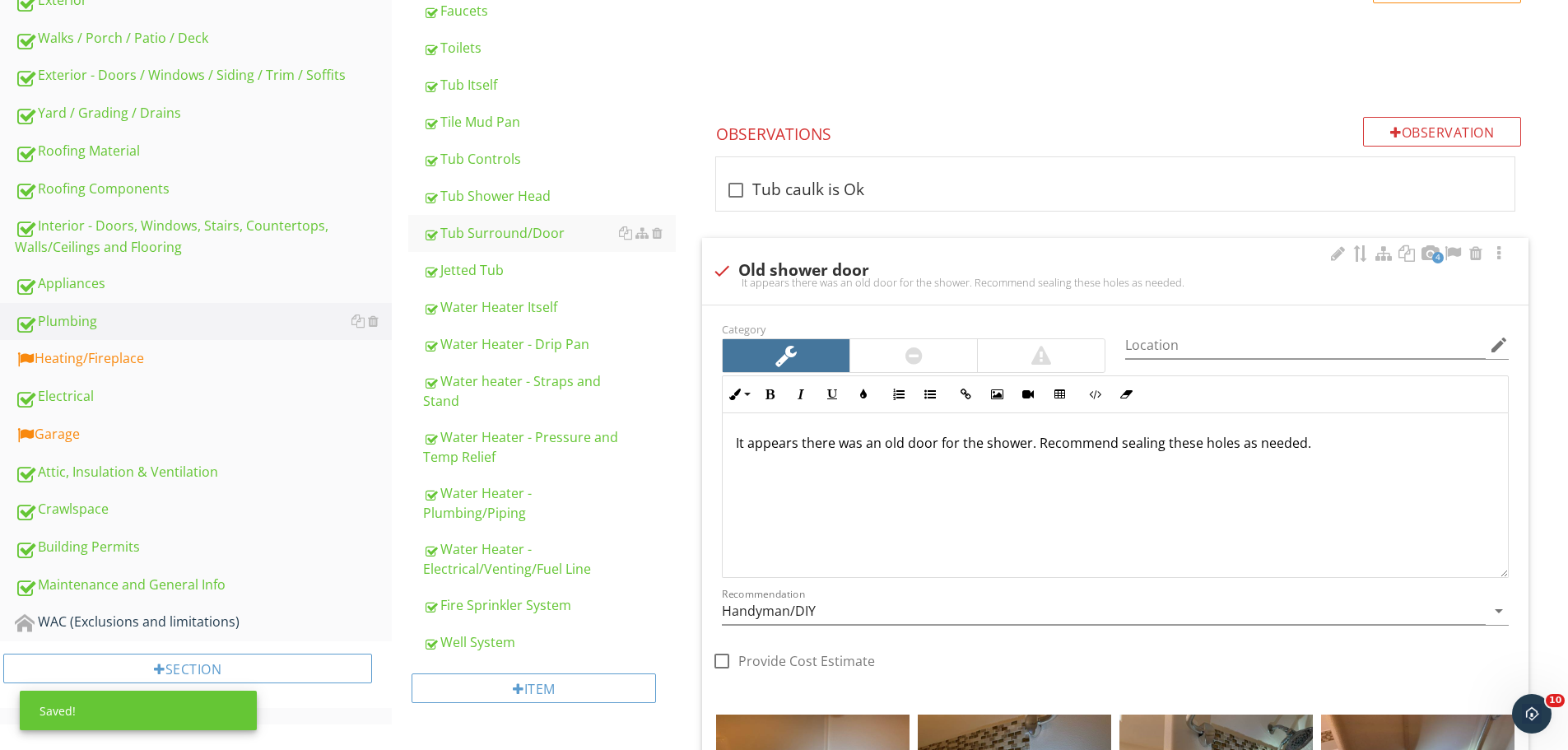
click at [1038, 446] on p "It appears there was an old door for the shower. Recommend sealing these holes …" at bounding box center [1115, 443] width 758 height 20
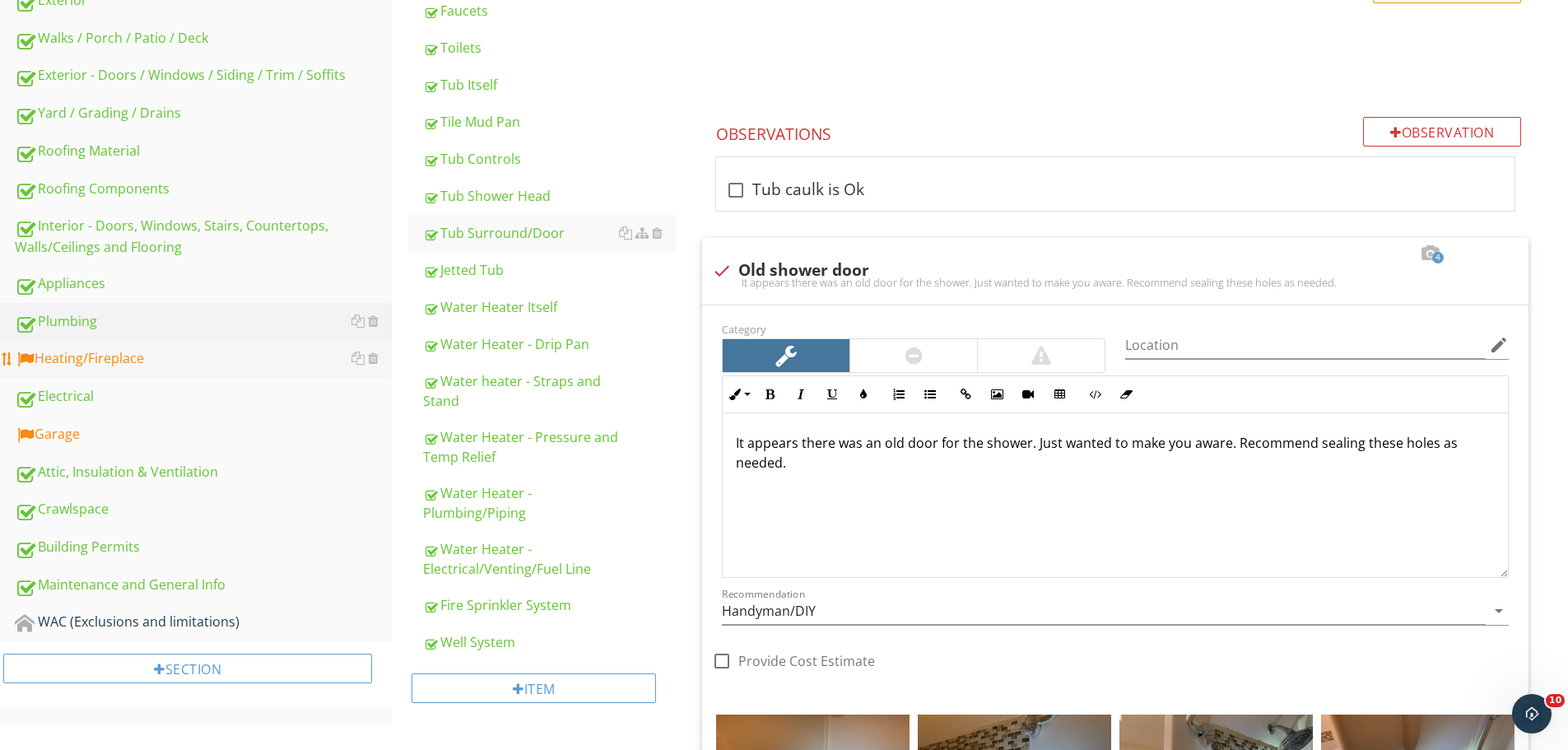
click at [145, 363] on div "Heating/Fireplace" at bounding box center [203, 359] width 377 height 22
type textarea "<p>Recommend caulking both inside and outside the tub and keeping an eye on it …"
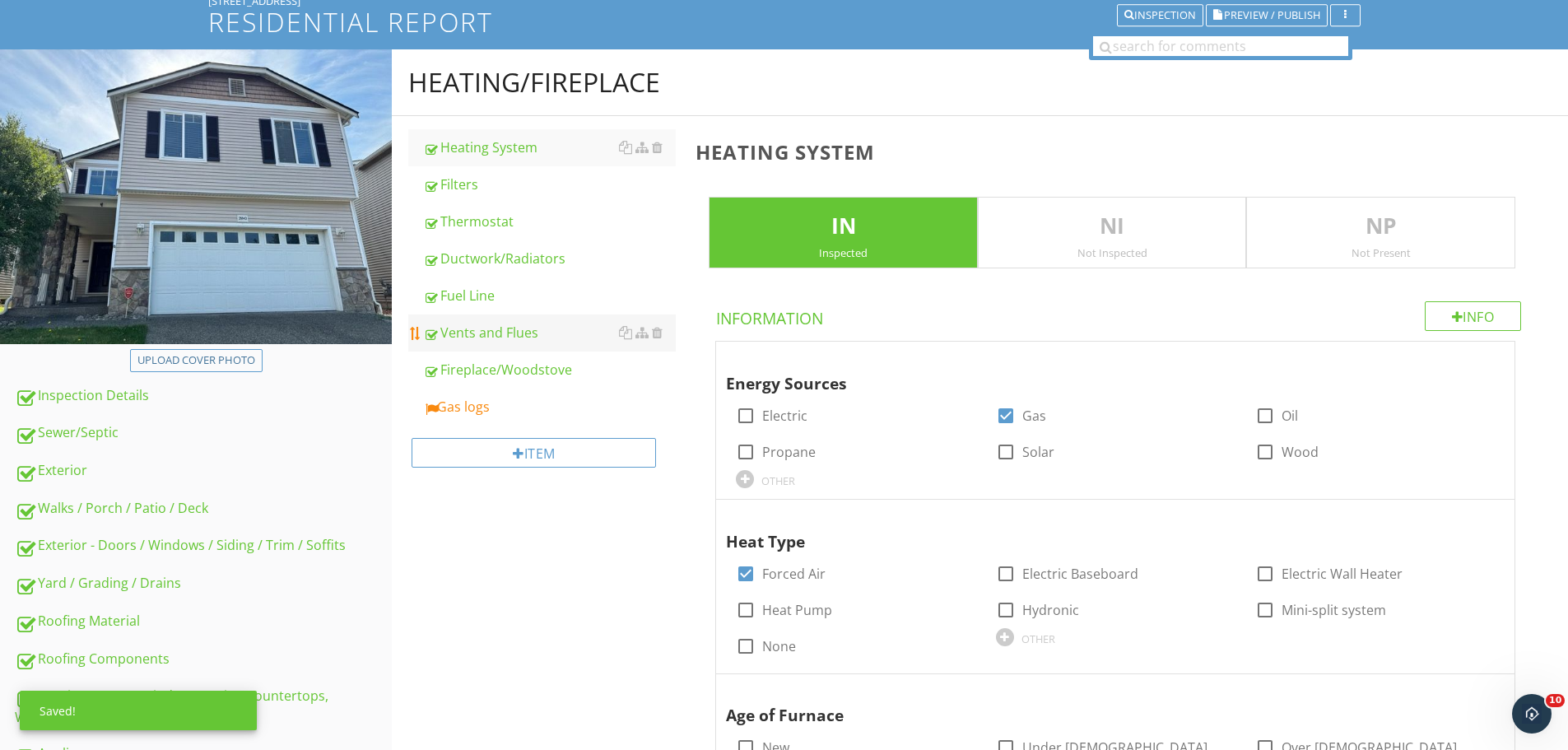
scroll to position [92, 0]
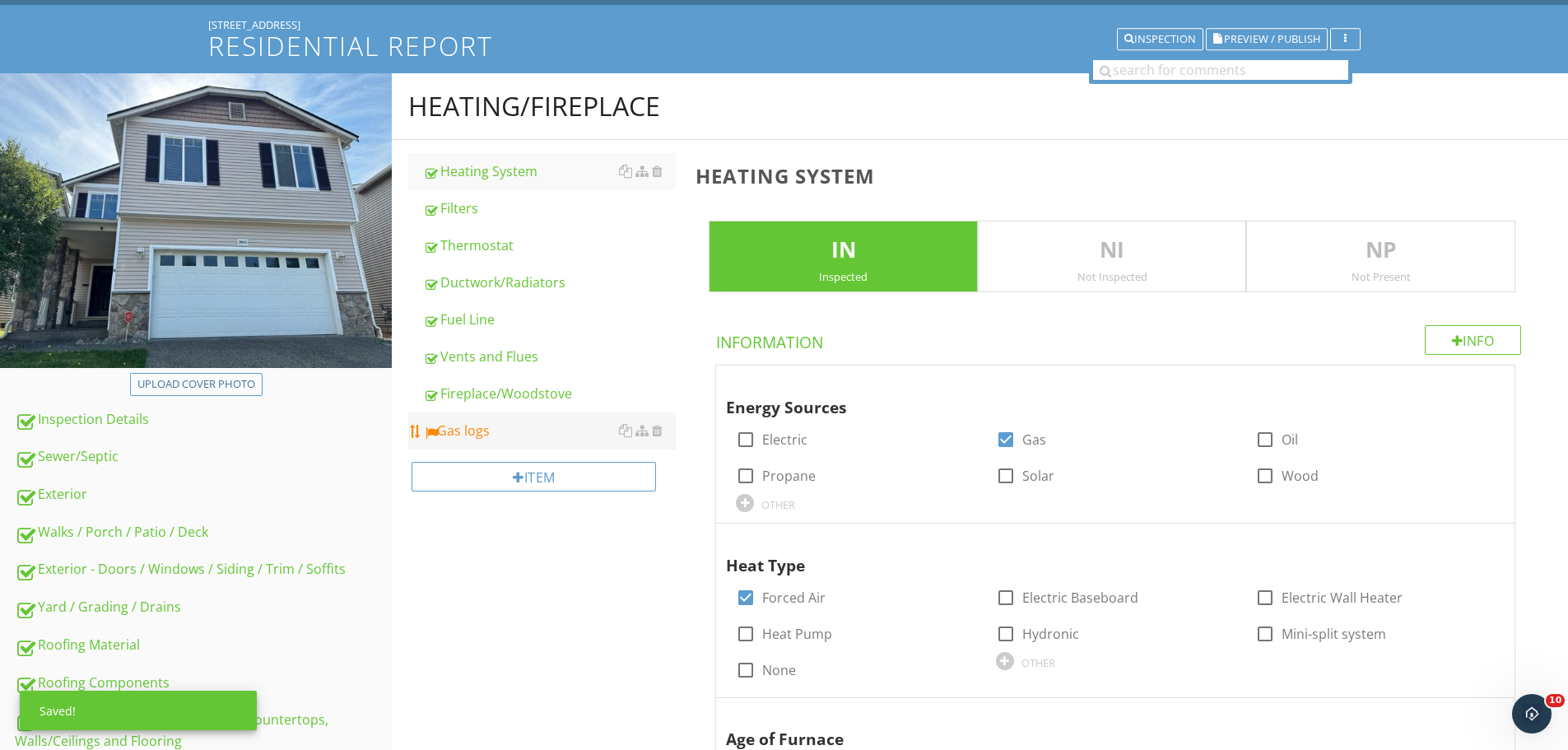
click at [490, 442] on link "Gas logs" at bounding box center [549, 431] width 253 height 36
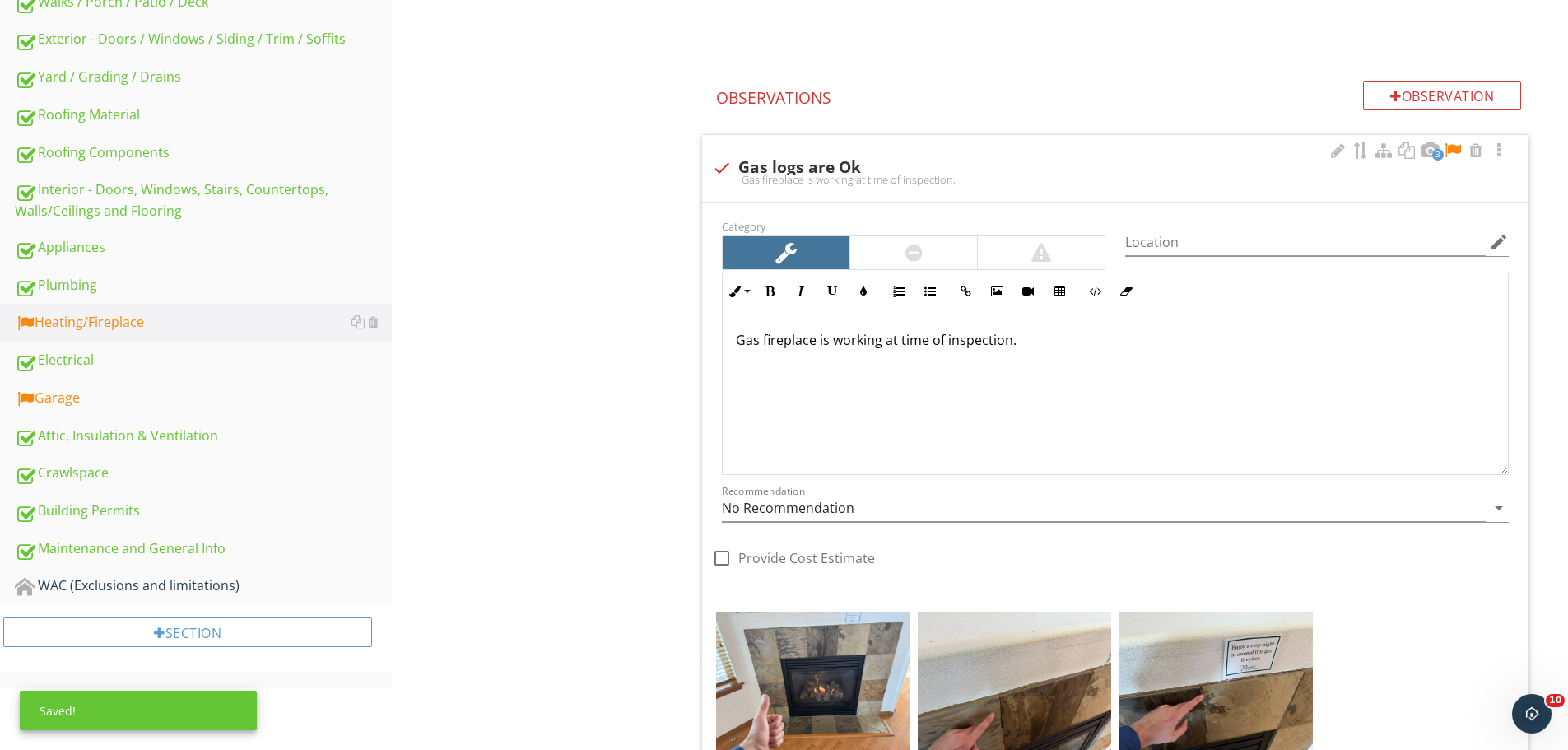
scroll to position [668, 0]
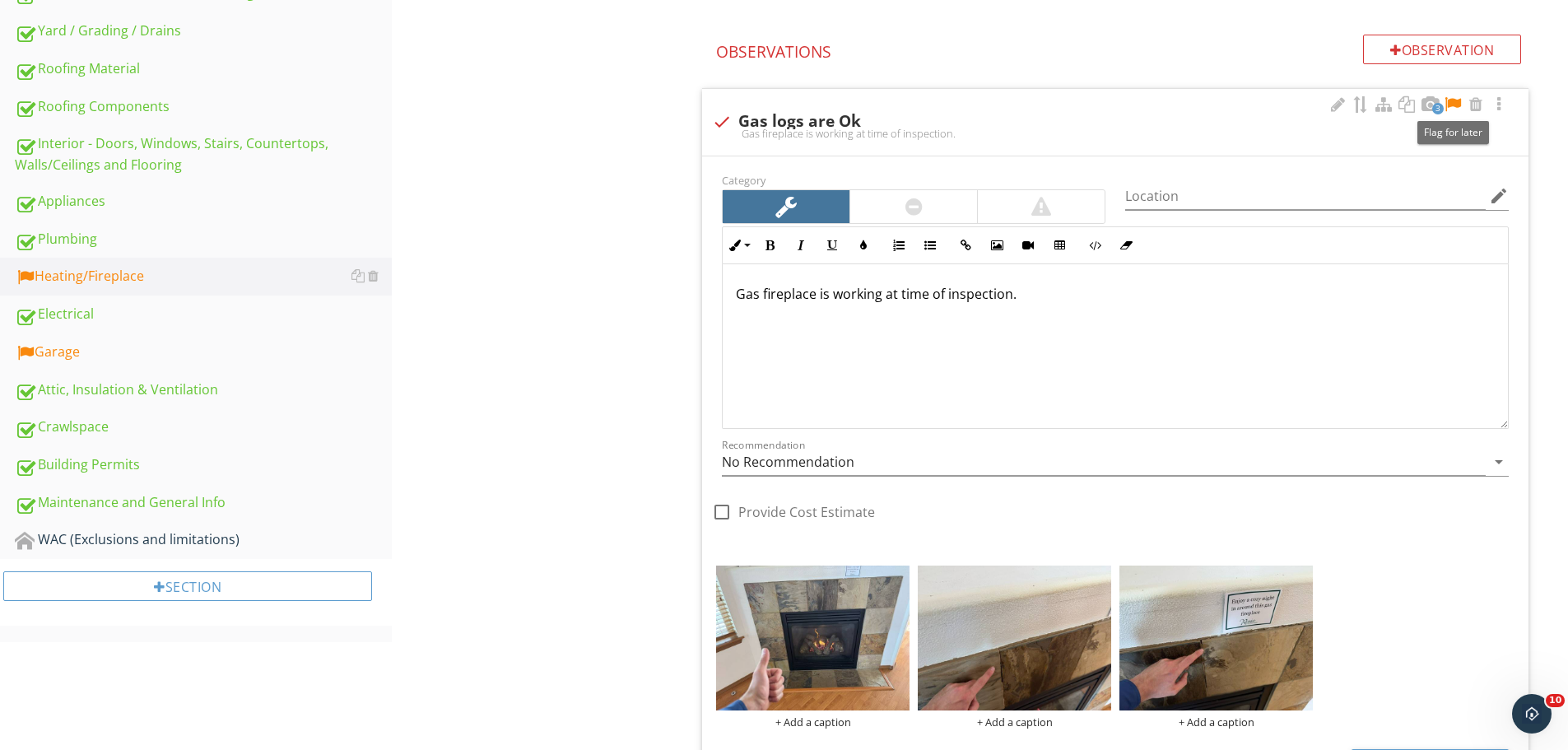
click at [1453, 102] on div at bounding box center [1453, 104] width 20 height 17
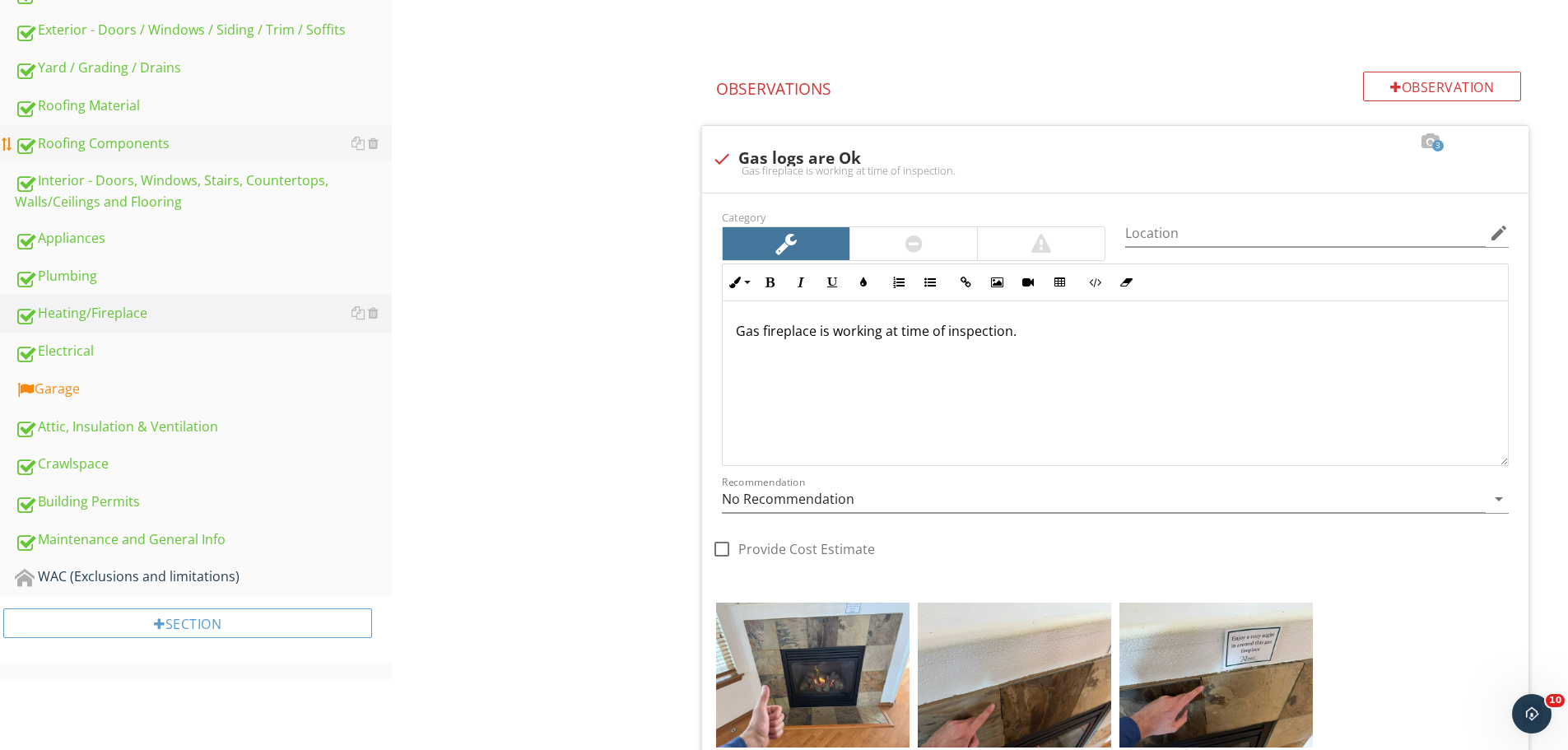
scroll to position [504, 0]
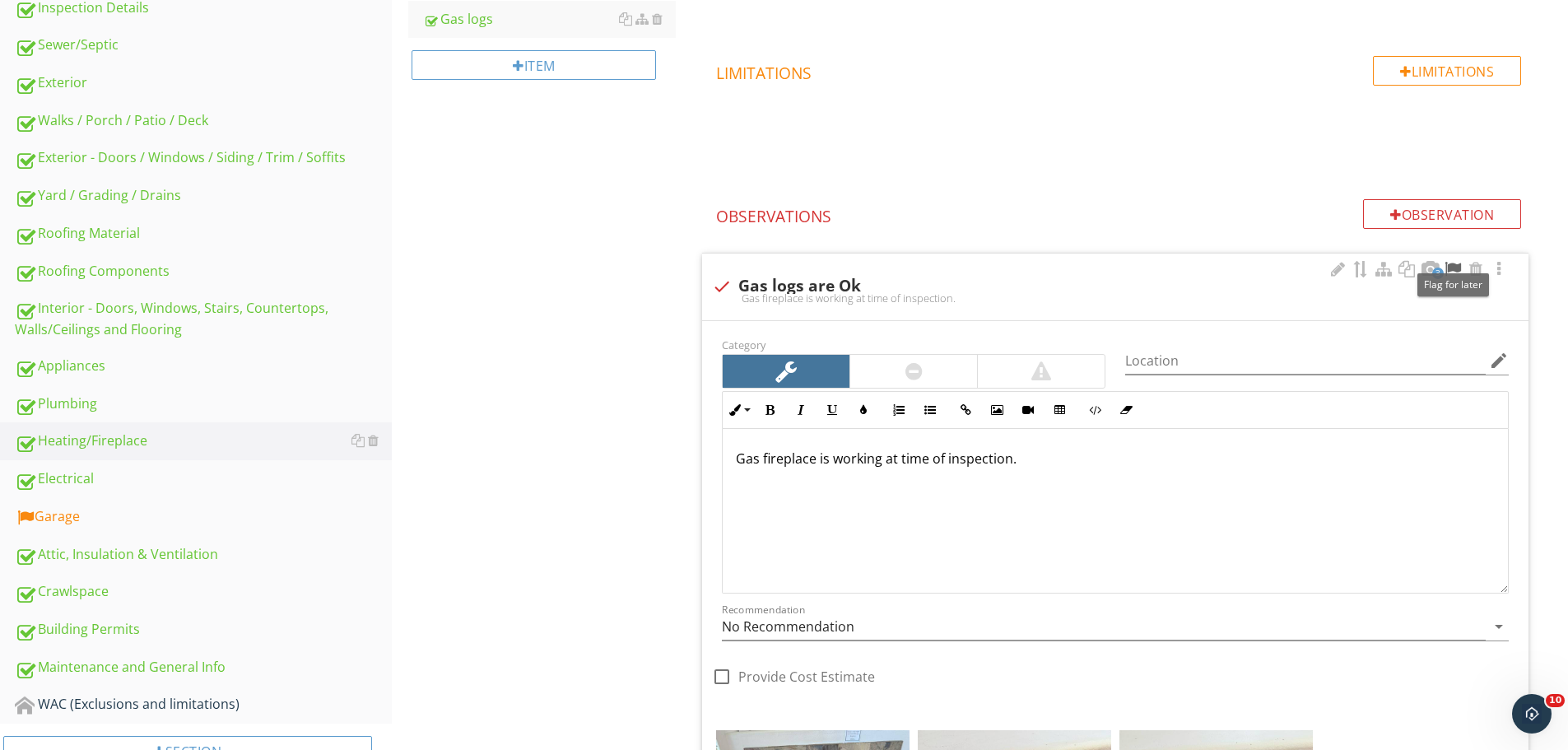
click at [1454, 269] on div at bounding box center [1453, 269] width 20 height 17
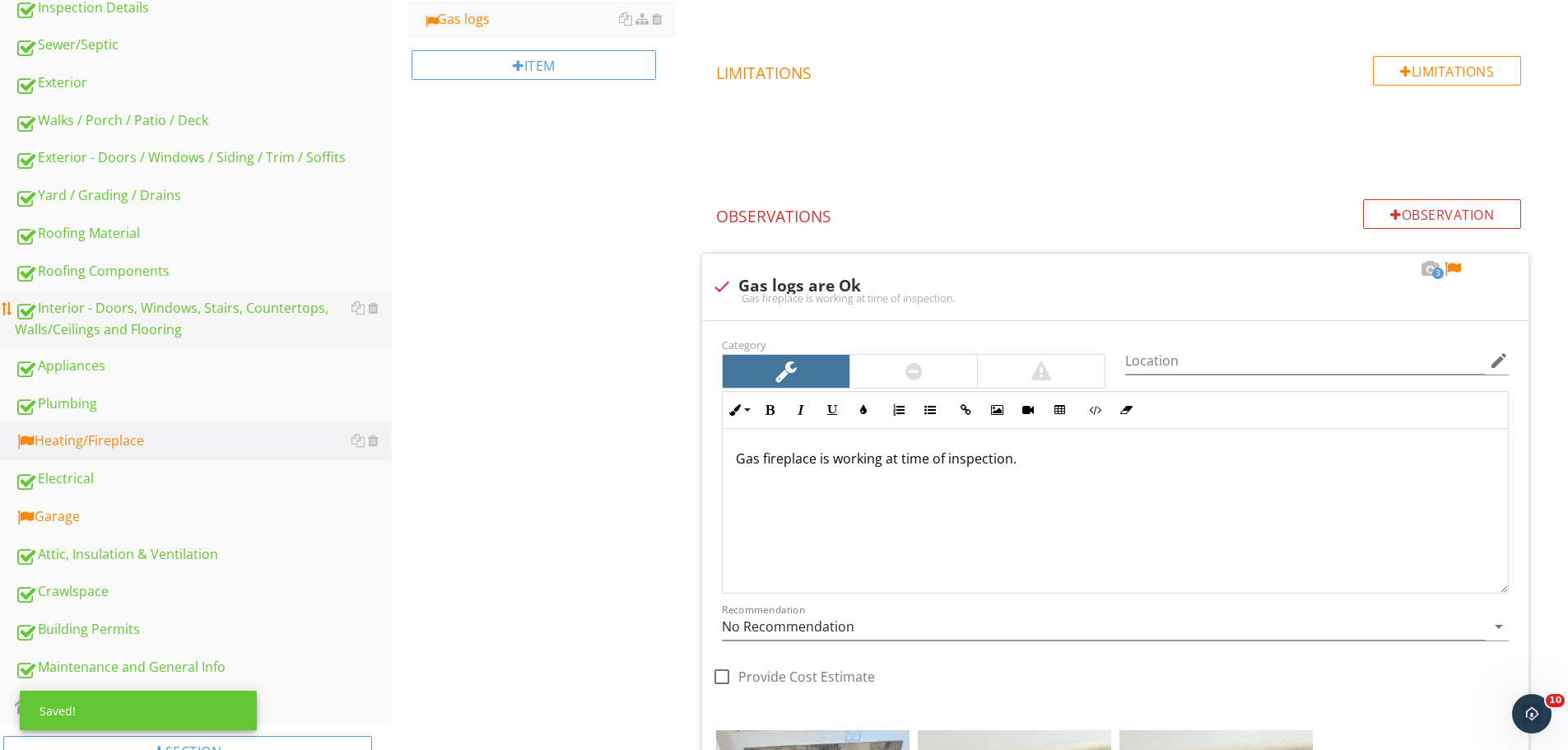
click at [256, 306] on div "Interior - Doors, Windows, Stairs, Countertops, Walls/Ceilings and Flooring" at bounding box center [203, 318] width 377 height 41
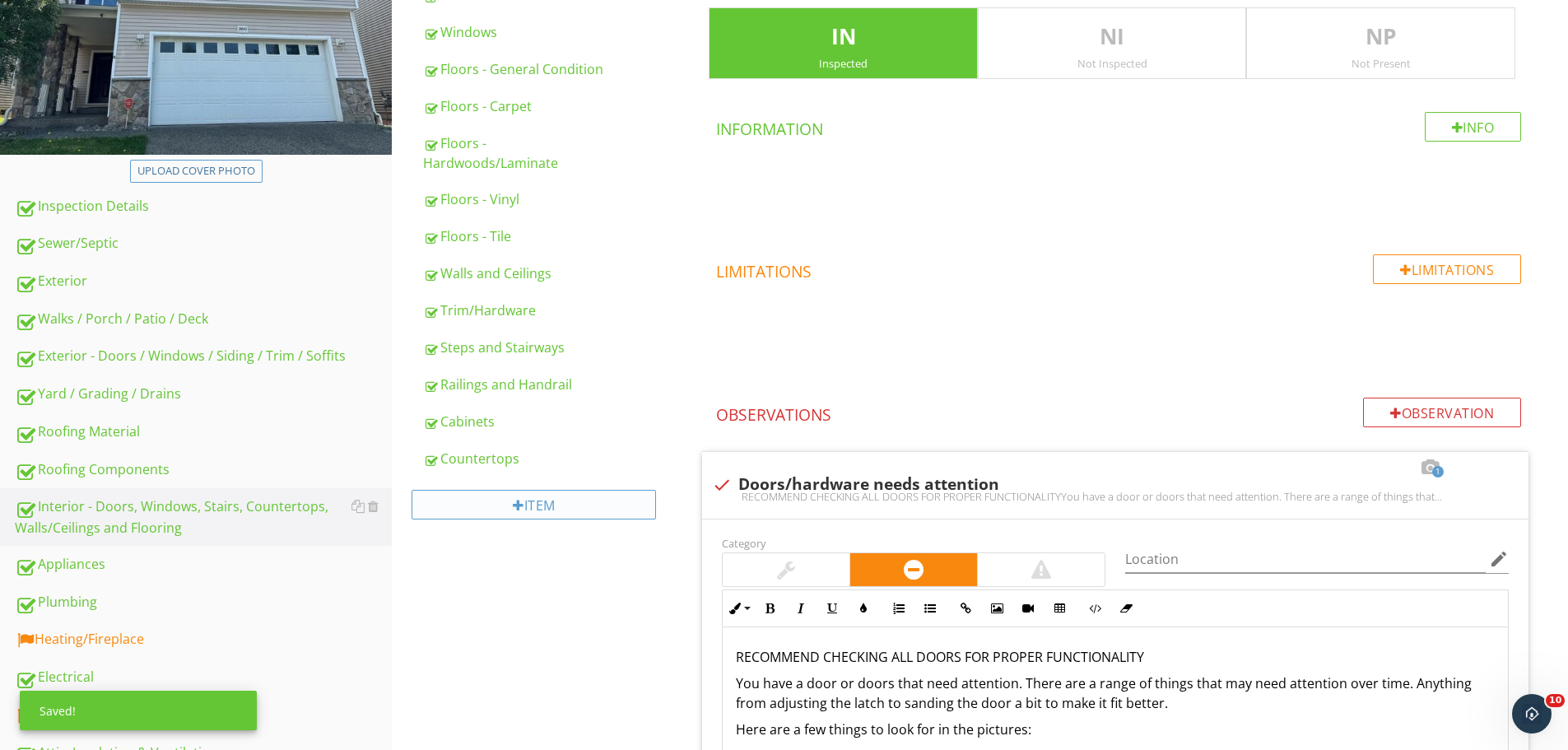
scroll to position [256, 0]
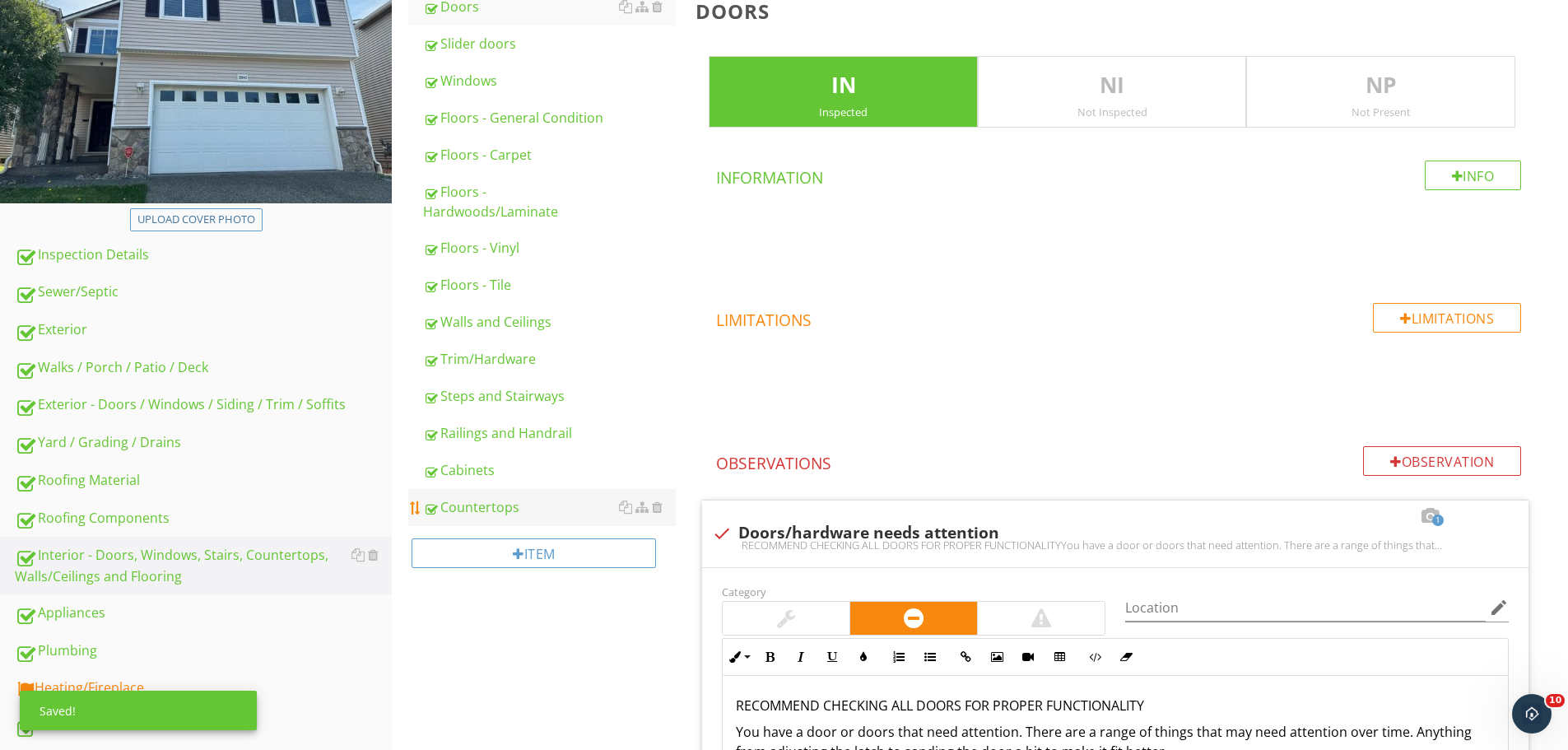
click at [497, 510] on div "Countertops" at bounding box center [549, 508] width 253 height 20
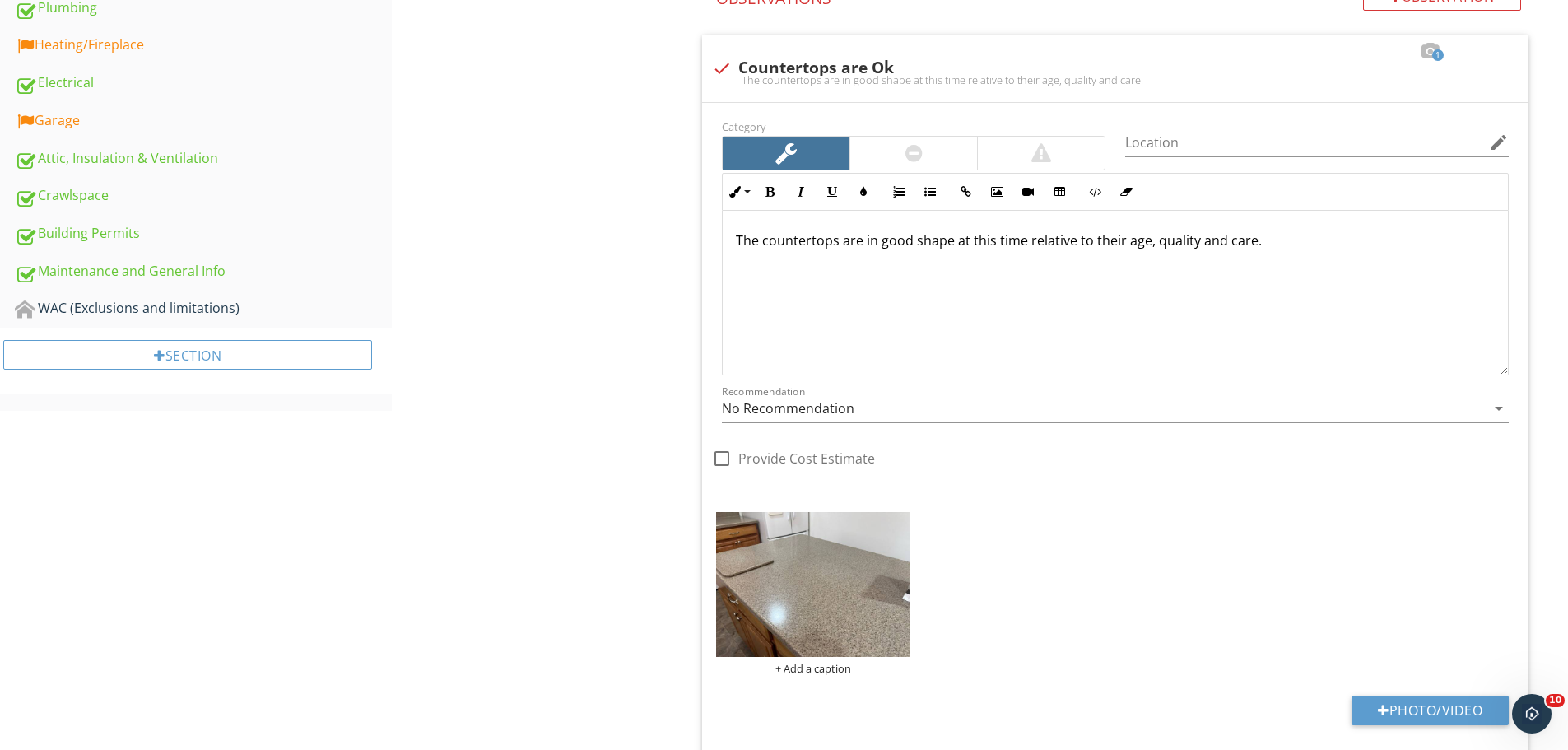
scroll to position [585, 0]
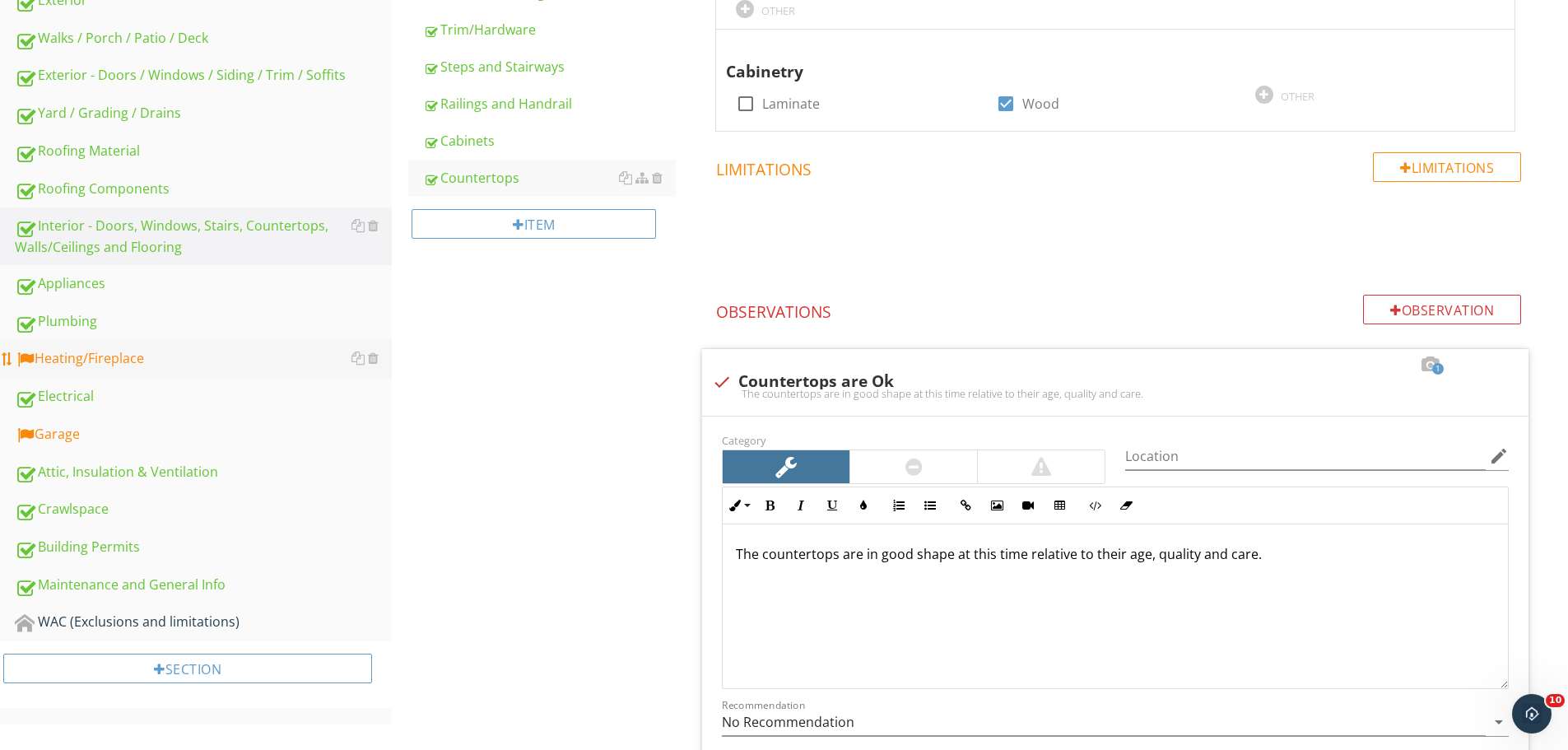
click at [258, 367] on div "Heating/Fireplace" at bounding box center [203, 359] width 377 height 22
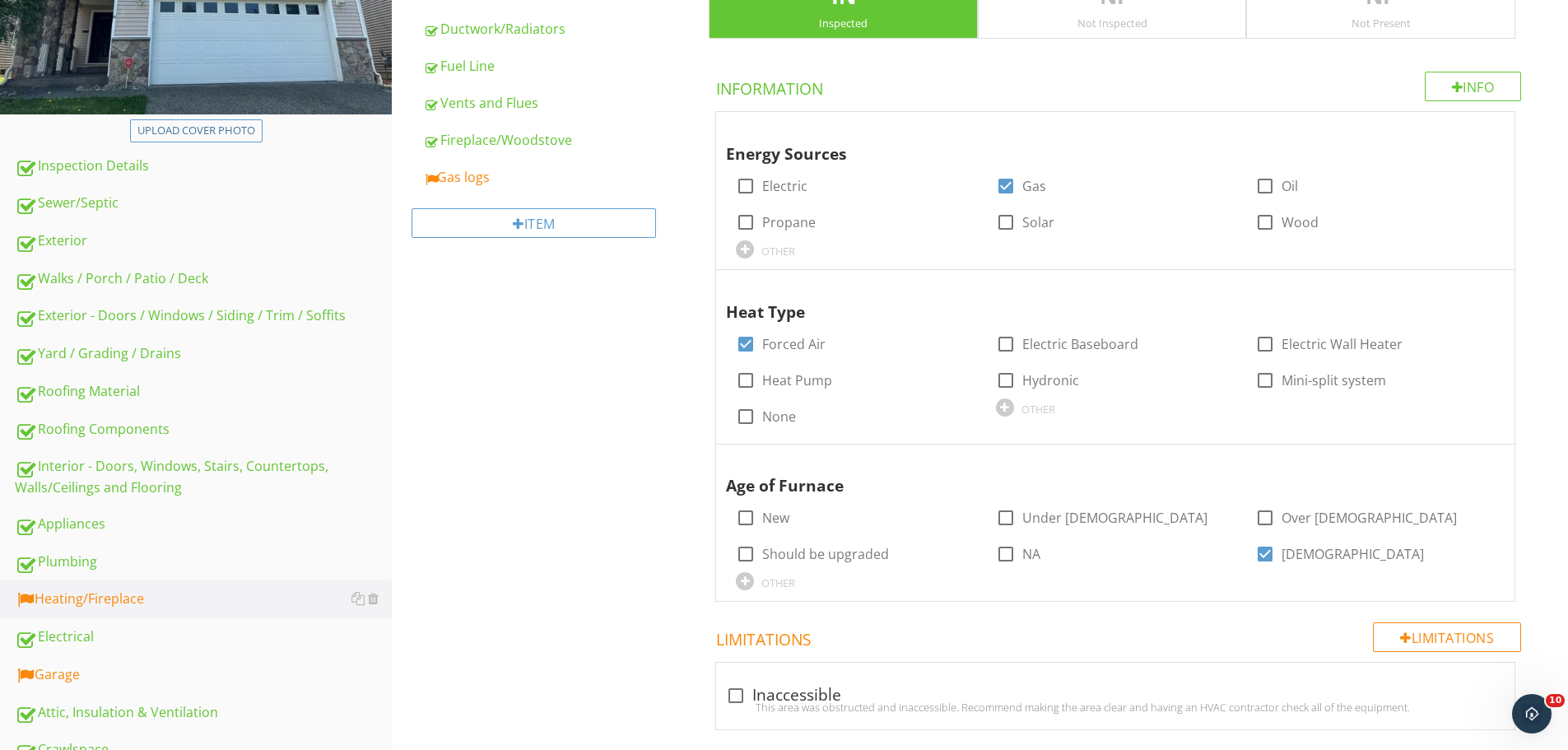
scroll to position [338, 0]
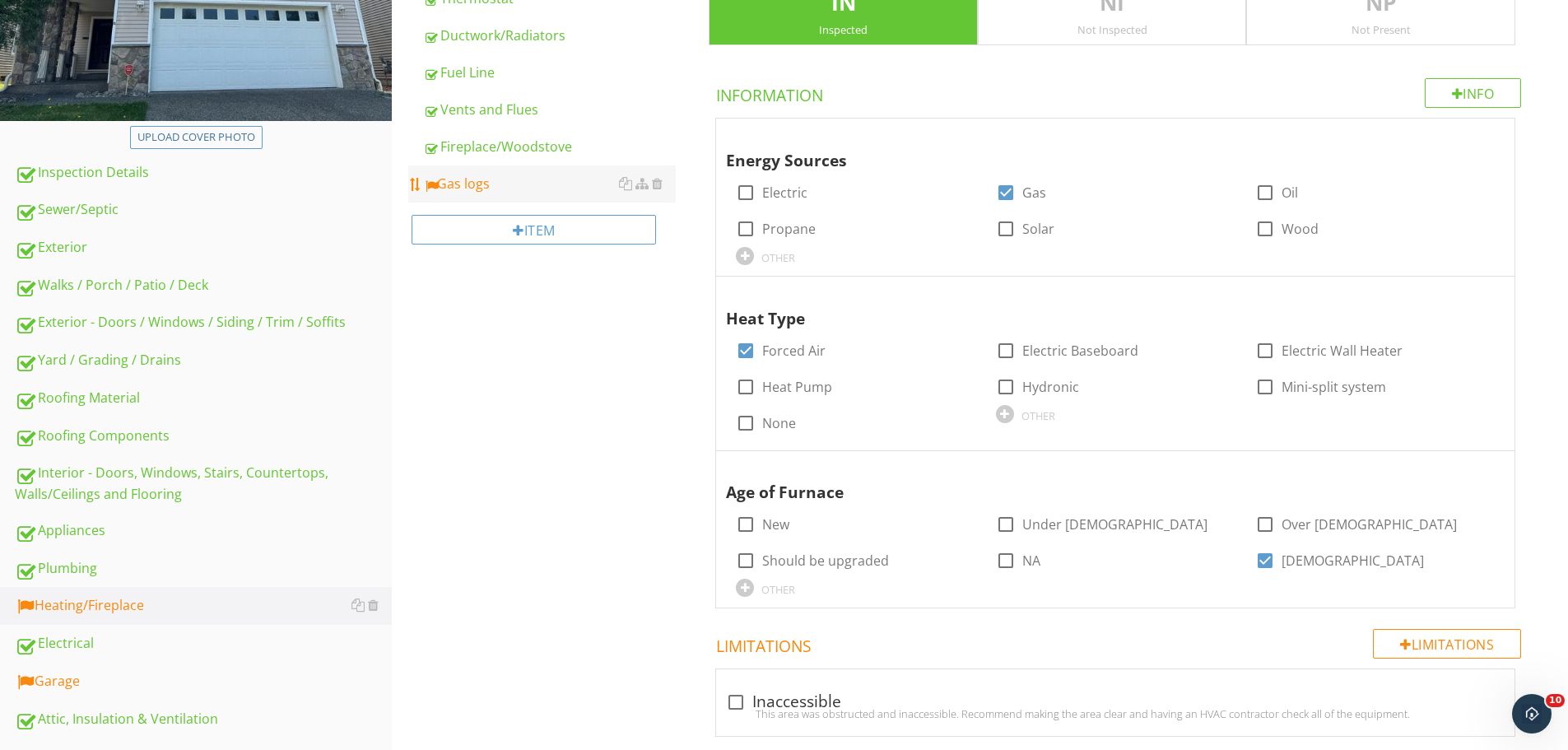
click at [548, 188] on div "Gas logs" at bounding box center [549, 183] width 253 height 20
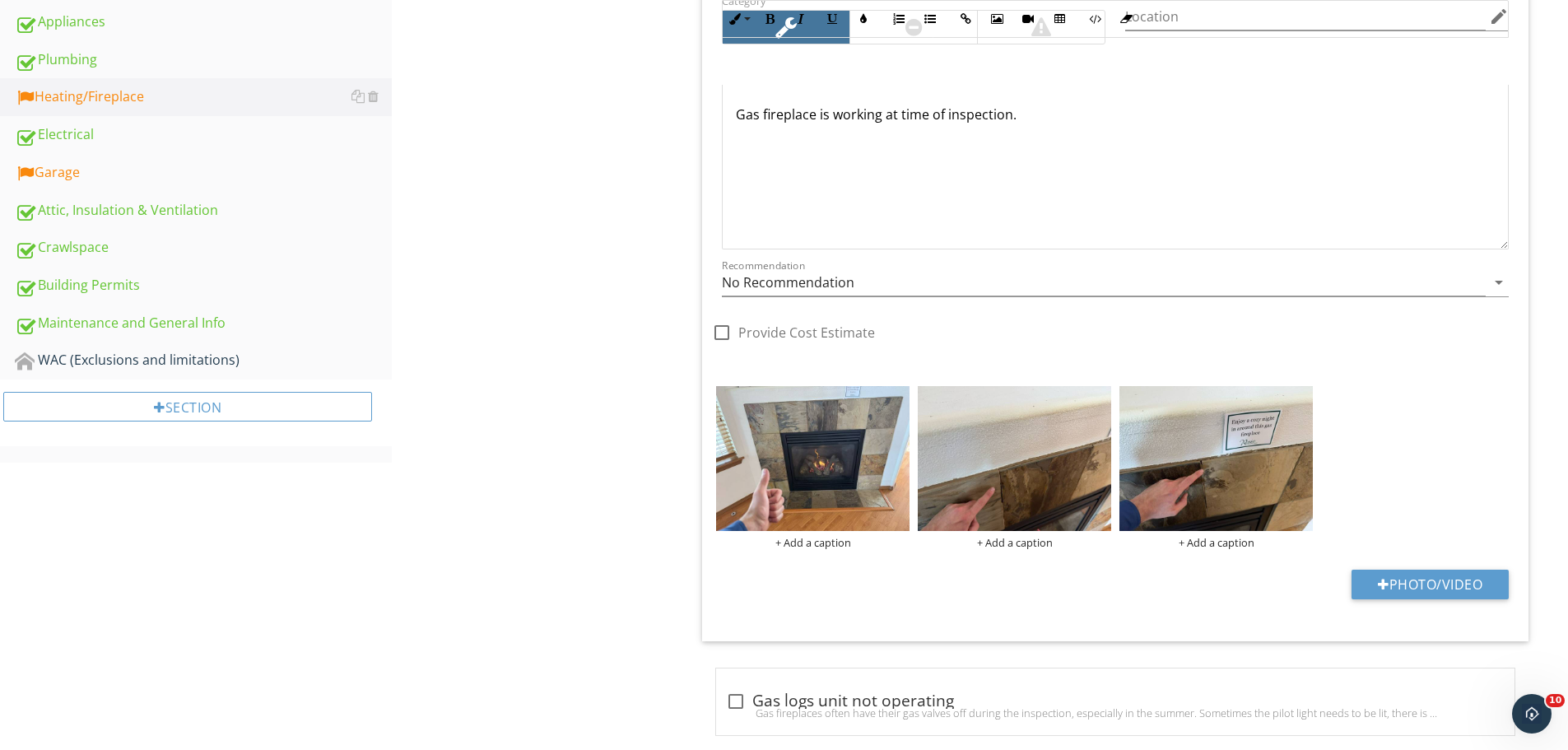
scroll to position [668, 0]
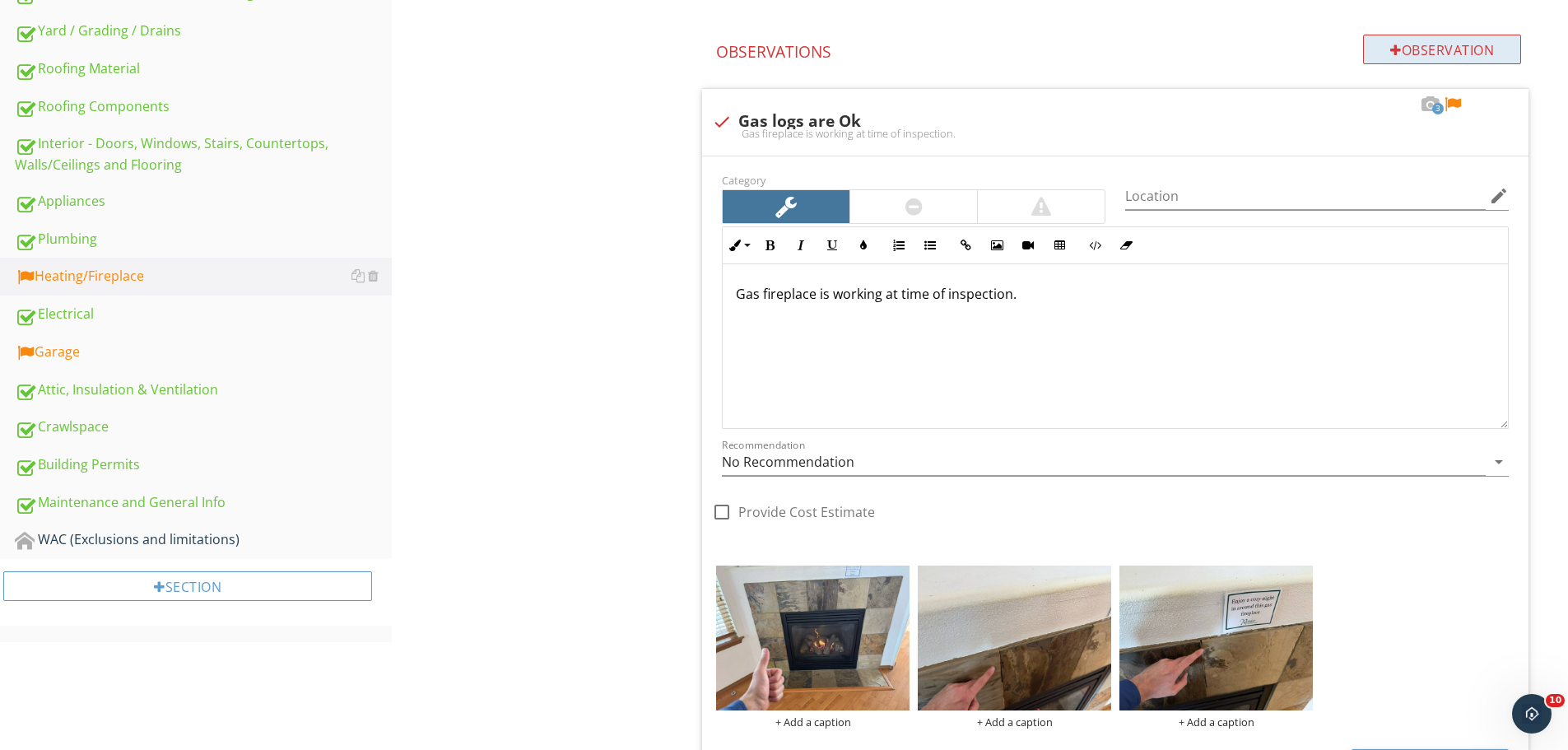
click at [1455, 47] on div "Observation" at bounding box center [1442, 49] width 158 height 30
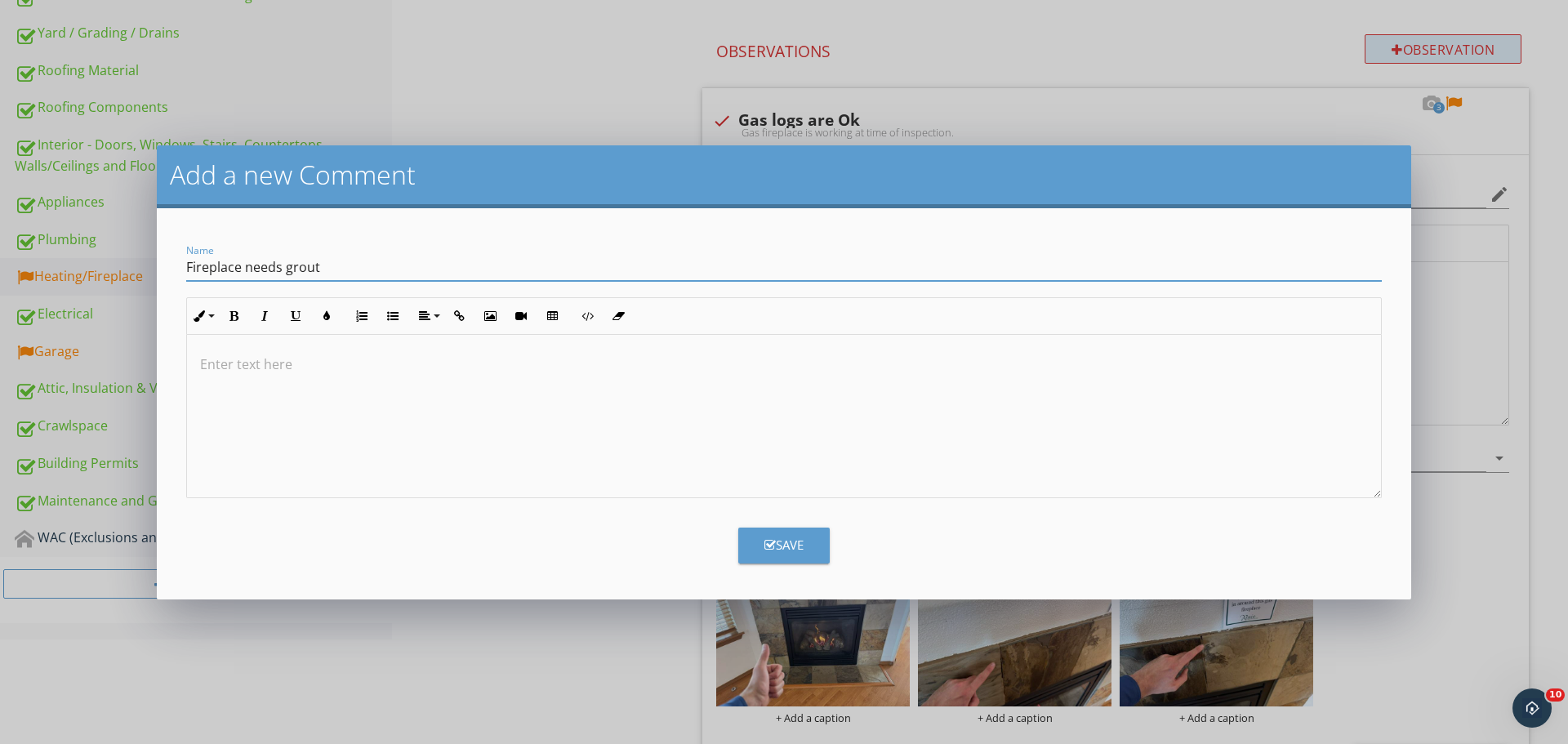
type input "Fireplace needs grout"
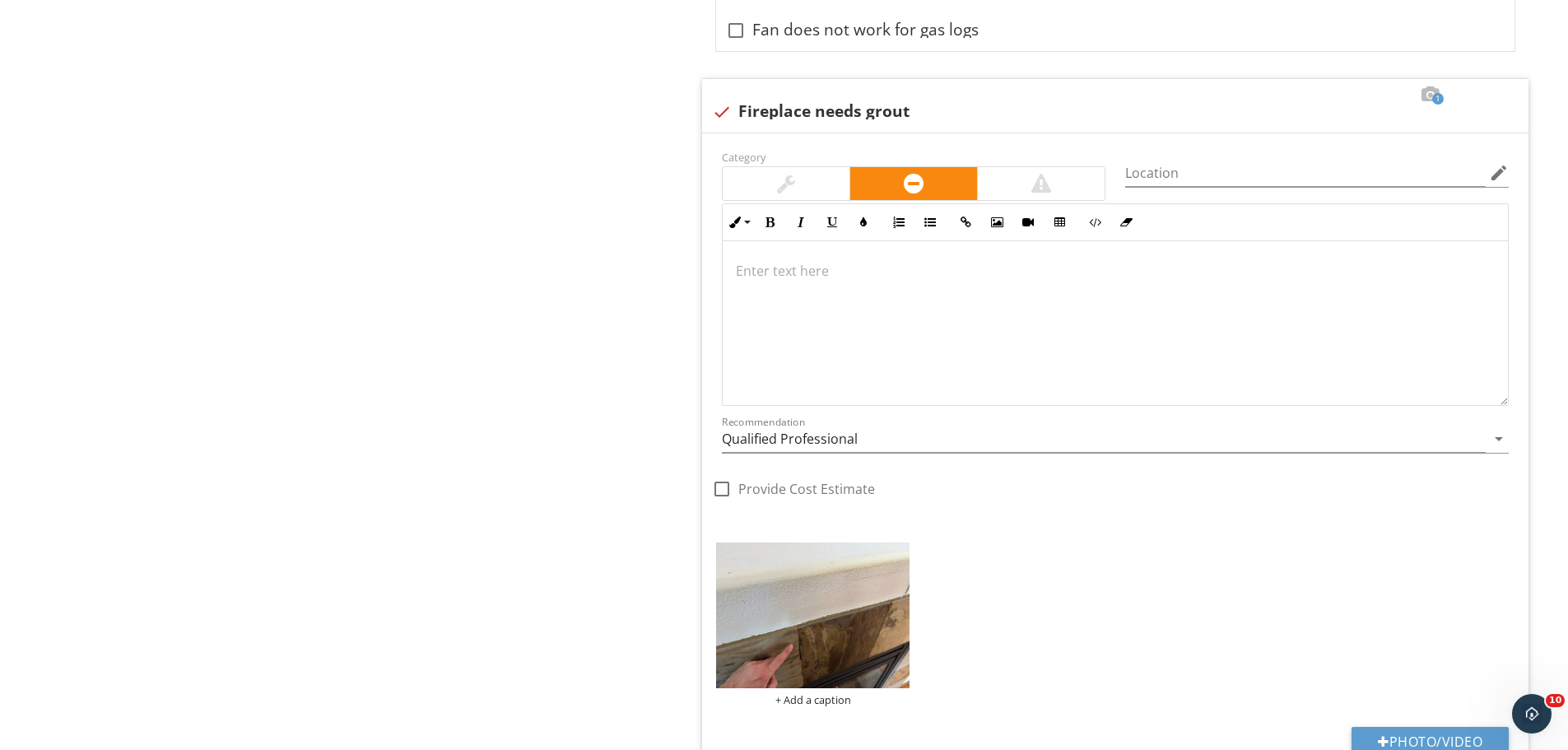
scroll to position [2736, 0]
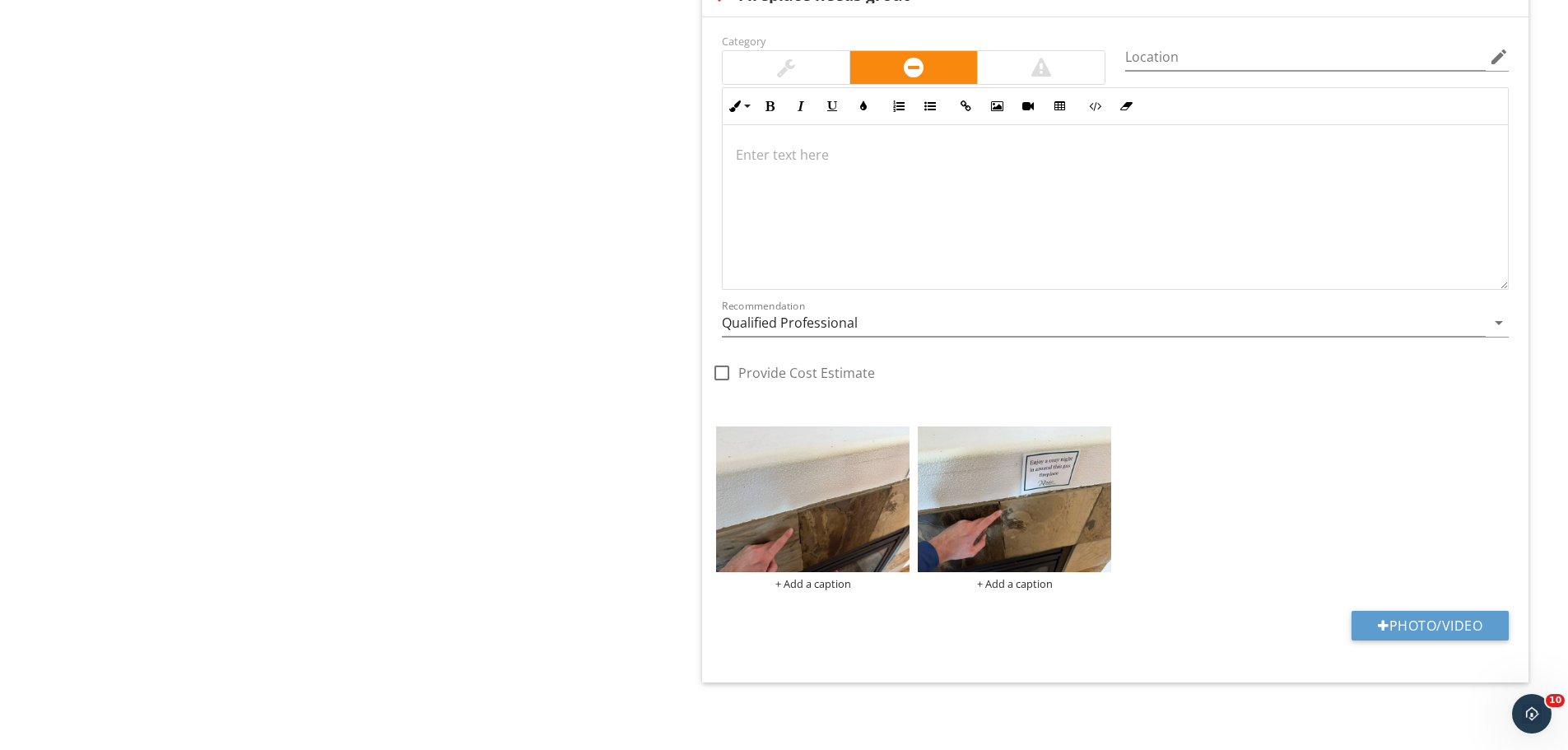
click at [785, 207] on div at bounding box center [1115, 207] width 785 height 165
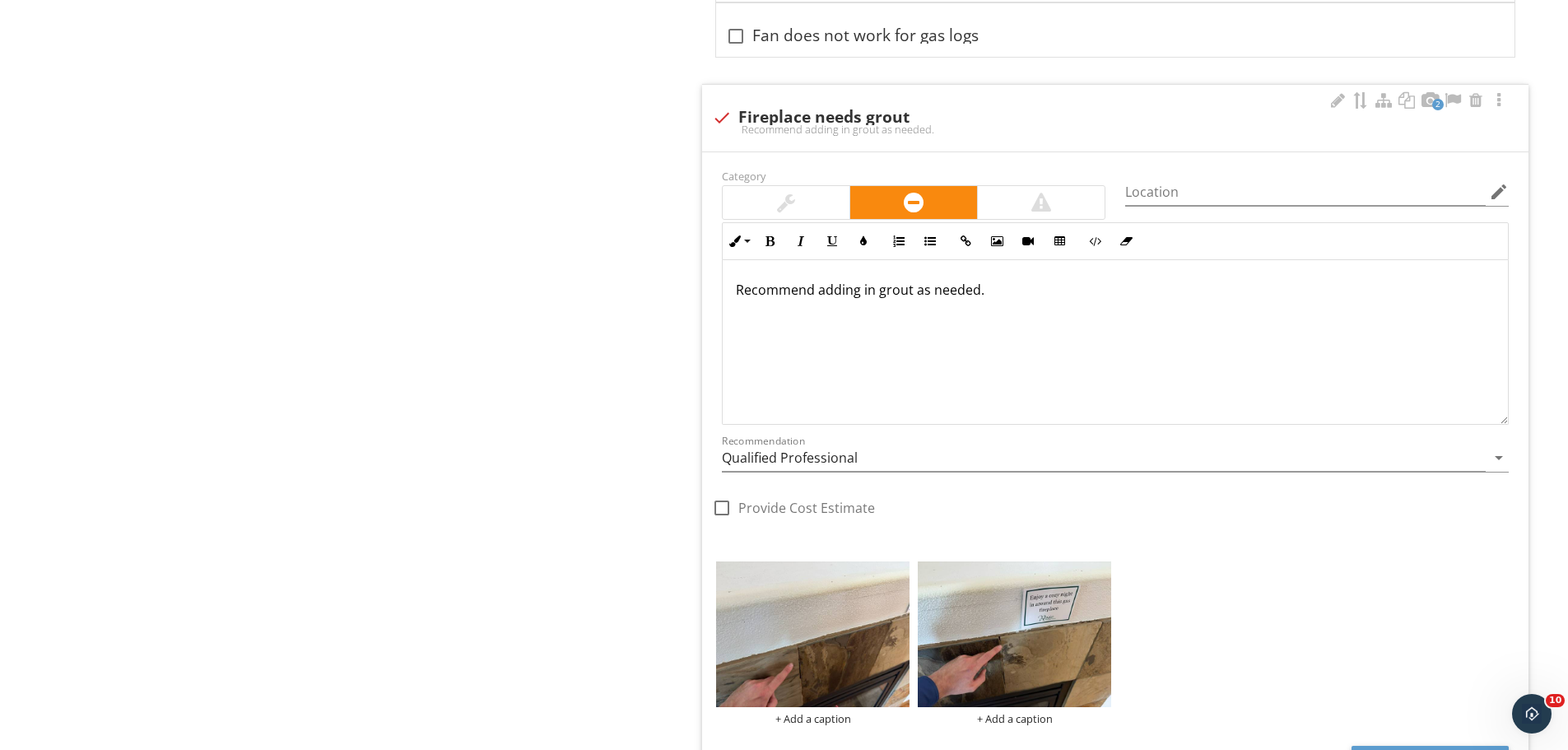
scroll to position [2584, 0]
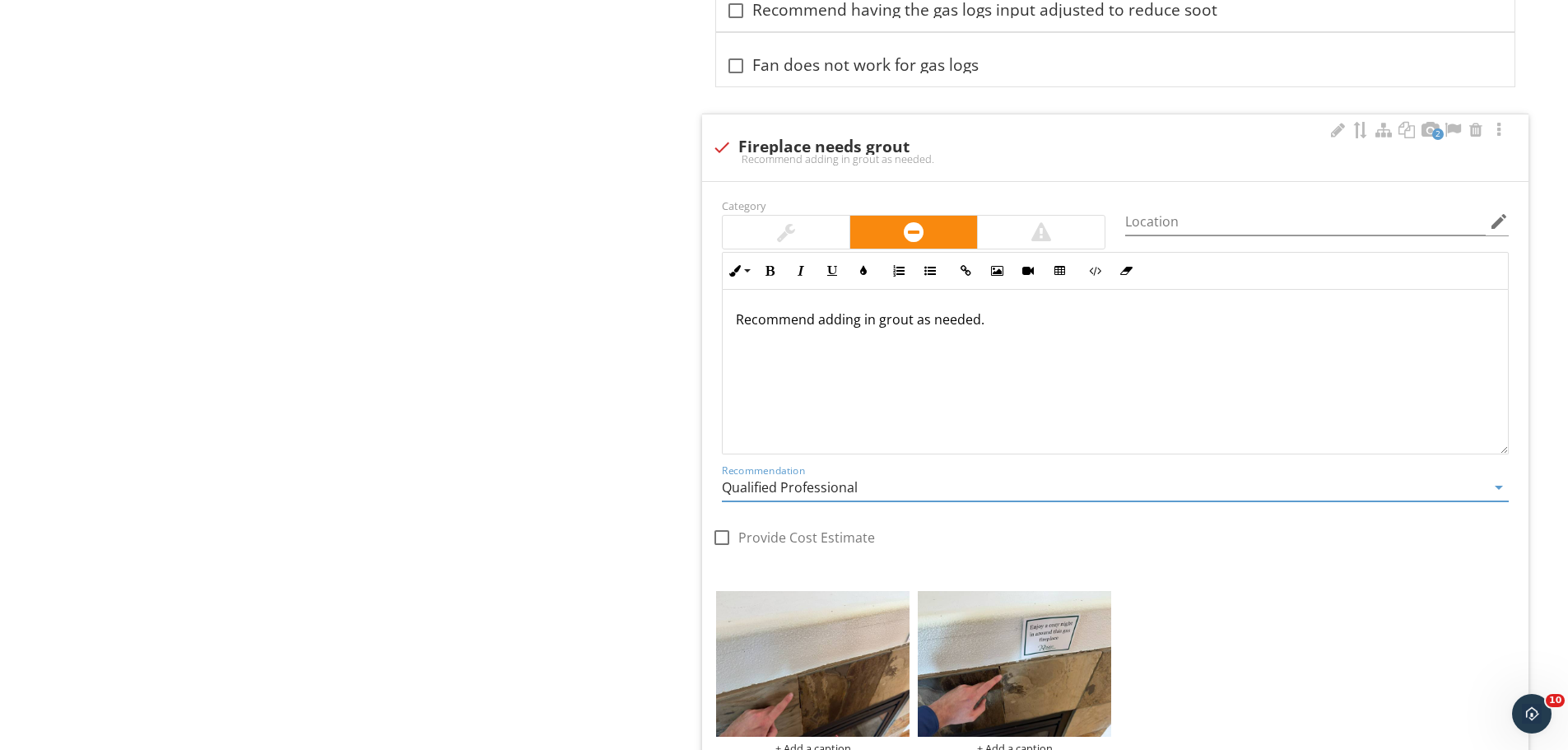
click at [776, 479] on input "Qualified Professional" at bounding box center [1103, 488] width 763 height 28
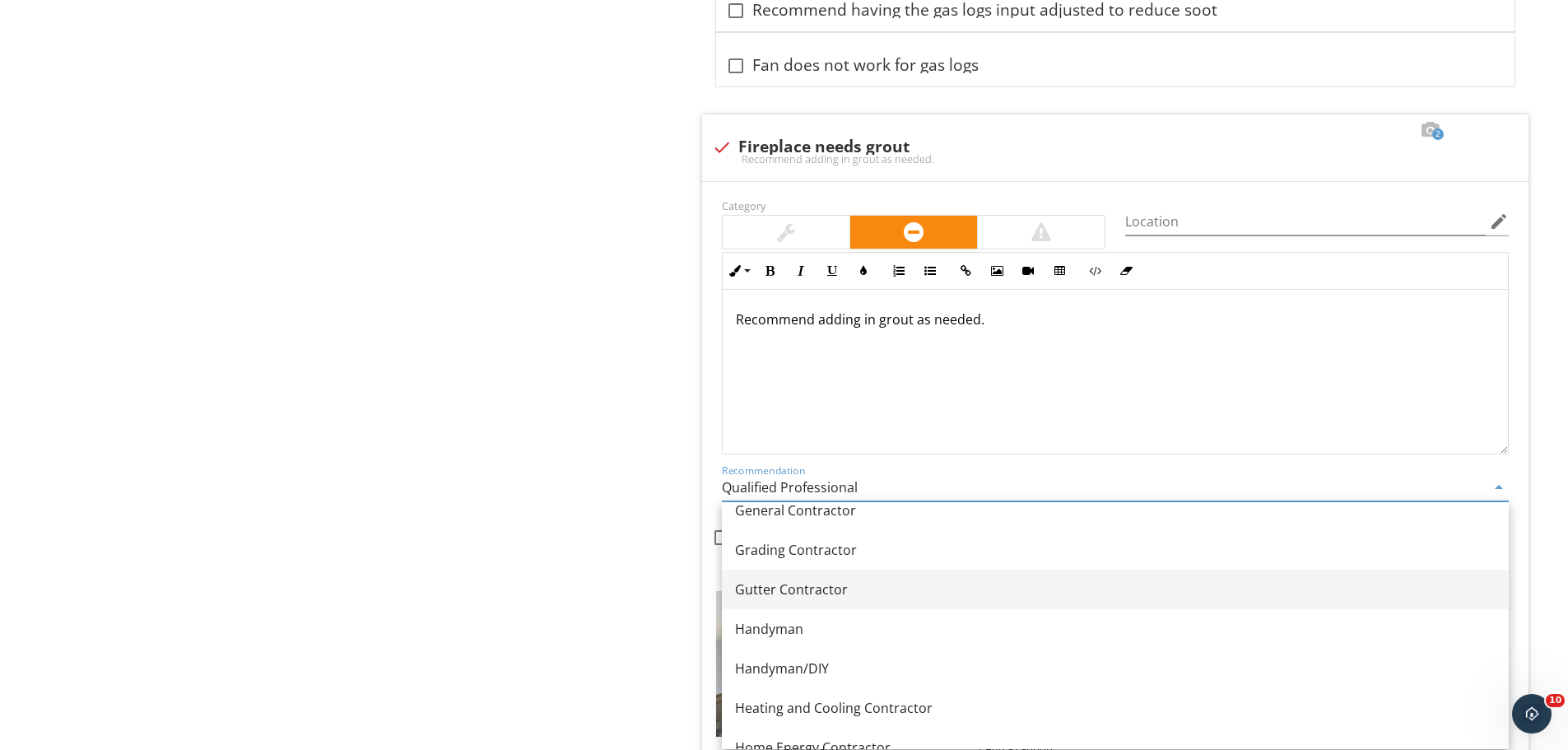
scroll to position [969, 0]
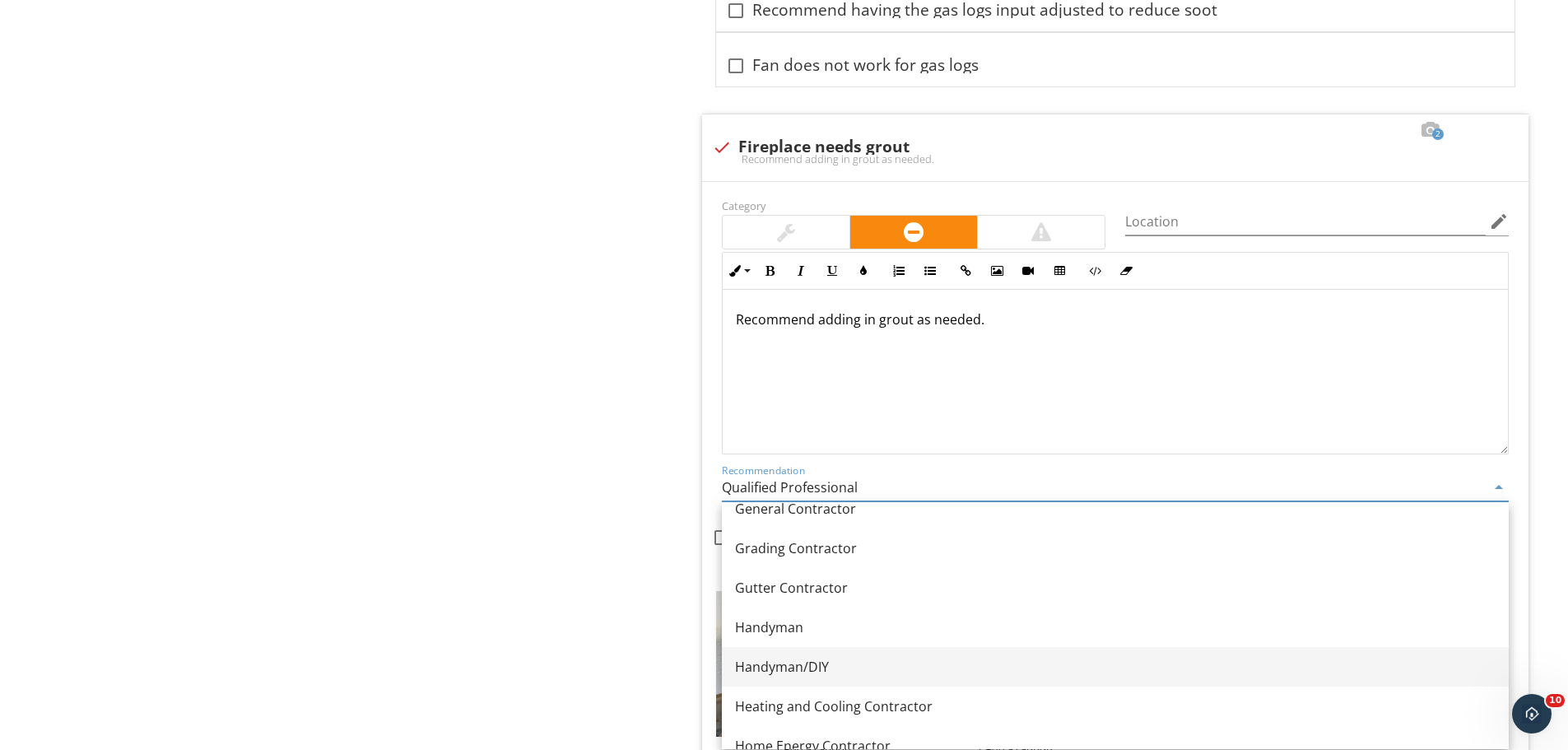
click at [825, 670] on div "Handyman/DIY" at bounding box center [1115, 667] width 760 height 20
type input "Handyman/DIY"
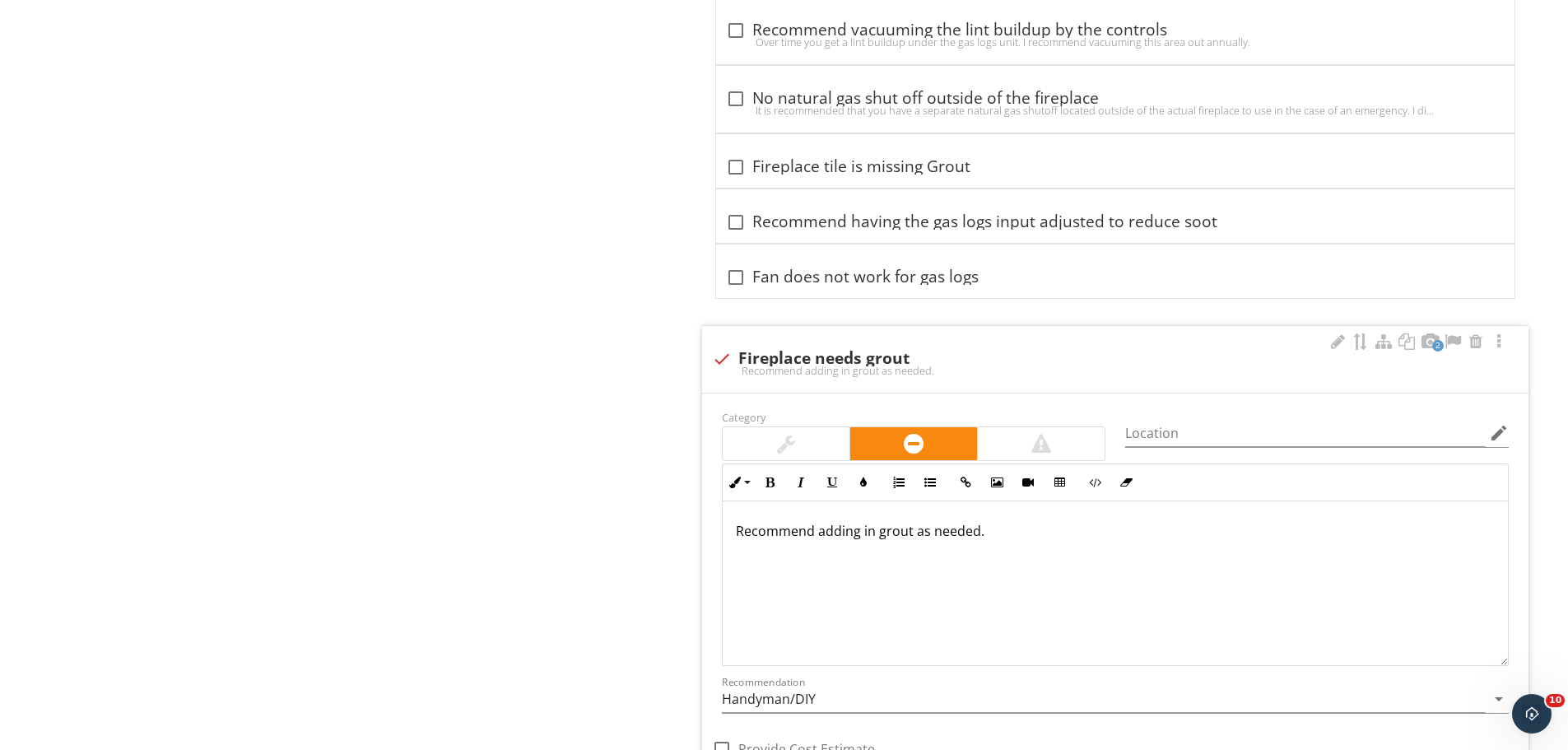
scroll to position [2420, 0]
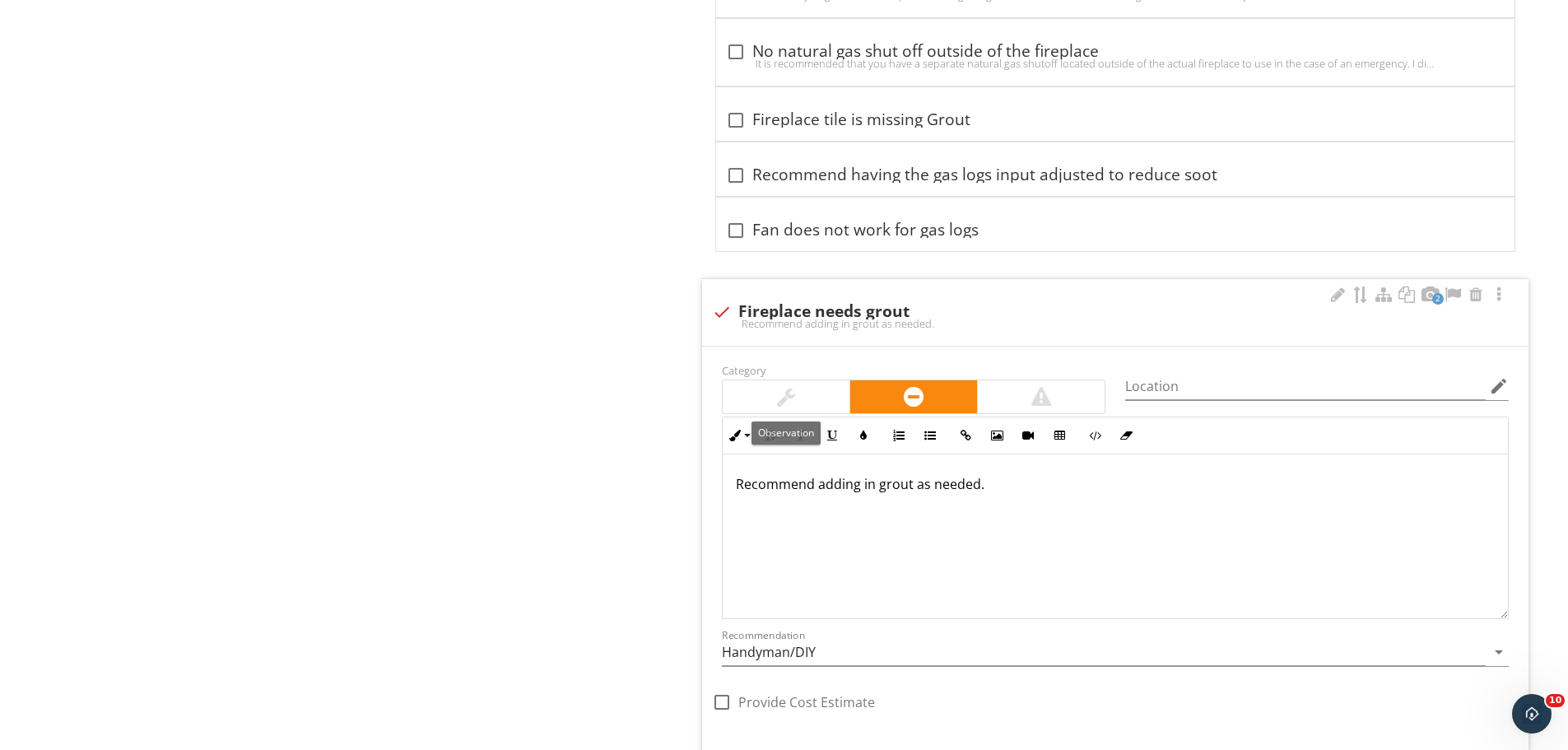
drag, startPoint x: 771, startPoint y: 390, endPoint x: 748, endPoint y: 387, distance: 23.2
click at [772, 390] on div at bounding box center [786, 396] width 127 height 33
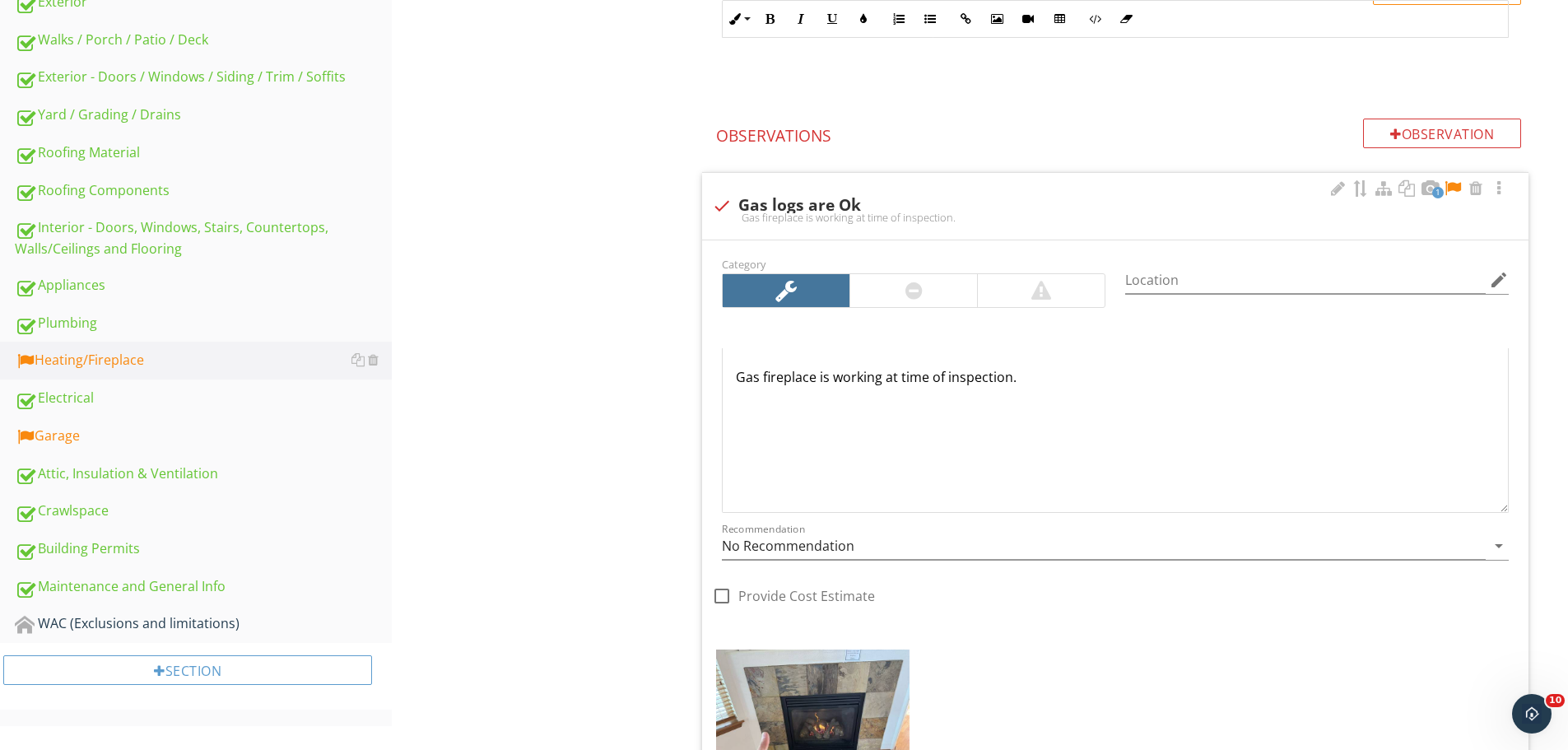
scroll to position [525, 0]
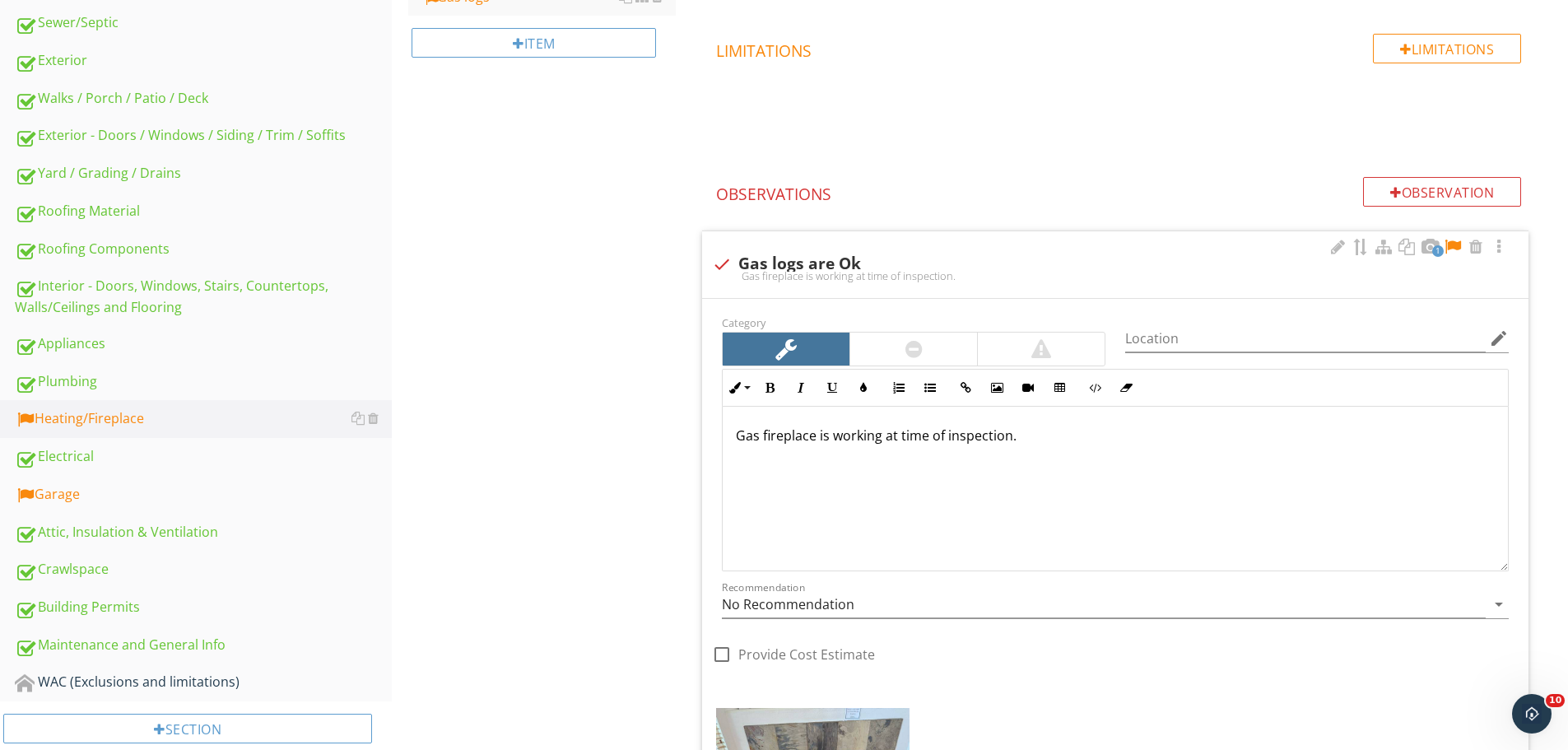
click at [1454, 252] on div at bounding box center [1453, 246] width 20 height 17
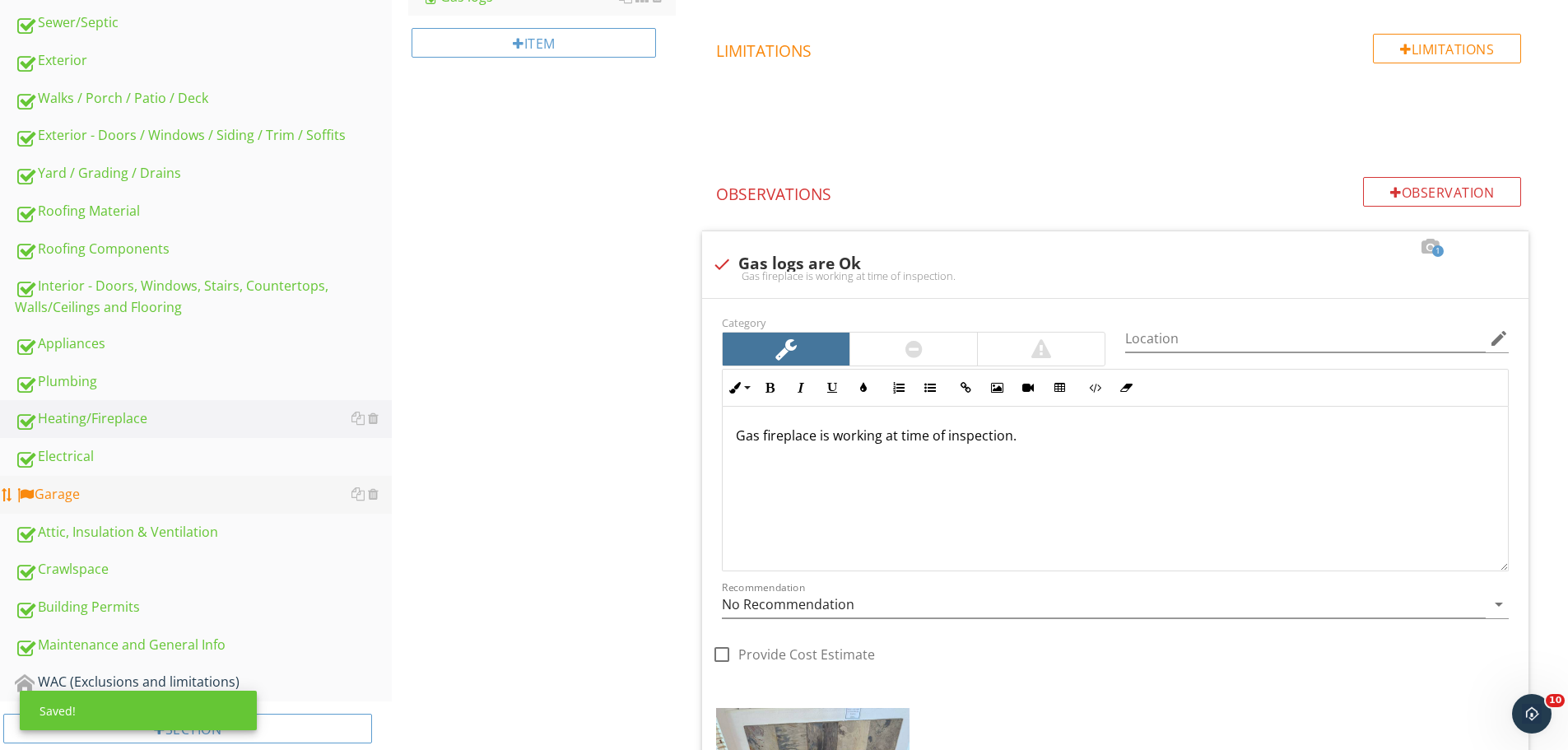
drag, startPoint x: 139, startPoint y: 493, endPoint x: 155, endPoint y: 486, distance: 17.5
click at [140, 493] on div "Garage" at bounding box center [203, 495] width 377 height 22
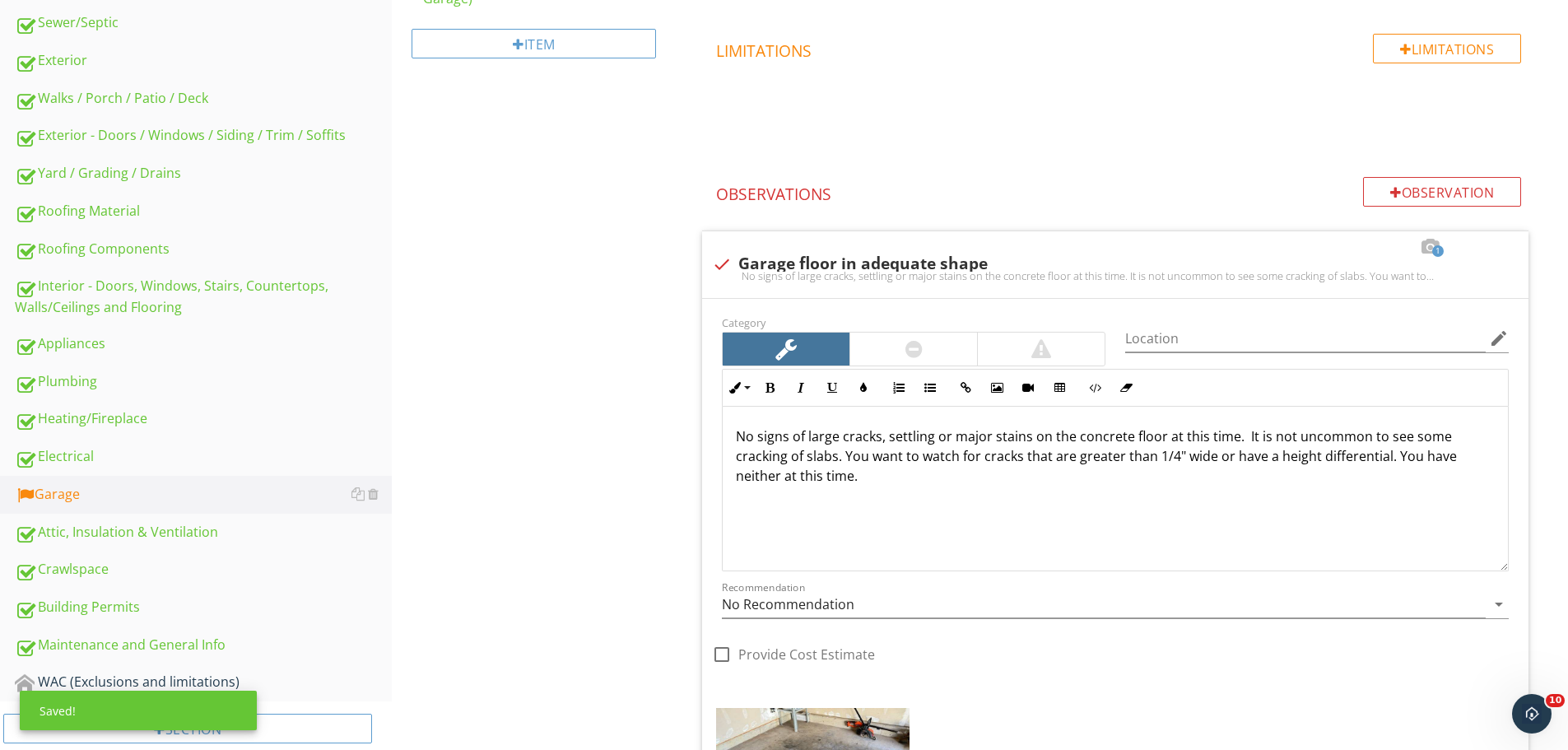
scroll to position [113, 0]
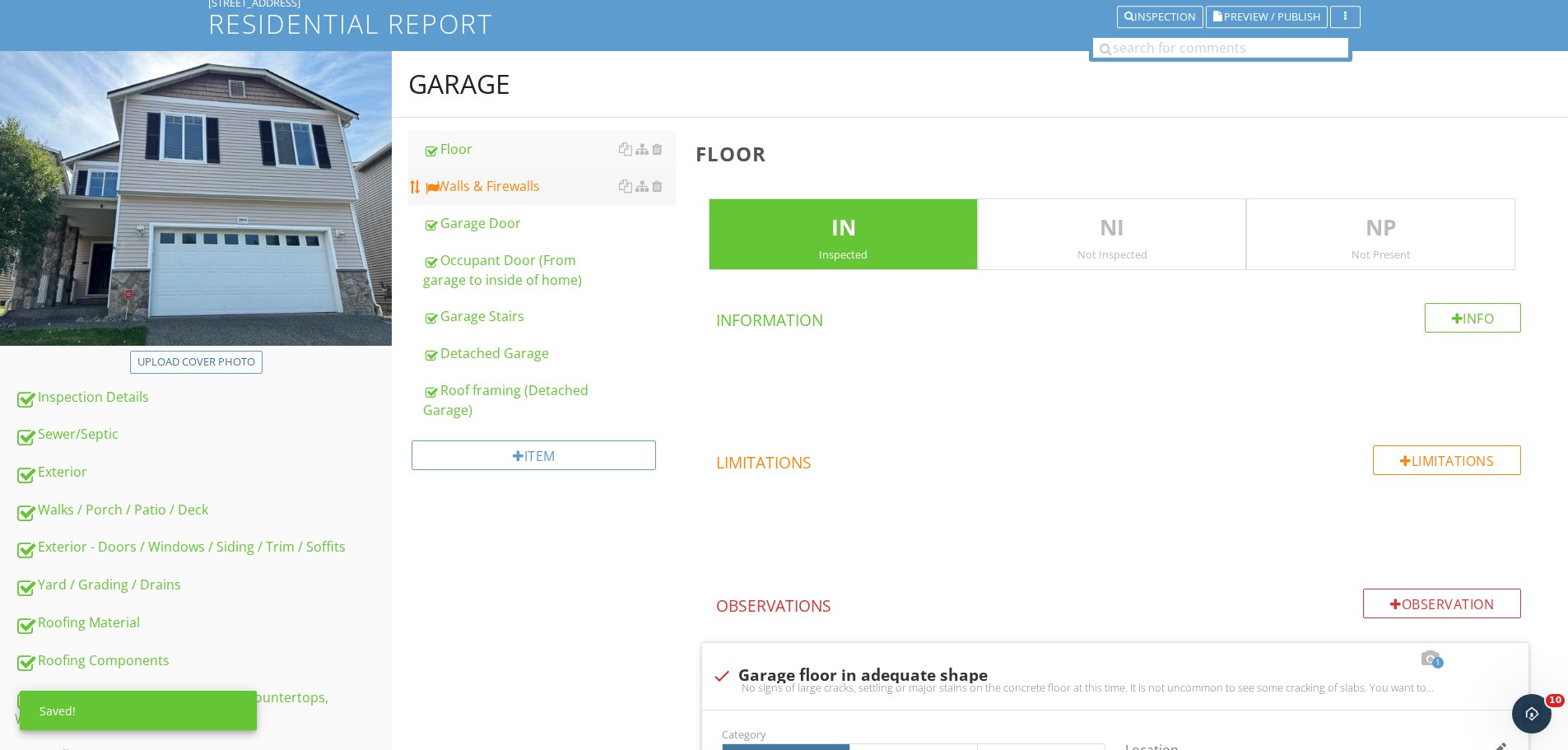
click at [542, 197] on link "Walls & Firewalls" at bounding box center [549, 185] width 253 height 36
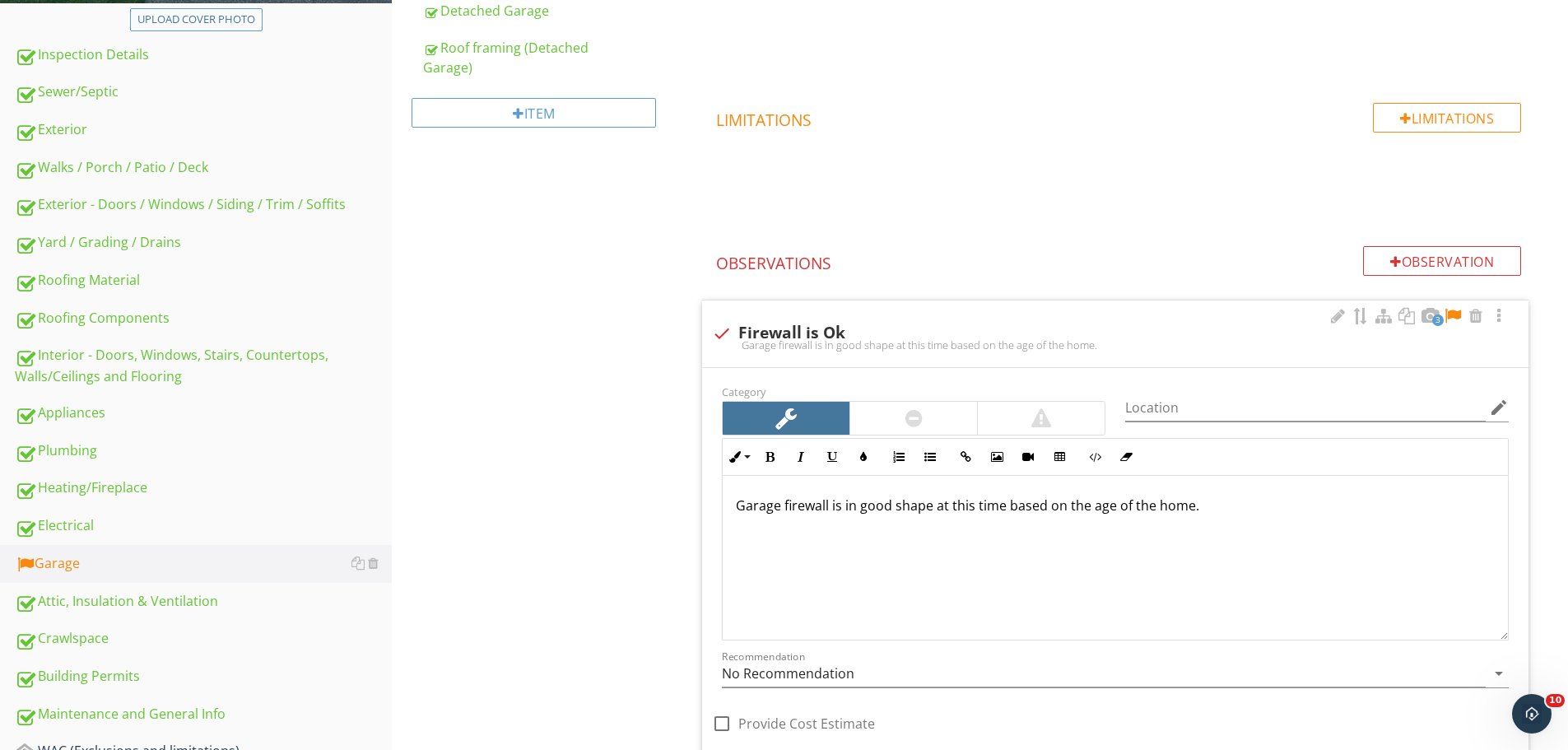
scroll to position [525, 0]
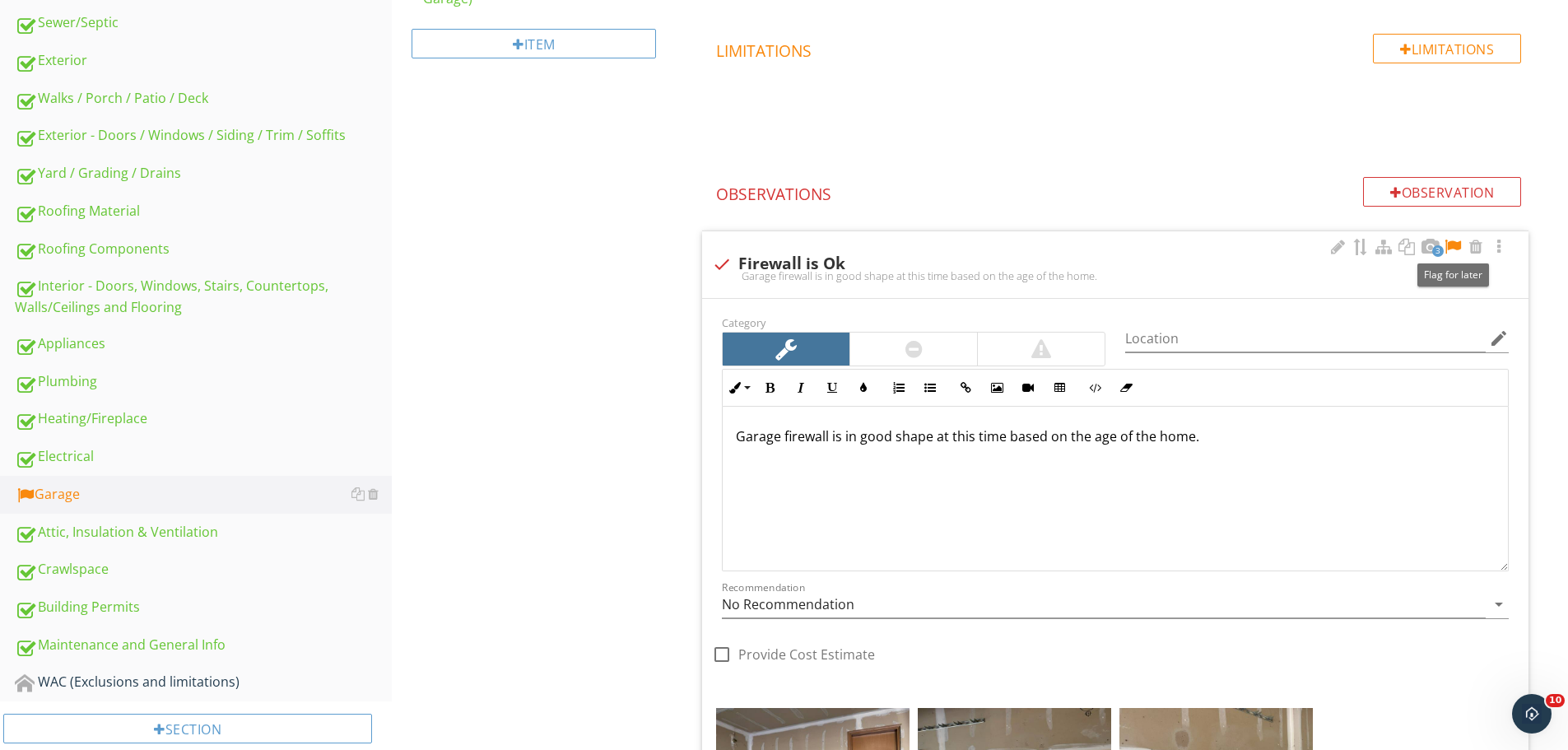
click at [1452, 244] on div at bounding box center [1453, 246] width 20 height 17
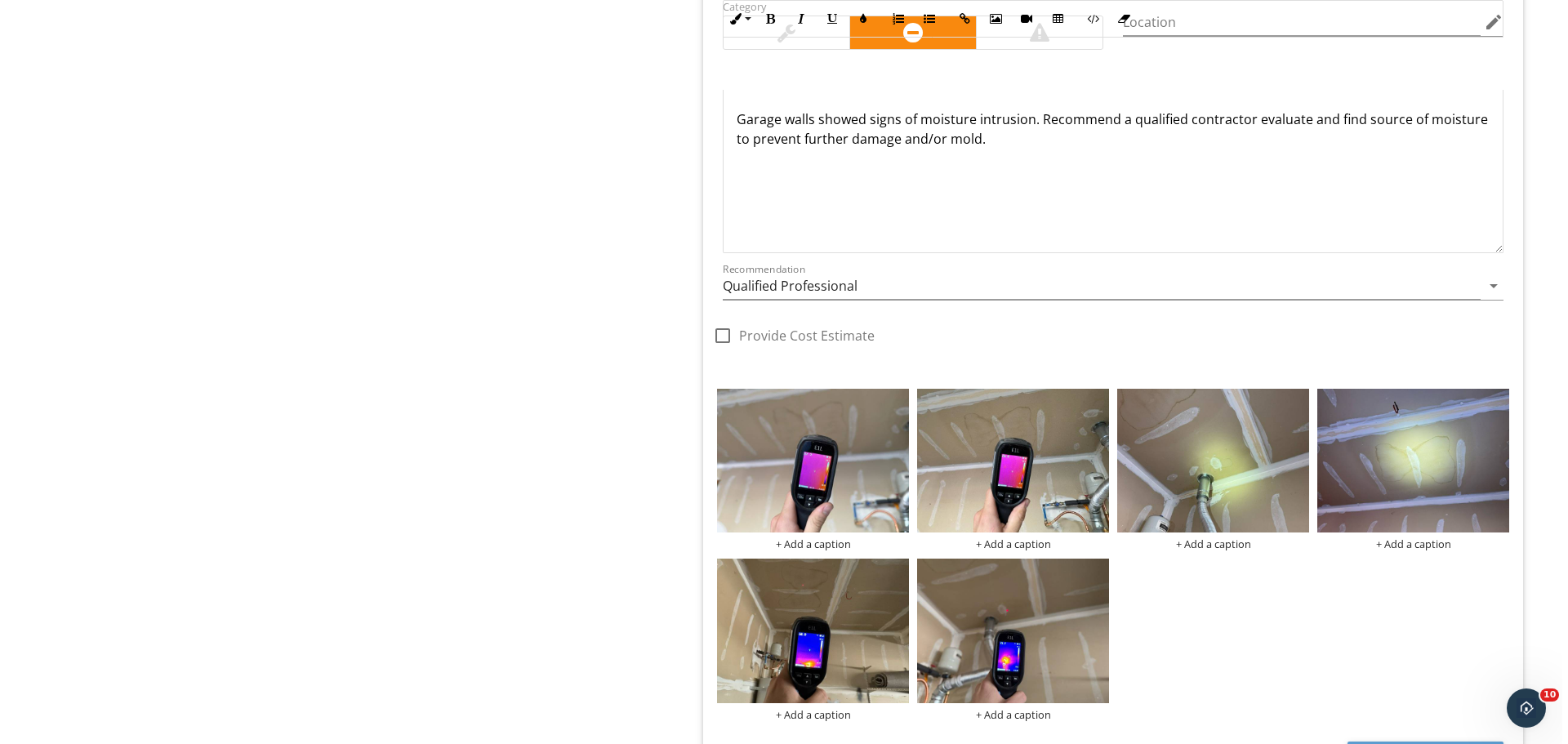
scroll to position [1746, 0]
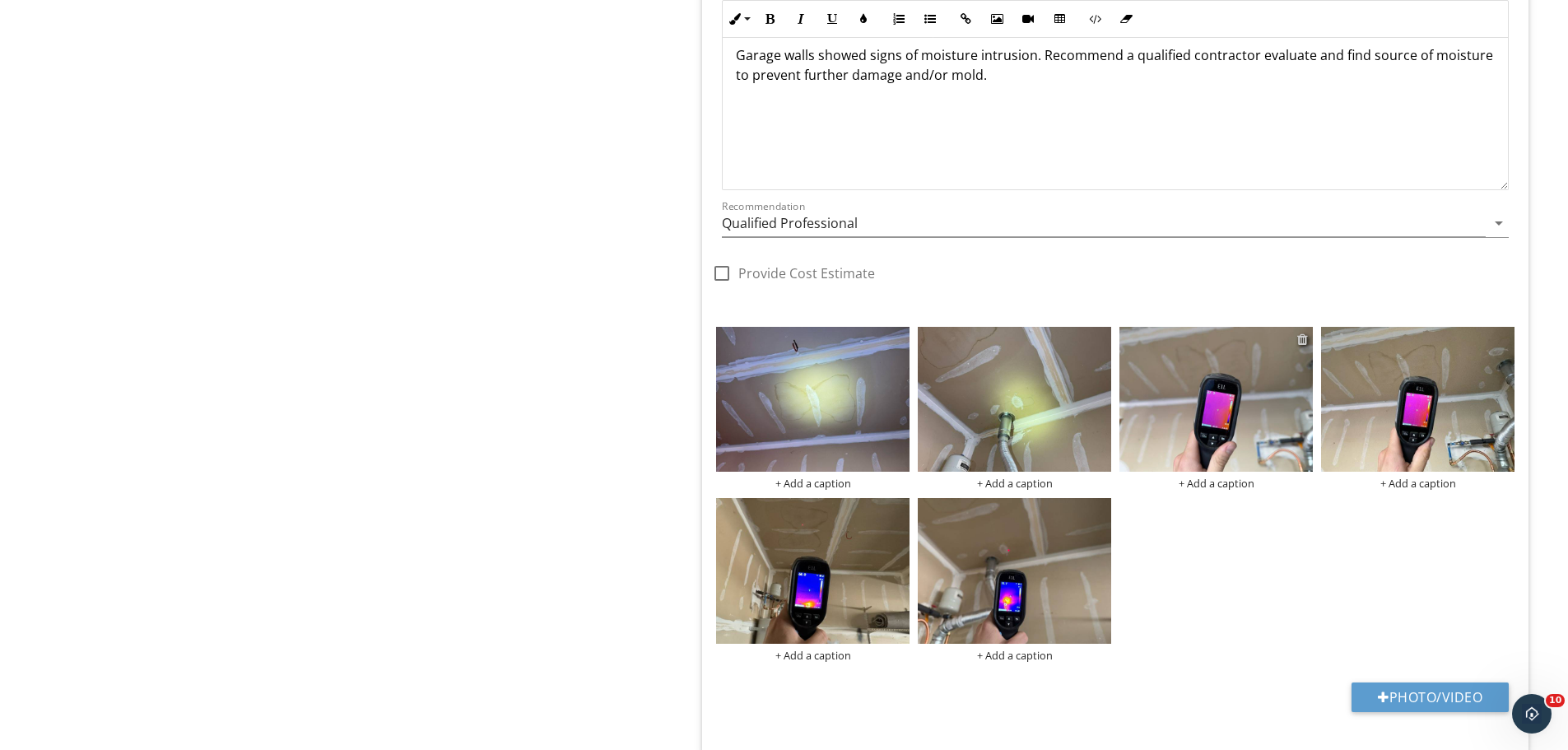
click at [1301, 338] on div at bounding box center [1302, 339] width 11 height 13
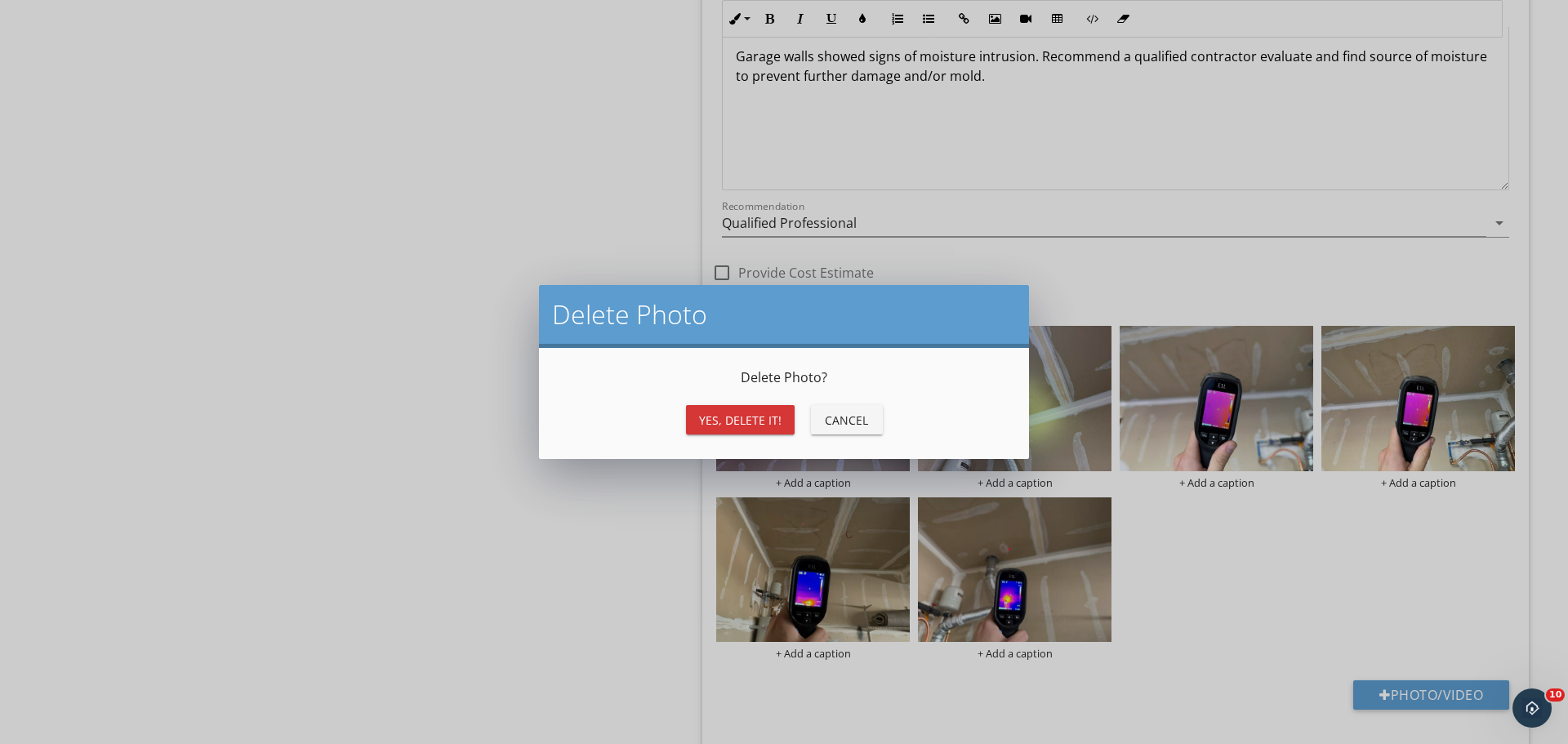
click at [713, 421] on div "Yes, Delete it!" at bounding box center [740, 420] width 82 height 18
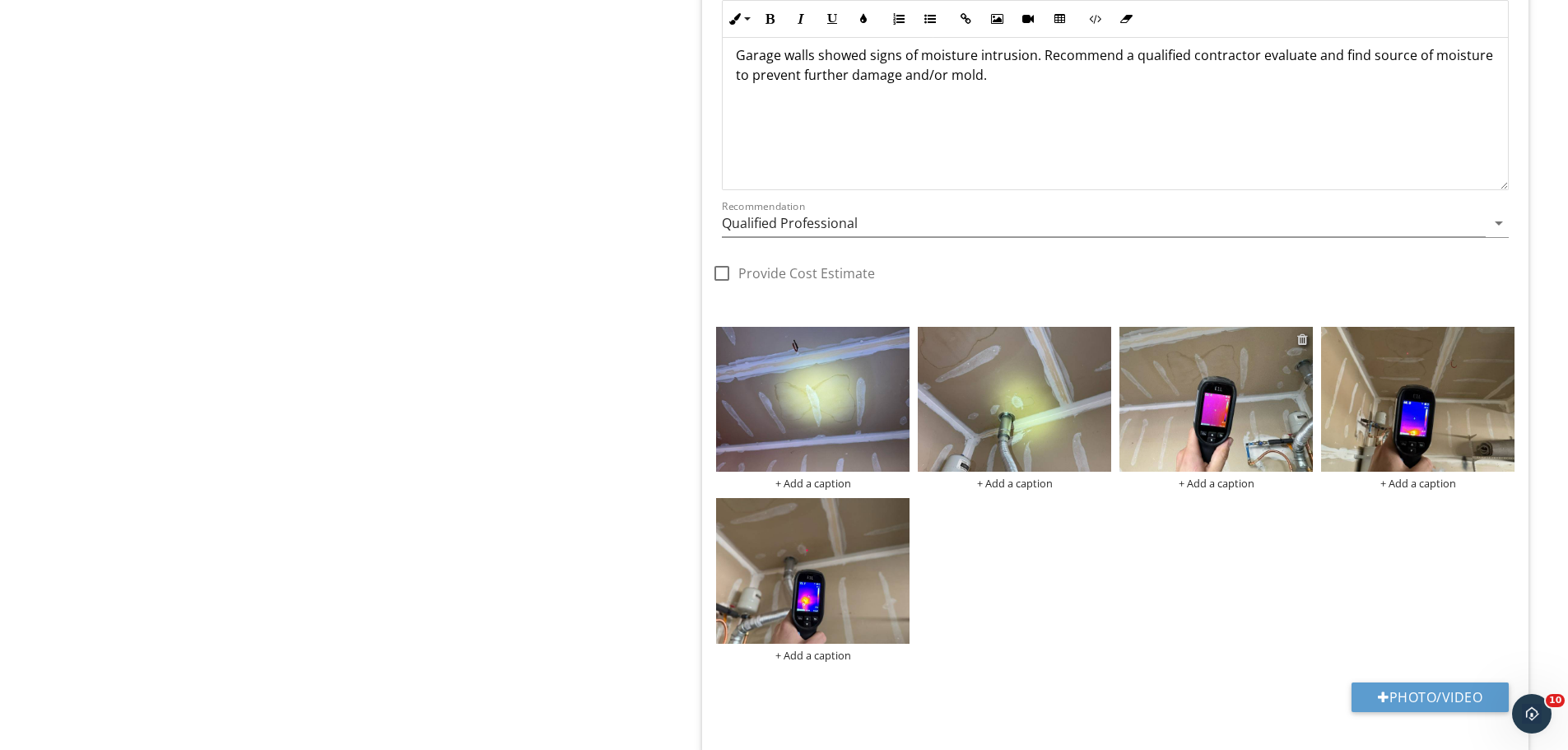
click at [1301, 338] on div at bounding box center [1302, 339] width 11 height 13
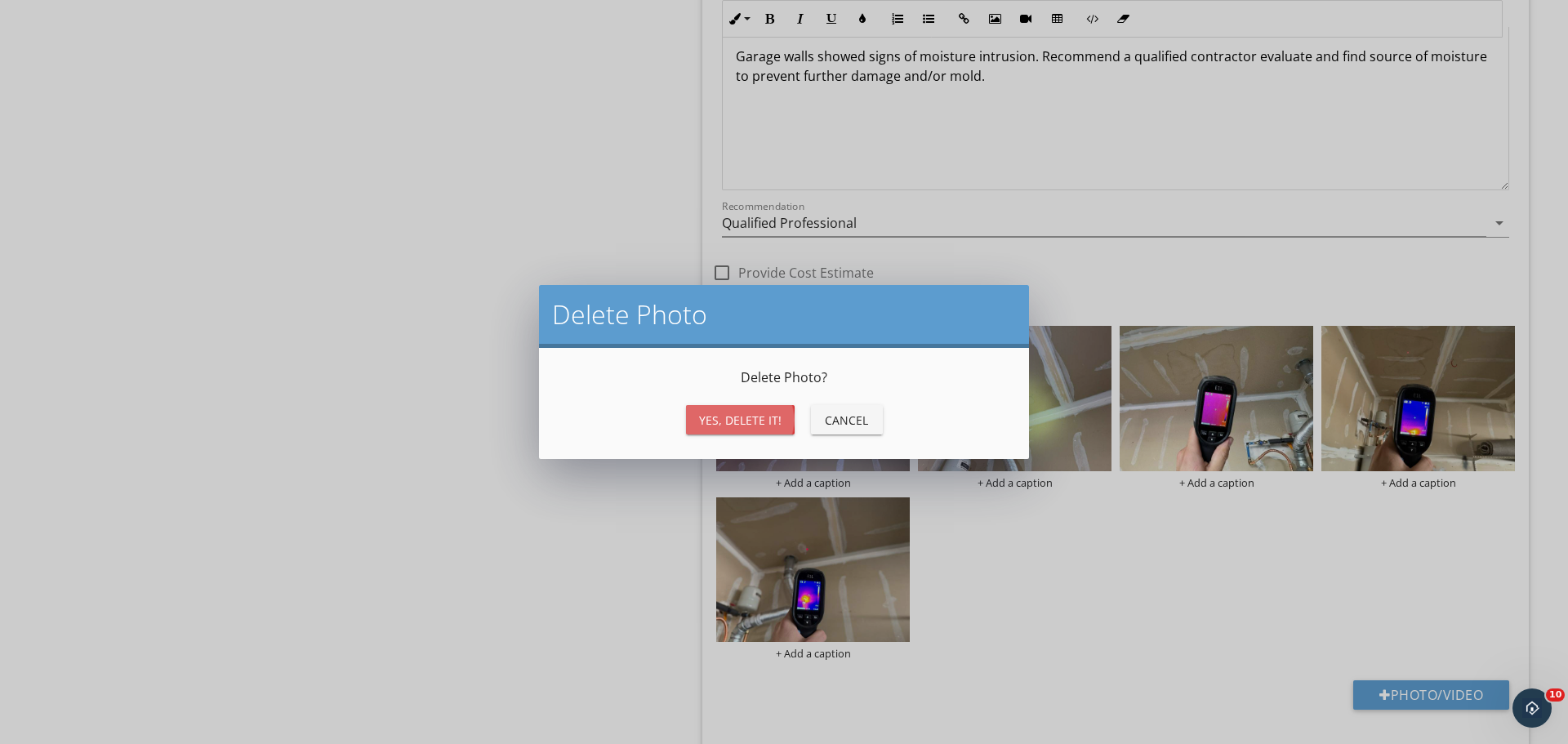
click at [727, 418] on div "Yes, Delete it!" at bounding box center [740, 420] width 82 height 18
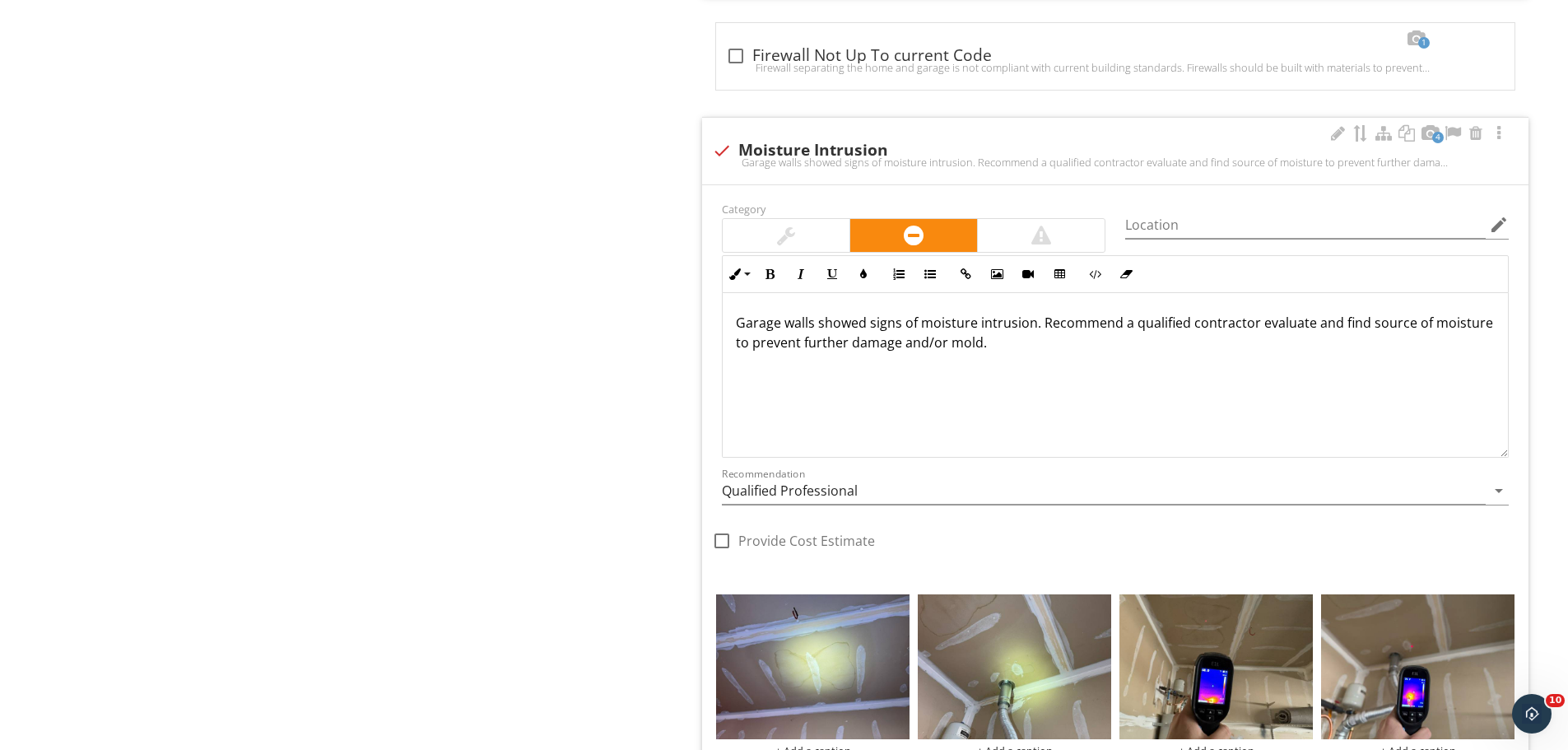
scroll to position [1481, 0]
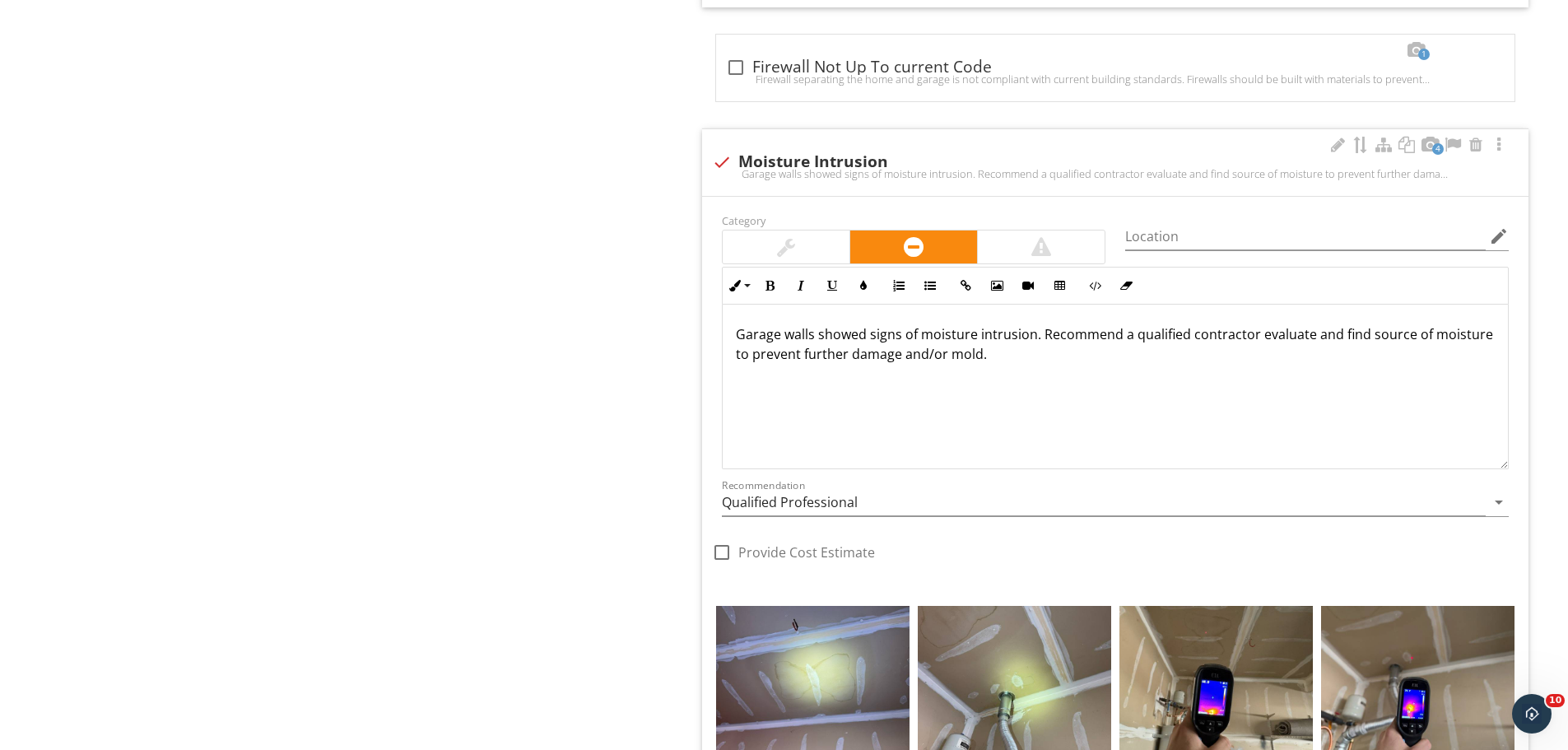
drag, startPoint x: 1106, startPoint y: 366, endPoint x: 1046, endPoint y: 338, distance: 66.2
click at [1046, 338] on div "Garage walls showed signs of moisture intrusion. Recommend a qualified contract…" at bounding box center [1115, 386] width 785 height 165
click at [806, 511] on input "Qualified Professional" at bounding box center [1103, 503] width 763 height 28
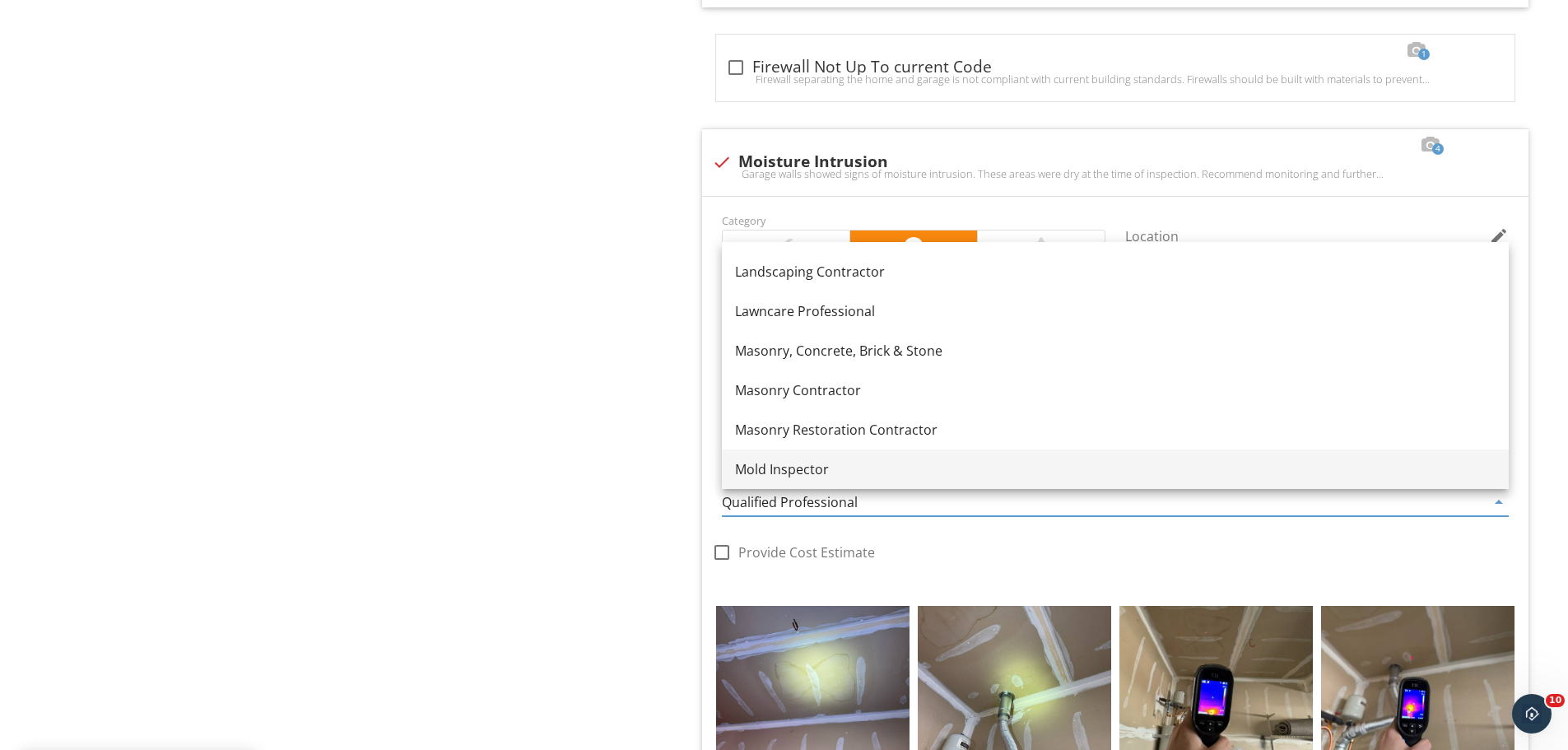
scroll to position [1544, 0]
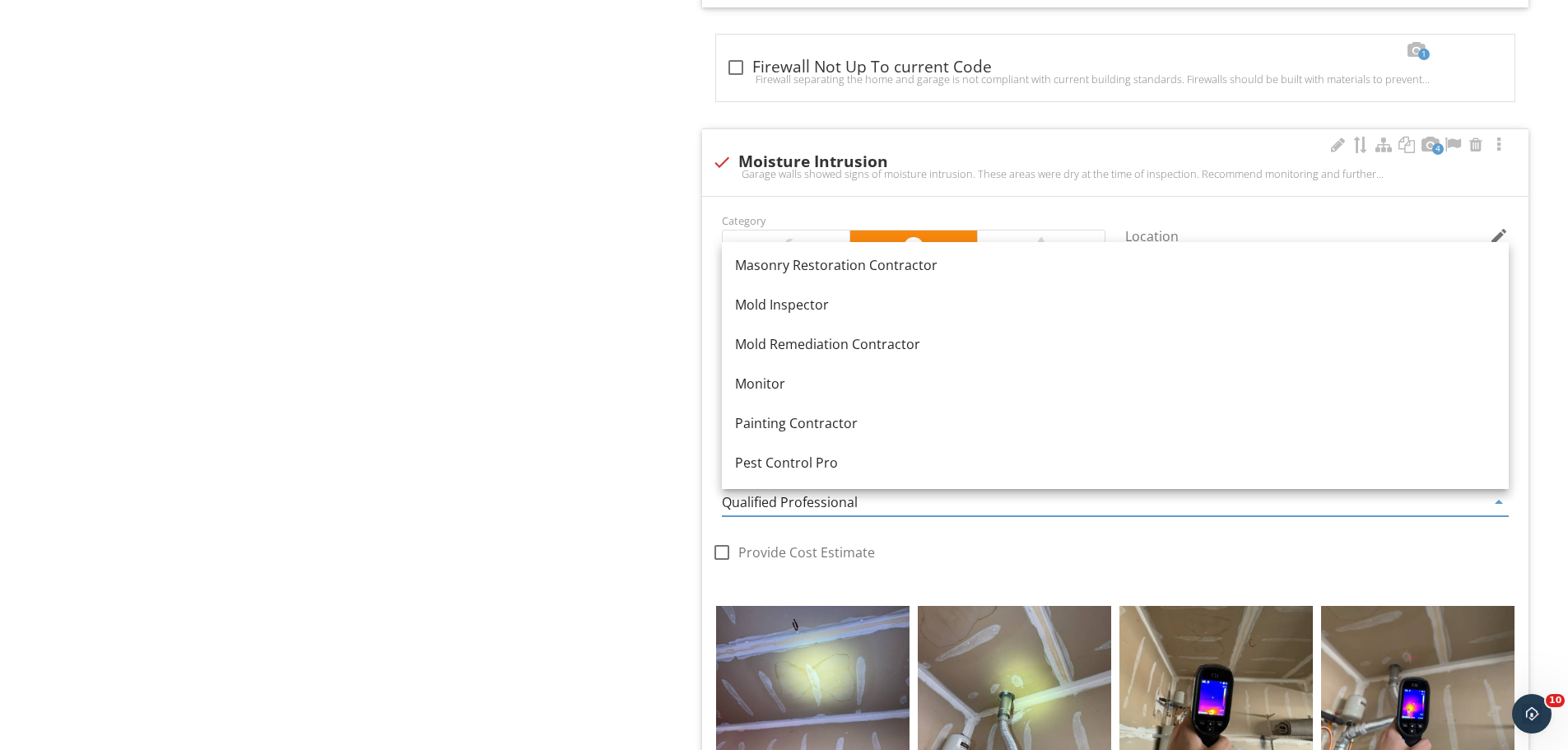
click at [820, 375] on div "Monitor" at bounding box center [1115, 383] width 760 height 20
type input "Monitor"
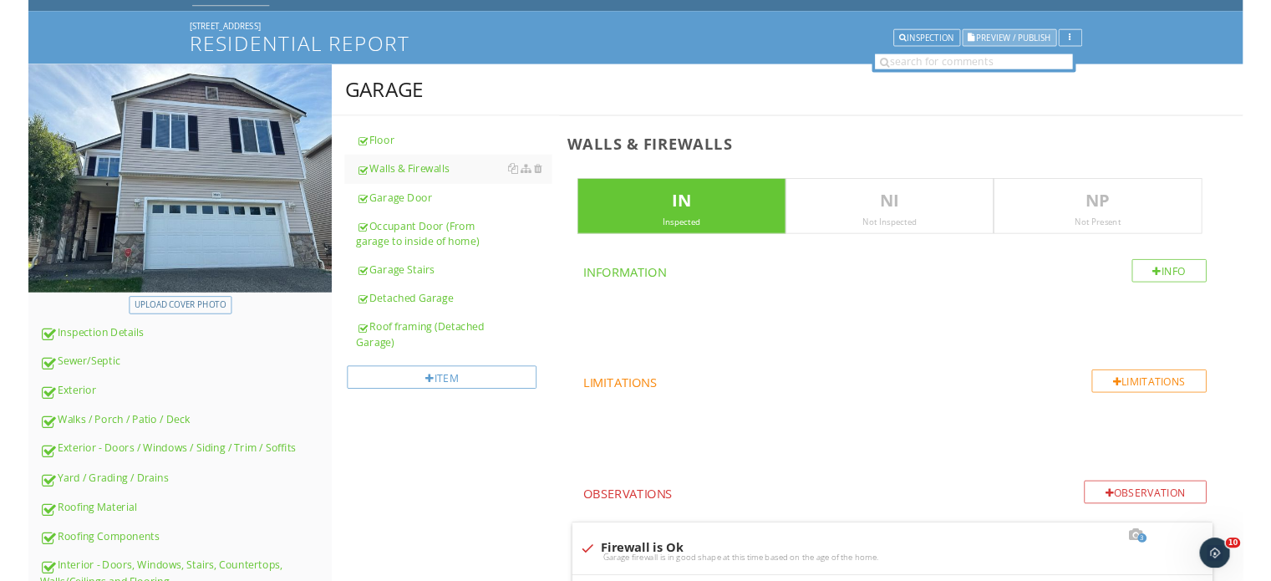
scroll to position [83, 0]
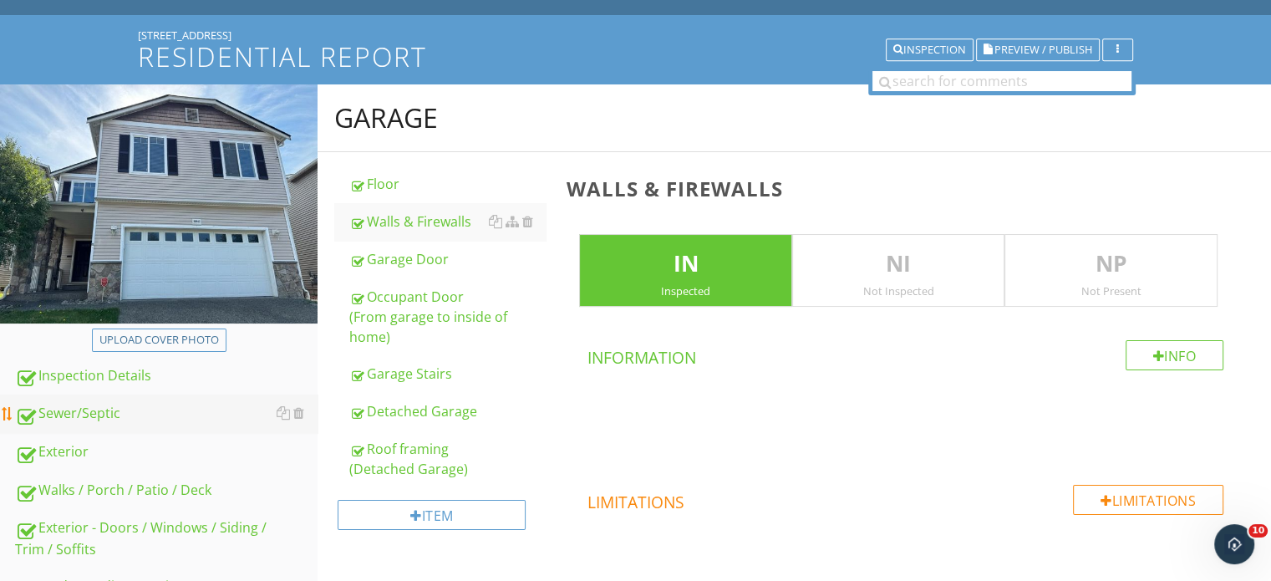
click at [146, 413] on div "Sewer/Septic" at bounding box center [166, 414] width 302 height 22
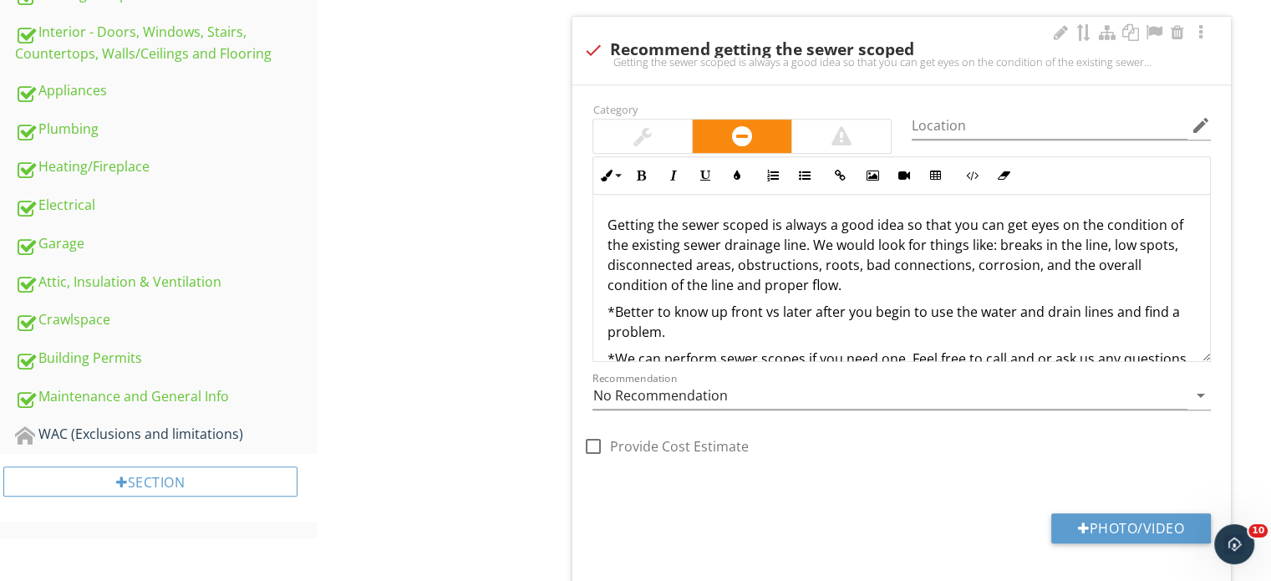
click at [779, 28] on div "check Recommend getting the sewer scoped Getting the sewer scoped is always a g…" at bounding box center [901, 51] width 658 height 68
checkbox input "true"
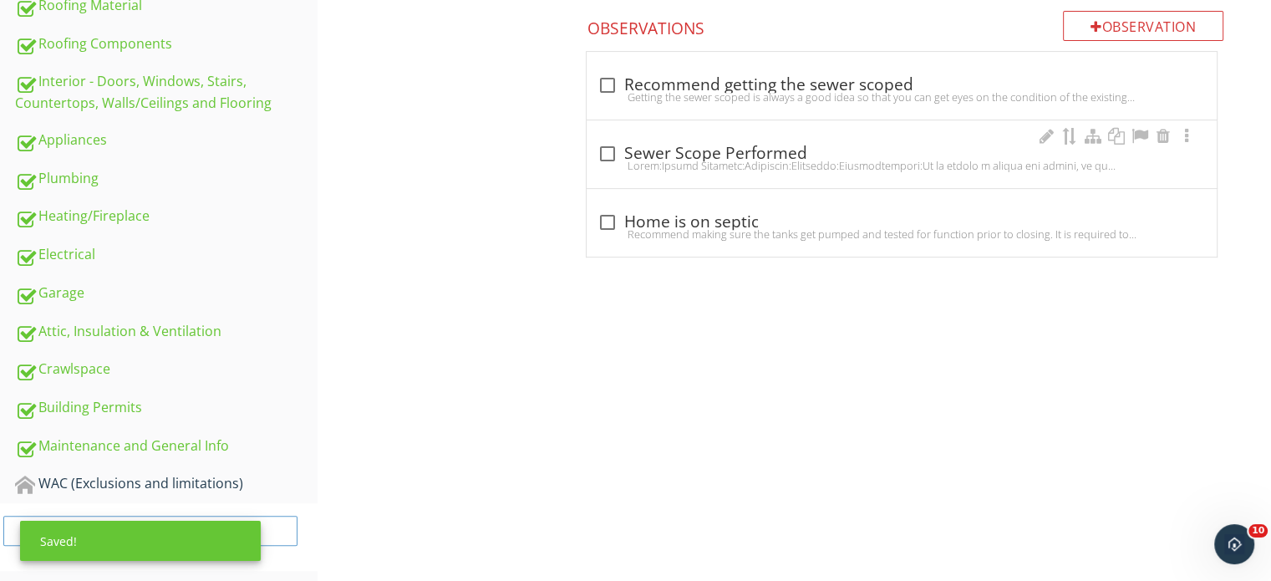
click at [749, 169] on div at bounding box center [902, 165] width 610 height 13
checkbox input "true"
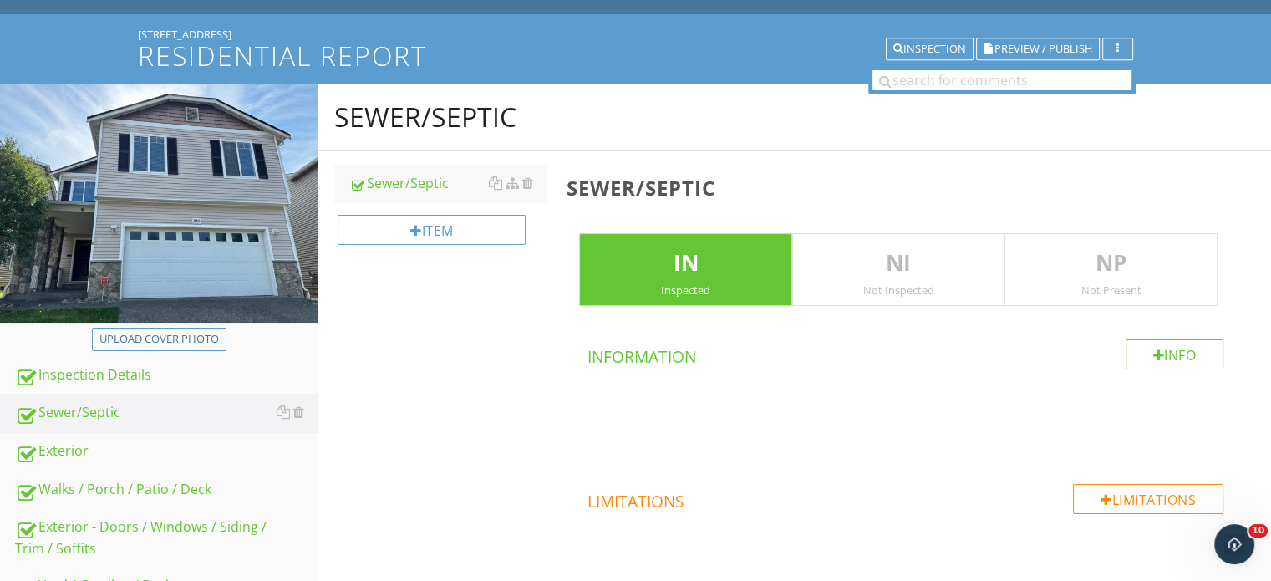
scroll to position [83, 0]
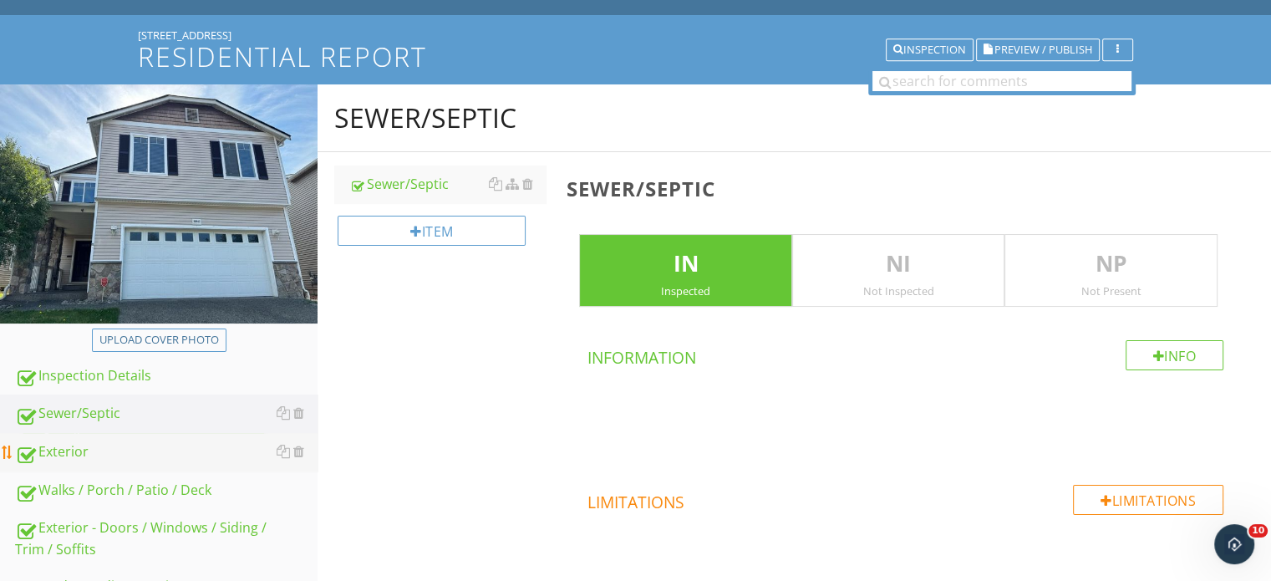
click at [160, 482] on div "Walks / Porch / Patio / Deck" at bounding box center [166, 491] width 302 height 22
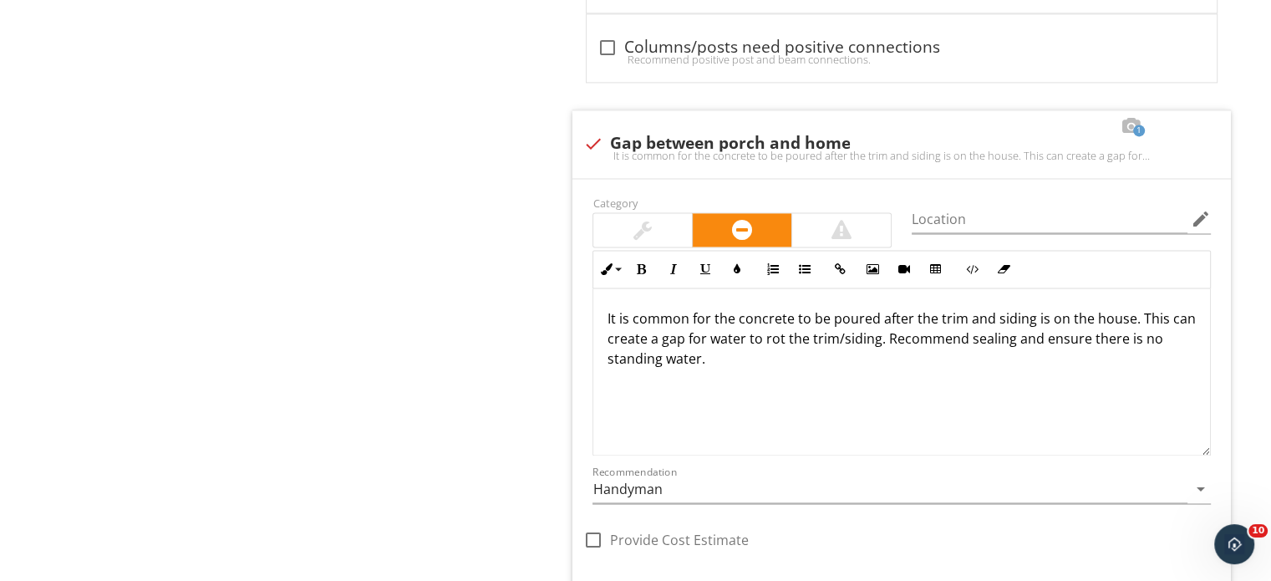
scroll to position [2422, 0]
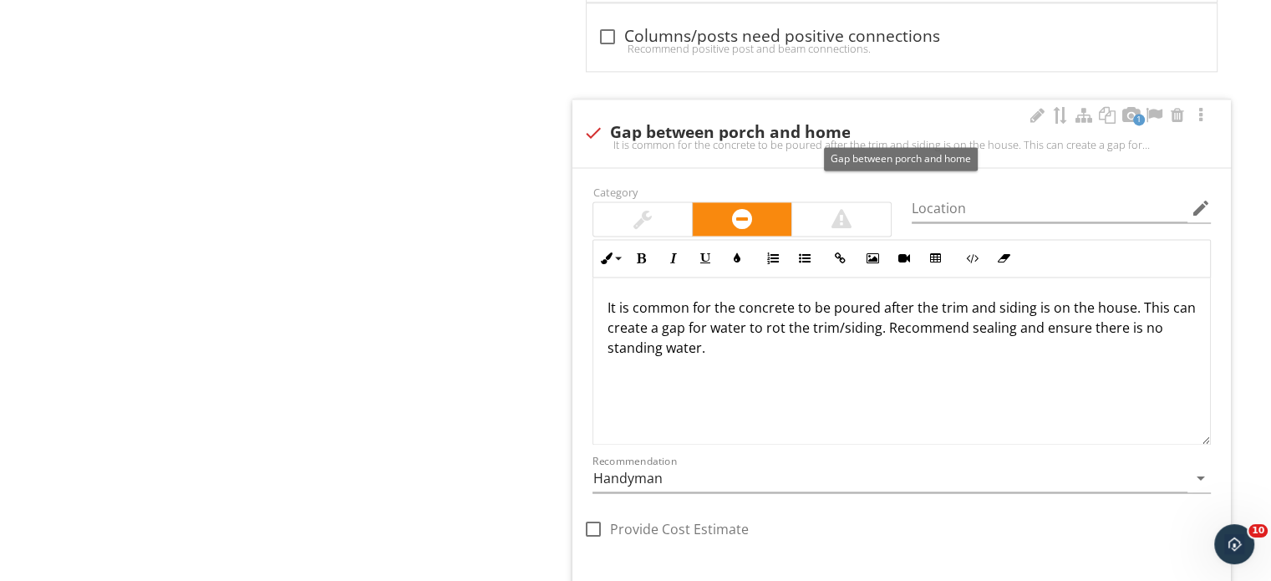
click at [846, 123] on div "check Gap between porch and home" at bounding box center [901, 133] width 638 height 20
checkbox input "true"
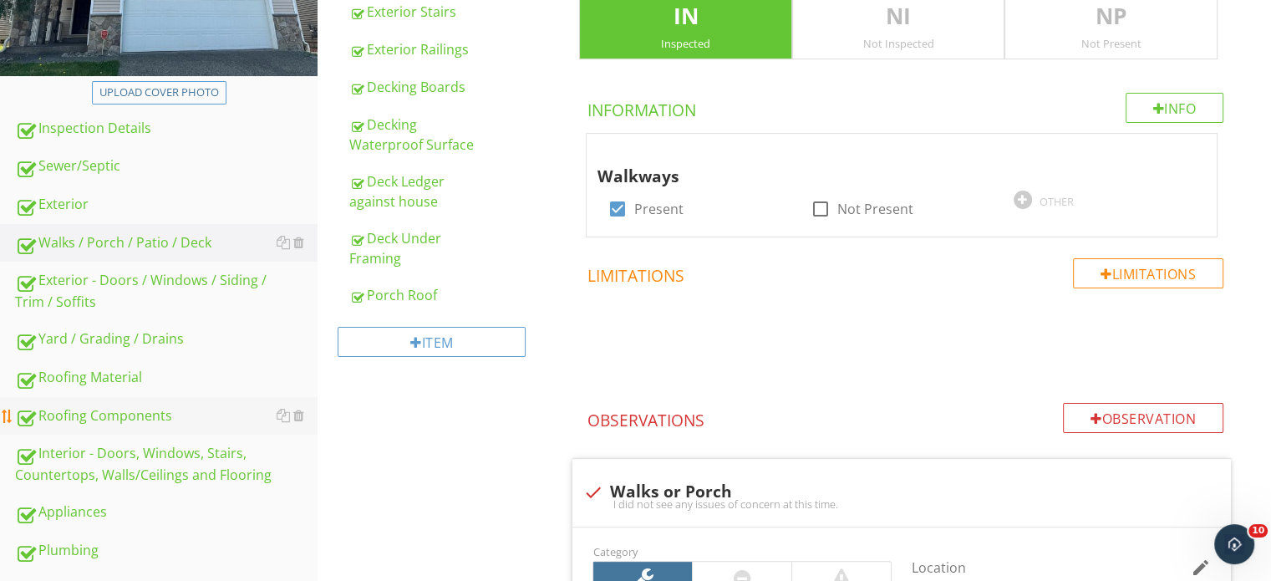
scroll to position [334, 0]
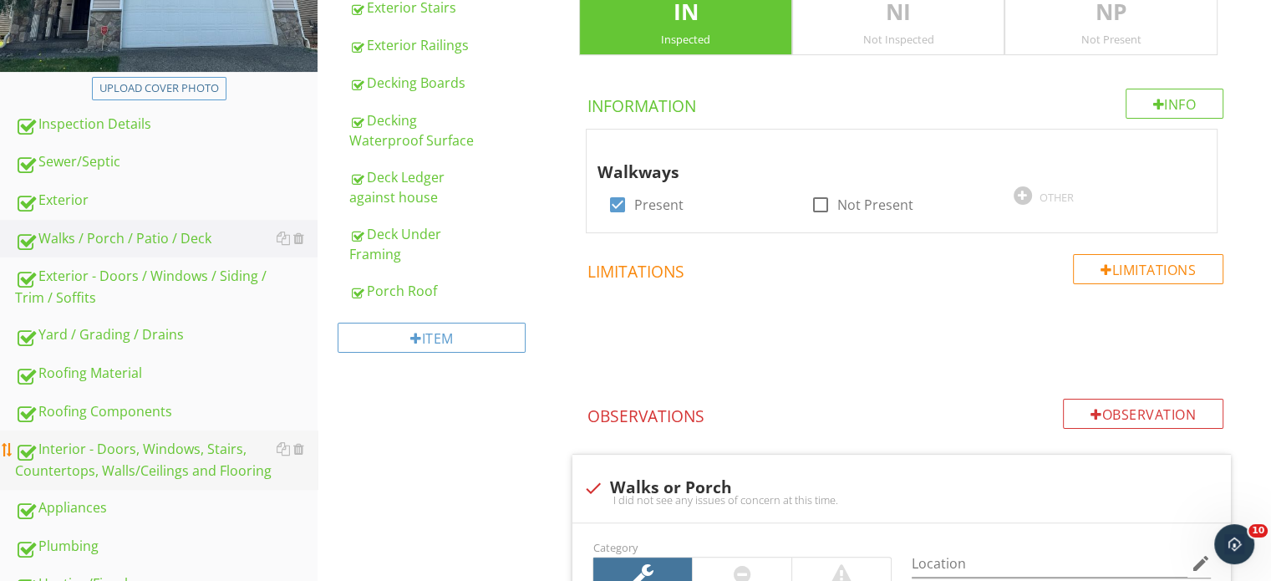
click at [170, 458] on div "Interior - Doors, Windows, Stairs, Countertops, Walls/Ceilings and Flooring" at bounding box center [166, 460] width 302 height 42
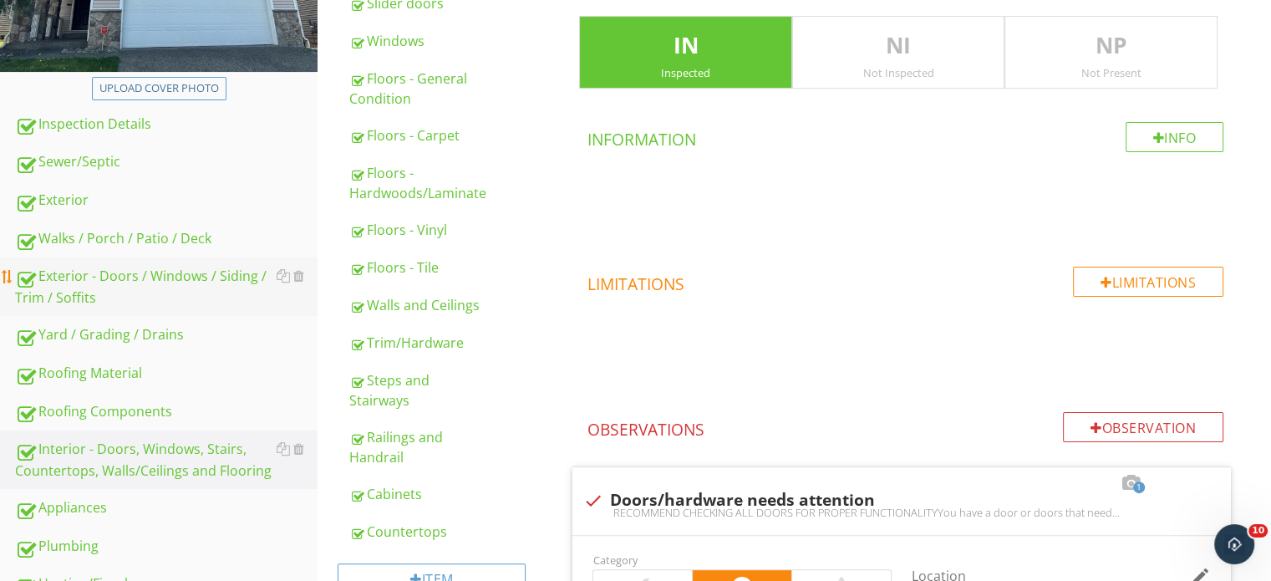
click at [170, 280] on div "Exterior - Doors / Windows / Siding / Trim / Soffits" at bounding box center [166, 287] width 302 height 42
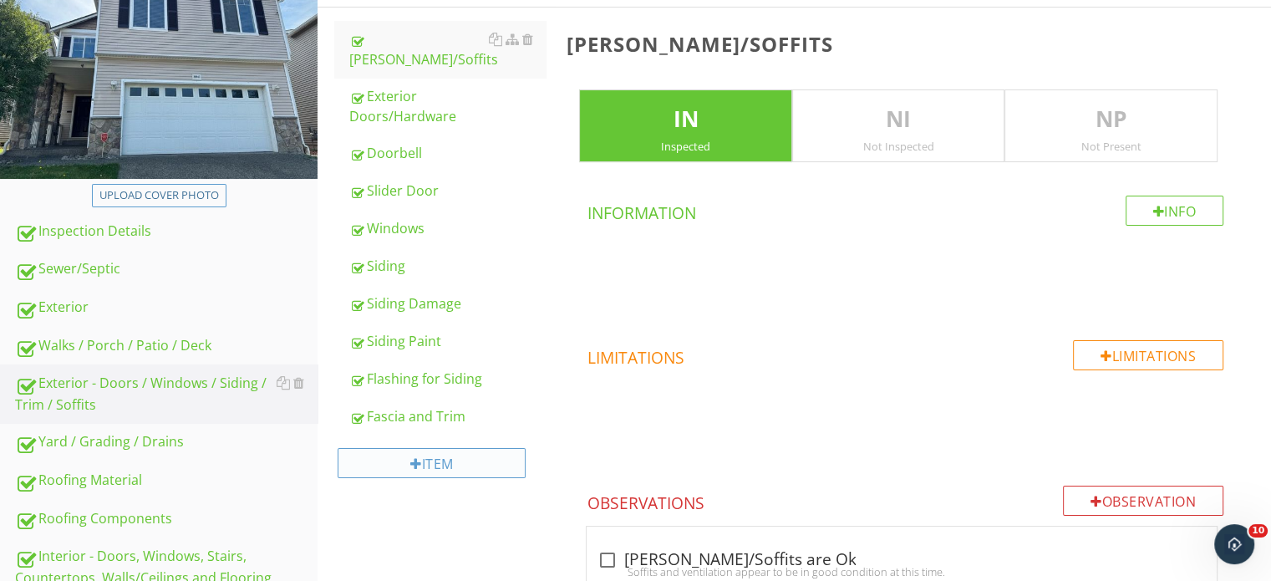
scroll to position [167, 0]
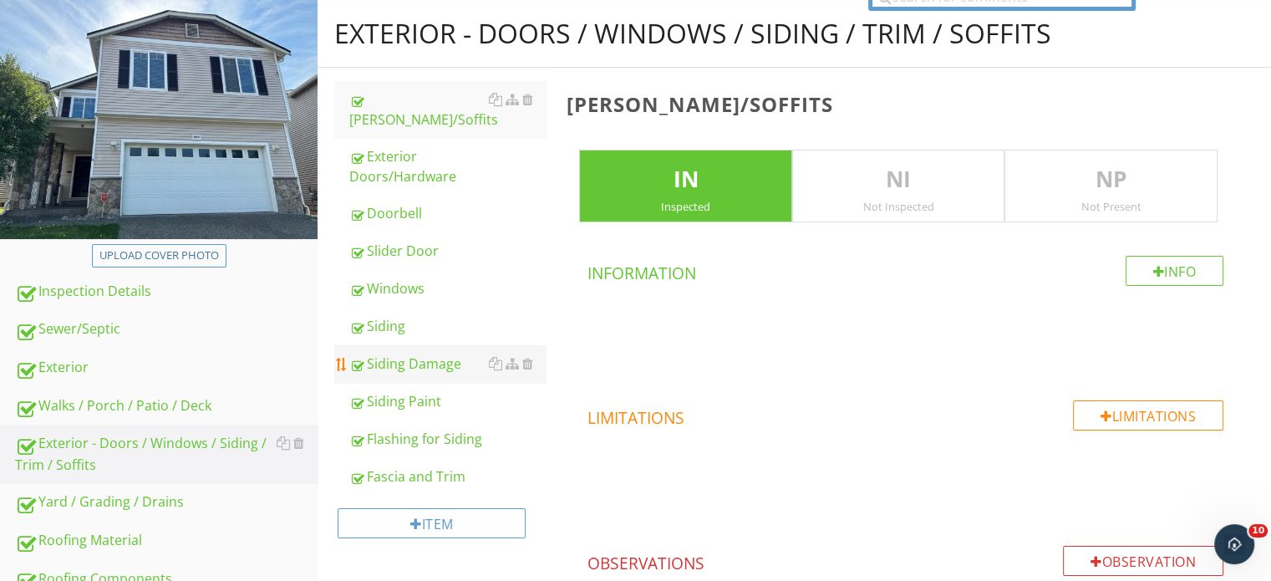
drag, startPoint x: 388, startPoint y: 323, endPoint x: 398, endPoint y: 335, distance: 16.1
click at [388, 323] on link "Siding" at bounding box center [447, 325] width 196 height 37
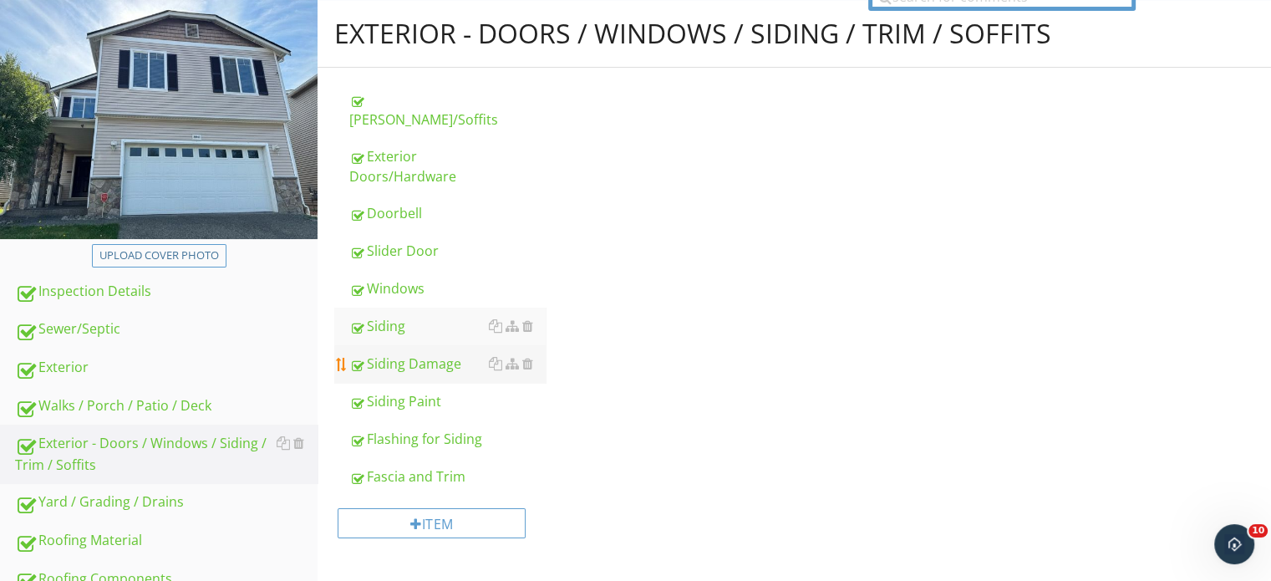
click at [398, 353] on div "Siding Damage" at bounding box center [447, 363] width 196 height 20
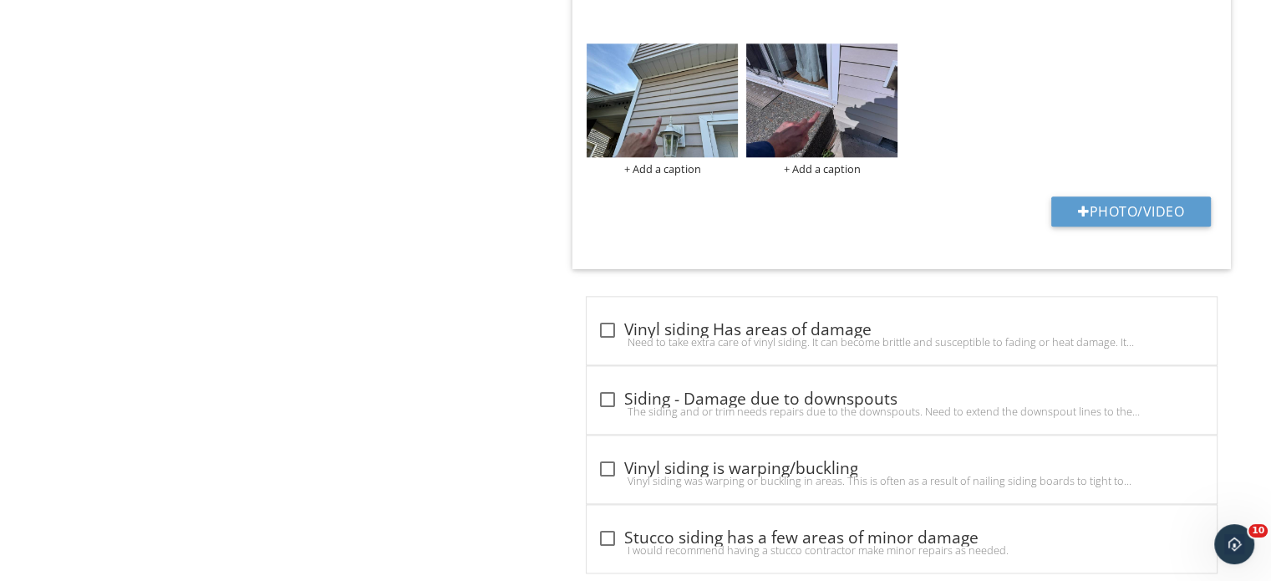
scroll to position [2042, 0]
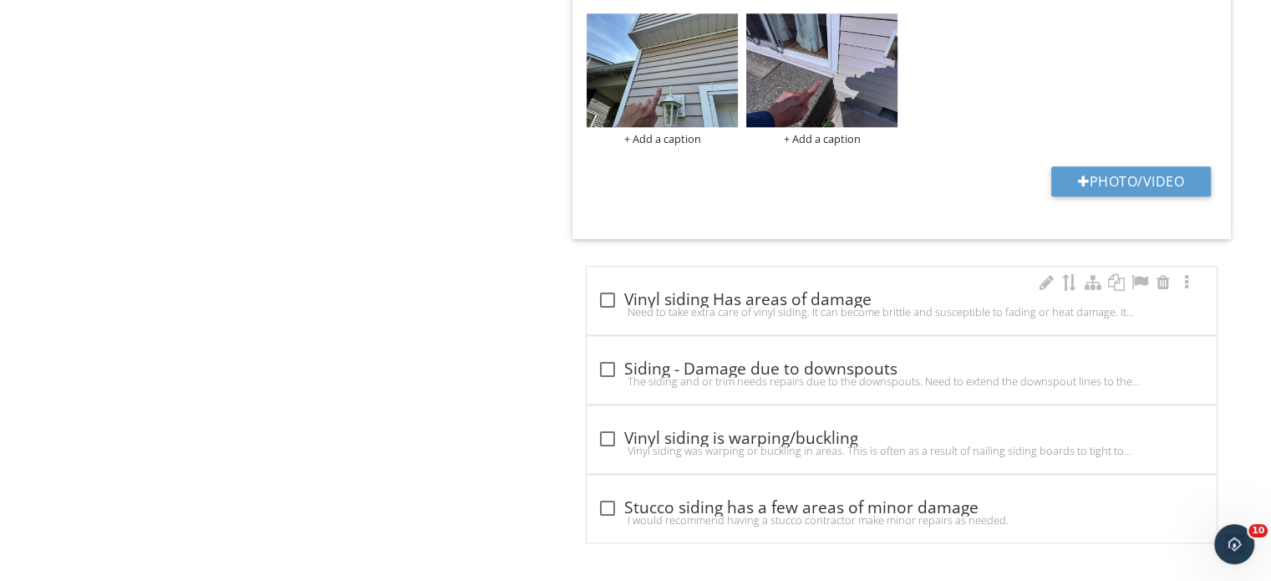
click at [721, 297] on div "check_box_outline_blank Vinyl siding Has areas of damage" at bounding box center [902, 300] width 610 height 20
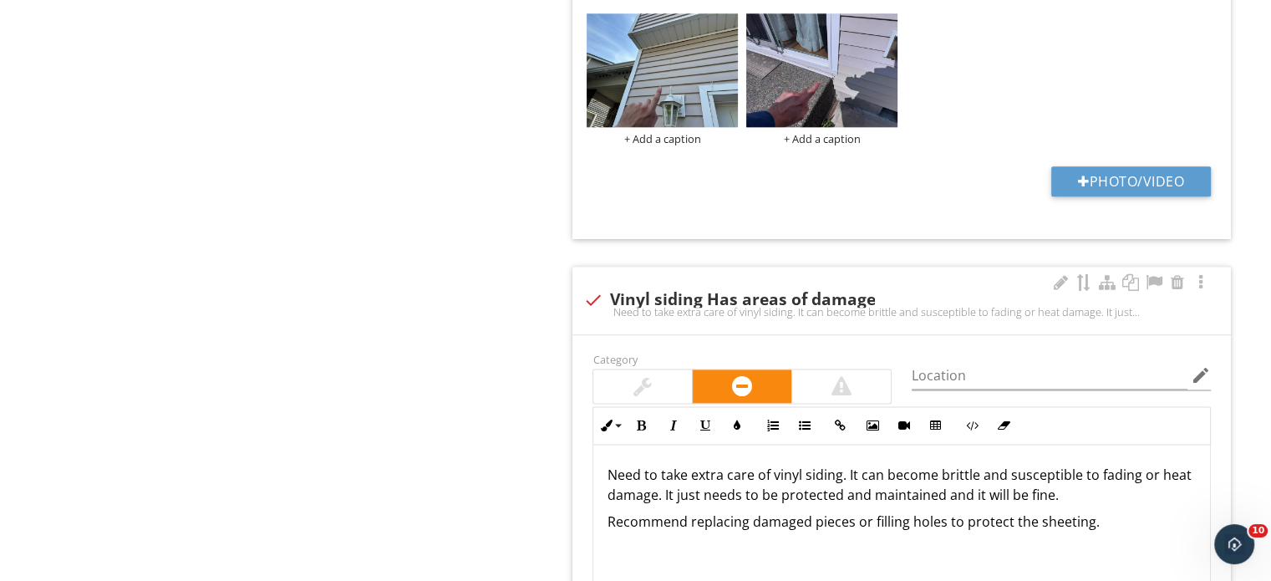
checkbox input "true"
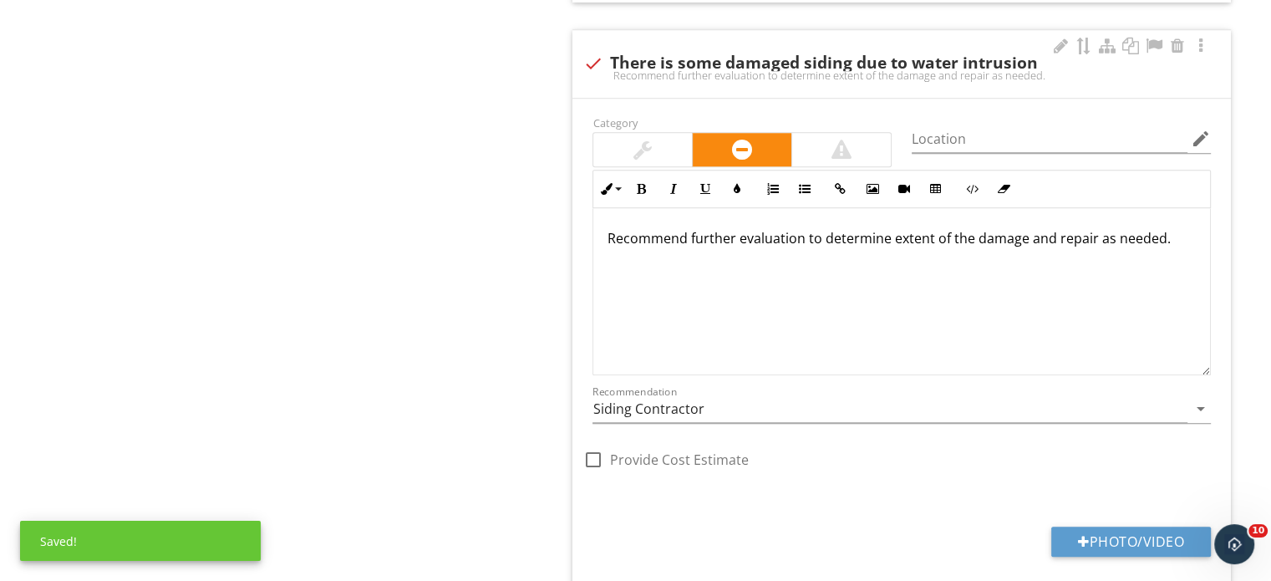
scroll to position [1457, 0]
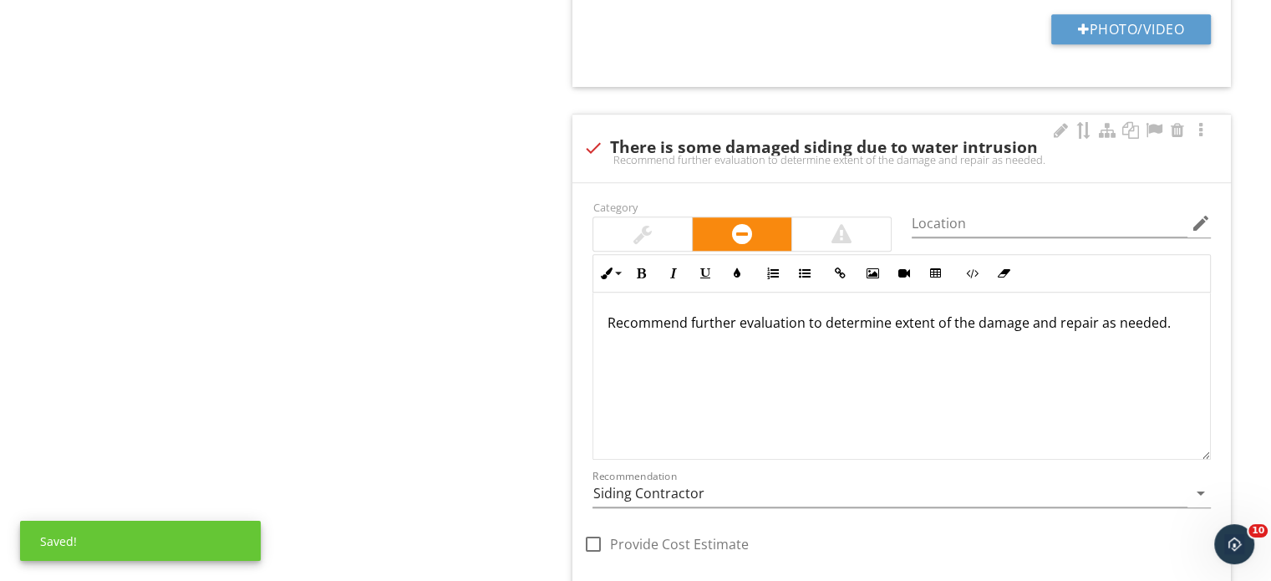
click at [765, 163] on div "Recommend further evaluation to determine extent of the damage and repair as ne…" at bounding box center [901, 159] width 638 height 13
checkbox input "true"
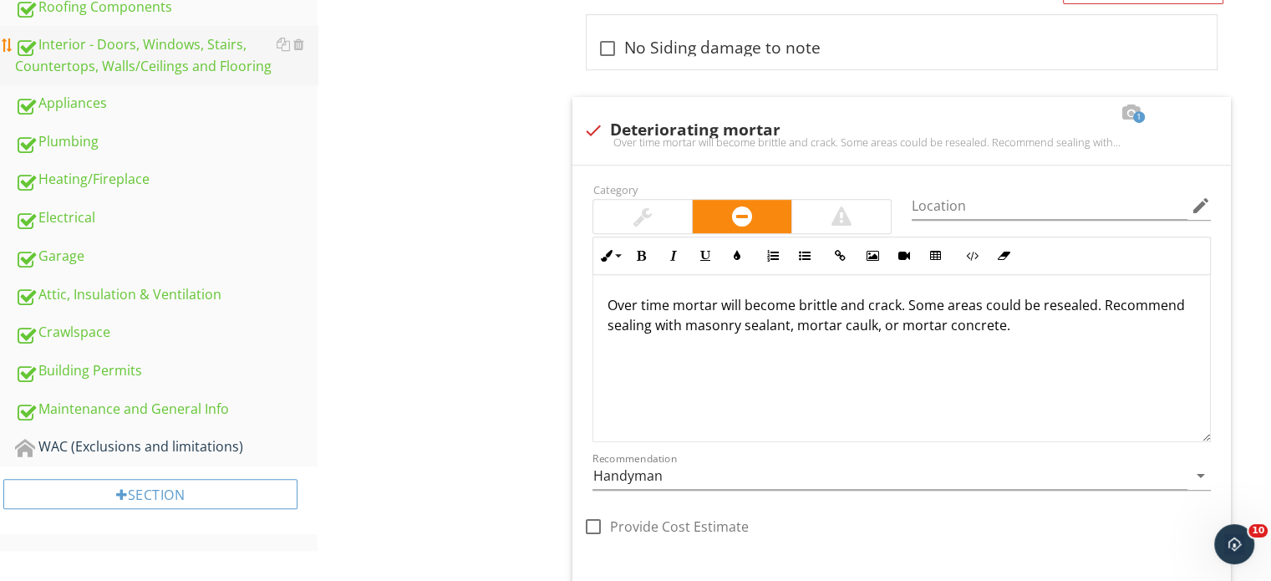
scroll to position [622, 0]
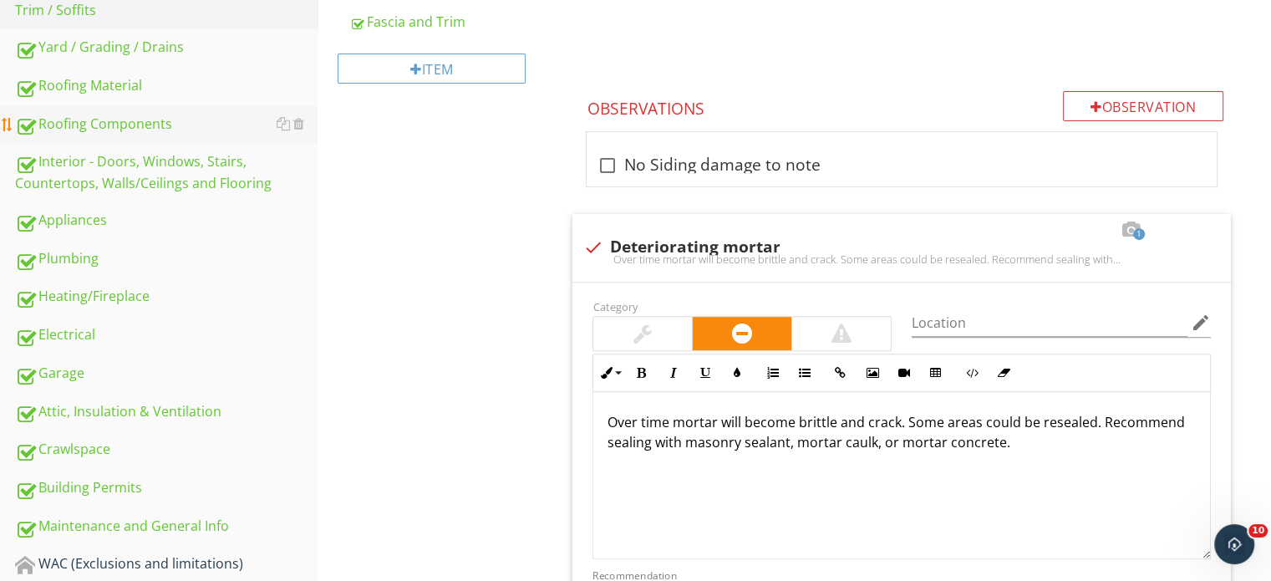
click at [164, 109] on link "Roofing Components" at bounding box center [166, 124] width 302 height 38
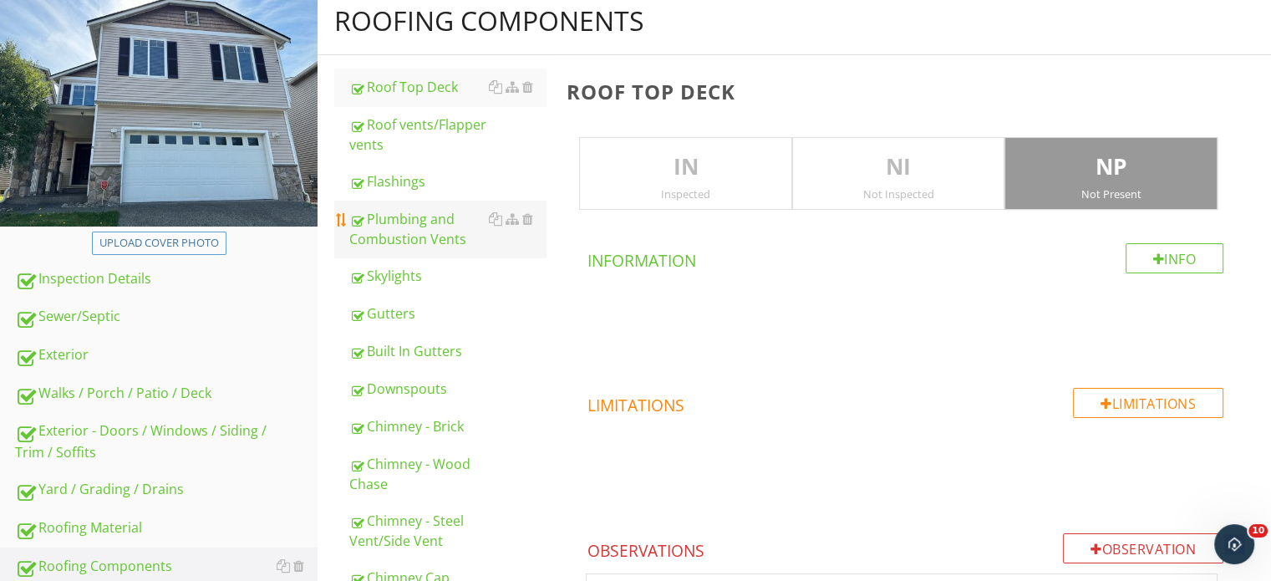
scroll to position [120, 0]
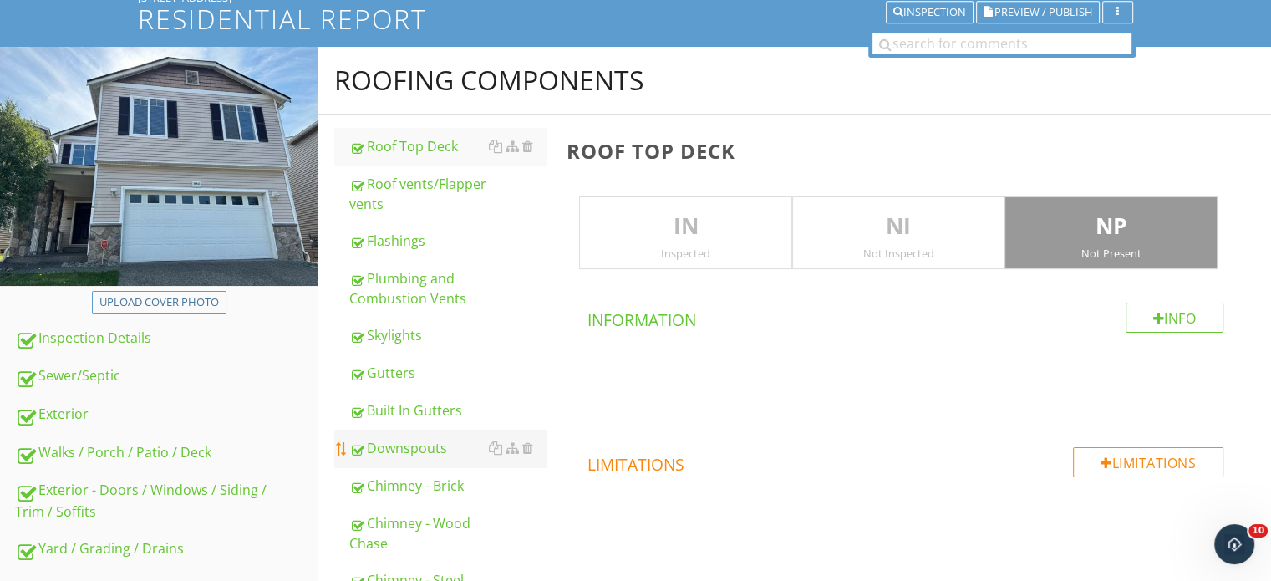
click at [414, 454] on div "Downspouts" at bounding box center [447, 448] width 196 height 20
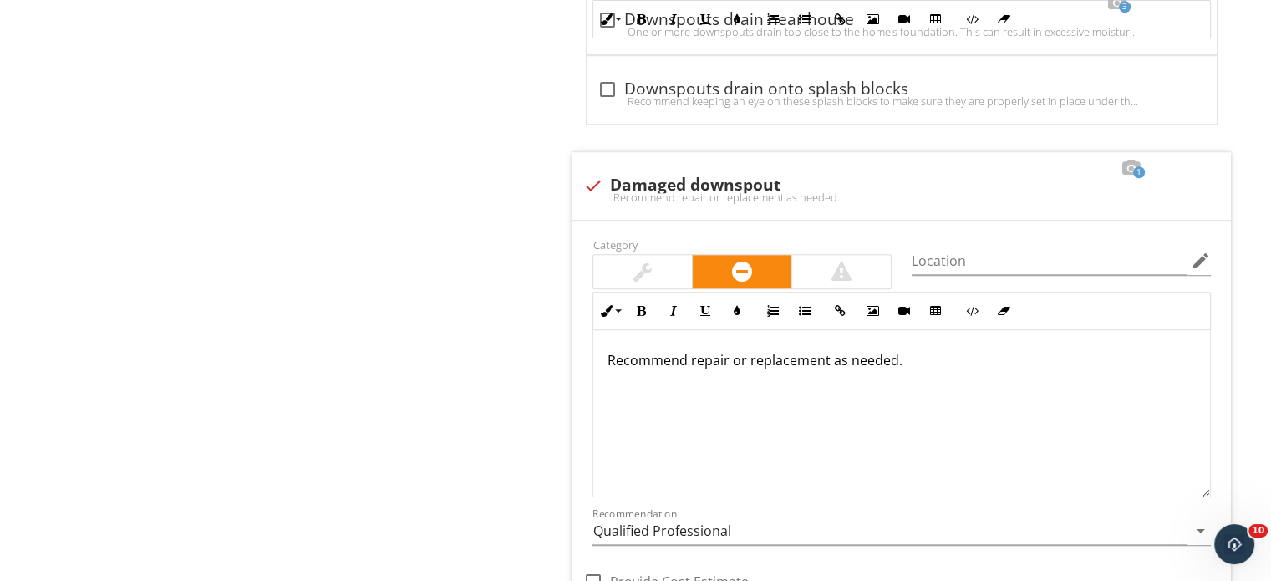
scroll to position [1541, 0]
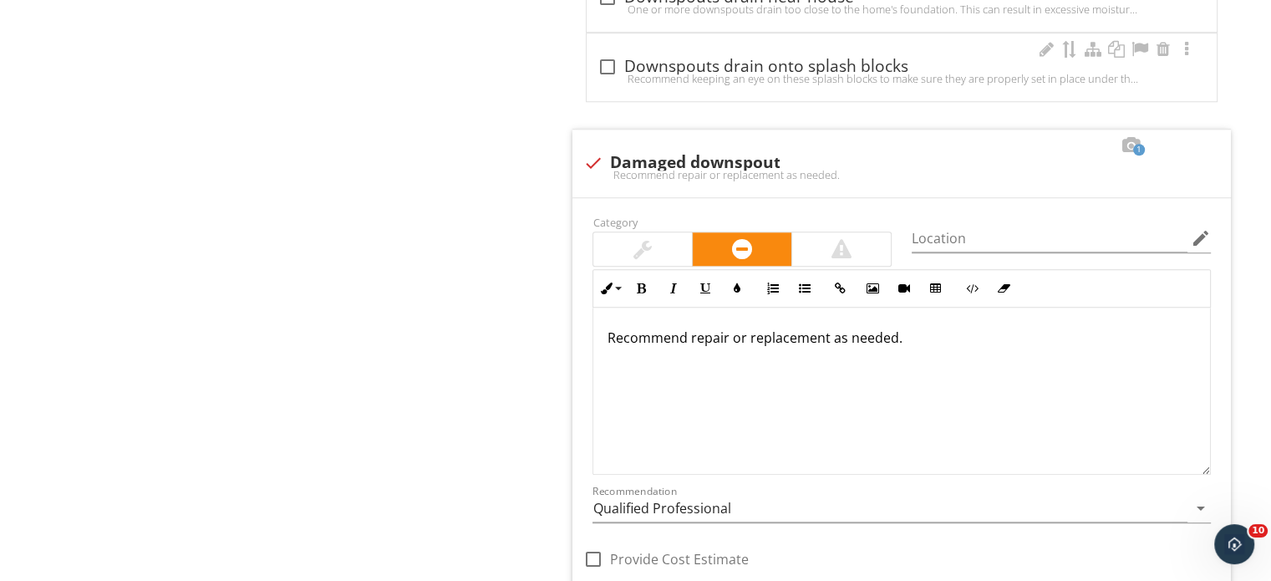
click at [733, 95] on div "check_box_outline_blank Downspouts drain onto splash blocks Recommend keeping a…" at bounding box center [902, 67] width 630 height 68
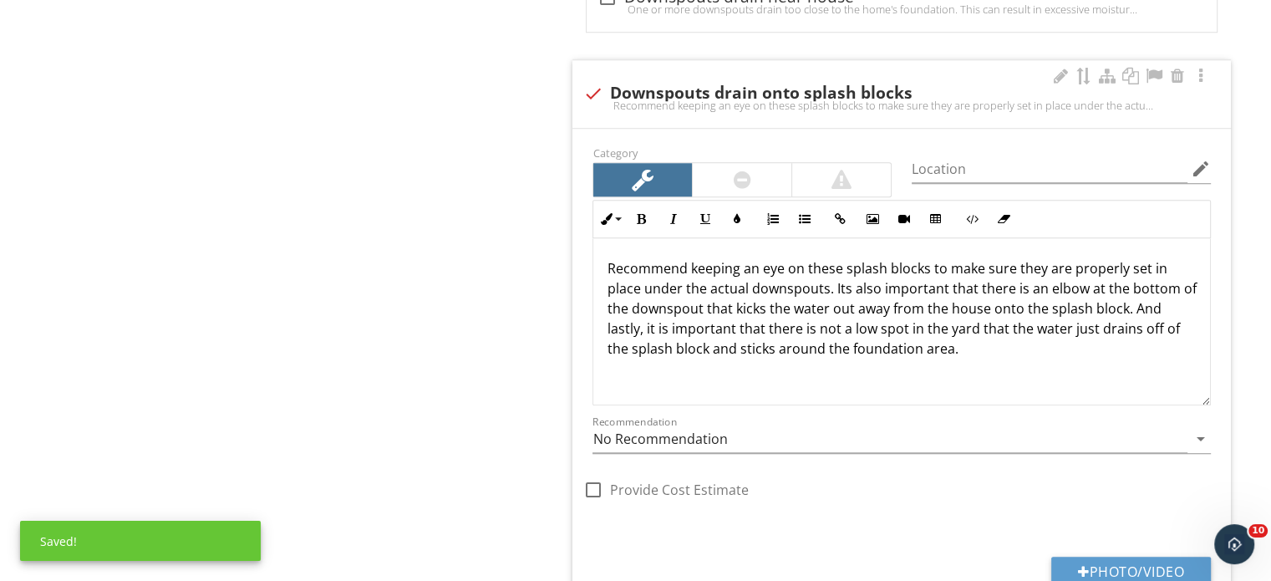
click at [721, 106] on div "Recommend keeping an eye on these splash blocks to make sure they are properly …" at bounding box center [901, 105] width 638 height 13
checkbox input "true"
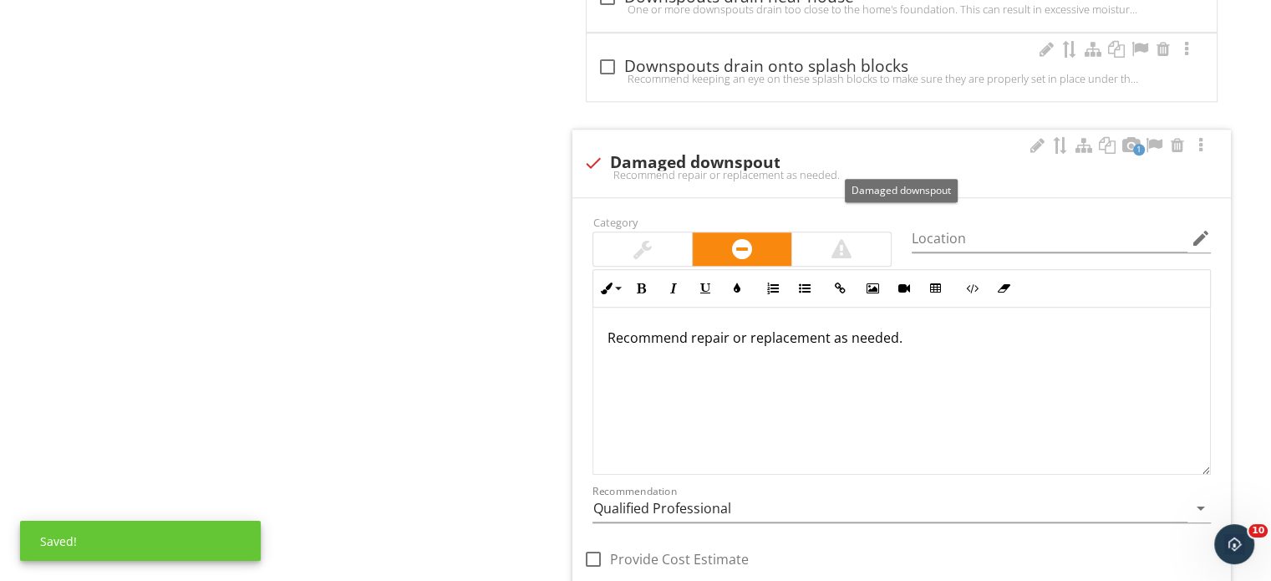
click at [718, 158] on div "check Damaged downspout" at bounding box center [901, 163] width 638 height 20
checkbox input "true"
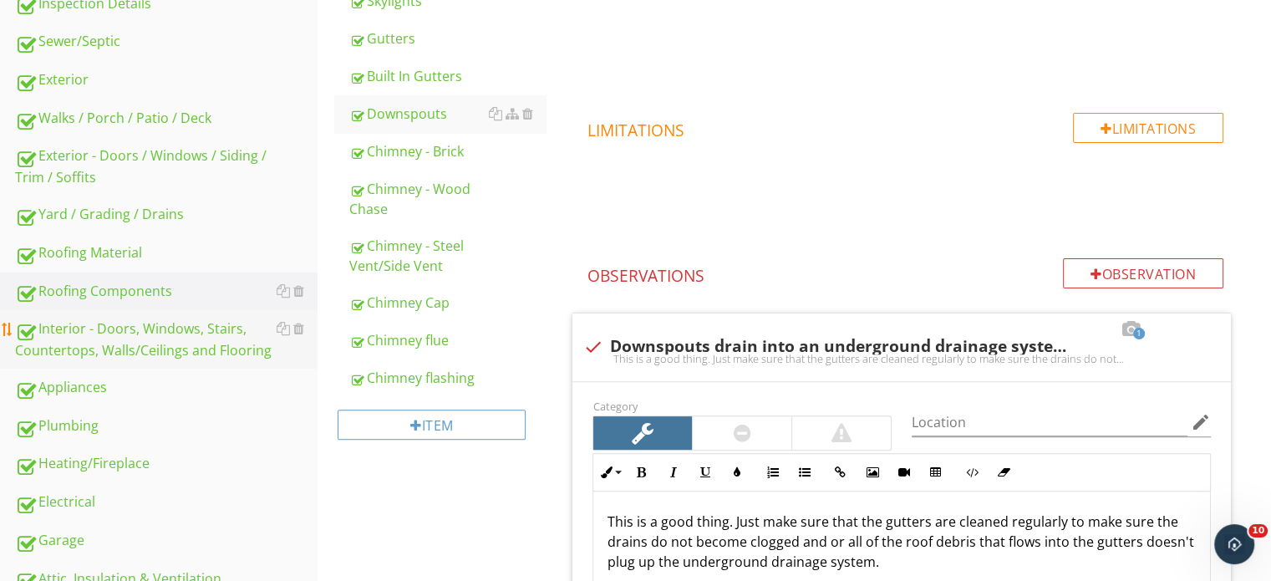
click at [163, 332] on div "Interior - Doors, Windows, Stairs, Countertops, Walls/Ceilings and Flooring" at bounding box center [166, 339] width 302 height 42
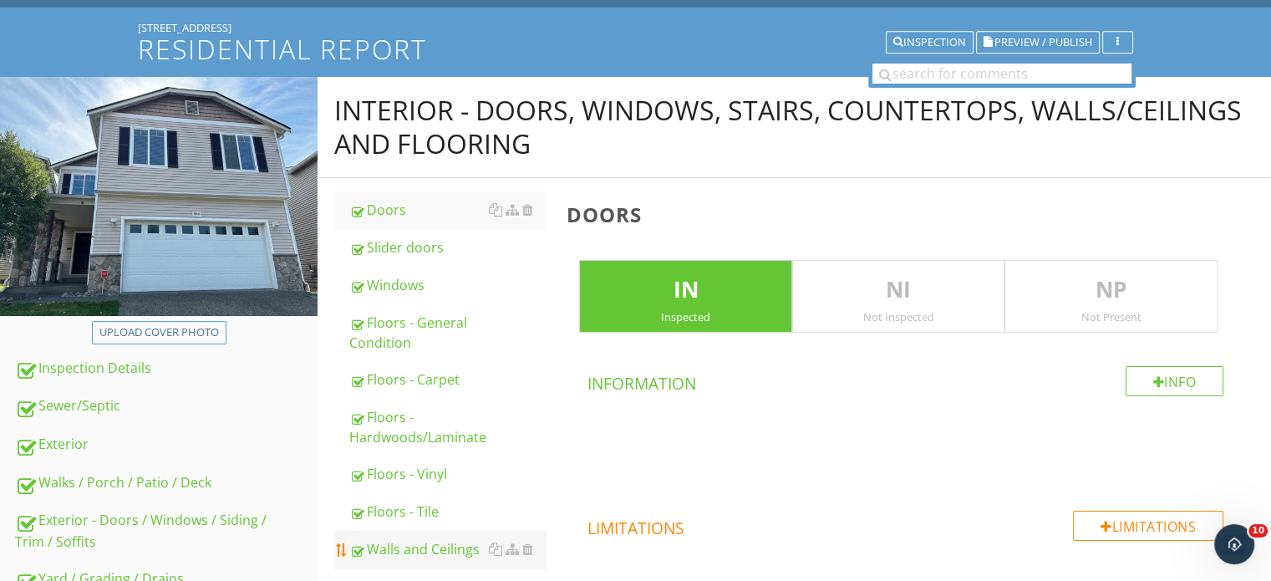
scroll to position [287, 0]
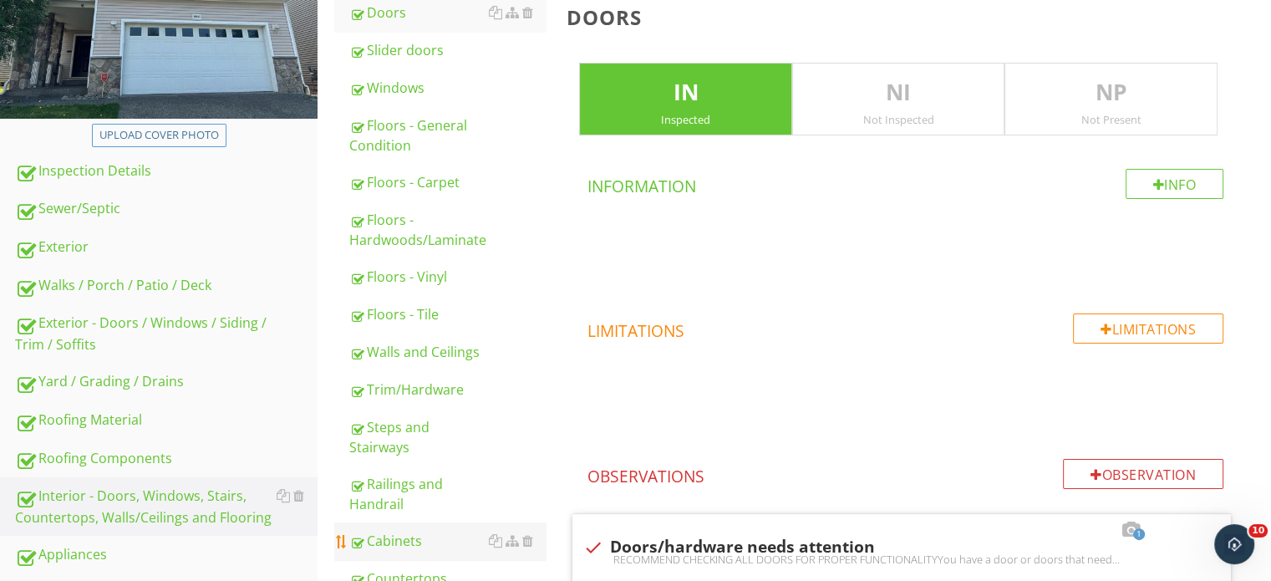
click at [408, 524] on link "Cabinets" at bounding box center [447, 540] width 196 height 37
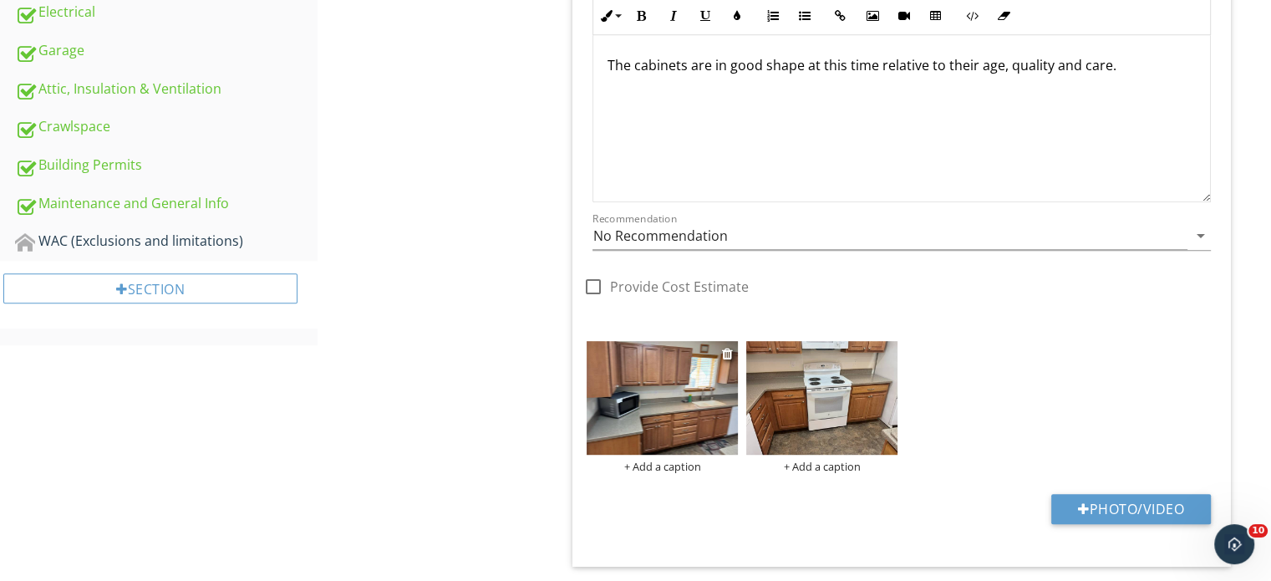
scroll to position [956, 0]
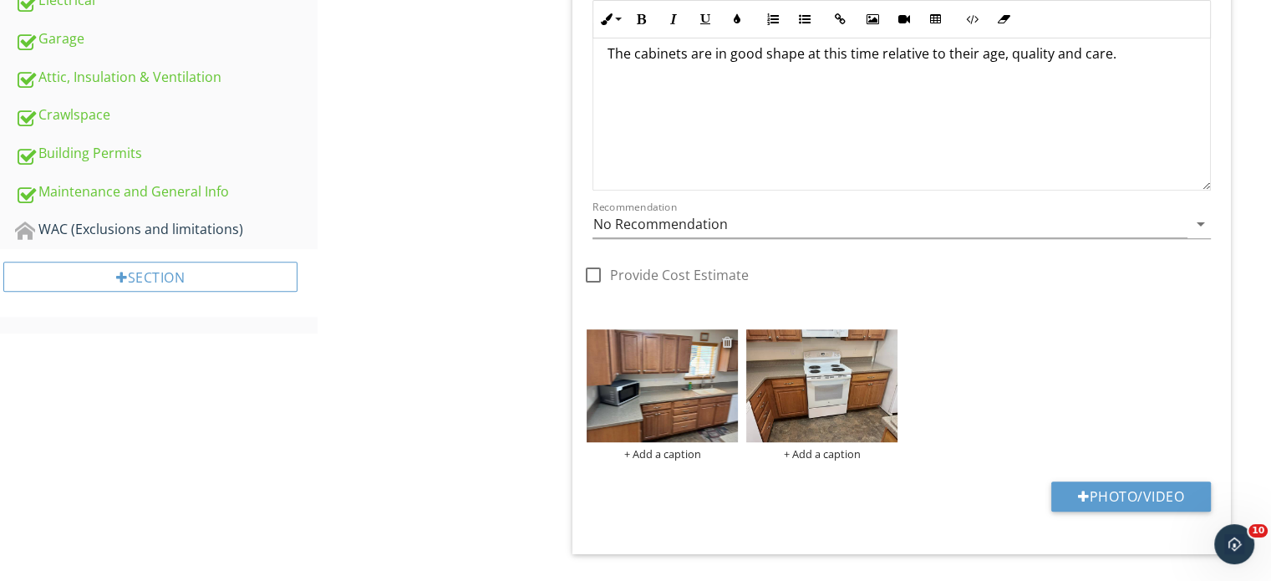
click at [730, 342] on div at bounding box center [727, 341] width 11 height 13
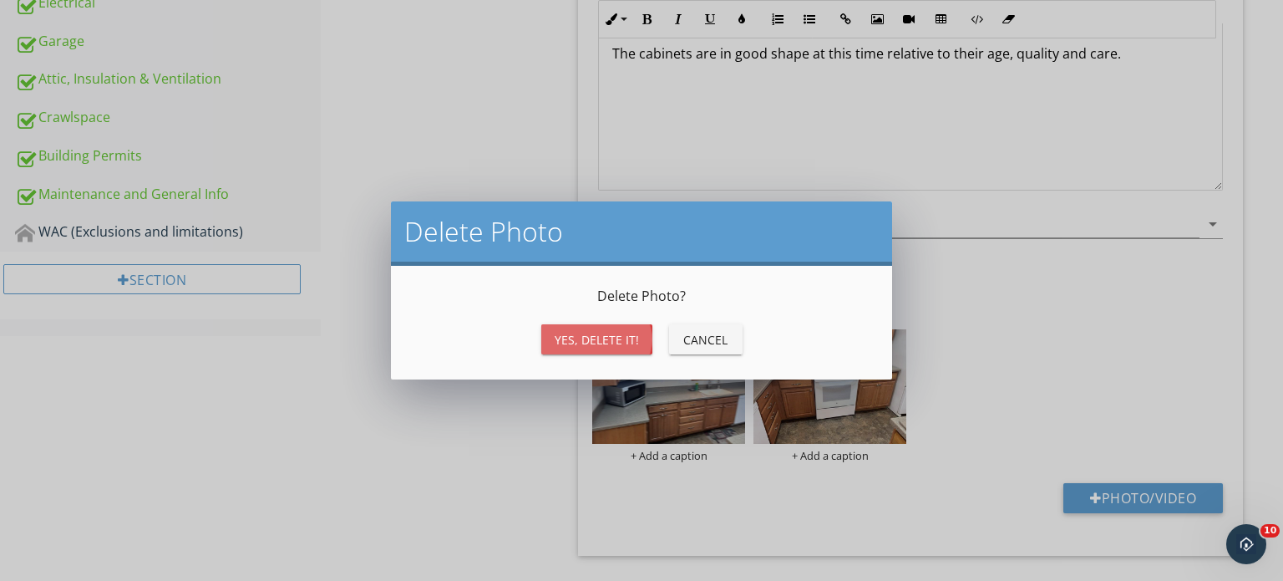
click at [567, 343] on div "Yes, Delete it!" at bounding box center [597, 340] width 84 height 18
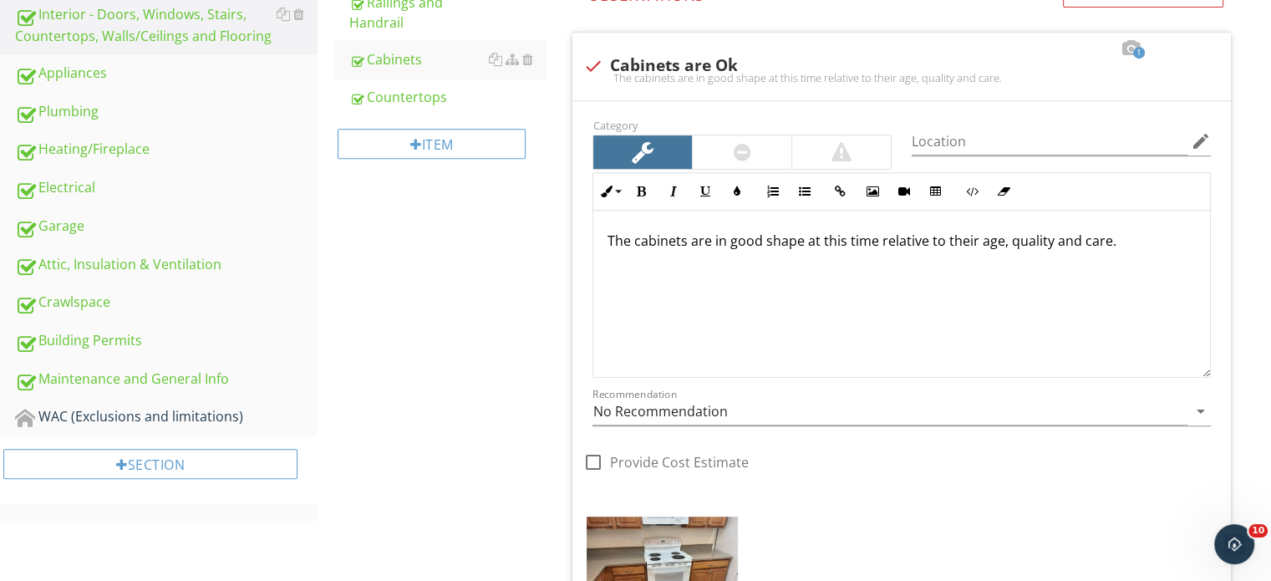
scroll to position [371, 0]
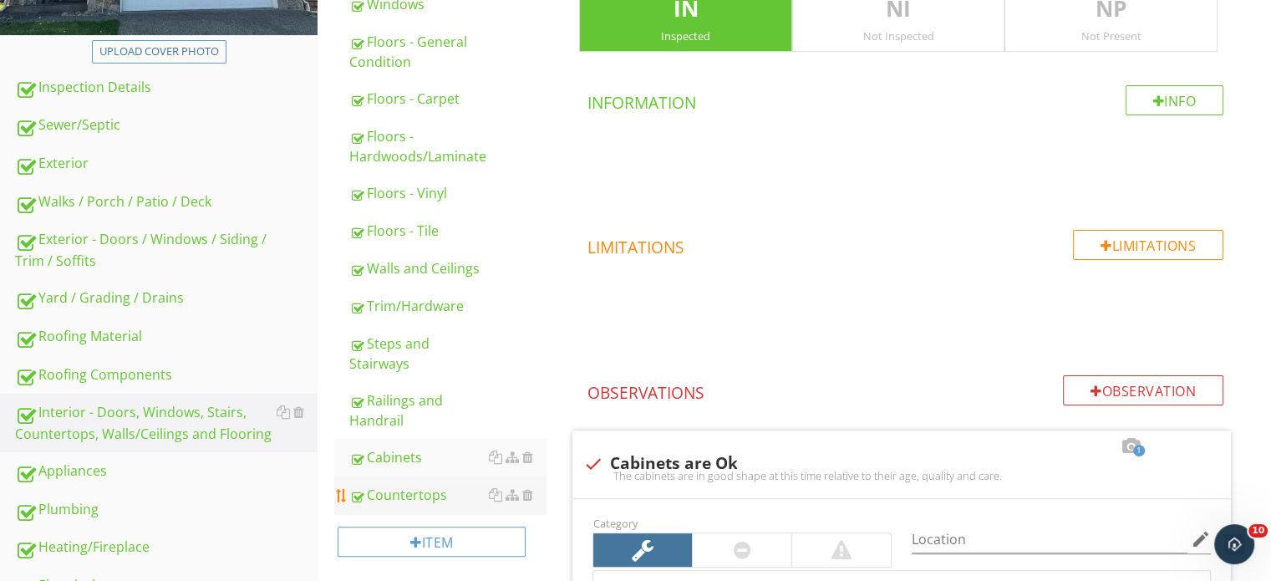
click at [414, 474] on link "Cabinets" at bounding box center [447, 457] width 196 height 37
click at [418, 491] on div "Countertops" at bounding box center [447, 495] width 196 height 20
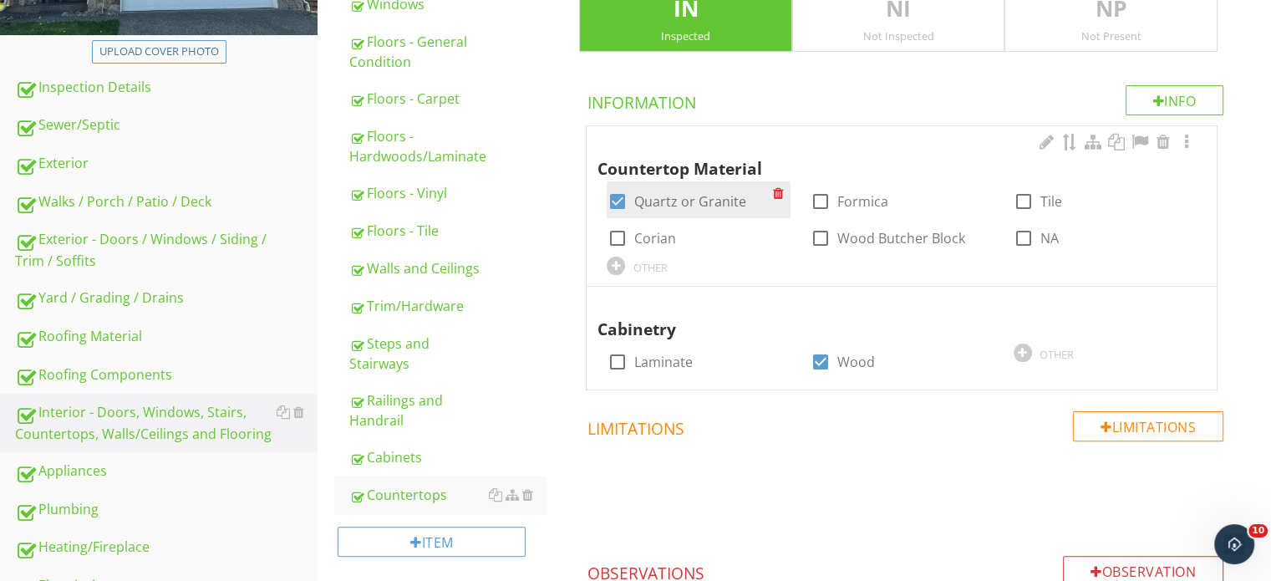
click at [680, 209] on div "check_box Quartz or Granite" at bounding box center [676, 201] width 139 height 20
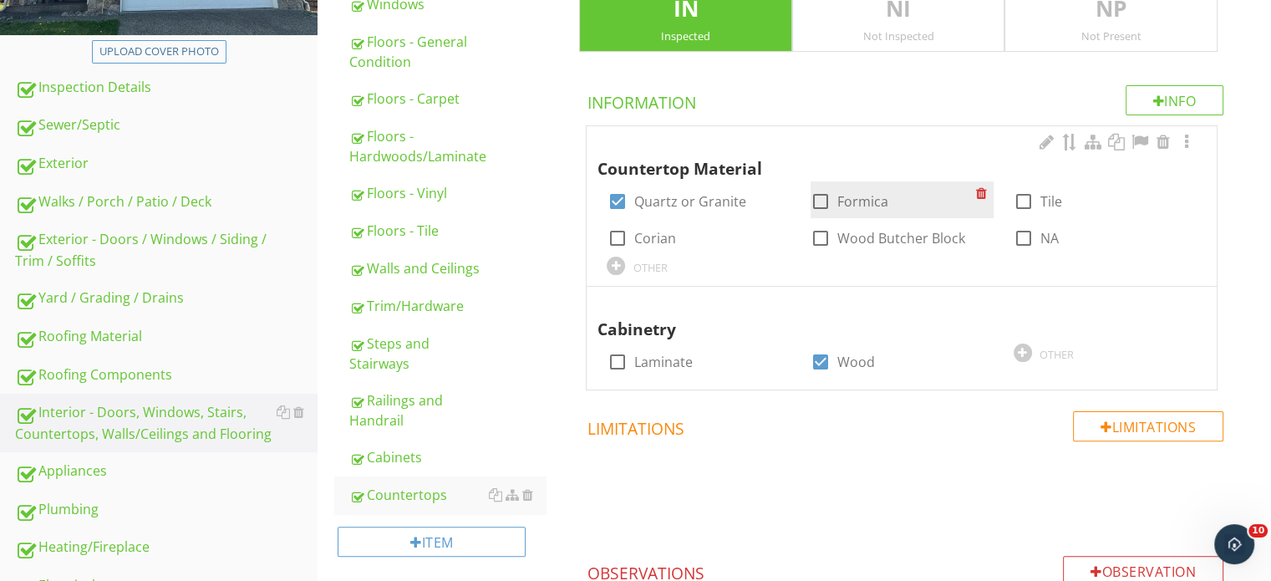
click at [839, 203] on label "Formica" at bounding box center [862, 201] width 51 height 17
click at [831, 196] on div at bounding box center [820, 201] width 28 height 28
click at [865, 200] on label "Formica" at bounding box center [862, 201] width 51 height 17
checkbox input "true"
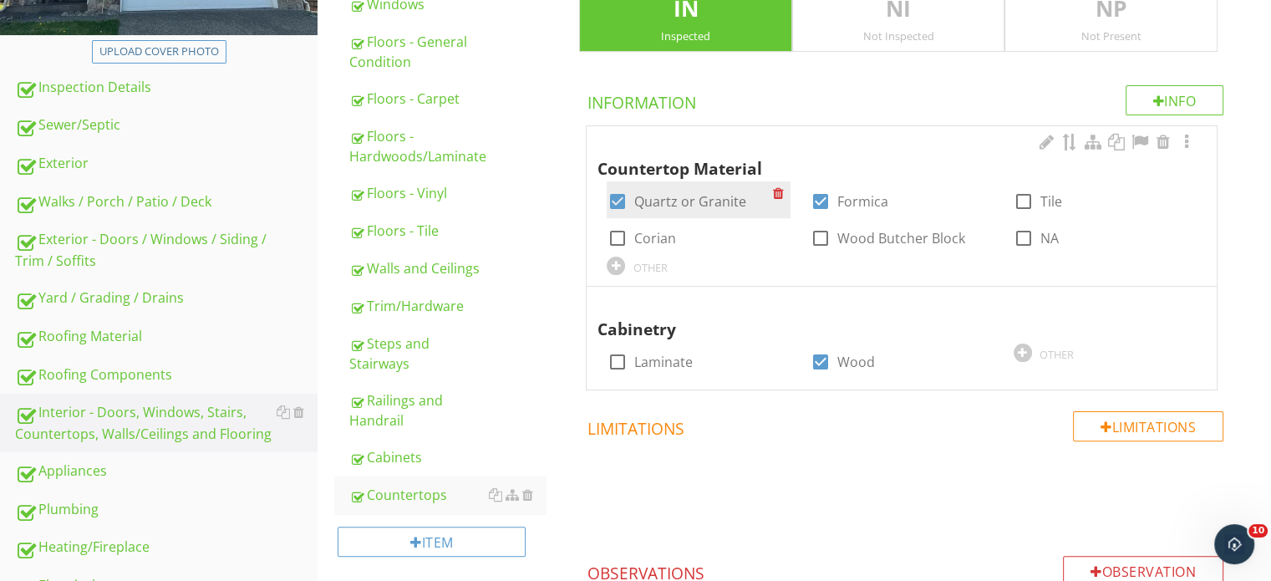
click at [709, 201] on label "Quartz or Granite" at bounding box center [689, 201] width 112 height 17
checkbox input "false"
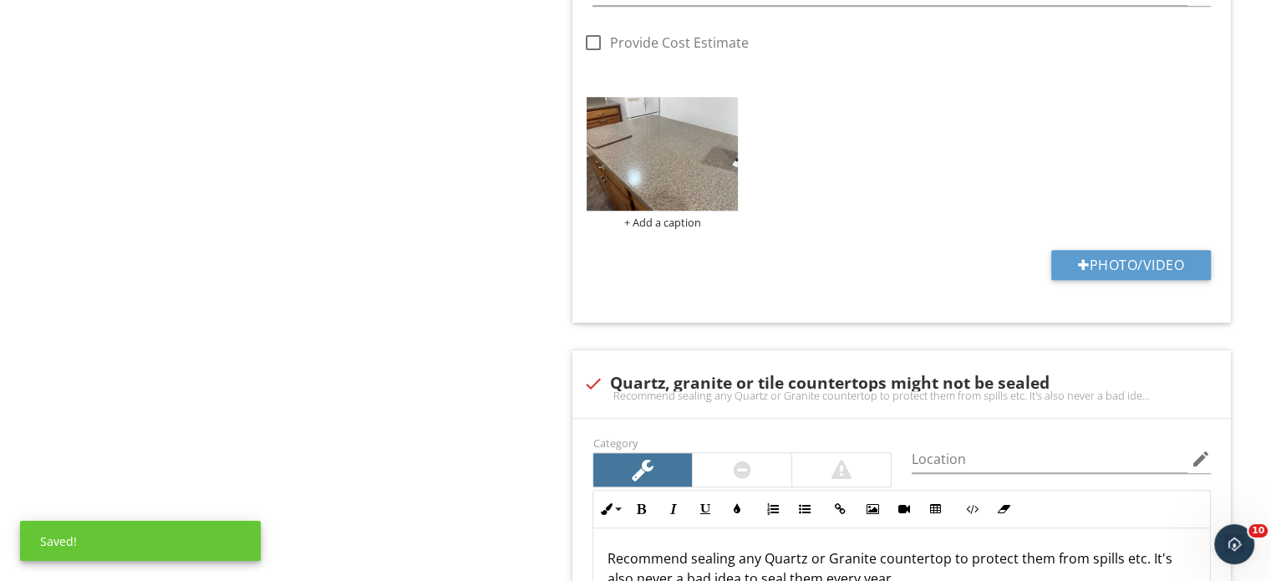
scroll to position [1374, 0]
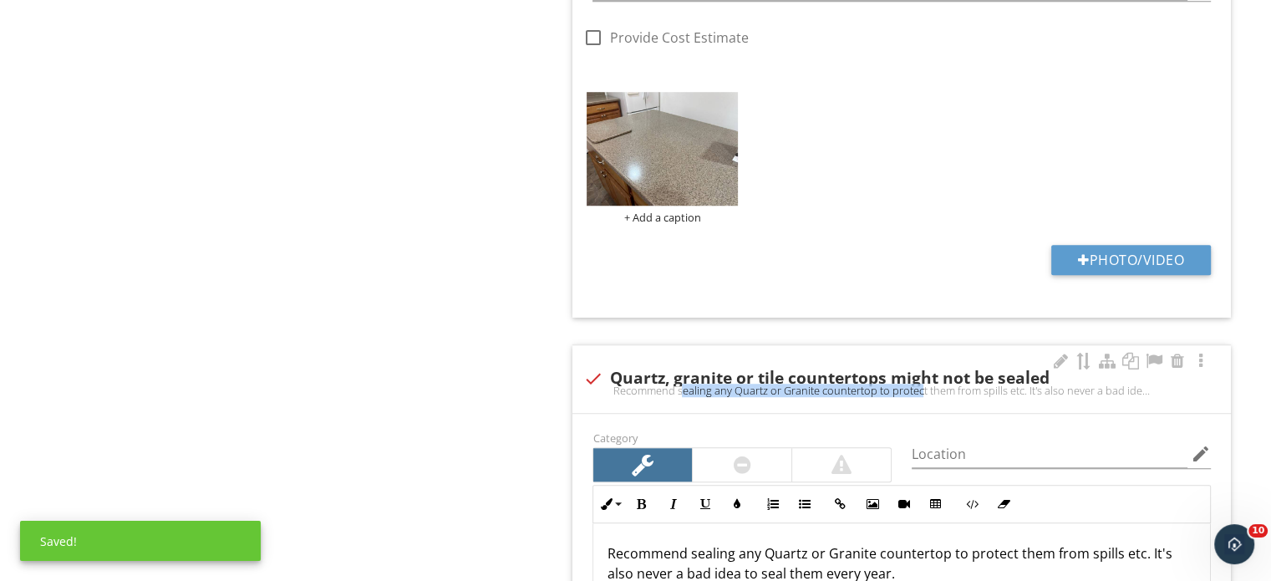
click at [864, 380] on div "check Quartz, granite or tile countertops might not be sealed Recommend sealing…" at bounding box center [901, 383] width 638 height 37
checkbox input "true"
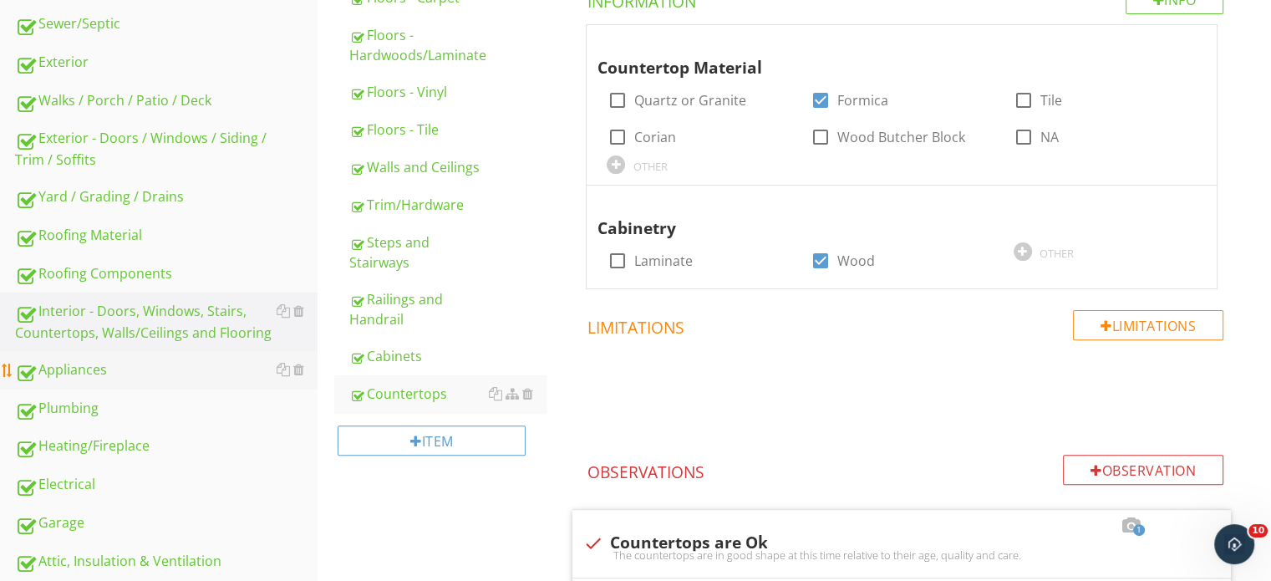
scroll to position [455, 0]
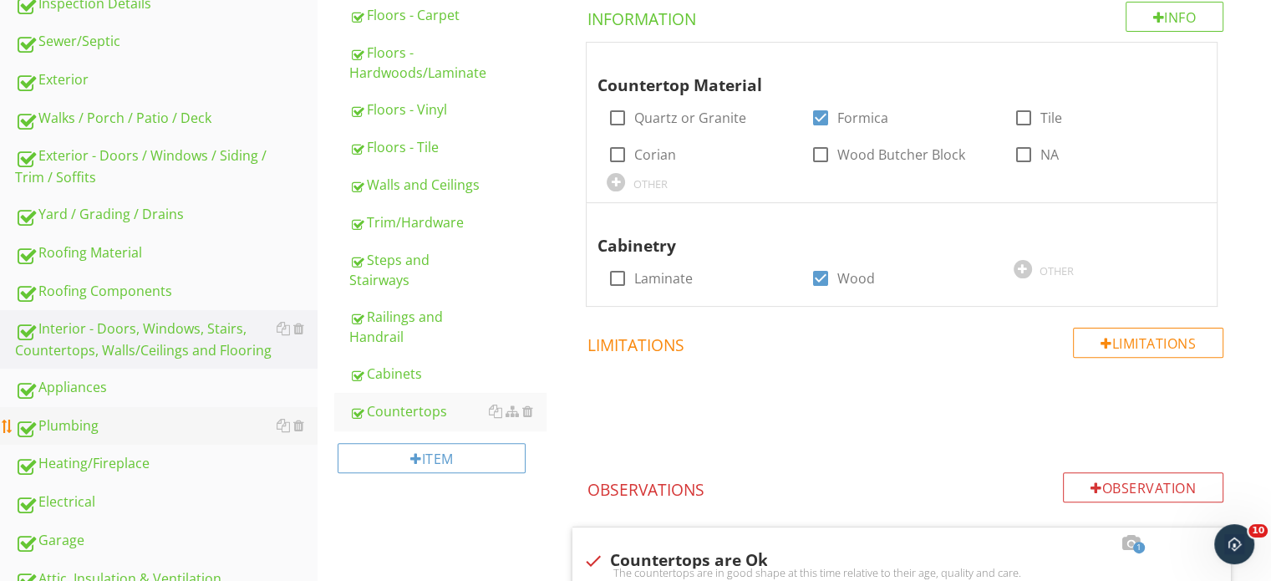
click at [155, 424] on div "Plumbing" at bounding box center [166, 426] width 302 height 22
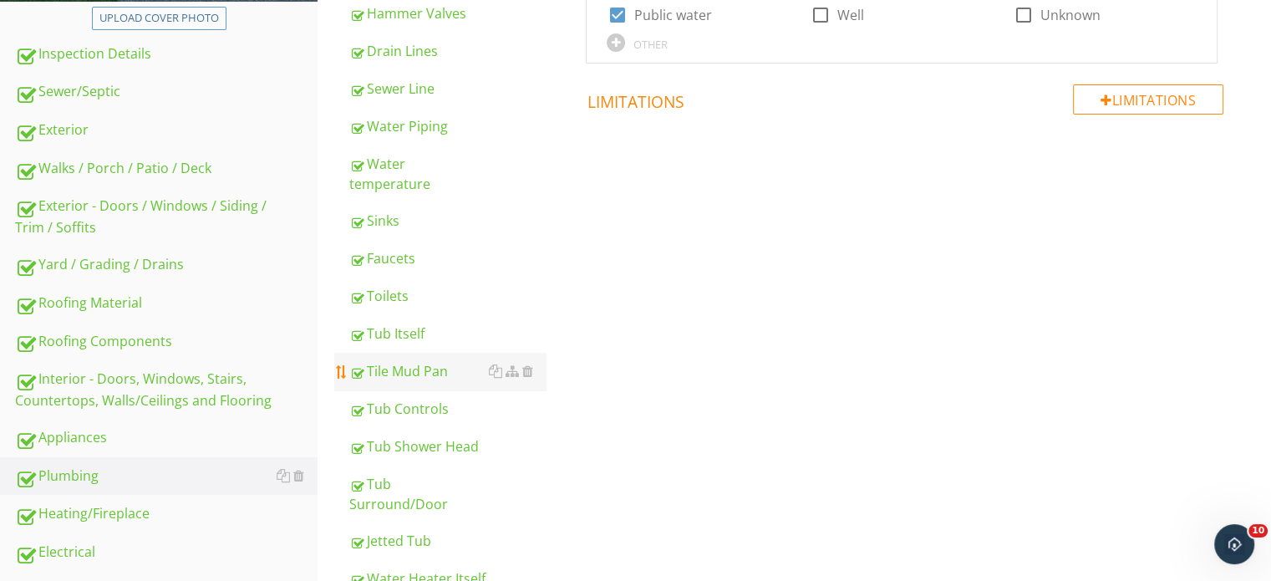
scroll to position [204, 0]
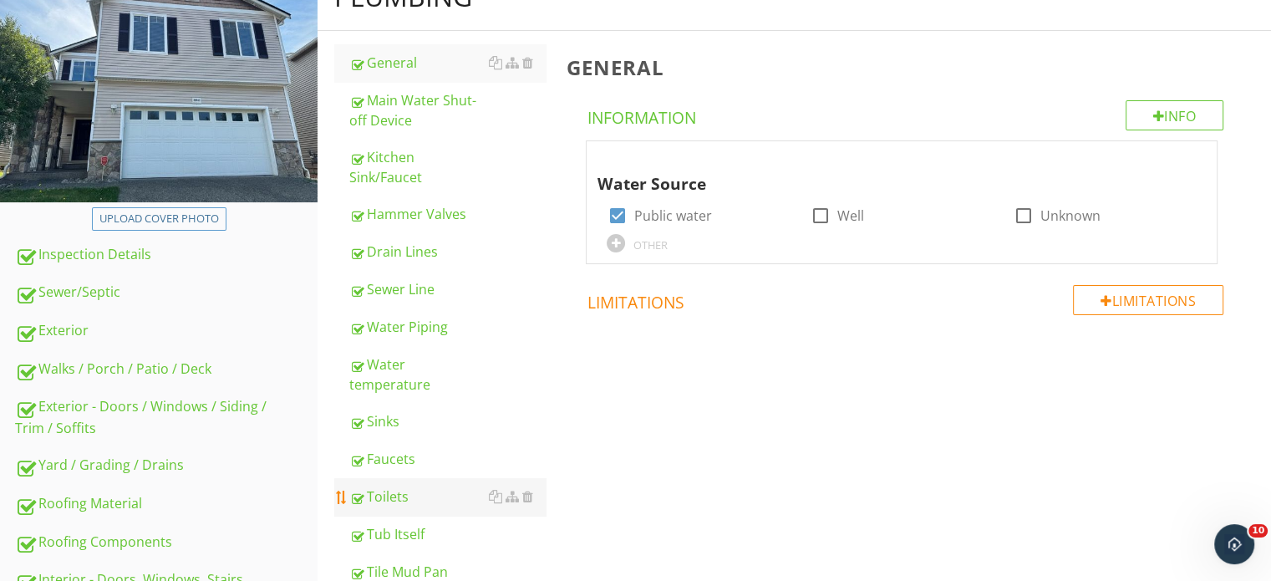
click at [404, 486] on div "Toilets" at bounding box center [447, 496] width 196 height 20
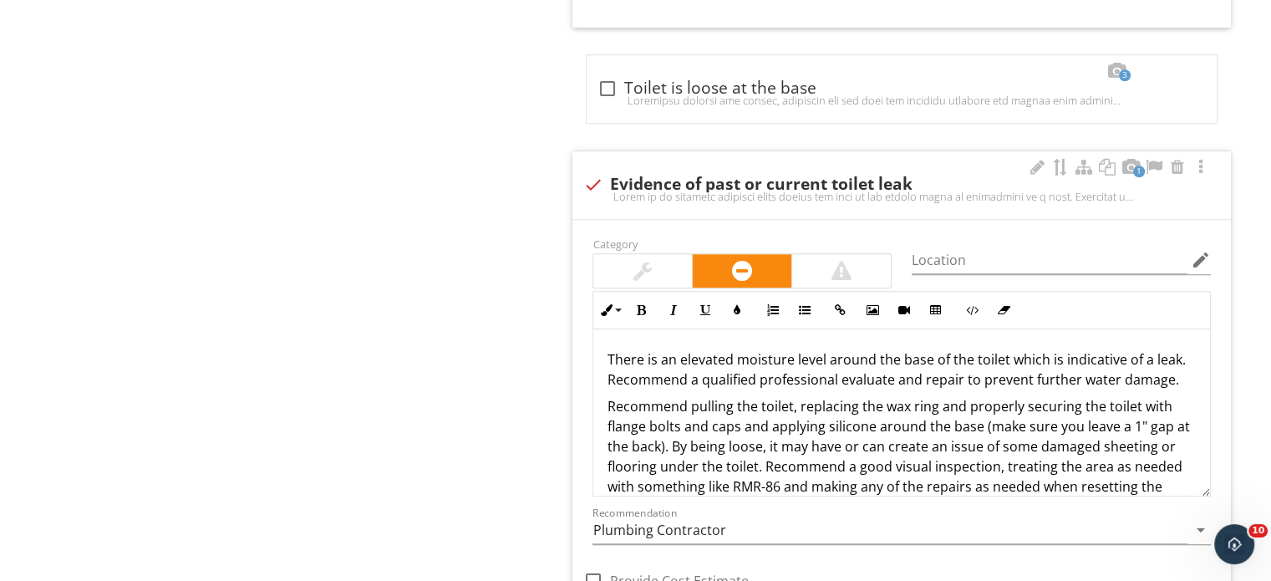
scroll to position [1457, 0]
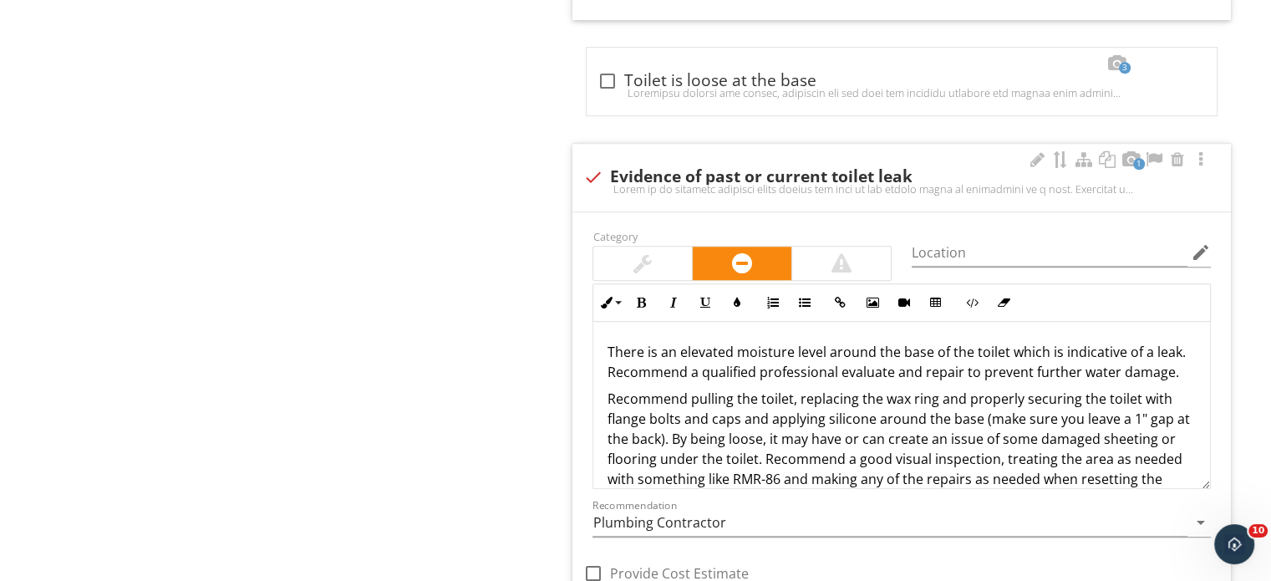
click at [651, 191] on div at bounding box center [901, 188] width 638 height 13
checkbox input "true"
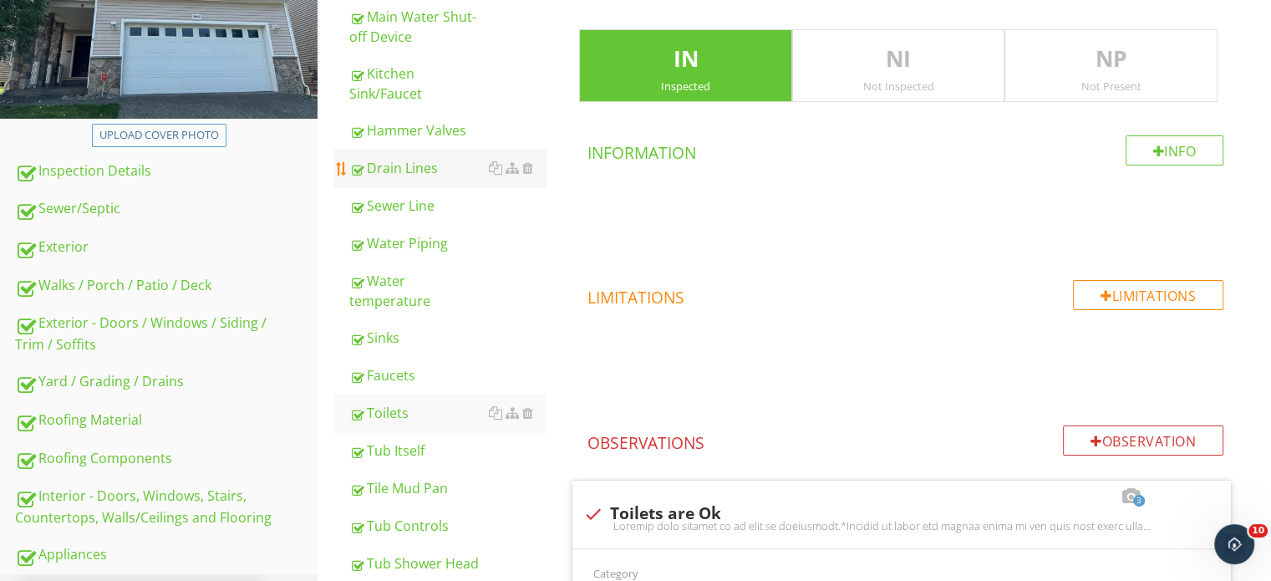
click at [428, 170] on div "Drain Lines" at bounding box center [447, 168] width 196 height 20
type textarea "<p>Toilets were working ok at time of inspection.</p><p>*Toilets at times can b…"
type textarea "<p>Recommend tightening.</p><p>*Toilets at times can become loose or may have b…"
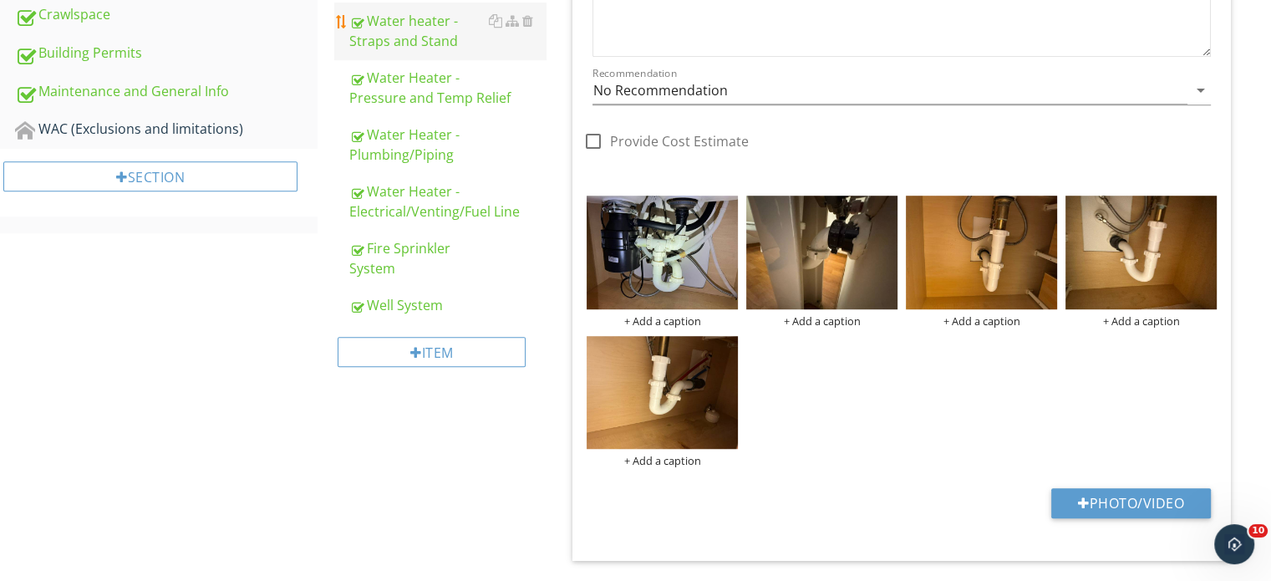
scroll to position [705, 0]
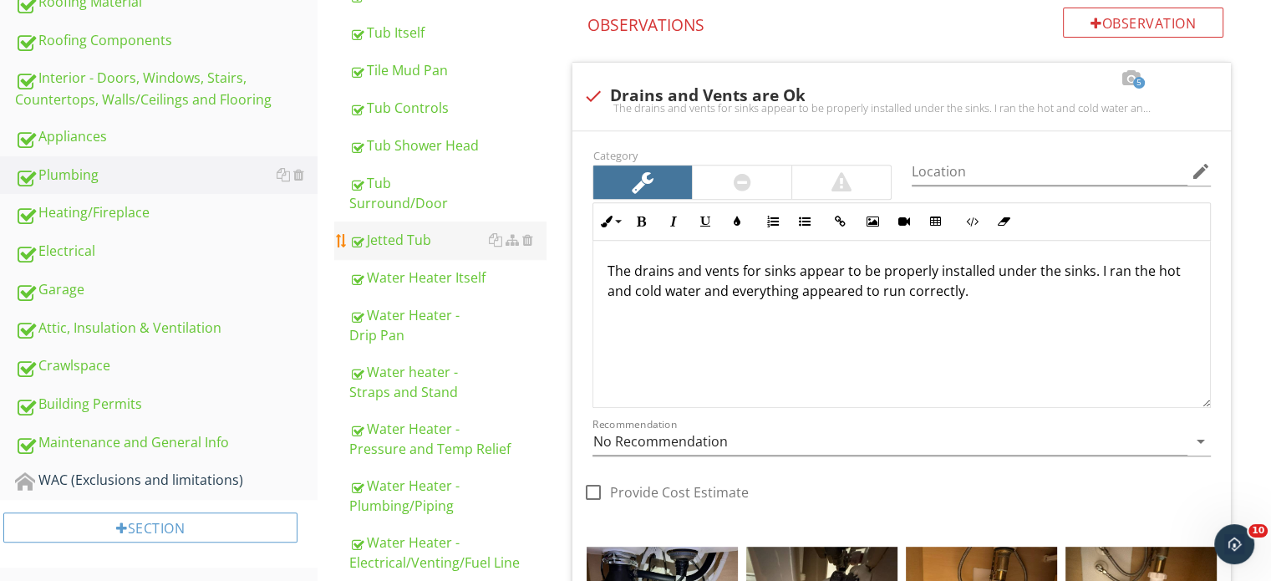
click at [421, 233] on link "Jetted Tub" at bounding box center [447, 239] width 196 height 37
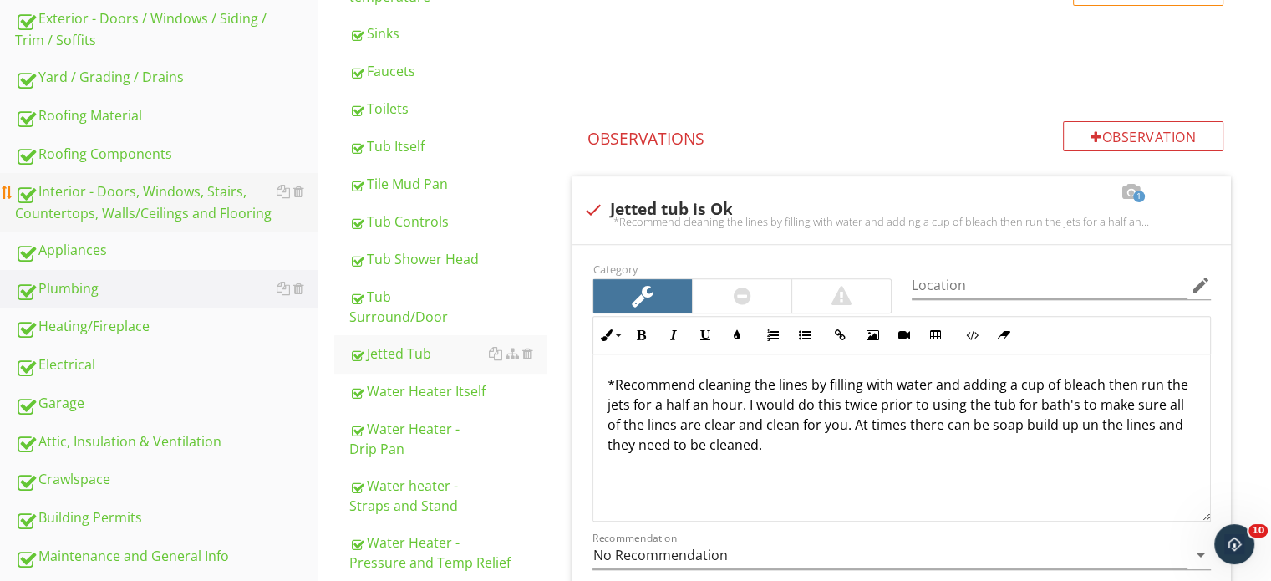
scroll to position [503, 0]
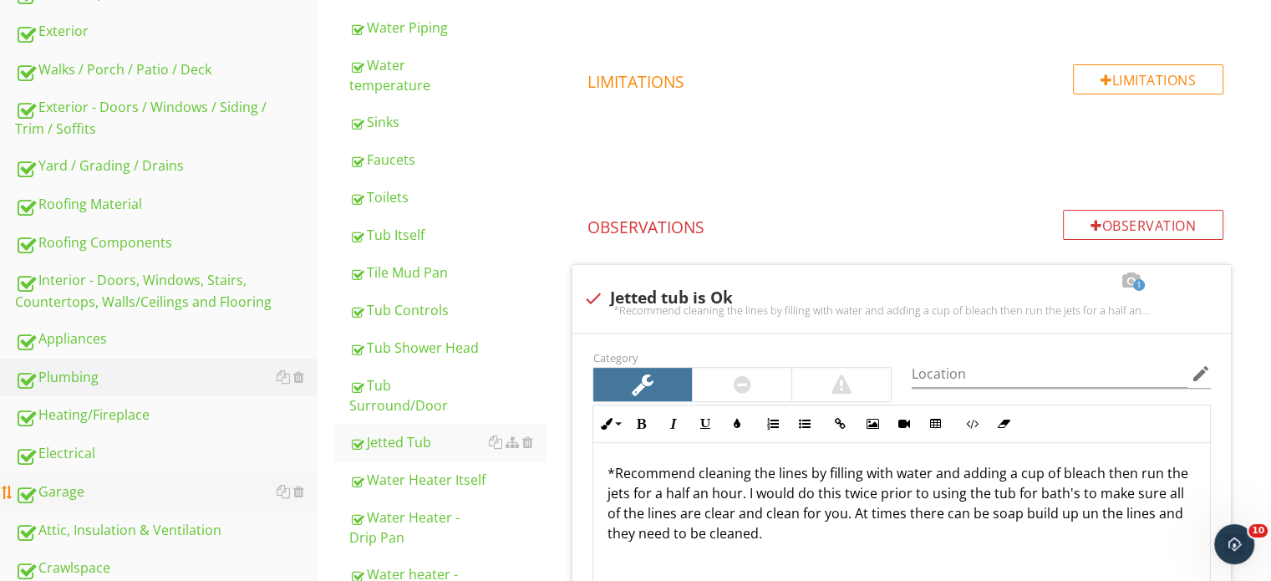
click at [165, 490] on div "Garage" at bounding box center [166, 492] width 302 height 22
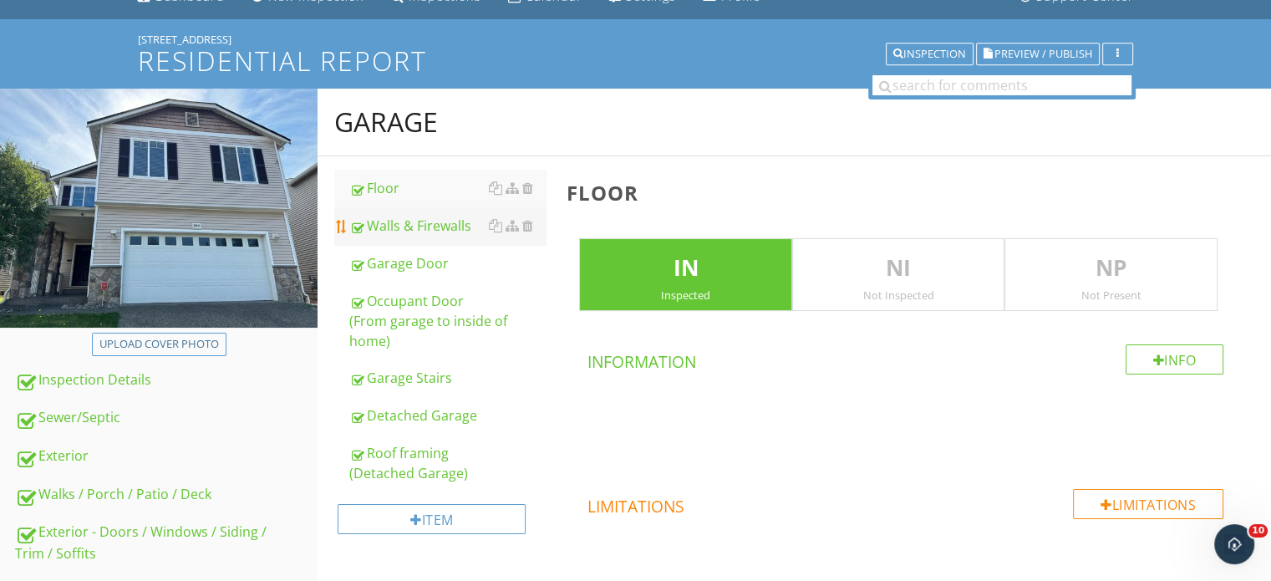
scroll to position [2, 0]
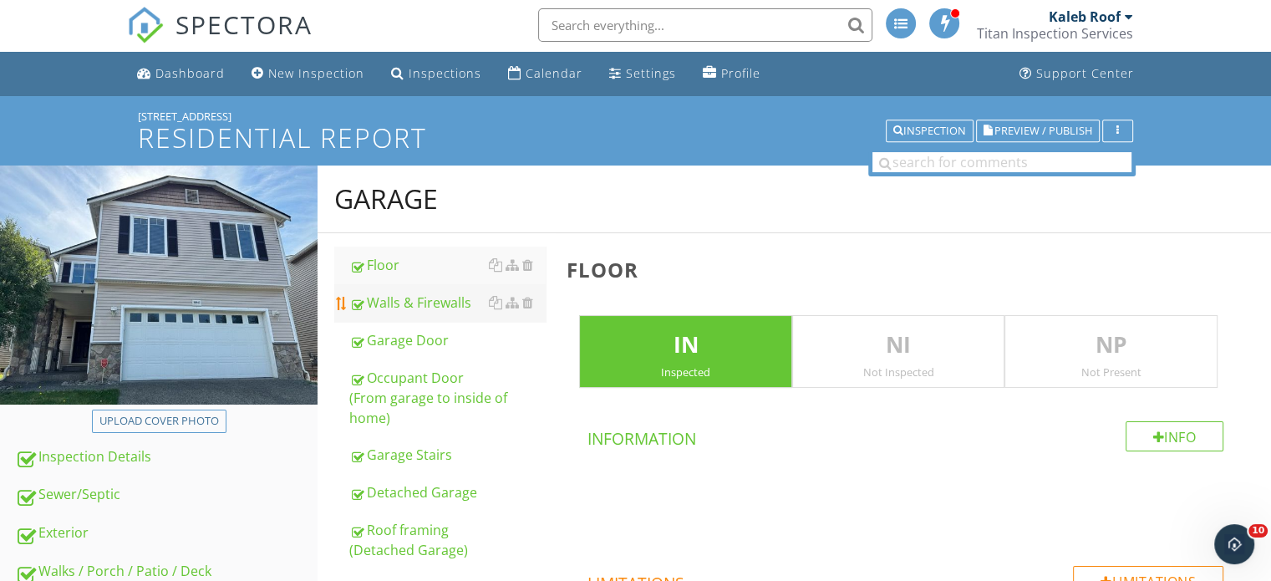
click at [449, 318] on link "Walls & Firewalls" at bounding box center [447, 302] width 196 height 37
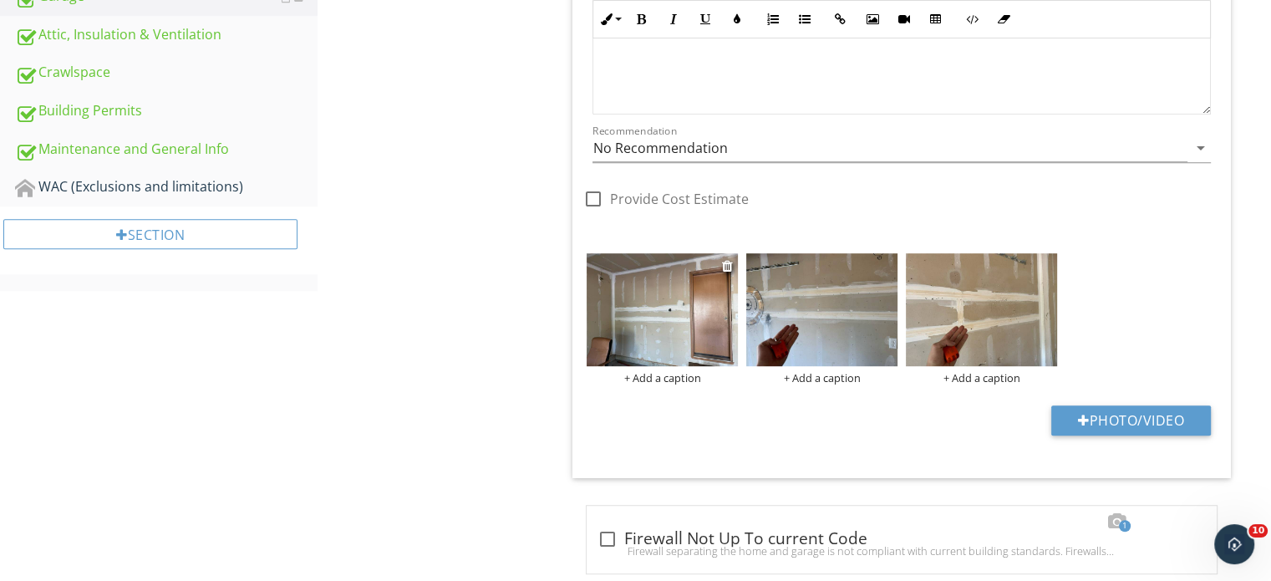
scroll to position [1004, 0]
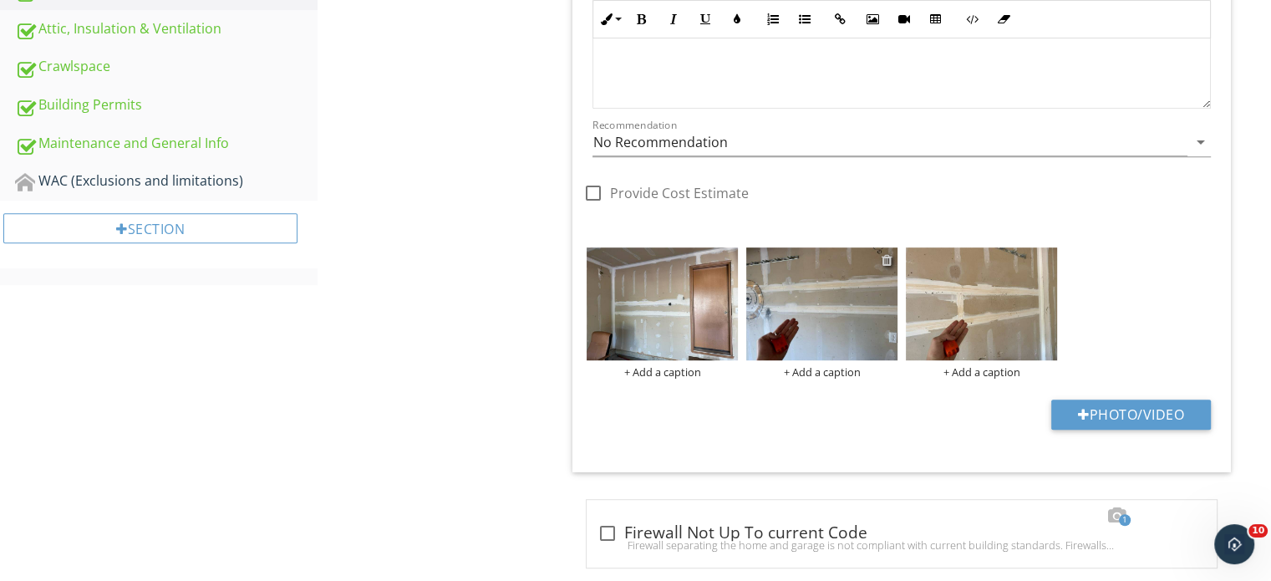
click at [887, 260] on div at bounding box center [886, 259] width 11 height 13
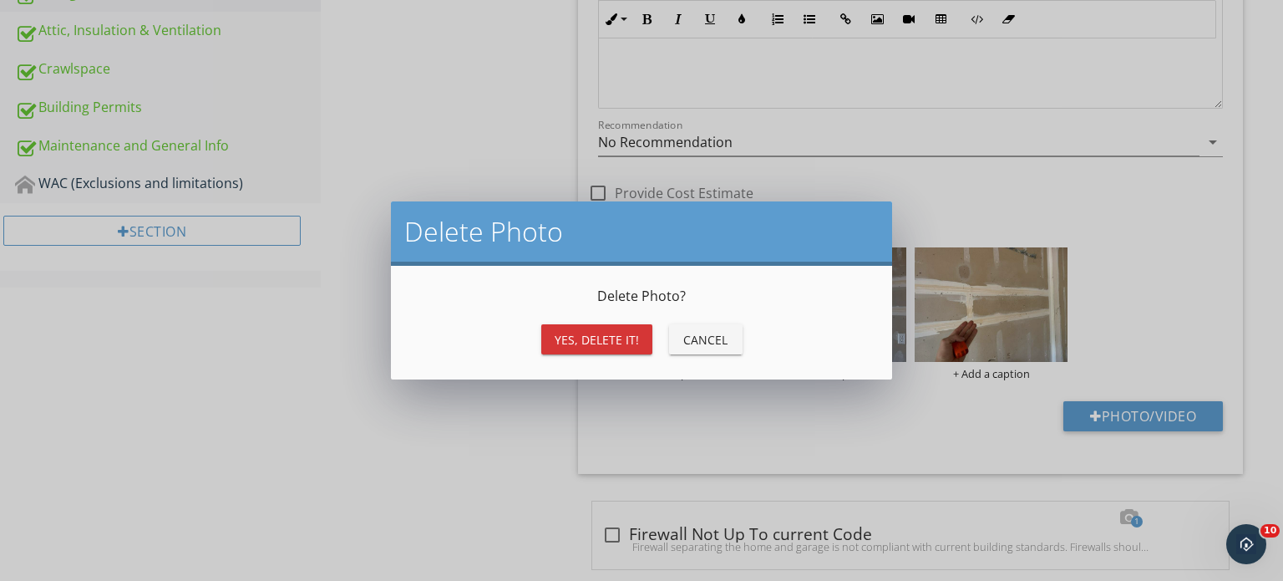
click at [612, 340] on div "Yes, Delete it!" at bounding box center [597, 340] width 84 height 18
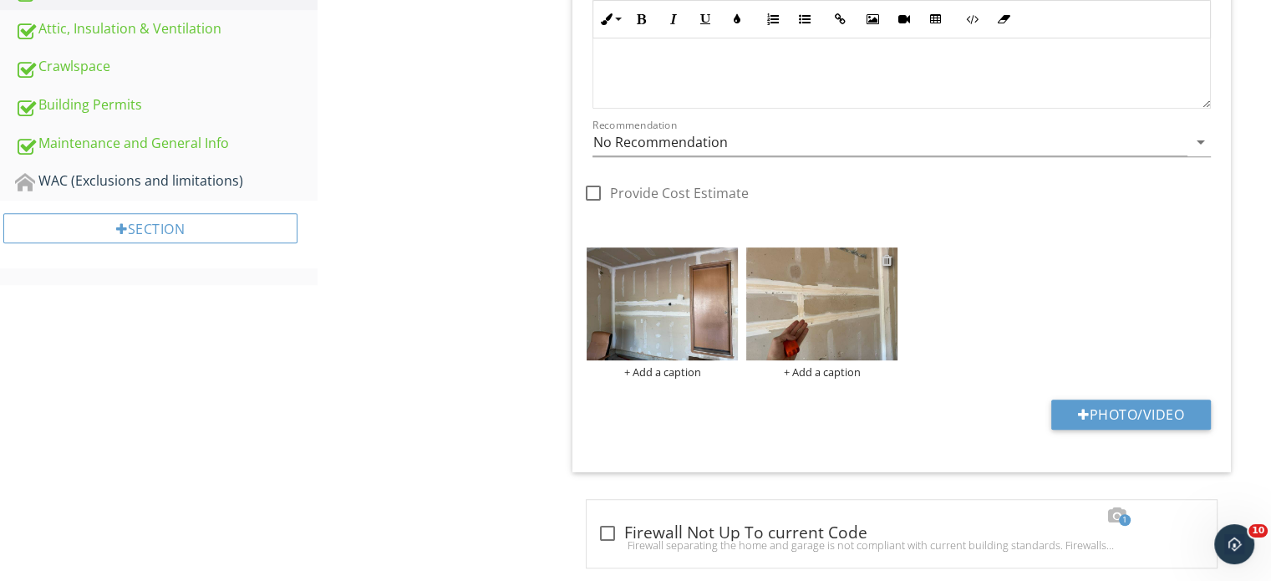
click at [883, 258] on div at bounding box center [886, 259] width 11 height 13
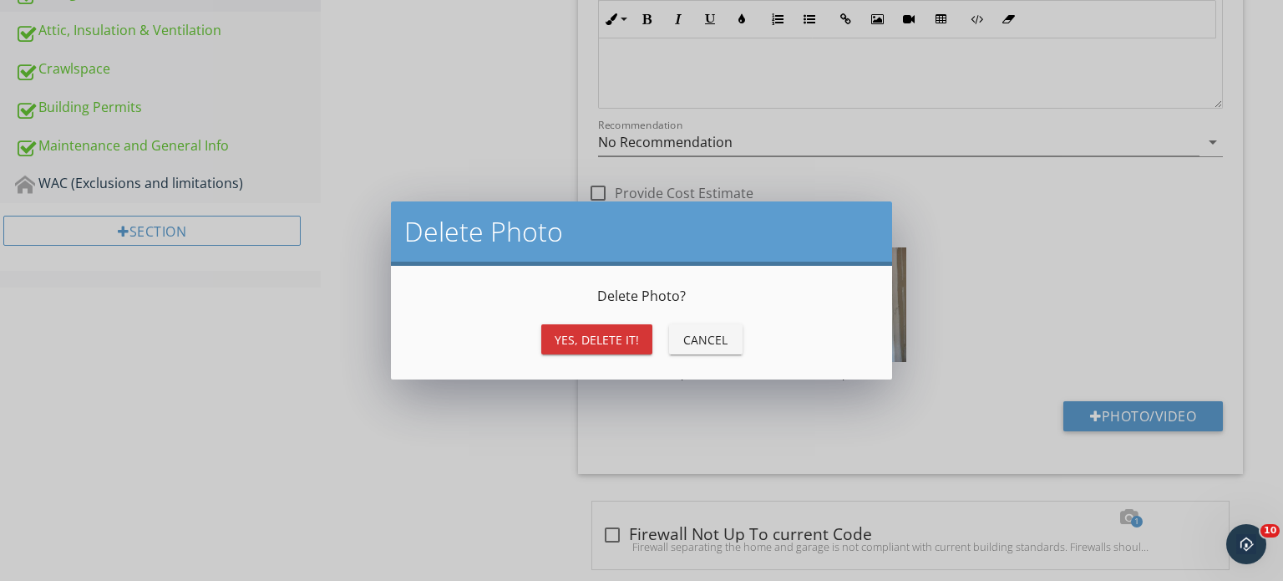
click at [637, 338] on div "Yes, Delete it!" at bounding box center [597, 340] width 84 height 18
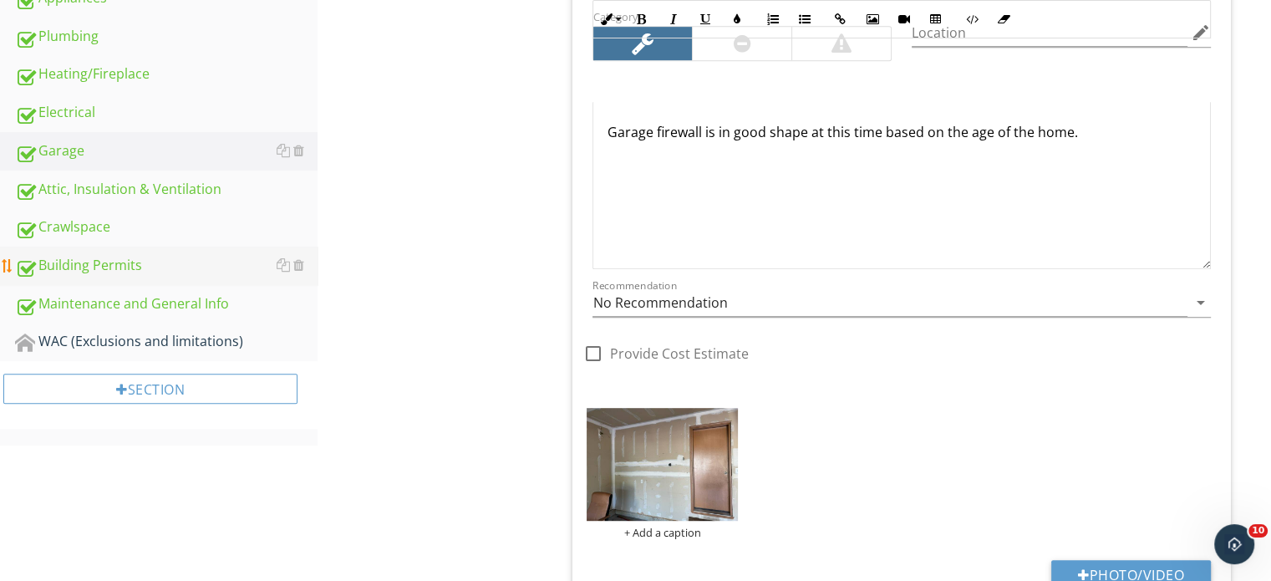
scroll to position [837, 0]
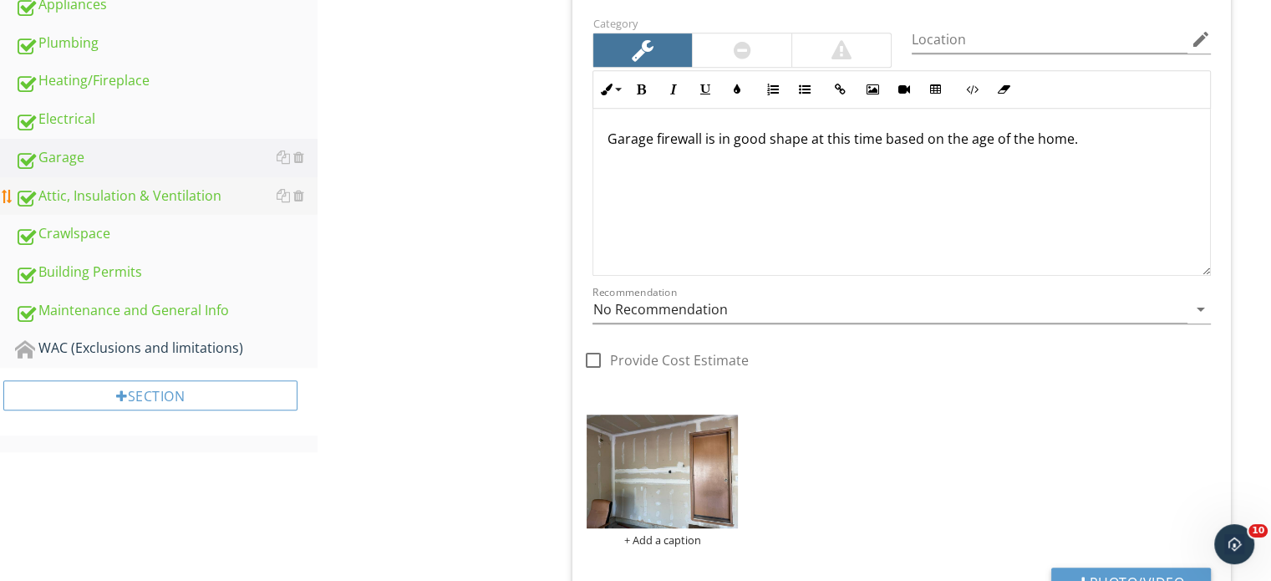
click at [176, 200] on div "Attic, Insulation & Ventilation" at bounding box center [166, 196] width 302 height 22
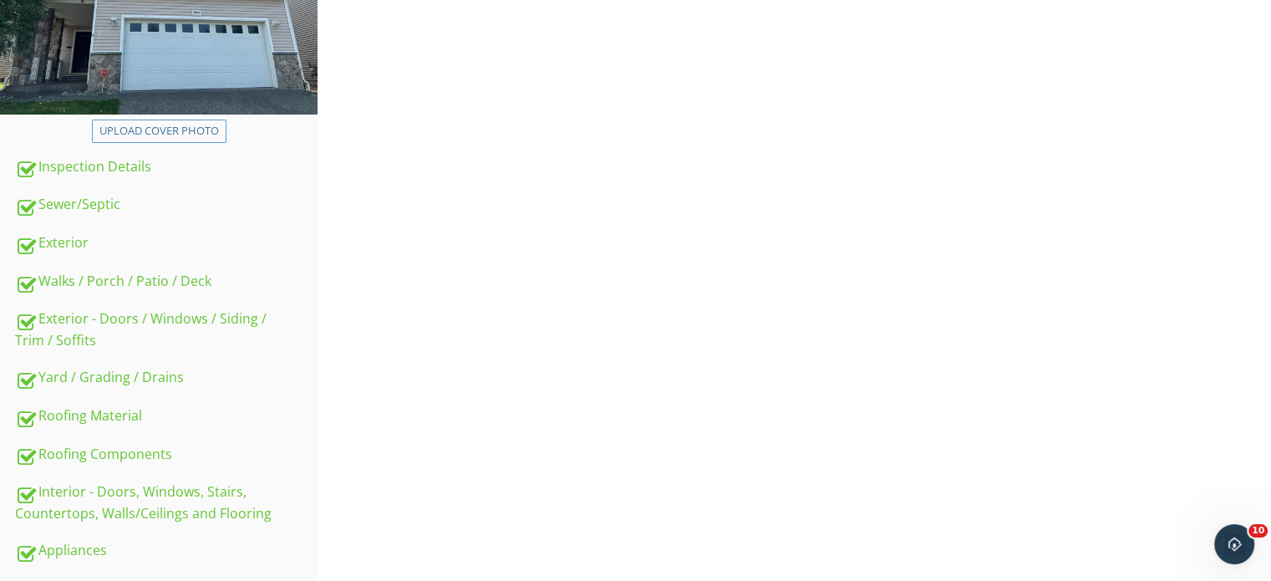
scroll to position [204, 0]
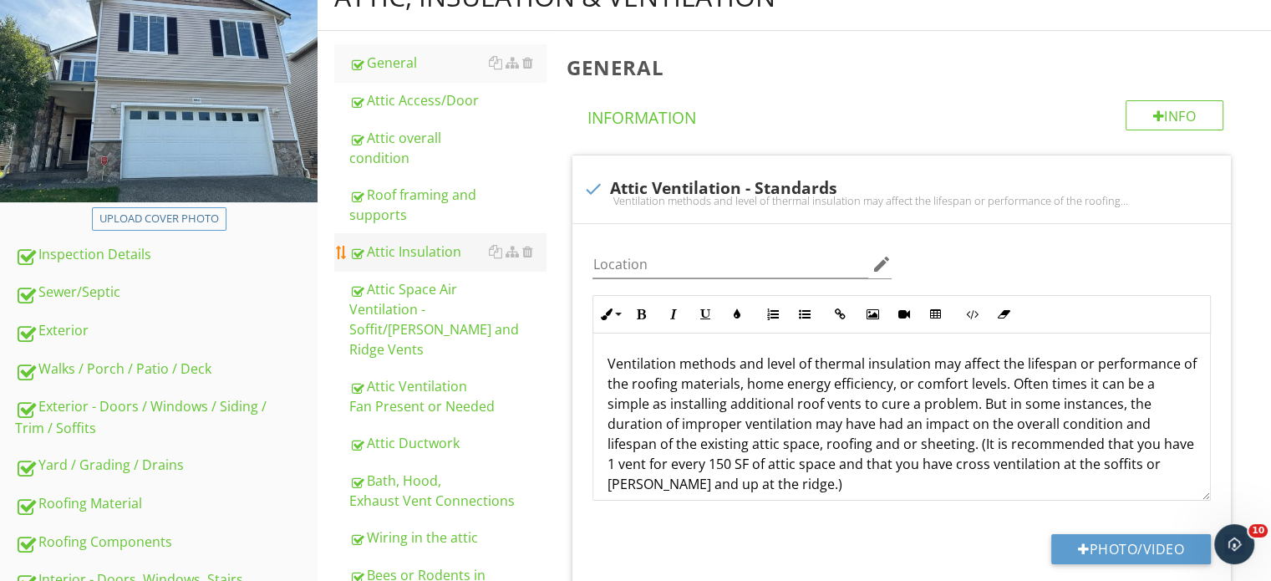
click at [439, 263] on link "Attic Insulation" at bounding box center [447, 251] width 196 height 37
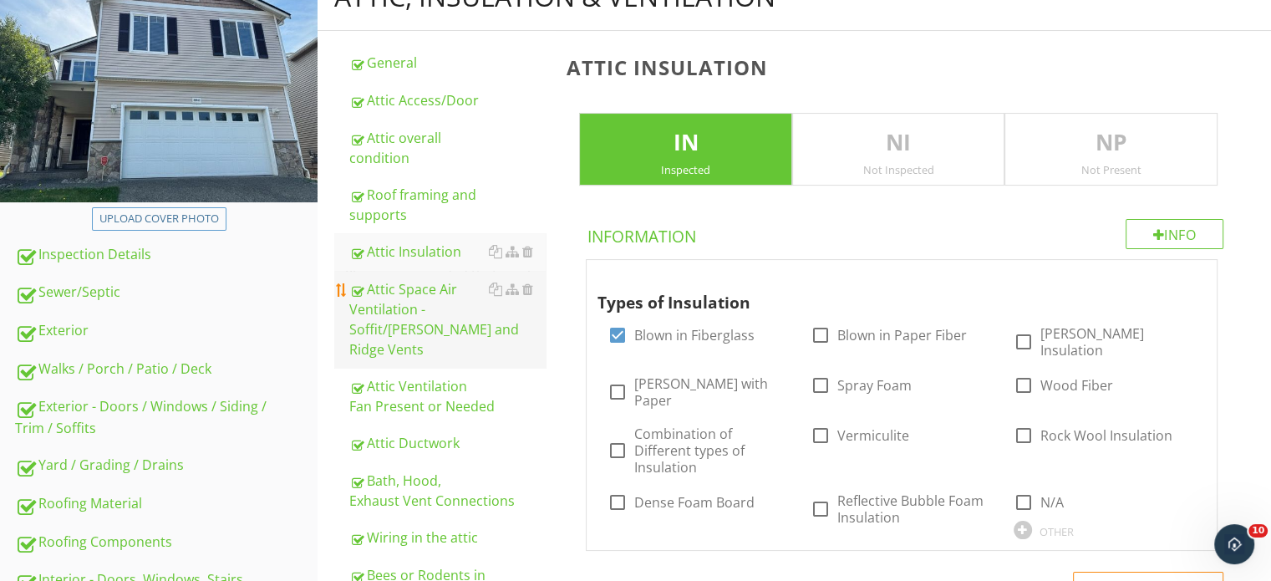
click at [446, 283] on div "Attic Space Air Ventilation - Soffit/[PERSON_NAME] and Ridge Vents" at bounding box center [447, 319] width 196 height 80
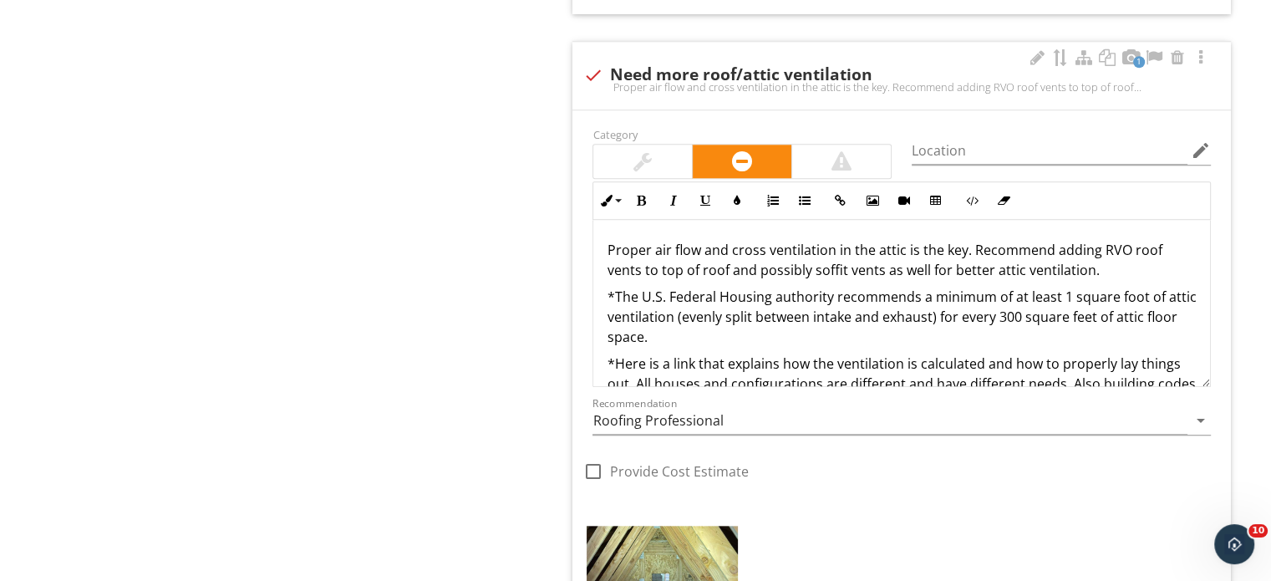
scroll to position [1541, 0]
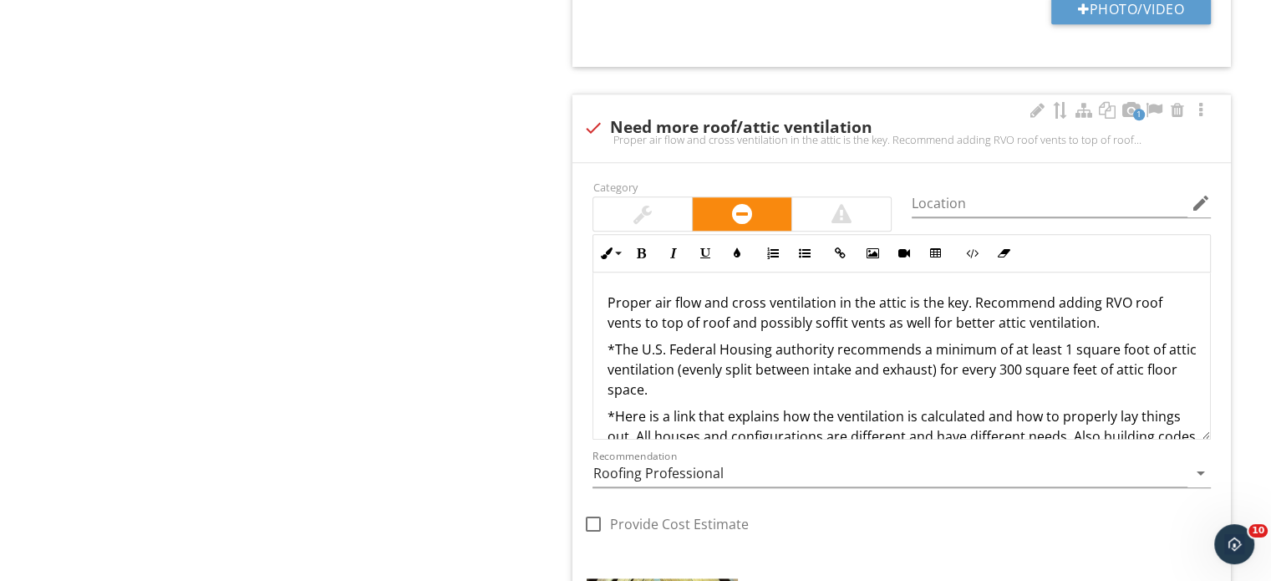
click at [767, 140] on div "Proper air flow and cross ventilation in the attic is the key. Recommend adding…" at bounding box center [901, 139] width 638 height 13
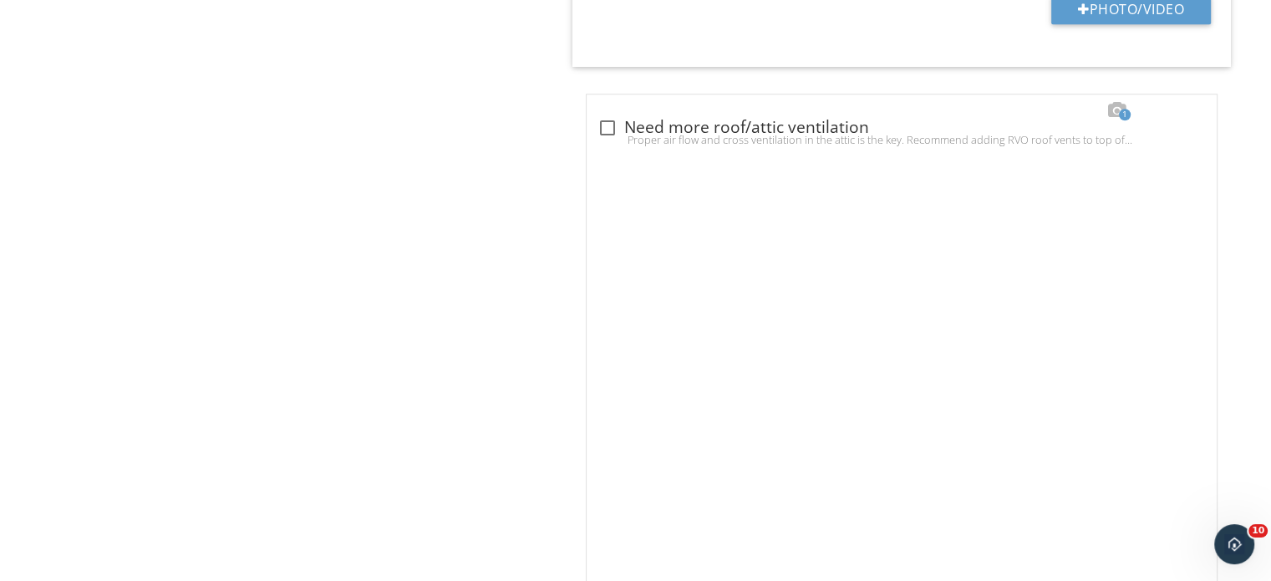
scroll to position [1369, 0]
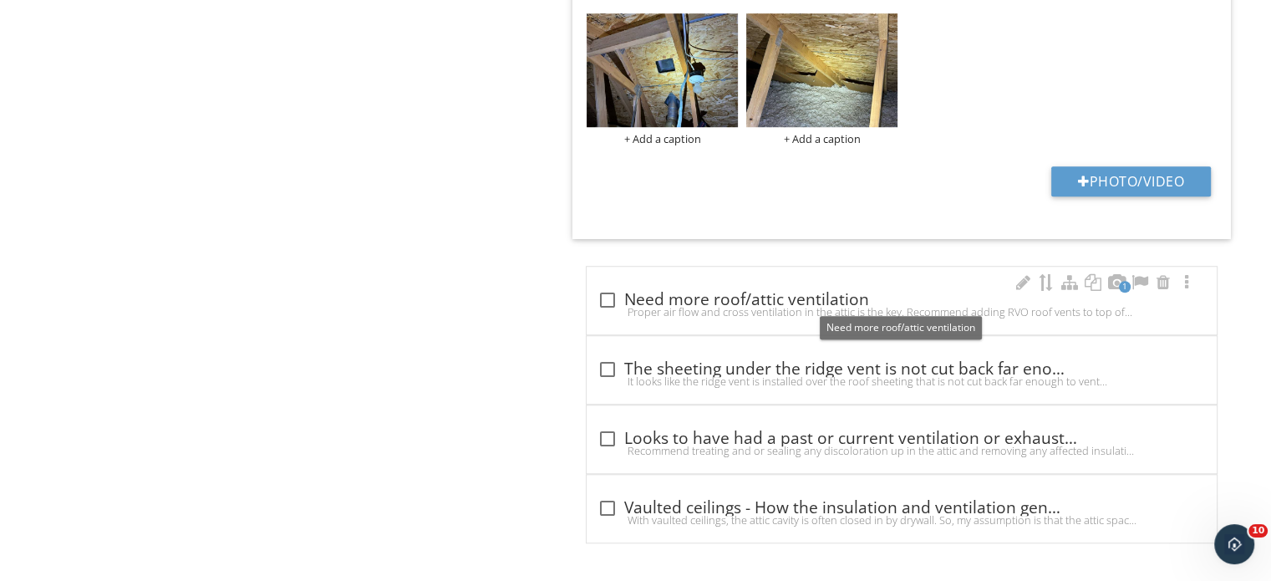
click at [912, 297] on div "check_box_outline_blank Need more roof/attic ventilation" at bounding box center [902, 300] width 610 height 20
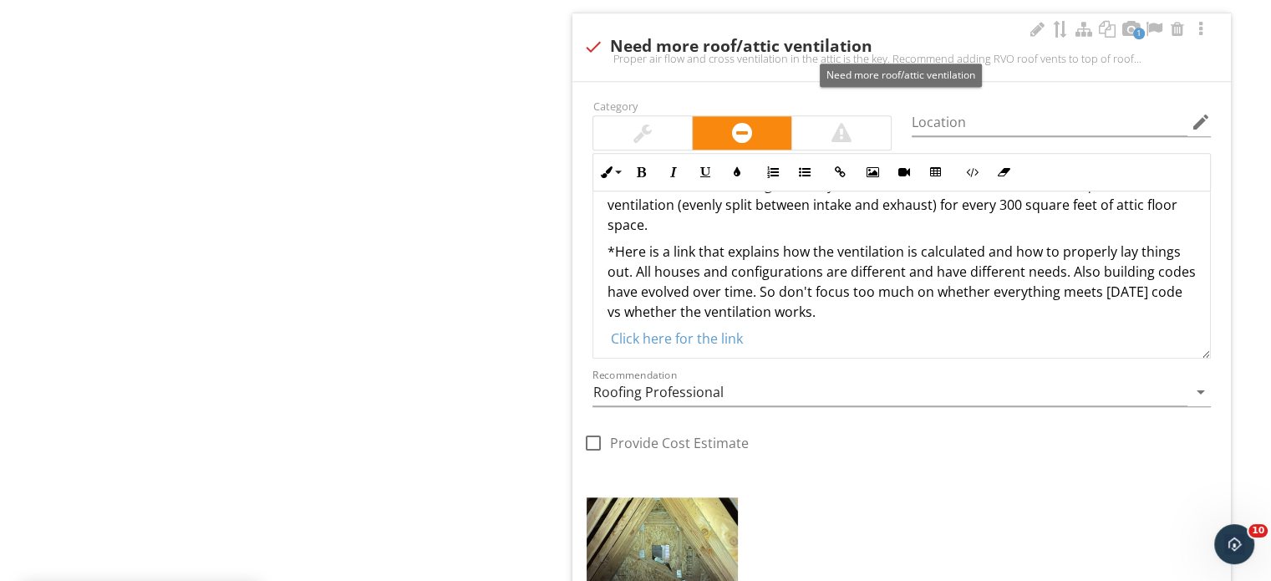
scroll to position [1624, 0]
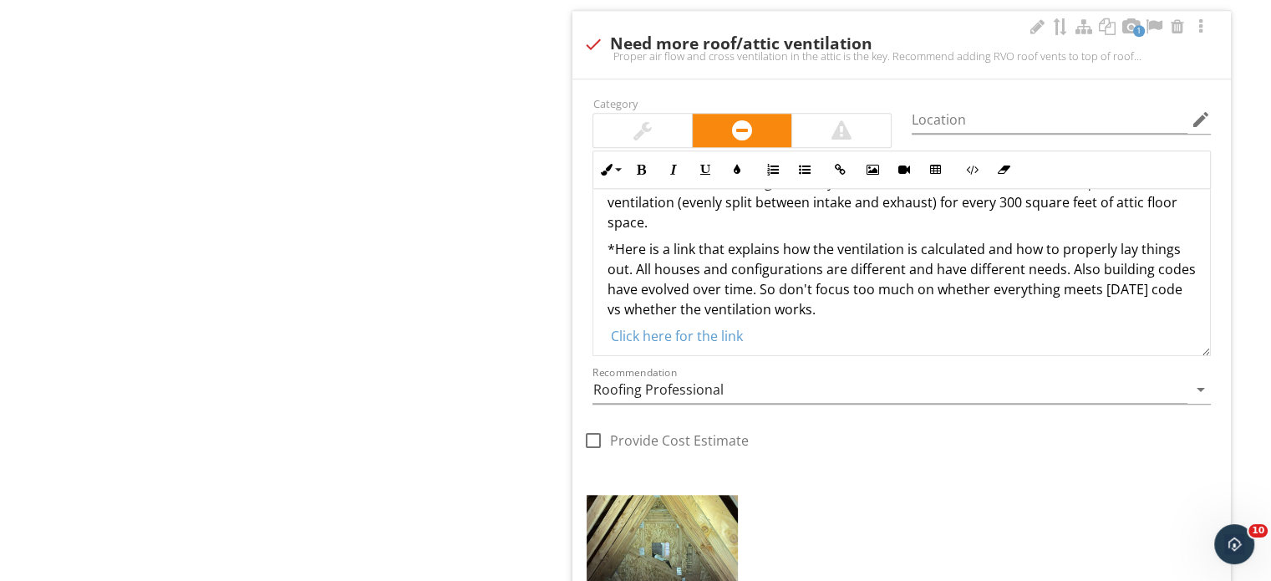
click at [1003, 34] on div "check Need more roof/attic ventilation" at bounding box center [901, 44] width 638 height 20
checkbox input "true"
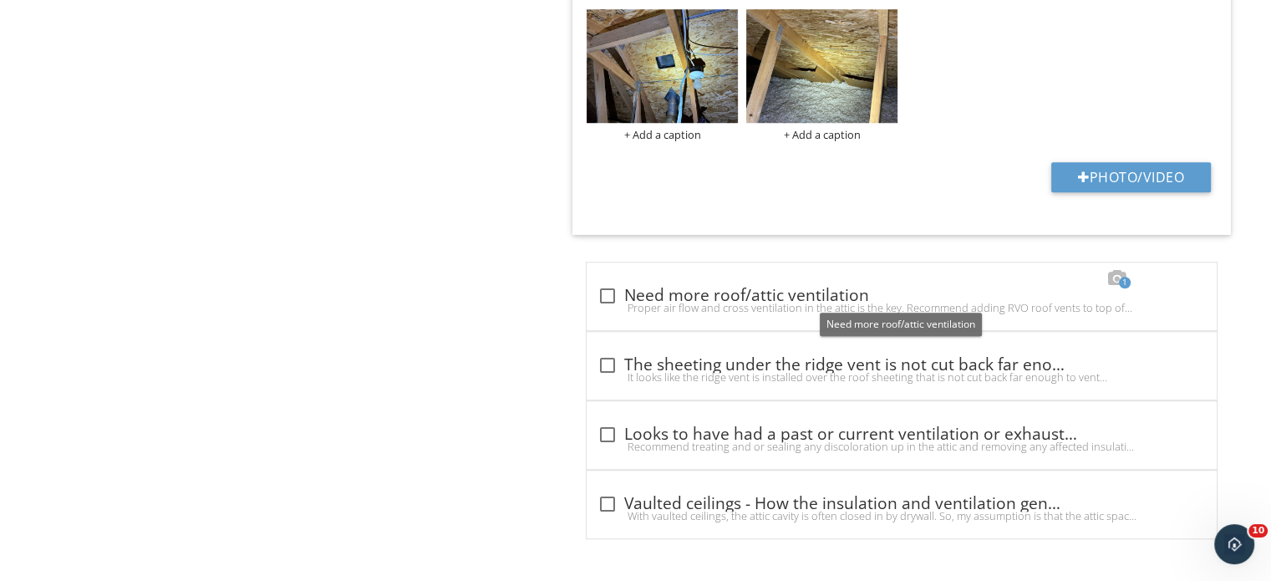
scroll to position [1369, 0]
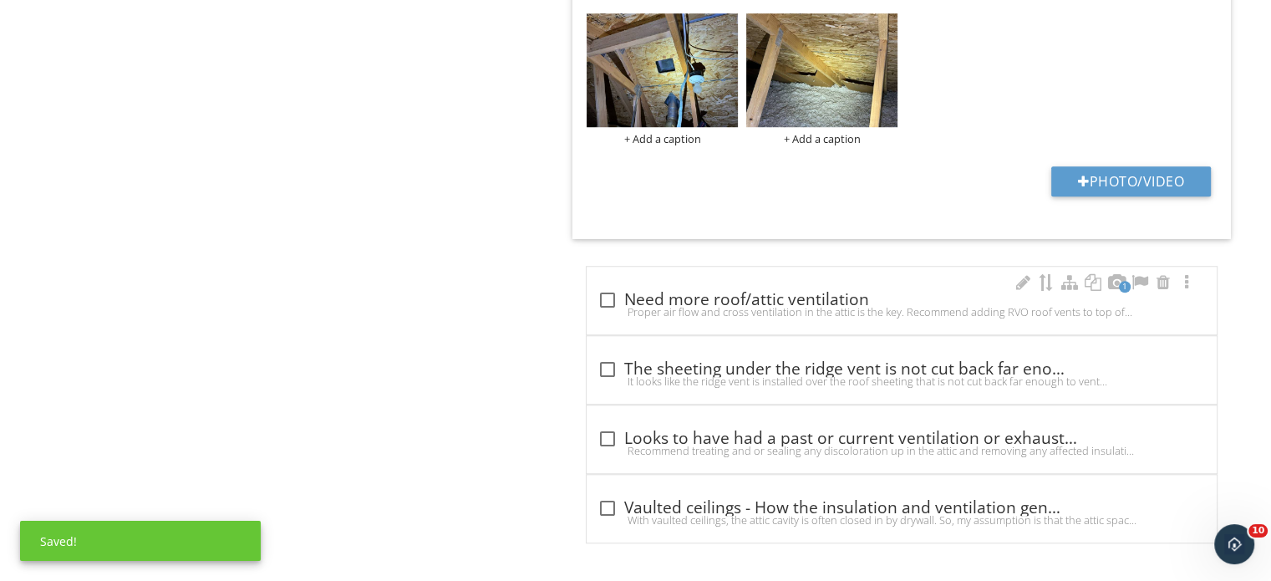
click at [749, 307] on div "Proper air flow and cross ventilation in the attic is the key. Recommend adding…" at bounding box center [902, 311] width 610 height 13
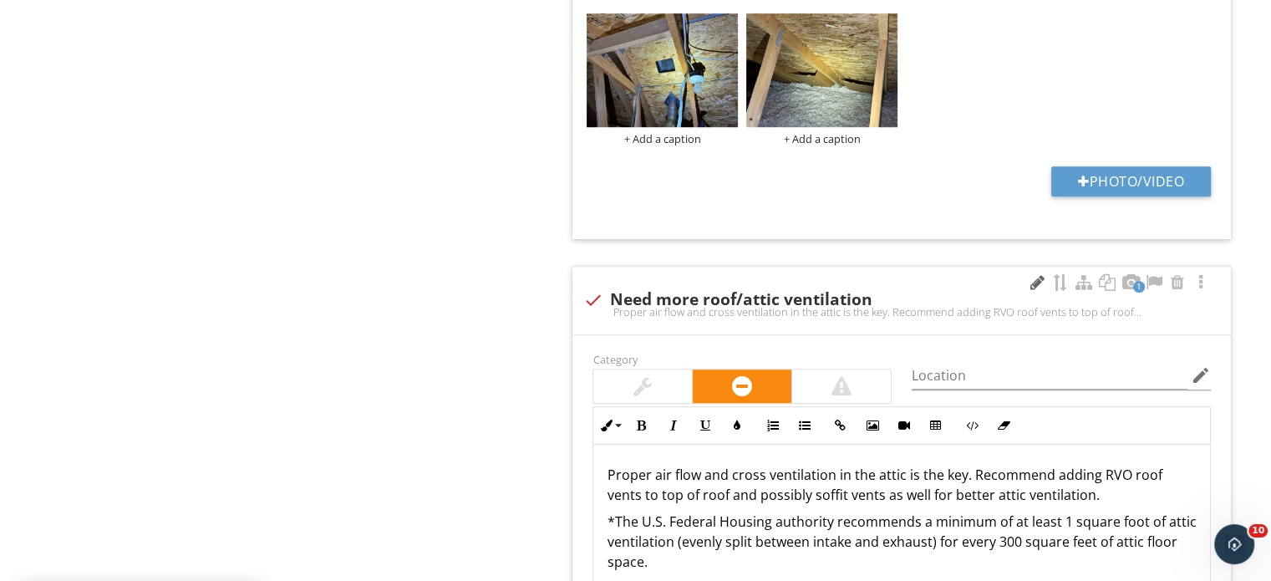
click at [1033, 282] on div at bounding box center [1037, 282] width 20 height 17
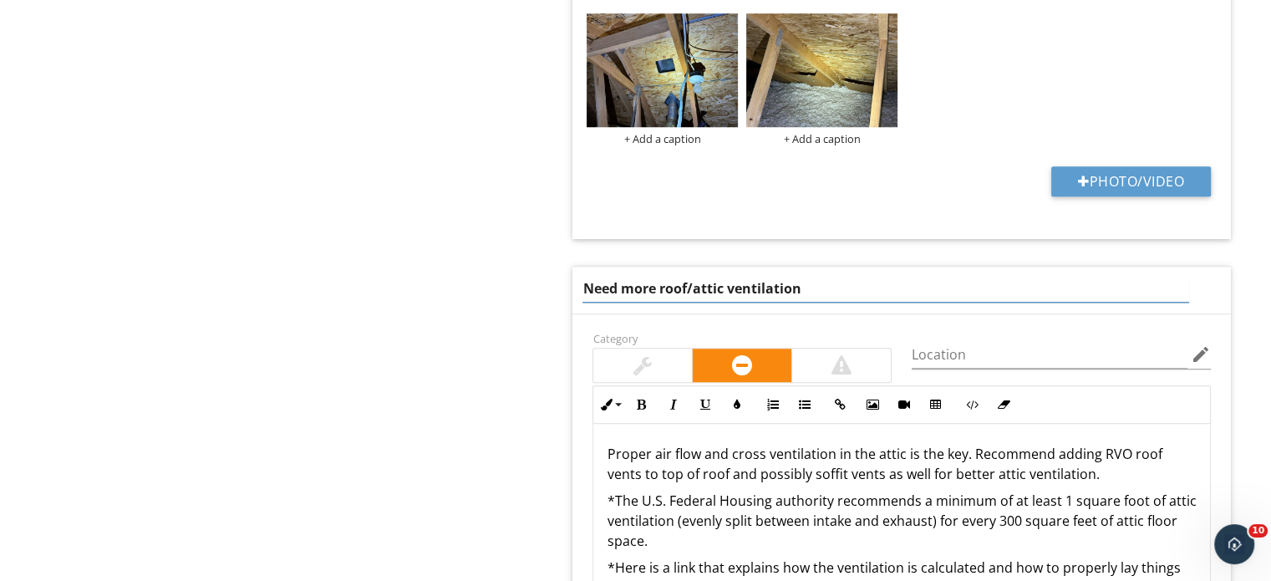
drag, startPoint x: 772, startPoint y: 279, endPoint x: 553, endPoint y: 279, distance: 218.9
click at [561, 289] on div "Attic Space Air Ventilation - Soffit/Gable and Ridge Vents IN Inspected NI Not …" at bounding box center [913, 27] width 715 height 2323
type input "Roof vent not cut properly"
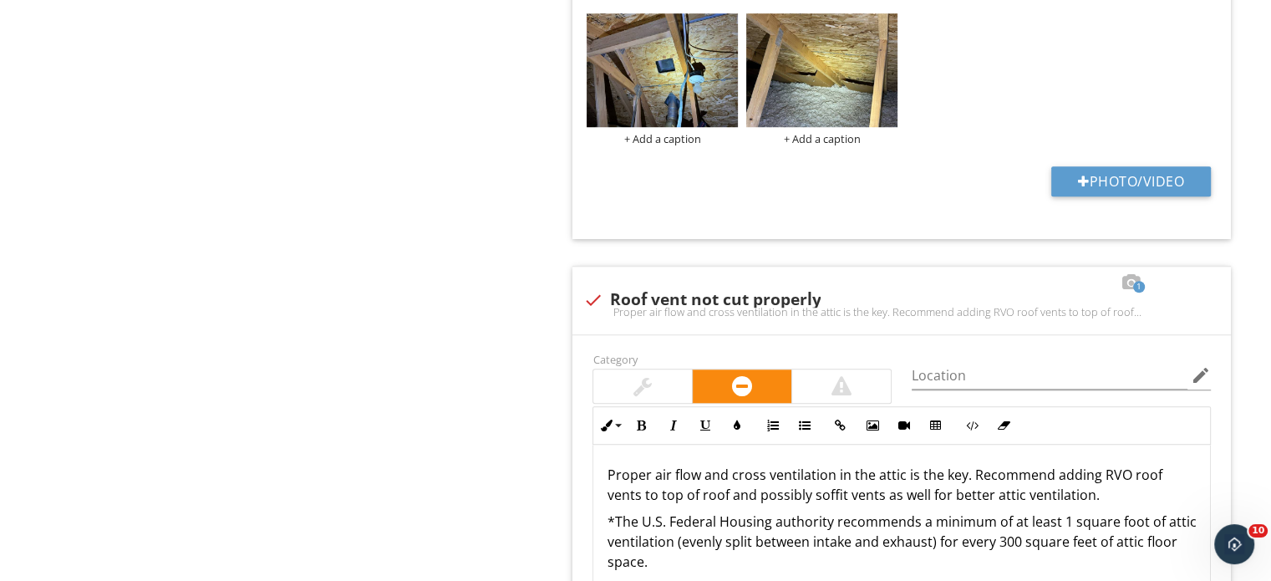
drag, startPoint x: 555, startPoint y: 269, endPoint x: 408, endPoint y: 273, distance: 147.1
click at [408, 273] on div "Attic, Insulation & Ventilation General Attic Access/Door Attic overall conditi…" at bounding box center [794, 24] width 953 height 2453
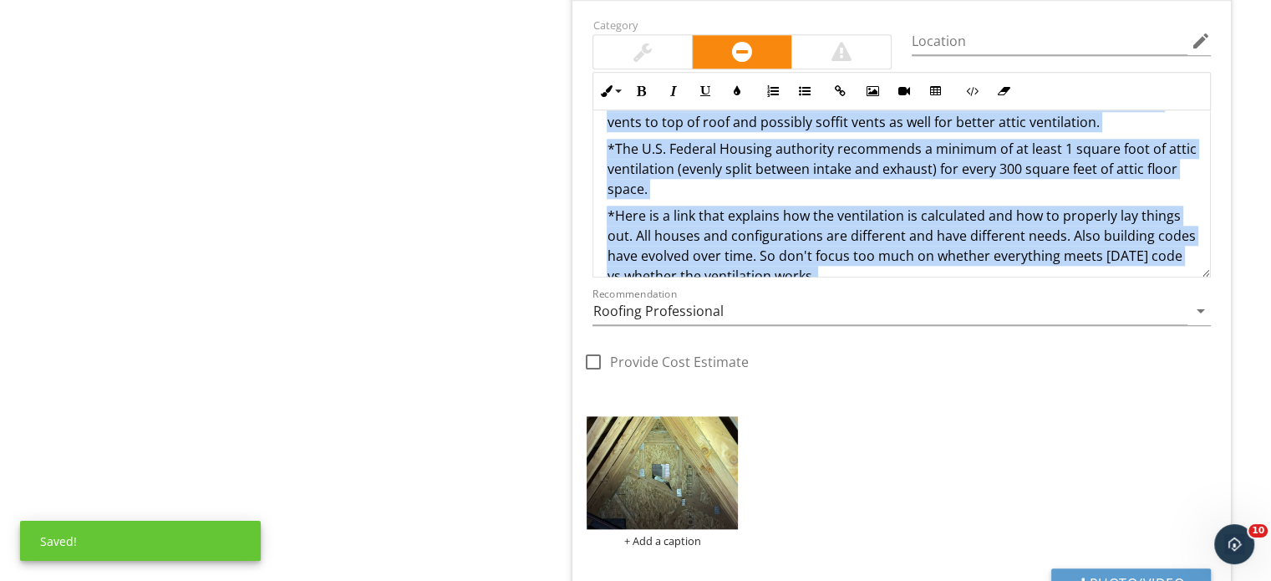
scroll to position [0, 0]
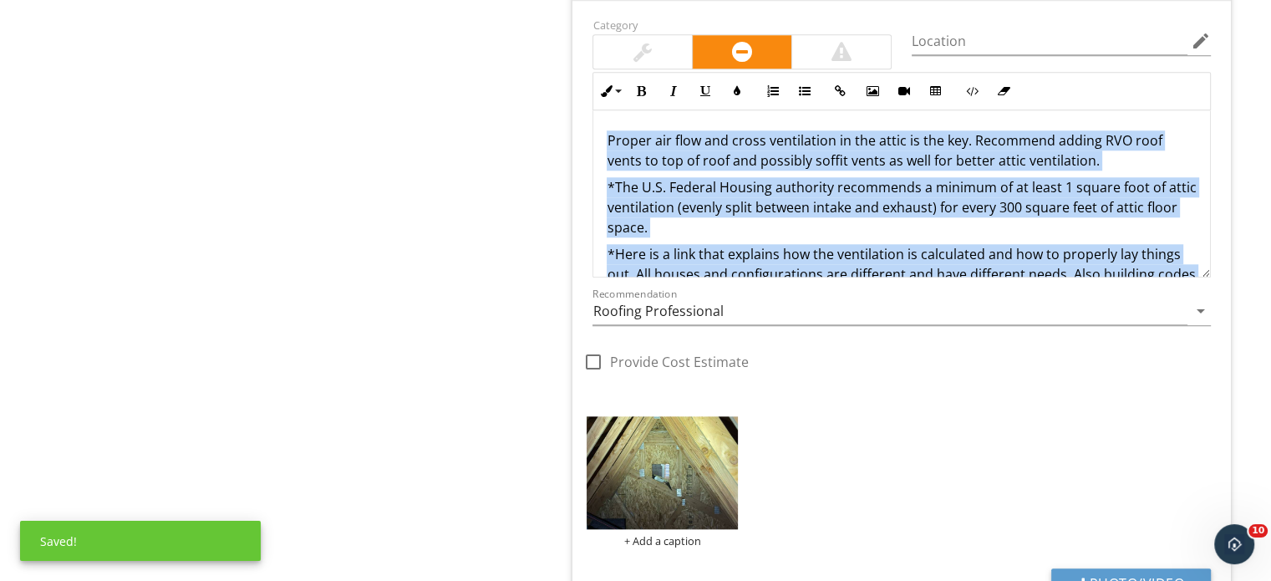
drag, startPoint x: 932, startPoint y: 244, endPoint x: 576, endPoint y: 121, distance: 377.3
click at [582, 121] on div "Category Location edit Inline Style XLarge Large Normal Small Light Small/Light…" at bounding box center [901, 204] width 638 height 381
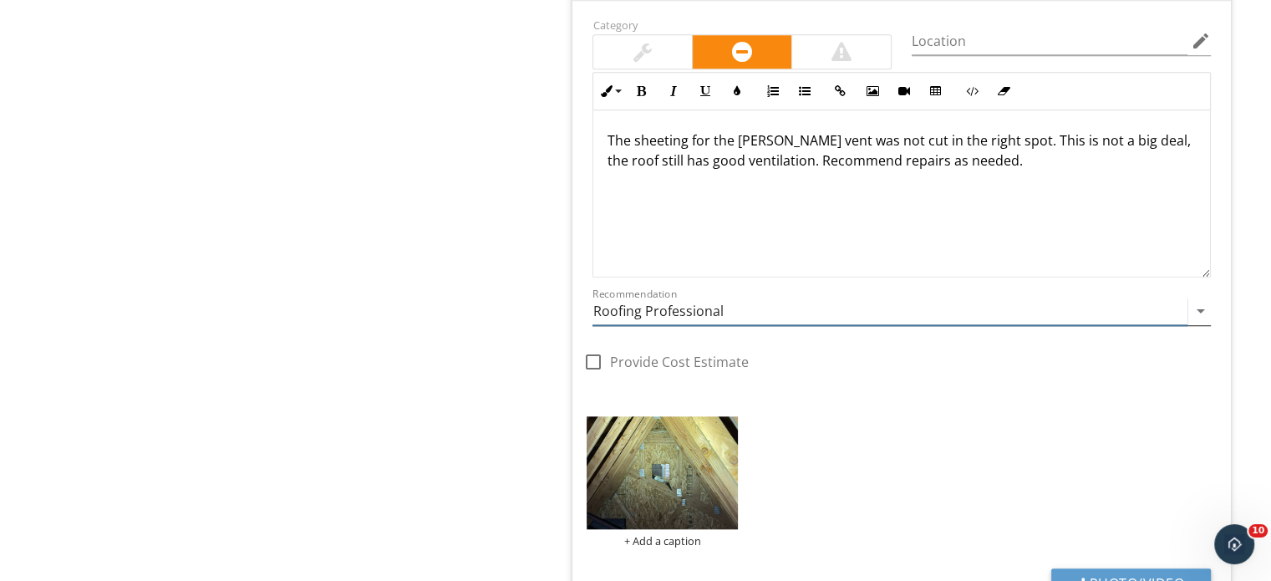
click at [637, 304] on input "Roofing Professional" at bounding box center [889, 311] width 595 height 28
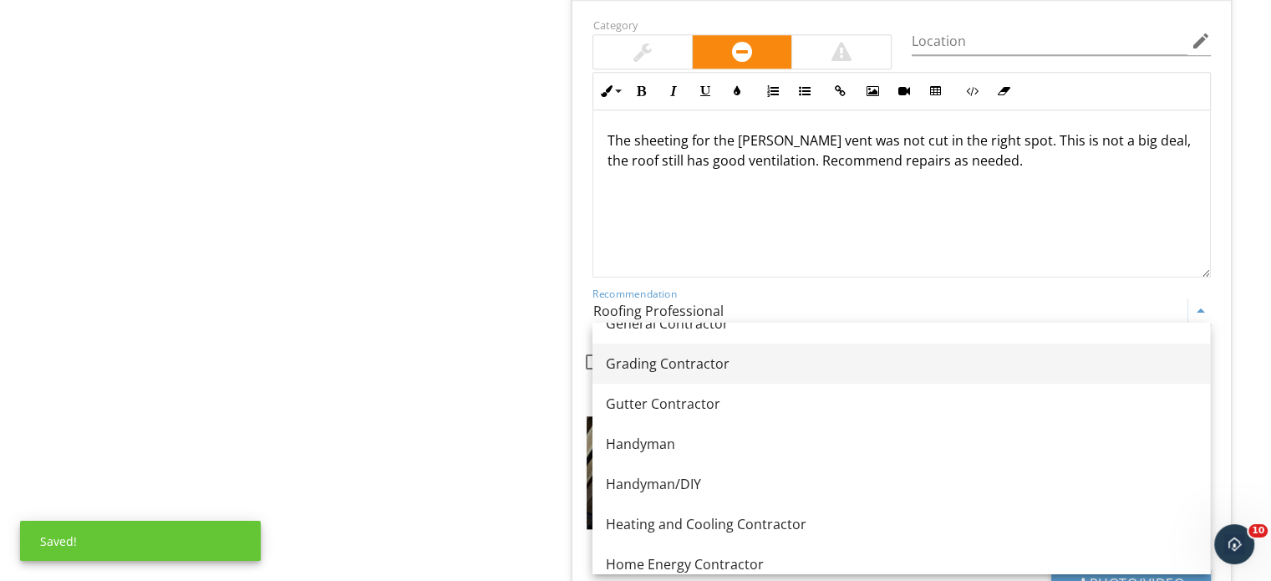
scroll to position [983, 0]
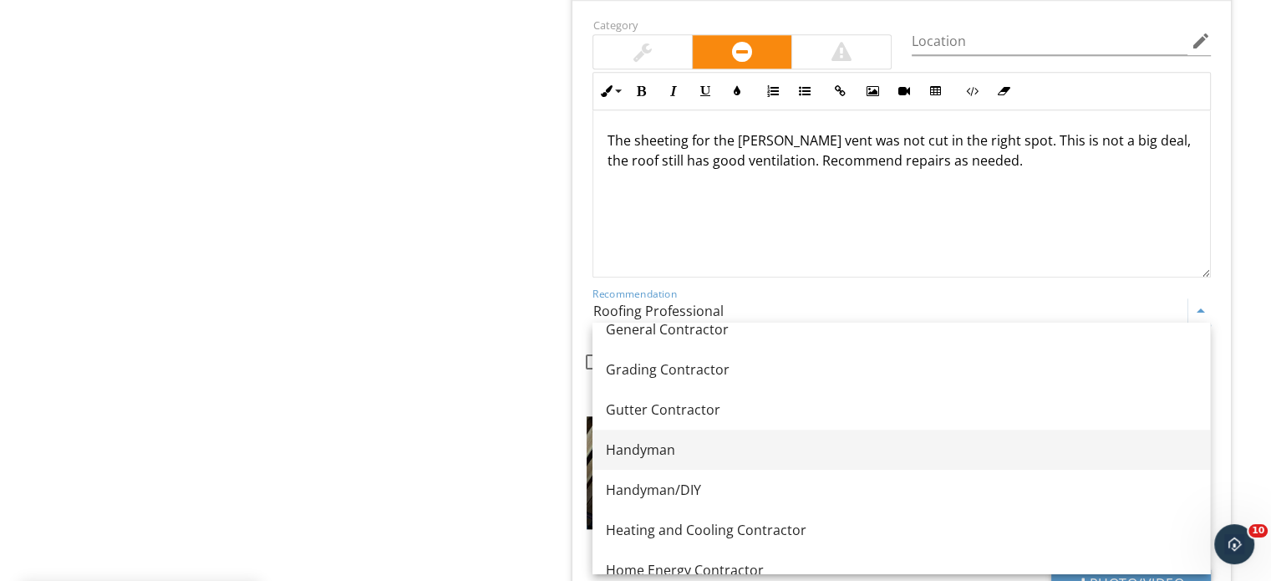
click at [726, 457] on div "Handyman" at bounding box center [901, 449] width 591 height 20
type input "Handyman"
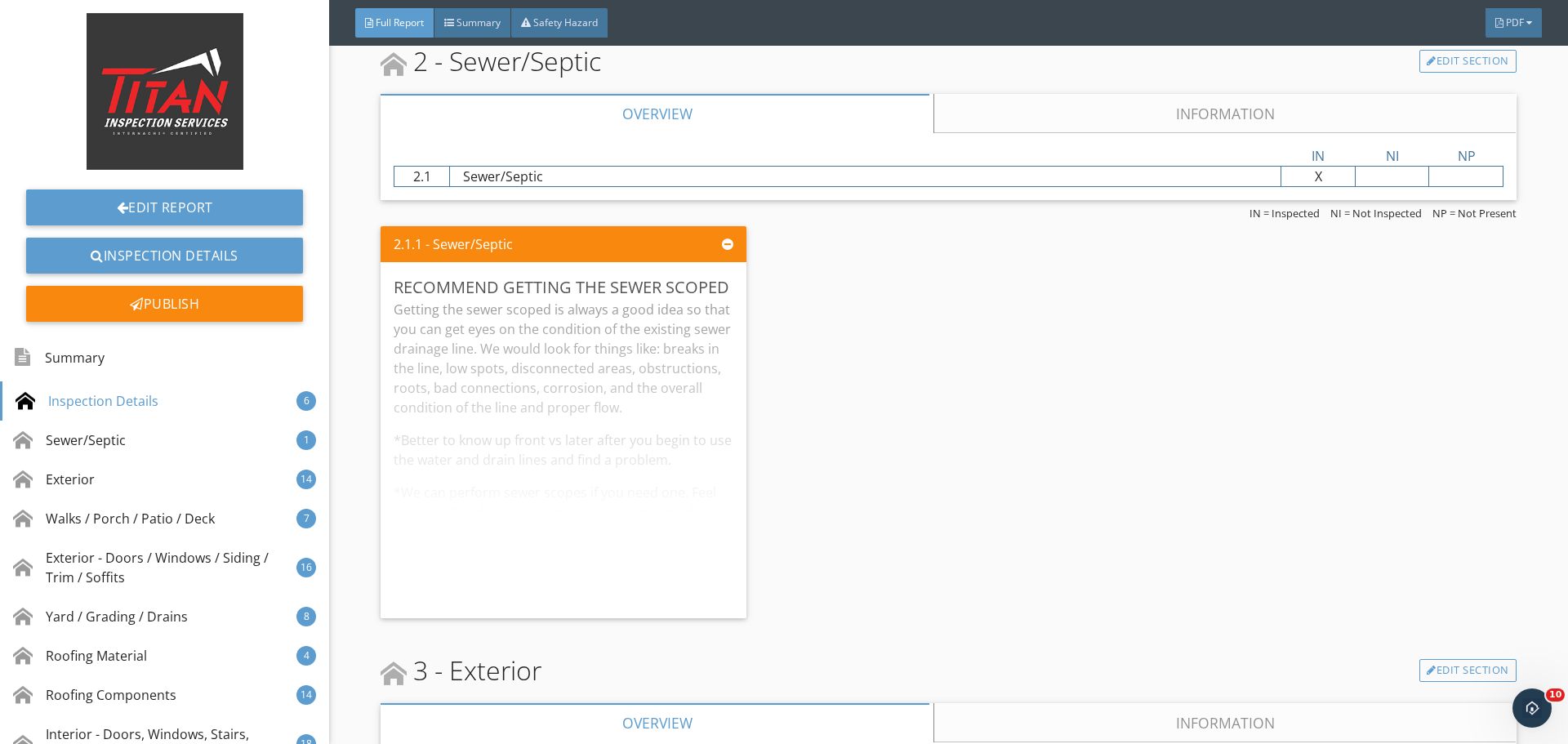
scroll to position [2206, 0]
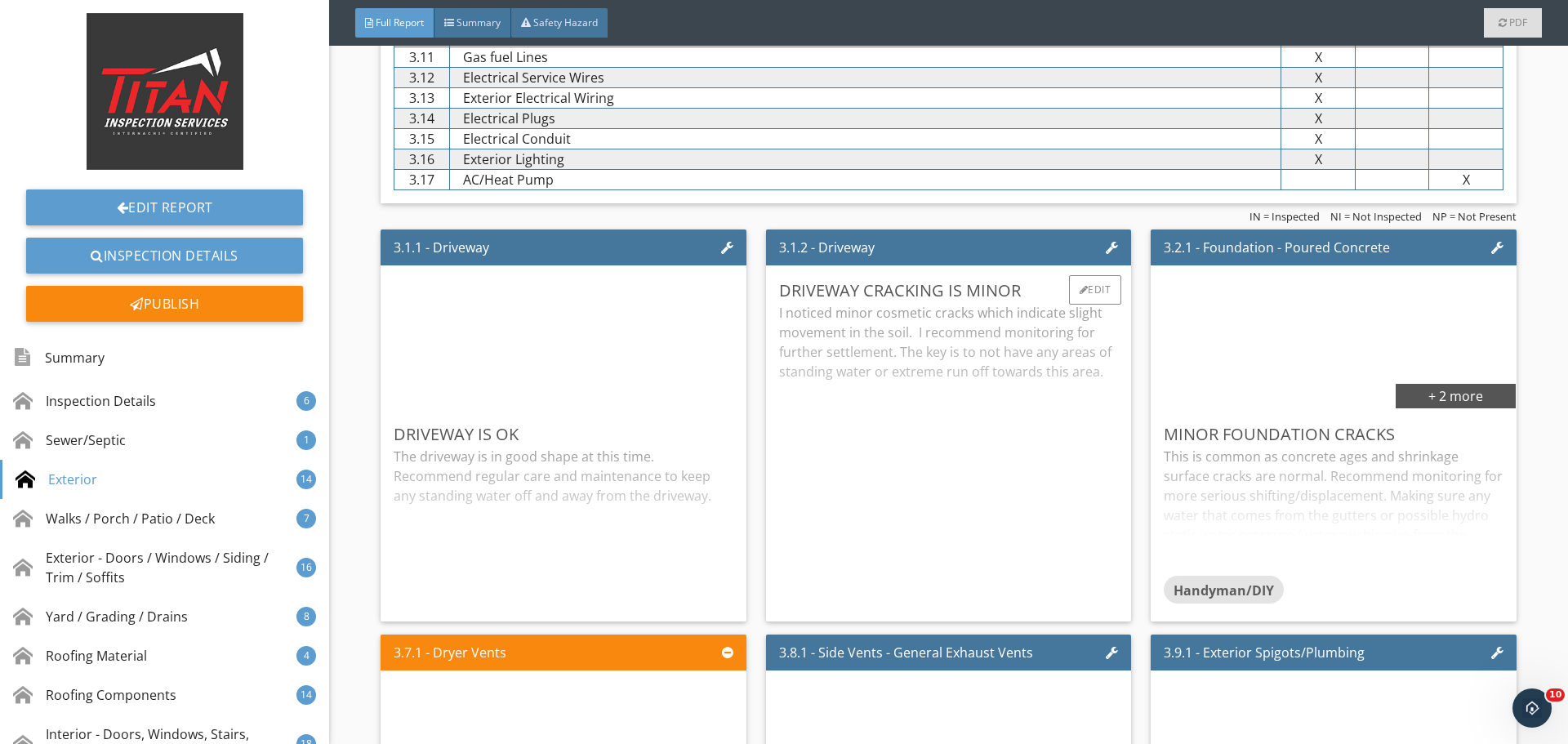
scroll to position [3186, 0]
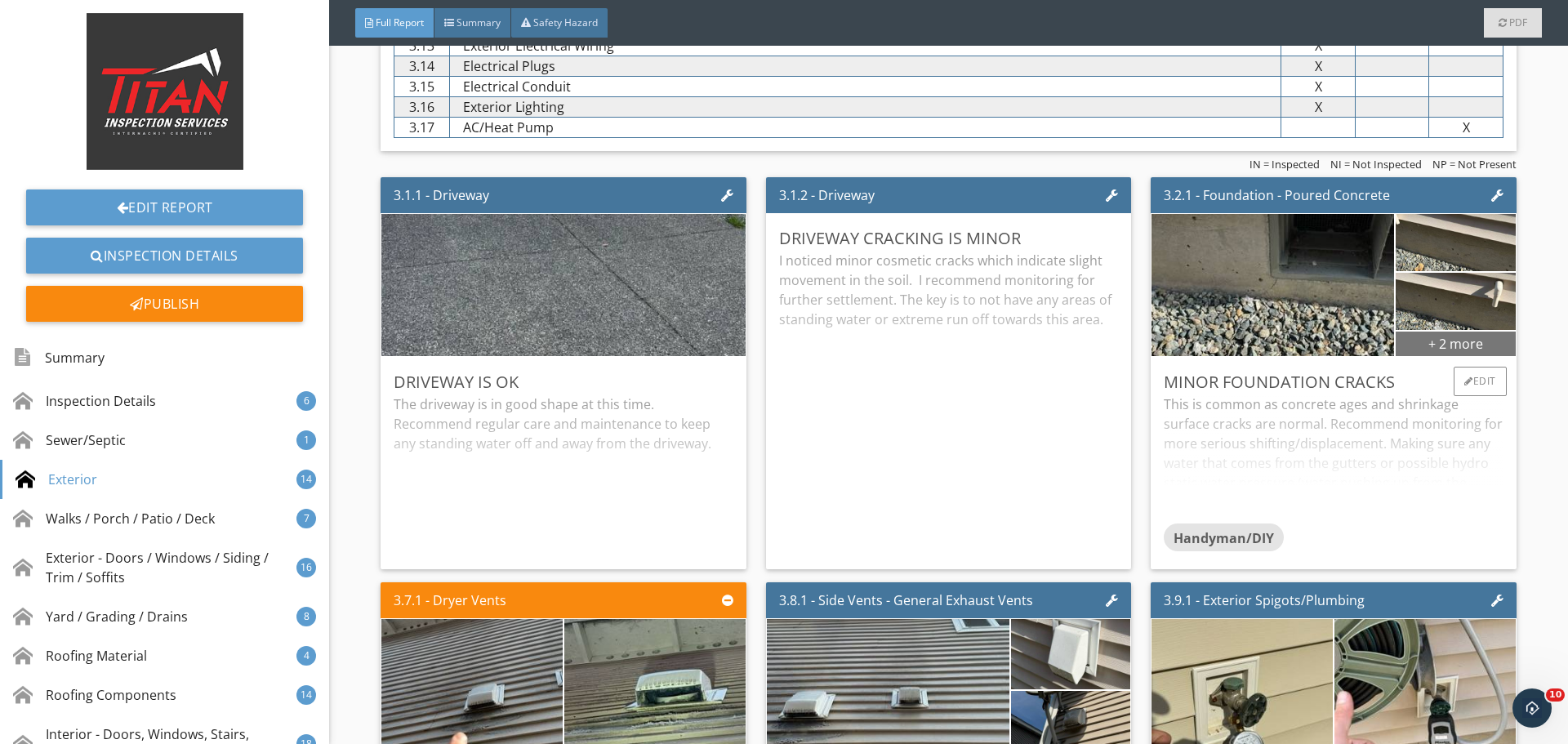
click at [1432, 342] on div "+ 2 more" at bounding box center [1456, 343] width 119 height 26
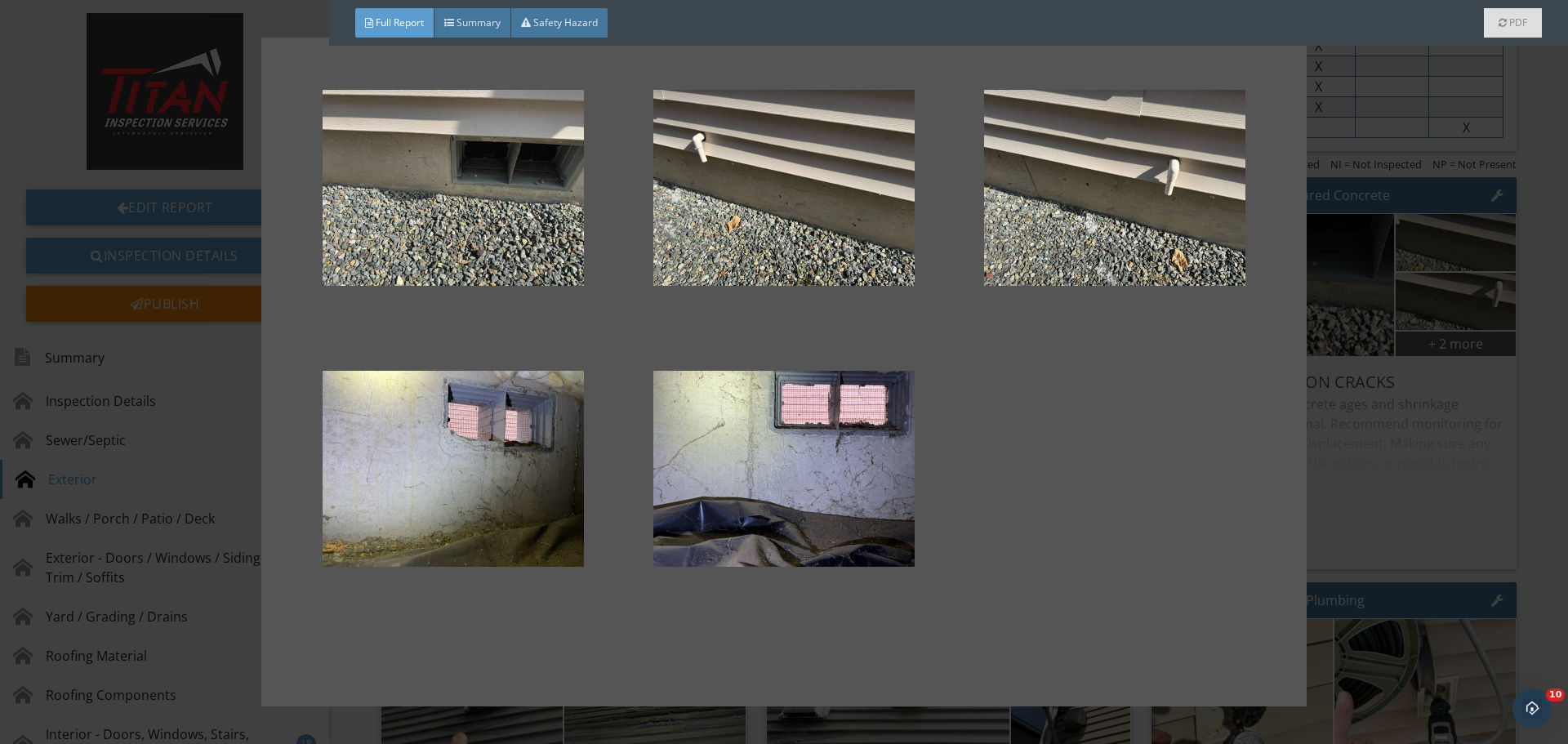
click at [1382, 281] on div at bounding box center [784, 372] width 1568 height 744
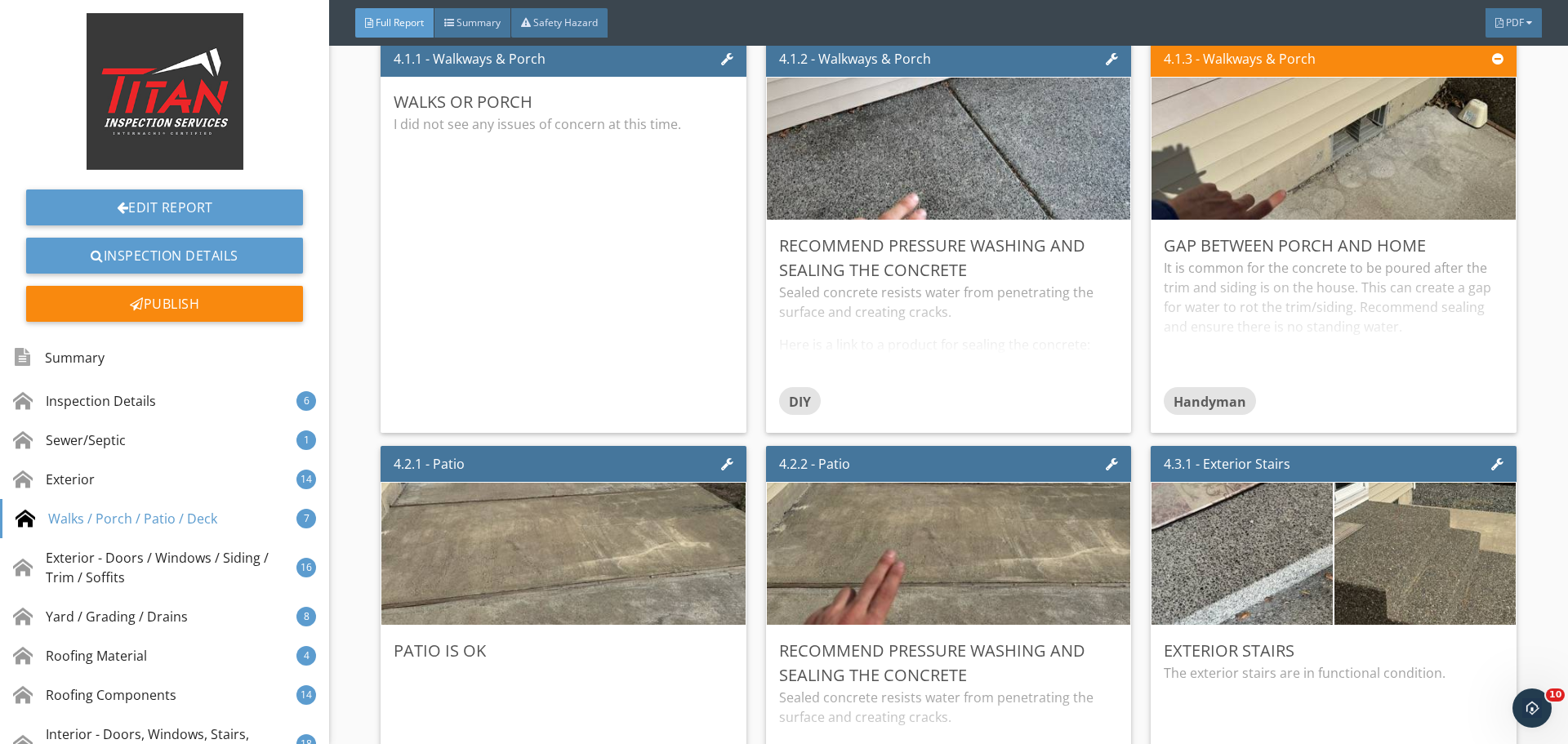
scroll to position [5718, 0]
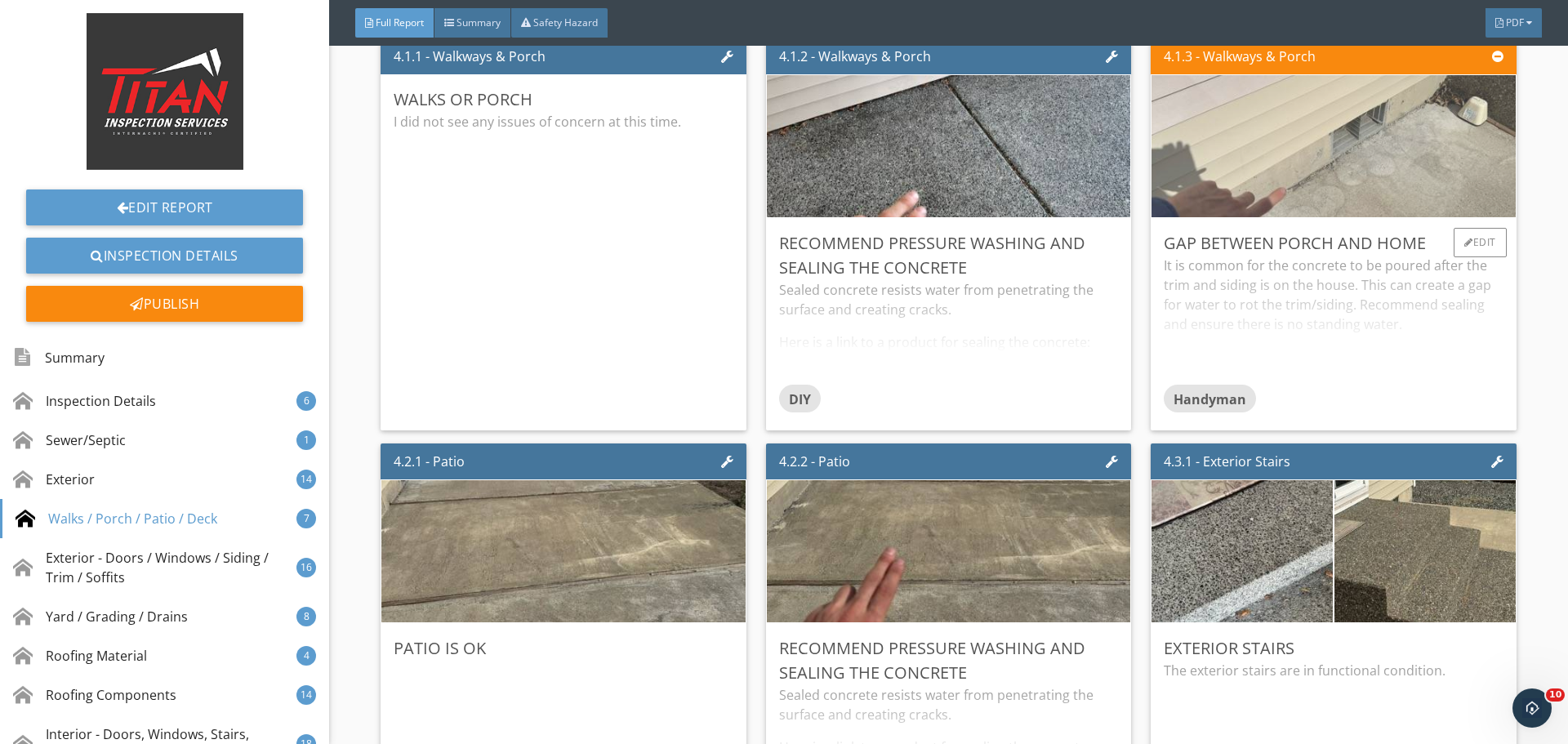
click at [1472, 137] on img at bounding box center [1333, 146] width 474 height 355
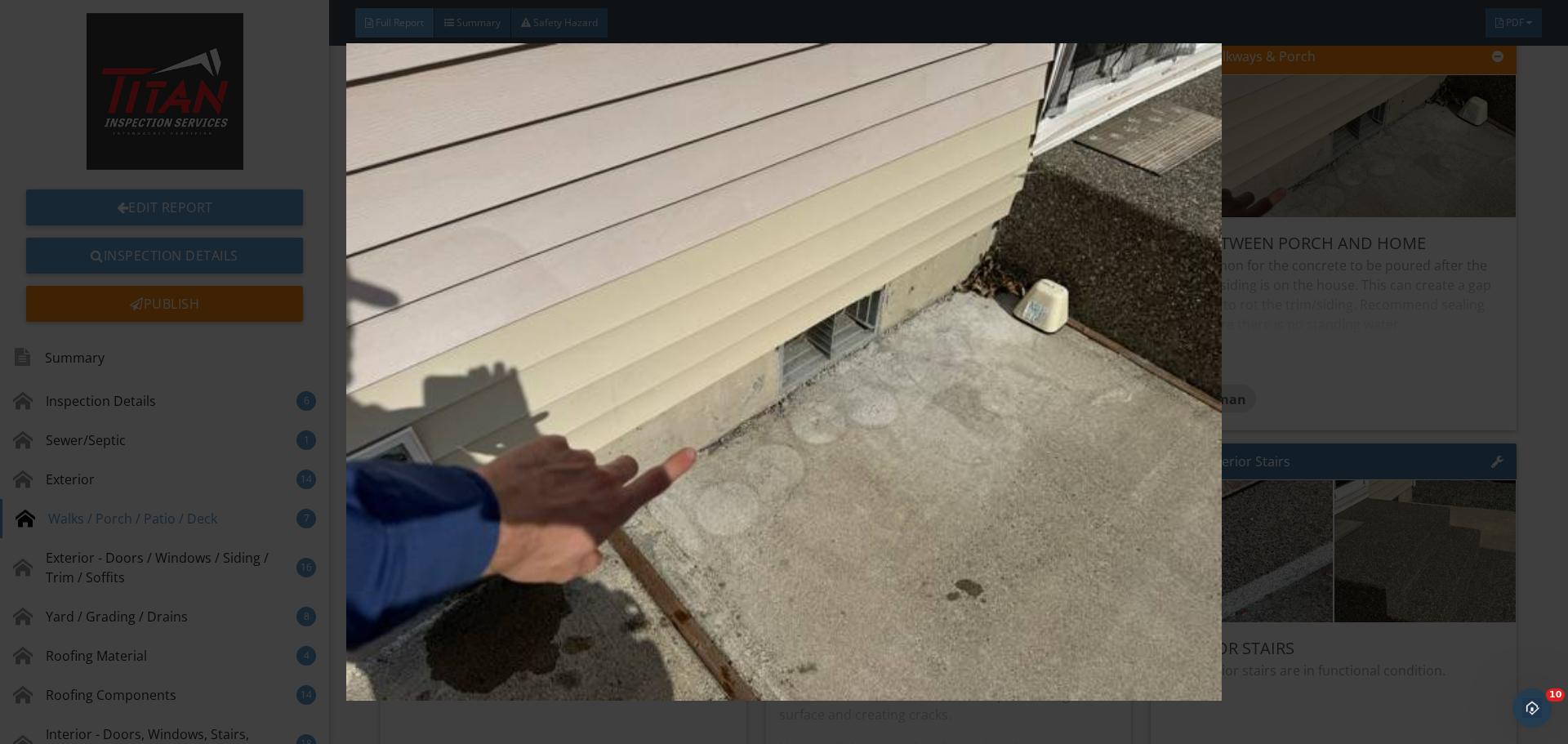
click at [1433, 152] on img at bounding box center [783, 372] width 1440 height 658
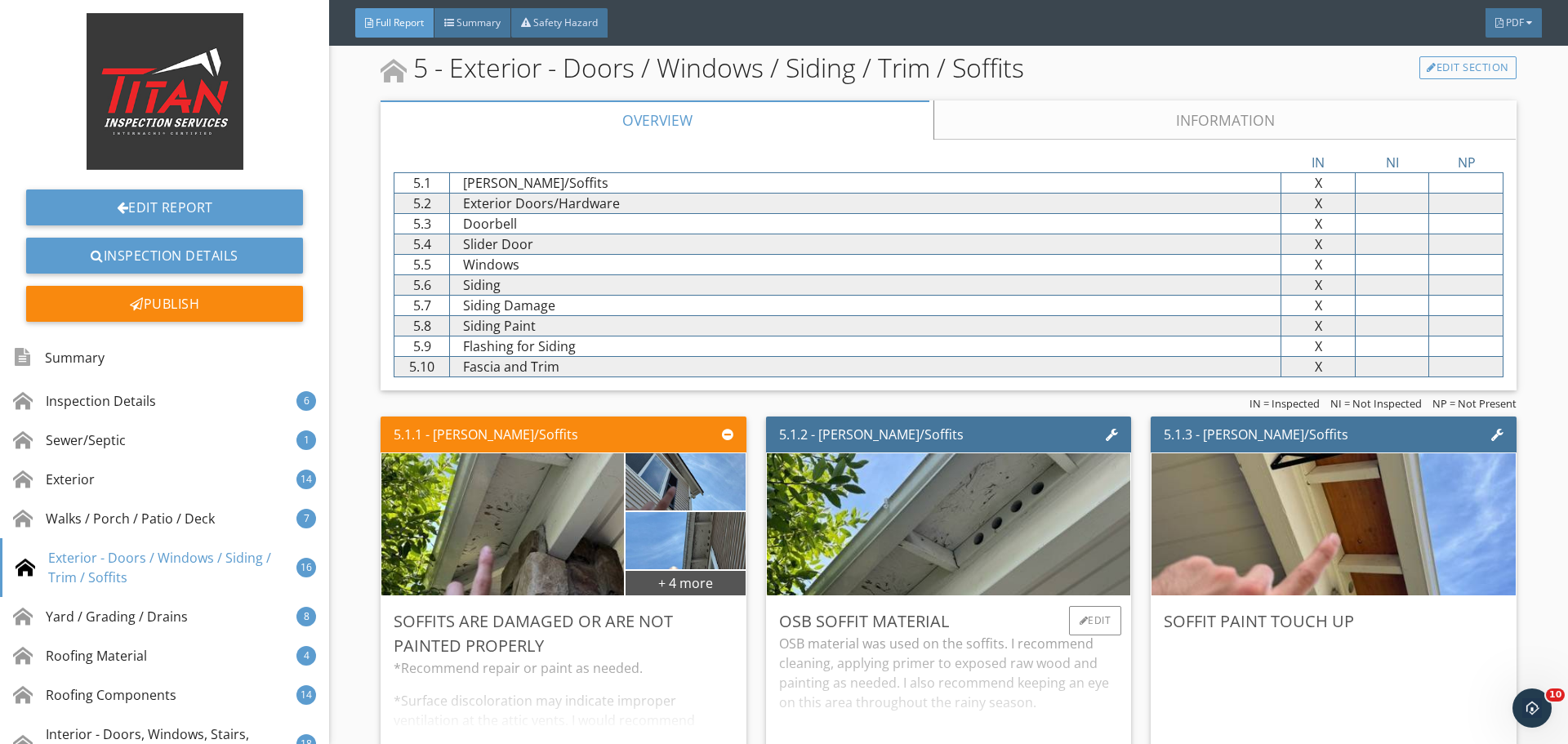
scroll to position [7025, 0]
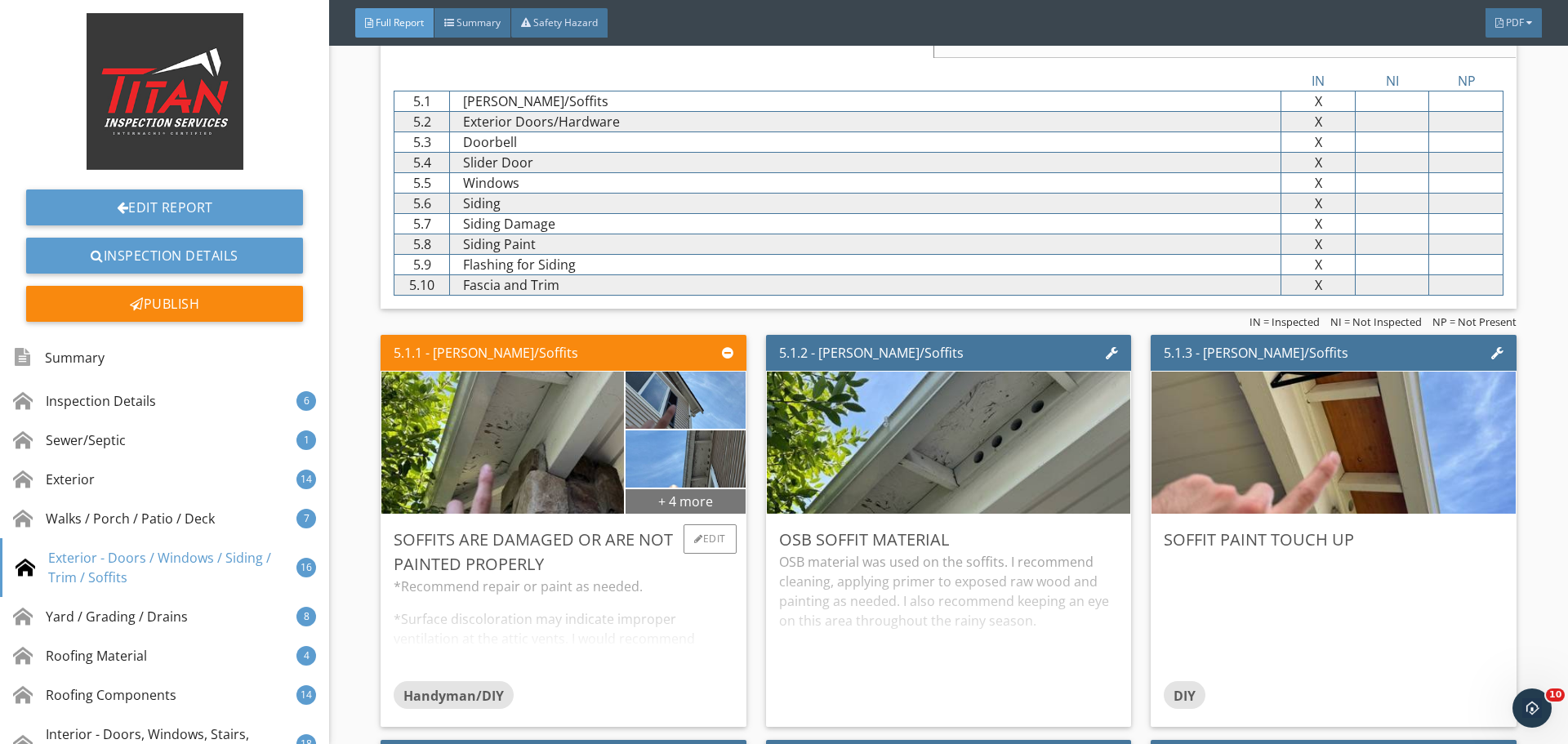
click at [685, 503] on div "+ 4 more" at bounding box center [685, 501] width 119 height 26
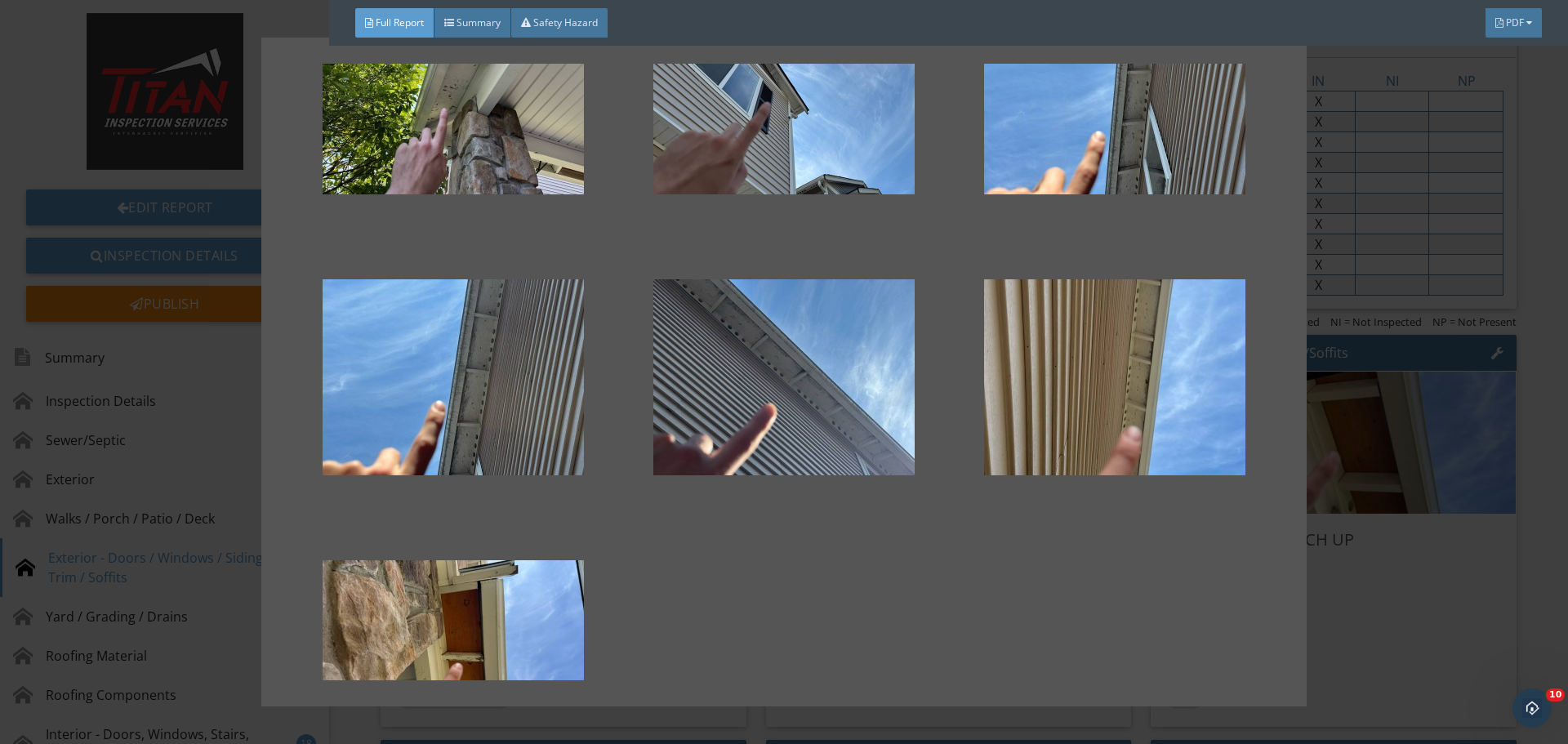
scroll to position [163, 0]
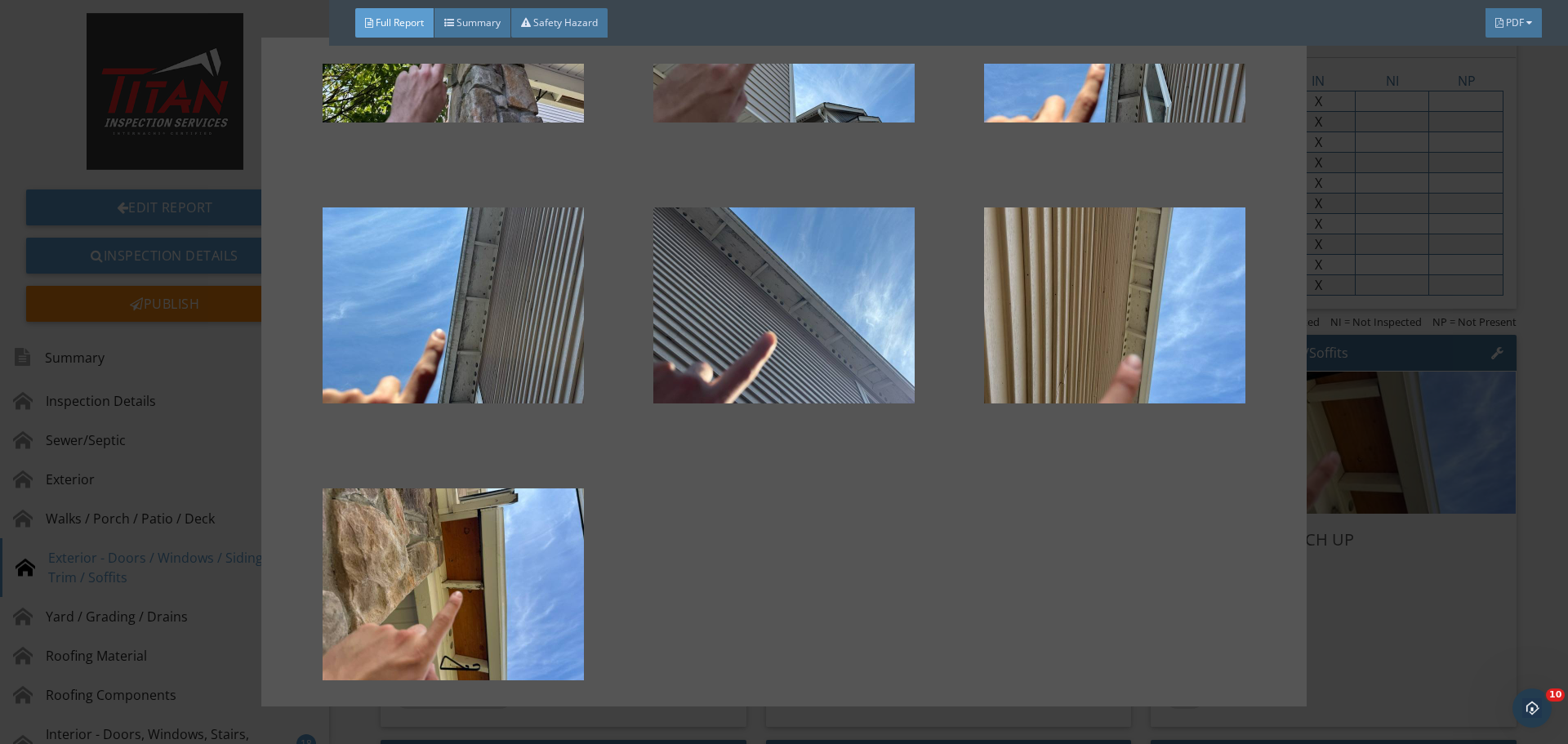
click at [1416, 357] on div at bounding box center [784, 372] width 1568 height 744
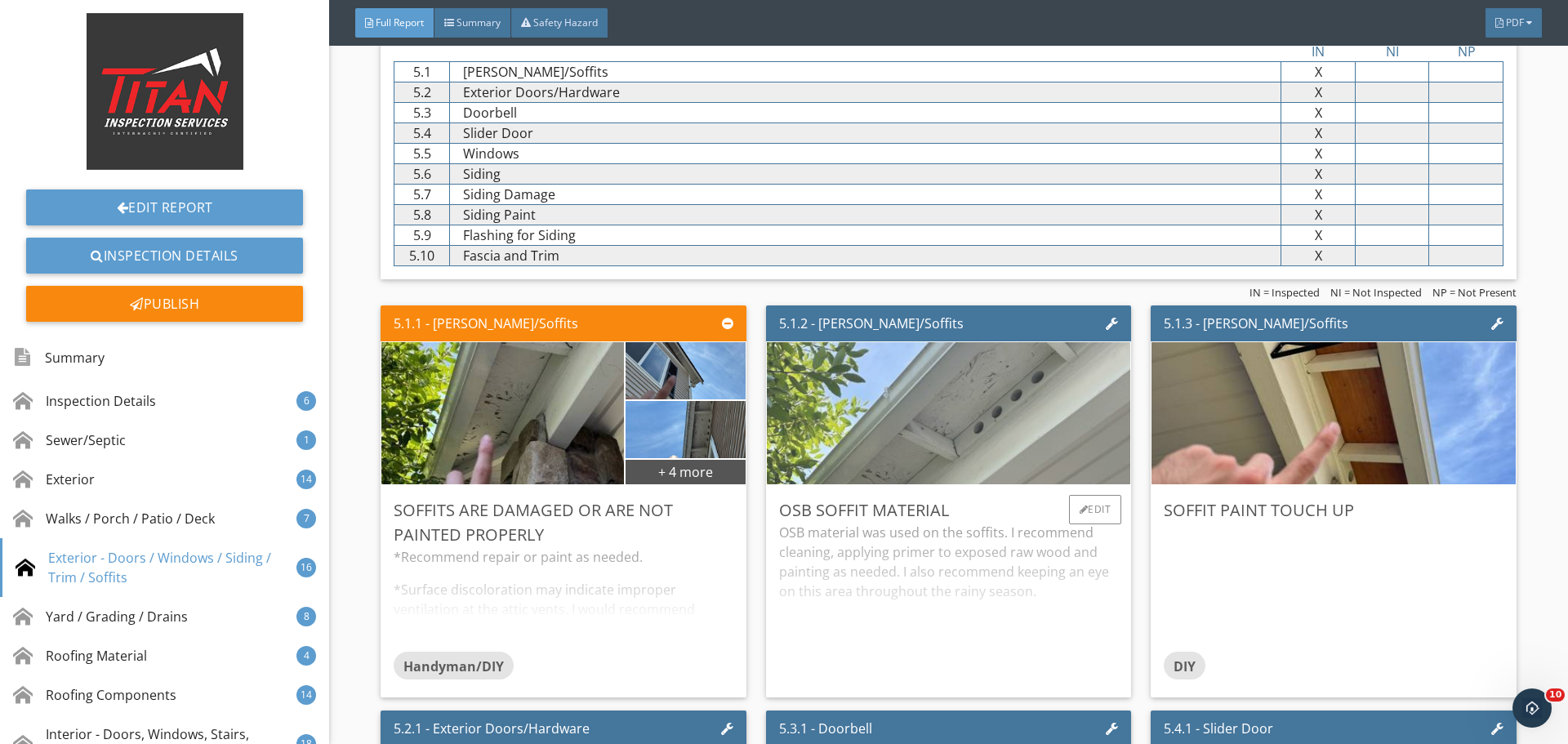
scroll to position [7189, 0]
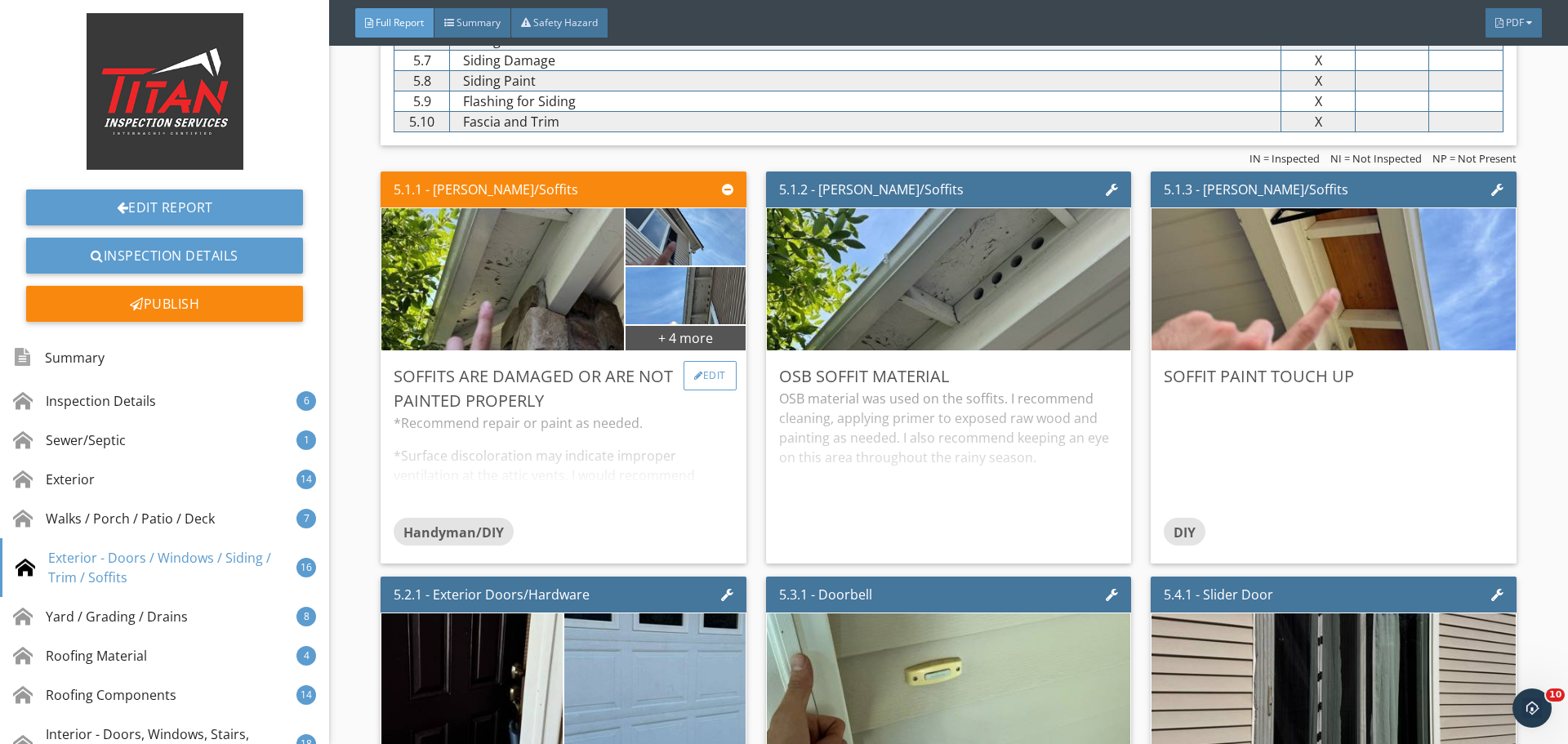
click at [700, 372] on div "Edit" at bounding box center [710, 375] width 53 height 29
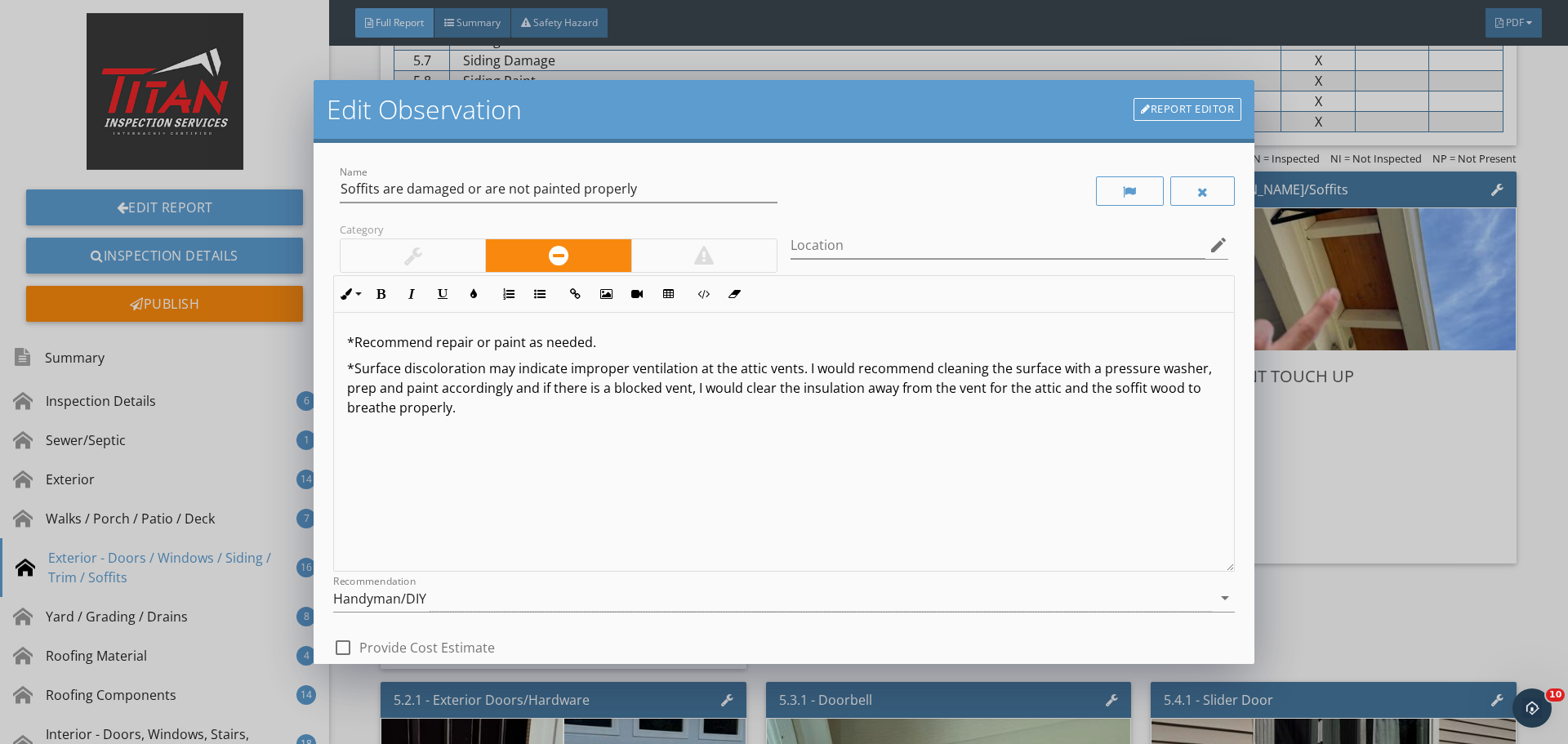
click at [726, 340] on p "*Recommend repair or paint as needed." at bounding box center [784, 342] width 874 height 20
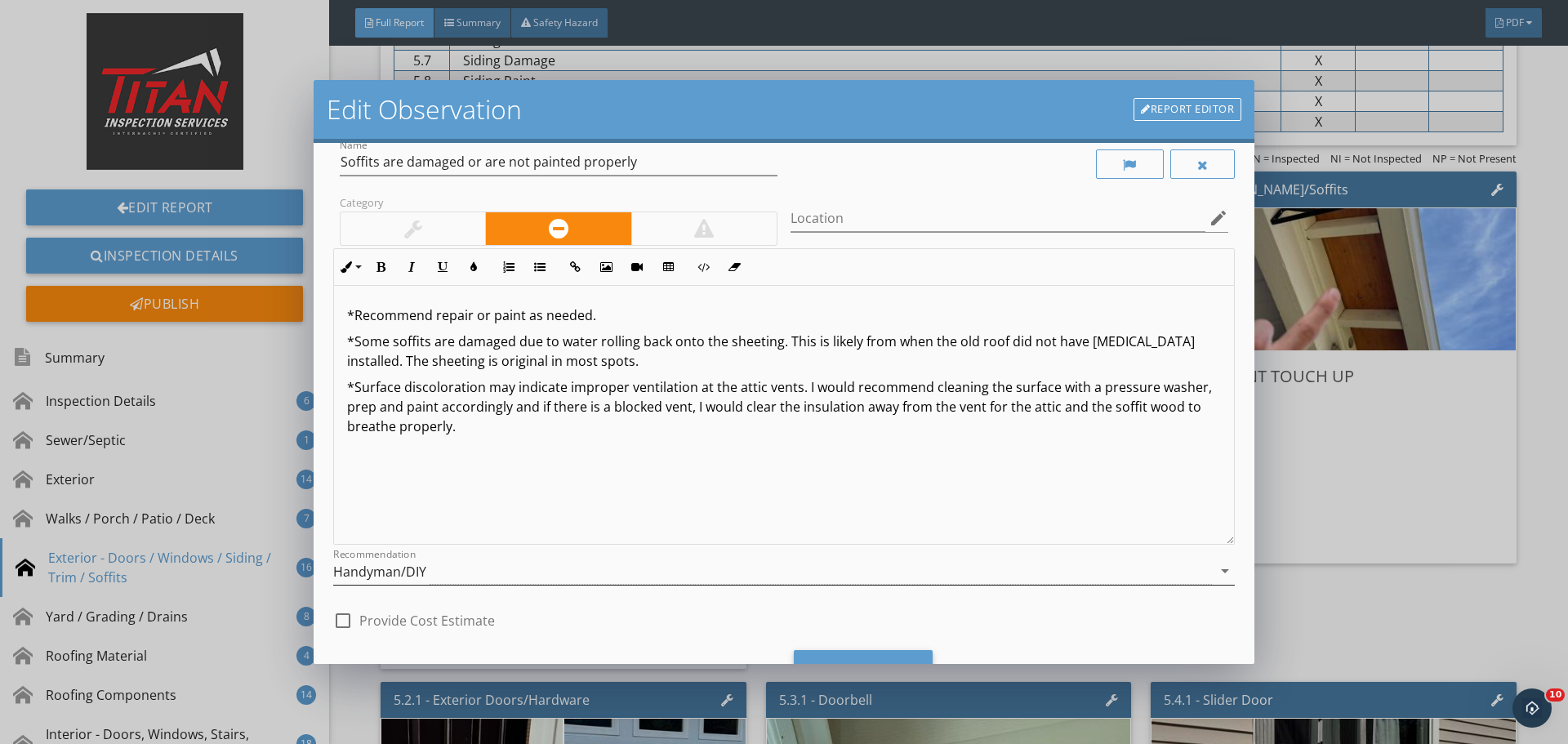
scroll to position [102, 0]
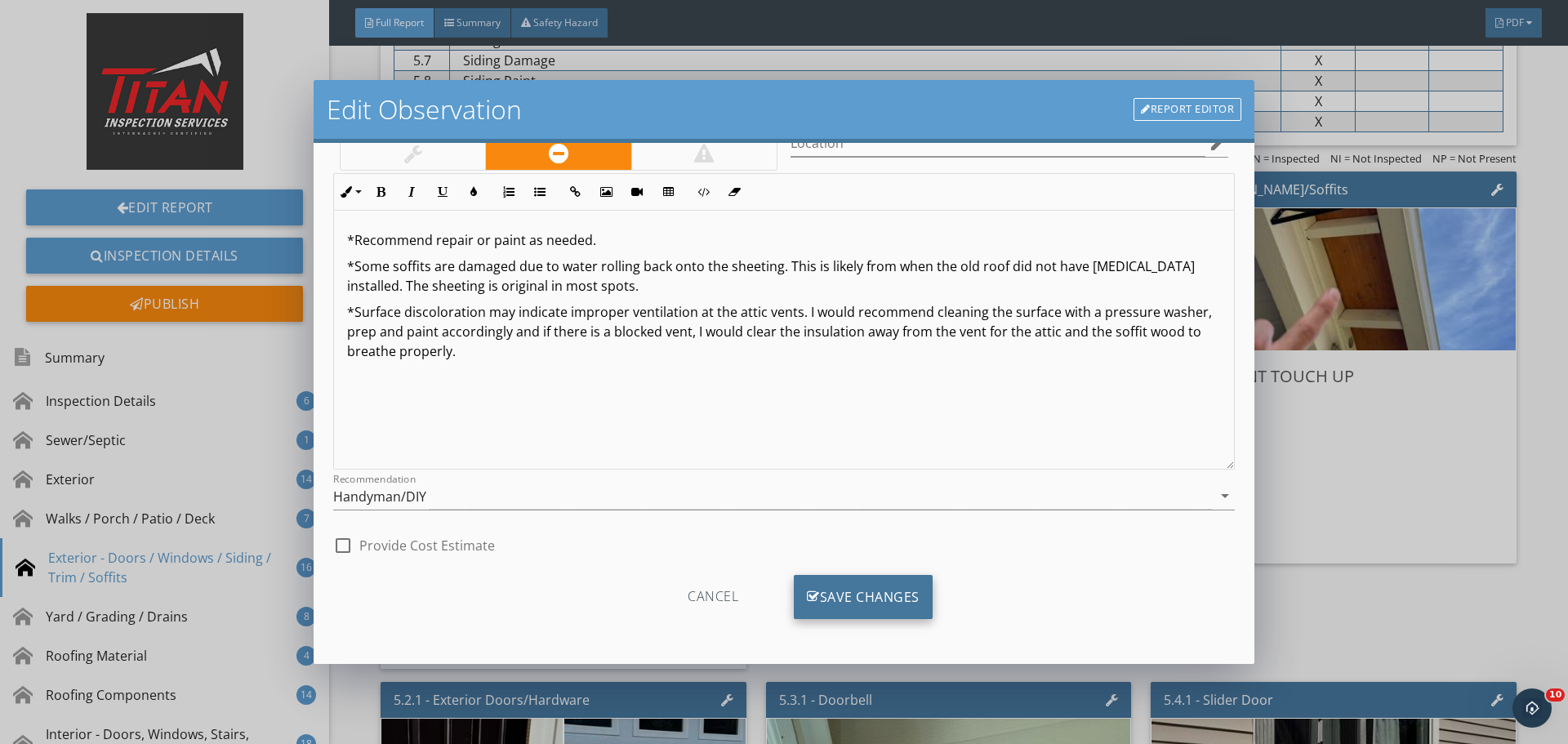
click at [852, 580] on div "Save Changes" at bounding box center [863, 596] width 139 height 44
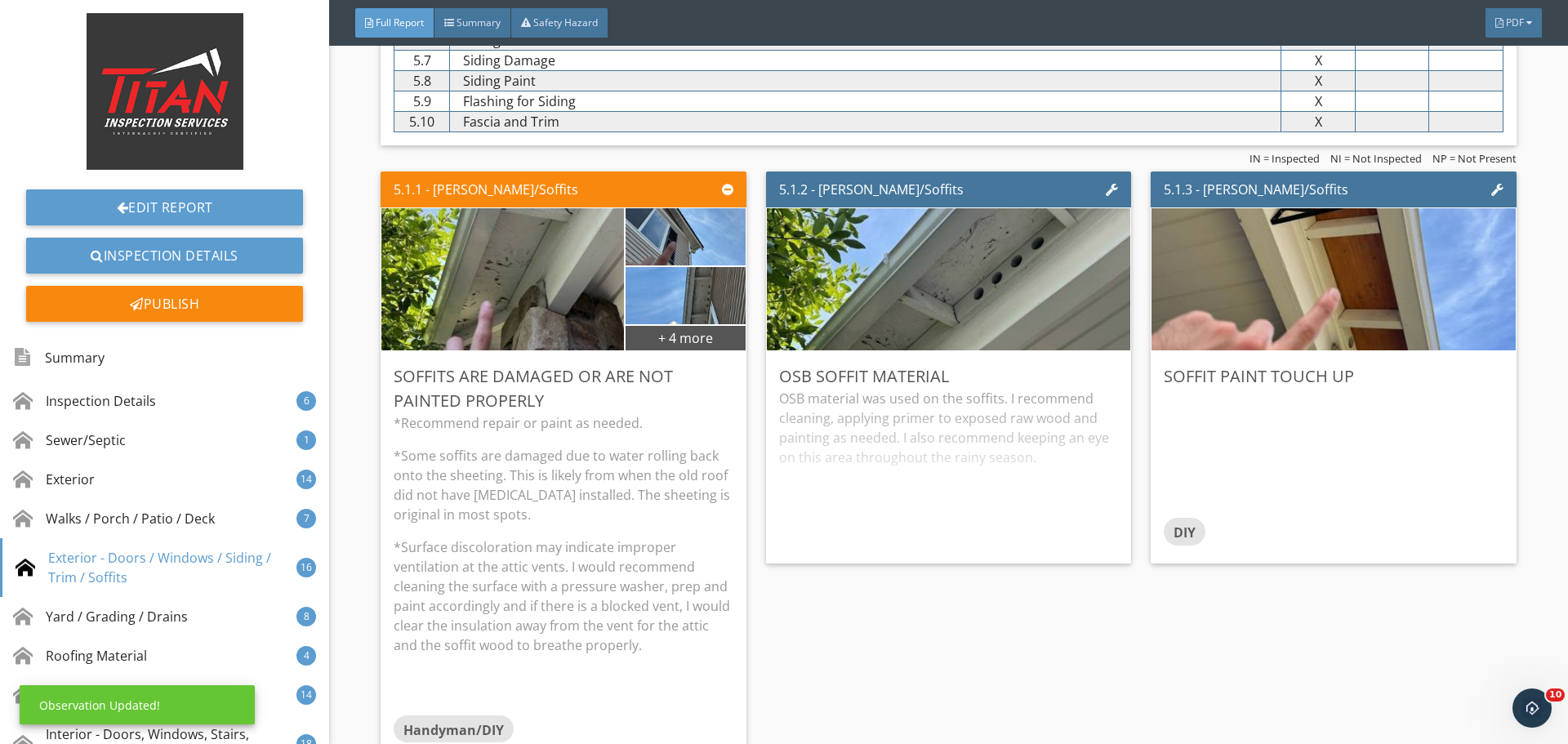
scroll to position [0, 0]
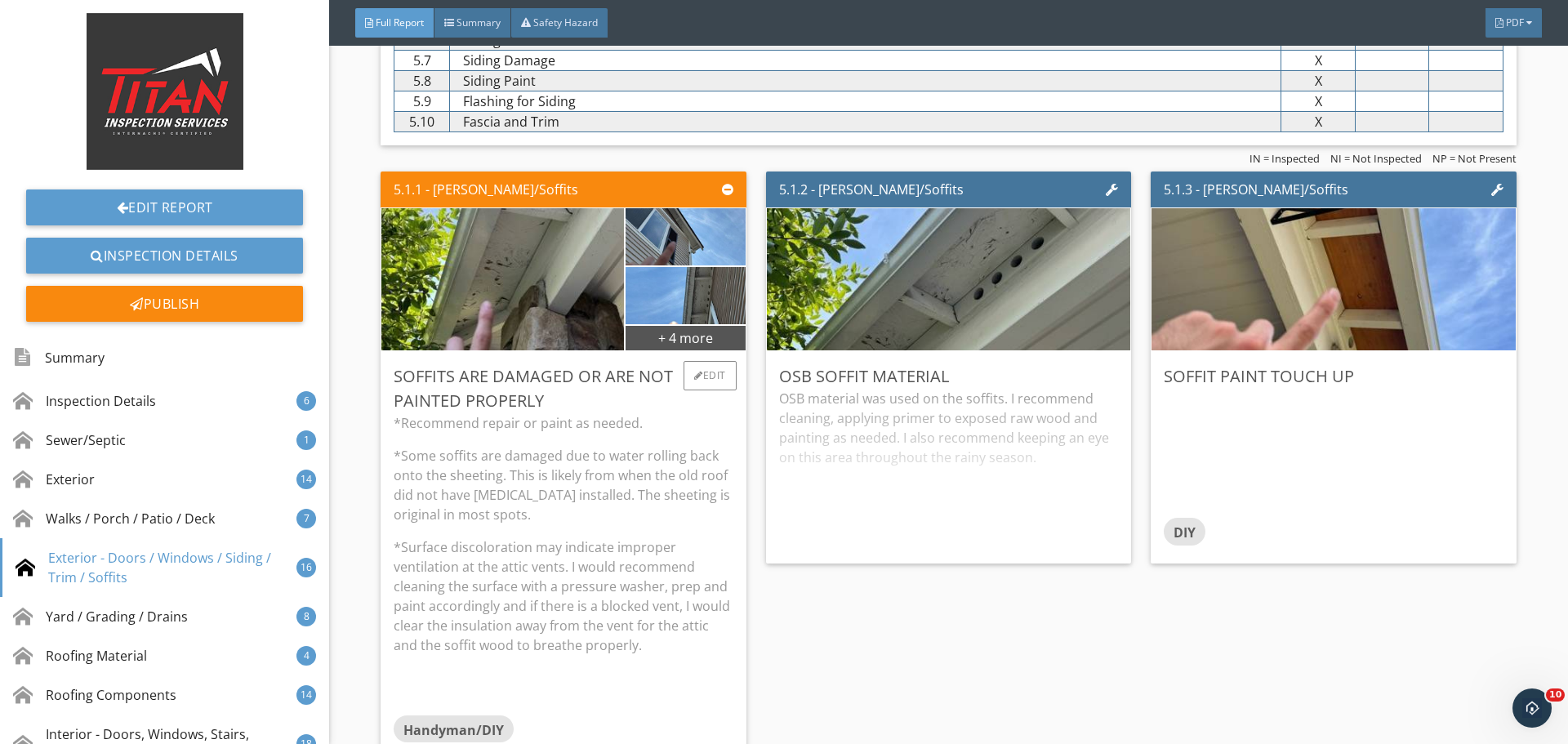
click at [645, 548] on p "*Surface discoloration may indicate improper ventilation at the attic vents. I …" at bounding box center [563, 596] width 339 height 117
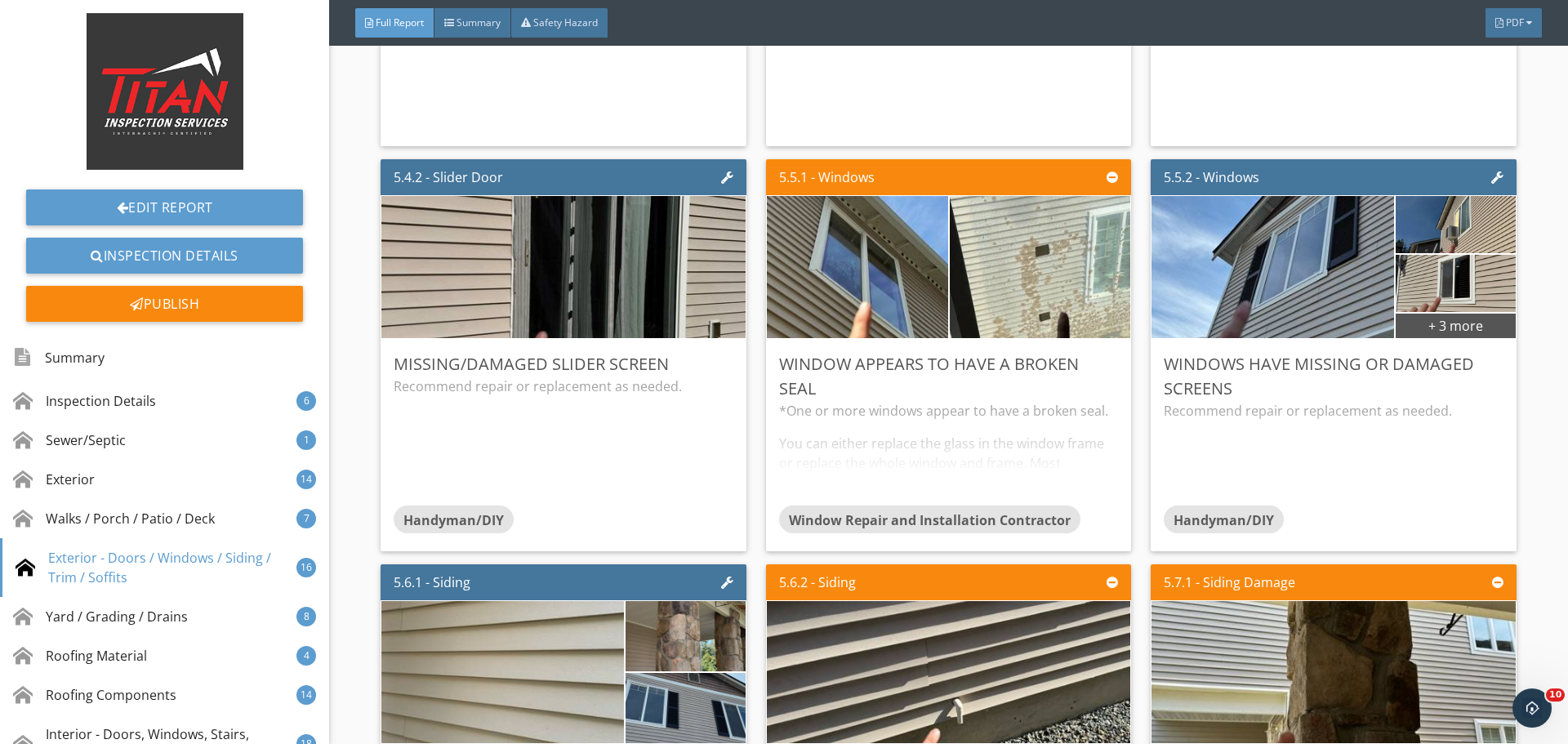
scroll to position [8087, 0]
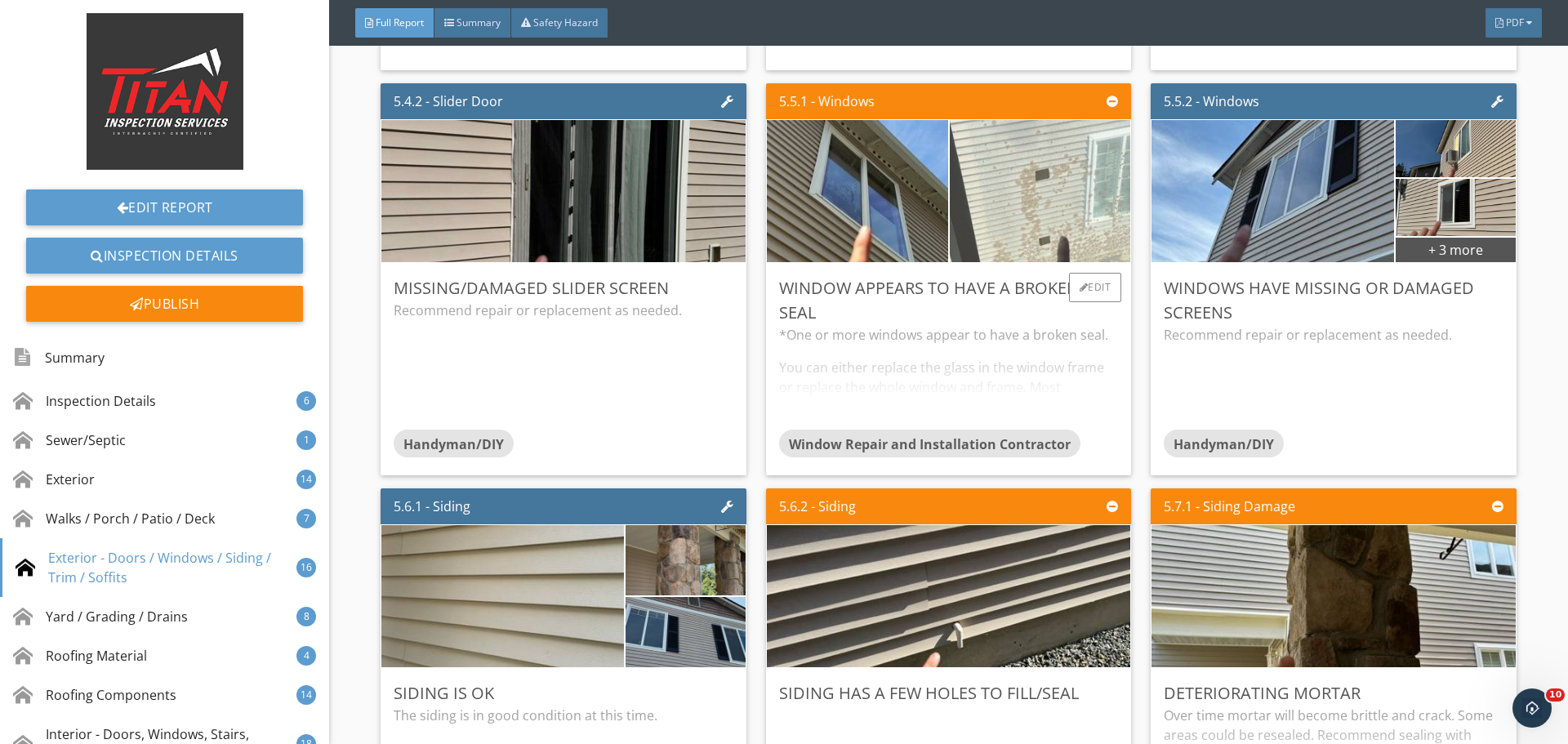
click at [1045, 226] on img at bounding box center [1039, 192] width 453 height 340
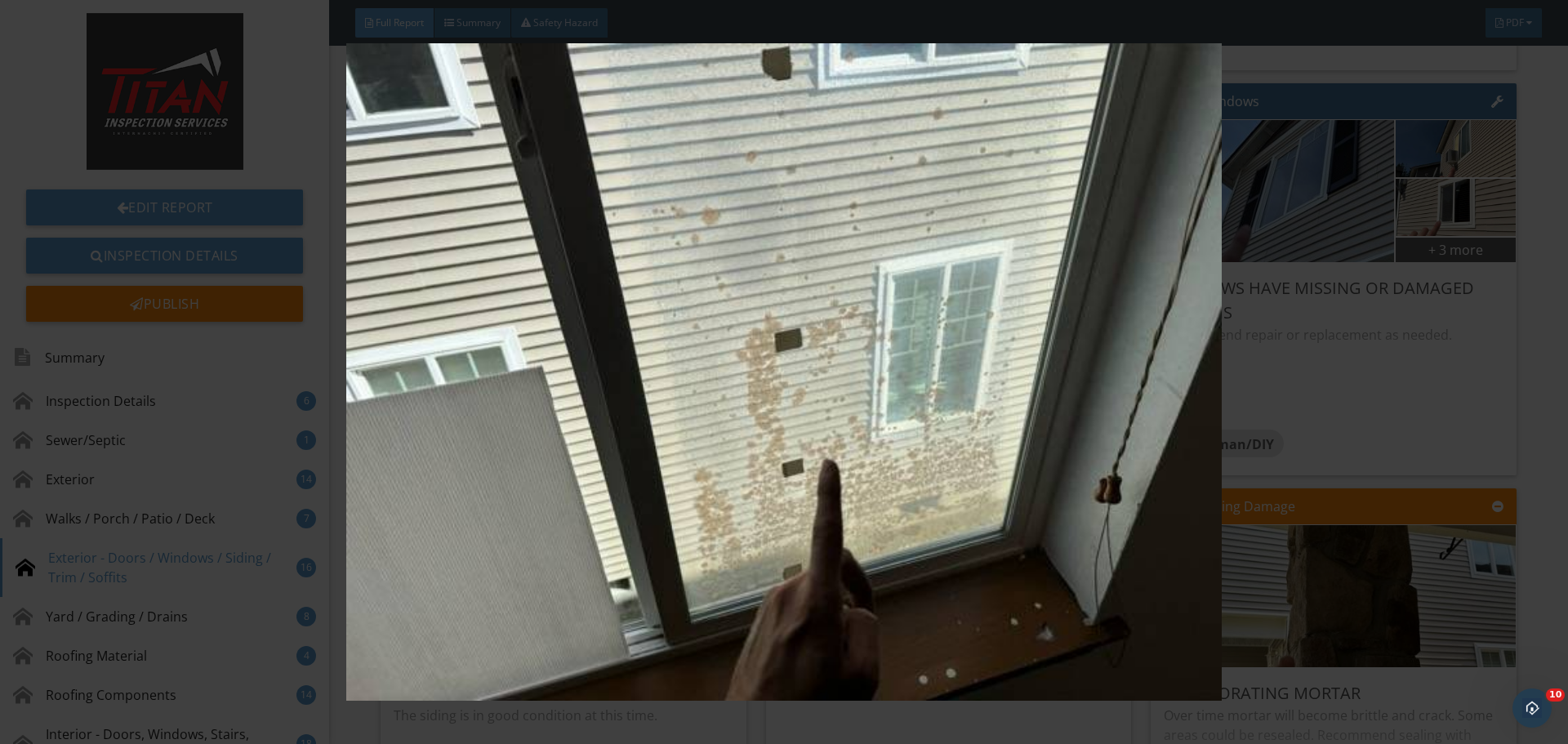
click at [1358, 303] on img at bounding box center [783, 372] width 1440 height 658
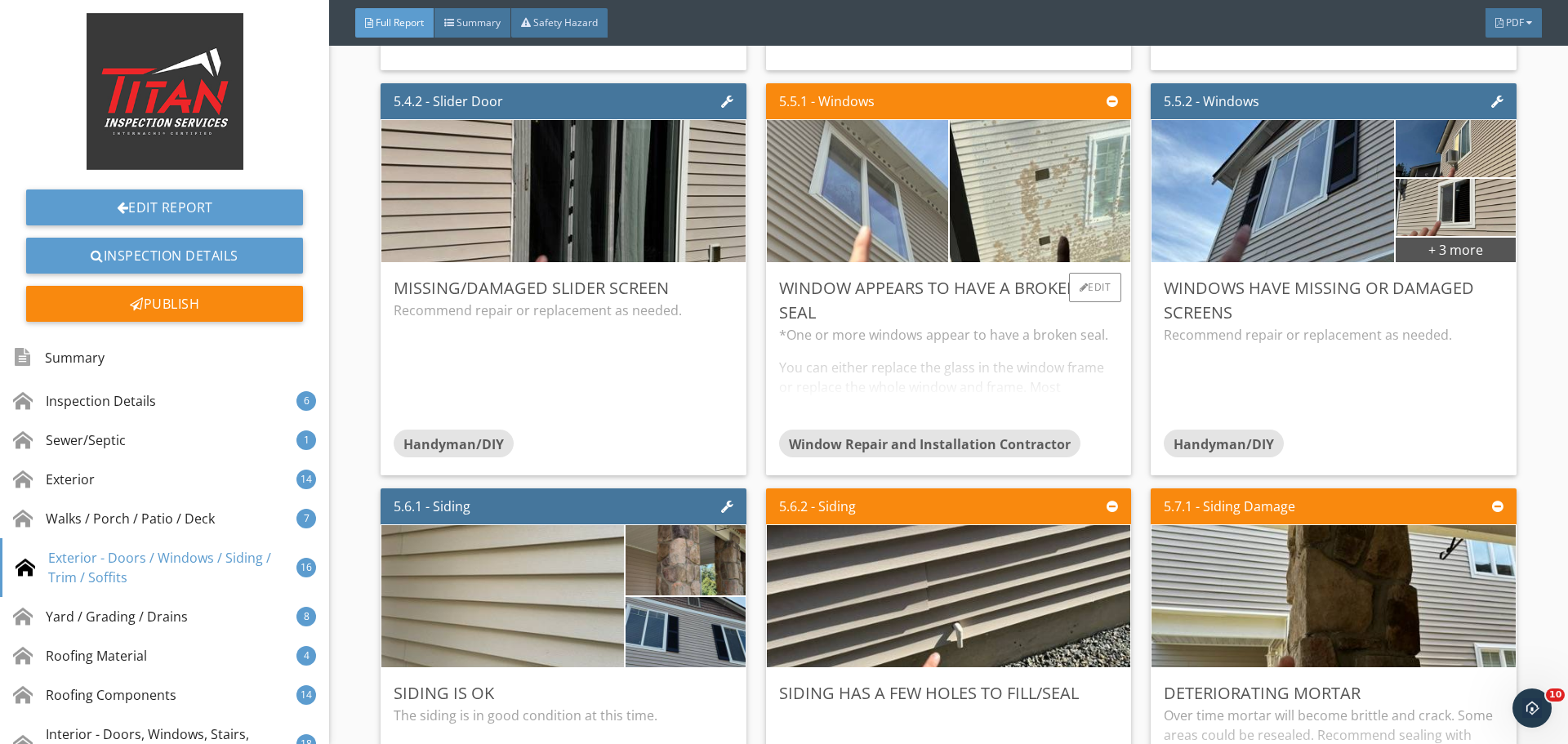
click at [844, 241] on img at bounding box center [857, 192] width 453 height 340
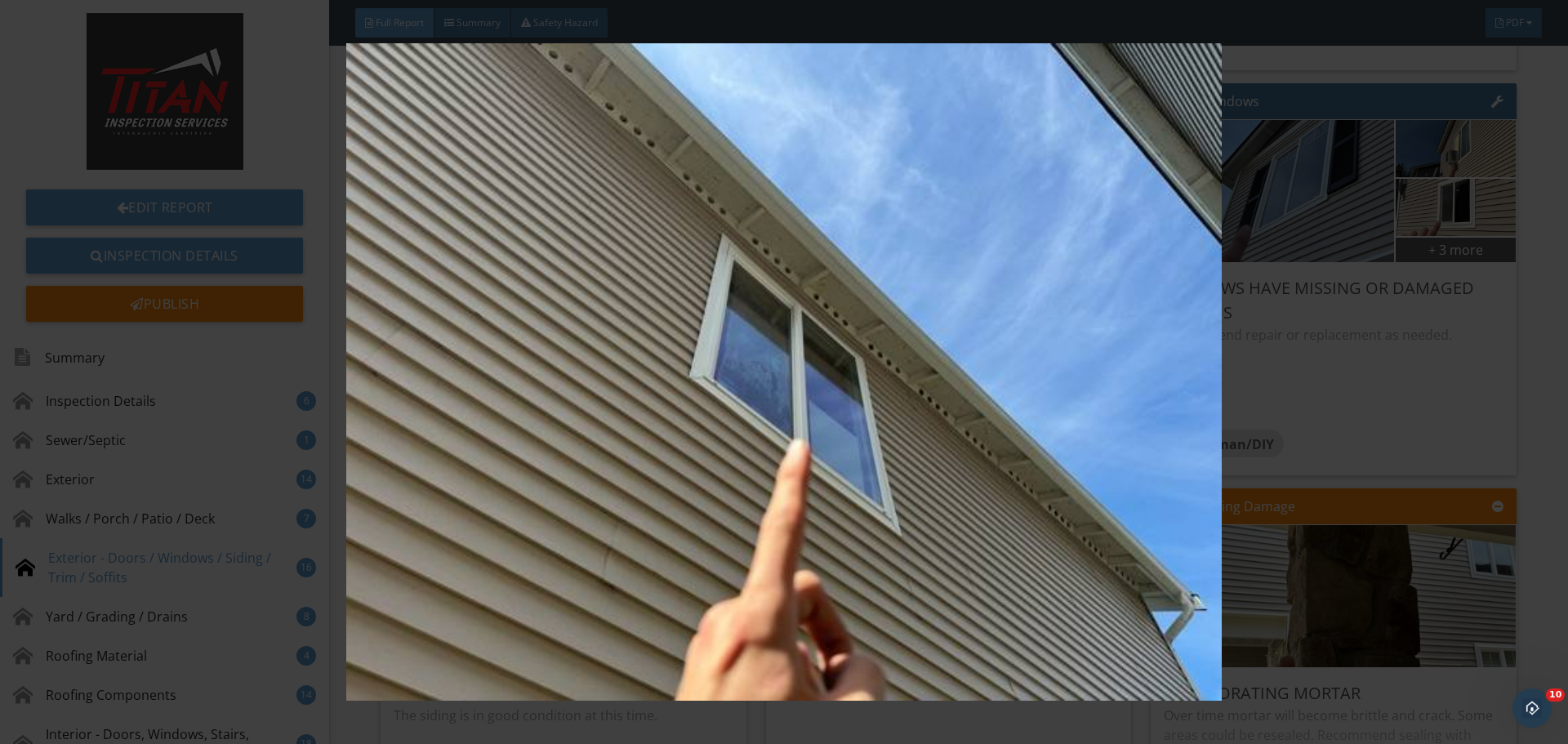
click at [1445, 328] on img at bounding box center [783, 372] width 1440 height 658
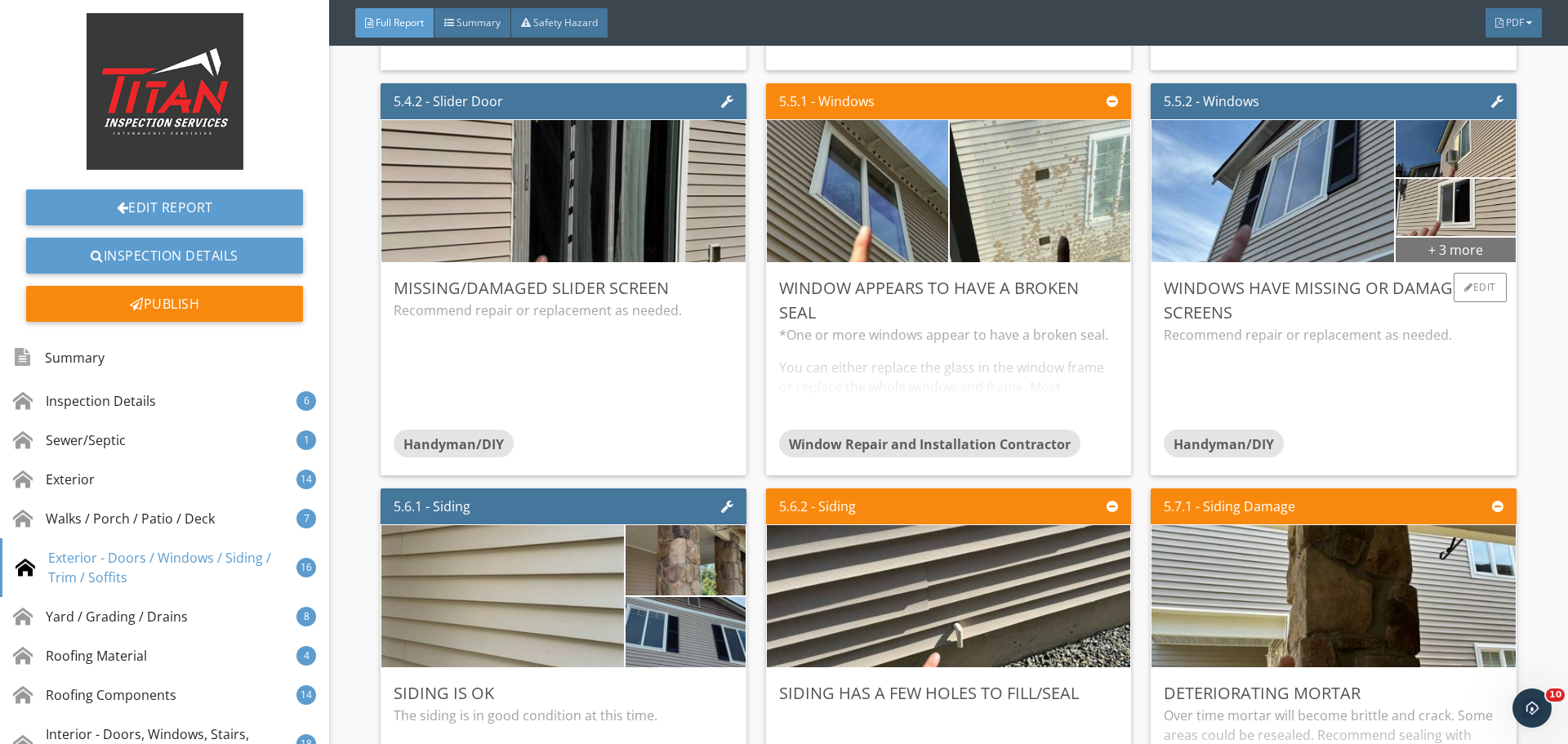
click at [1434, 261] on div "+ 3 more" at bounding box center [1456, 248] width 119 height 26
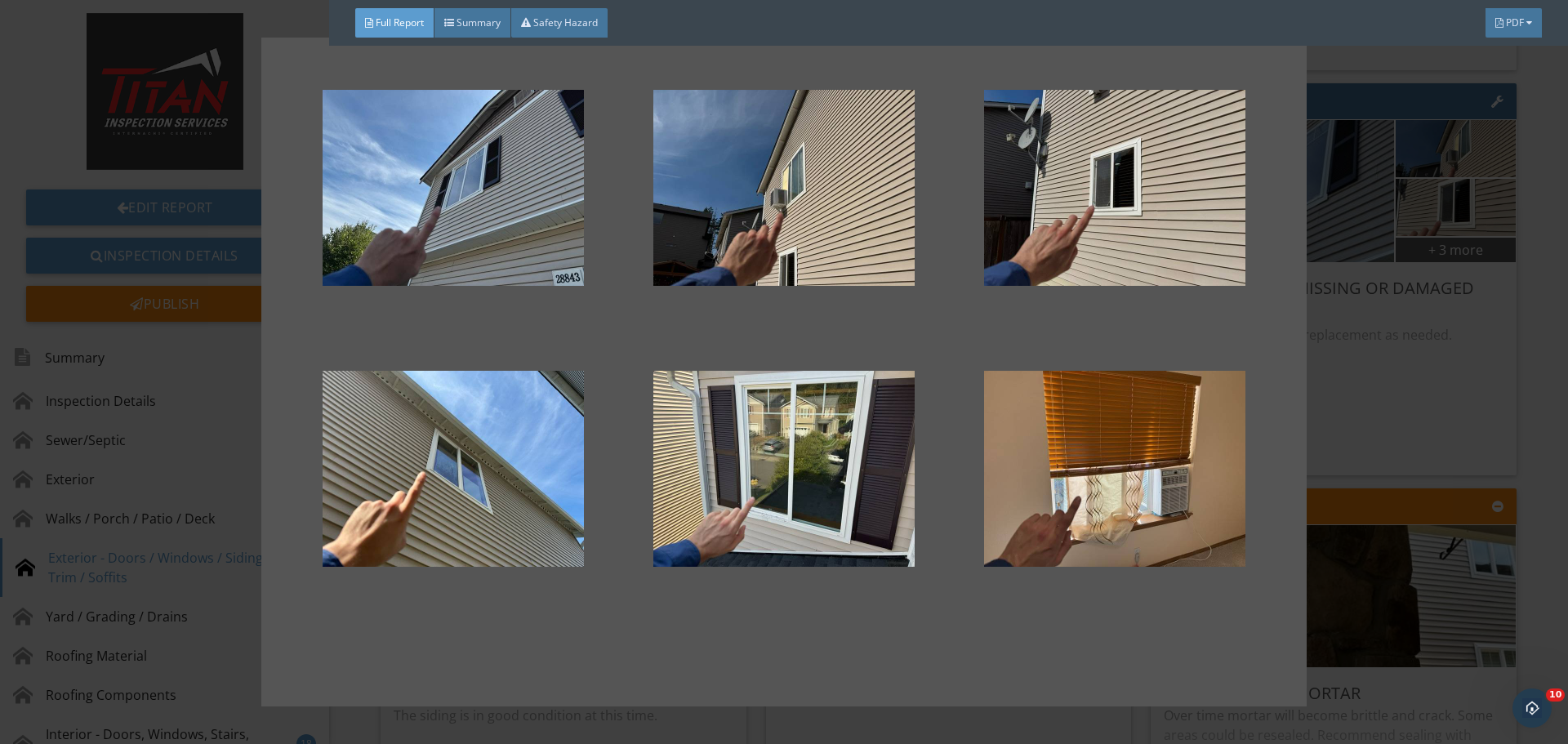
click at [1445, 396] on div at bounding box center [784, 372] width 1568 height 744
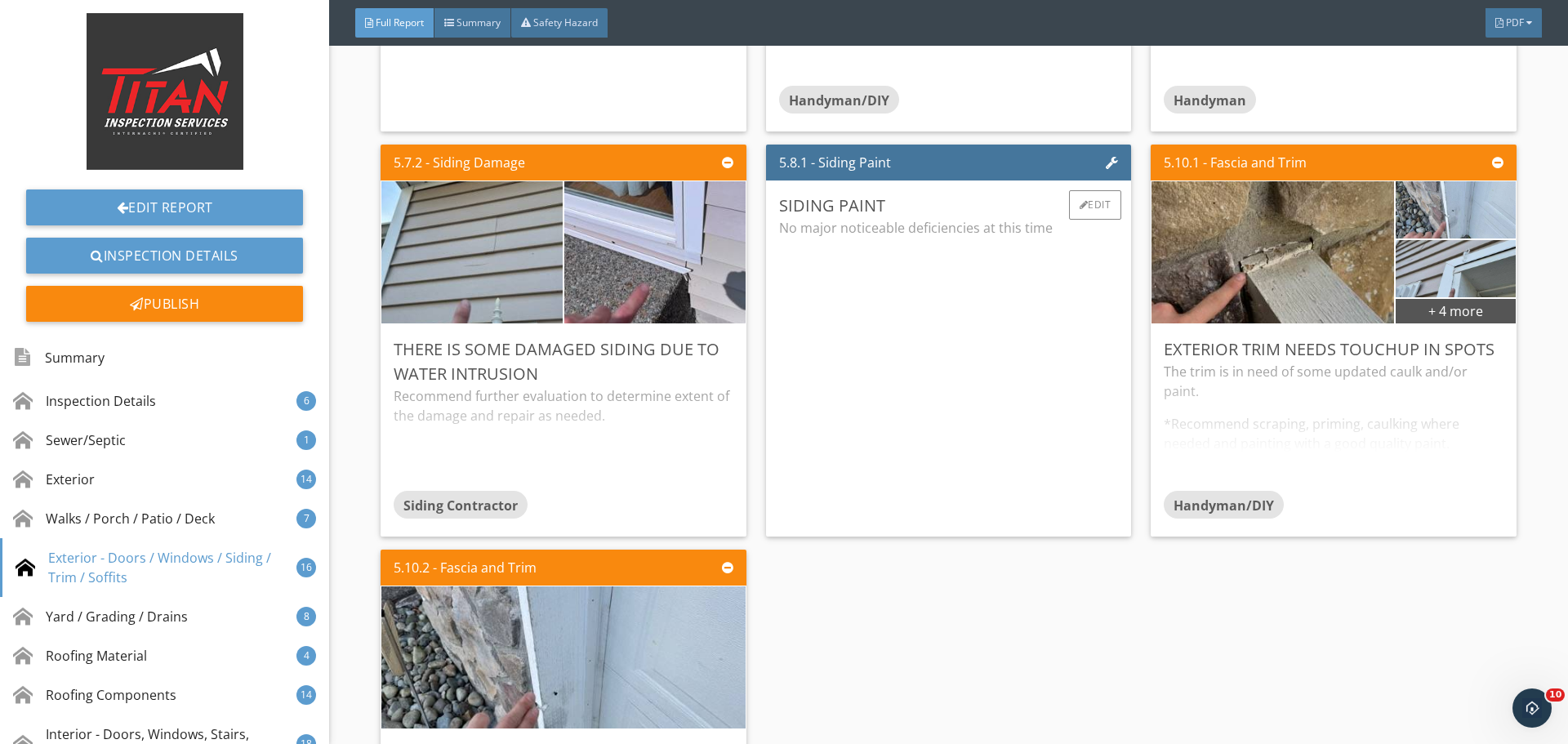
scroll to position [8904, 0]
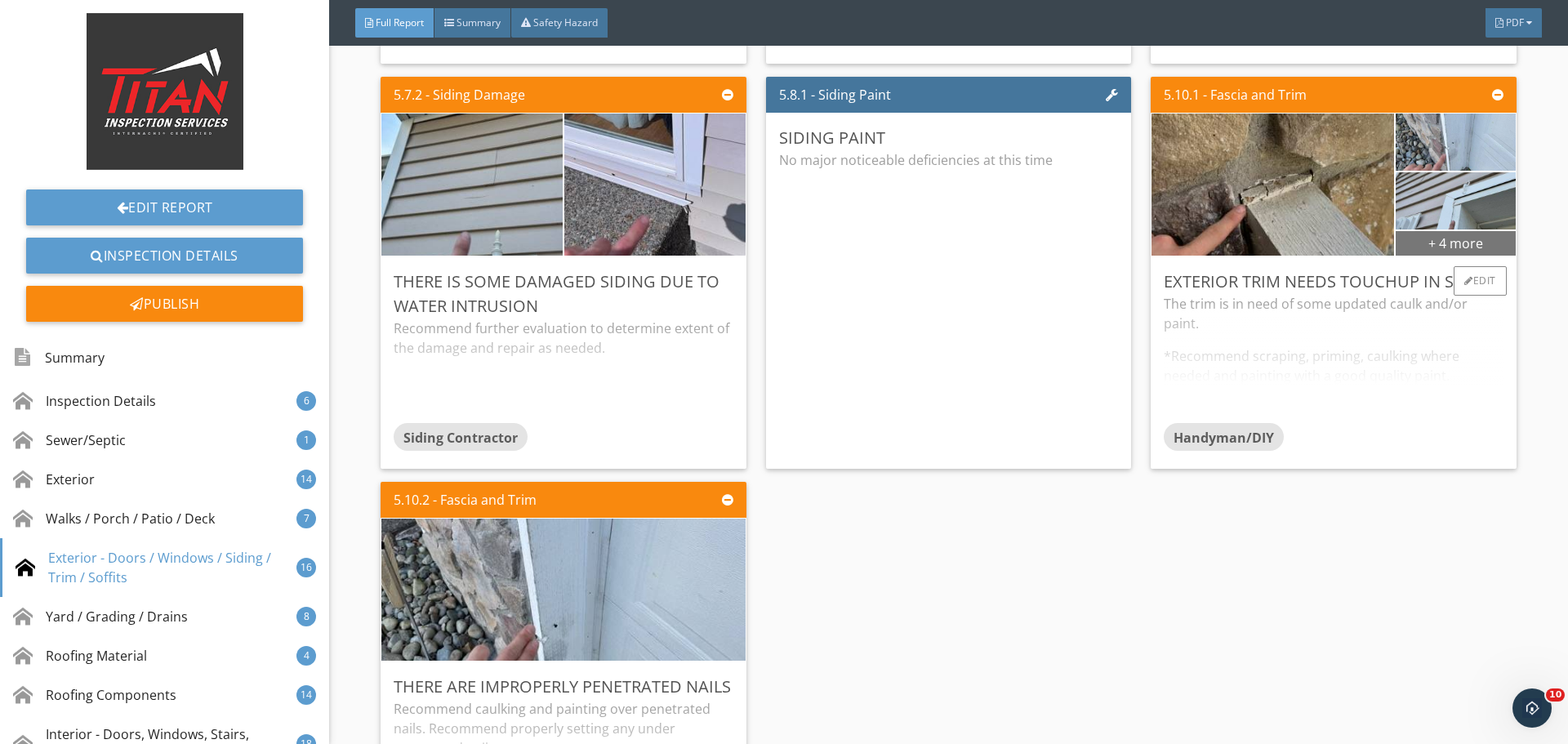
click at [1422, 241] on div "+ 4 more" at bounding box center [1456, 242] width 119 height 26
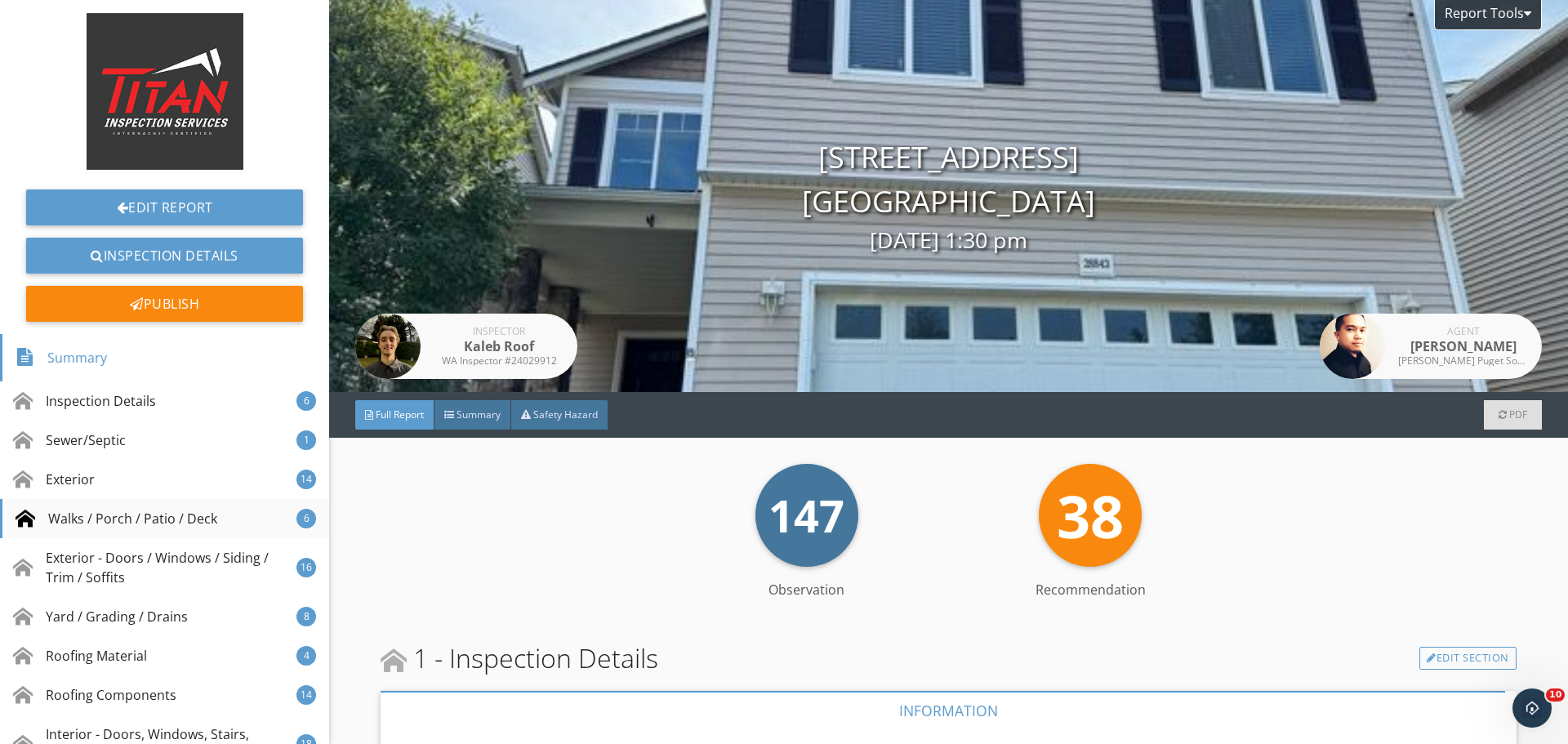
click at [161, 527] on div "Walks / Porch / Patio / Deck" at bounding box center [116, 519] width 201 height 20
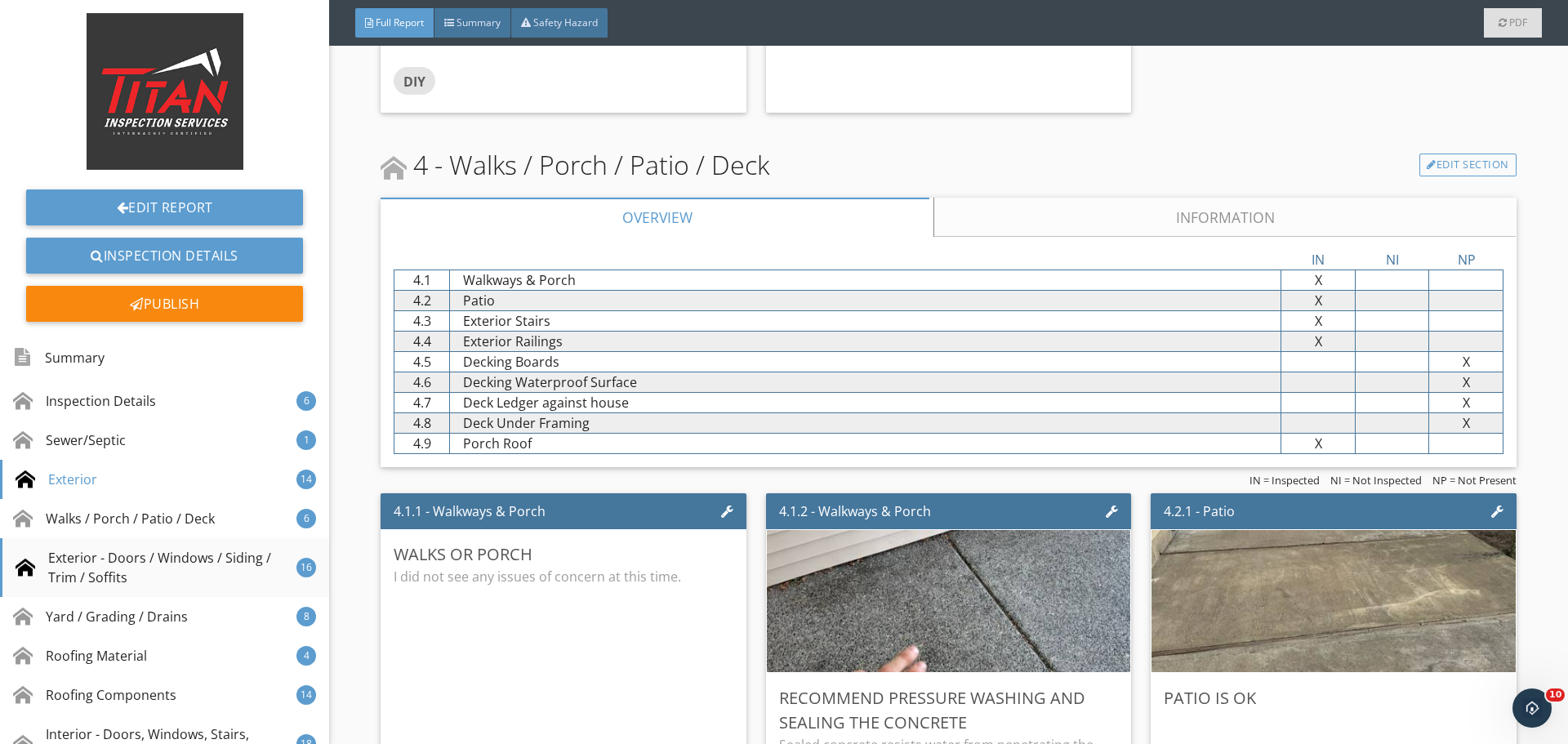
click at [215, 562] on div "Exterior - Doors / Windows / Siding / Trim / Soffits" at bounding box center [155, 568] width 281 height 39
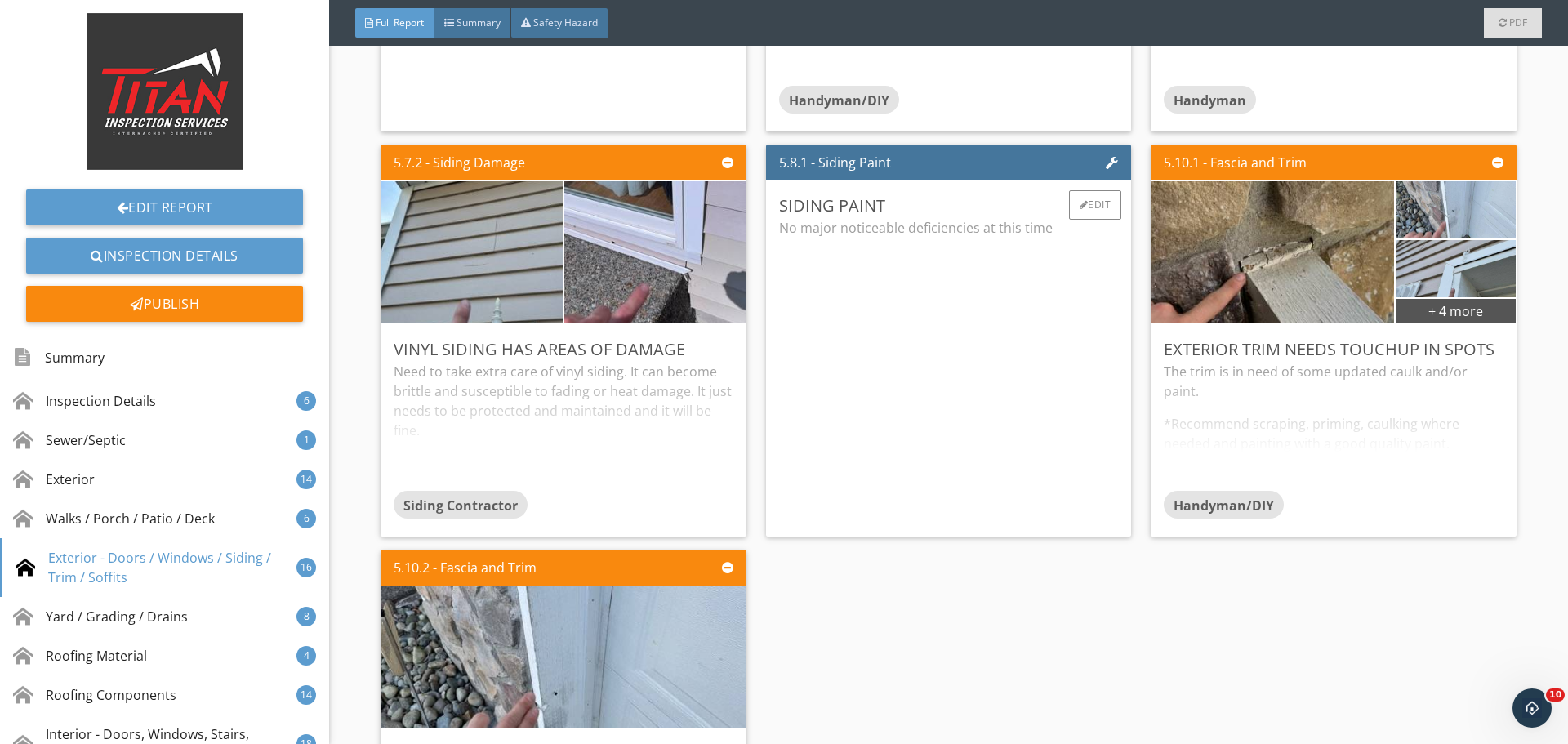
scroll to position [8466, 0]
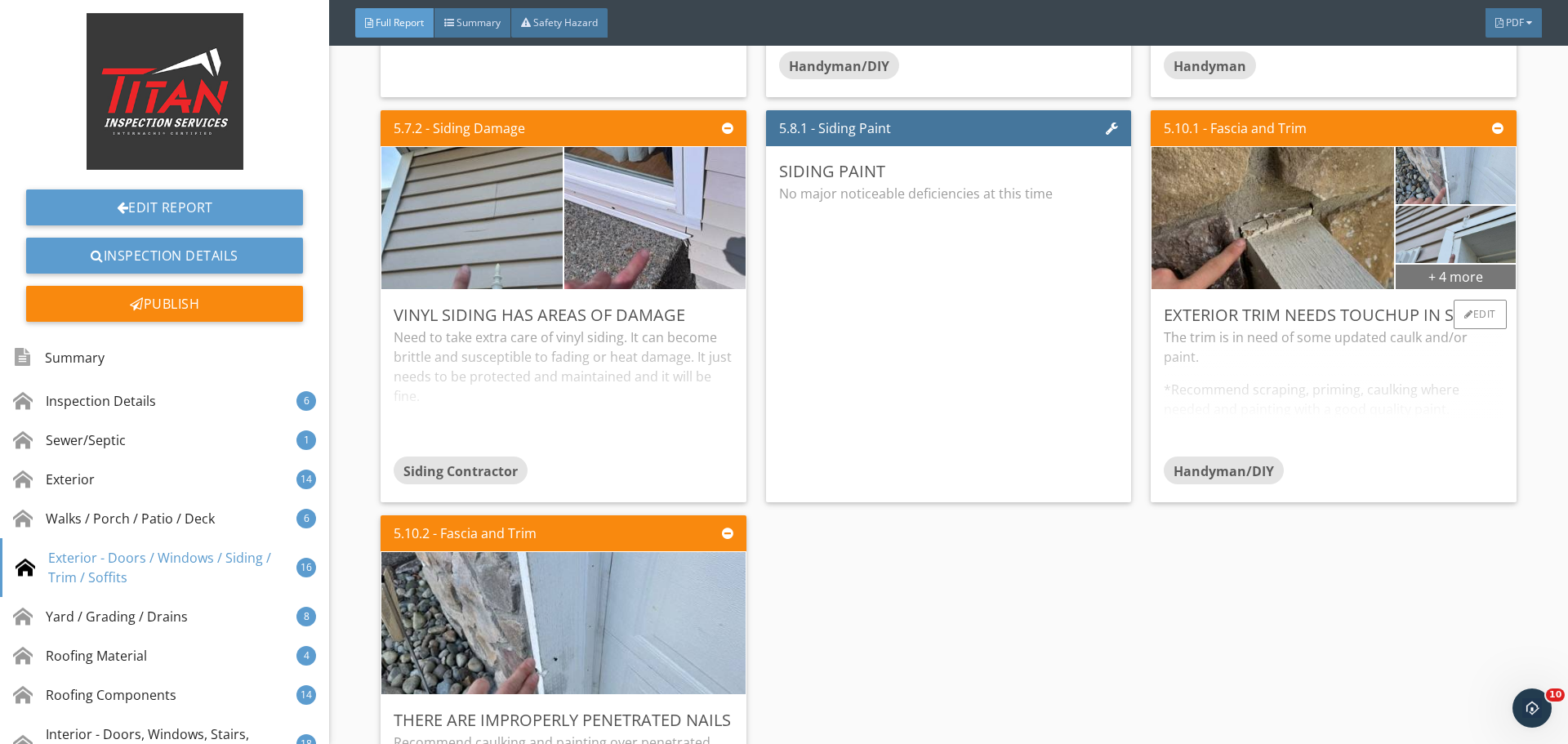
click at [1472, 274] on div "+ 4 more" at bounding box center [1456, 276] width 119 height 26
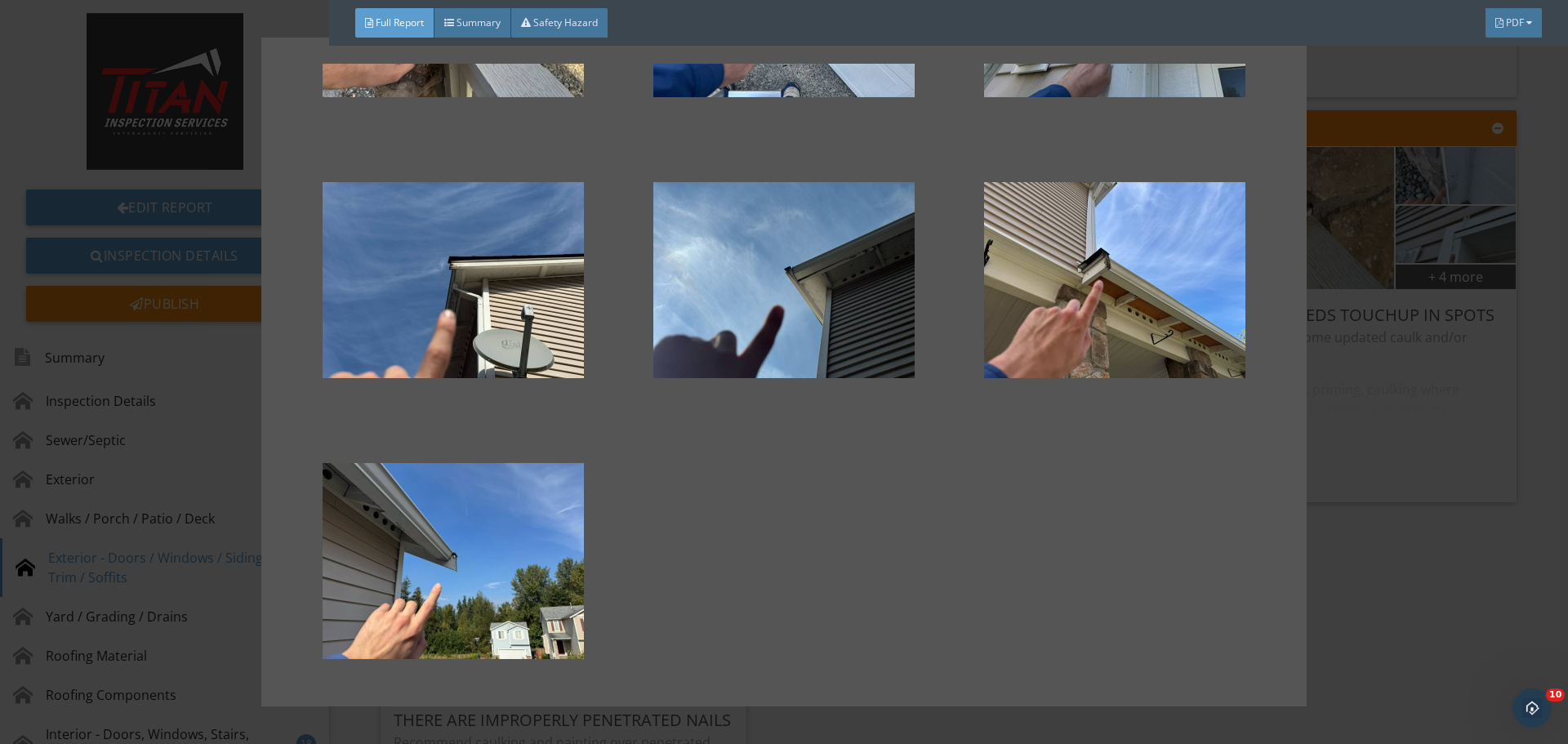
scroll to position [226, 0]
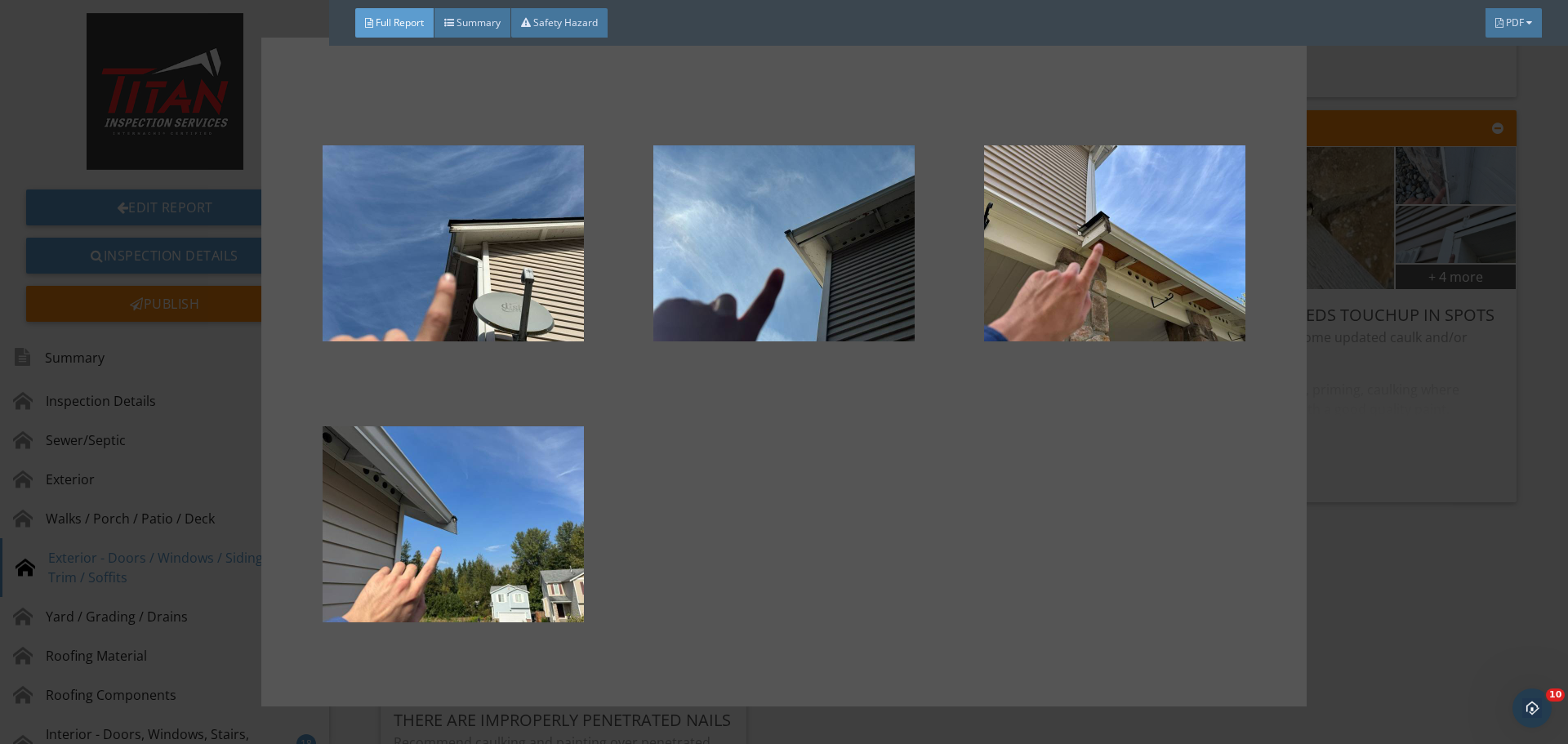
click at [1419, 305] on div at bounding box center [784, 372] width 1568 height 744
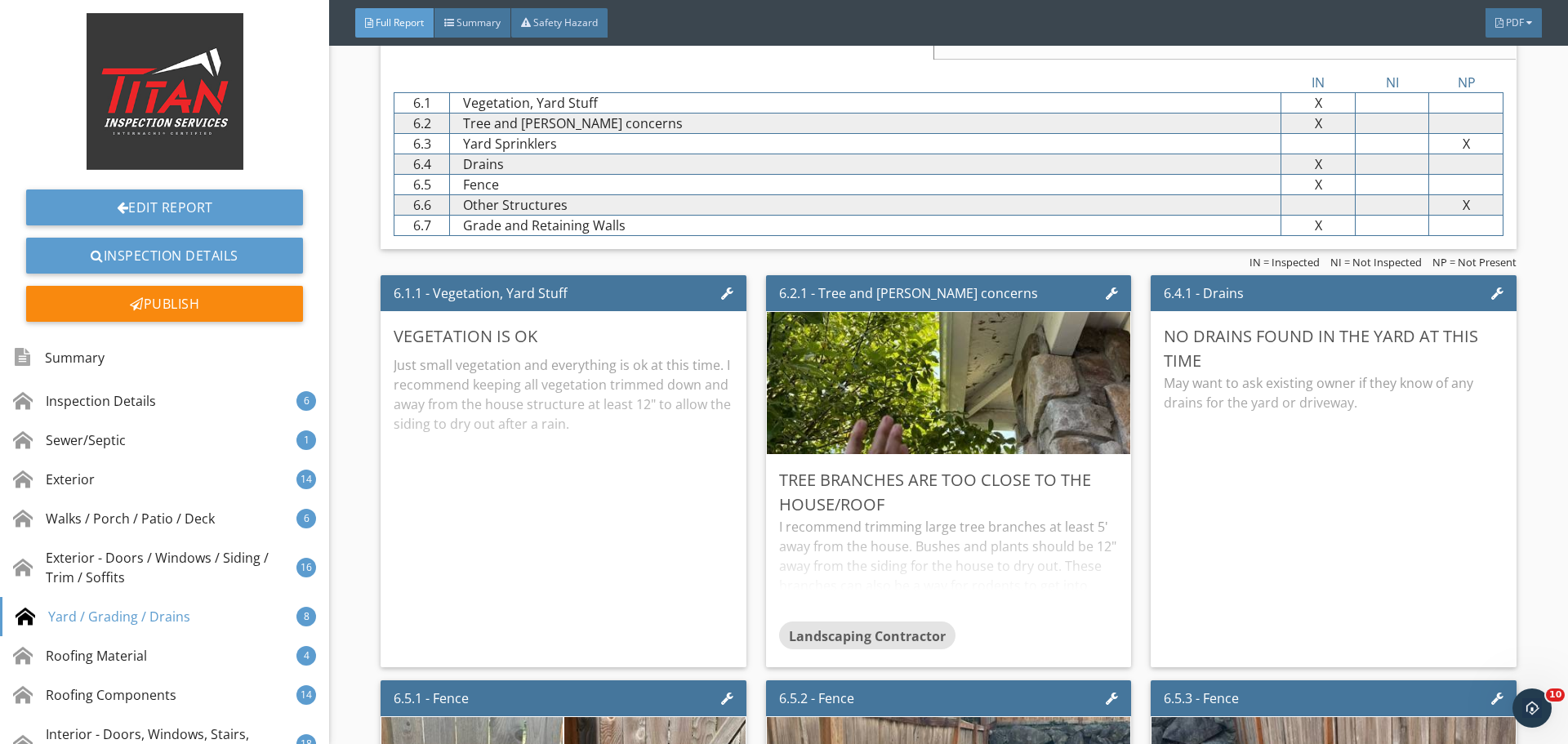
scroll to position [9445, 0]
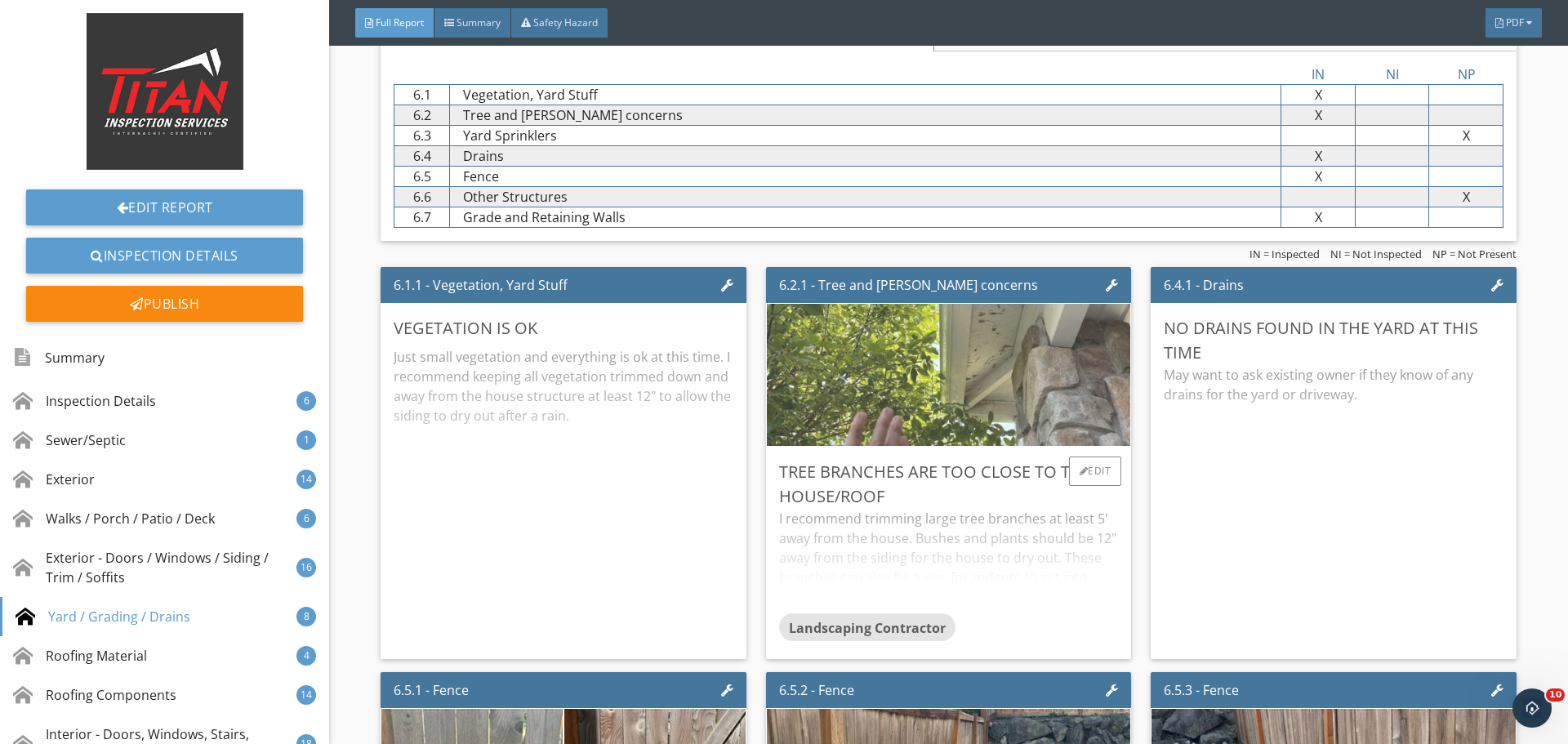
click at [1012, 340] on img at bounding box center [949, 374] width 474 height 355
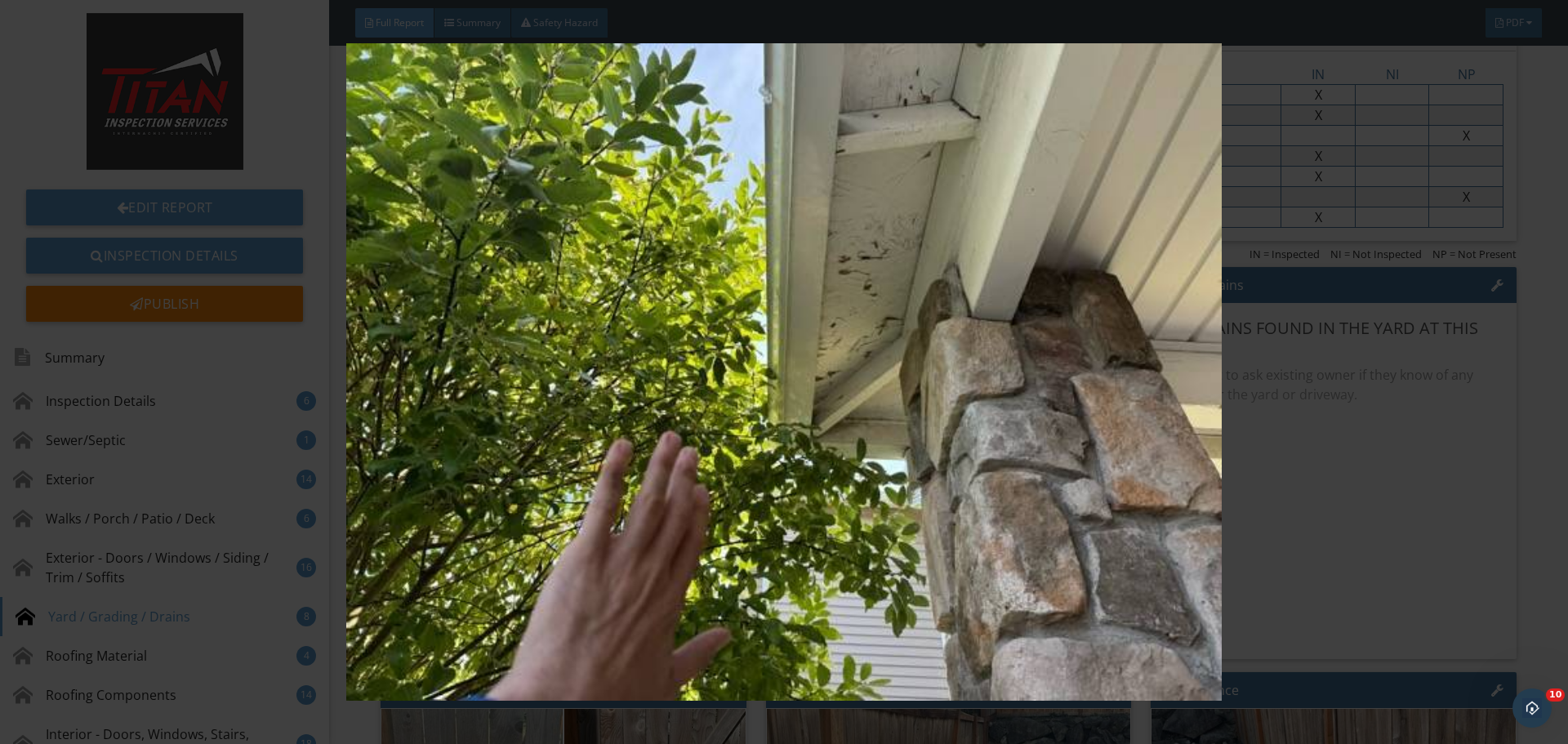
click at [1430, 315] on img at bounding box center [783, 372] width 1440 height 658
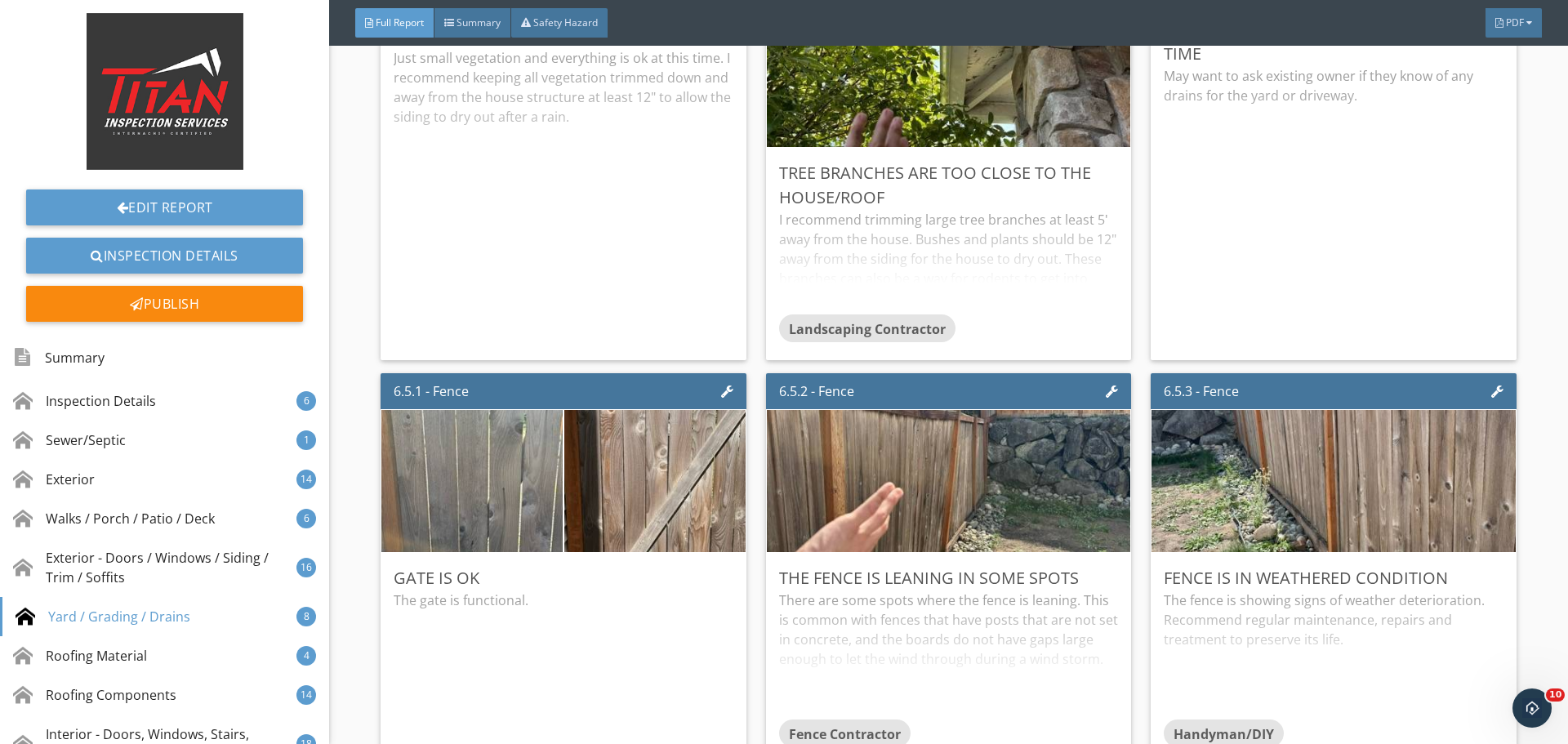
scroll to position [9854, 0]
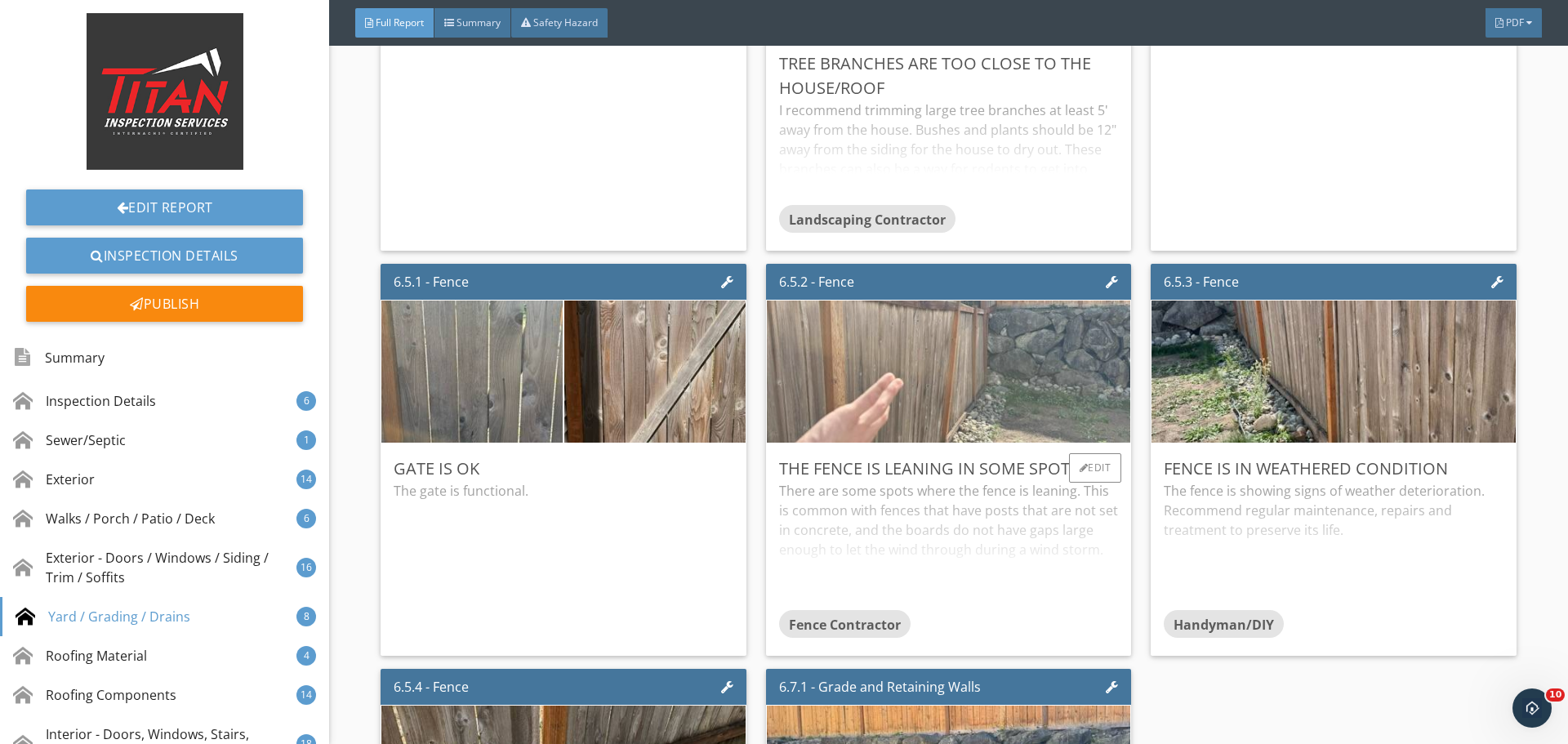
click at [1011, 364] on img at bounding box center [949, 372] width 474 height 355
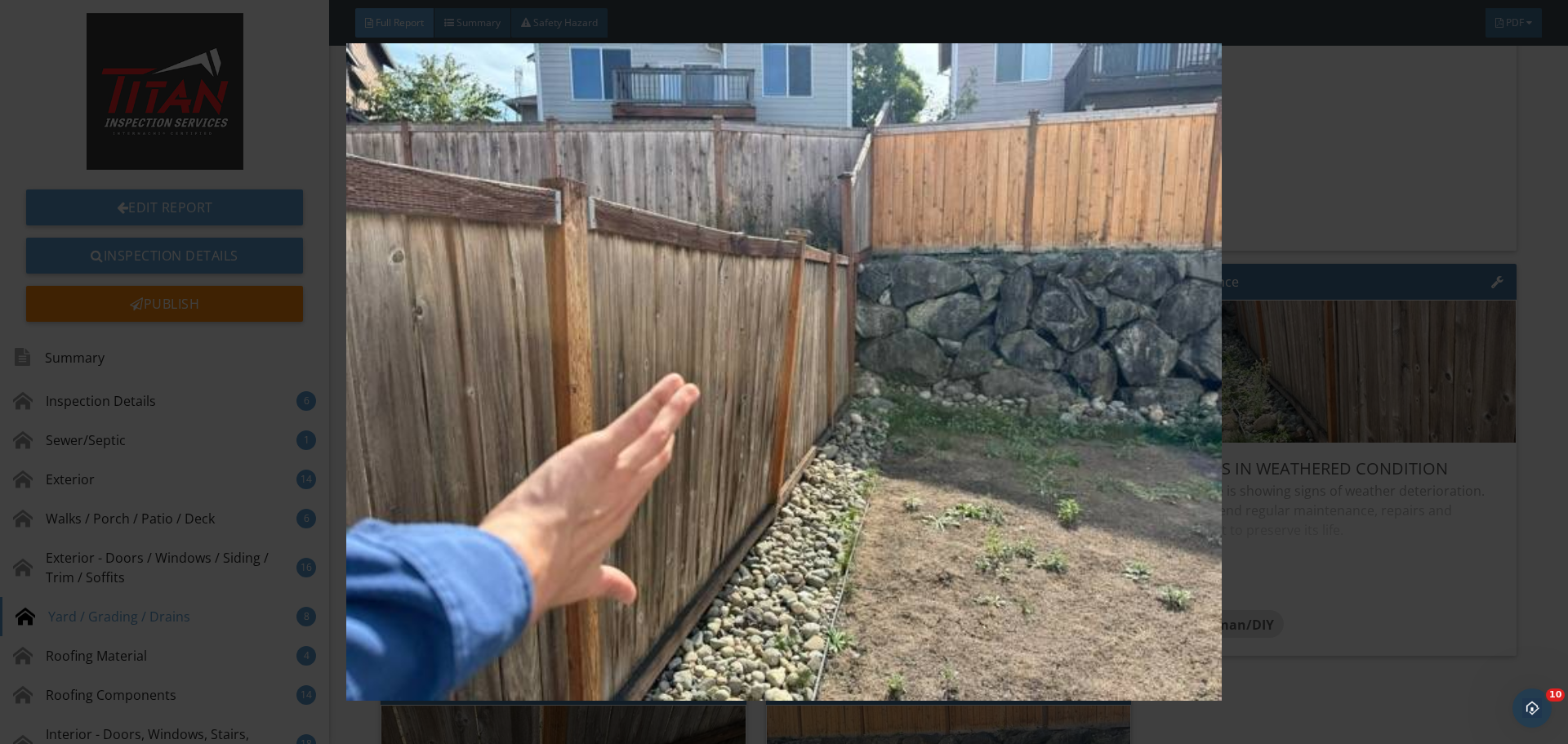
click at [1359, 337] on img at bounding box center [783, 372] width 1440 height 658
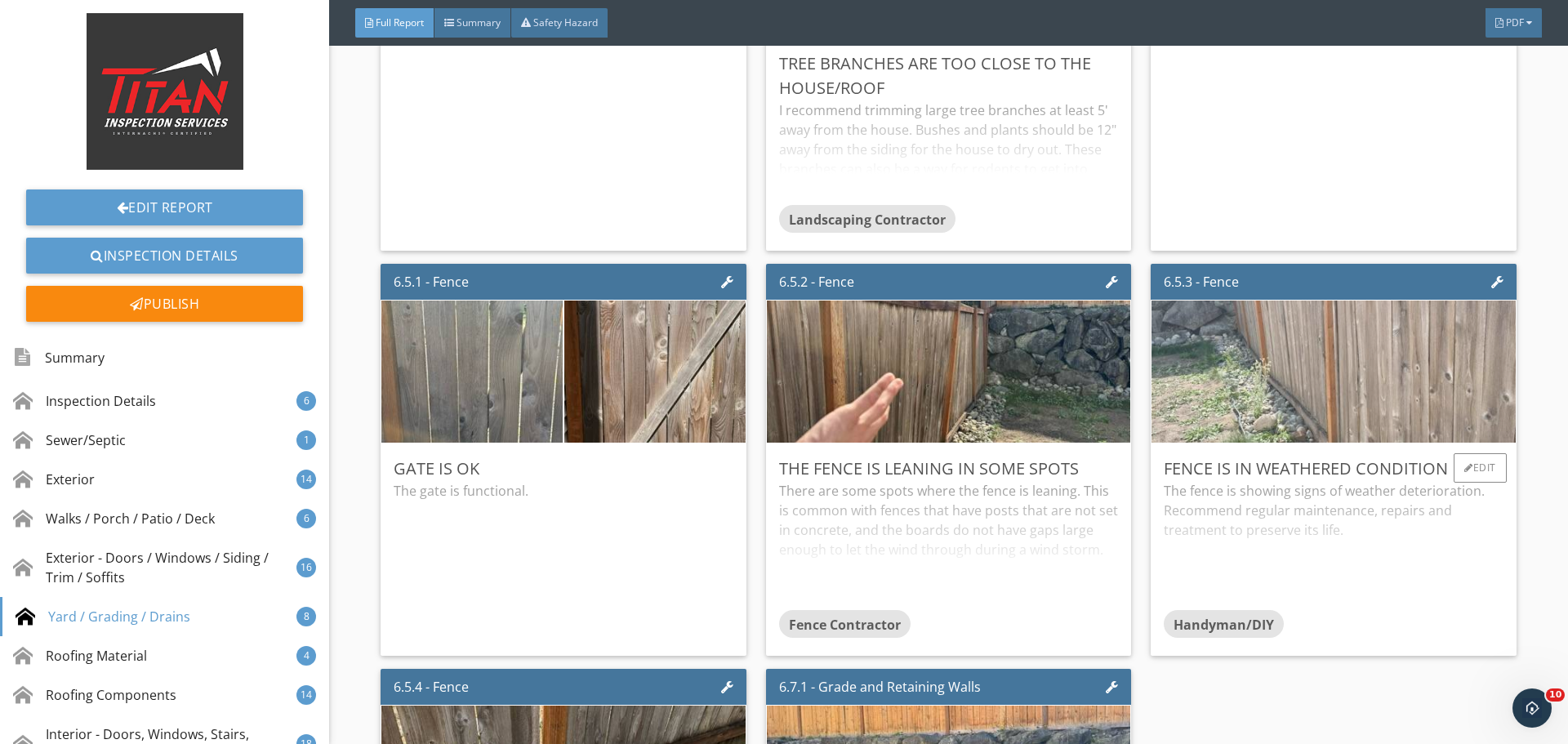
click at [1360, 366] on img at bounding box center [1333, 372] width 474 height 355
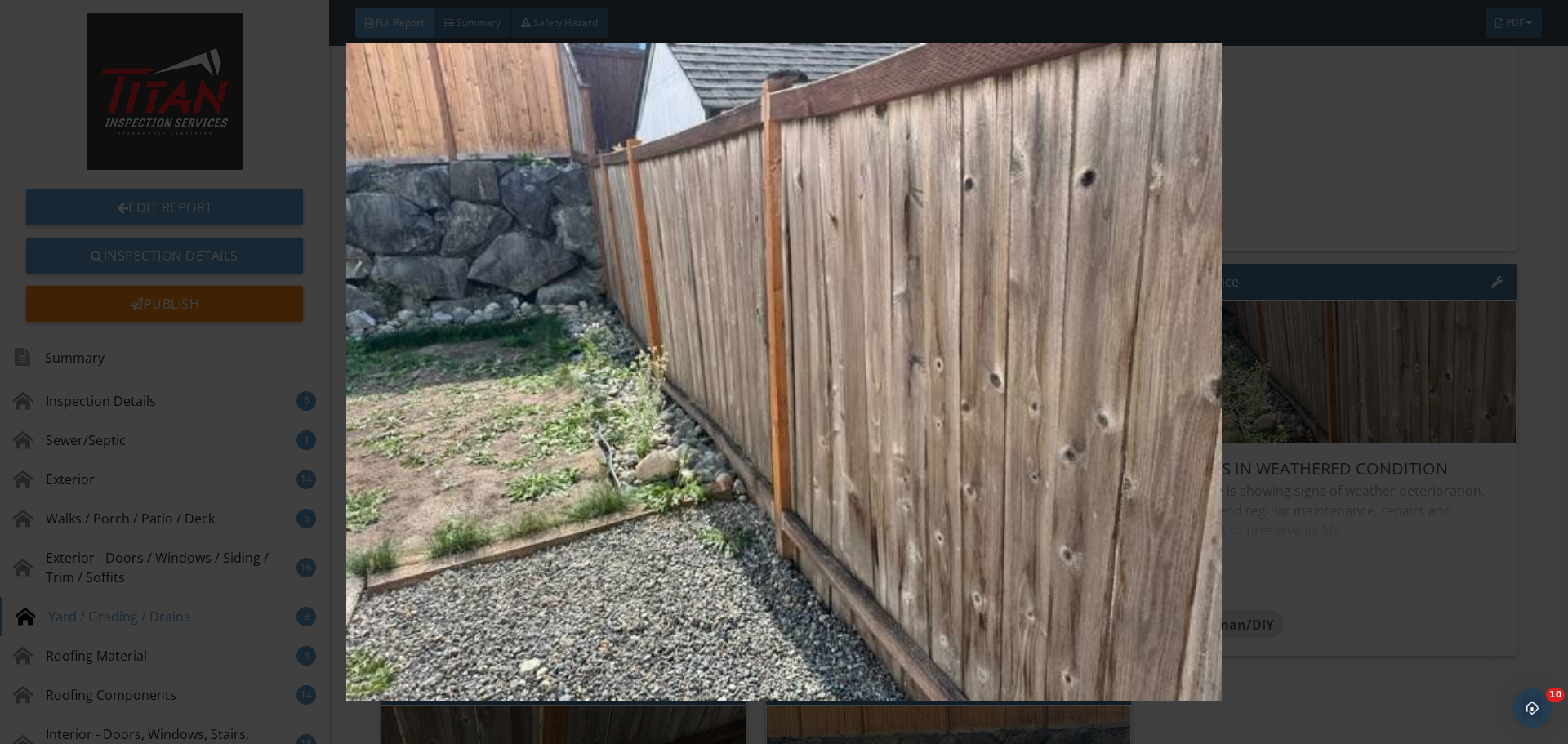
click at [1358, 360] on img at bounding box center [783, 372] width 1440 height 658
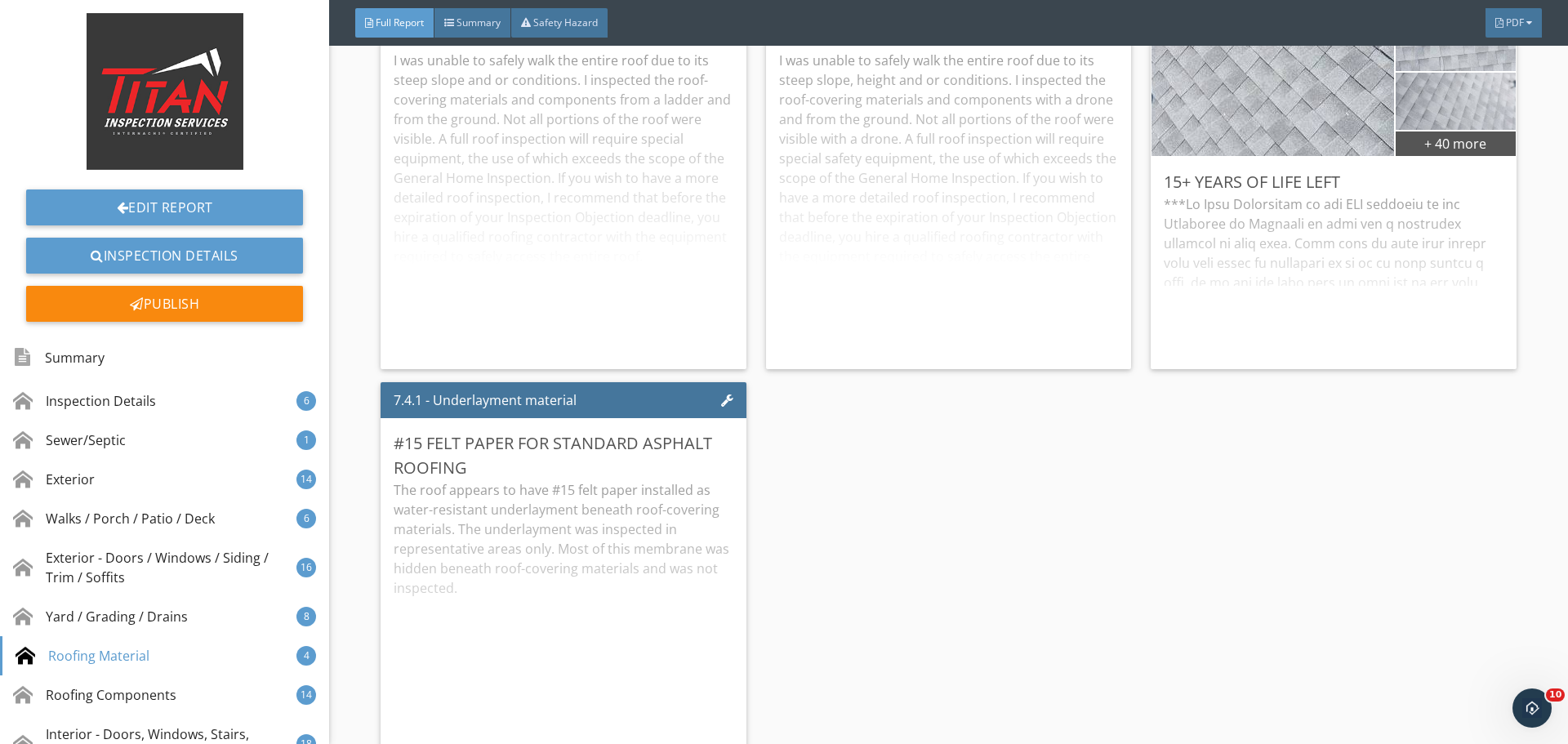
scroll to position [11243, 0]
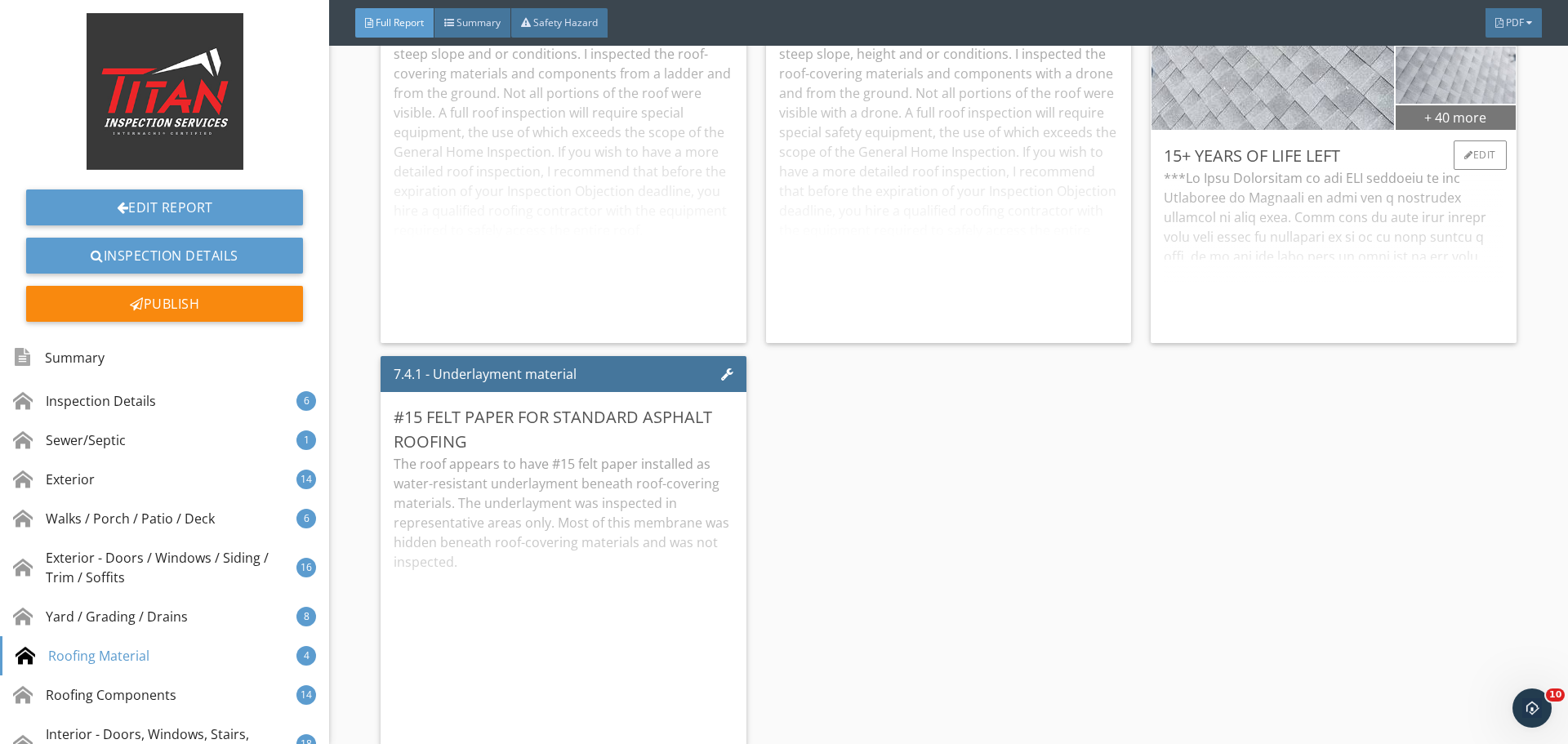
click at [1466, 116] on div "+ 40 more" at bounding box center [1456, 116] width 119 height 26
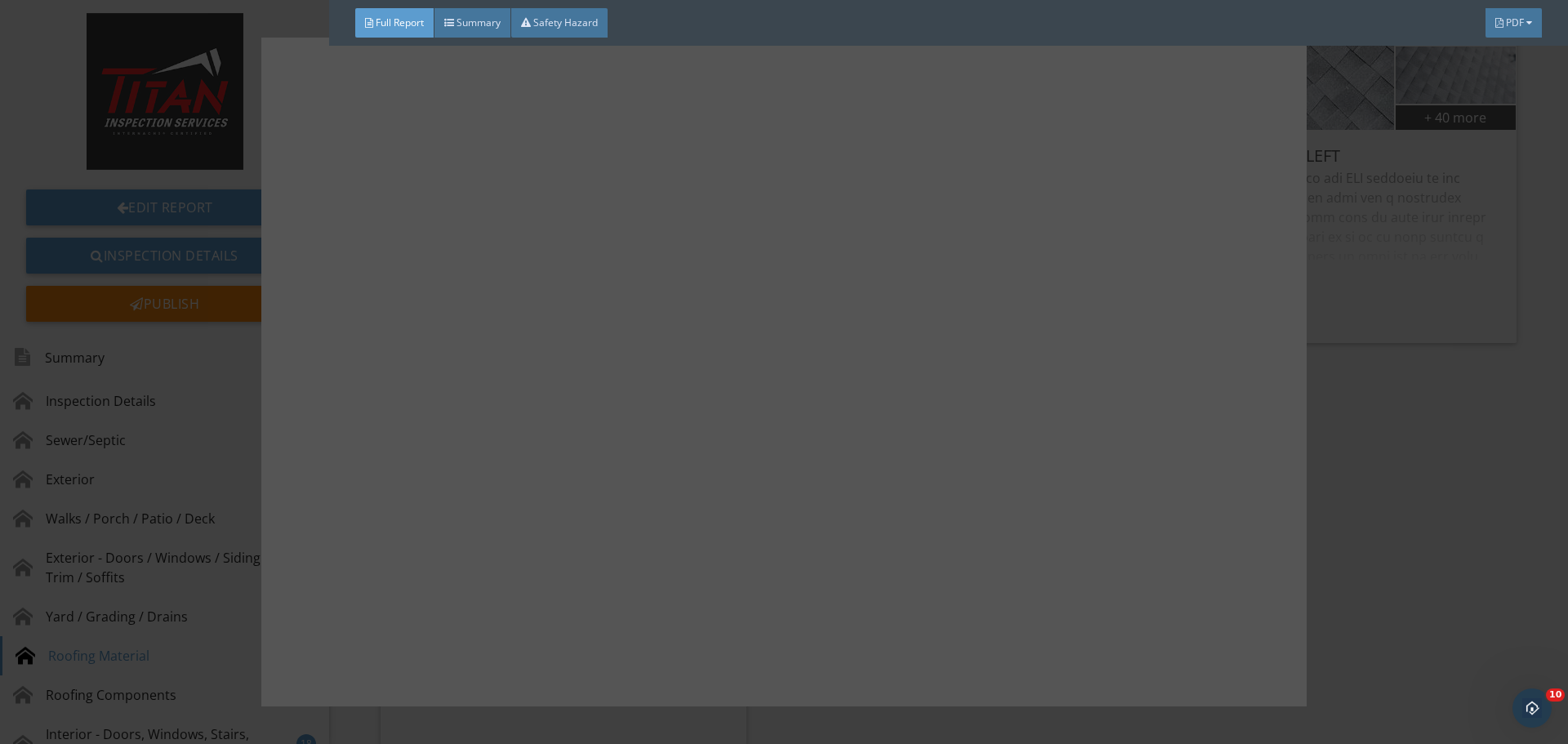
scroll to position [3598, 0]
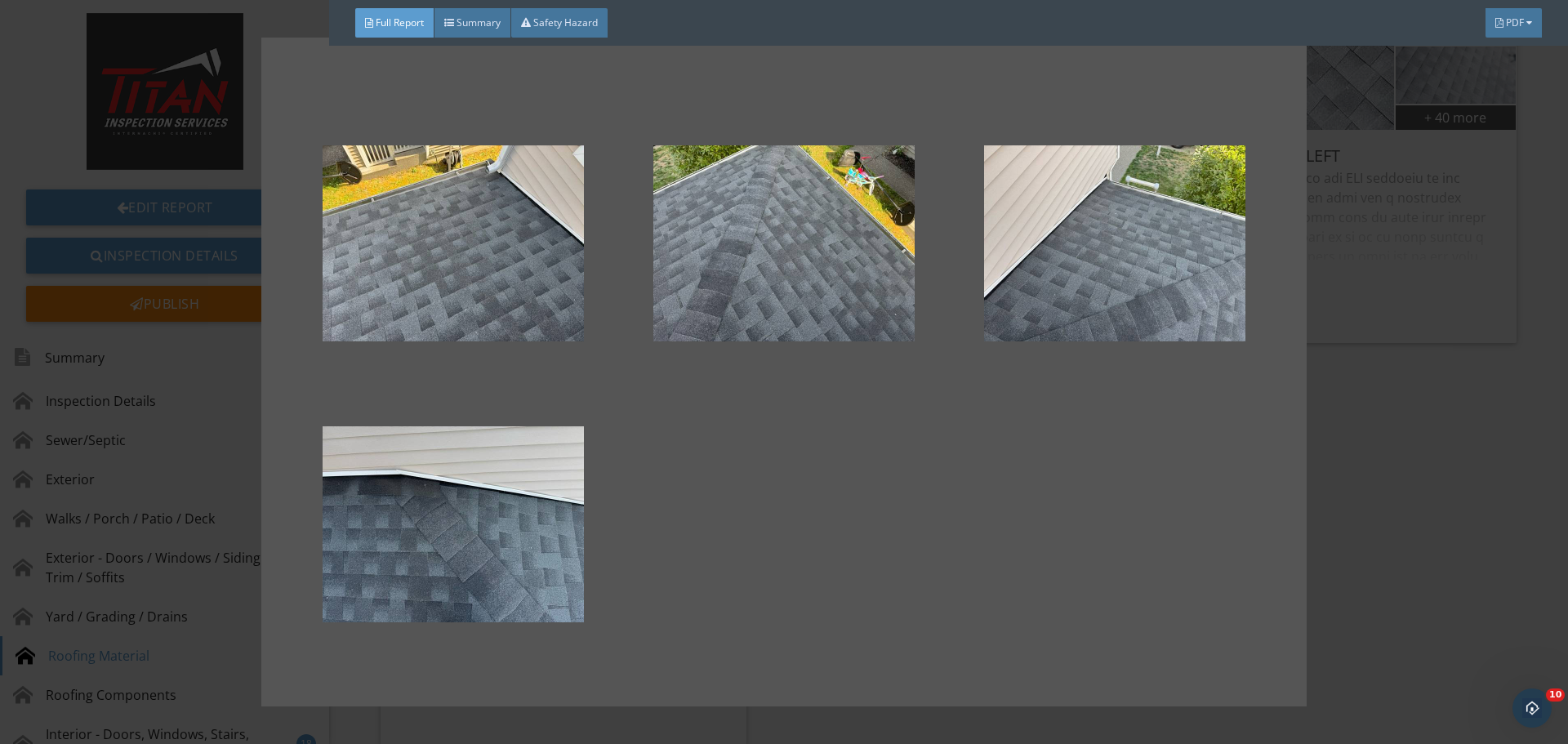
click at [1481, 364] on div at bounding box center [784, 372] width 1568 height 744
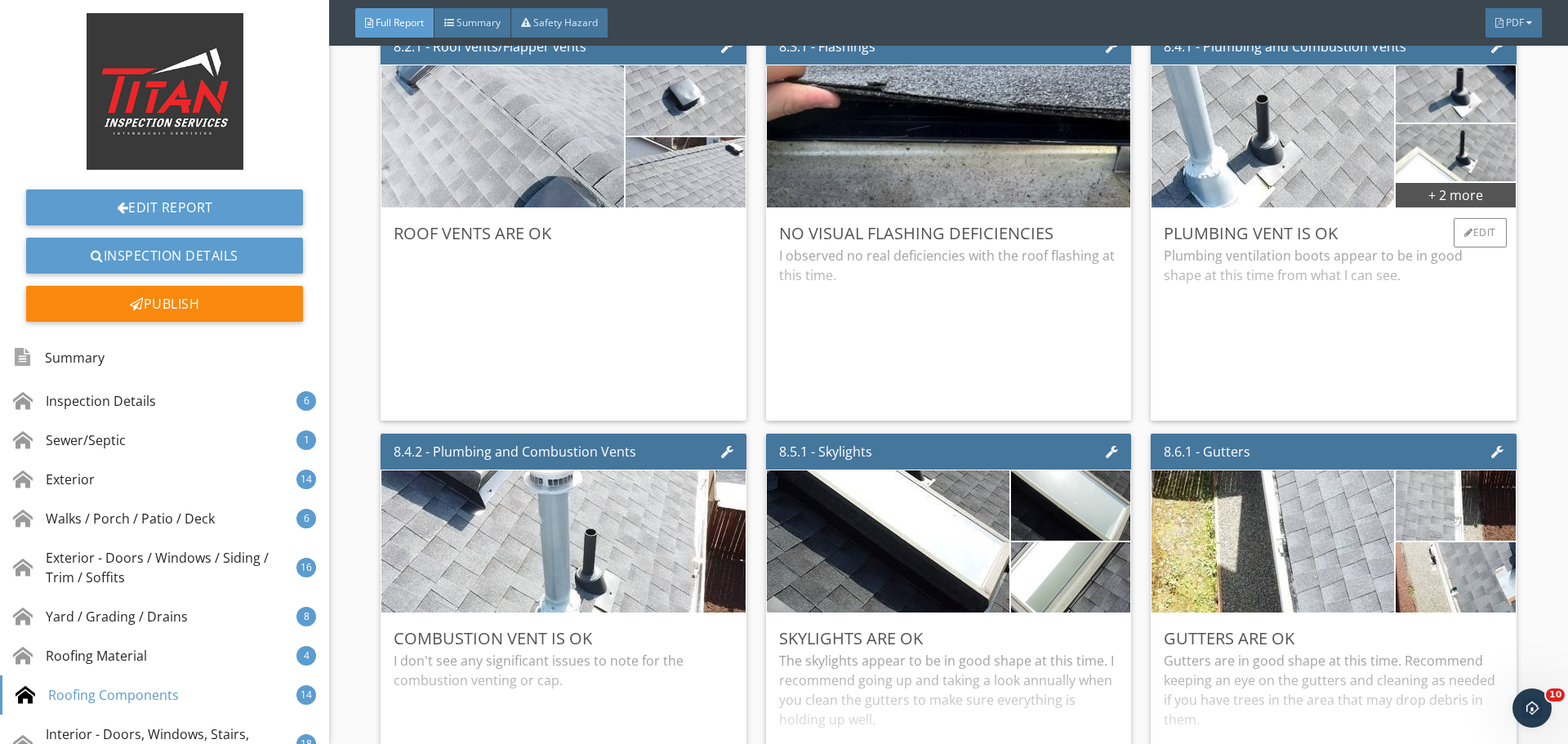
scroll to position [12468, 0]
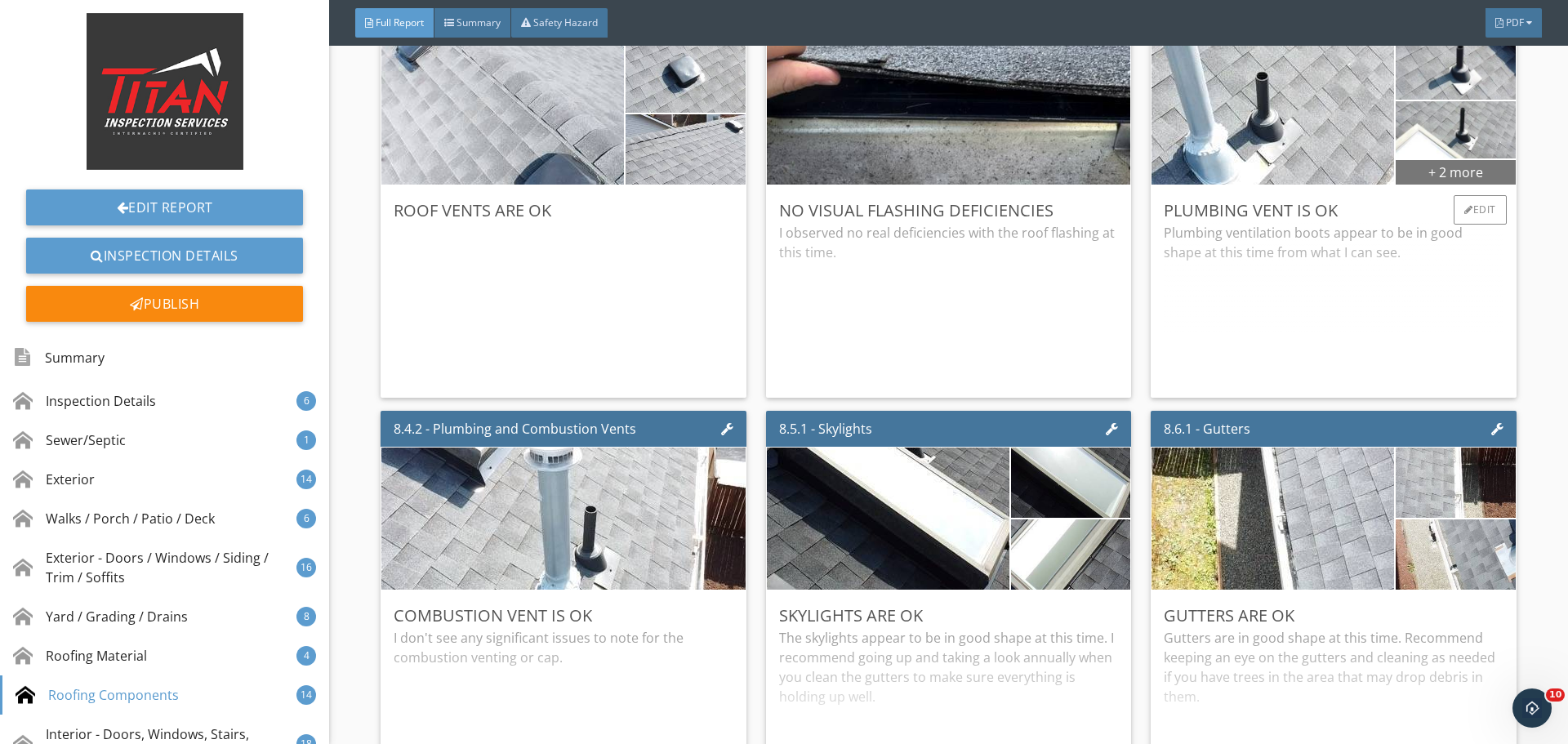
click at [1474, 165] on div "+ 2 more" at bounding box center [1456, 171] width 119 height 26
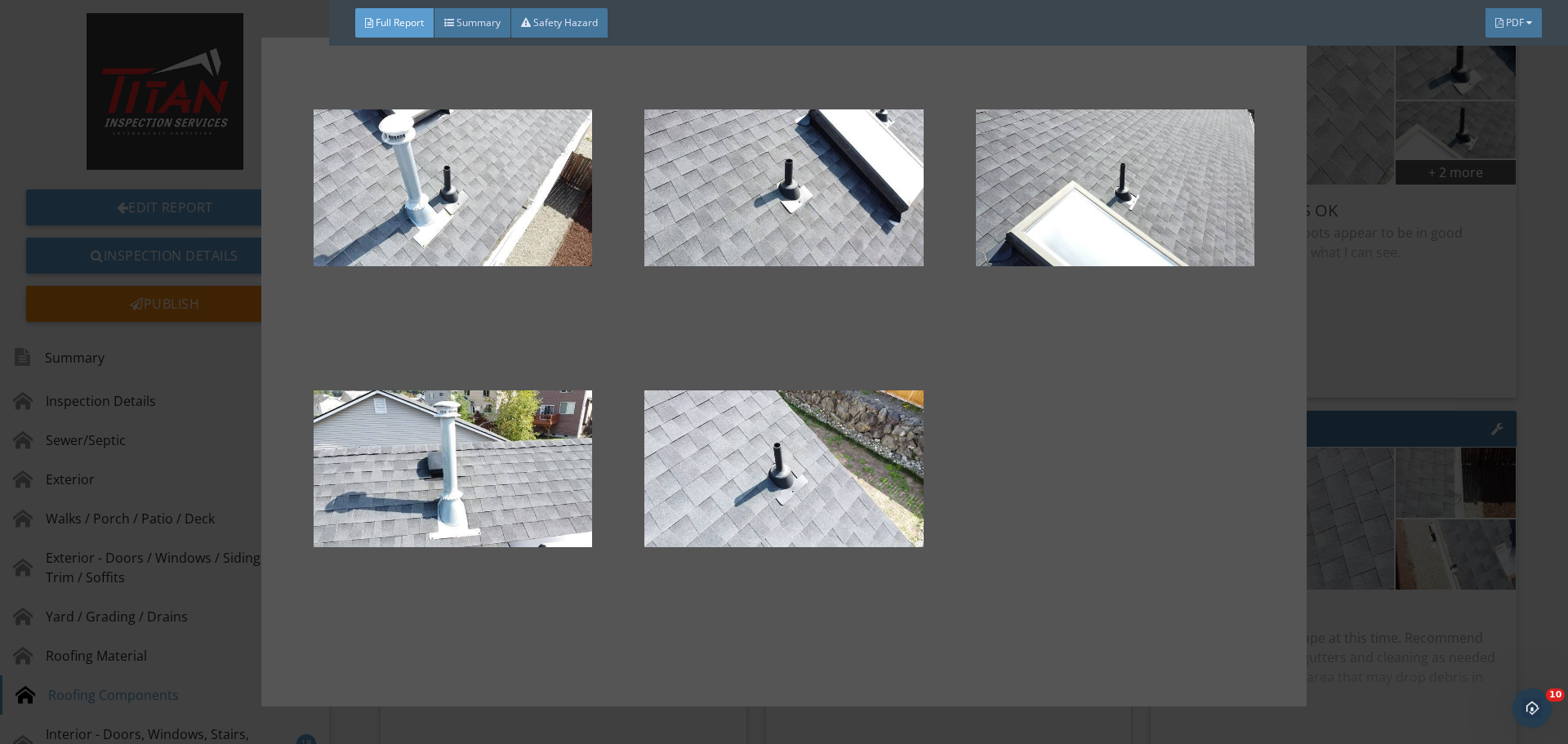
click at [1416, 188] on div at bounding box center [784, 372] width 1568 height 744
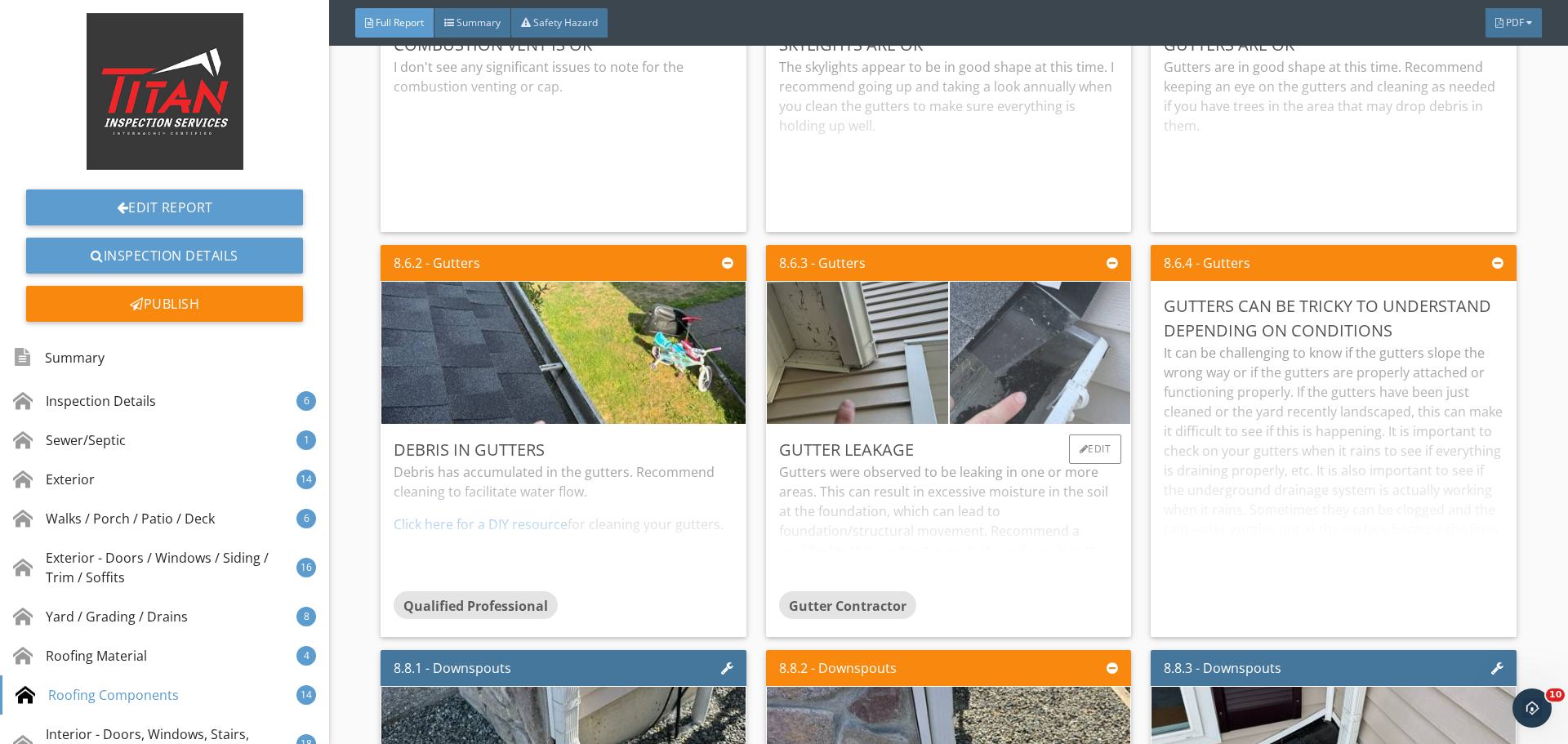
scroll to position [13040, 0]
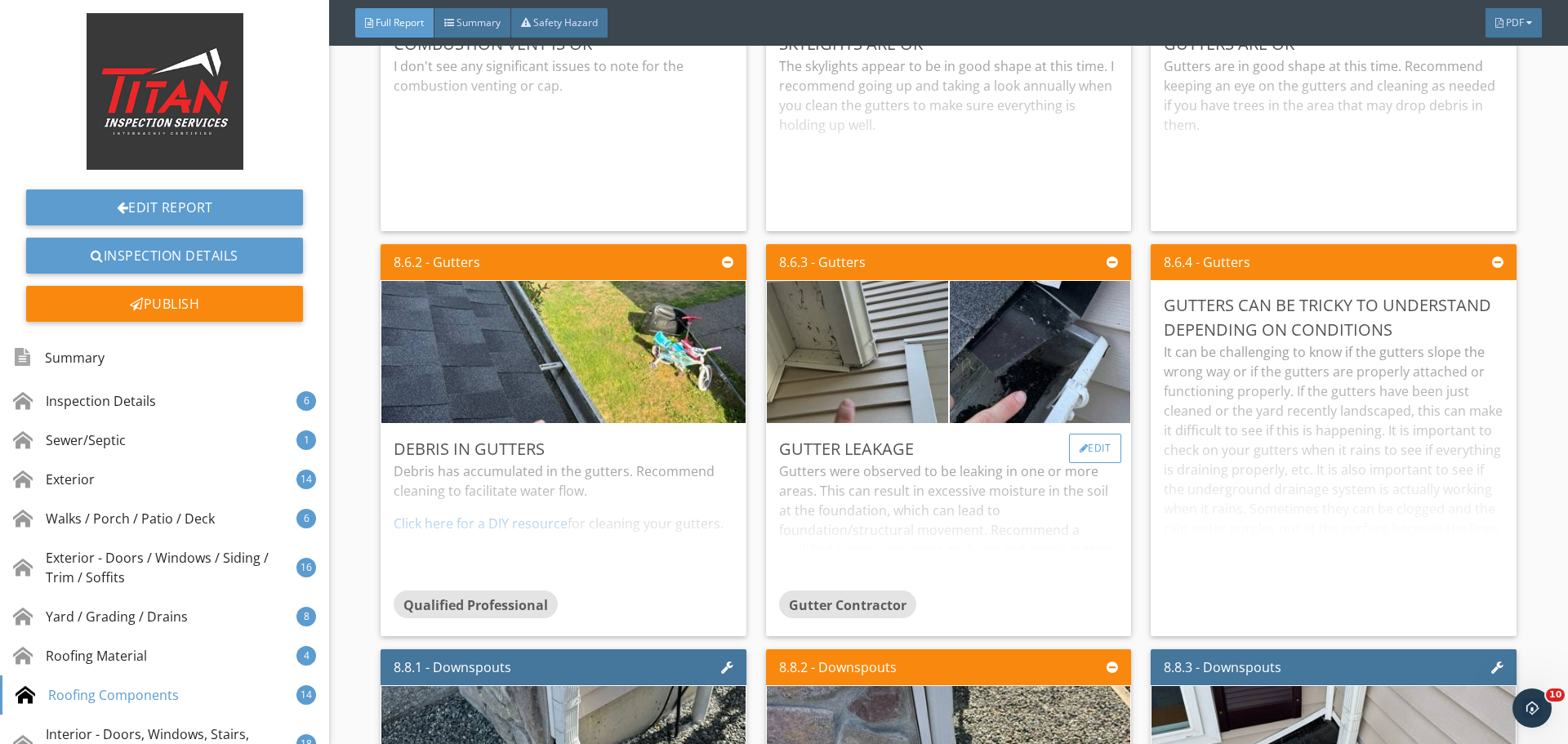
click at [1080, 447] on div at bounding box center [1084, 449] width 9 height 10
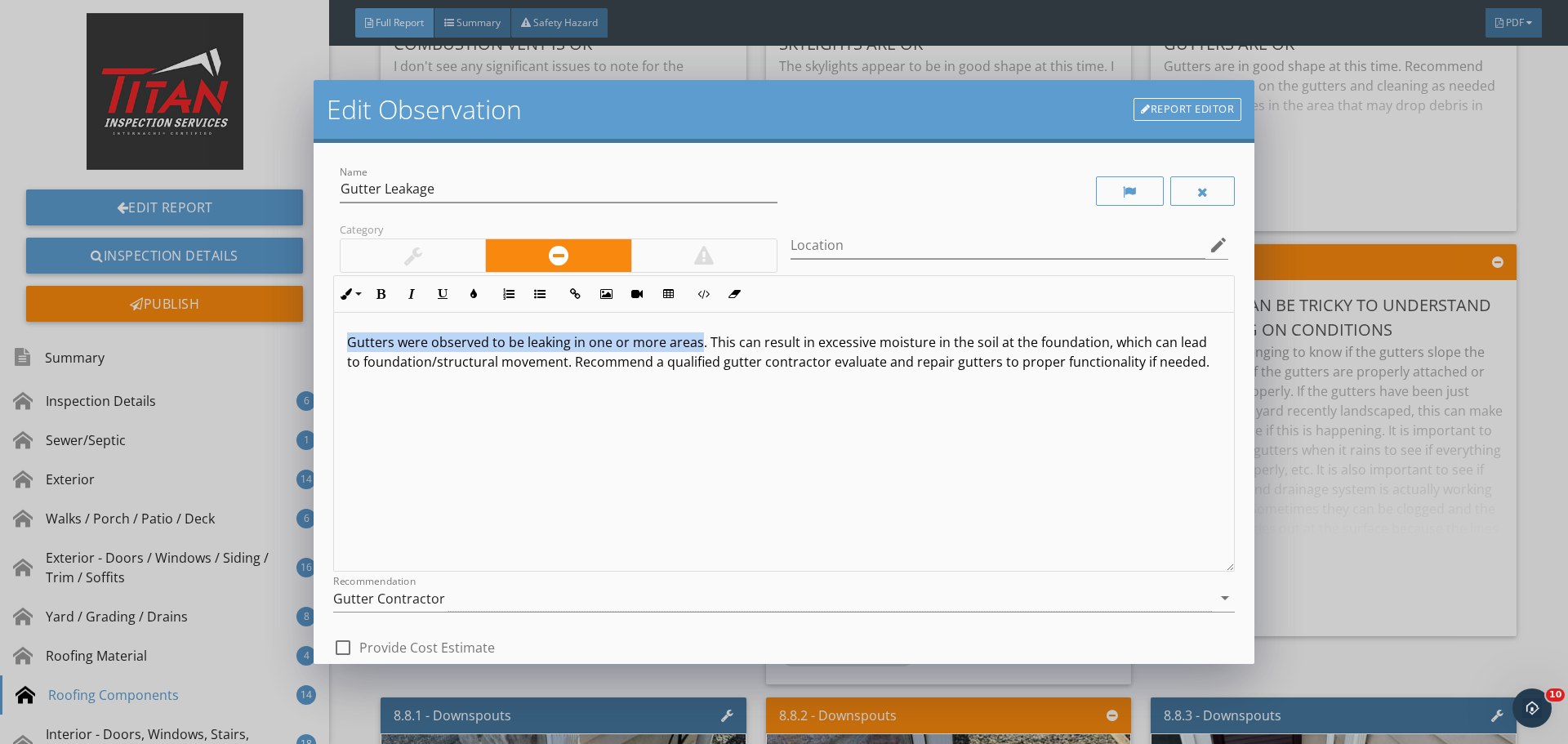
drag, startPoint x: 699, startPoint y: 346, endPoint x: 303, endPoint y: 330, distance: 396.3
click at [303, 330] on div "Edit Observation Report Editor Name Gutter Leakage Category Location edit Inlin…" at bounding box center [784, 372] width 1568 height 744
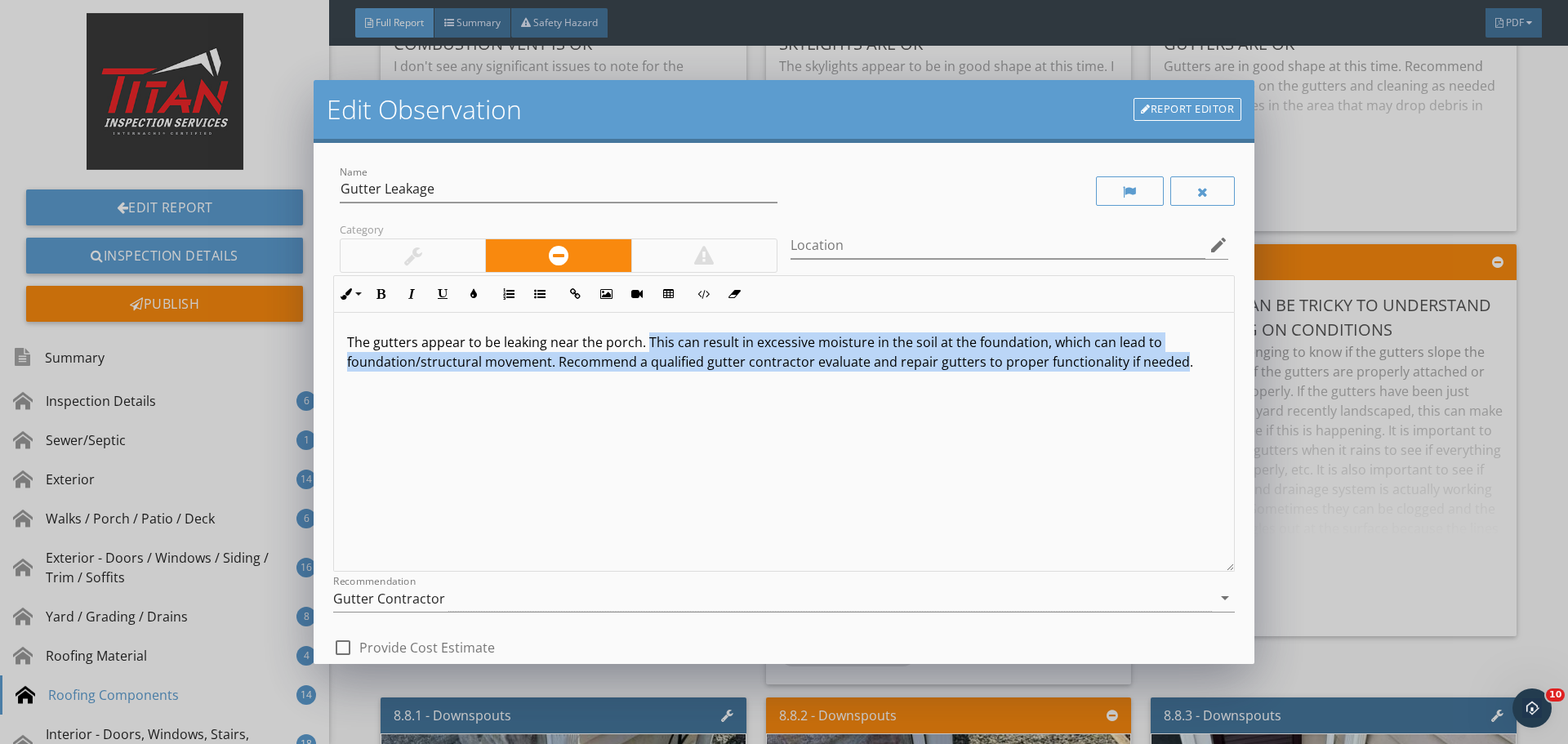
drag, startPoint x: 1175, startPoint y: 365, endPoint x: 643, endPoint y: 346, distance: 532.3
click at [643, 346] on p "The gutters appear to be leaking near the porch. This can result in excessive m…" at bounding box center [784, 352] width 874 height 39
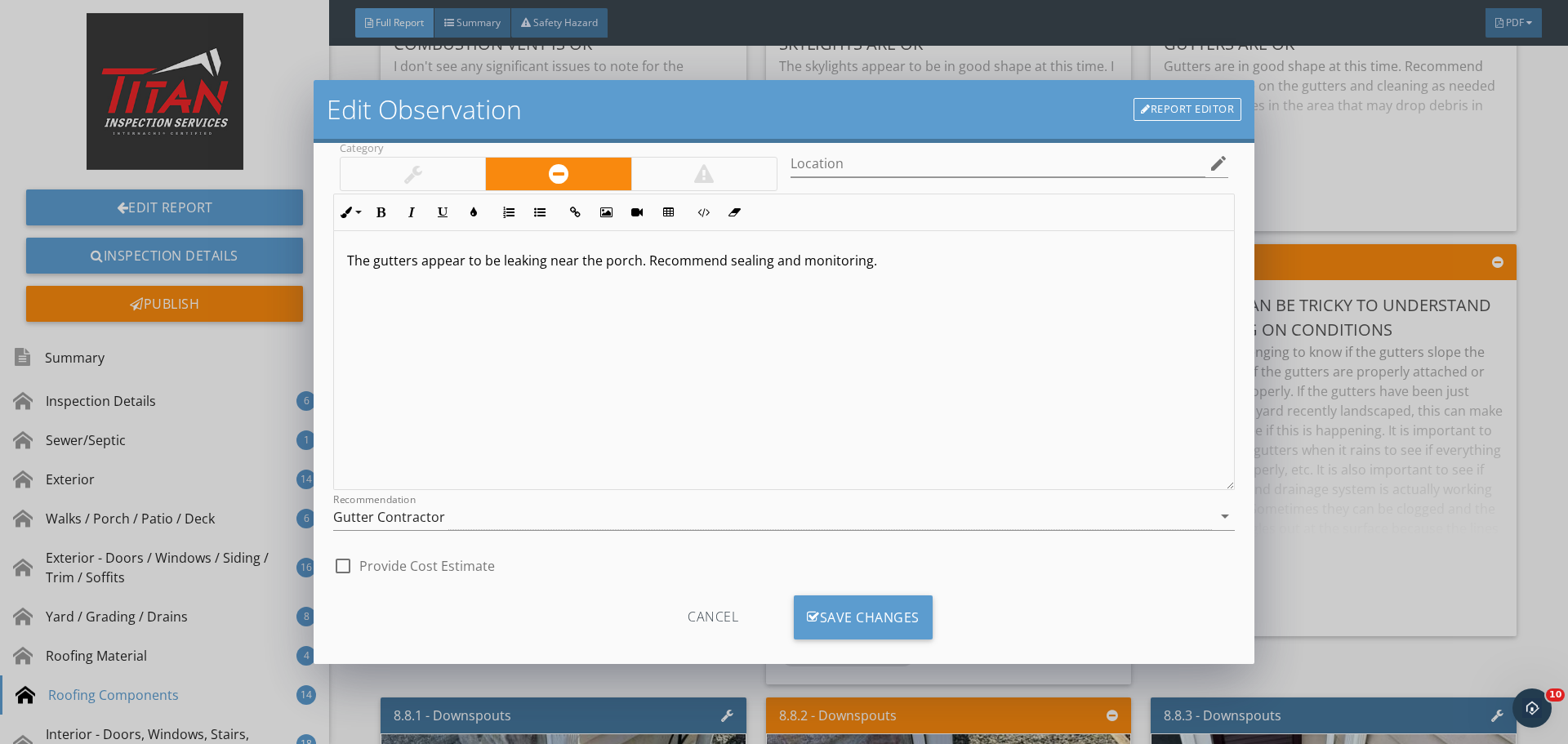
scroll to position [102, 0]
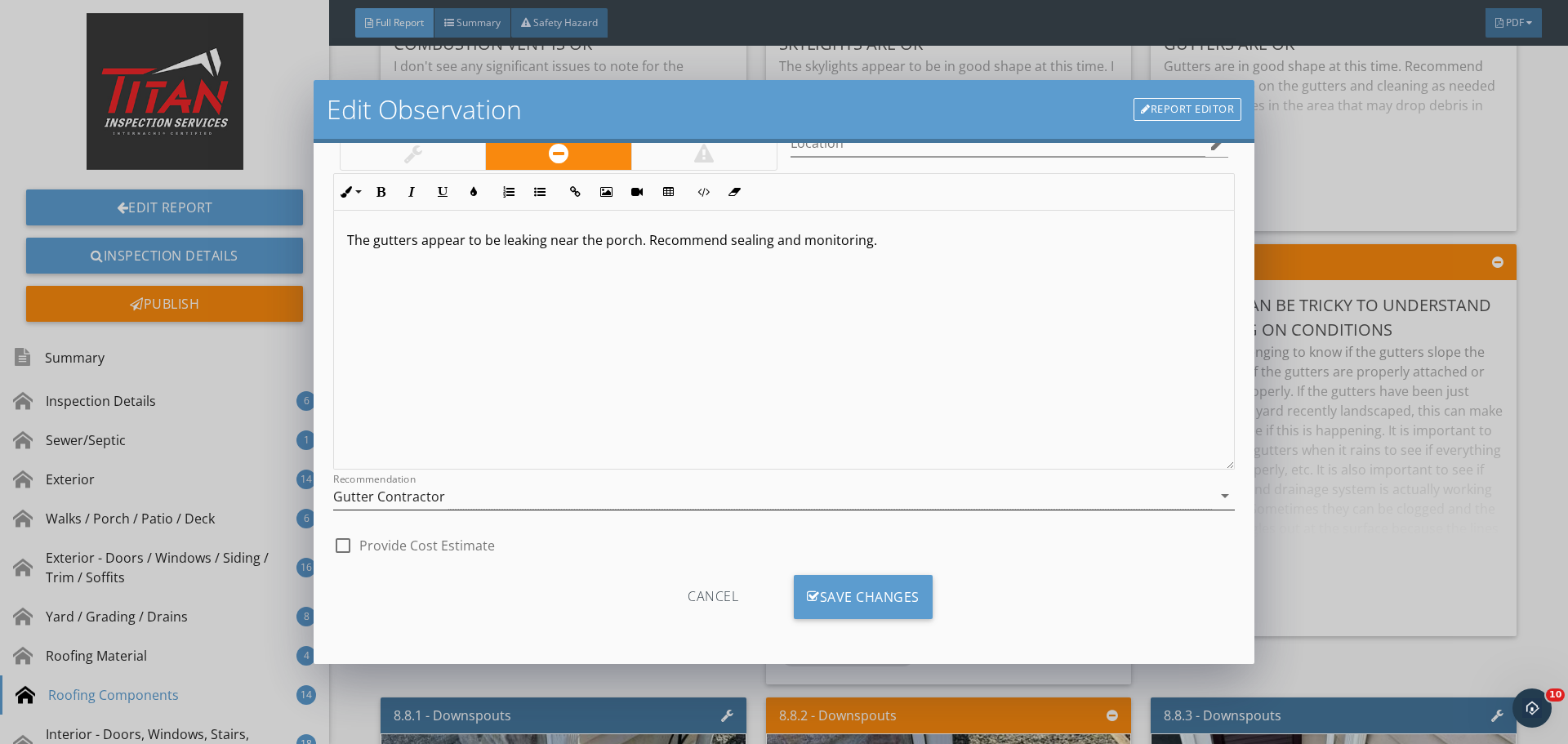
click at [669, 493] on div "Gutter Contractor" at bounding box center [772, 497] width 879 height 27
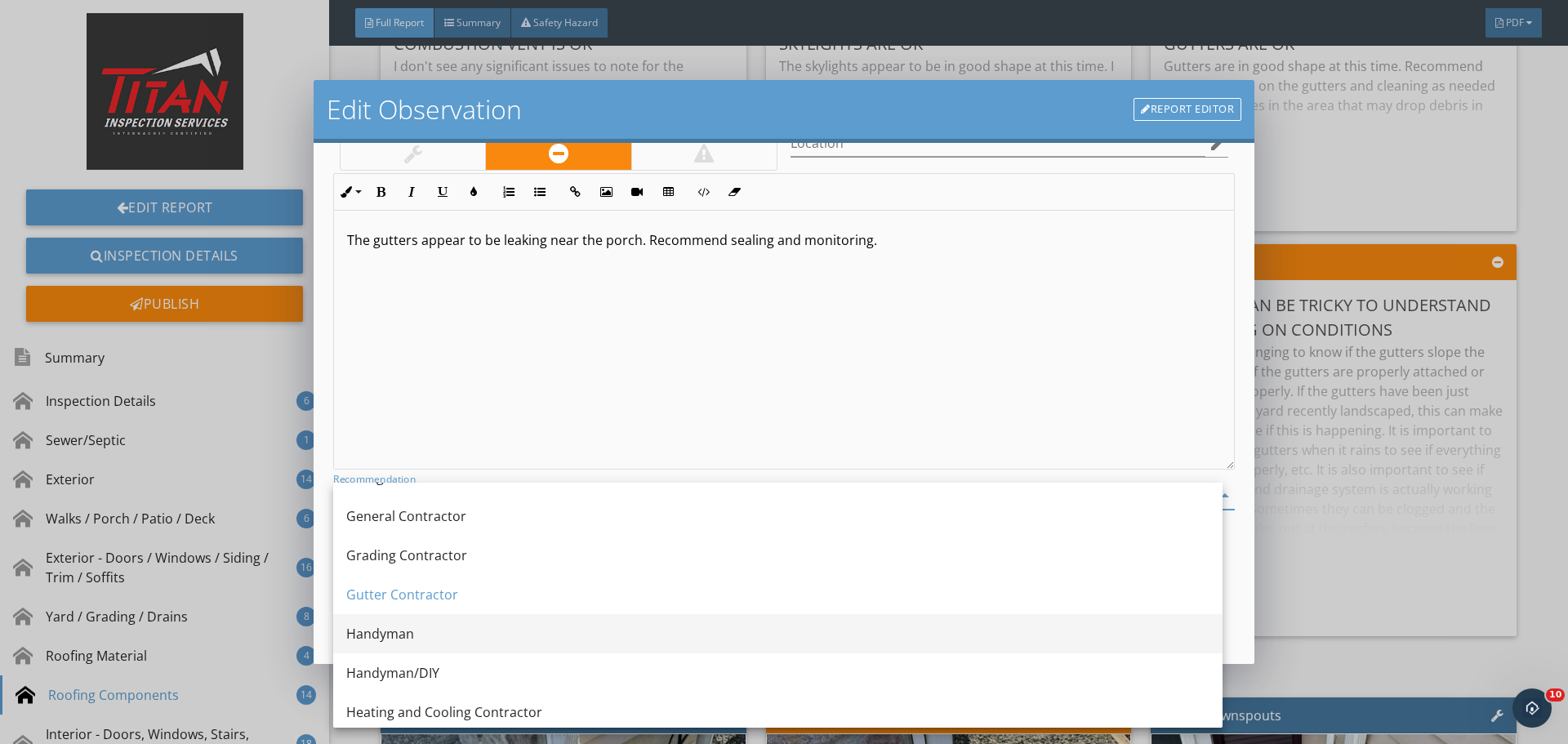
scroll to position [981, 0]
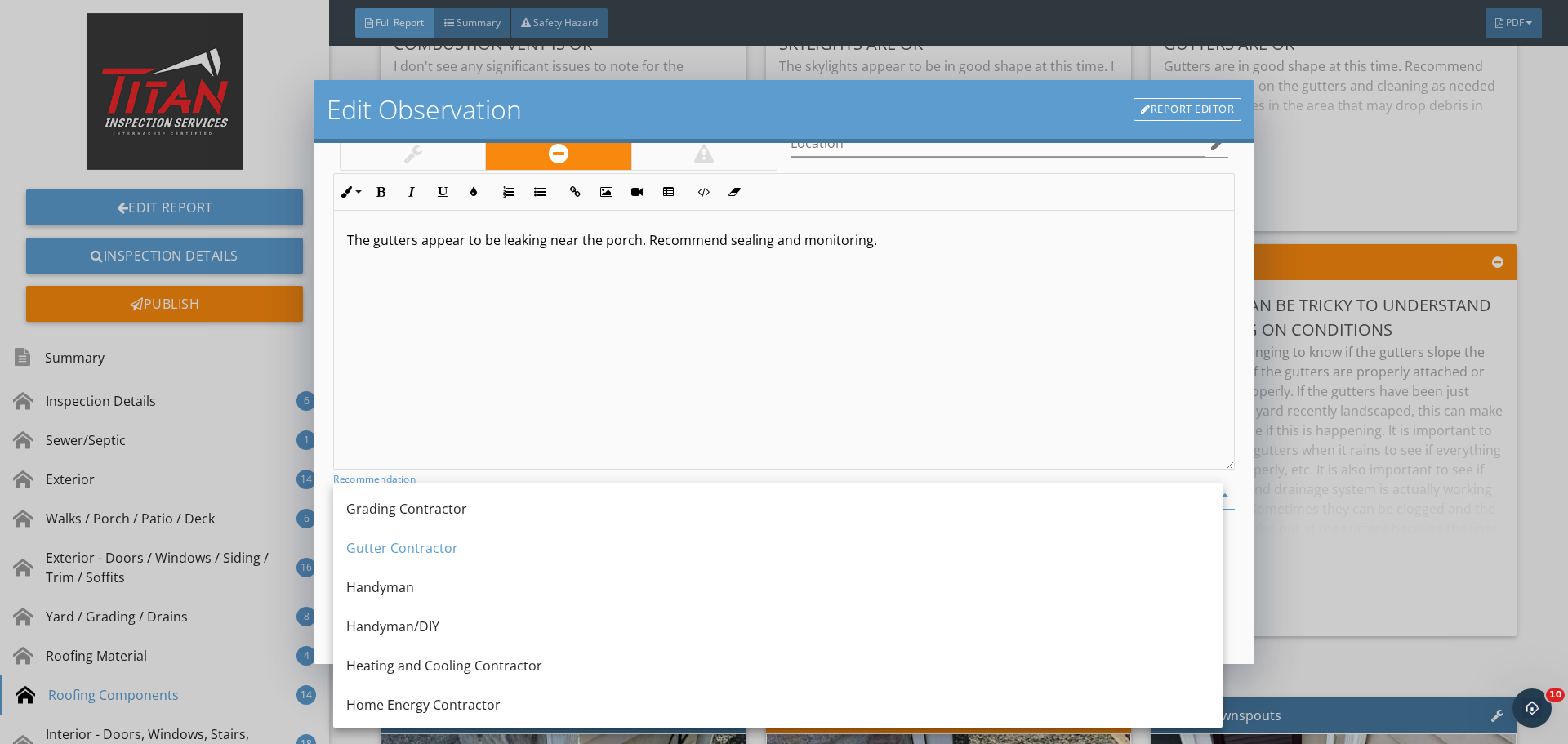
click at [488, 629] on div "Handyman/DIY" at bounding box center [777, 627] width 863 height 20
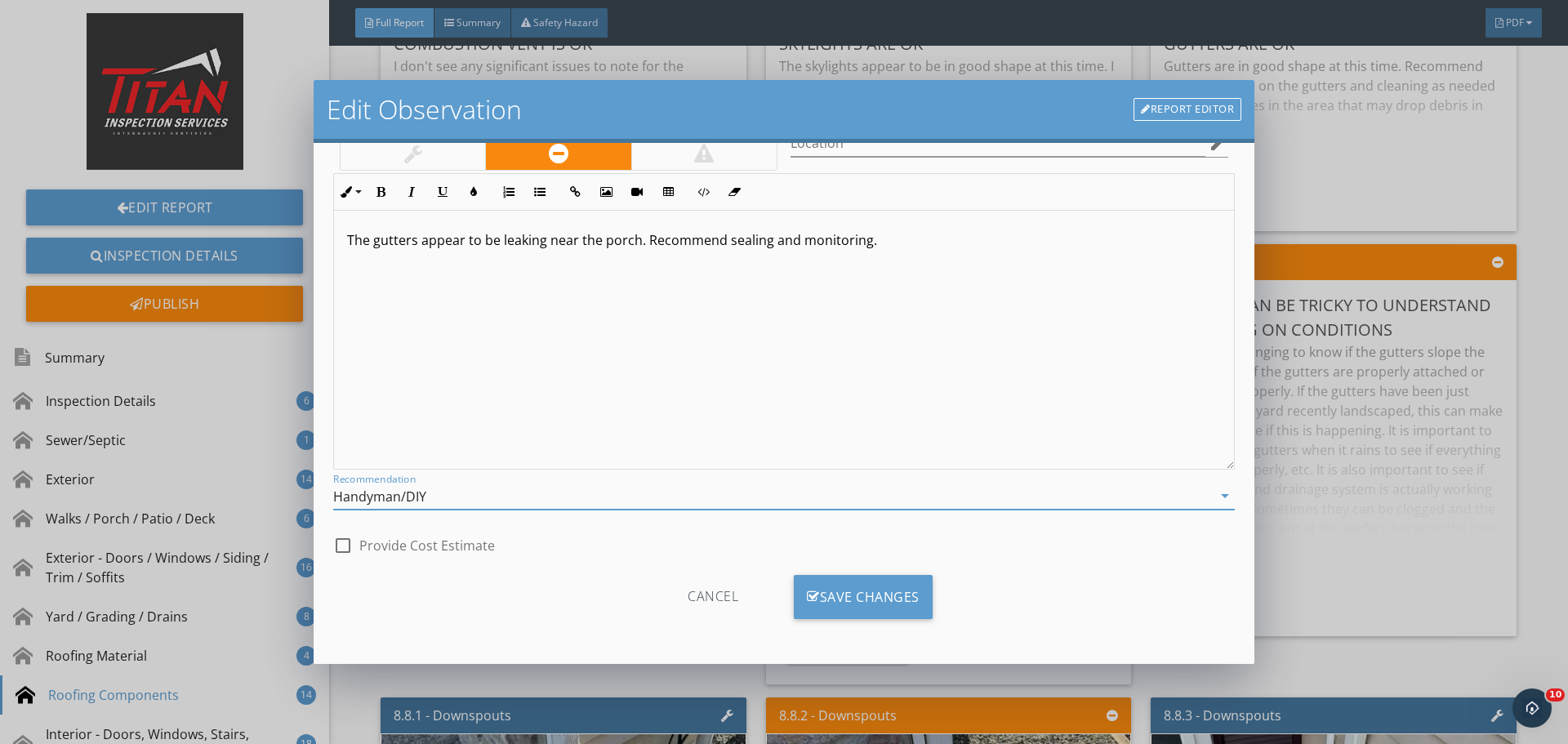
scroll to position [1, 0]
click at [846, 618] on div "Save Changes" at bounding box center [863, 596] width 139 height 44
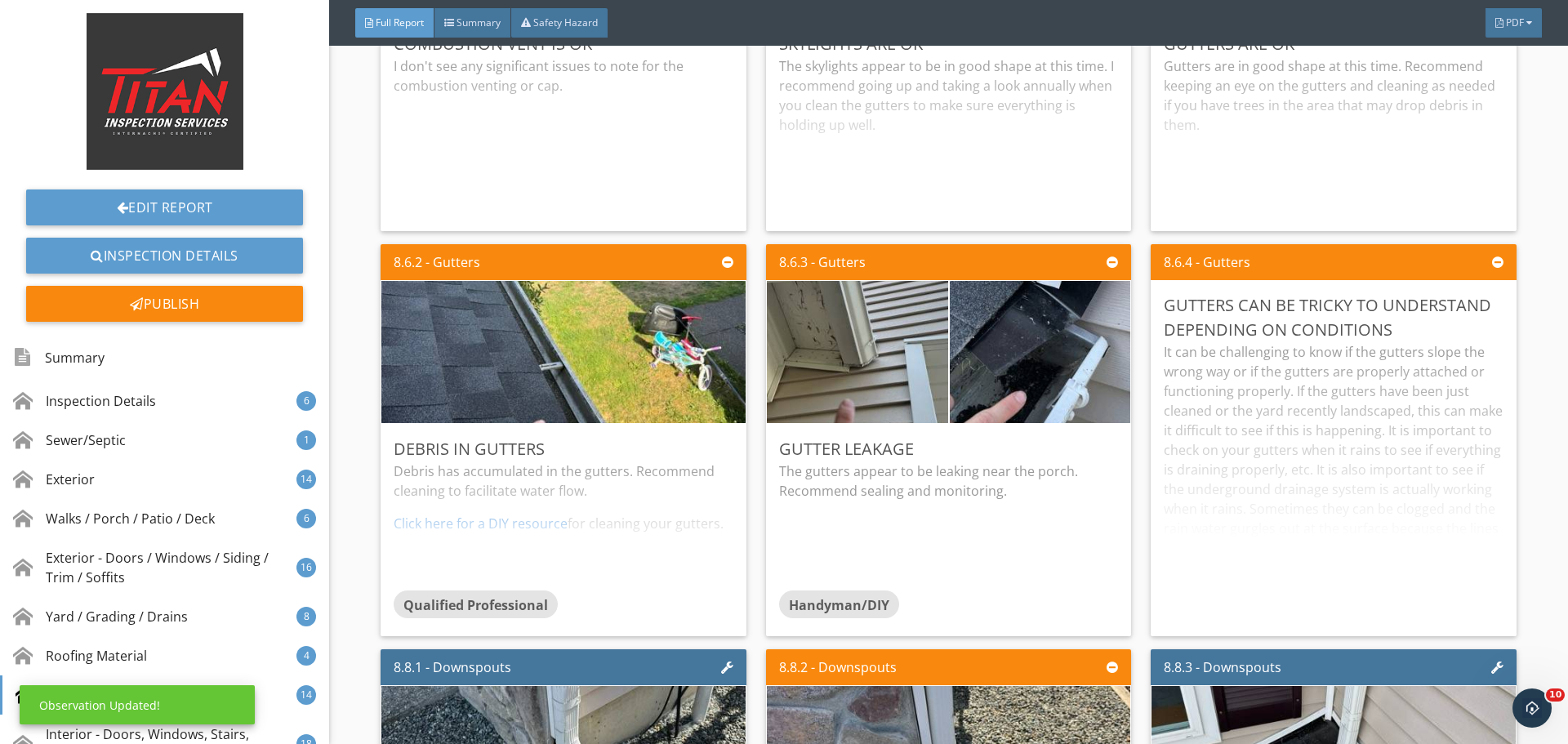
scroll to position [0, 0]
click at [1030, 526] on div "The gutters appear to be leaking near the porch. Recommend sealing and monitori…" at bounding box center [948, 511] width 339 height 100
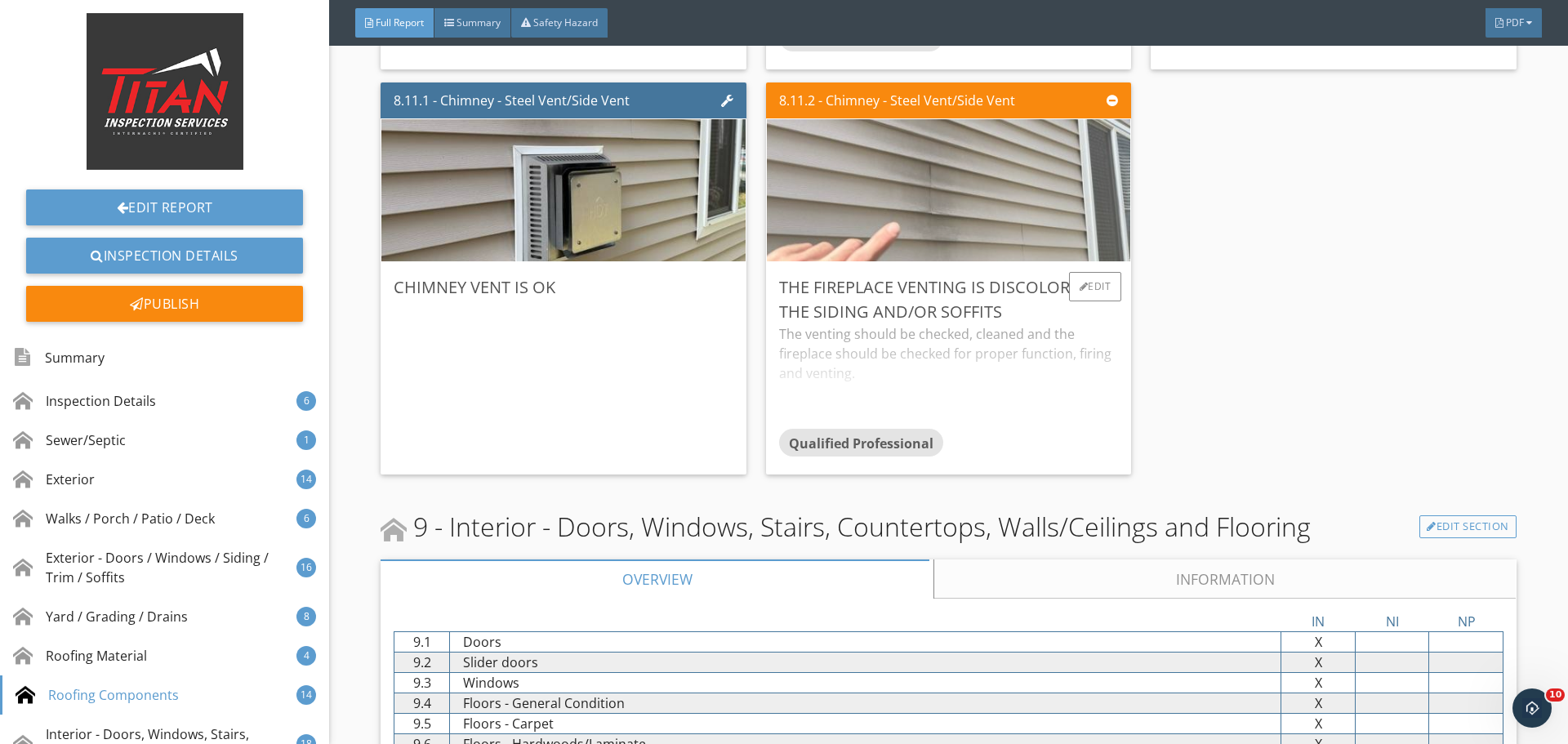
scroll to position [14020, 0]
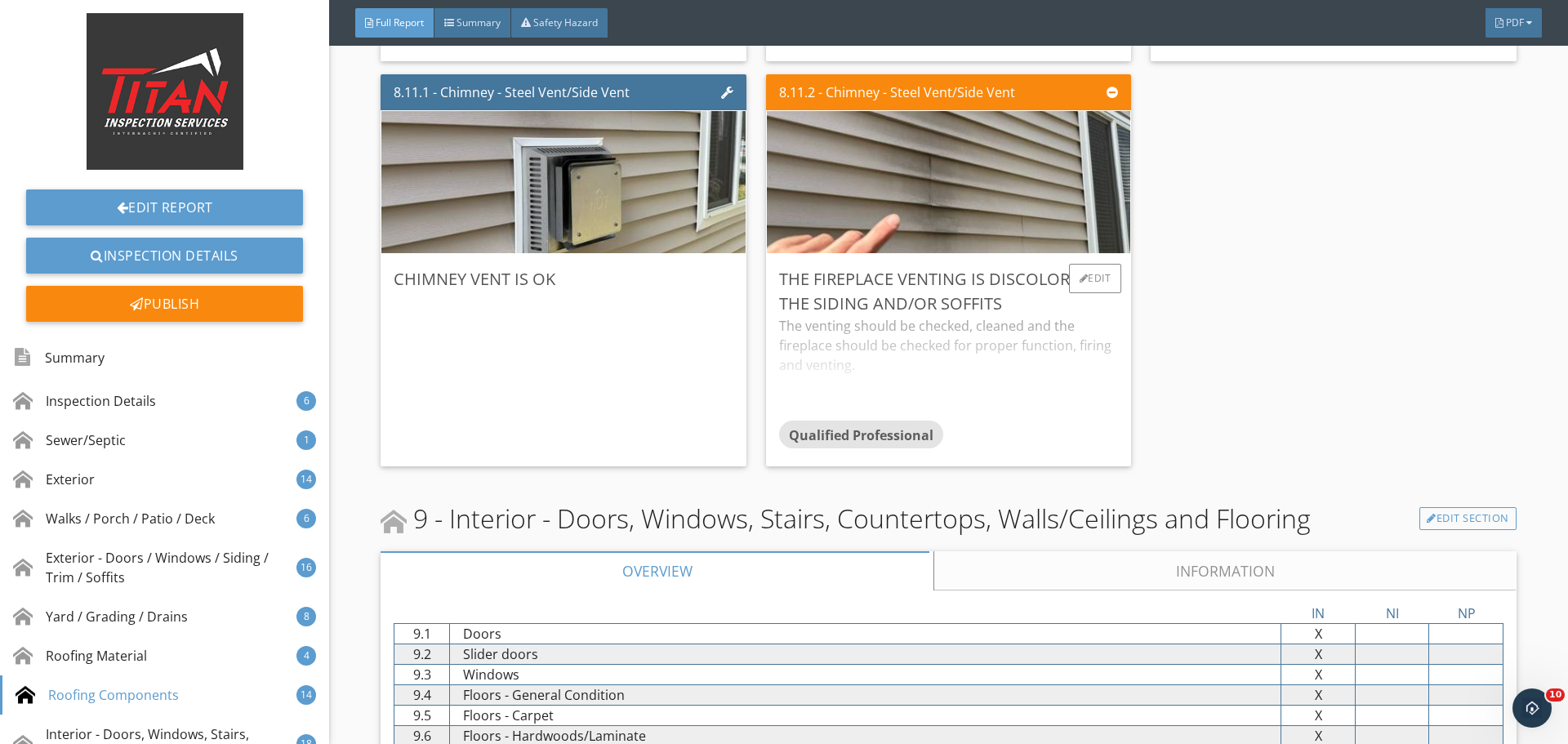
click at [1056, 347] on div "The venting should be checked, cleaned and the fireplace should be checked for …" at bounding box center [948, 368] width 339 height 105
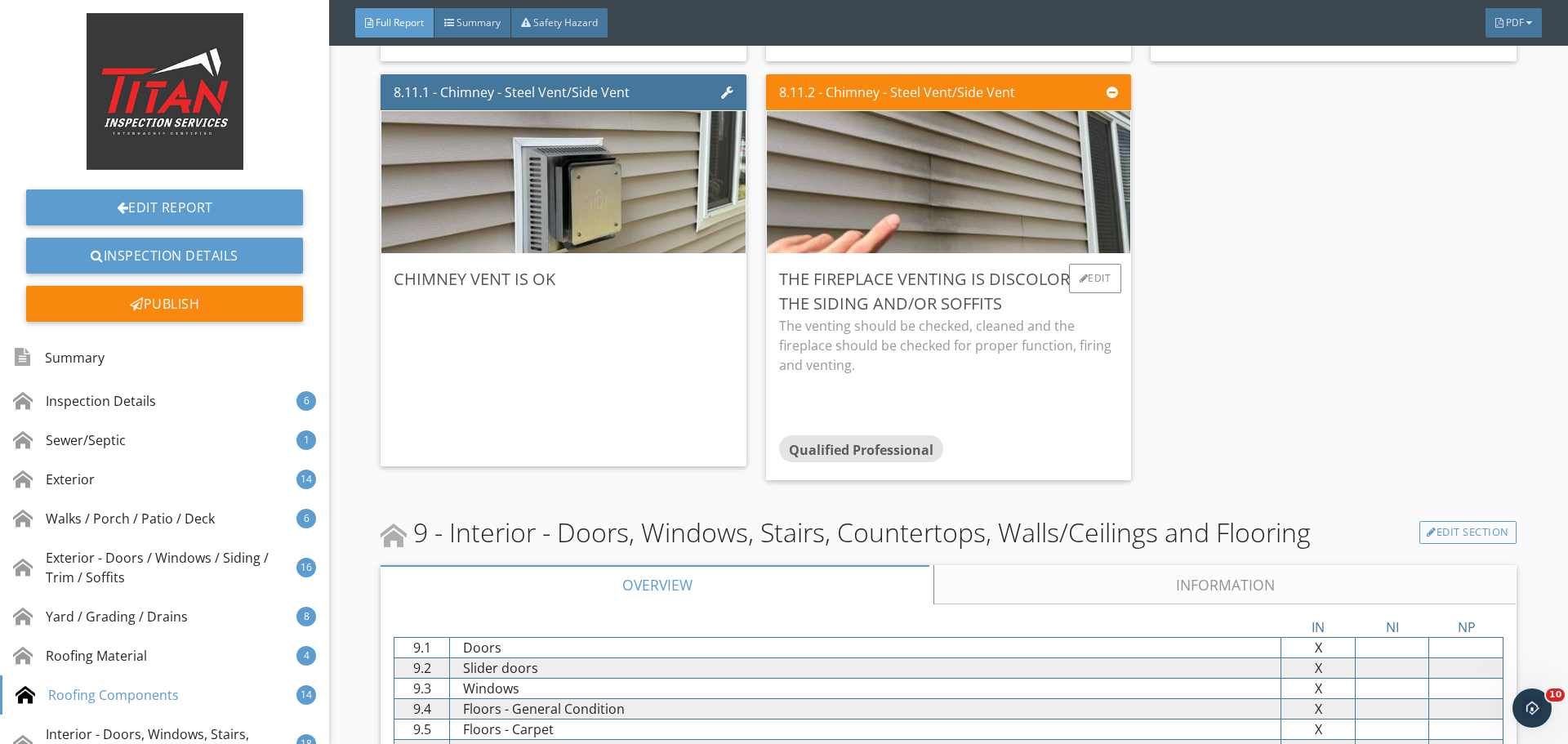
click at [1090, 354] on p "The venting should be checked, cleaned and the fireplace should be checked for …" at bounding box center [948, 345] width 339 height 59
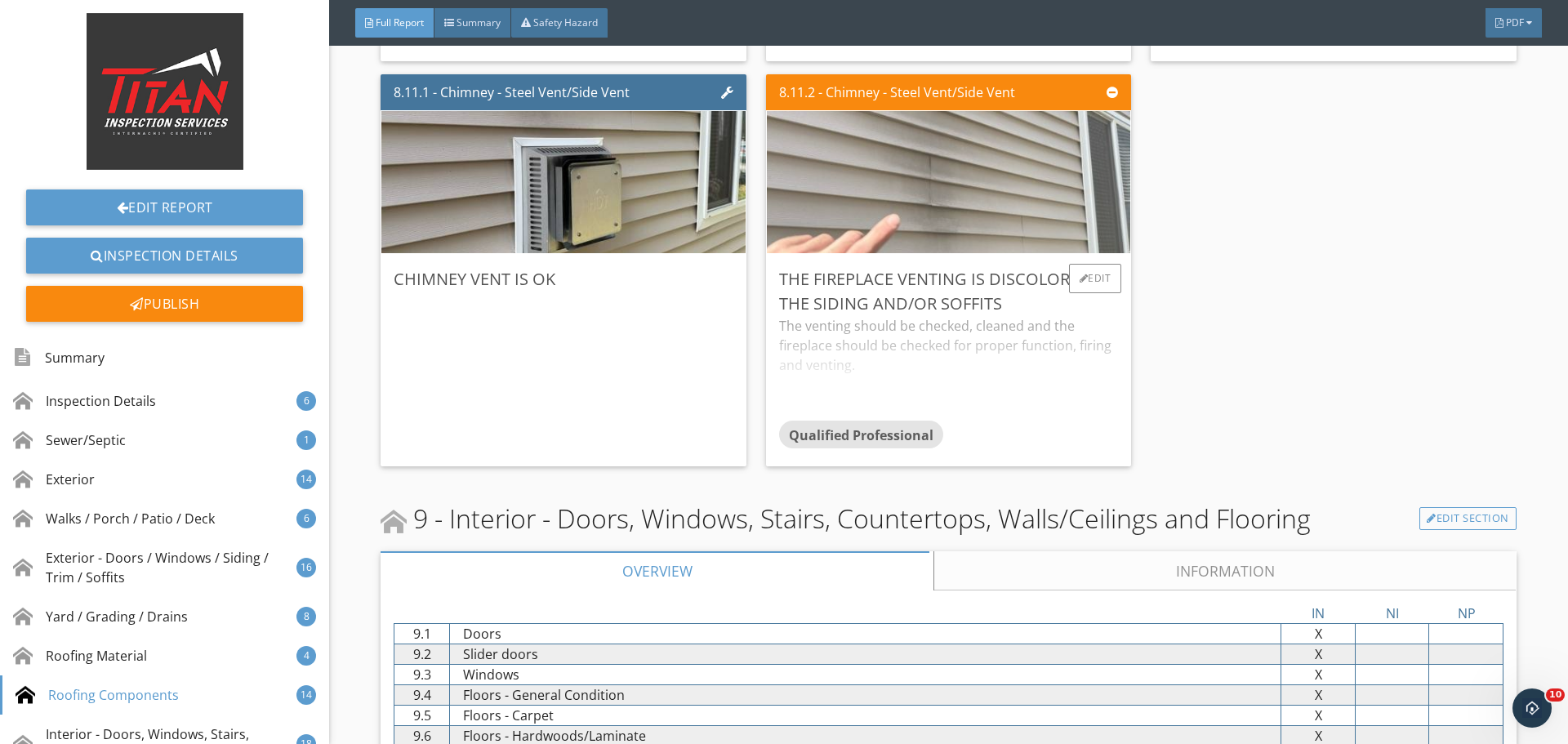
click at [1021, 174] on img at bounding box center [949, 182] width 474 height 355
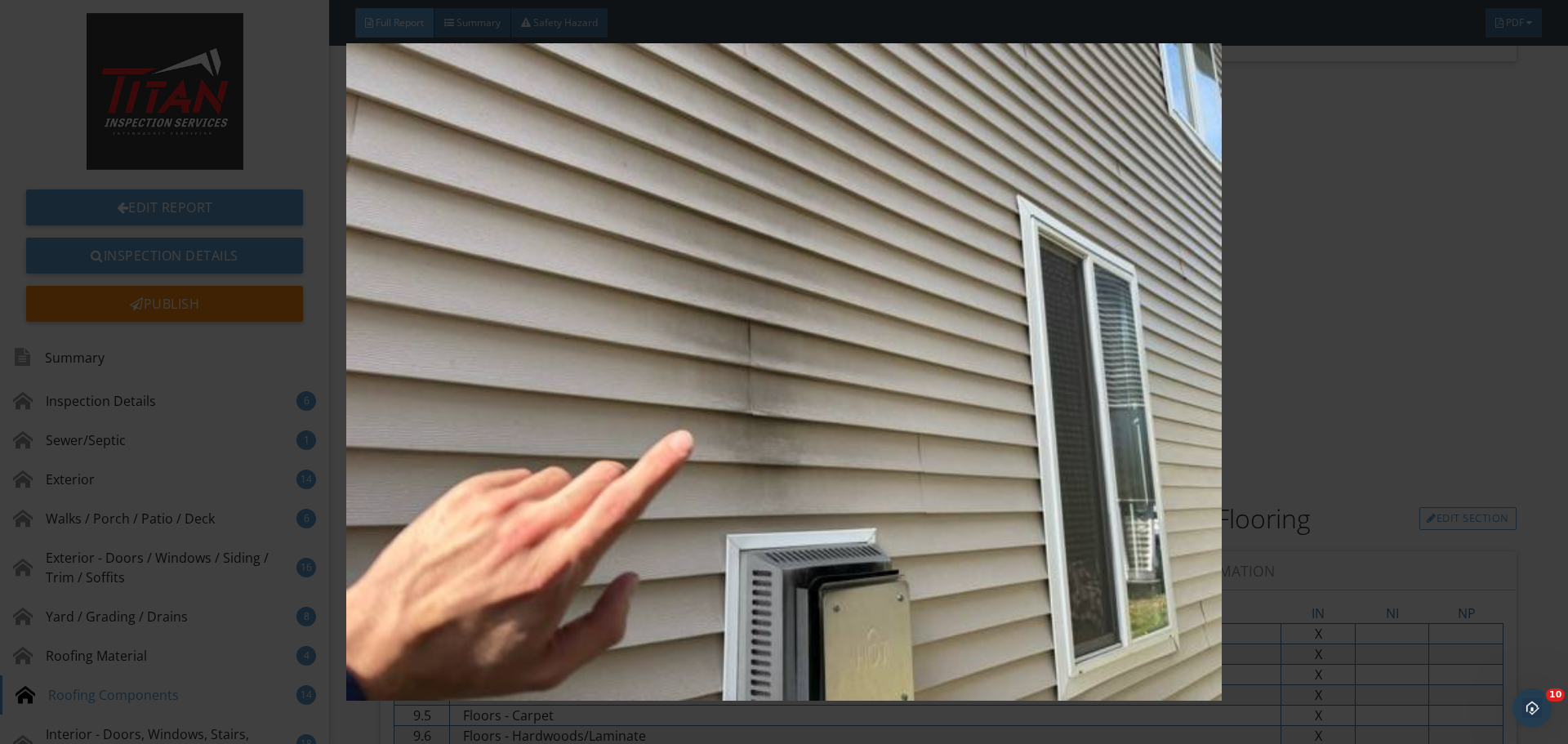
click at [1307, 201] on img at bounding box center [783, 372] width 1440 height 658
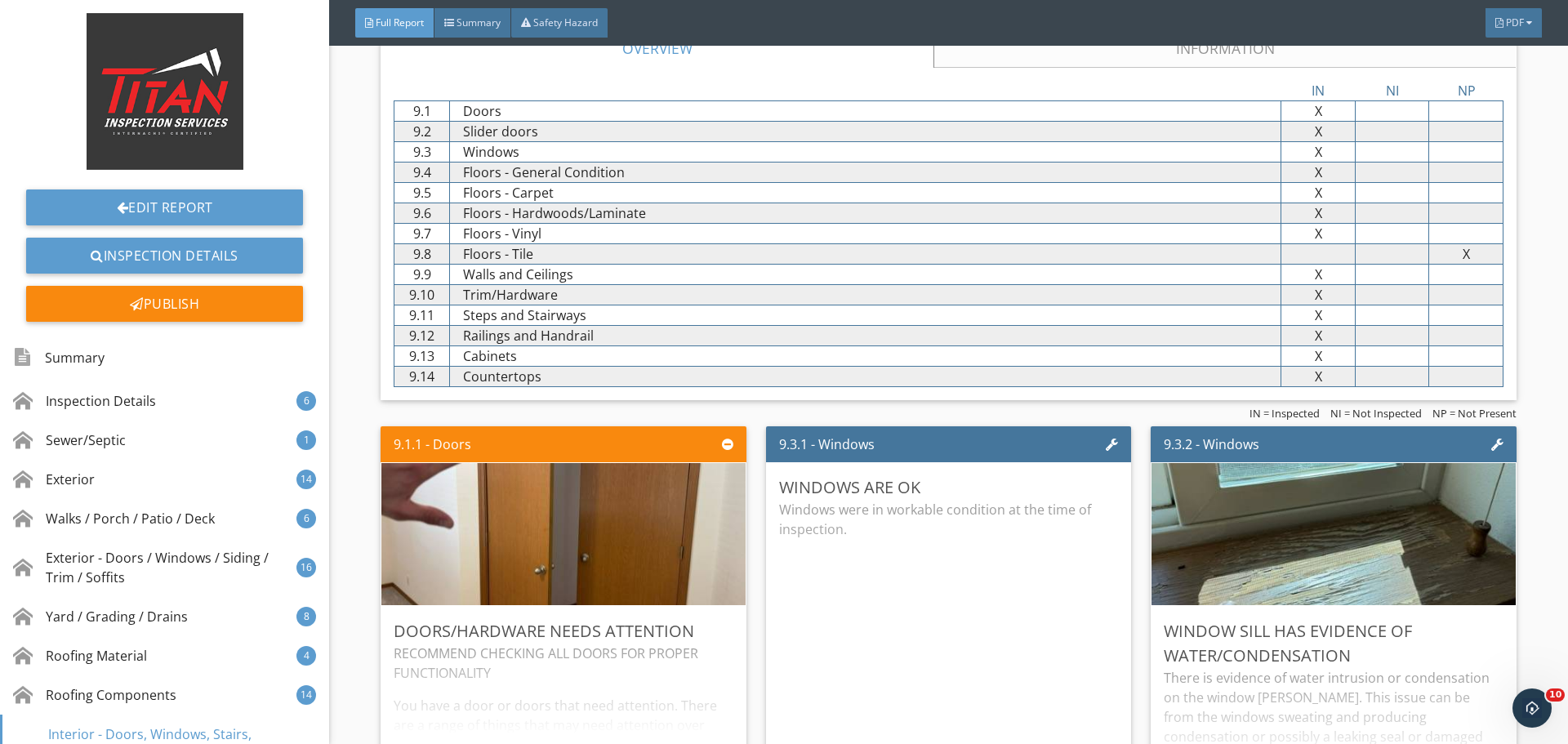
scroll to position [14592, 0]
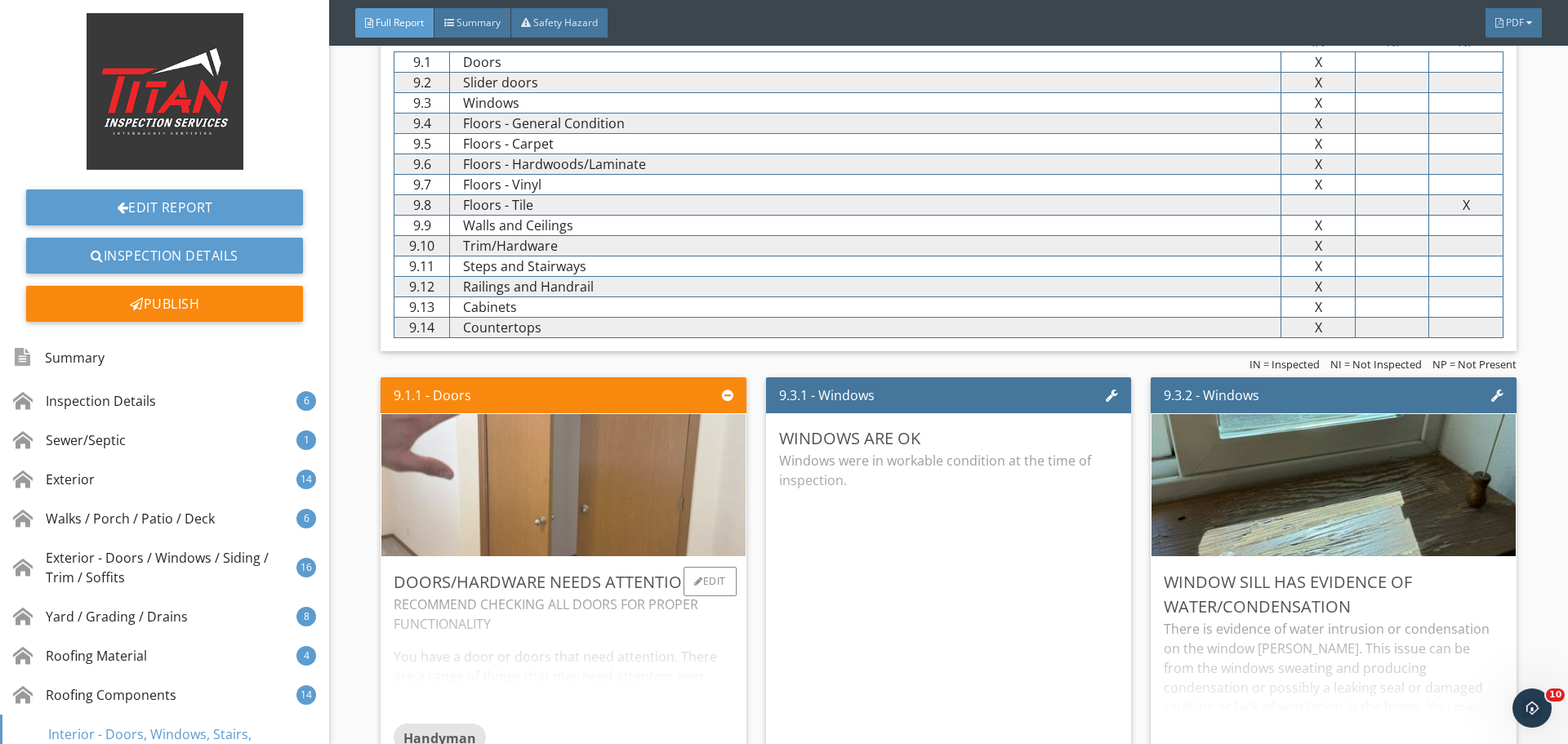
click at [639, 485] on img at bounding box center [563, 485] width 474 height 355
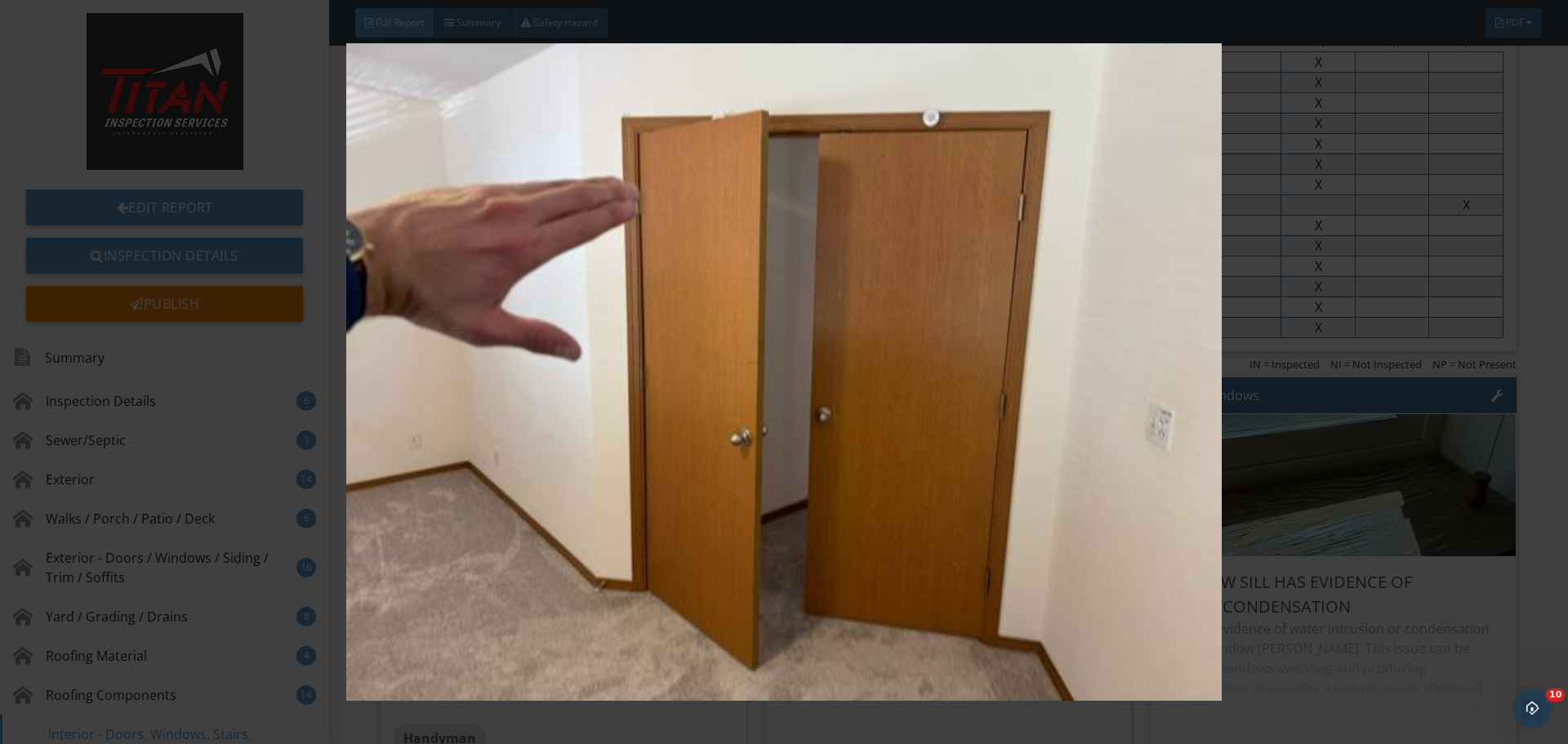
click at [1353, 486] on img at bounding box center [783, 372] width 1440 height 658
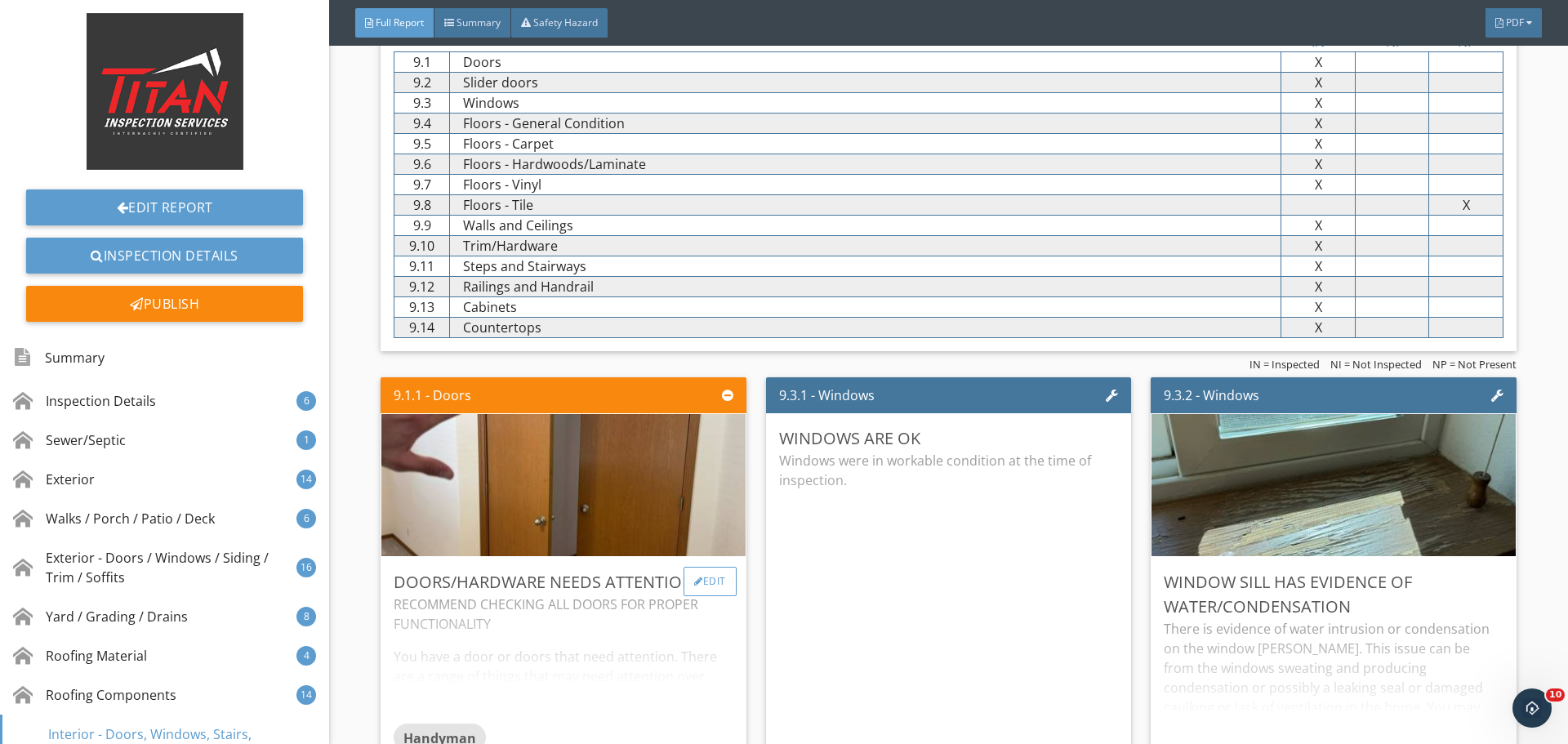
click at [711, 581] on div "Edit" at bounding box center [710, 582] width 53 height 29
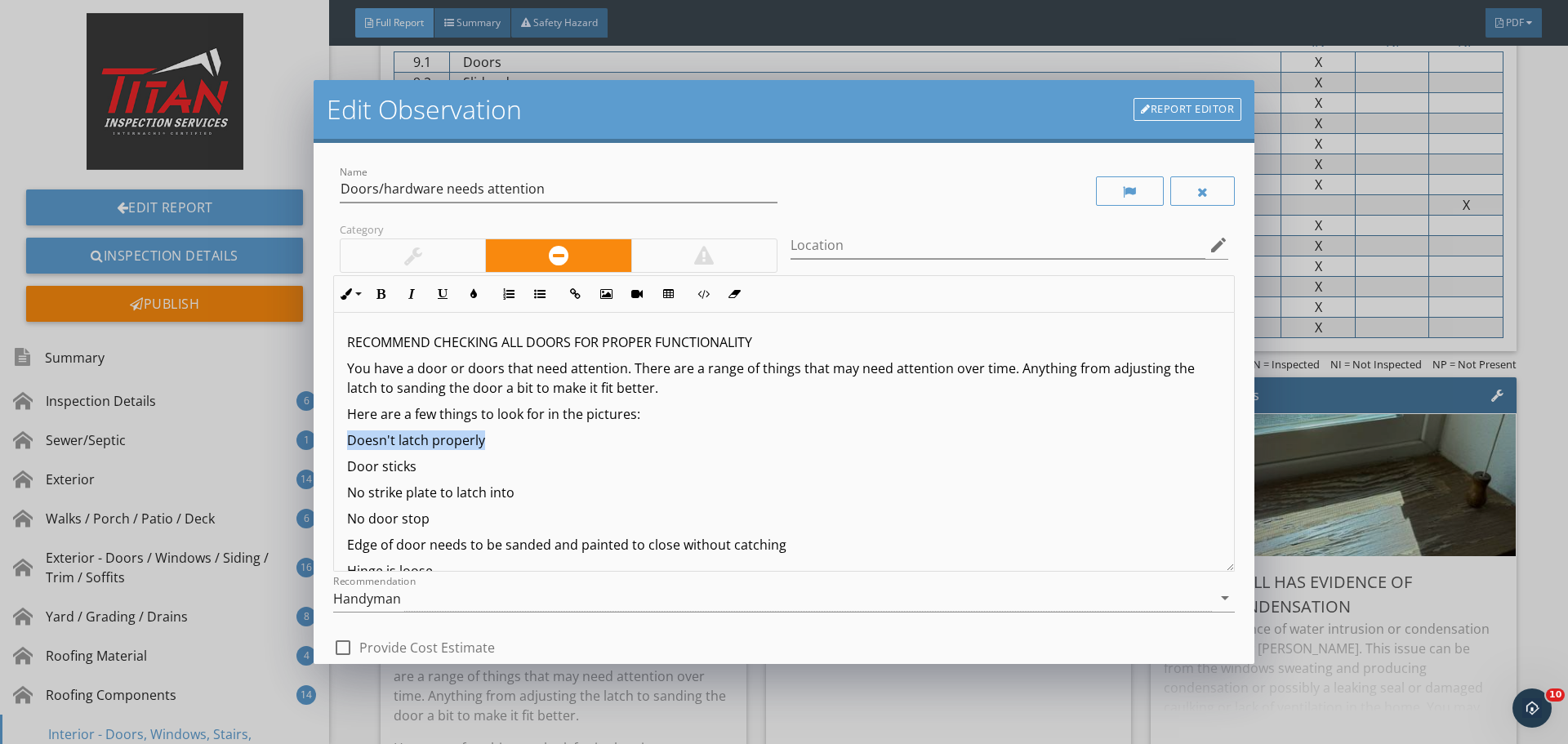
drag, startPoint x: 483, startPoint y: 440, endPoint x: 370, endPoint y: 415, distance: 115.7
click at [321, 450] on div "Name Doors/hardware needs attention Category Location edit Inline Style XLarge …" at bounding box center [784, 403] width 941 height 521
click at [473, 277] on div "Inline Style XLarge Large Normal Small Light Small/Light Bold Italic Underline …" at bounding box center [784, 294] width 901 height 37
click at [477, 288] on icon "button" at bounding box center [474, 294] width 12 height 12
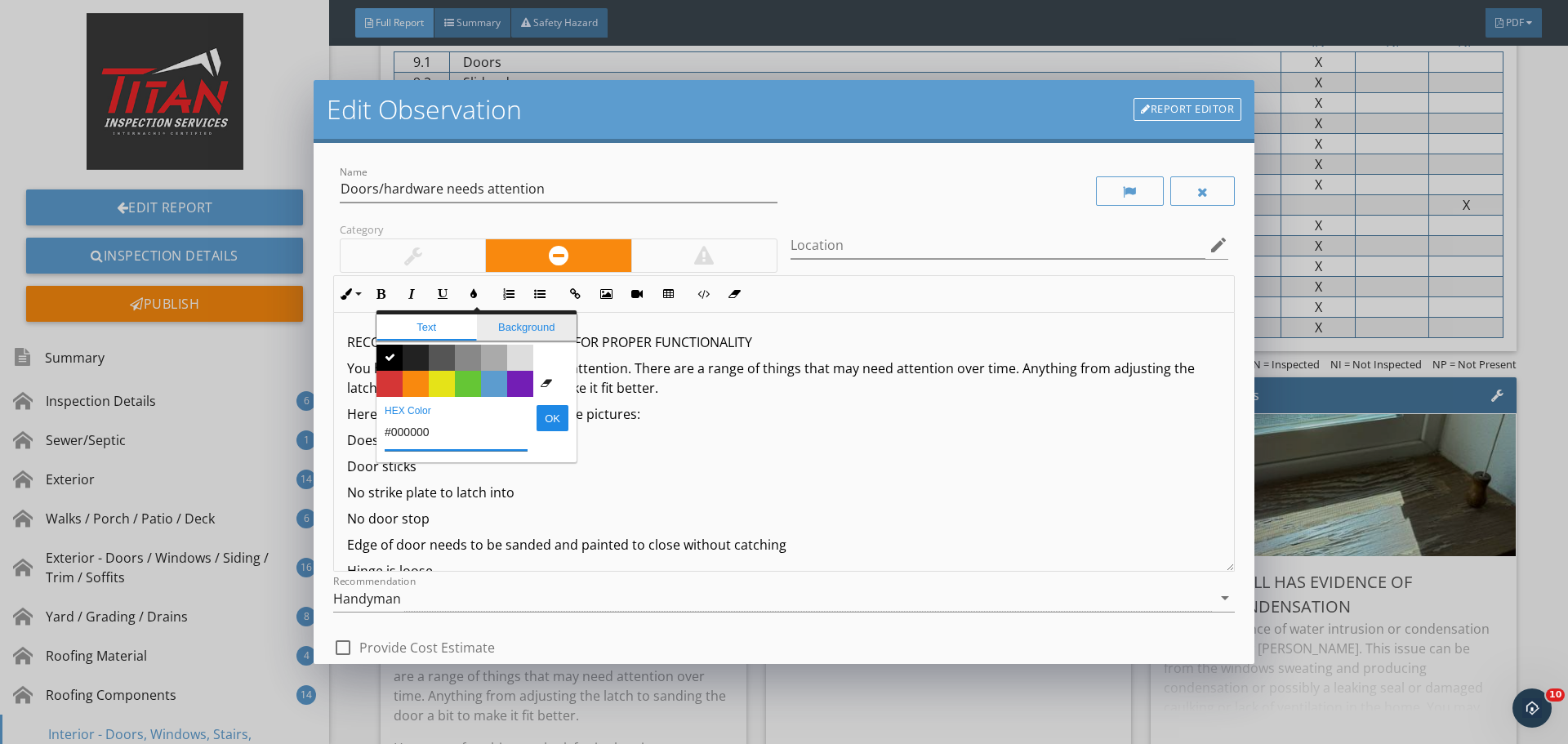
click at [524, 324] on span "Background" at bounding box center [527, 328] width 101 height 26
click at [446, 382] on span "Color #e5e318" at bounding box center [442, 383] width 26 height 26
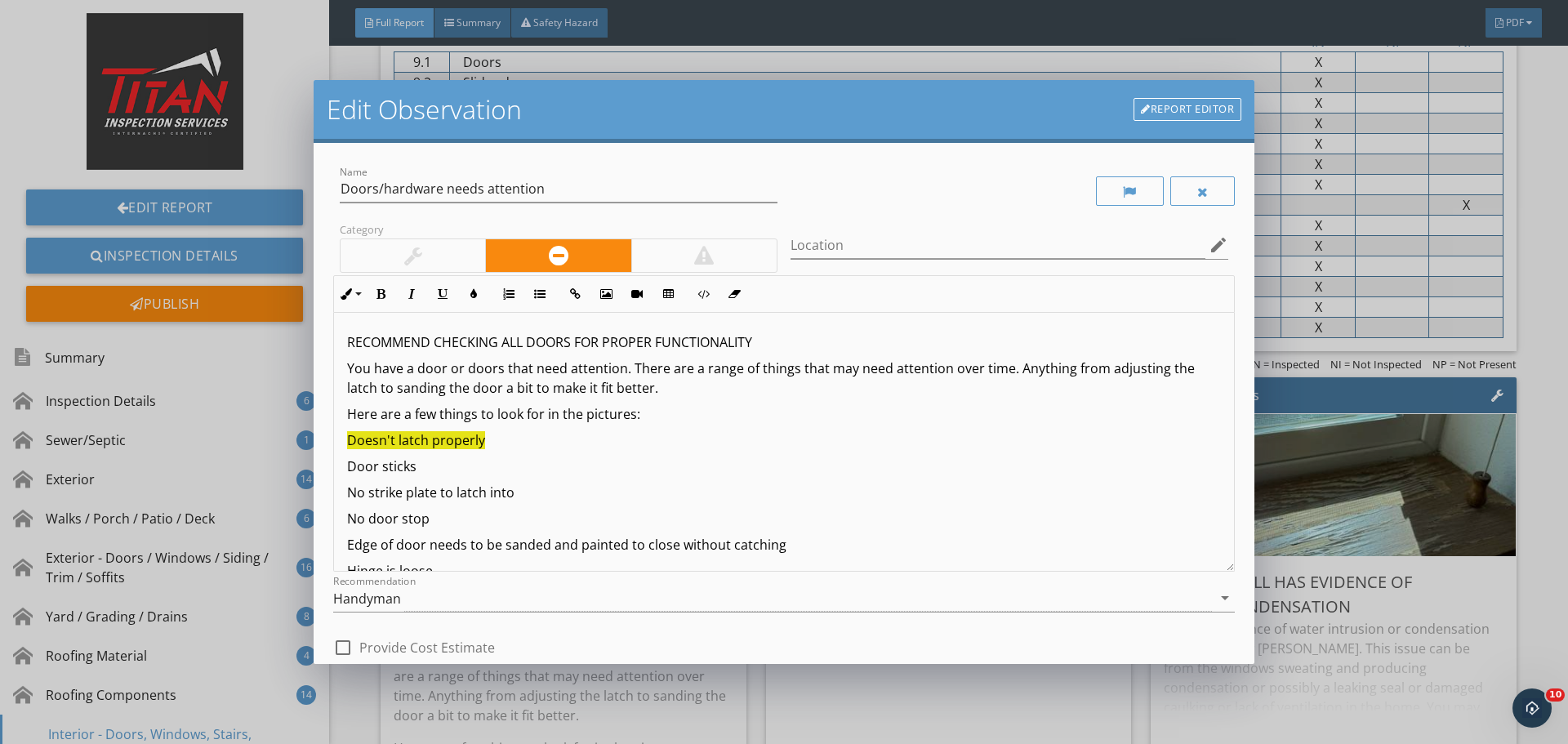
click at [770, 416] on p "Here are a few things to look for in the pictures:" at bounding box center [784, 415] width 874 height 20
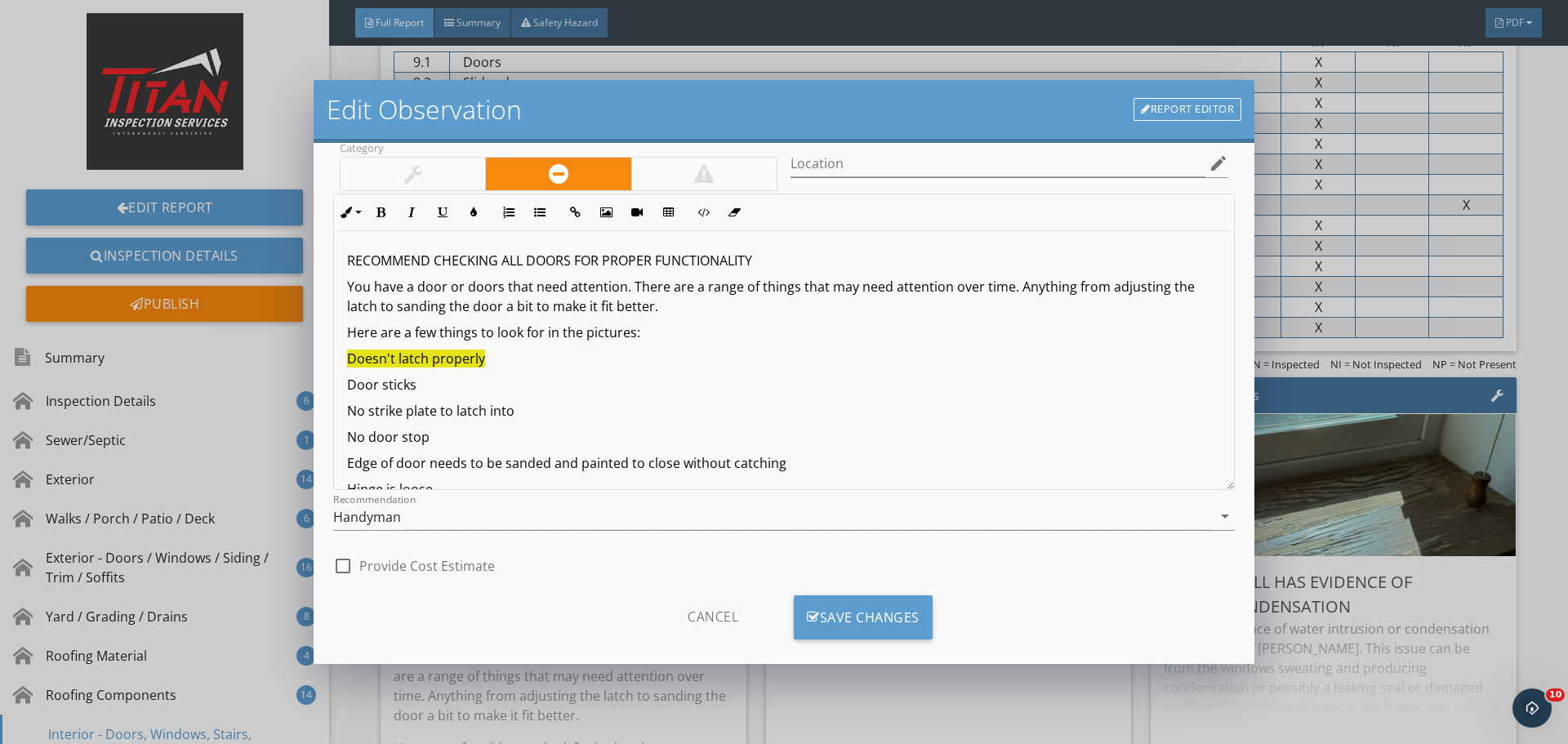
scroll to position [102, 0]
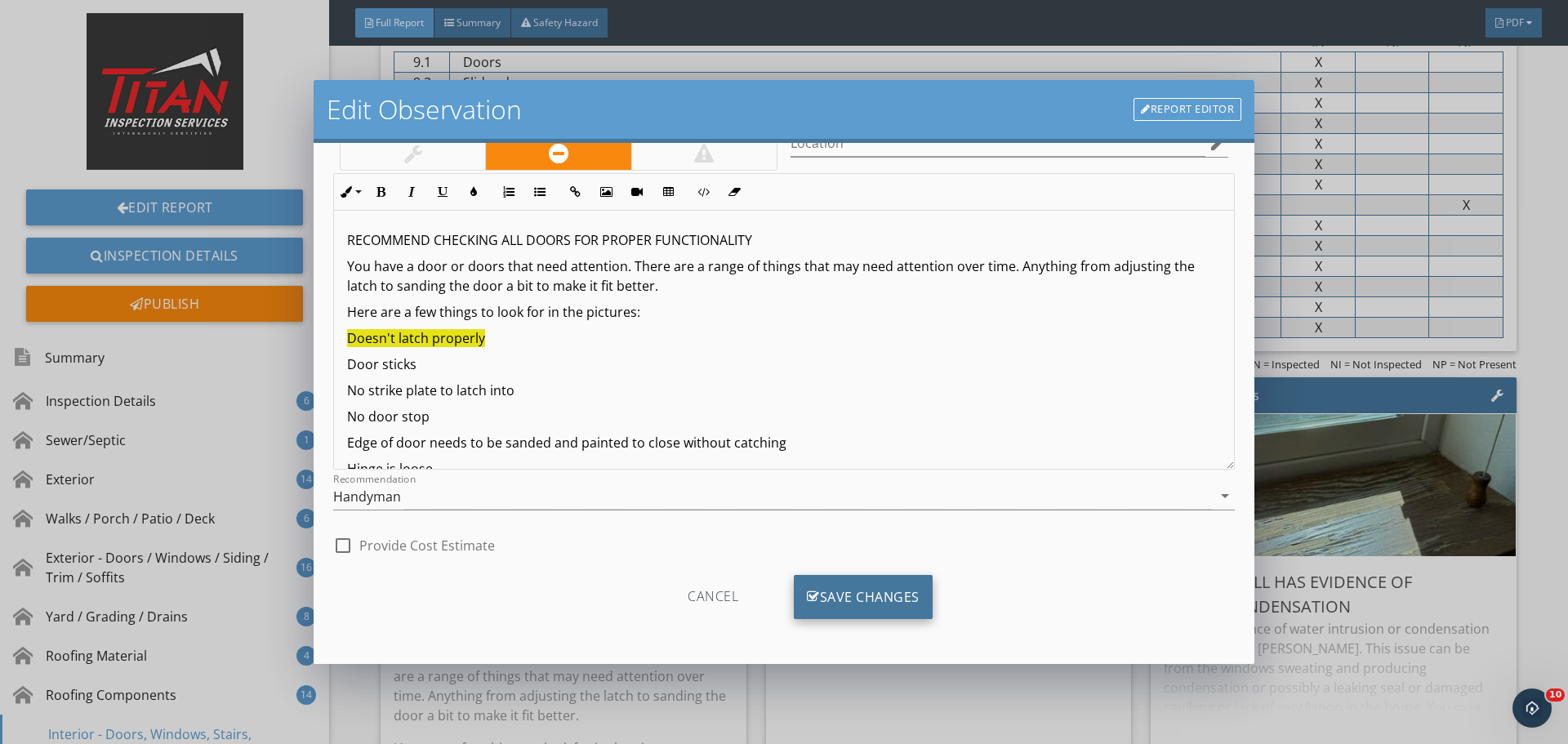
drag, startPoint x: 812, startPoint y: 644, endPoint x: 842, endPoint y: 595, distance: 57.5
click at [813, 644] on div "Cancel Save Changes" at bounding box center [784, 603] width 901 height 82
click at [843, 594] on div "Save Changes" at bounding box center [863, 596] width 139 height 44
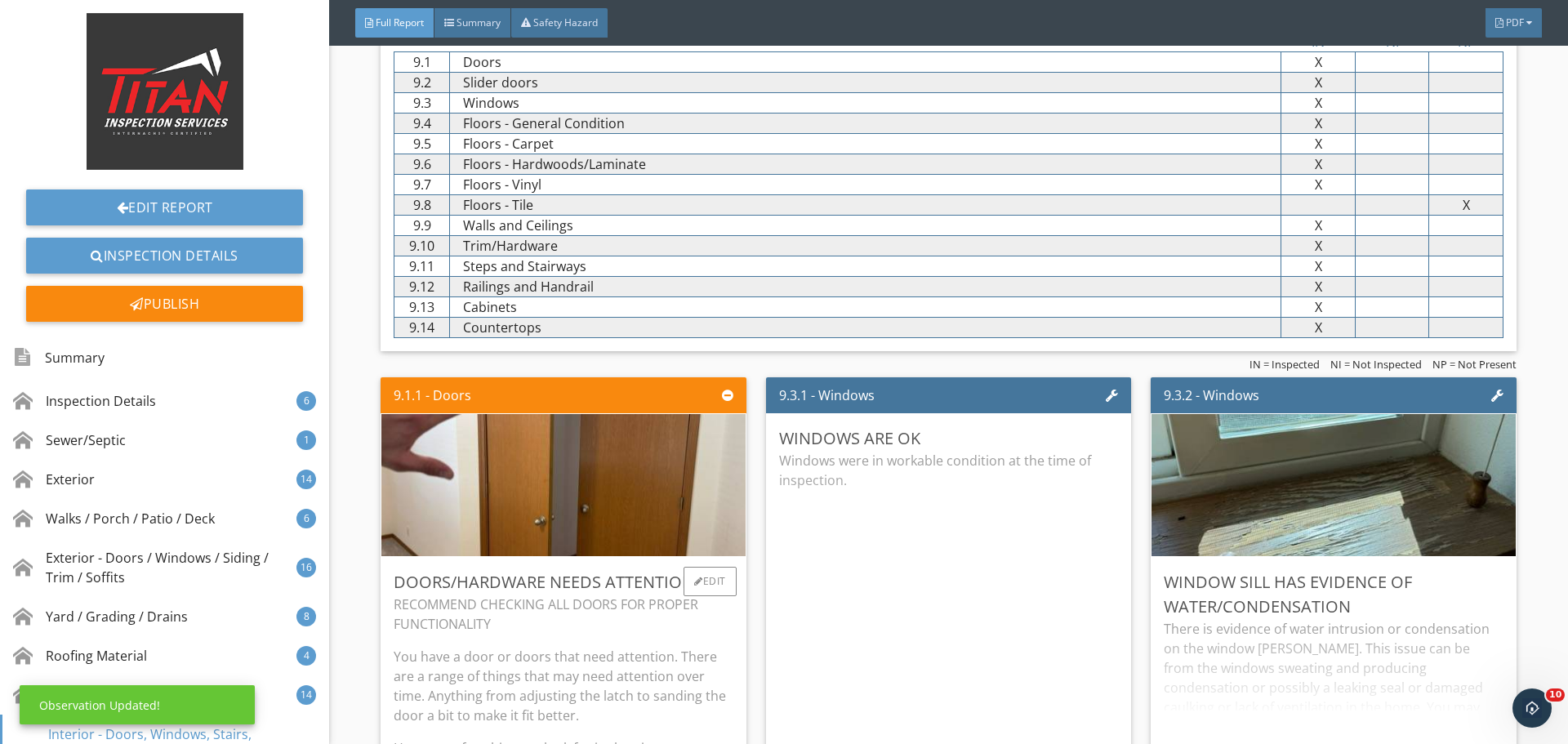
click at [569, 595] on p "RECOMMEND CHECKING ALL DOORS FOR PROPER FUNCTIONALITY" at bounding box center [563, 614] width 339 height 39
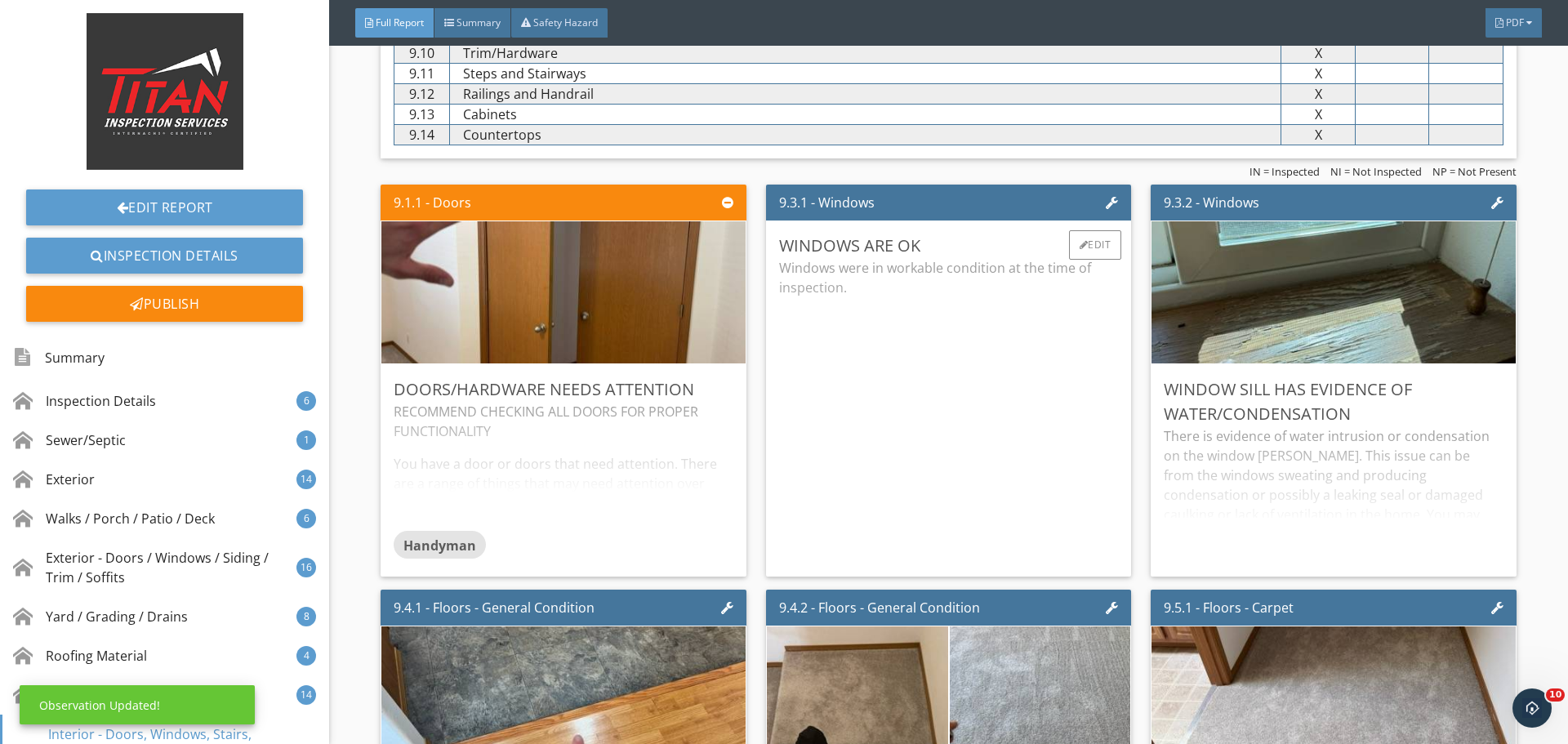
scroll to position [14919, 0]
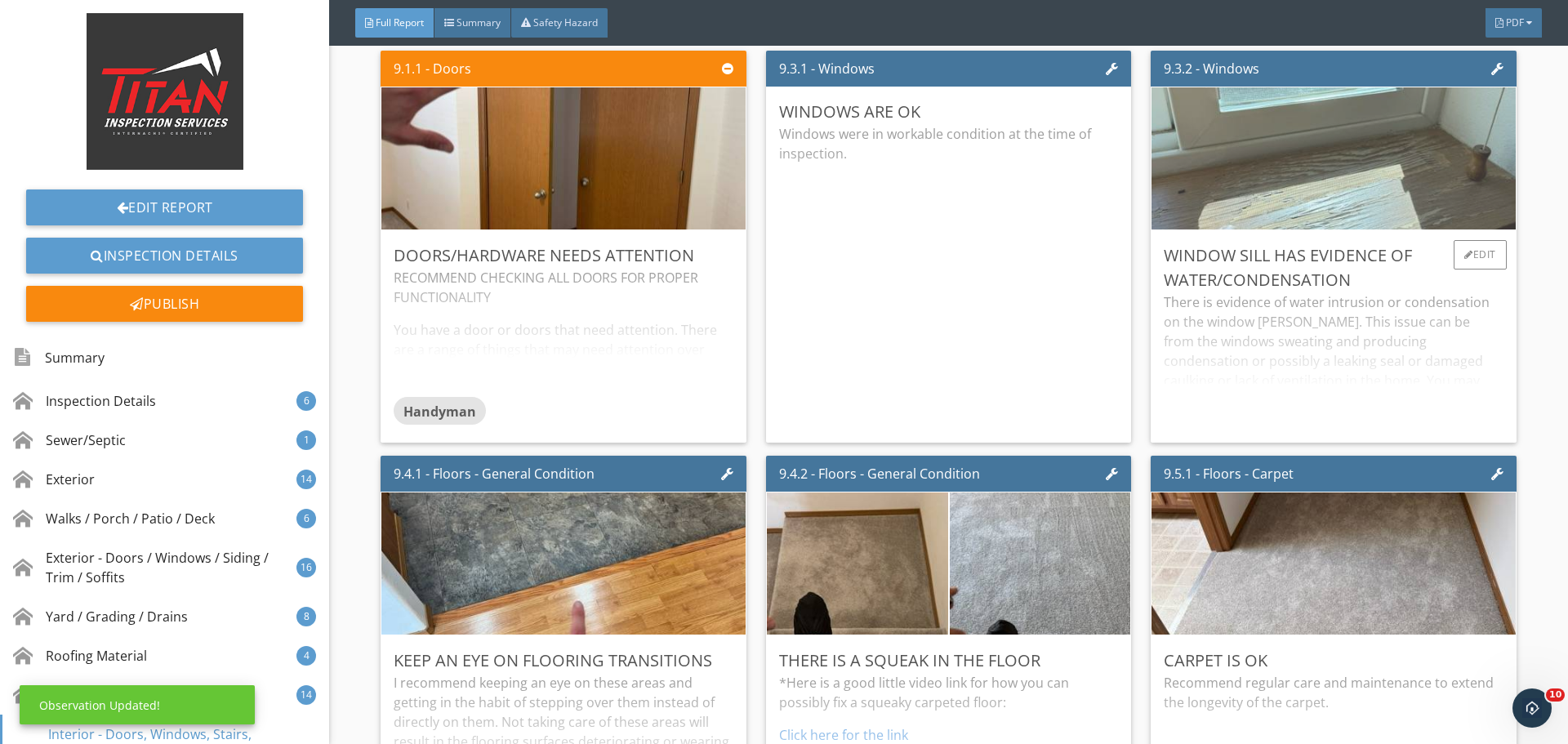
click at [1350, 163] on img at bounding box center [1333, 158] width 474 height 355
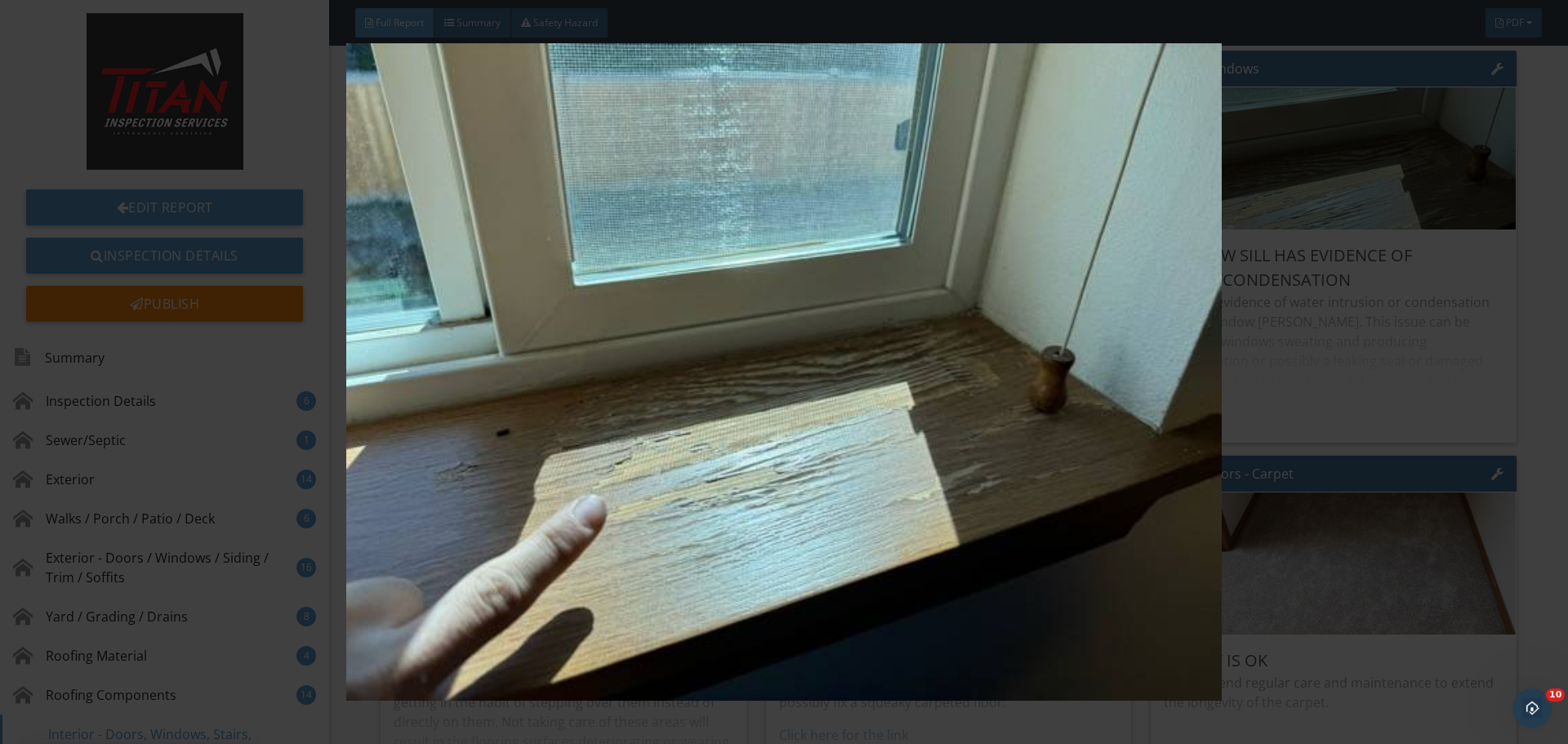
click at [1357, 231] on img at bounding box center [783, 372] width 1440 height 658
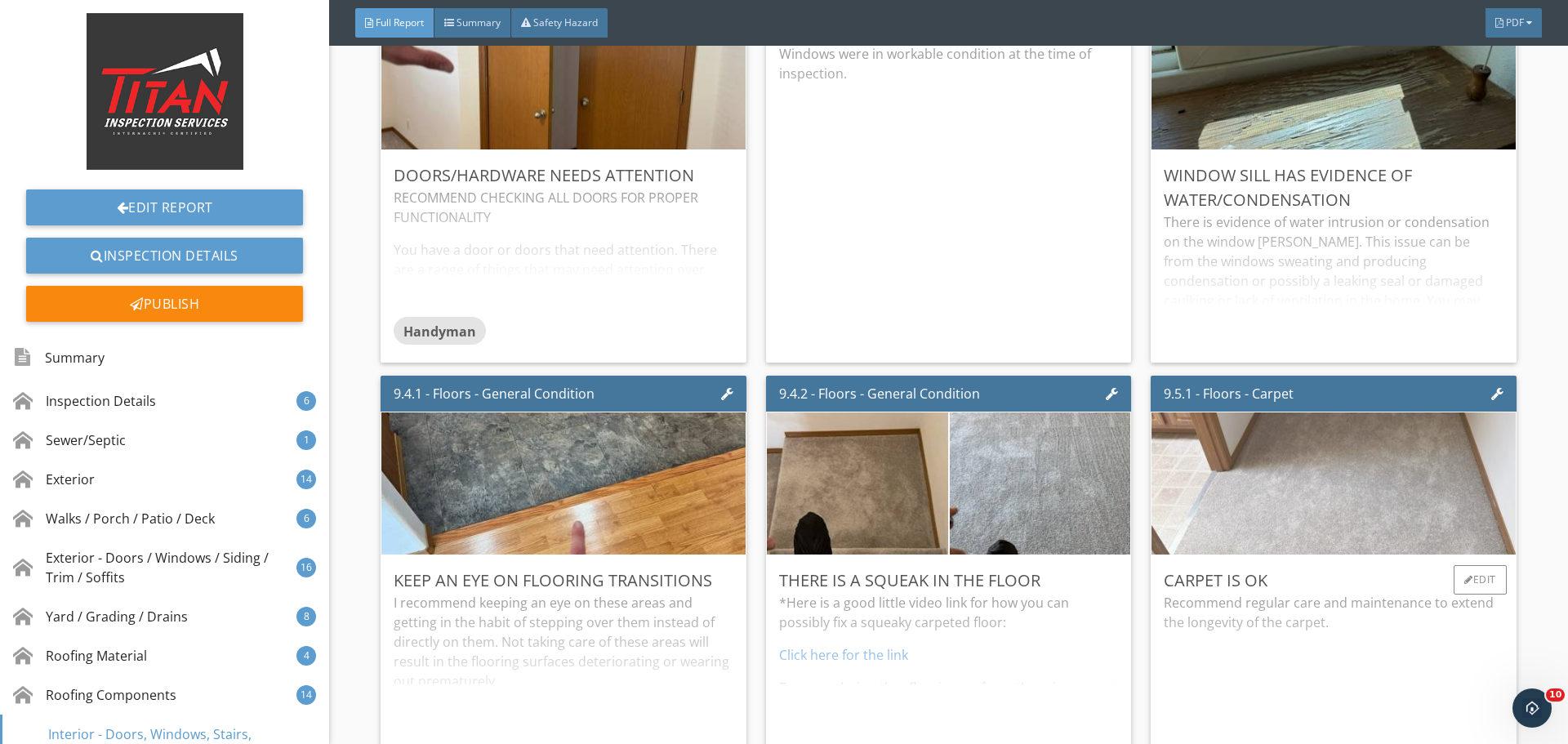
scroll to position [15082, 0]
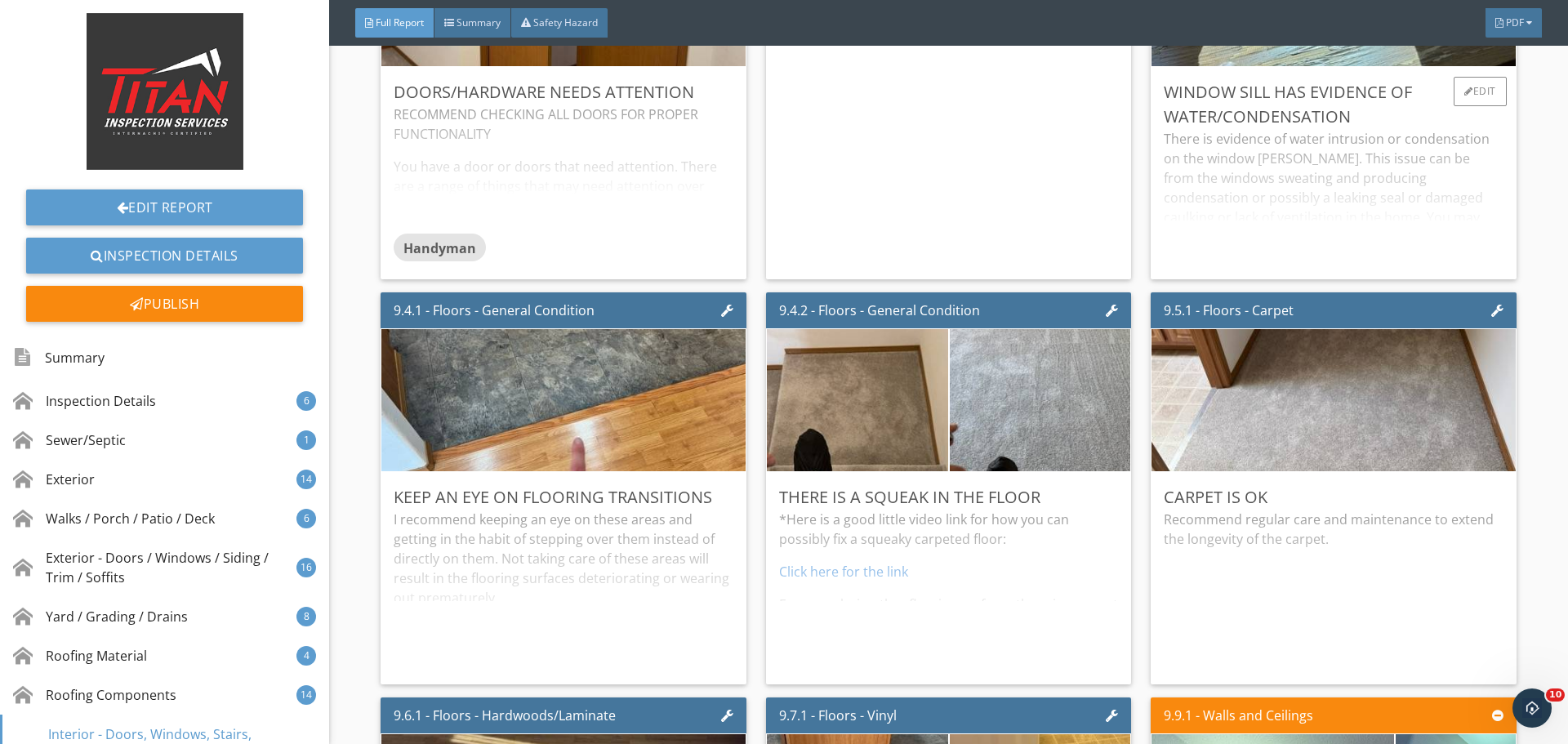
click at [1415, 189] on div "There is evidence of water intrusion or condensation on the window sills. This …" at bounding box center [1333, 197] width 339 height 137
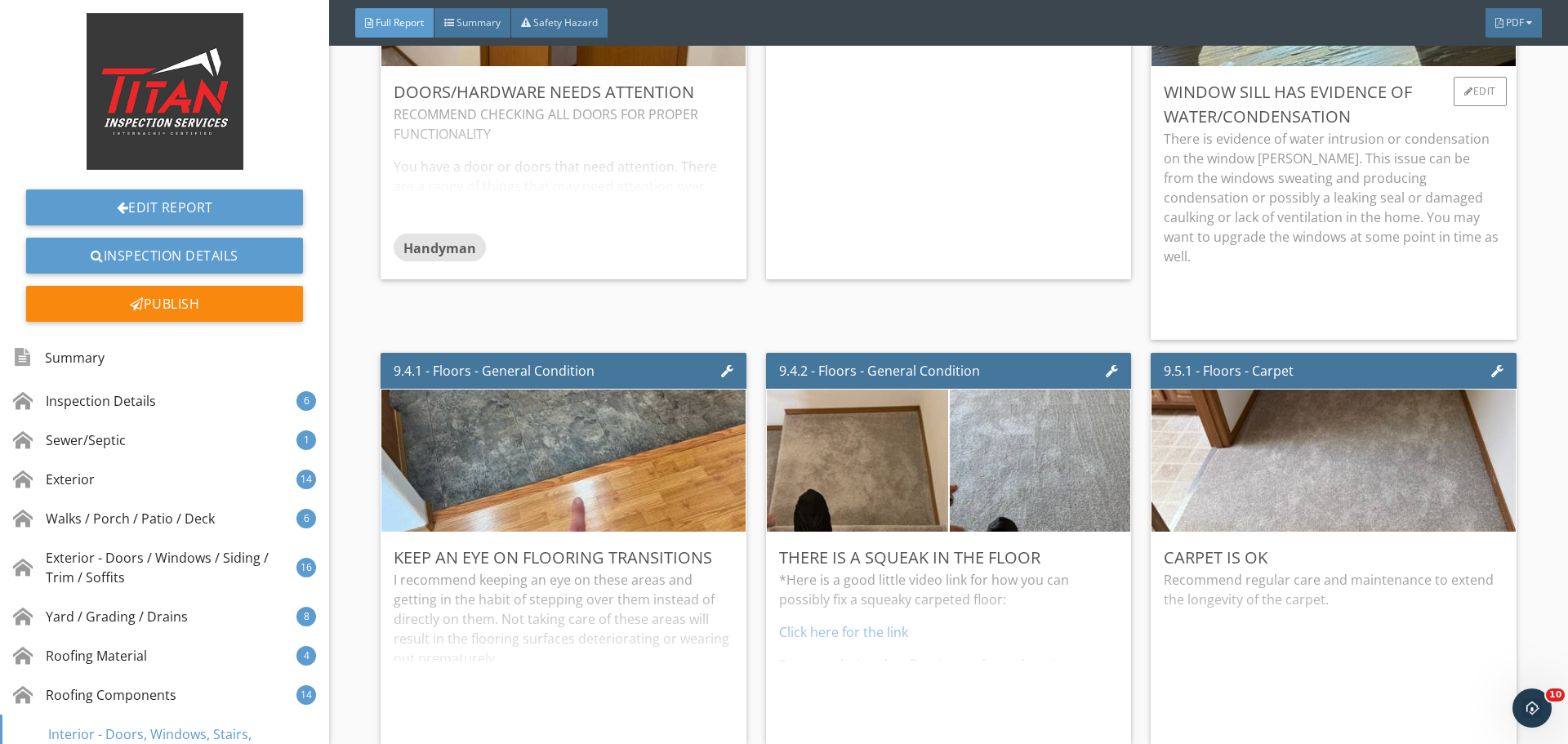
click at [1455, 108] on div "Window sill has evidence of water/condensation" at bounding box center [1333, 105] width 339 height 49
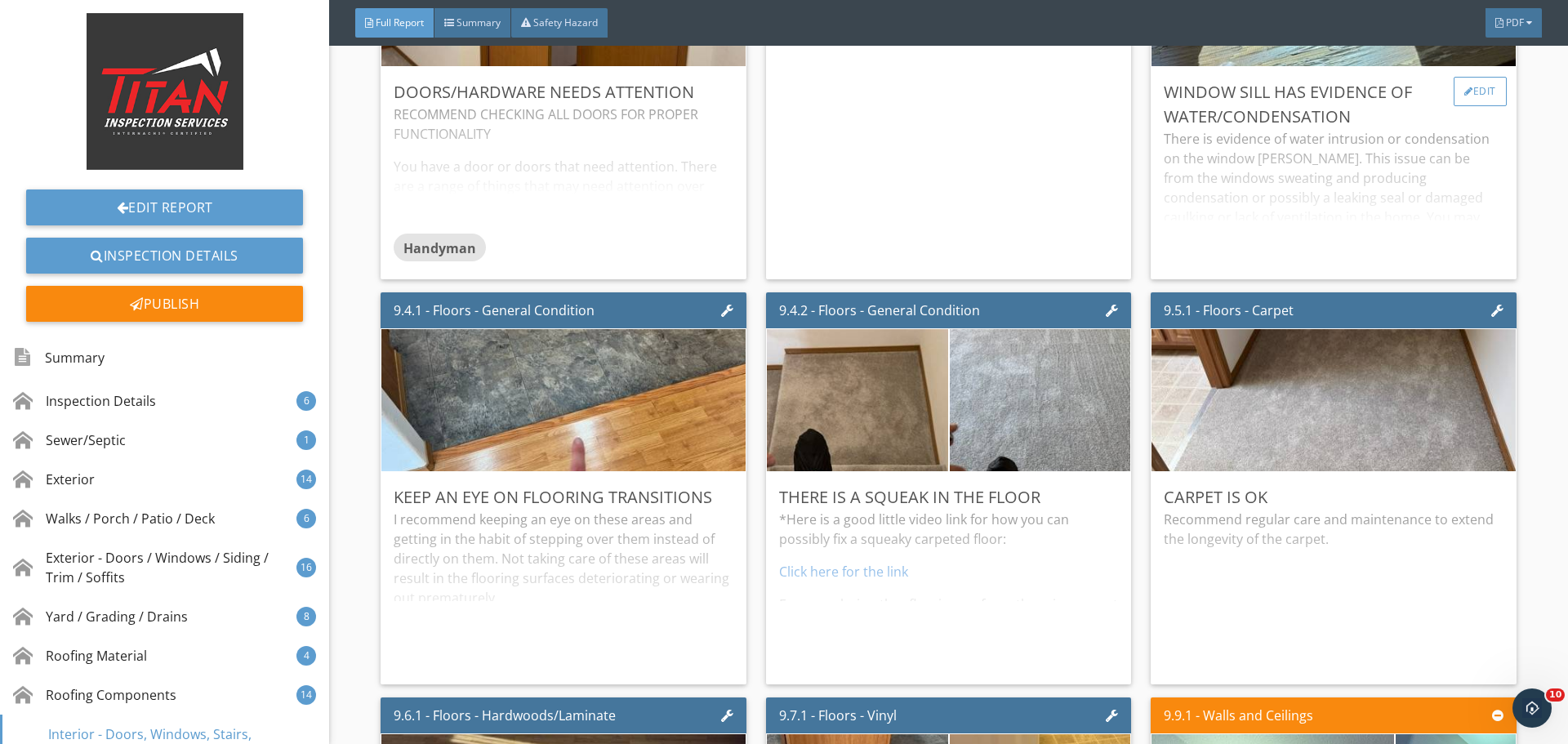
click at [1454, 92] on div "Edit" at bounding box center [1480, 92] width 53 height 29
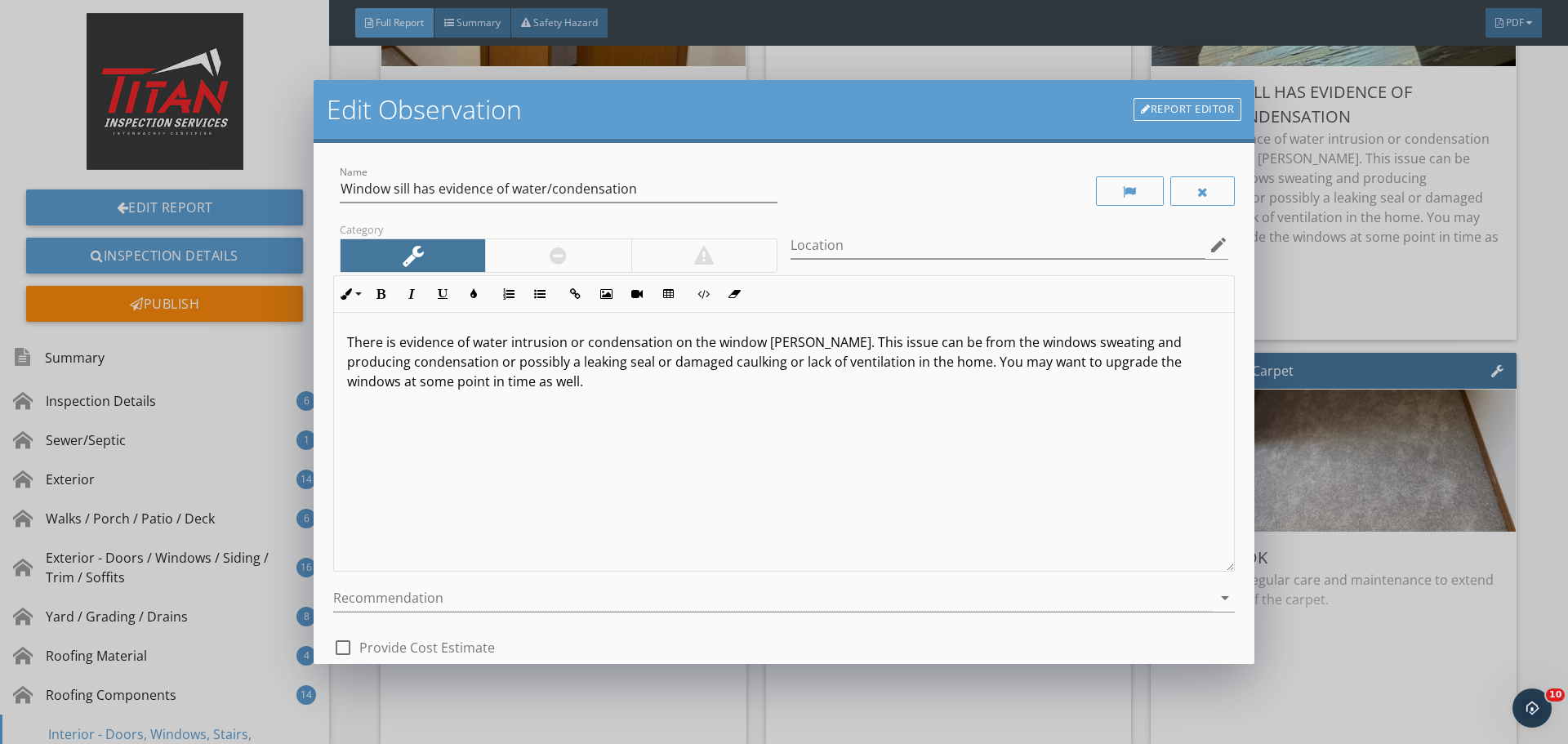
click at [822, 429] on div "There is evidence of water intrusion or condensation on the window sills. This …" at bounding box center [784, 442] width 900 height 259
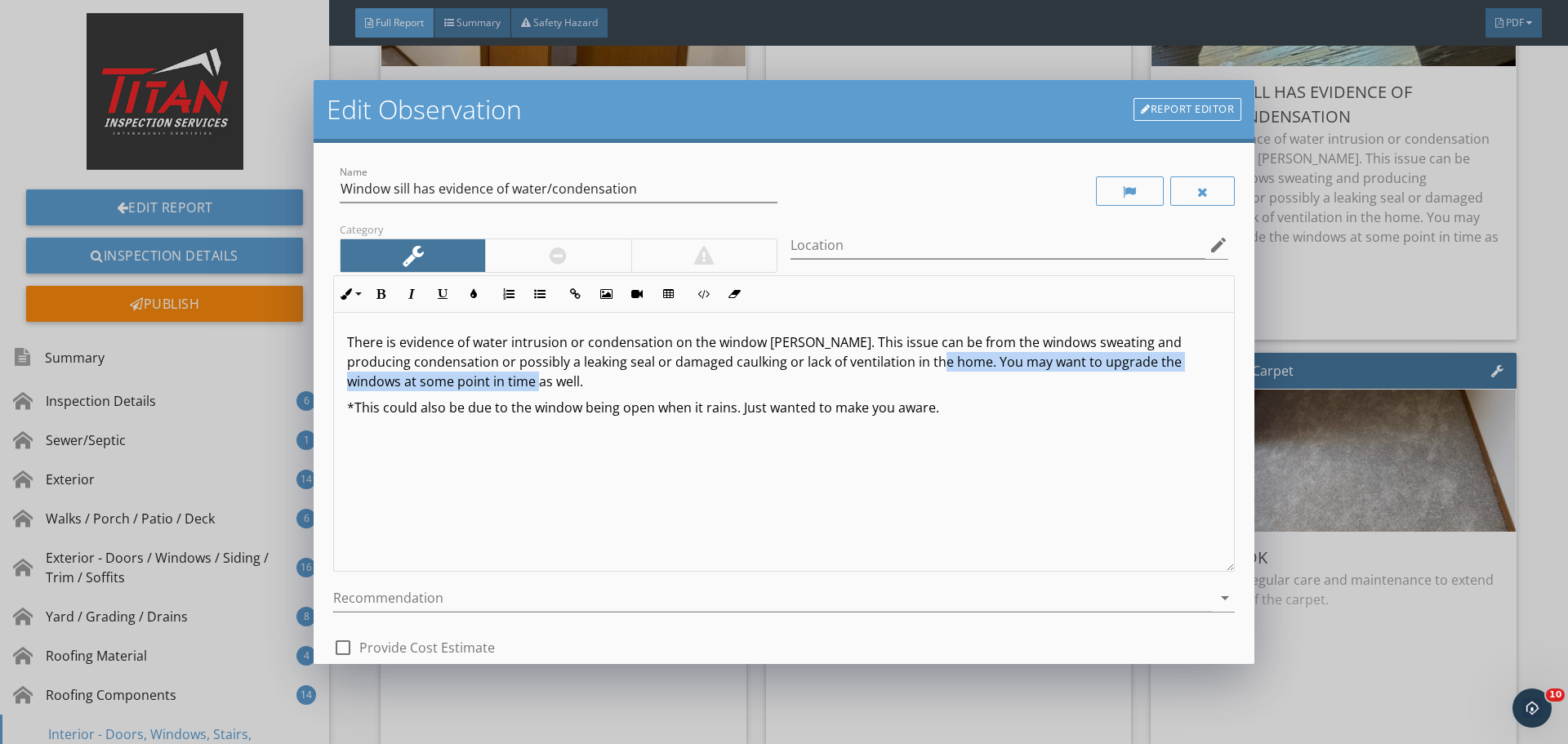
drag, startPoint x: 980, startPoint y: 377, endPoint x: 926, endPoint y: 369, distance: 54.6
click at [926, 369] on p "There is evidence of water intrusion or condensation on the window sills. This …" at bounding box center [784, 362] width 874 height 59
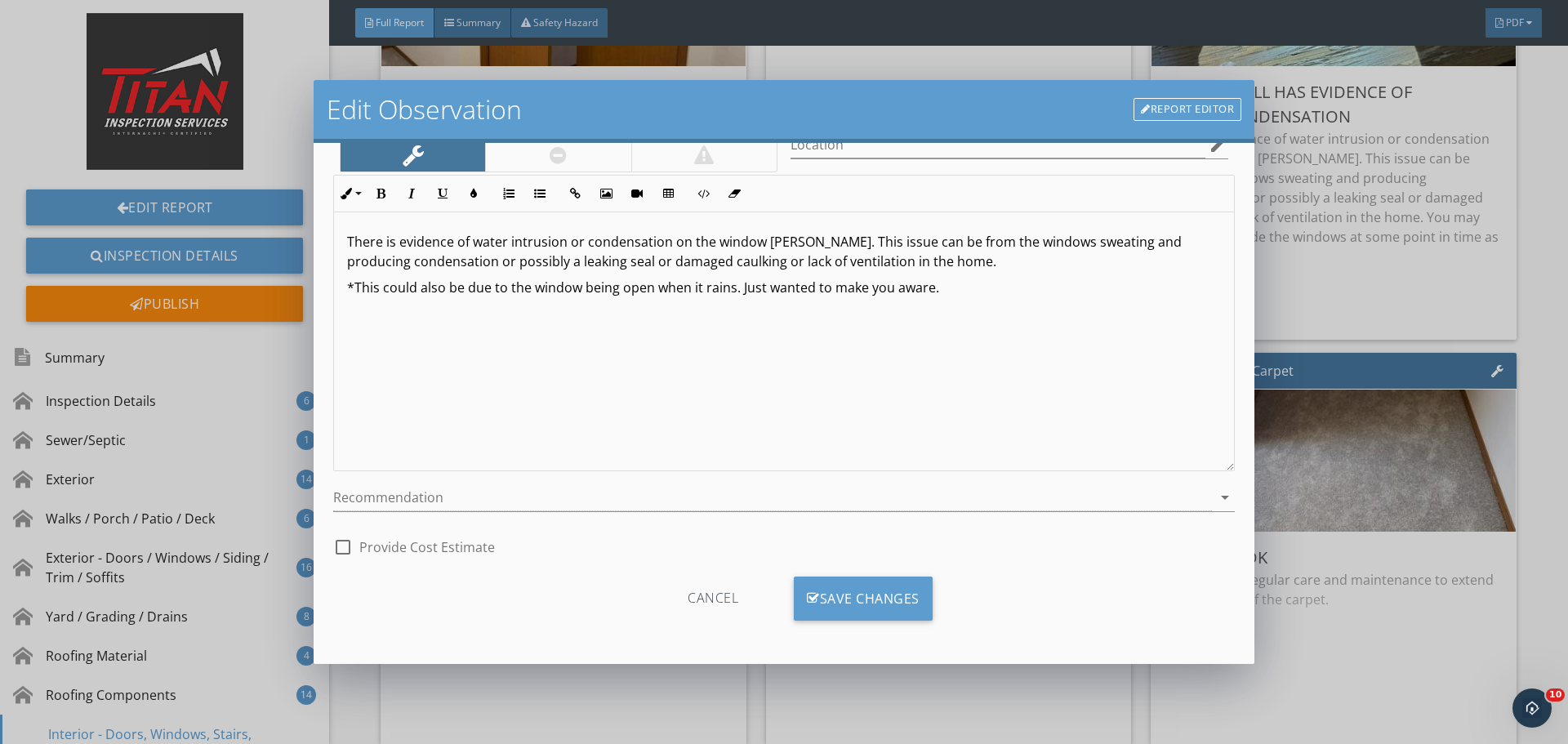
scroll to position [102, 0]
click at [847, 595] on div "Save Changes" at bounding box center [863, 596] width 139 height 44
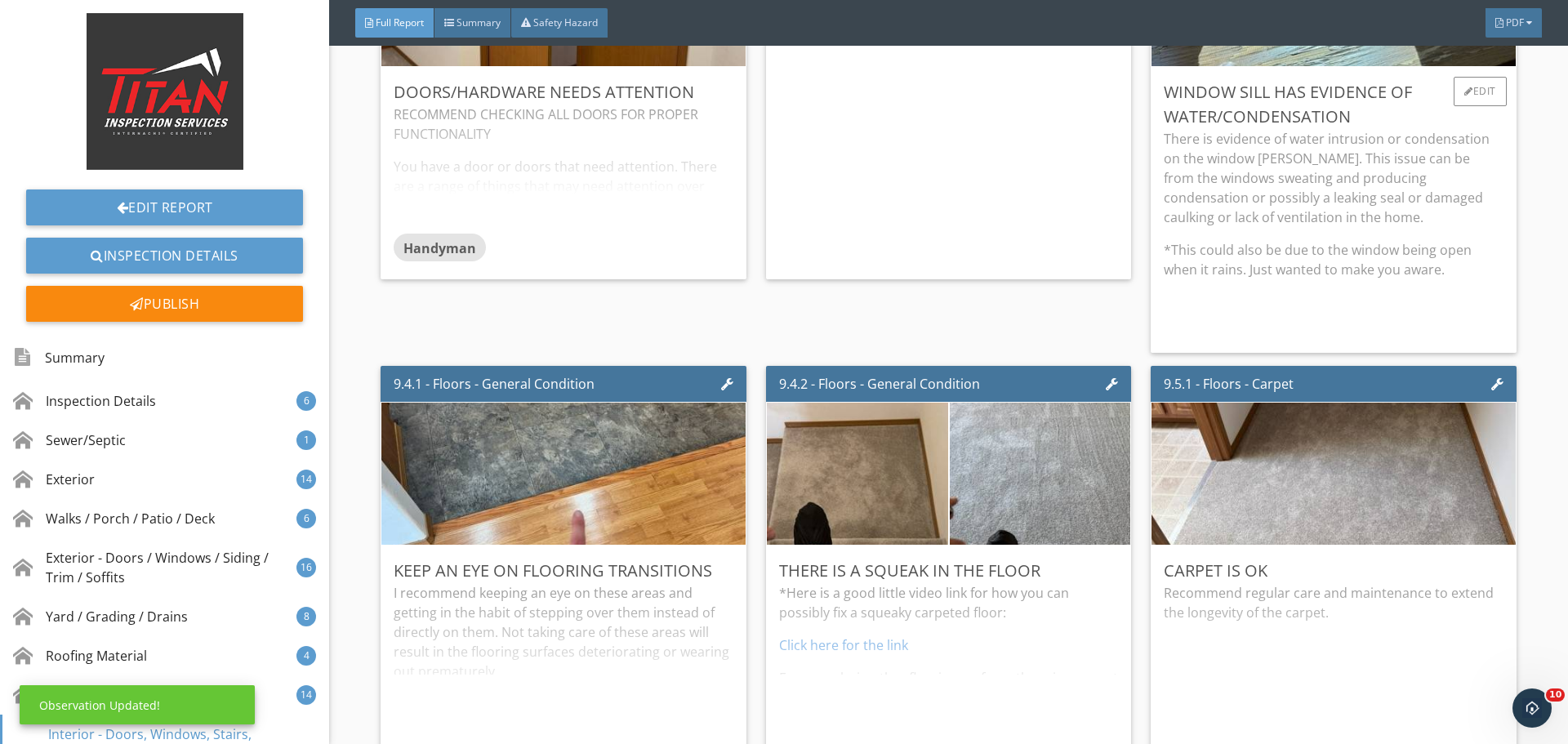
click at [1378, 233] on div "There is evidence of water intrusion or condensation on the window sills. This …" at bounding box center [1333, 235] width 339 height 211
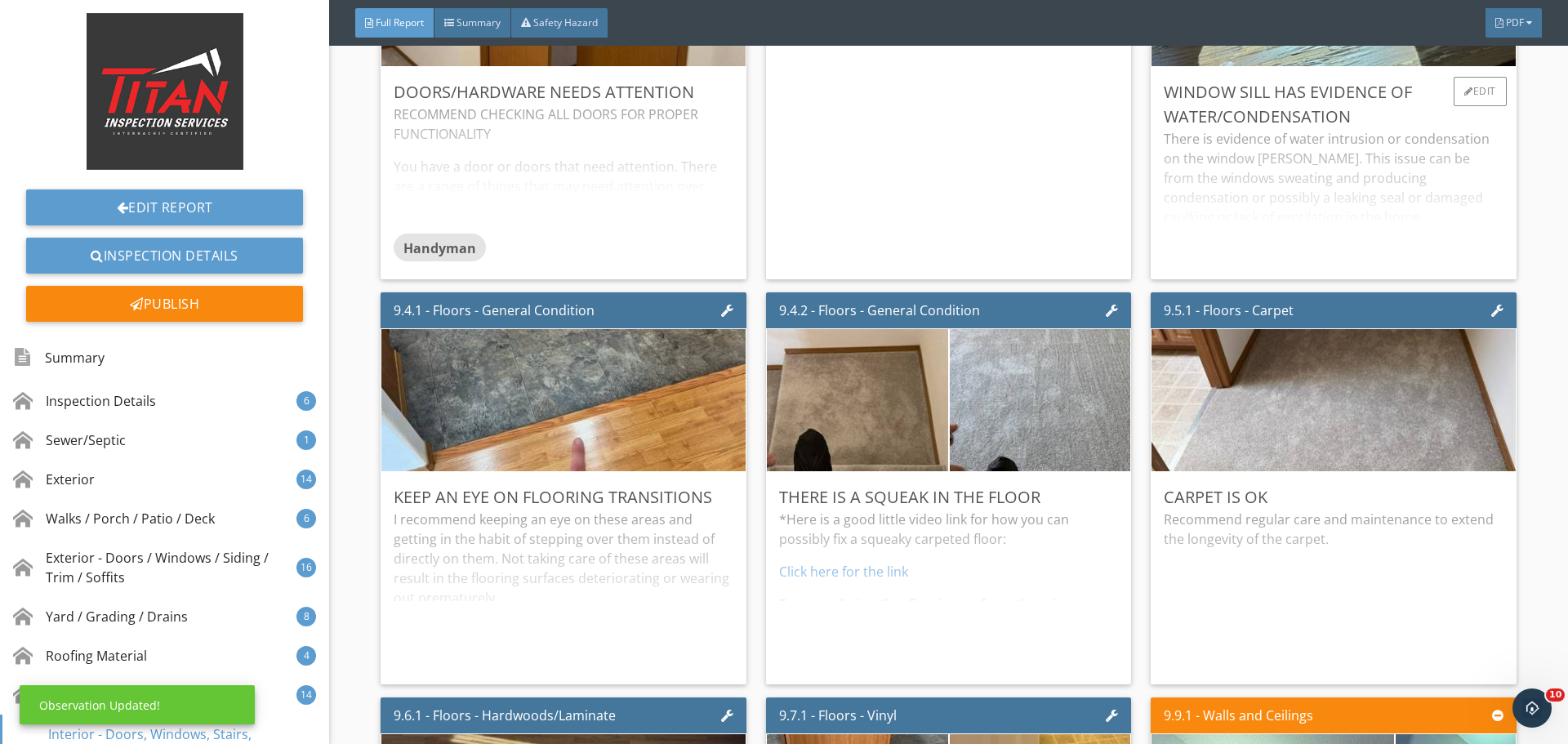
click at [1378, 231] on div "There is evidence of water intrusion or condensation on the window sills. This …" at bounding box center [1333, 197] width 339 height 137
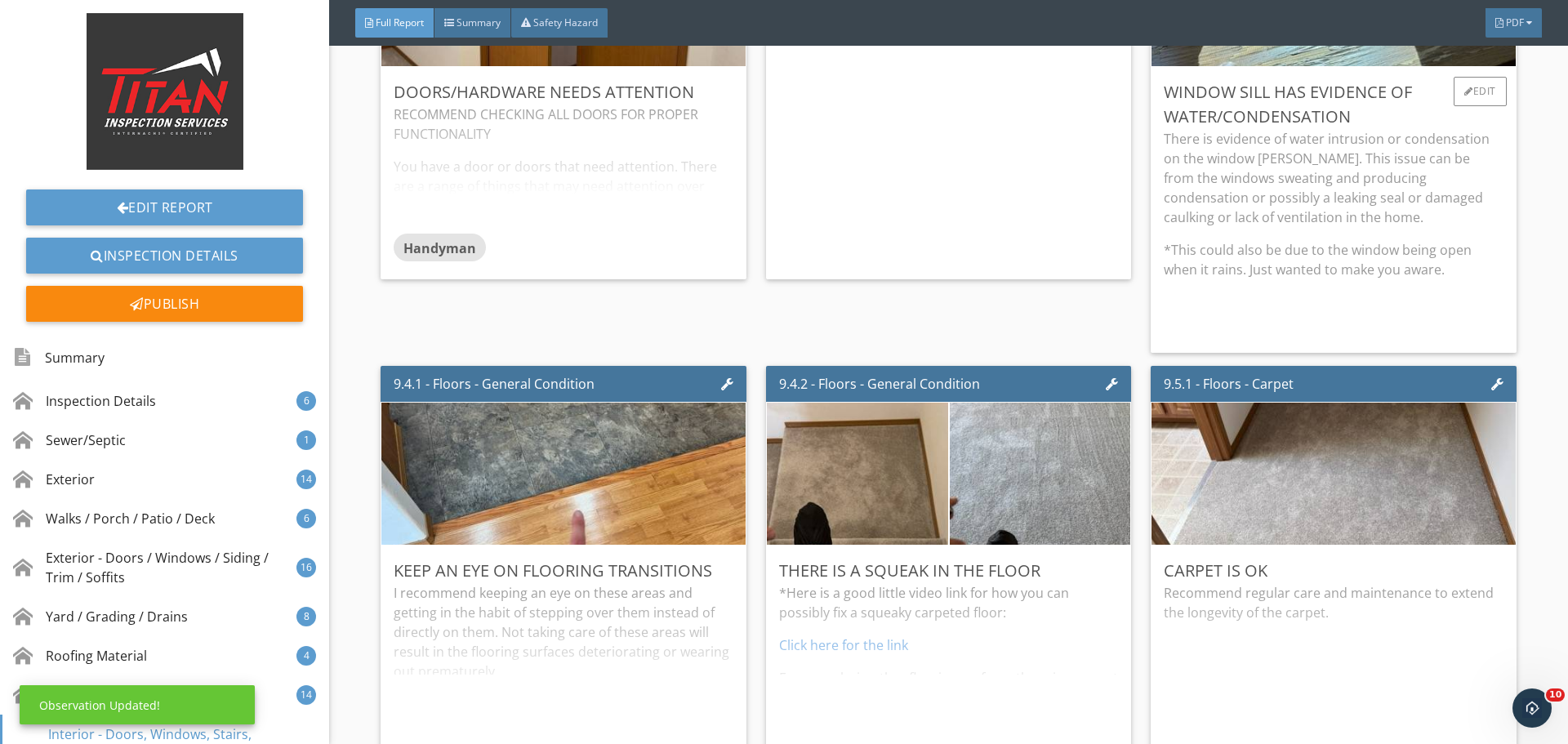
click at [1385, 223] on p "There is evidence of water intrusion or condensation on the window sills. This …" at bounding box center [1333, 178] width 339 height 98
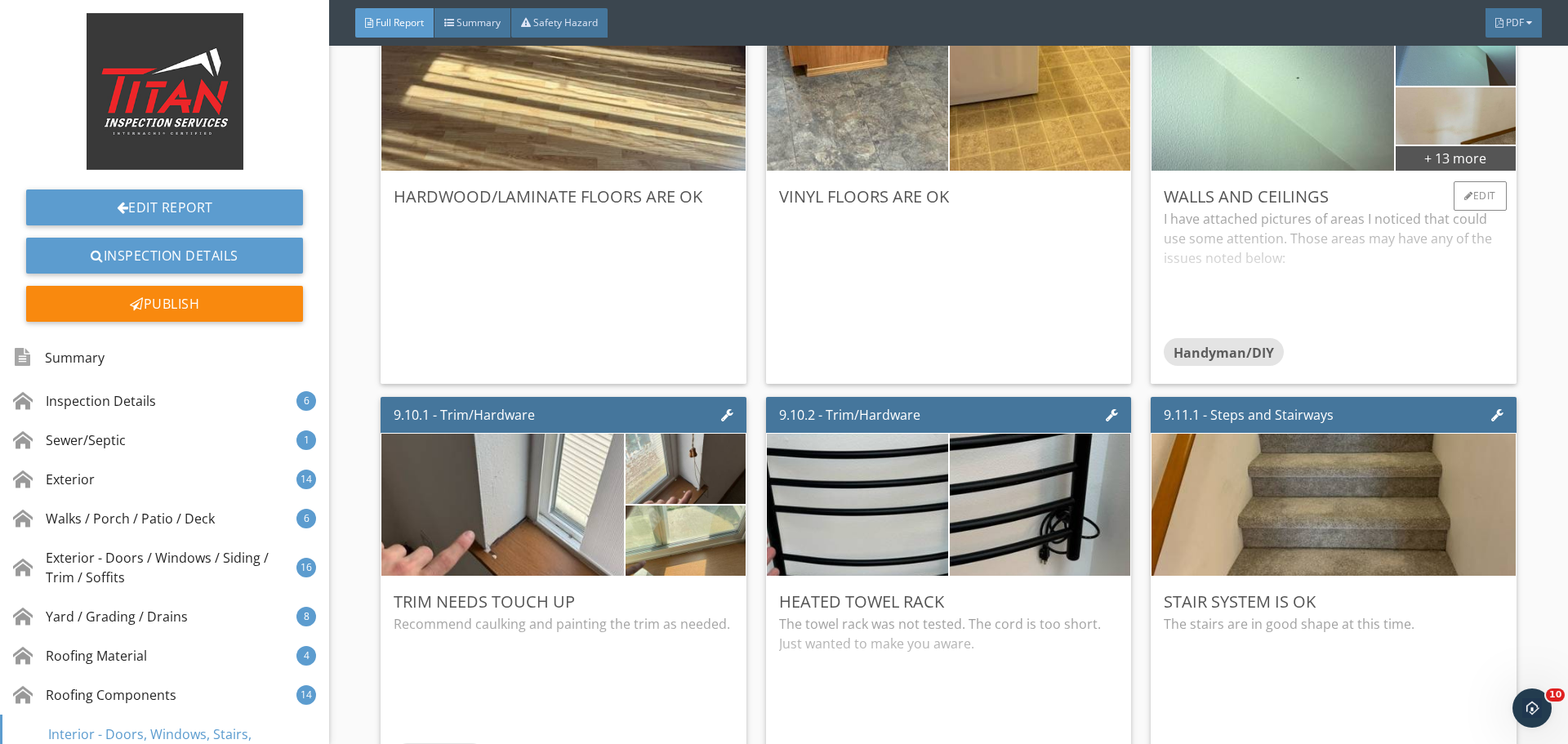
scroll to position [15735, 0]
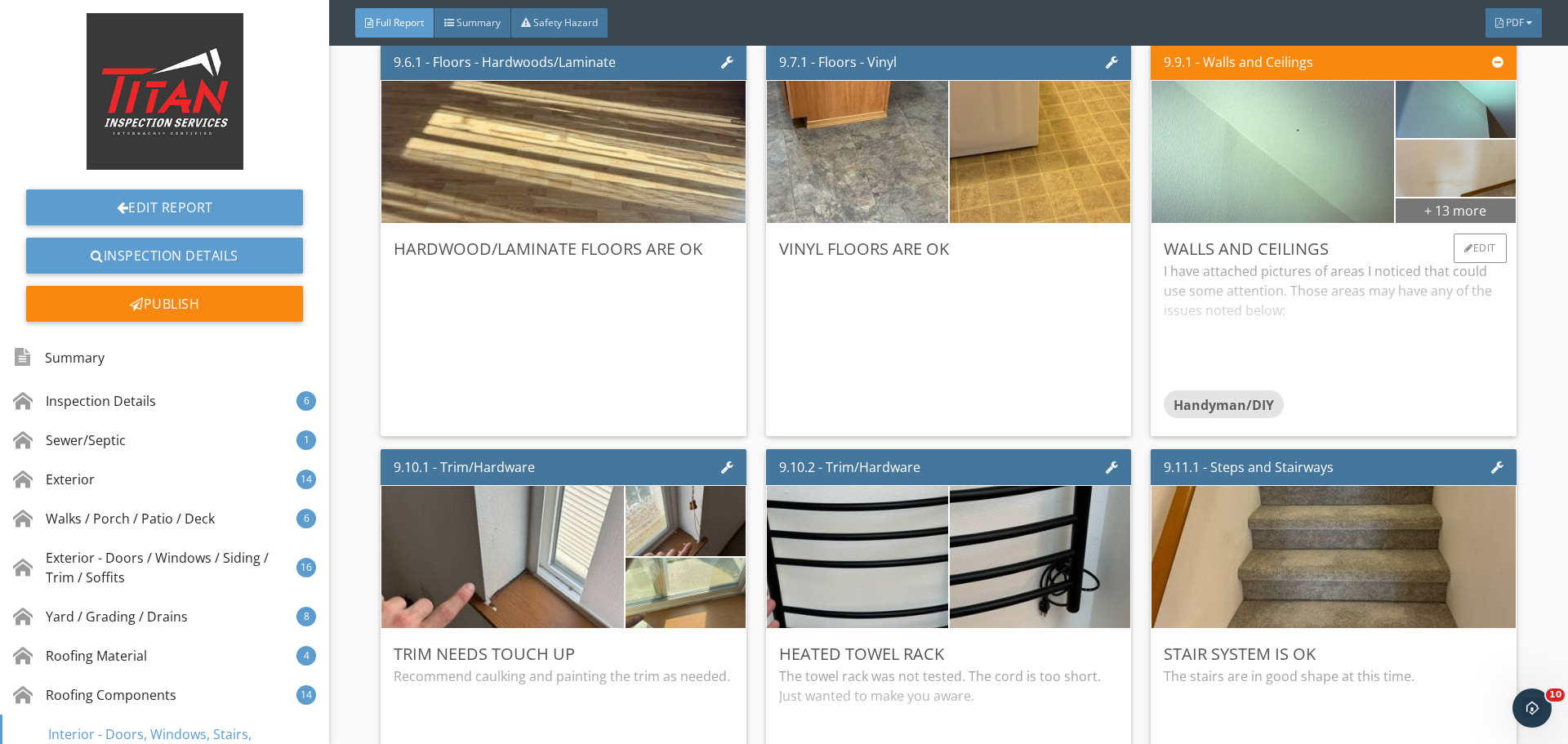
click at [1423, 212] on div "+ 13 more" at bounding box center [1456, 209] width 119 height 26
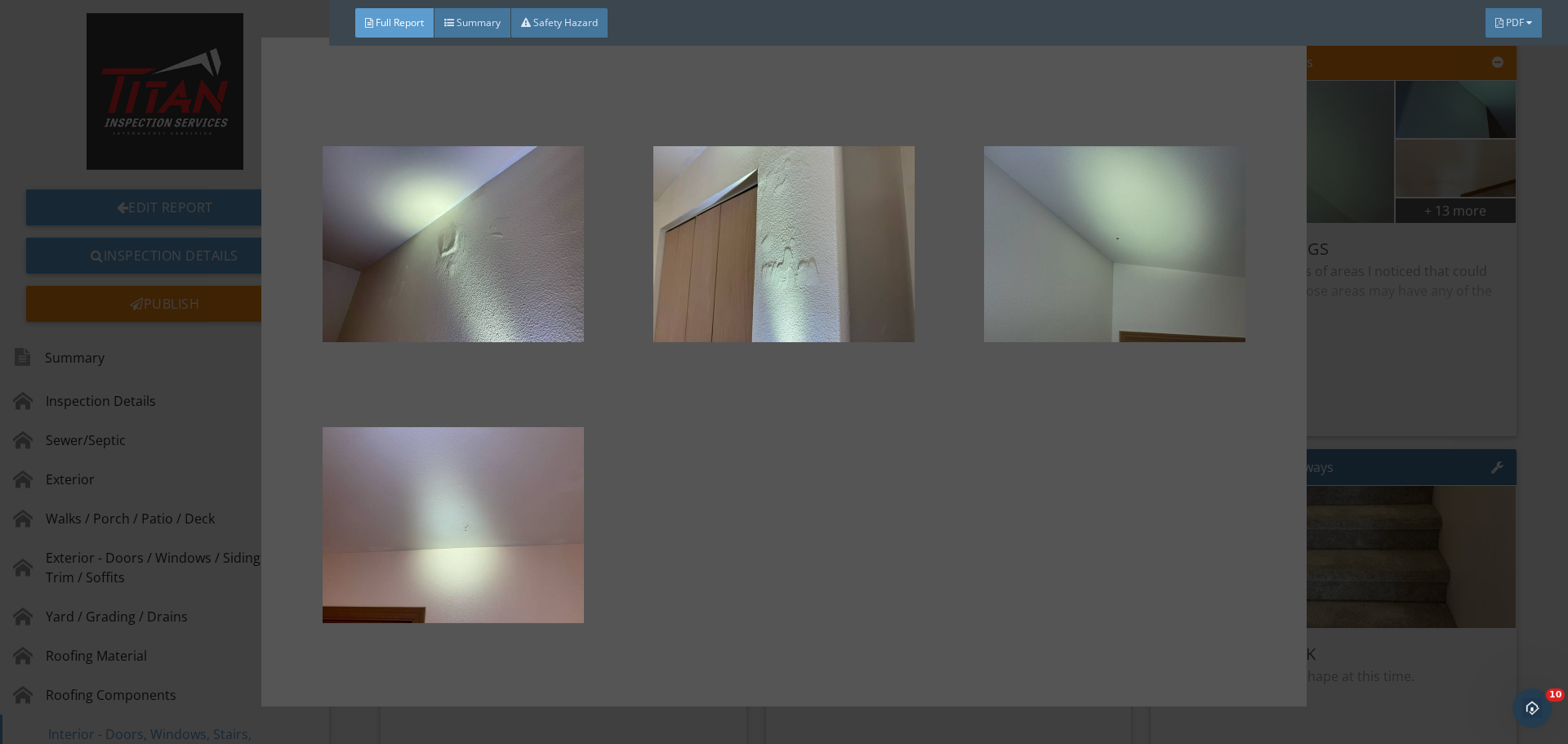
scroll to position [1069, 0]
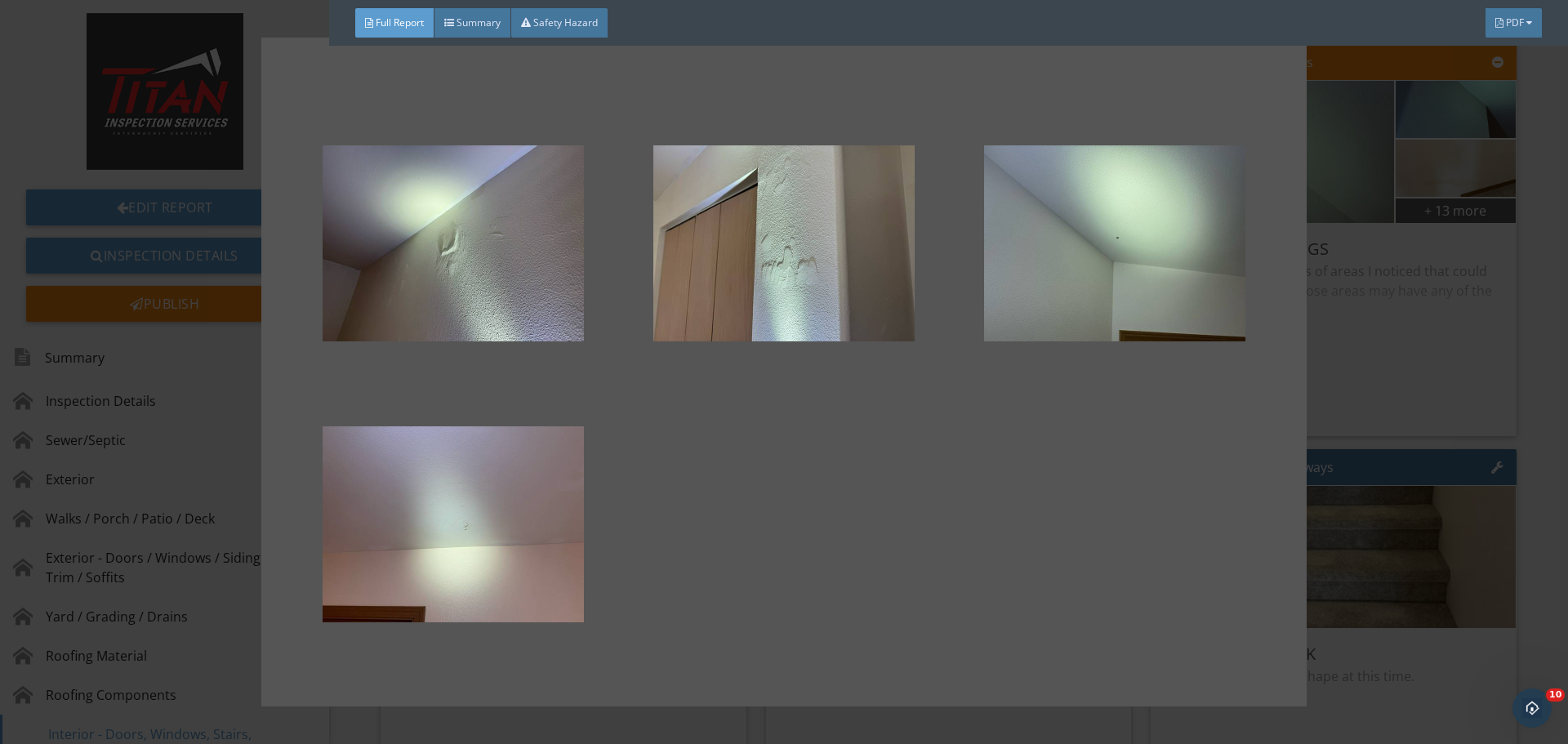
click at [1481, 272] on div at bounding box center [784, 372] width 1568 height 744
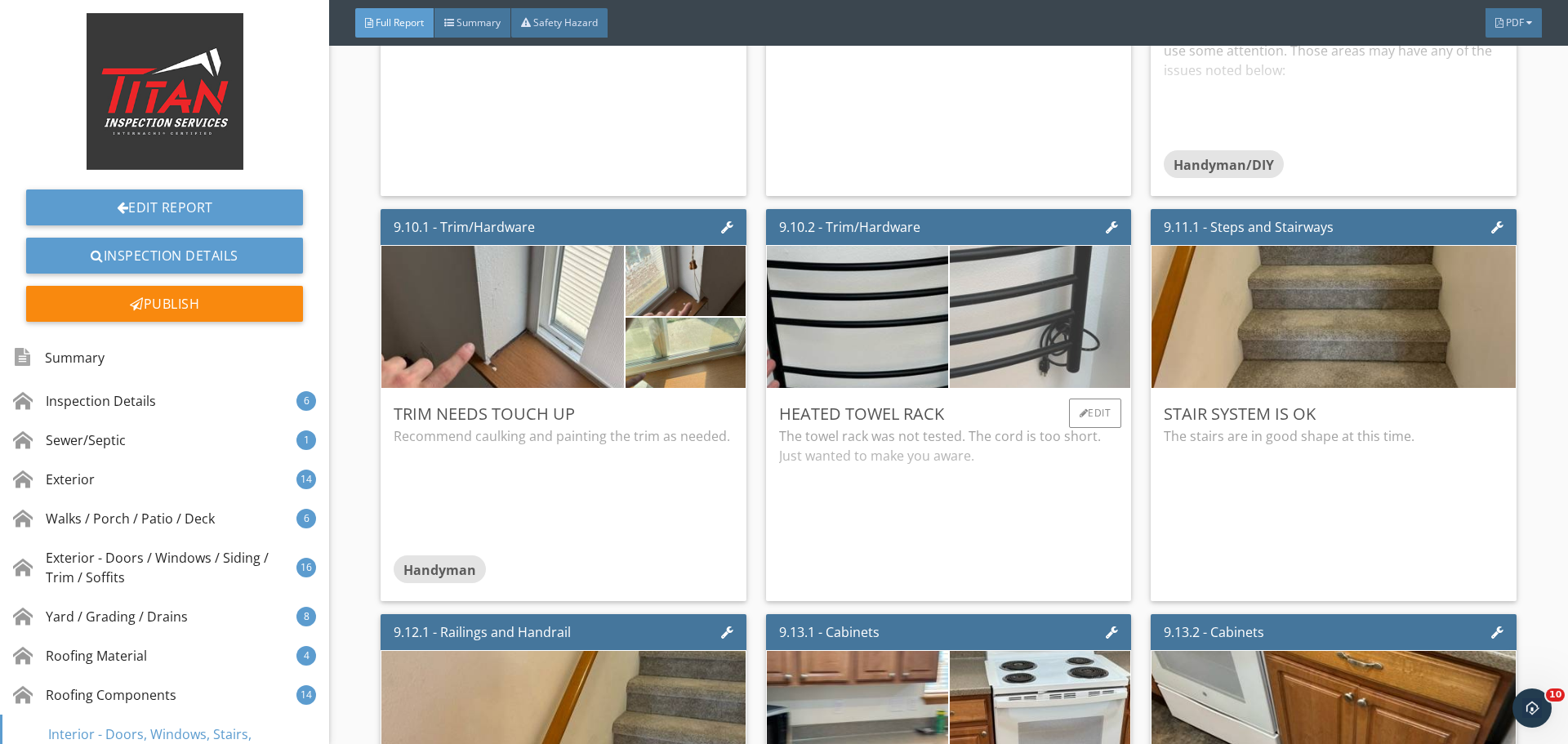
scroll to position [15981, 0]
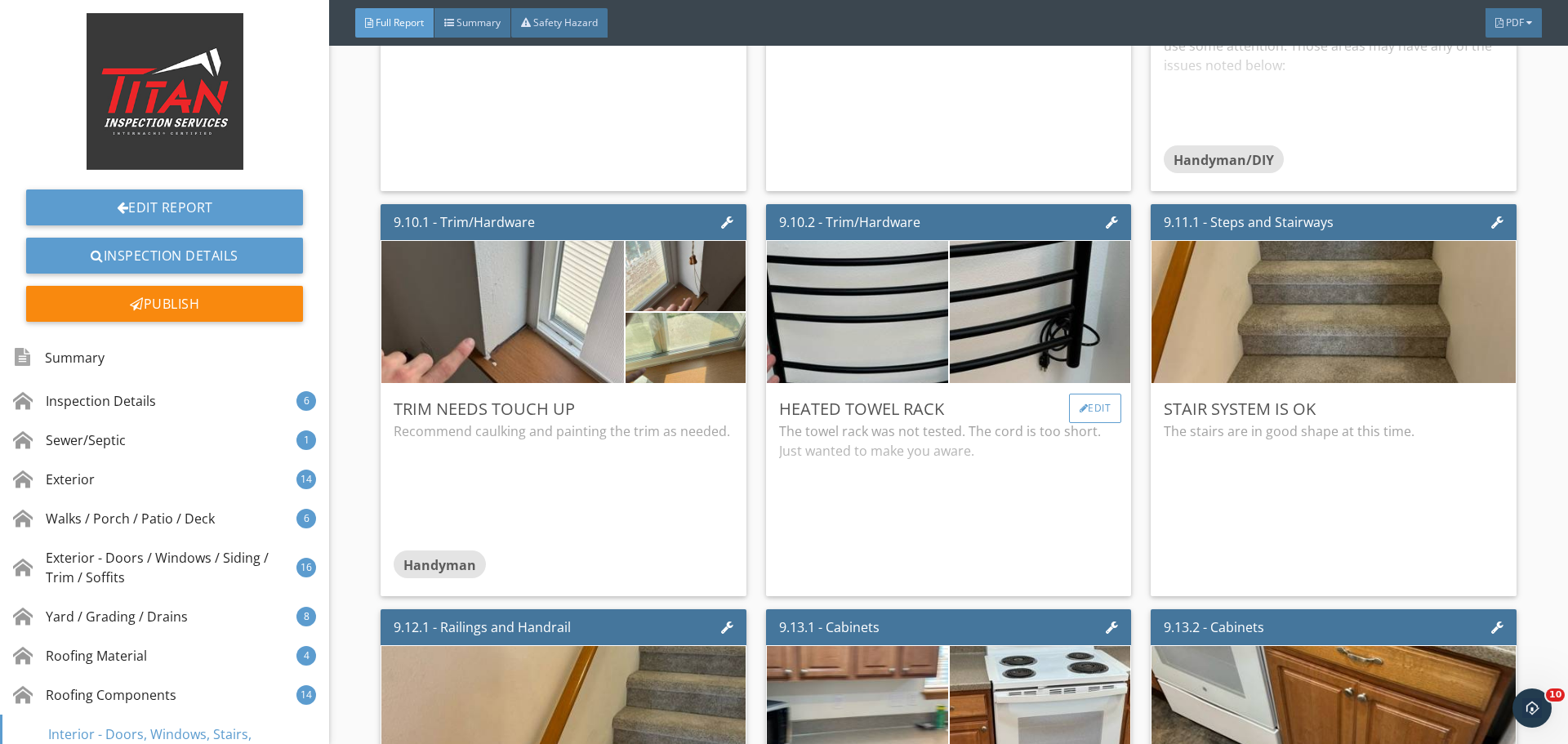
click at [1092, 411] on div "Edit" at bounding box center [1096, 409] width 53 height 29
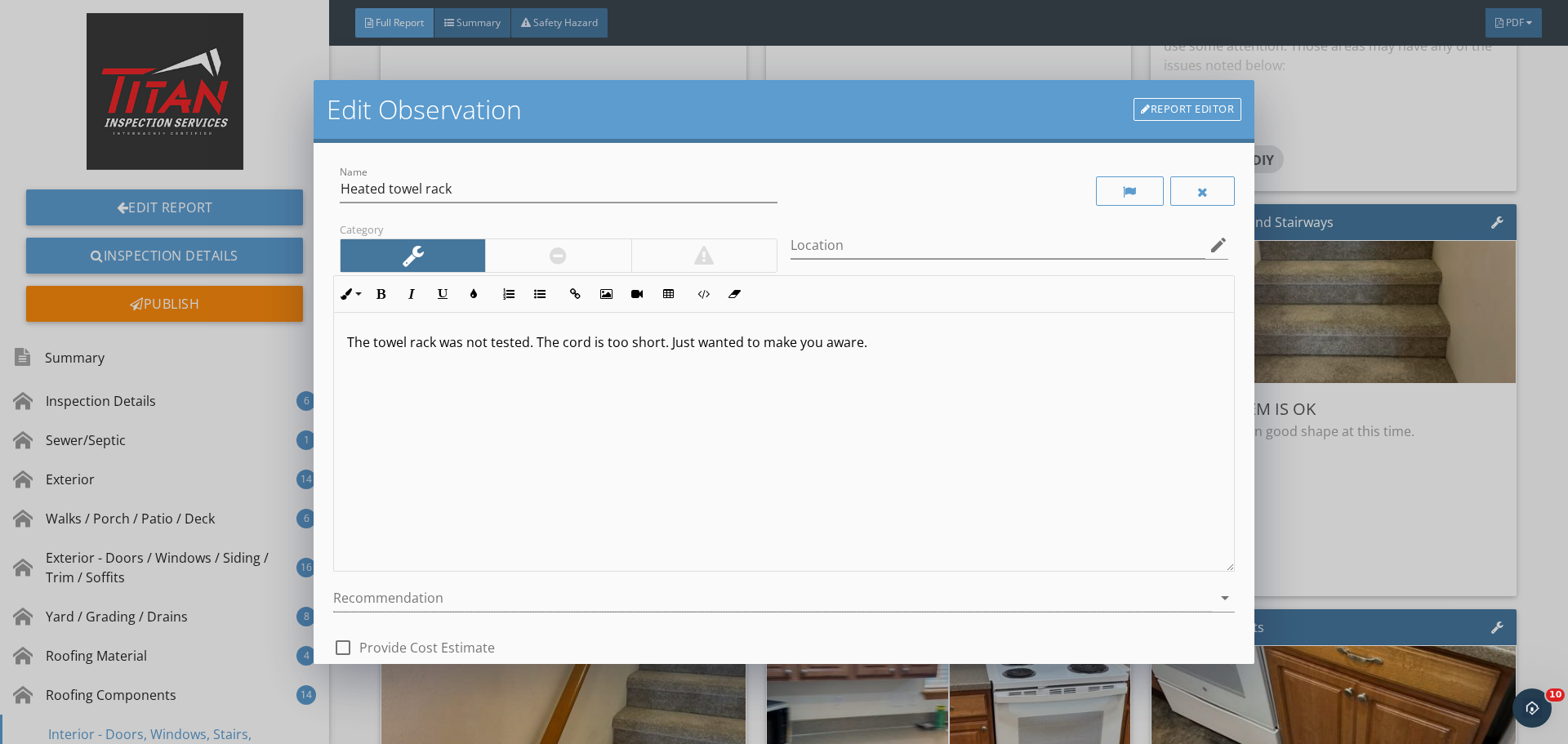
click at [534, 252] on div at bounding box center [557, 255] width 146 height 32
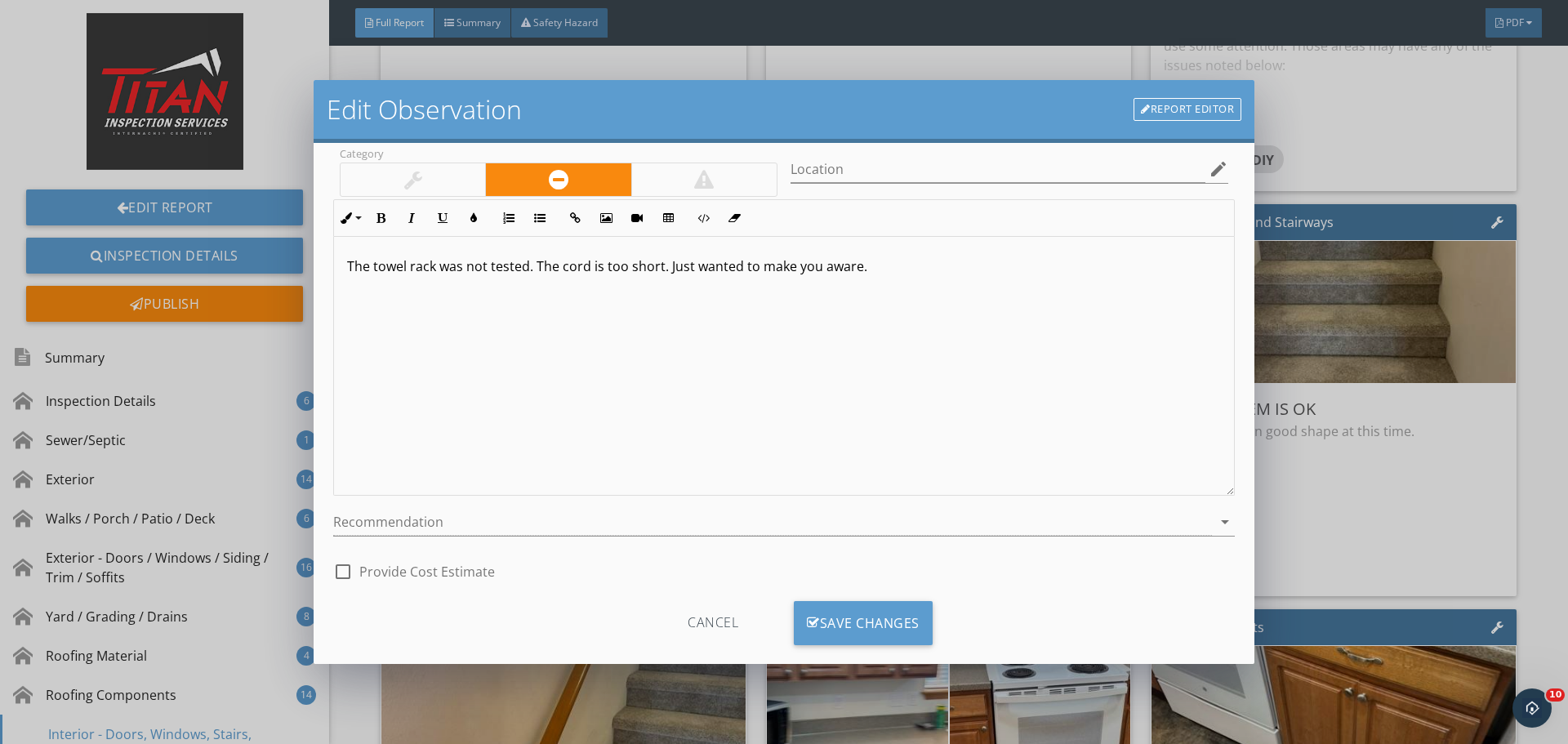
scroll to position [102, 0]
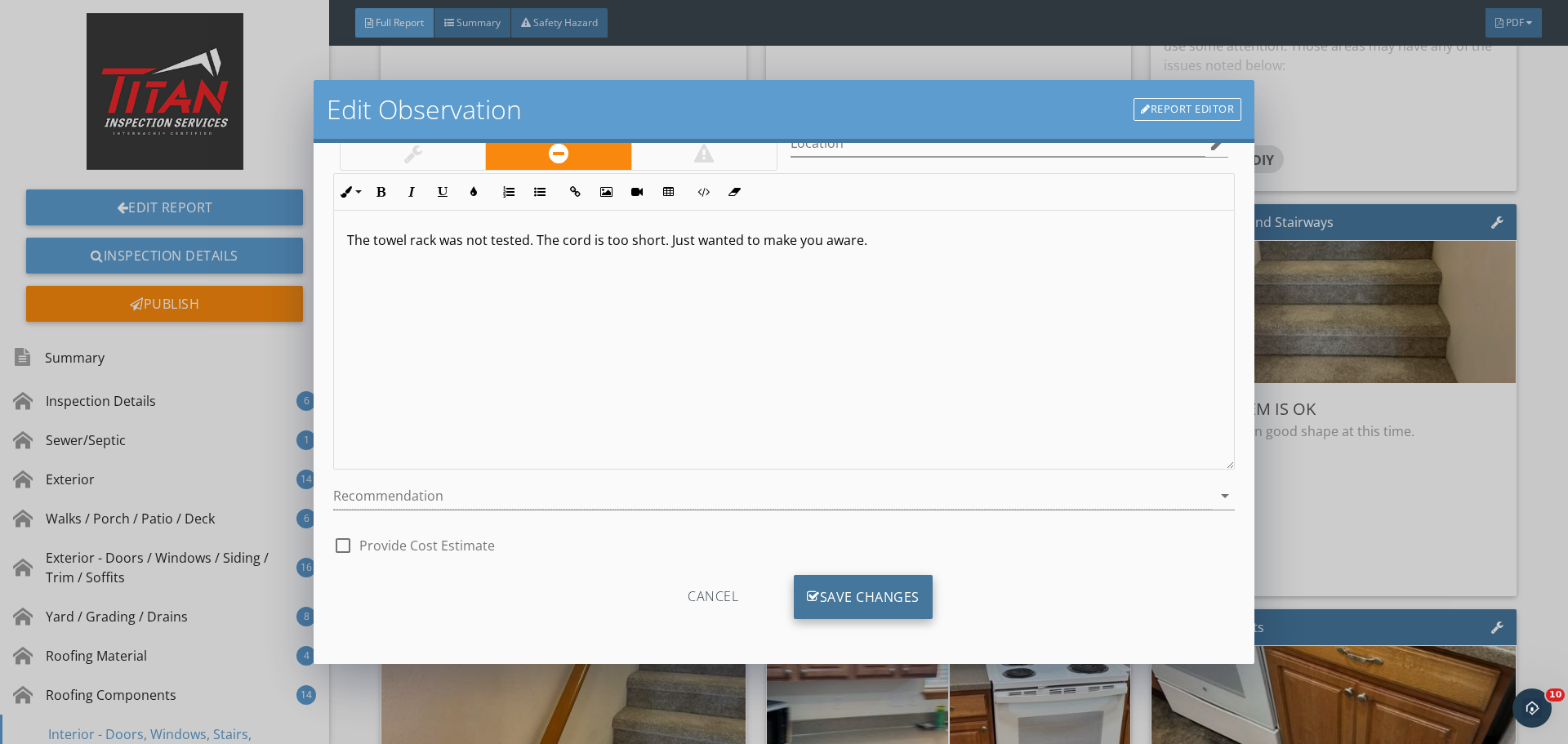
click at [852, 581] on div "Save Changes" at bounding box center [863, 596] width 139 height 44
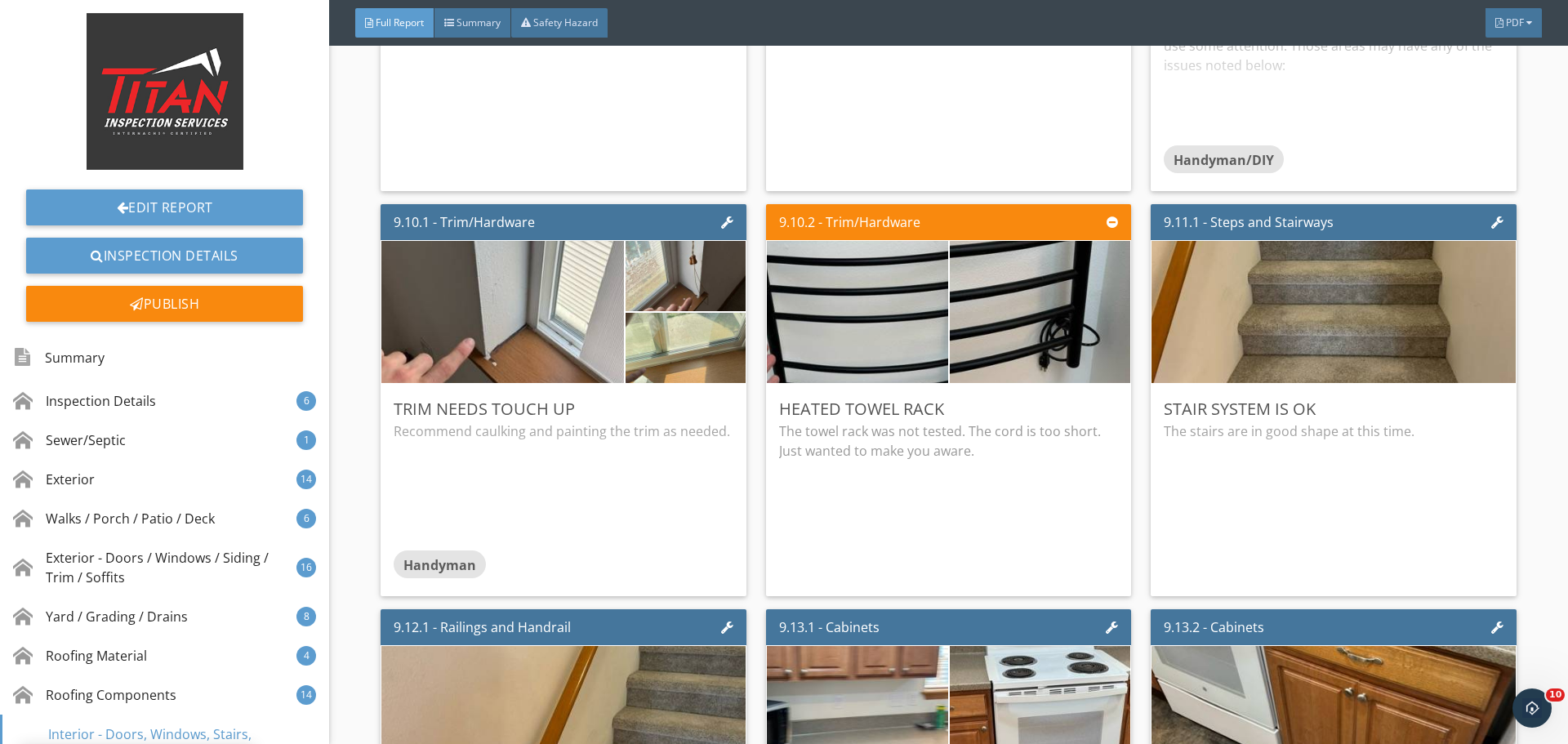
scroll to position [0, 0]
click at [1069, 411] on div "Edit" at bounding box center [1096, 409] width 53 height 29
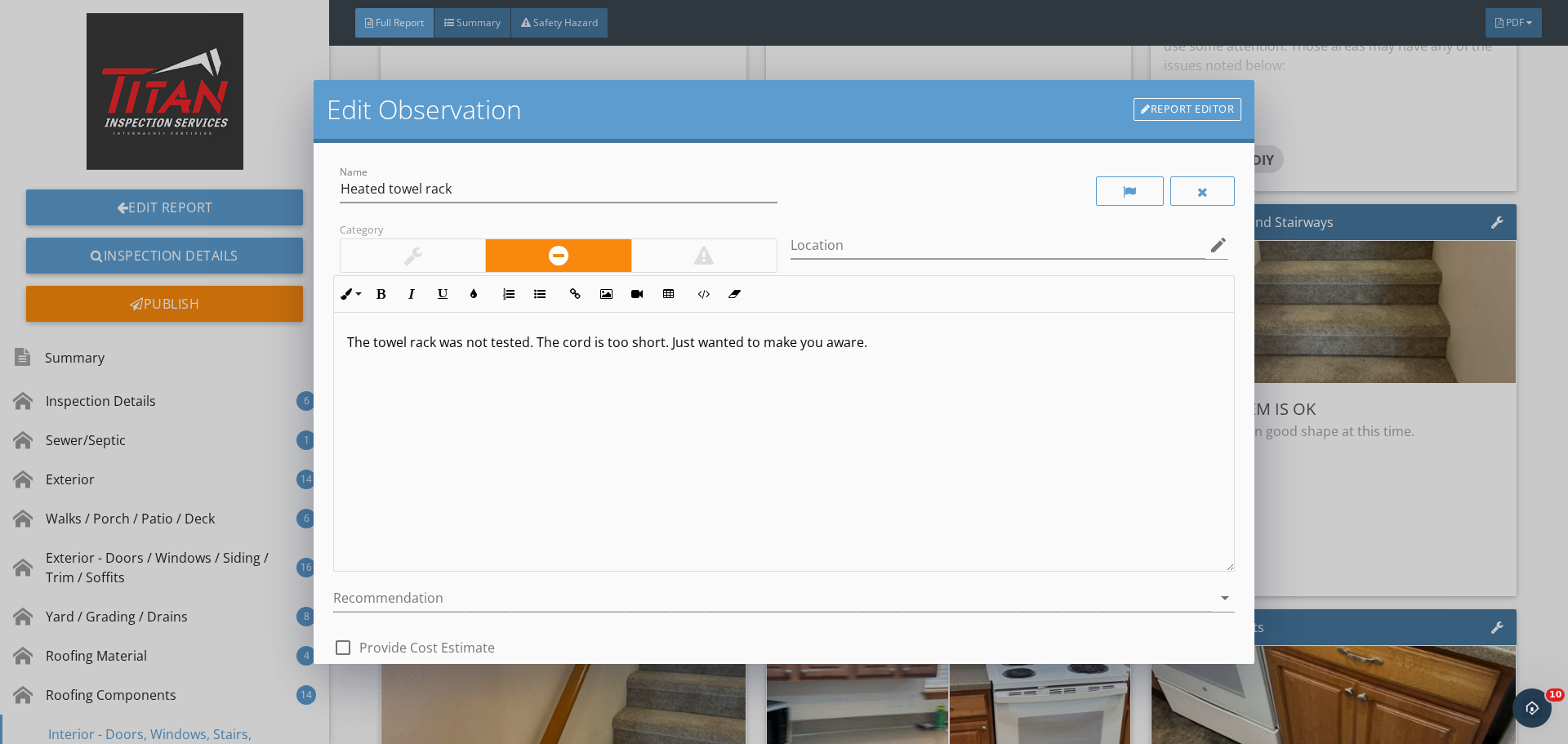
click at [405, 254] on div at bounding box center [414, 255] width 18 height 20
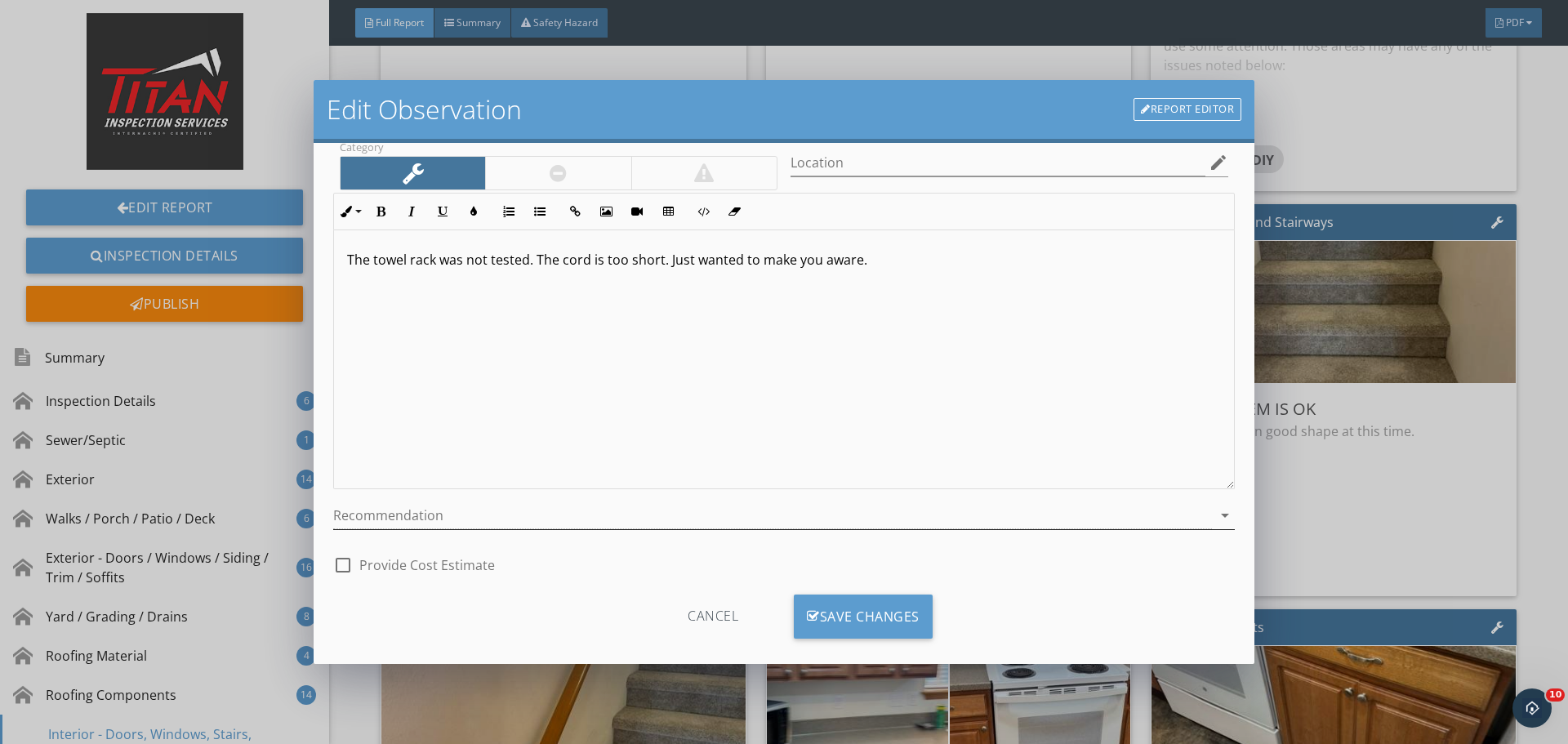
scroll to position [102, 0]
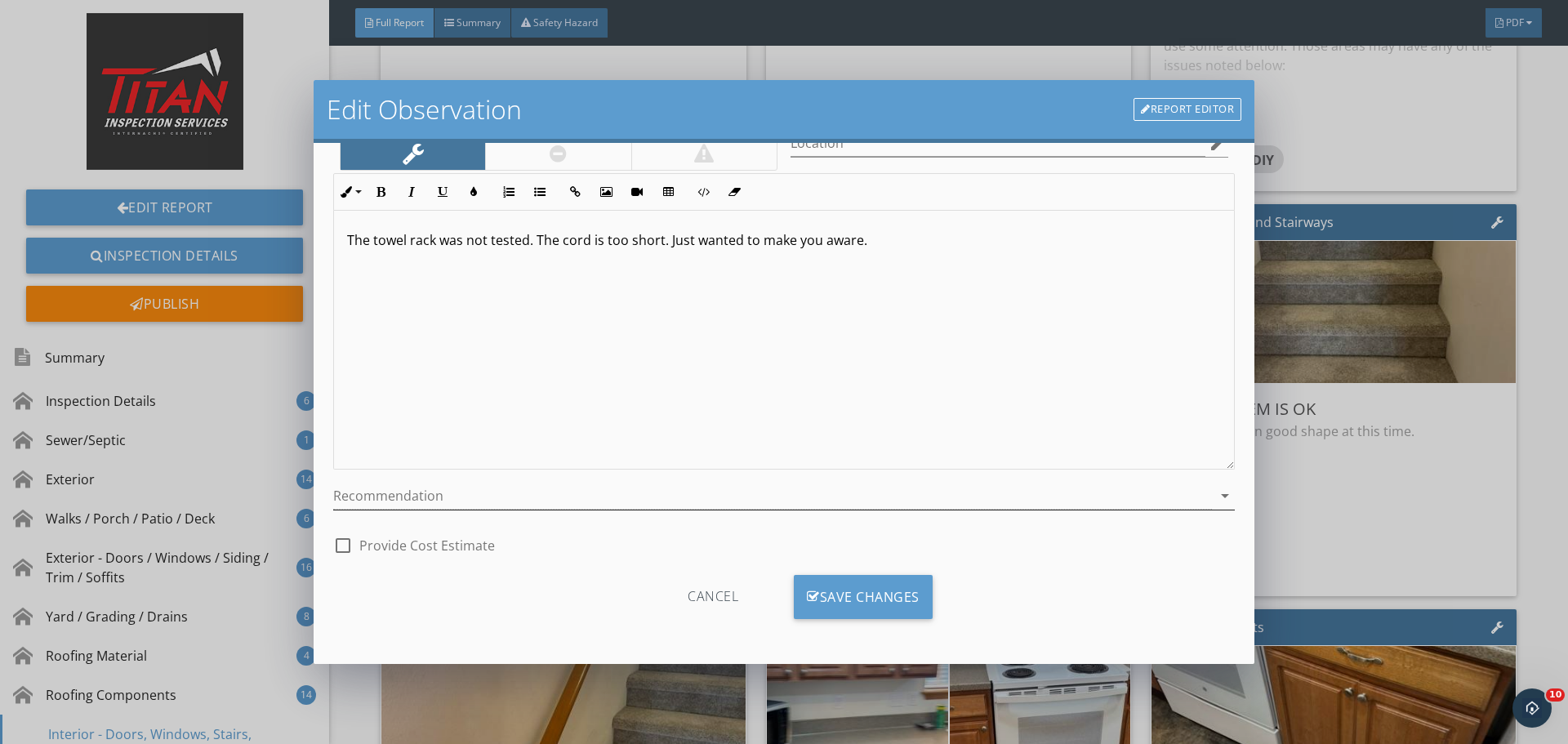
click at [736, 498] on div at bounding box center [772, 497] width 879 height 27
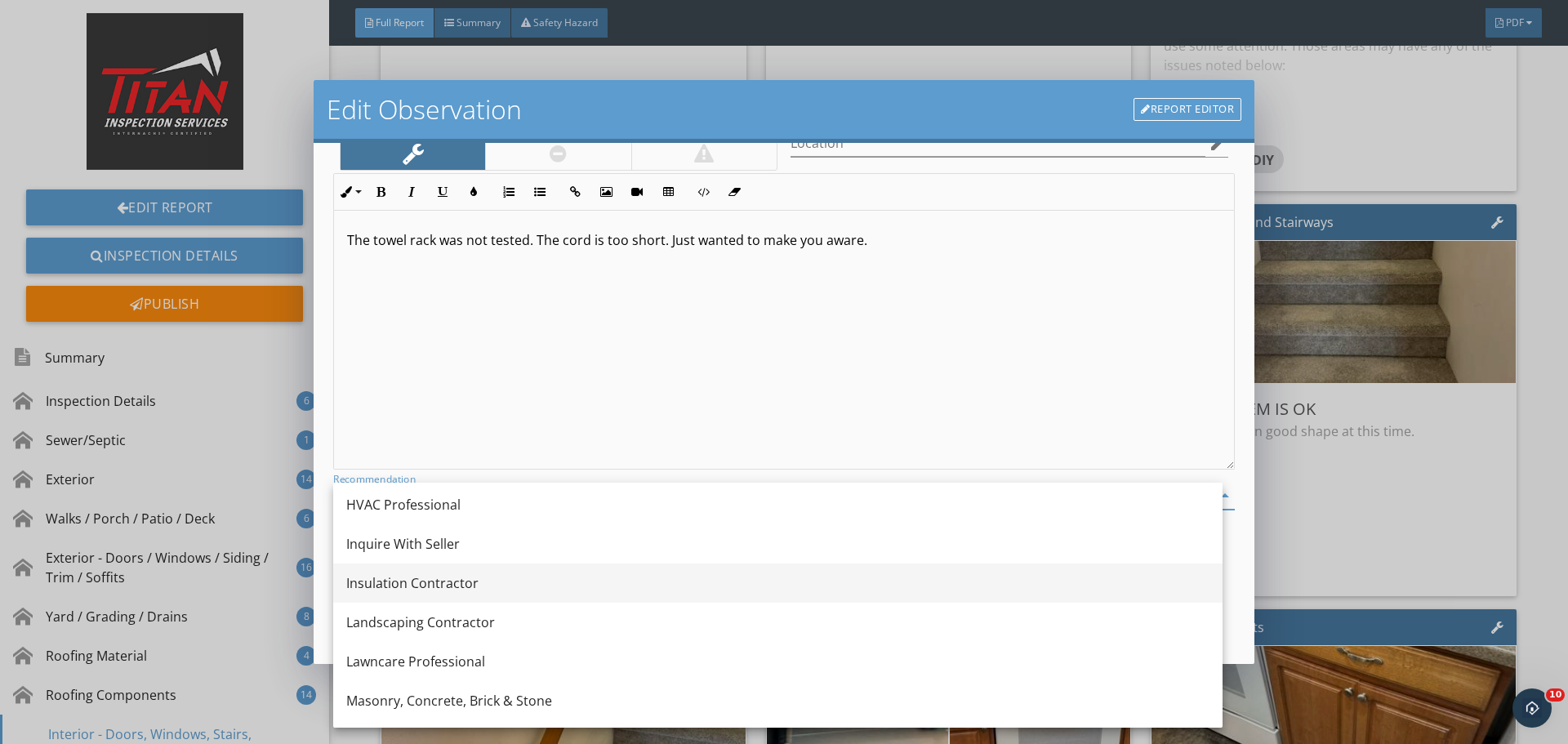
scroll to position [1254, 0]
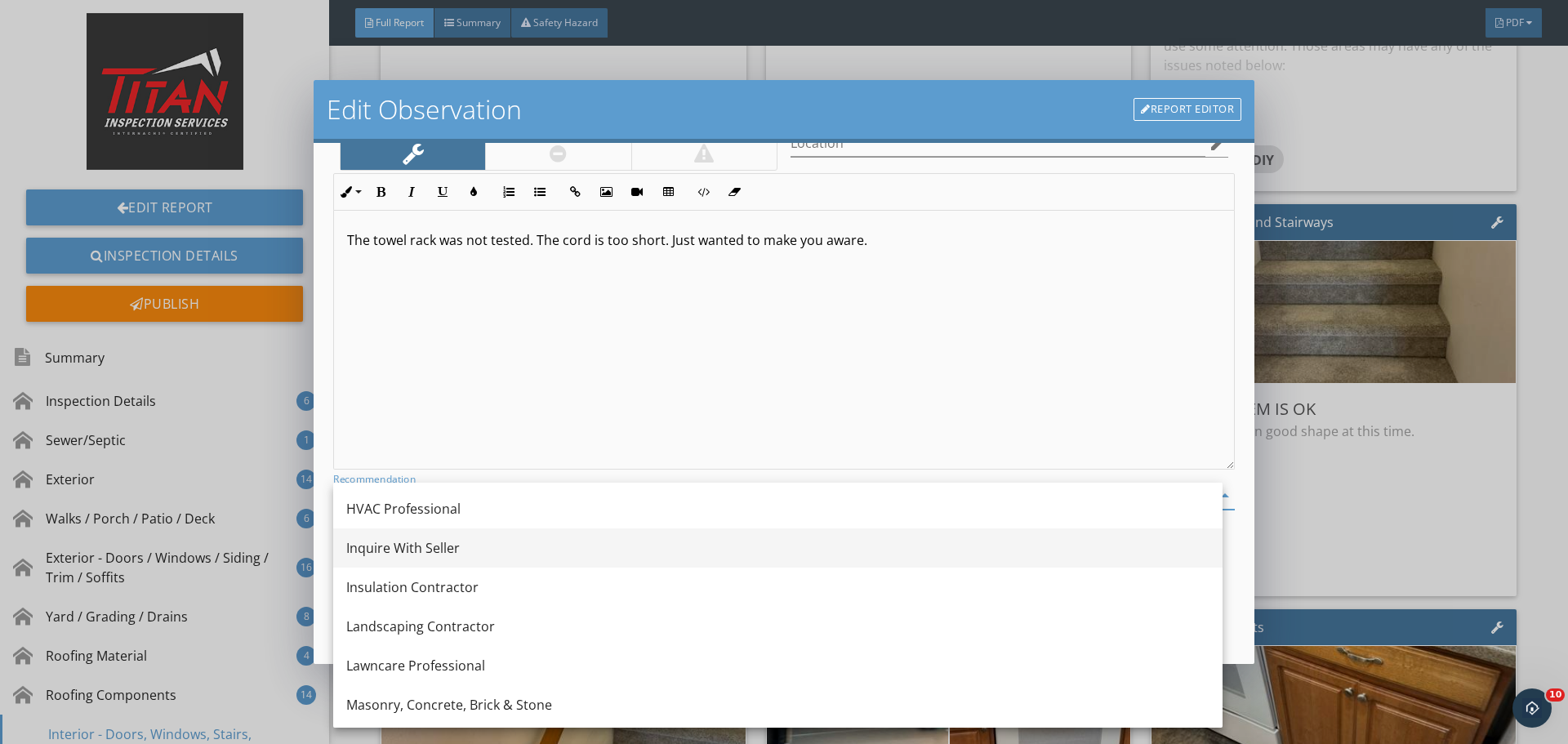
click at [552, 534] on div "Inquire With Seller" at bounding box center [777, 548] width 863 height 39
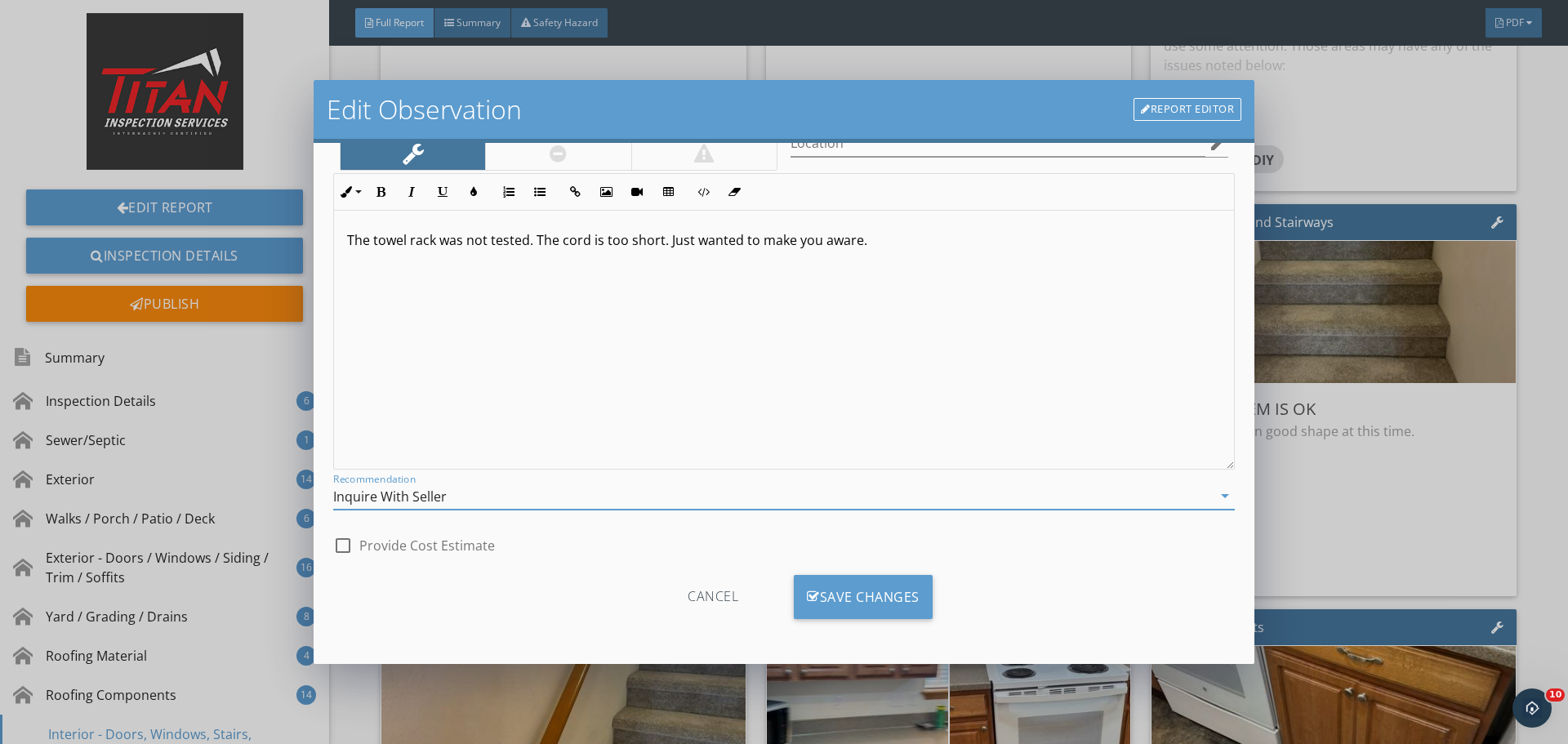
click at [856, 559] on div "check_box_outline_blank Provide Cost Estimate" at bounding box center [784, 544] width 901 height 36
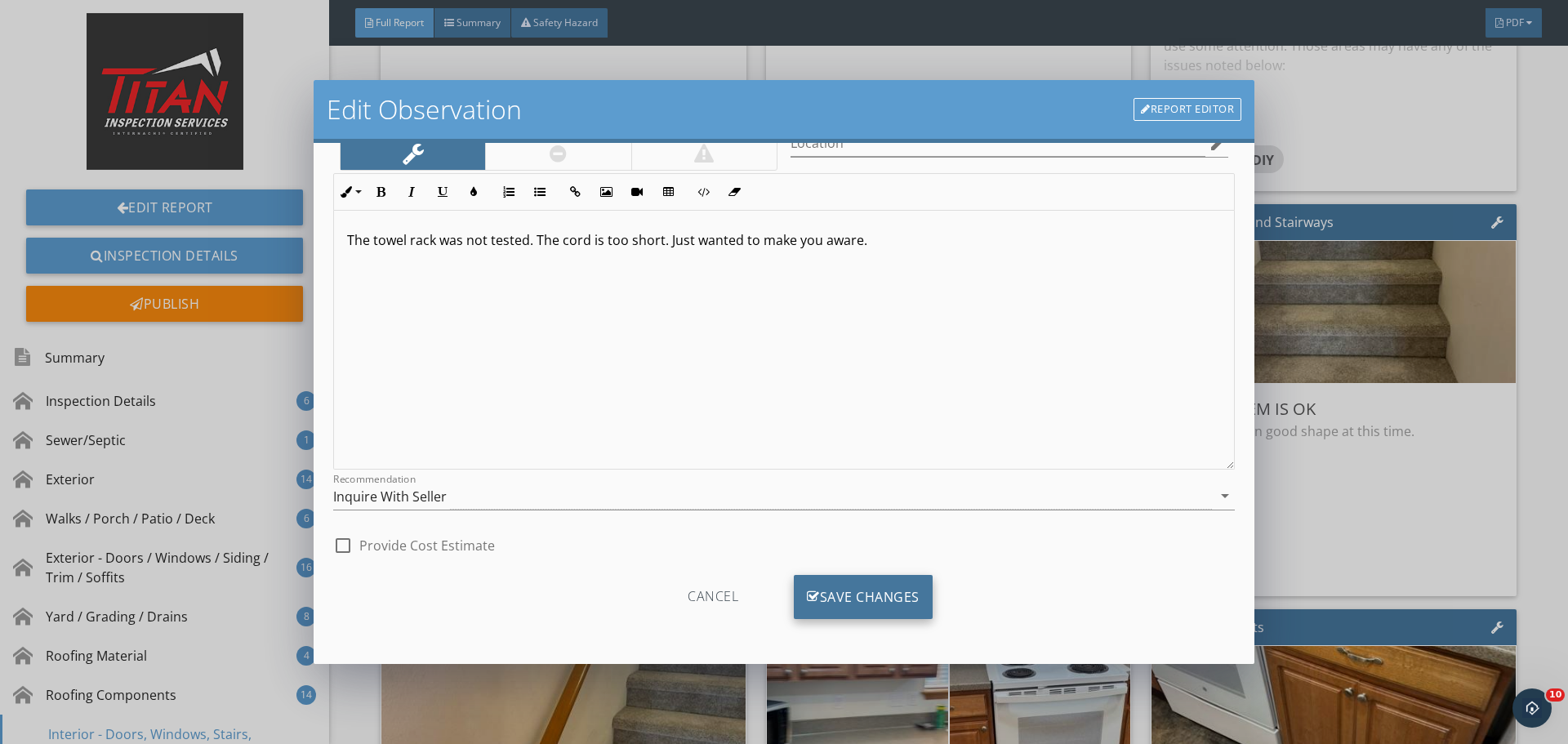
click at [860, 597] on div "Save Changes" at bounding box center [863, 596] width 139 height 44
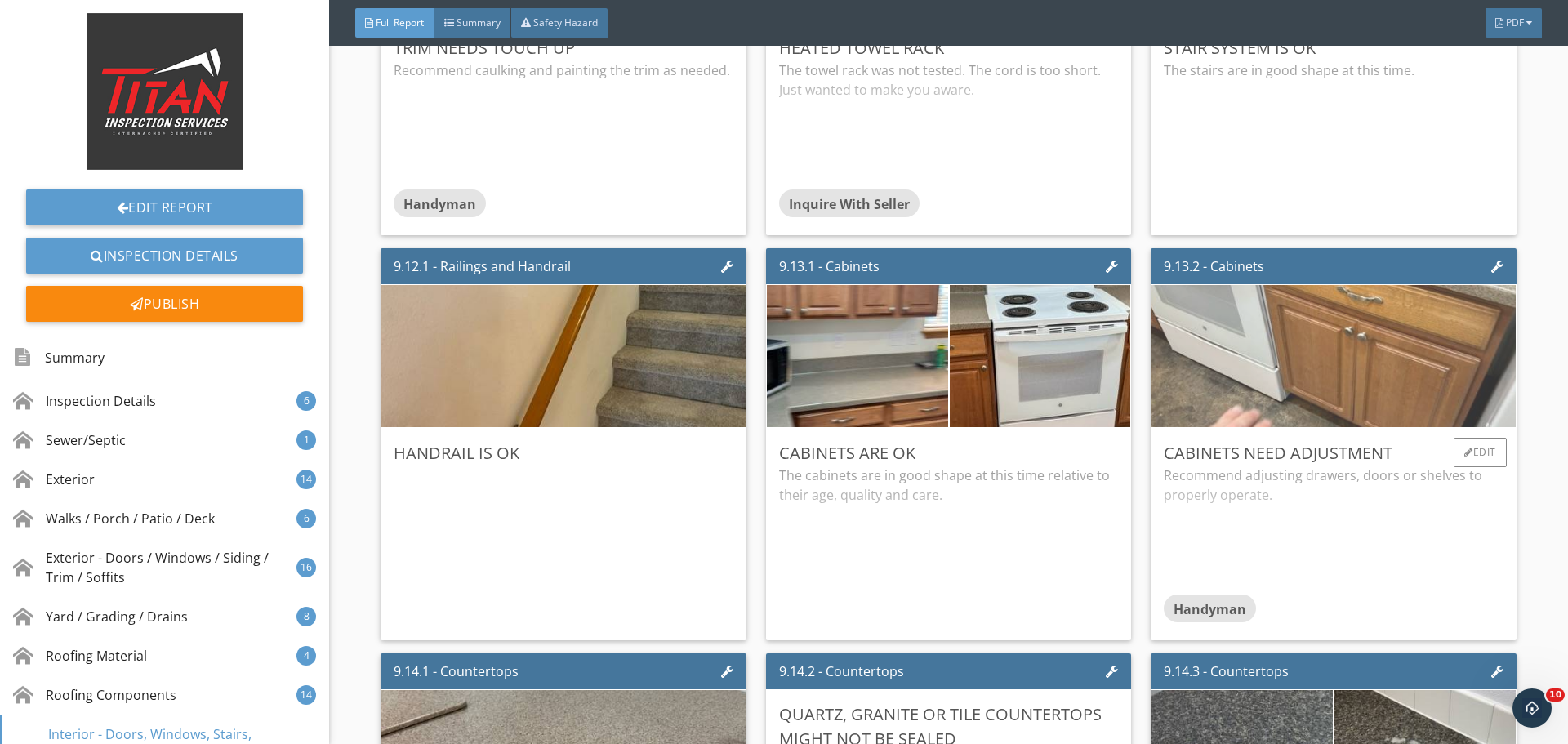
scroll to position [16389, 0]
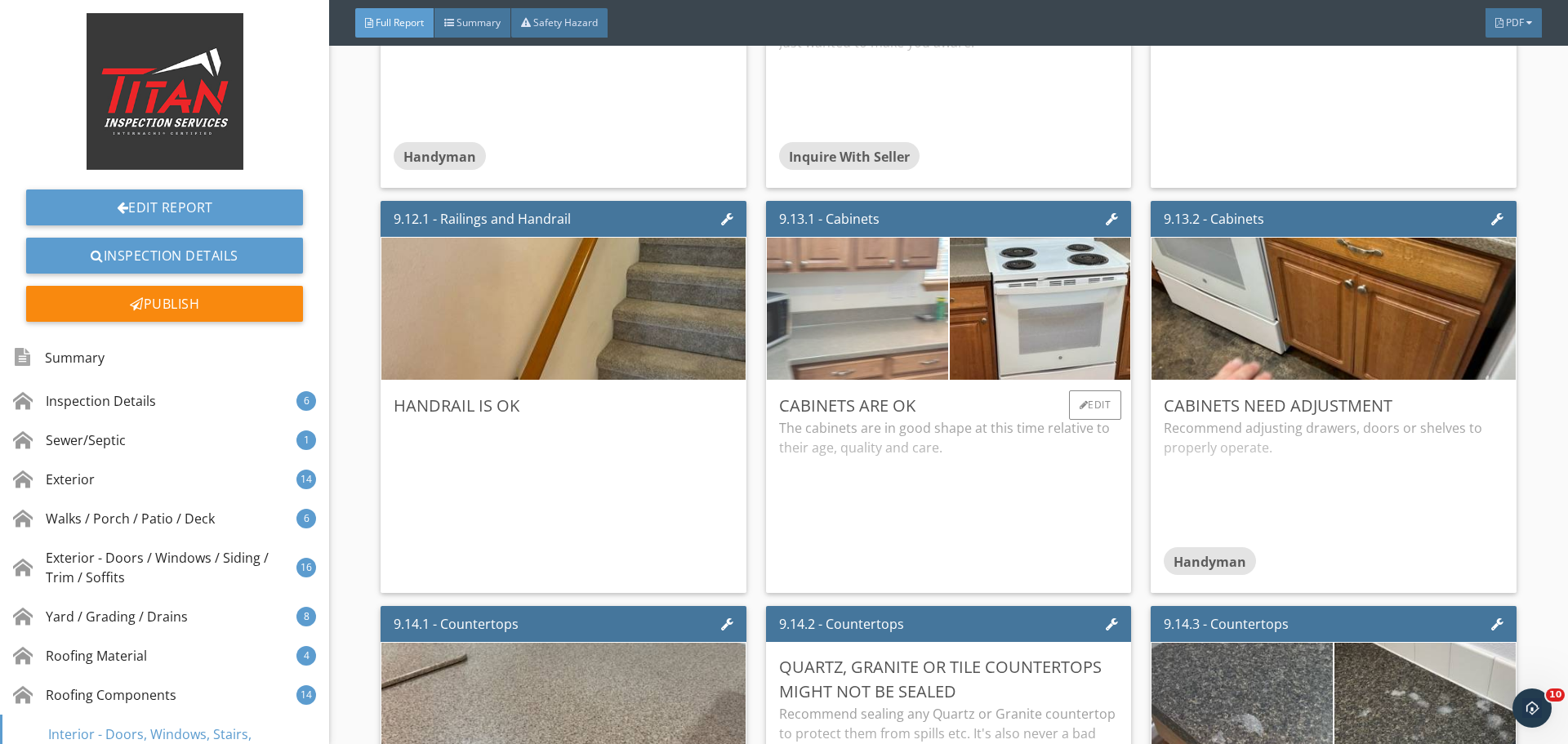
click at [861, 330] on img at bounding box center [857, 309] width 453 height 340
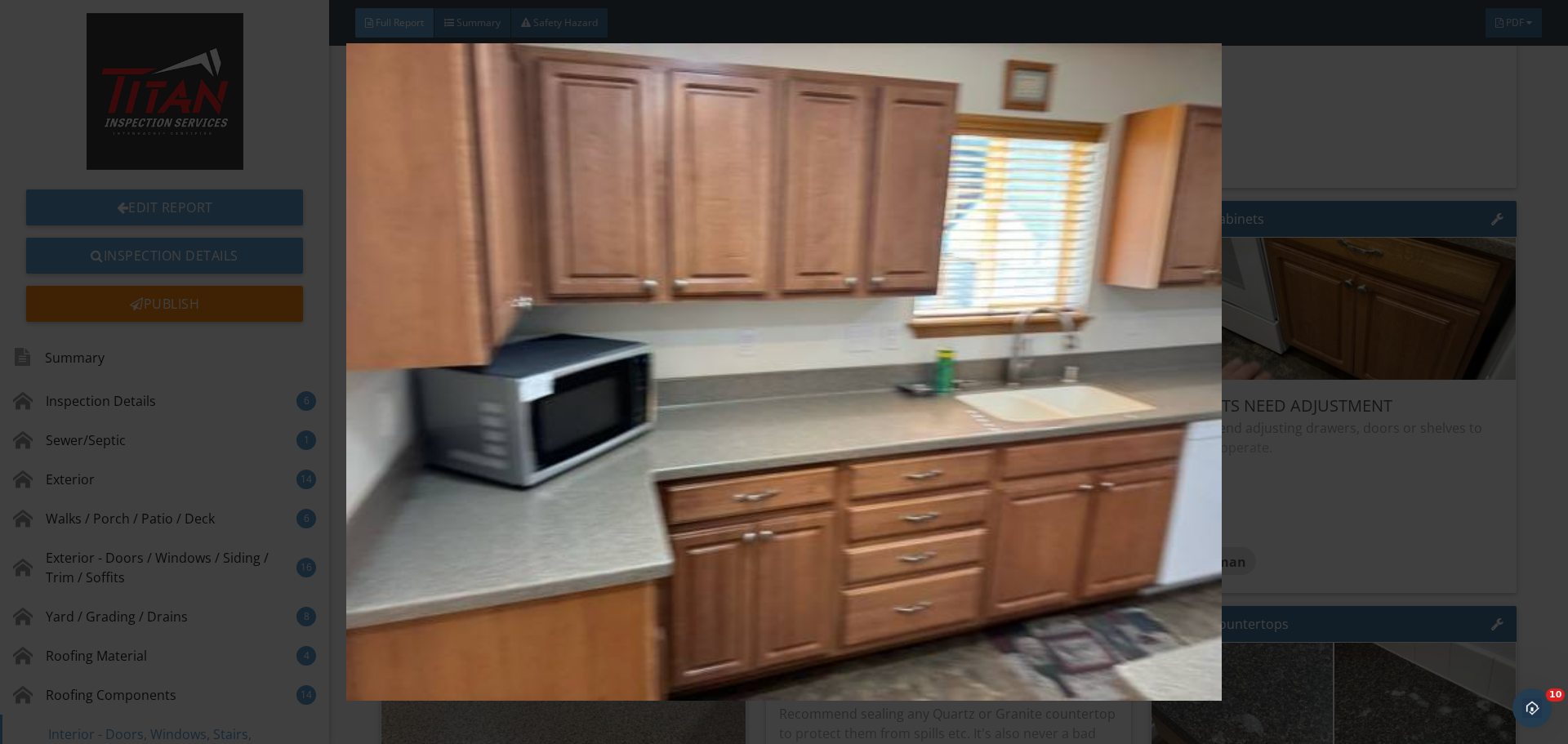
click at [1337, 349] on img at bounding box center [783, 372] width 1440 height 658
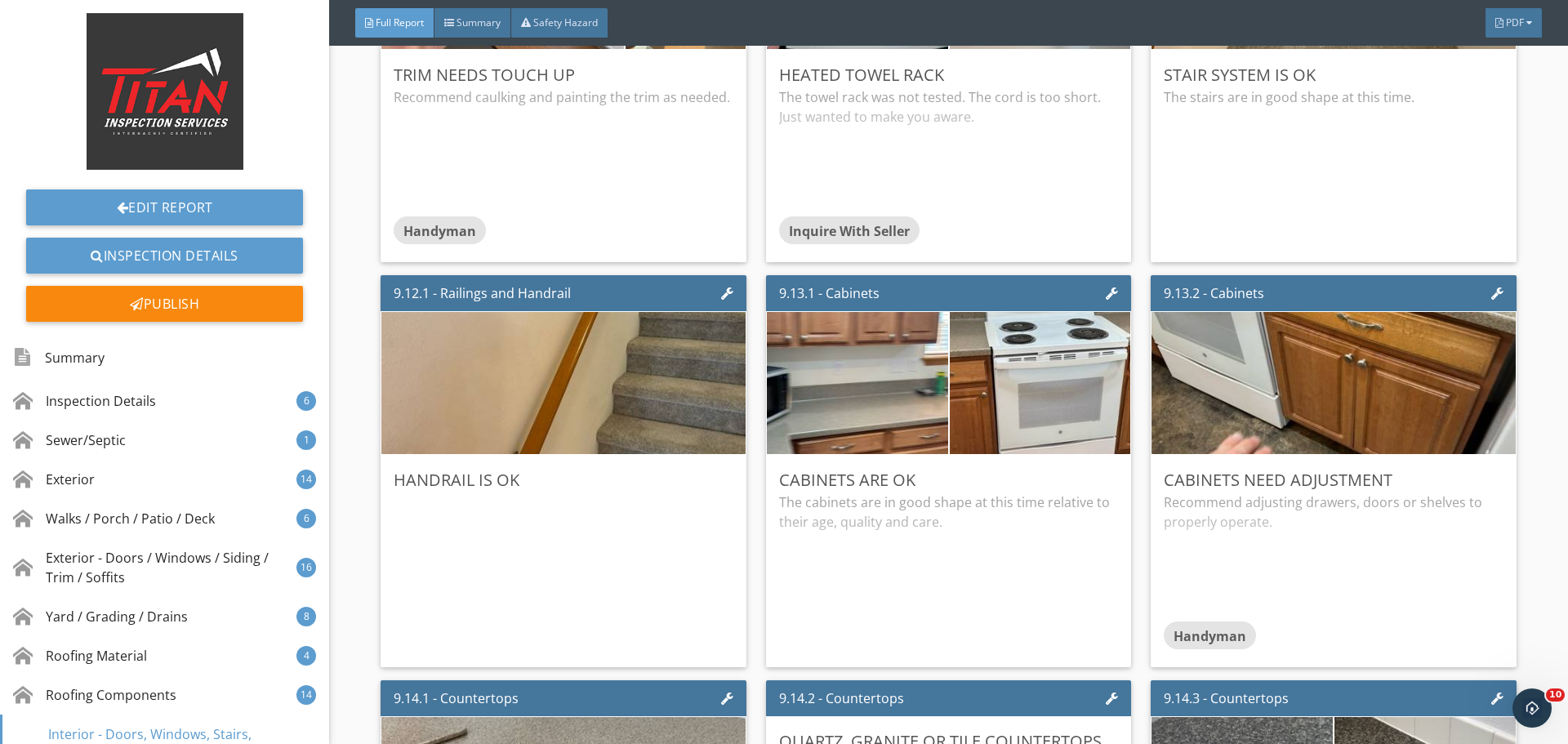
scroll to position [16225, 0]
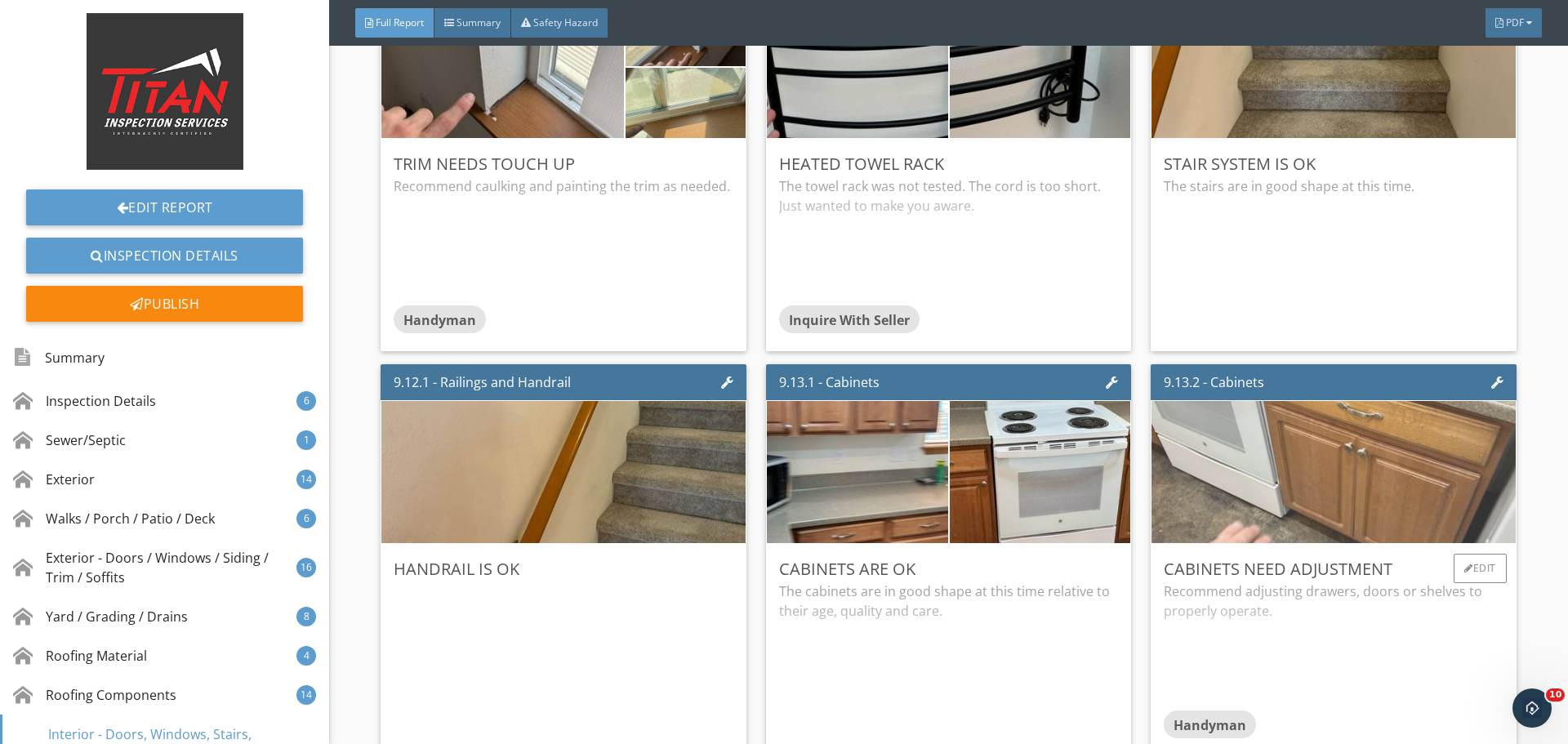
click at [1298, 484] on img at bounding box center [1333, 472] width 474 height 355
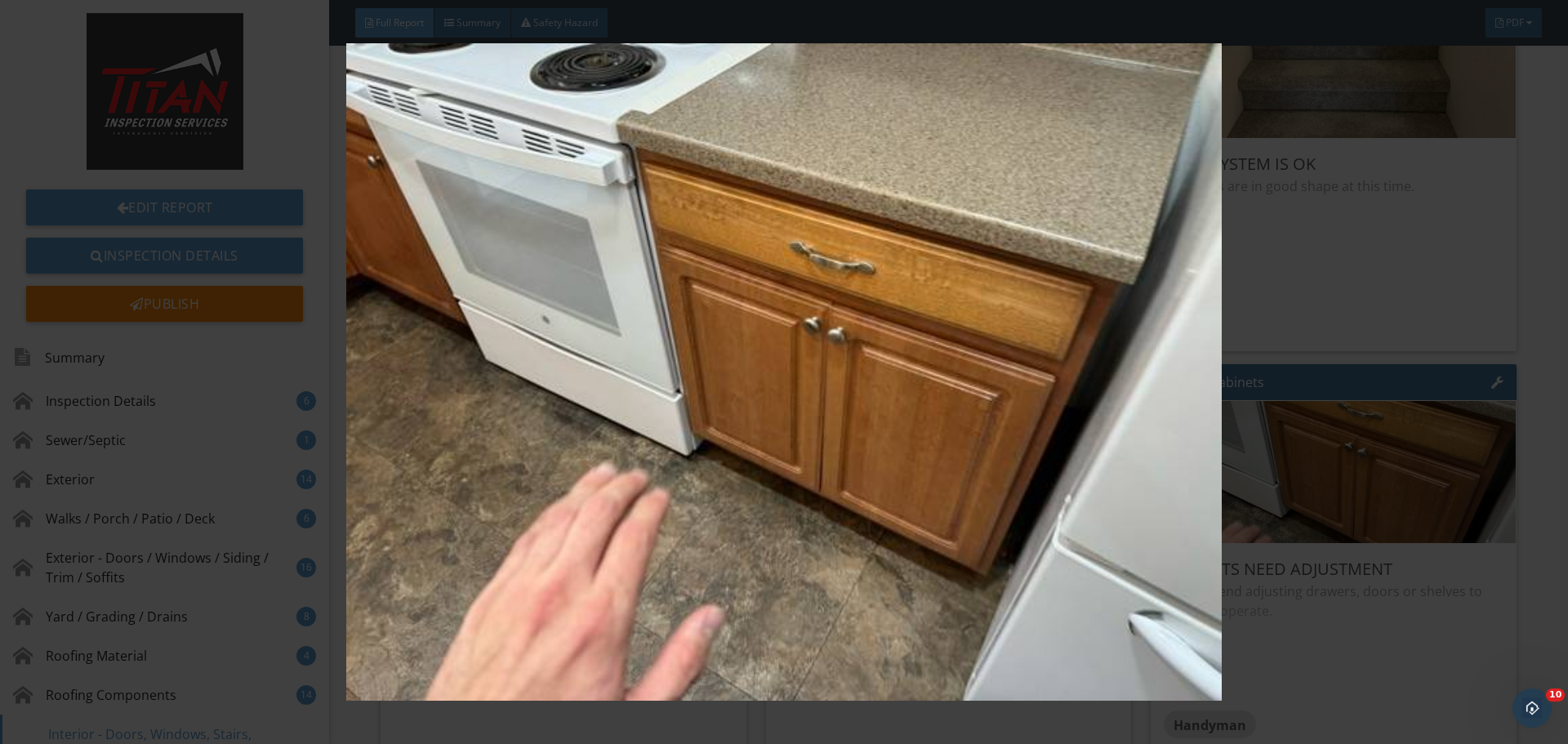
click at [1301, 428] on img at bounding box center [783, 372] width 1440 height 658
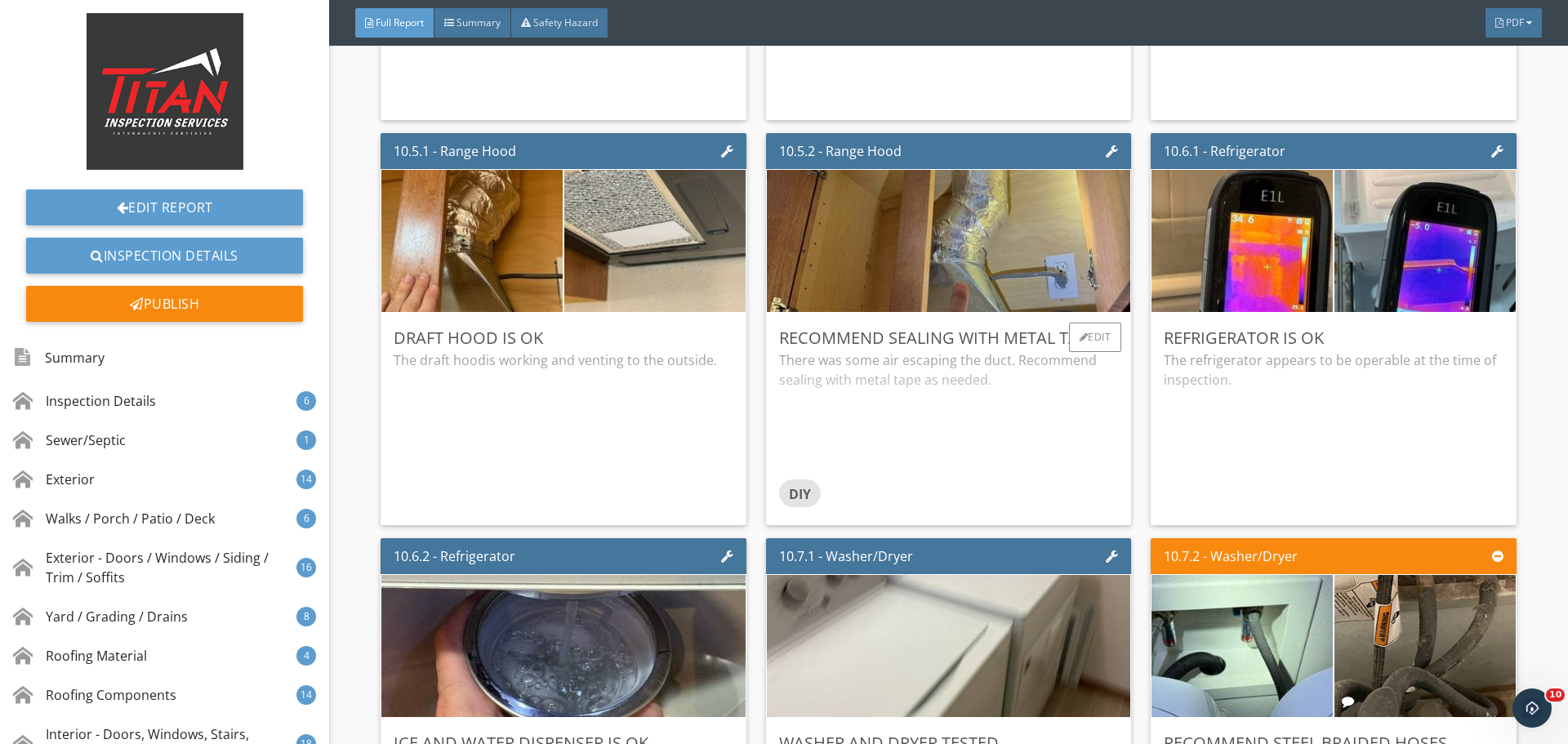
scroll to position [18922, 0]
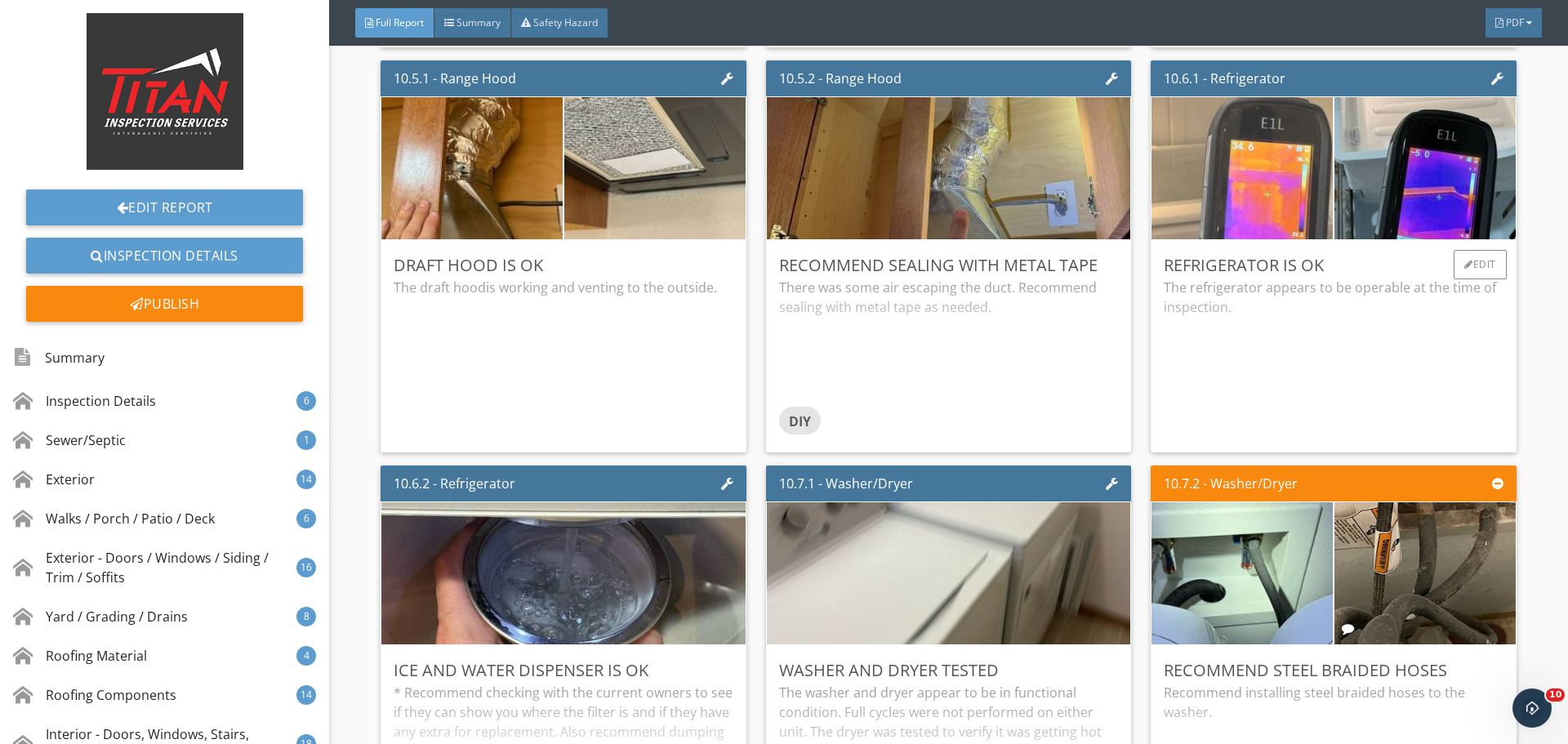
click at [1249, 148] on img at bounding box center [1241, 168] width 453 height 340
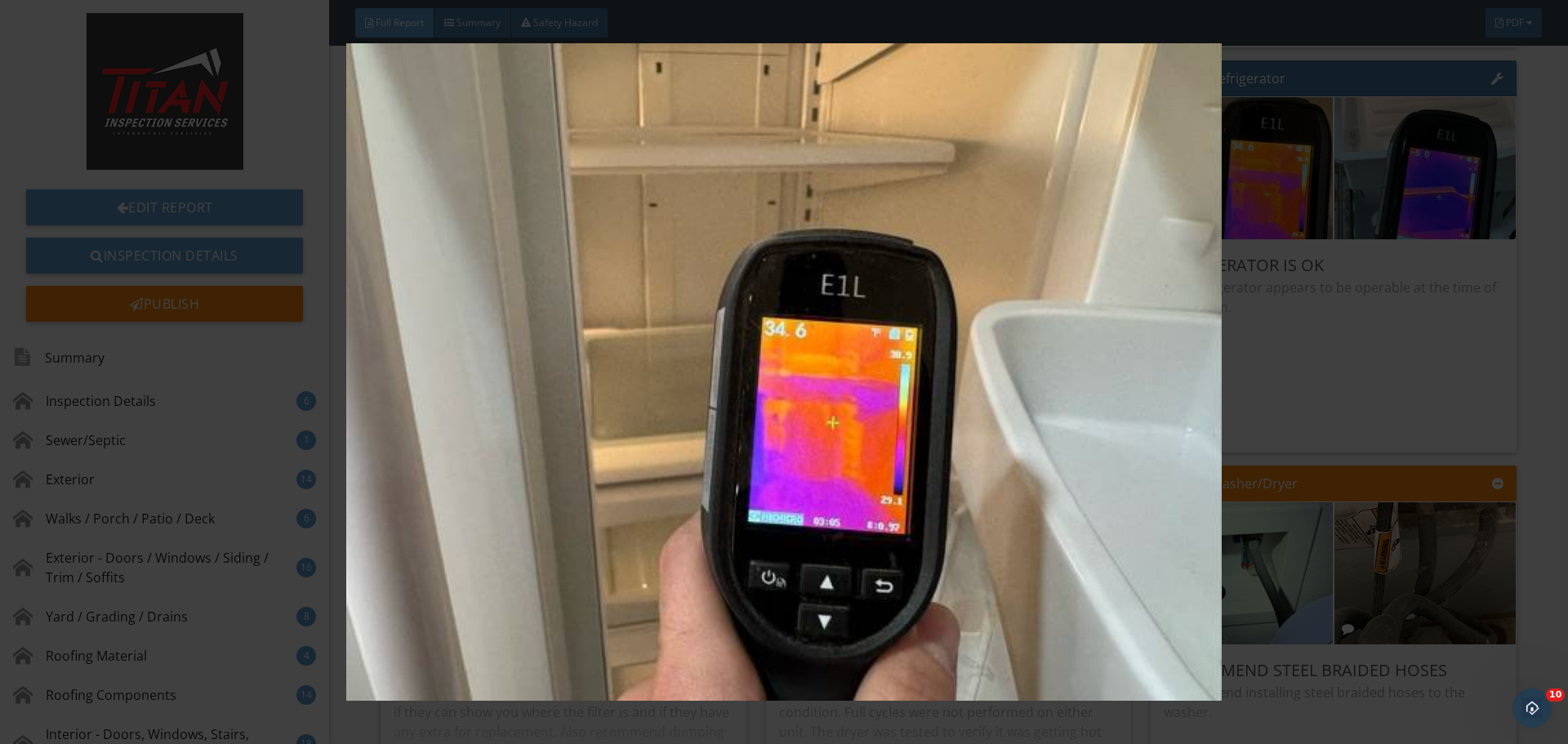
click at [1383, 221] on img at bounding box center [783, 372] width 1440 height 658
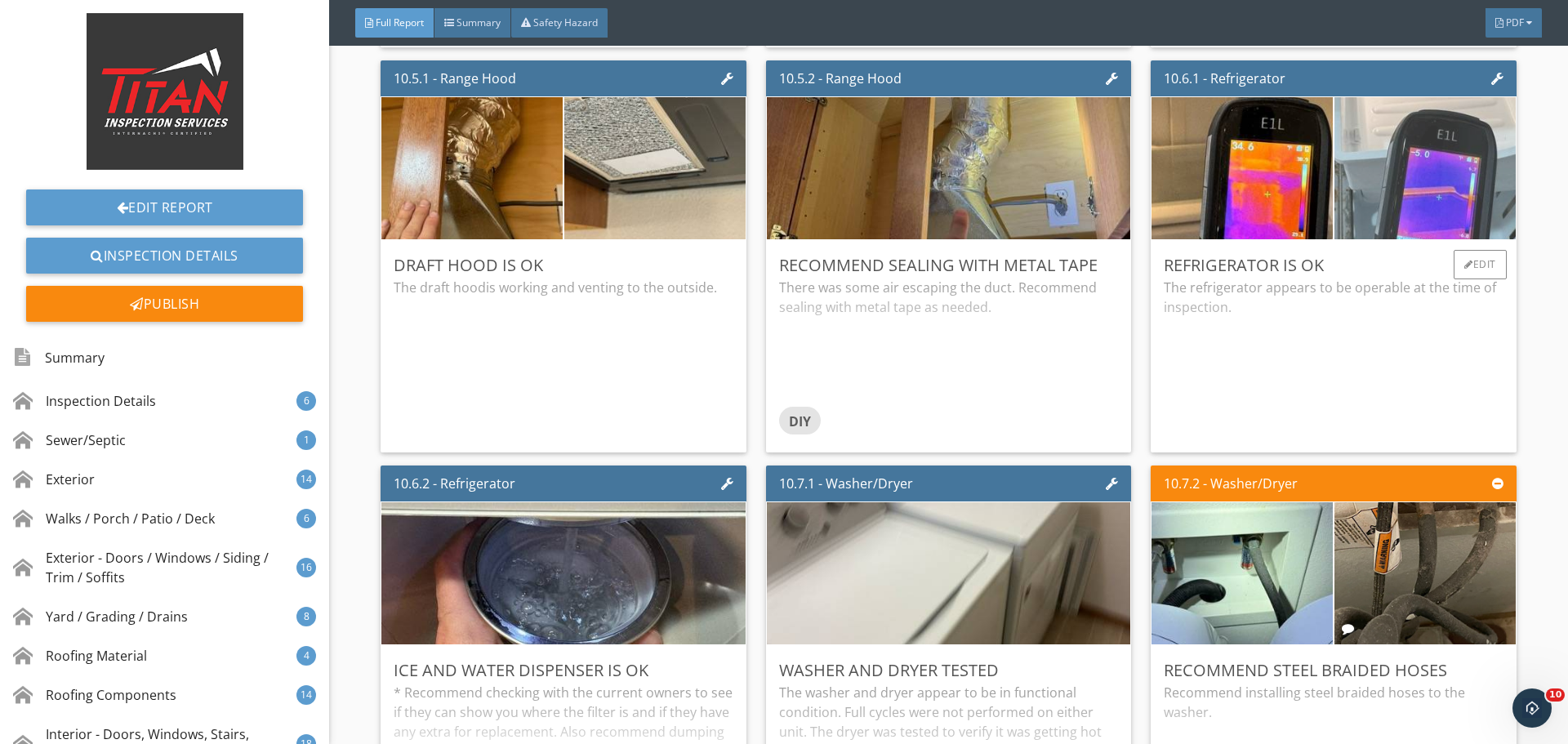
click at [1392, 188] on img at bounding box center [1425, 168] width 453 height 340
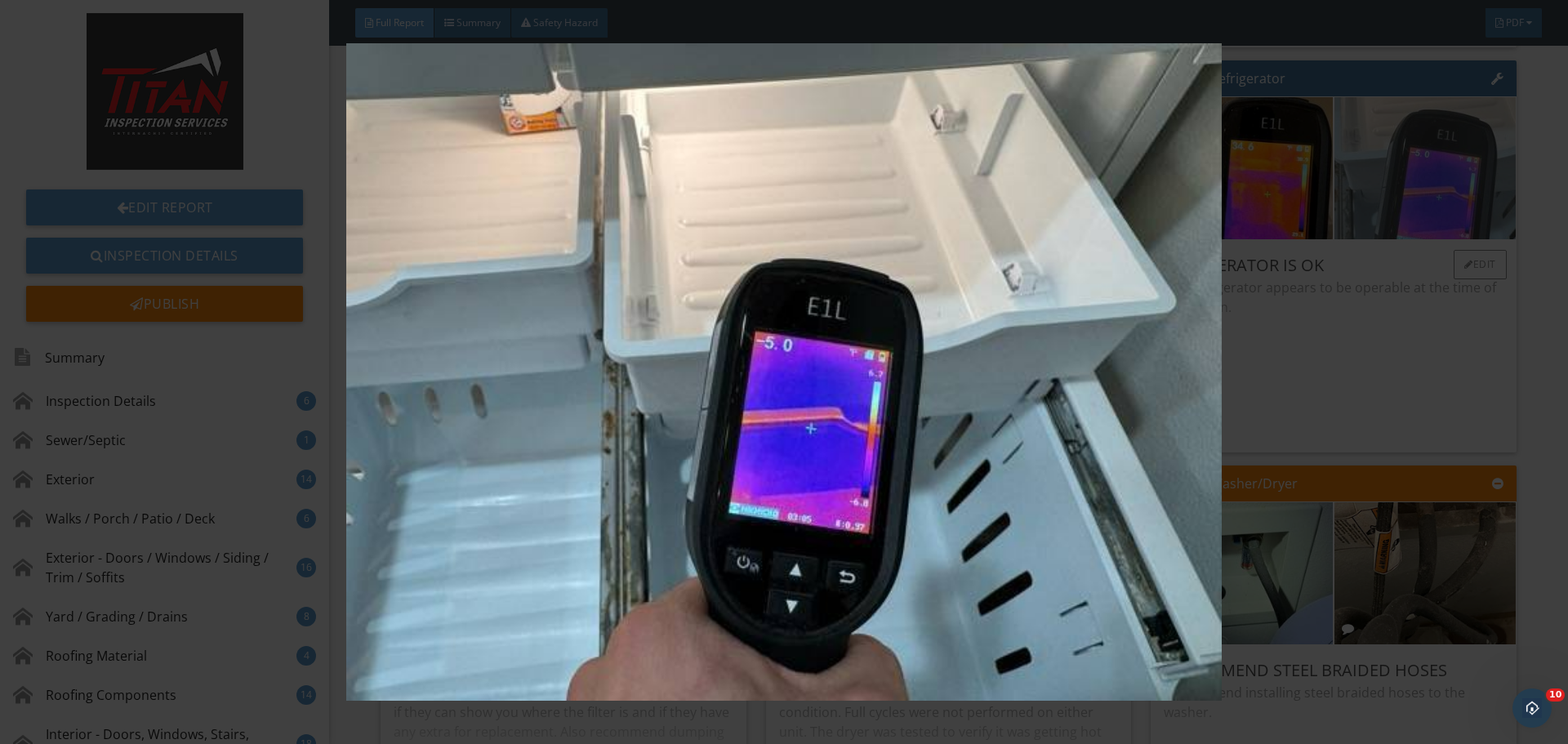
click at [1392, 188] on img at bounding box center [783, 372] width 1440 height 658
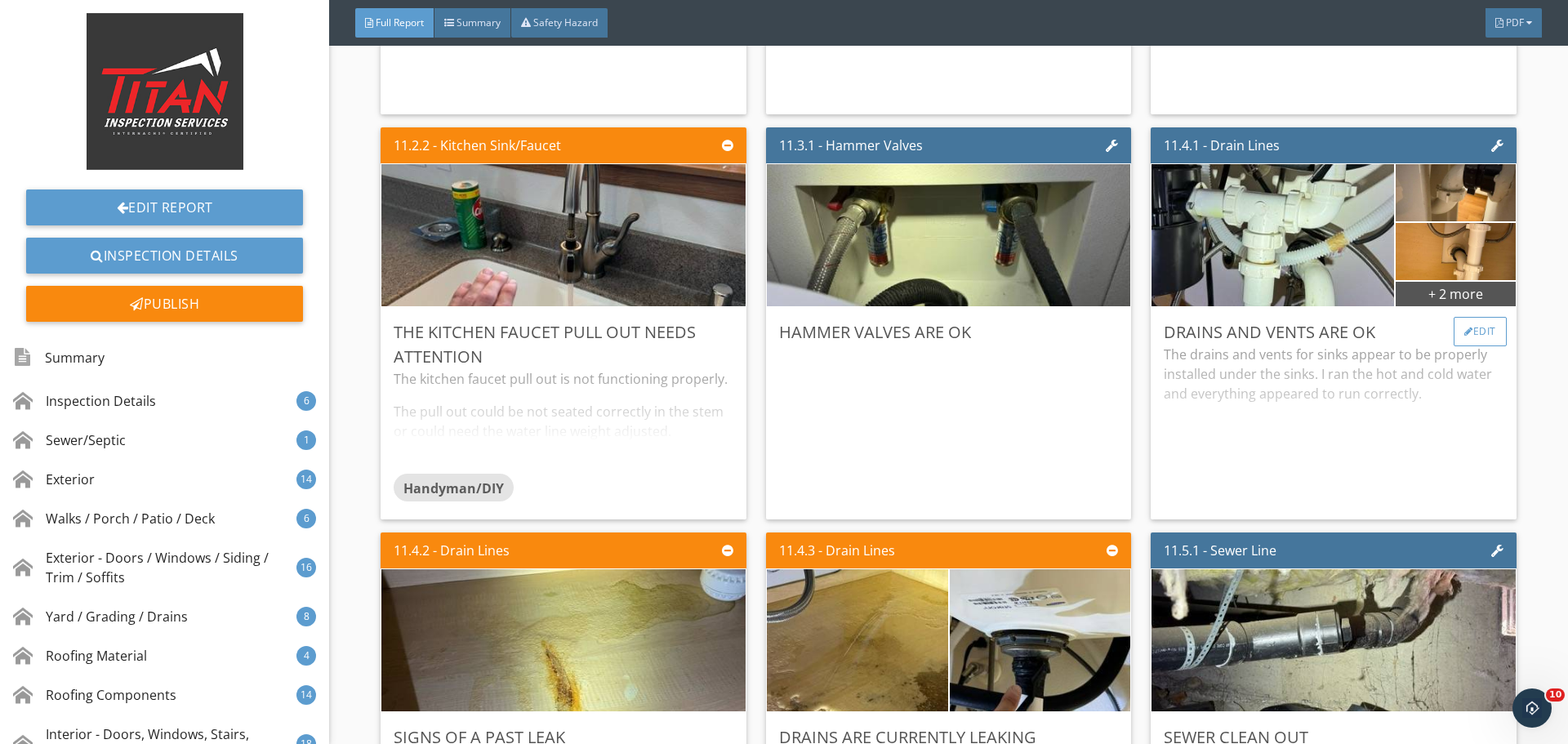
scroll to position [21208, 0]
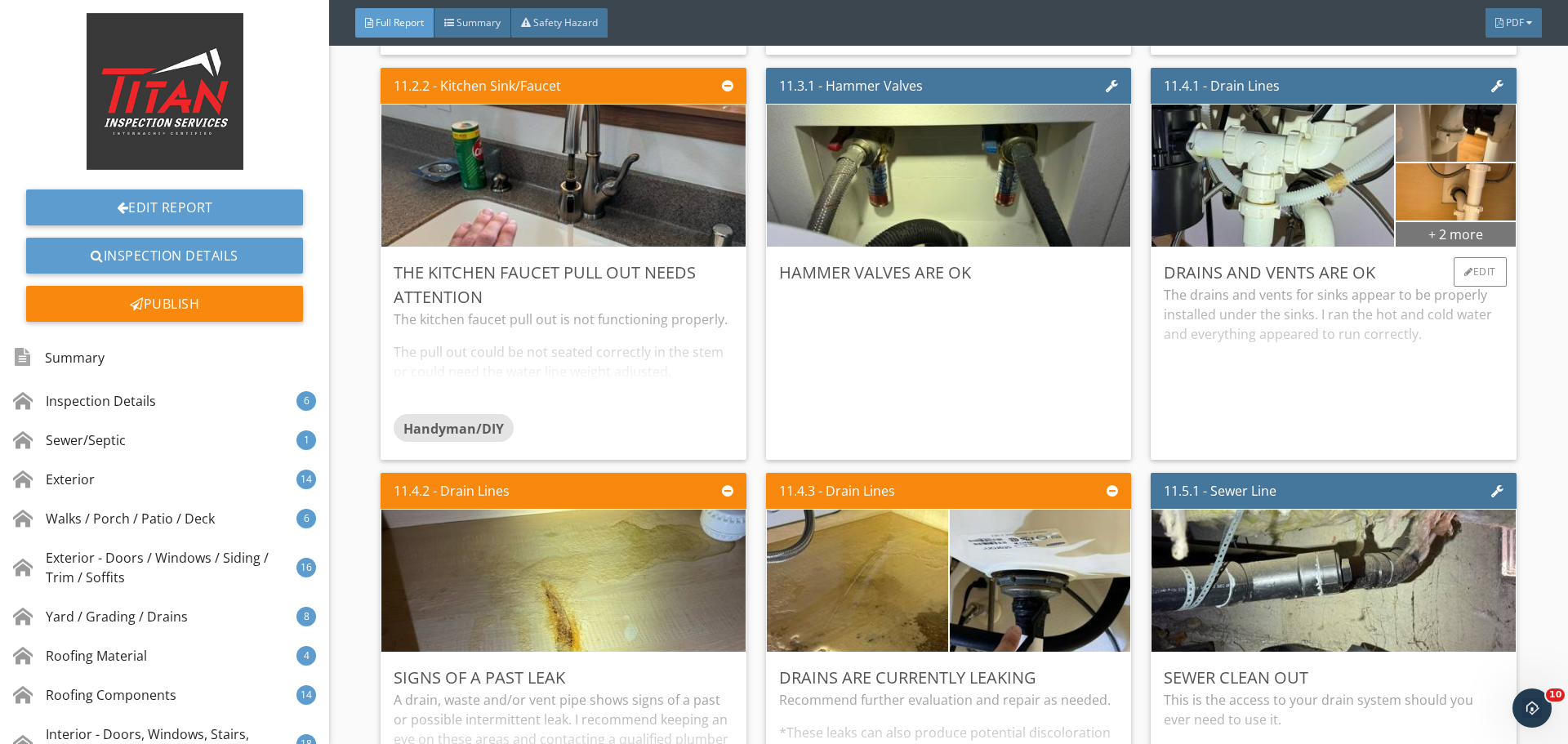
click at [1435, 243] on div "+ 2 more" at bounding box center [1456, 234] width 119 height 26
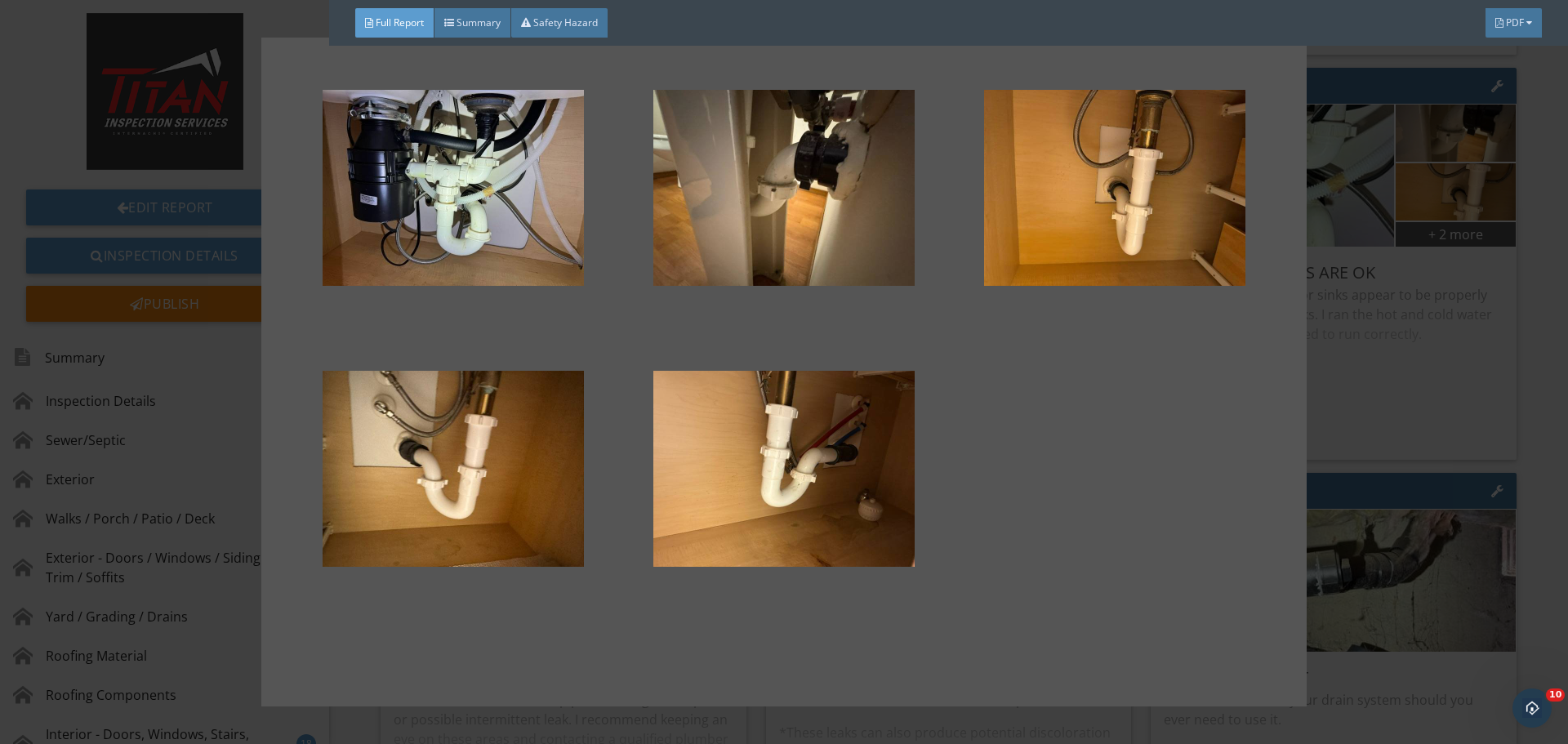
click at [1326, 366] on div at bounding box center [784, 372] width 1568 height 744
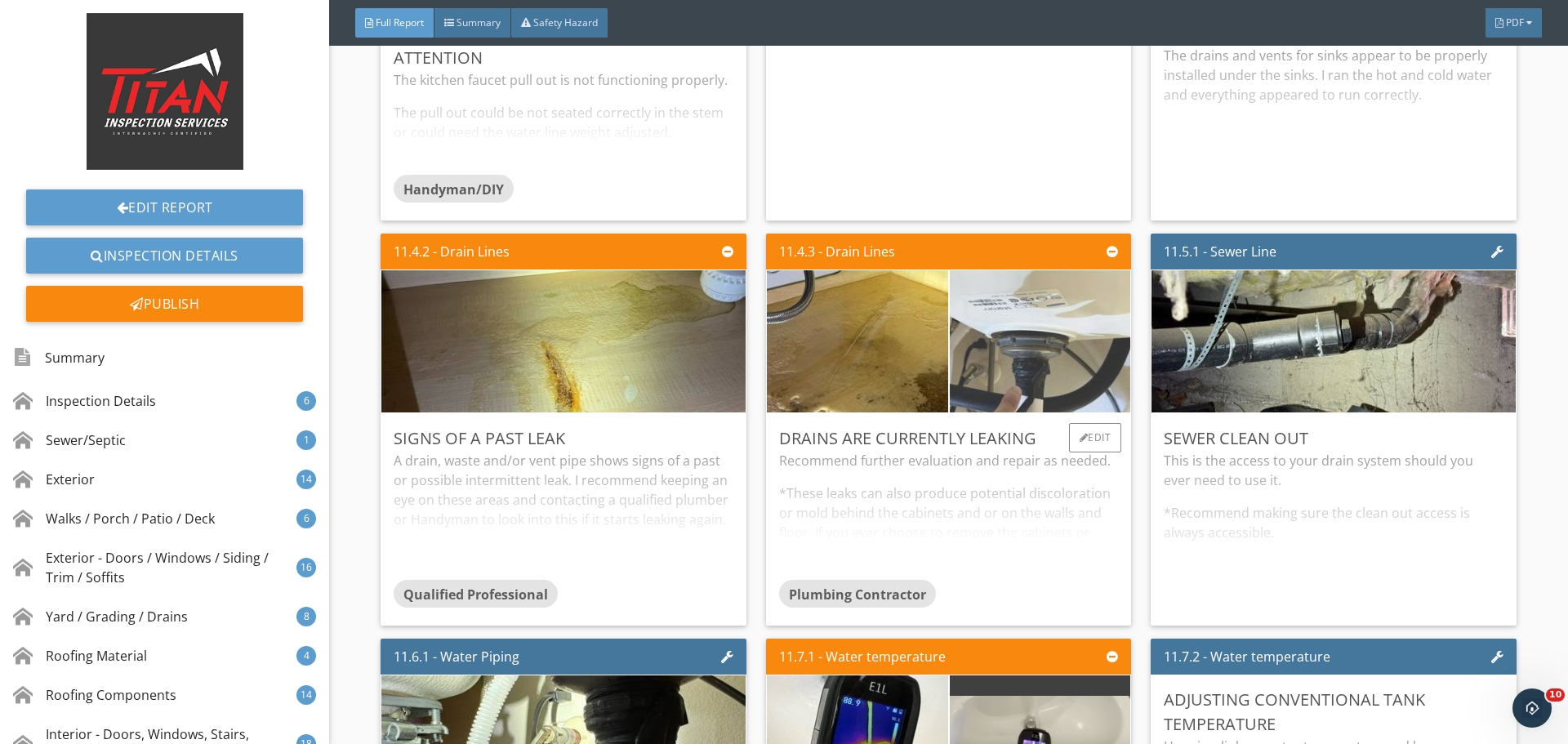
scroll to position [21454, 0]
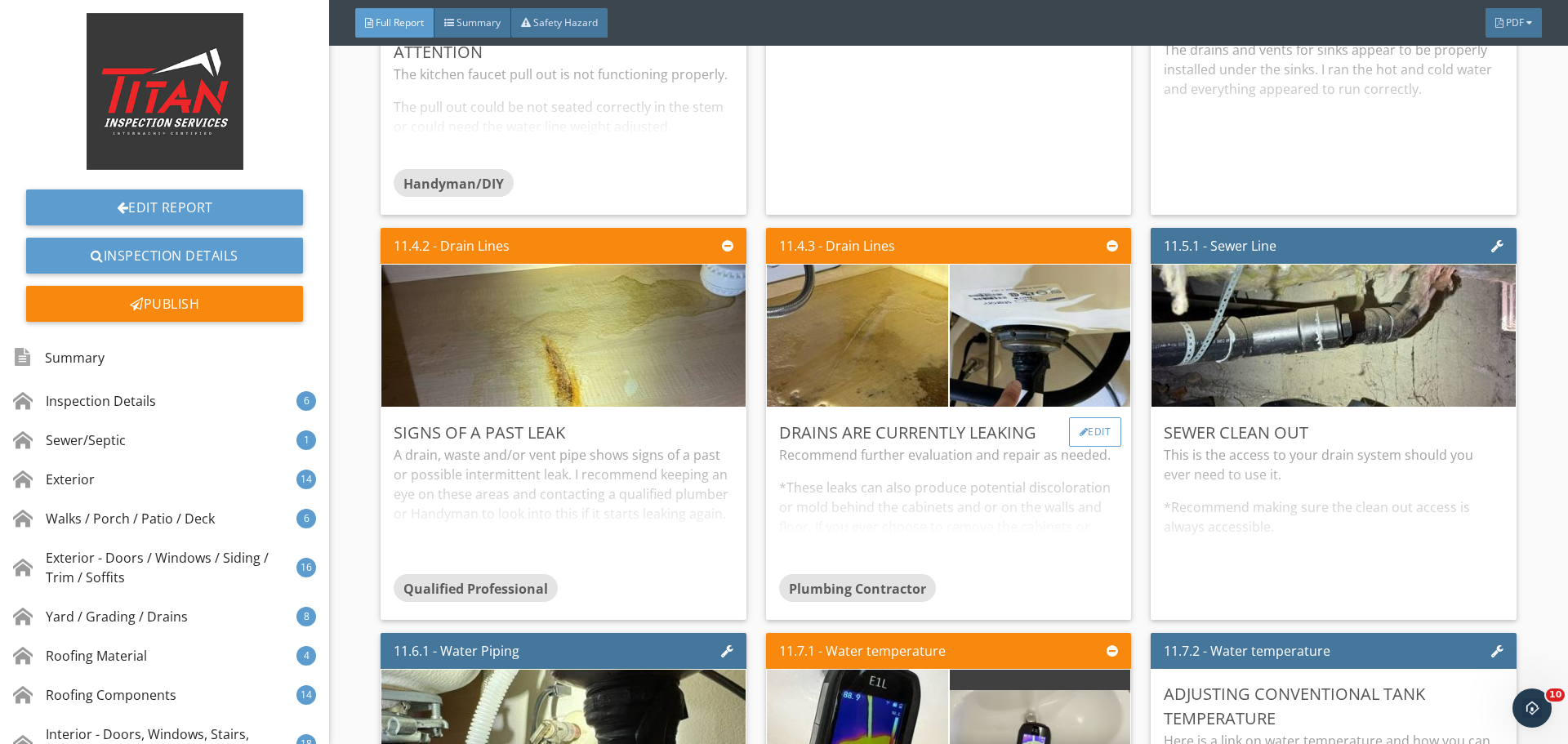
click at [1087, 424] on div "Edit" at bounding box center [1096, 432] width 53 height 29
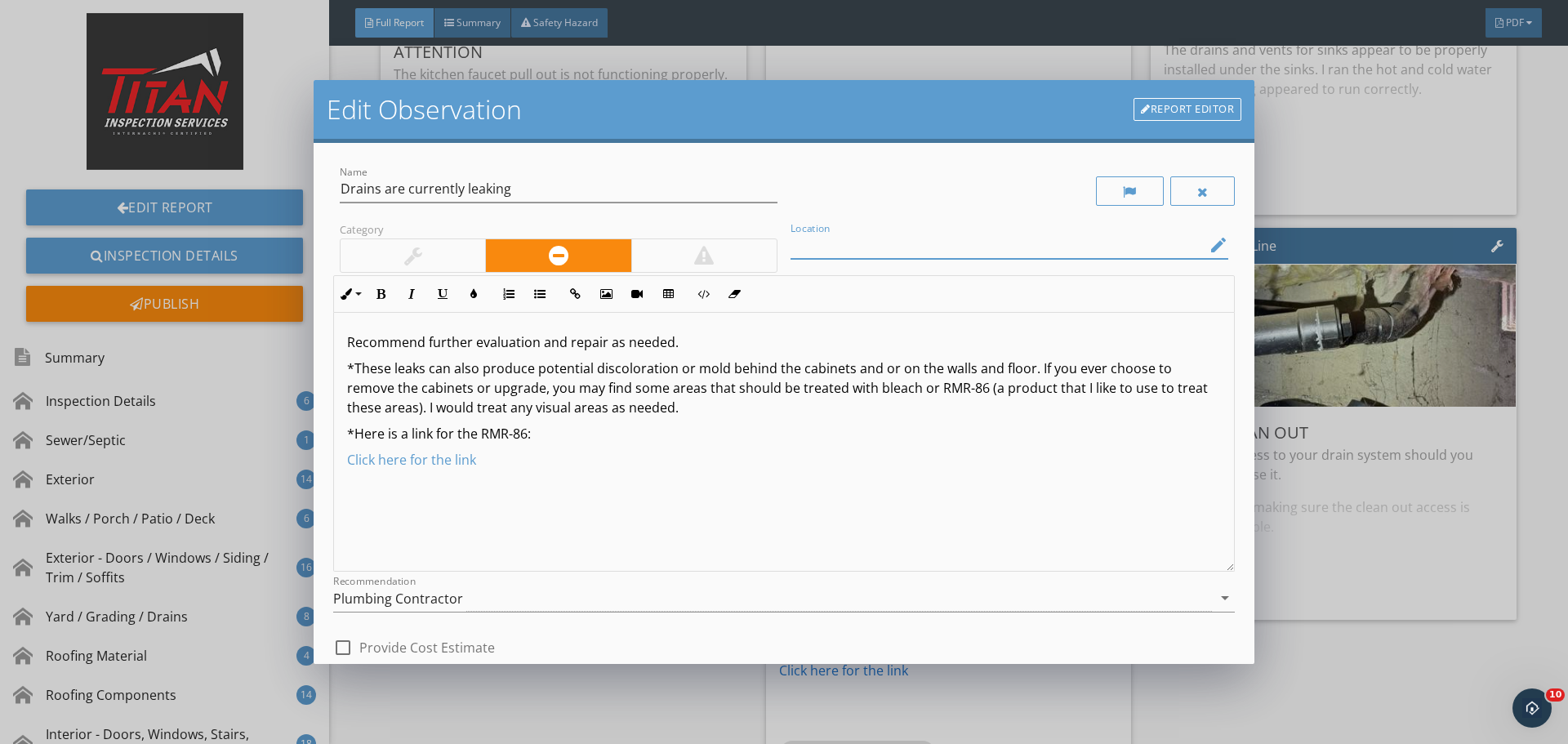
click at [842, 243] on input "Location" at bounding box center [998, 245] width 414 height 27
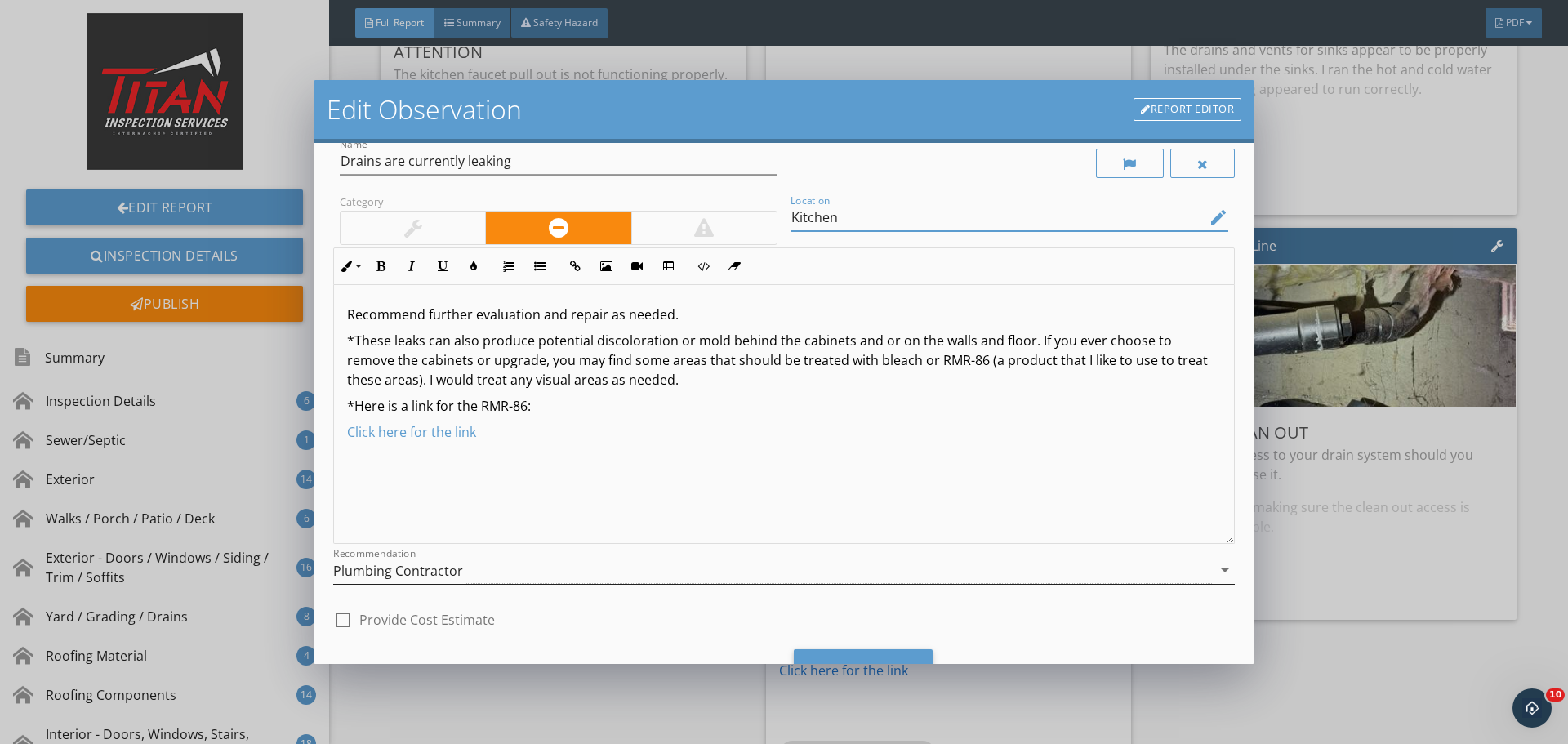
scroll to position [102, 0]
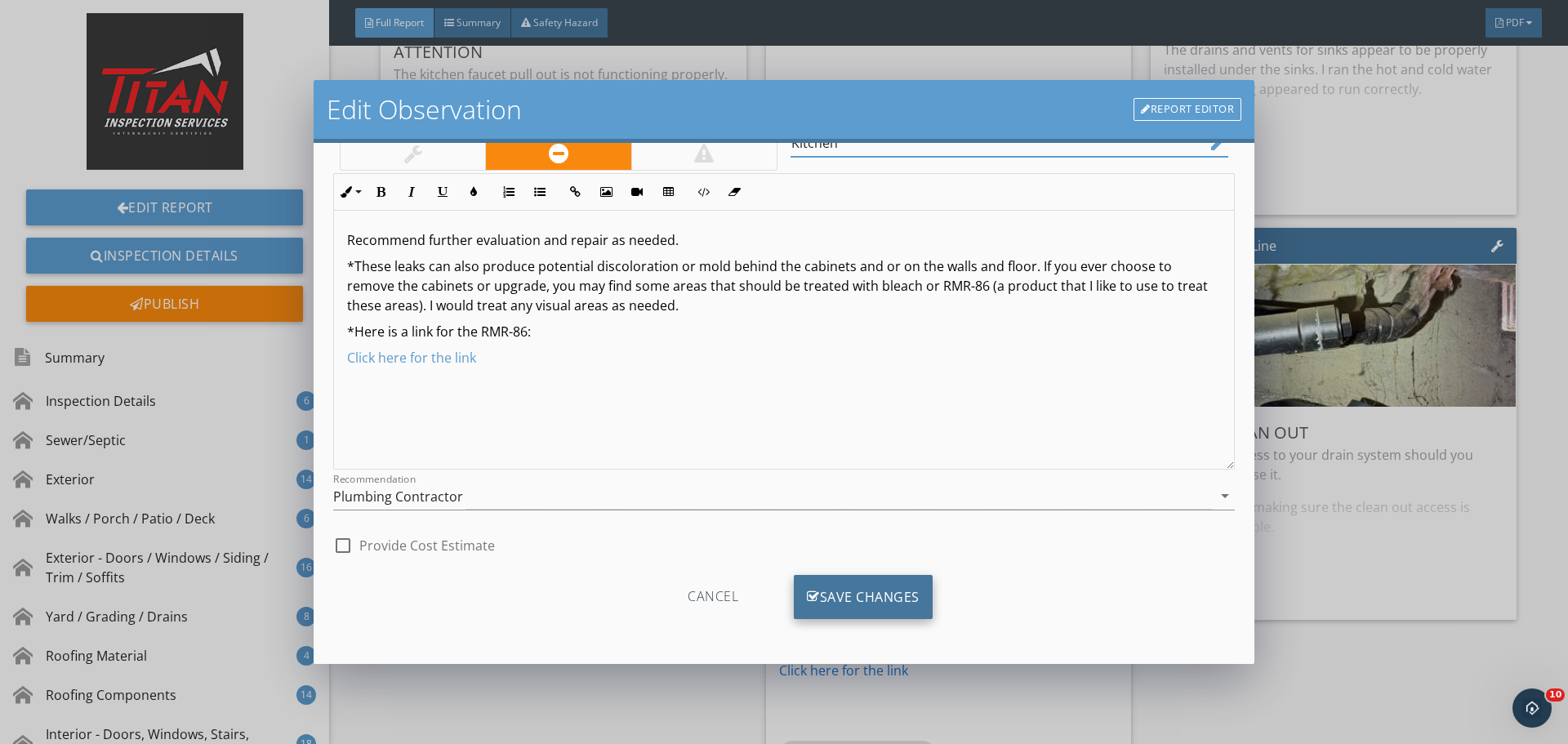
type input "Kitchen"
click at [847, 585] on div "Save Changes" at bounding box center [863, 596] width 139 height 44
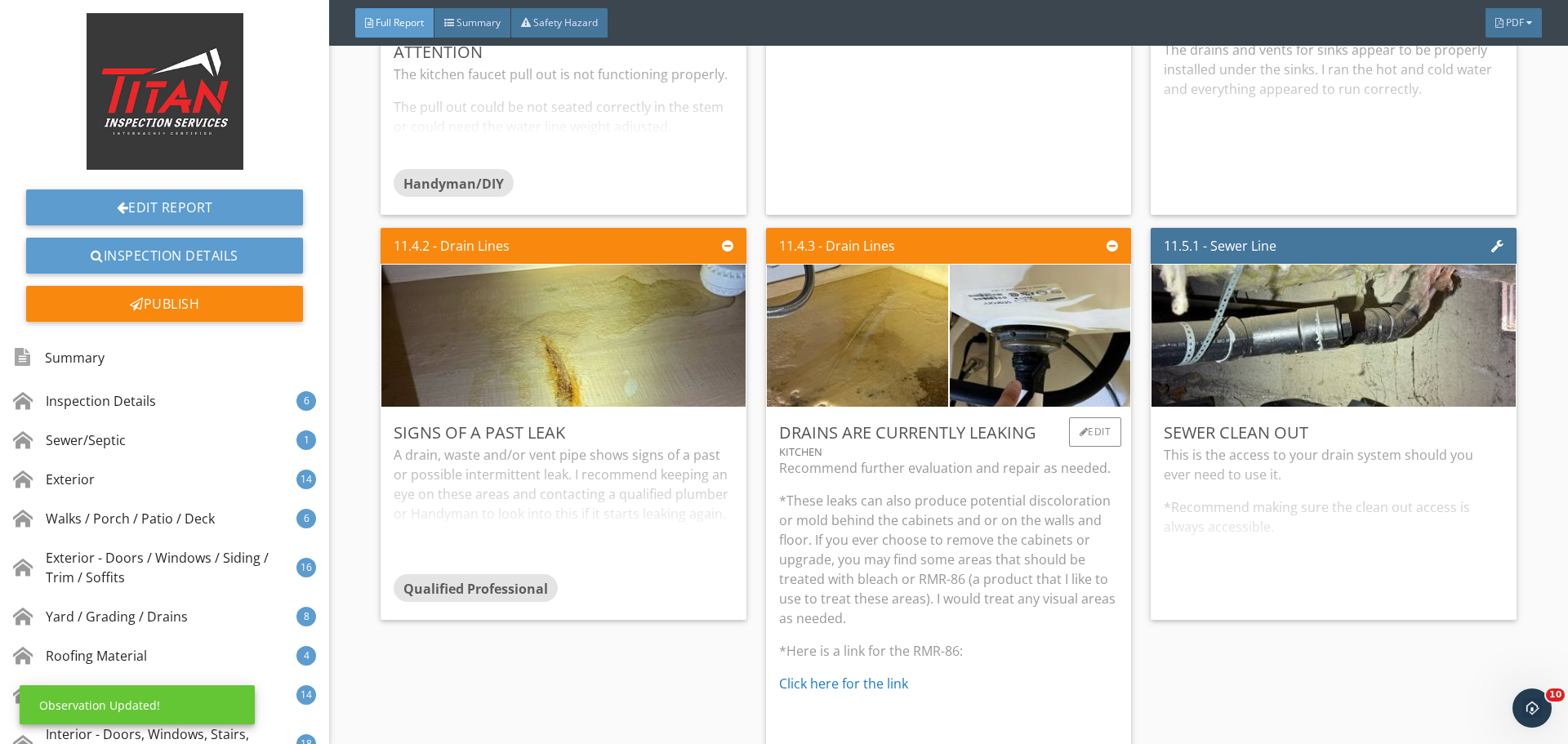
click at [899, 539] on p "*These leaks can also produce potential discoloration or mold behind the cabine…" at bounding box center [948, 559] width 339 height 137
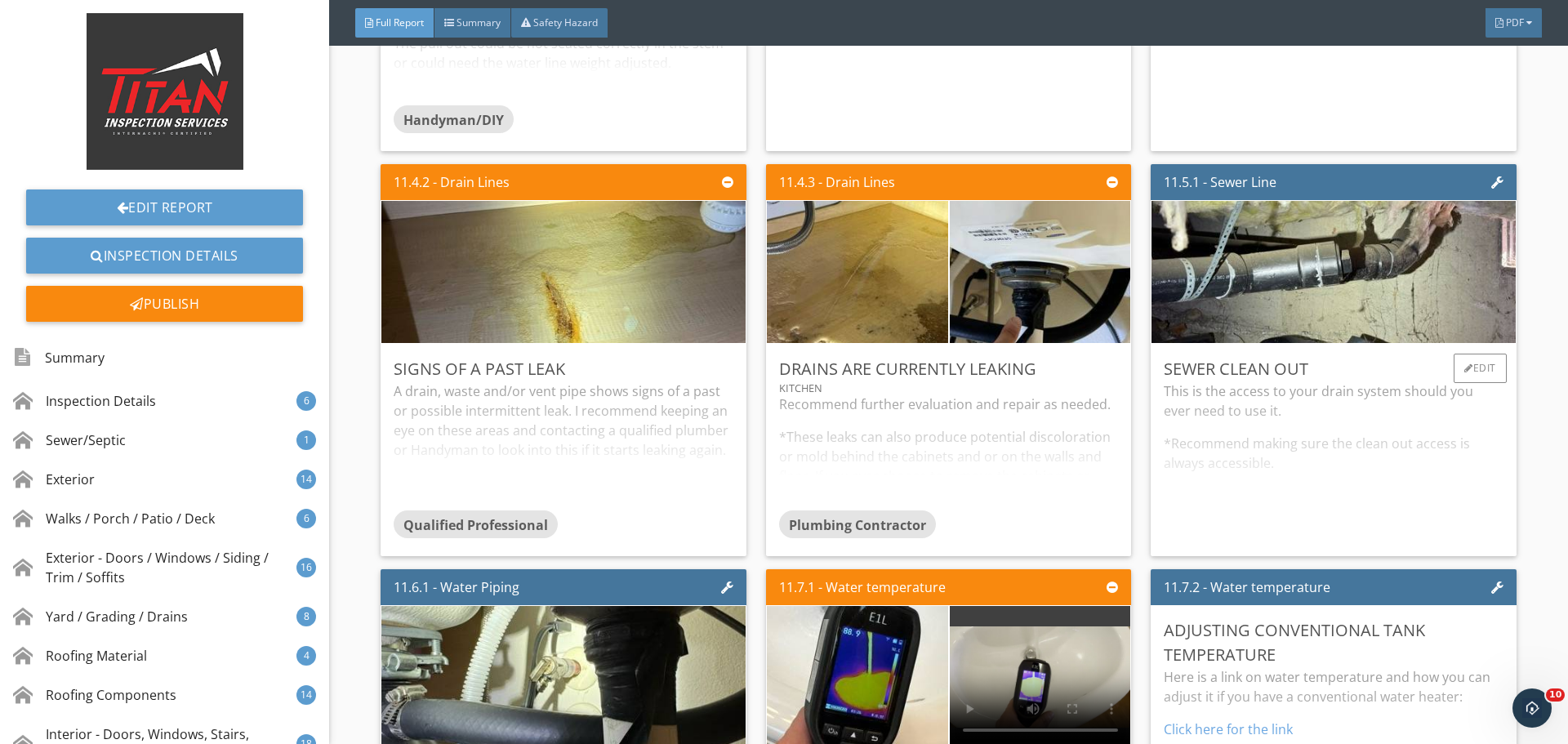
scroll to position [21862, 0]
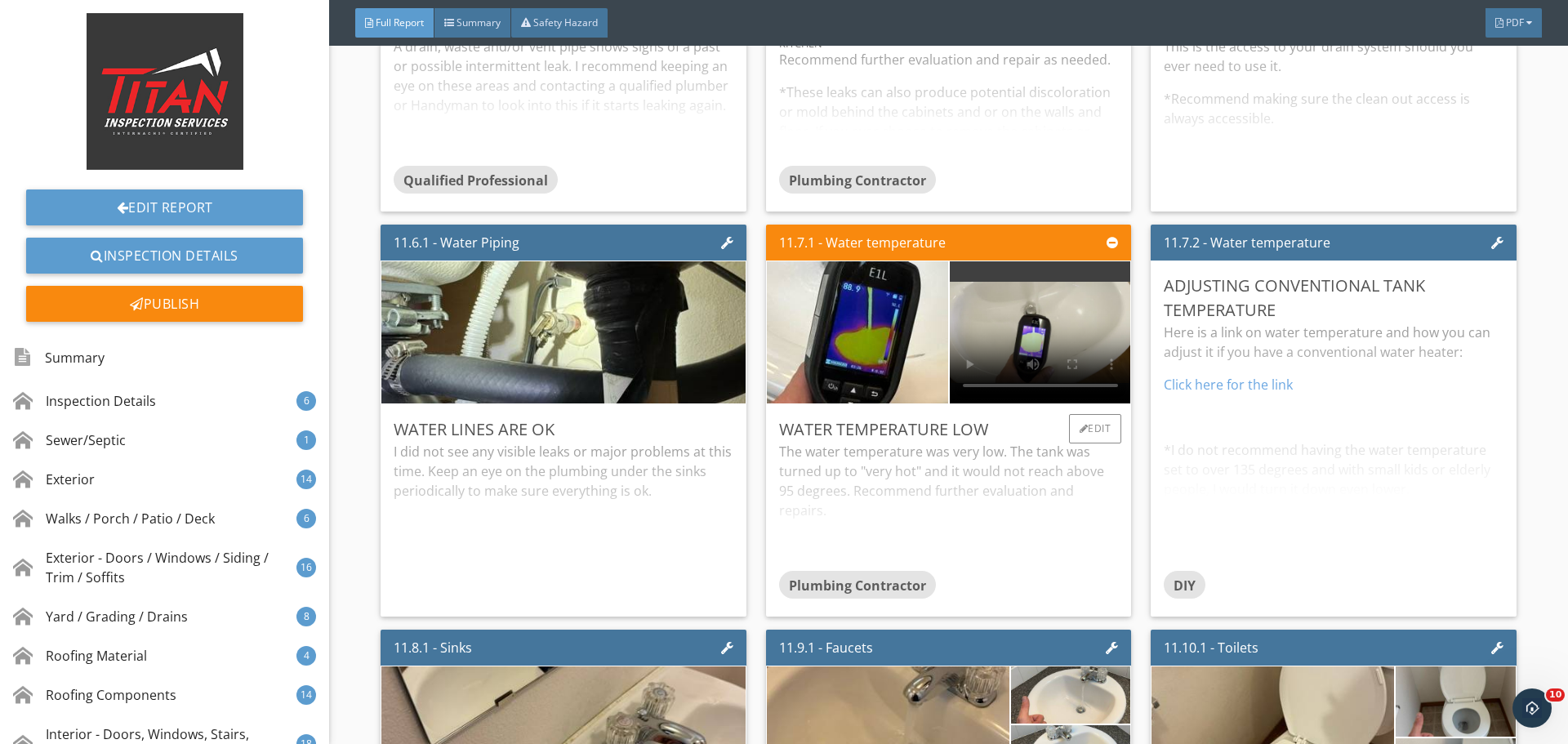
drag, startPoint x: 969, startPoint y: 507, endPoint x: 979, endPoint y: 507, distance: 10.0
click at [970, 507] on div "The water temperature was very low. The tank was turned up to "very hot" and it…" at bounding box center [948, 506] width 339 height 129
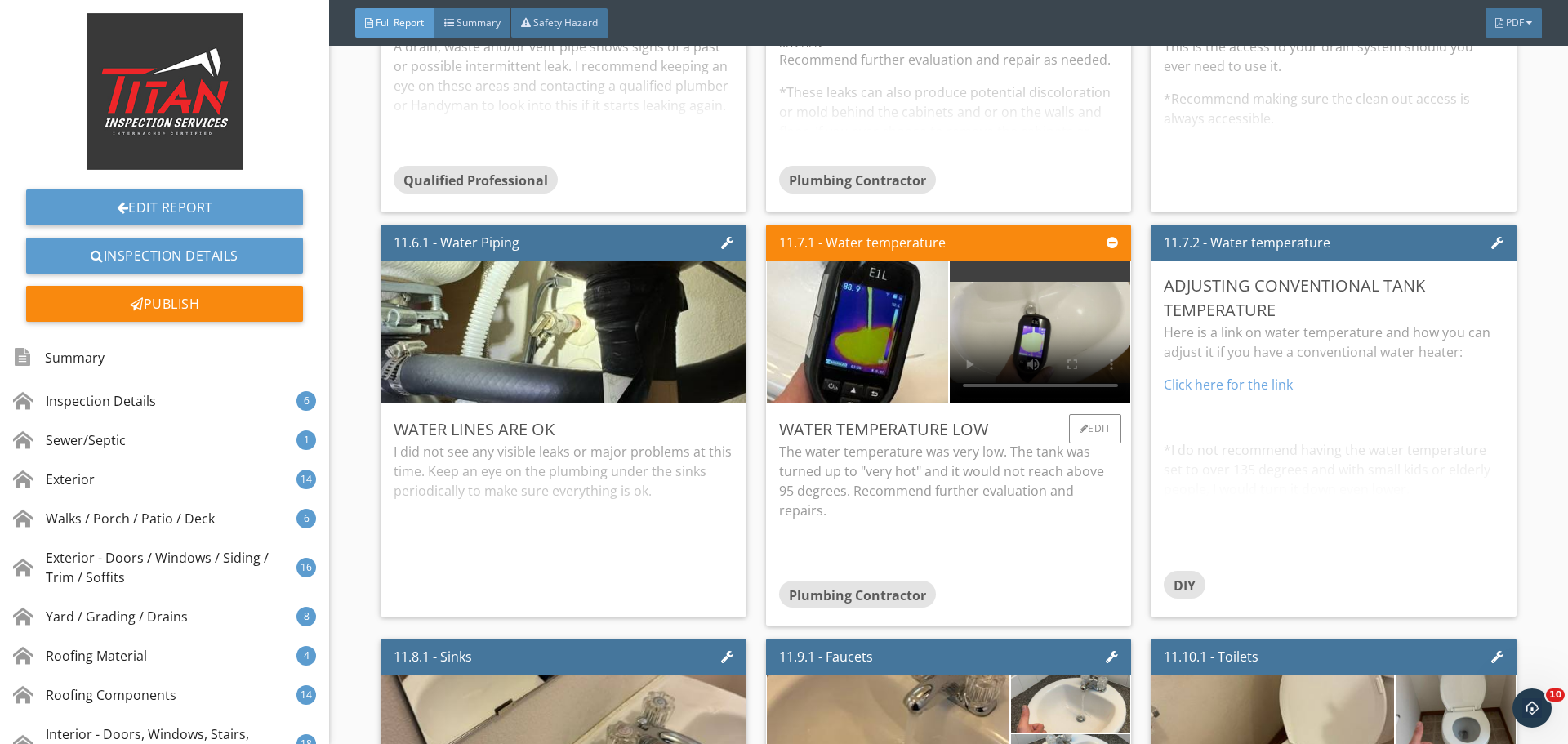
click at [1053, 512] on p "The water temperature was very low. The tank was turned up to "very hot" and it…" at bounding box center [948, 481] width 339 height 78
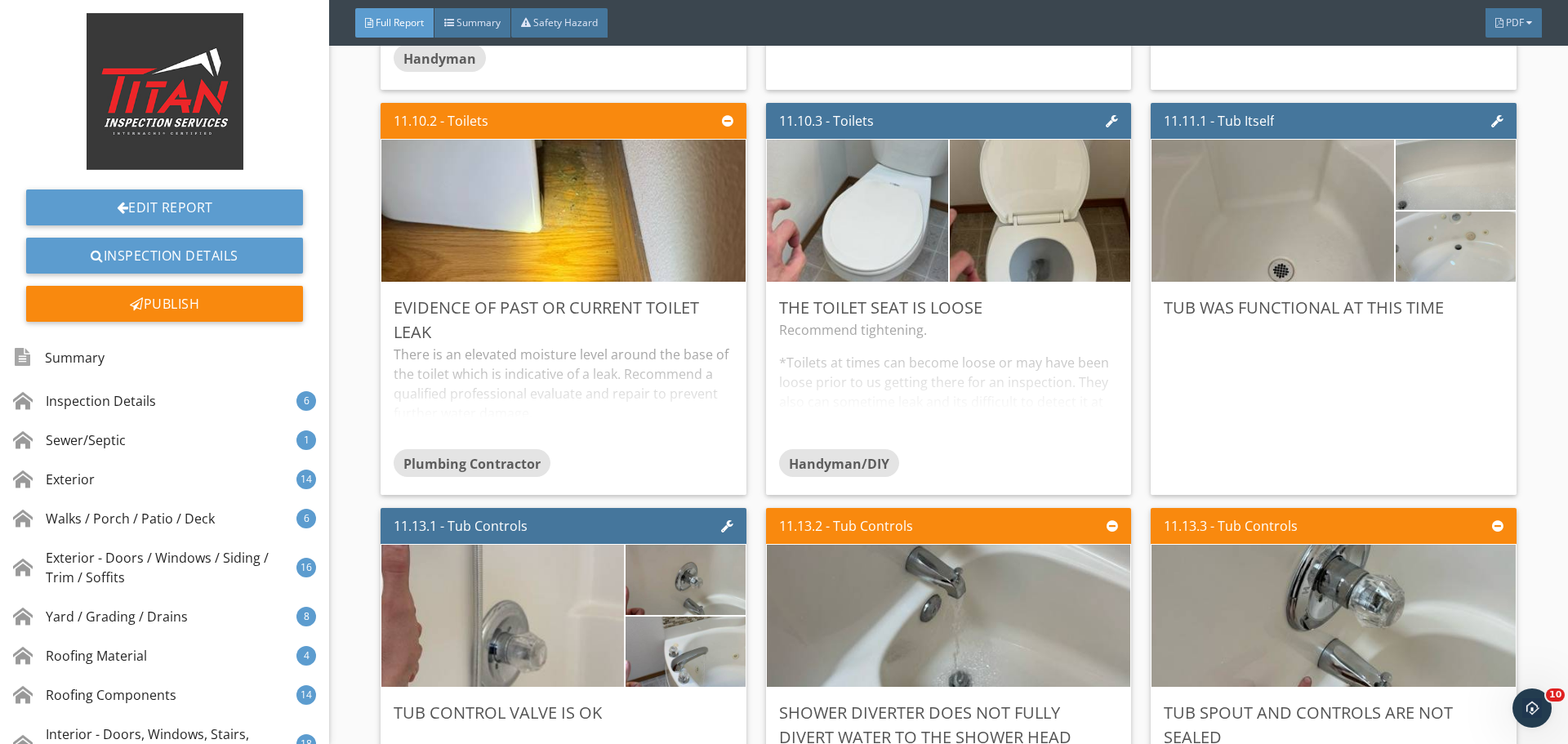
scroll to position [22516, 0]
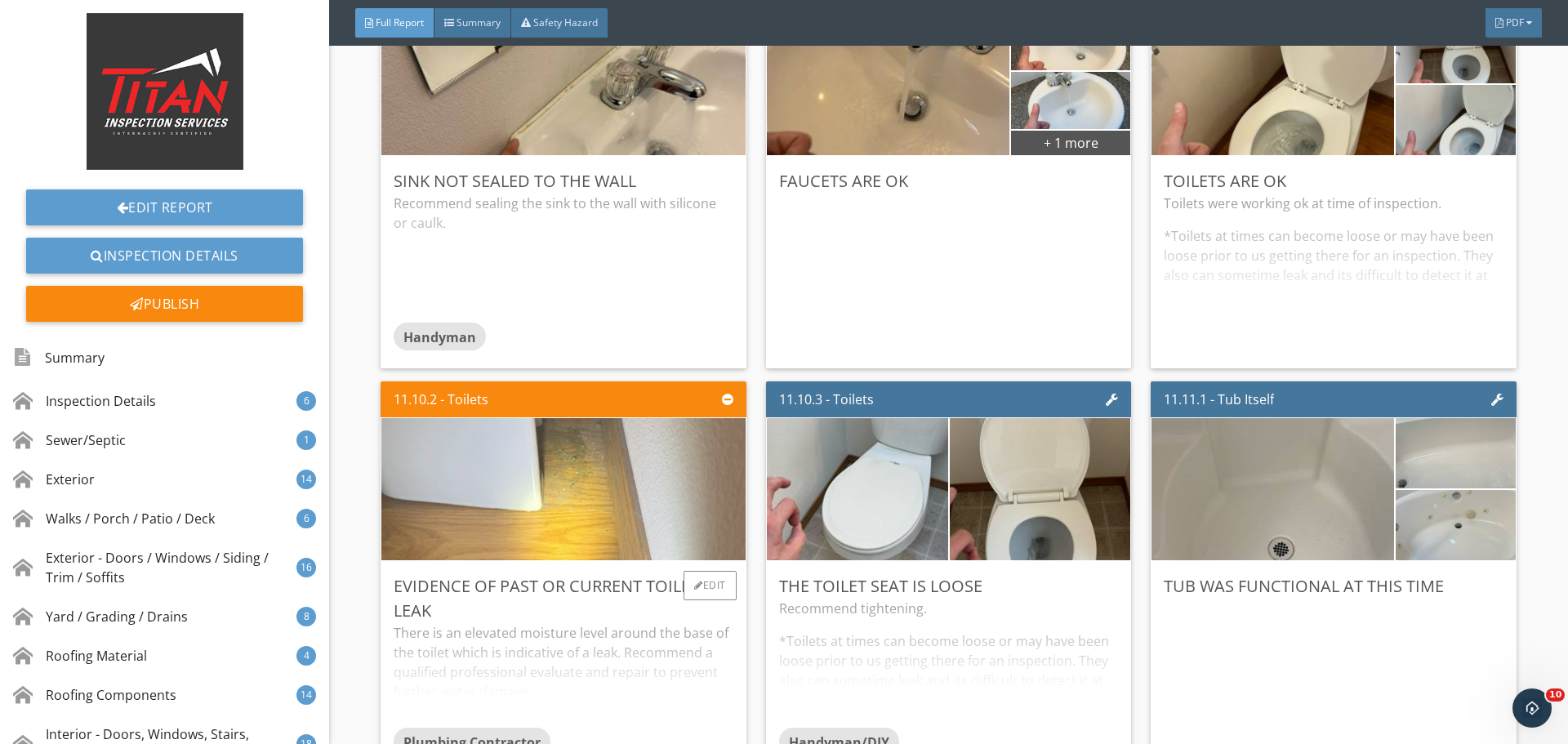
click at [638, 477] on img at bounding box center [563, 489] width 474 height 355
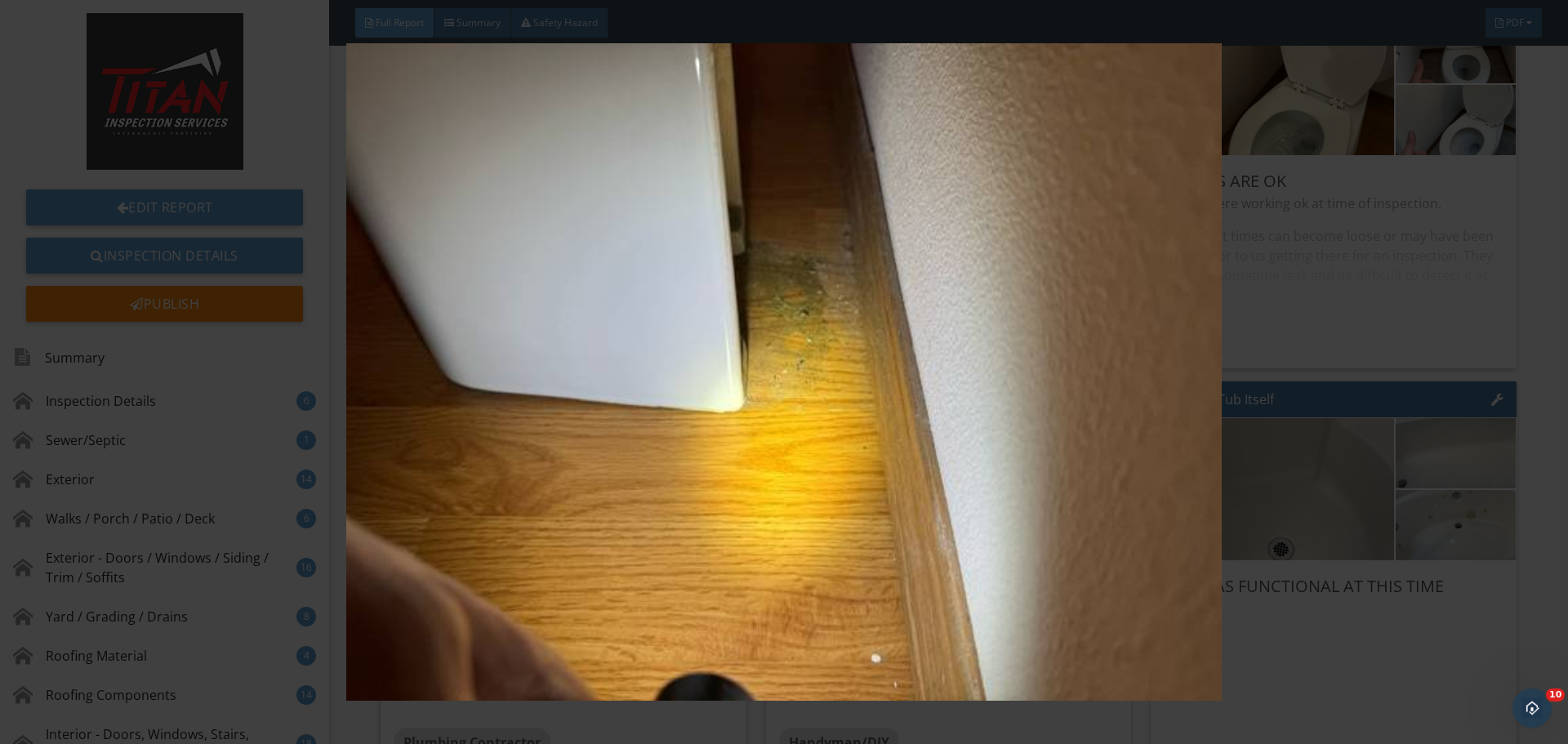
click at [1348, 353] on img at bounding box center [783, 372] width 1440 height 658
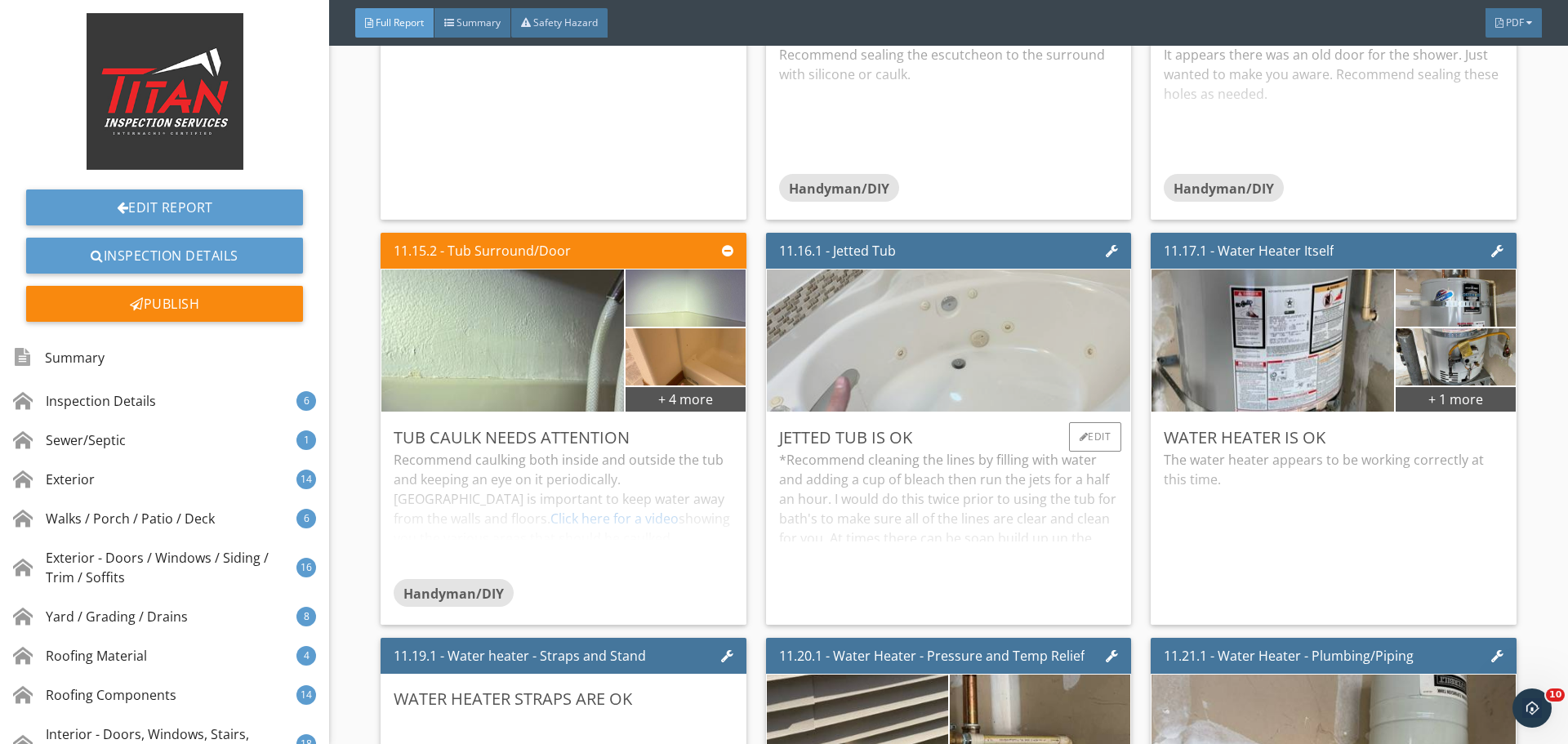
scroll to position [23904, 0]
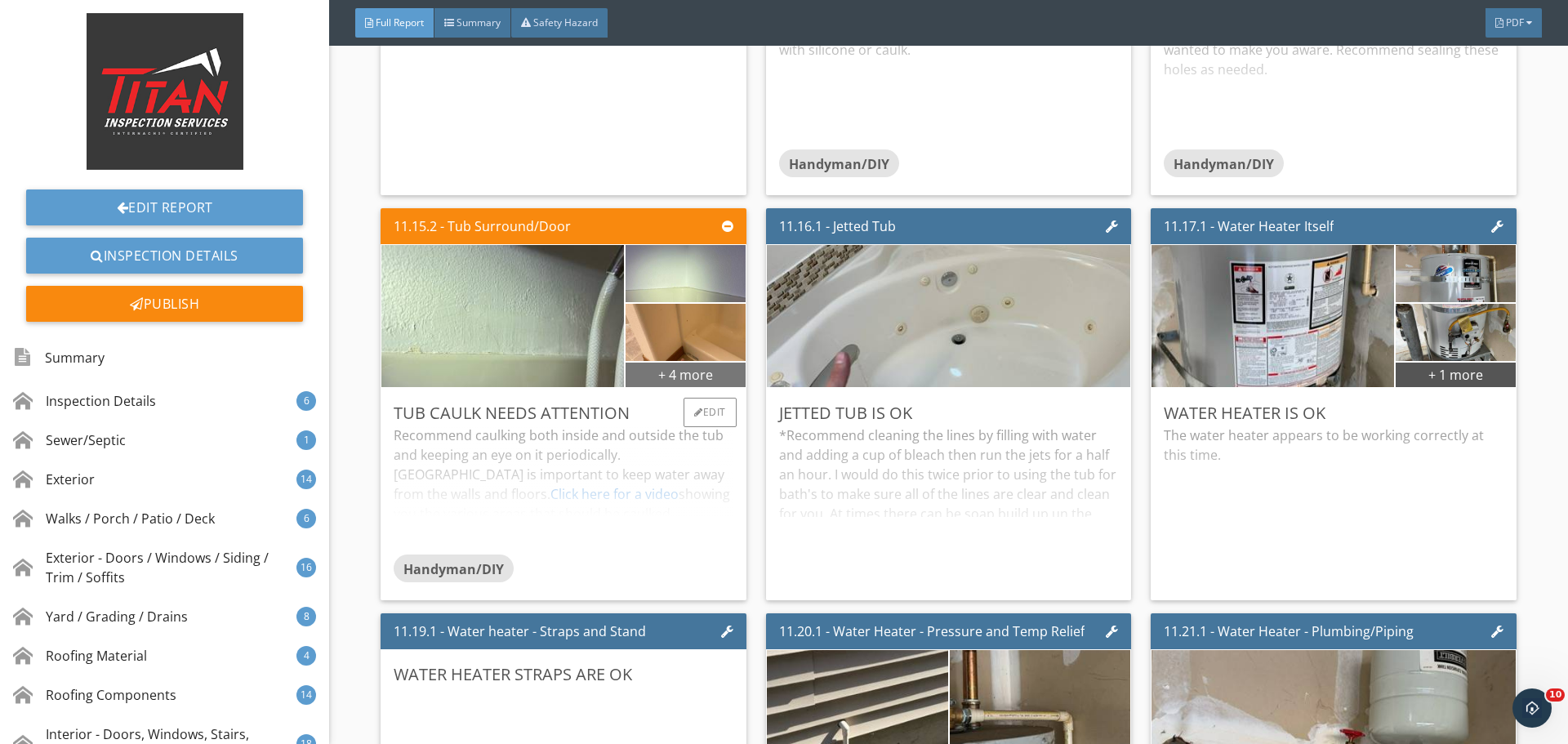
click at [703, 380] on div "+ 4 more" at bounding box center [685, 373] width 119 height 26
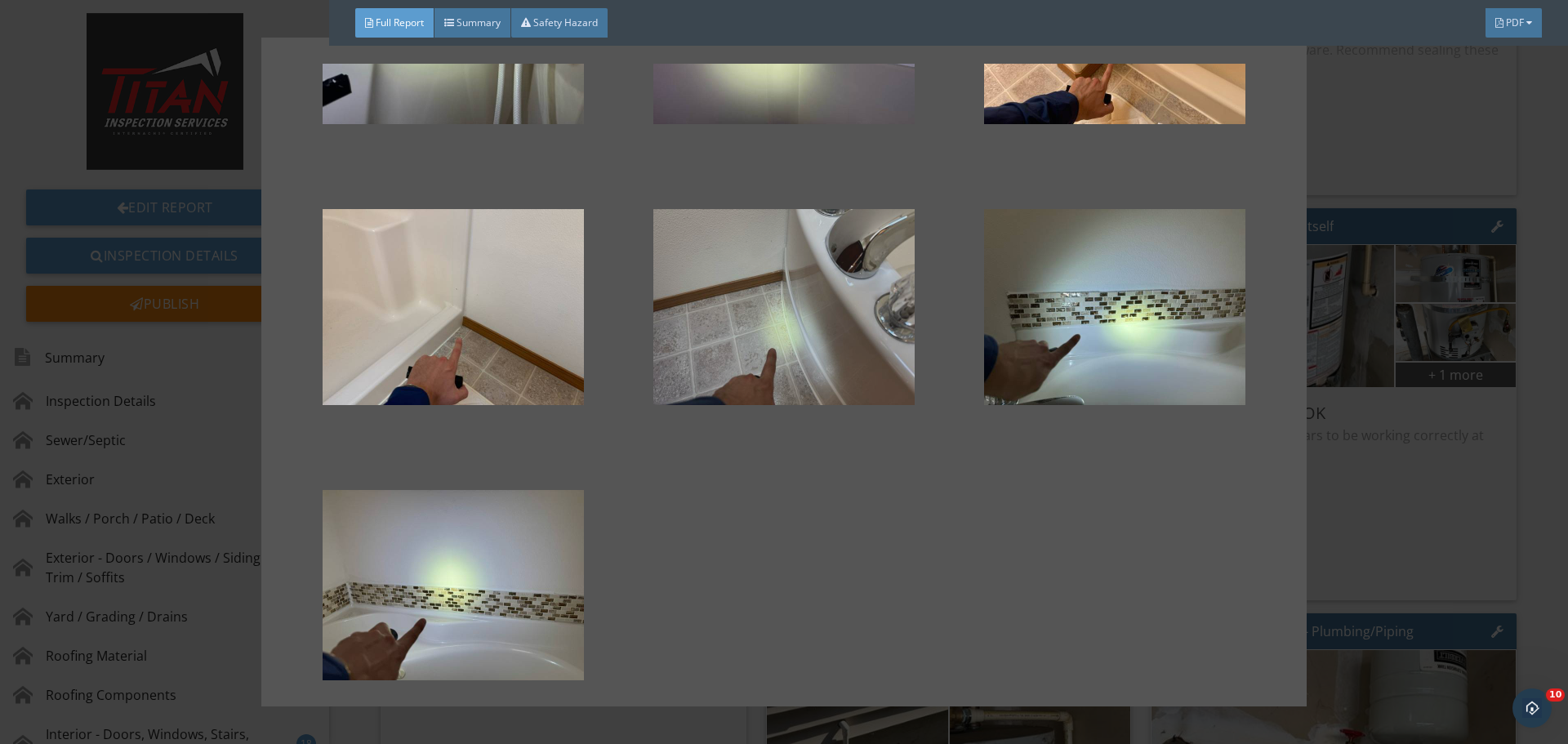
scroll to position [226, 0]
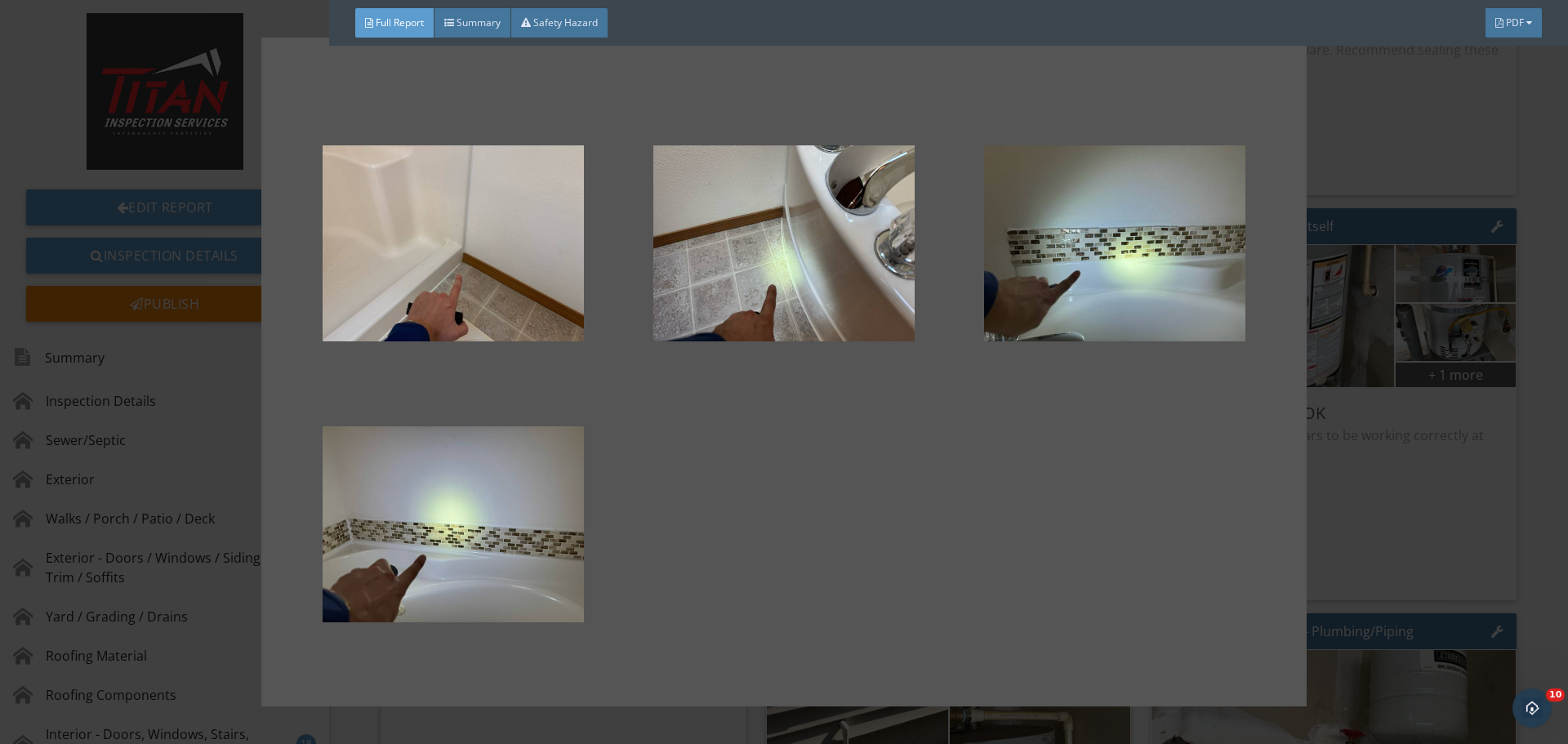
click at [1403, 460] on div at bounding box center [784, 372] width 1568 height 744
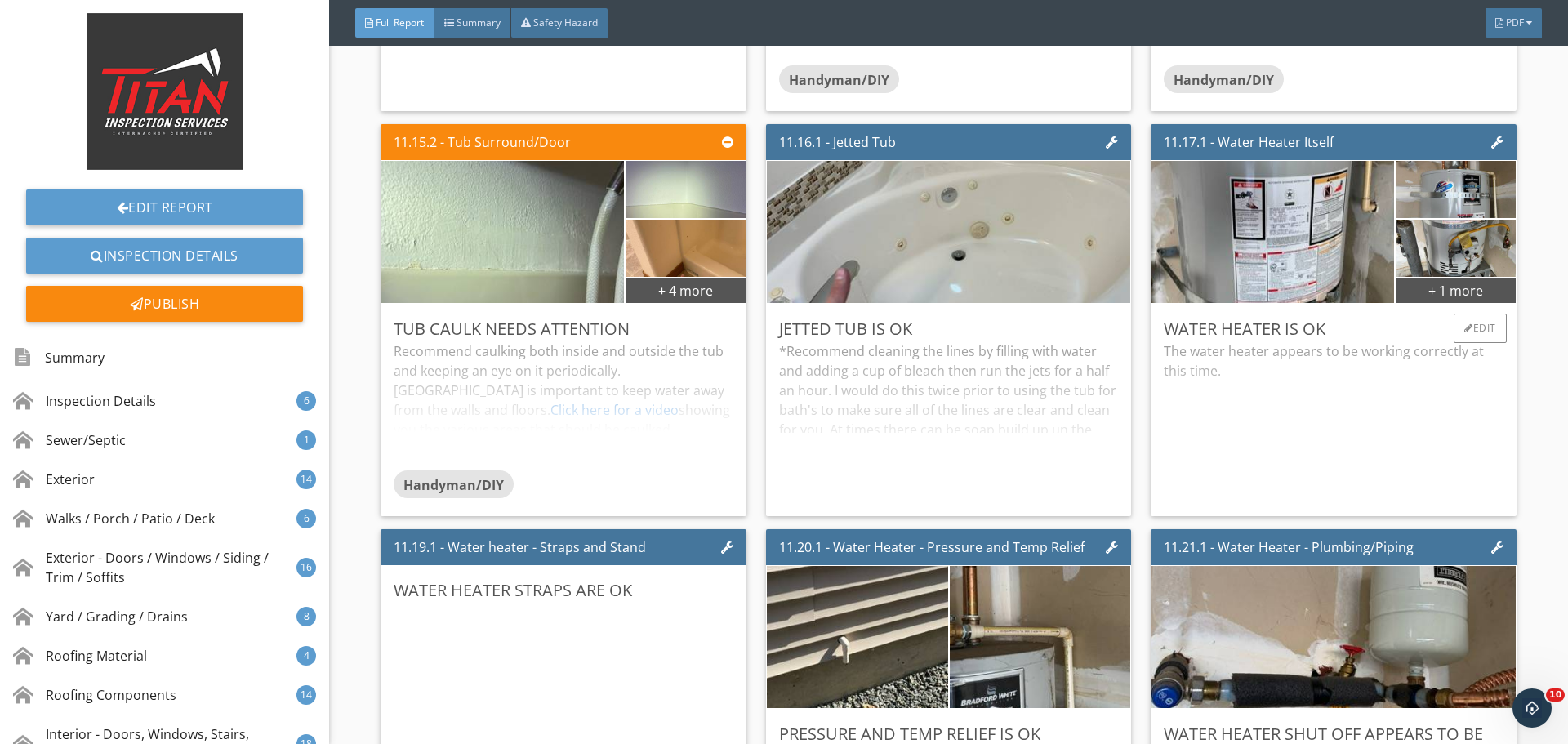
scroll to position [23986, 0]
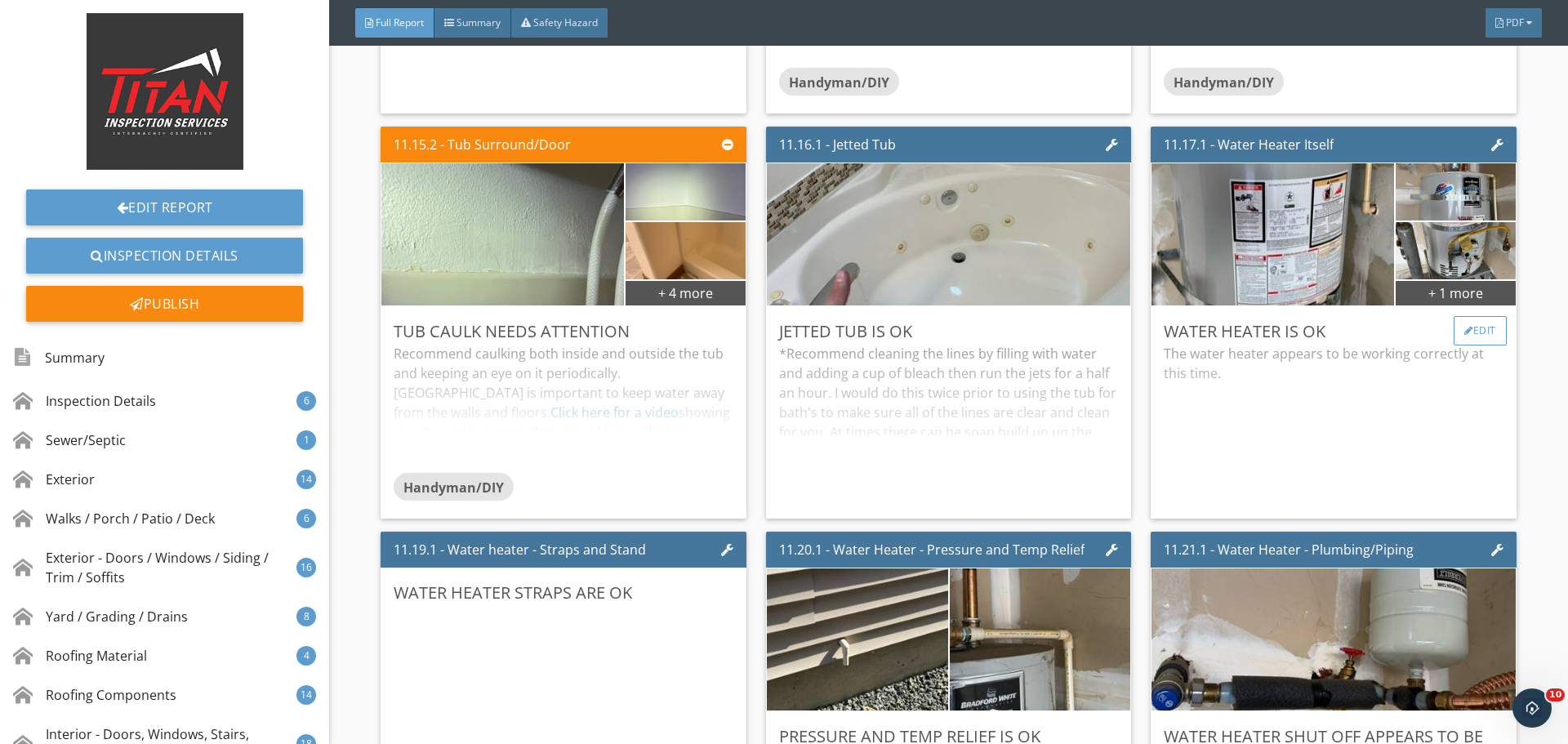
click at [1484, 324] on div "Edit" at bounding box center [1480, 330] width 53 height 29
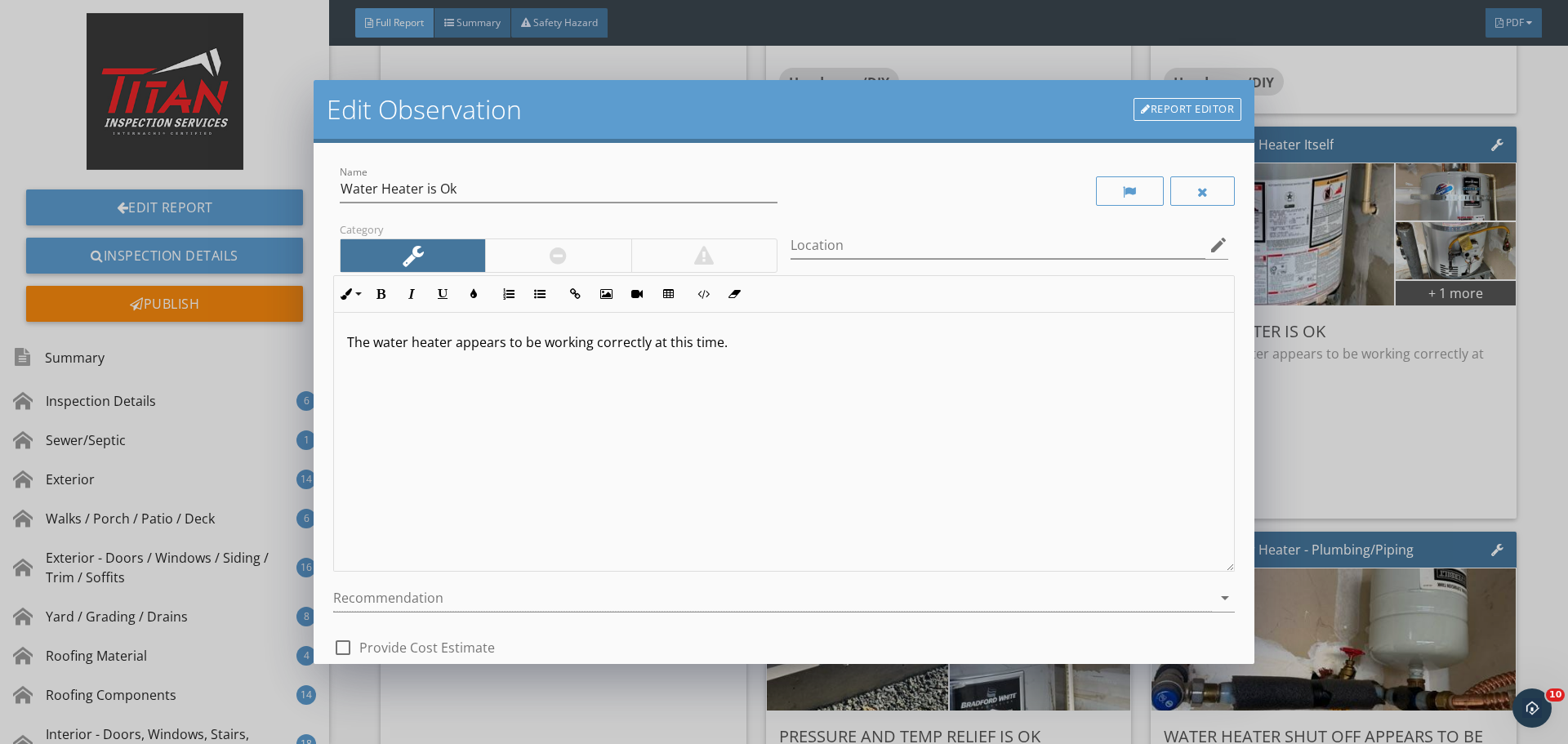
click at [566, 254] on div at bounding box center [557, 255] width 146 height 32
drag, startPoint x: 496, startPoint y: 186, endPoint x: 421, endPoint y: 187, distance: 75.0
click at [421, 187] on input "Water Heater is Ok" at bounding box center [559, 190] width 438 height 27
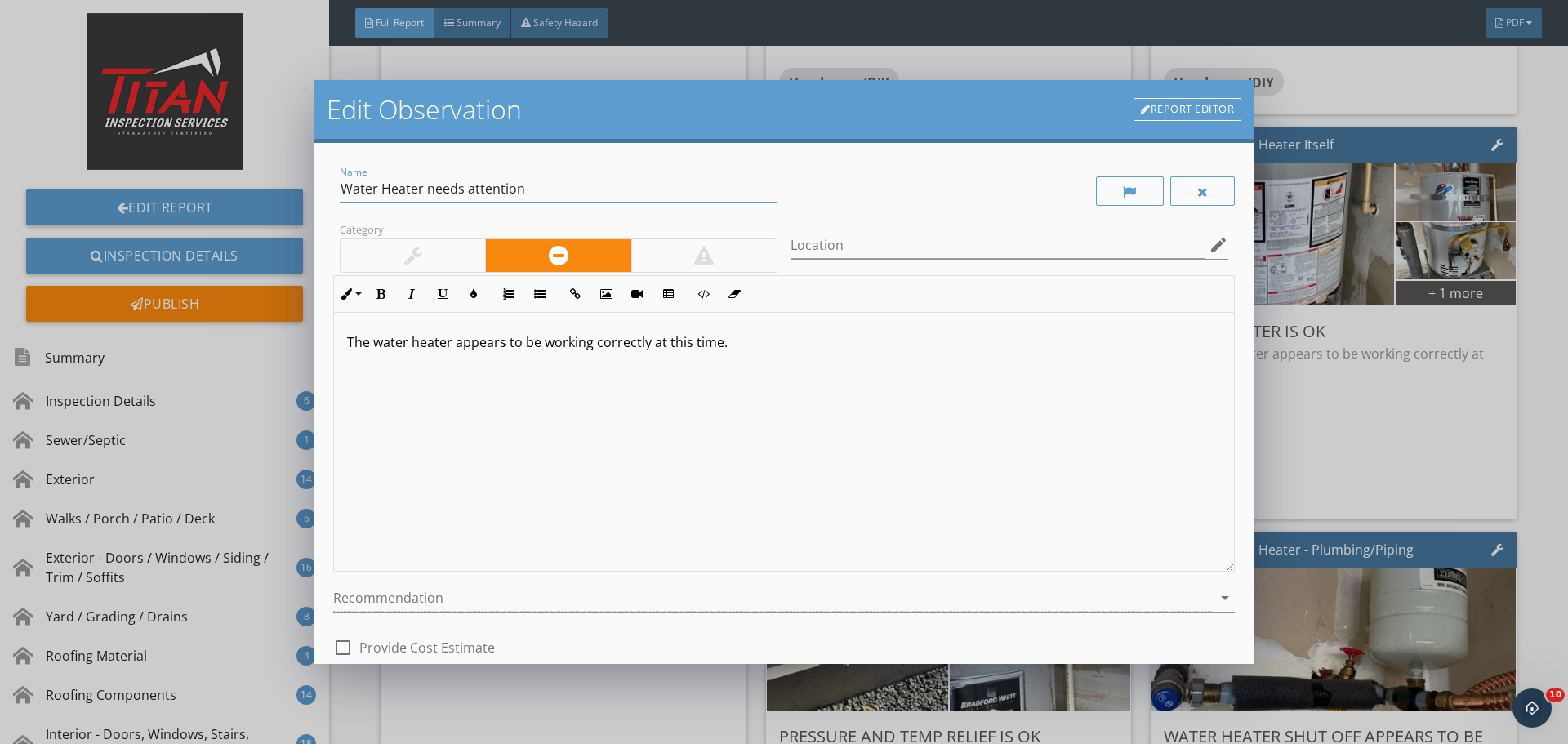
type input "Water Heater needs attention"
drag, startPoint x: 819, startPoint y: 346, endPoint x: 330, endPoint y: 362, distance: 489.3
click at [330, 362] on div "Name Water Heater needs attention Category Location edit Inline Style XLarge La…" at bounding box center [784, 403] width 941 height 521
click at [528, 595] on div at bounding box center [772, 598] width 879 height 27
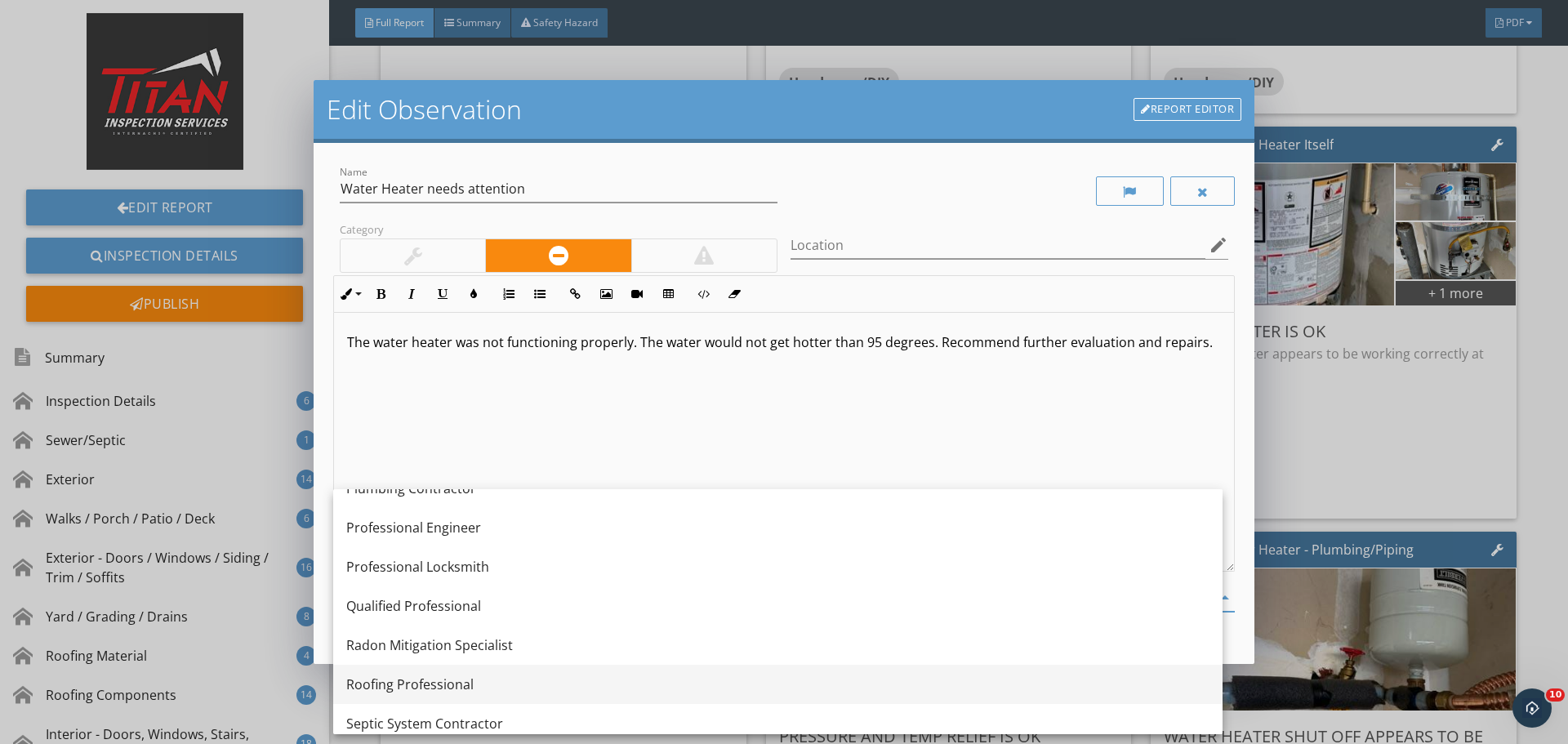
scroll to position [1745, 0]
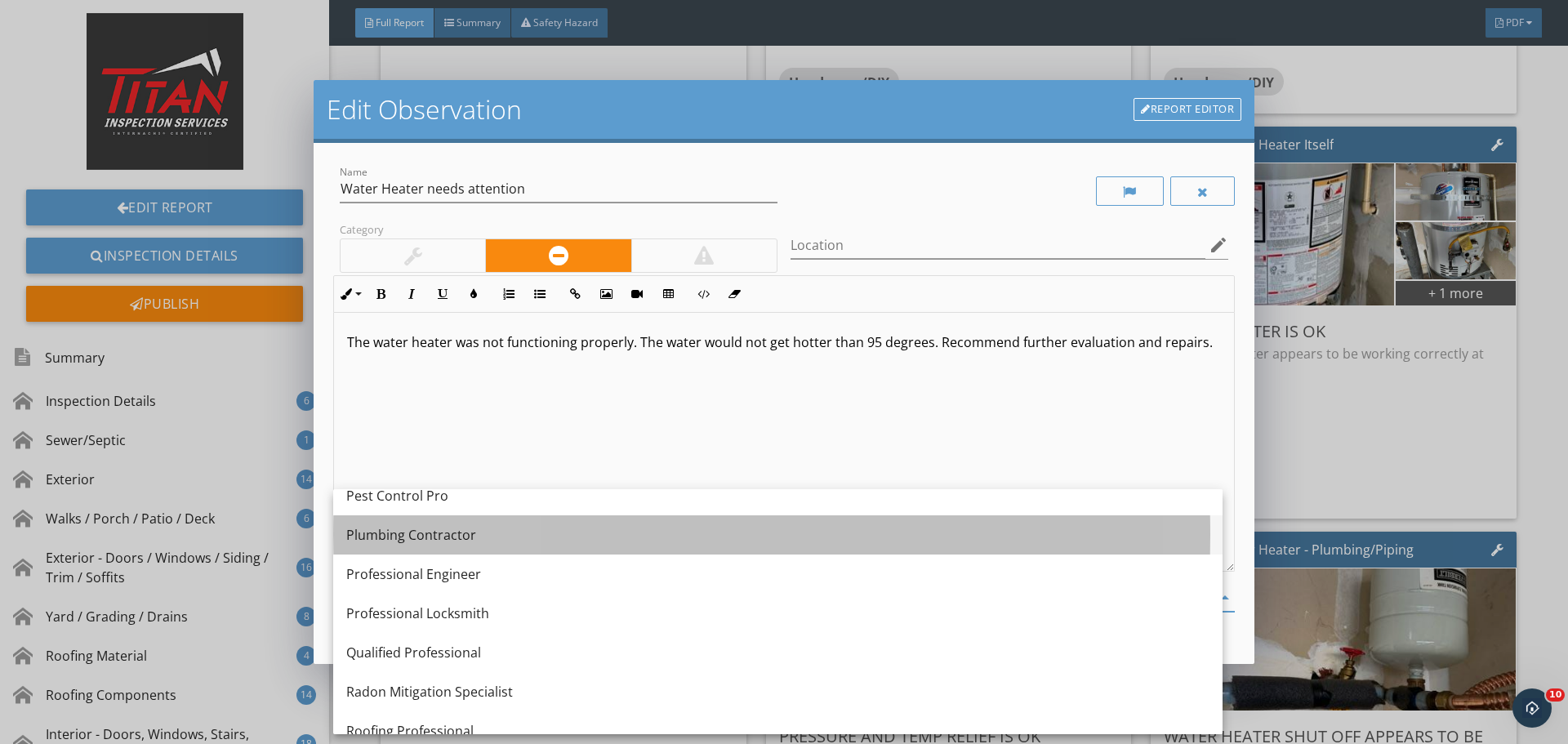
click at [461, 545] on div "Plumbing Contractor" at bounding box center [777, 535] width 863 height 39
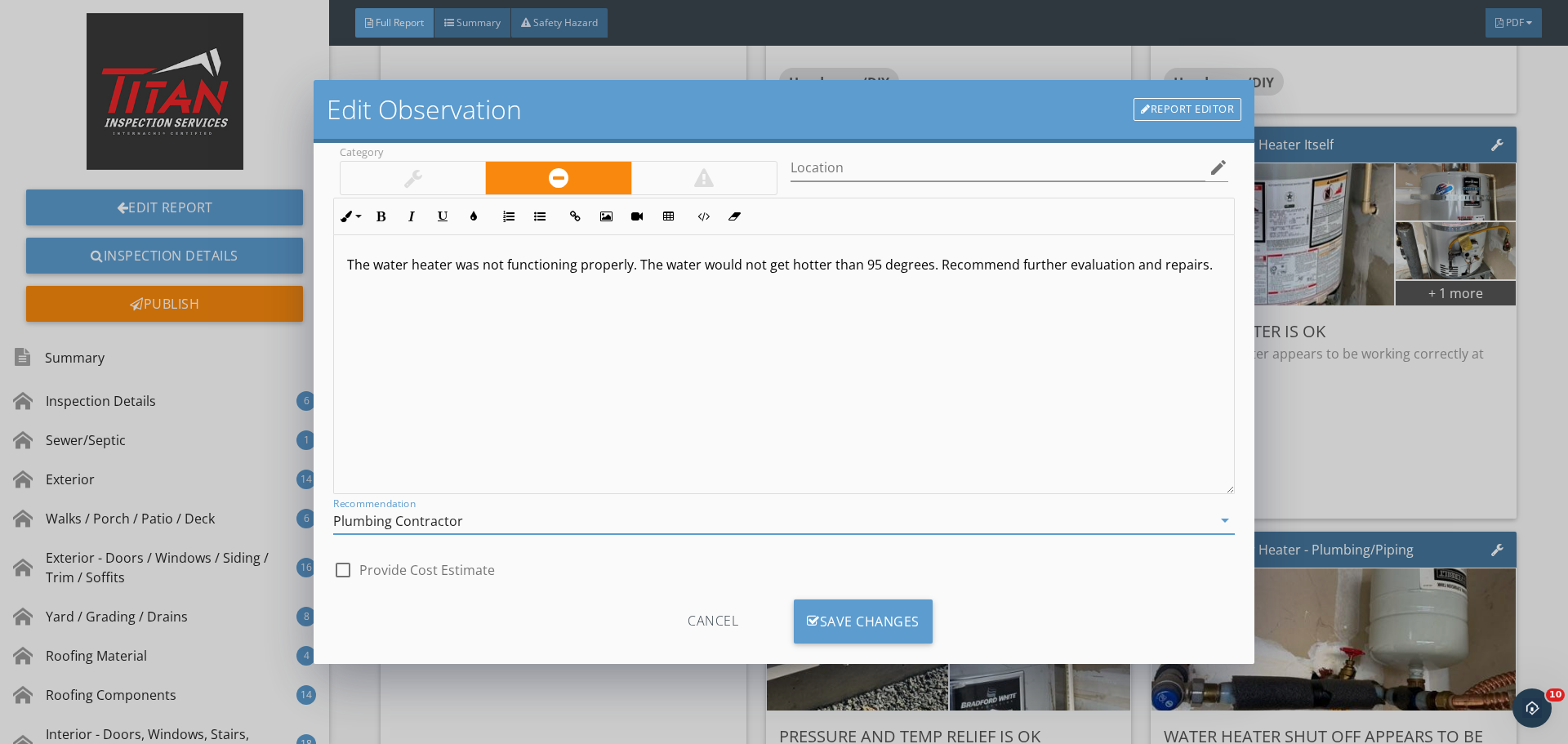
scroll to position [82, 0]
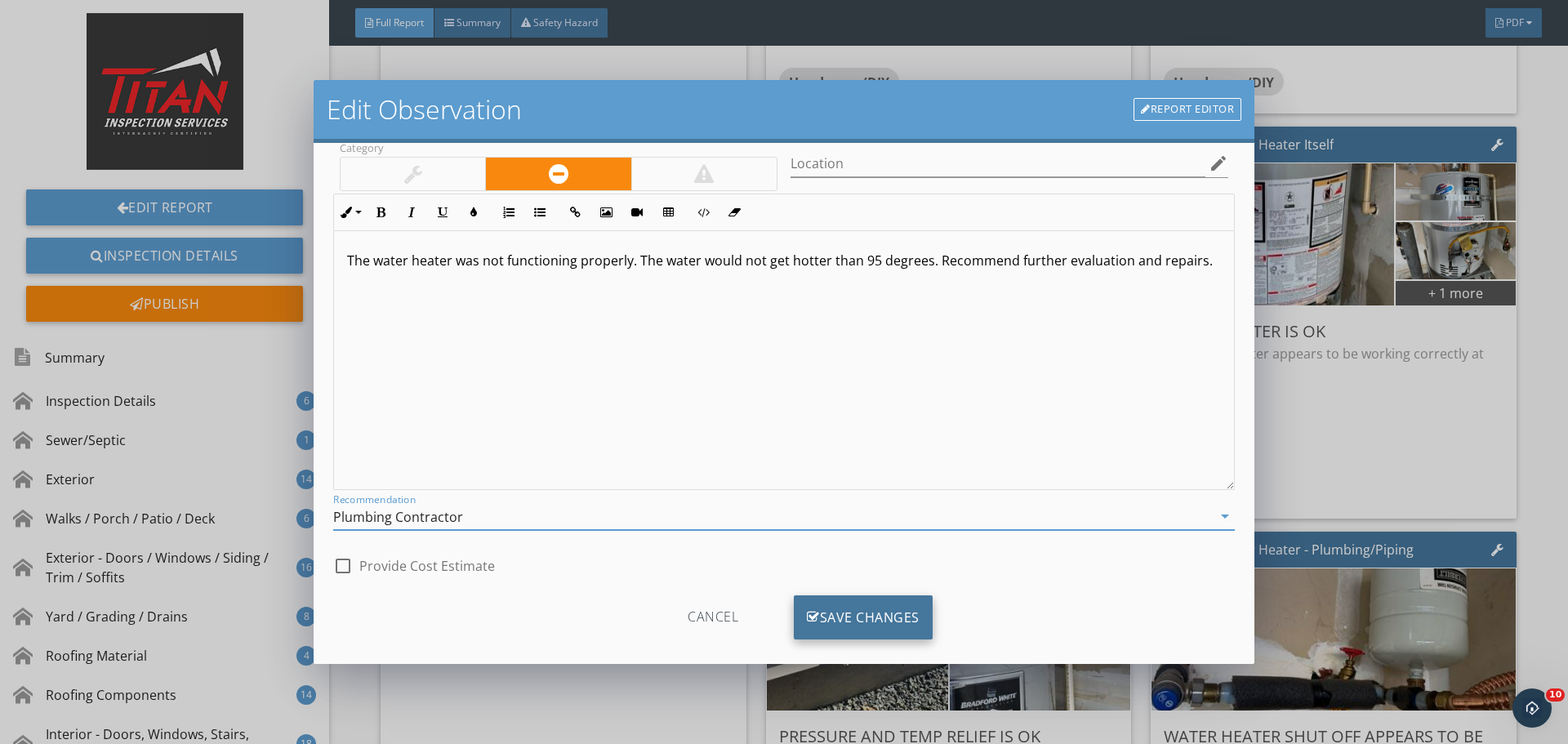
click at [822, 616] on div "Save Changes" at bounding box center [863, 617] width 139 height 44
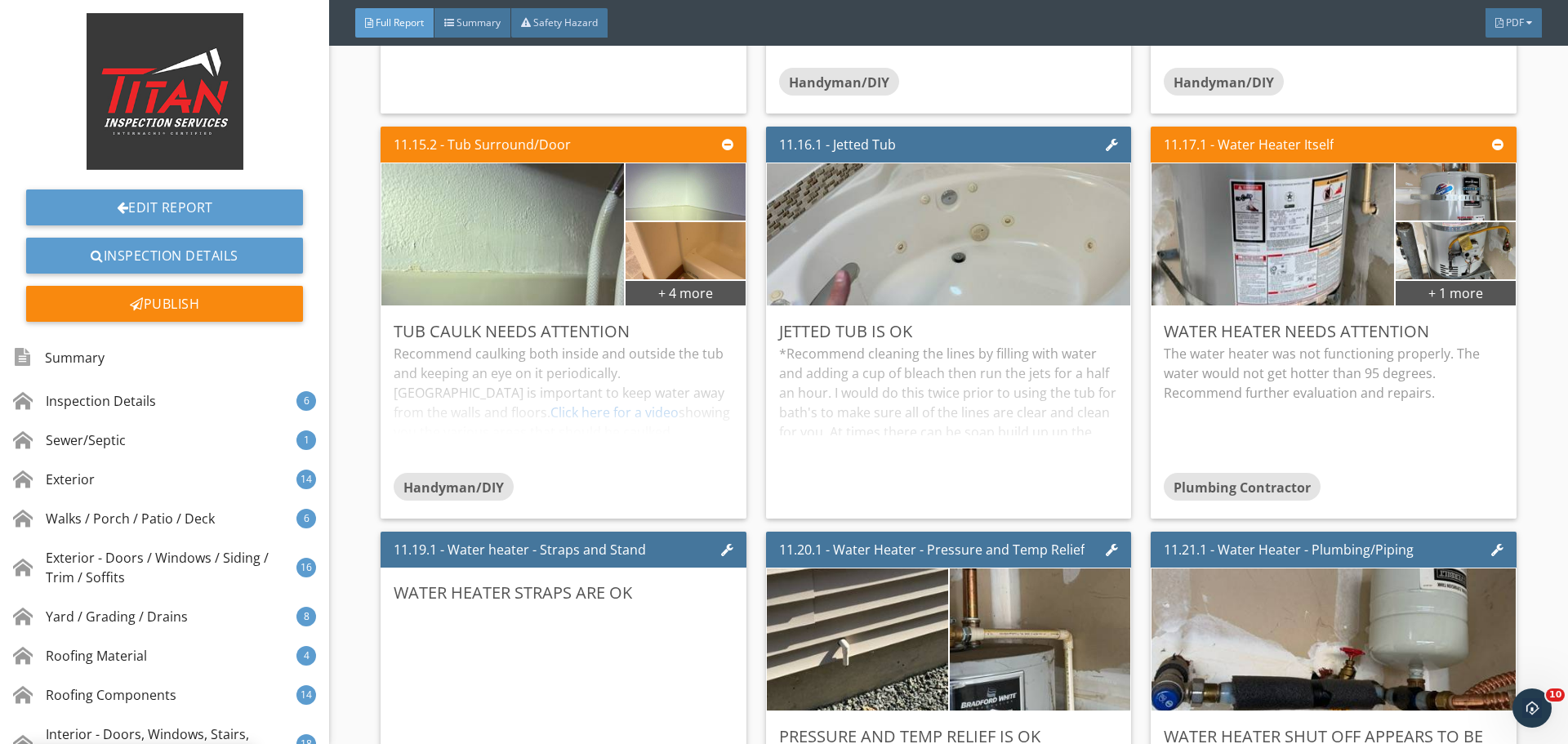
scroll to position [0, 0]
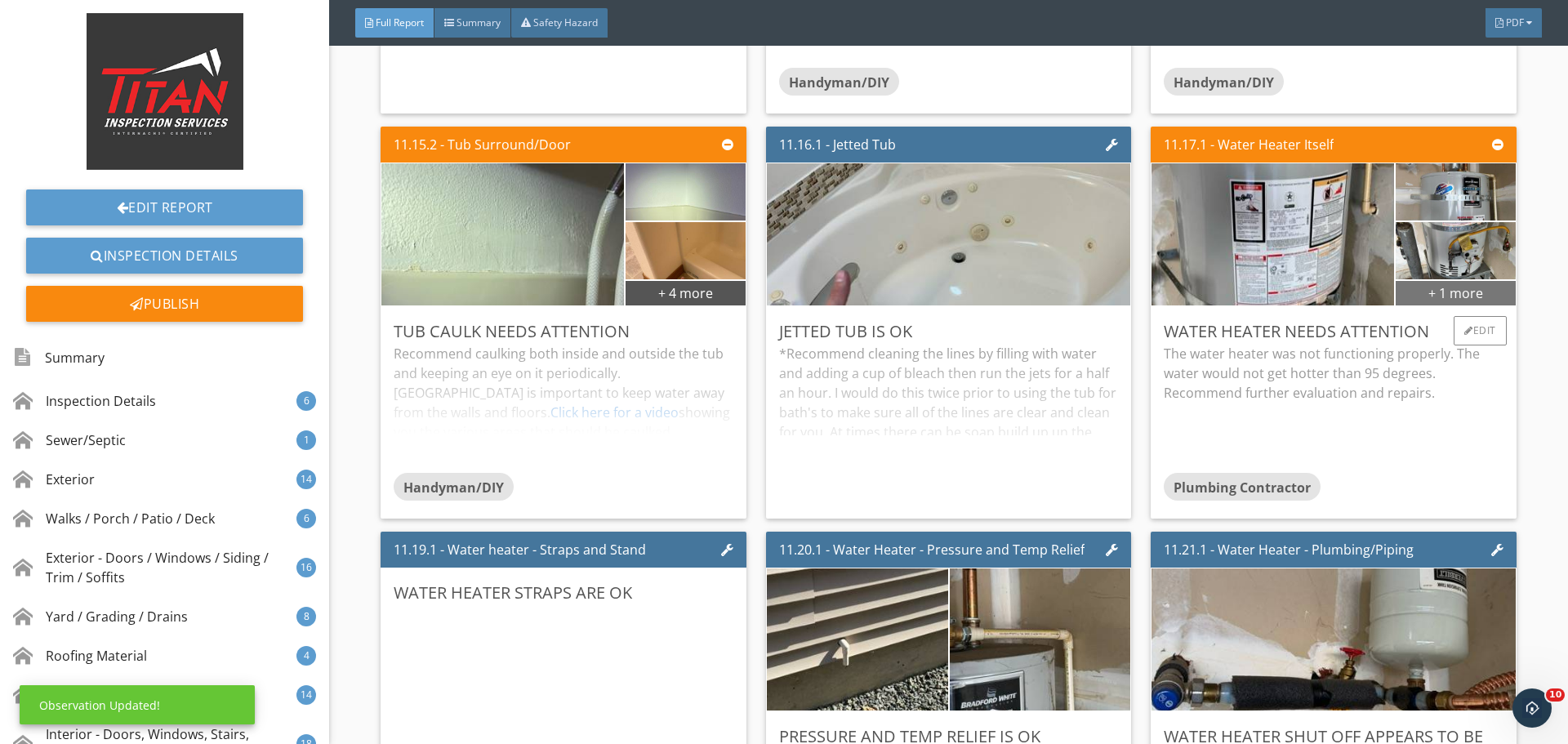
click at [1435, 290] on div "+ 1 more" at bounding box center [1456, 292] width 119 height 26
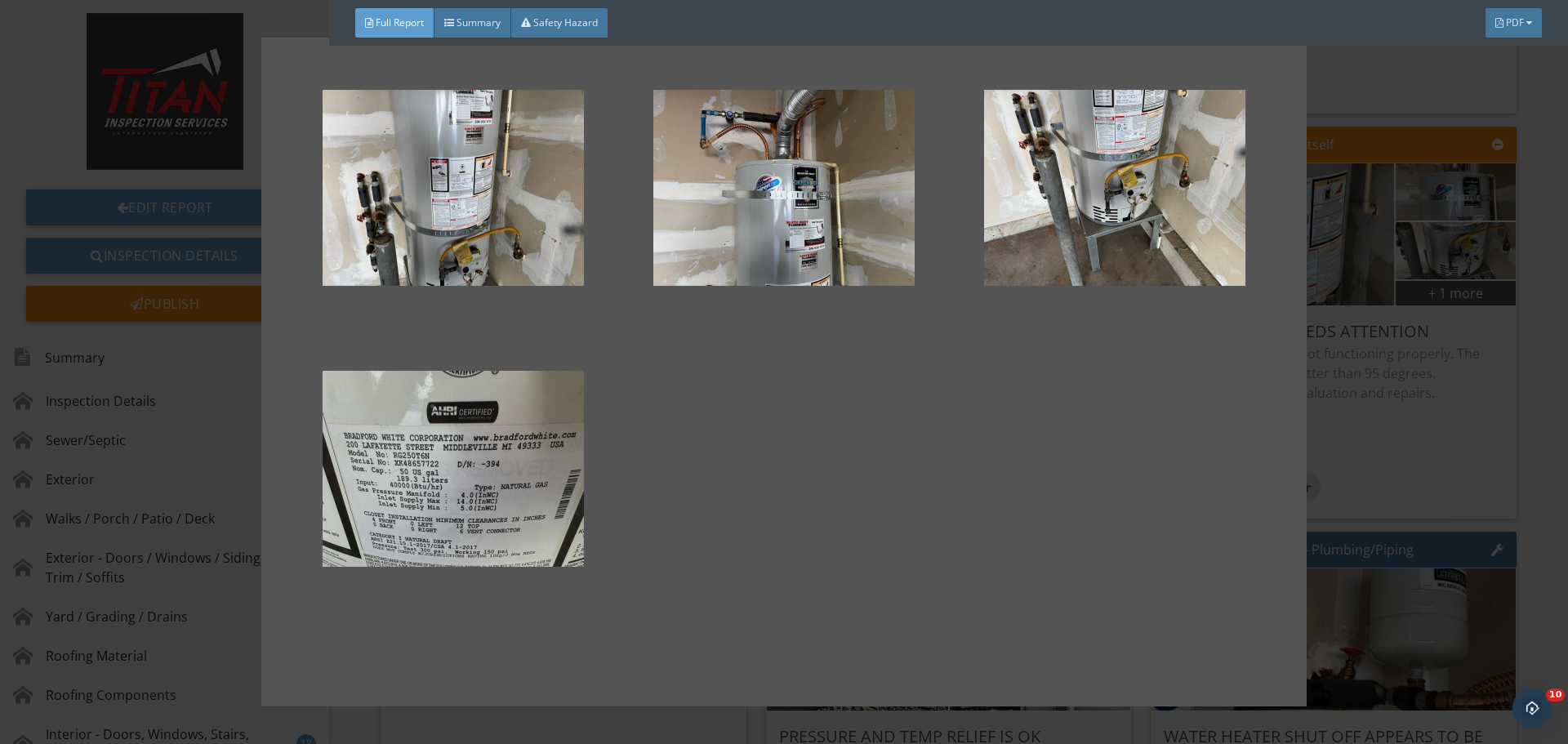
click at [495, 453] on div at bounding box center [453, 468] width 279 height 197
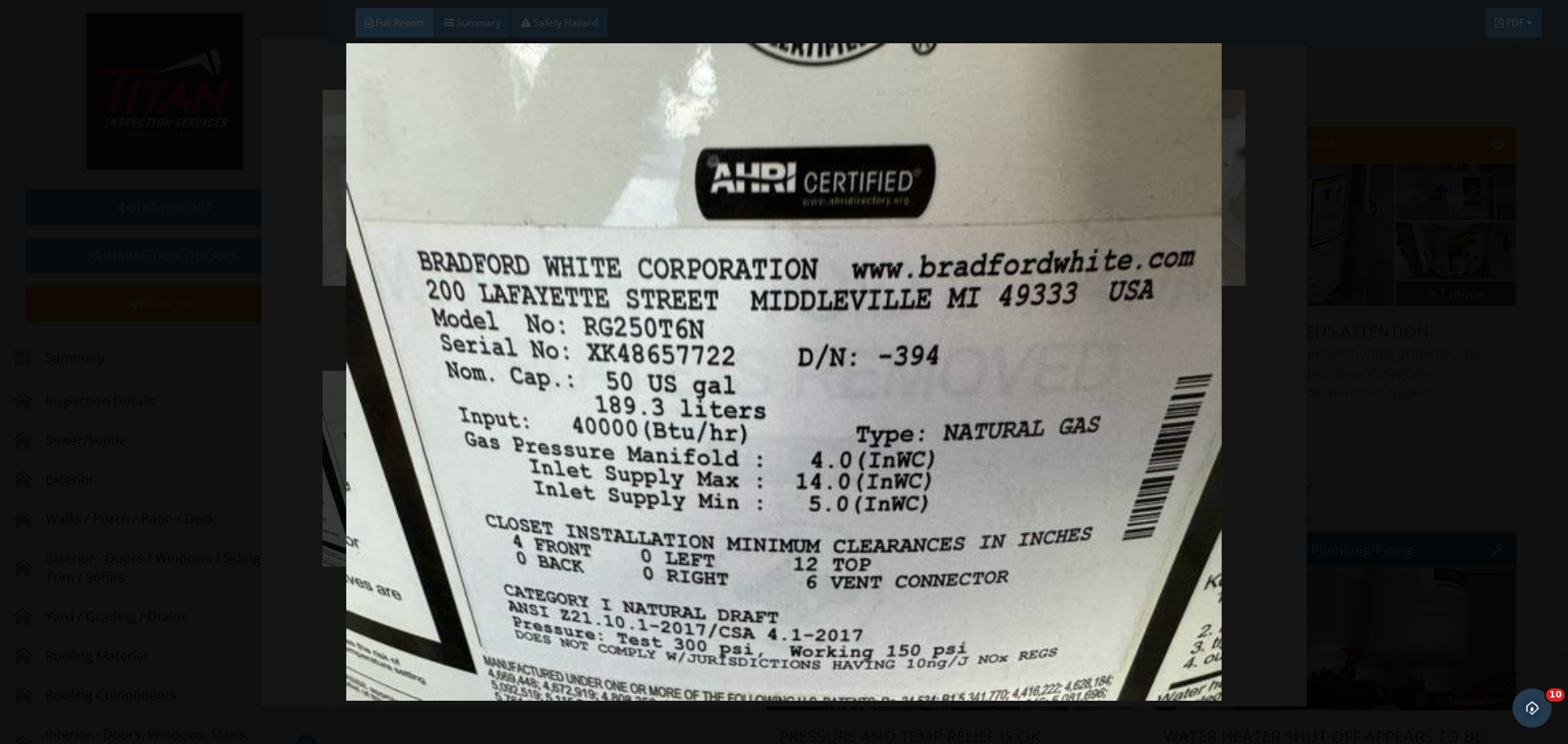
click at [1346, 276] on img at bounding box center [783, 372] width 1440 height 658
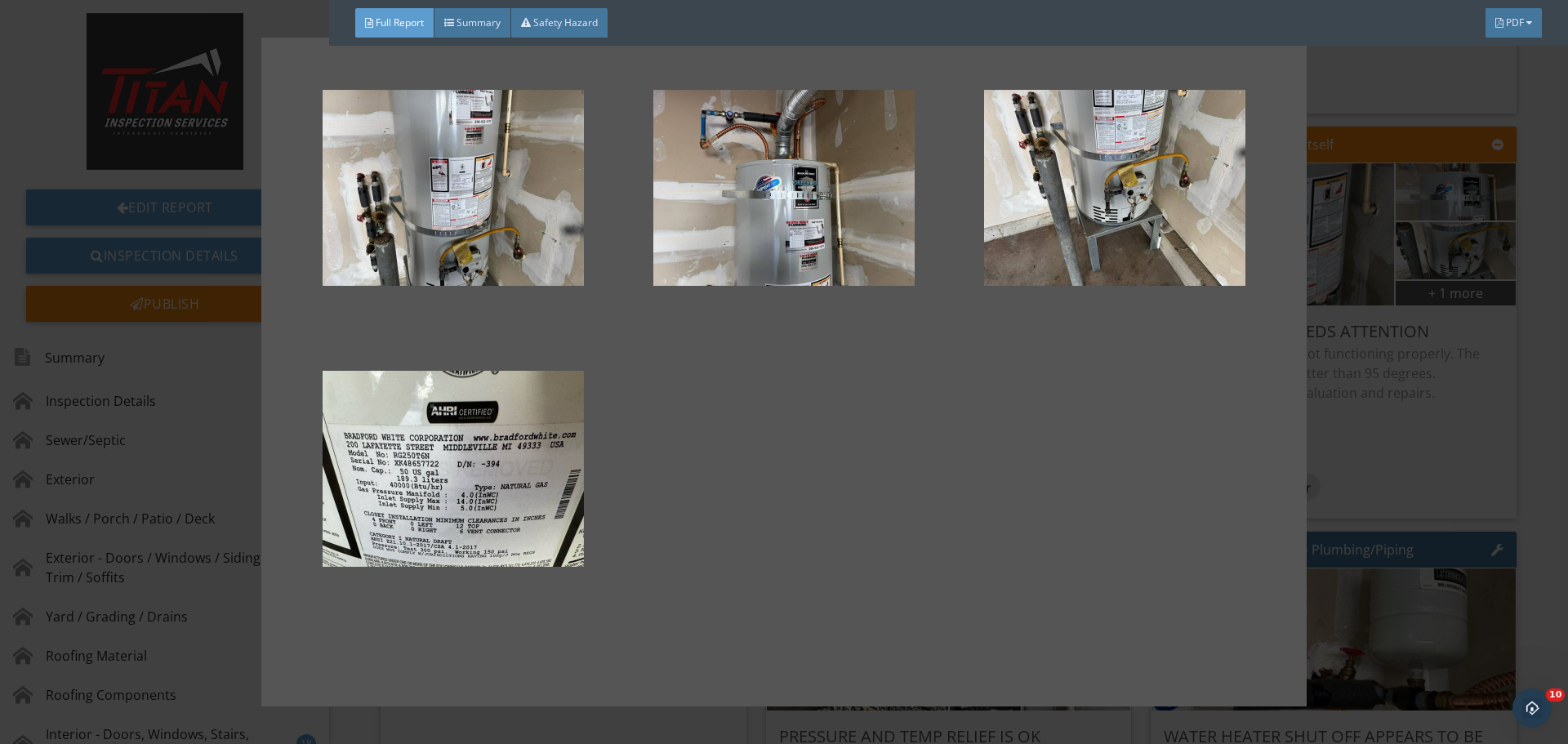
click at [1361, 360] on div at bounding box center [784, 372] width 1568 height 744
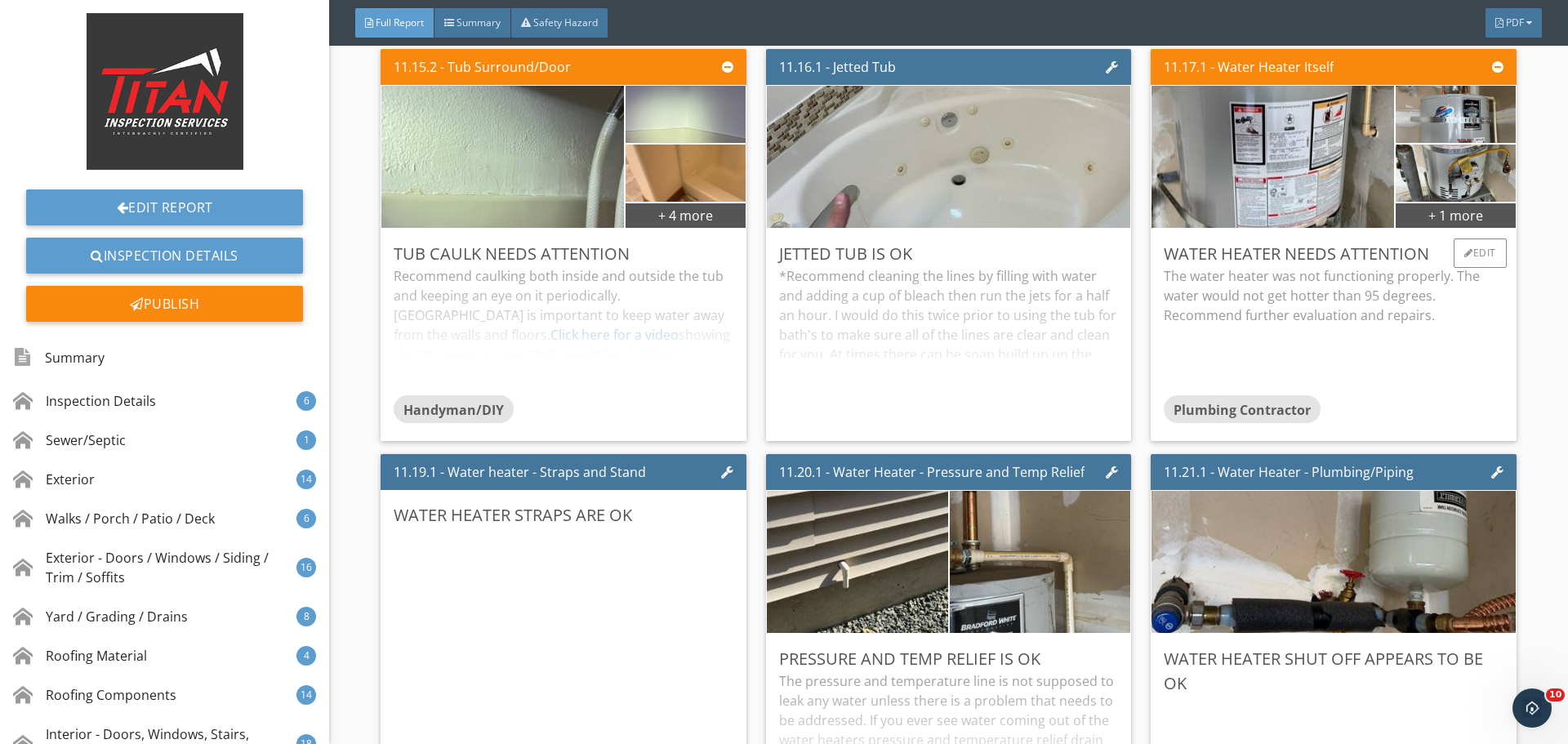
scroll to position [24068, 0]
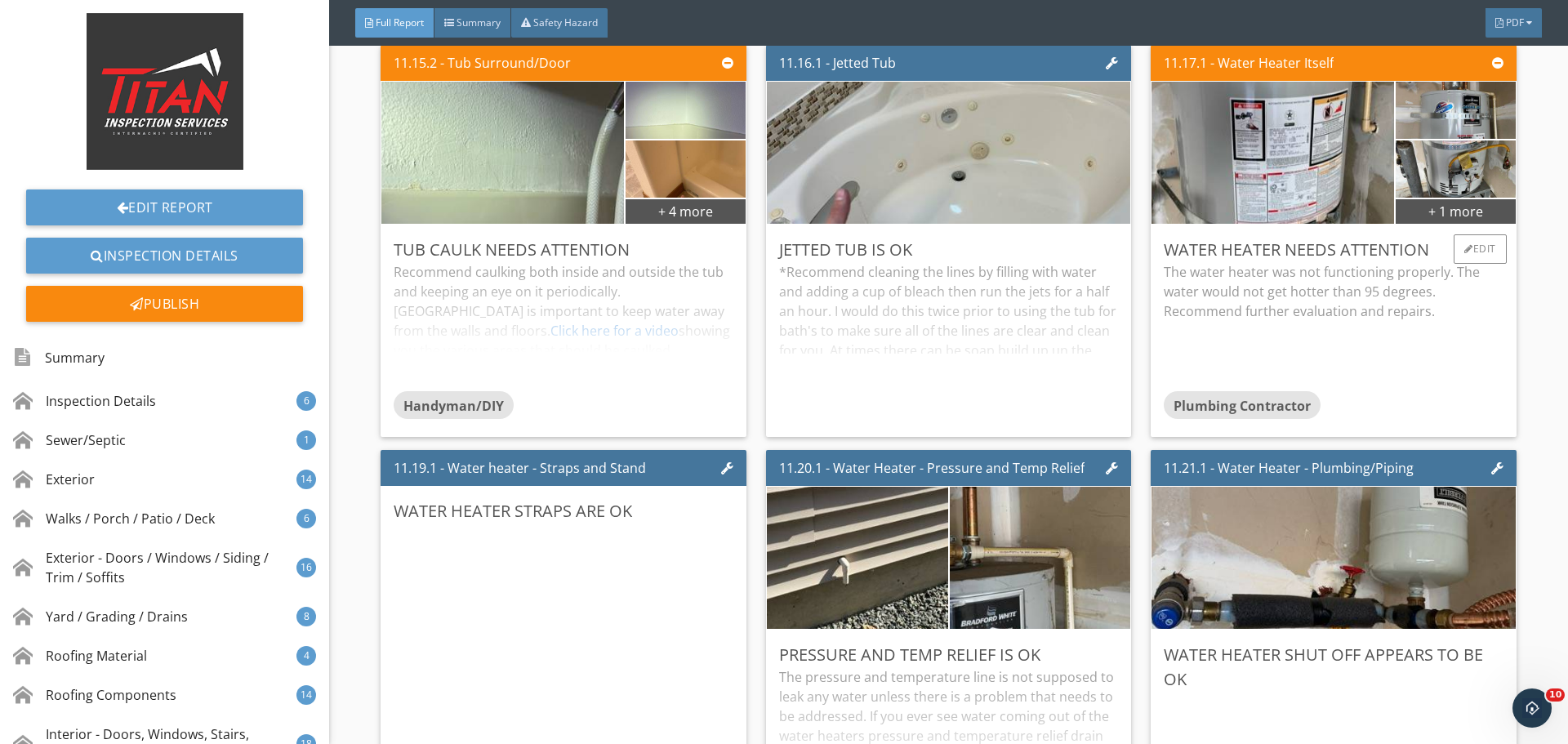
click at [1302, 309] on p "The water heater was not functioning properly. The water would not get hotter t…" at bounding box center [1333, 291] width 339 height 59
click at [1431, 221] on div "+ 1 more" at bounding box center [1456, 210] width 119 height 26
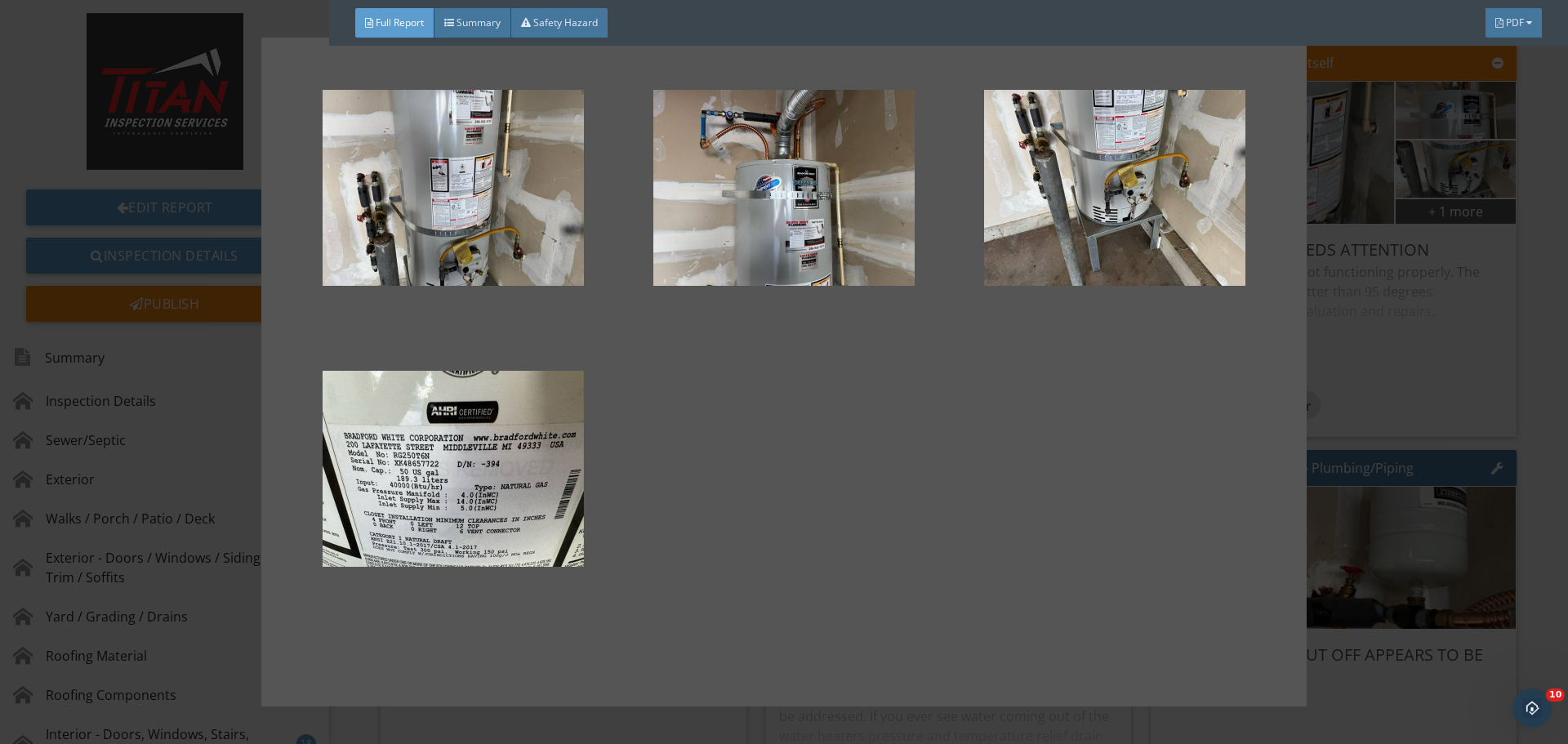
click at [1375, 208] on div at bounding box center [784, 372] width 1568 height 744
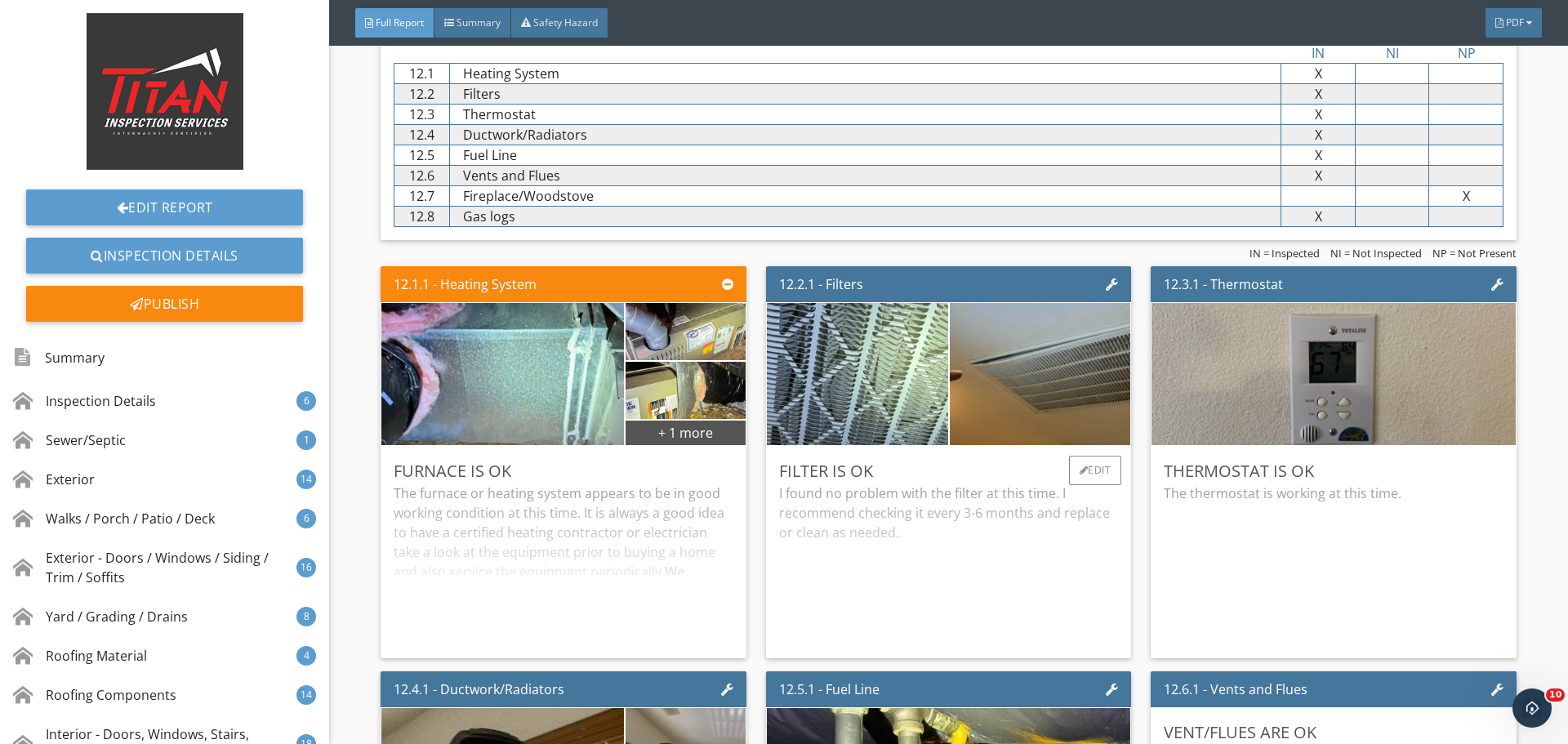
scroll to position [25456, 0]
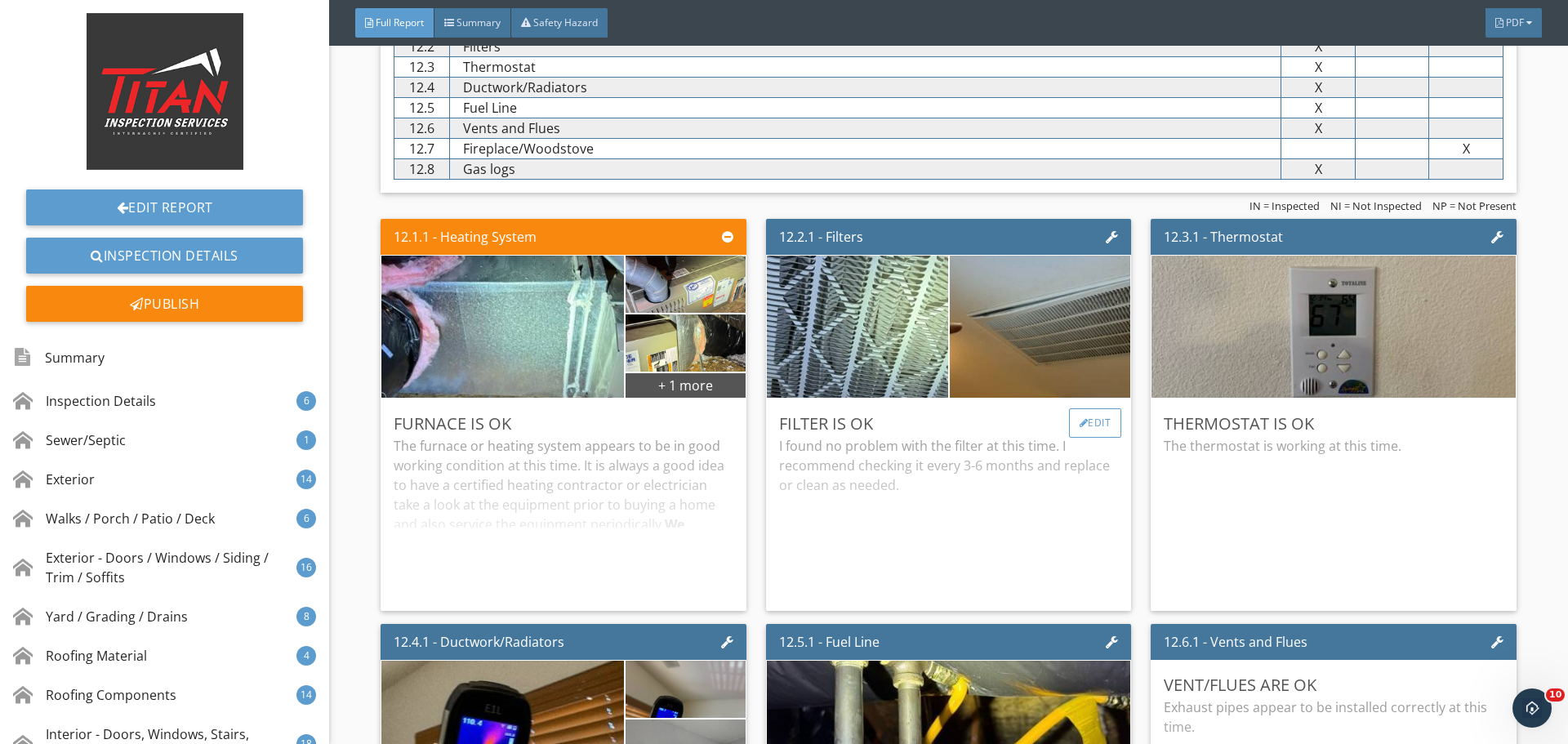
click at [1083, 424] on div "Edit" at bounding box center [1096, 423] width 53 height 29
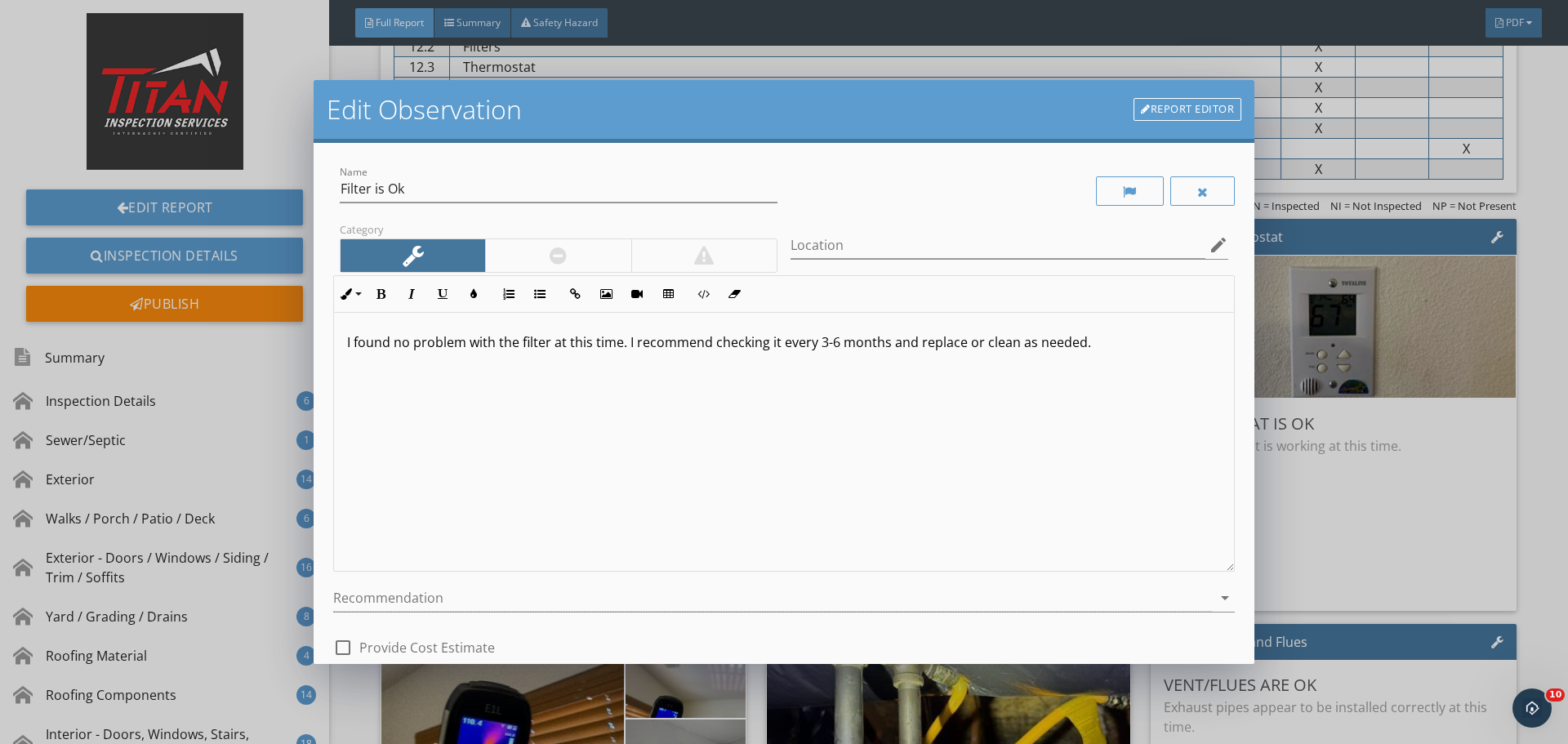
click at [1119, 338] on p "I found no problem with the filter at this time. I recommend checking it every …" at bounding box center [784, 342] width 874 height 20
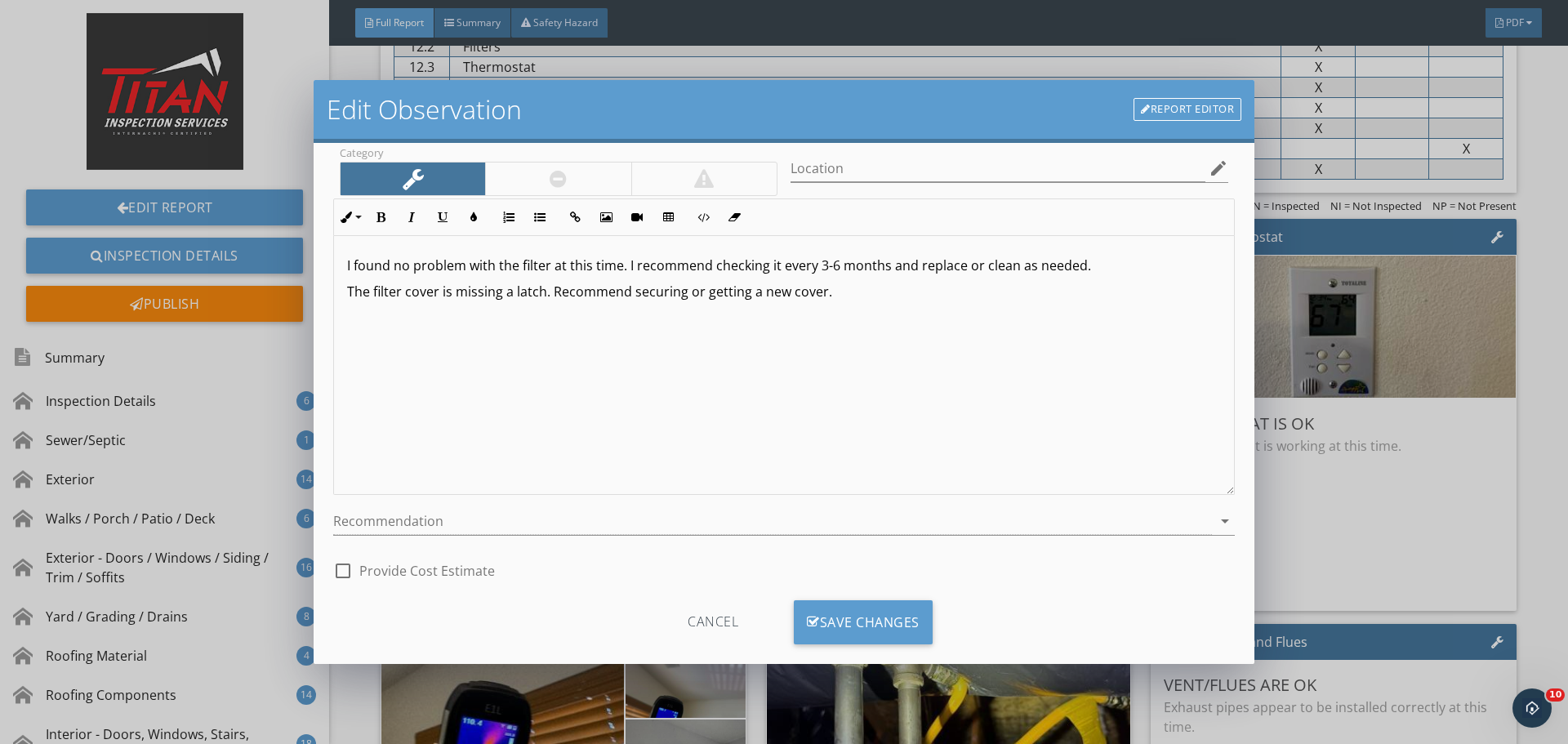
scroll to position [102, 0]
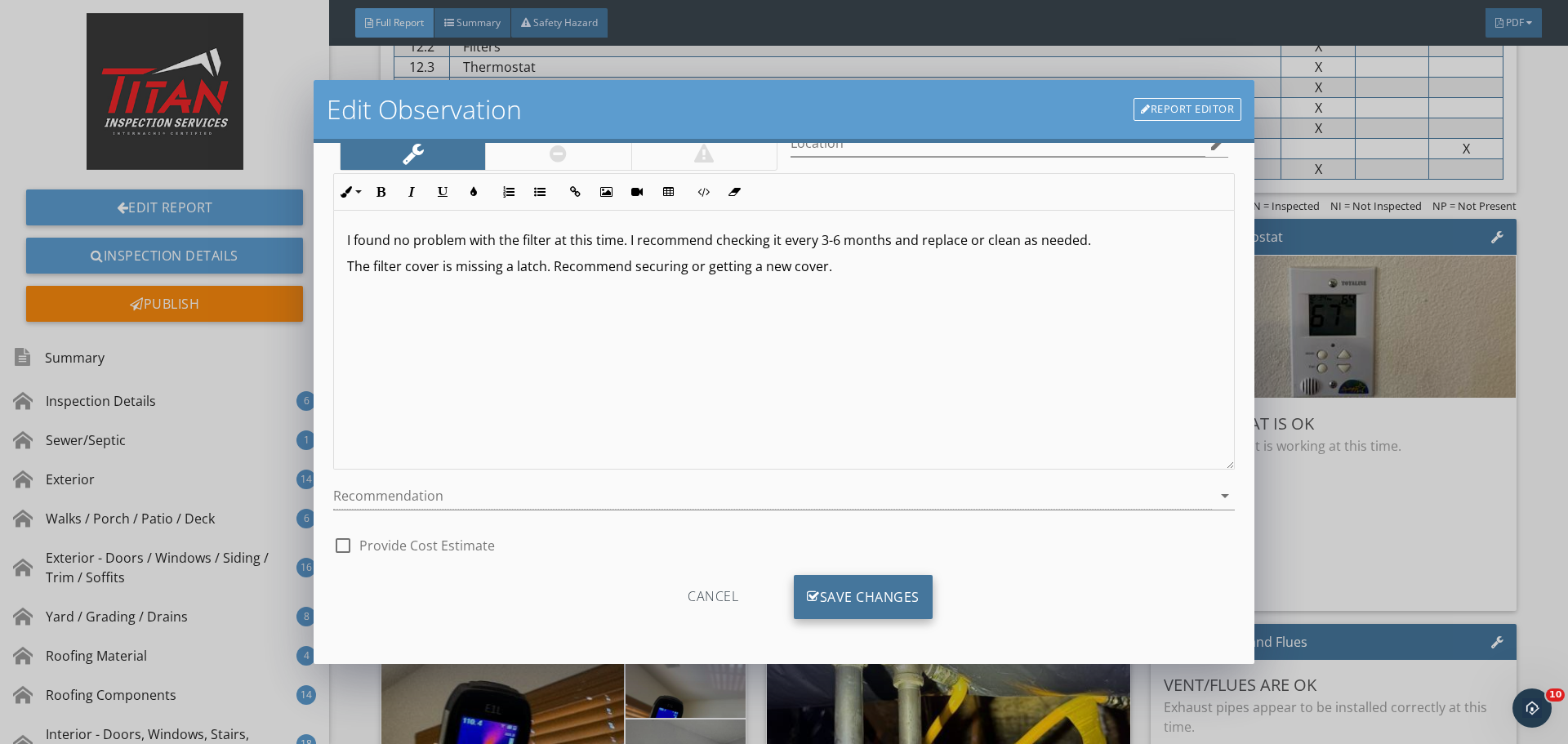
click at [875, 604] on div "Save Changes" at bounding box center [863, 596] width 139 height 44
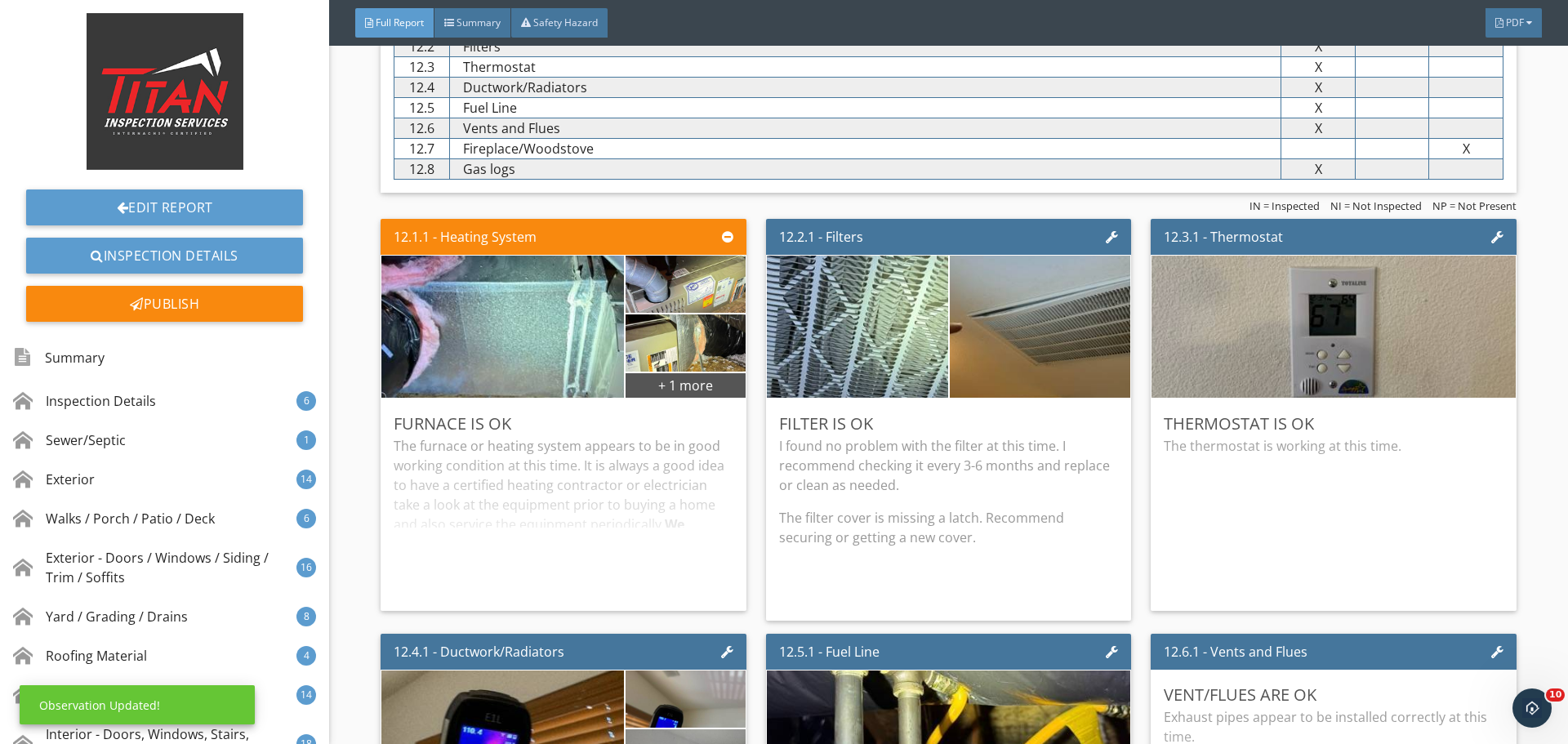
scroll to position [0, 0]
click at [1076, 430] on div "Edit" at bounding box center [1096, 423] width 53 height 29
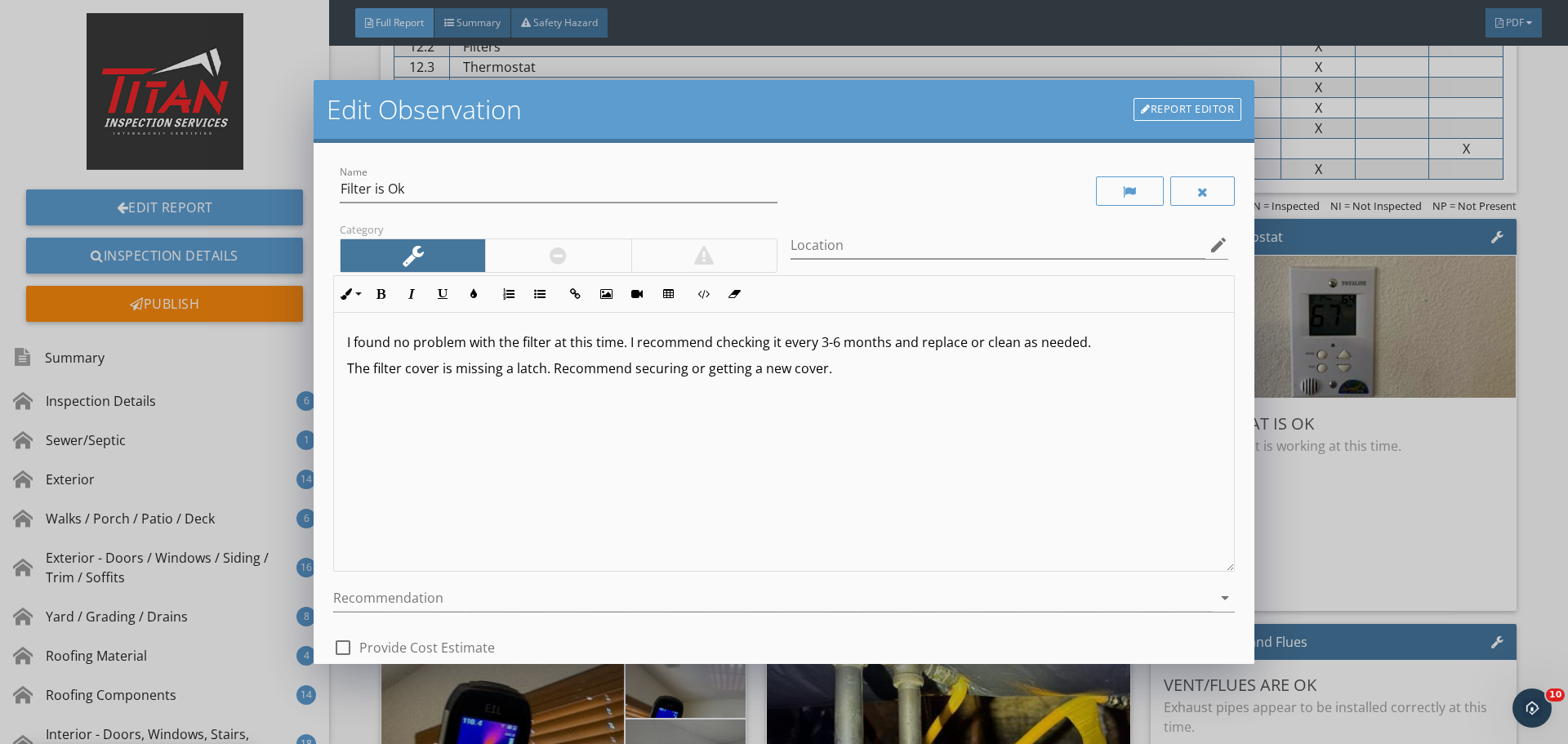
click at [342, 381] on div "I found no problem with the filter at this time. I recommend checking it every …" at bounding box center [784, 442] width 900 height 259
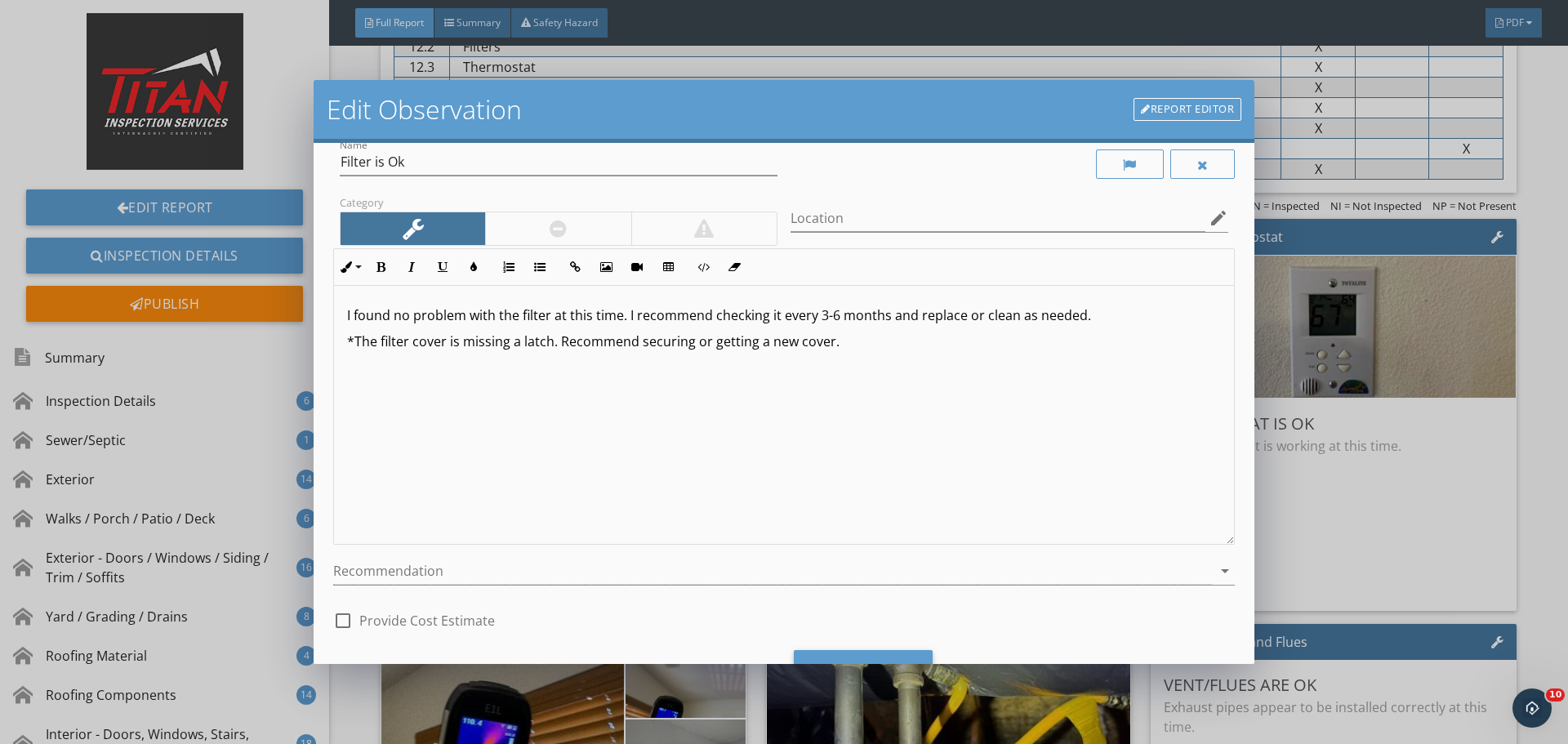
scroll to position [102, 0]
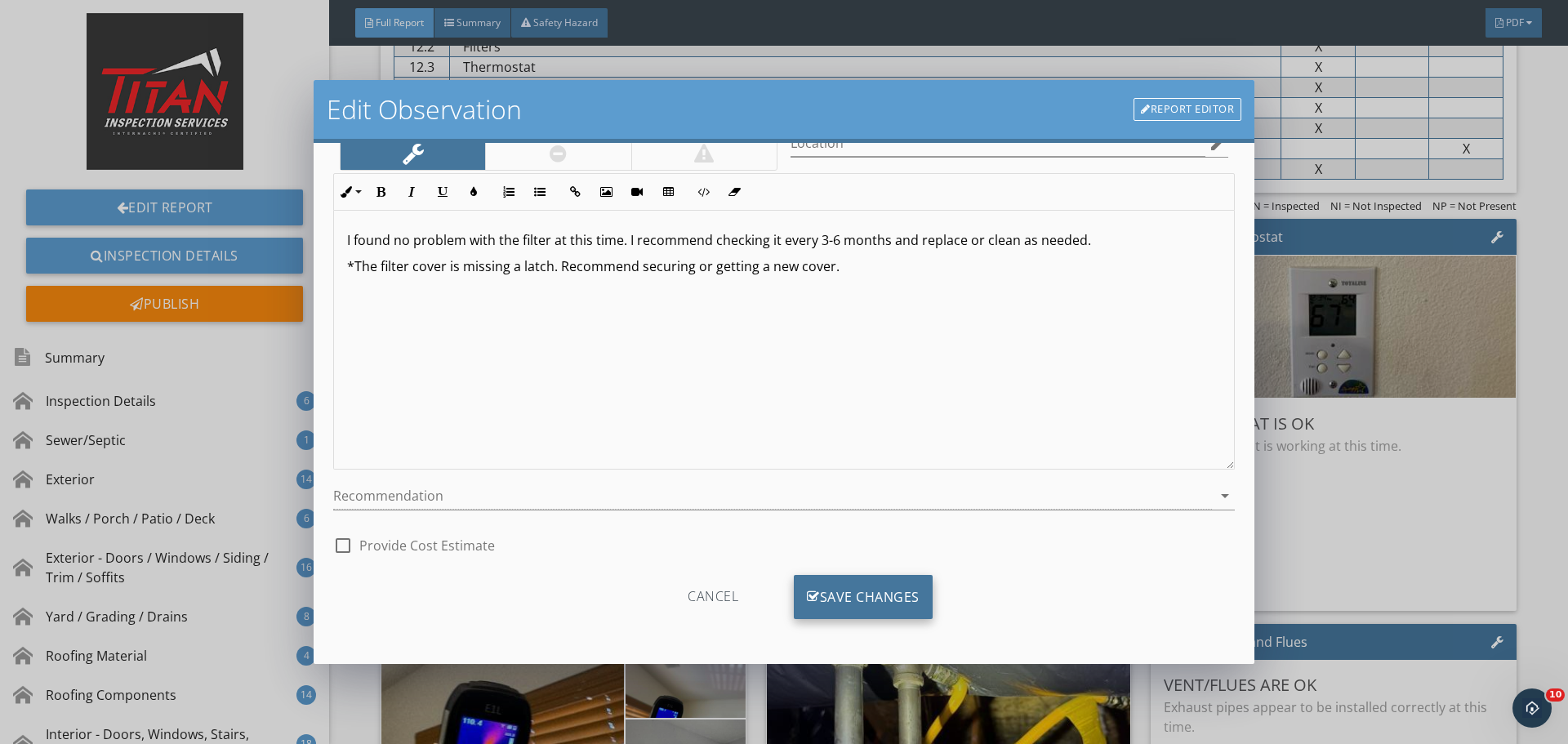
click at [900, 585] on div "Save Changes" at bounding box center [863, 596] width 139 height 44
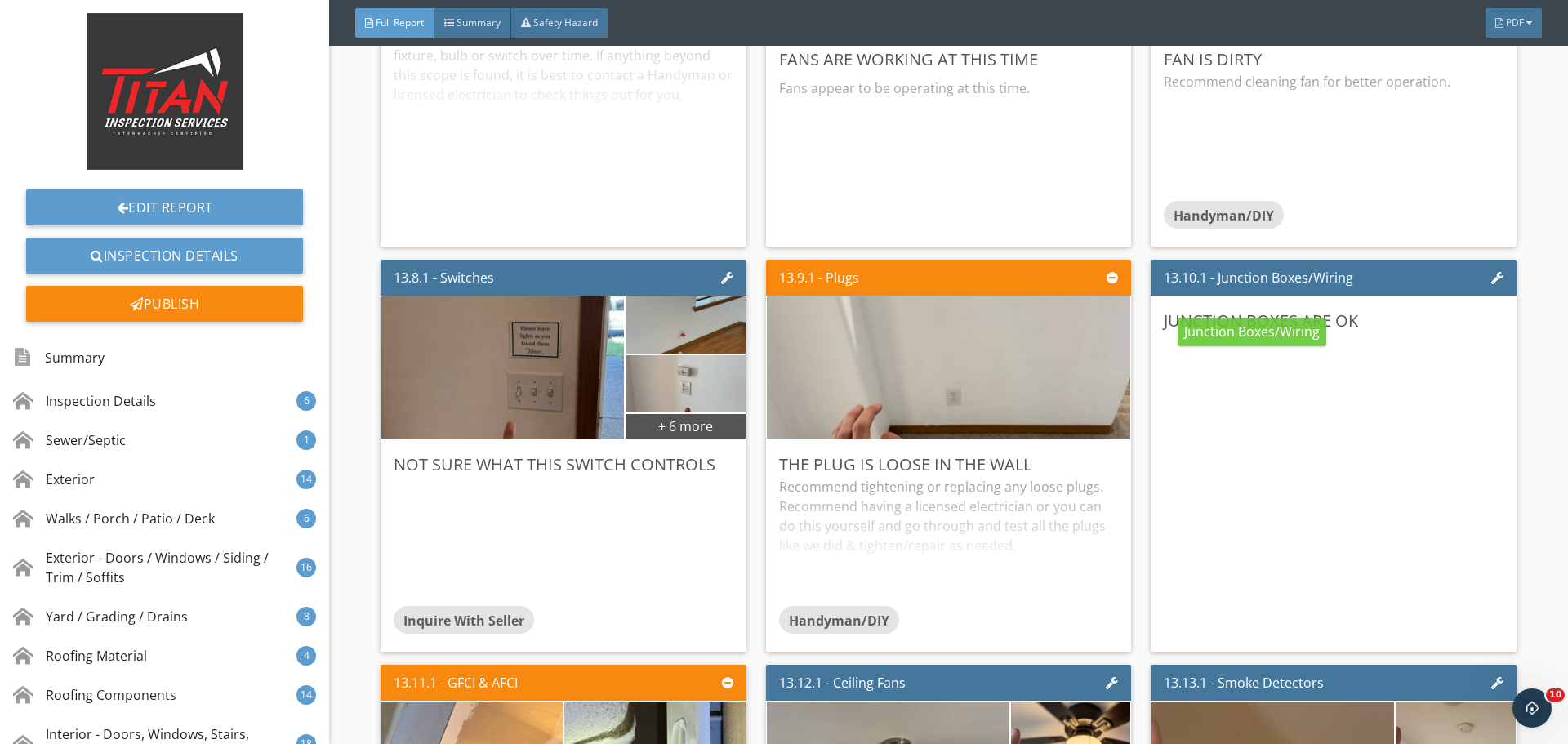
scroll to position [27988, 0]
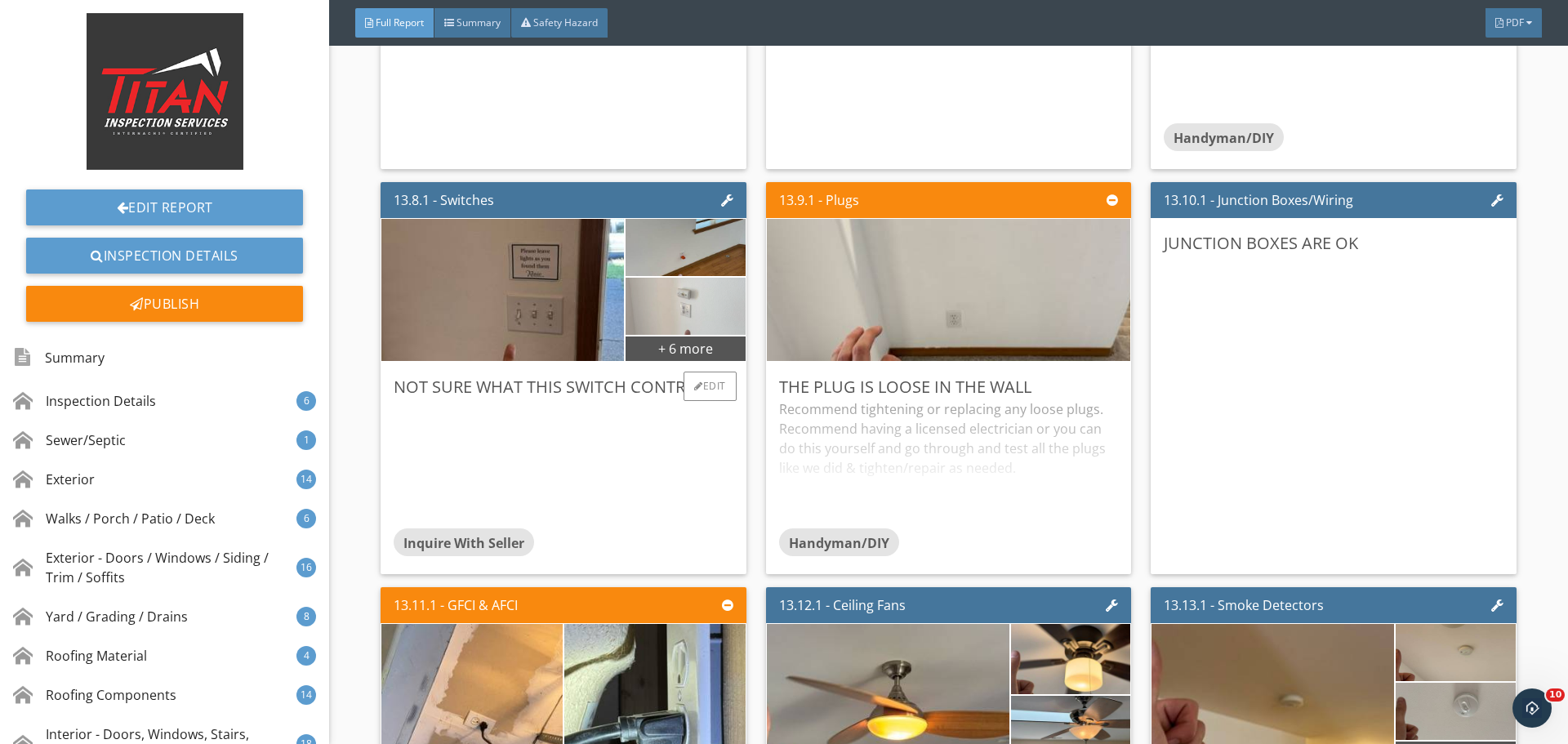
click at [675, 332] on img at bounding box center [685, 307] width 191 height 143
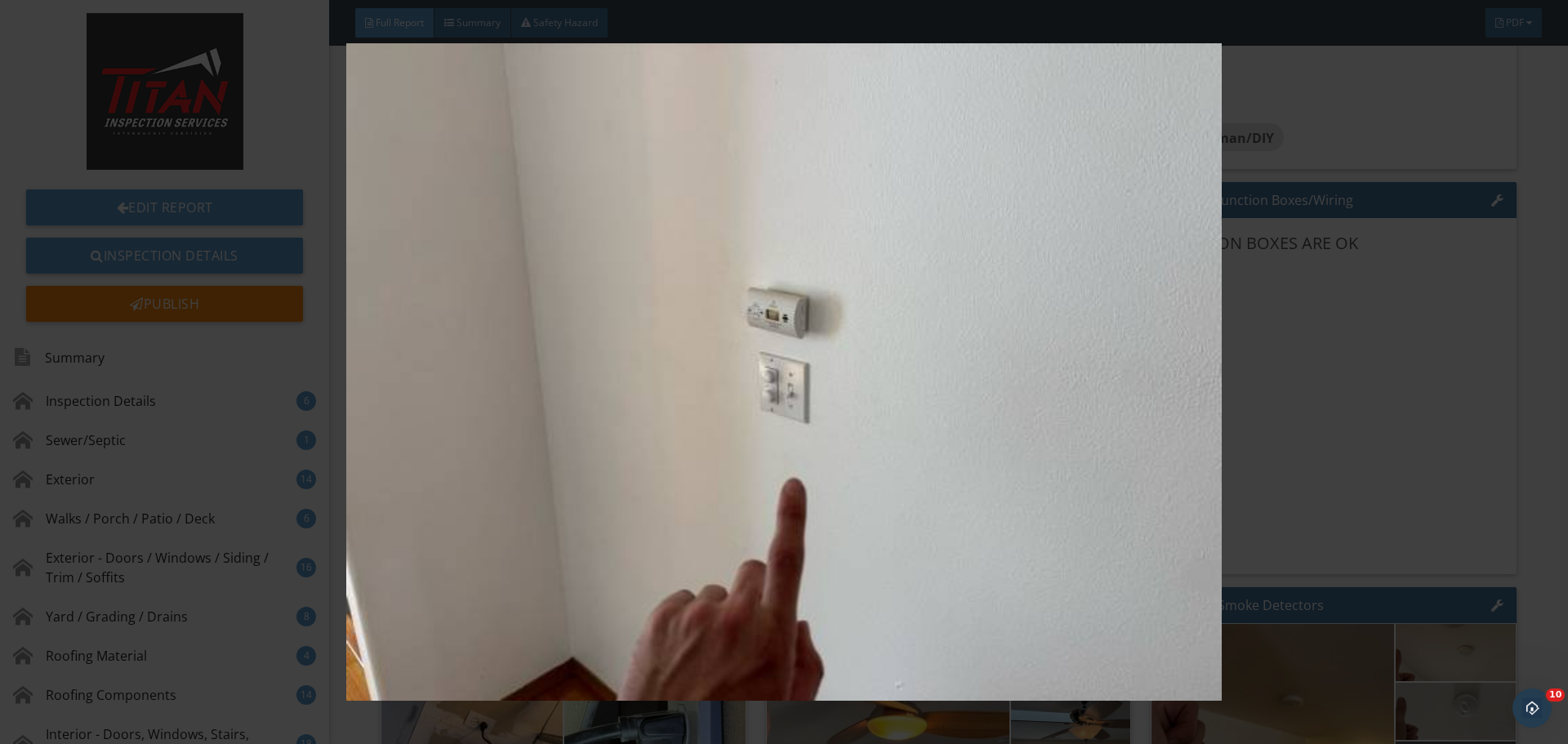
click at [672, 354] on img at bounding box center [783, 372] width 1440 height 658
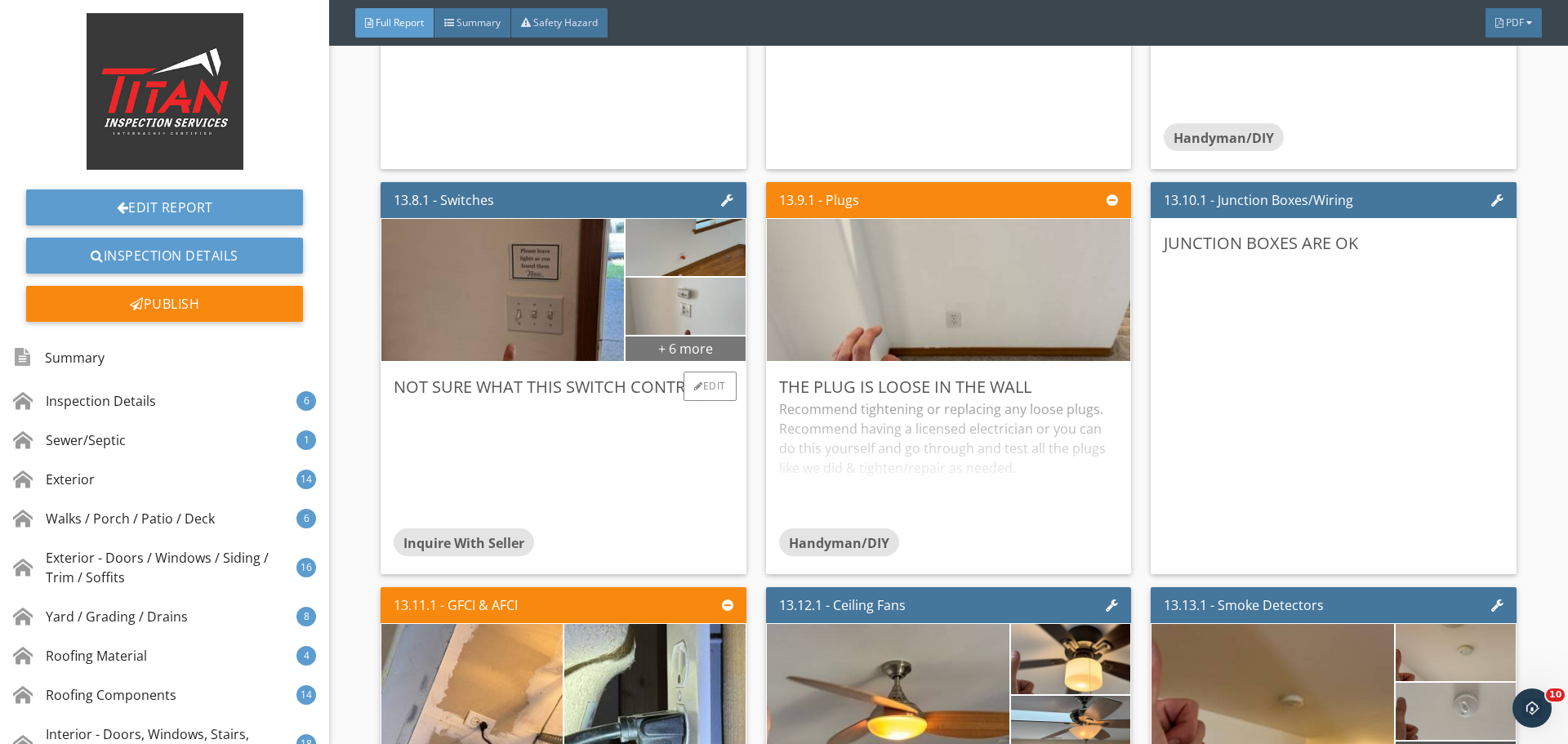
click at [692, 349] on div "+ 6 more" at bounding box center [685, 348] width 119 height 26
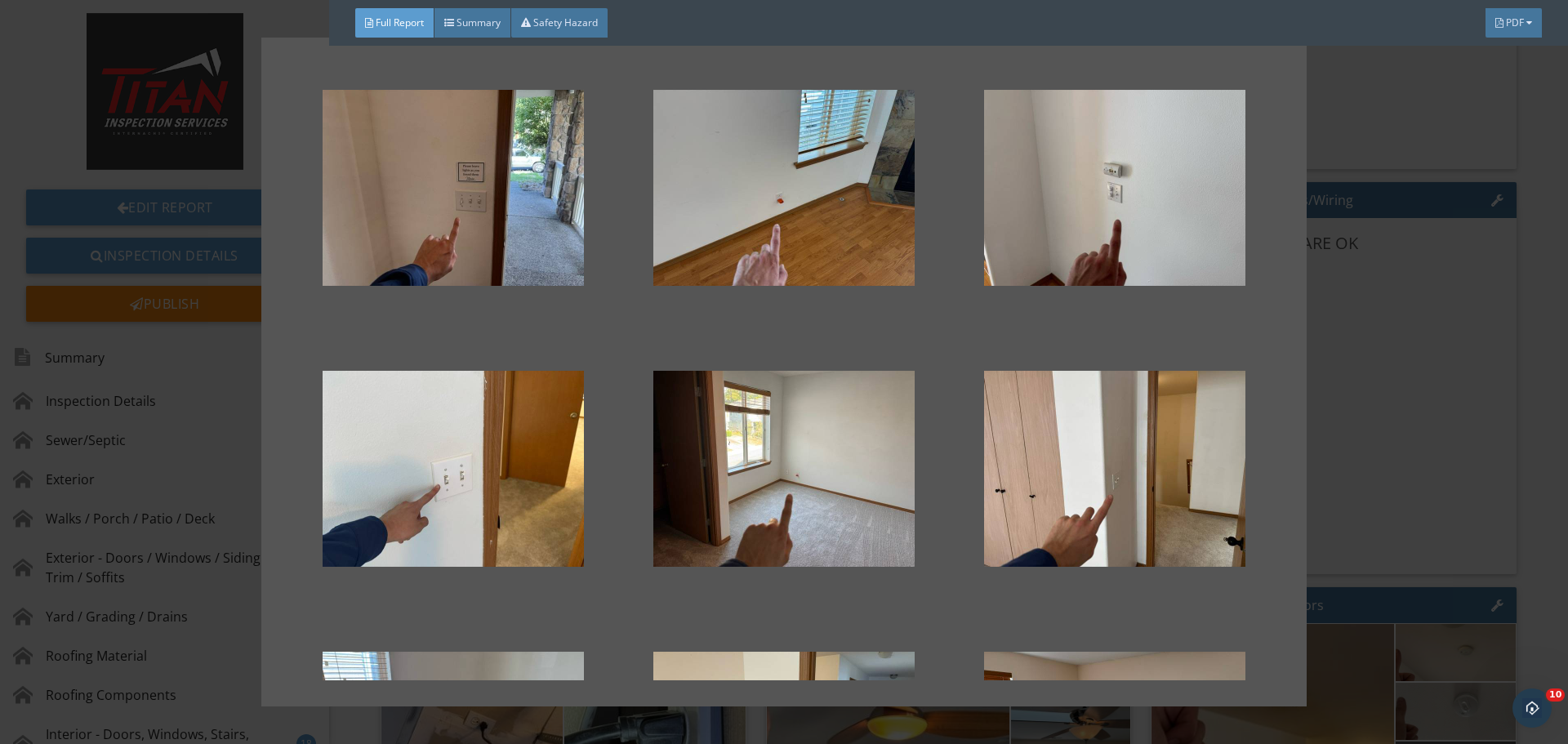
click at [1380, 345] on div at bounding box center [784, 372] width 1568 height 744
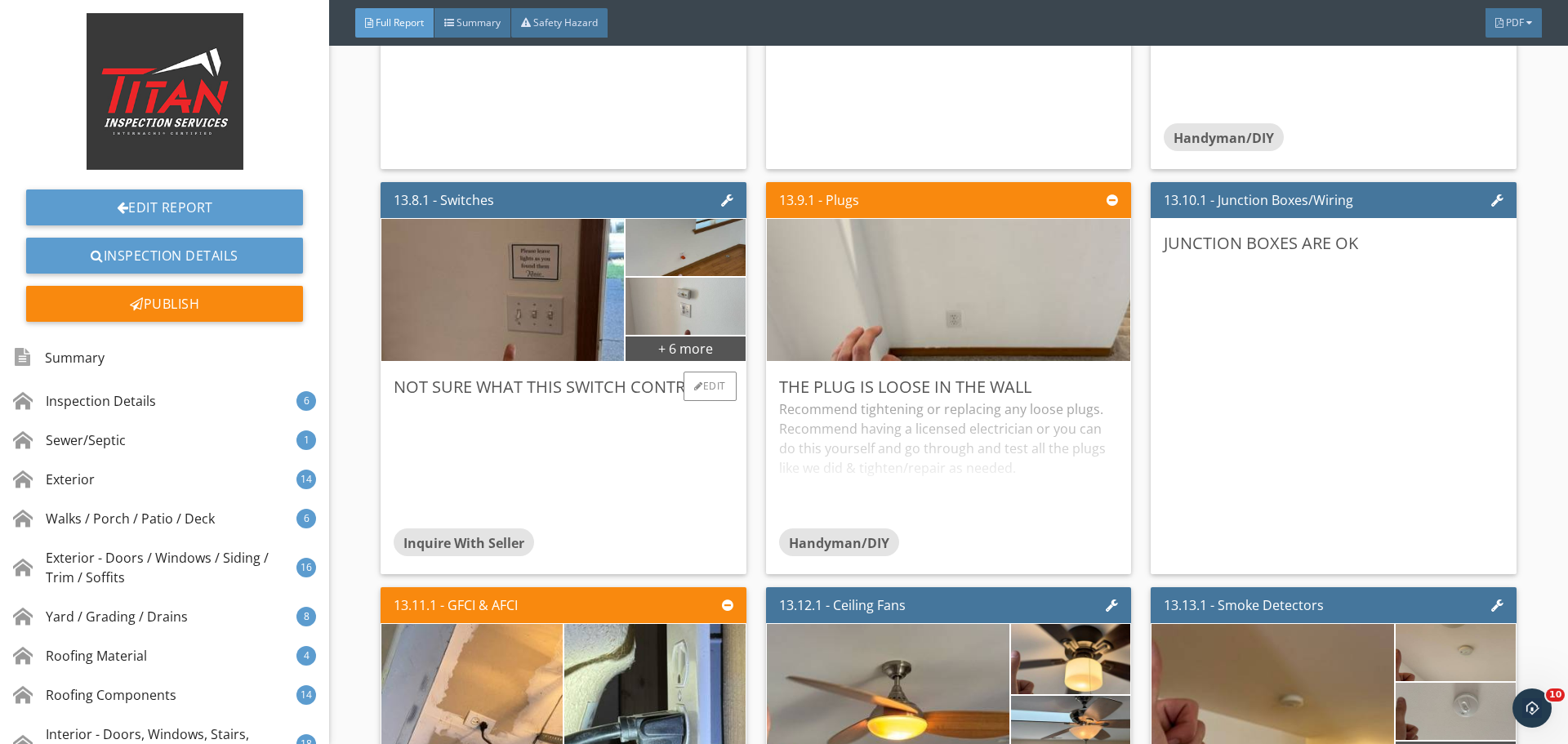
click at [718, 402] on div at bounding box center [563, 464] width 339 height 129
click at [708, 387] on div "Edit" at bounding box center [710, 386] width 53 height 29
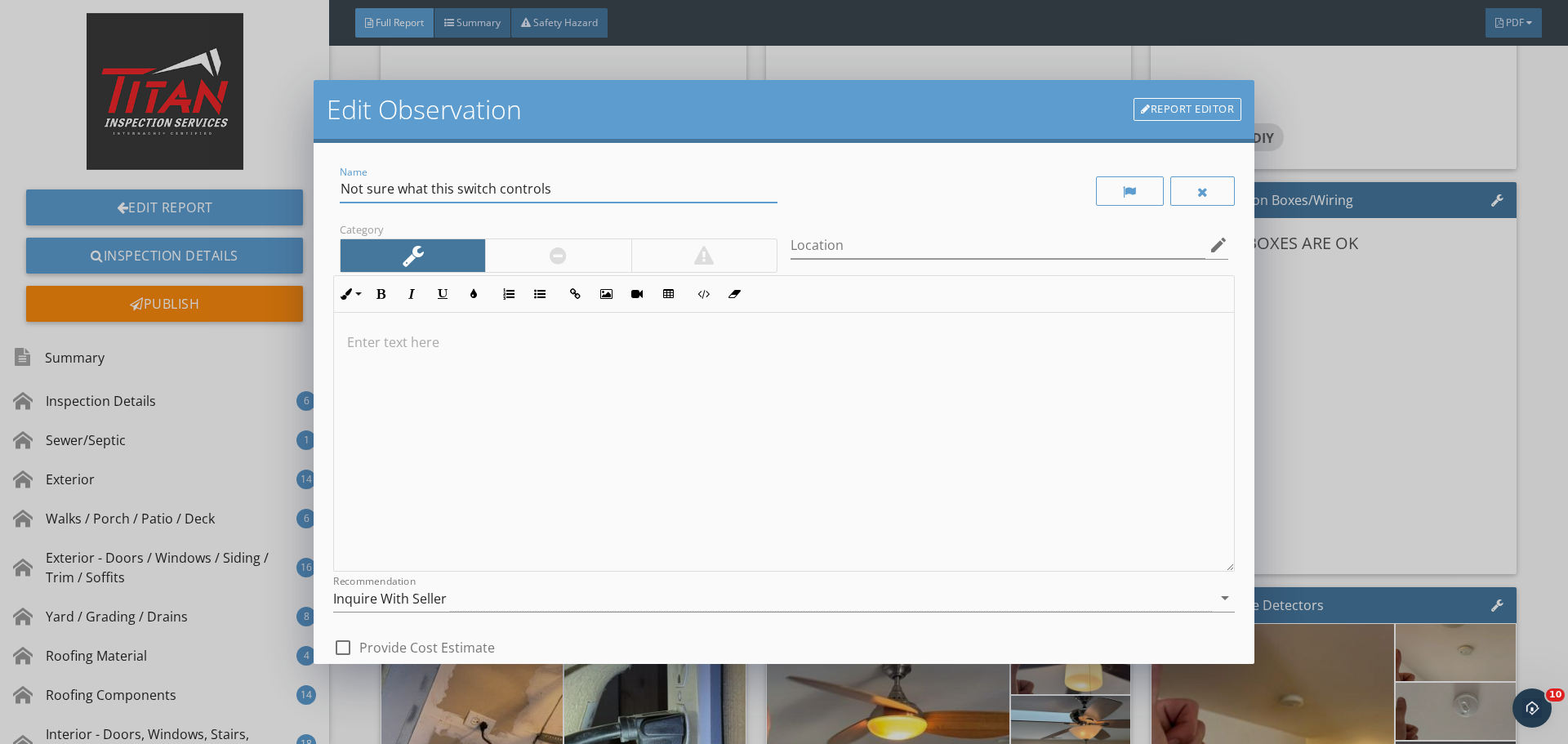
drag, startPoint x: 633, startPoint y: 183, endPoint x: 245, endPoint y: 187, distance: 388.0
click at [245, 187] on div "Edit Observation Report Editor Name Not sure what this switch controls Category…" at bounding box center [784, 372] width 1568 height 744
type input "Switches control plugs"
click at [475, 457] on div at bounding box center [784, 442] width 900 height 259
click at [410, 601] on div "Inquire With Seller" at bounding box center [390, 598] width 113 height 15
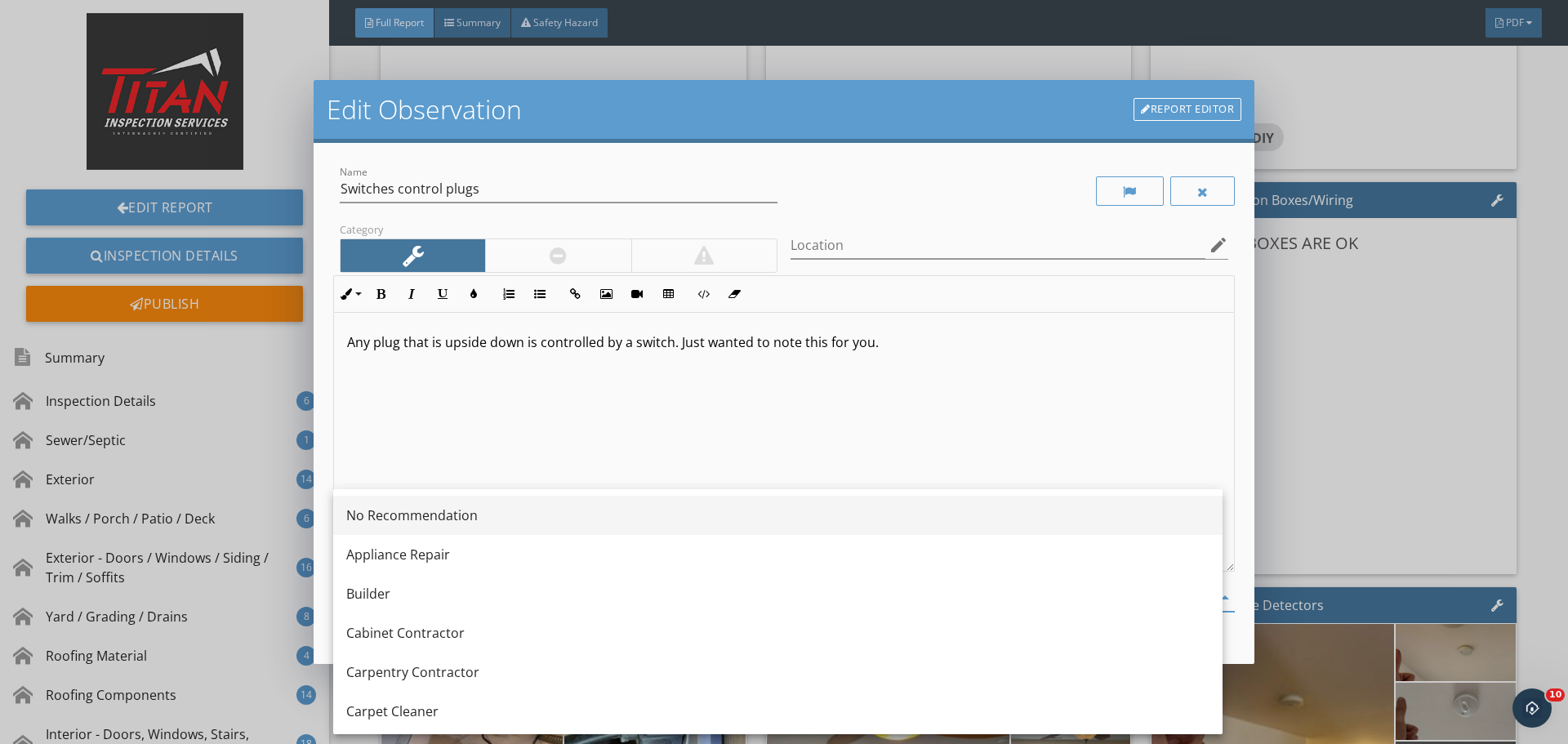
click at [445, 515] on div "No Recommendation" at bounding box center [777, 515] width 863 height 20
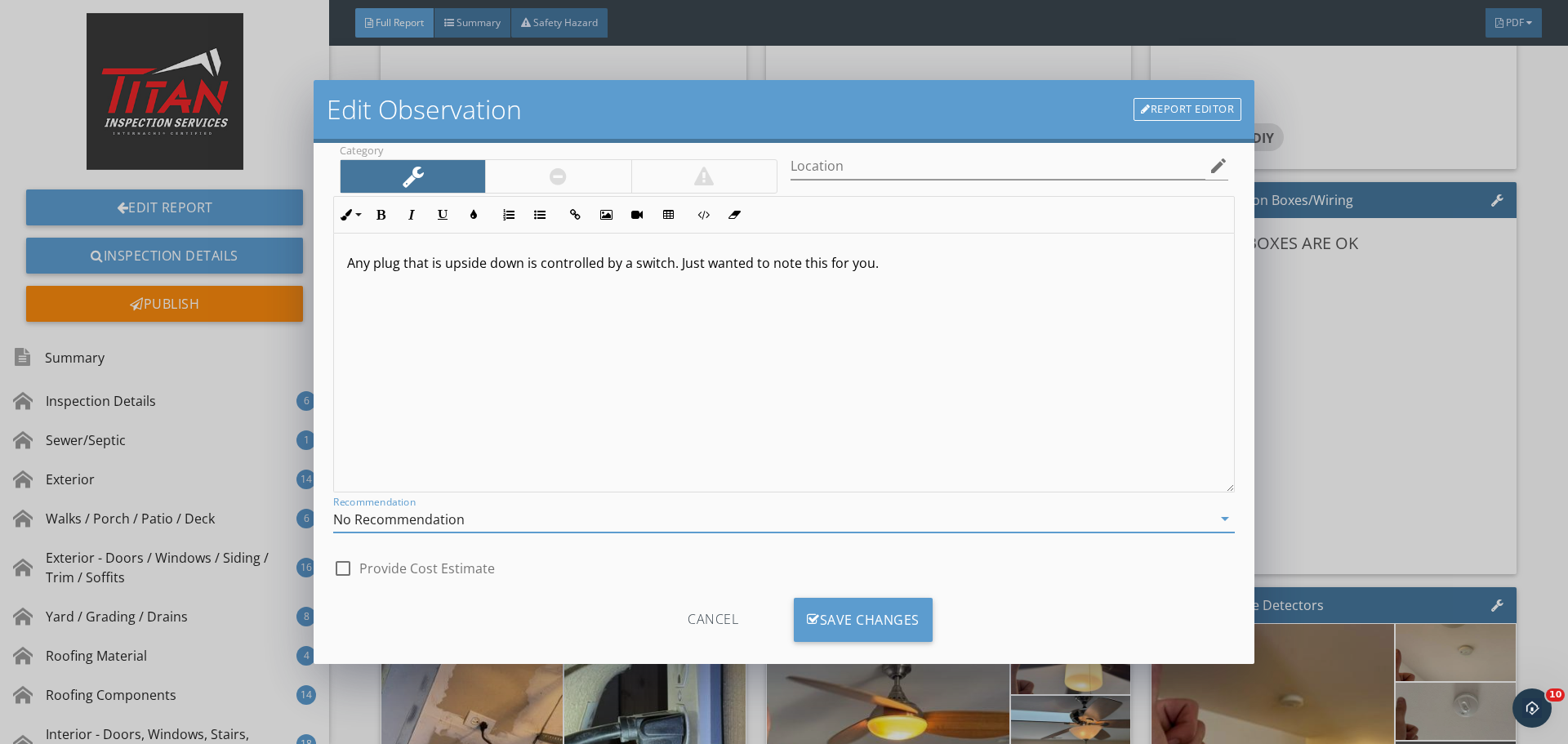
scroll to position [102, 0]
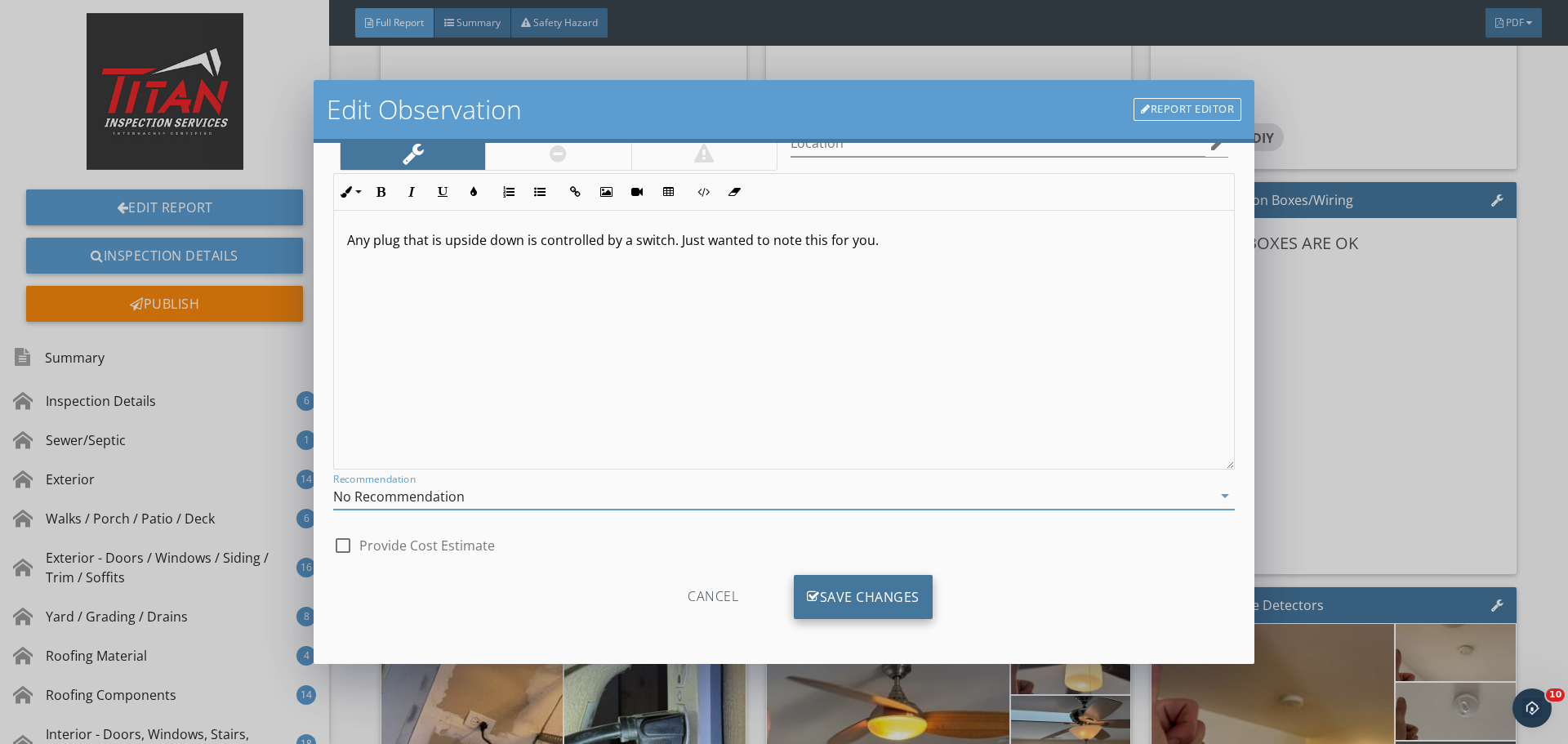
click at [846, 590] on div "Save Changes" at bounding box center [863, 596] width 139 height 44
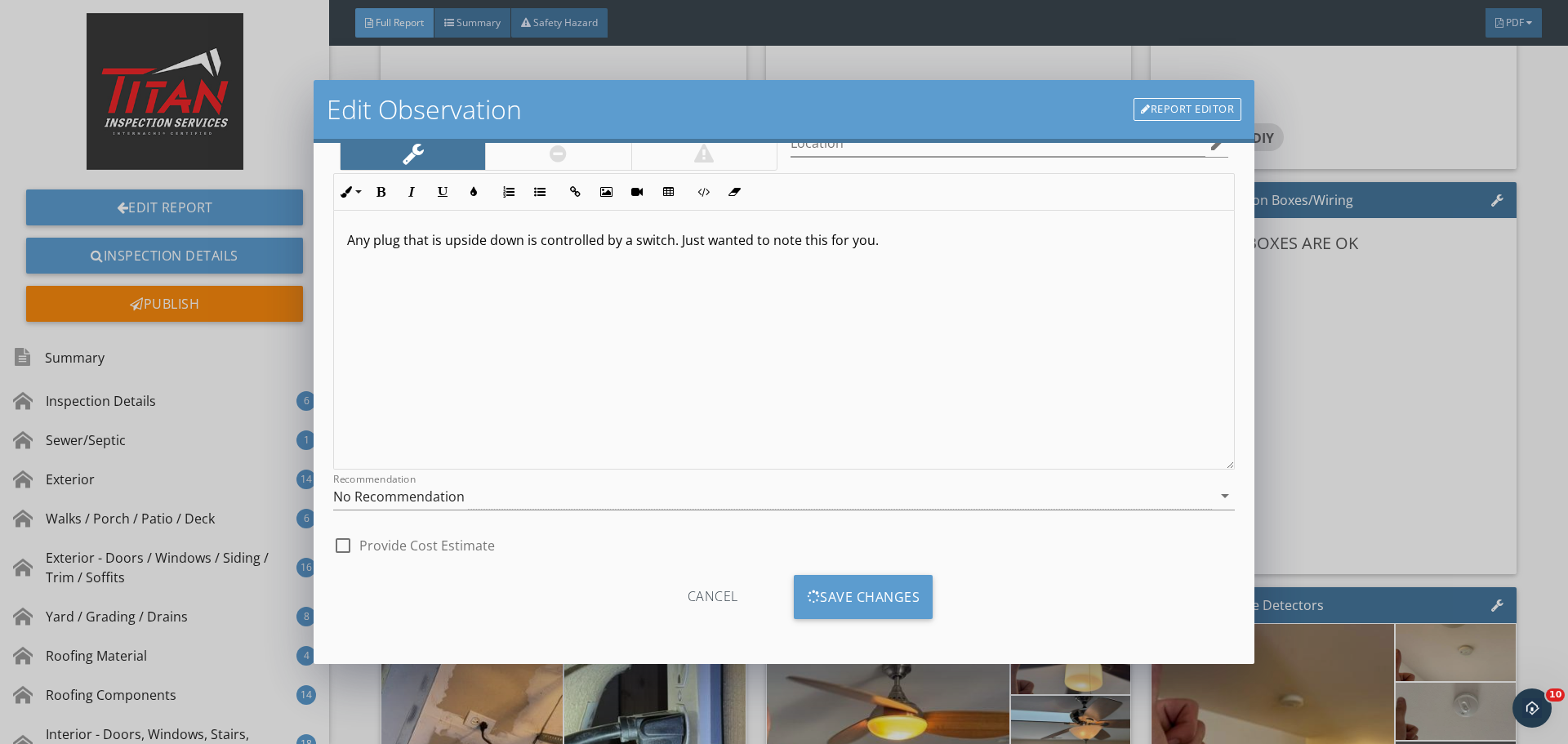
scroll to position [0, 0]
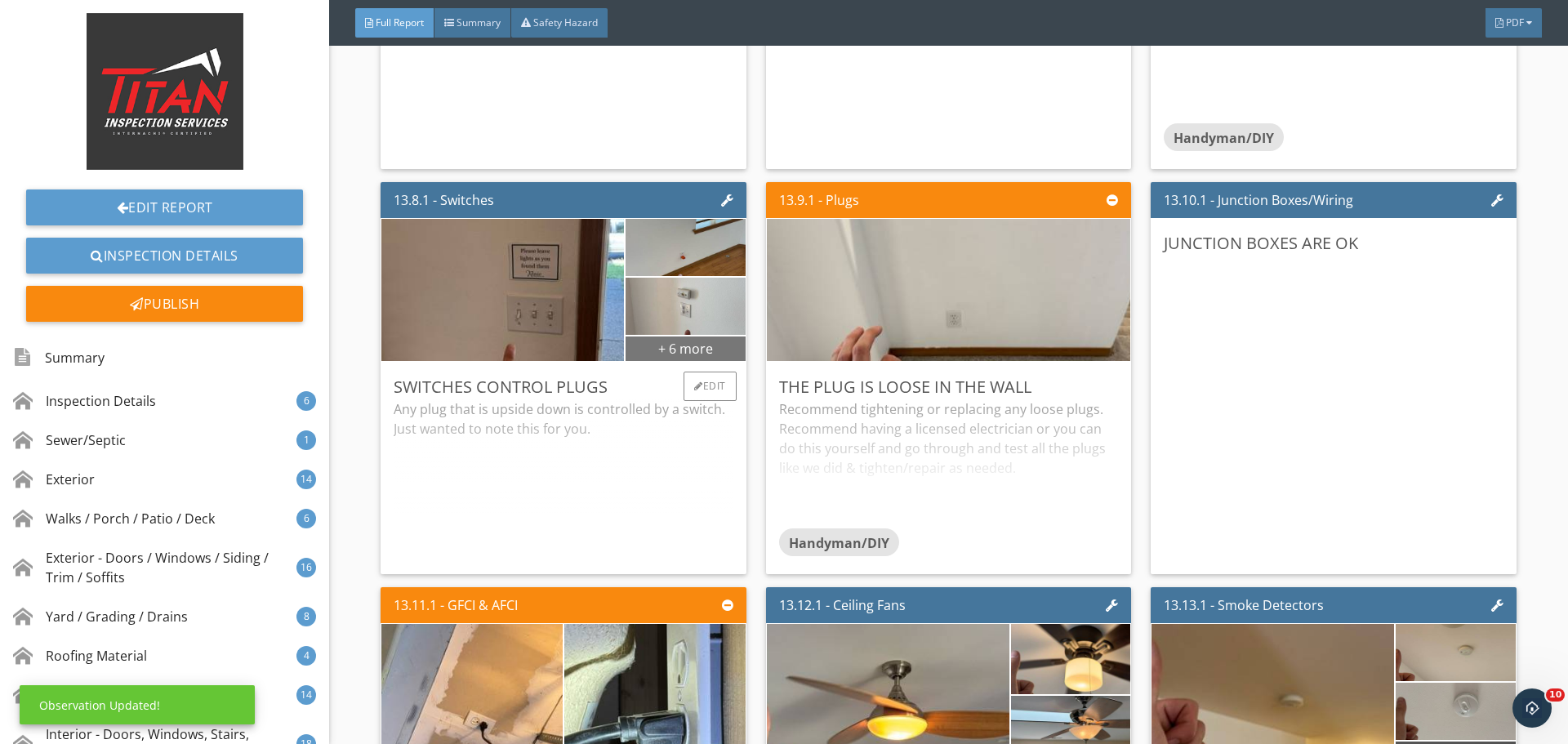
click at [706, 350] on div "+ 6 more" at bounding box center [685, 348] width 119 height 26
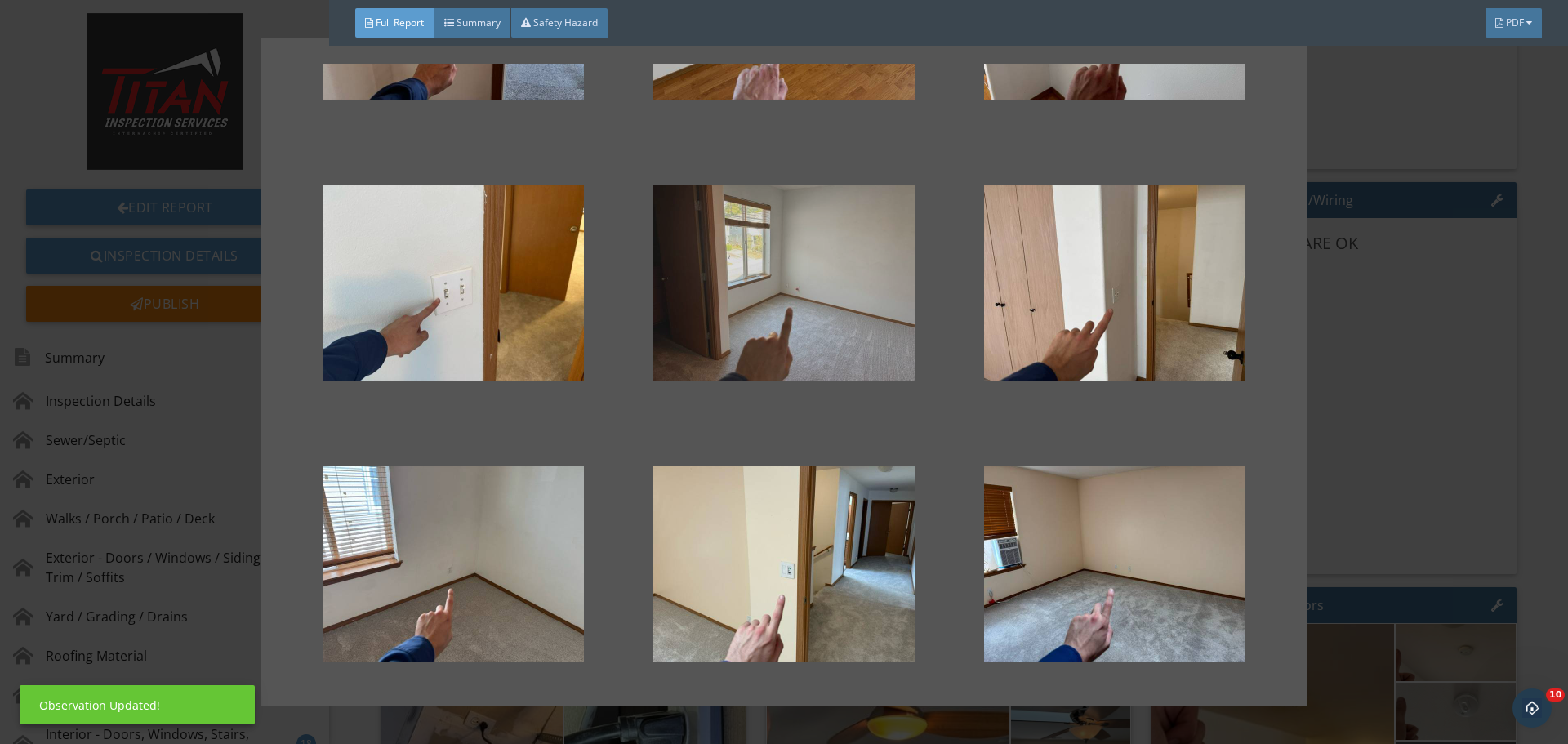
scroll to position [226, 0]
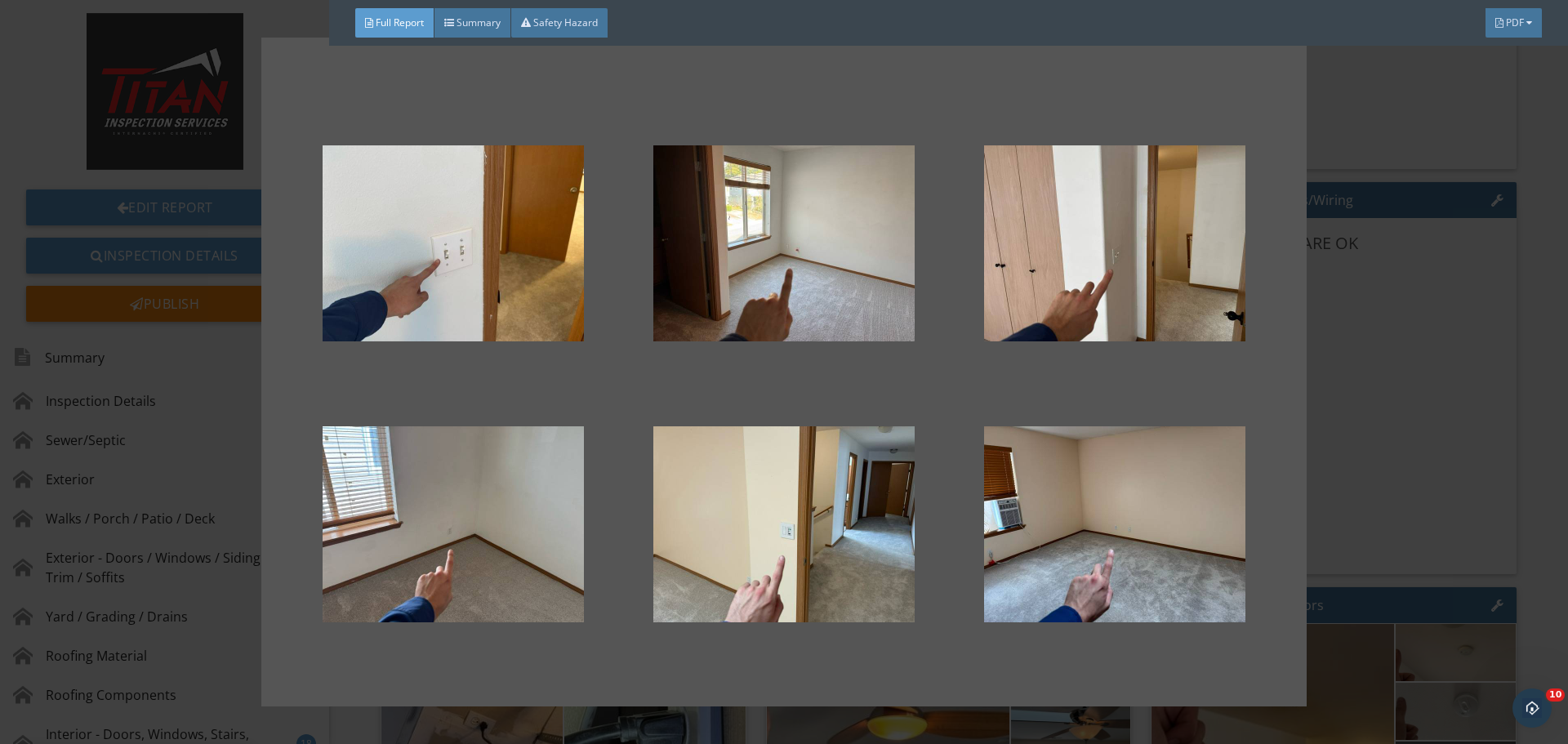
click at [1375, 403] on div at bounding box center [784, 372] width 1568 height 744
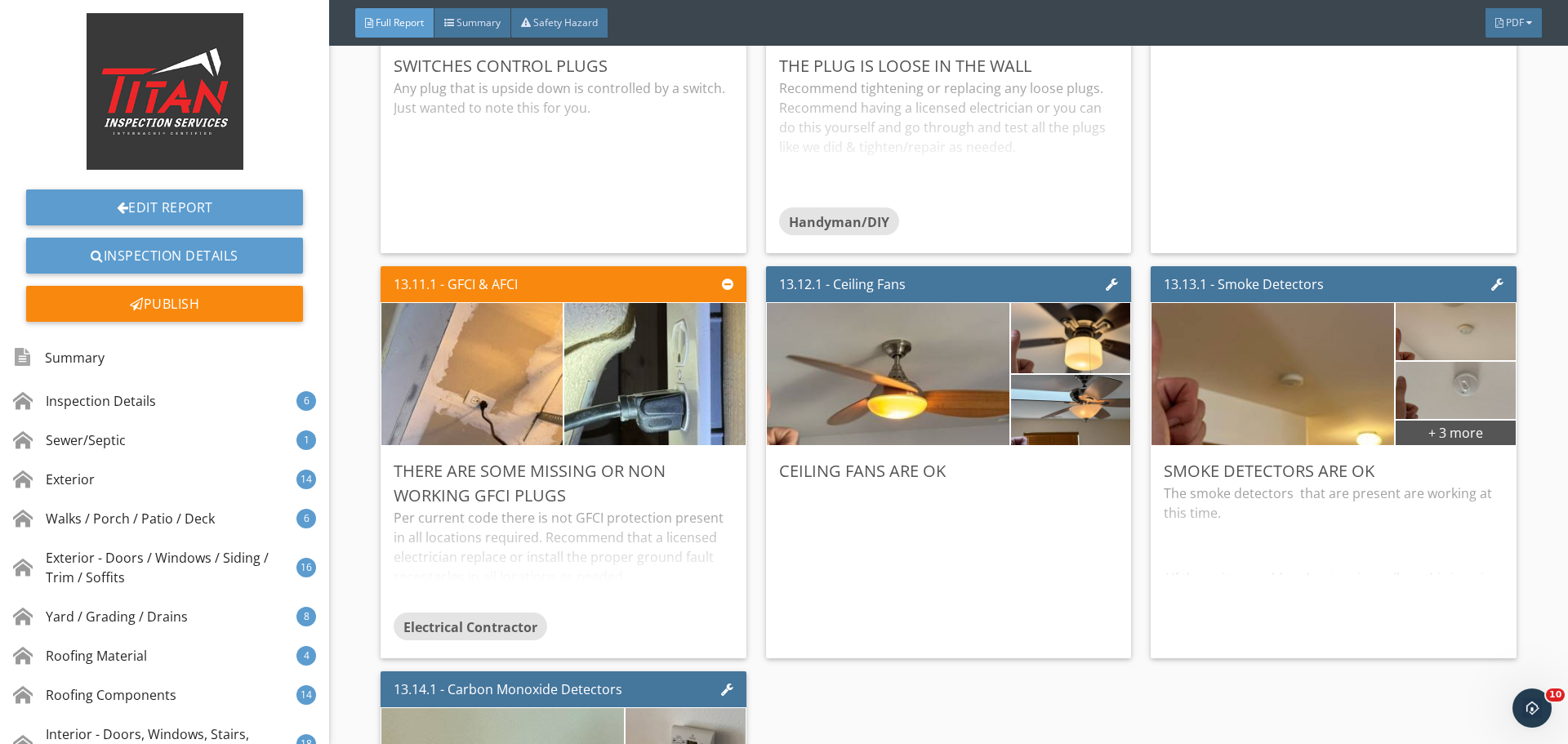
scroll to position [28315, 0]
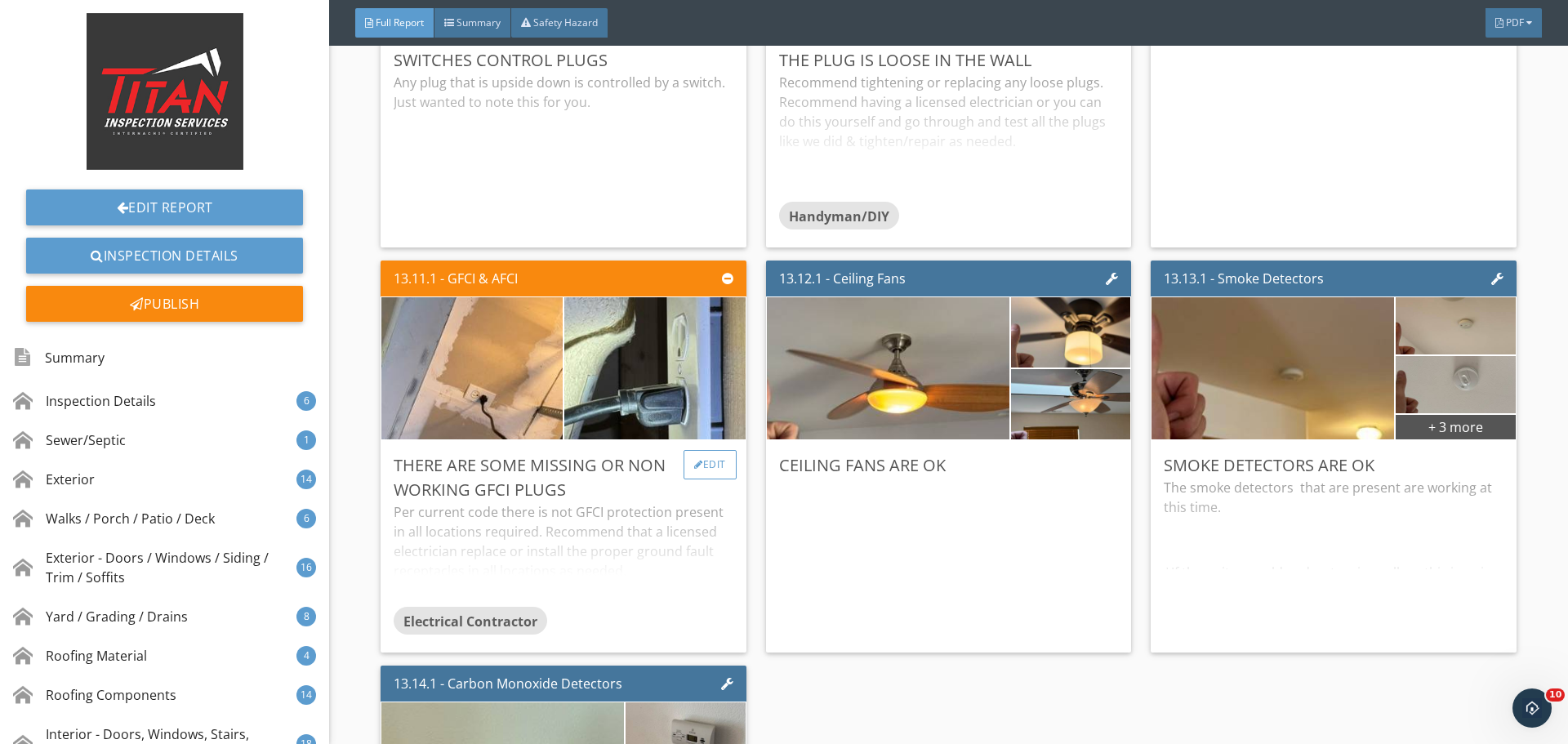
click at [704, 462] on div "Edit" at bounding box center [710, 464] width 53 height 29
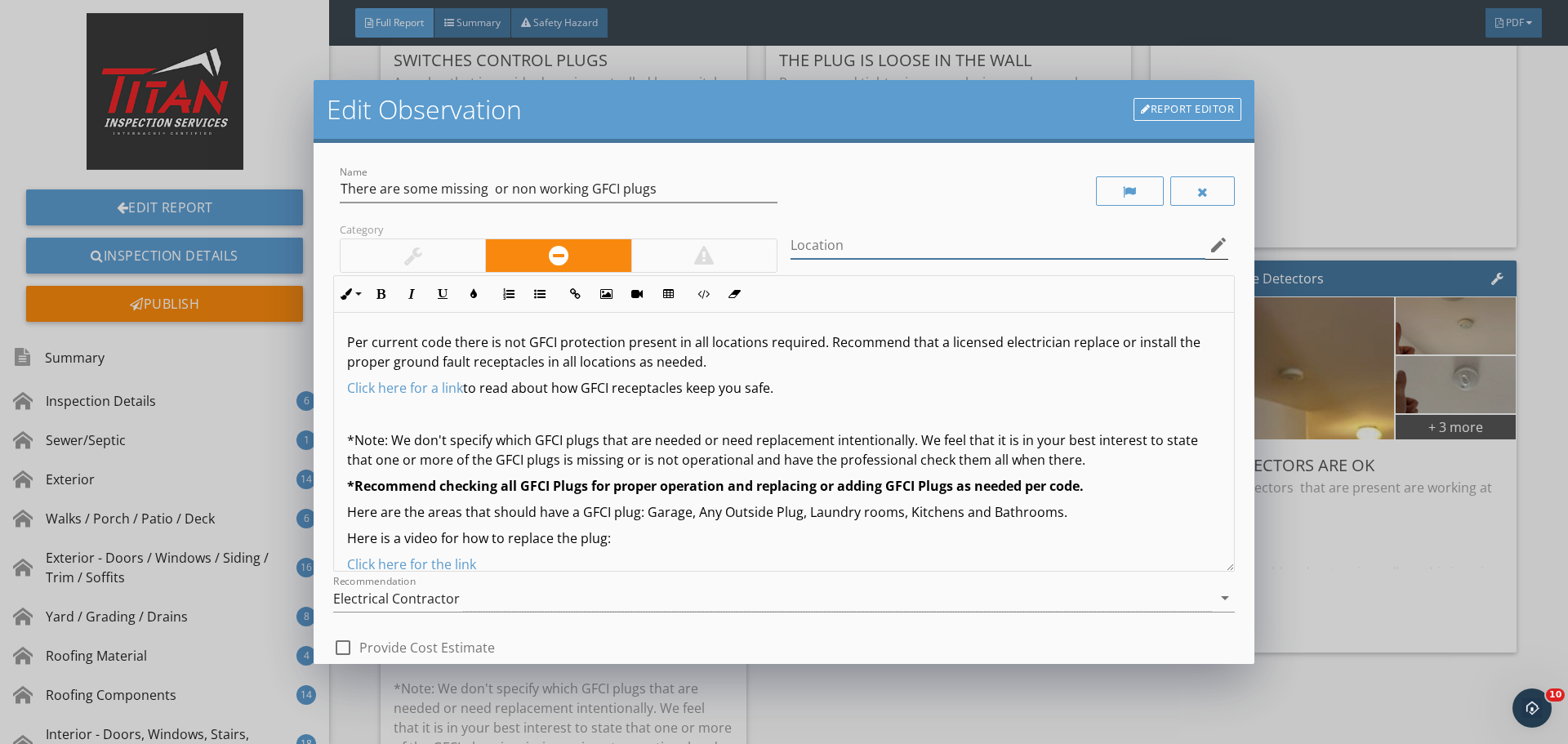
click at [853, 254] on input "Location" at bounding box center [998, 245] width 414 height 27
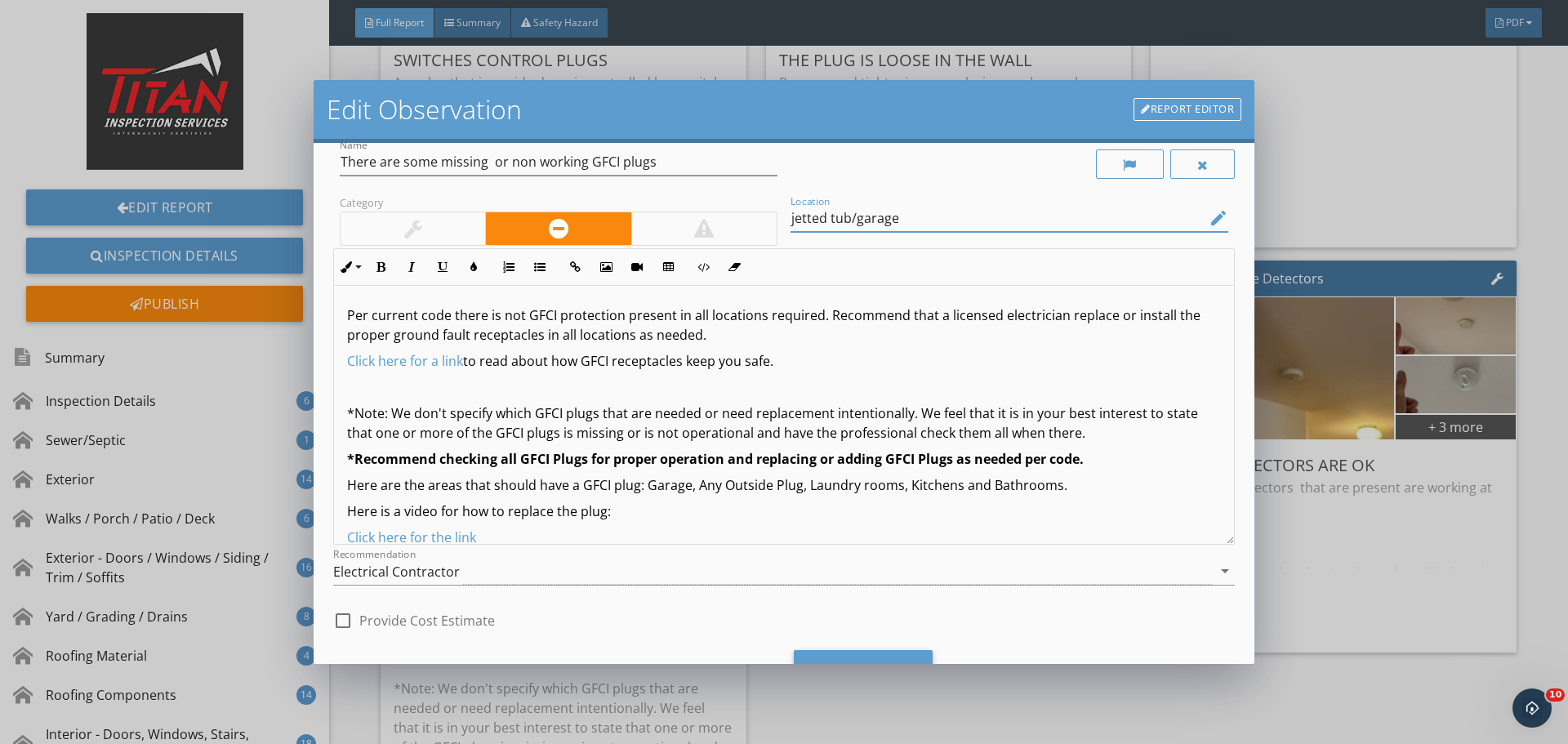
scroll to position [102, 0]
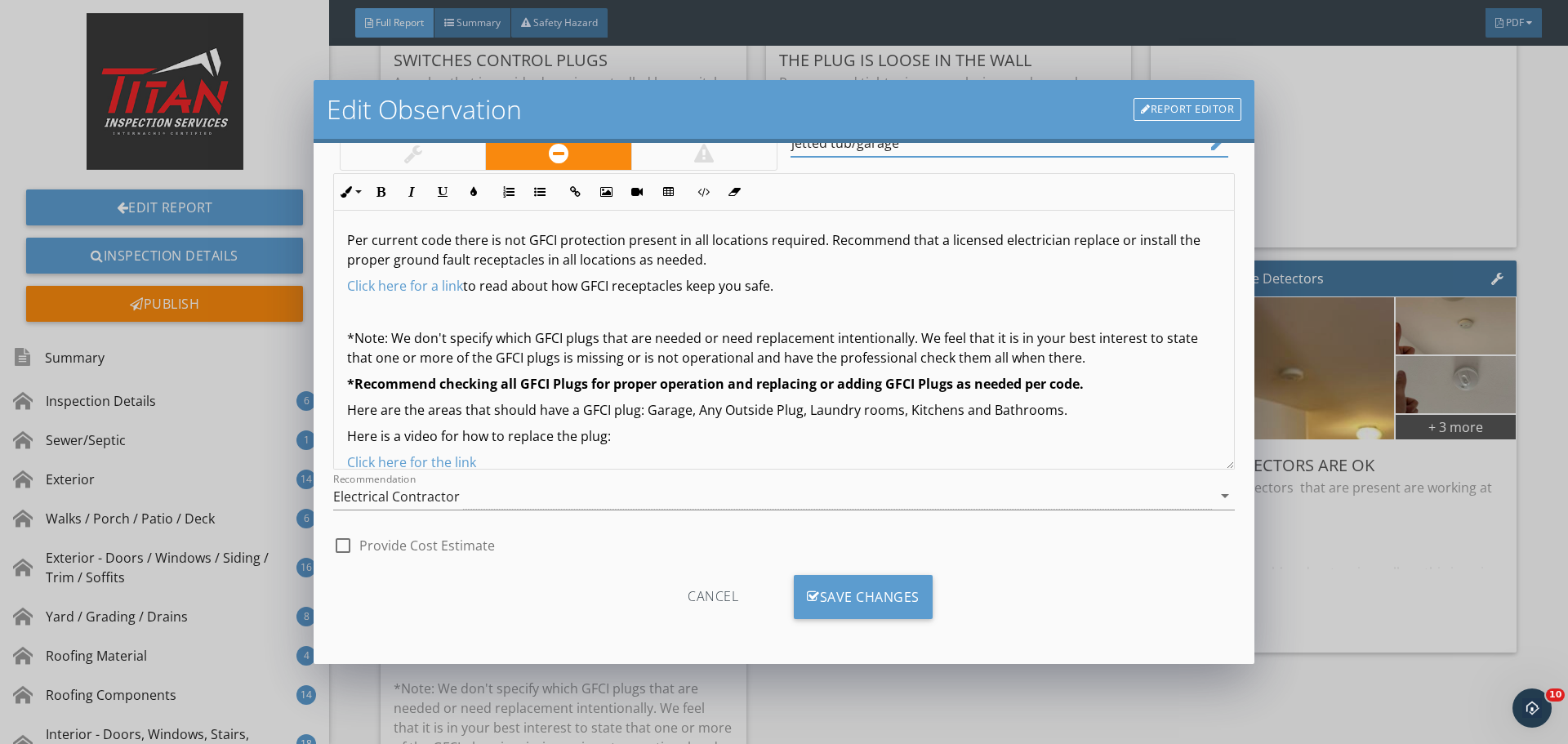
type input "jetted tub/garage"
click at [821, 558] on div "check_box_outline_blank Provide Cost Estimate" at bounding box center [784, 544] width 901 height 36
click at [830, 574] on div "Cancel Save Changes" at bounding box center [784, 603] width 901 height 82
click at [845, 606] on div "Save Changes" at bounding box center [863, 596] width 139 height 44
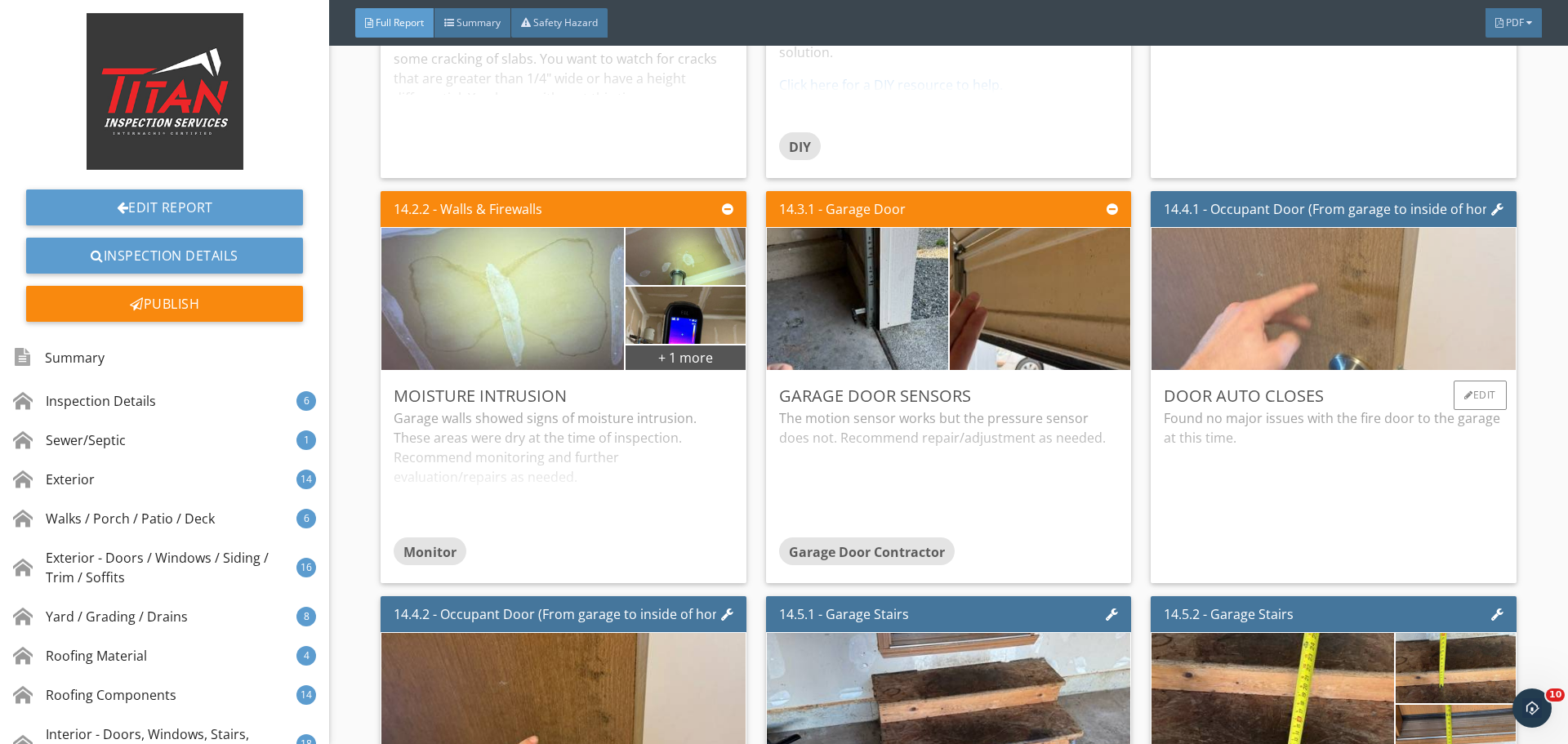
scroll to position [29949, 0]
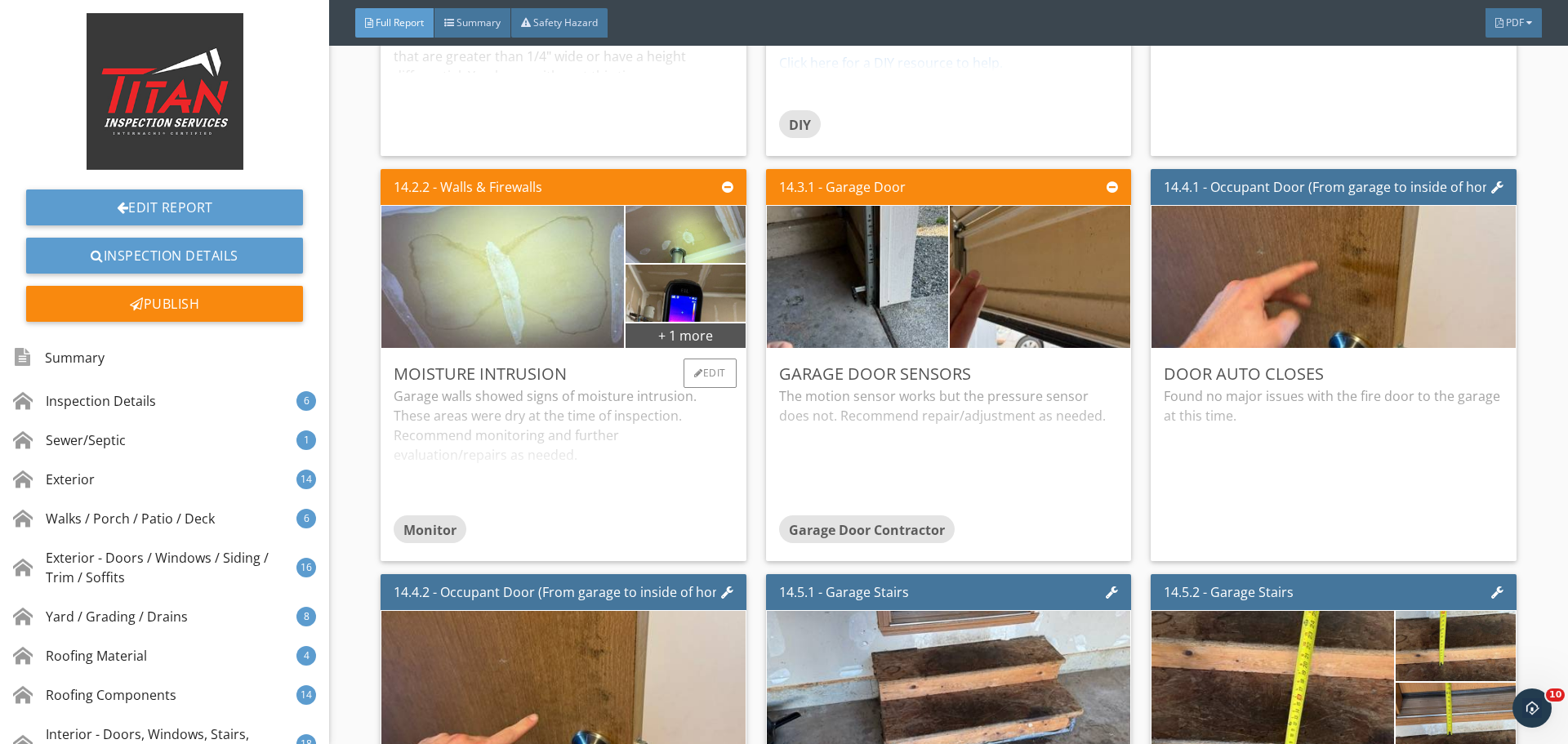
click at [669, 412] on div "Garage walls showed signs of moisture intrusion. These areas were dry at the ti…" at bounding box center [563, 451] width 339 height 129
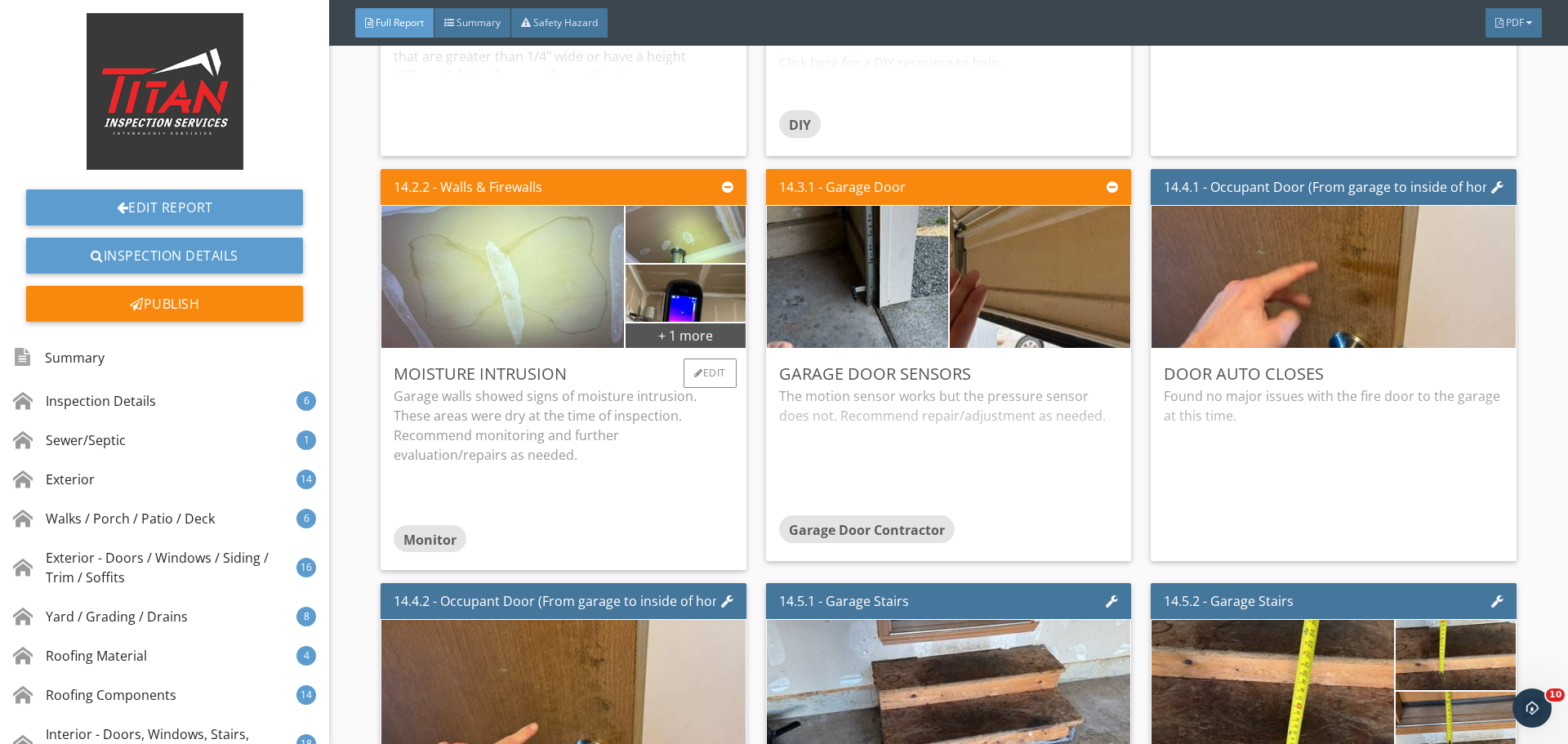
click at [646, 440] on p "Garage walls showed signs of moisture intrusion. These areas were dry at the ti…" at bounding box center [563, 425] width 339 height 78
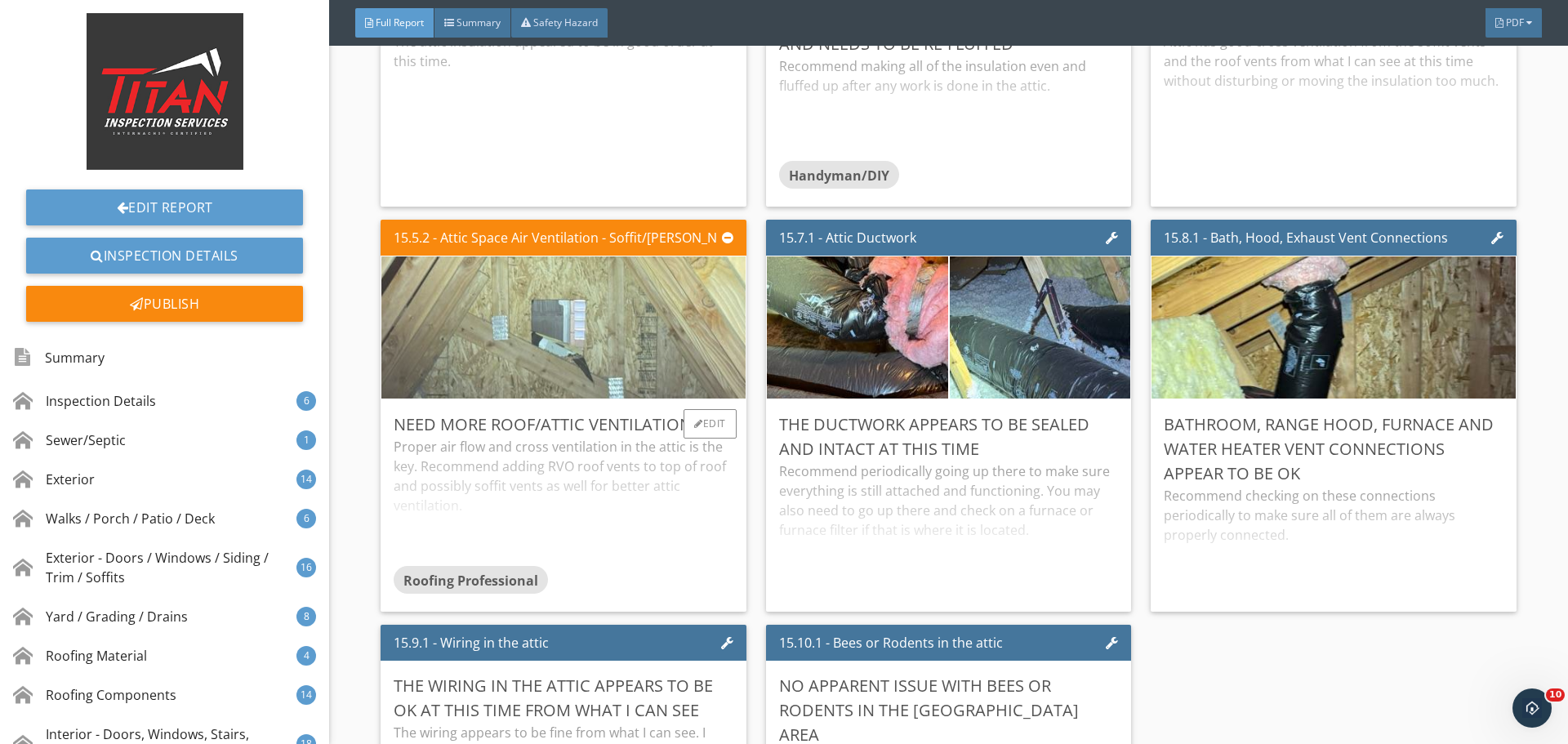
scroll to position [31910, 0]
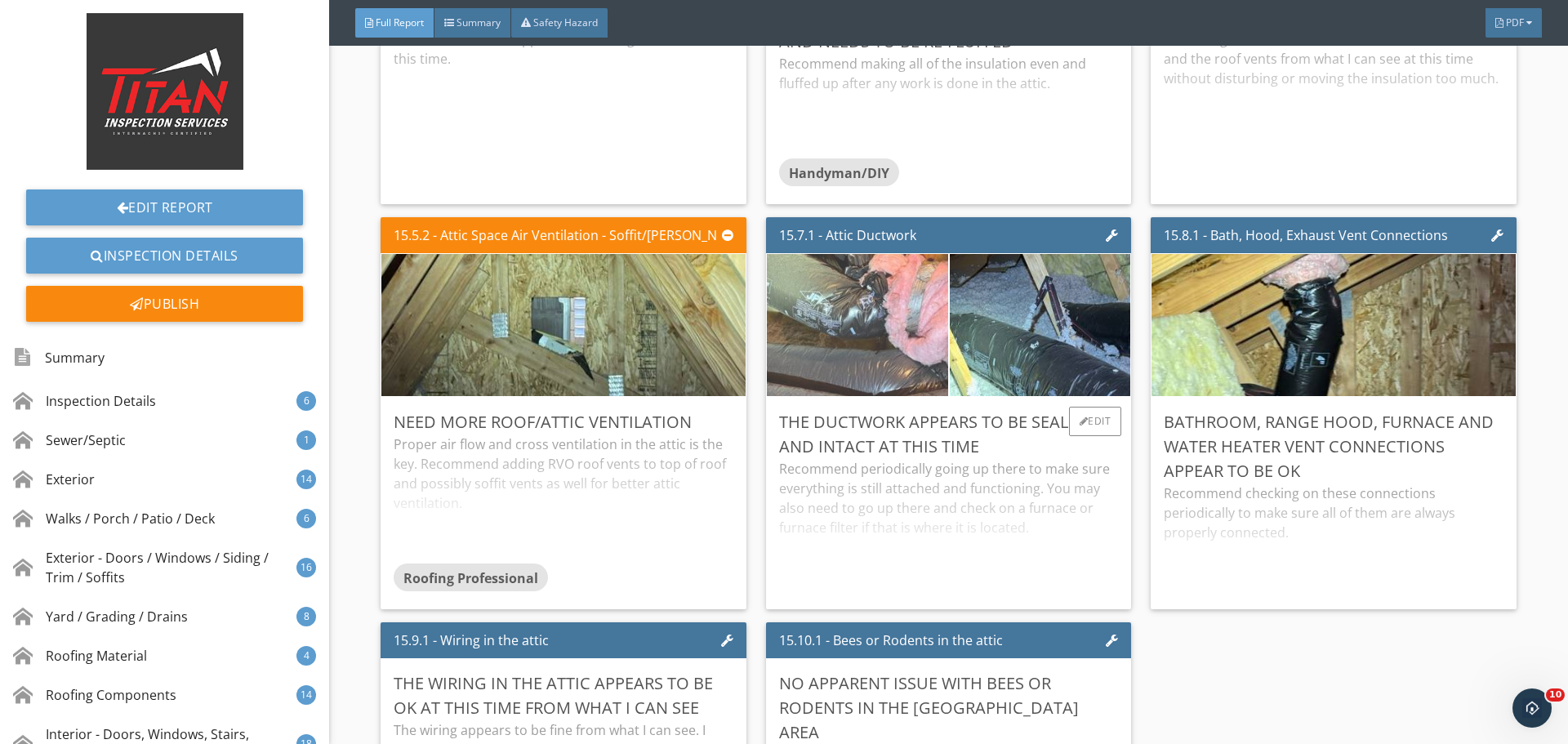
click at [853, 333] on img at bounding box center [857, 326] width 453 height 340
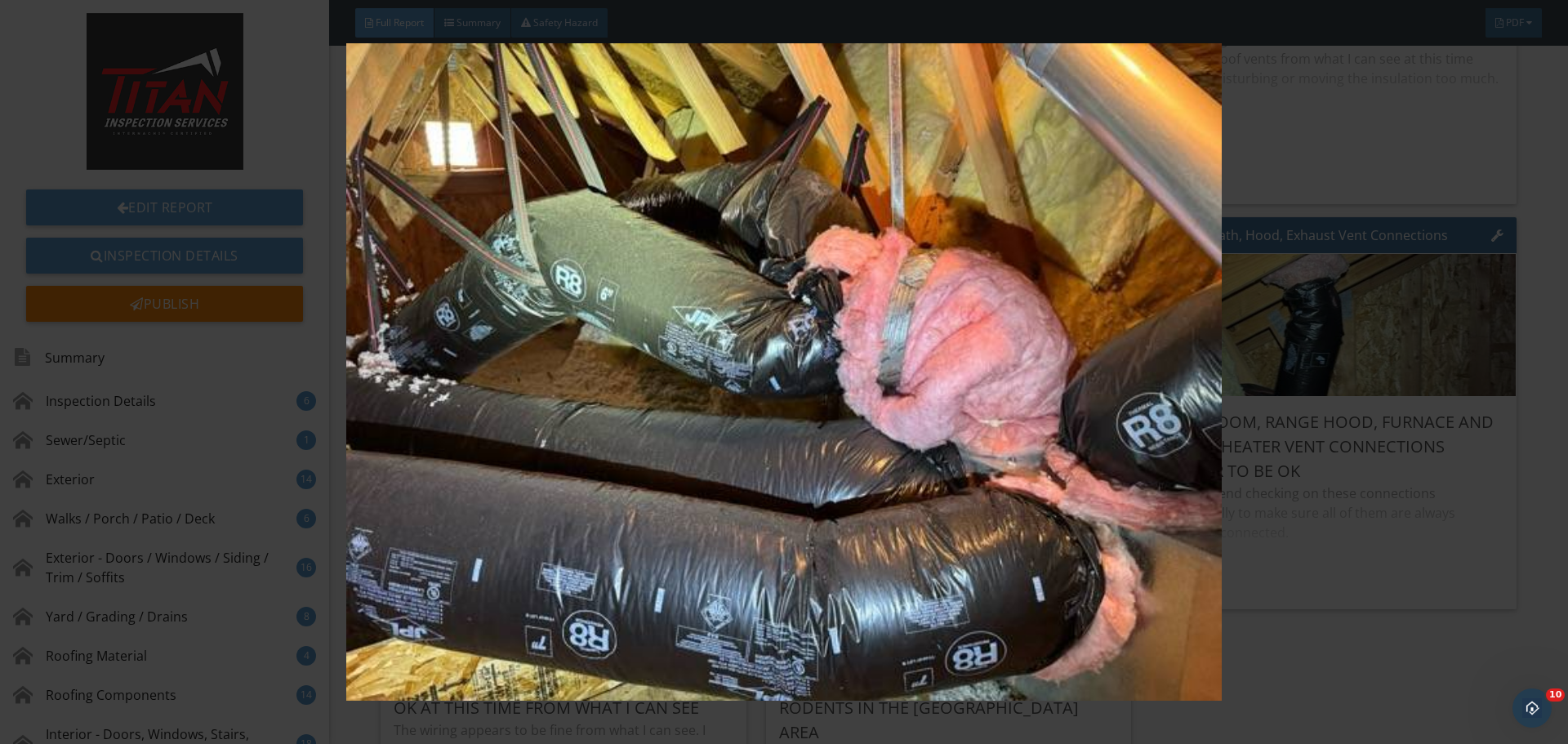
click at [1345, 328] on img at bounding box center [783, 372] width 1440 height 658
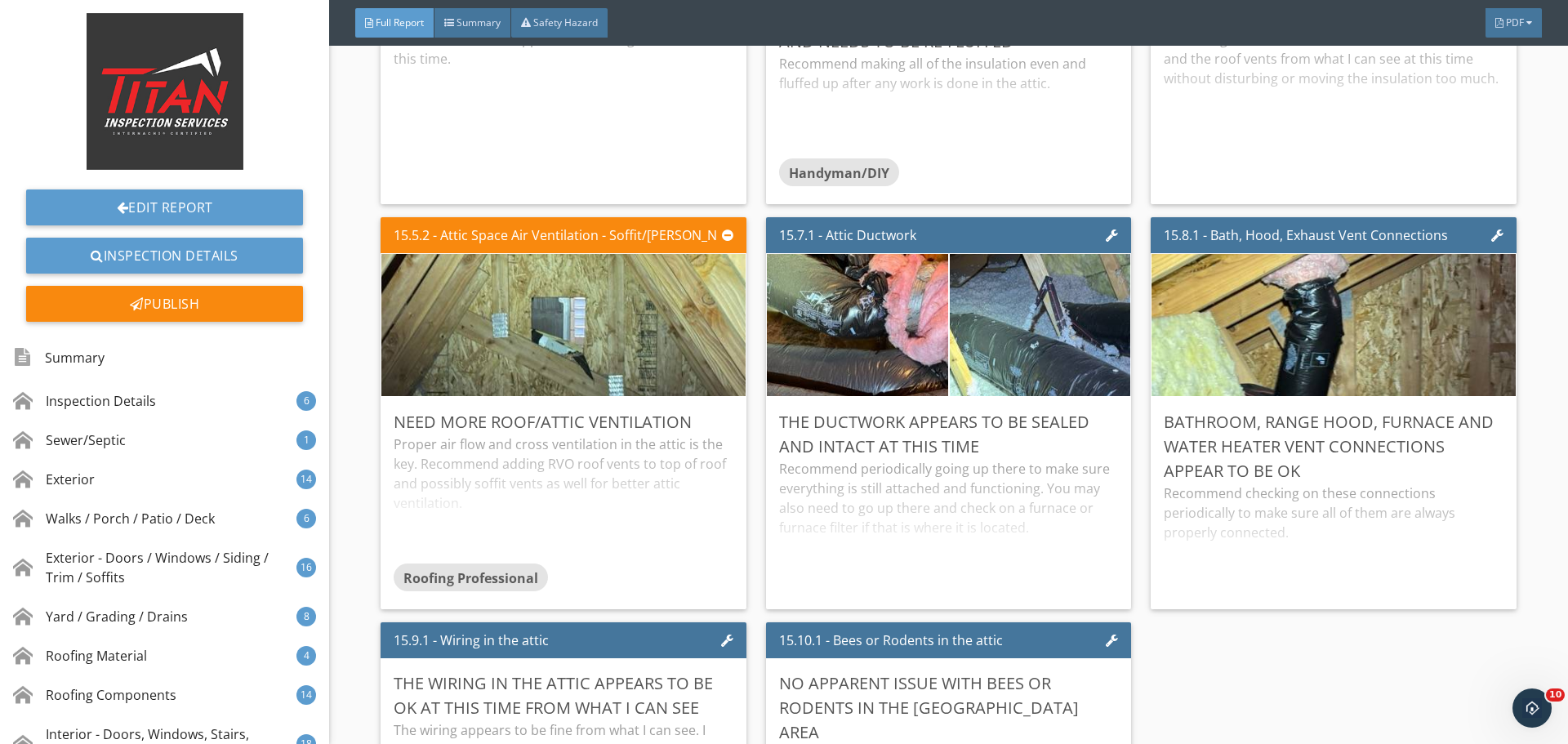
click at [1052, 321] on img at bounding box center [1039, 326] width 453 height 340
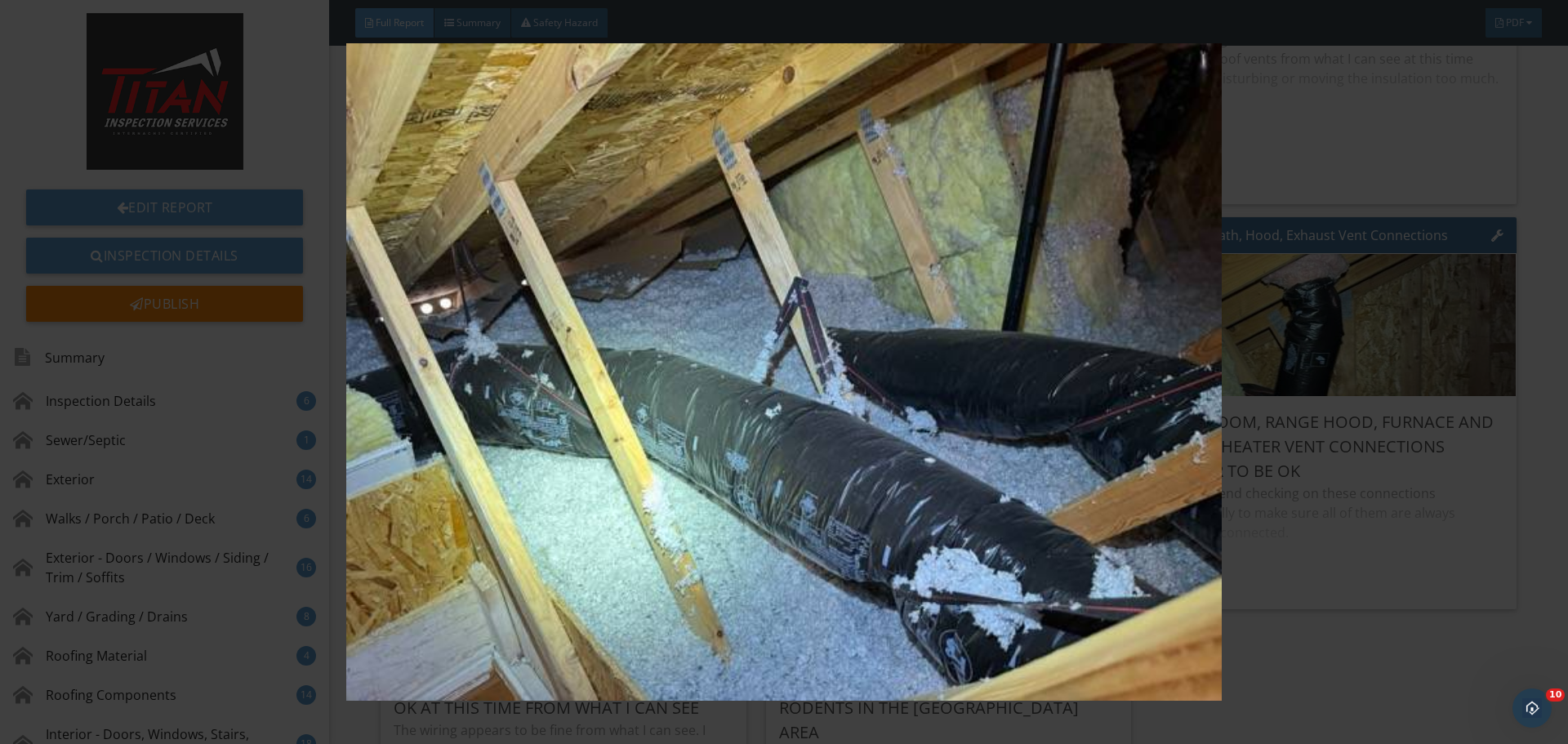
click at [1370, 337] on img at bounding box center [783, 372] width 1440 height 658
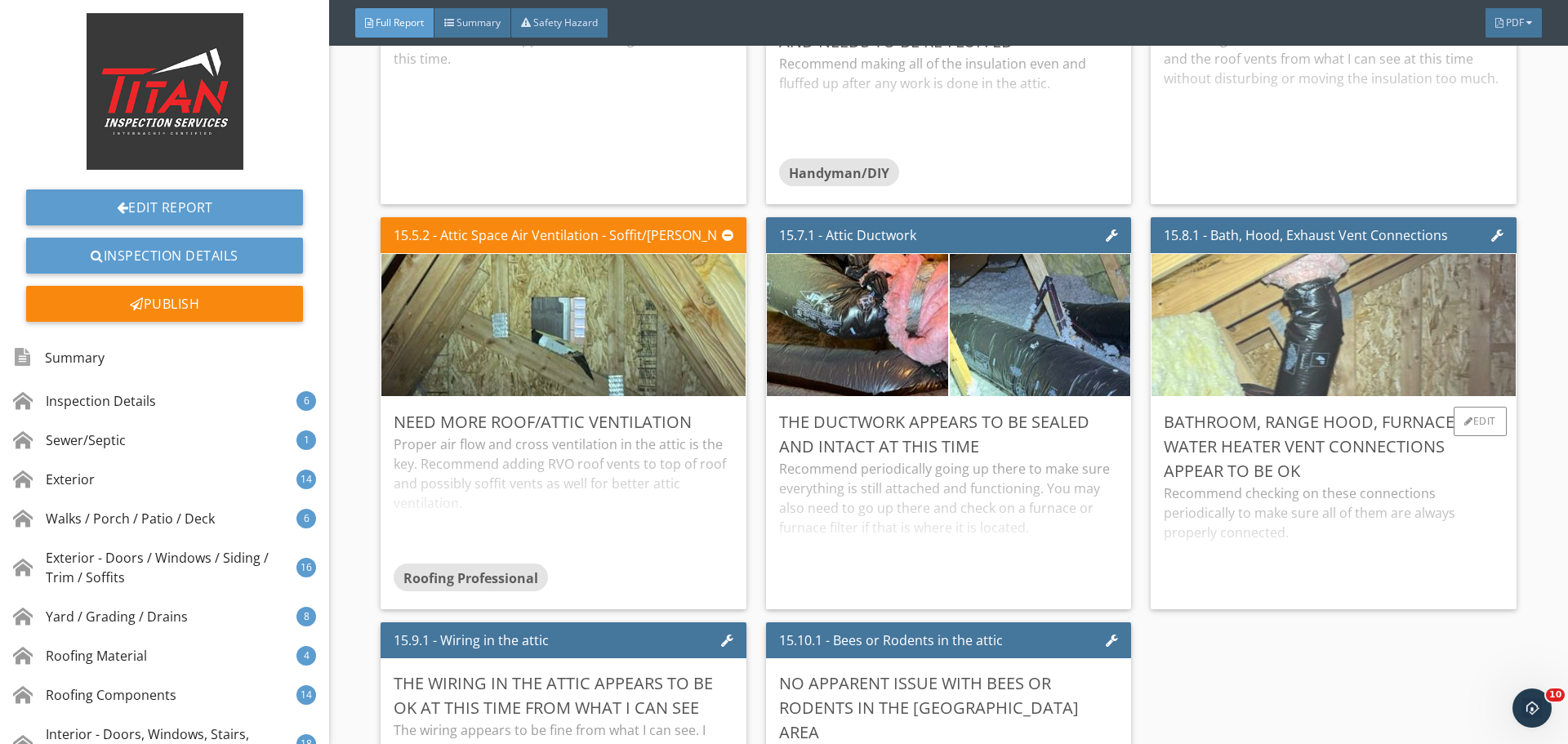
click at [1372, 332] on img at bounding box center [1333, 325] width 474 height 355
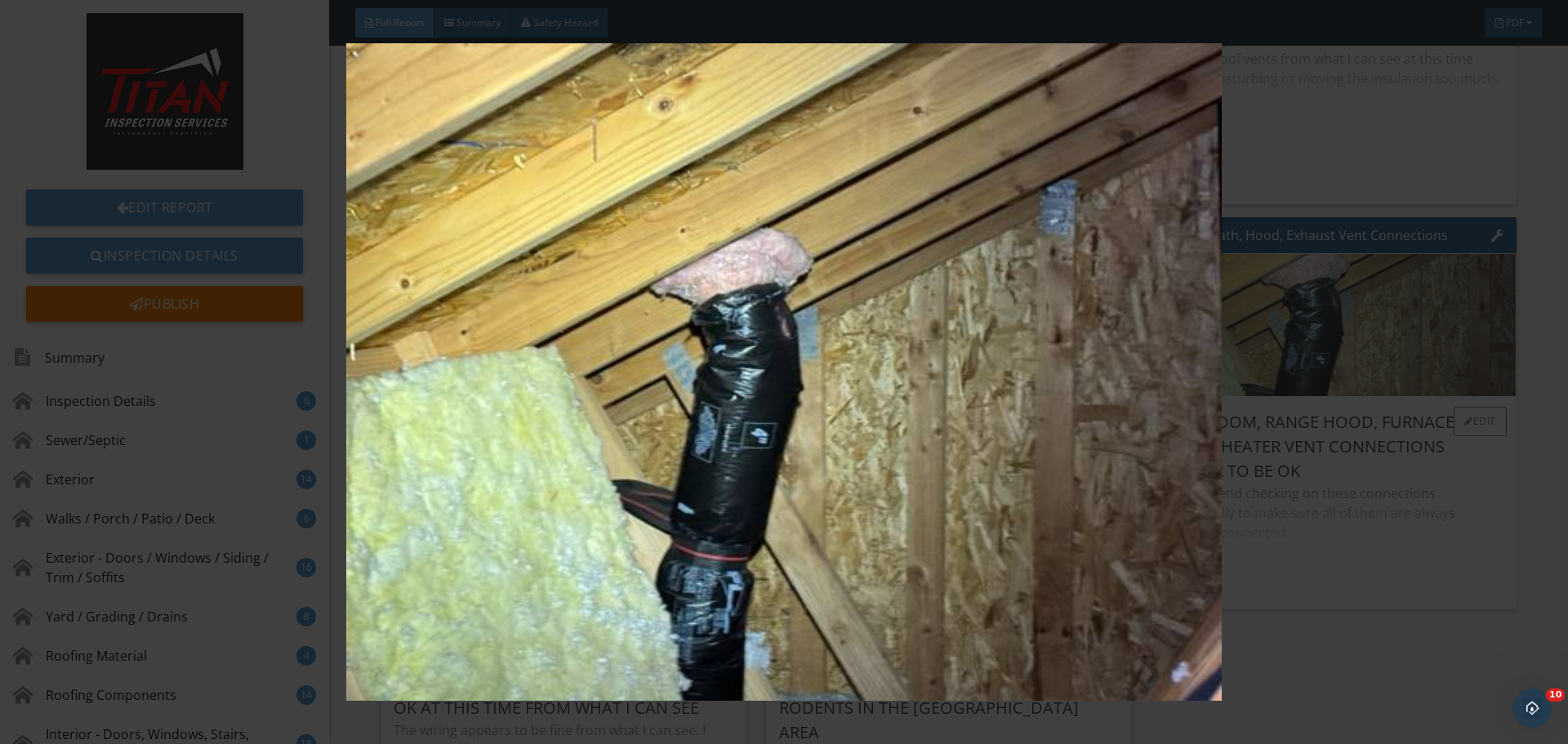
click at [1372, 332] on img at bounding box center [783, 372] width 1440 height 658
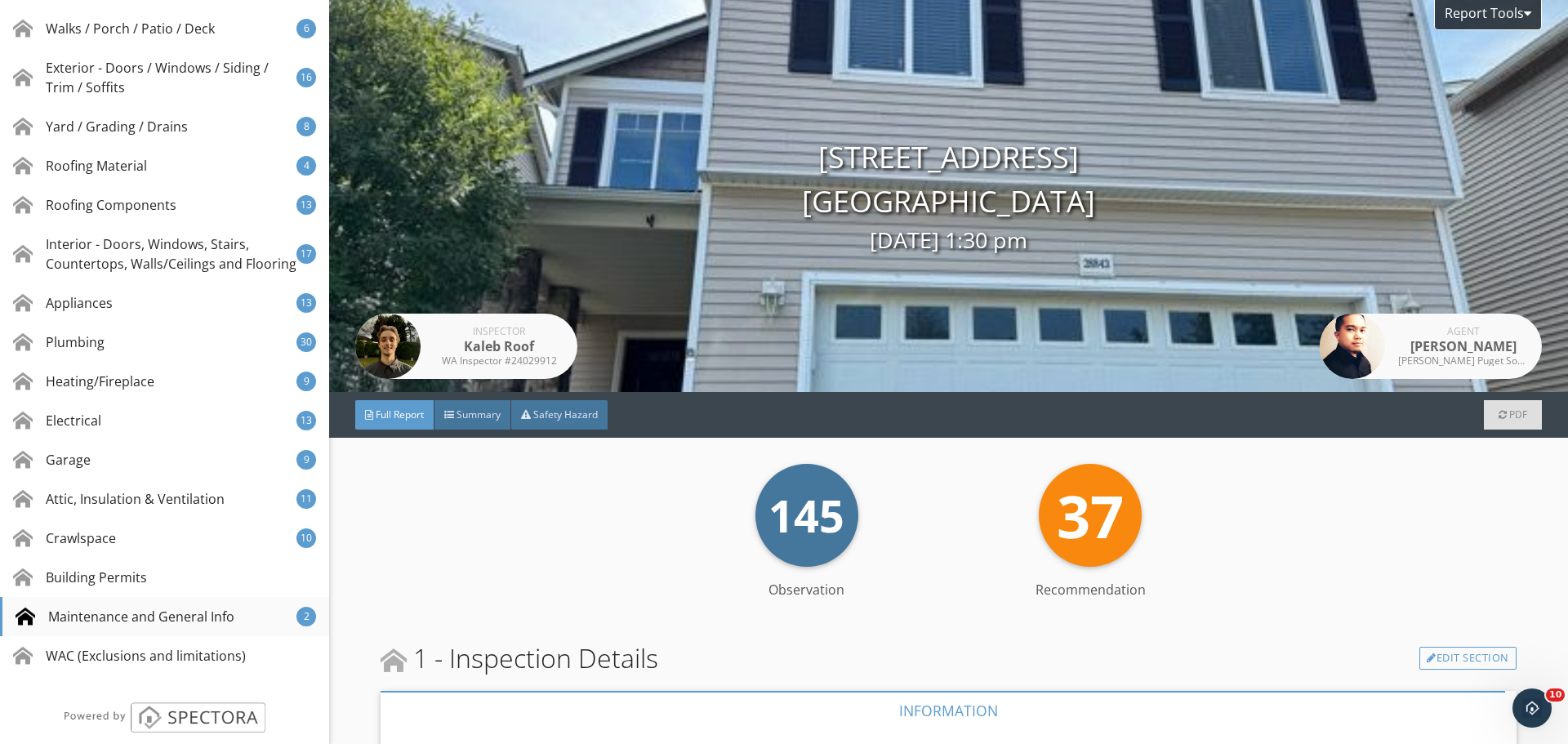
scroll to position [542, 0]
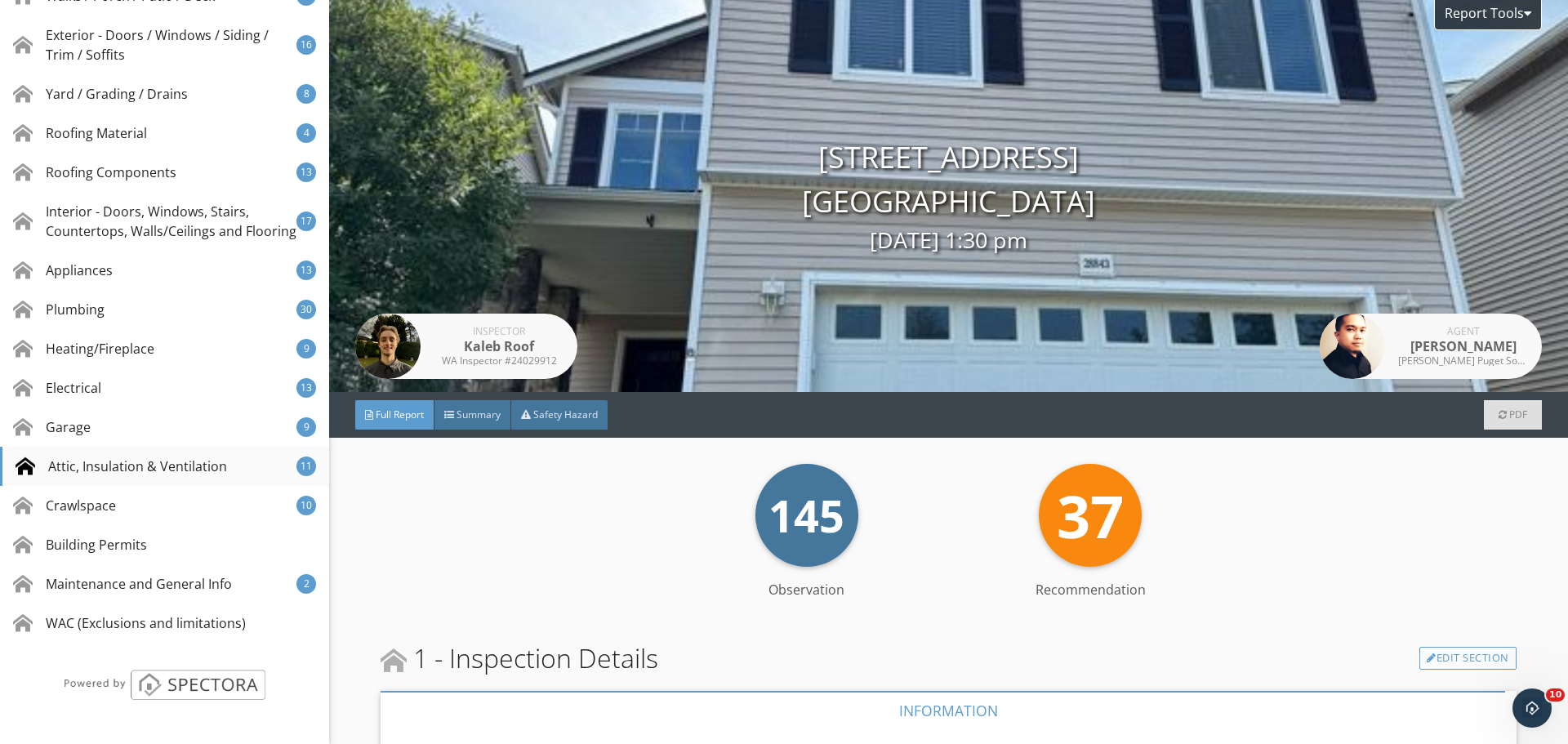
click at [211, 464] on div "Attic, Insulation & Ventilation" at bounding box center [121, 466] width 211 height 20
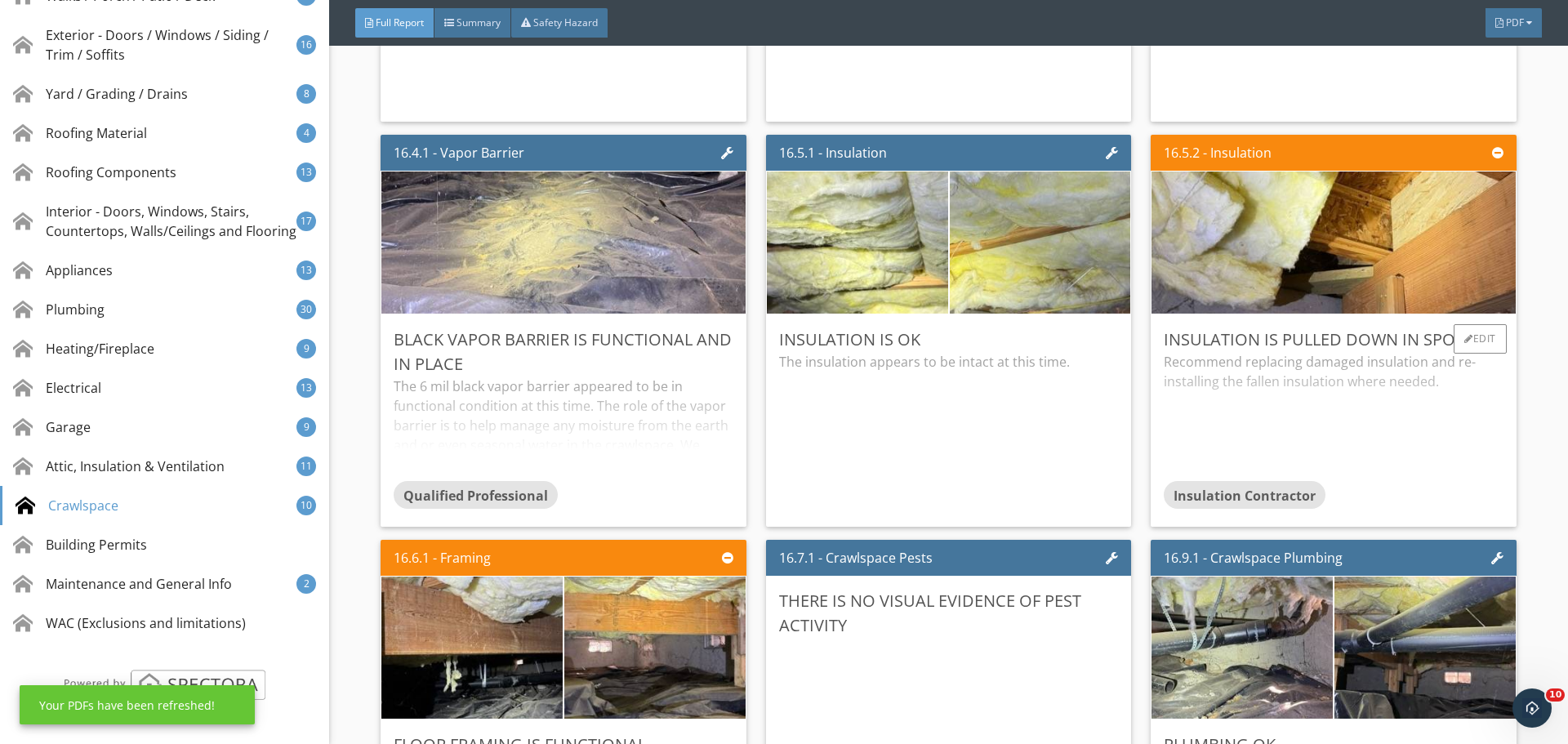
scroll to position [33202, 0]
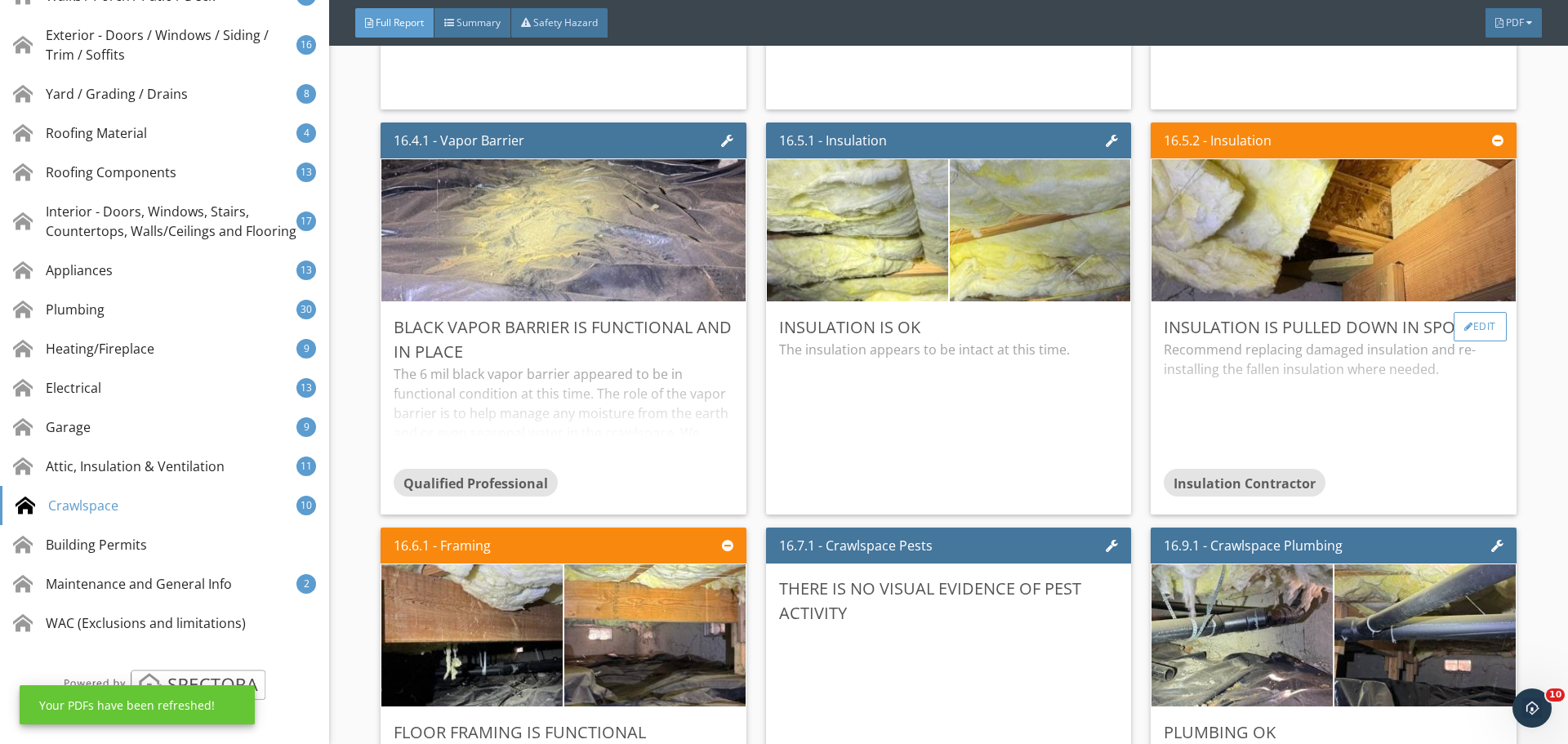
click at [1473, 328] on div "Edit" at bounding box center [1480, 327] width 53 height 29
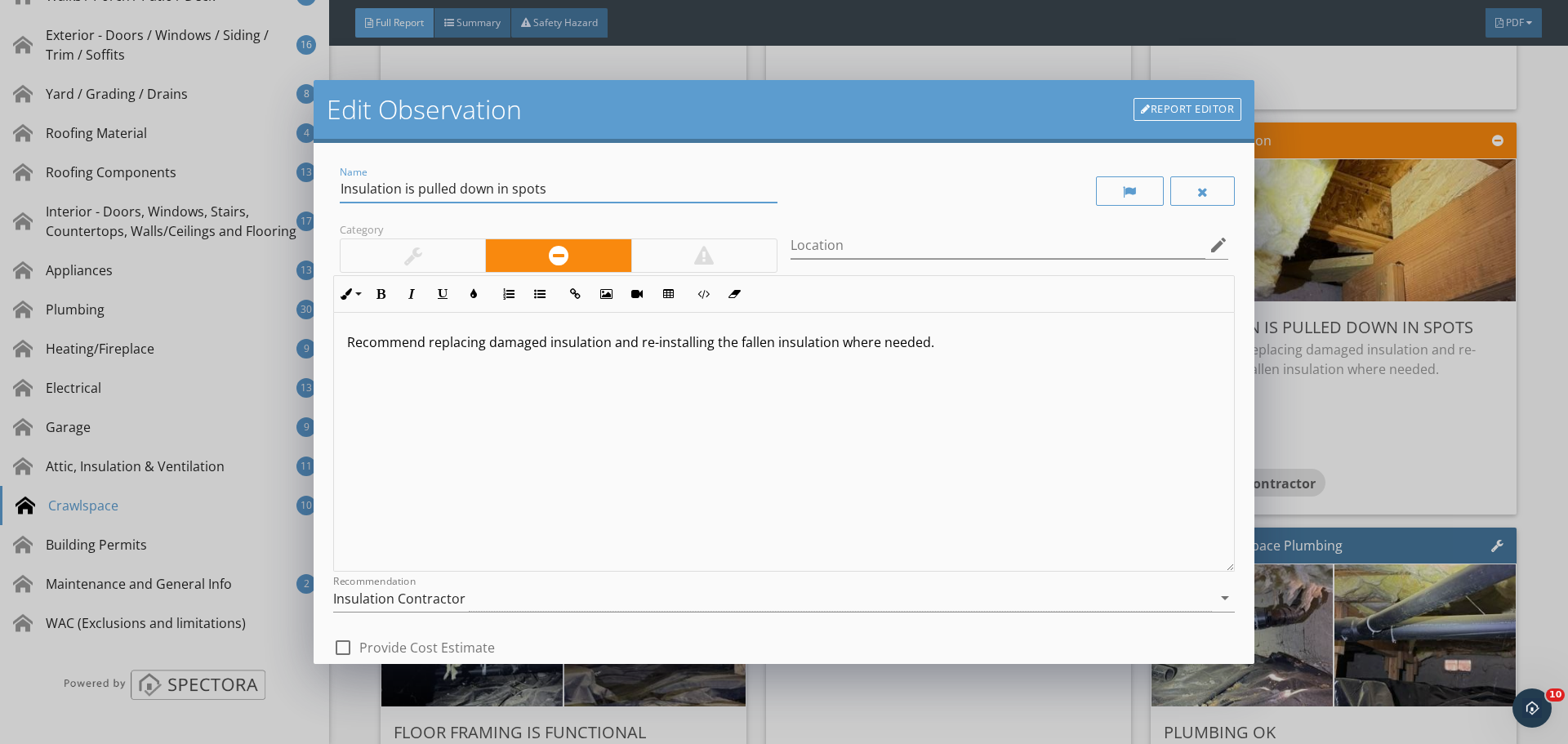
drag, startPoint x: 566, startPoint y: 181, endPoint x: 497, endPoint y: 191, distance: 69.7
click at [497, 191] on input "Insulation is pulled down in spots" at bounding box center [559, 190] width 438 height 27
type input "Insulation is missing in spots"
drag, startPoint x: 1025, startPoint y: 361, endPoint x: 305, endPoint y: 416, distance: 722.1
click at [313, 418] on div "Edit Observation Report Editor Name Insulation is missing in spots Category Loc…" at bounding box center [784, 372] width 1568 height 744
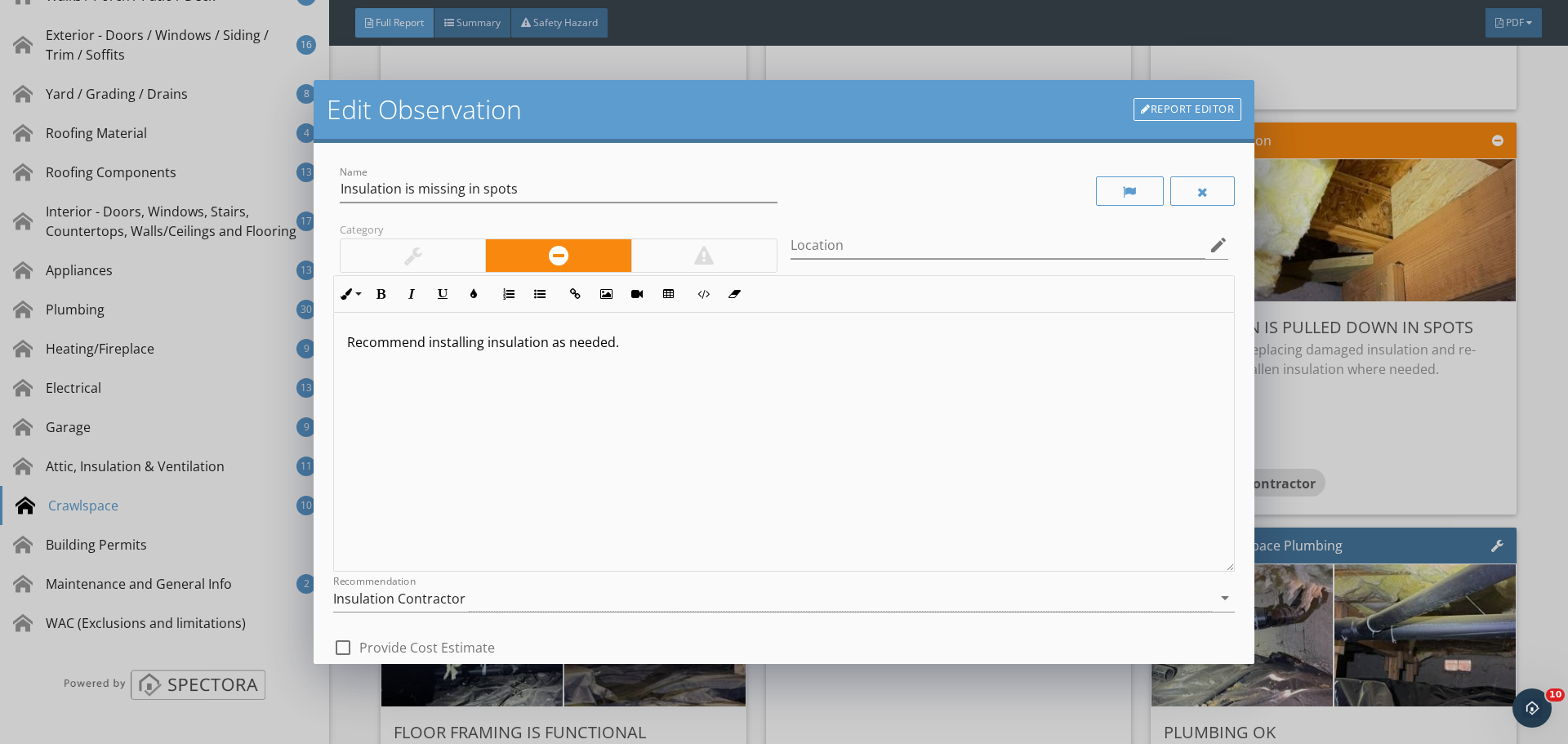
click at [465, 584] on div "Recommendation Insulation Contractor arrow_drop_down" at bounding box center [784, 601] width 901 height 53
click at [467, 606] on div "Insulation Contractor" at bounding box center [772, 598] width 879 height 27
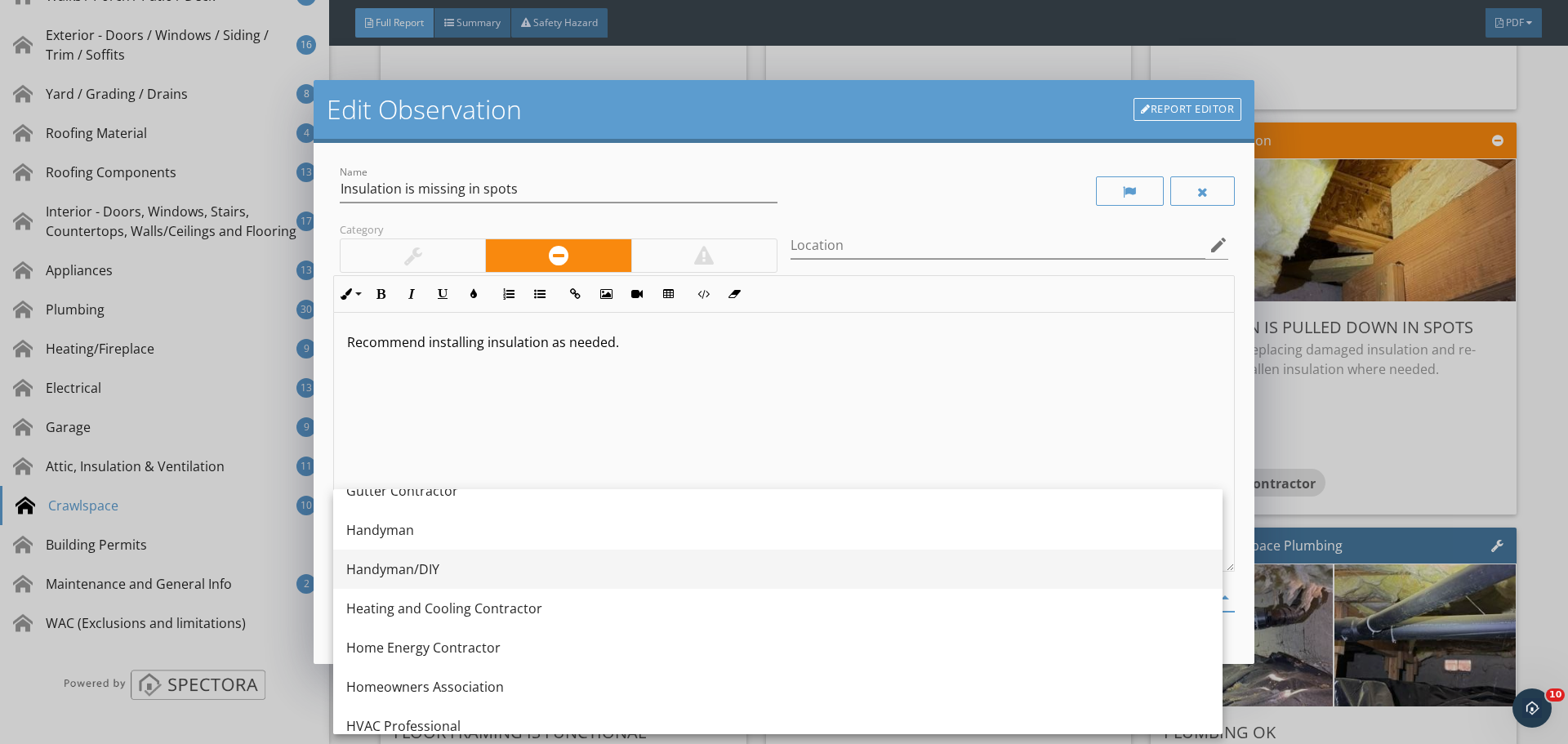
scroll to position [1042, 0]
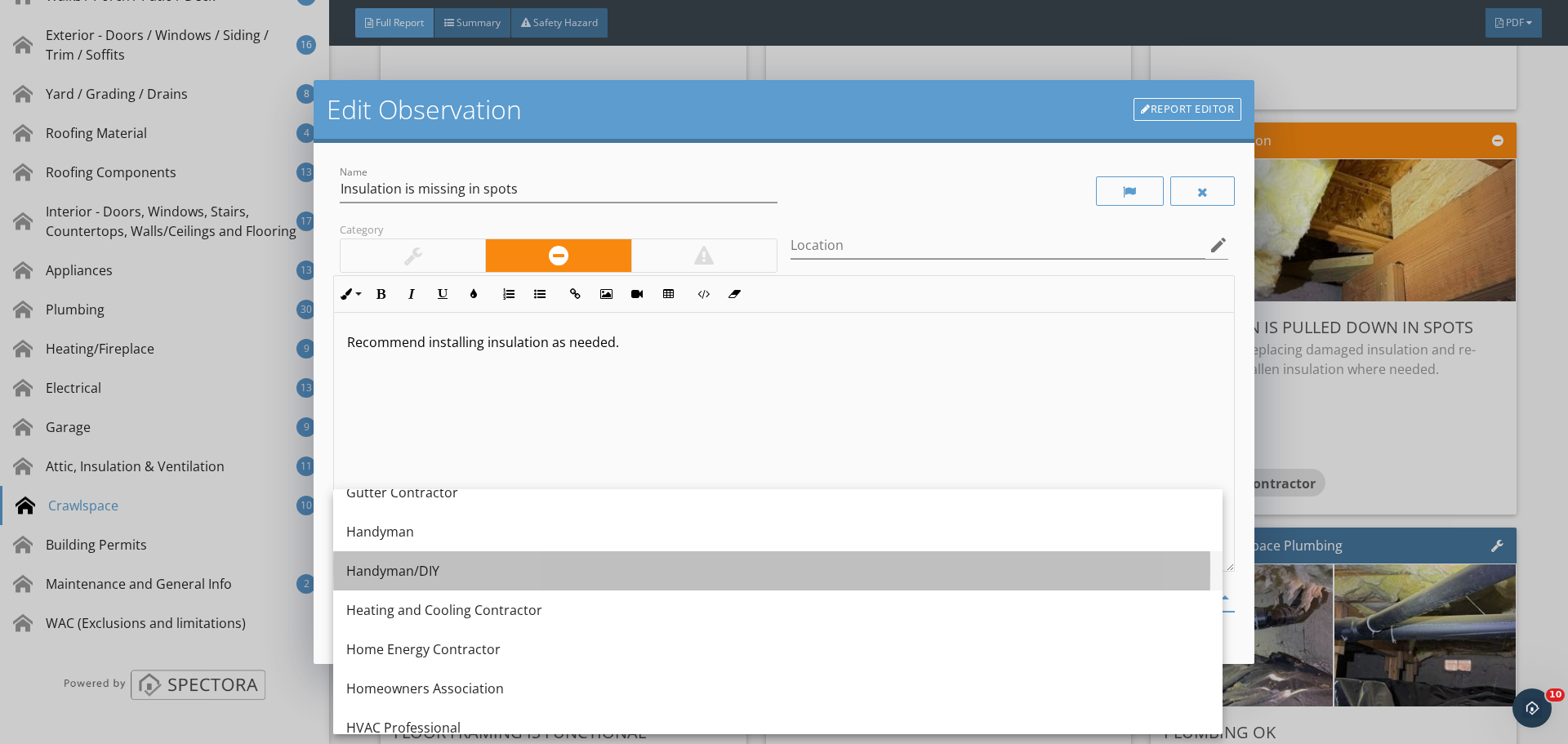
click at [486, 571] on div "Handyman/DIY" at bounding box center [777, 571] width 863 height 20
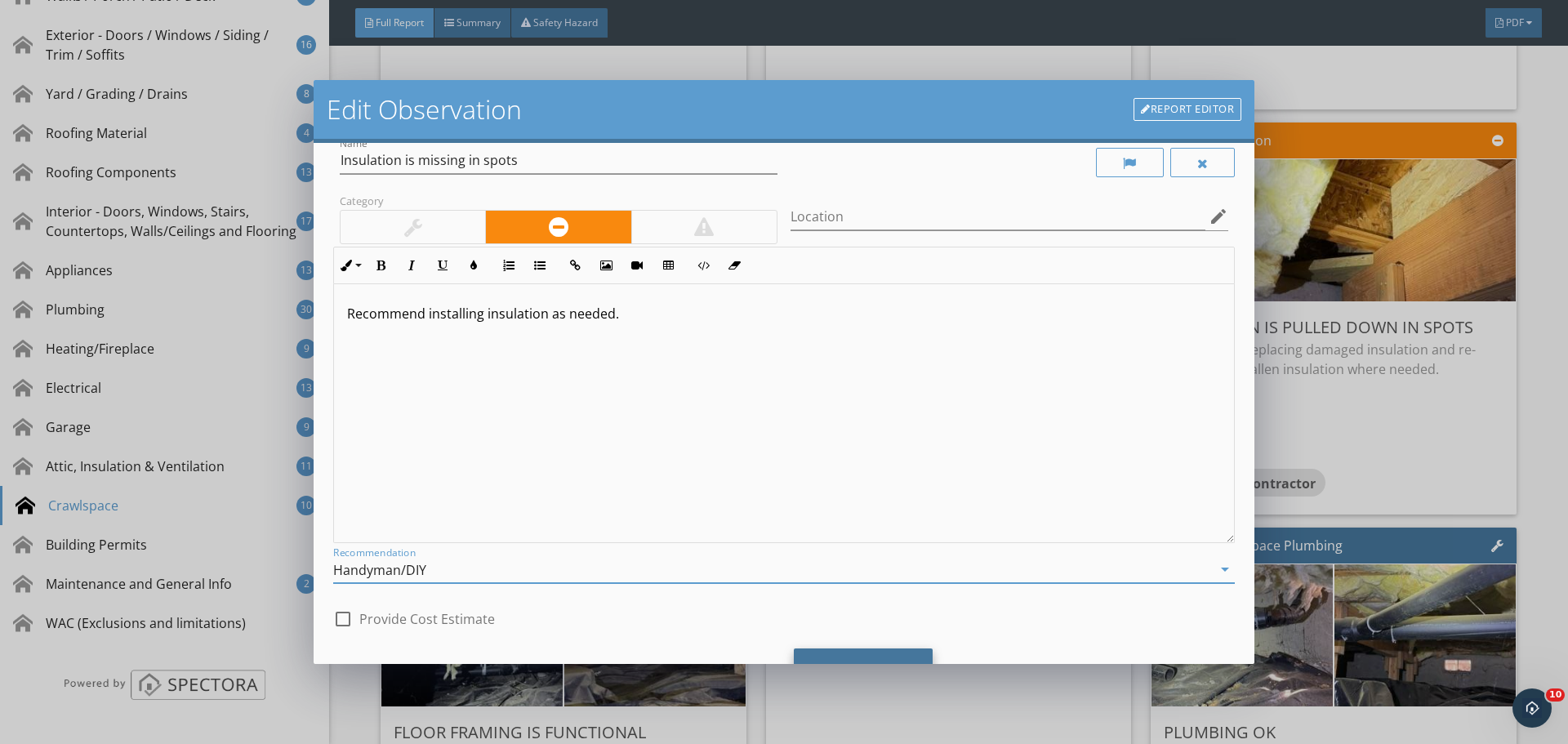
scroll to position [102, 0]
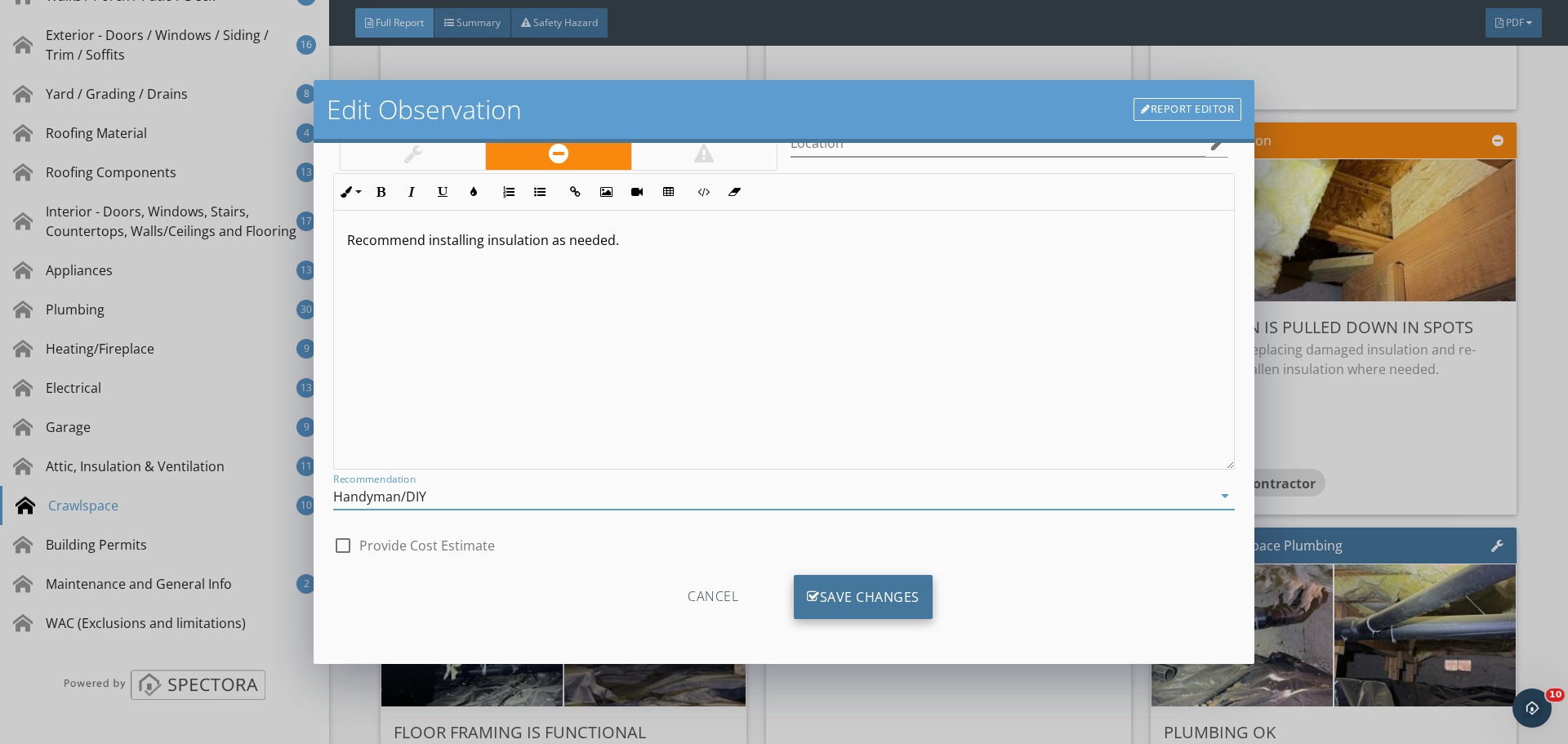
click at [841, 605] on div "Save Changes" at bounding box center [863, 596] width 139 height 44
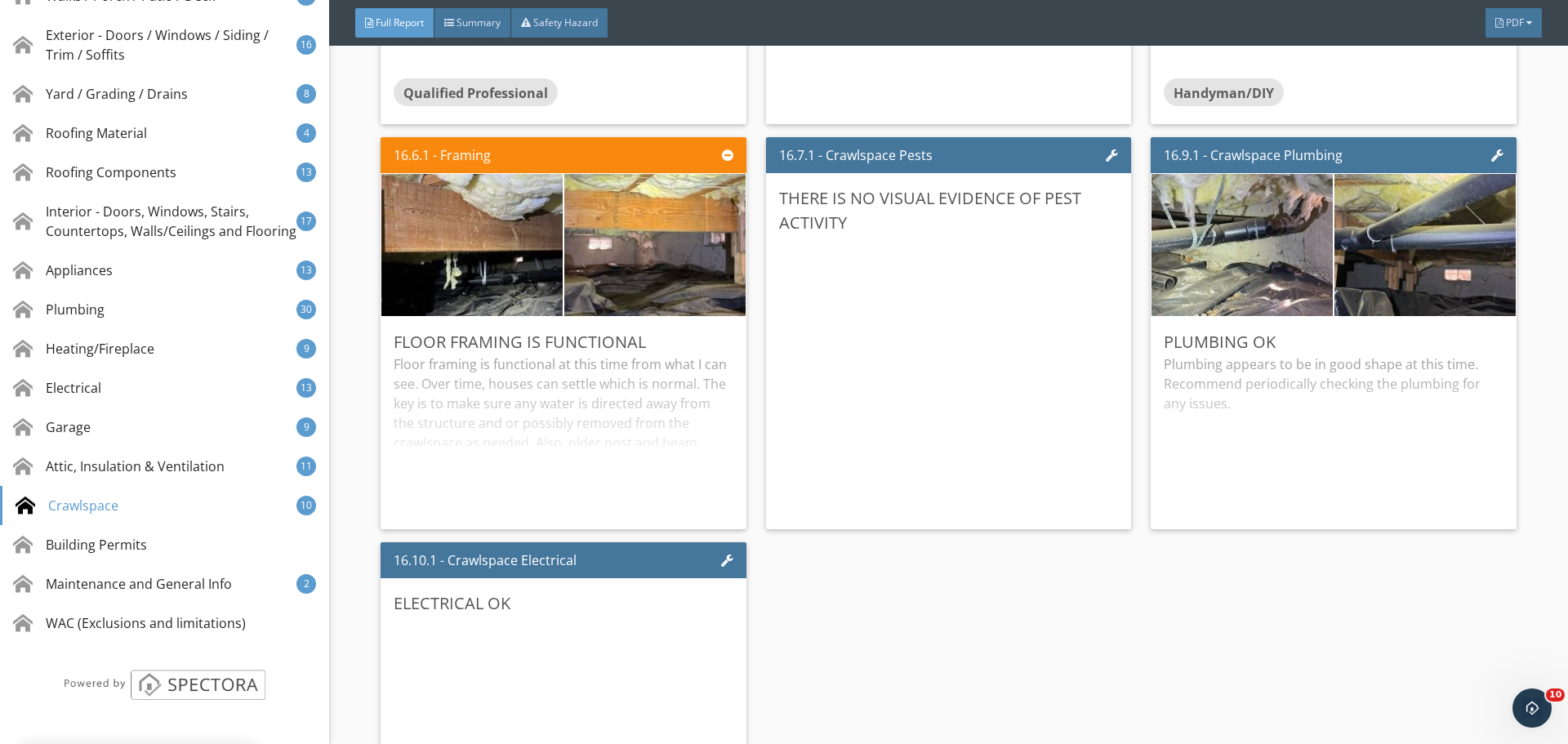
scroll to position [33693, 0]
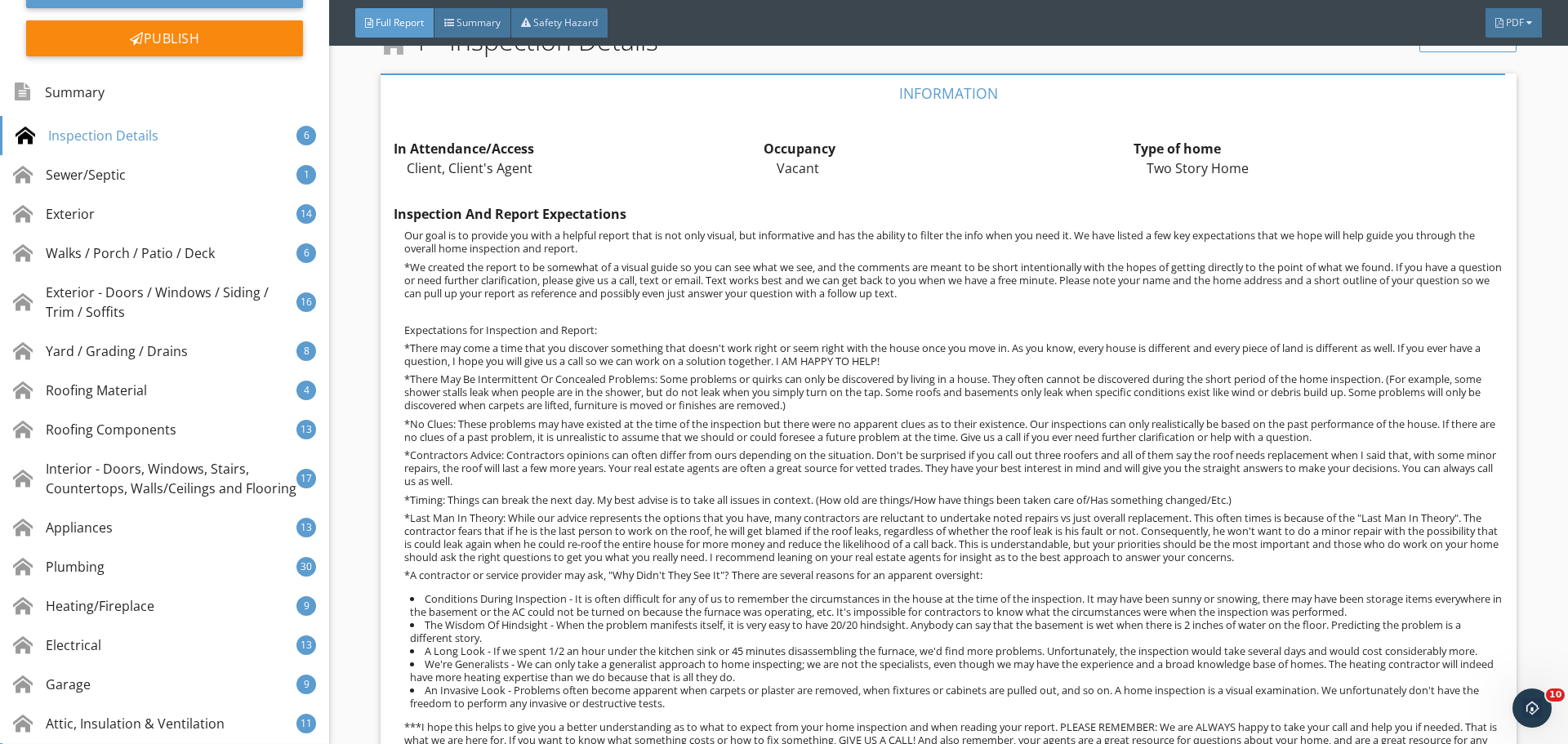
scroll to position [542, 0]
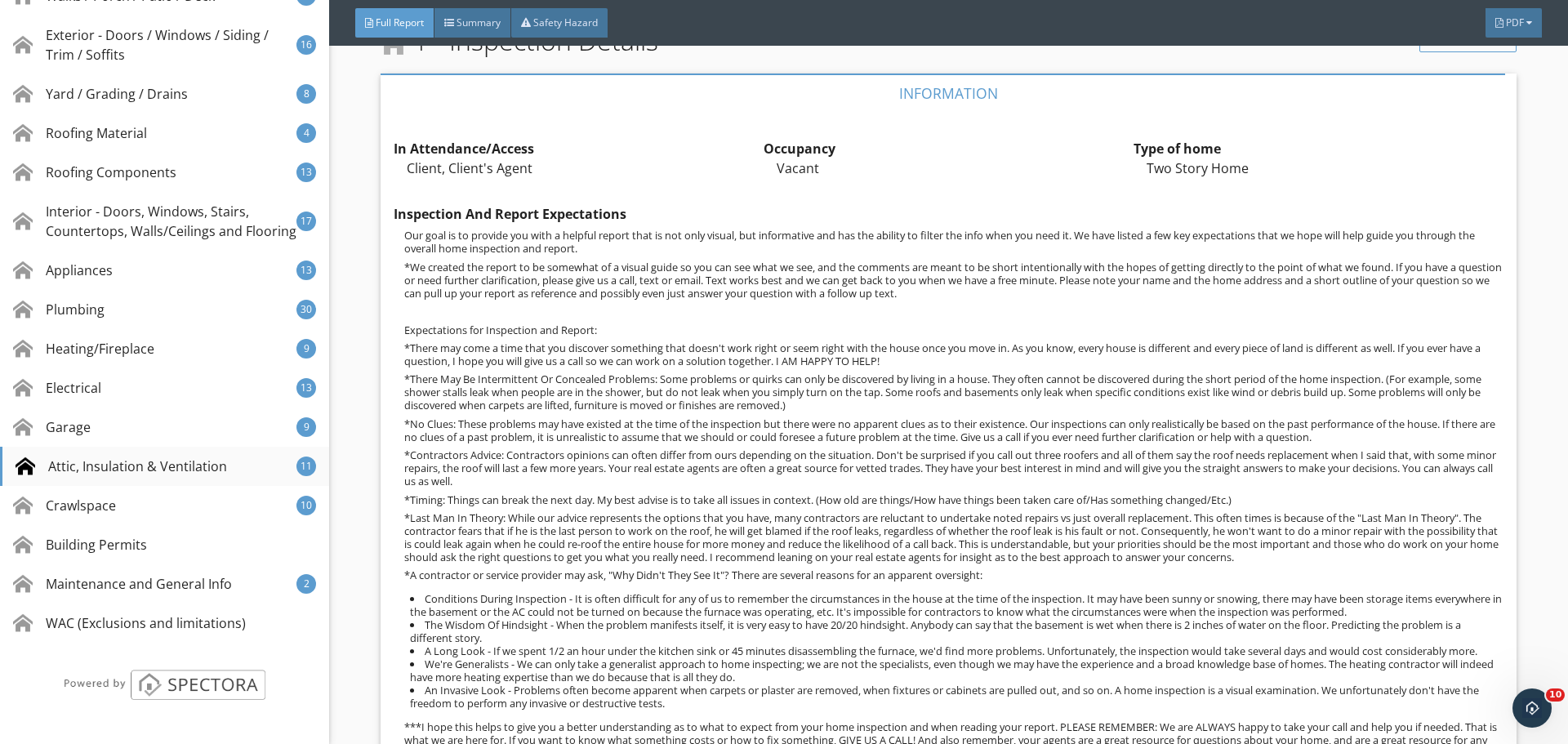
click at [156, 457] on div "Attic, Insulation & Ventilation" at bounding box center [121, 466] width 211 height 20
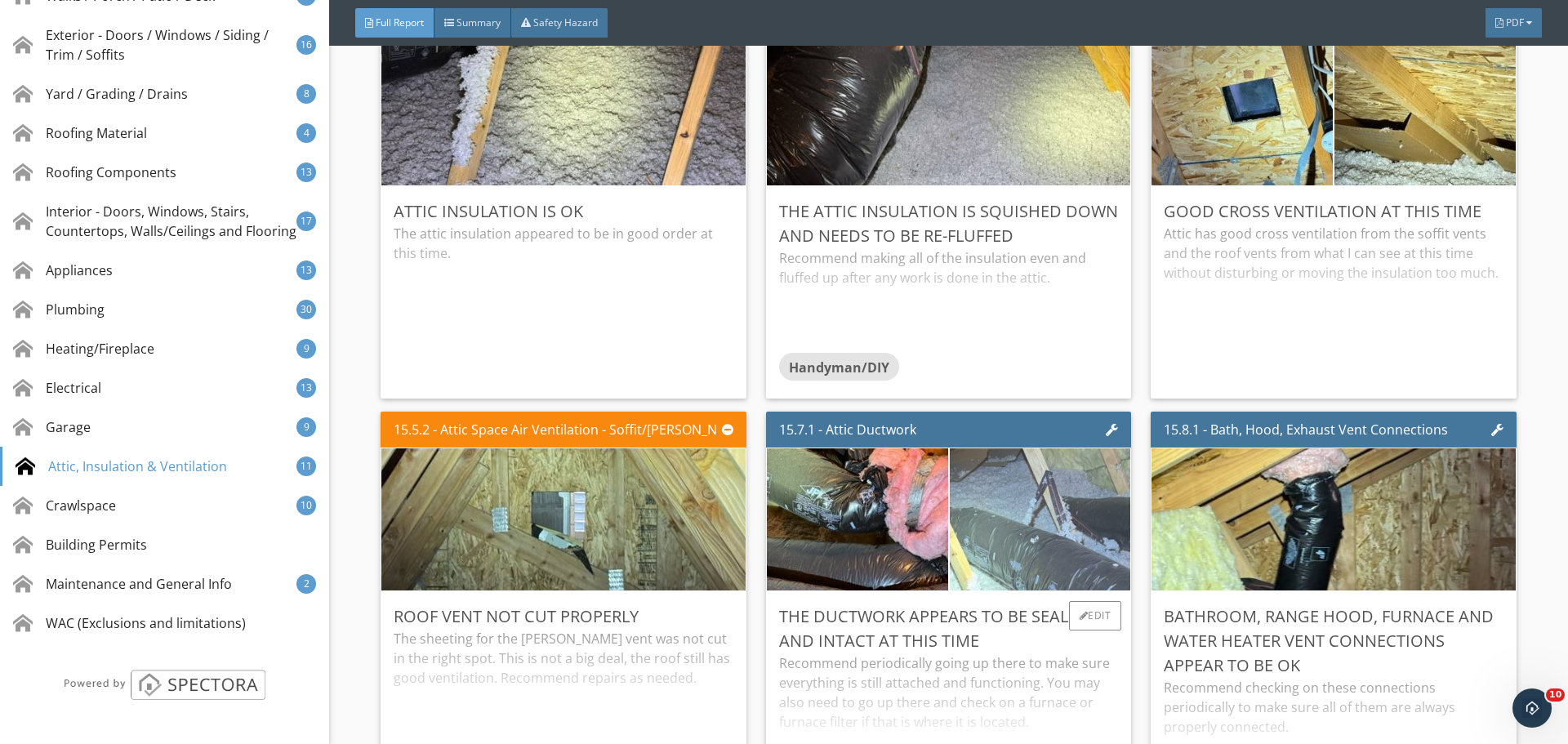
scroll to position [31359, 0]
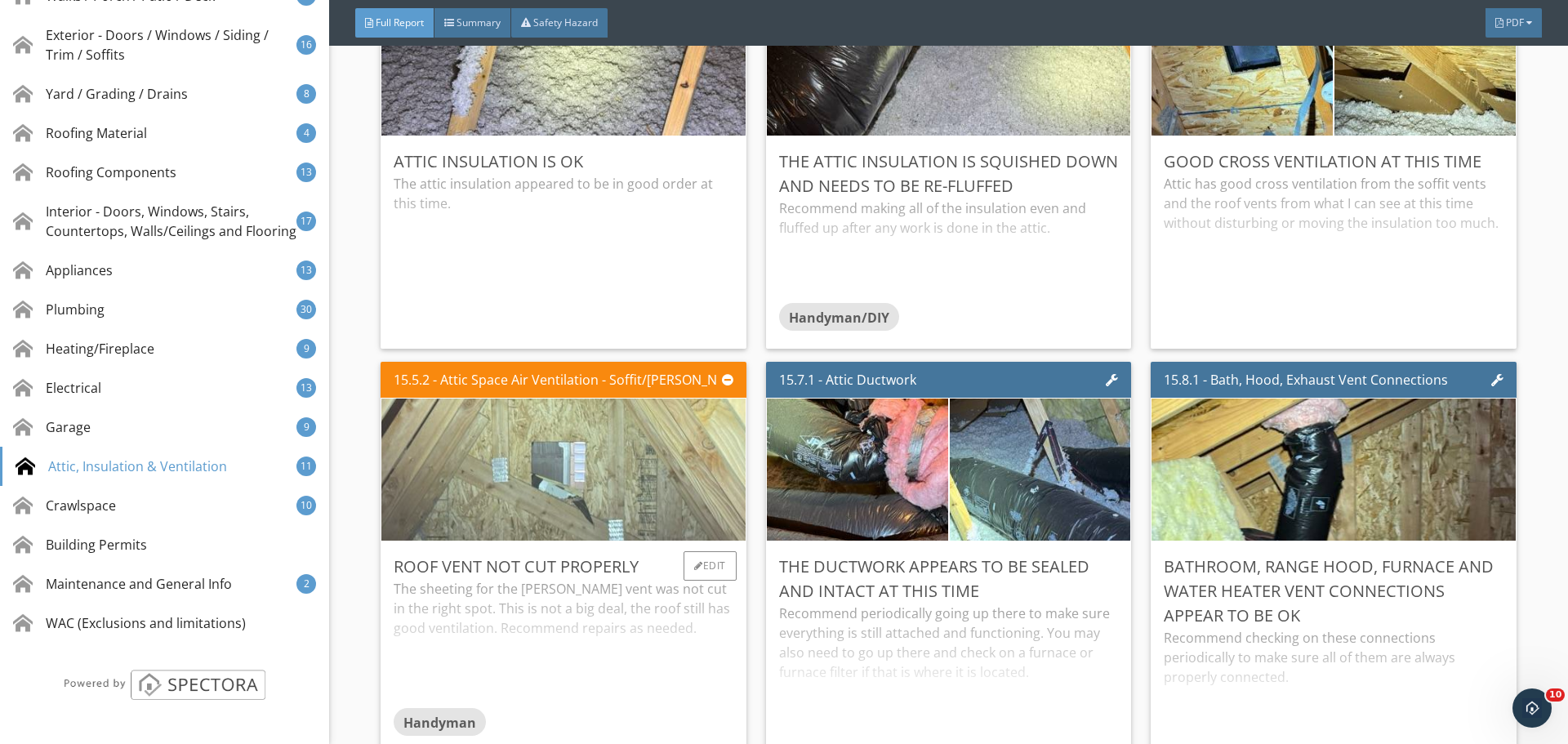
click at [680, 524] on img at bounding box center [563, 469] width 474 height 355
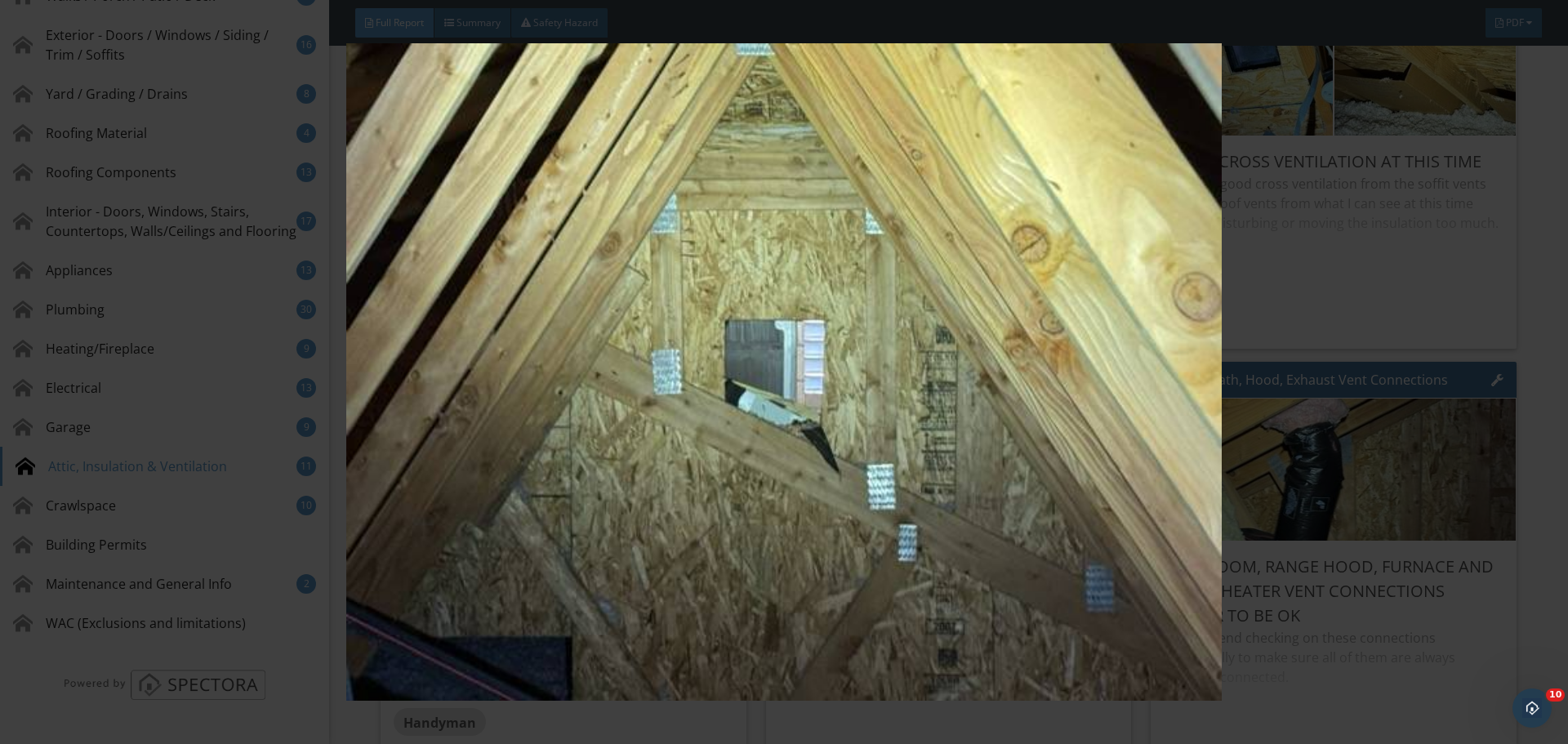
click at [1314, 450] on img at bounding box center [783, 372] width 1440 height 658
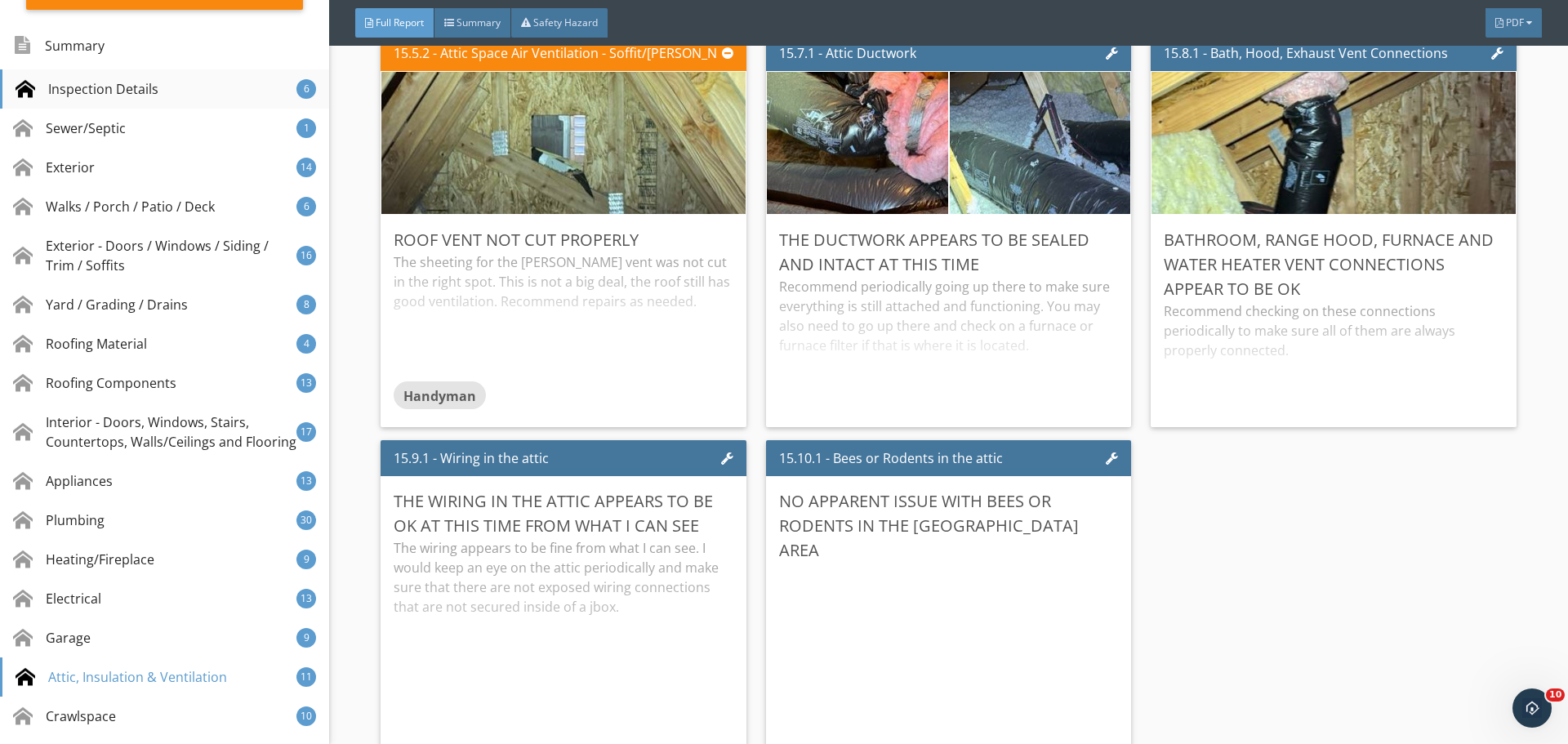
scroll to position [0, 0]
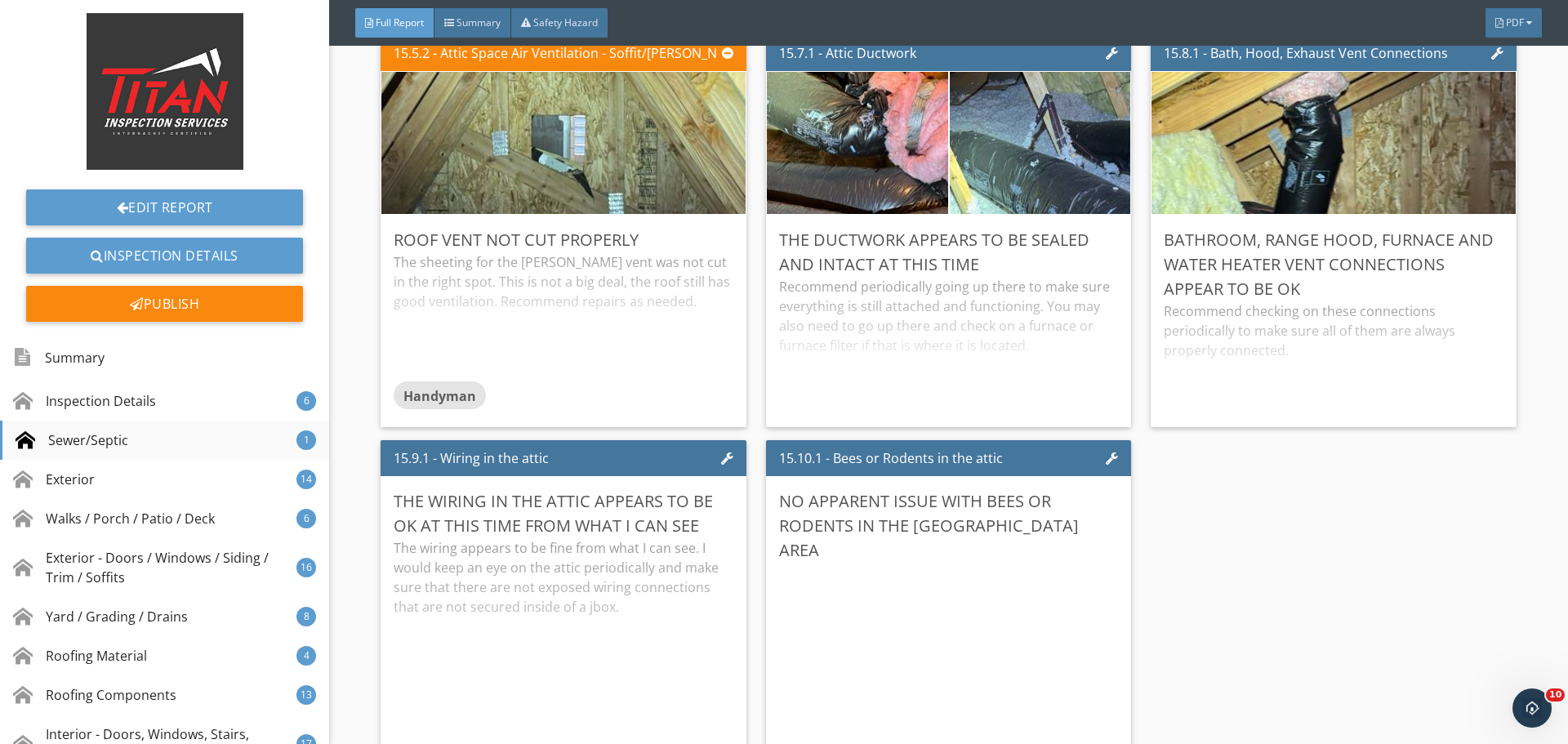
click at [182, 435] on div "Sewer/Septic 1" at bounding box center [164, 440] width 329 height 39
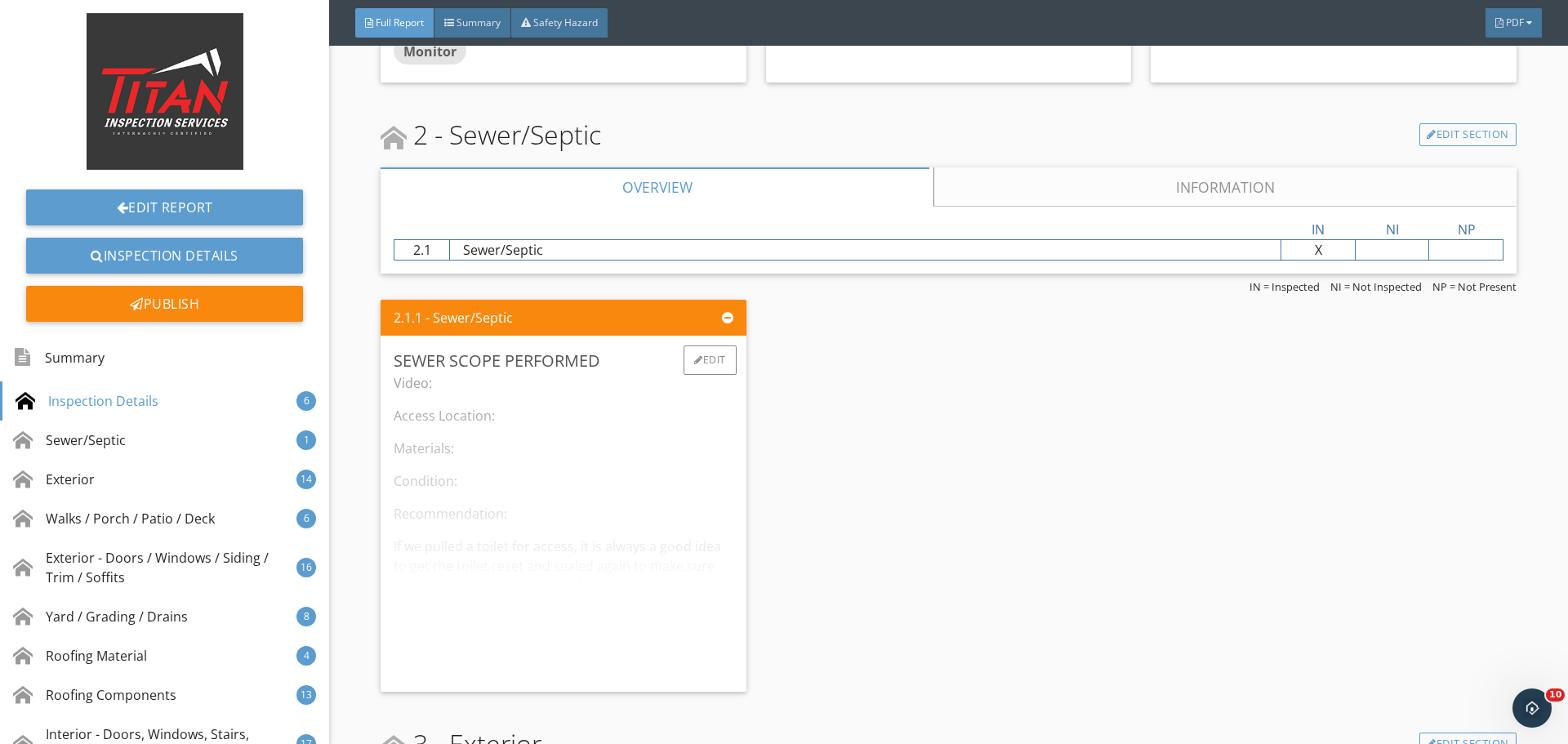
scroll to position [2079, 0]
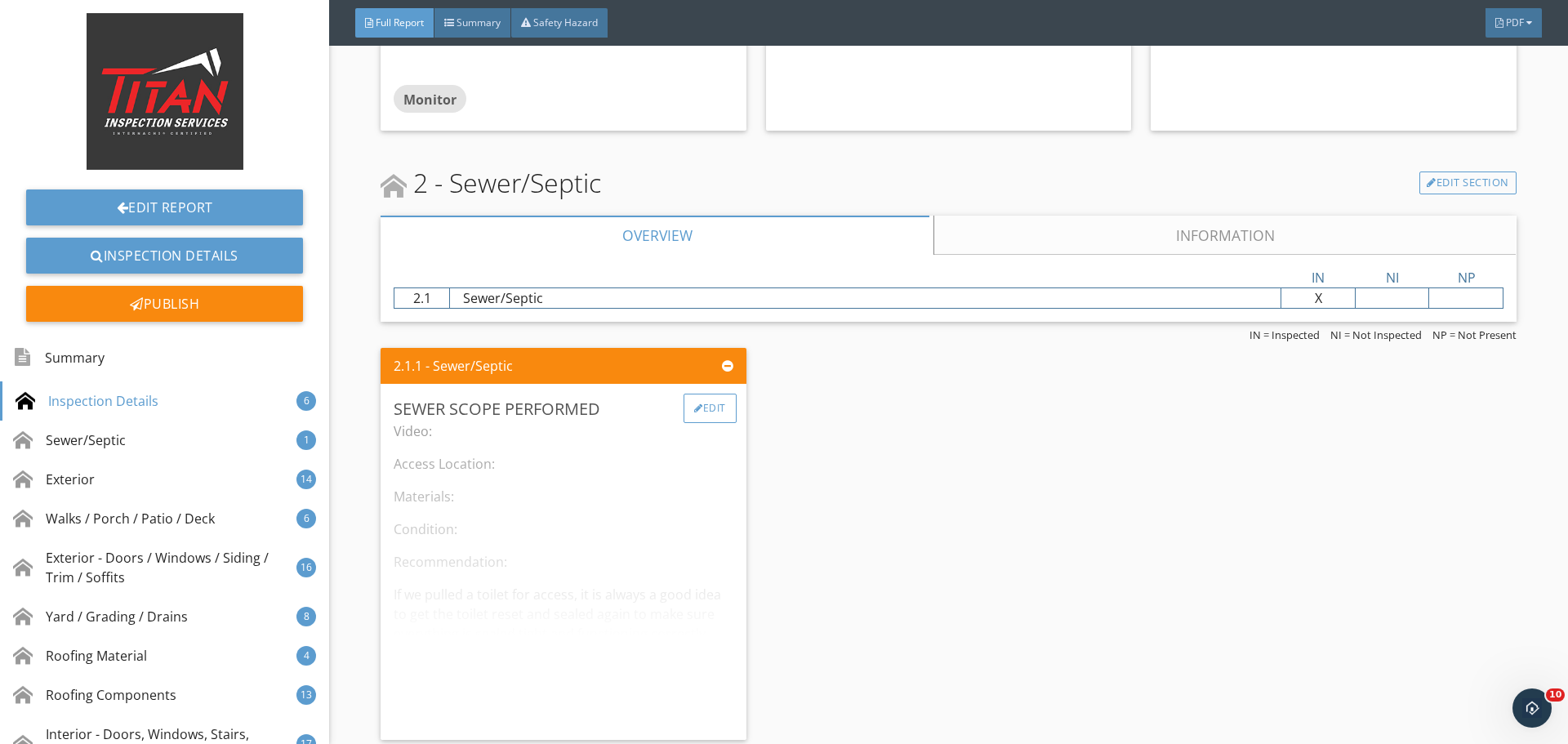
click at [703, 408] on div "Edit" at bounding box center [710, 409] width 53 height 29
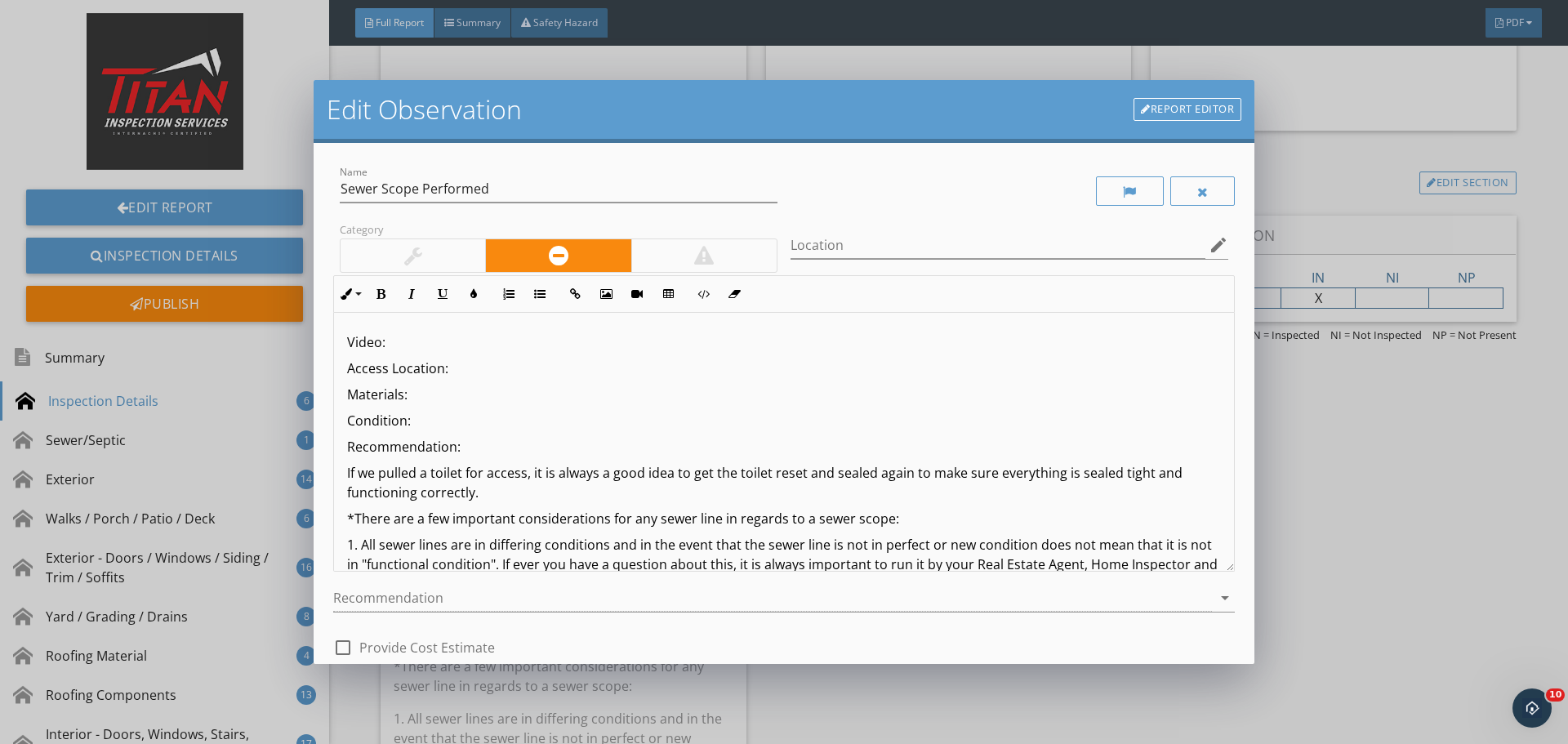
click at [450, 261] on div at bounding box center [413, 255] width 145 height 32
click at [457, 347] on p "Video:" at bounding box center [784, 342] width 874 height 20
click at [566, 295] on button "Insert Link" at bounding box center [575, 294] width 31 height 31
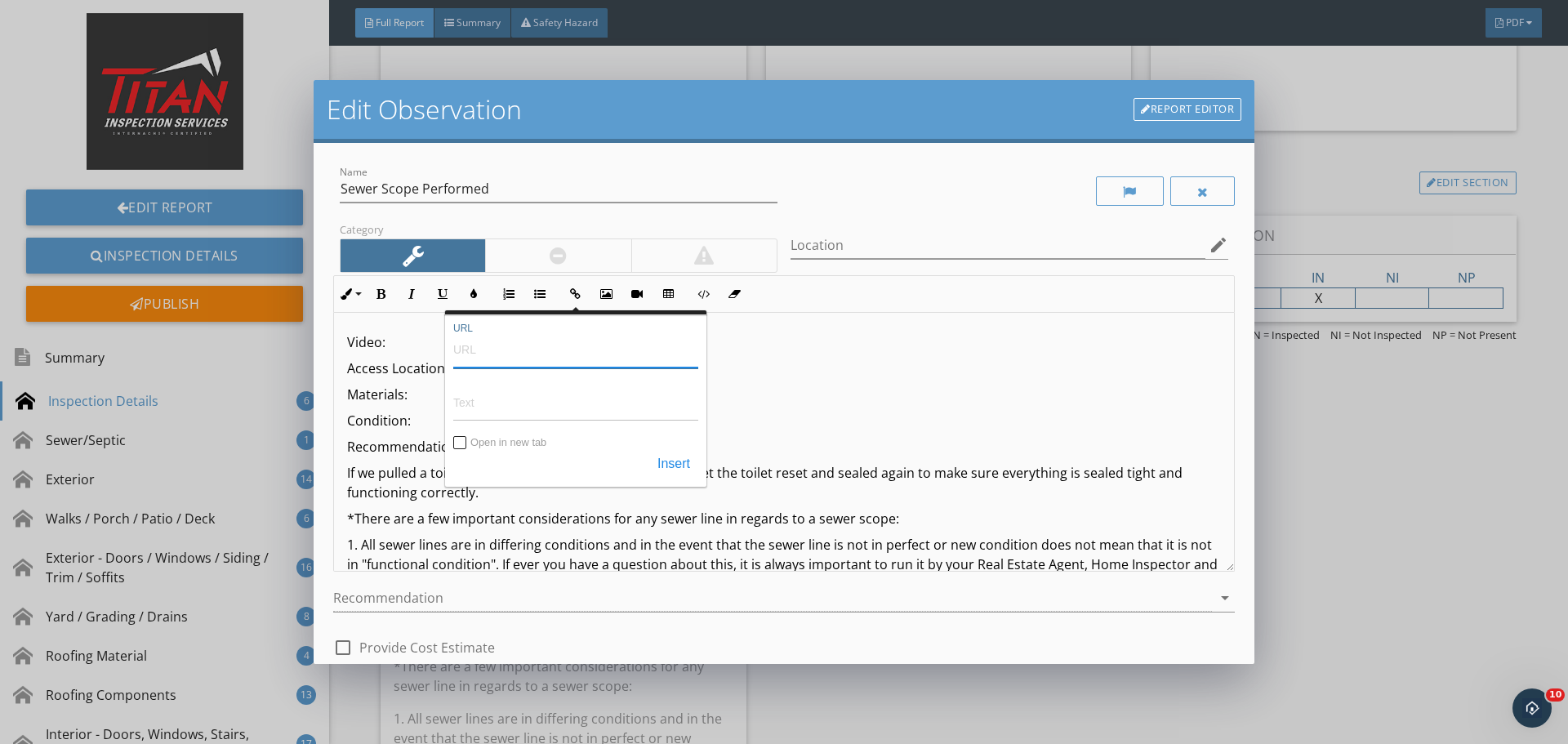
click at [558, 346] on input "URL" at bounding box center [576, 349] width 245 height 39
paste input "[URL][DOMAIN_NAME]"
type input "[URL][DOMAIN_NAME]"
click at [498, 405] on input "Text" at bounding box center [576, 402] width 245 height 39
paste input "https://youtu.be/a3lWFuZNxwE"
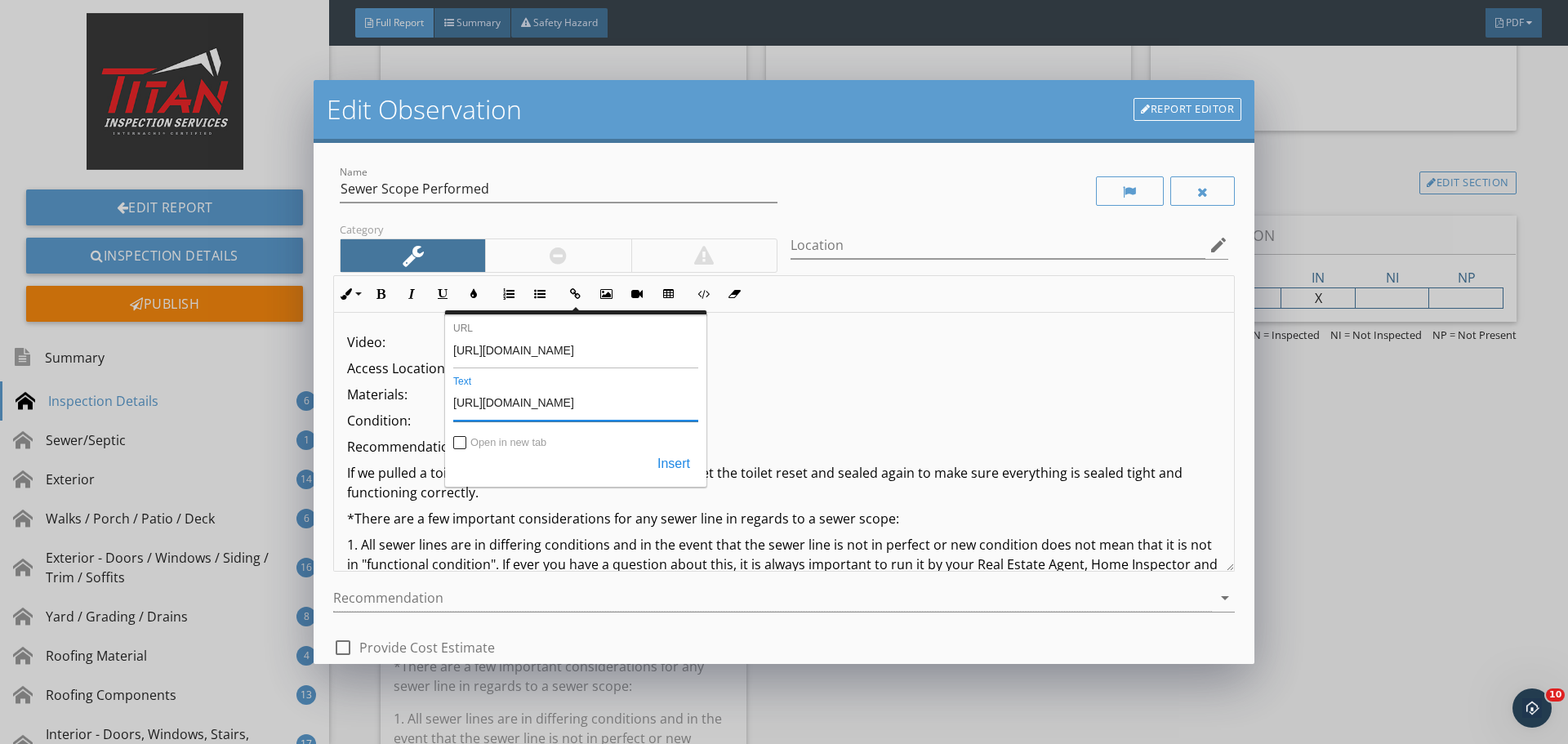
type input "https://youtu.be/a3lWFuZNxwE"
click at [503, 440] on label "Open in new tab" at bounding box center [508, 443] width 76 height 13
click at [467, 440] on input "Open in new tab" at bounding box center [460, 444] width 13 height 13
checkbox input "true"
click at [644, 462] on div "Insert" at bounding box center [576, 464] width 245 height 29
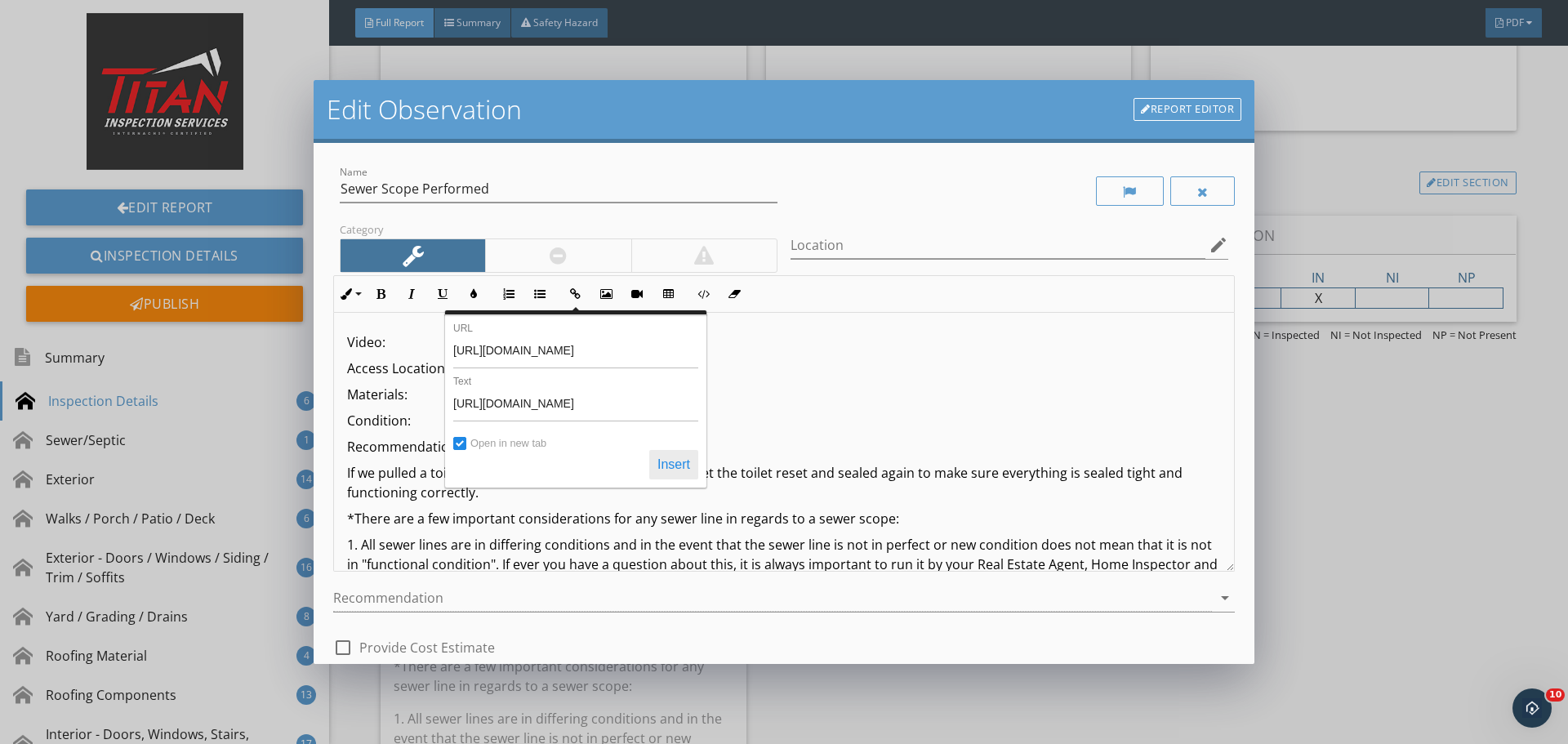
click at [675, 464] on button "Insert" at bounding box center [674, 464] width 49 height 29
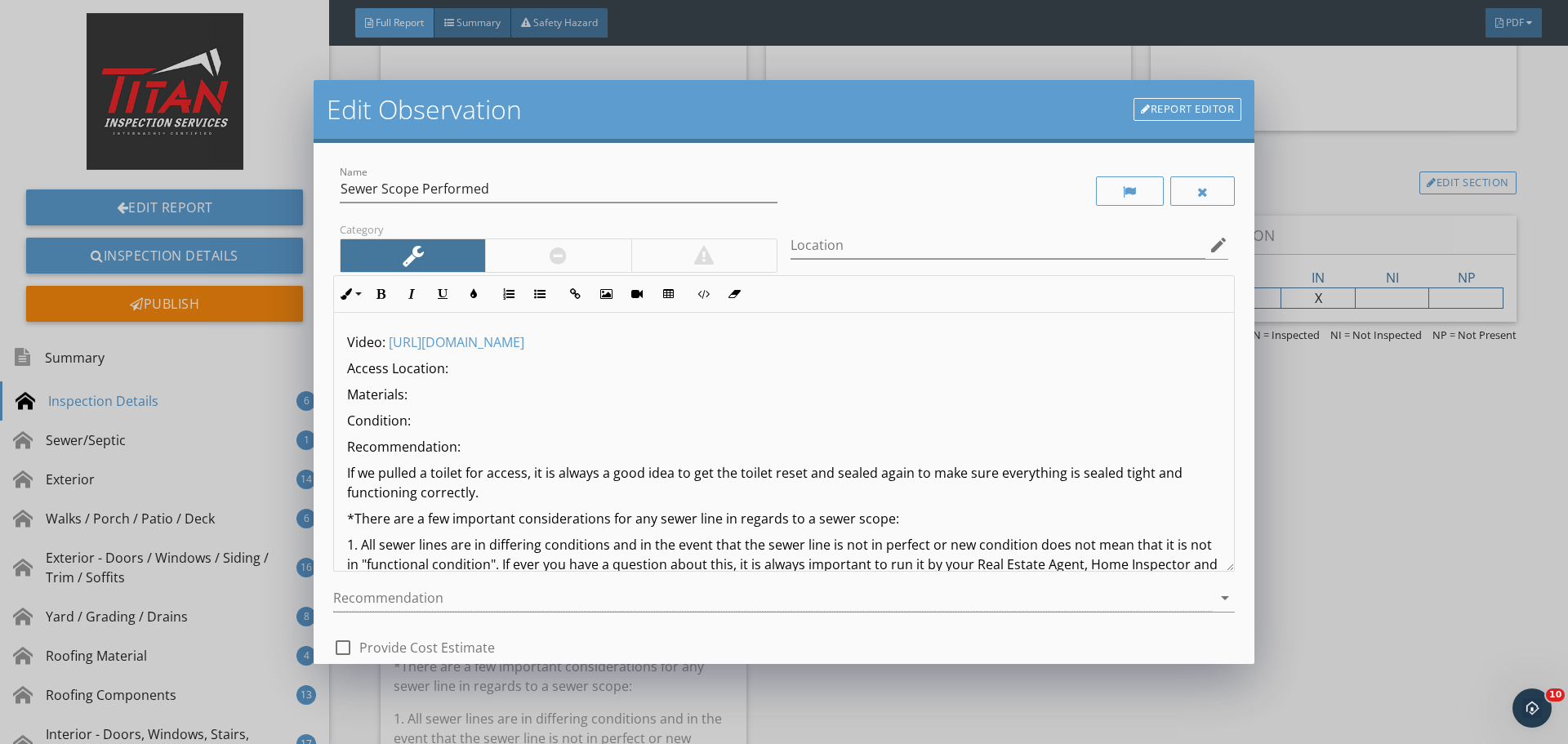
click at [548, 366] on p "Access Location:" at bounding box center [784, 369] width 874 height 20
click at [613, 400] on p "Materials:" at bounding box center [784, 395] width 874 height 20
click at [448, 417] on p "Condition:" at bounding box center [784, 420] width 874 height 20
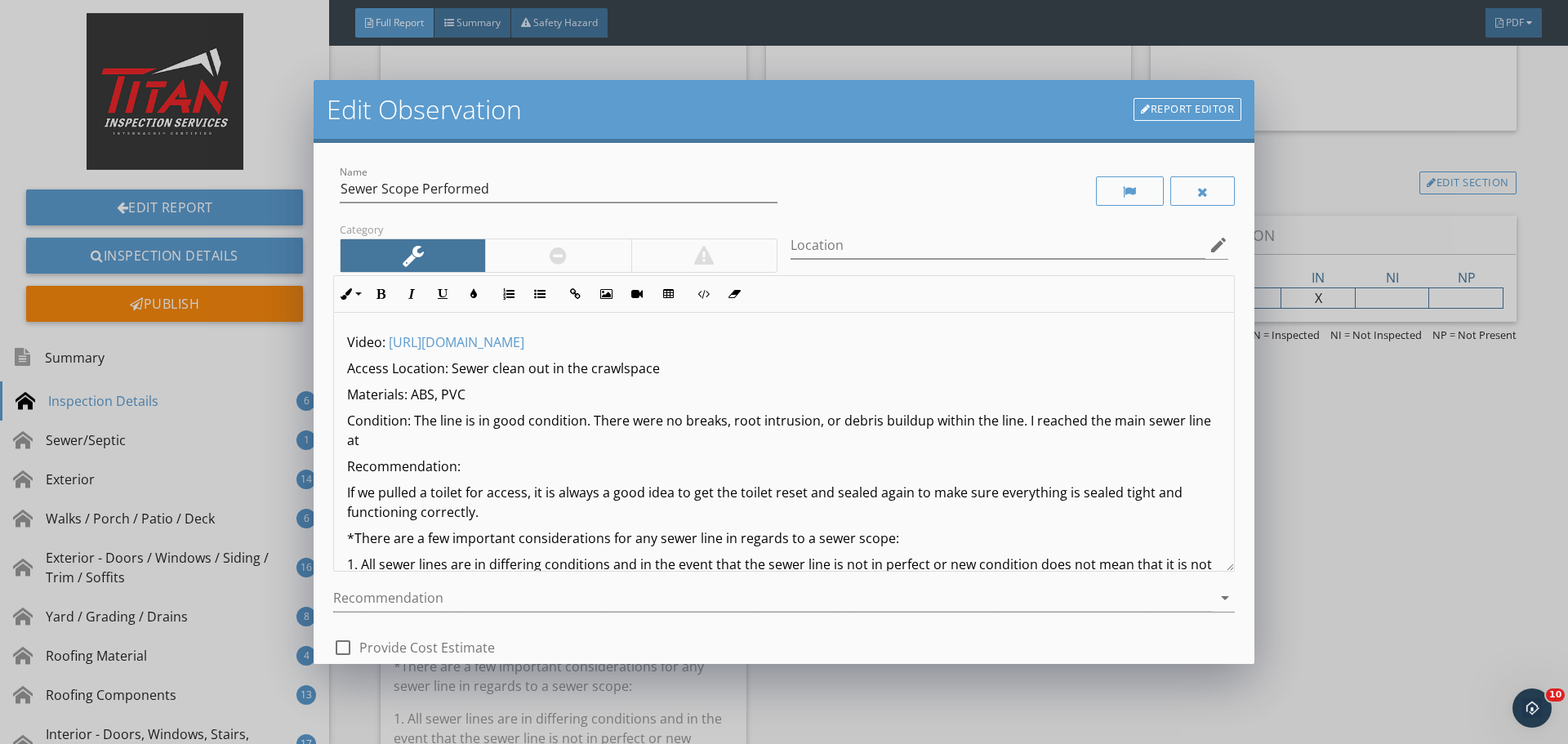
click at [563, 445] on p "Condition: The line is in good condition. There were no breaks, root intrusion,…" at bounding box center [784, 430] width 874 height 39
click at [585, 469] on p "Recommendation:" at bounding box center [784, 466] width 874 height 20
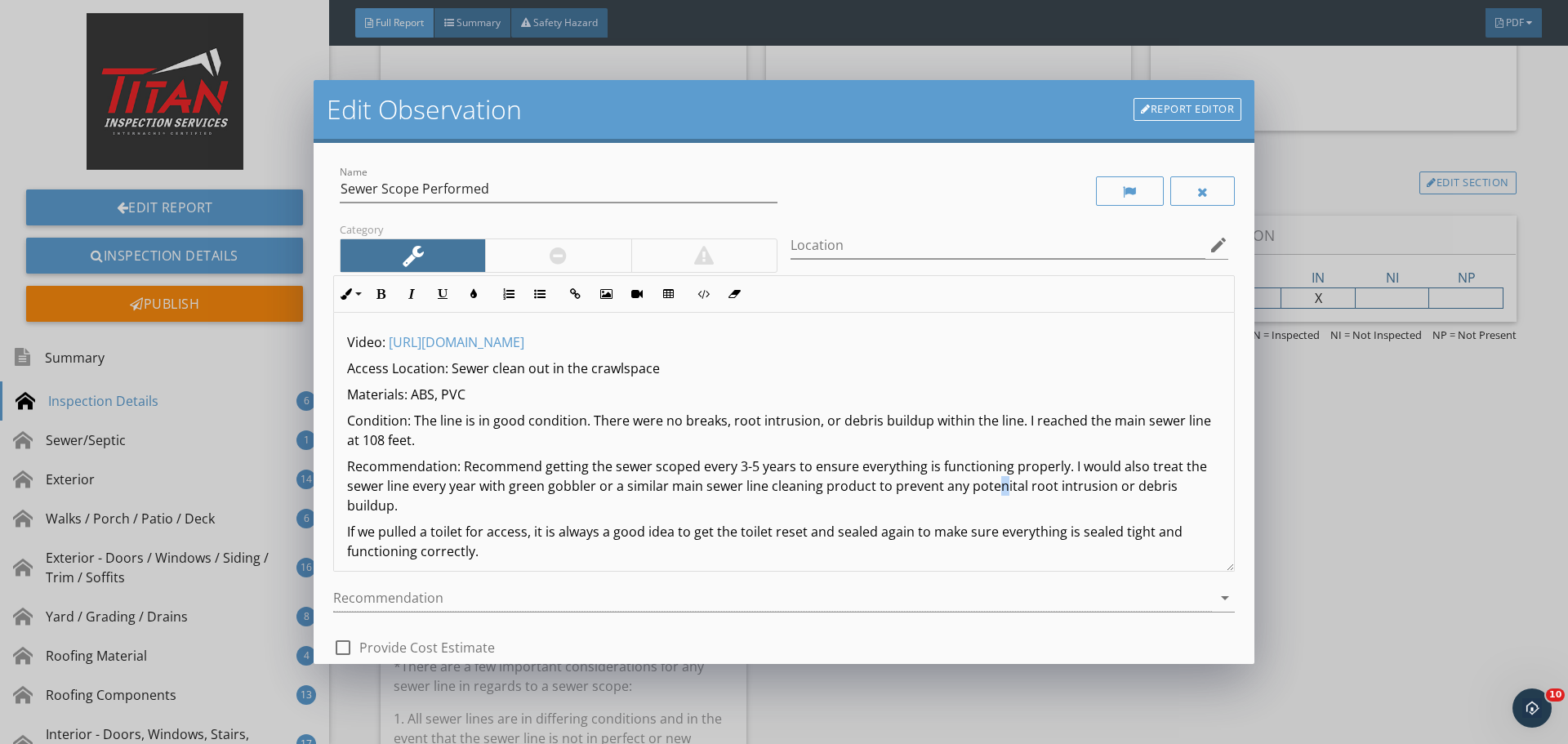
click at [994, 489] on p "Recommendation: Recommend getting the sewer scoped every 3-5 years to ensure ev…" at bounding box center [784, 486] width 874 height 59
click at [993, 491] on p "Recommendation: Recommend getting the sewer scoped every 3-5 years to ensure ev…" at bounding box center [784, 486] width 874 height 59
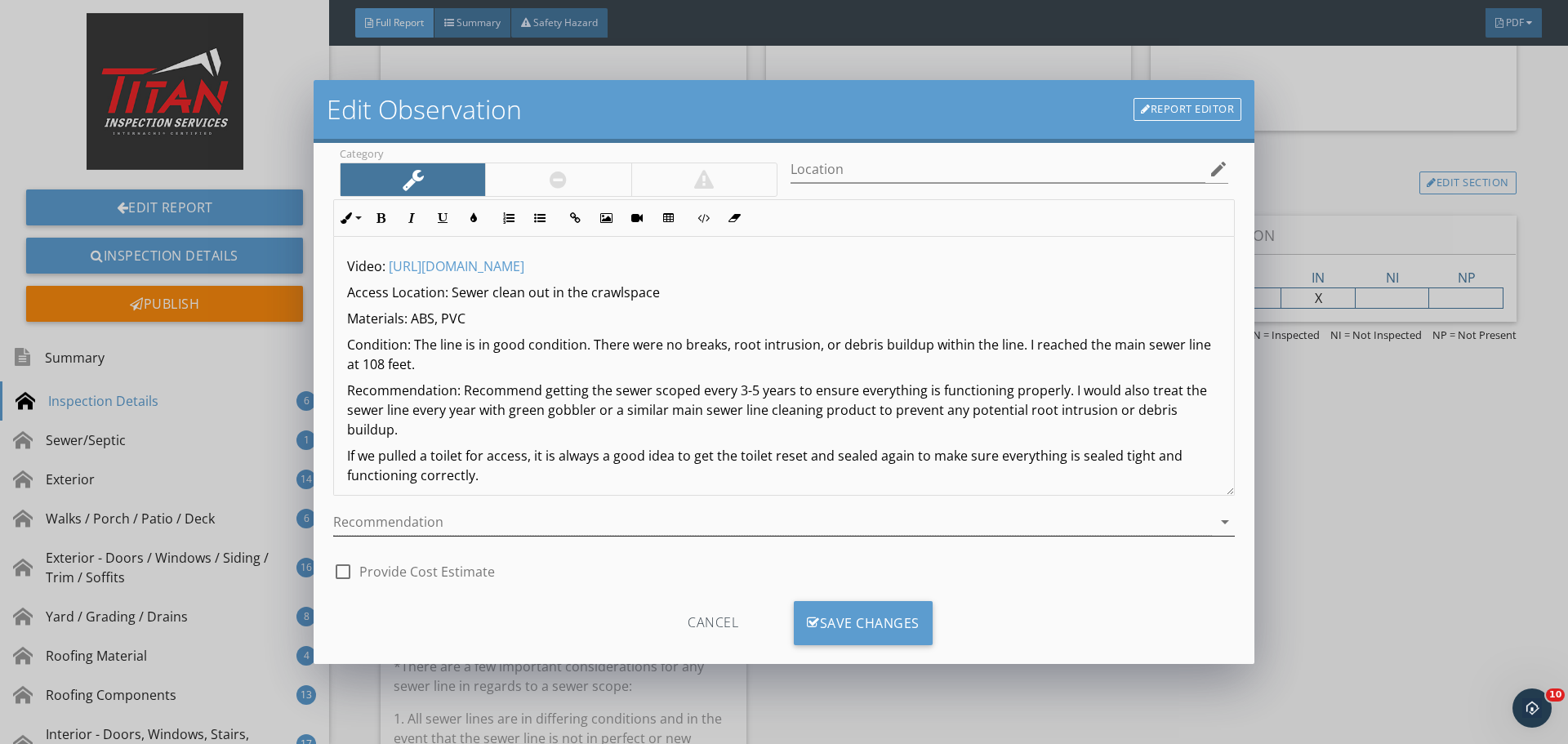
scroll to position [102, 0]
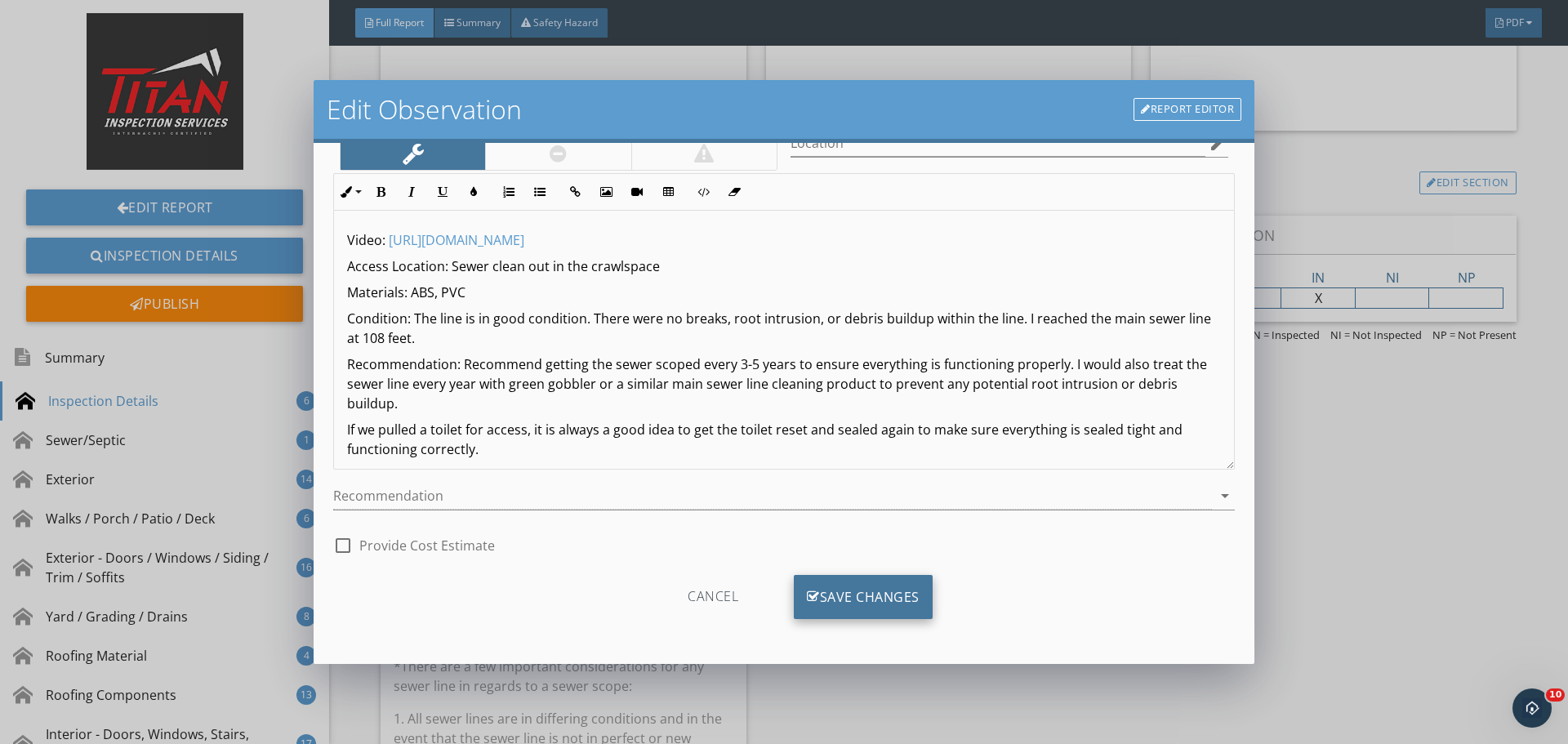
click at [874, 589] on div "Save Changes" at bounding box center [863, 596] width 139 height 44
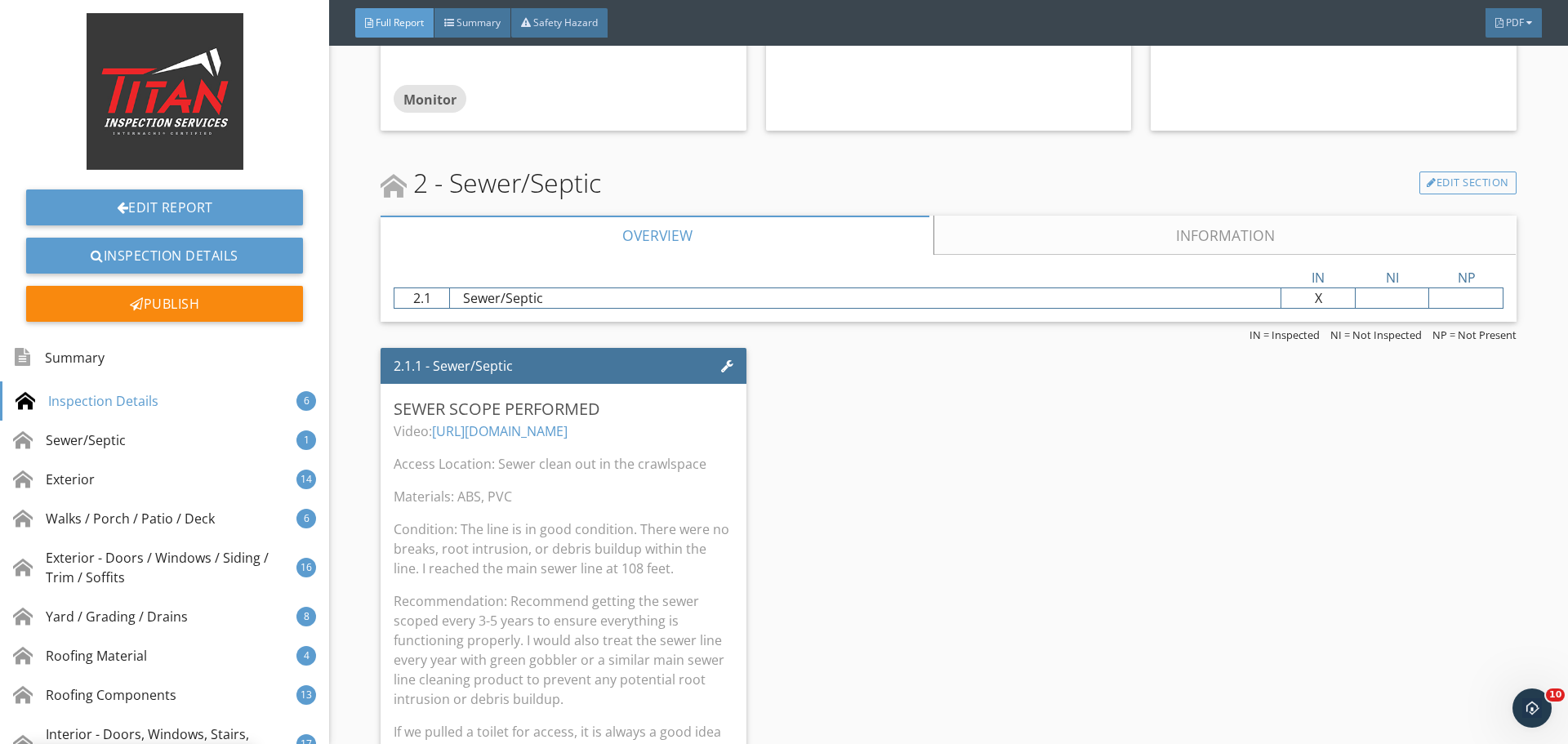
scroll to position [0, 0]
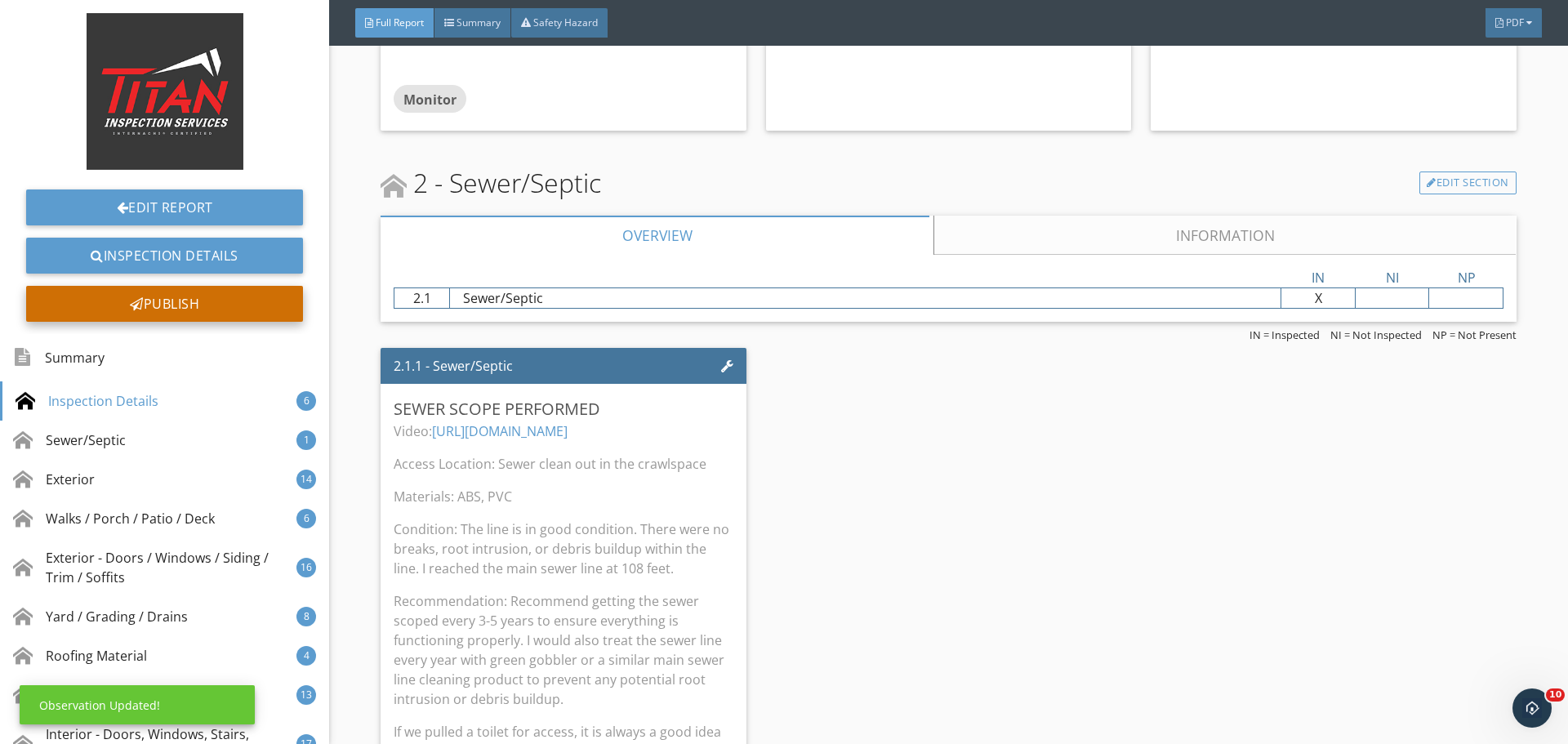
click at [216, 303] on div "Publish" at bounding box center [164, 303] width 277 height 36
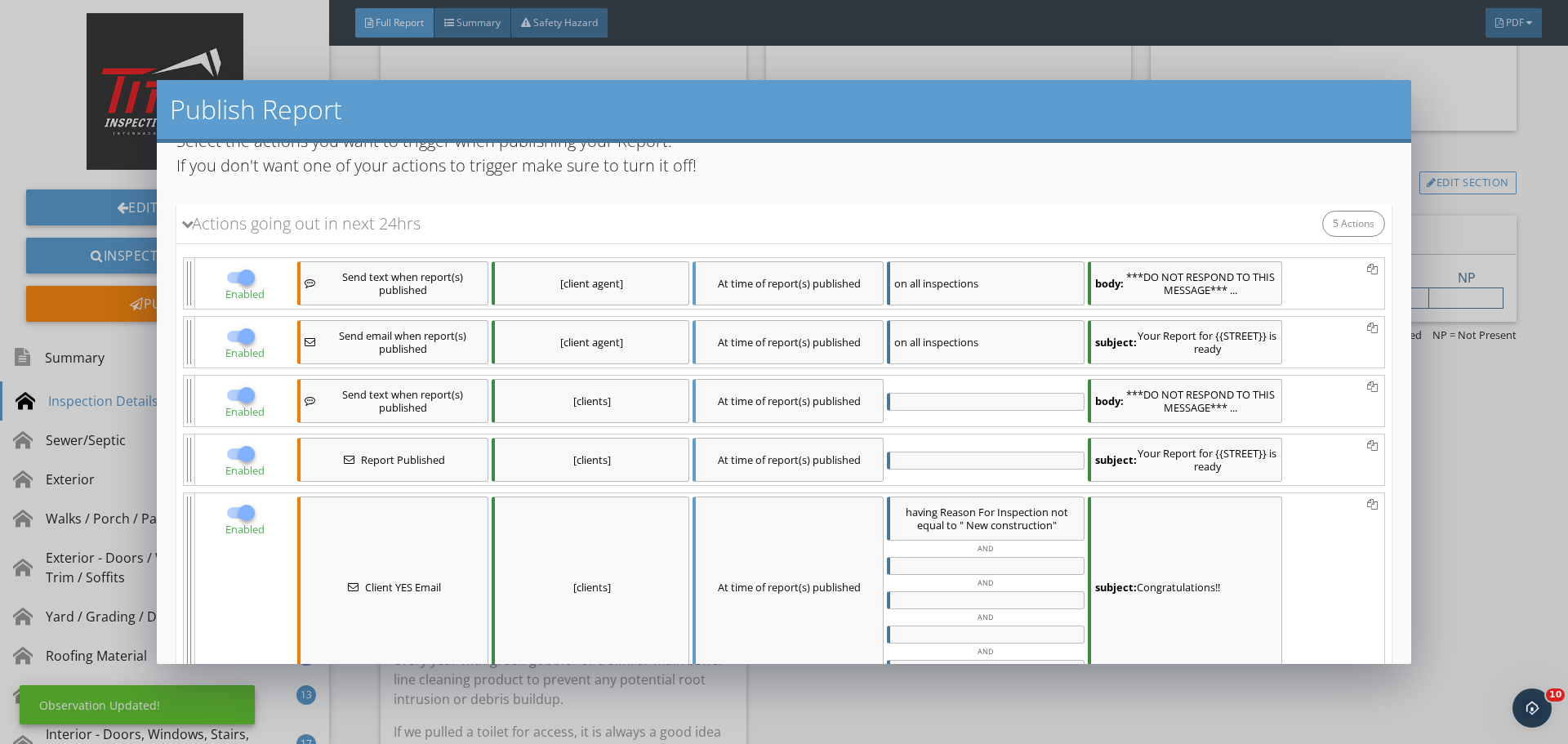
scroll to position [160, 0]
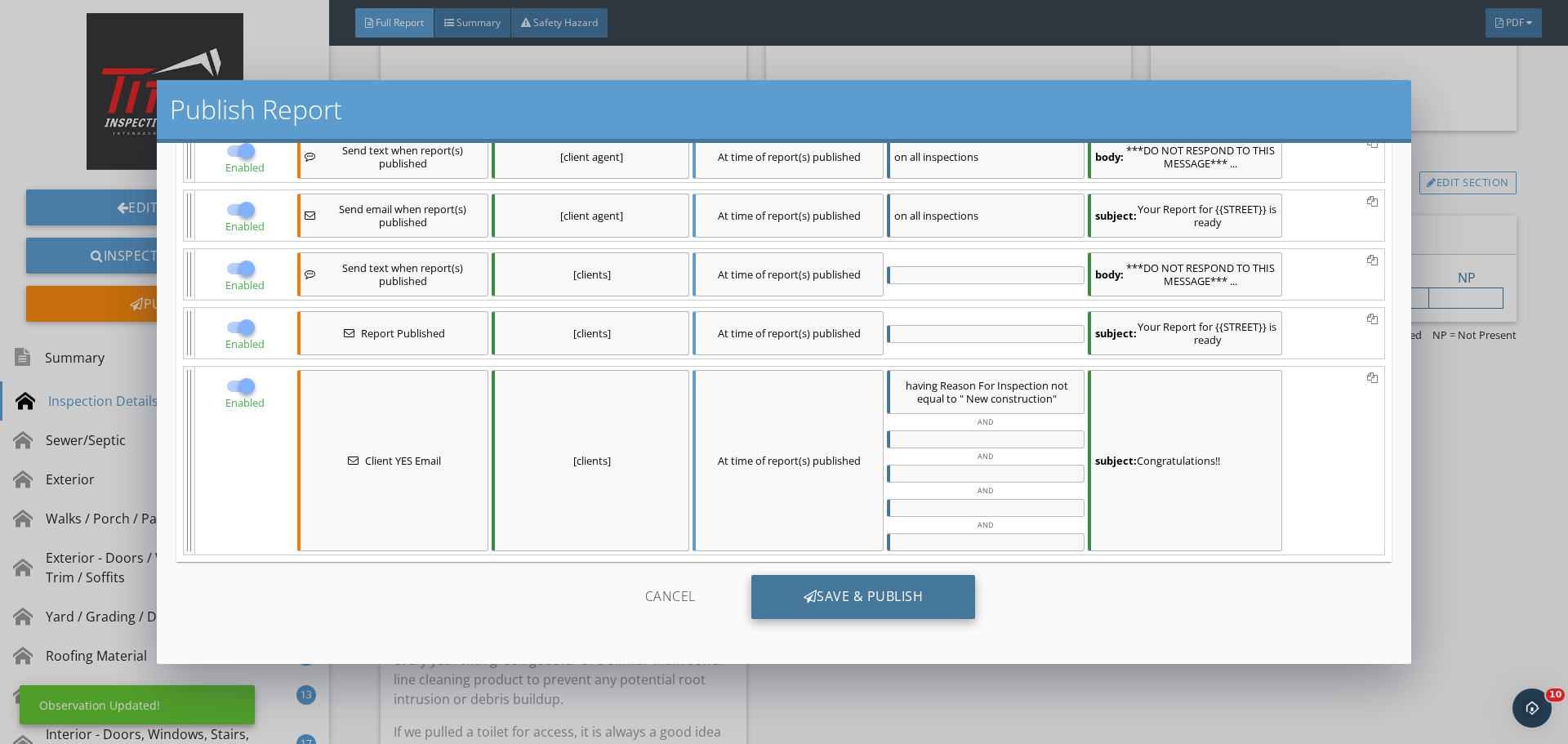
click at [795, 608] on div "Save & Publish" at bounding box center [864, 596] width 225 height 44
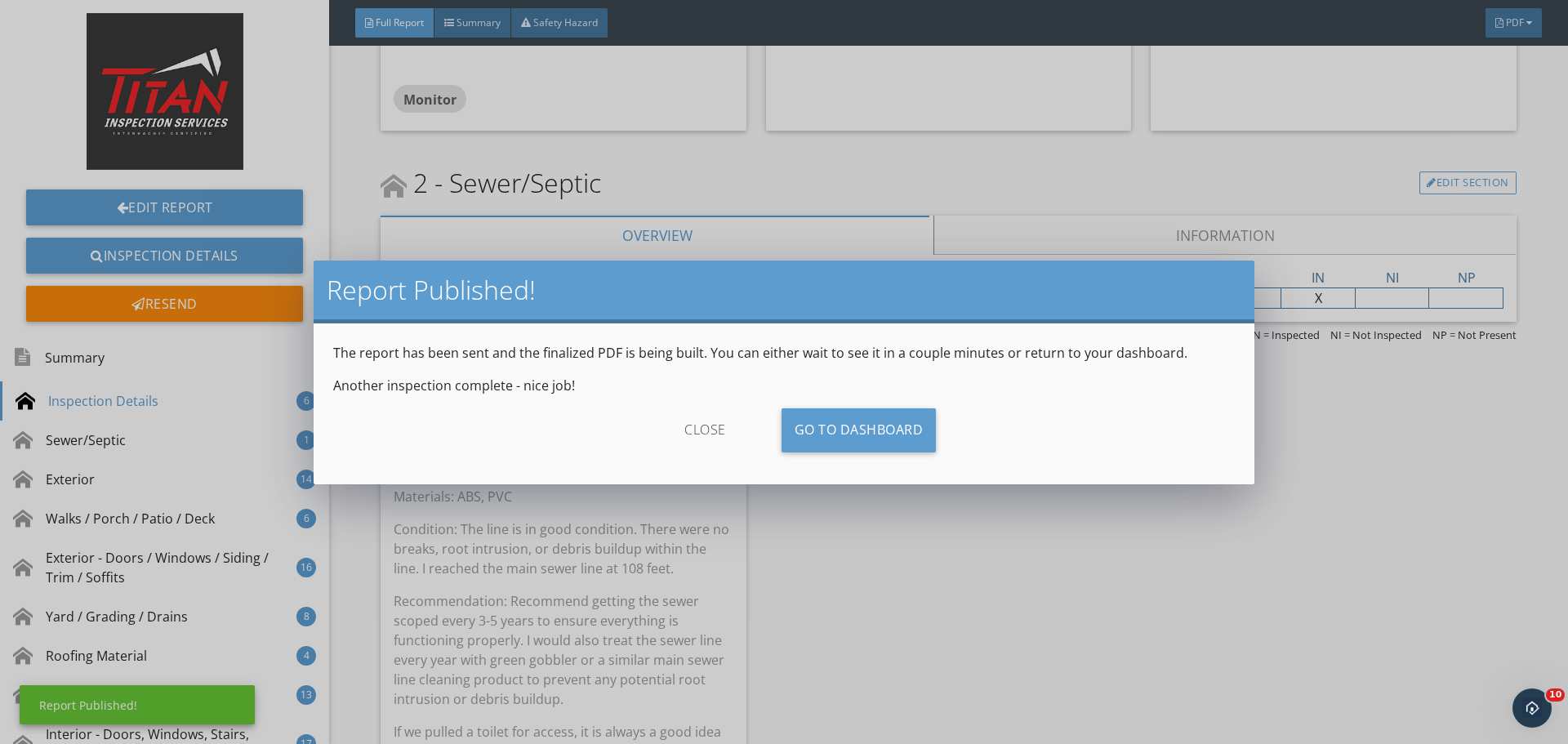
click at [694, 417] on div "close" at bounding box center [706, 430] width 147 height 44
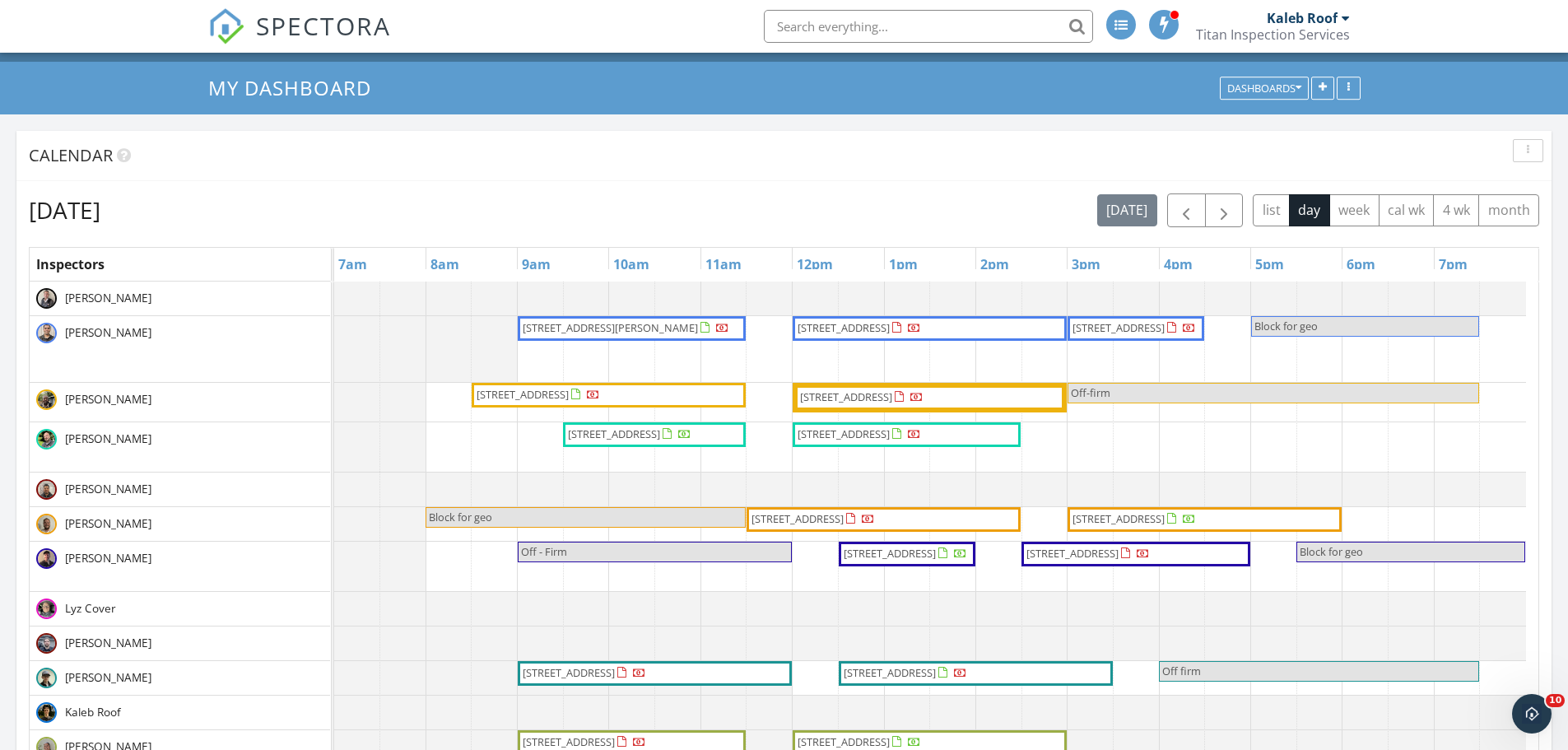
scroll to position [165, 0]
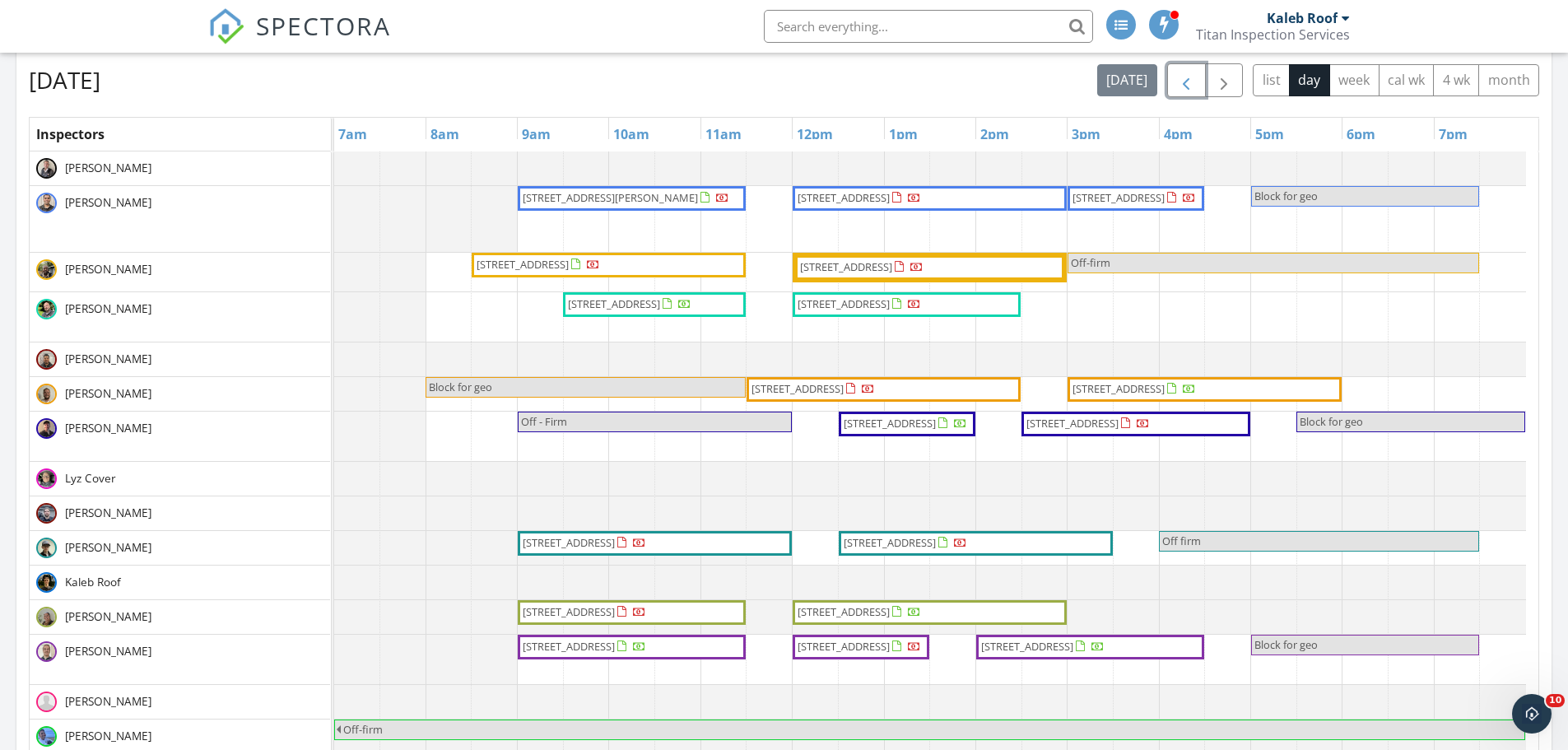
click at [1192, 87] on span "button" at bounding box center [1186, 81] width 20 height 20
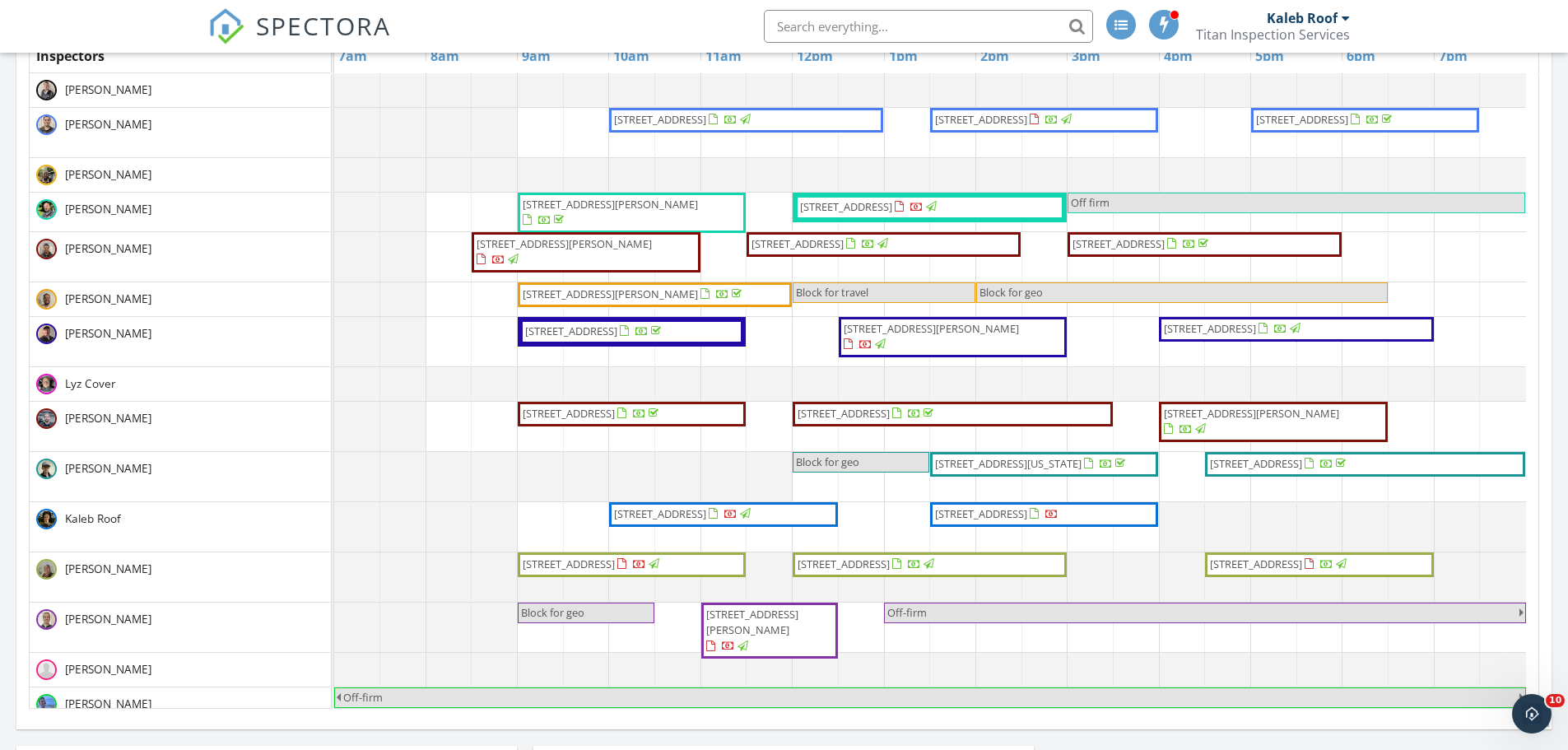
scroll to position [247, 0]
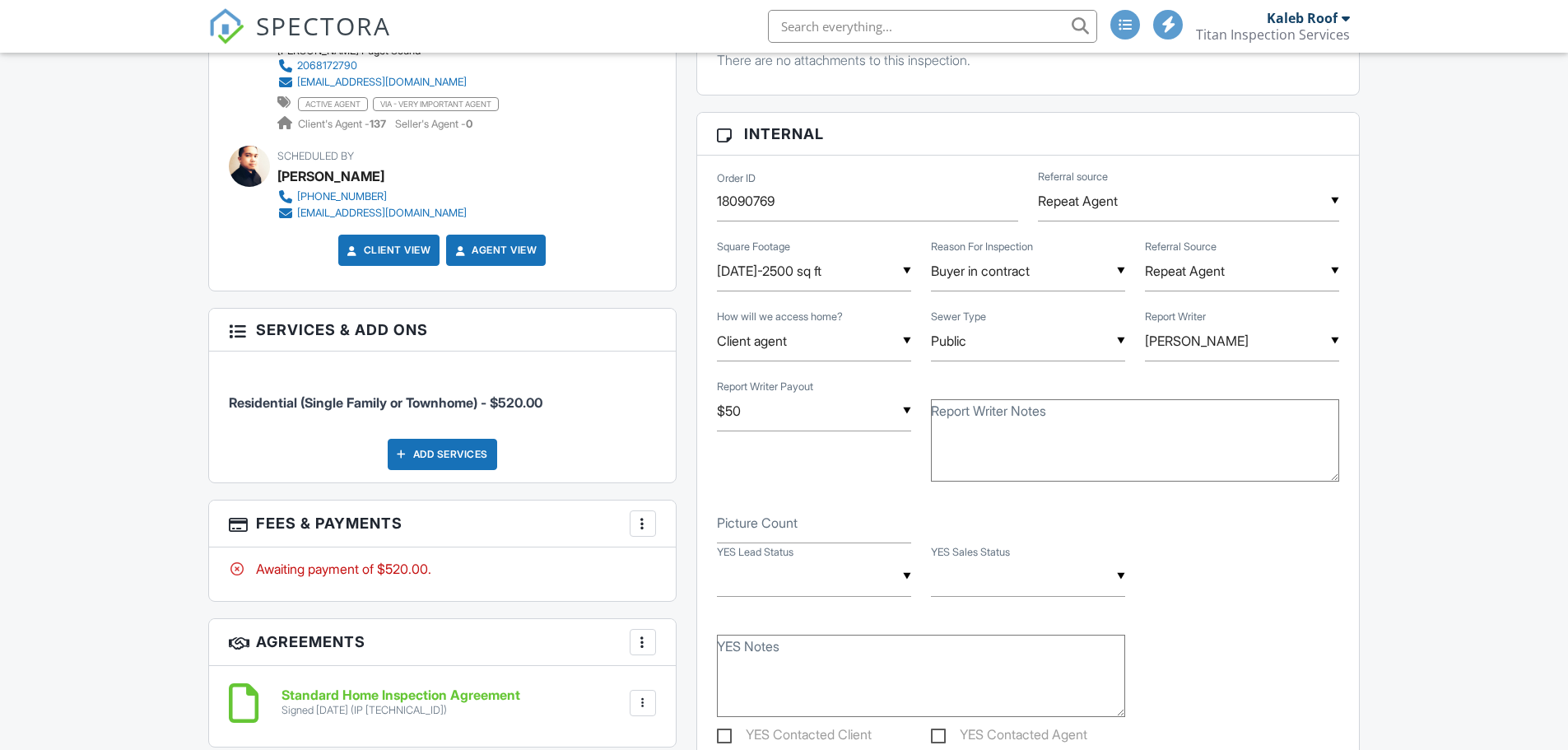
click at [461, 458] on div "Add Services" at bounding box center [442, 454] width 109 height 32
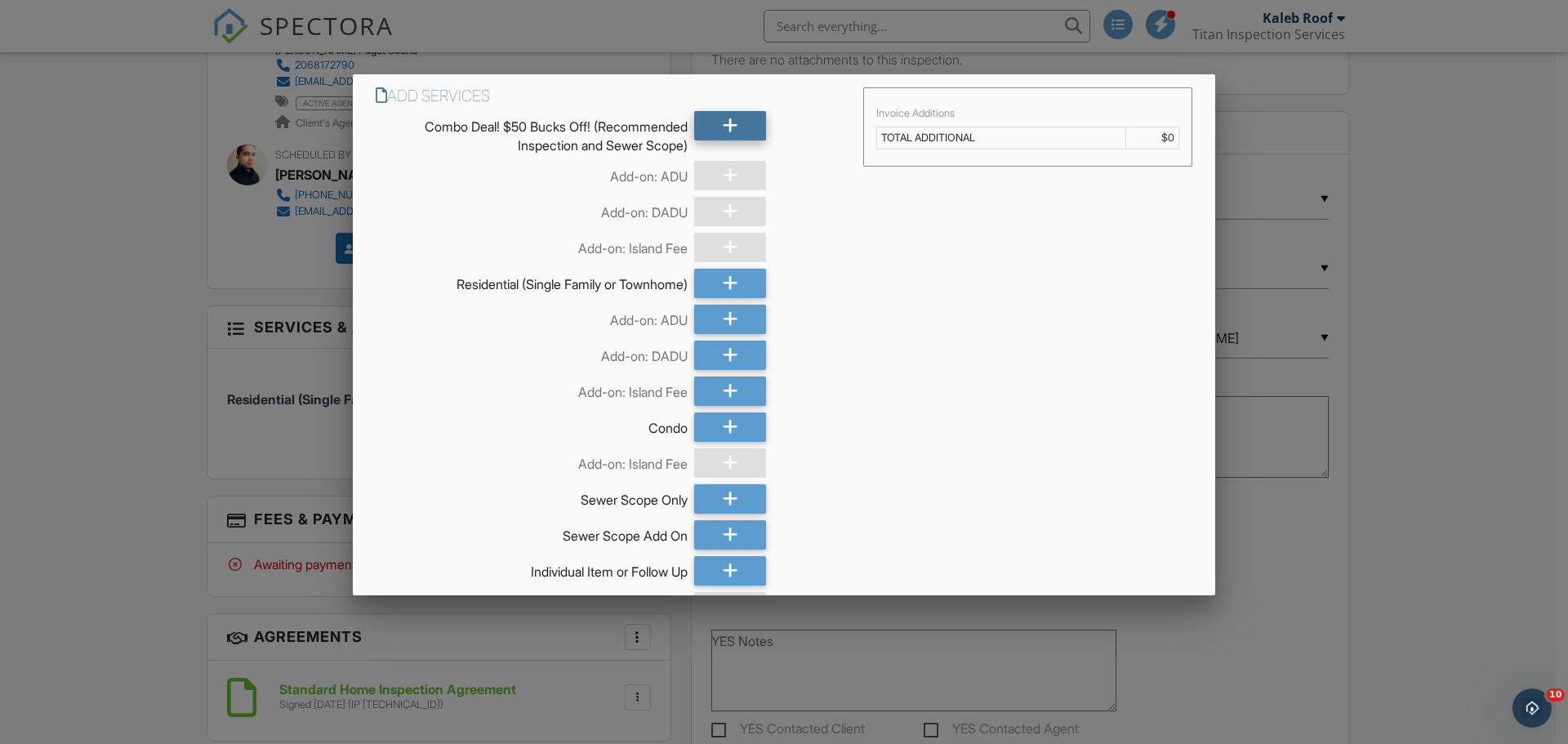
click at [749, 132] on div at bounding box center [730, 126] width 72 height 29
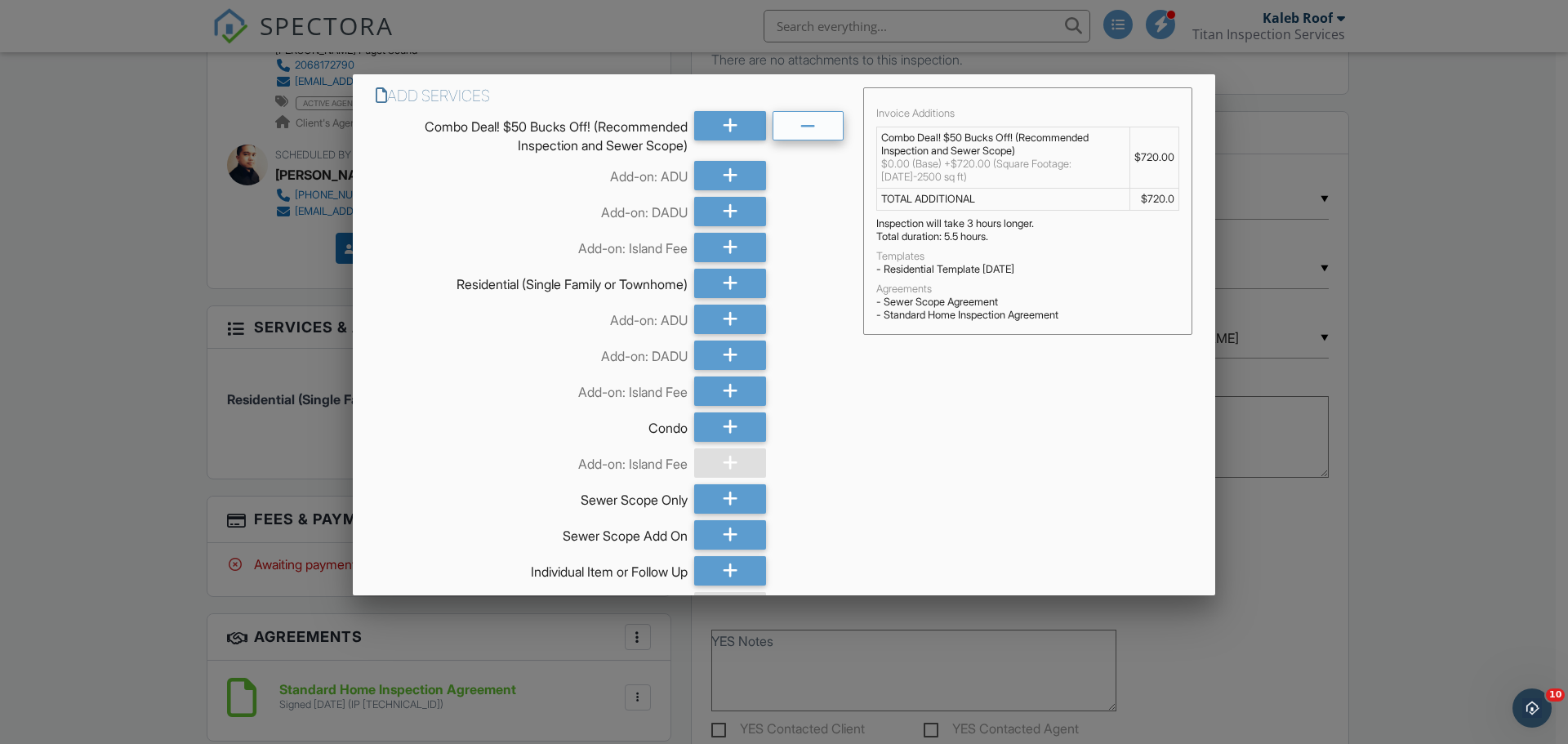
click at [801, 130] on icon at bounding box center [808, 126] width 16 height 29
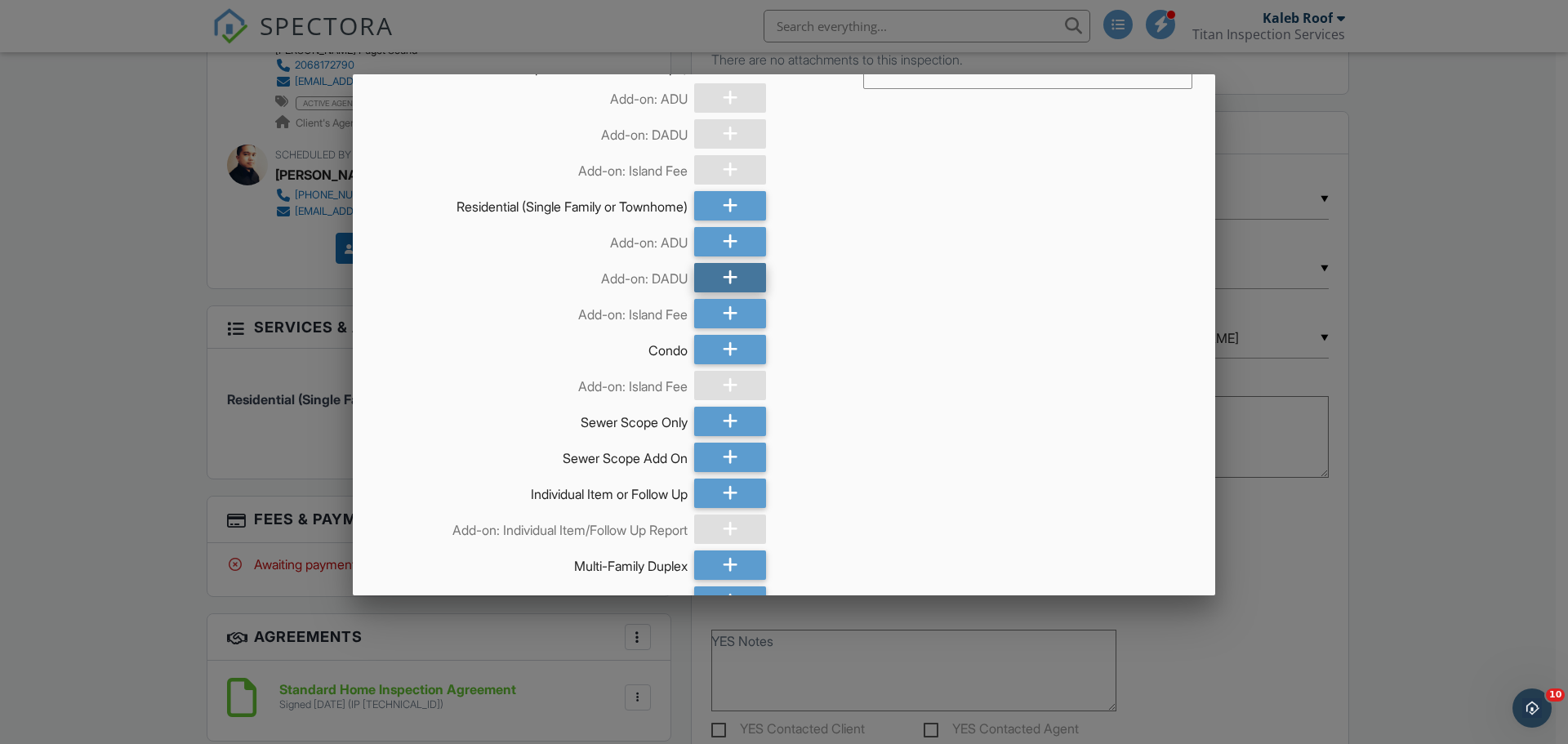
scroll to position [82, 0]
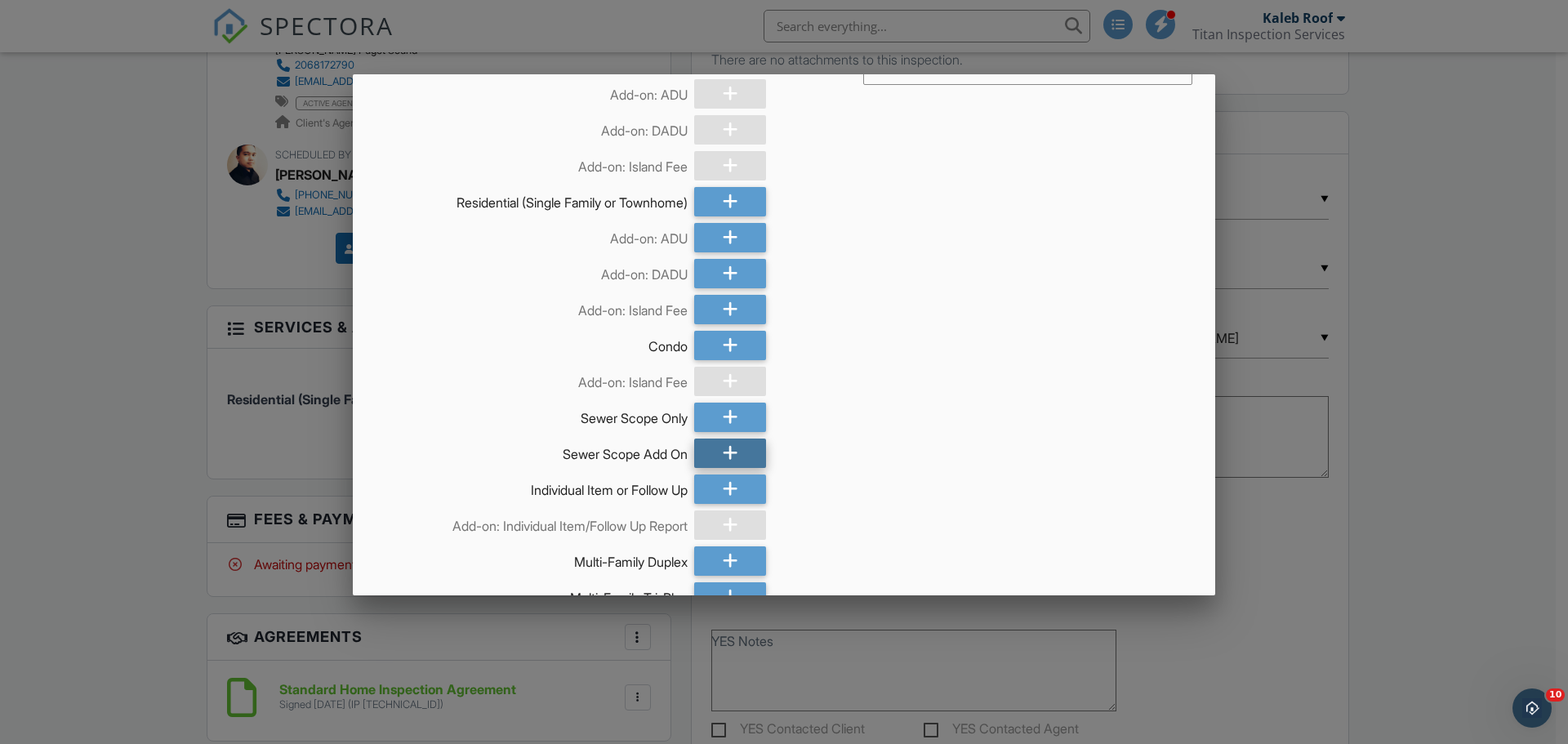
click at [722, 459] on icon at bounding box center [730, 454] width 16 height 29
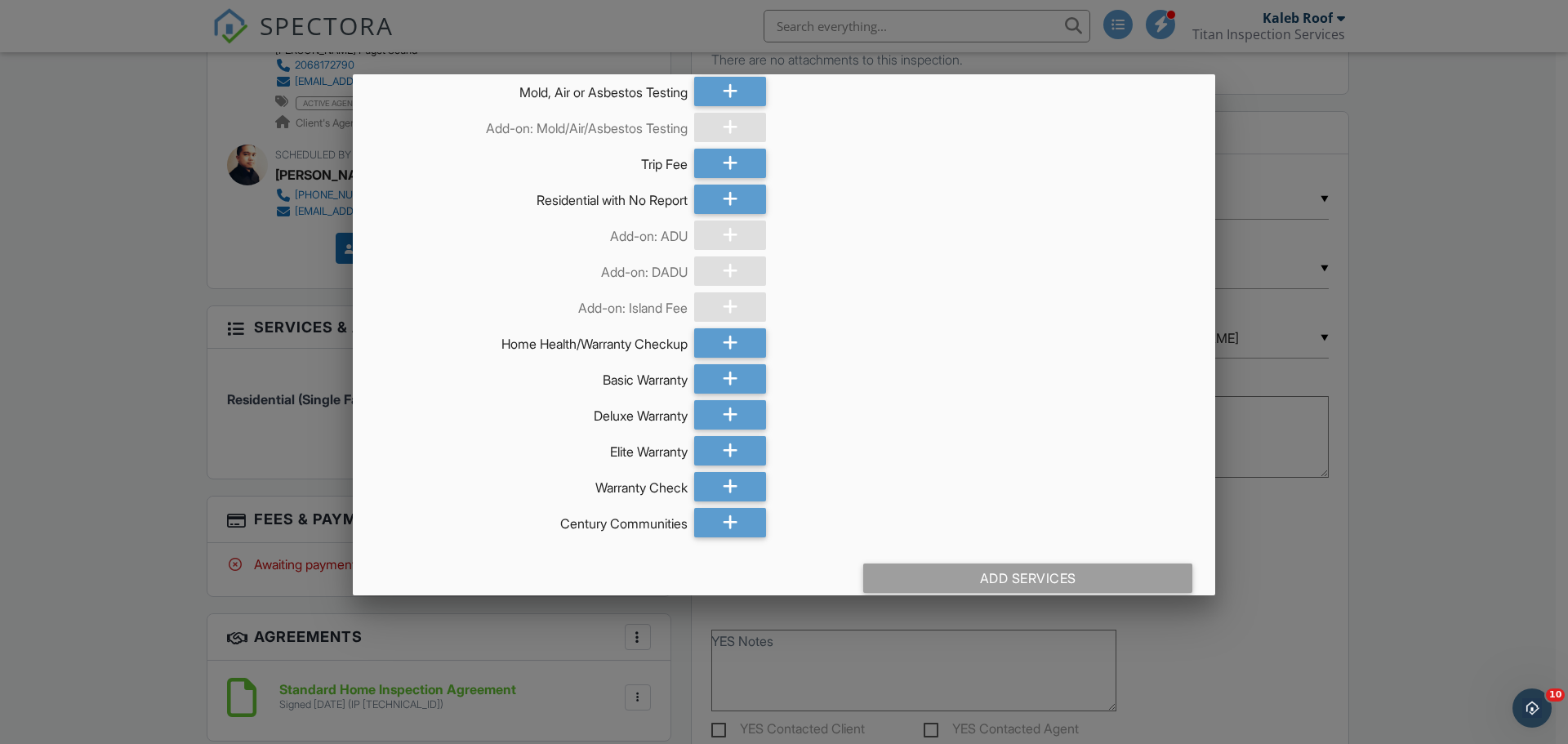
scroll to position [984, 0]
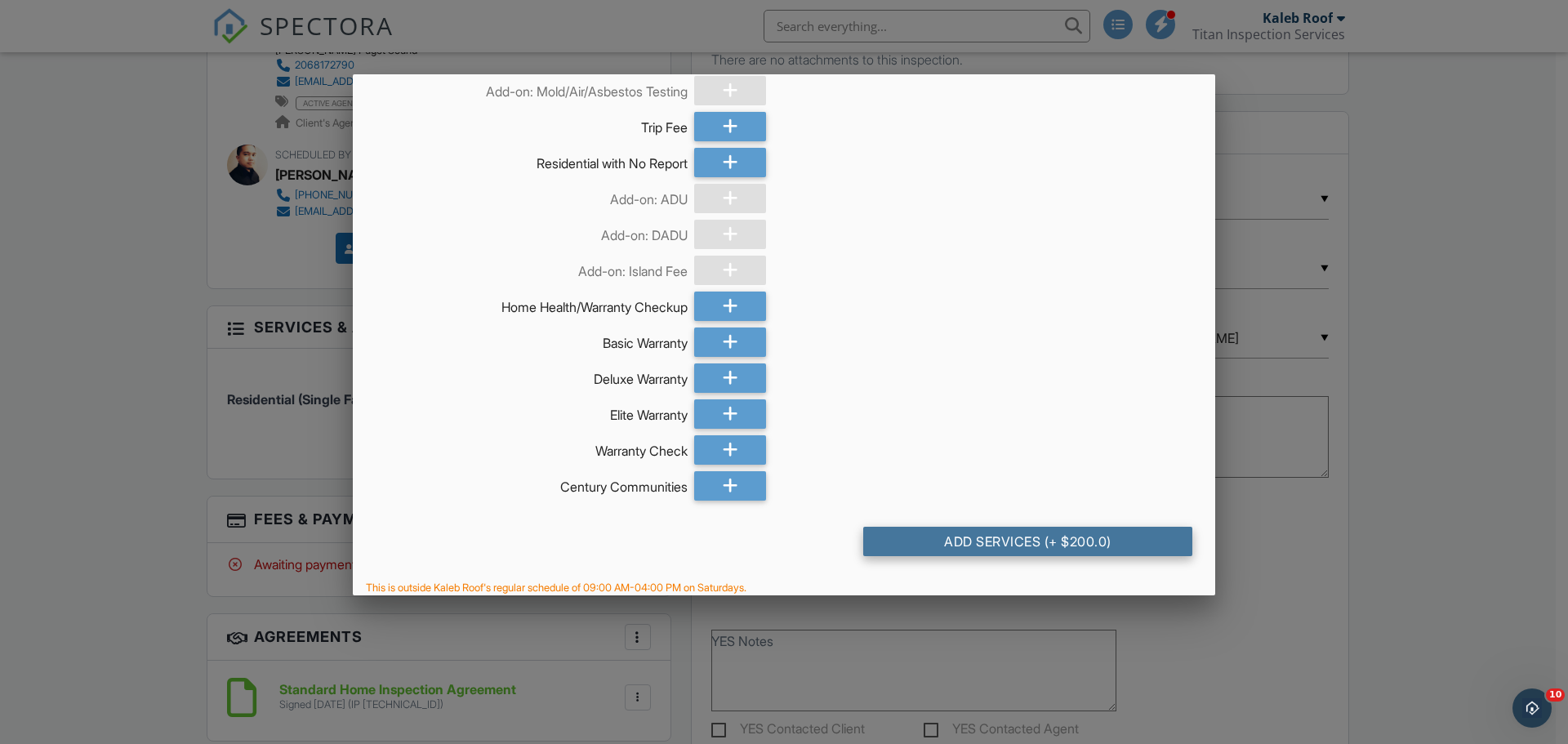
click at [1061, 556] on div "Add Services (+ $200.0)" at bounding box center [1027, 542] width 329 height 29
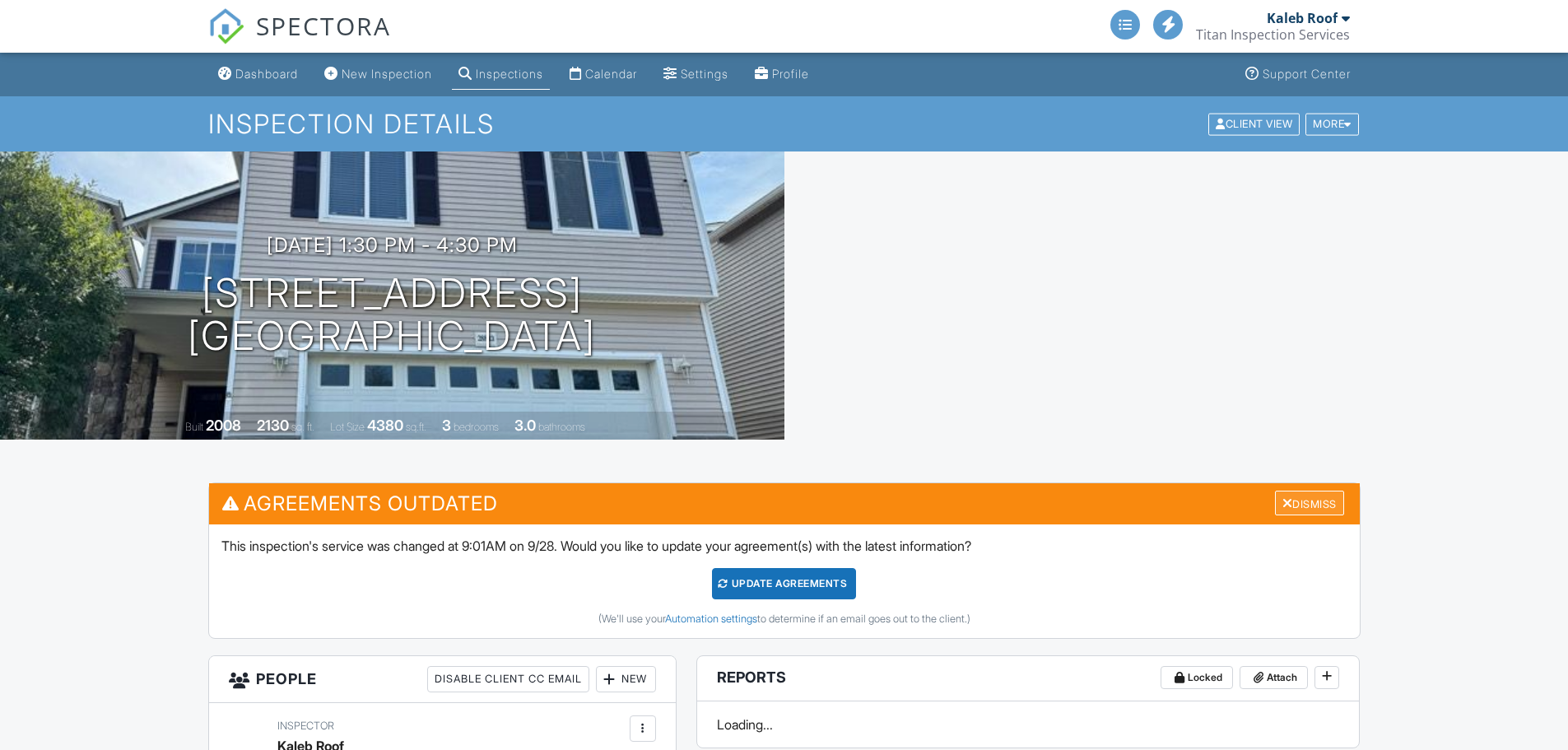
click at [1290, 491] on div "Dismiss" at bounding box center [1309, 504] width 69 height 26
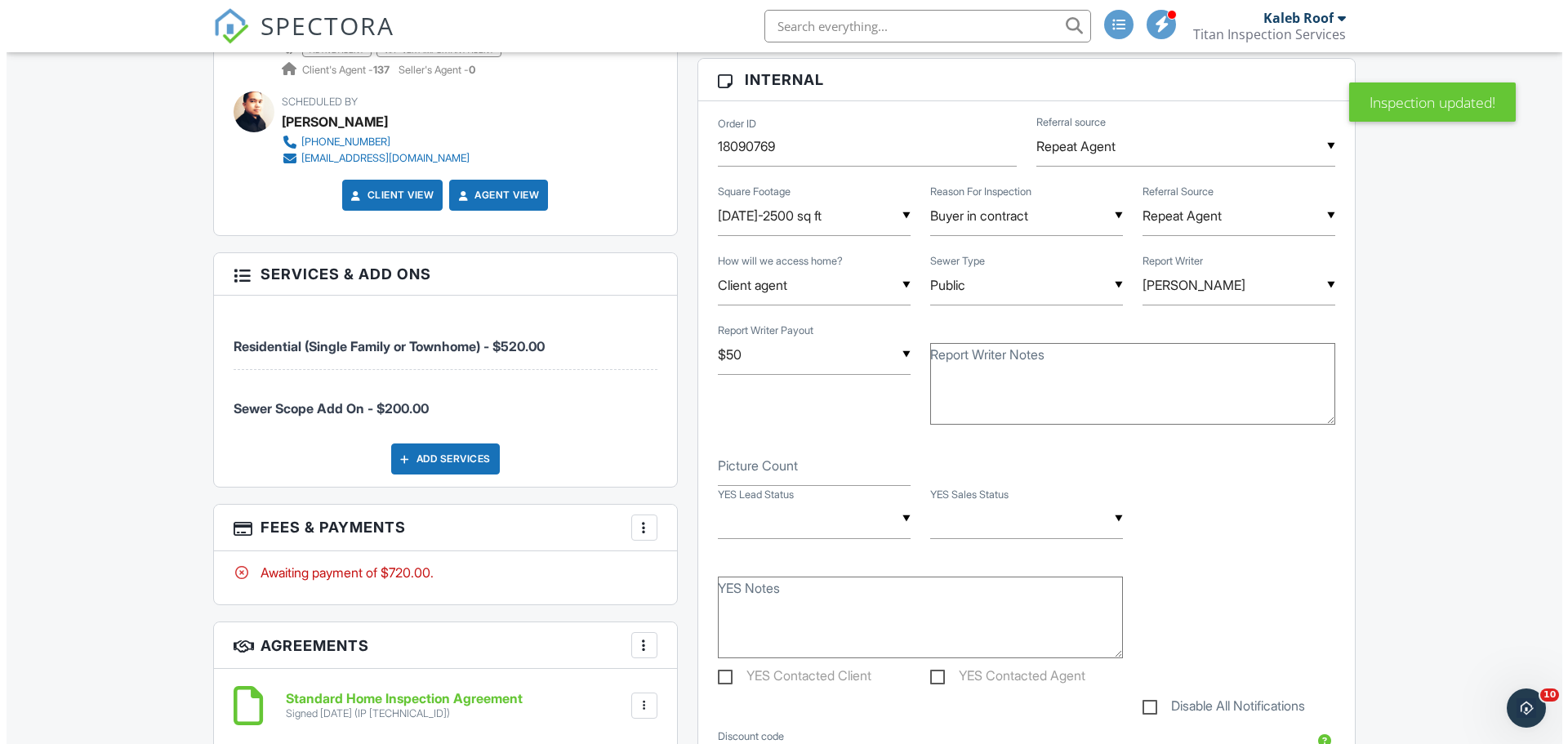
scroll to position [817, 0]
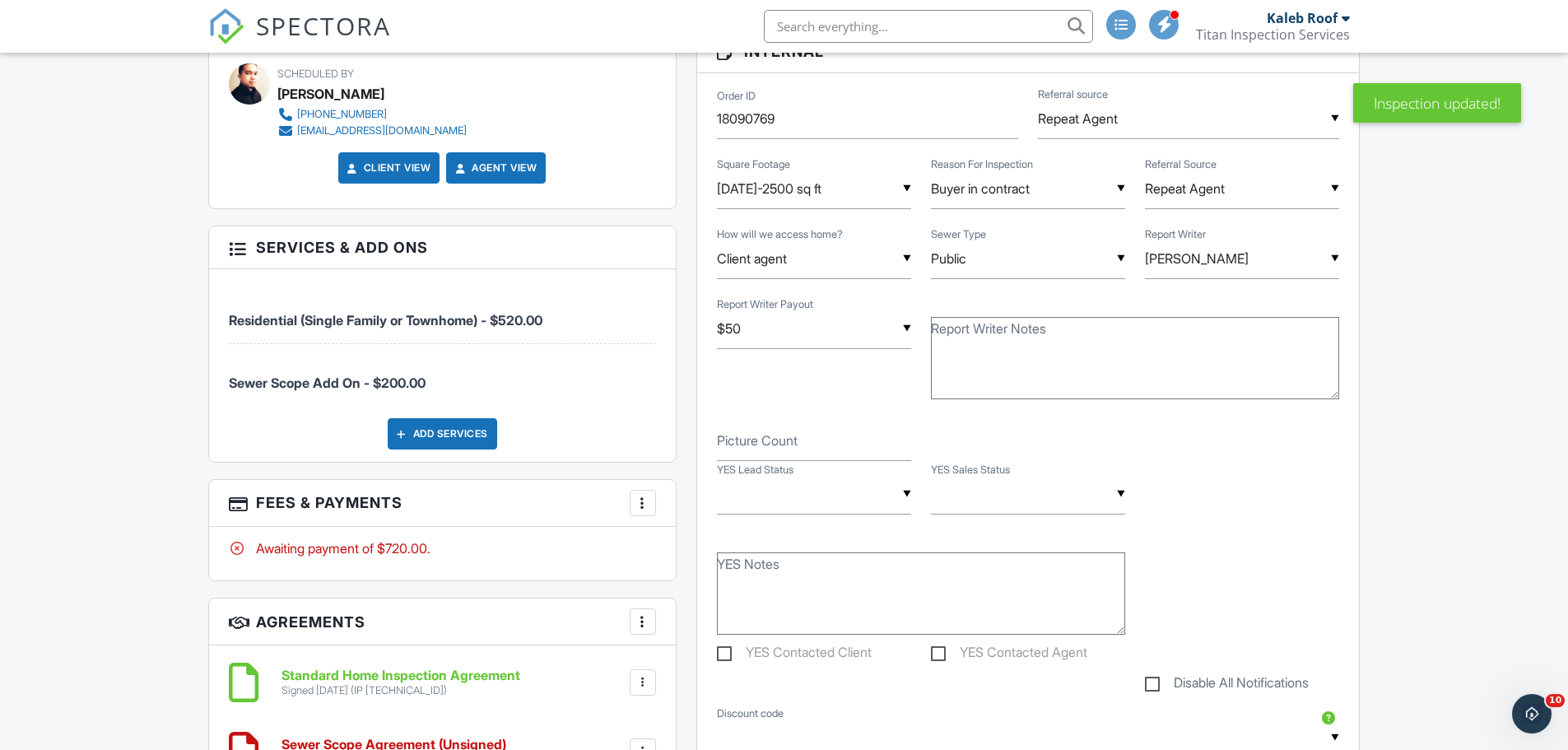
click at [653, 504] on div "More" at bounding box center [642, 503] width 27 height 27
click at [682, 549] on li "Edit Fees & Payments" at bounding box center [725, 554] width 172 height 41
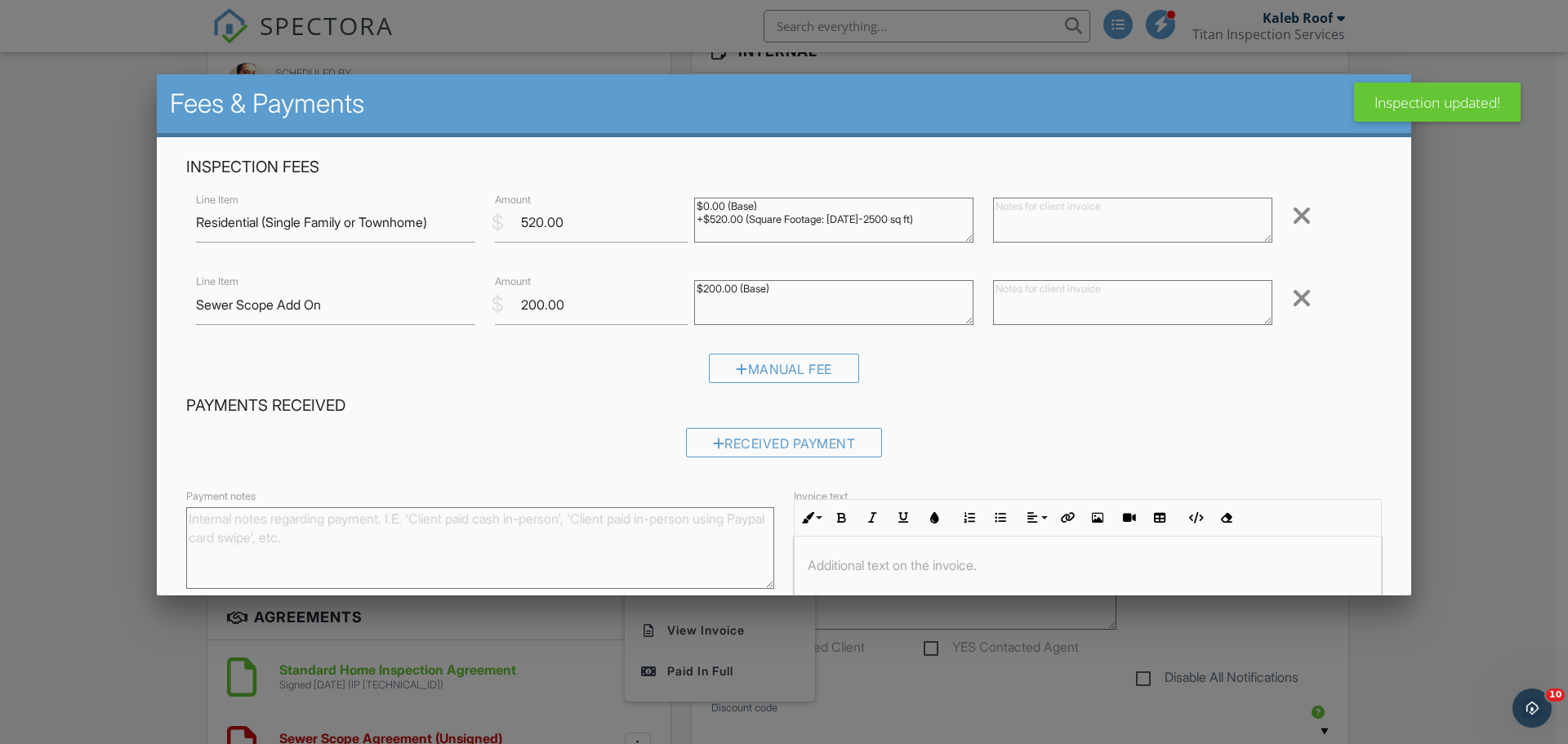
click at [478, 371] on div "Manual Fee" at bounding box center [784, 374] width 1196 height 42
click at [748, 449] on div "Received Payment" at bounding box center [784, 443] width 196 height 29
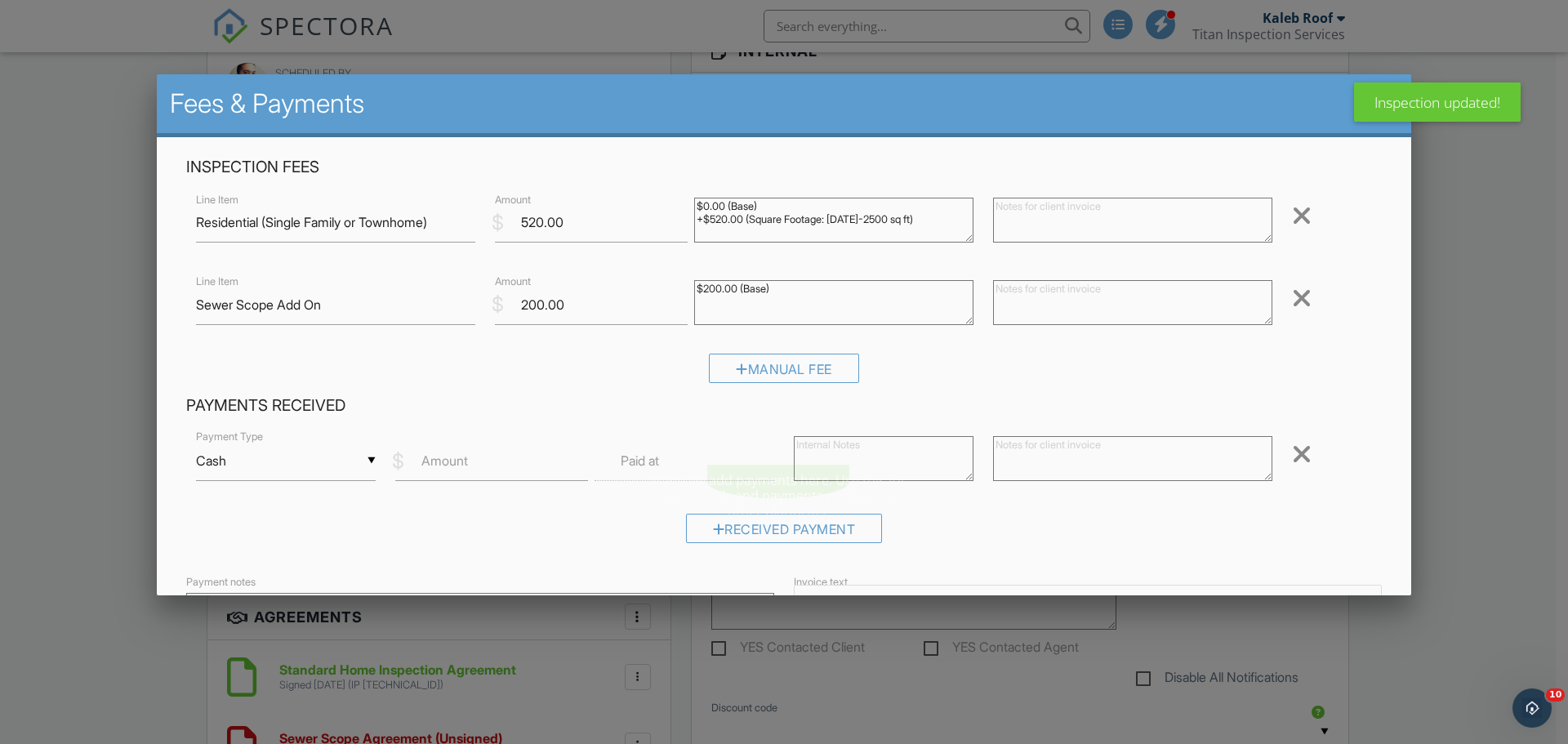
click at [351, 474] on div "▼ Cash Cash Check On-Site Card Other Cash Check On-Site Card Other" at bounding box center [286, 460] width 180 height 40
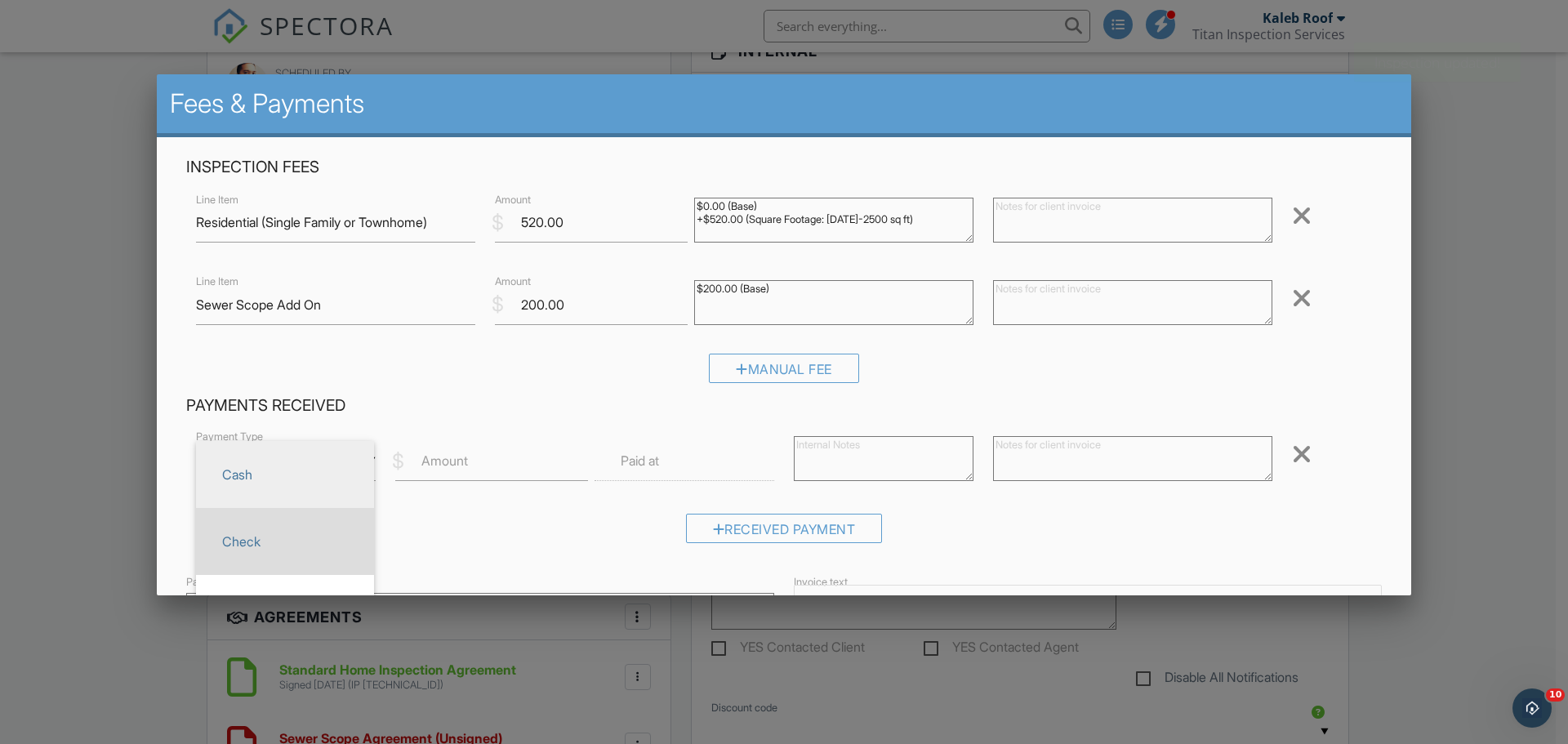
click at [329, 541] on span "Check" at bounding box center [284, 542] width 152 height 41
type input "Check"
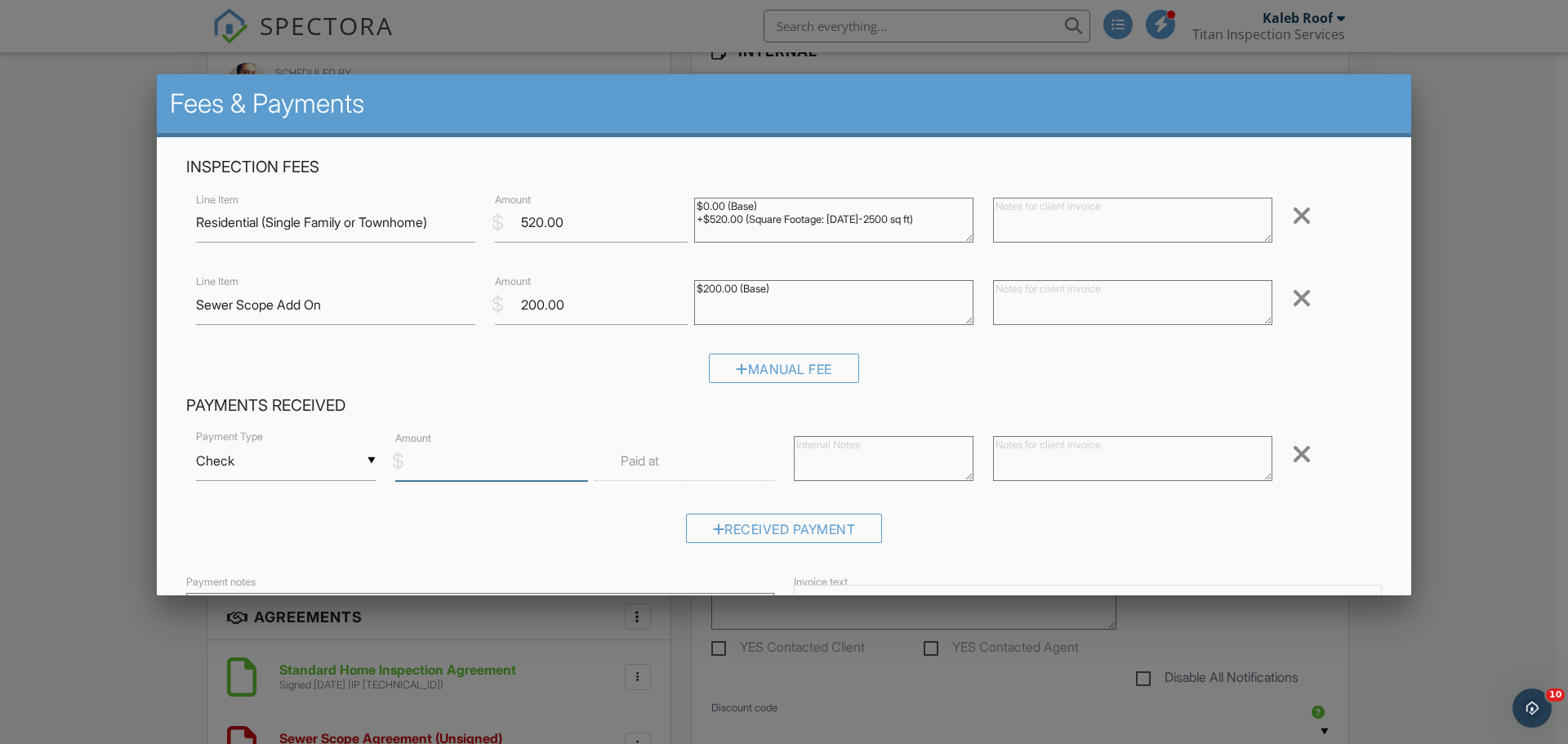
click at [469, 456] on input "Amount" at bounding box center [491, 460] width 193 height 40
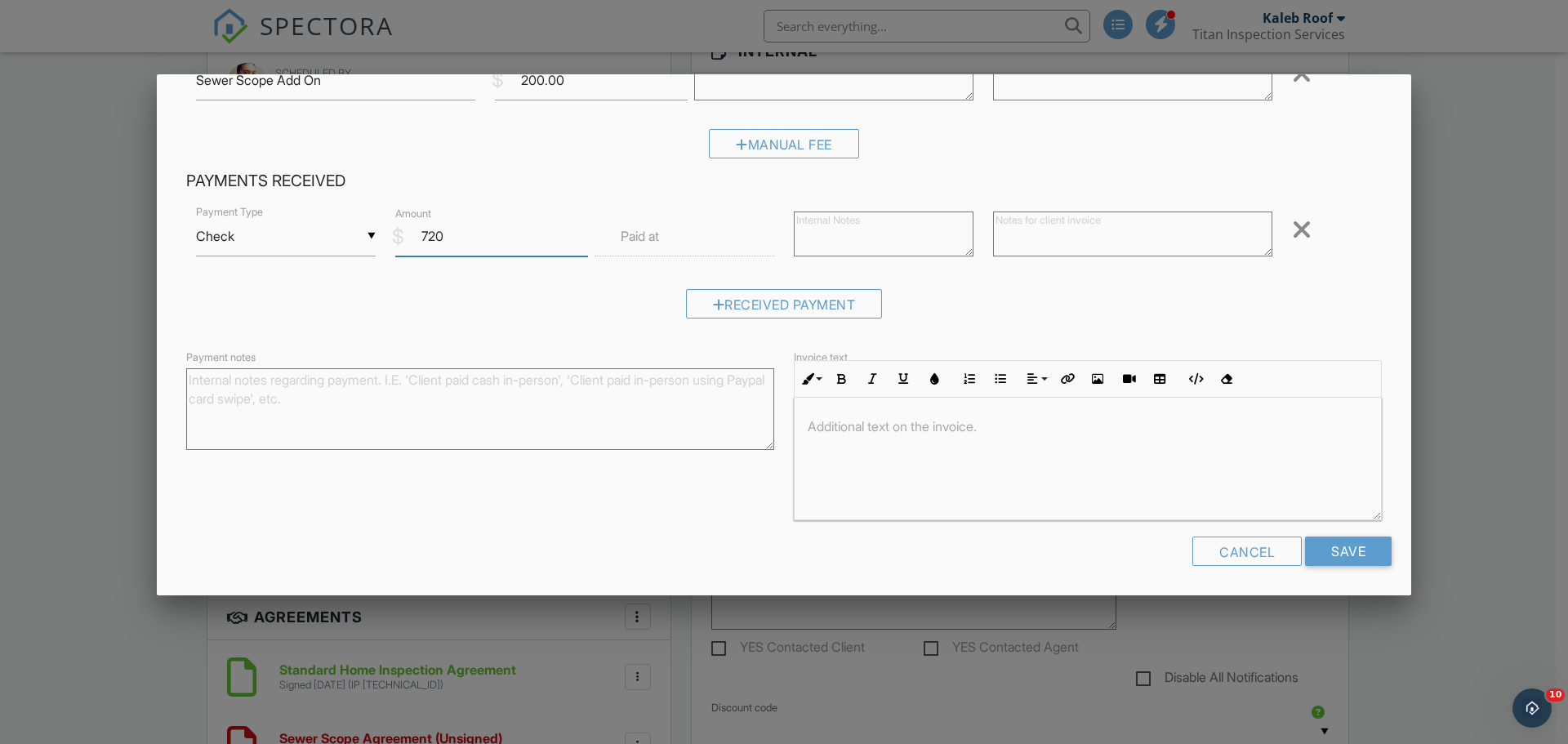
scroll to position [227, 0]
type input "720"
click at [1334, 558] on input "Save" at bounding box center [1348, 548] width 87 height 29
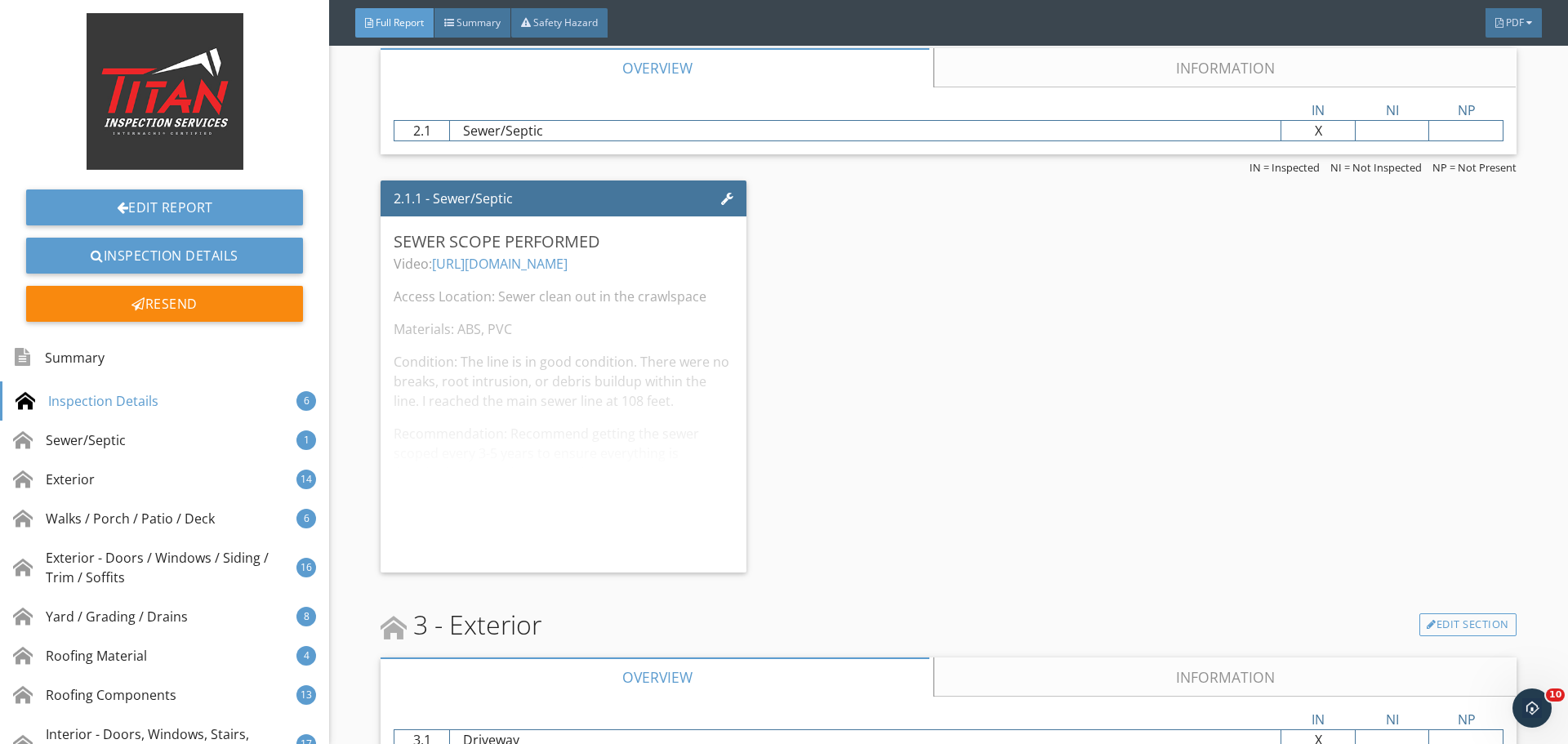
scroll to position [2288, 0]
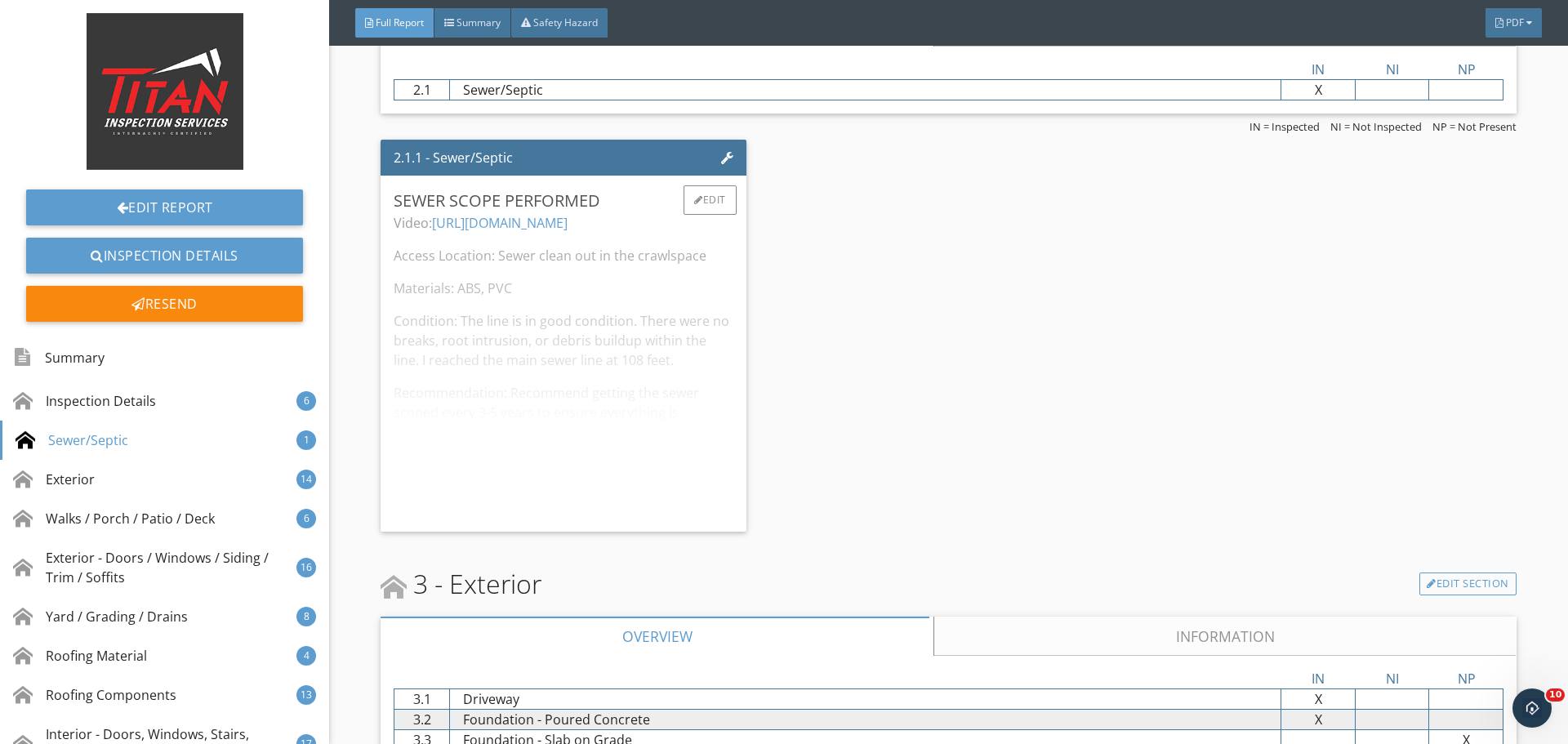
click at [640, 365] on div "Video: [URL][DOMAIN_NAME] Access Location: Sewer clean out in the crawlspace Ma…" at bounding box center [563, 366] width 339 height 305
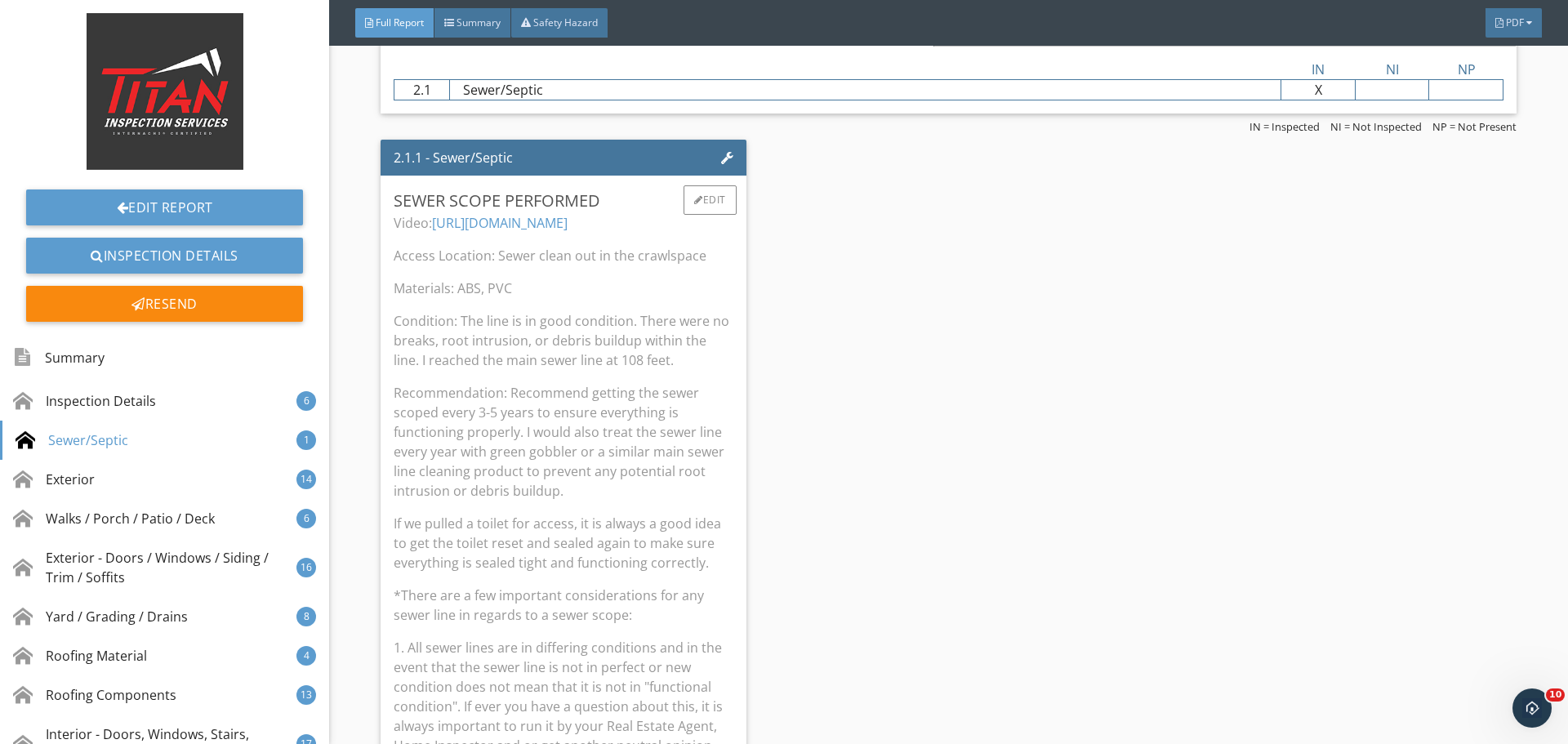
click at [651, 295] on p "Materials: ABS, PVC" at bounding box center [563, 288] width 339 height 20
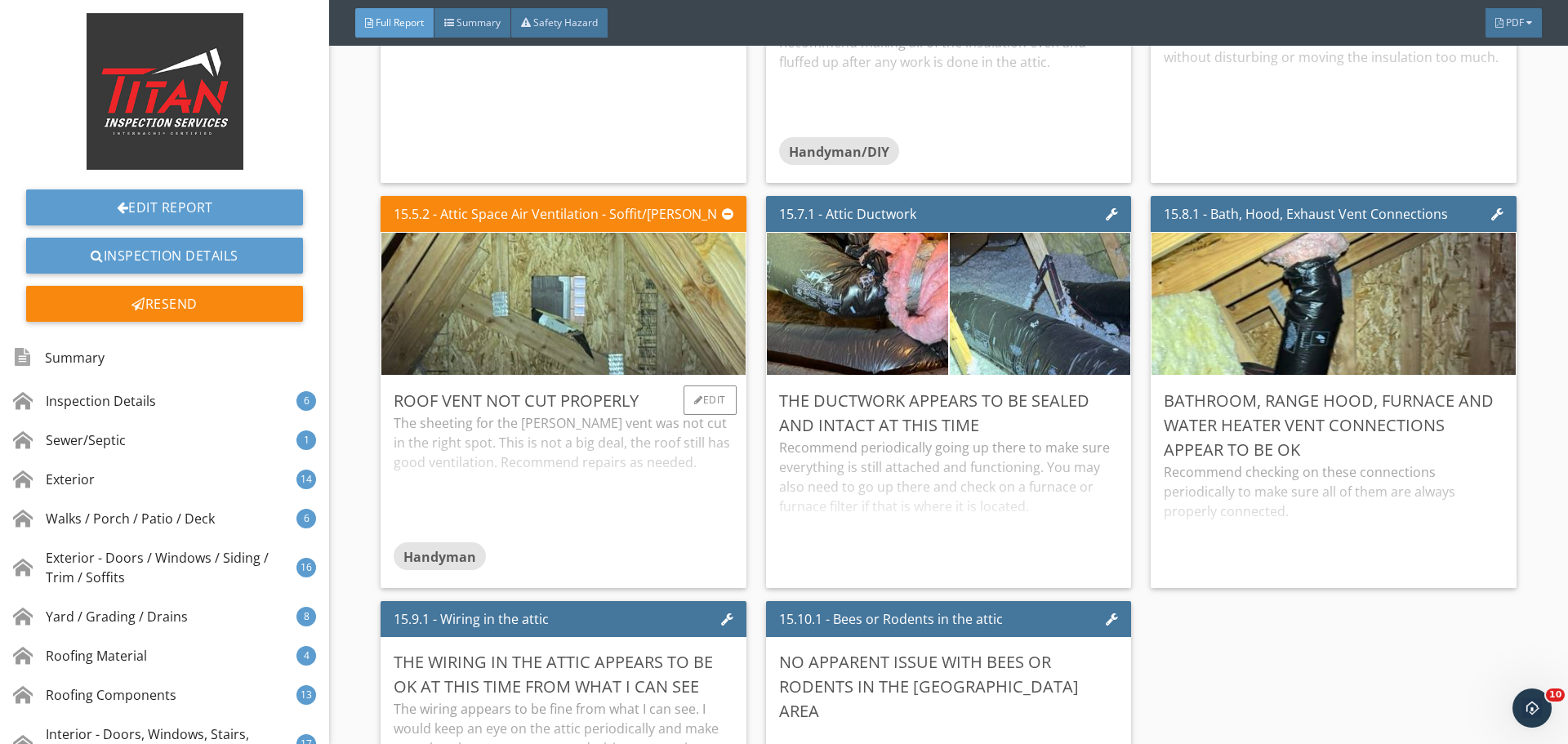
scroll to position [31532, 0]
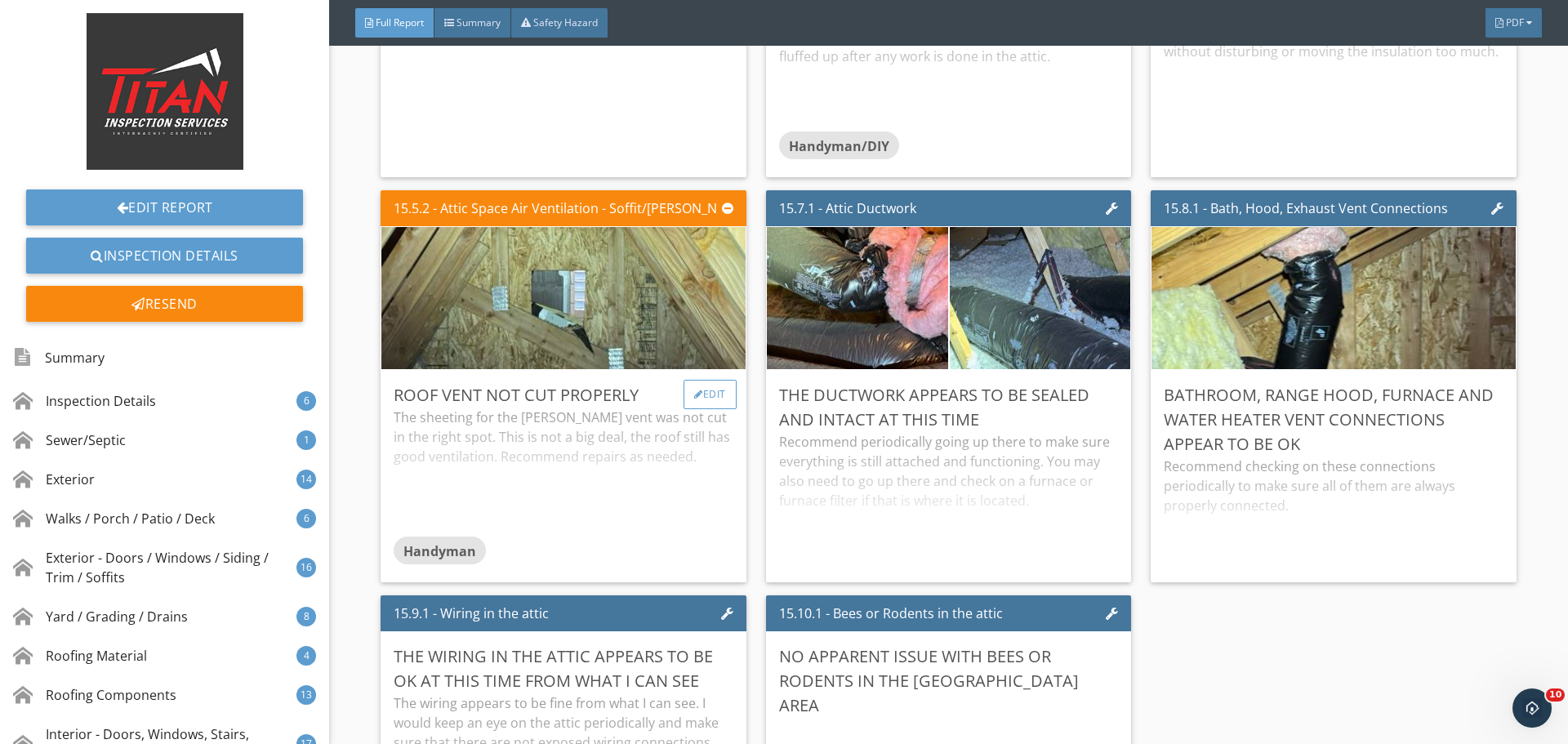
click at [716, 388] on div "Edit" at bounding box center [710, 395] width 53 height 29
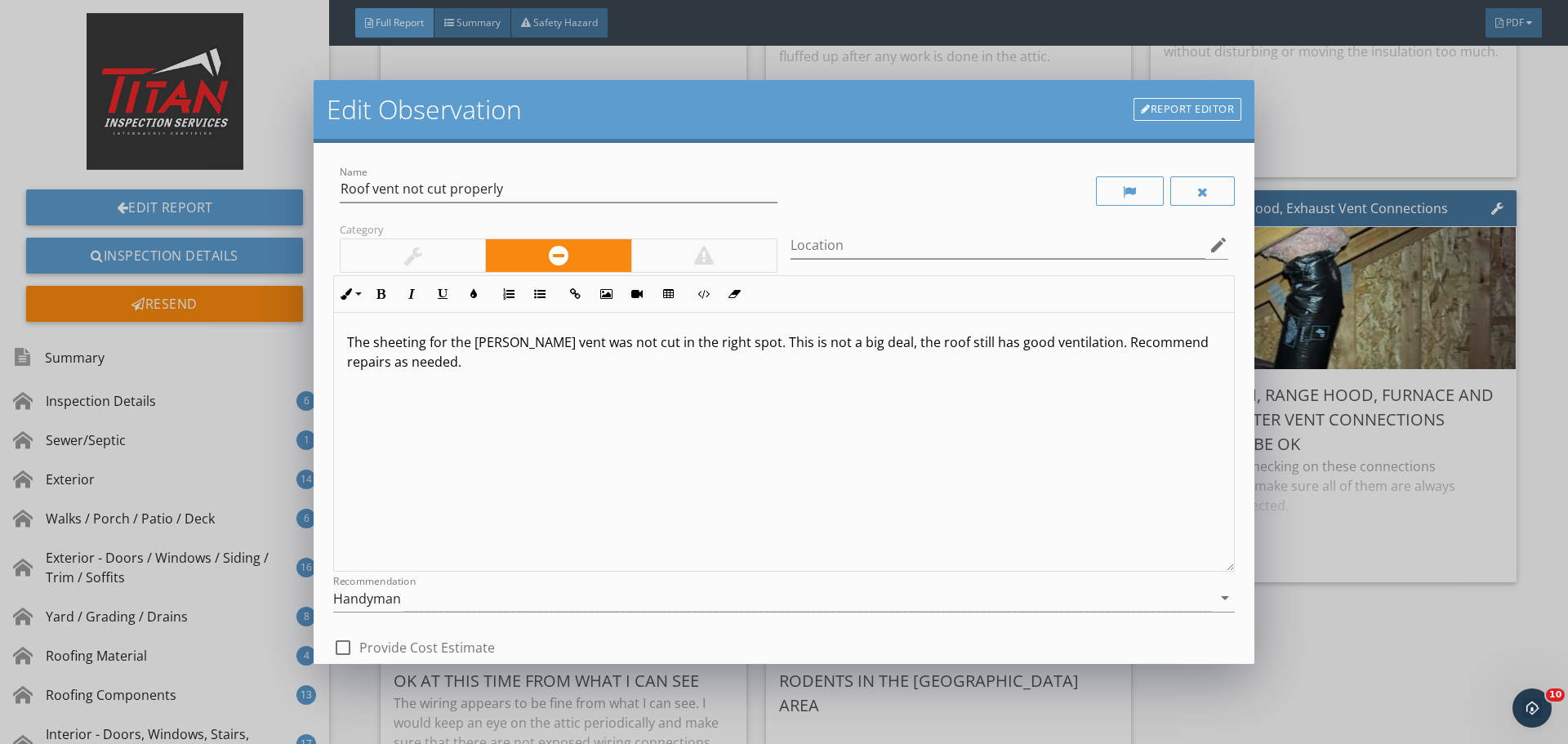
click at [445, 255] on div at bounding box center [413, 255] width 145 height 32
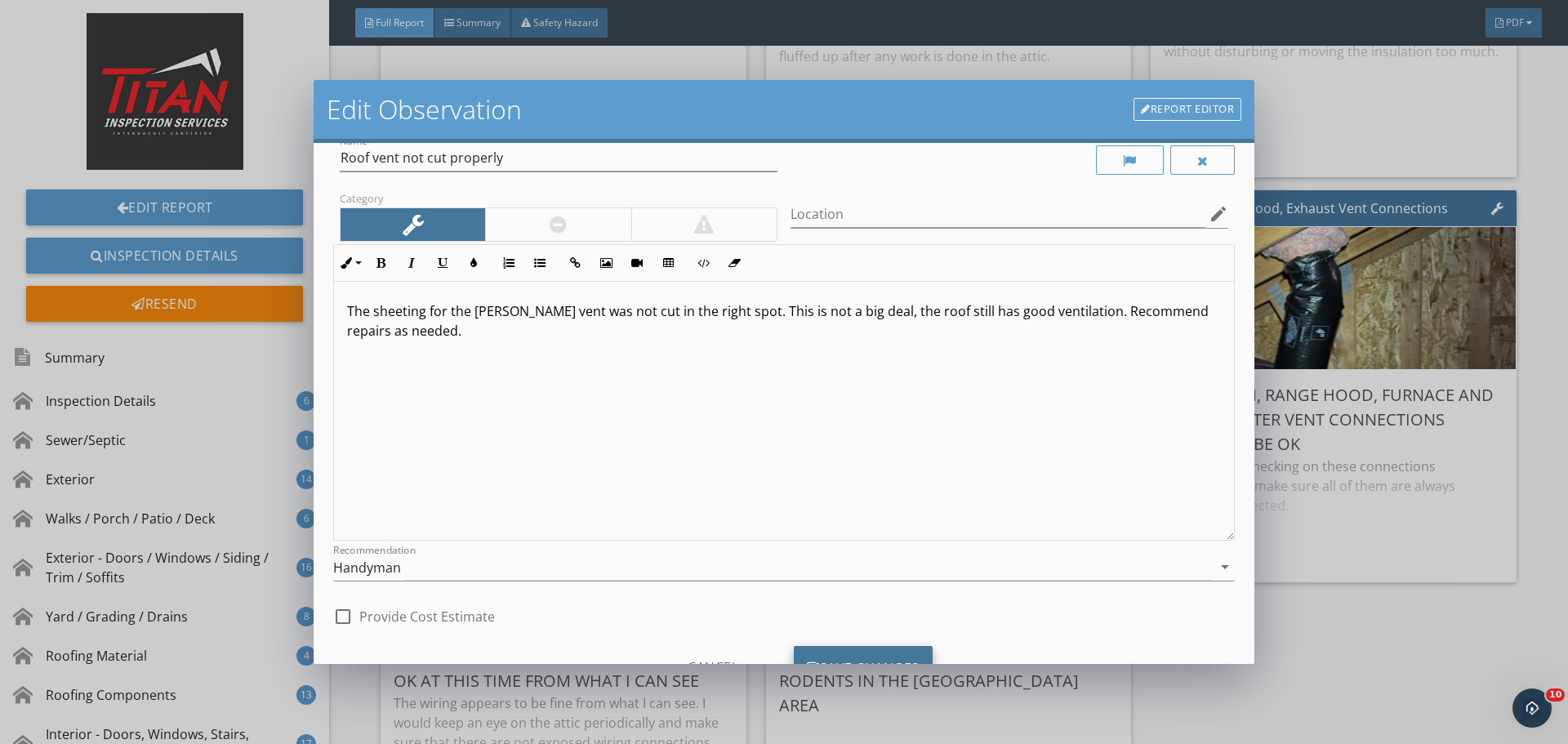
scroll to position [102, 0]
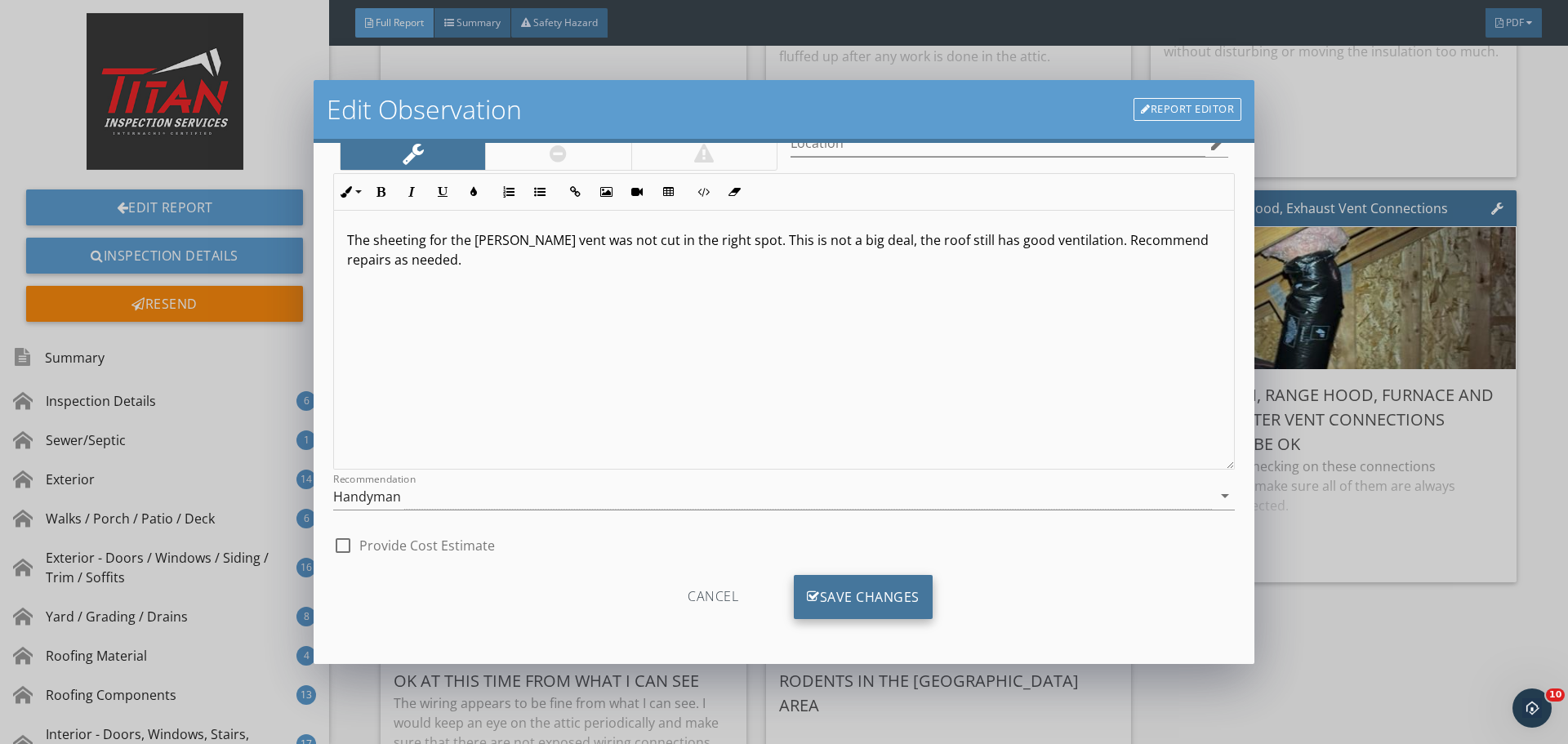
click at [844, 600] on div "Save Changes" at bounding box center [863, 596] width 139 height 44
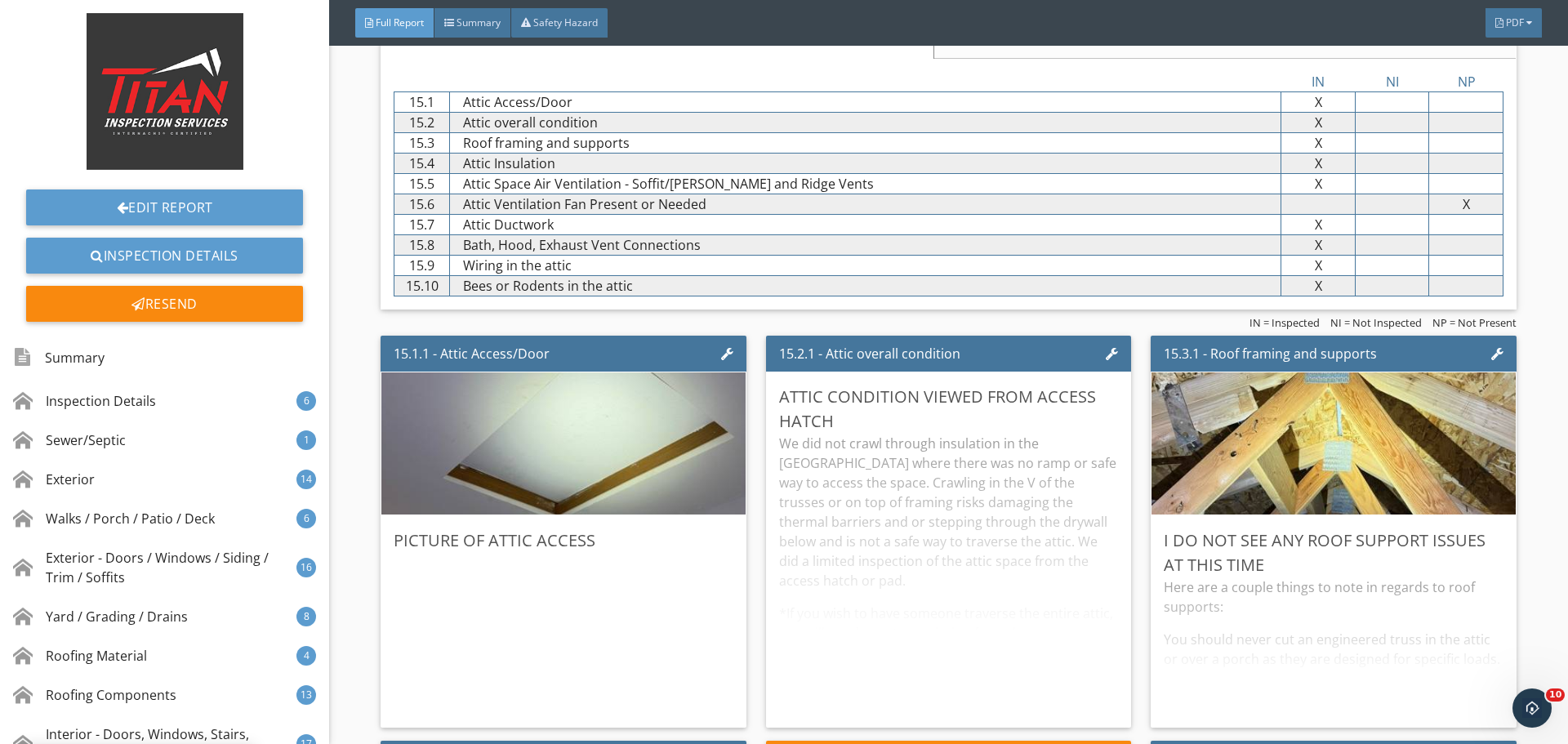
scroll to position [30551, 0]
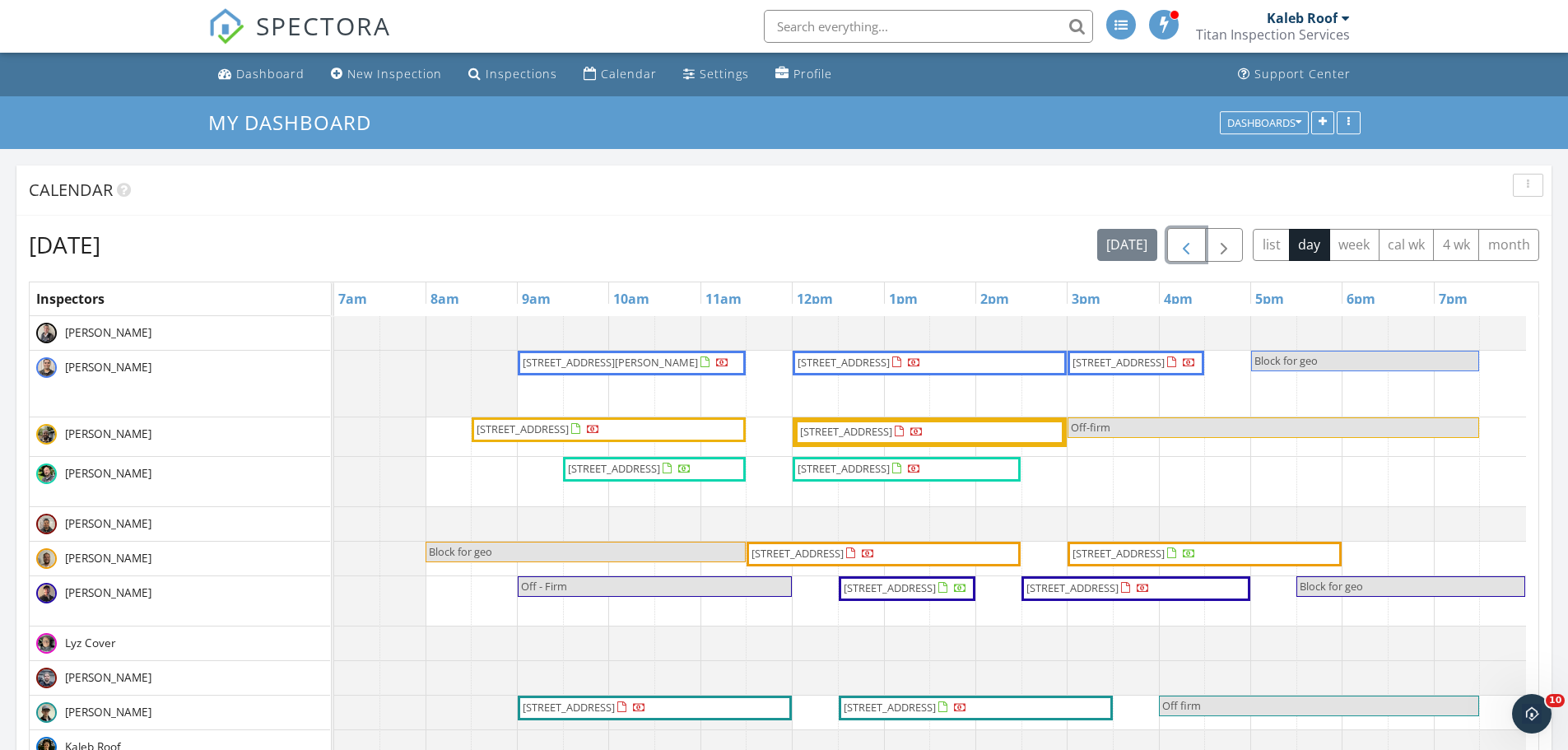
click at [1184, 245] on span "button" at bounding box center [1186, 245] width 20 height 20
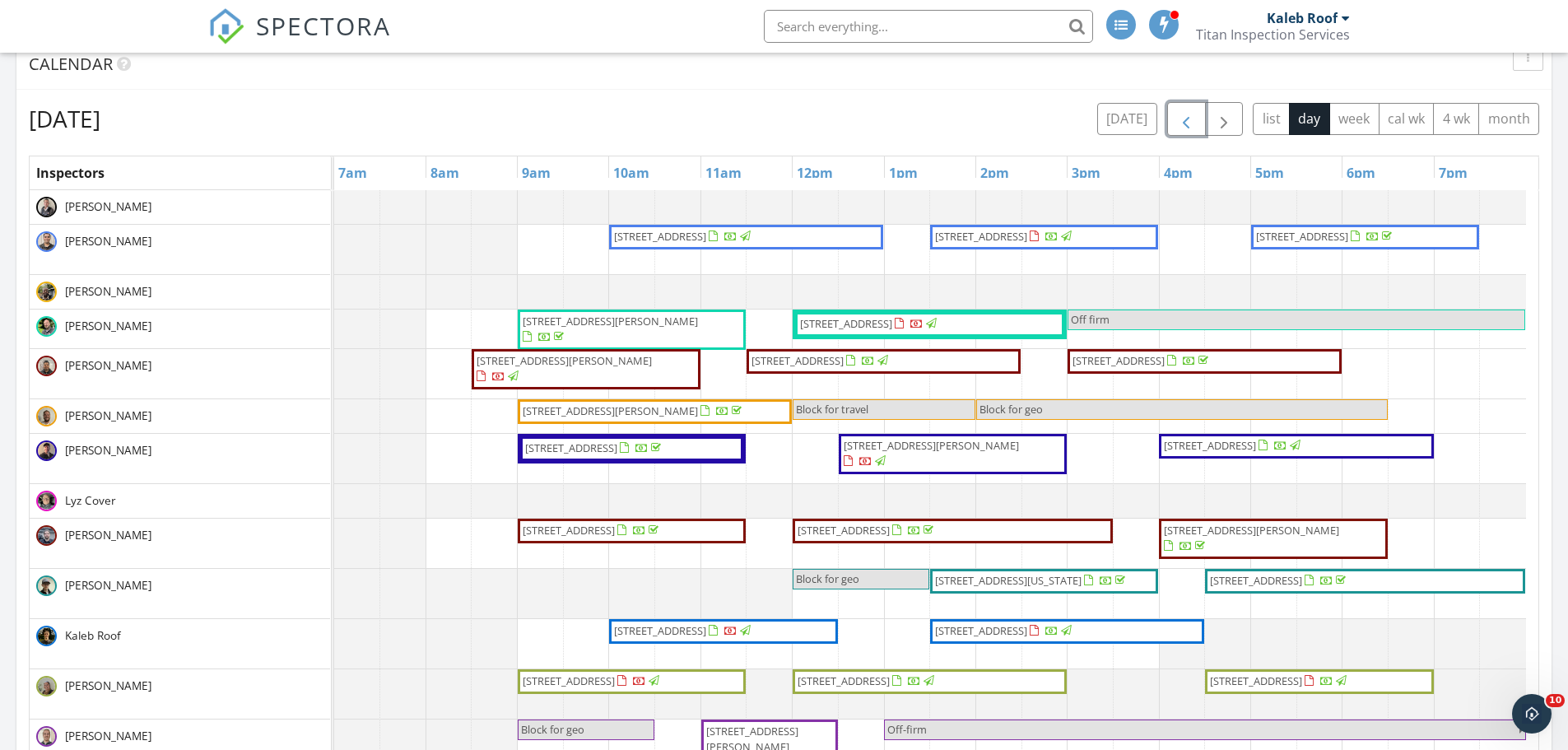
scroll to position [165, 0]
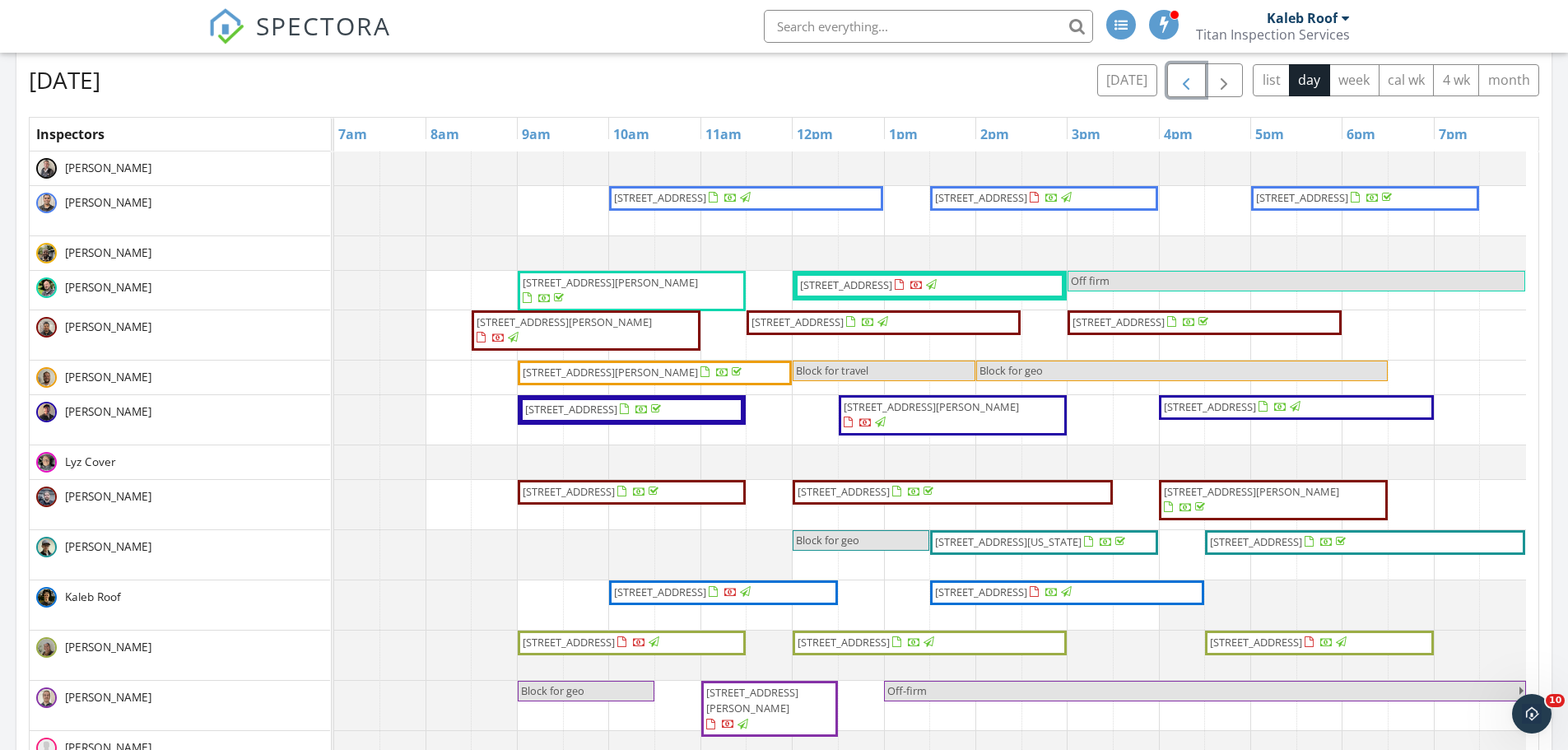
click at [1175, 84] on button "button" at bounding box center [1186, 80] width 38 height 34
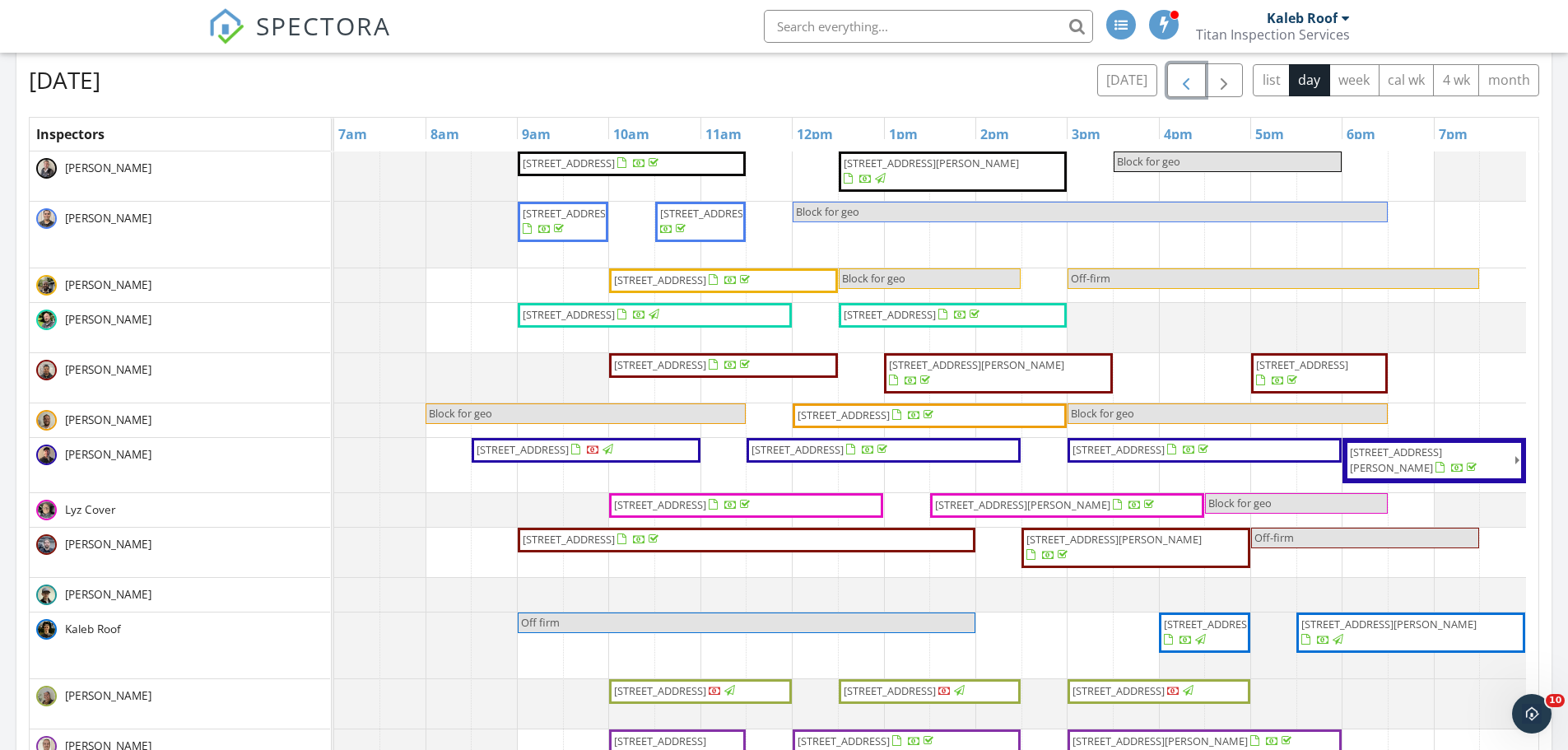
click at [1195, 73] on span "button" at bounding box center [1186, 81] width 20 height 20
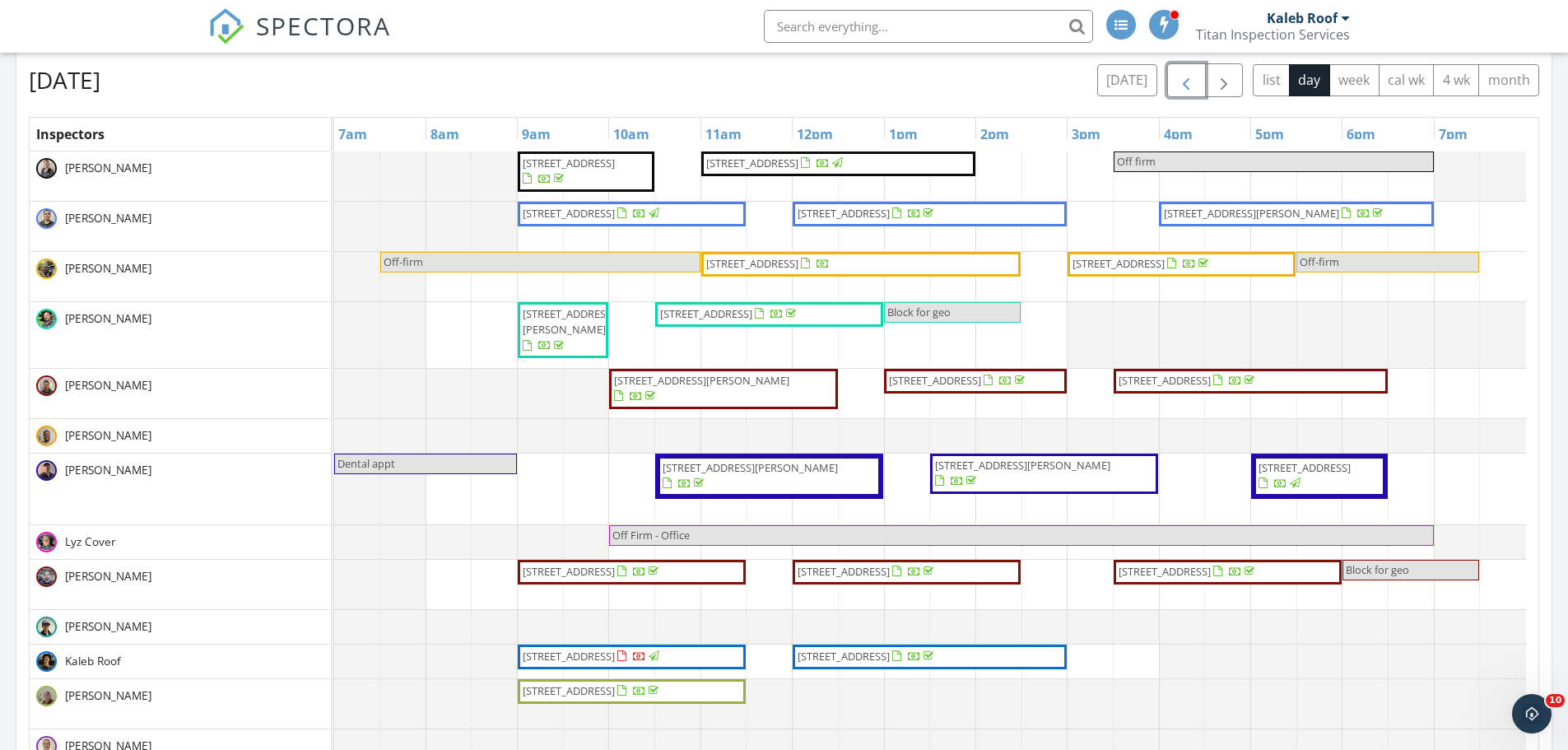
click at [1183, 79] on span "button" at bounding box center [1186, 81] width 20 height 20
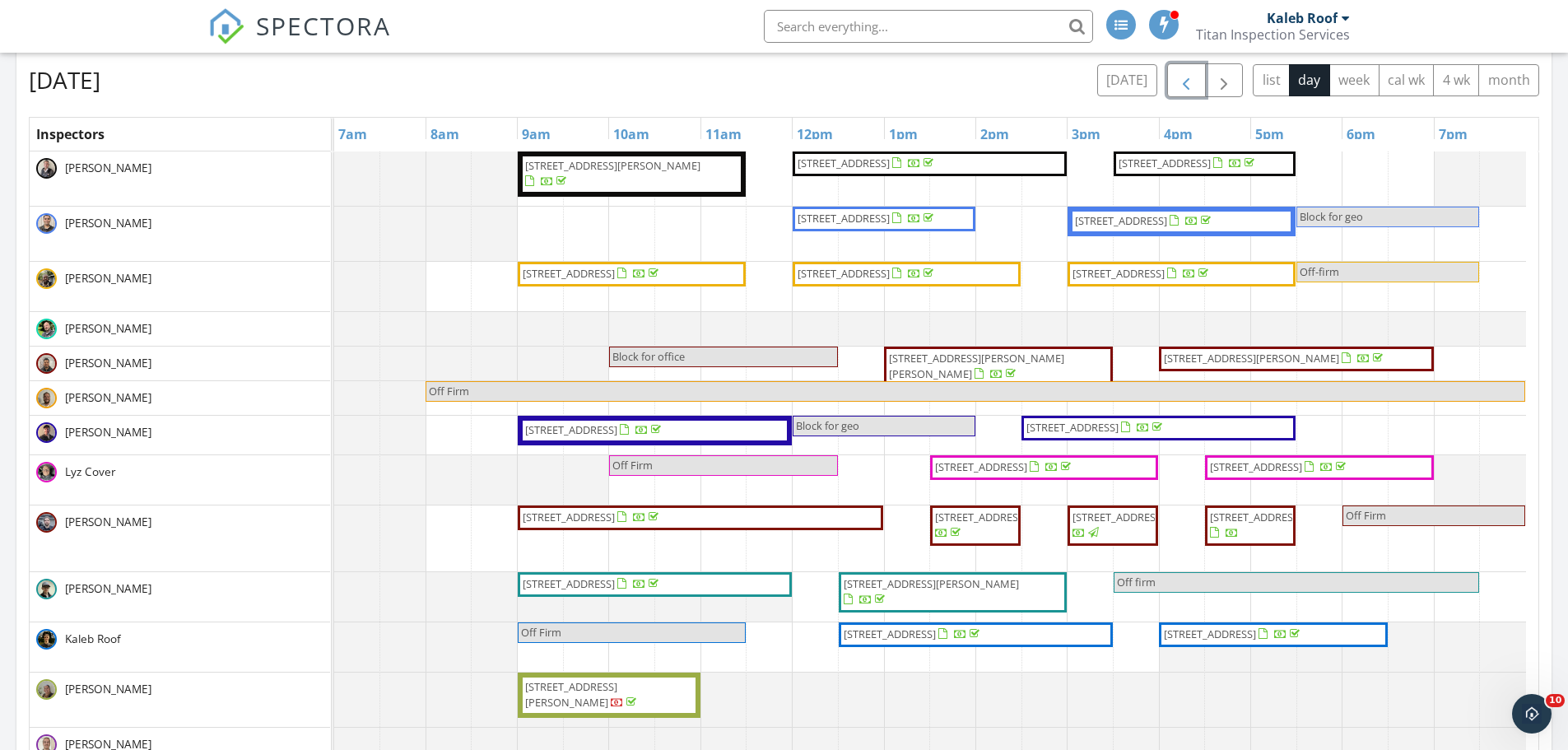
scroll to position [83, 0]
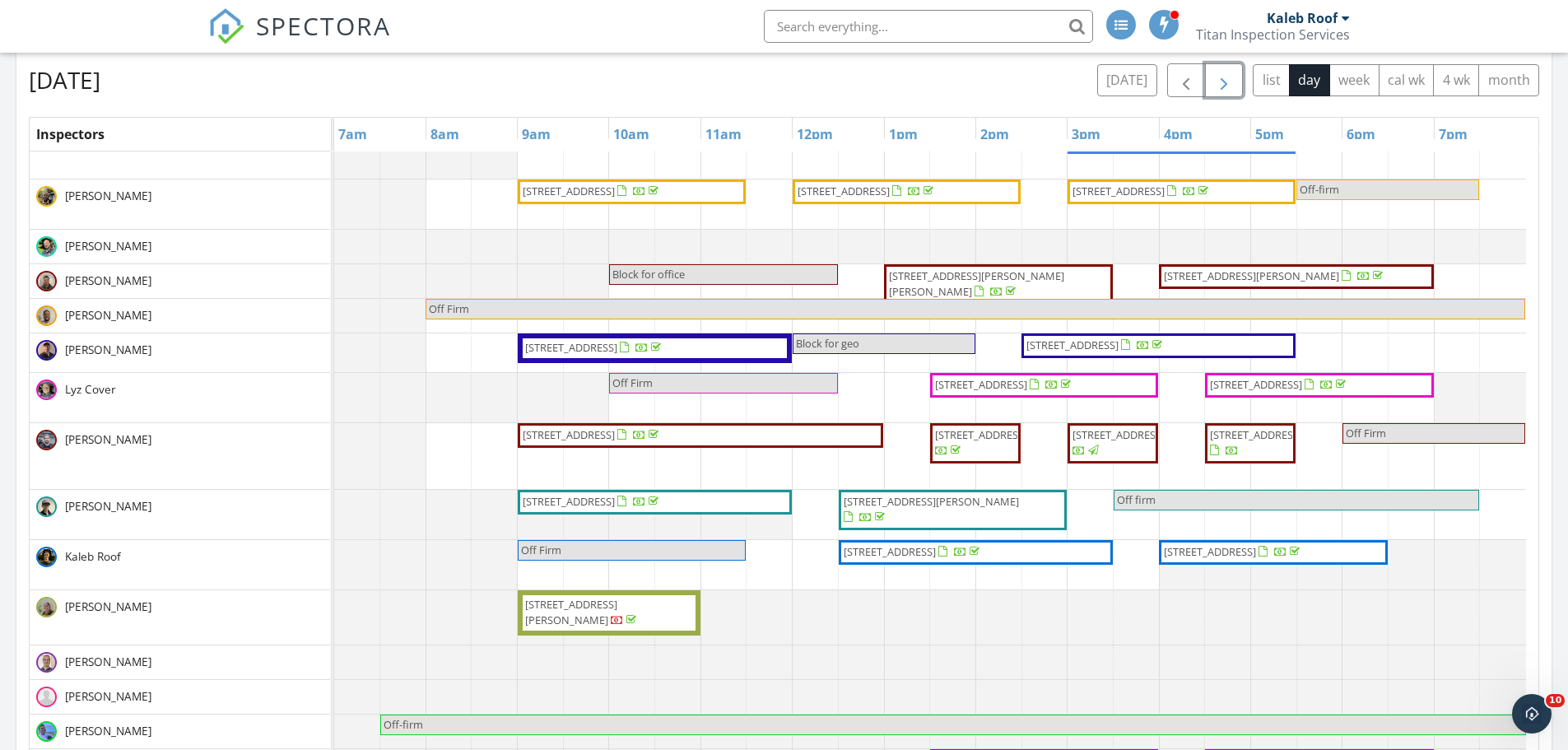
click at [1234, 75] on button "button" at bounding box center [1223, 80] width 38 height 34
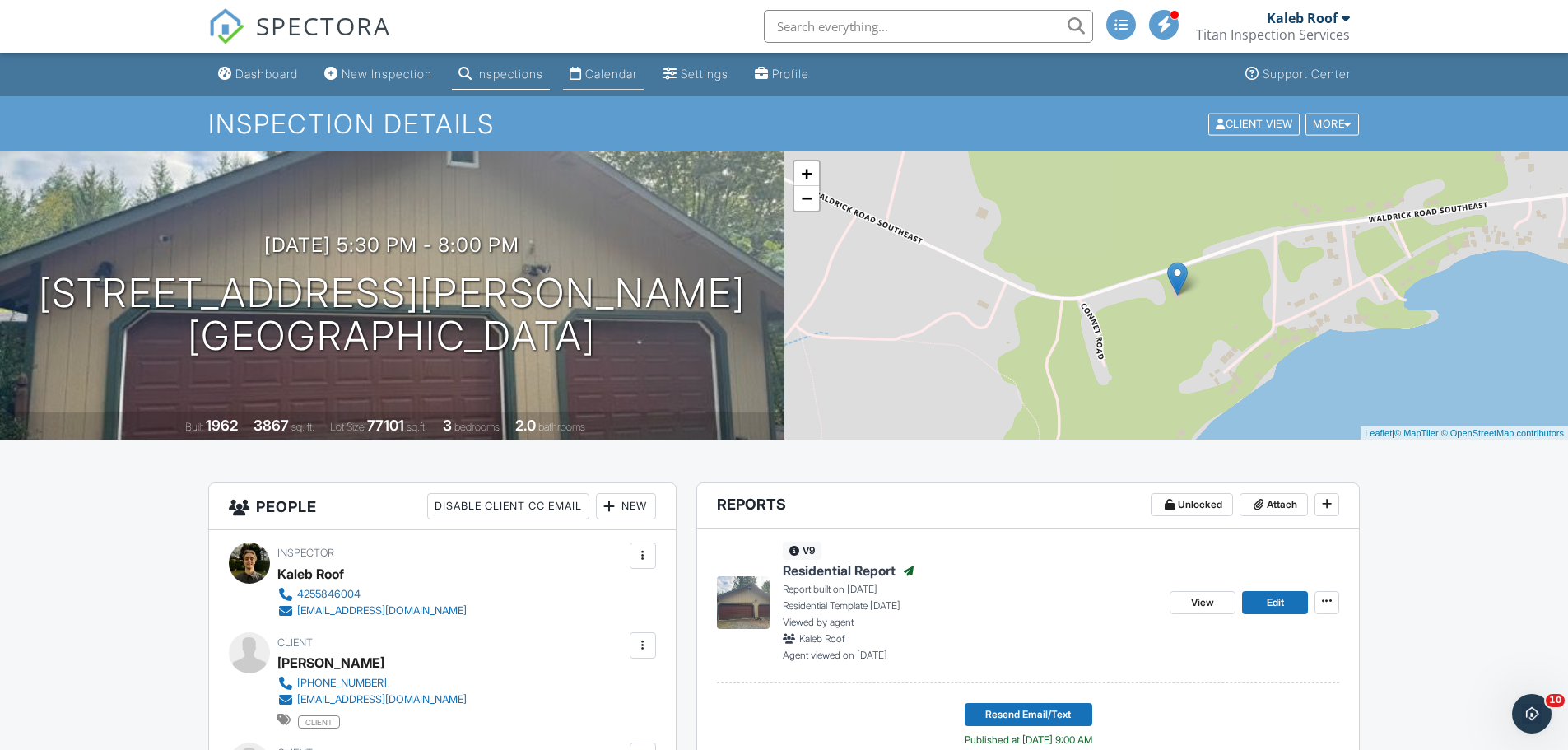
click at [603, 58] on li "Calendar" at bounding box center [603, 74] width 88 height 43
click at [611, 73] on div "Calendar" at bounding box center [611, 74] width 52 height 14
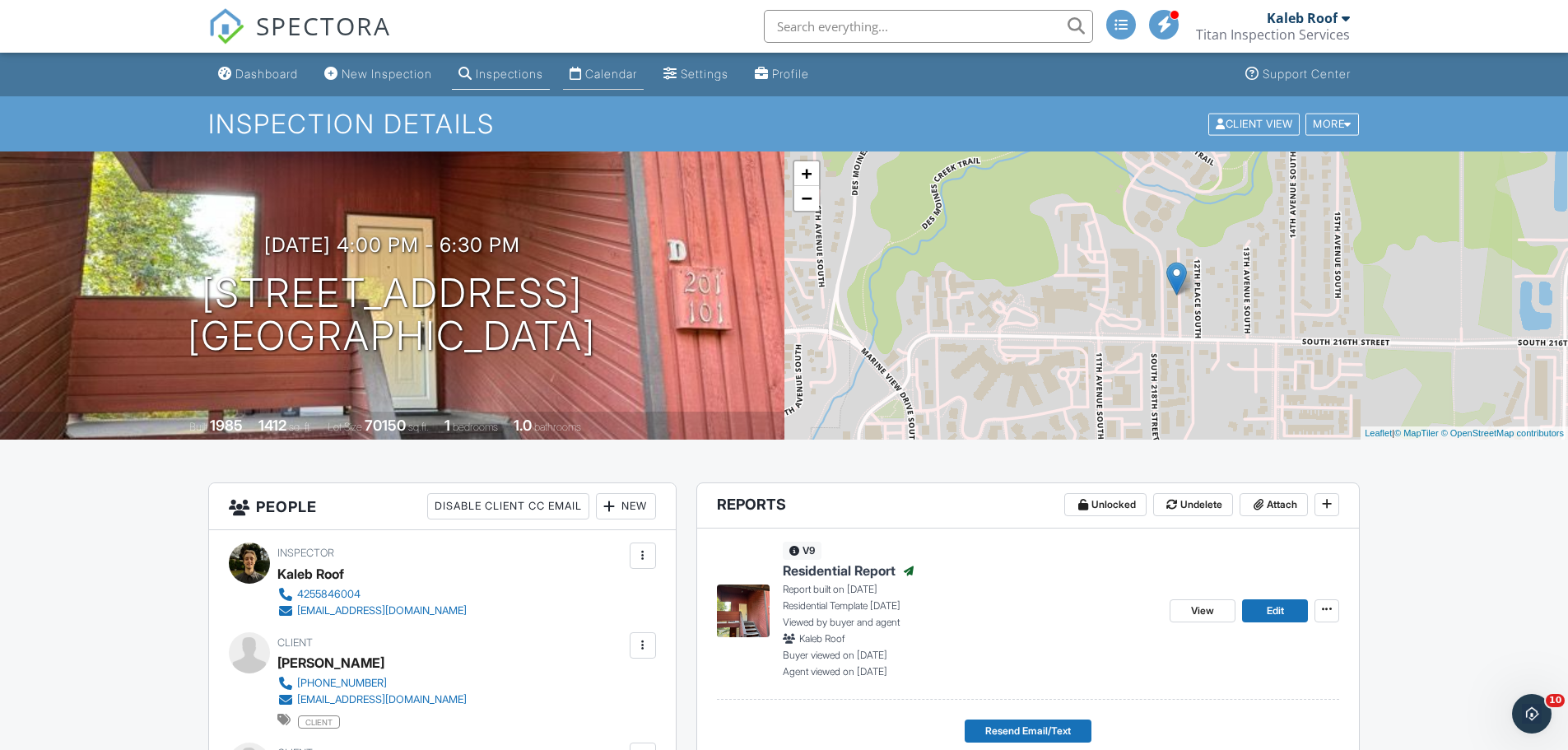
click at [623, 75] on div "Calendar" at bounding box center [611, 74] width 52 height 14
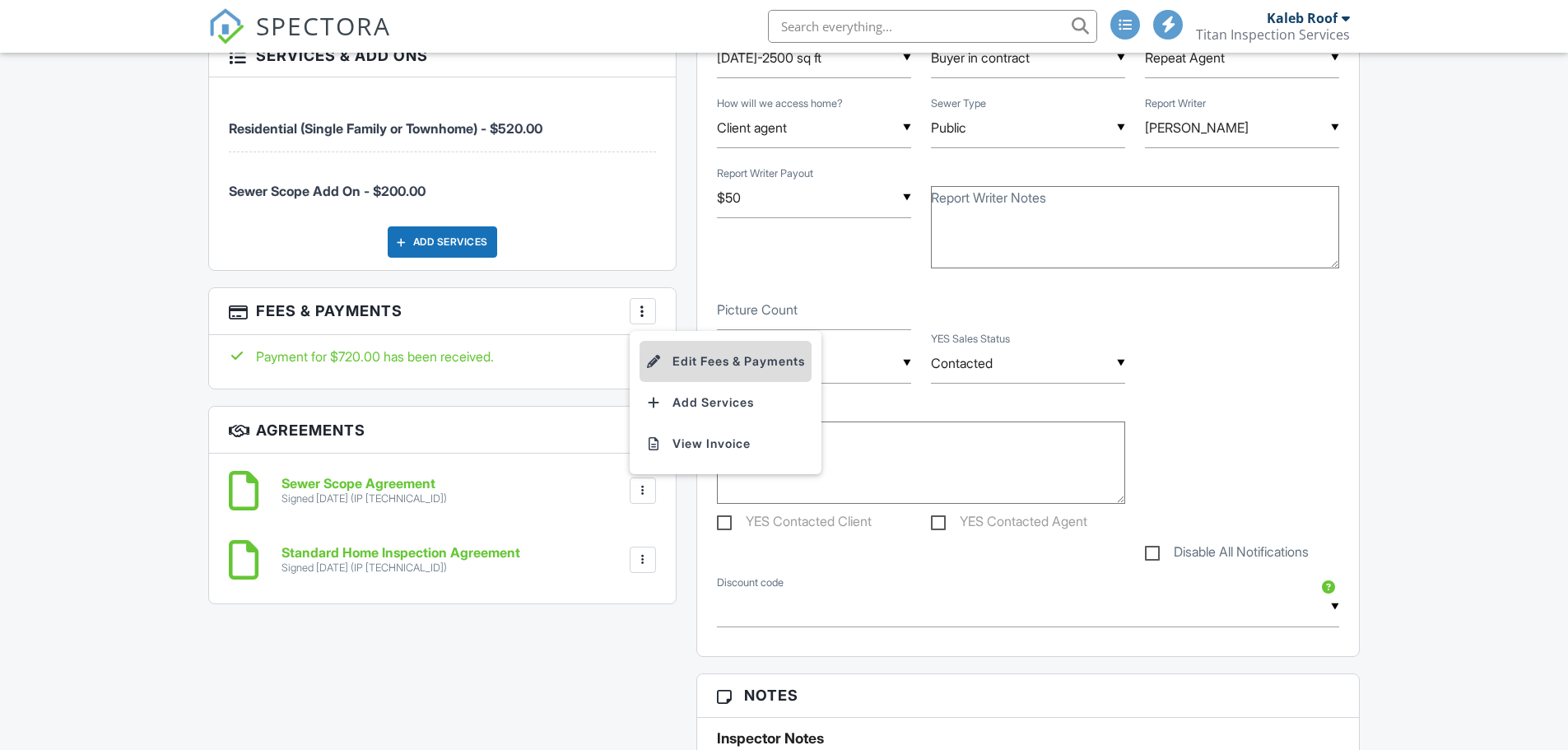
click at [656, 353] on div at bounding box center [654, 361] width 17 height 17
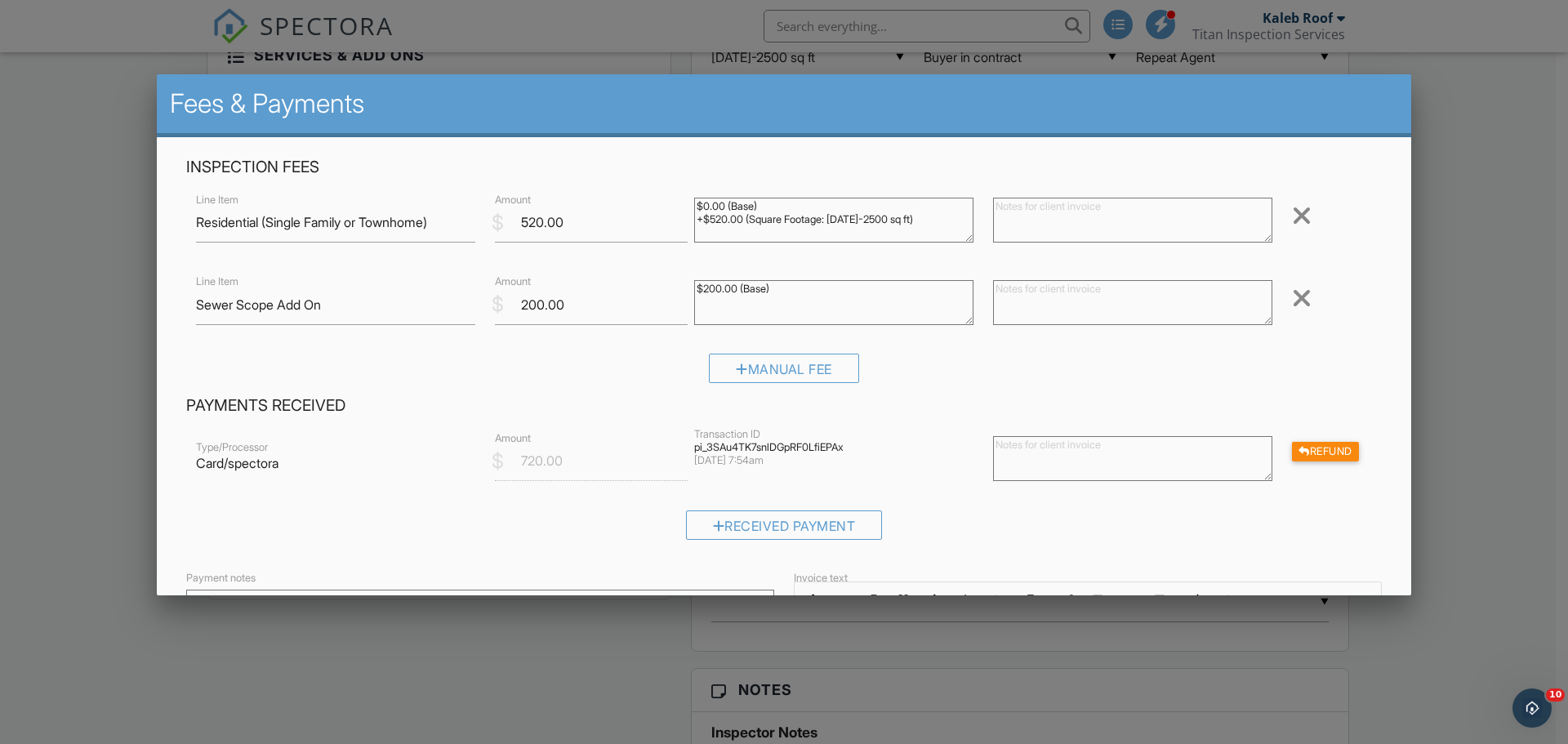
click at [1478, 291] on div at bounding box center [784, 383] width 1568 height 931
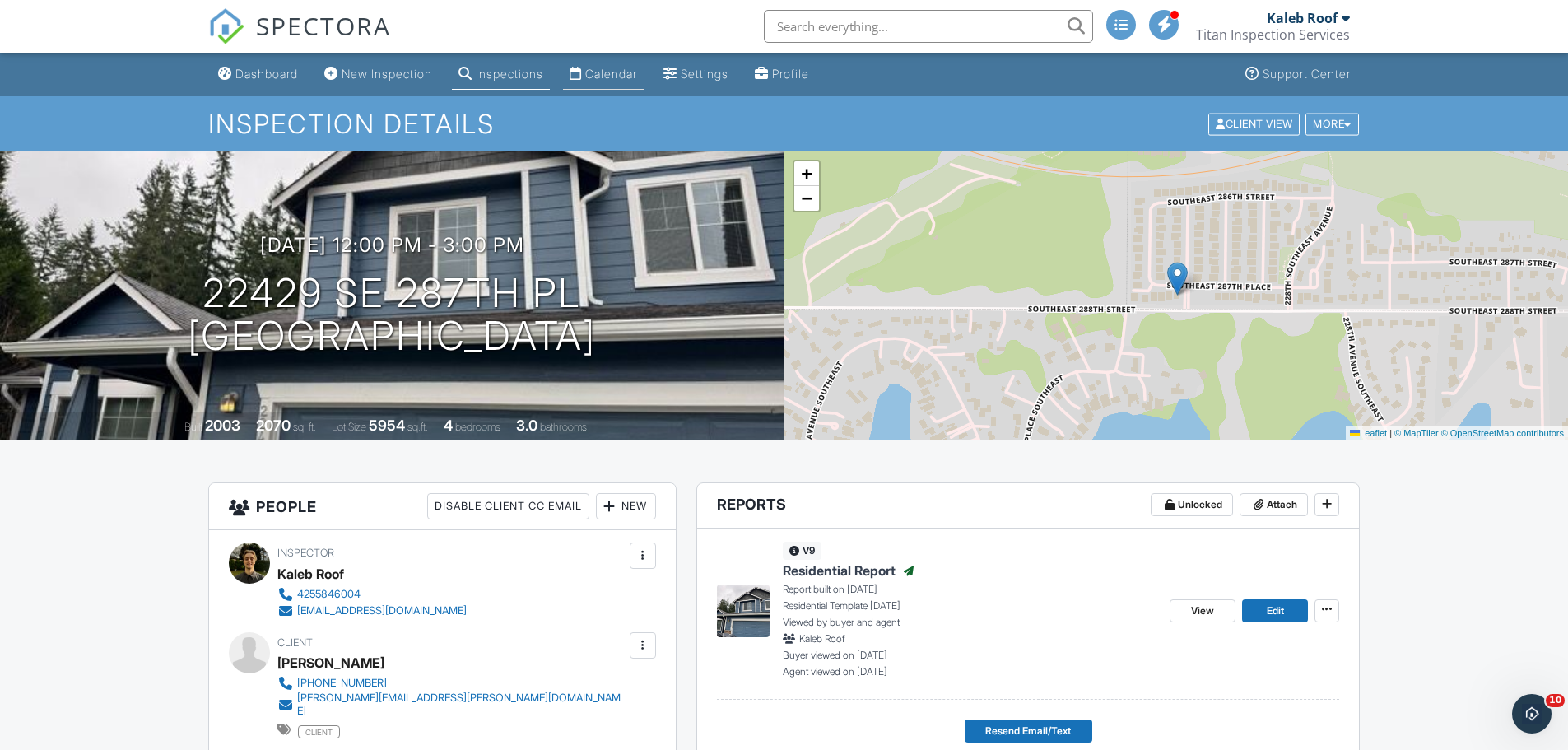
click at [635, 70] on div "Calendar" at bounding box center [611, 74] width 52 height 14
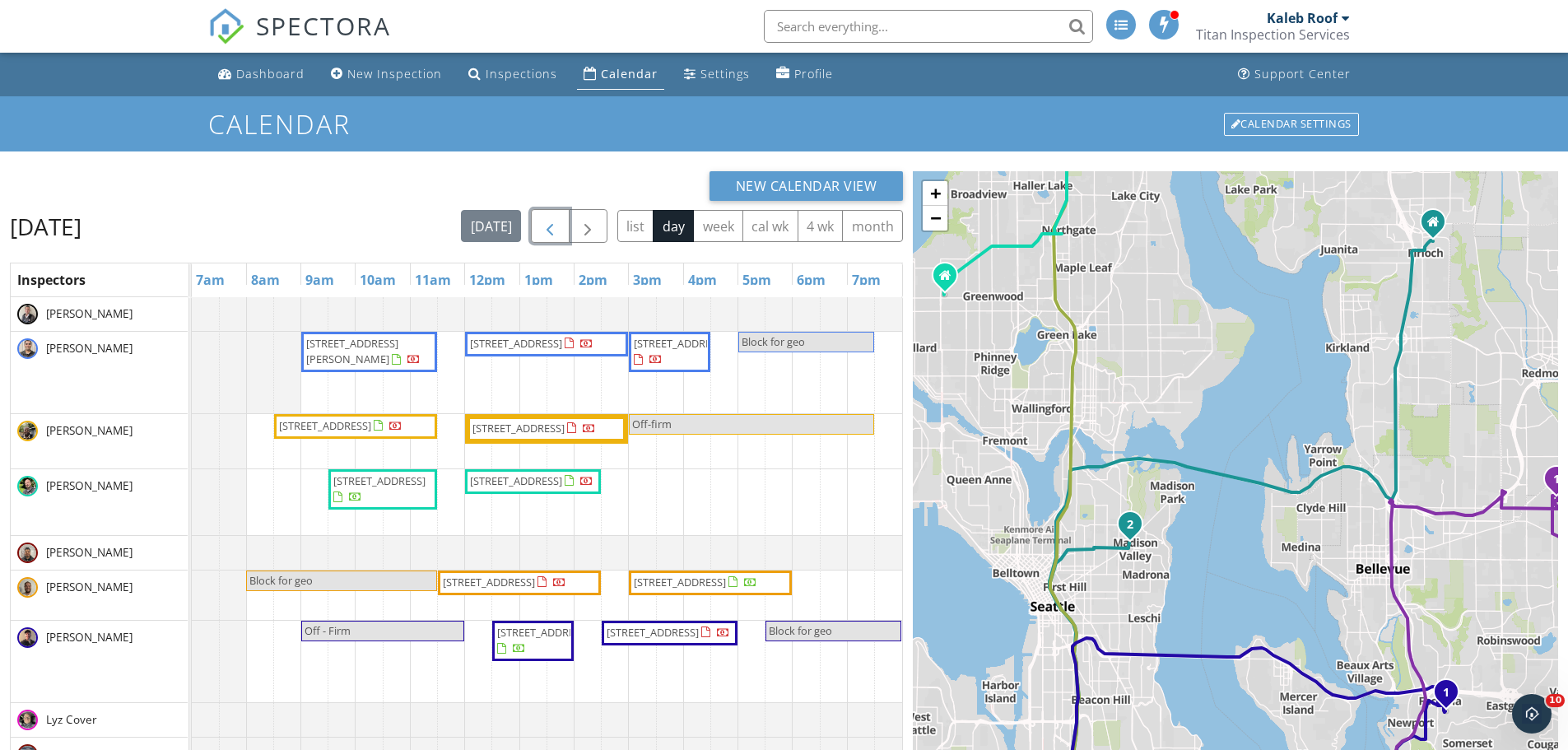
click at [558, 227] on span "button" at bounding box center [550, 227] width 20 height 20
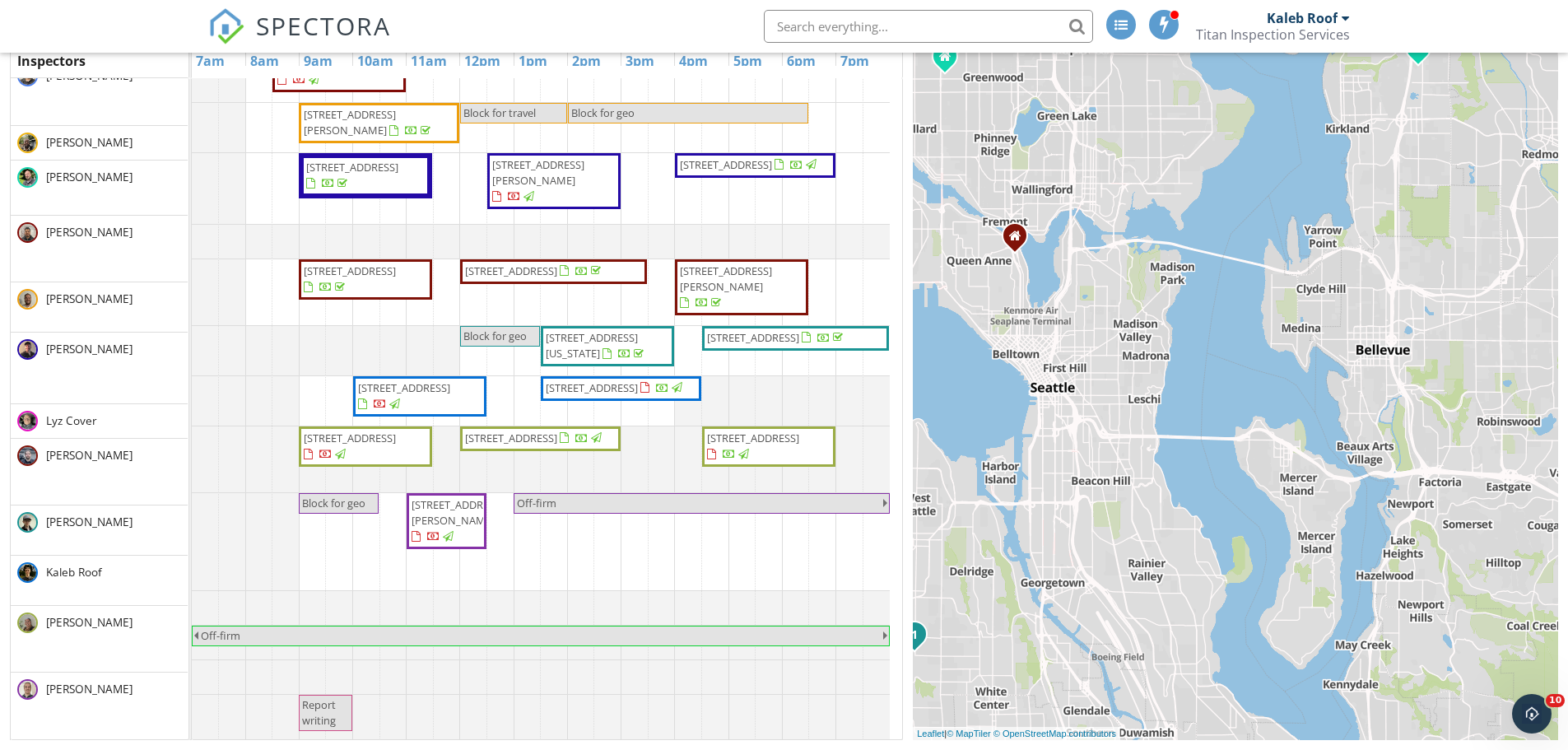
scroll to position [233, 0]
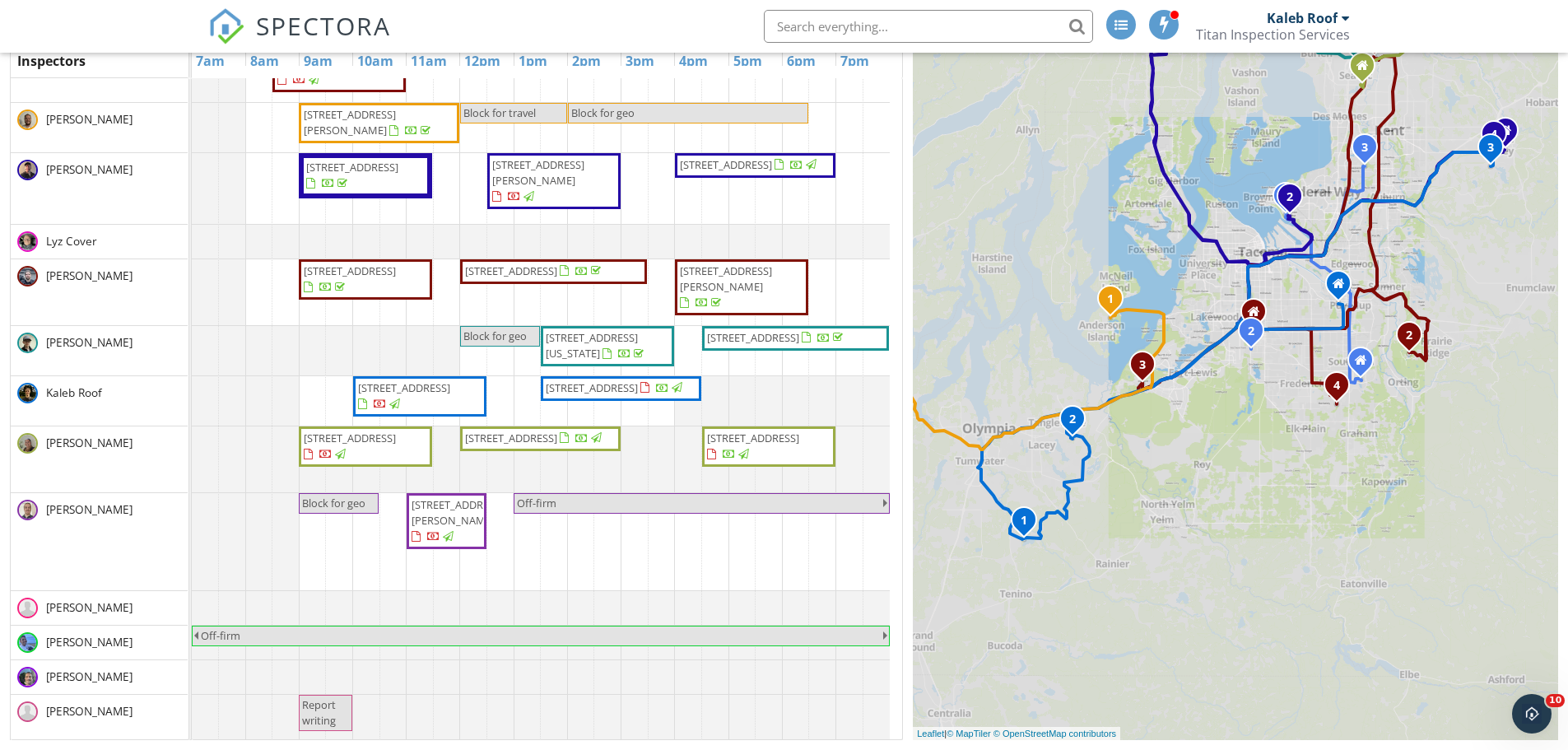
click at [638, 393] on span "[STREET_ADDRESS]" at bounding box center [592, 387] width 93 height 15
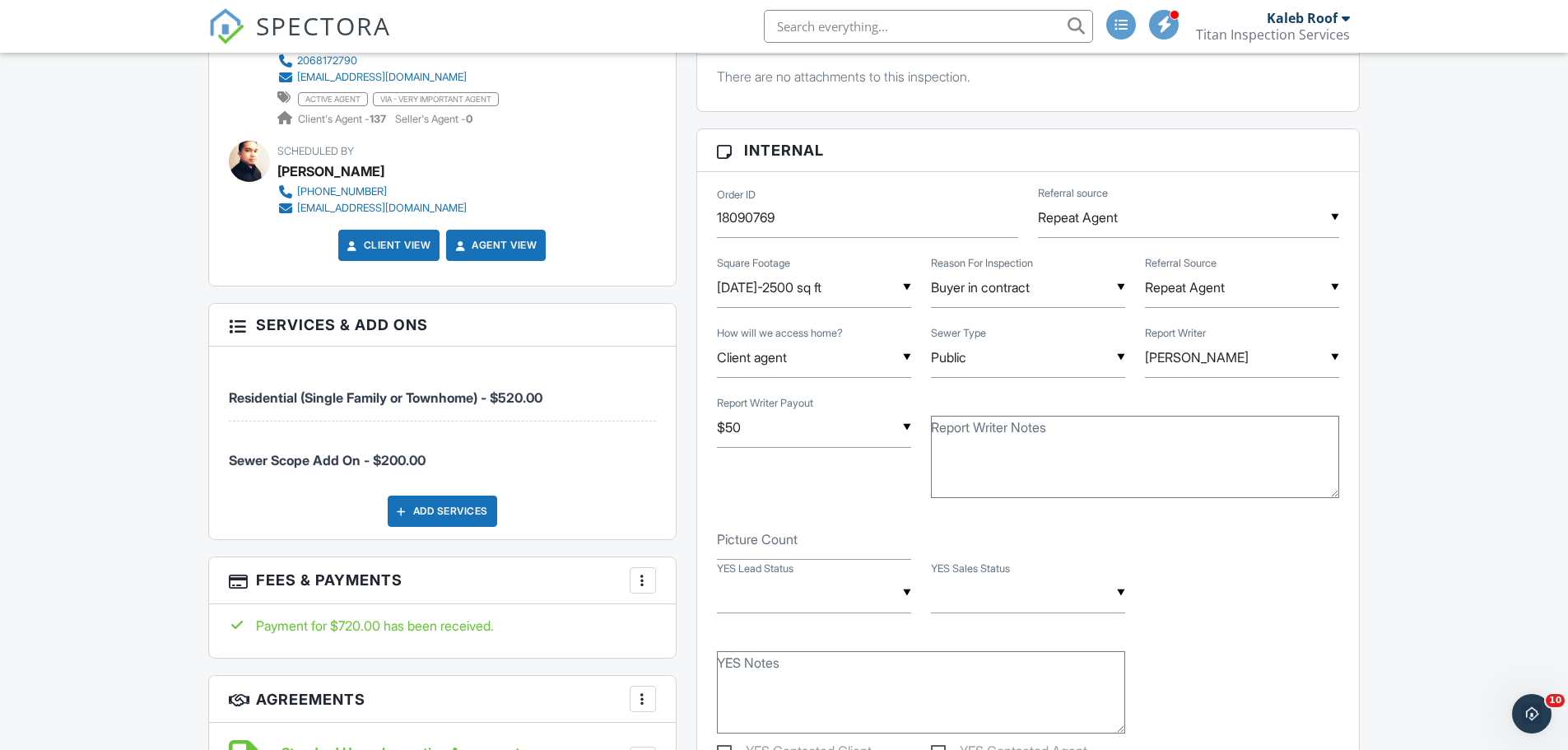
scroll to position [741, 0]
